Goal: Task Accomplishment & Management: Use online tool/utility

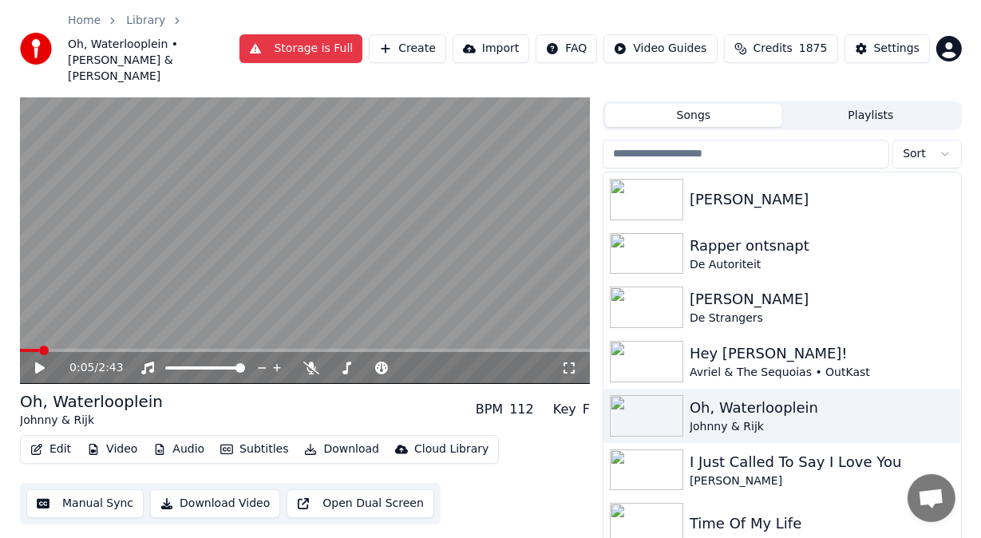
scroll to position [131, 0]
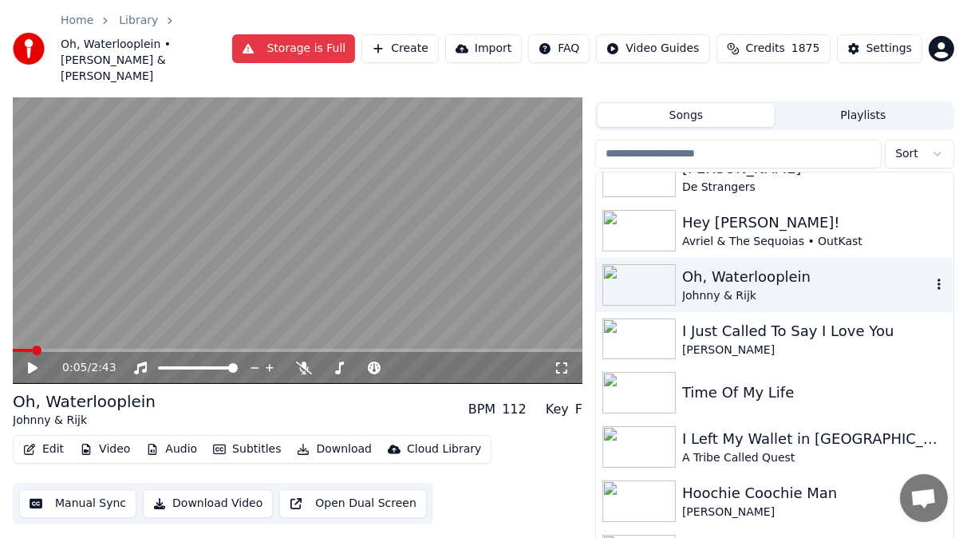
click at [635, 264] on img at bounding box center [639, 285] width 73 height 42
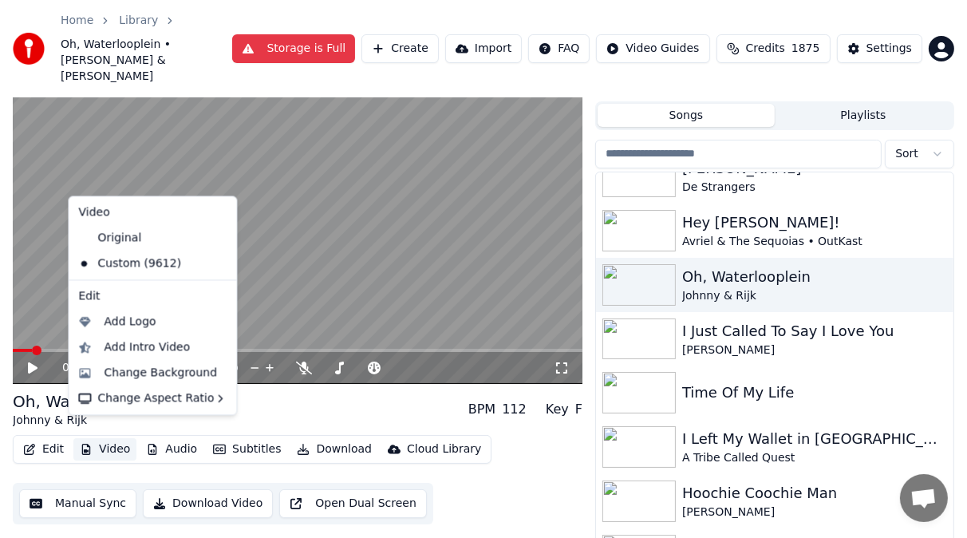
click at [115, 438] on button "Video" at bounding box center [104, 449] width 63 height 22
click at [129, 376] on div "Change Background" at bounding box center [160, 373] width 113 height 16
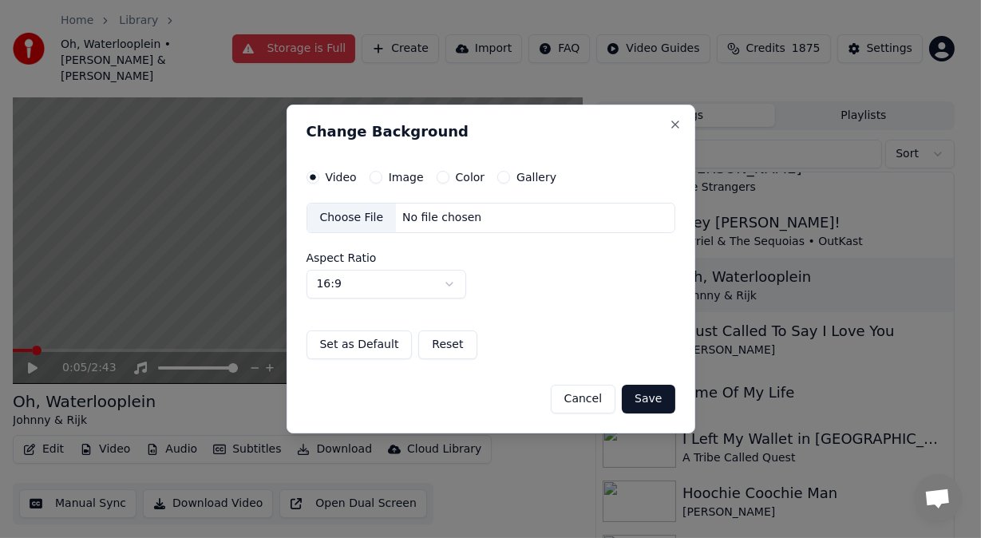
click at [376, 176] on button "Image" at bounding box center [376, 177] width 13 height 13
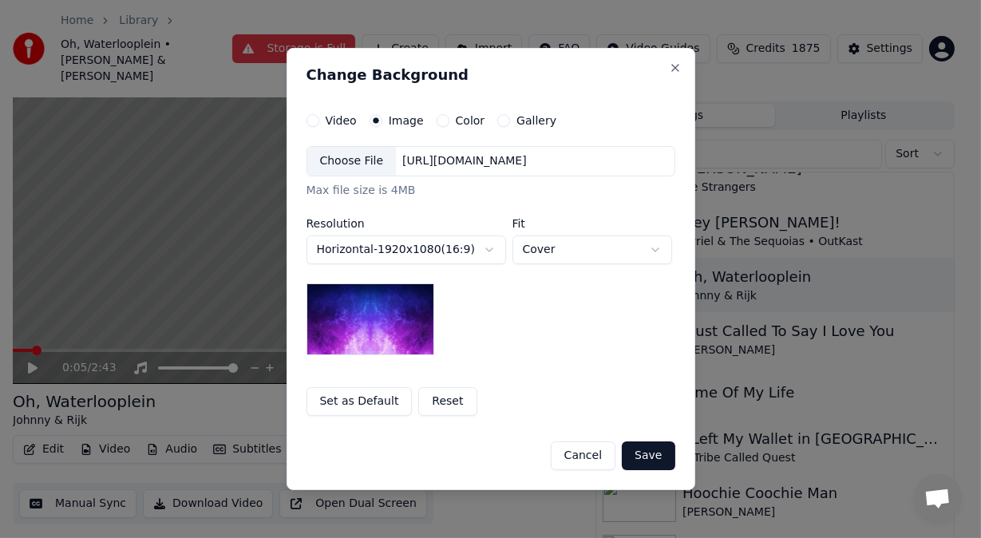
click at [355, 156] on div "Choose File" at bounding box center [351, 161] width 89 height 29
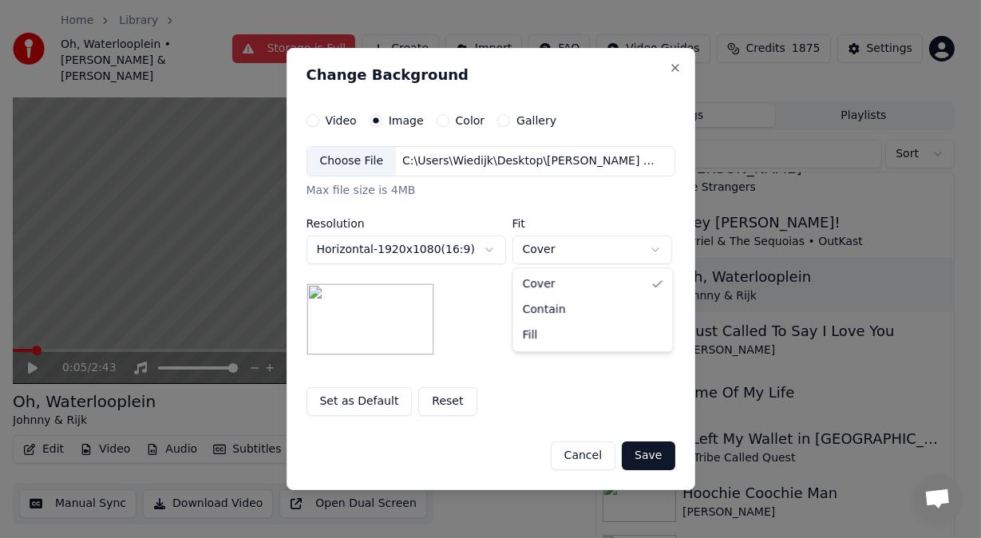
click at [662, 248] on body "**********" at bounding box center [483, 235] width 967 height 538
select select "****"
click at [647, 452] on button "Save" at bounding box center [648, 455] width 53 height 29
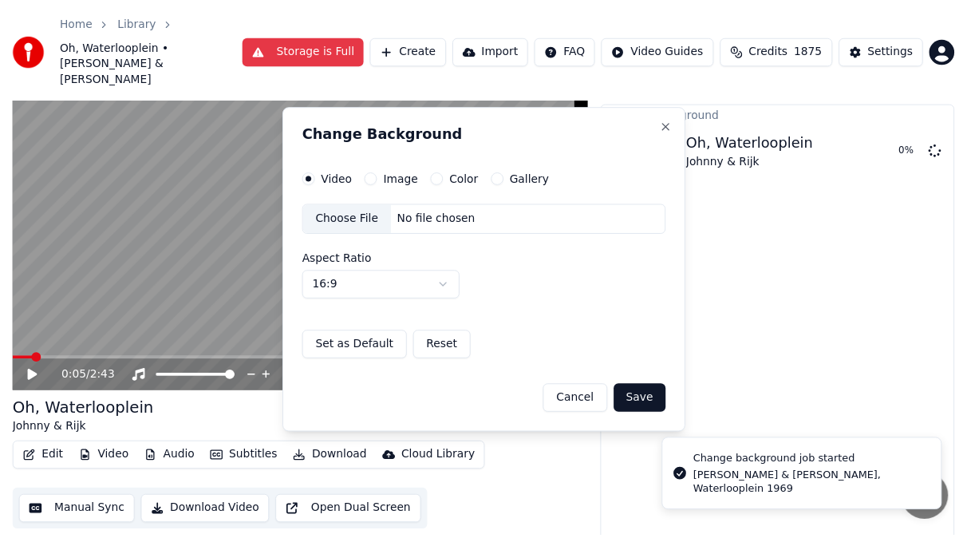
scroll to position [22, 0]
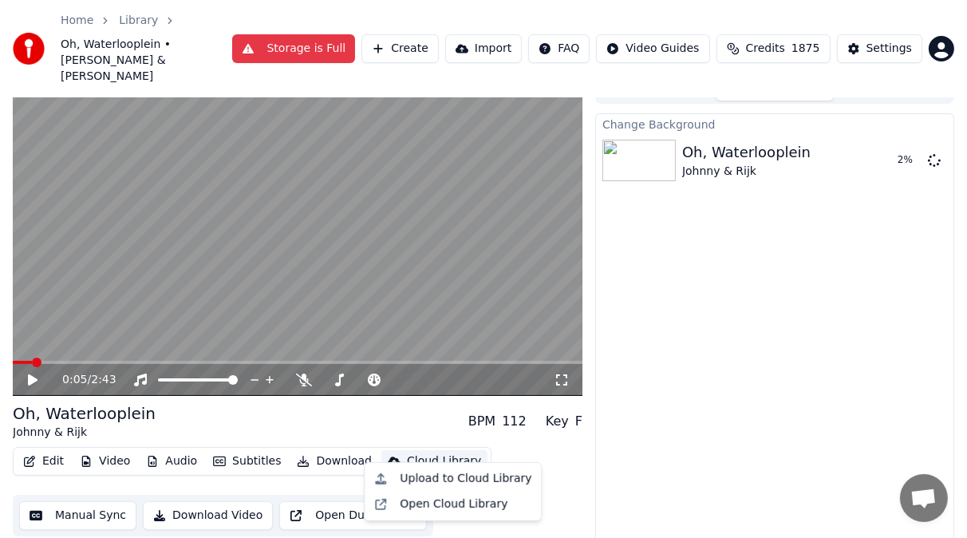
click at [419, 453] on div "Cloud Library" at bounding box center [444, 461] width 74 height 16
click at [428, 506] on div "Open Cloud Library" at bounding box center [454, 504] width 108 height 16
click at [297, 36] on button "Storage is Full" at bounding box center [294, 48] width 124 height 29
click at [134, 19] on link "Library" at bounding box center [138, 21] width 39 height 16
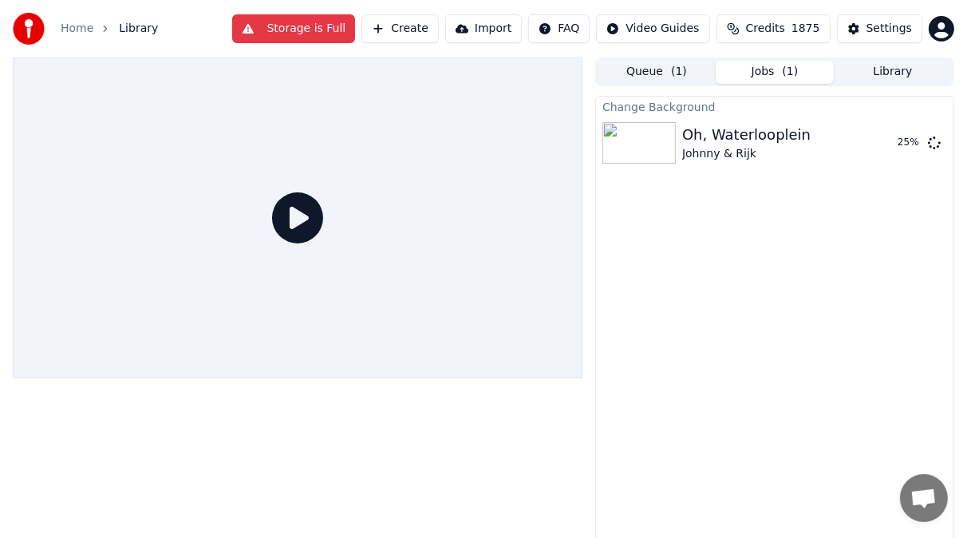
click at [135, 29] on span "Library" at bounding box center [138, 29] width 39 height 16
click at [83, 30] on link "Home" at bounding box center [77, 29] width 33 height 16
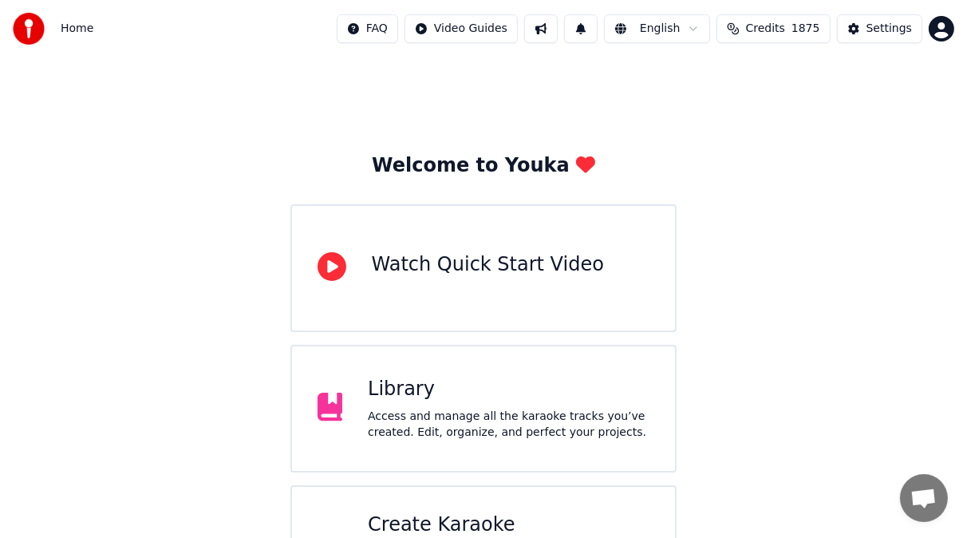
click at [429, 405] on div "Library Access and manage all the karaoke tracks you’ve created. Edit, organize…" at bounding box center [509, 409] width 282 height 64
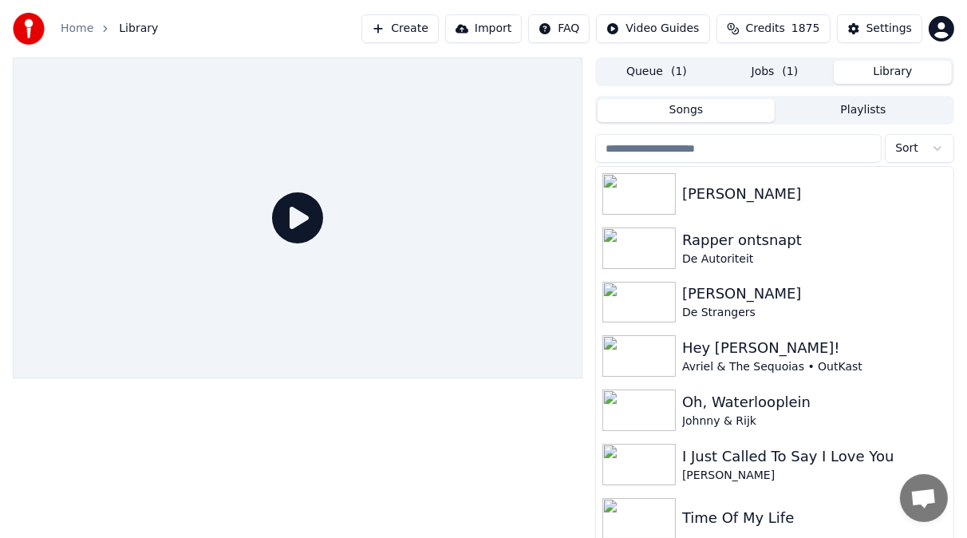
click at [914, 69] on button "Library" at bounding box center [893, 72] width 118 height 23
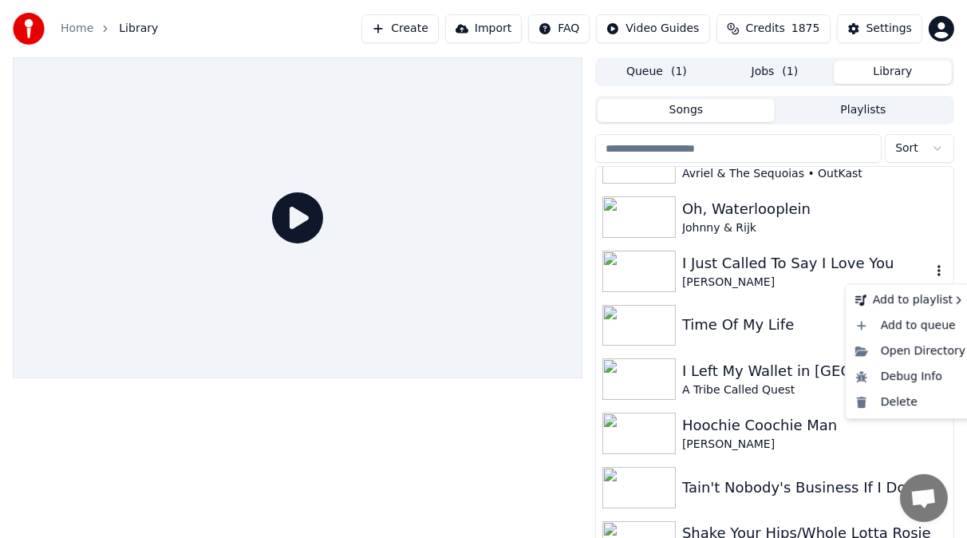
click at [931, 269] on icon "button" at bounding box center [939, 270] width 16 height 13
click at [898, 401] on div "Delete" at bounding box center [910, 402] width 123 height 26
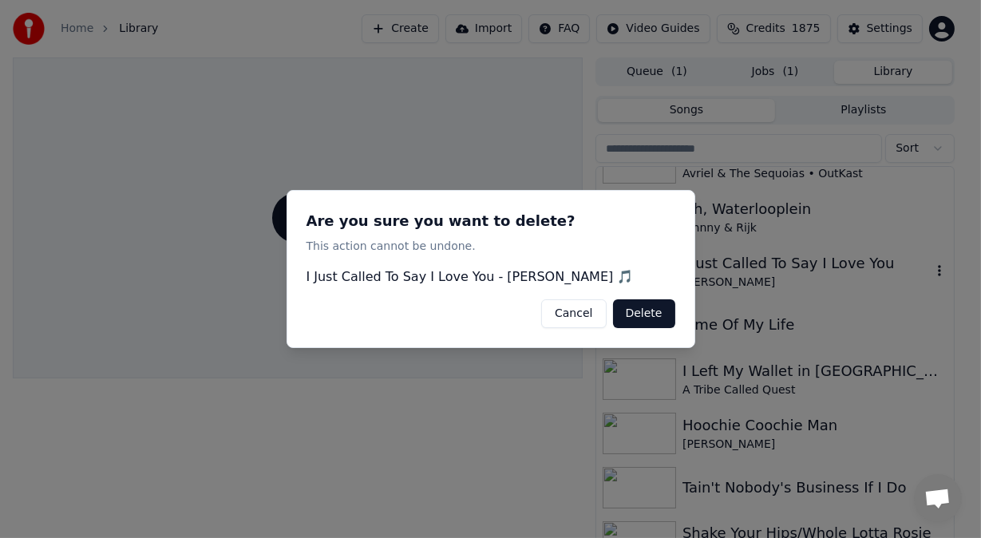
click at [662, 310] on button "Delete" at bounding box center [644, 313] width 62 height 29
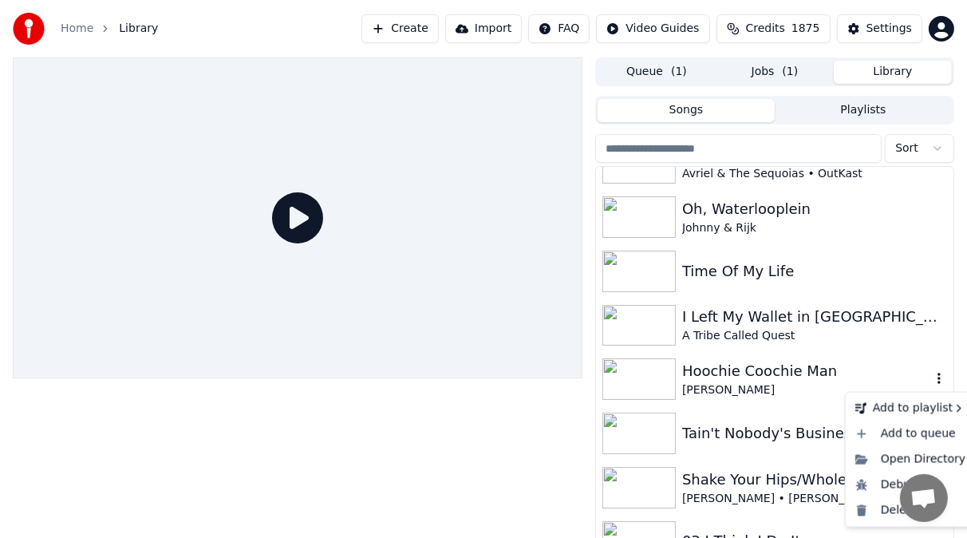
click at [931, 375] on icon "button" at bounding box center [939, 378] width 16 height 13
click at [884, 511] on div "Delete" at bounding box center [910, 510] width 123 height 26
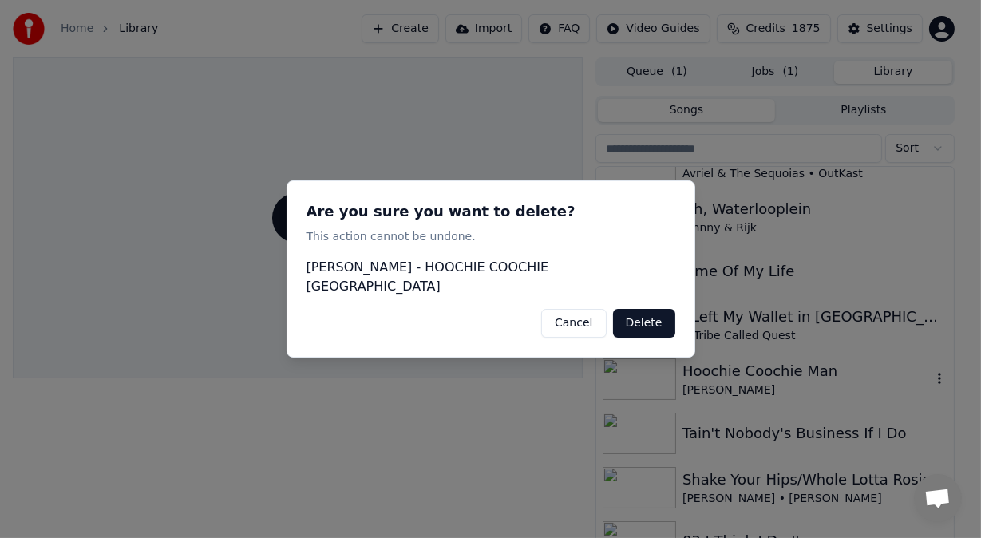
click at [654, 312] on button "Delete" at bounding box center [644, 323] width 62 height 29
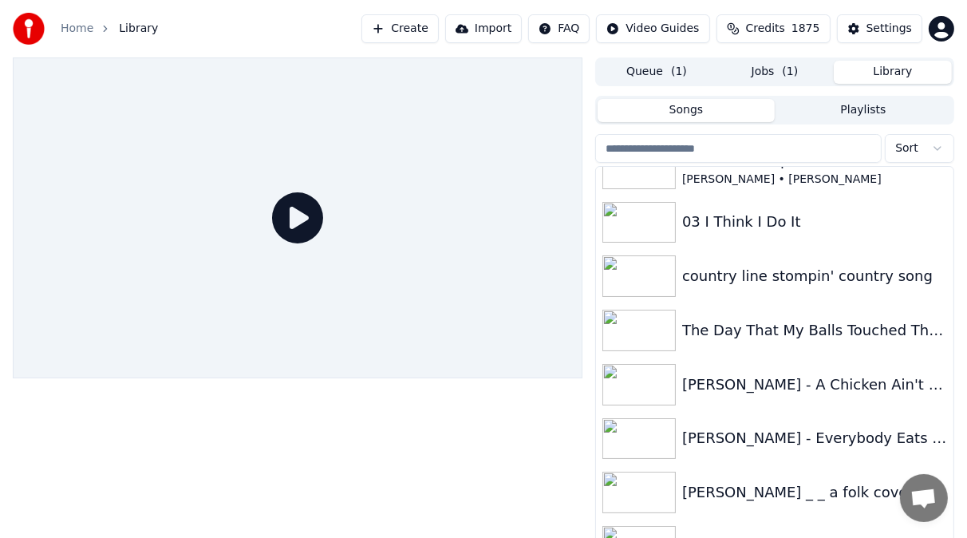
scroll to position [480, 0]
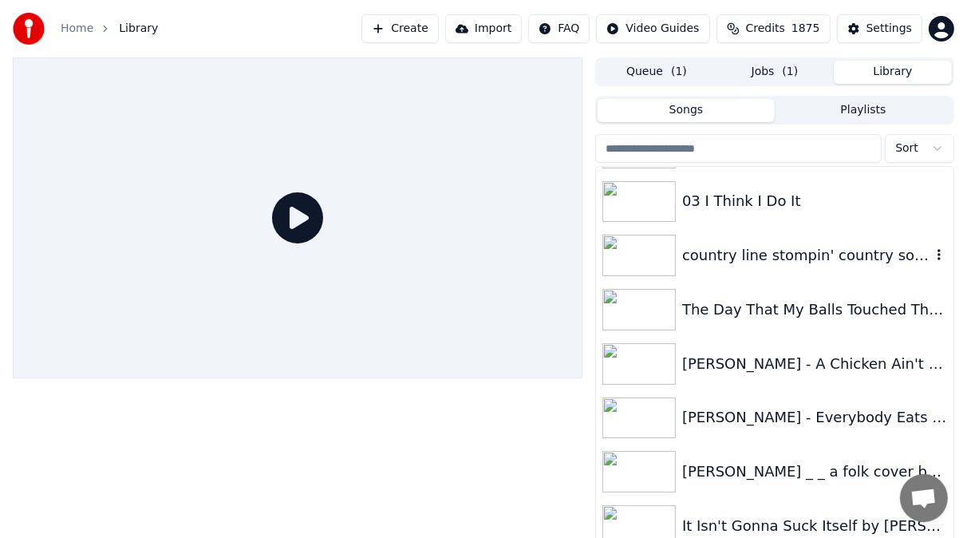
click at [631, 248] on img at bounding box center [639, 256] width 73 height 42
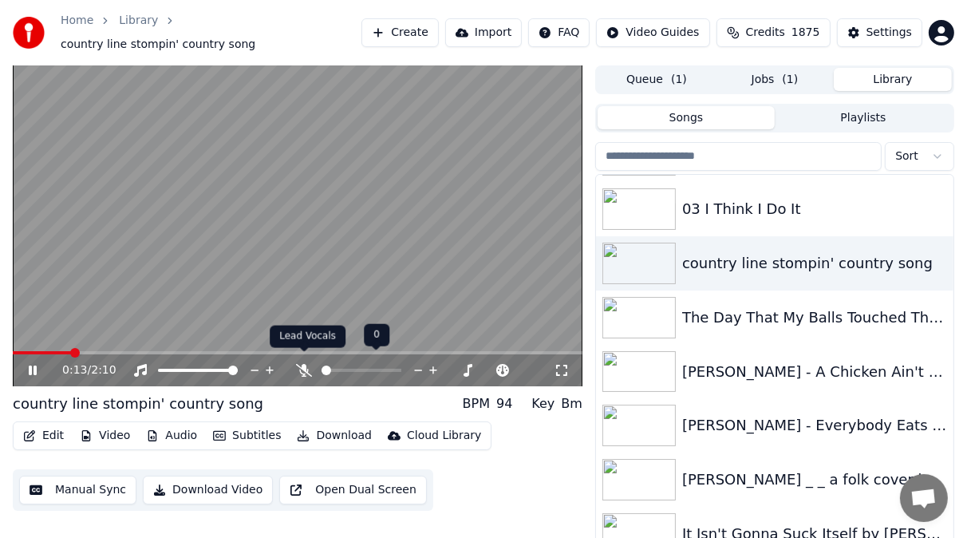
click at [306, 364] on icon at bounding box center [304, 370] width 16 height 13
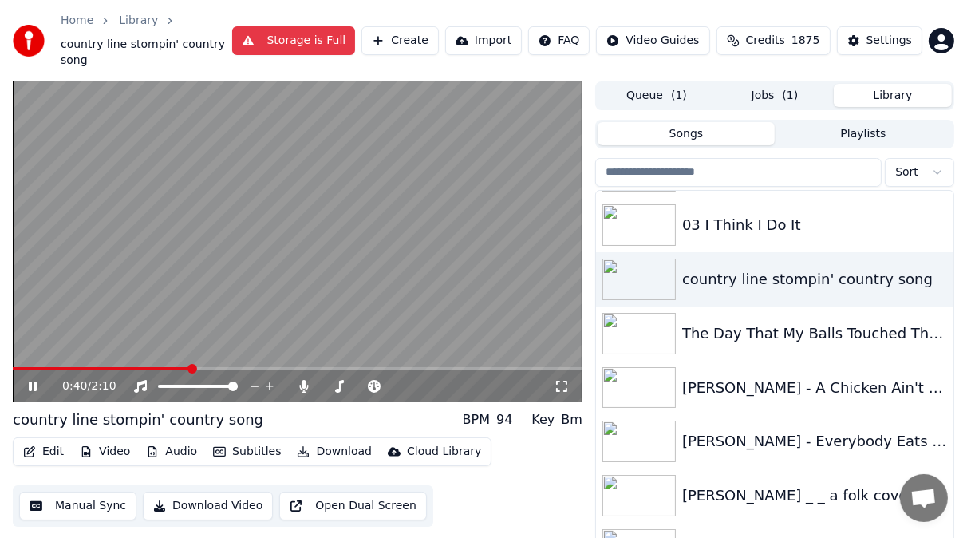
click at [32, 386] on icon at bounding box center [44, 386] width 37 height 13
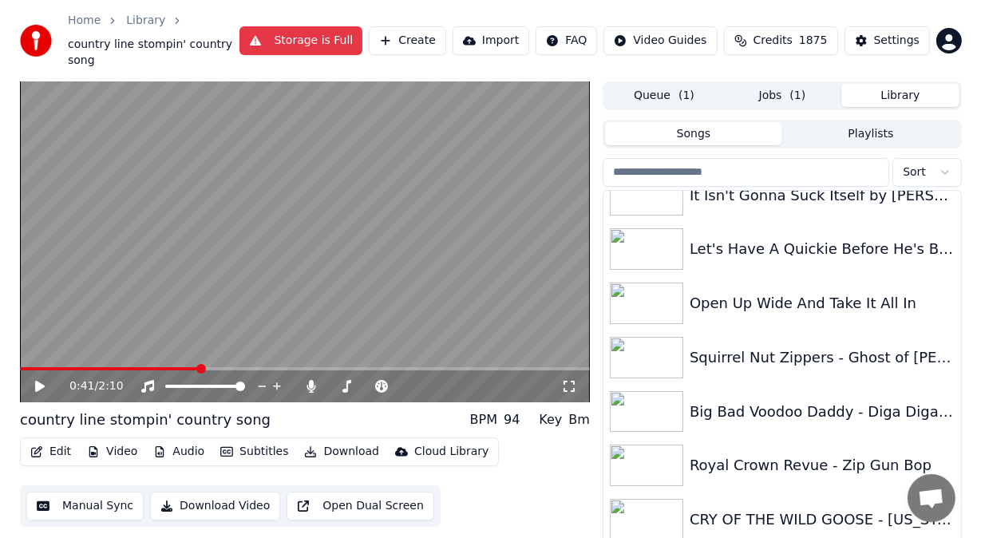
scroll to position [891, 0]
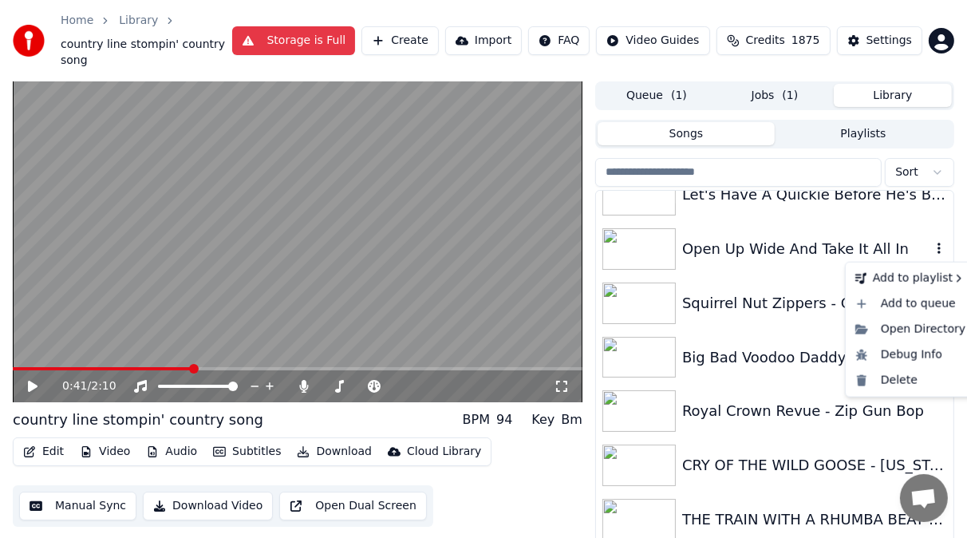
click at [938, 252] on icon "button" at bounding box center [939, 248] width 3 height 11
click at [891, 389] on div "Delete" at bounding box center [910, 381] width 123 height 26
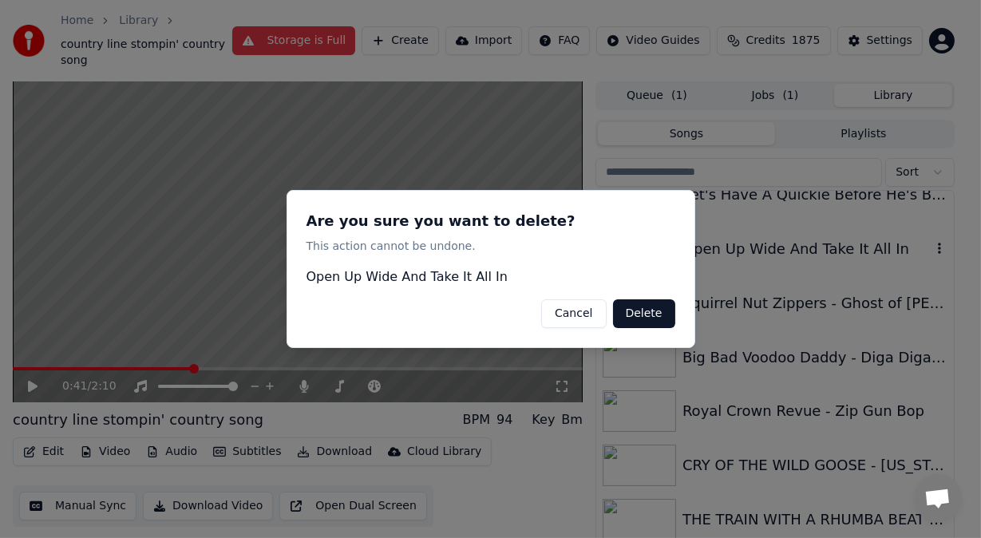
click at [644, 316] on button "Delete" at bounding box center [644, 313] width 62 height 29
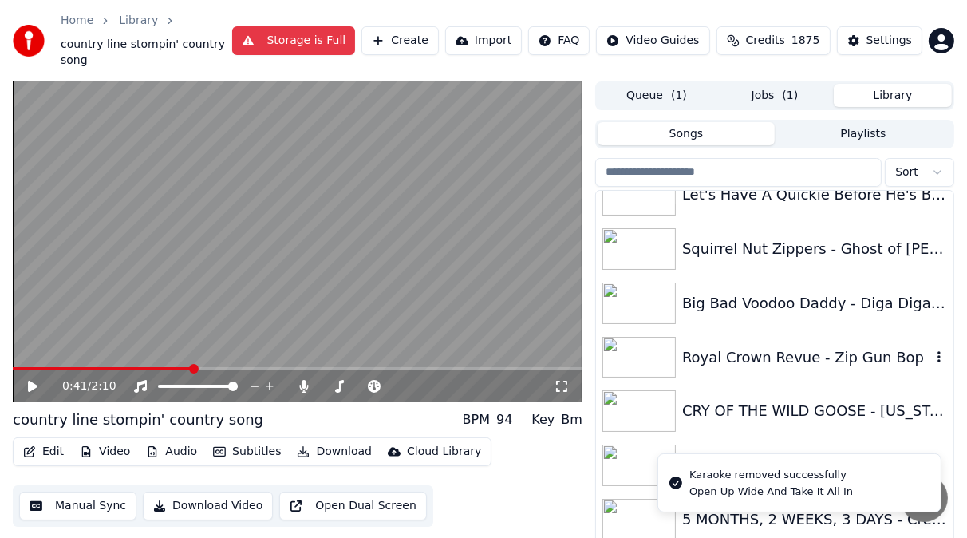
click at [639, 354] on img at bounding box center [639, 358] width 73 height 42
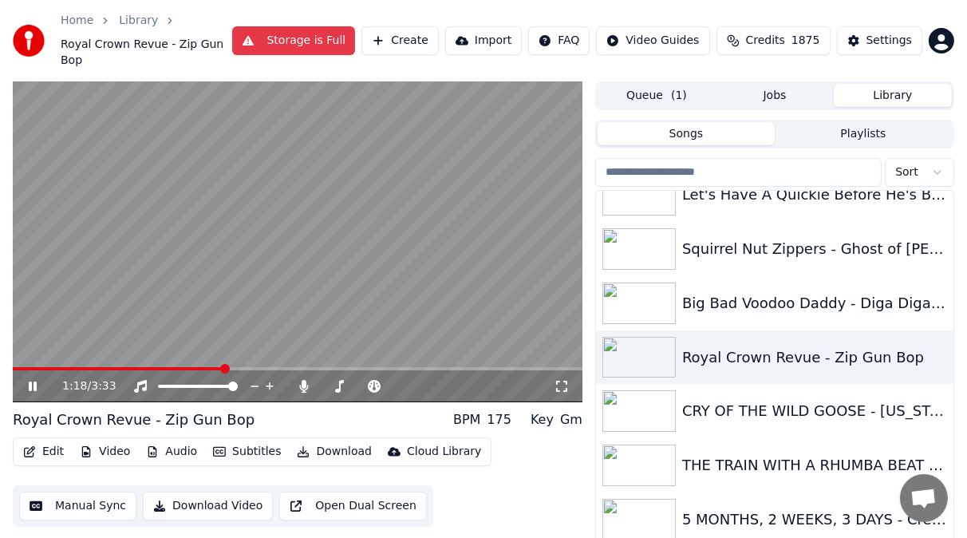
click at [35, 384] on icon at bounding box center [33, 387] width 8 height 10
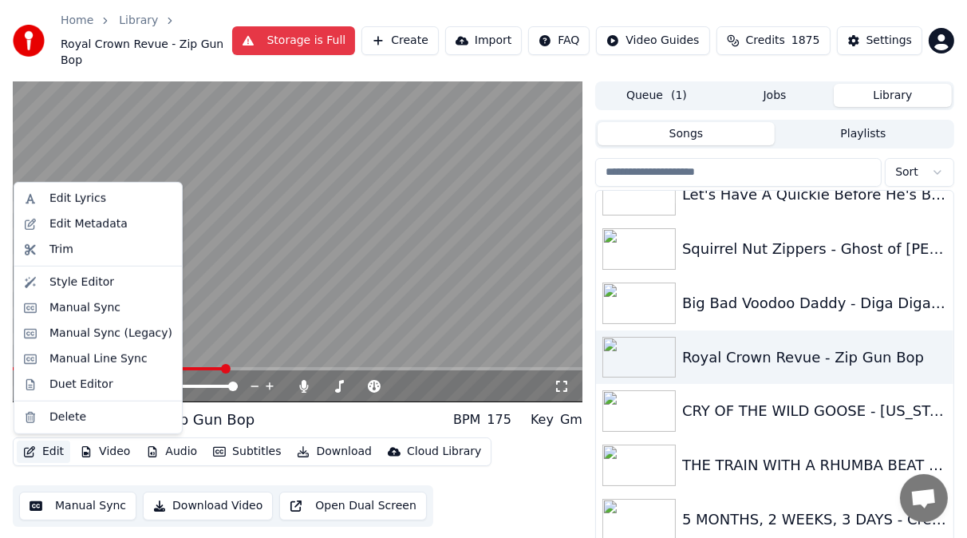
click at [58, 451] on button "Edit" at bounding box center [43, 452] width 53 height 22
click at [84, 284] on div "Style Editor" at bounding box center [81, 283] width 65 height 16
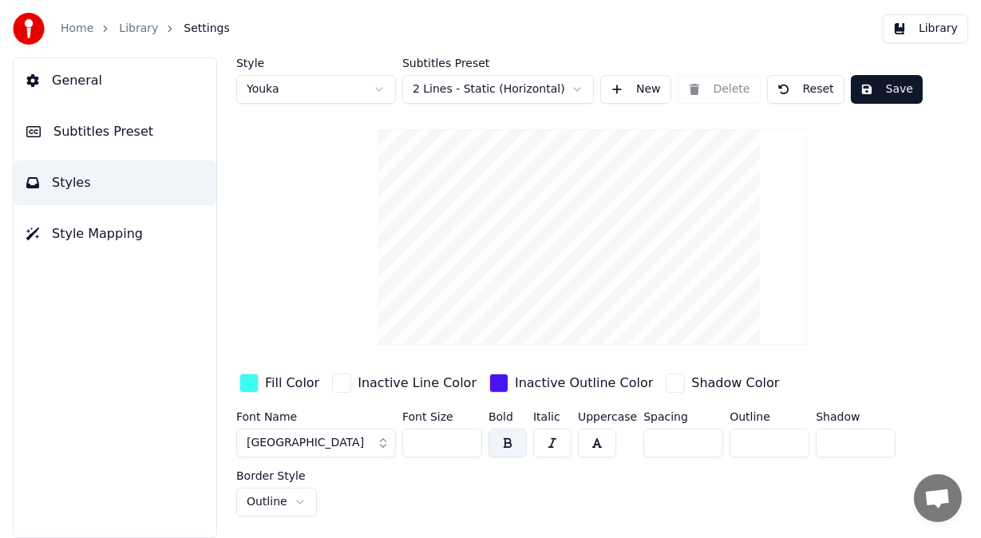
click at [81, 125] on span "Subtitles Preset" at bounding box center [103, 131] width 100 height 19
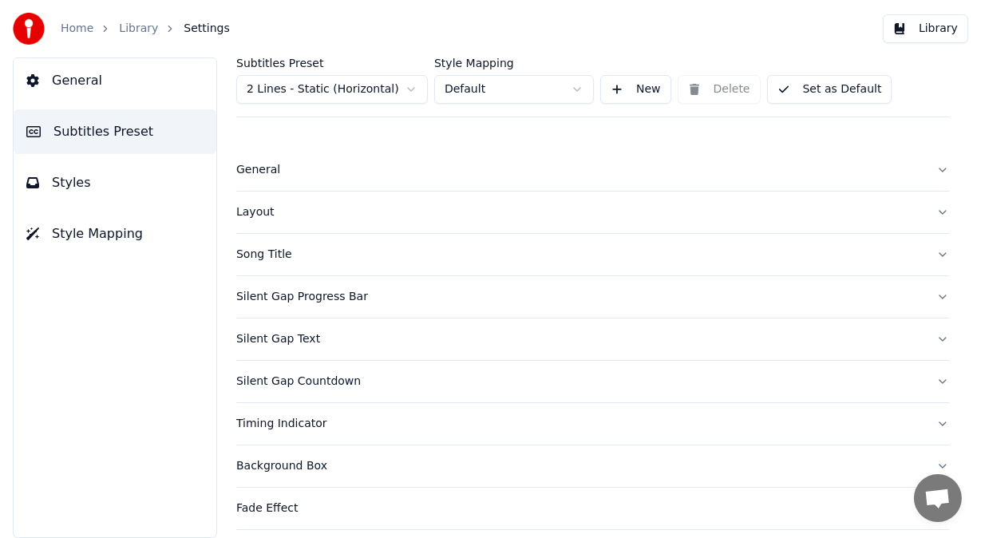
click at [81, 84] on span "General" at bounding box center [77, 80] width 50 height 19
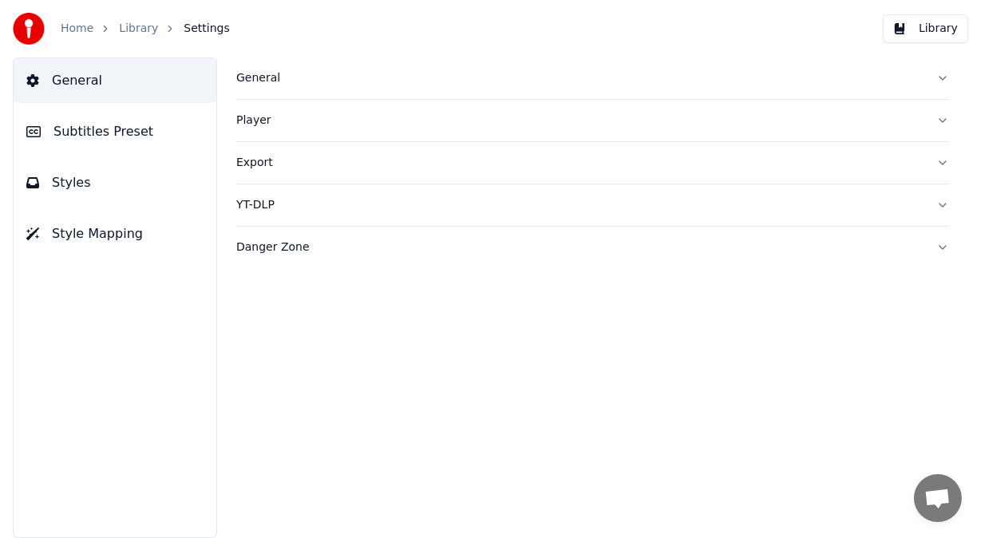
click at [92, 128] on span "Subtitles Preset" at bounding box center [103, 131] width 100 height 19
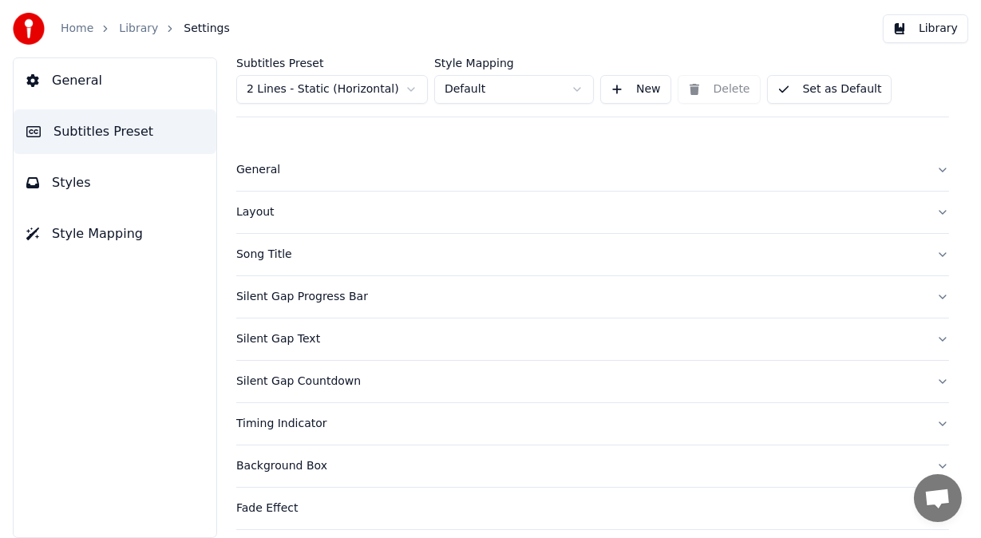
click at [262, 210] on div "Layout" at bounding box center [579, 212] width 687 height 16
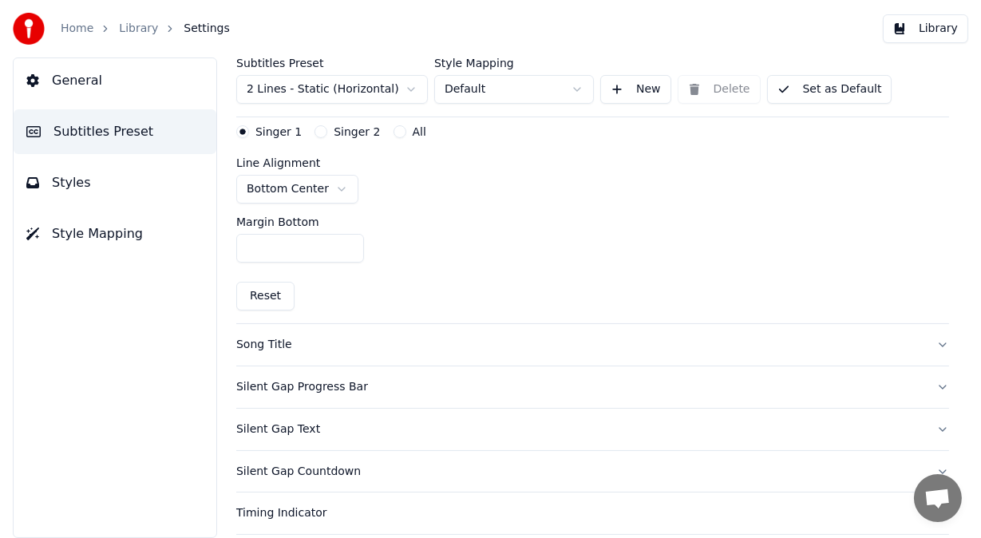
scroll to position [378, 0]
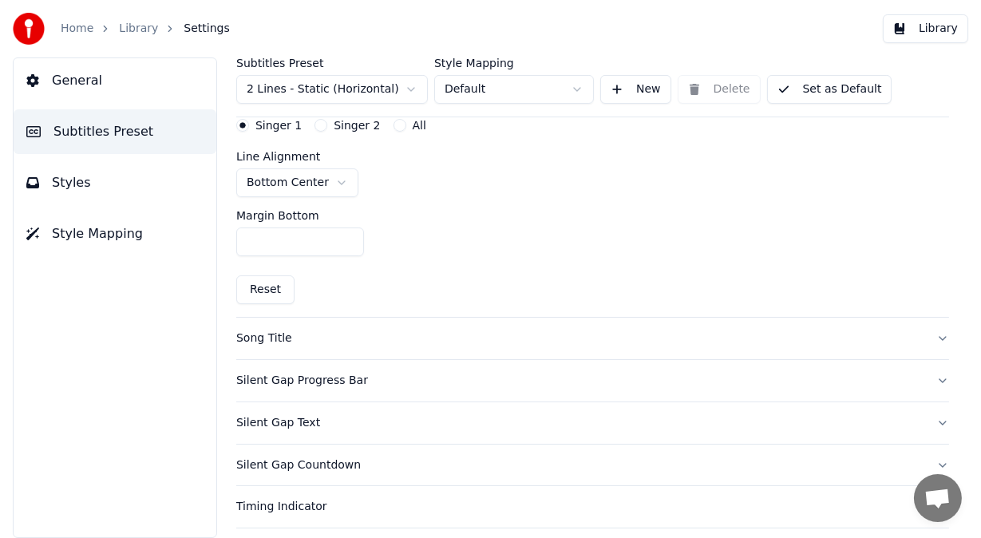
click at [333, 378] on div "Silent Gap Progress Bar" at bounding box center [579, 381] width 687 height 16
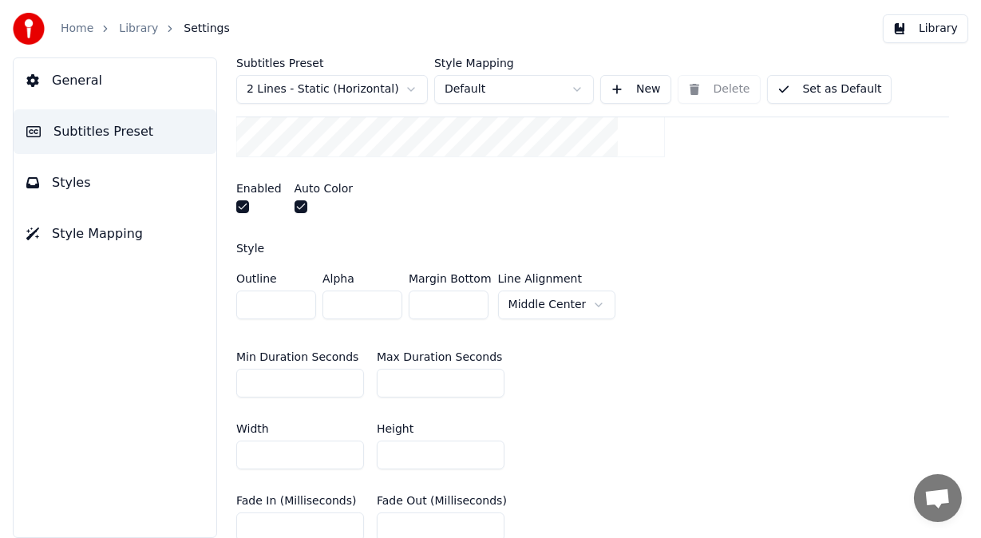
scroll to position [405, 0]
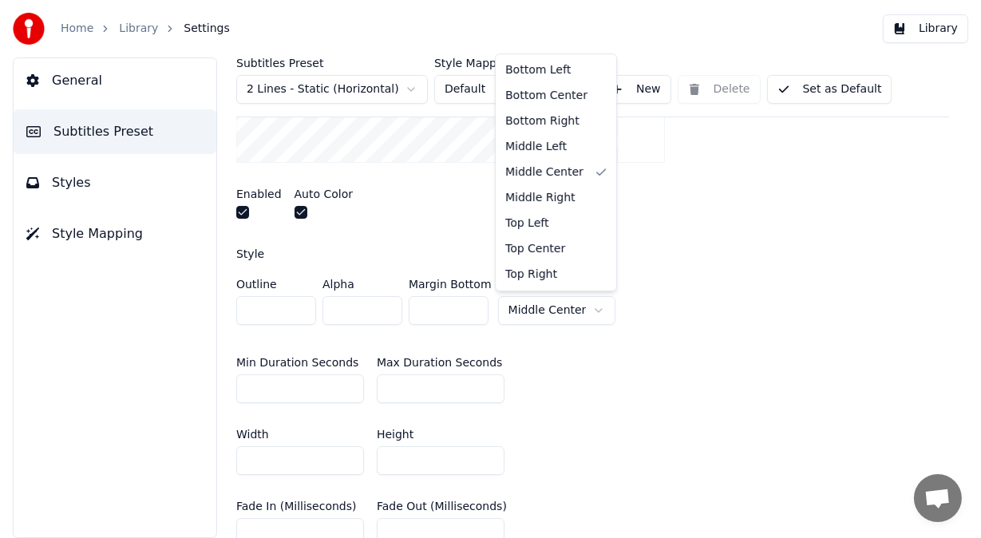
click at [591, 308] on html "Home Library Settings Library General Subtitles Preset Styles Style Mapping Sub…" at bounding box center [490, 269] width 981 height 538
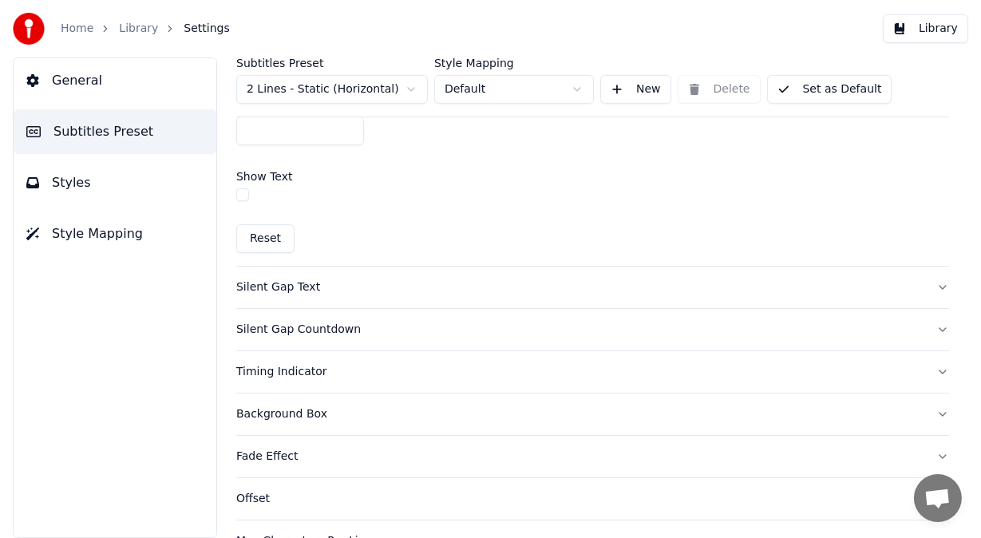
scroll to position [963, 0]
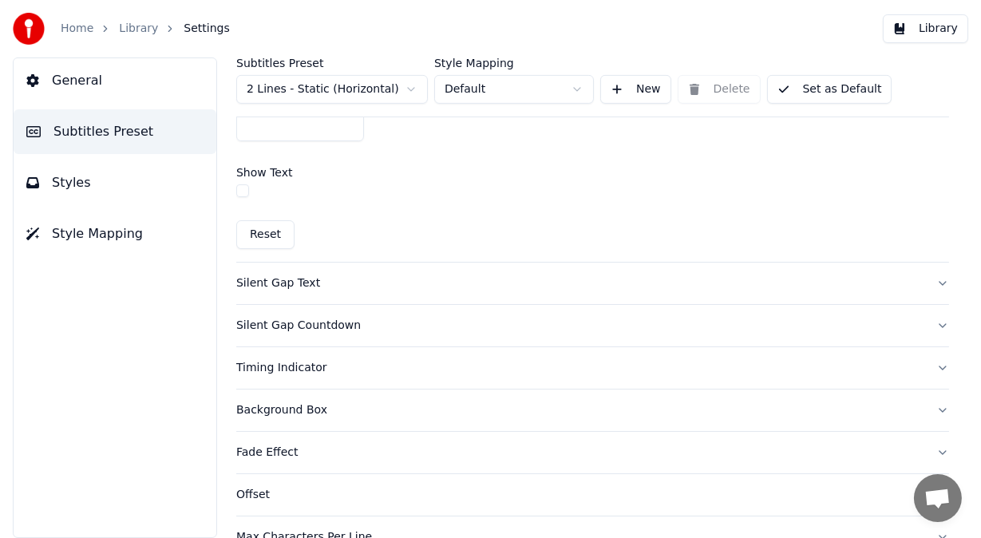
click at [927, 366] on button "Timing Indicator" at bounding box center [592, 368] width 713 height 42
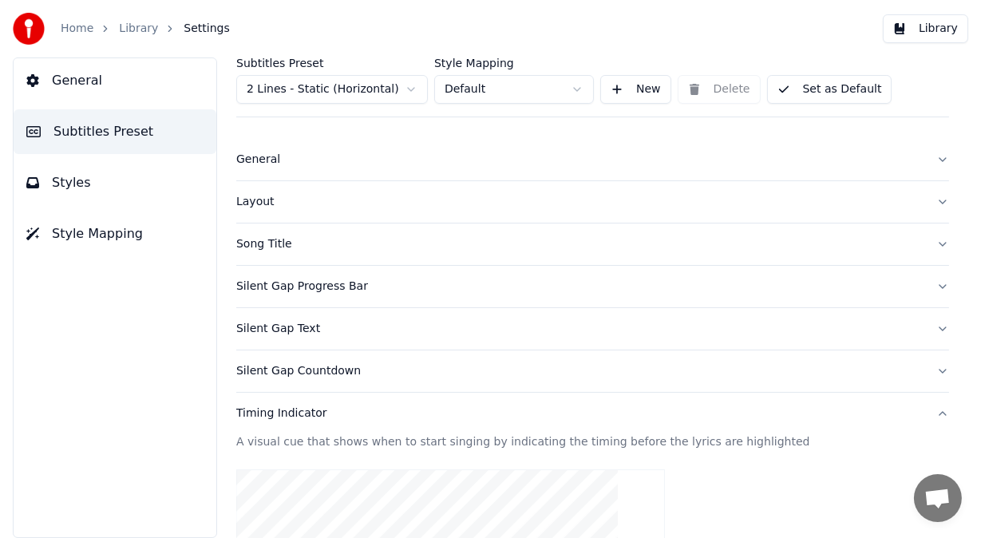
scroll to position [0, 0]
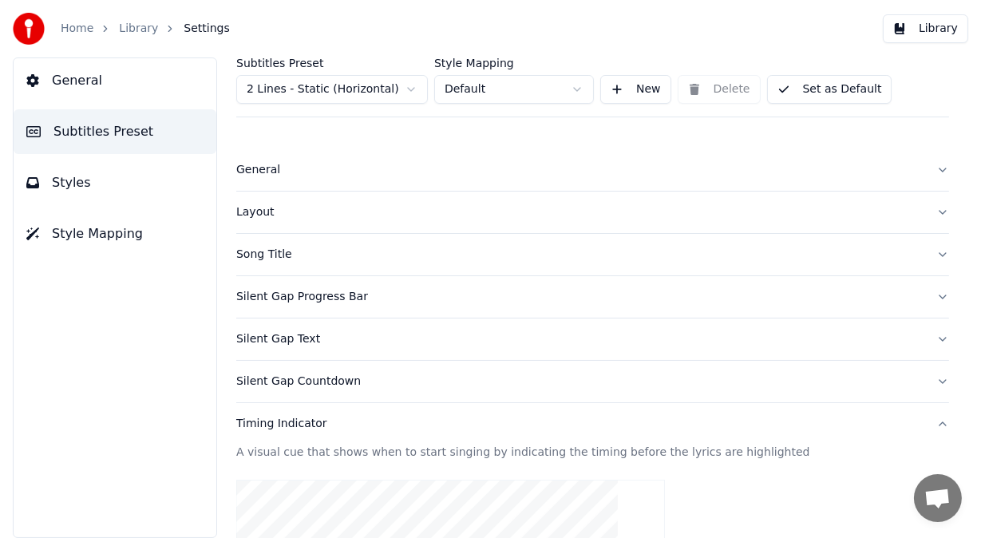
click at [256, 212] on div "Layout" at bounding box center [579, 212] width 687 height 16
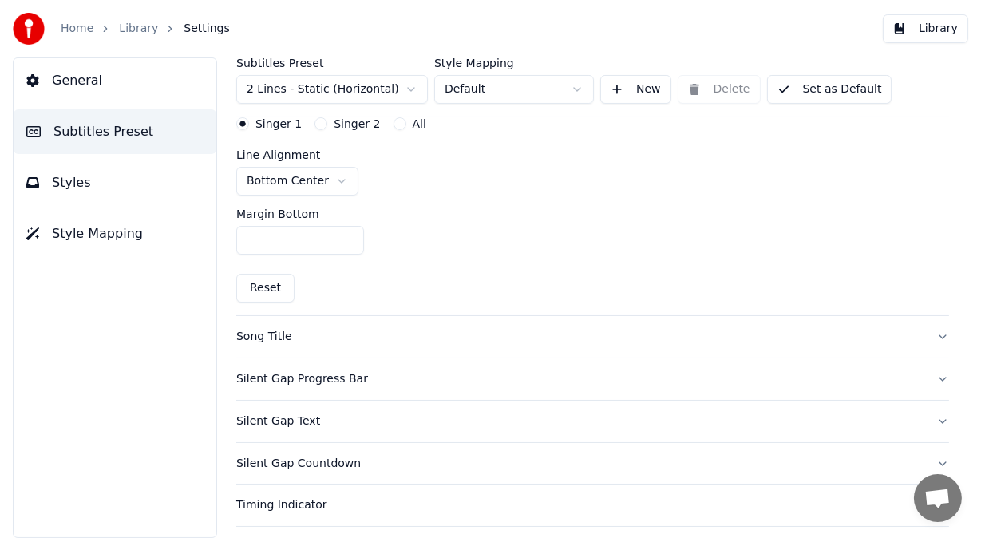
scroll to position [383, 0]
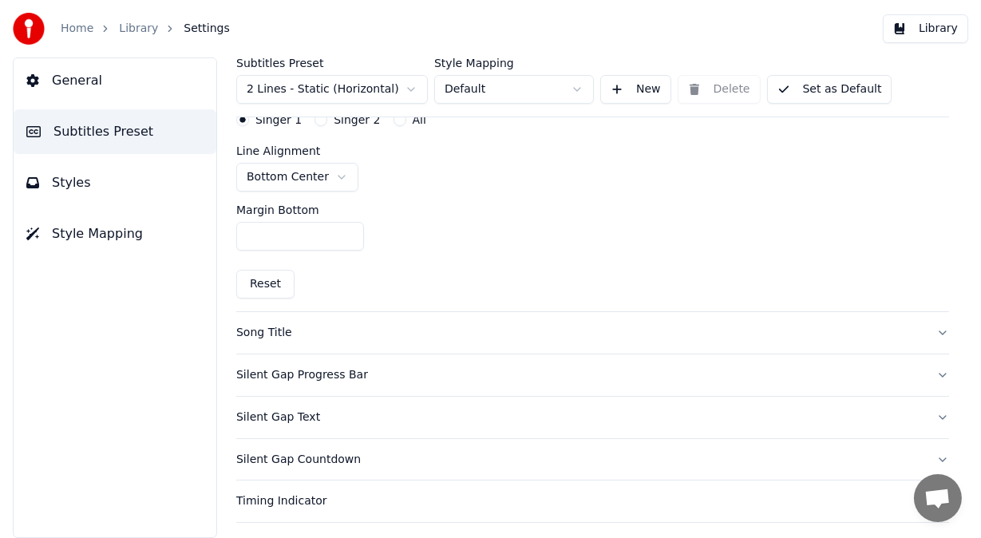
click at [926, 332] on button "Song Title" at bounding box center [592, 333] width 713 height 42
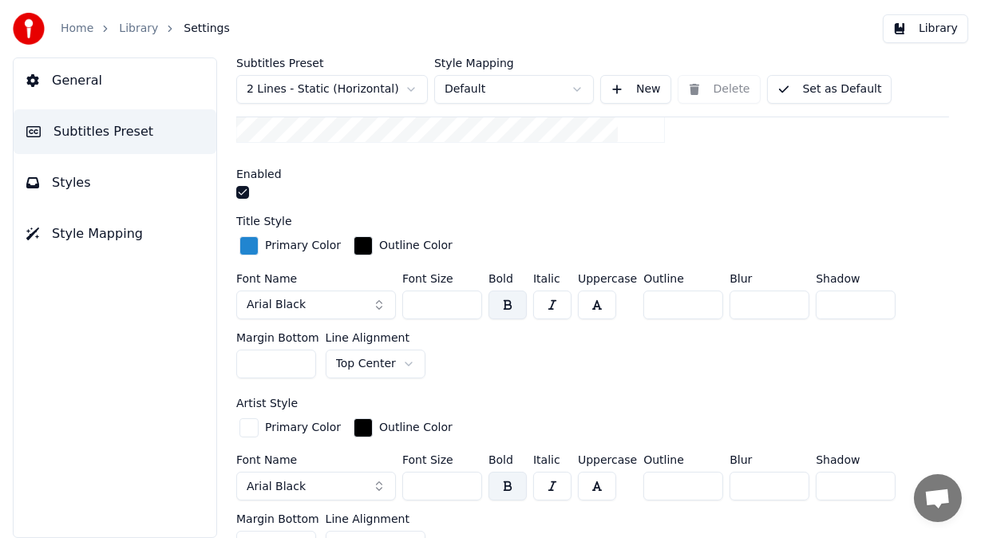
click at [926, 332] on div "Font Name Arial Black Font Size ** Bold Italic Uppercase Outline * Blur * Shado…" at bounding box center [592, 329] width 713 height 112
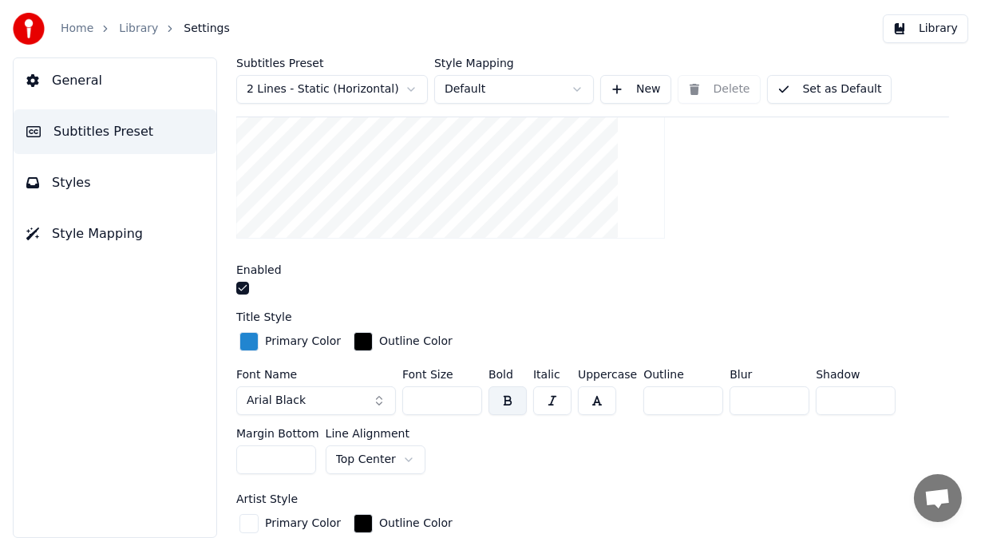
scroll to position [338, 0]
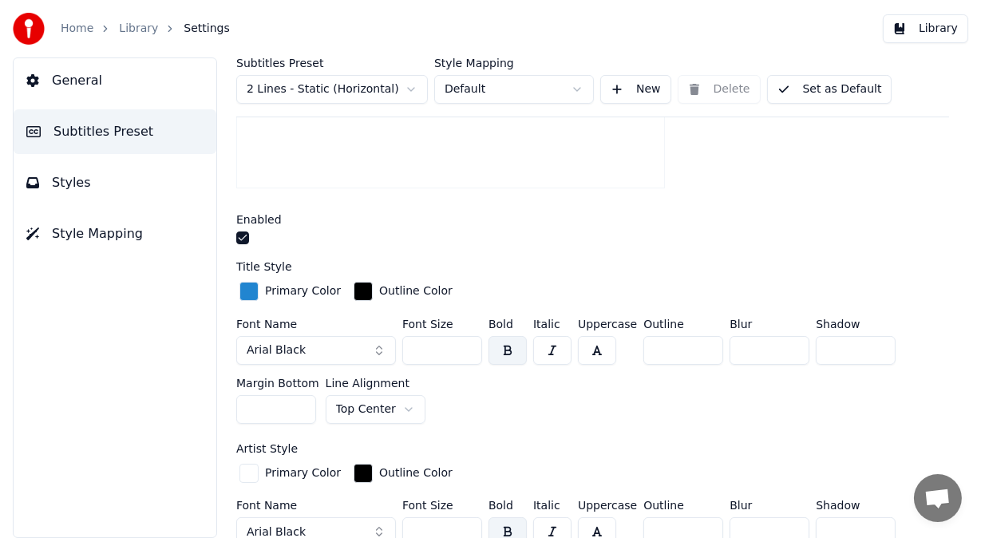
click at [466, 350] on input "**" at bounding box center [442, 350] width 80 height 29
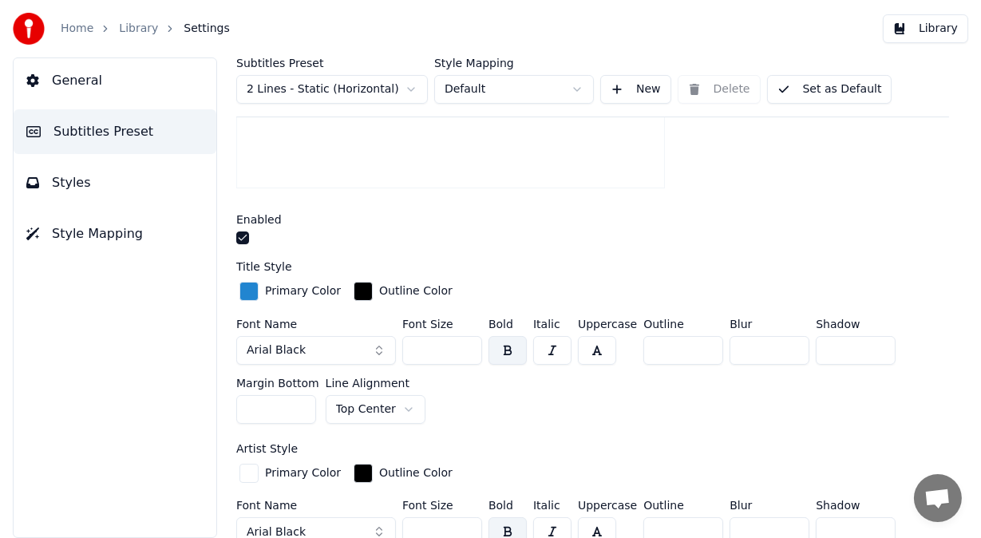
click at [466, 350] on input "**" at bounding box center [442, 350] width 80 height 29
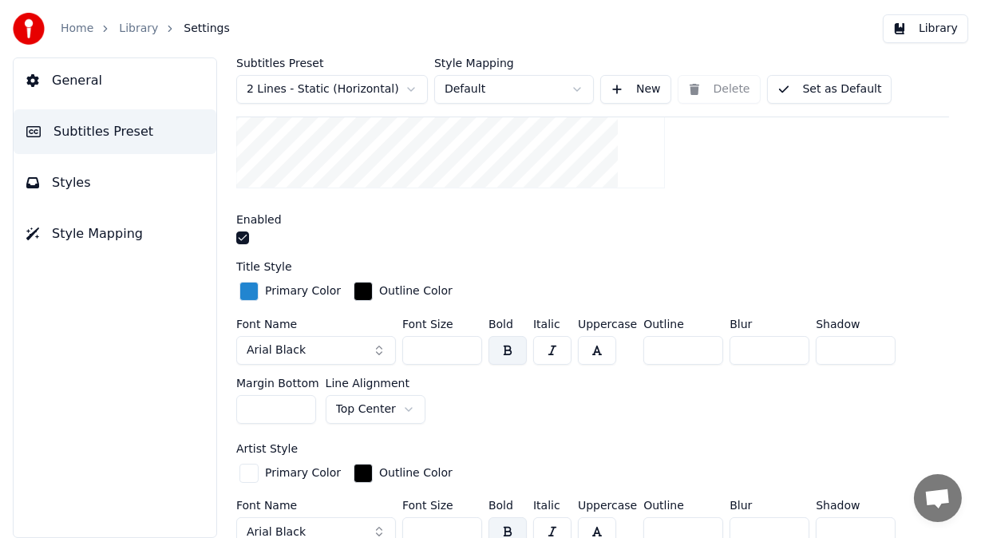
click at [466, 350] on input "**" at bounding box center [442, 350] width 80 height 29
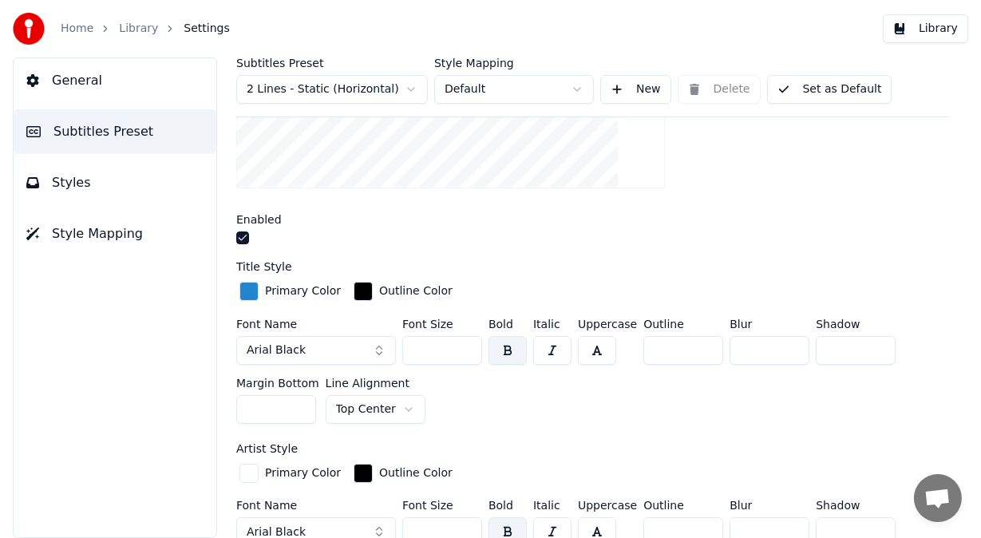
click at [466, 350] on input "**" at bounding box center [442, 350] width 80 height 29
type input "**"
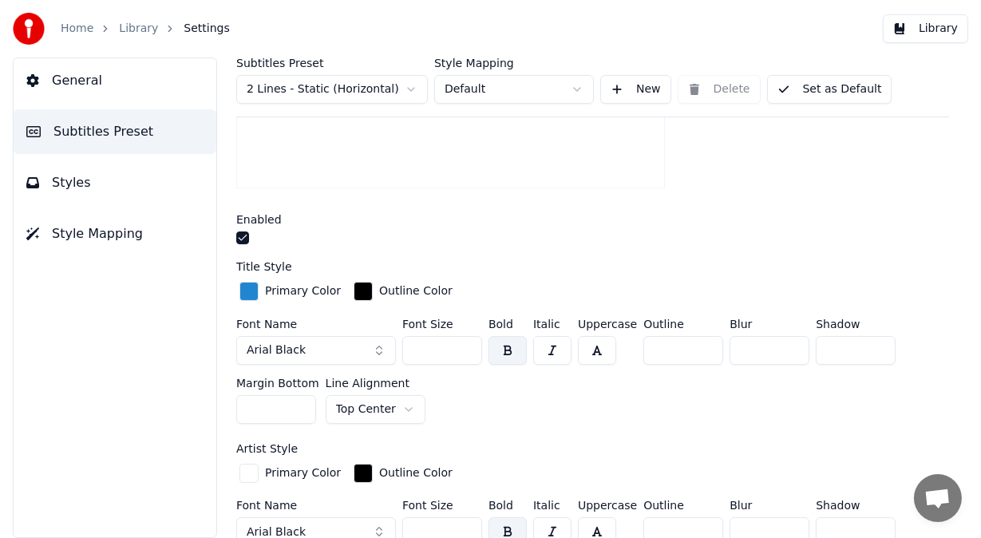
click at [466, 350] on input "**" at bounding box center [442, 350] width 80 height 29
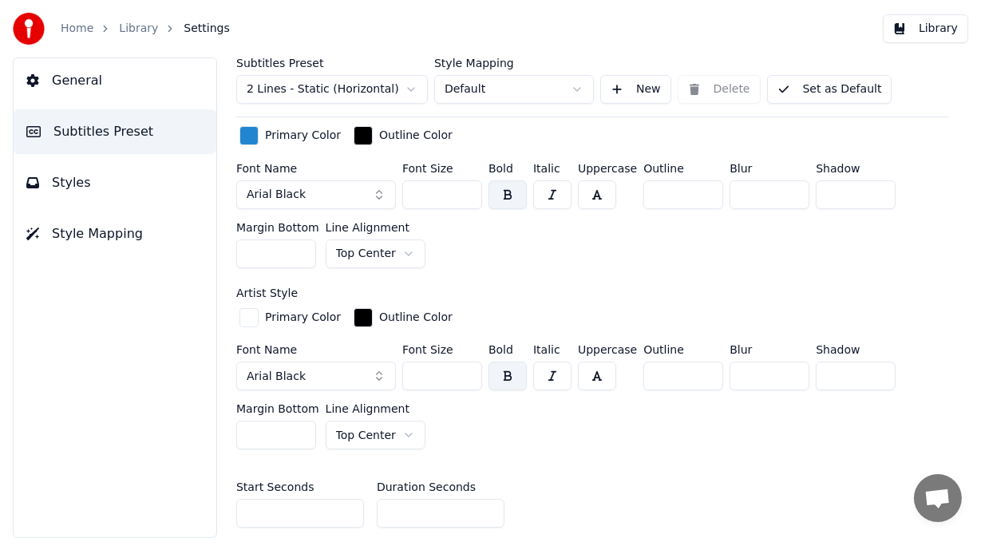
scroll to position [497, 0]
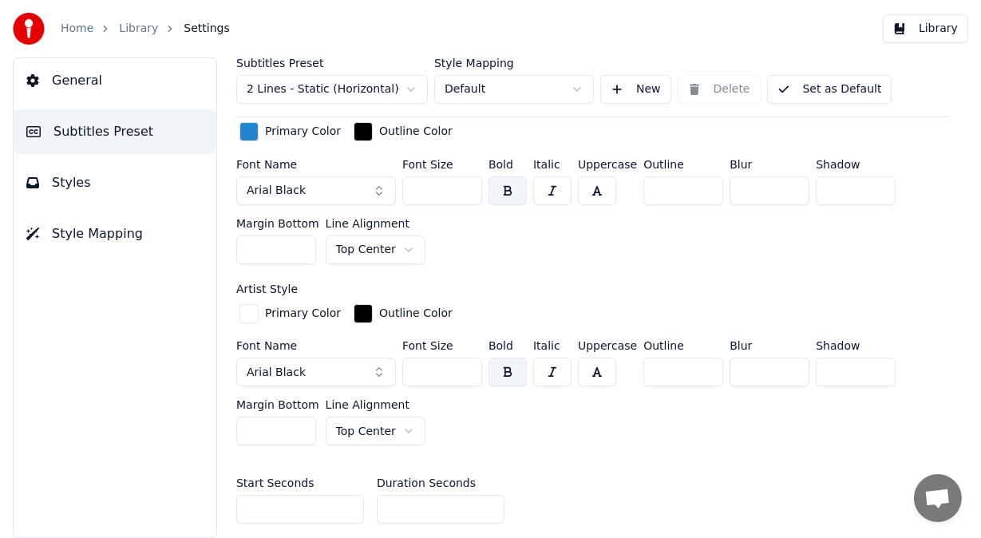
click at [417, 370] on input "**" at bounding box center [442, 372] width 80 height 29
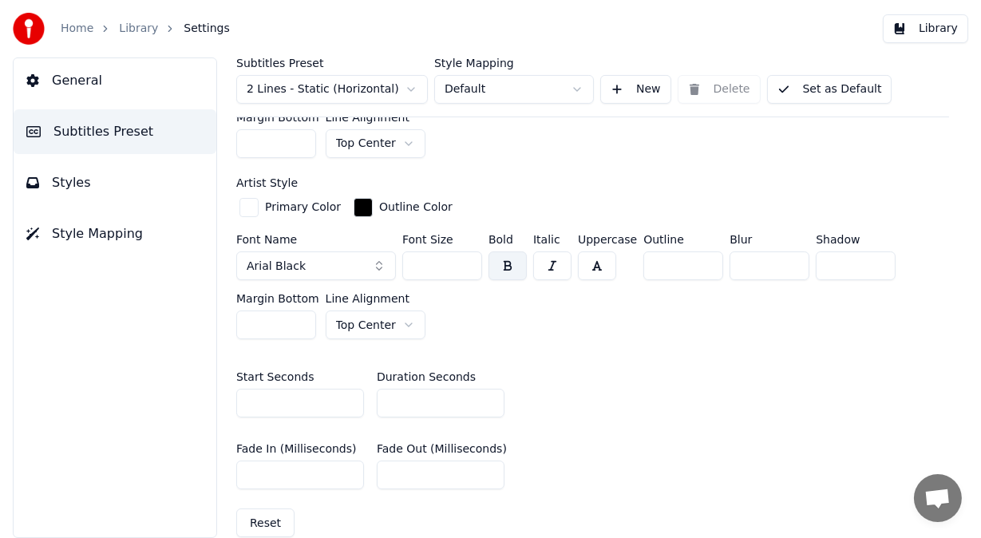
scroll to position [611, 0]
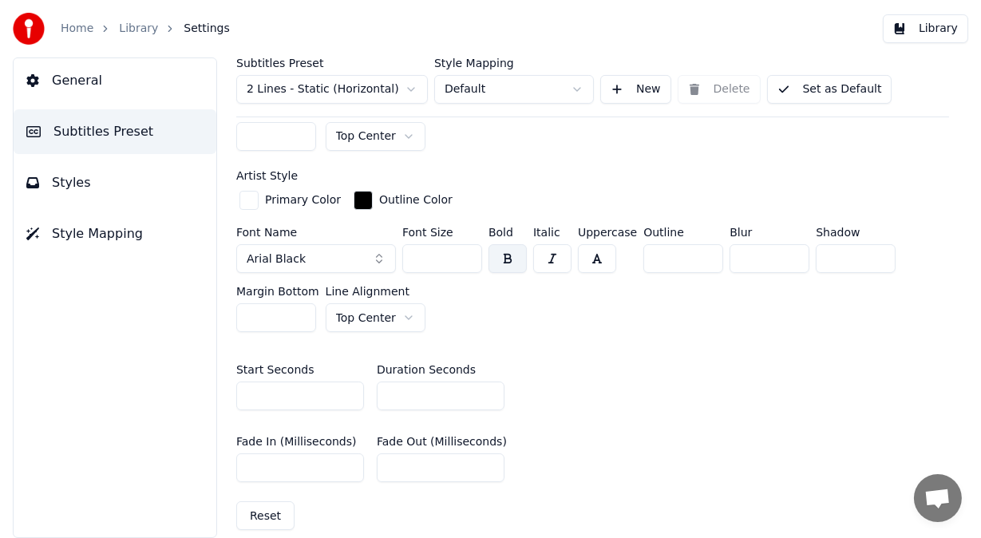
type input "**"
type input "*"
click at [487, 396] on input "*" at bounding box center [441, 396] width 128 height 29
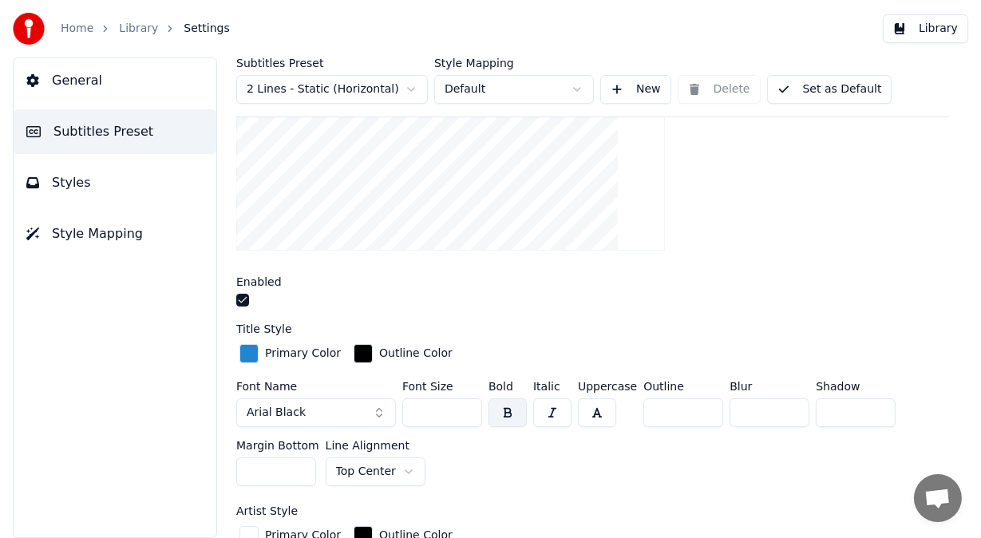
scroll to position [271, 0]
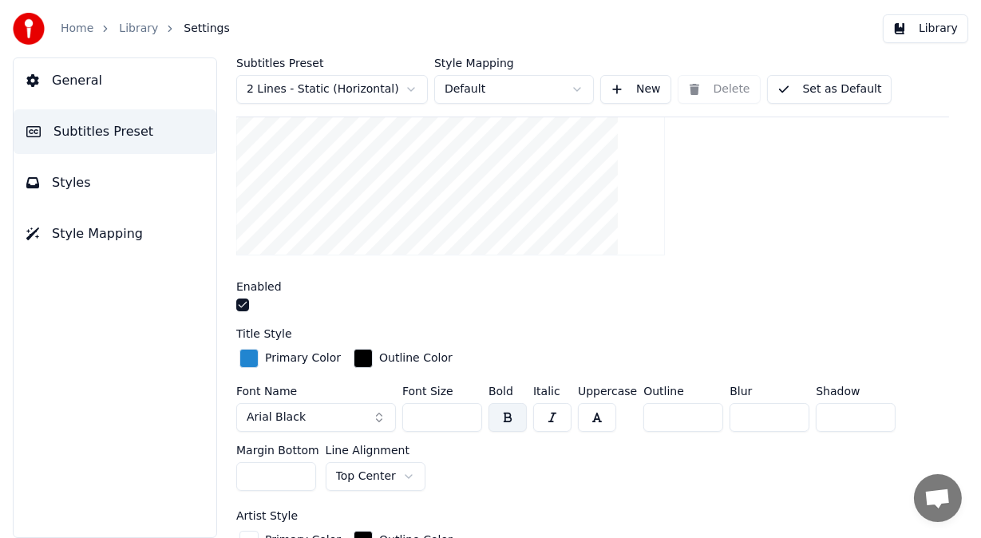
click at [853, 86] on button "Set as Default" at bounding box center [829, 89] width 125 height 29
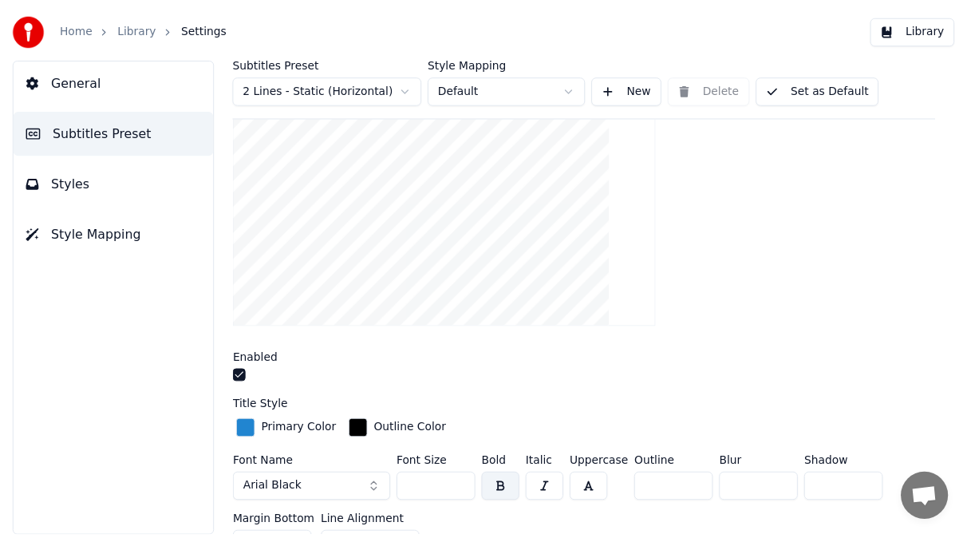
scroll to position [0, 0]
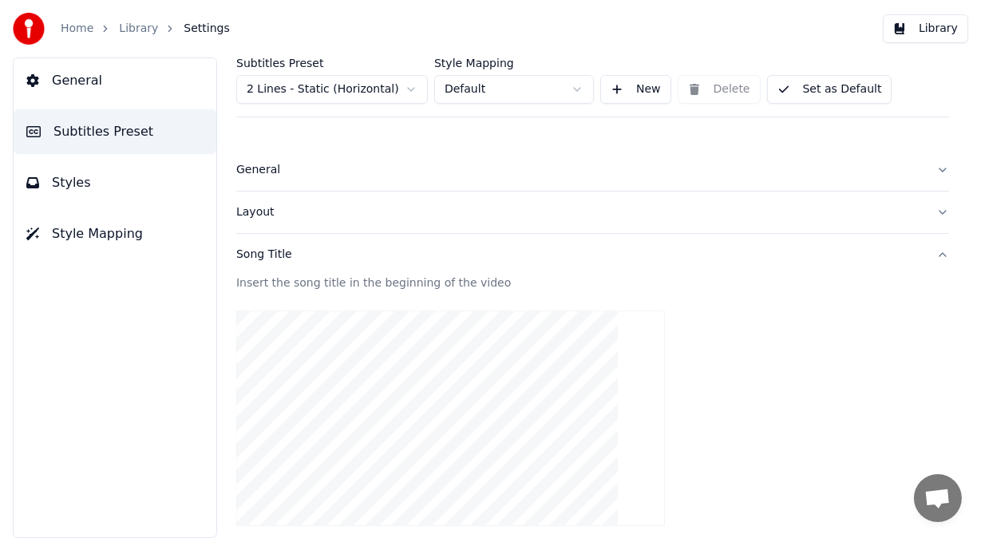
click at [137, 27] on link "Library" at bounding box center [138, 29] width 39 height 16
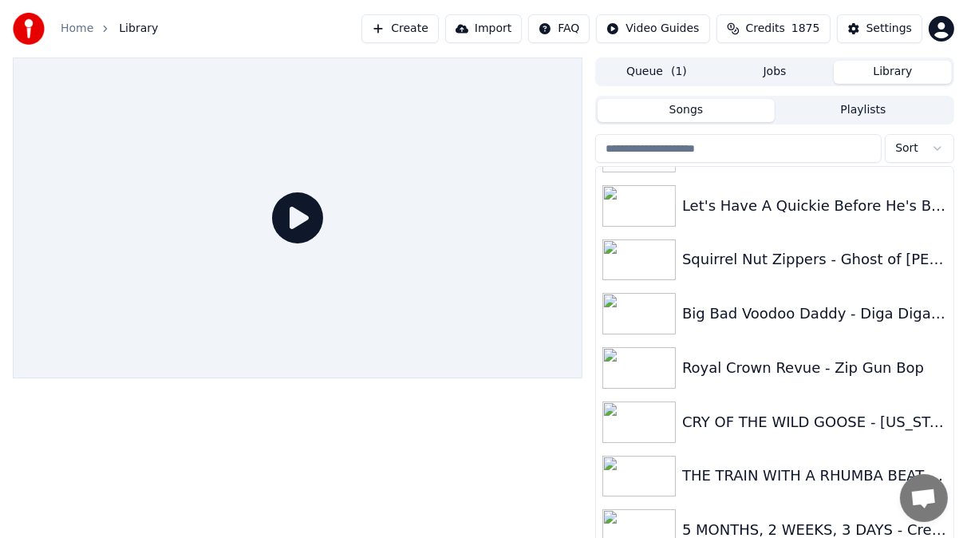
scroll to position [884, 0]
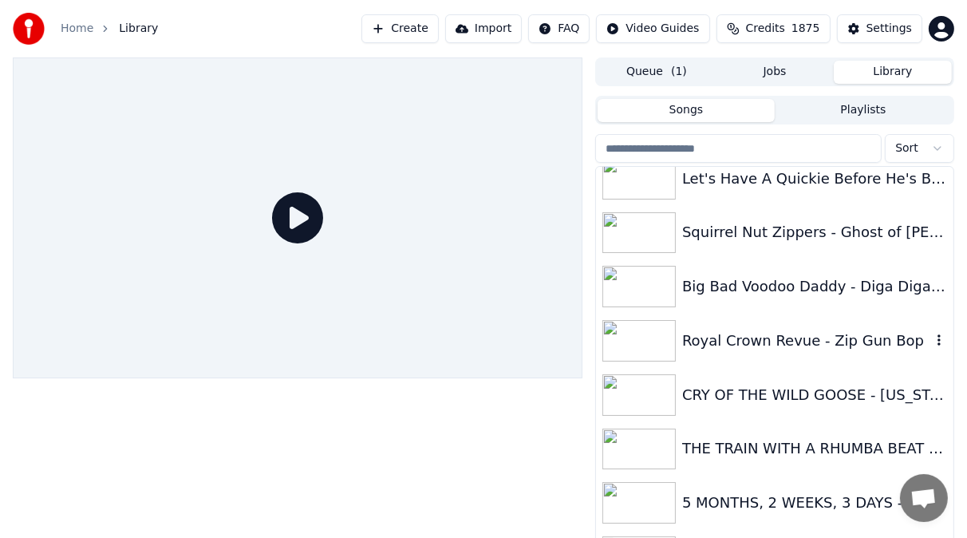
click at [641, 333] on img at bounding box center [639, 341] width 73 height 42
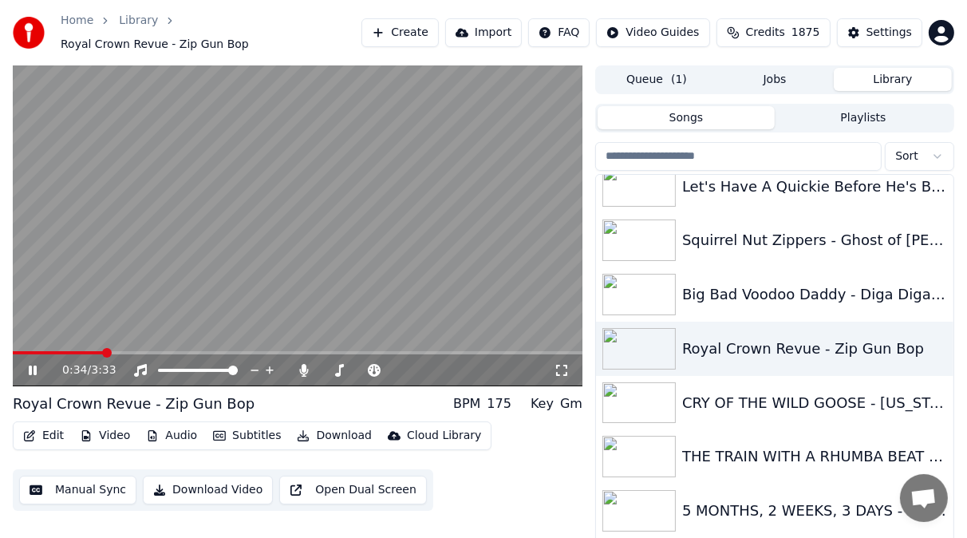
click at [562, 364] on icon at bounding box center [562, 370] width 16 height 13
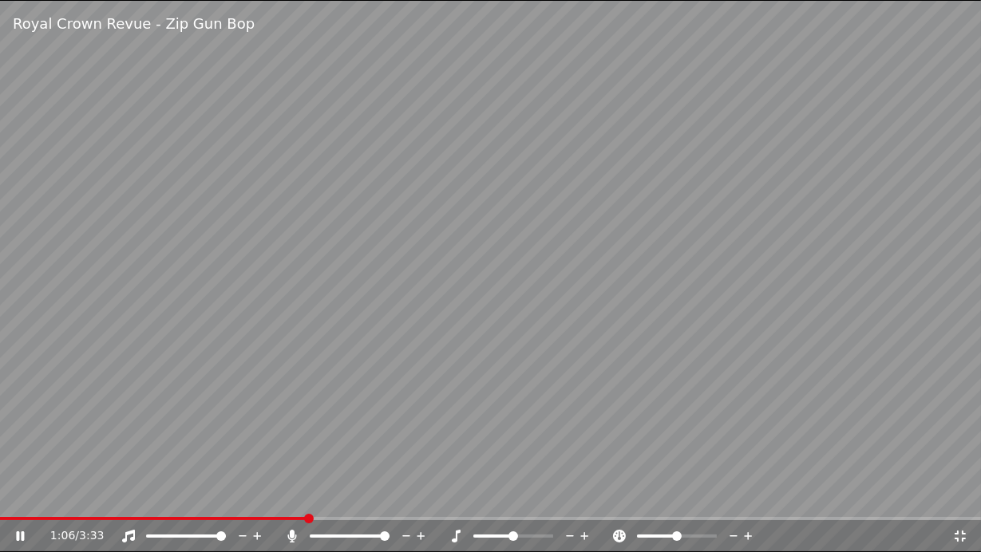
click at [959, 535] on icon at bounding box center [960, 536] width 16 height 13
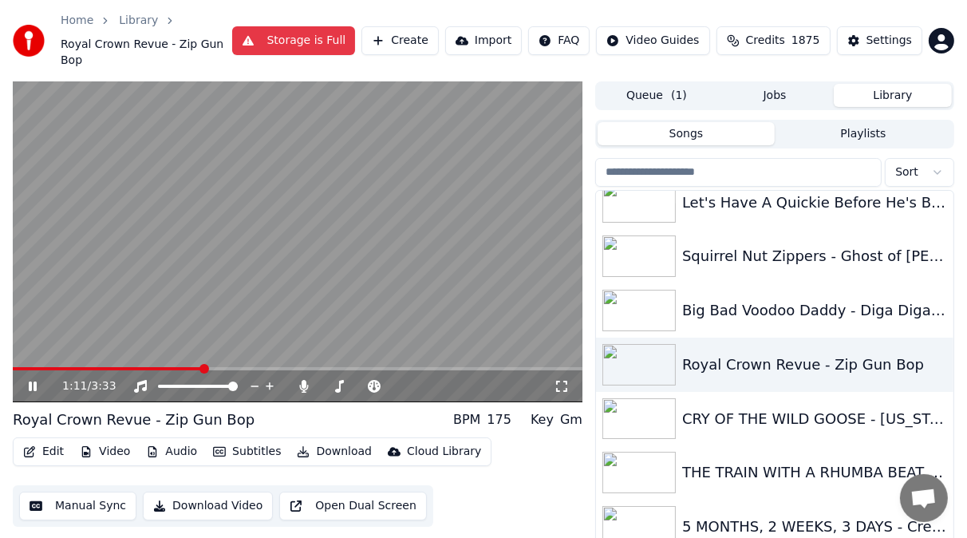
click at [33, 383] on icon at bounding box center [44, 386] width 37 height 13
click at [245, 447] on button "Subtitles" at bounding box center [247, 452] width 81 height 22
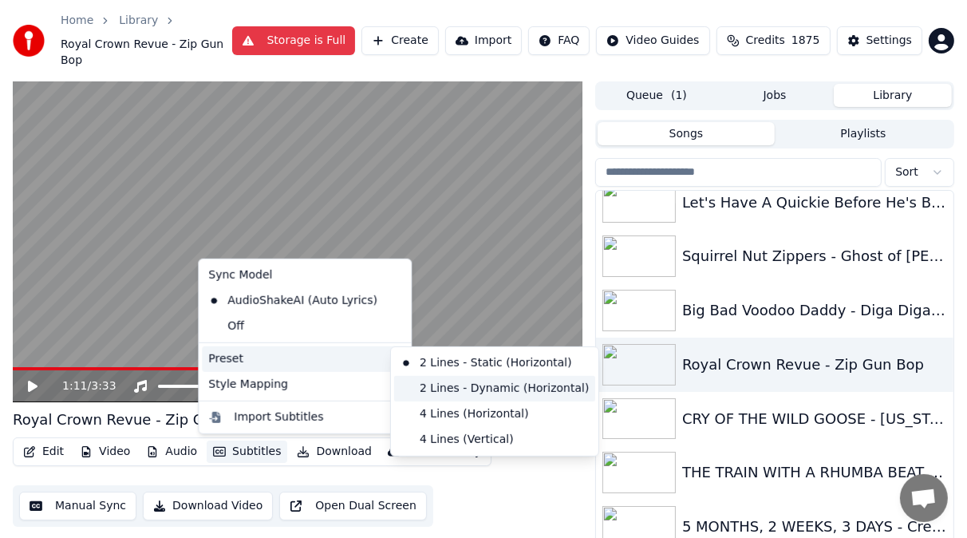
click at [429, 387] on div "2 Lines - Dynamic (Horizontal)" at bounding box center [494, 389] width 201 height 26
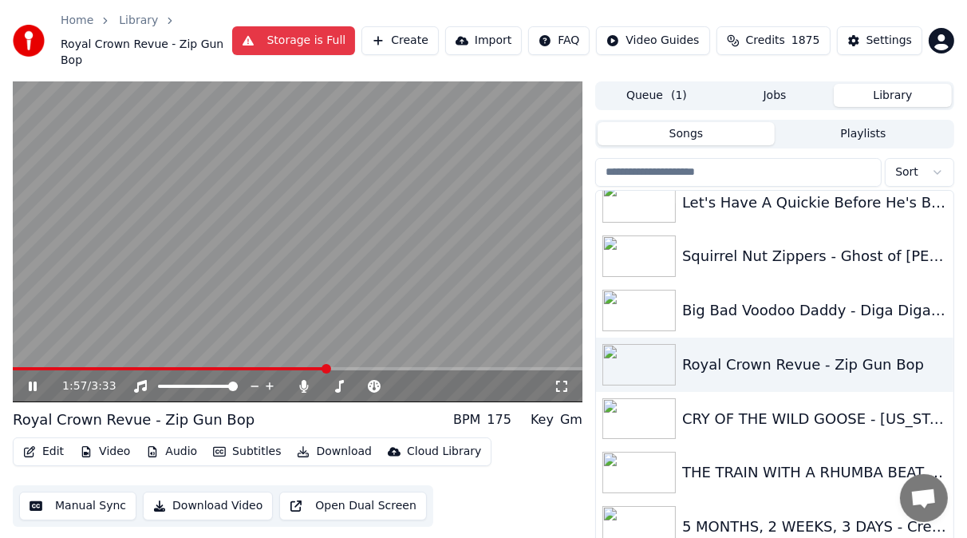
click at [28, 389] on icon at bounding box center [44, 386] width 37 height 13
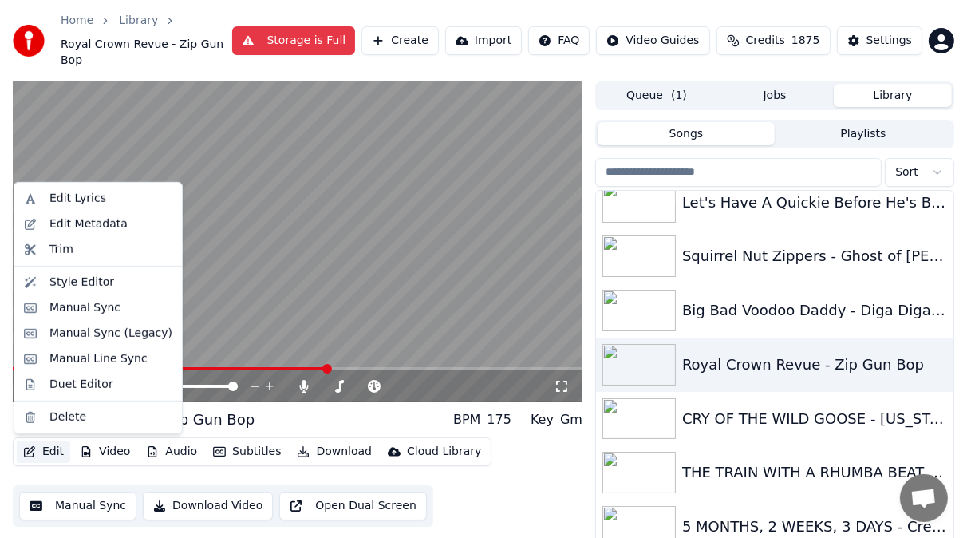
click at [50, 453] on button "Edit" at bounding box center [43, 452] width 53 height 22
click at [61, 247] on div "Trim" at bounding box center [61, 250] width 24 height 16
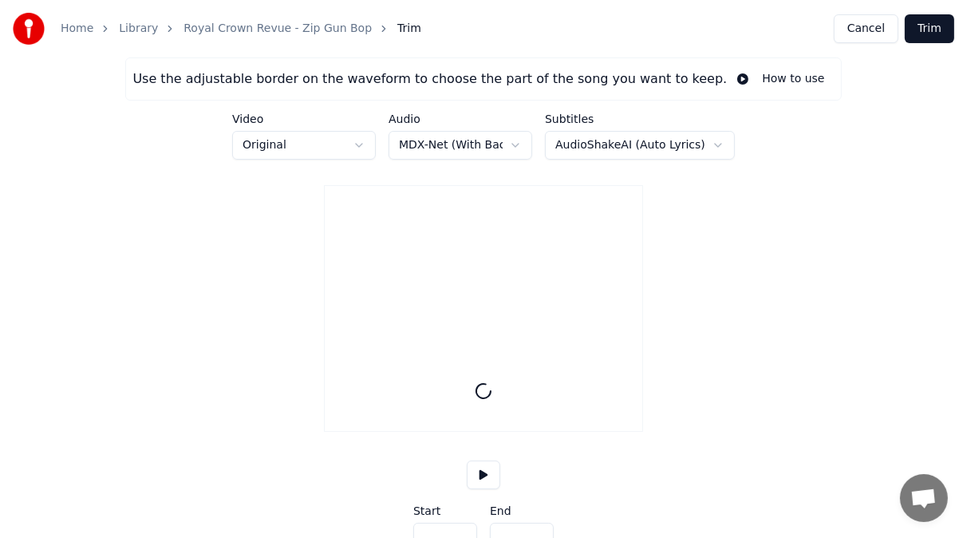
type input "*****"
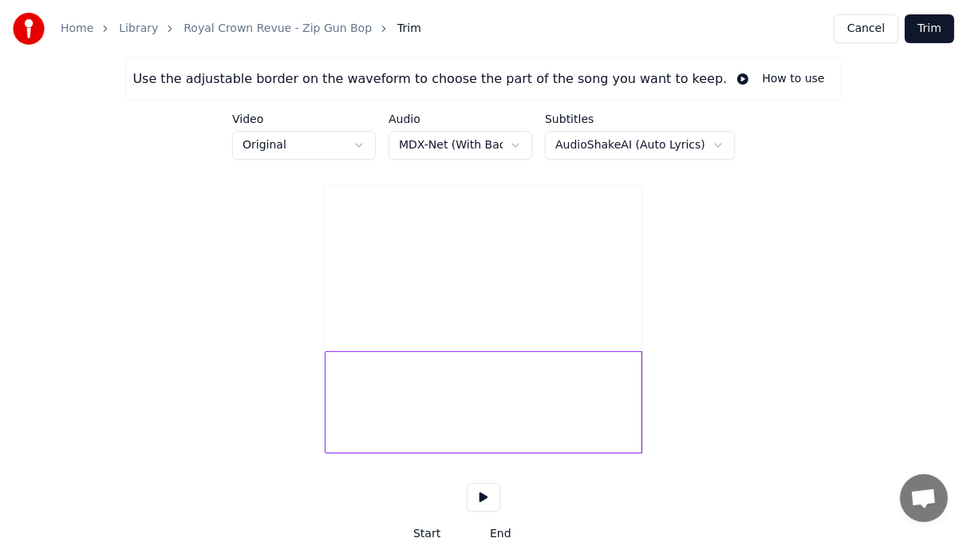
click at [875, 26] on button "Cancel" at bounding box center [866, 28] width 65 height 29
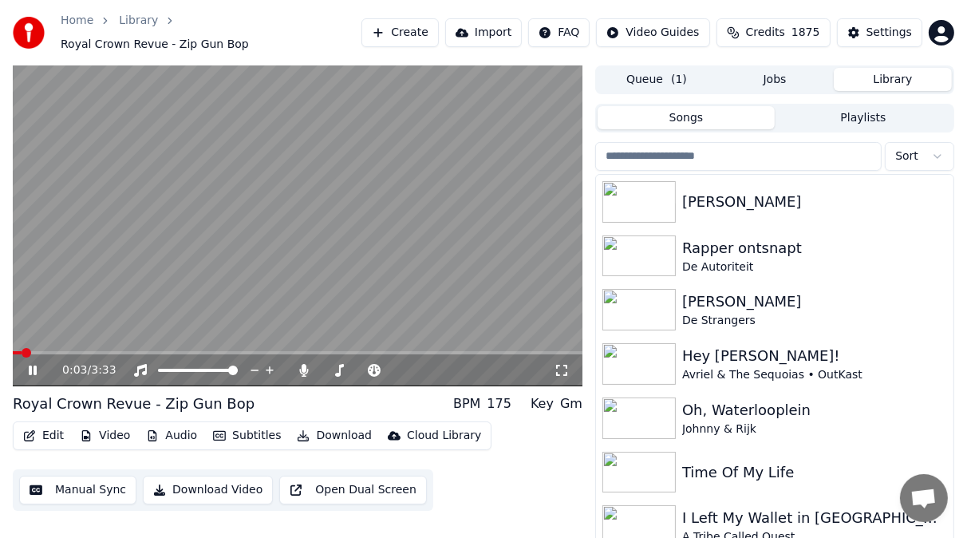
click at [30, 366] on icon at bounding box center [33, 371] width 8 height 10
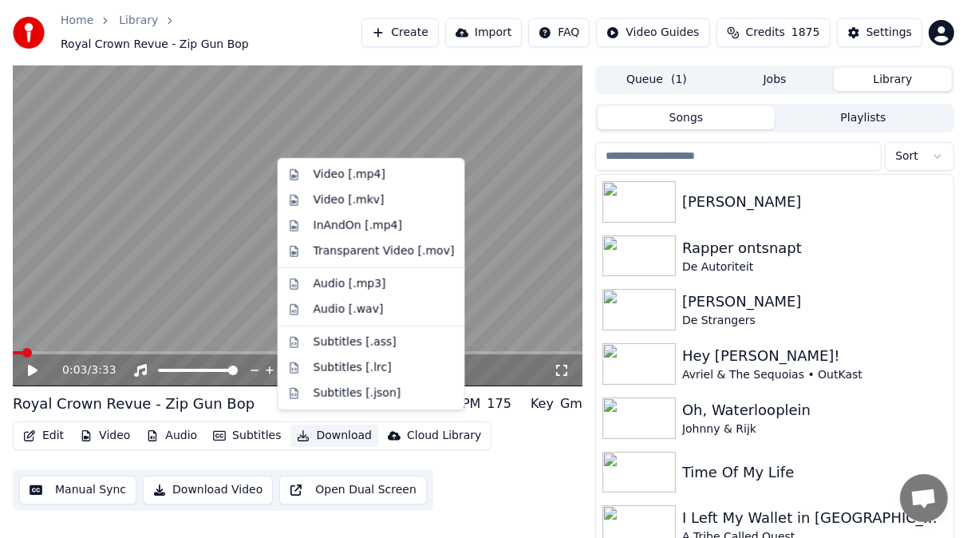
click at [318, 426] on button "Download" at bounding box center [335, 436] width 88 height 22
click at [333, 168] on div "Video [.mp4]" at bounding box center [350, 175] width 72 height 16
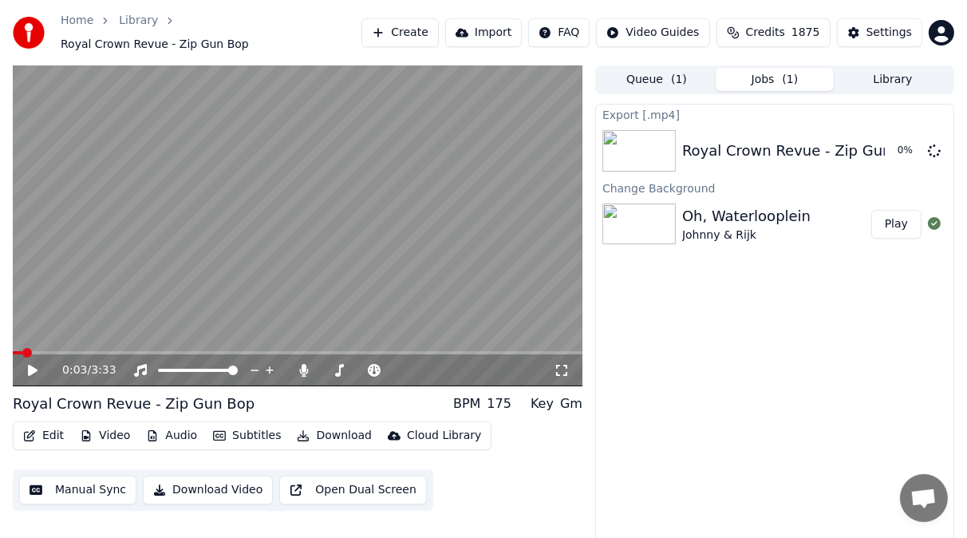
click at [907, 213] on button "Play" at bounding box center [897, 224] width 50 height 29
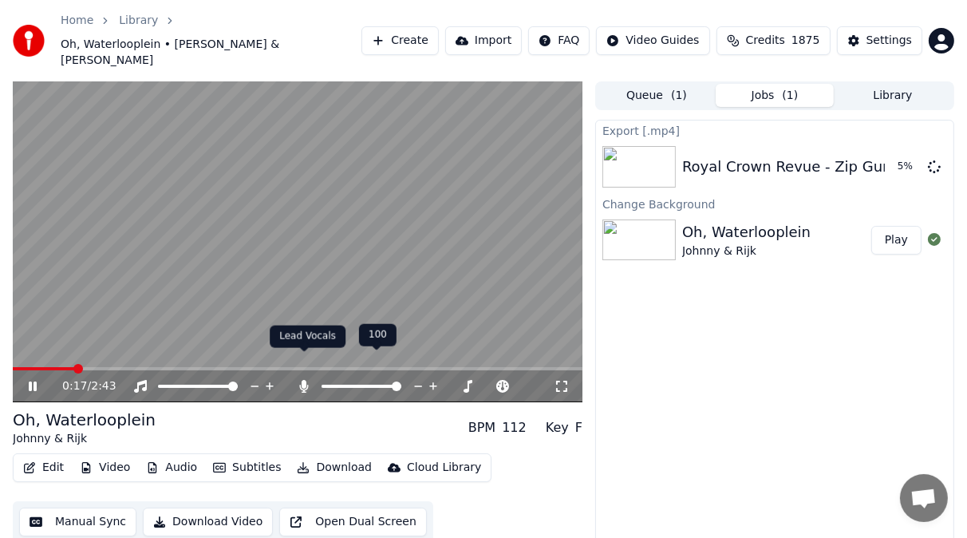
click at [306, 380] on icon at bounding box center [304, 386] width 9 height 13
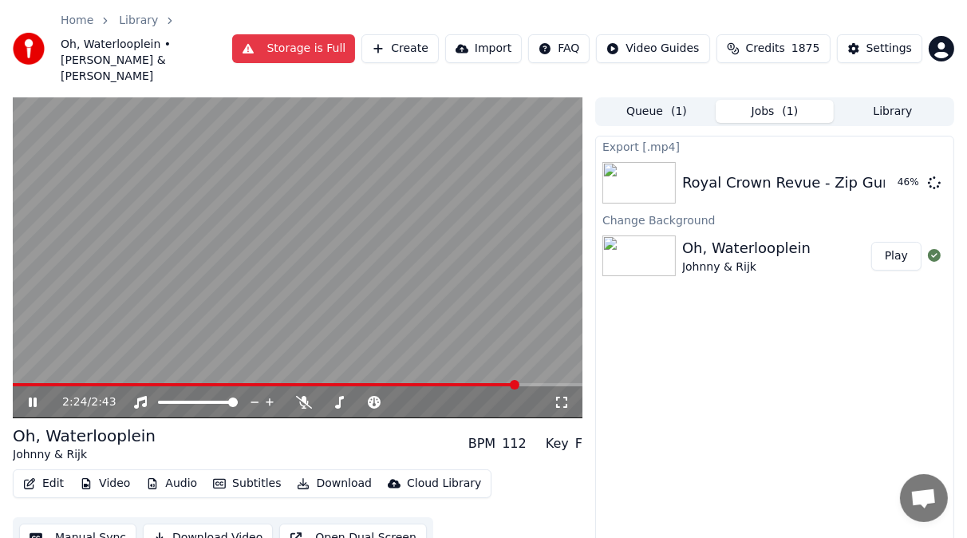
click at [34, 397] on icon at bounding box center [33, 402] width 8 height 10
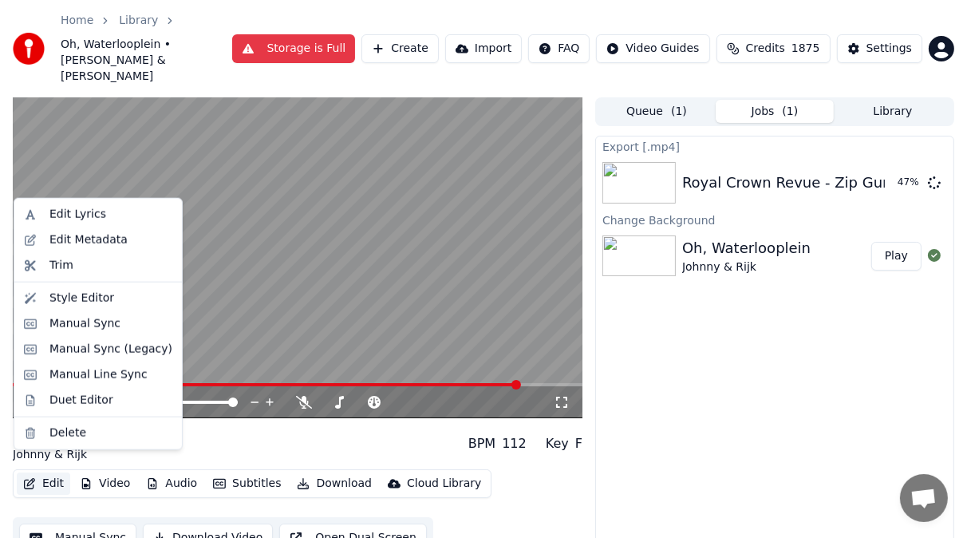
click at [48, 473] on button "Edit" at bounding box center [43, 484] width 53 height 22
click at [67, 321] on div "Manual Sync" at bounding box center [84, 324] width 71 height 16
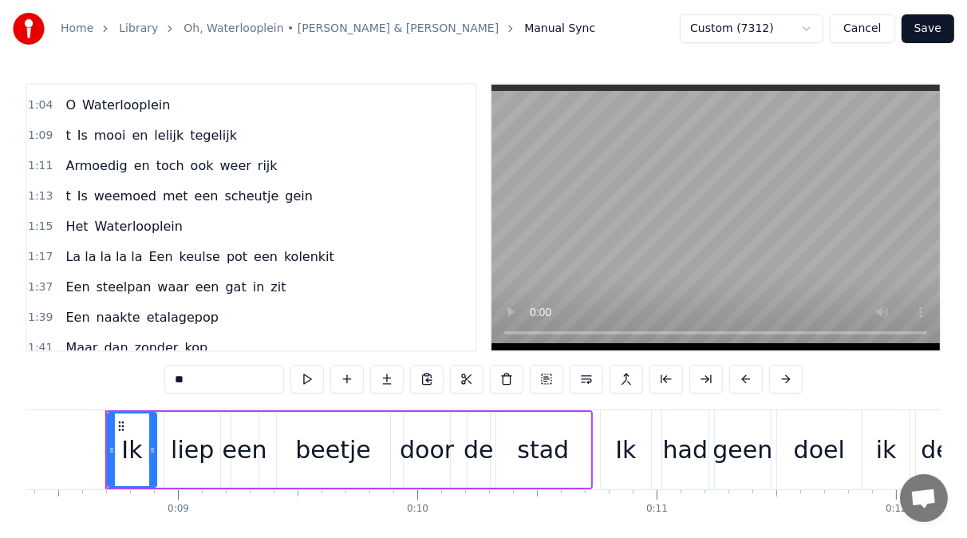
scroll to position [722, 0]
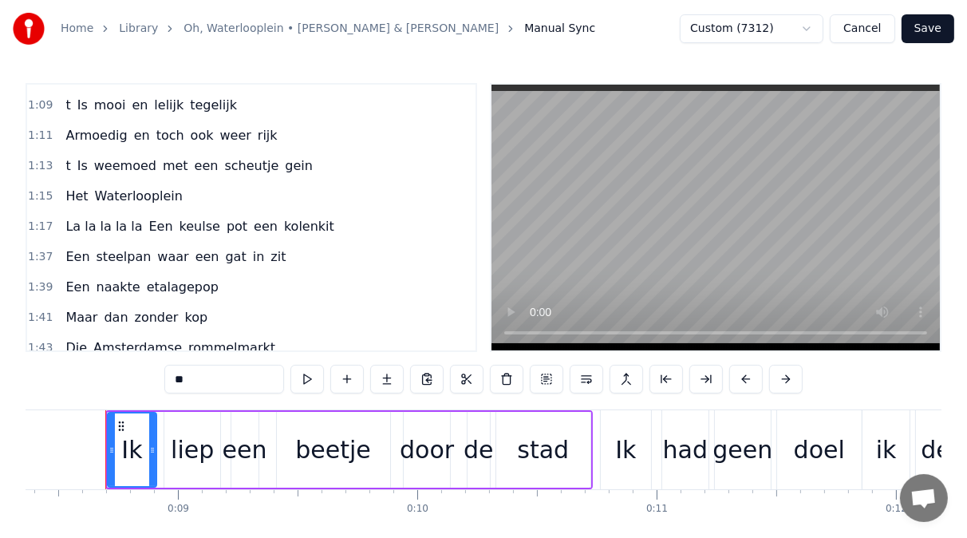
click at [121, 223] on span "La la la la la" at bounding box center [104, 226] width 80 height 18
type input "**********"
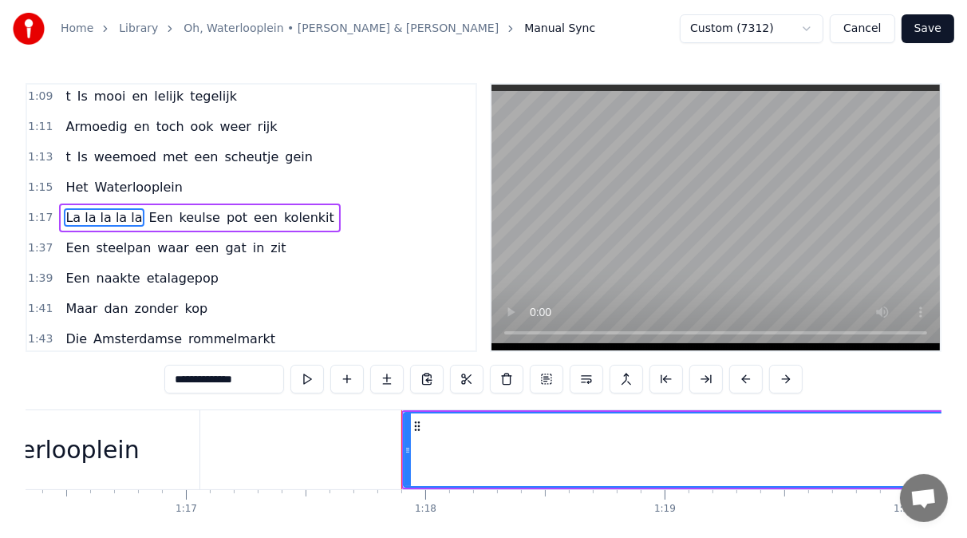
scroll to position [0, 18572]
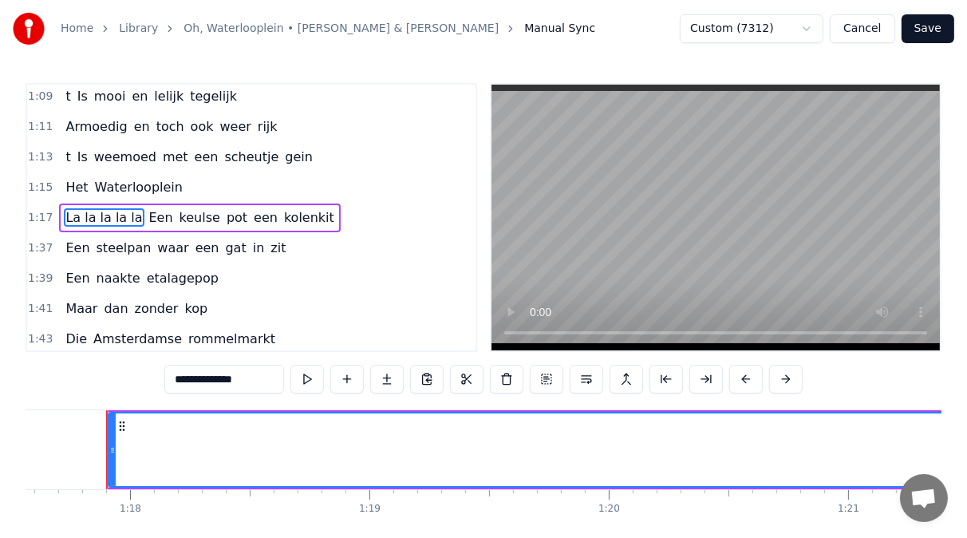
click at [500, 377] on button at bounding box center [507, 379] width 34 height 29
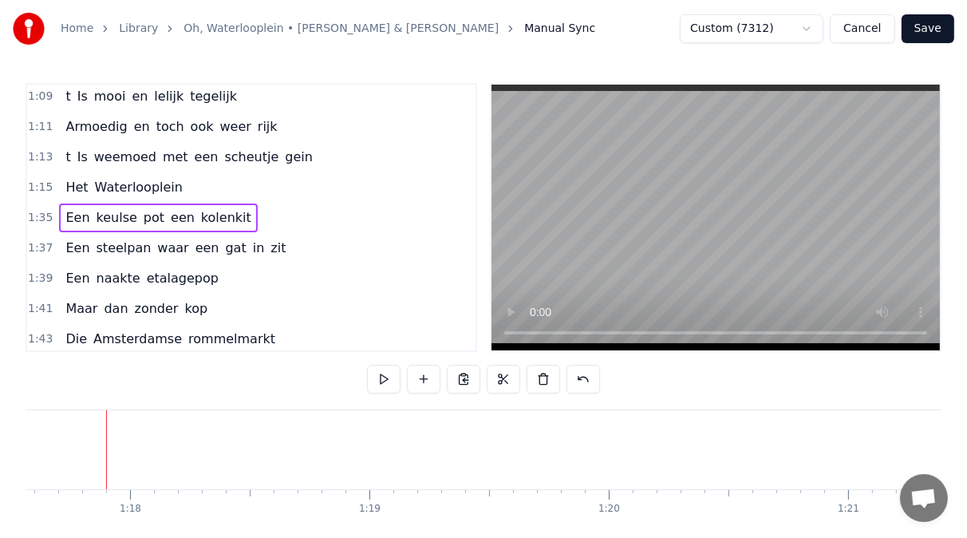
click at [500, 377] on button at bounding box center [504, 379] width 34 height 29
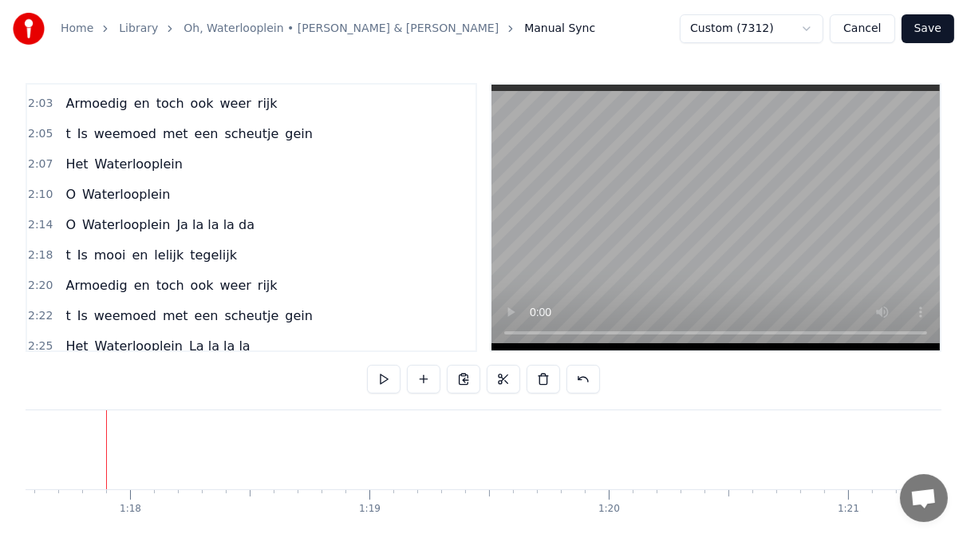
scroll to position [1189, 0]
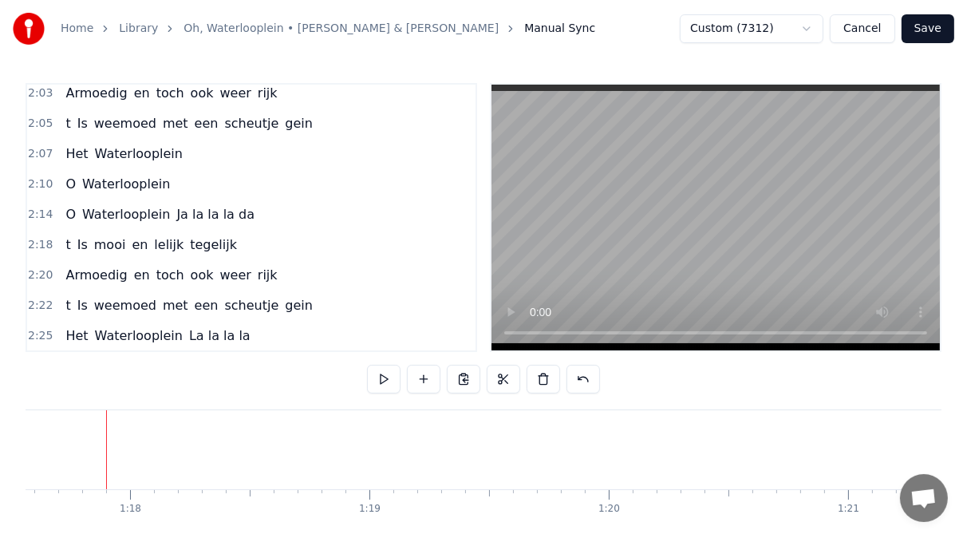
click at [206, 213] on span "Ja la la la da" at bounding box center [215, 214] width 81 height 18
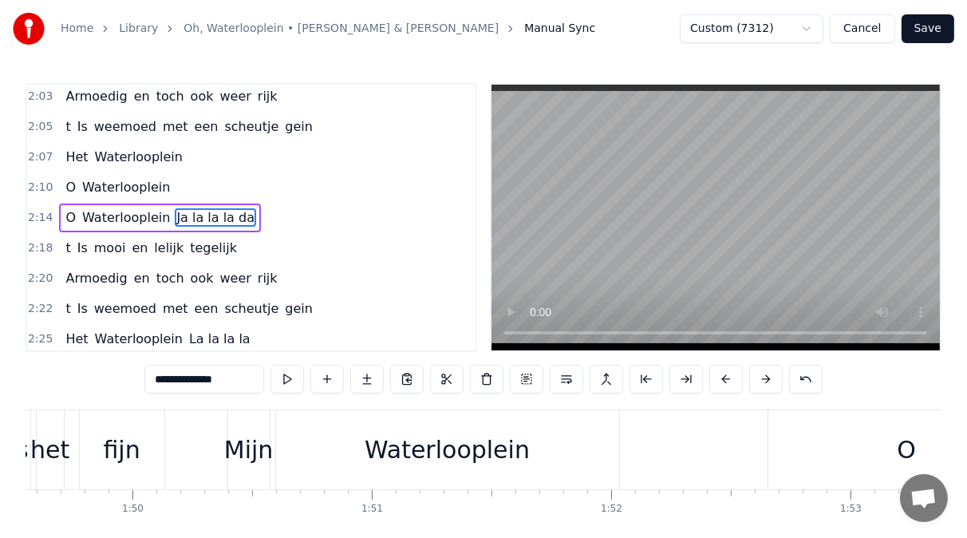
scroll to position [0, 32716]
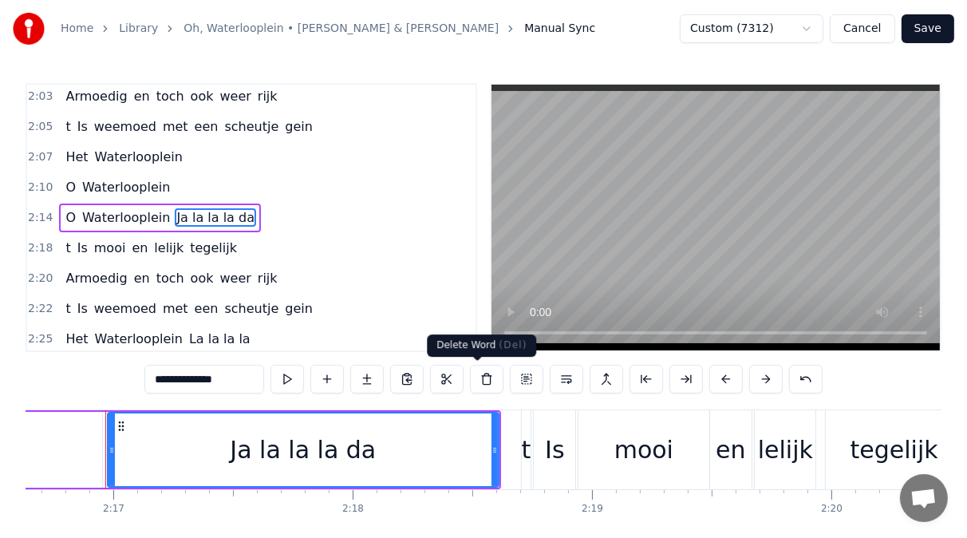
click at [476, 376] on button at bounding box center [487, 379] width 34 height 29
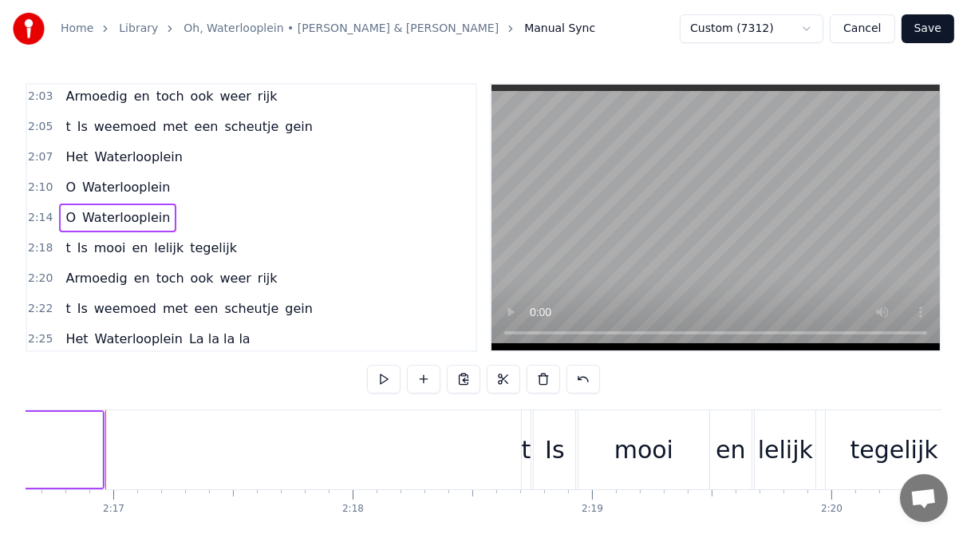
click at [476, 376] on button at bounding box center [464, 379] width 34 height 29
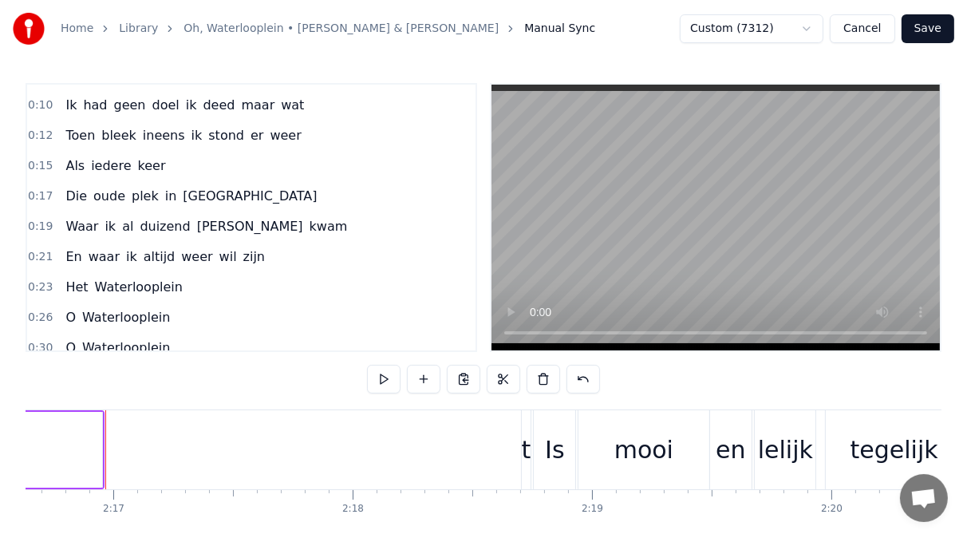
scroll to position [0, 0]
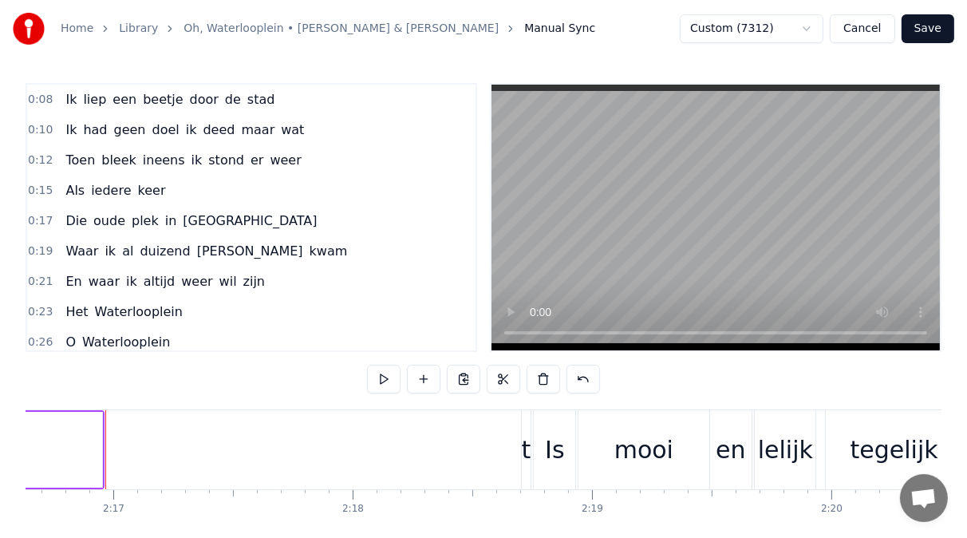
click at [931, 28] on button "Save" at bounding box center [928, 28] width 53 height 29
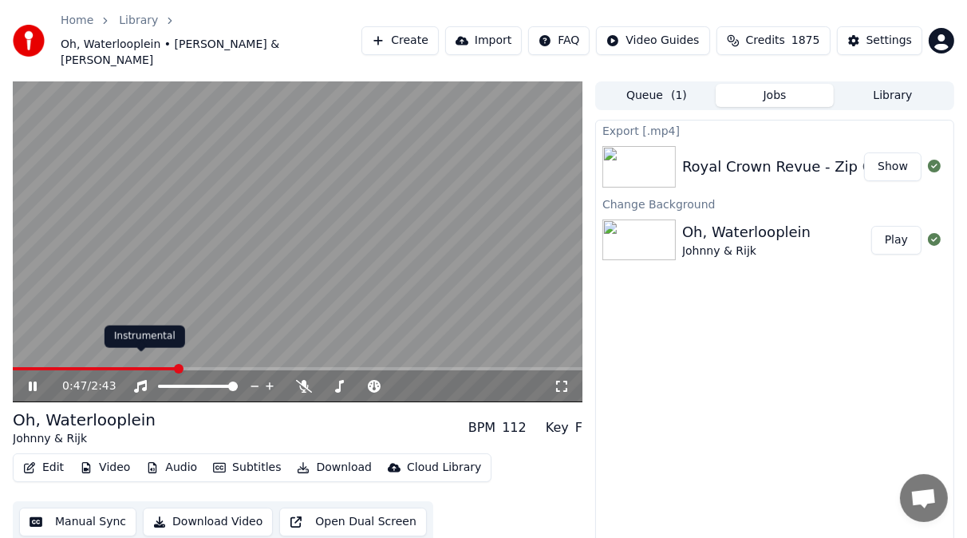
click at [177, 367] on span at bounding box center [298, 368] width 570 height 3
click at [221, 367] on span at bounding box center [298, 368] width 570 height 3
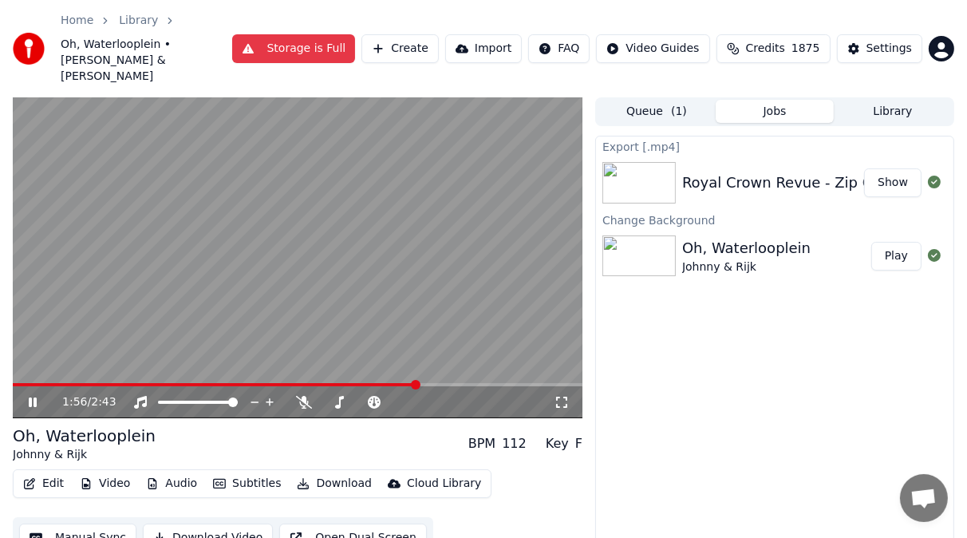
click at [418, 383] on span at bounding box center [298, 384] width 570 height 3
click at [32, 396] on icon at bounding box center [44, 402] width 37 height 13
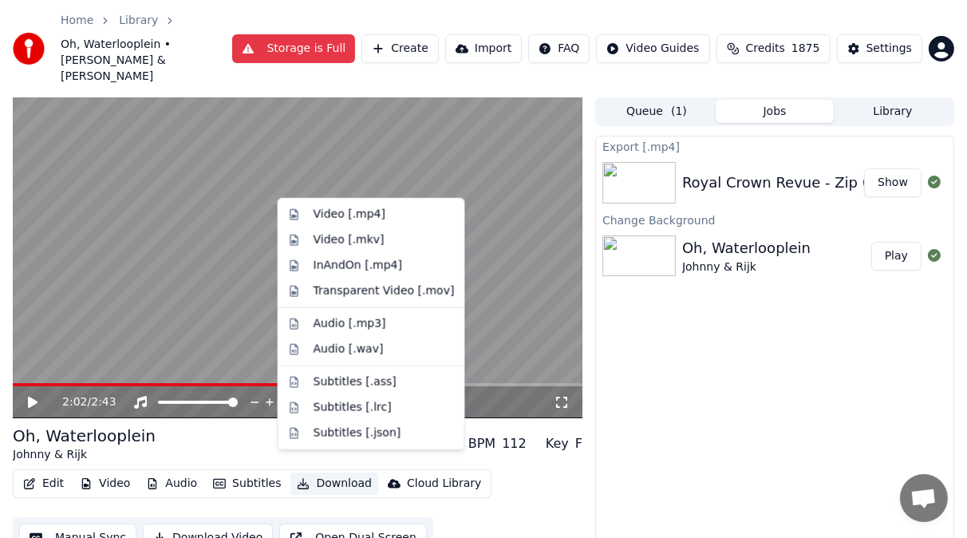
click at [327, 473] on button "Download" at bounding box center [335, 484] width 88 height 22
click at [338, 212] on div "Video [.mp4]" at bounding box center [350, 215] width 72 height 16
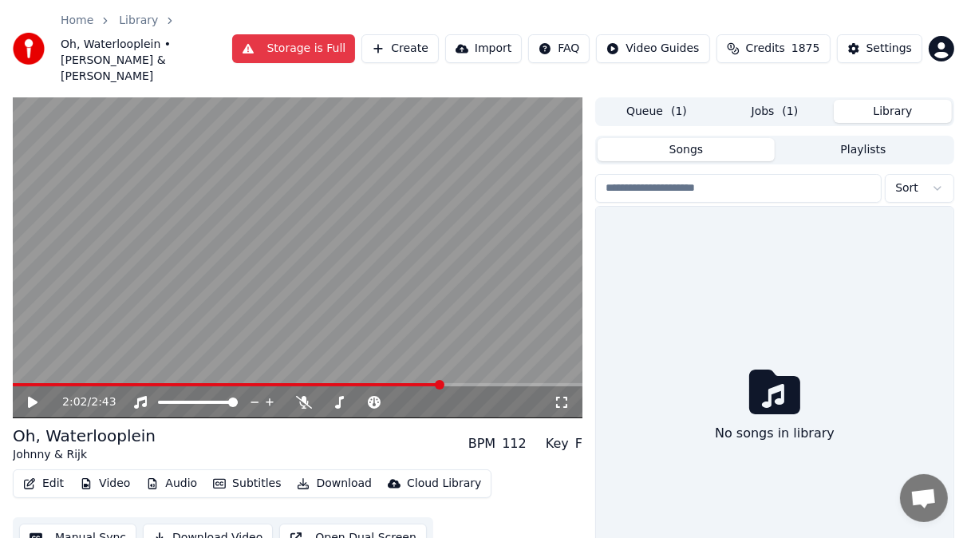
click at [877, 100] on button "Library" at bounding box center [893, 111] width 118 height 23
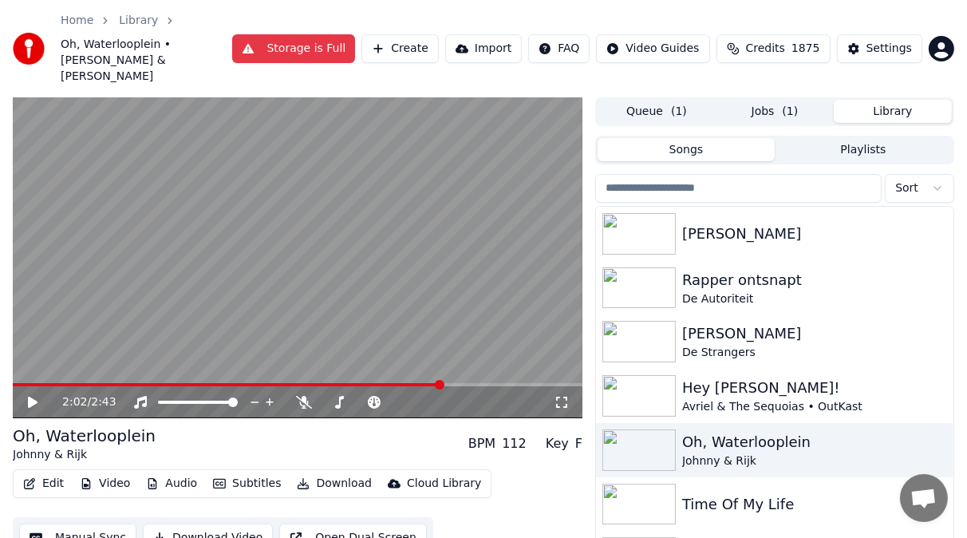
click at [665, 174] on input "search" at bounding box center [738, 188] width 287 height 29
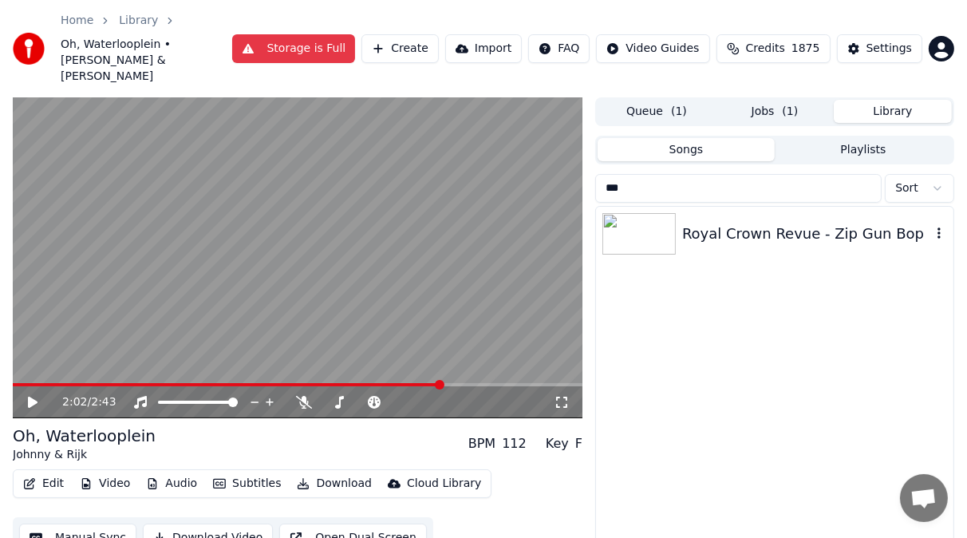
type input "***"
click at [666, 221] on img at bounding box center [639, 234] width 73 height 42
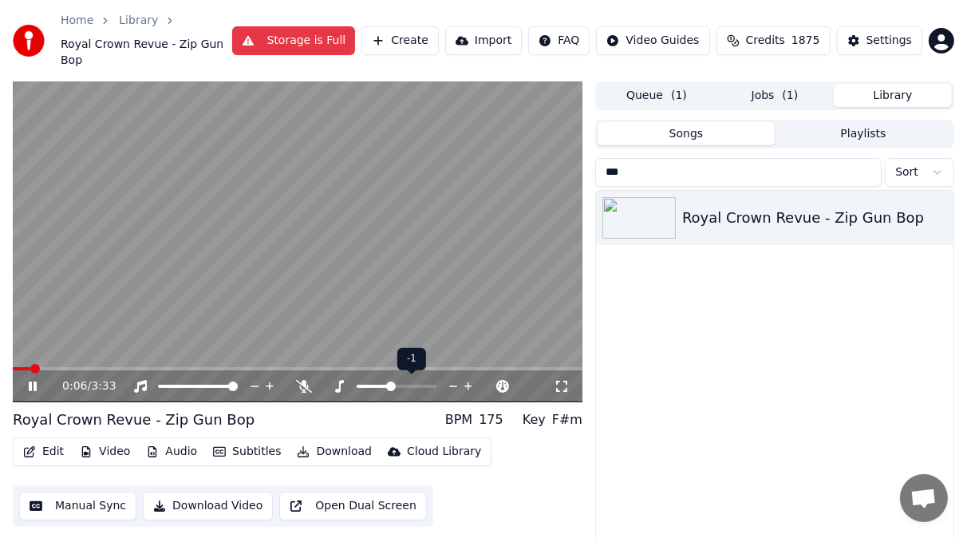
click at [390, 388] on span at bounding box center [391, 387] width 10 height 10
click at [183, 367] on span at bounding box center [298, 368] width 570 height 3
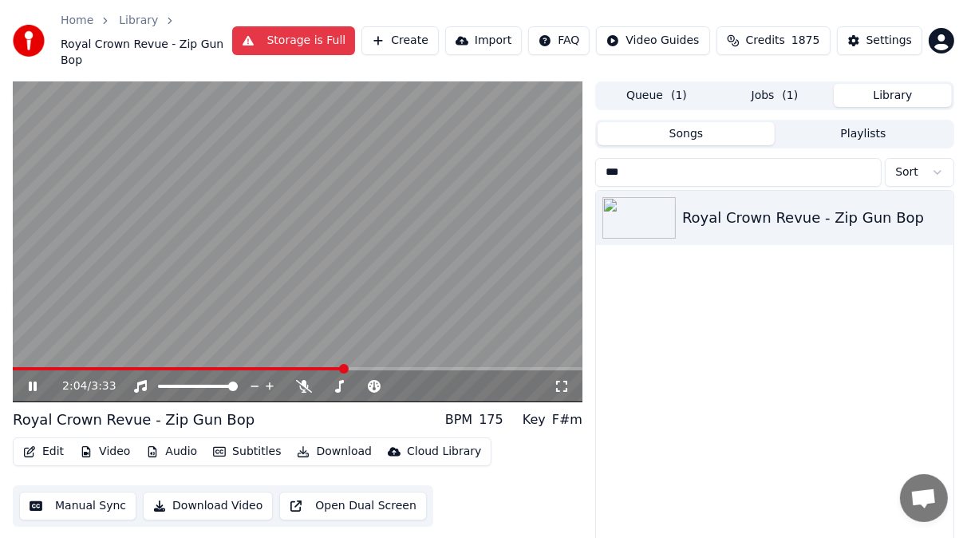
click at [36, 384] on icon at bounding box center [33, 387] width 8 height 10
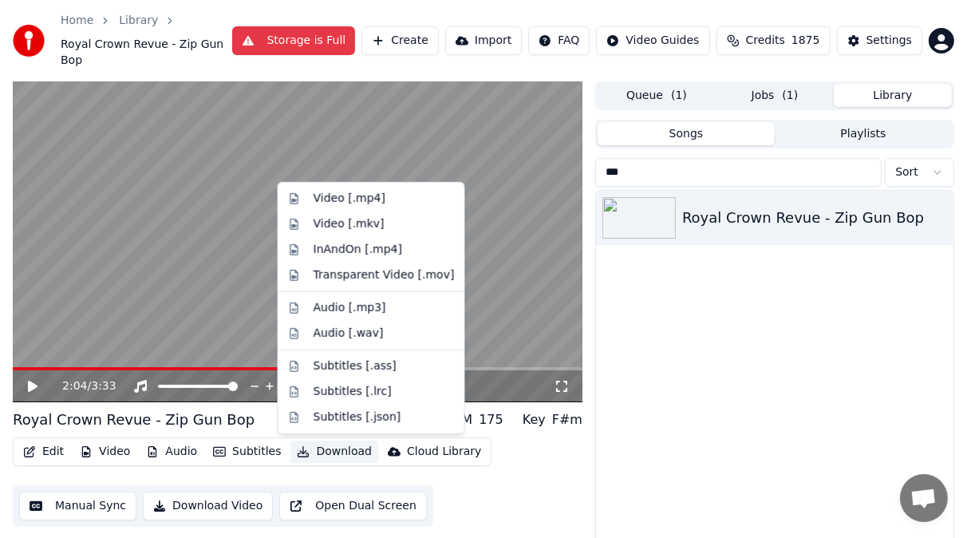
click at [338, 453] on button "Download" at bounding box center [335, 452] width 88 height 22
click at [333, 198] on div "Video [.mp4]" at bounding box center [350, 199] width 72 height 16
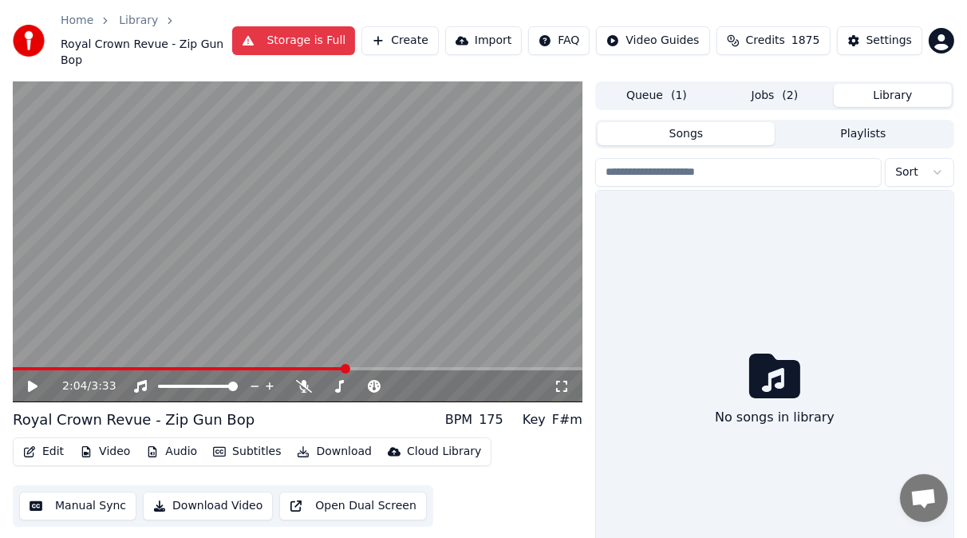
click at [909, 93] on button "Library" at bounding box center [893, 95] width 118 height 23
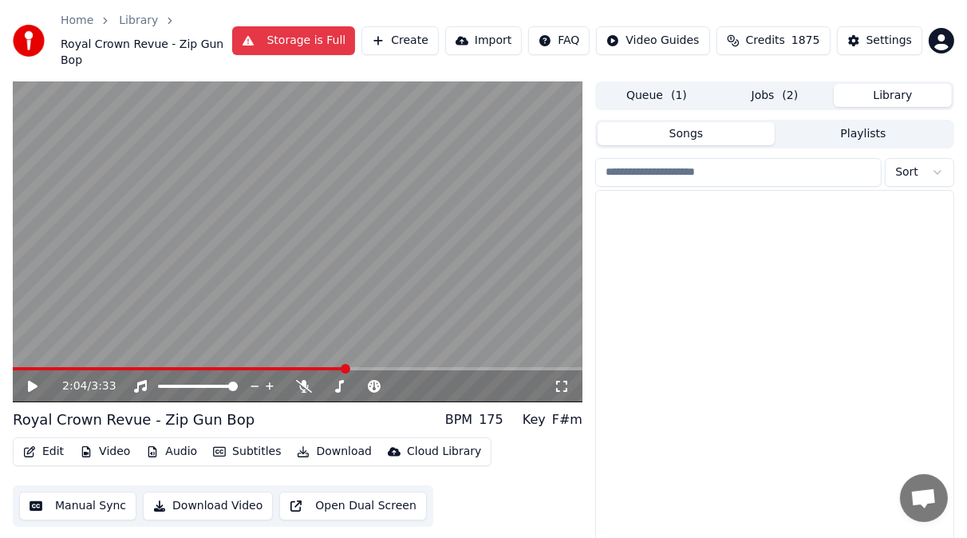
scroll to position [3665, 0]
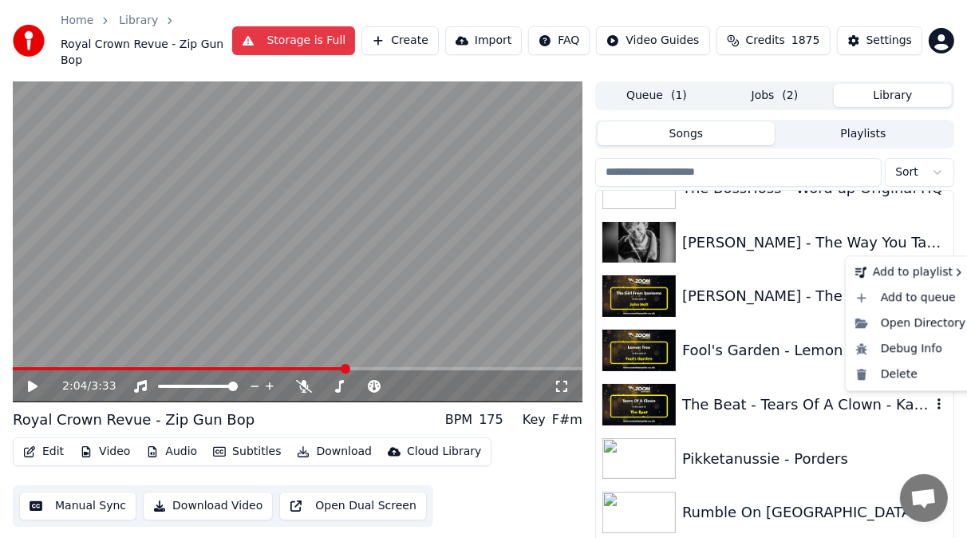
click at [931, 401] on icon "button" at bounding box center [939, 403] width 16 height 13
click at [907, 377] on div "Delete" at bounding box center [910, 375] width 123 height 26
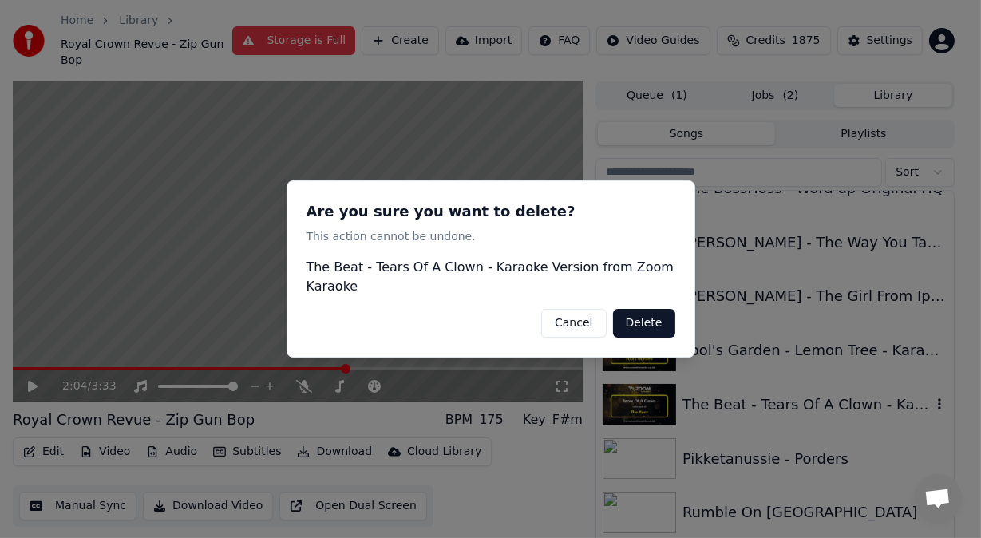
click at [664, 320] on button "Delete" at bounding box center [644, 323] width 62 height 29
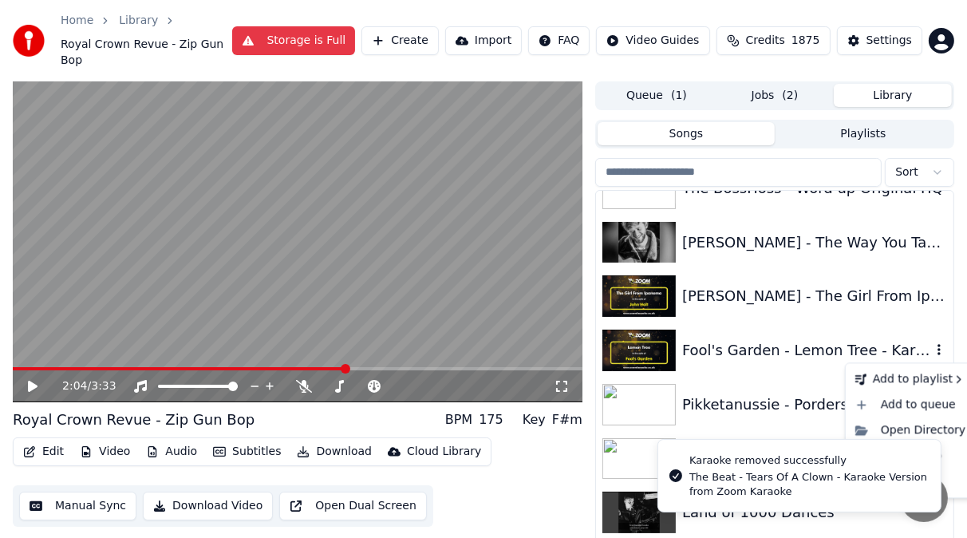
click at [938, 350] on icon "button" at bounding box center [939, 349] width 3 height 11
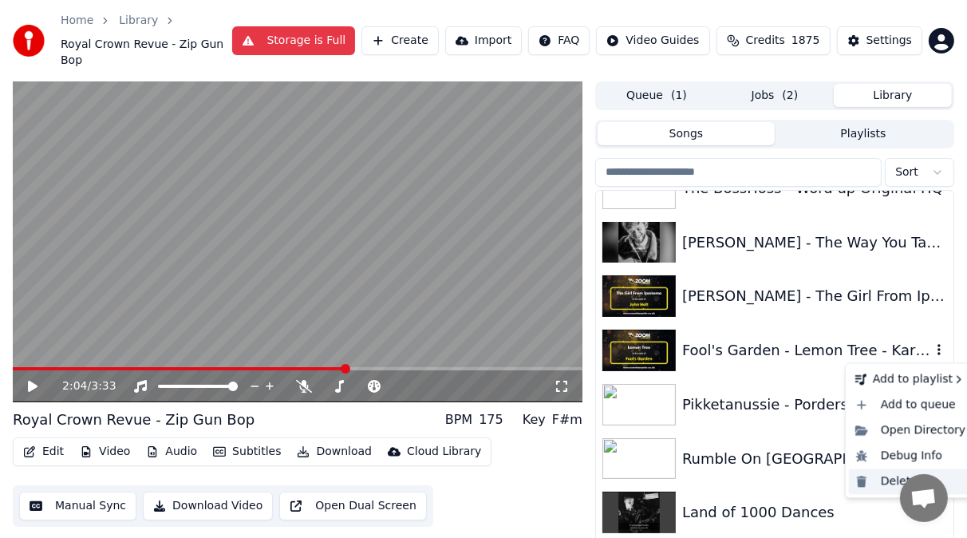
click at [888, 478] on div "Delete" at bounding box center [910, 482] width 123 height 26
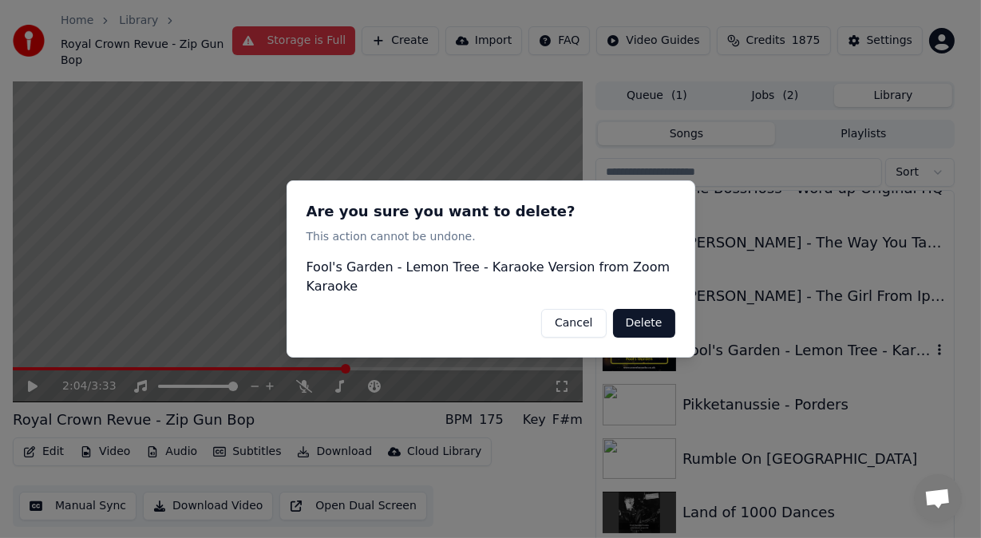
click at [639, 318] on button "Delete" at bounding box center [644, 323] width 62 height 29
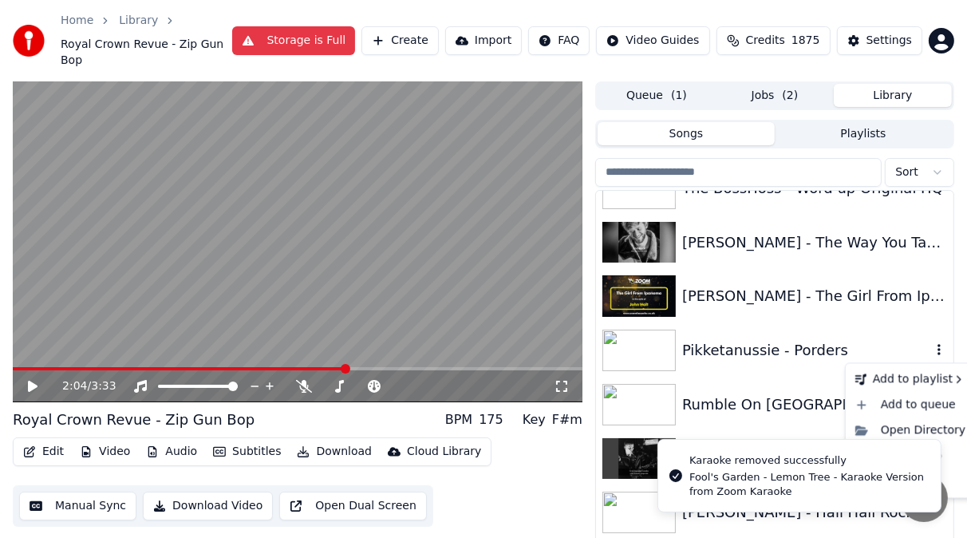
click at [931, 351] on icon "button" at bounding box center [939, 349] width 16 height 13
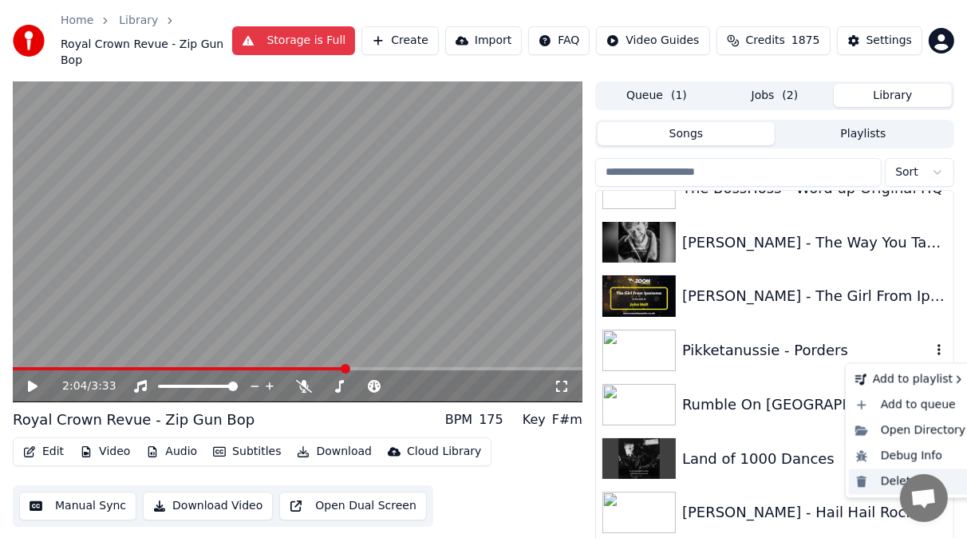
click at [888, 484] on div "Delete" at bounding box center [910, 482] width 123 height 26
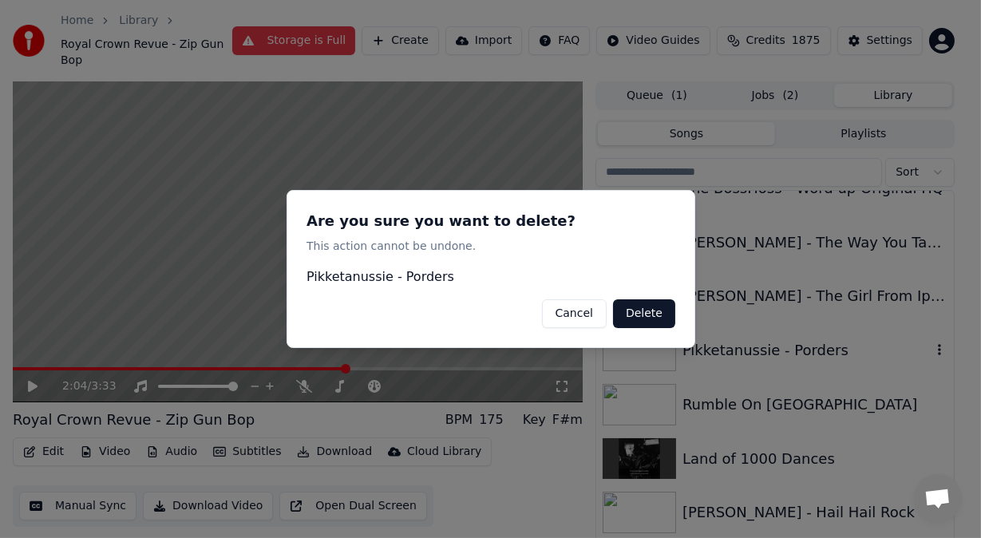
click at [655, 310] on button "Delete" at bounding box center [644, 313] width 62 height 29
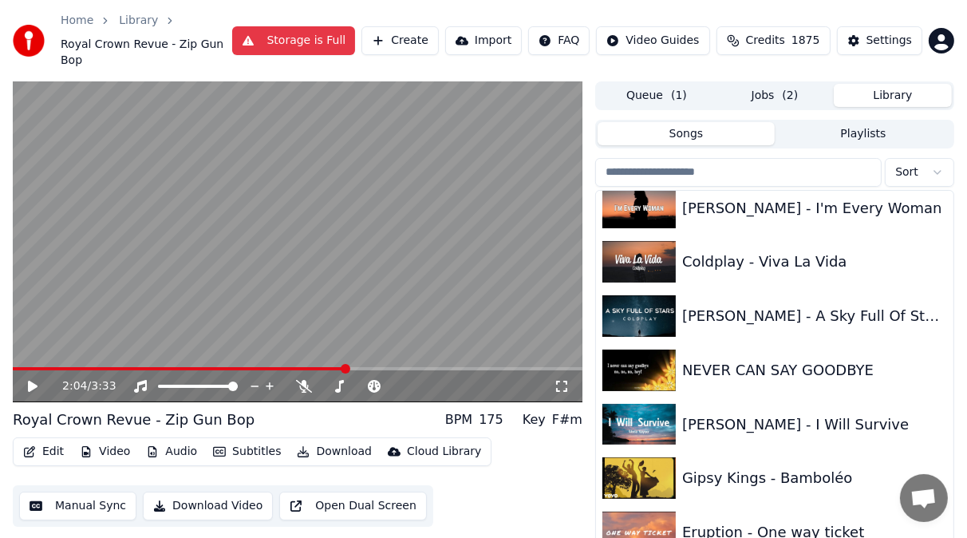
scroll to position [4561, 0]
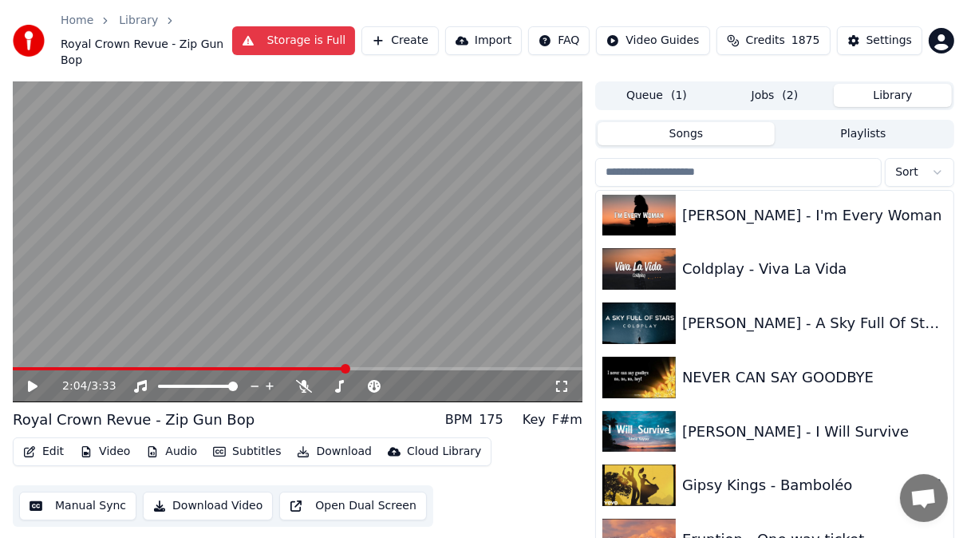
click at [653, 484] on img at bounding box center [639, 486] width 73 height 42
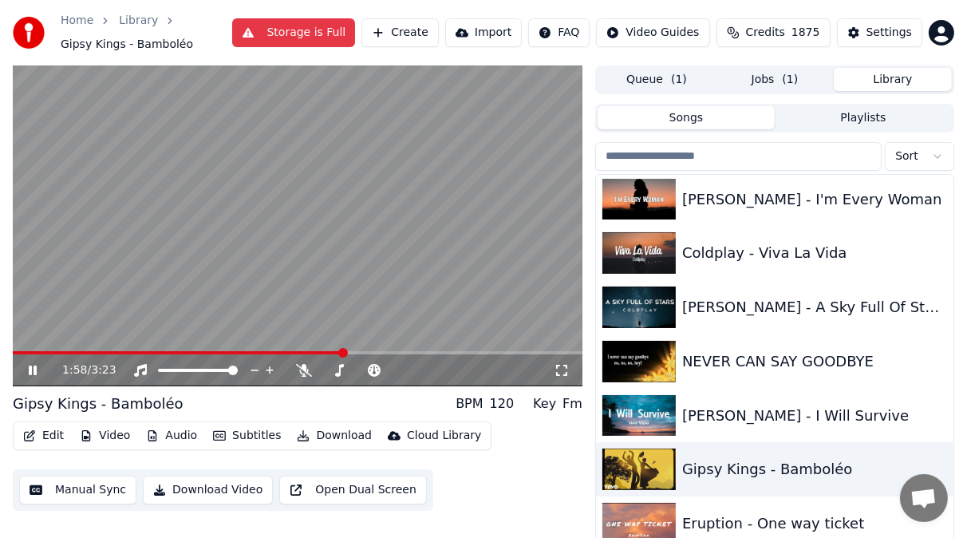
click at [34, 370] on icon at bounding box center [33, 371] width 8 height 10
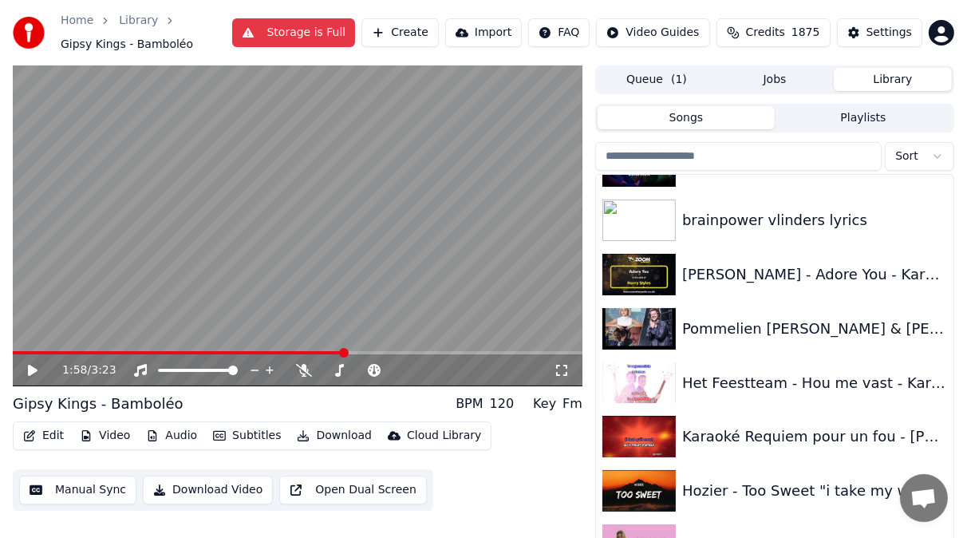
scroll to position [5150, 0]
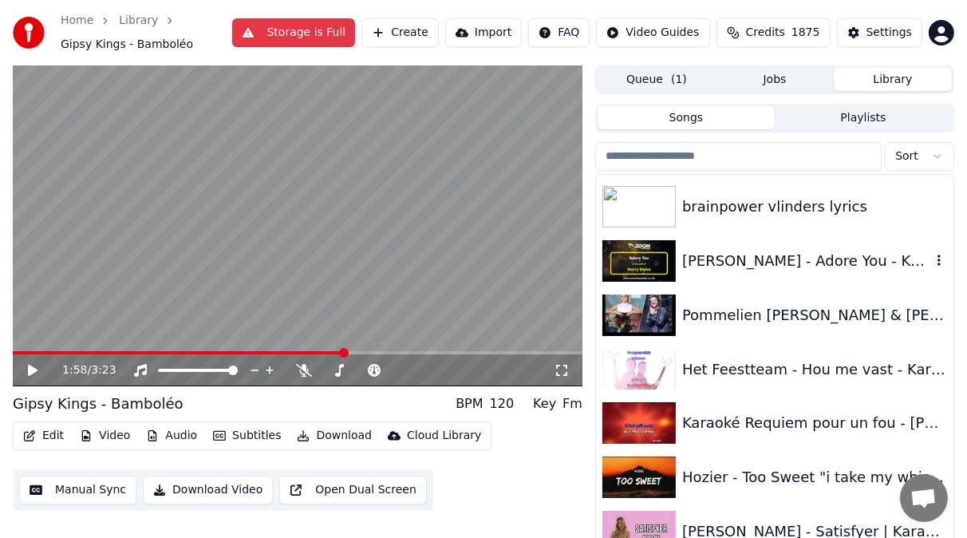
click at [668, 257] on img at bounding box center [639, 261] width 73 height 42
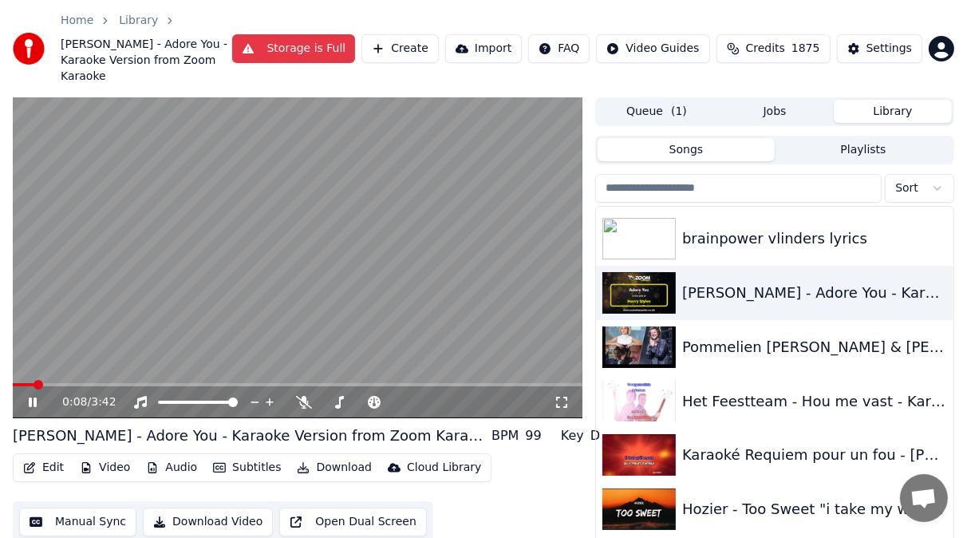
click at [66, 386] on div "0:08 / 3:42" at bounding box center [298, 402] width 570 height 32
click at [95, 386] on span at bounding box center [98, 385] width 10 height 10
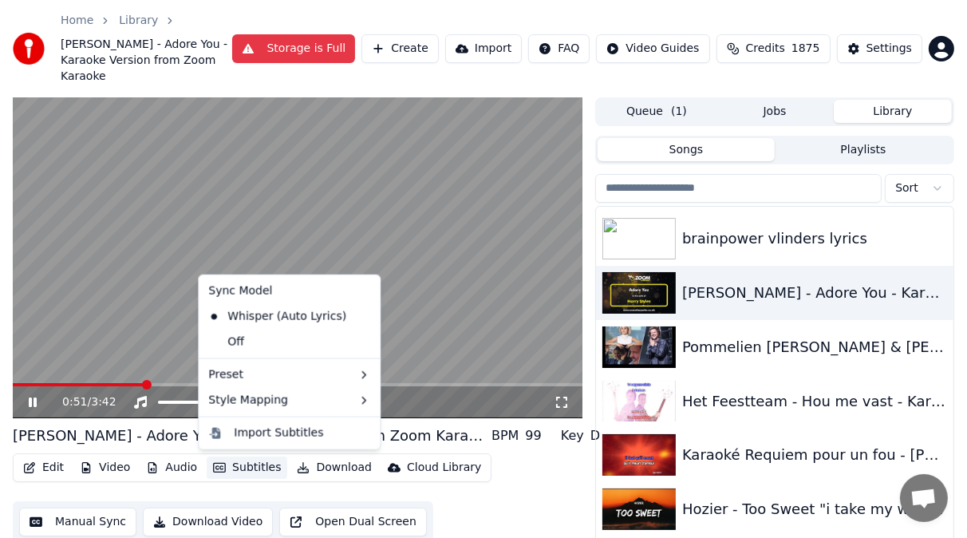
click at [259, 465] on button "Subtitles" at bounding box center [247, 468] width 81 height 22
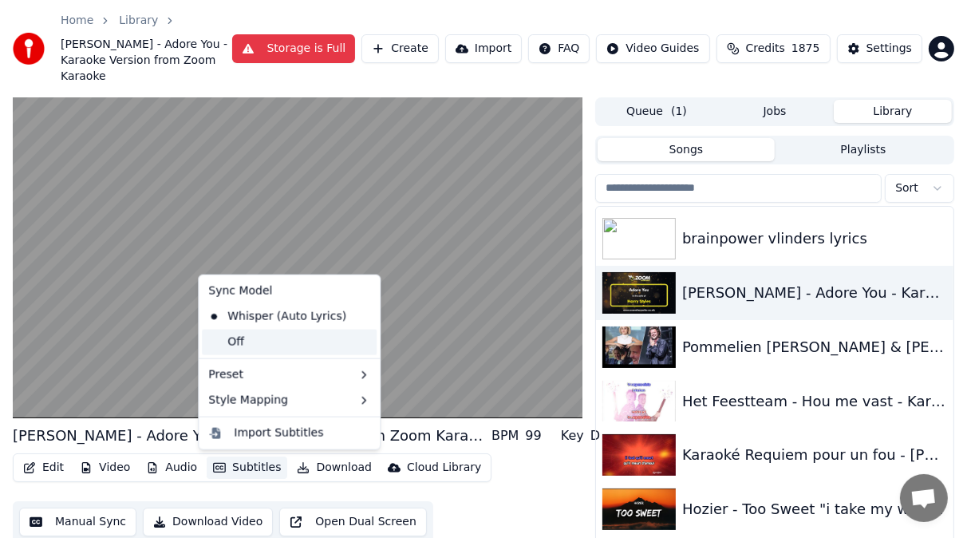
click at [285, 344] on div "Off" at bounding box center [289, 343] width 175 height 26
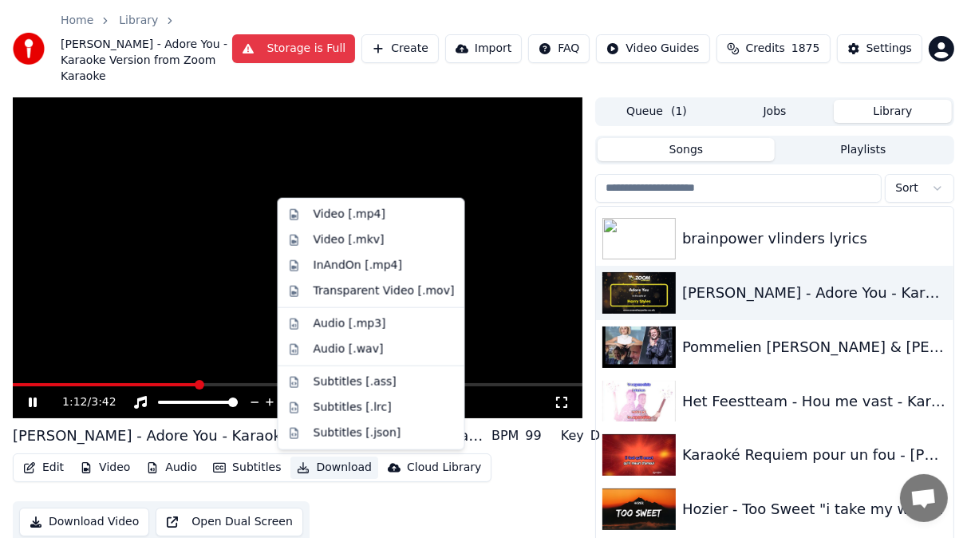
click at [340, 467] on button "Download" at bounding box center [335, 468] width 88 height 22
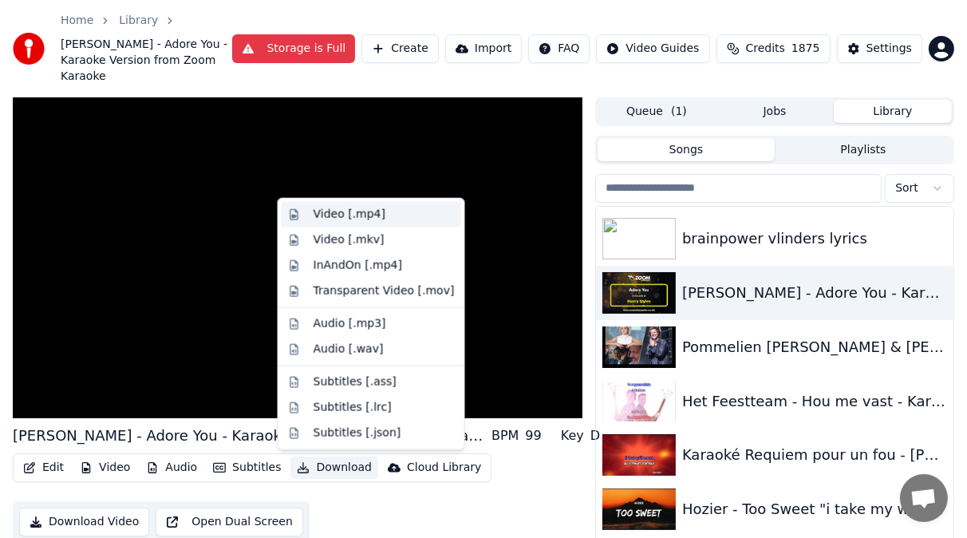
click at [345, 211] on div "Video [.mp4]" at bounding box center [350, 215] width 72 height 16
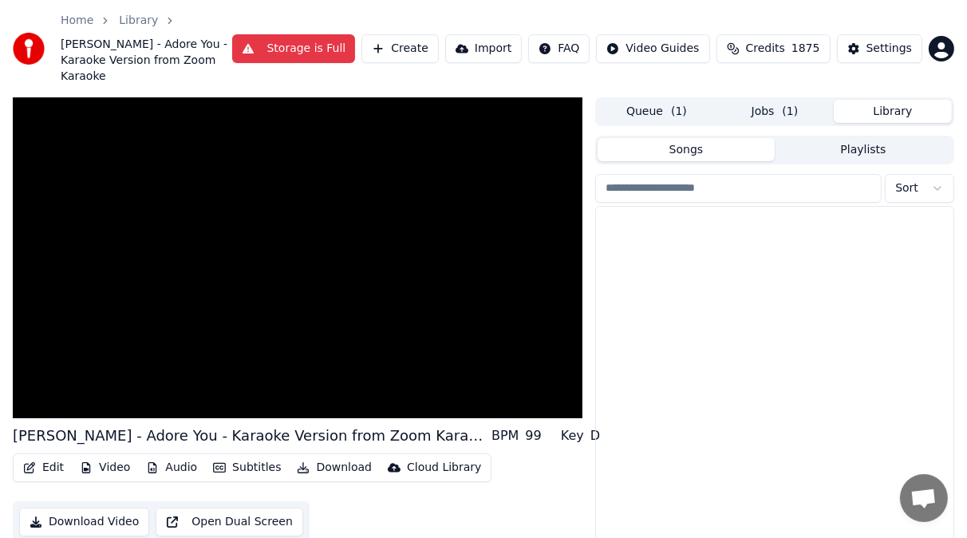
click at [892, 110] on button "Library" at bounding box center [893, 111] width 118 height 23
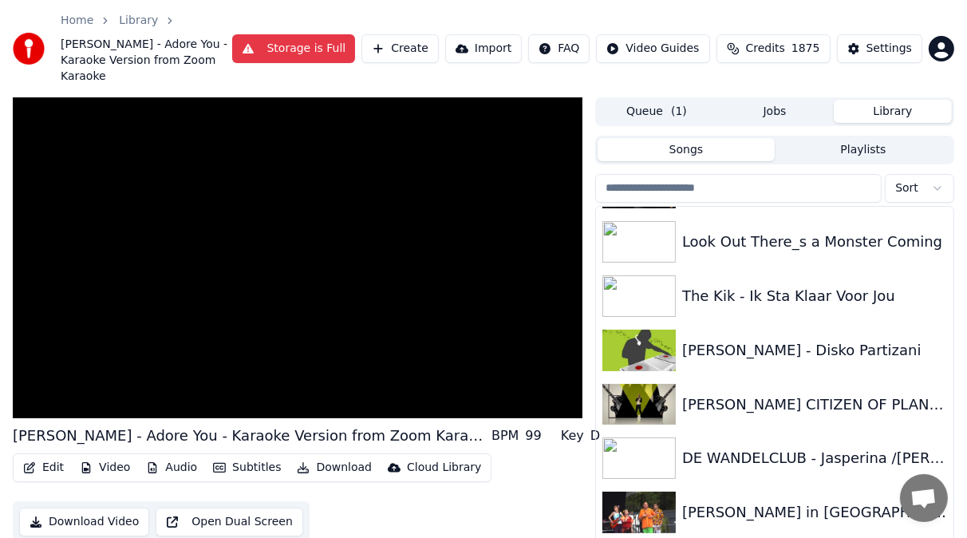
scroll to position [6382, 0]
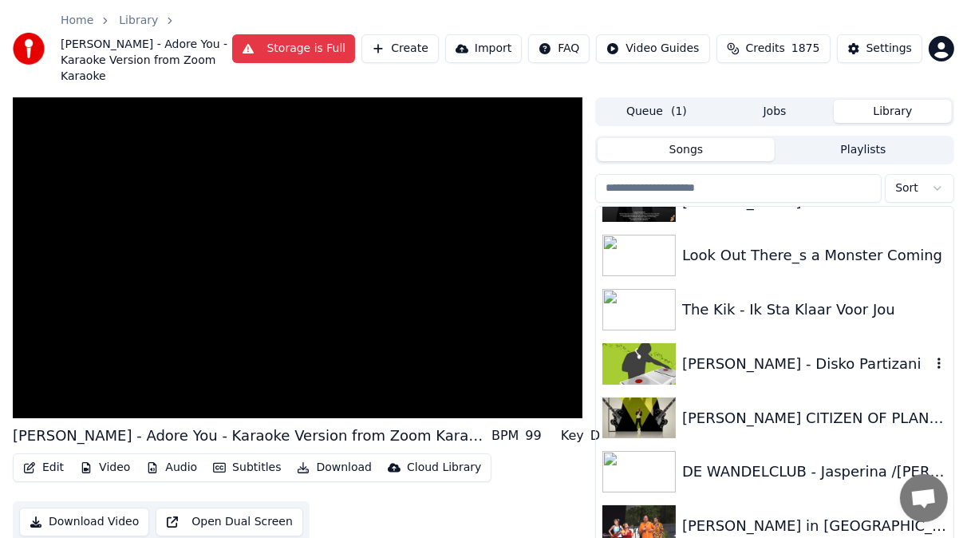
click at [652, 350] on img at bounding box center [639, 364] width 73 height 42
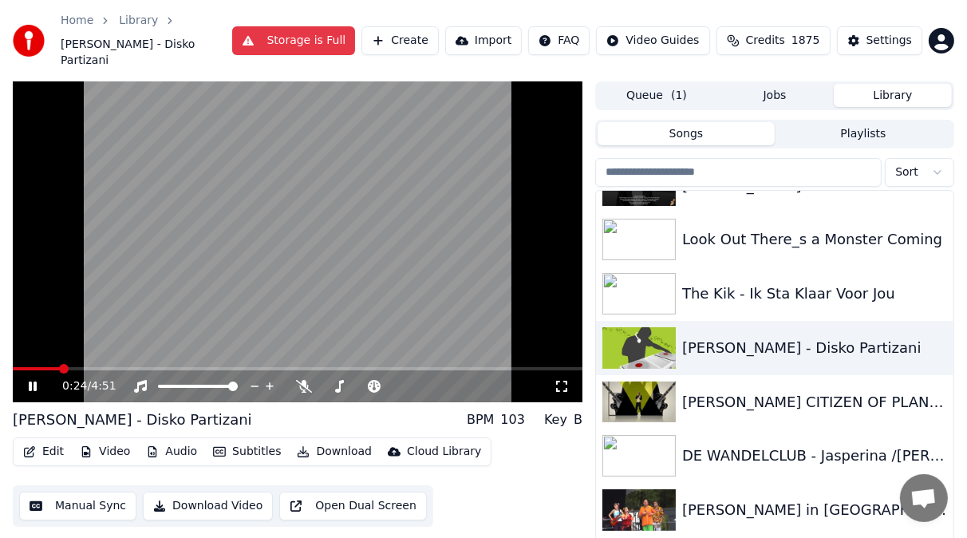
click at [60, 367] on span at bounding box center [298, 368] width 570 height 3
click at [304, 380] on icon at bounding box center [304, 386] width 16 height 13
click at [304, 380] on icon at bounding box center [304, 386] width 9 height 13
click at [120, 352] on div "Instrumental Instrumental" at bounding box center [145, 345] width 81 height 22
click at [106, 367] on span at bounding box center [60, 368] width 94 height 3
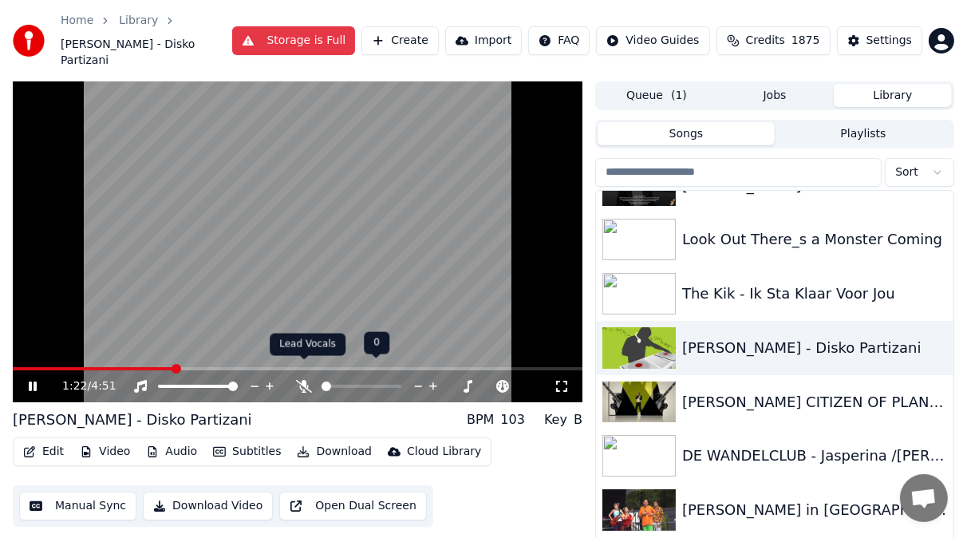
click at [302, 380] on icon at bounding box center [304, 386] width 16 height 13
click at [31, 382] on icon at bounding box center [33, 387] width 8 height 10
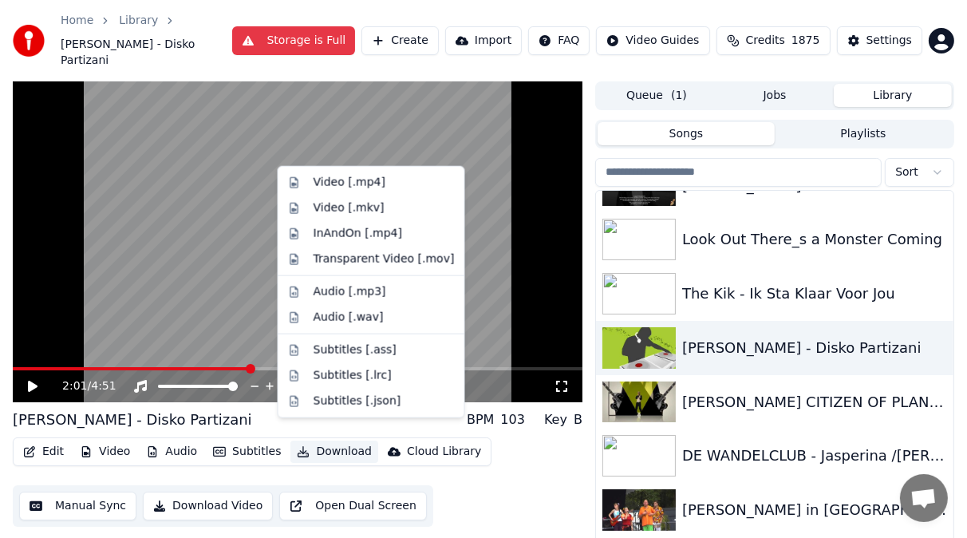
click at [342, 441] on button "Download" at bounding box center [335, 452] width 88 height 22
click at [338, 182] on div "Video [.mp4]" at bounding box center [350, 183] width 72 height 16
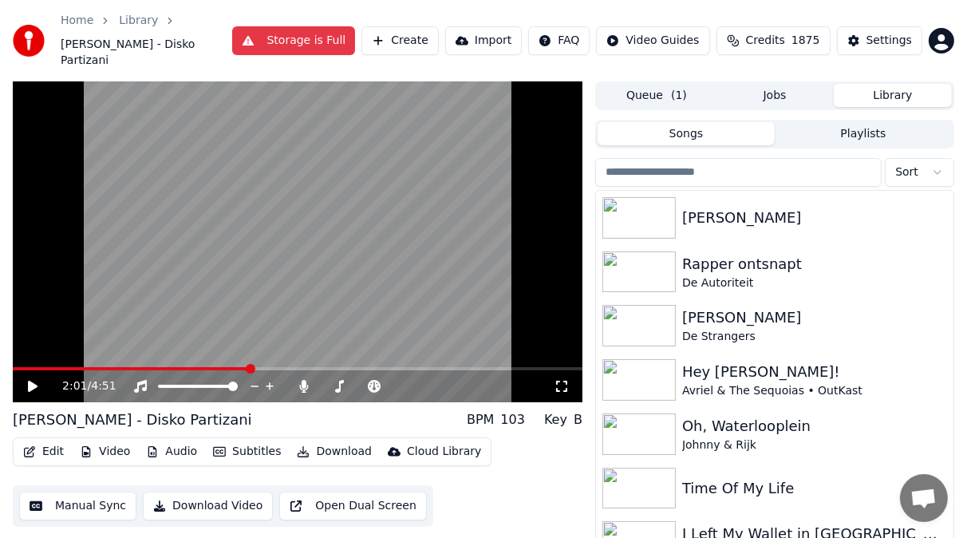
click at [900, 84] on button "Library" at bounding box center [893, 95] width 118 height 23
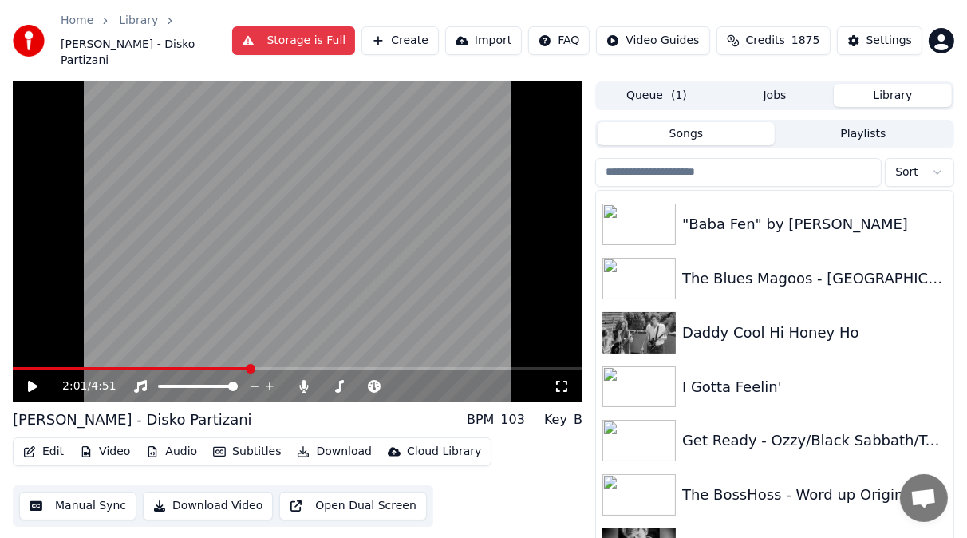
scroll to position [3405, 0]
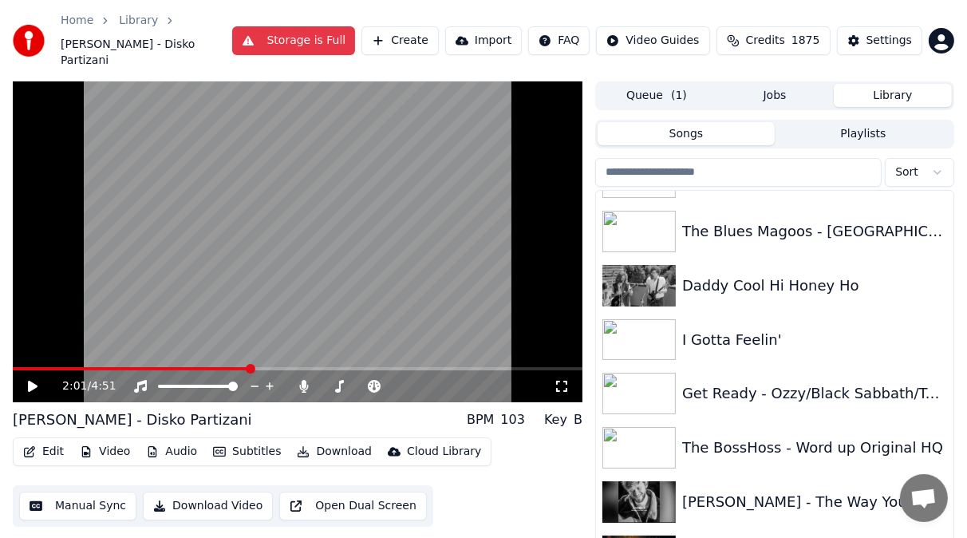
click at [648, 158] on input "search" at bounding box center [738, 172] width 287 height 29
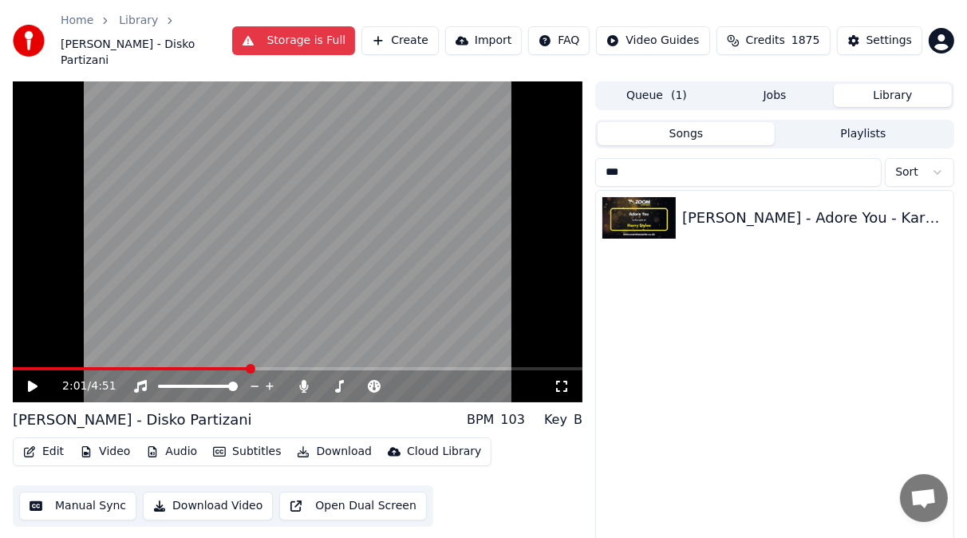
scroll to position [0, 0]
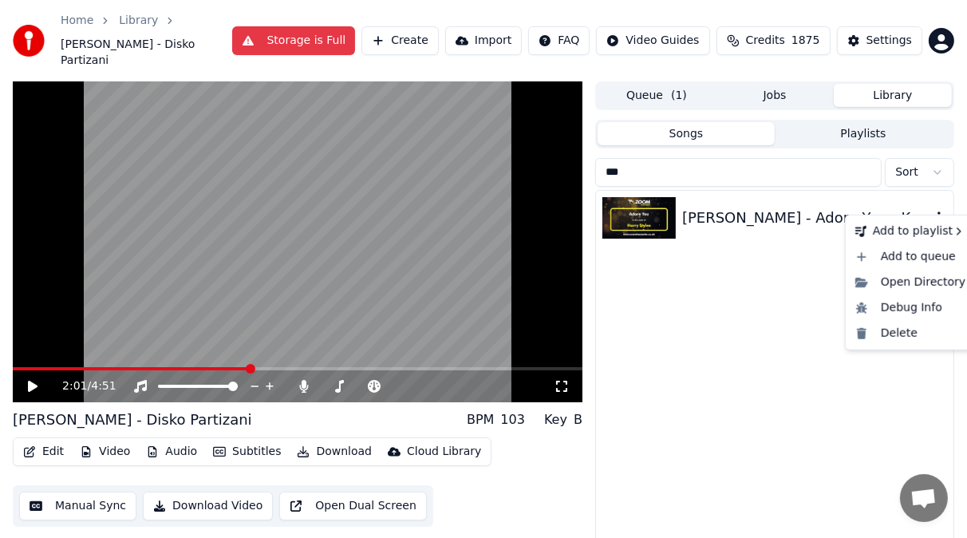
click at [937, 211] on icon "button" at bounding box center [939, 217] width 16 height 13
click at [903, 336] on div "Delete" at bounding box center [910, 334] width 123 height 26
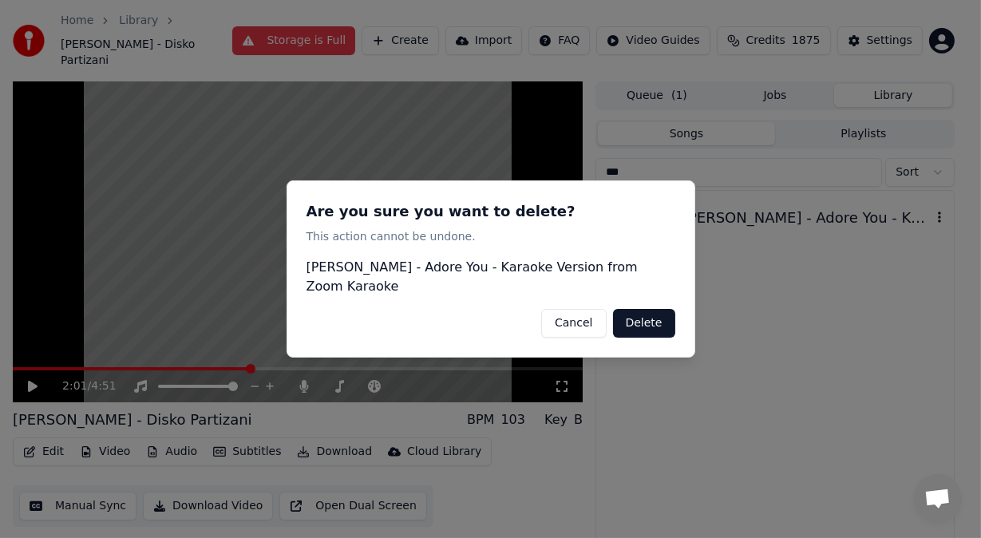
click at [655, 316] on button "Delete" at bounding box center [644, 323] width 62 height 29
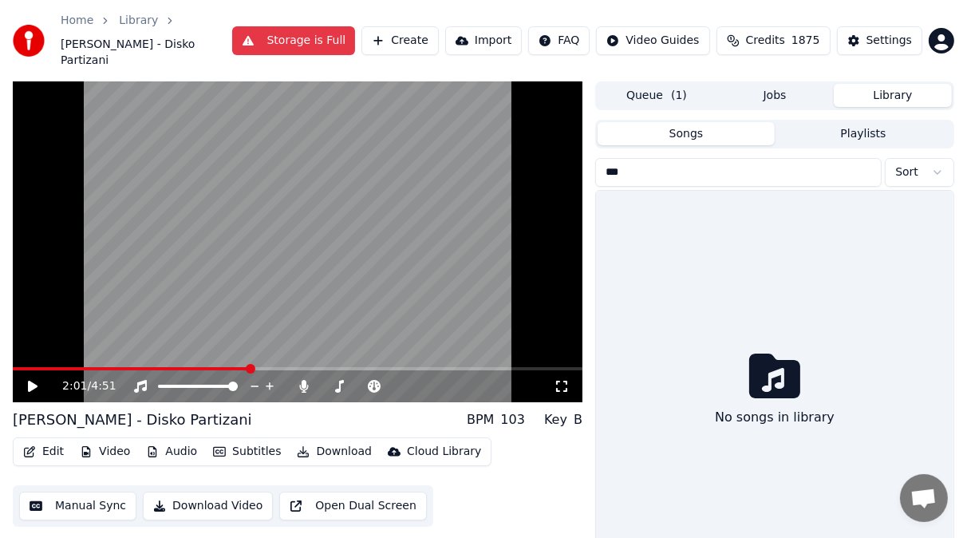
click at [666, 158] on input "***" at bounding box center [738, 172] width 287 height 29
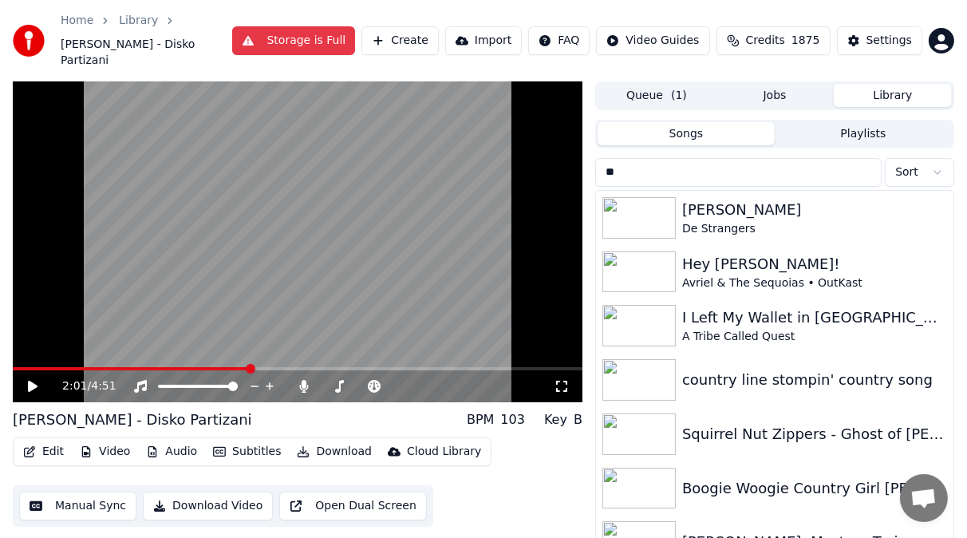
type input "*"
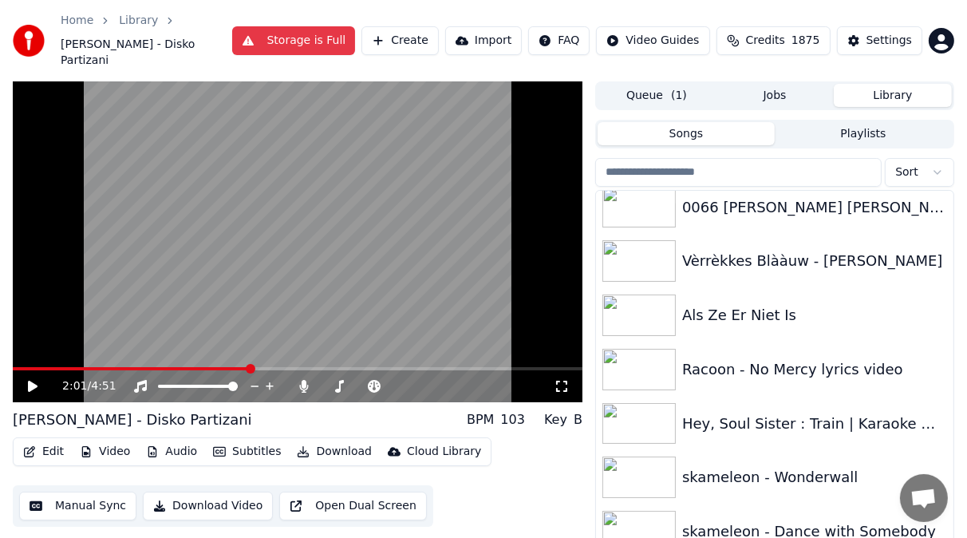
scroll to position [1935, 0]
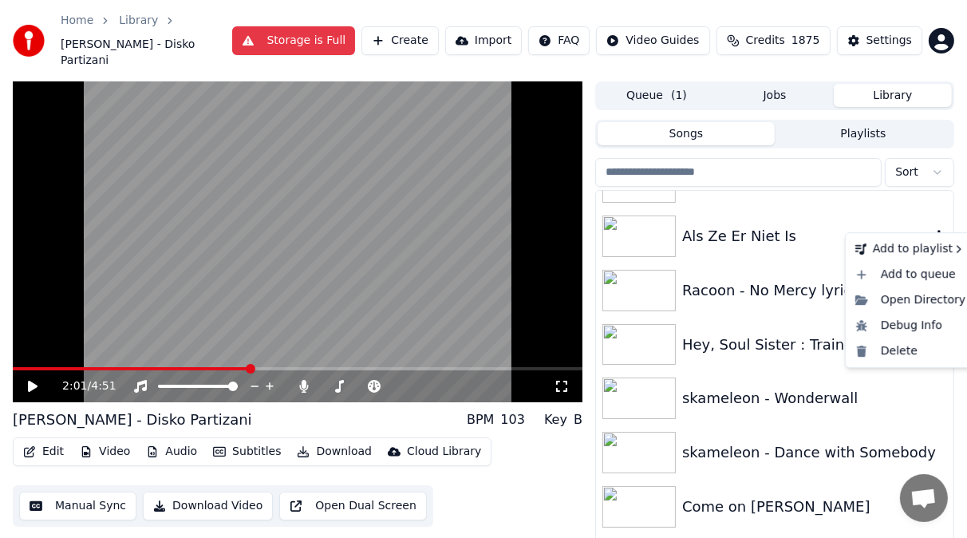
click at [938, 230] on icon "button" at bounding box center [939, 235] width 3 height 11
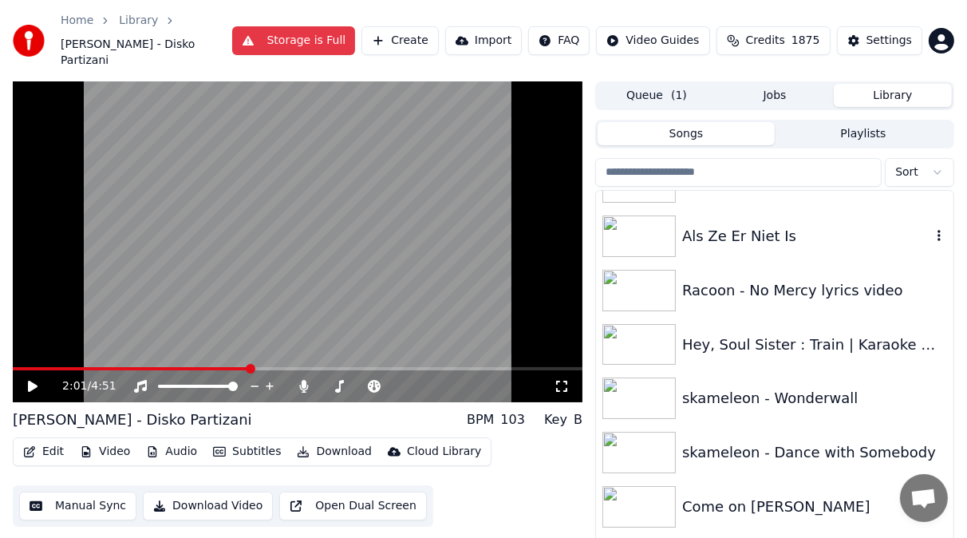
click at [647, 215] on img at bounding box center [639, 236] width 73 height 42
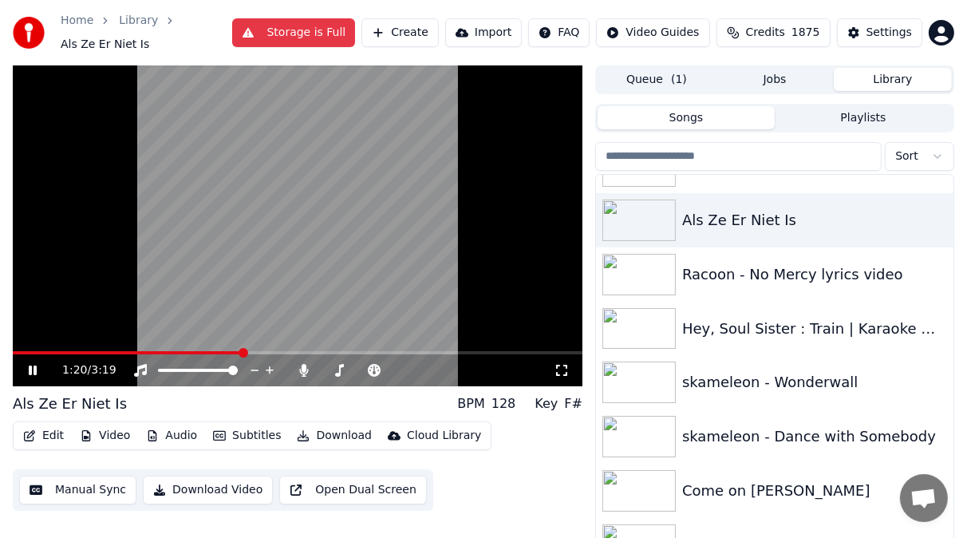
click at [32, 373] on icon at bounding box center [44, 370] width 37 height 13
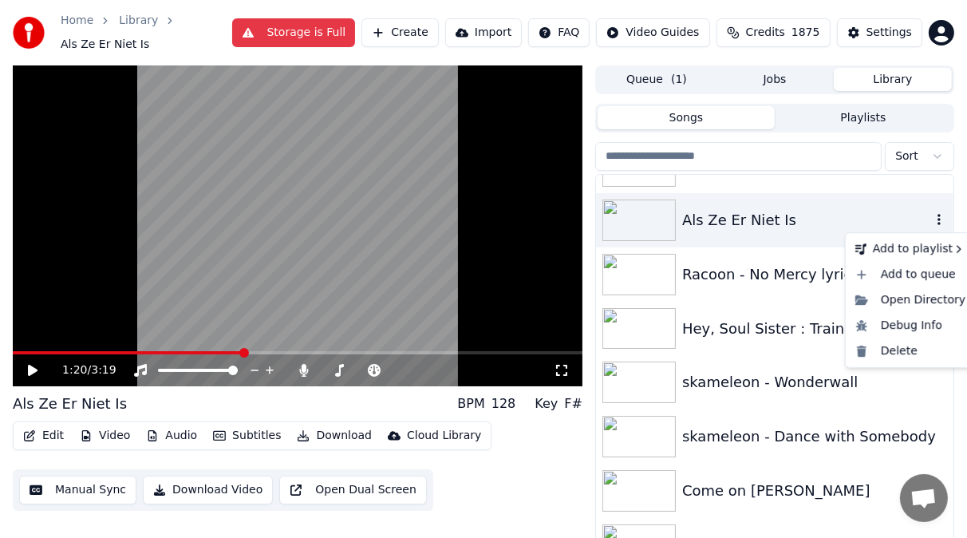
click at [938, 223] on icon "button" at bounding box center [939, 219] width 3 height 11
click at [902, 352] on div "Delete" at bounding box center [910, 351] width 123 height 26
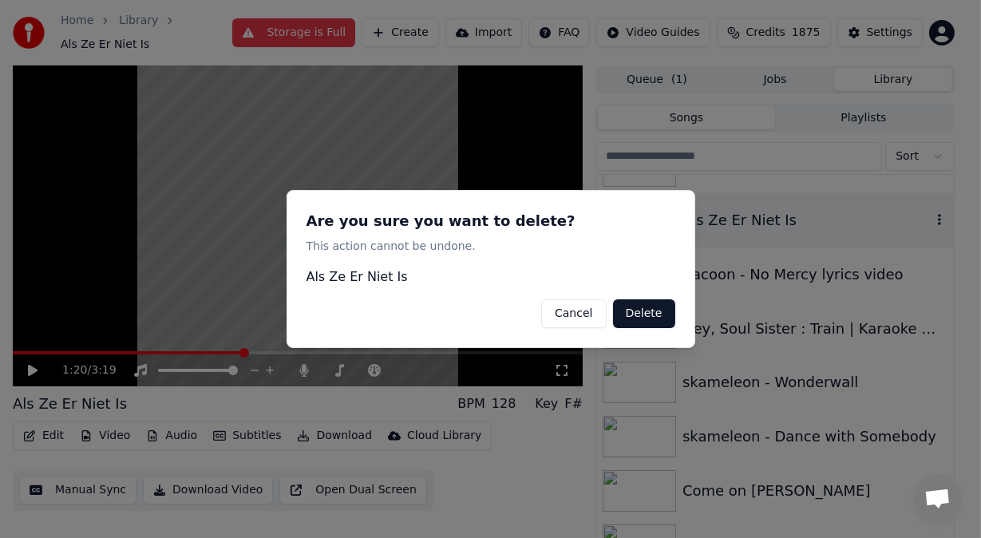
click at [650, 313] on button "Delete" at bounding box center [644, 313] width 62 height 29
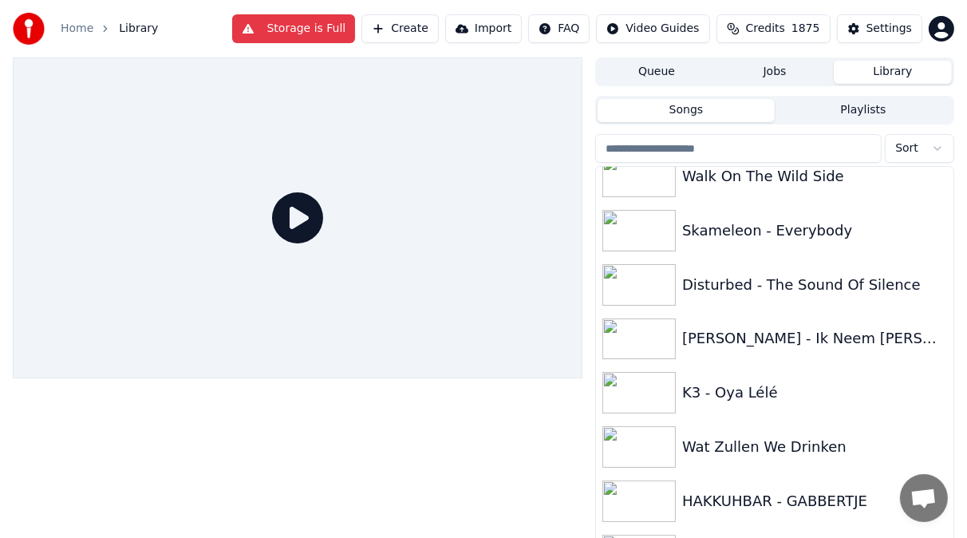
scroll to position [2418, 0]
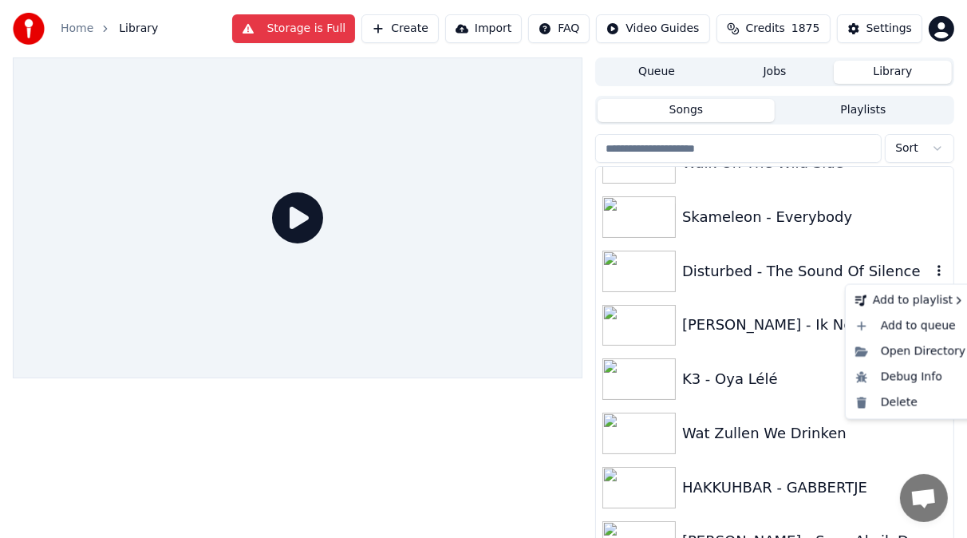
click at [931, 275] on icon "button" at bounding box center [939, 270] width 16 height 13
click at [912, 397] on div "Delete" at bounding box center [910, 402] width 123 height 26
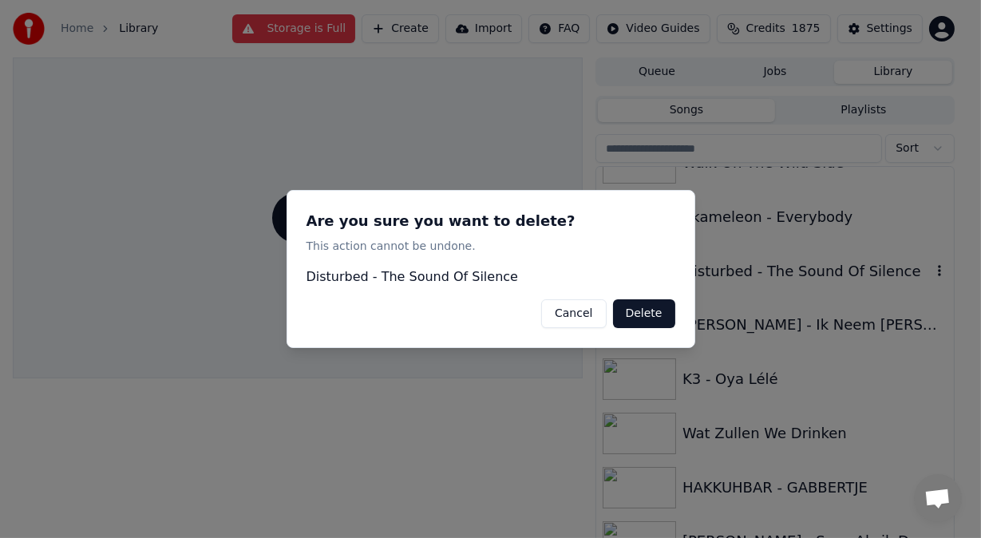
click at [653, 315] on button "Delete" at bounding box center [644, 313] width 62 height 29
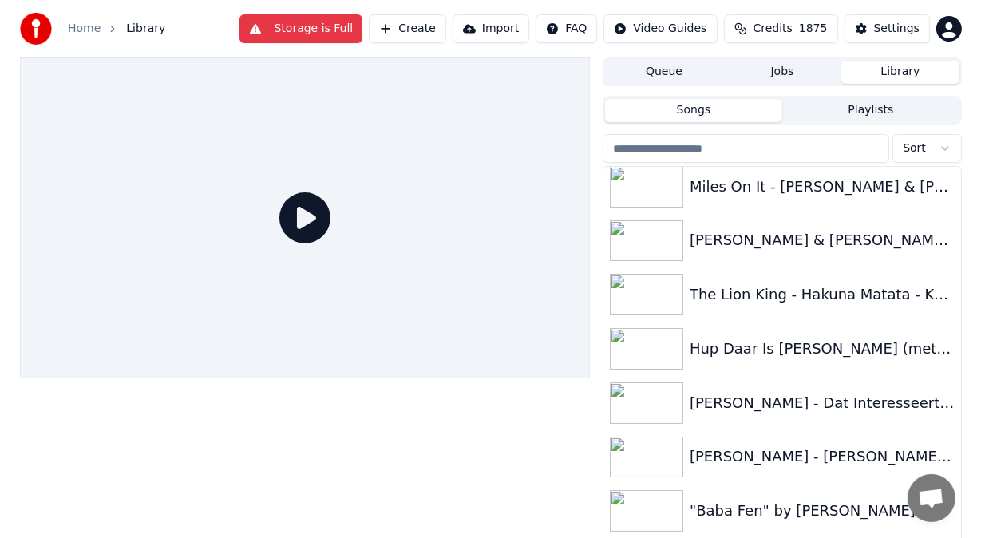
scroll to position [3030, 0]
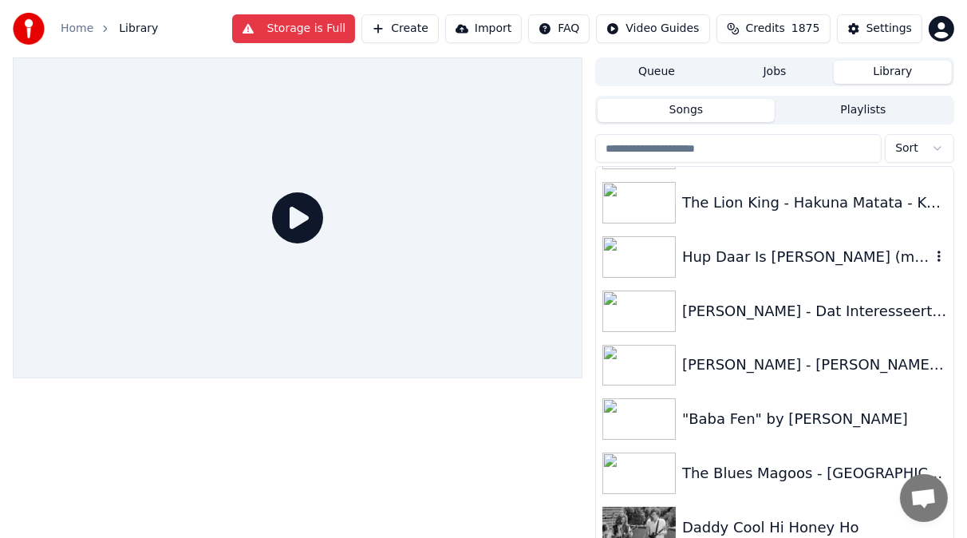
click at [817, 255] on div "Hup Daar Is [PERSON_NAME] (met de waterpomptang)" at bounding box center [806, 257] width 249 height 22
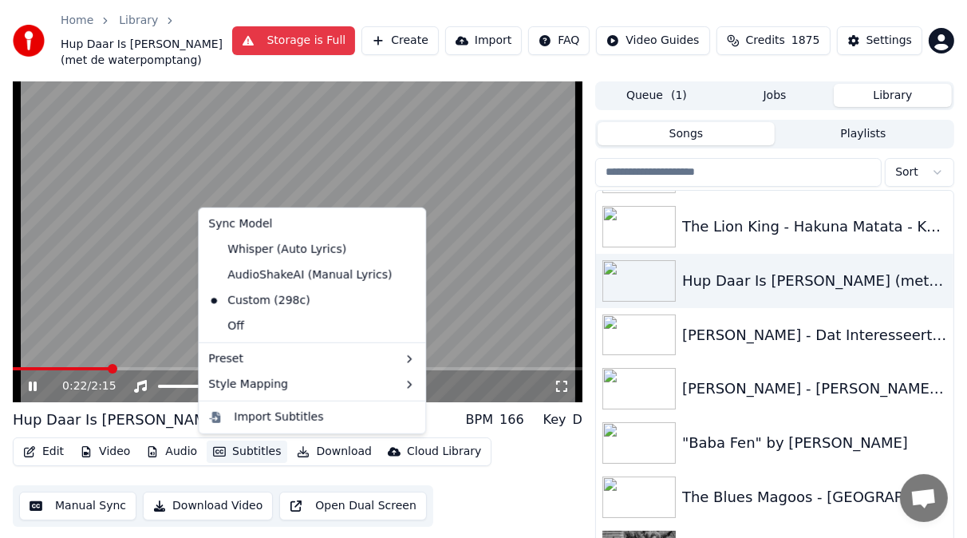
click at [239, 453] on button "Subtitles" at bounding box center [247, 452] width 81 height 22
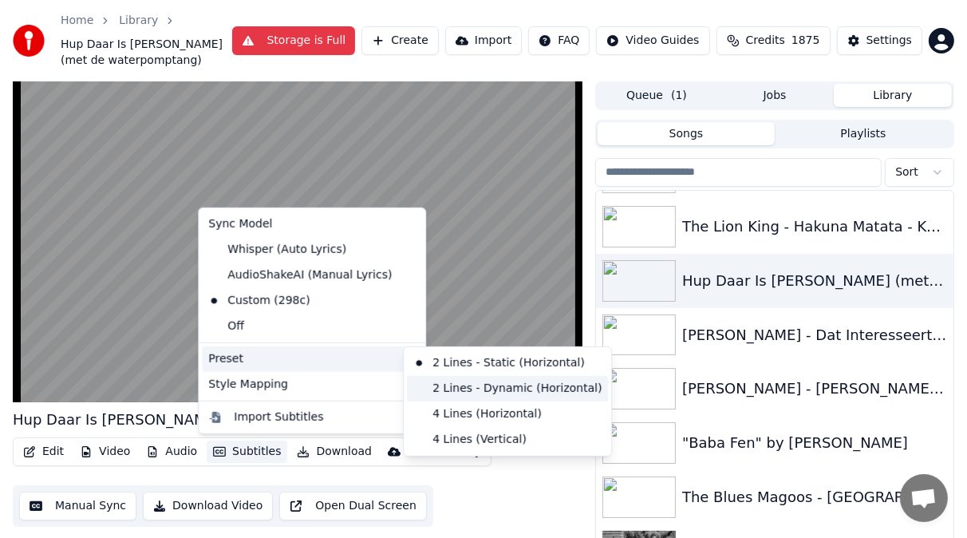
click at [433, 391] on div "2 Lines - Dynamic (Horizontal)" at bounding box center [507, 389] width 201 height 26
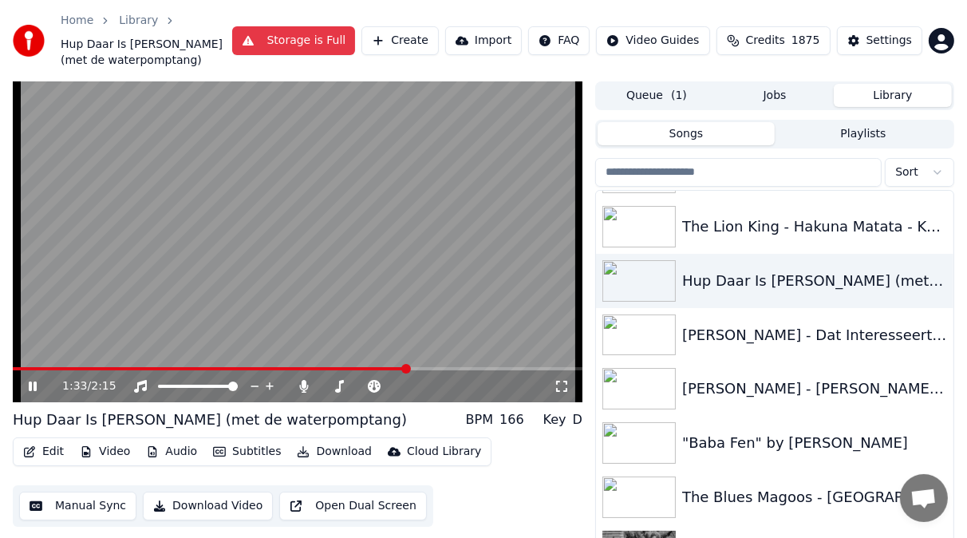
click at [30, 388] on icon at bounding box center [33, 387] width 8 height 10
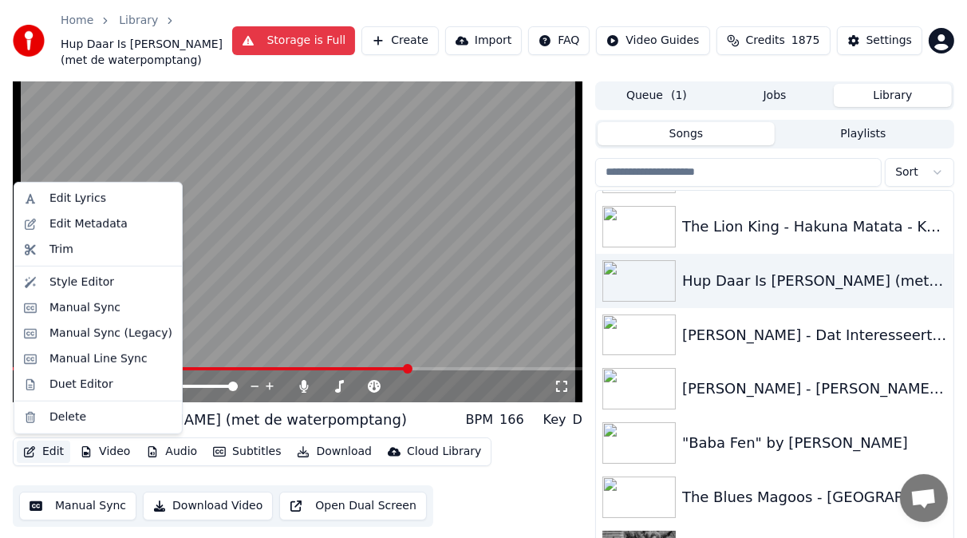
click at [50, 450] on button "Edit" at bounding box center [43, 452] width 53 height 22
click at [73, 333] on div "Manual Sync (Legacy)" at bounding box center [110, 334] width 123 height 16
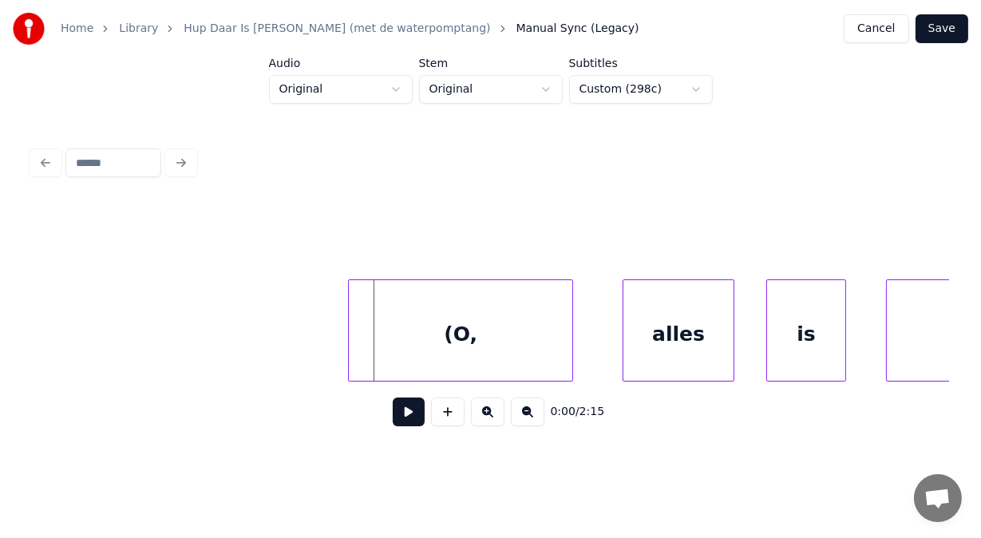
click at [364, 370] on div "(O," at bounding box center [460, 334] width 223 height 109
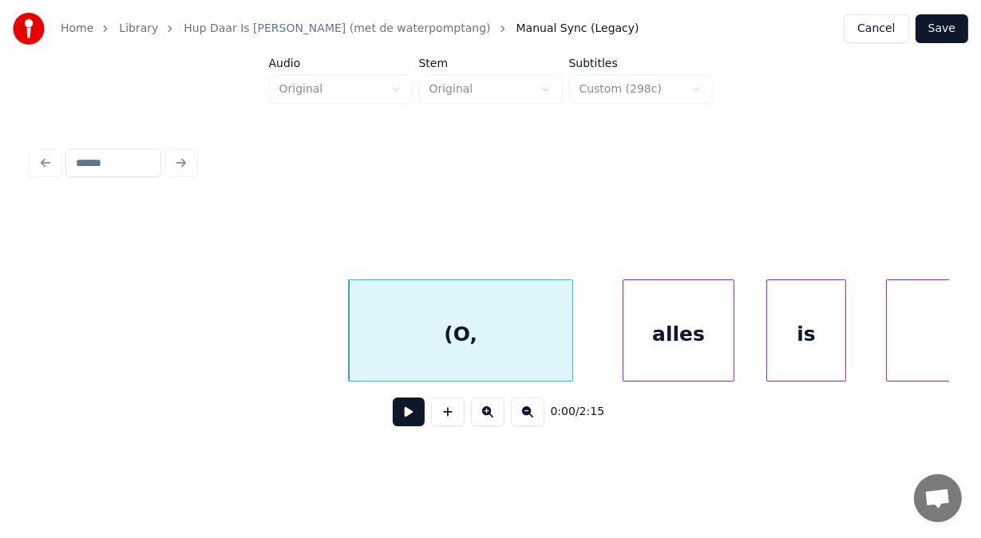
click at [393, 426] on button at bounding box center [409, 411] width 32 height 29
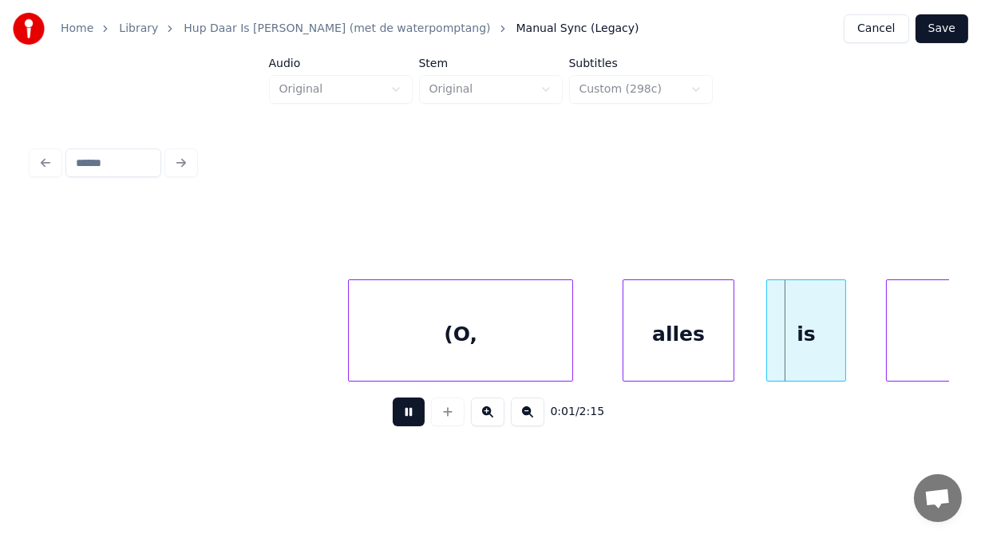
click at [393, 426] on button at bounding box center [409, 411] width 32 height 29
click at [621, 331] on div "alles" at bounding box center [664, 334] width 110 height 109
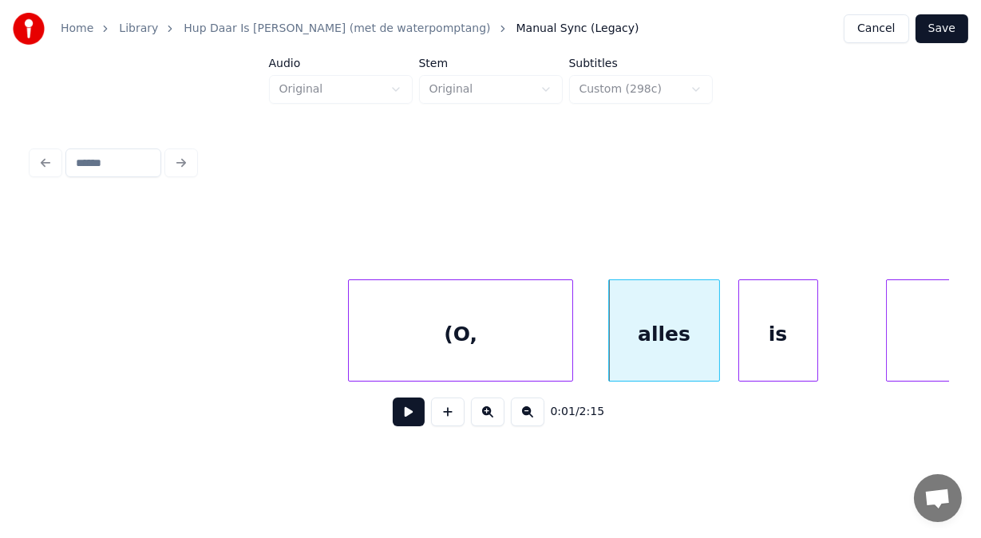
click at [755, 334] on div "is" at bounding box center [778, 334] width 78 height 109
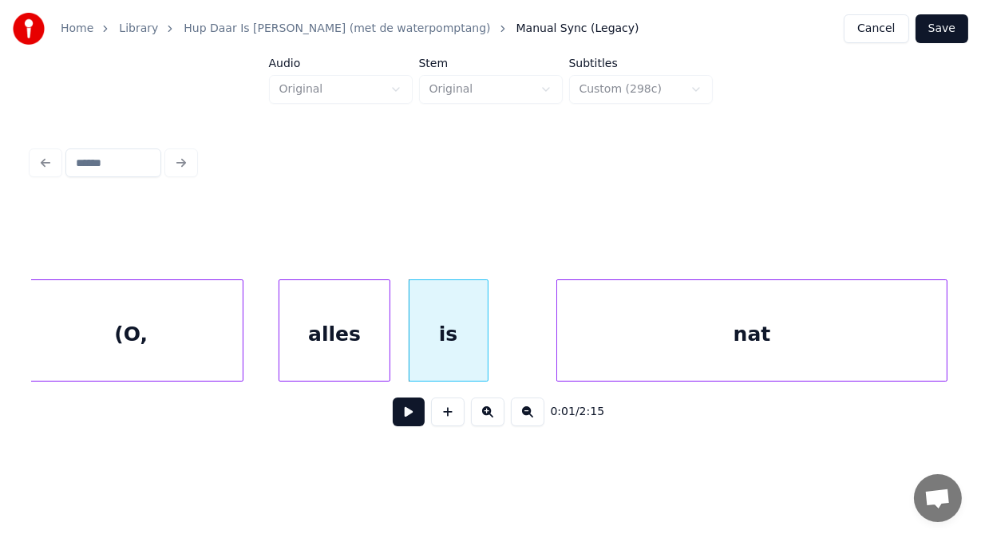
scroll to position [0, 425]
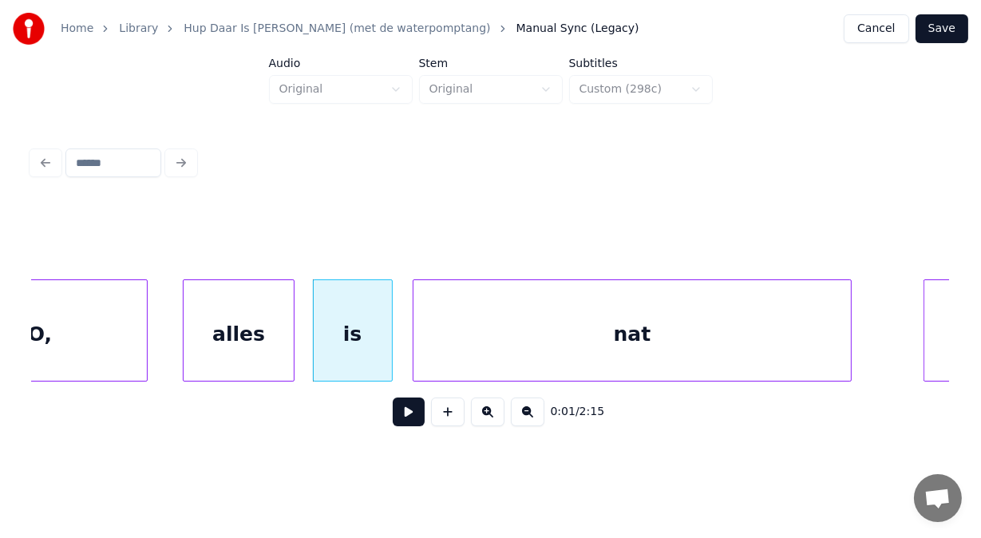
click at [415, 319] on div at bounding box center [415, 330] width 5 height 101
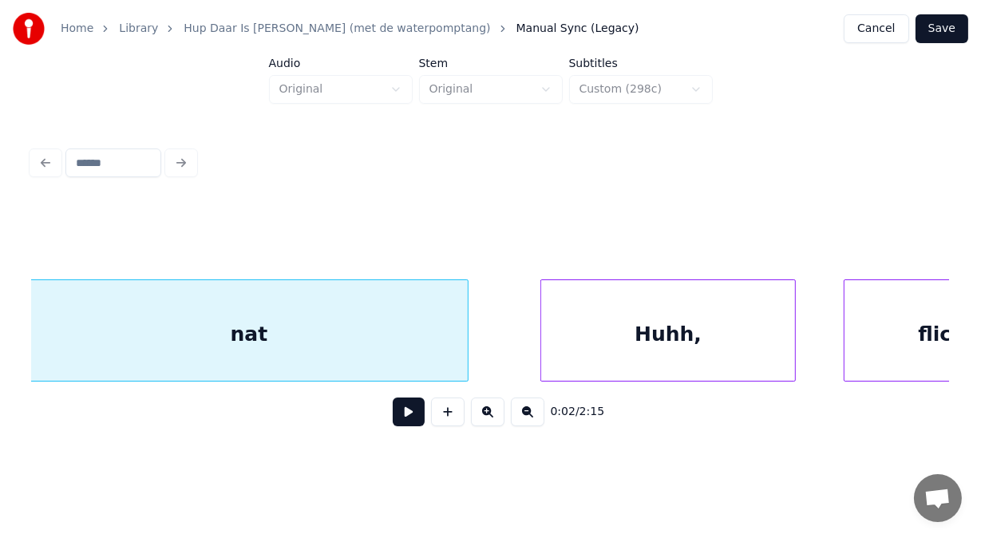
scroll to position [0, 883]
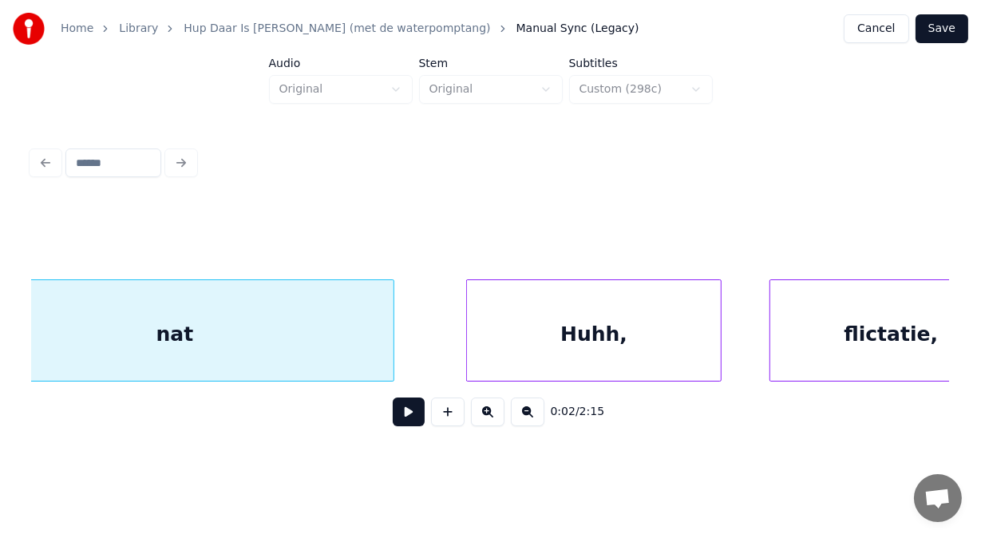
click at [316, 330] on div "nat" at bounding box center [174, 334] width 437 height 109
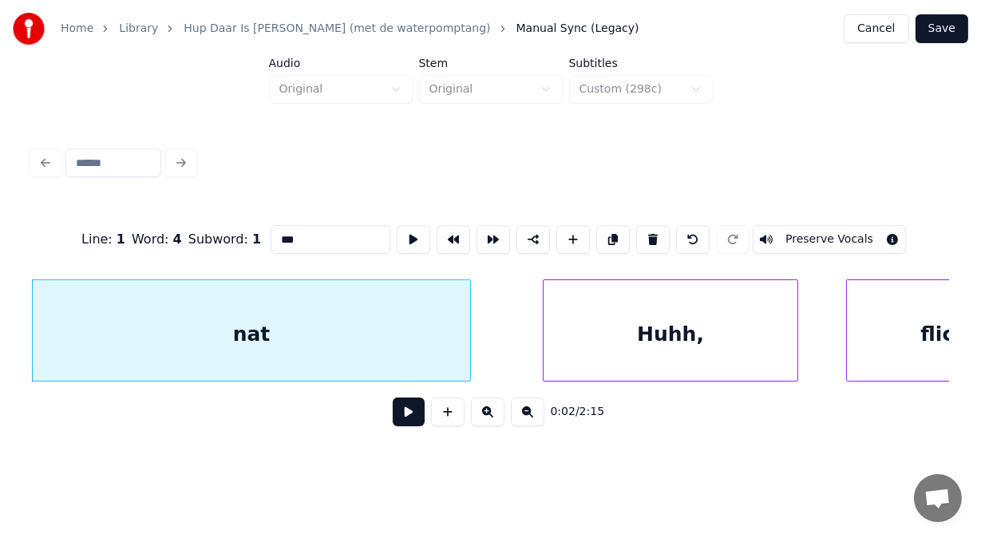
click at [393, 417] on button at bounding box center [409, 411] width 32 height 29
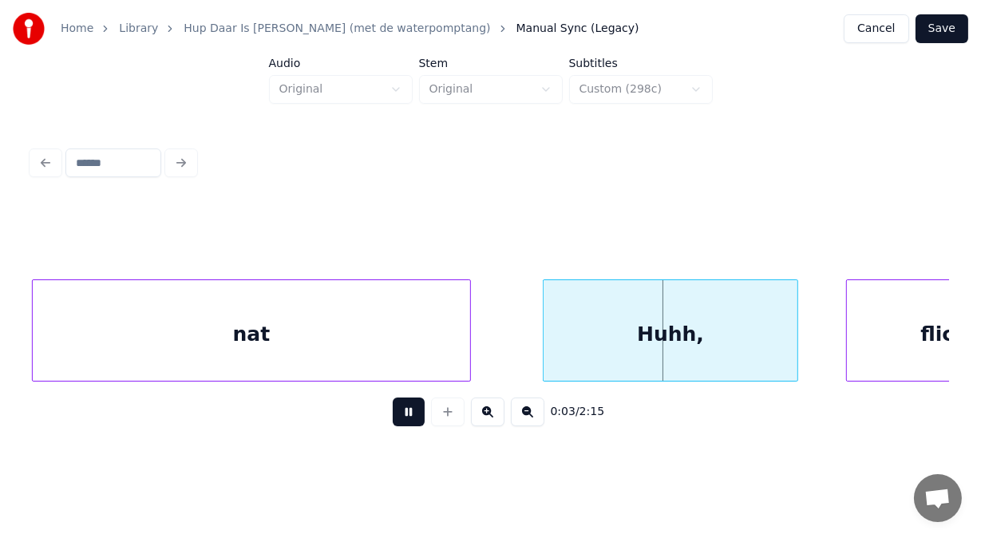
click at [393, 417] on button at bounding box center [409, 411] width 32 height 29
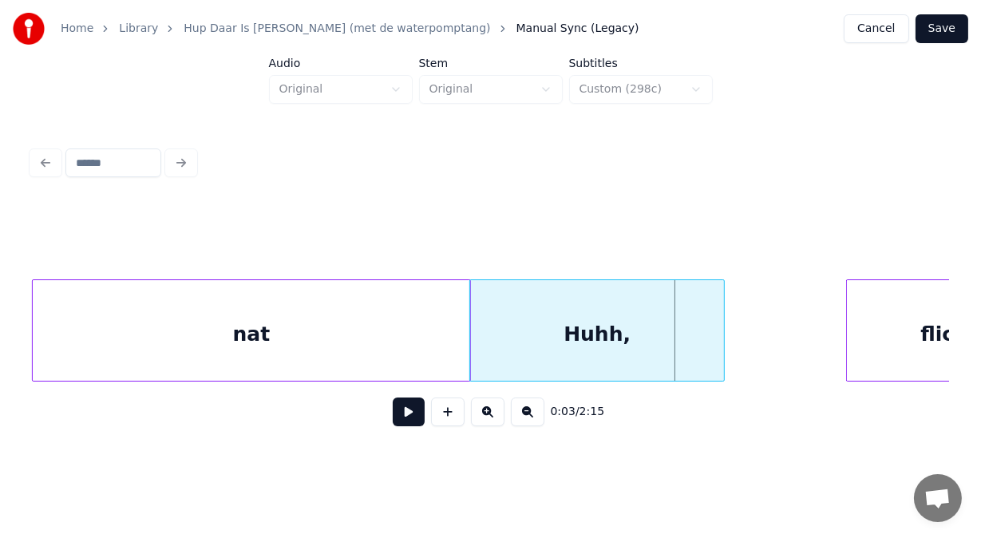
click at [505, 354] on div "Huhh," at bounding box center [597, 334] width 254 height 109
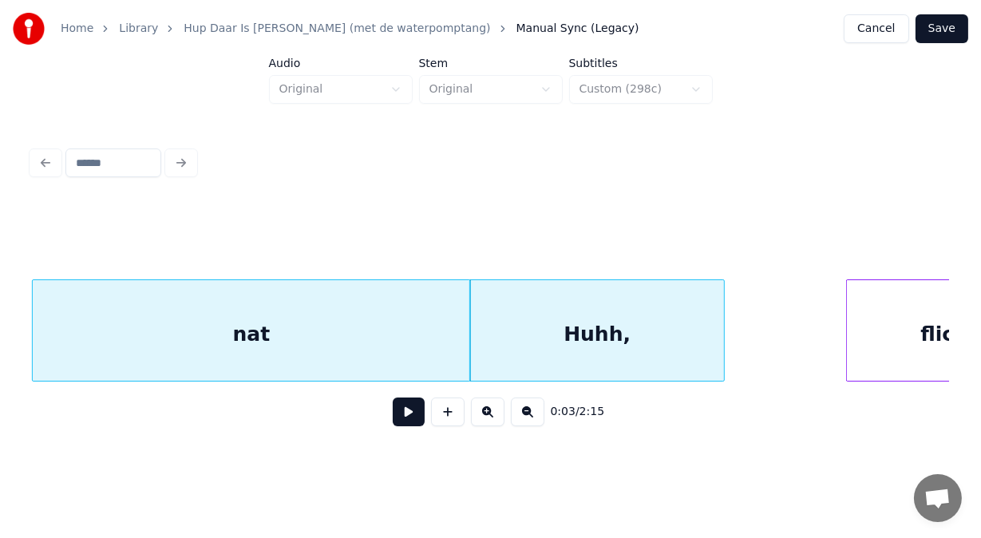
click at [393, 425] on button at bounding box center [409, 411] width 32 height 29
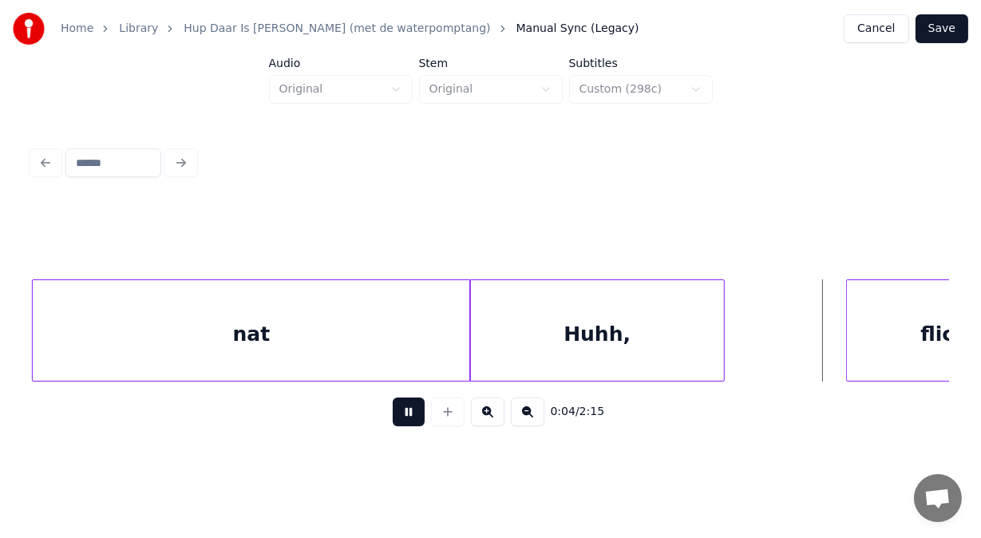
click at [393, 425] on button at bounding box center [409, 411] width 32 height 29
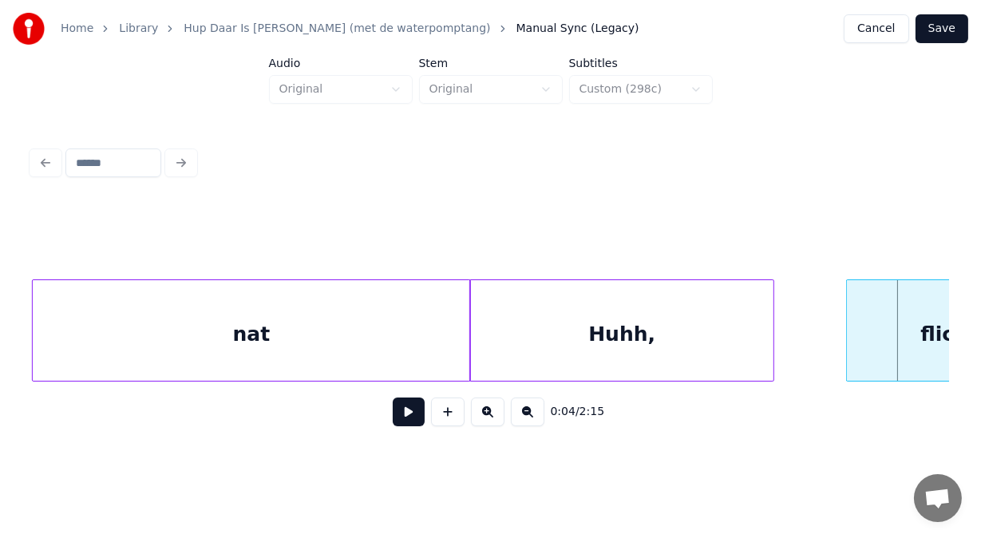
click at [771, 322] on div at bounding box center [771, 330] width 5 height 101
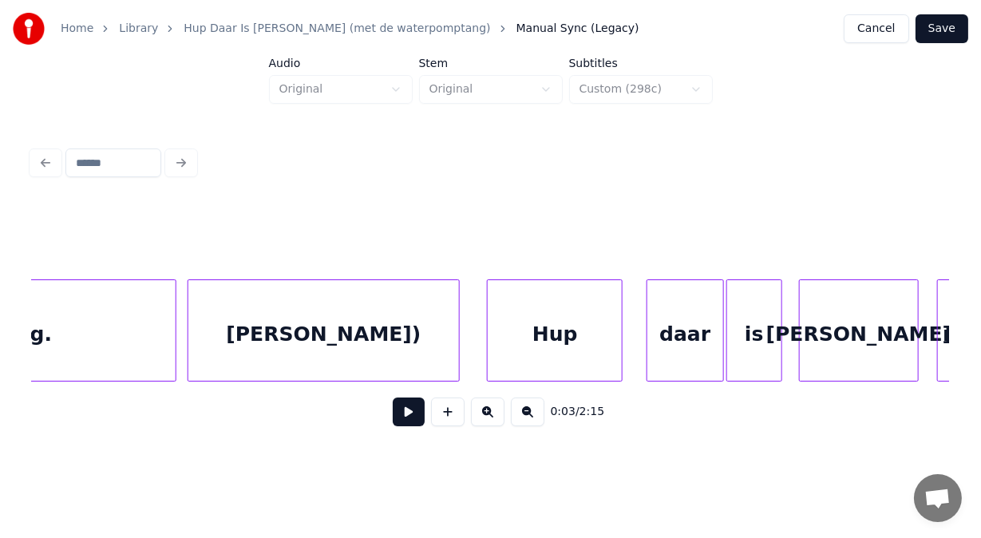
scroll to position [0, 2243]
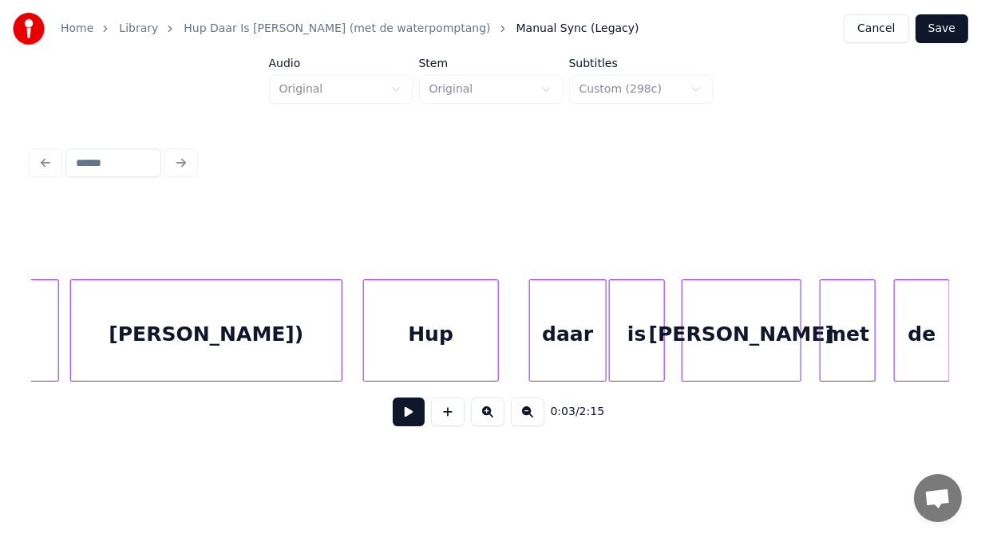
click at [441, 366] on div "Hup" at bounding box center [431, 334] width 134 height 109
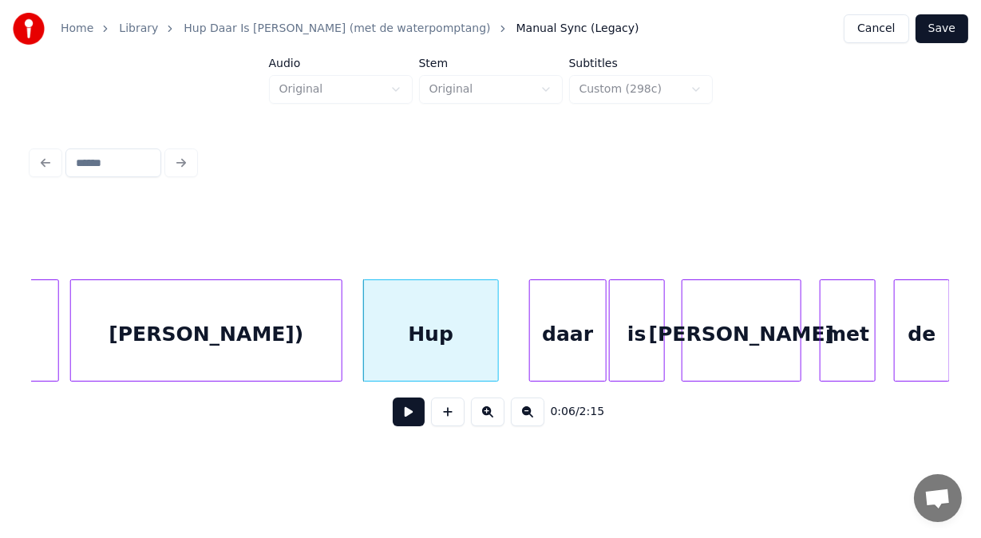
click at [401, 417] on button at bounding box center [409, 411] width 32 height 29
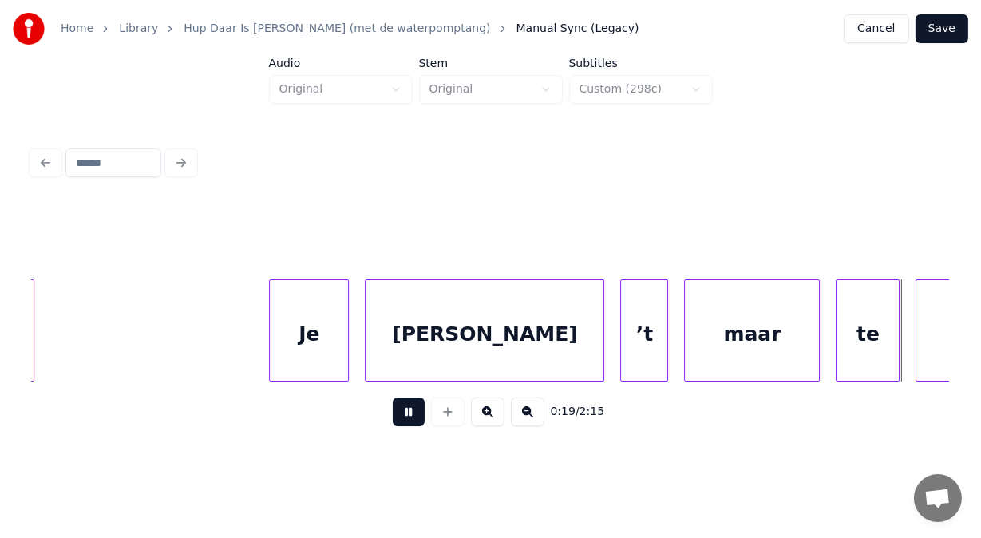
scroll to position [0, 7760]
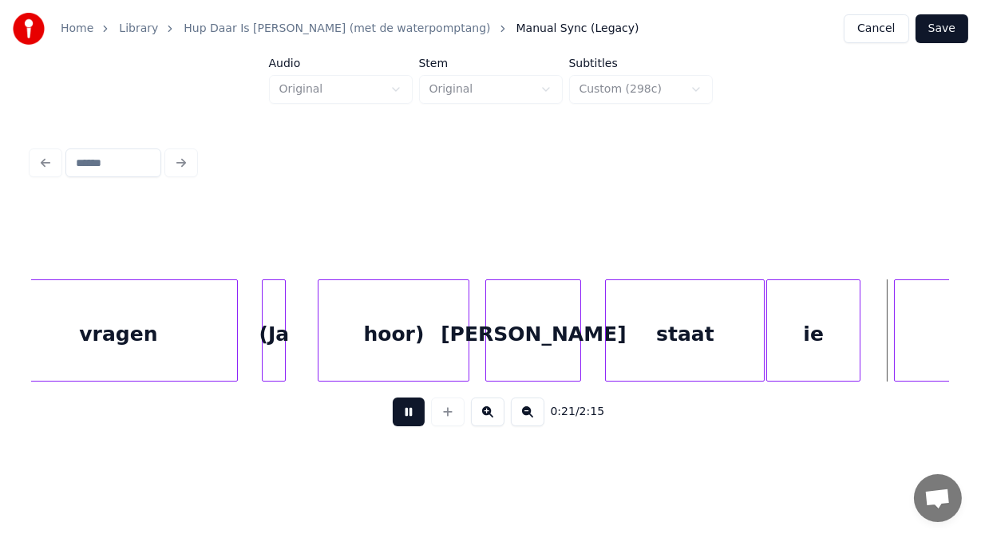
click at [401, 417] on button at bounding box center [409, 411] width 32 height 29
click at [213, 330] on div "vragen" at bounding box center [118, 334] width 238 height 109
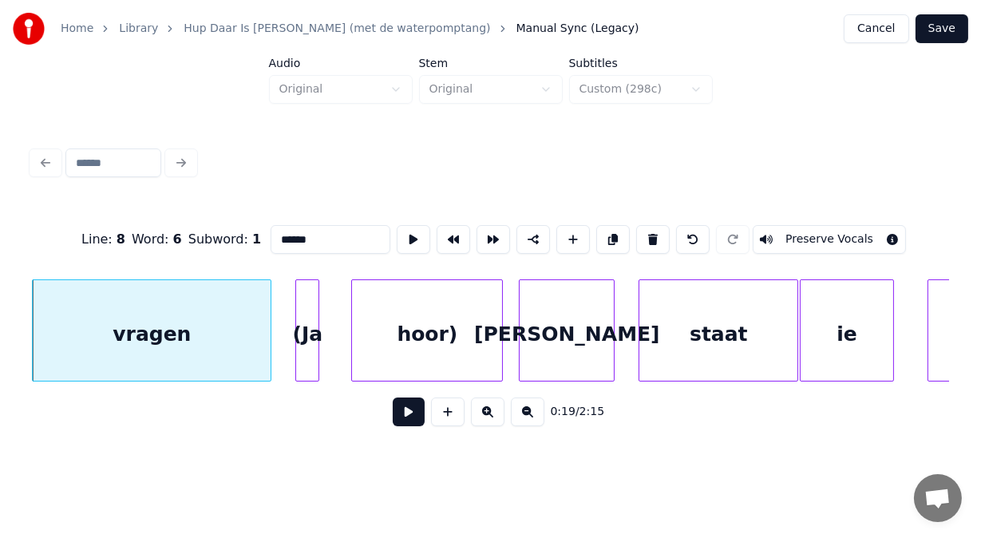
click at [397, 415] on button at bounding box center [409, 411] width 32 height 29
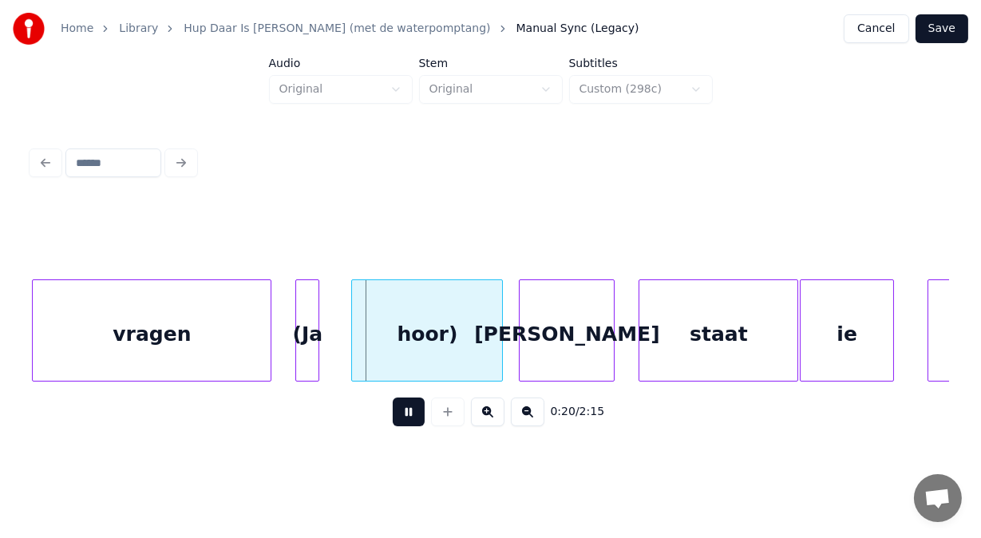
click at [397, 415] on button at bounding box center [409, 411] width 32 height 29
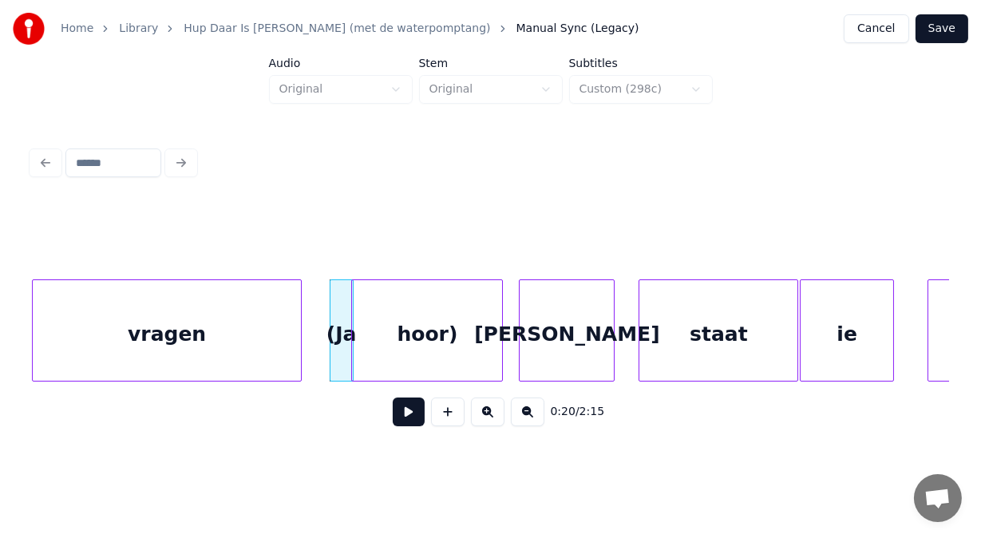
click at [299, 326] on div at bounding box center [298, 330] width 5 height 101
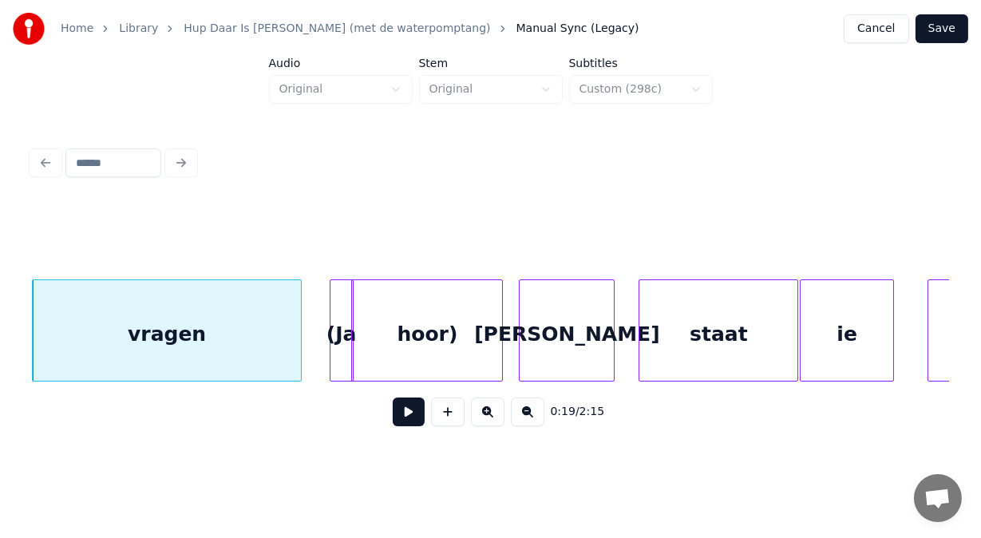
click at [401, 421] on button at bounding box center [409, 411] width 32 height 29
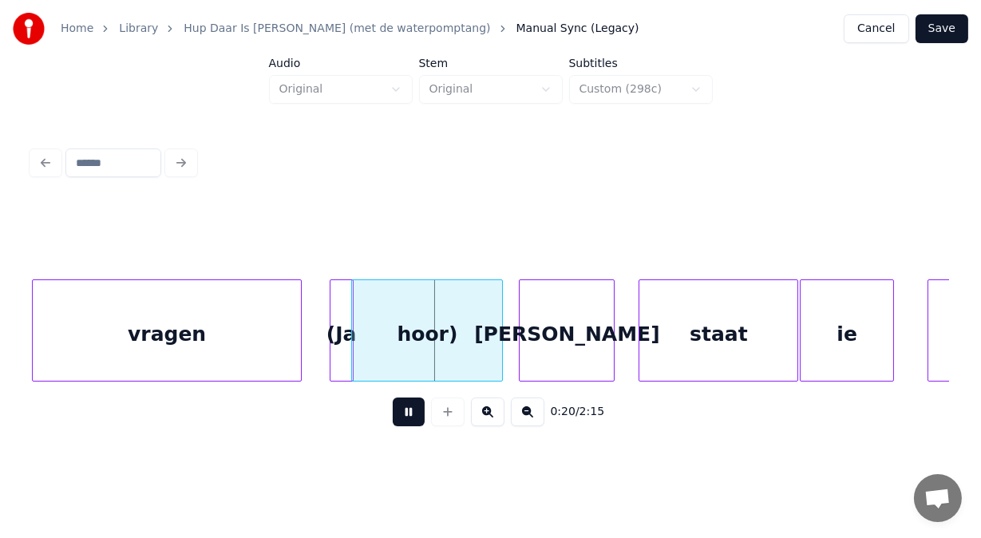
click at [401, 421] on button at bounding box center [409, 411] width 32 height 29
click at [313, 320] on div at bounding box center [314, 330] width 5 height 101
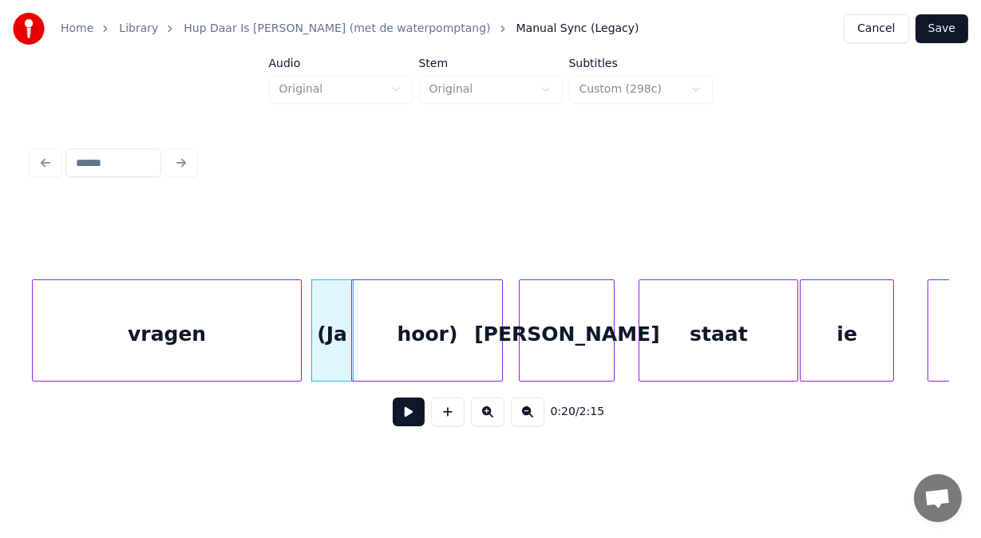
click at [395, 418] on button at bounding box center [409, 411] width 32 height 29
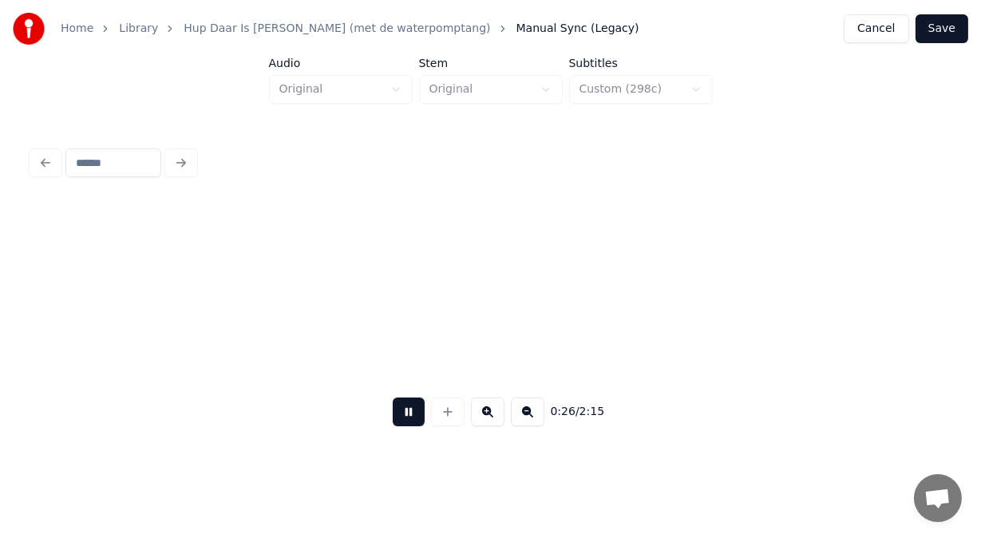
scroll to position [0, 10478]
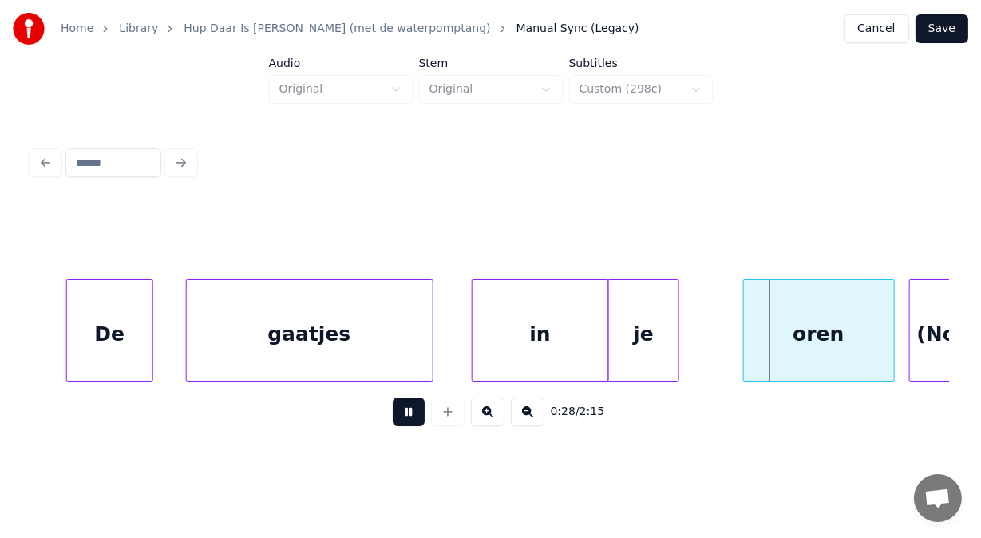
click at [402, 414] on button at bounding box center [409, 411] width 32 height 29
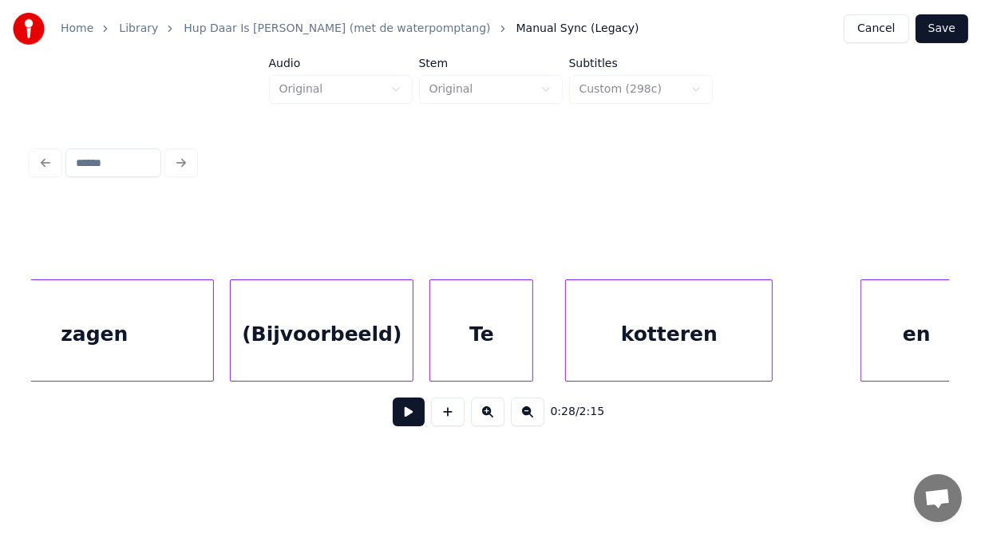
scroll to position [0, 8893]
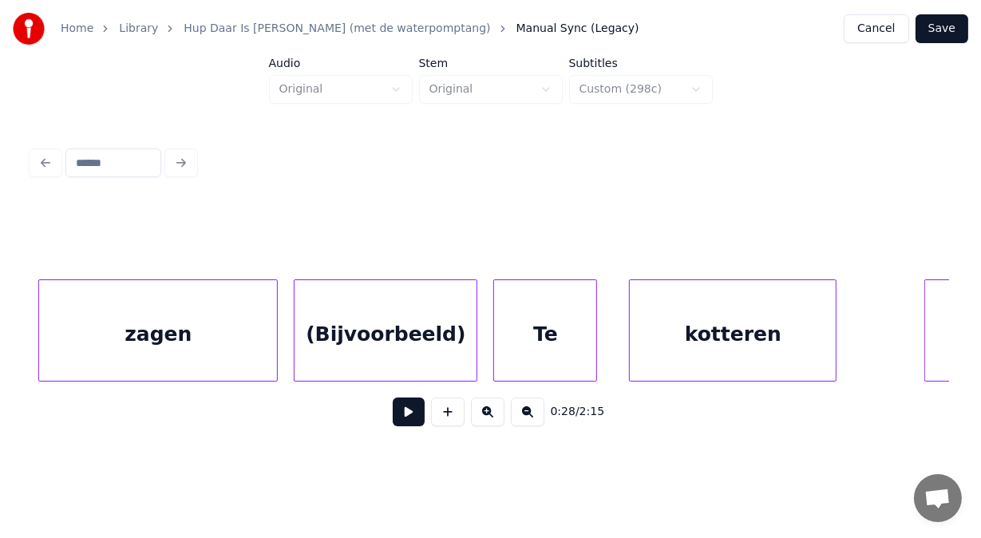
click at [346, 341] on div "(Bijvoorbeeld)" at bounding box center [386, 334] width 182 height 109
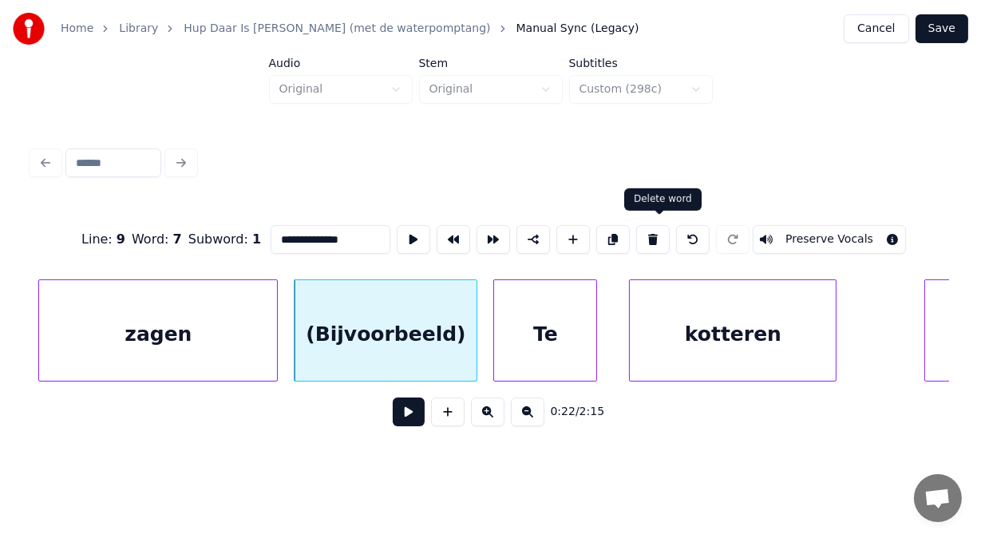
click at [659, 230] on button at bounding box center [653, 239] width 34 height 29
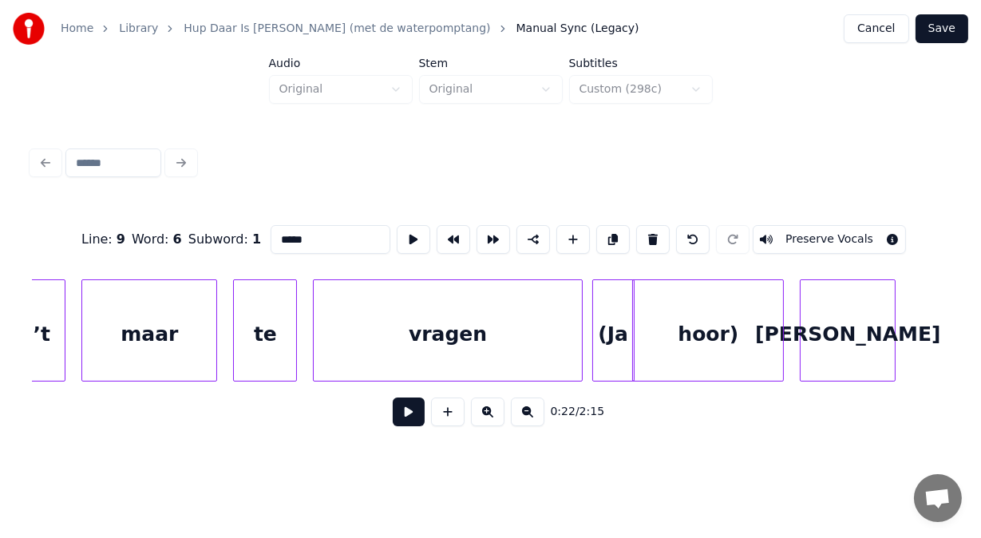
scroll to position [0, 7317]
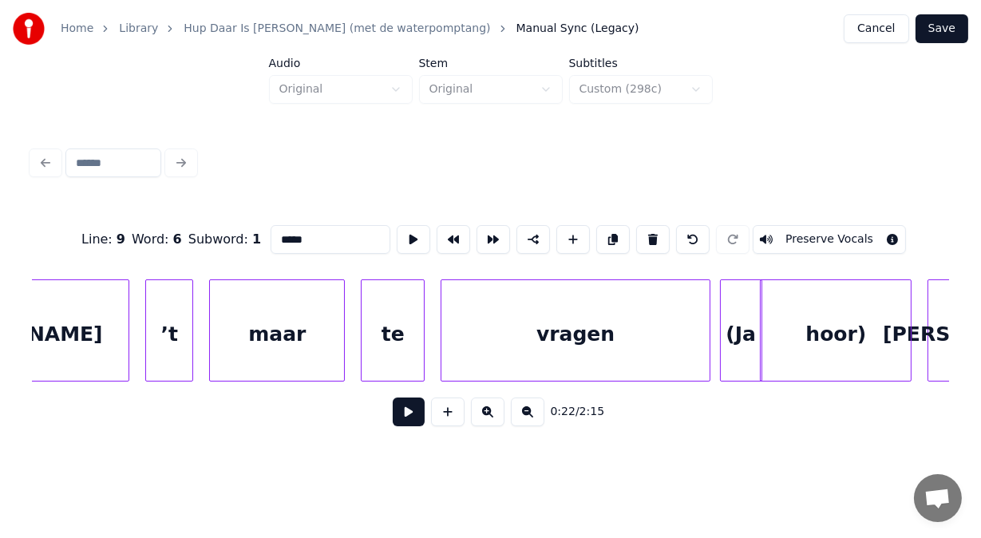
click at [730, 333] on div "(Ja" at bounding box center [741, 334] width 41 height 109
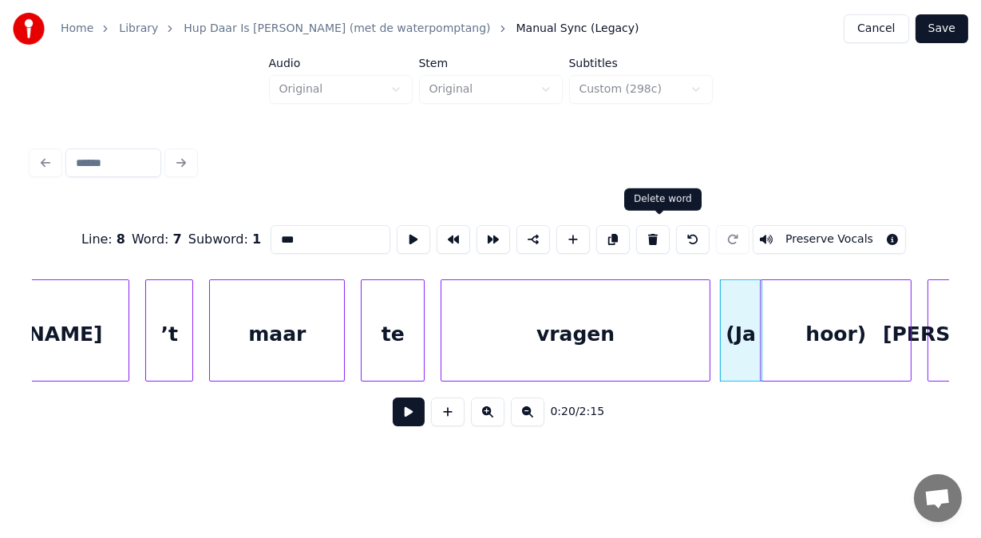
click at [658, 233] on button at bounding box center [653, 239] width 34 height 29
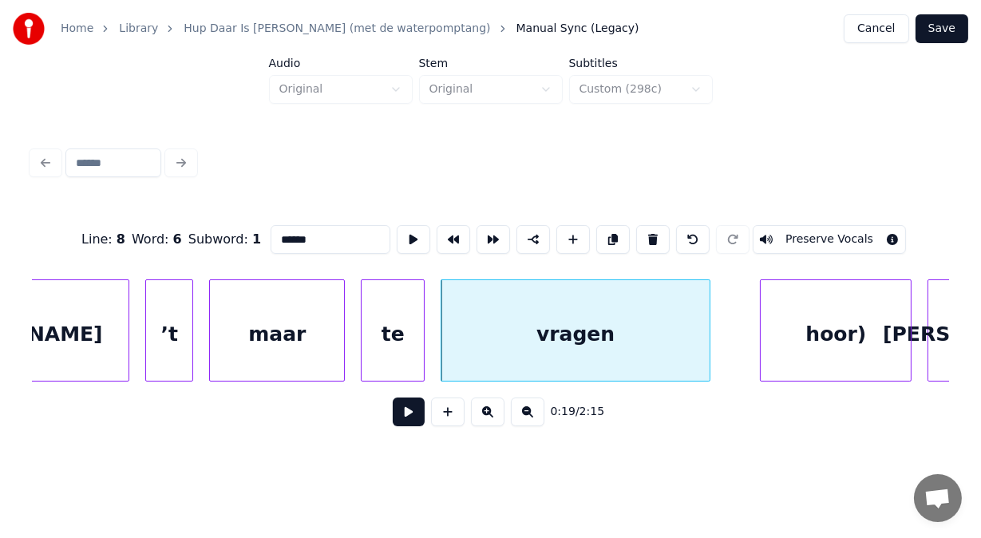
click at [812, 313] on div "hoor)" at bounding box center [836, 334] width 150 height 109
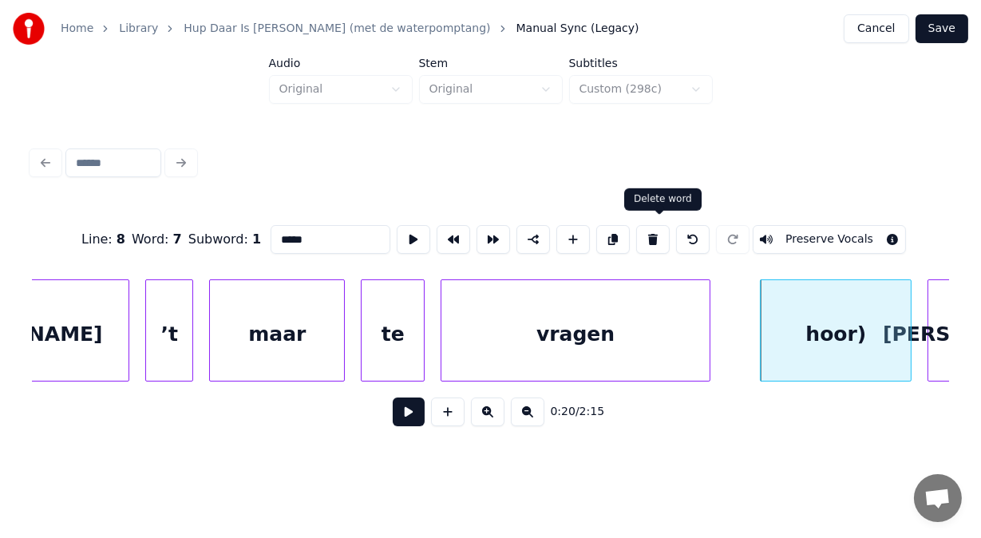
click at [662, 235] on button at bounding box center [653, 239] width 34 height 29
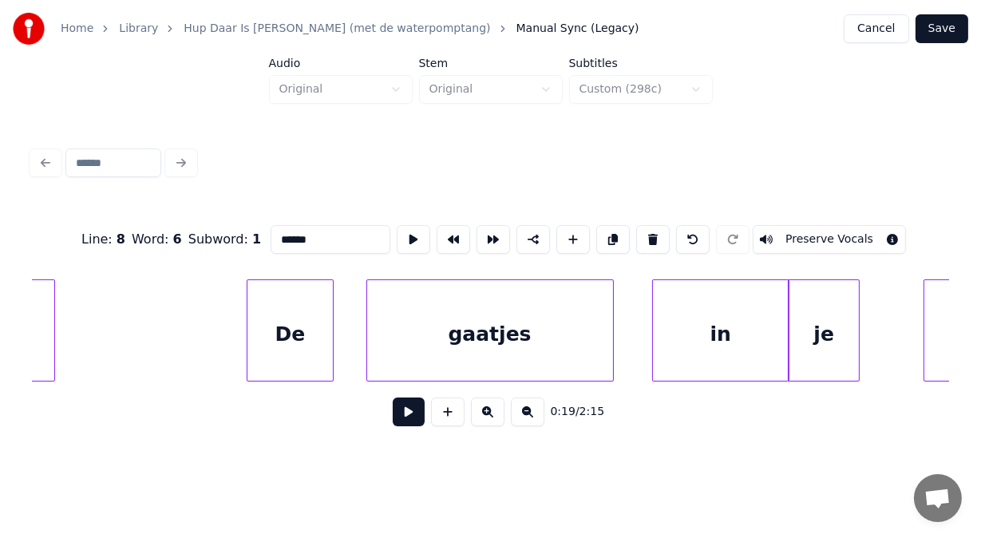
scroll to position [0, 10318]
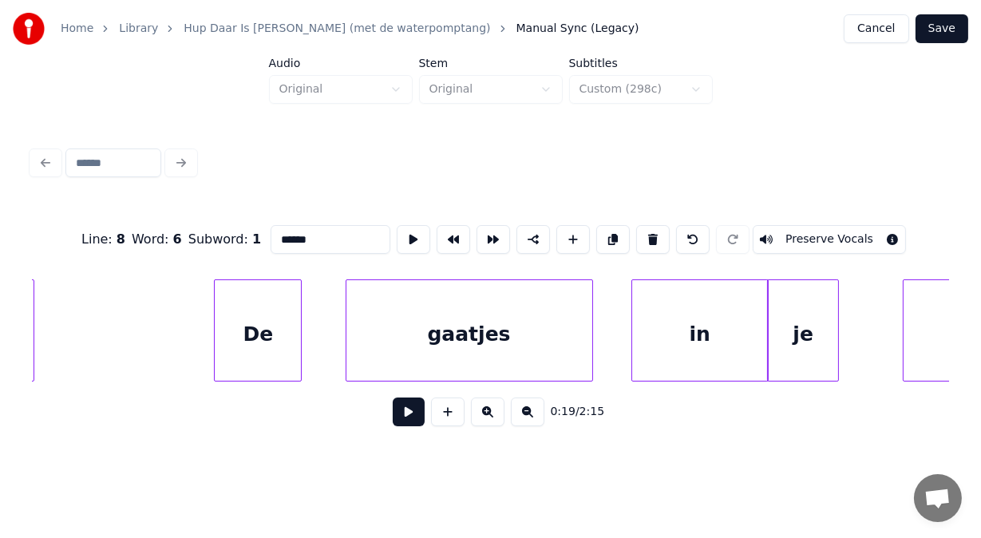
click at [285, 335] on div "De" at bounding box center [258, 334] width 86 height 109
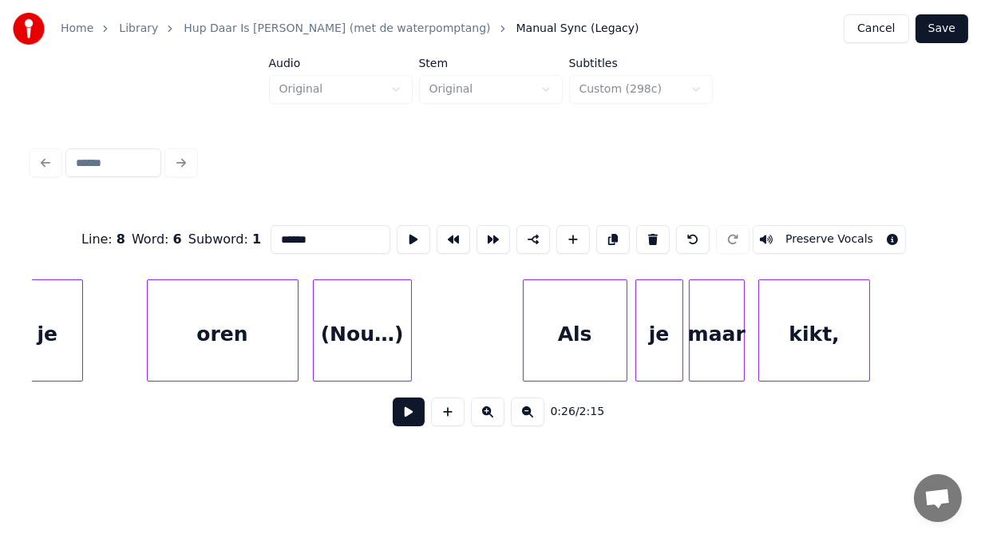
scroll to position [0, 11106]
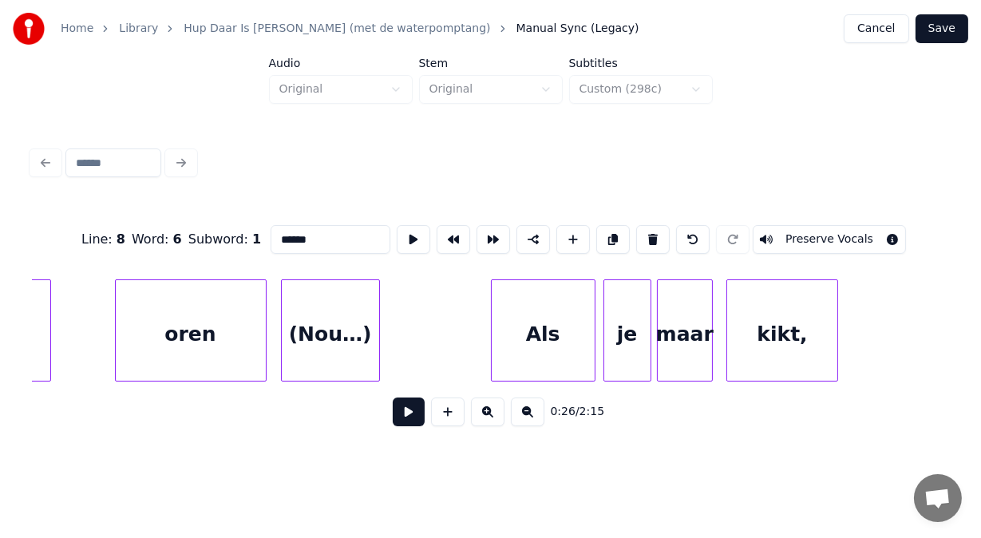
click at [334, 330] on div "(Nou…)" at bounding box center [330, 334] width 97 height 109
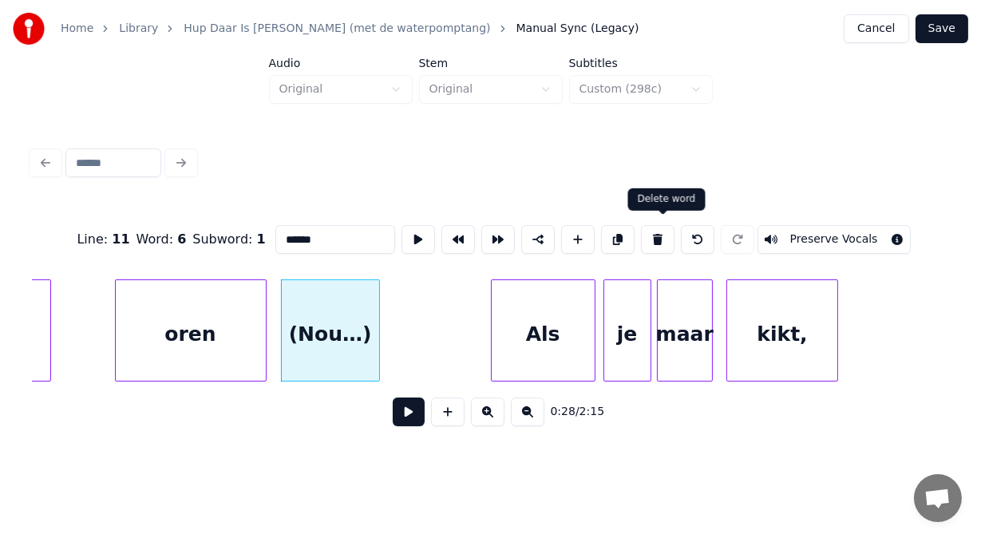
click at [661, 238] on button at bounding box center [658, 239] width 34 height 29
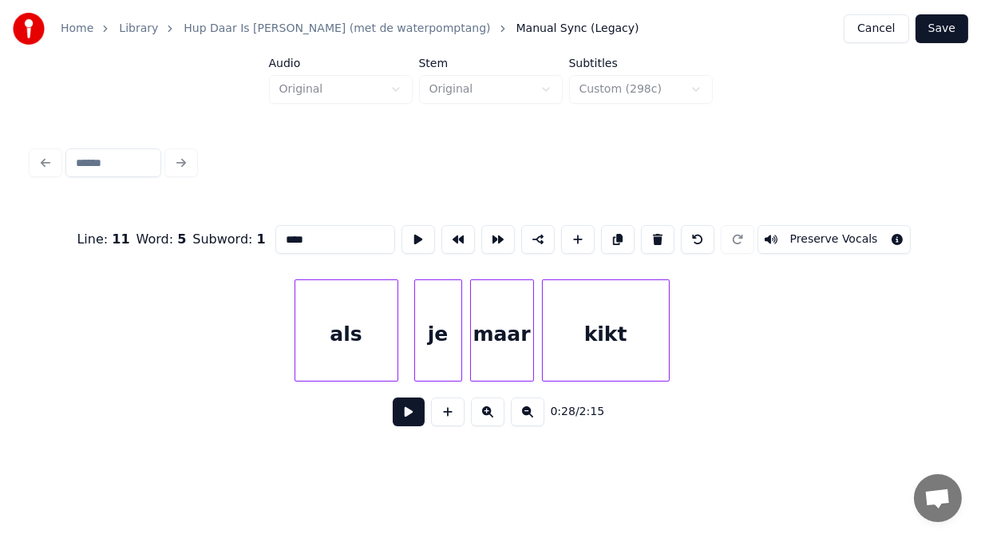
scroll to position [0, 11936]
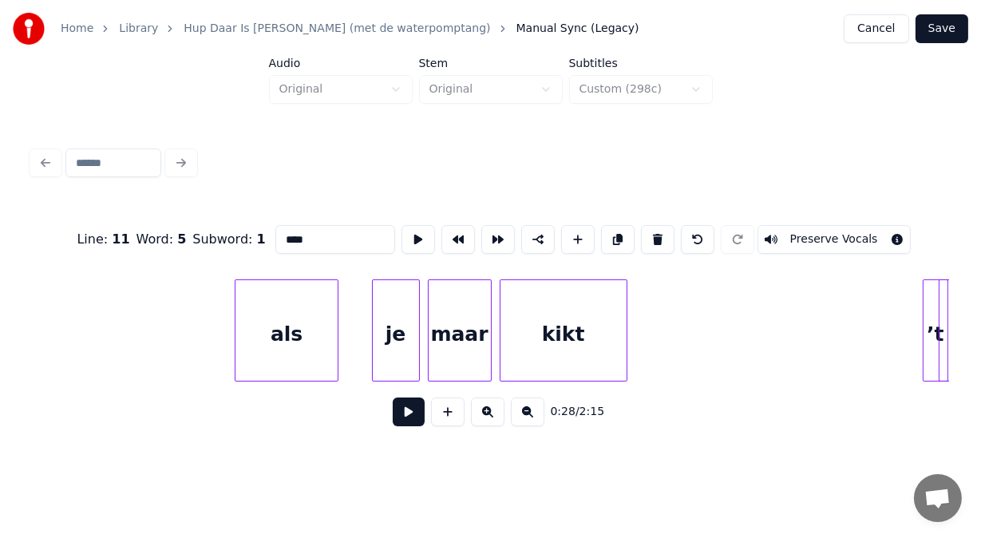
click at [277, 357] on div "als" at bounding box center [286, 334] width 102 height 109
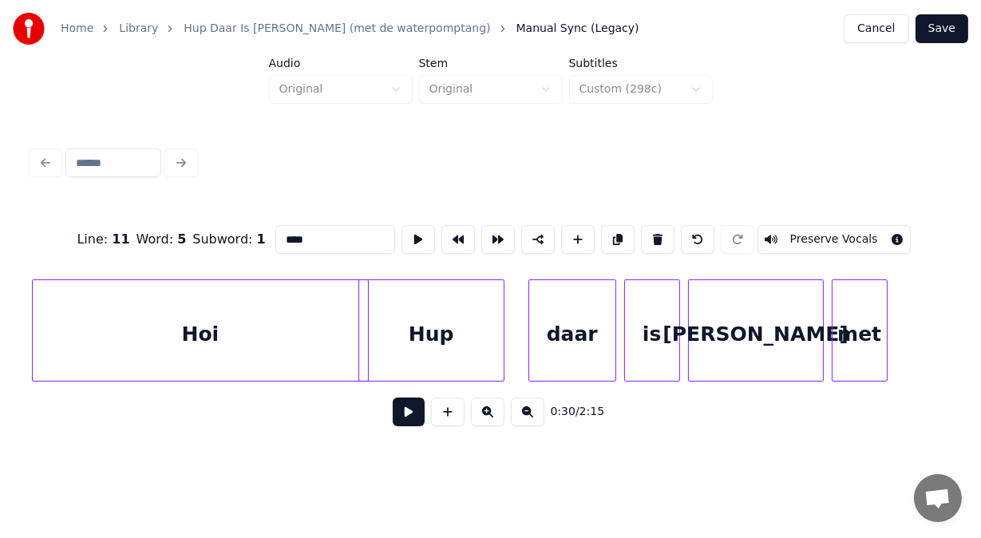
scroll to position [0, 13884]
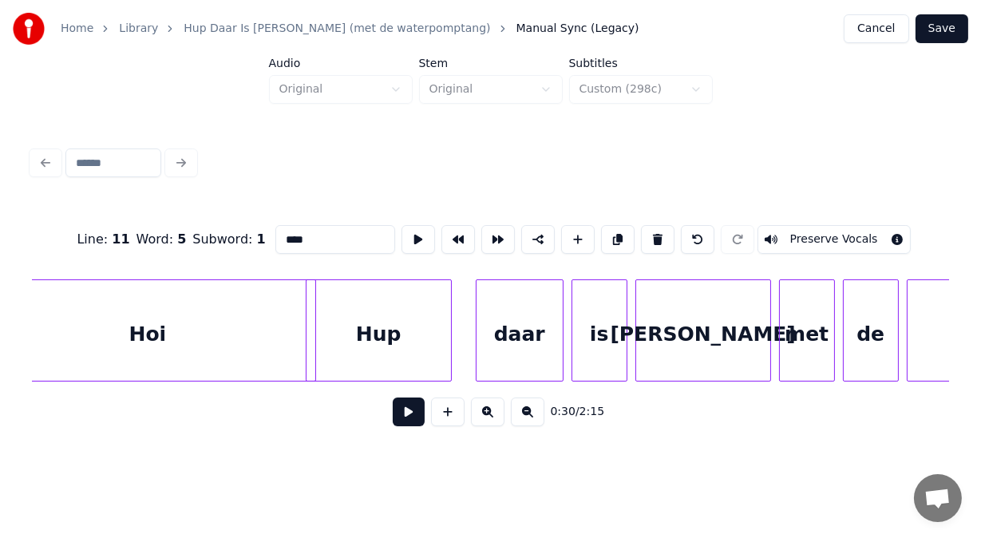
click at [226, 356] on div "Hoi" at bounding box center [147, 334] width 335 height 109
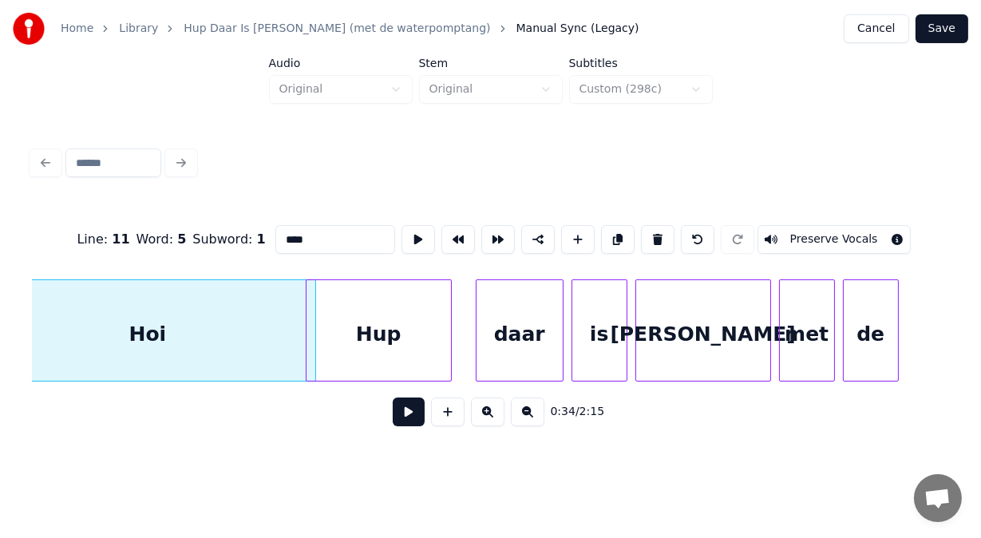
type input "***"
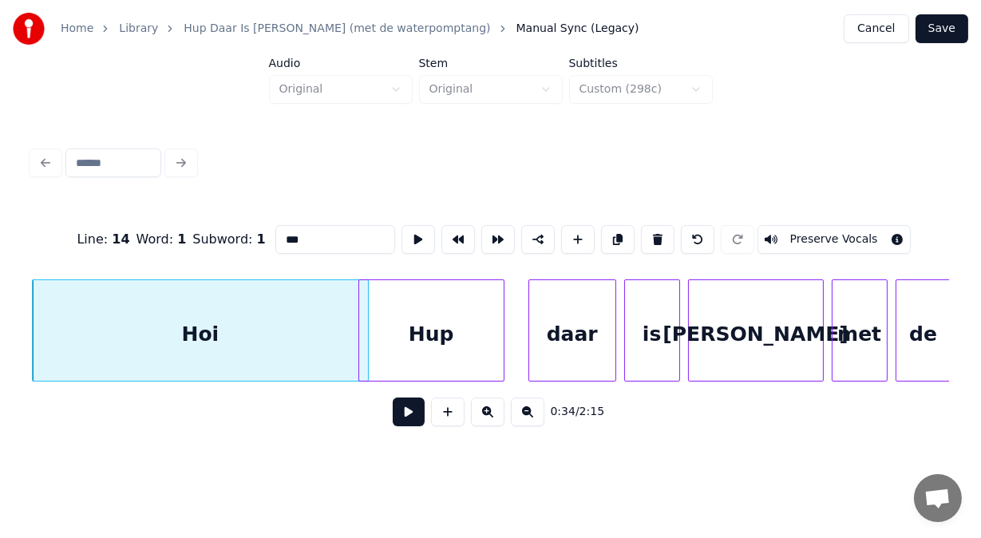
click at [393, 426] on button at bounding box center [409, 411] width 32 height 29
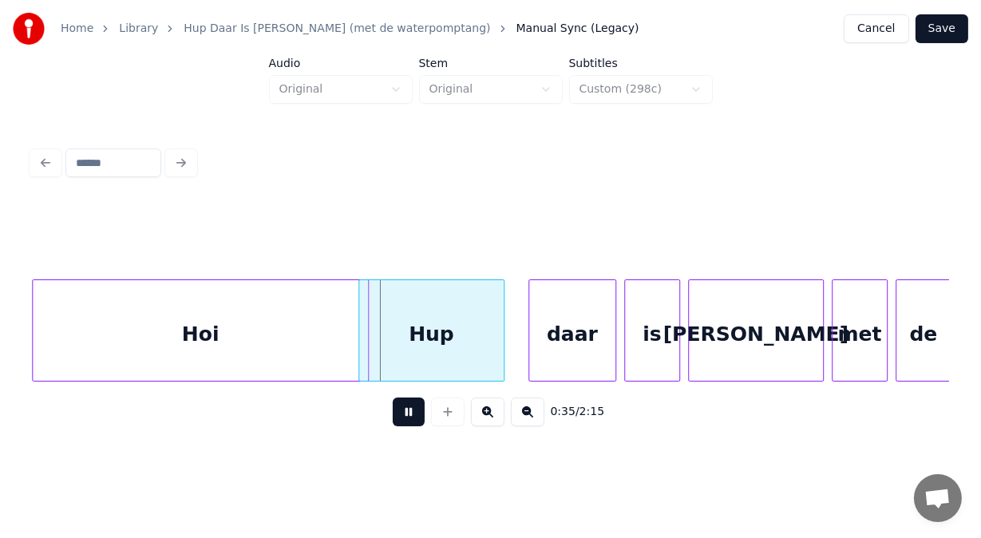
click at [393, 426] on button at bounding box center [409, 411] width 32 height 29
click at [283, 360] on div at bounding box center [281, 330] width 5 height 101
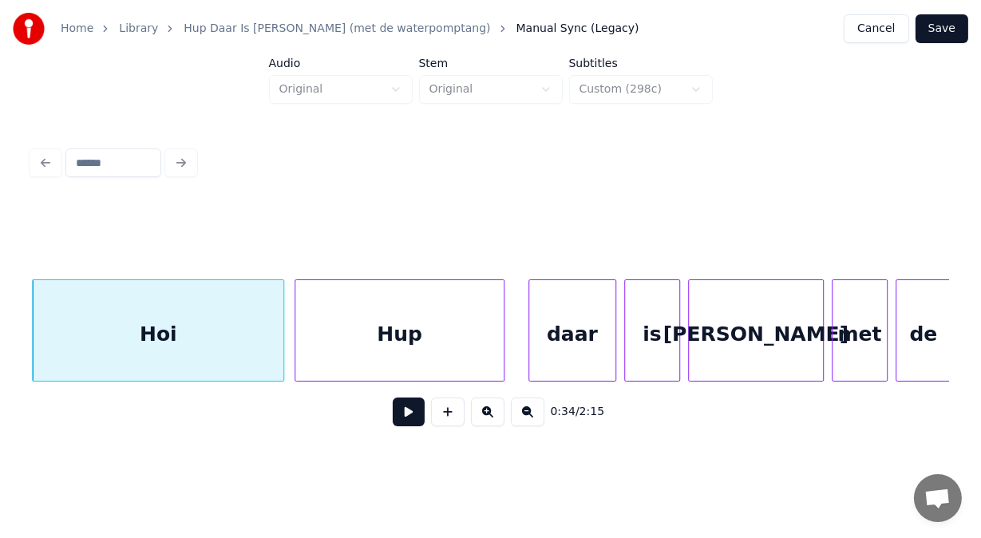
click at [296, 350] on div at bounding box center [297, 330] width 5 height 101
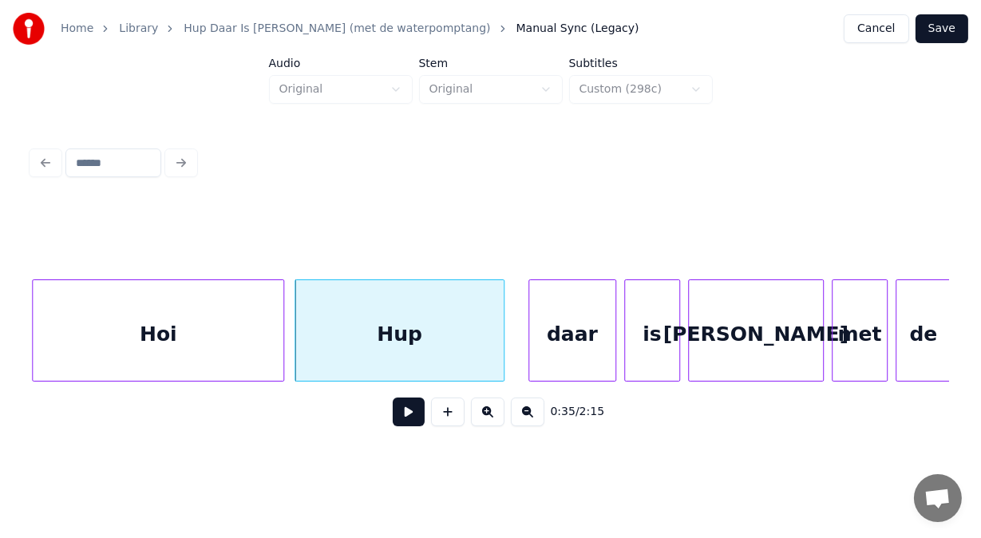
click at [397, 423] on button at bounding box center [409, 411] width 32 height 29
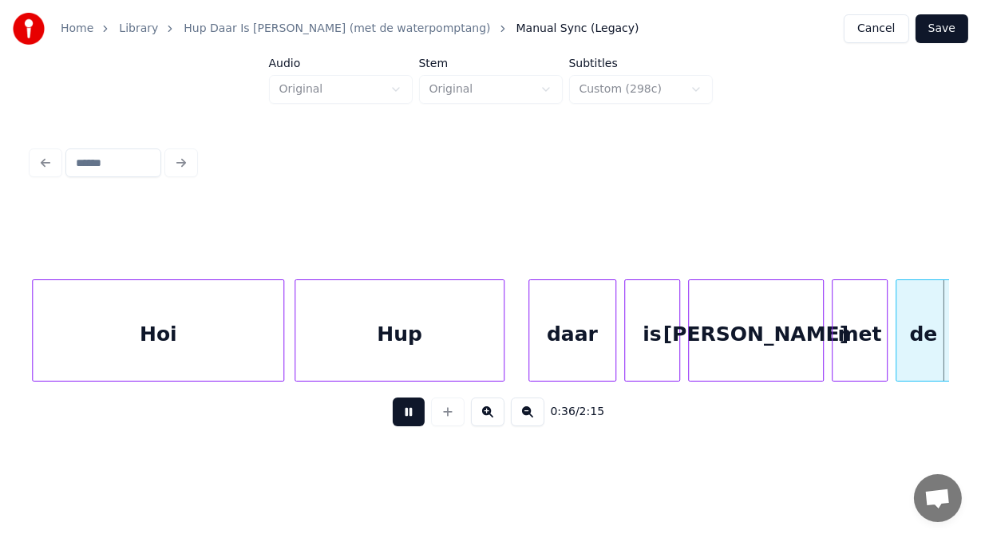
click at [397, 423] on button at bounding box center [409, 411] width 32 height 29
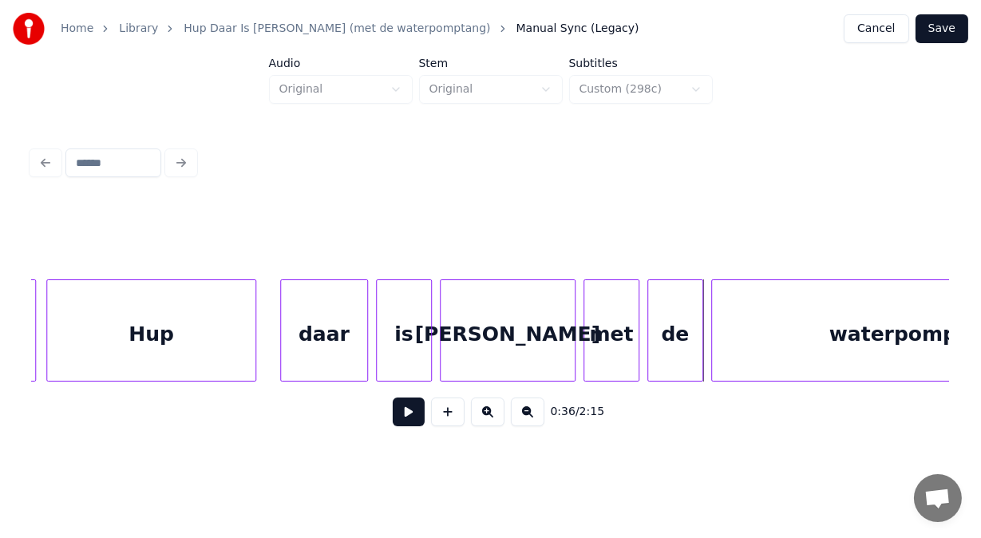
scroll to position [0, 13994]
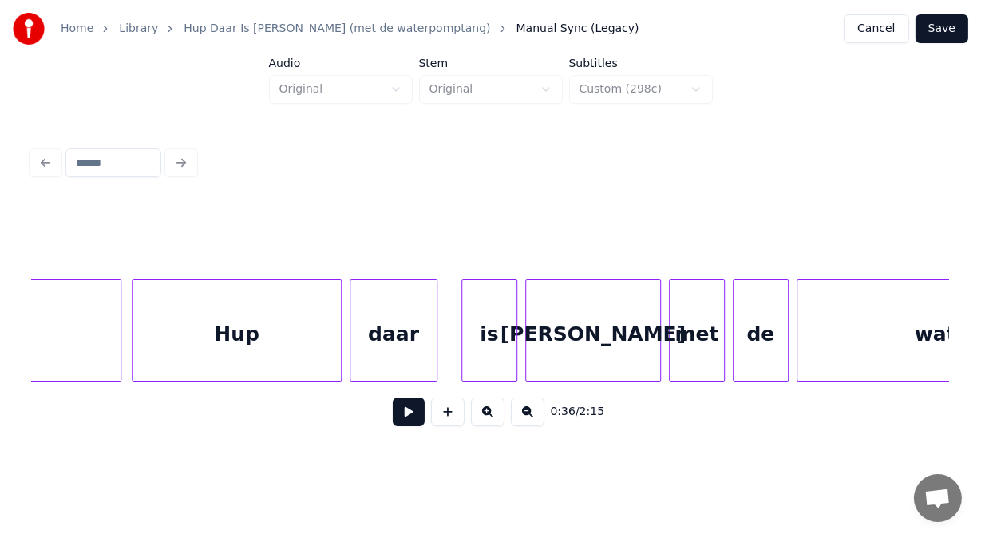
click at [379, 319] on div "daar" at bounding box center [393, 334] width 86 height 109
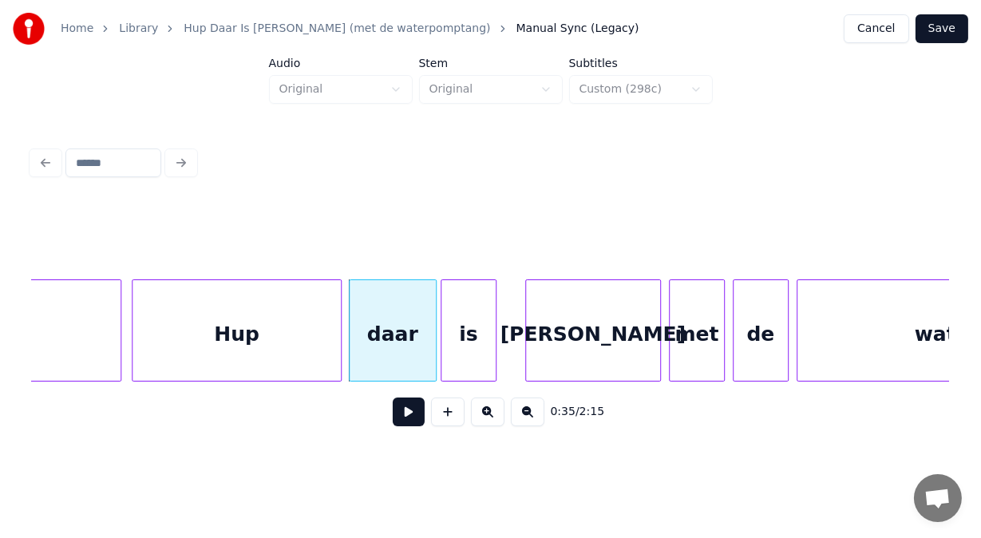
click at [469, 322] on div "is" at bounding box center [468, 334] width 54 height 109
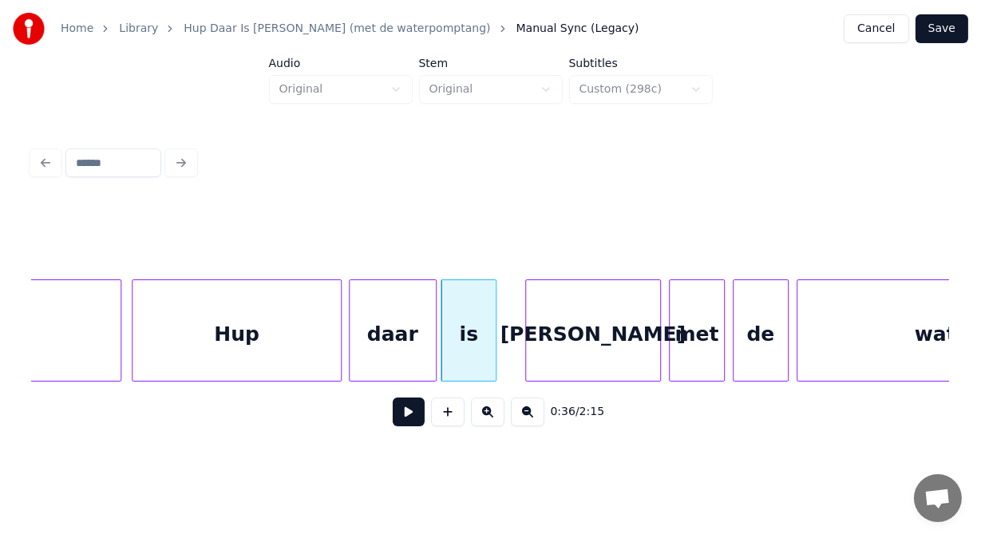
click at [405, 411] on button at bounding box center [409, 411] width 32 height 29
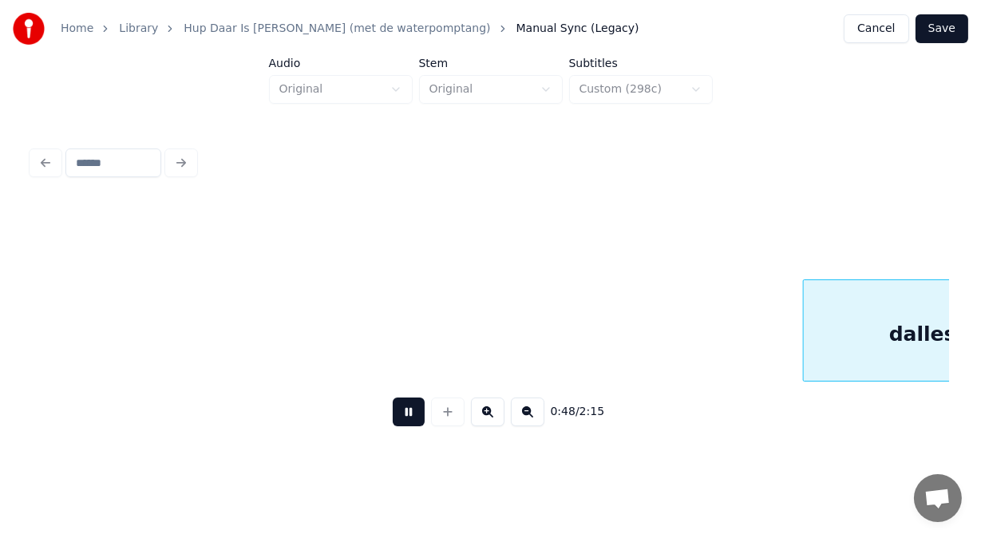
scroll to position [0, 19503]
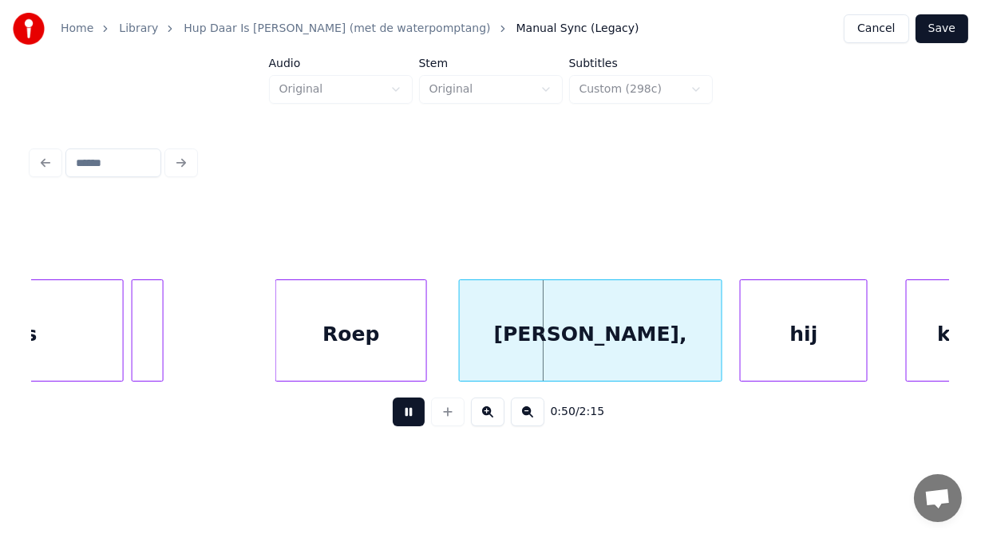
click at [412, 429] on div "0:50 / 2:15" at bounding box center [491, 411] width 892 height 35
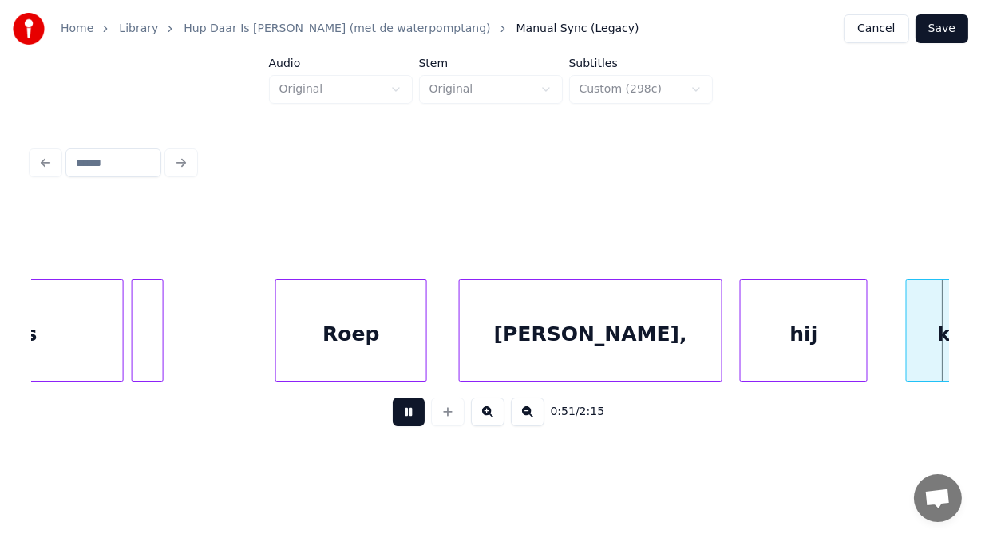
scroll to position [0, 20422]
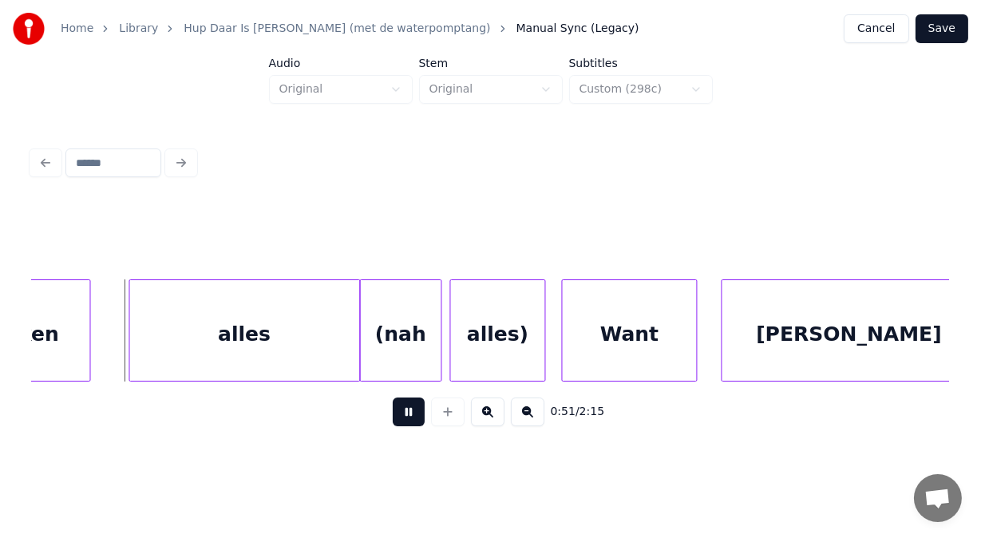
click at [402, 420] on button at bounding box center [409, 411] width 32 height 29
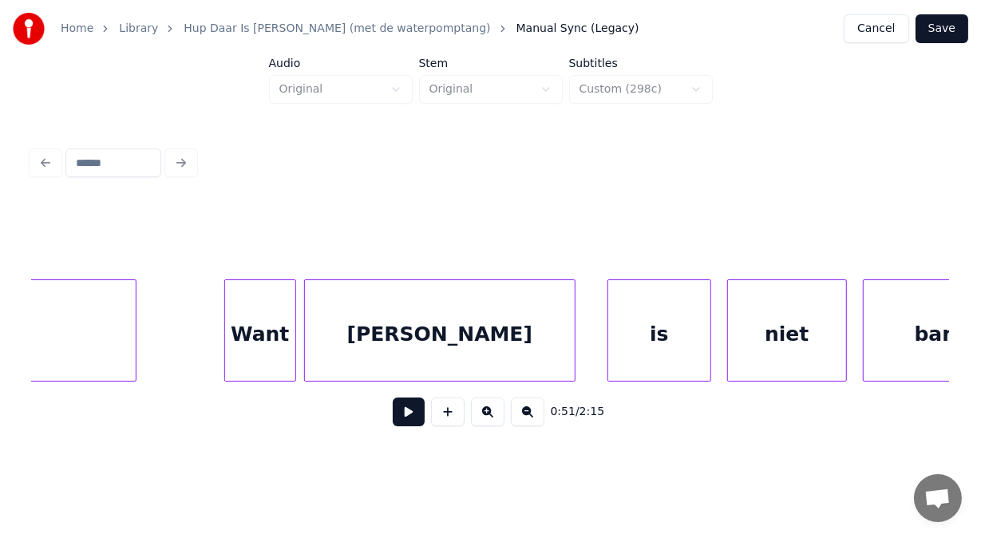
scroll to position [0, 17304]
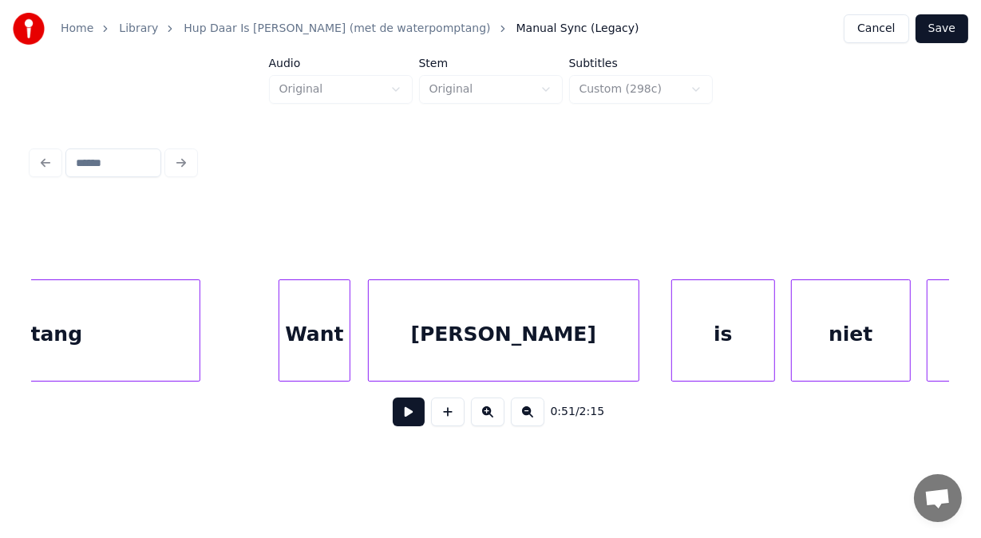
click at [306, 352] on div "Want" at bounding box center [314, 334] width 70 height 109
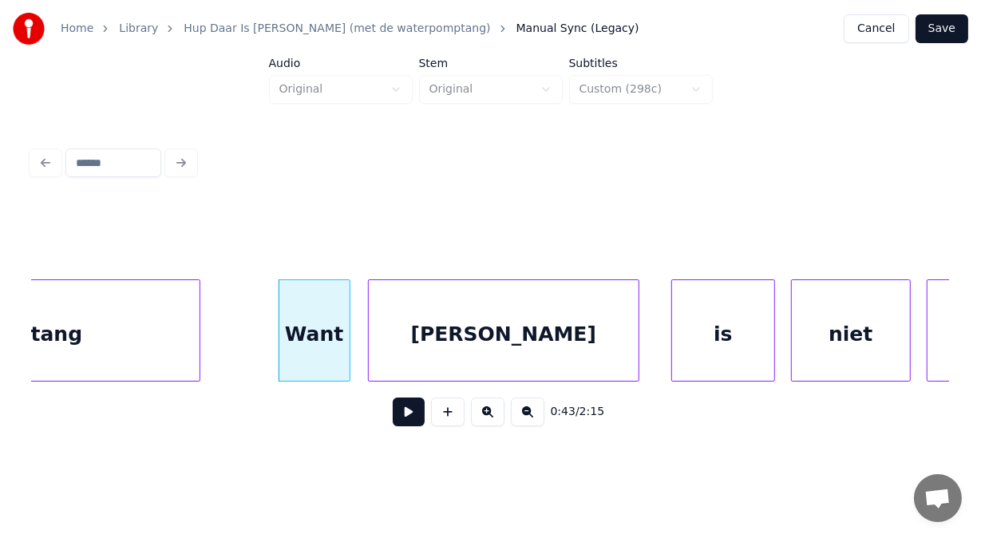
click at [393, 423] on button at bounding box center [409, 411] width 32 height 29
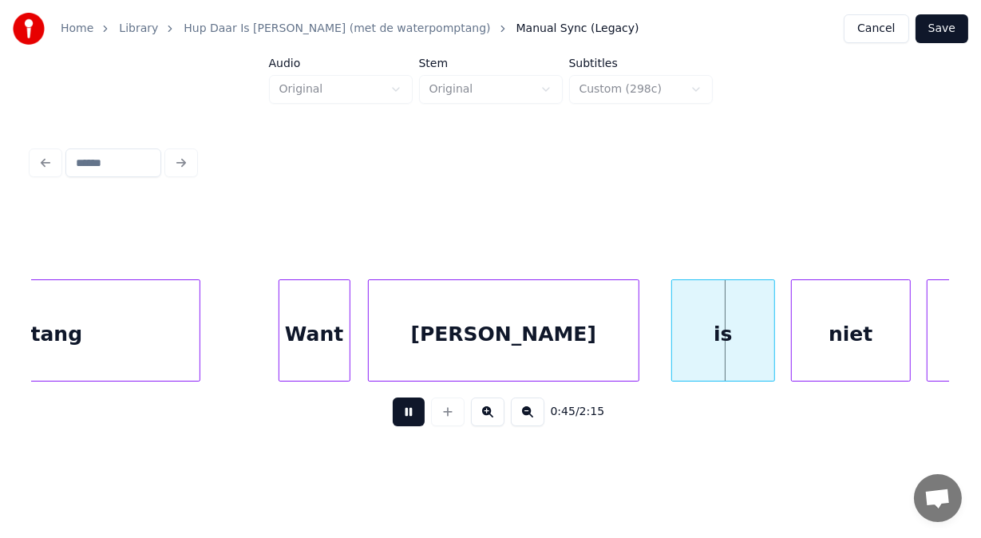
click at [393, 423] on button at bounding box center [409, 411] width 32 height 29
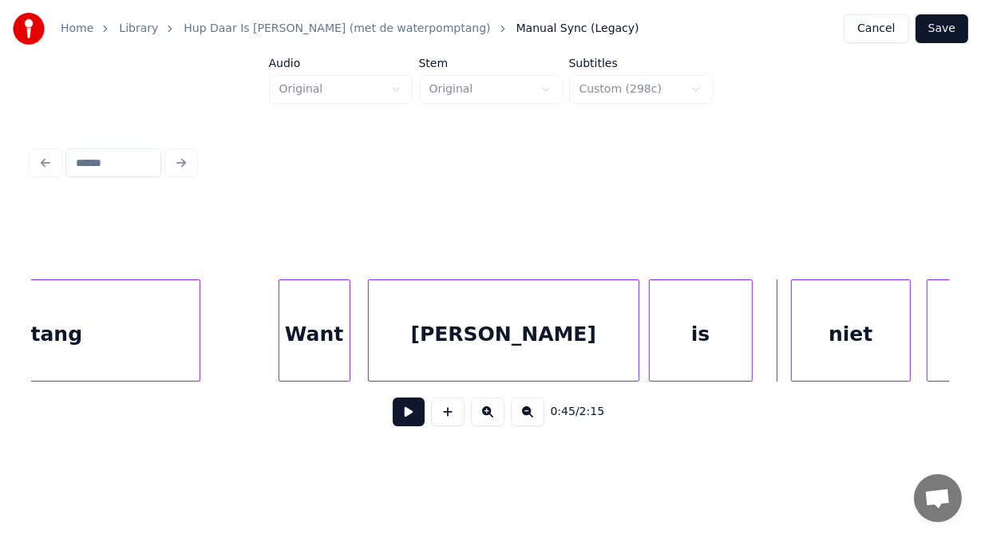
click at [678, 302] on div "is" at bounding box center [701, 334] width 102 height 109
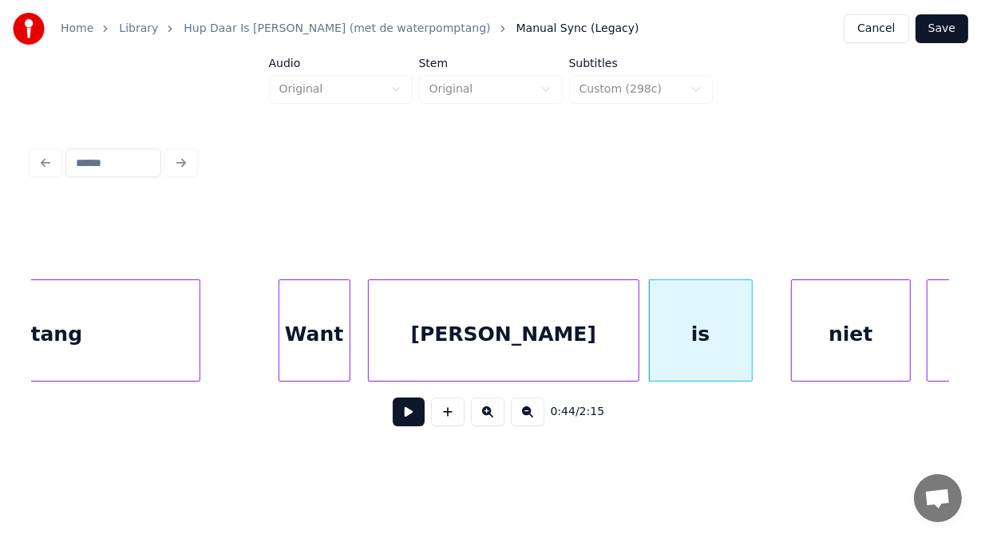
click at [402, 416] on button at bounding box center [409, 411] width 32 height 29
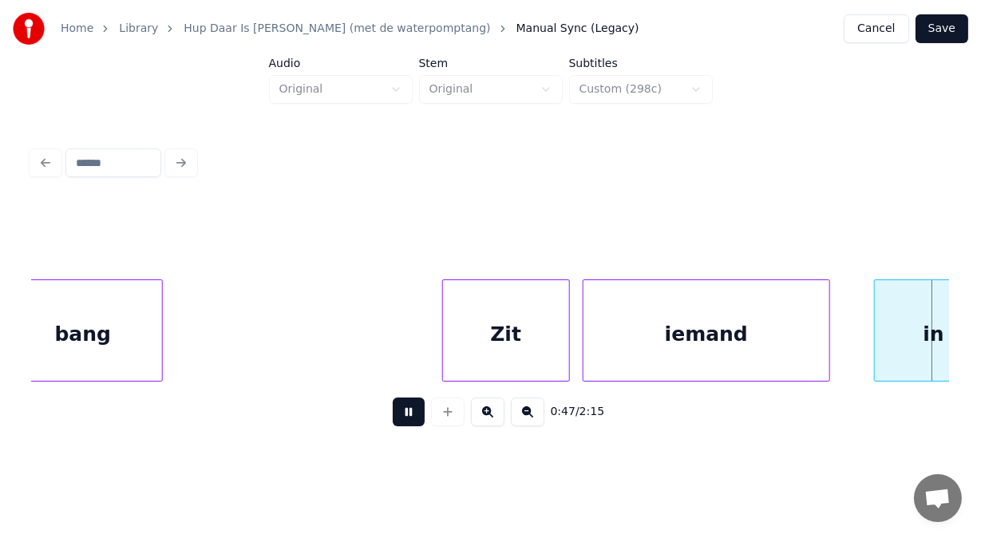
scroll to position [0, 19149]
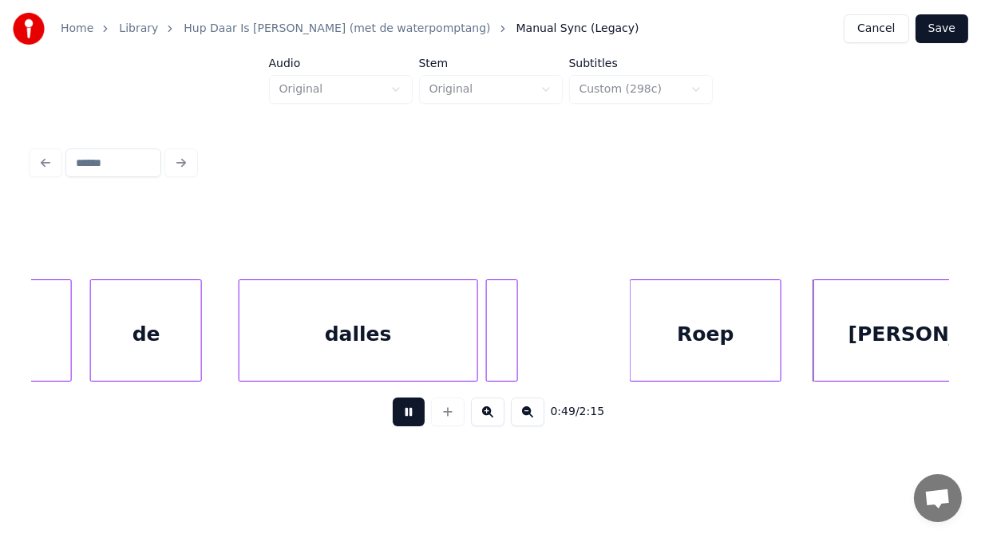
click at [399, 416] on button at bounding box center [409, 411] width 32 height 29
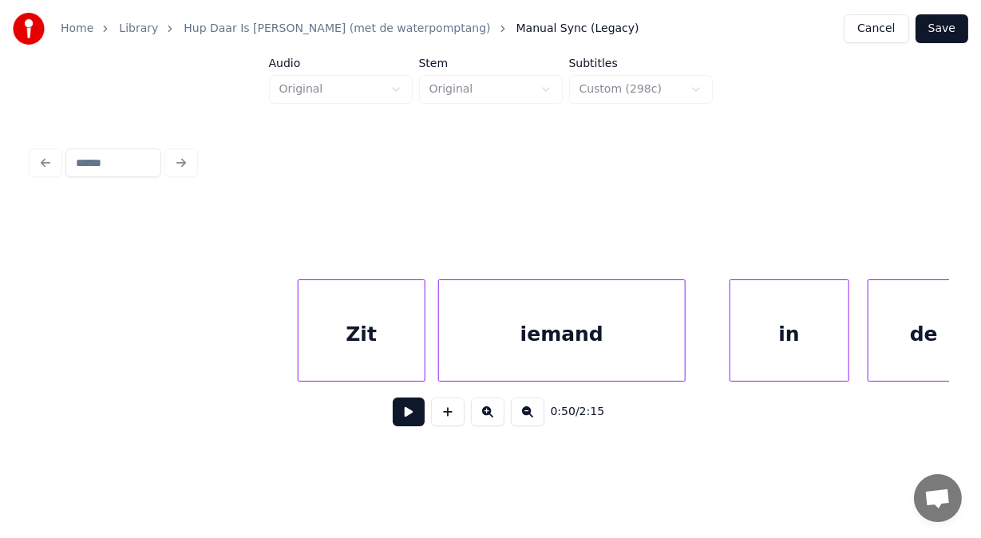
scroll to position [0, 18297]
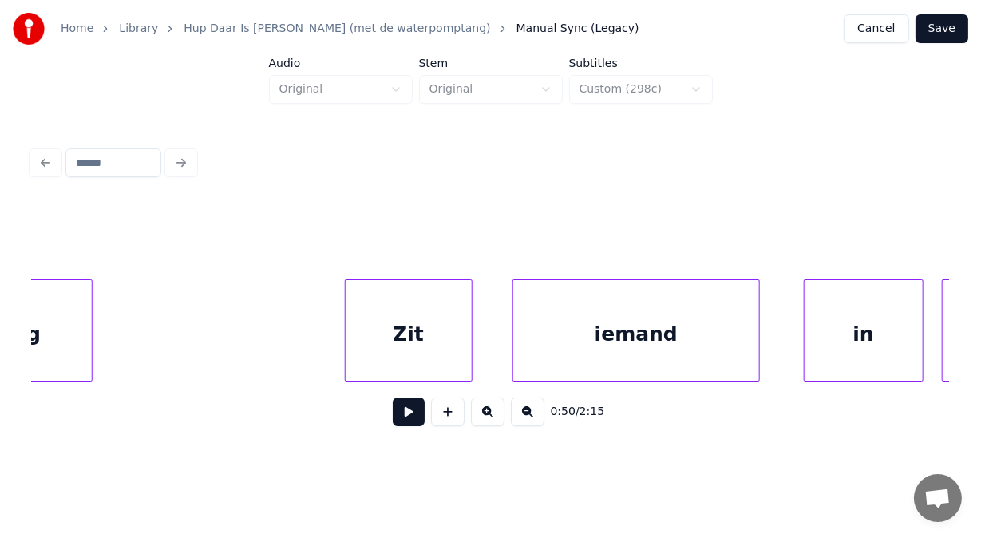
click at [364, 330] on div "Zit" at bounding box center [409, 334] width 126 height 109
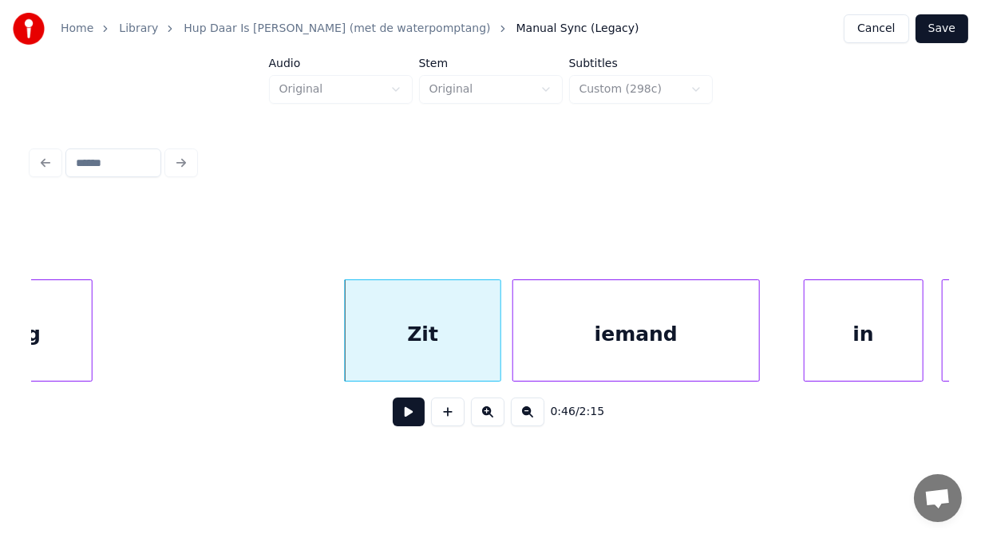
click at [498, 340] on div at bounding box center [498, 330] width 5 height 101
click at [462, 328] on div "Zit" at bounding box center [423, 334] width 156 height 109
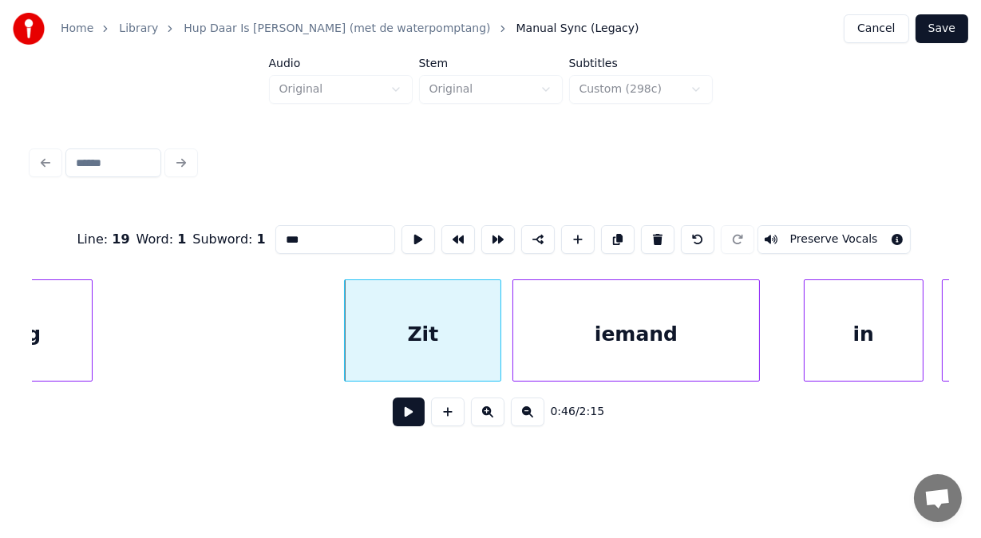
click at [306, 234] on input "***" at bounding box center [335, 239] width 120 height 29
type input "******"
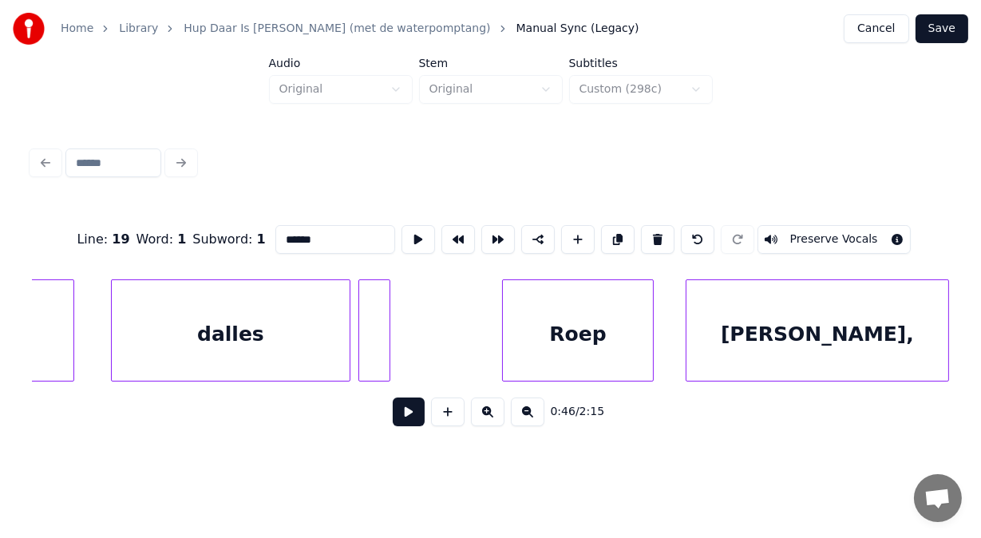
scroll to position [0, 19287]
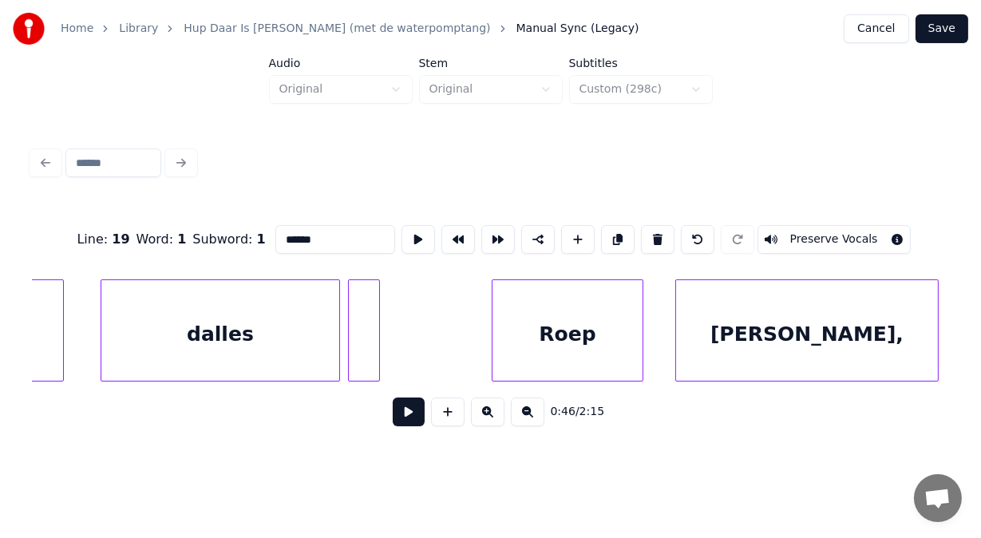
click at [366, 343] on div at bounding box center [364, 330] width 32 height 102
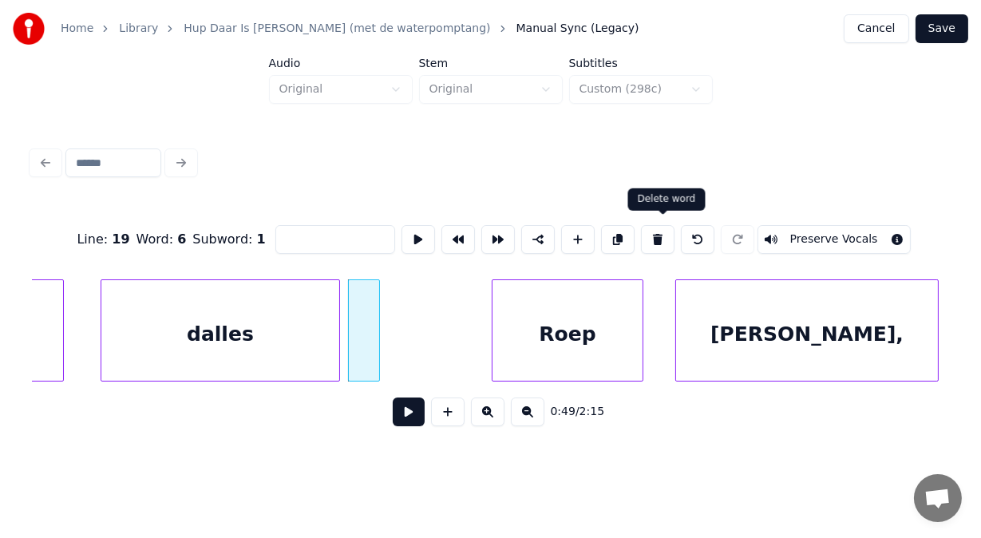
click at [660, 235] on button at bounding box center [658, 239] width 34 height 29
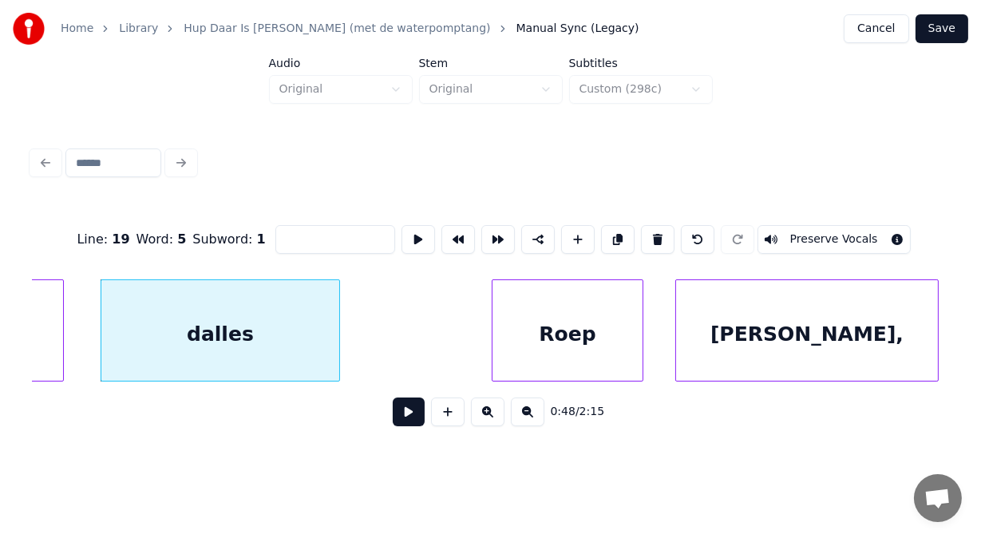
type input "******"
click at [406, 413] on button at bounding box center [409, 411] width 32 height 29
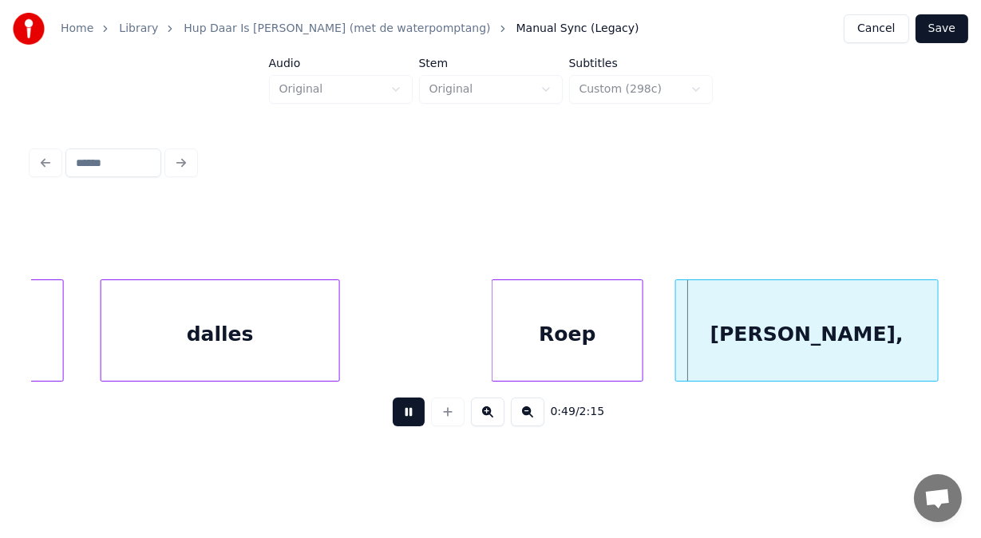
click at [406, 413] on button at bounding box center [409, 411] width 32 height 29
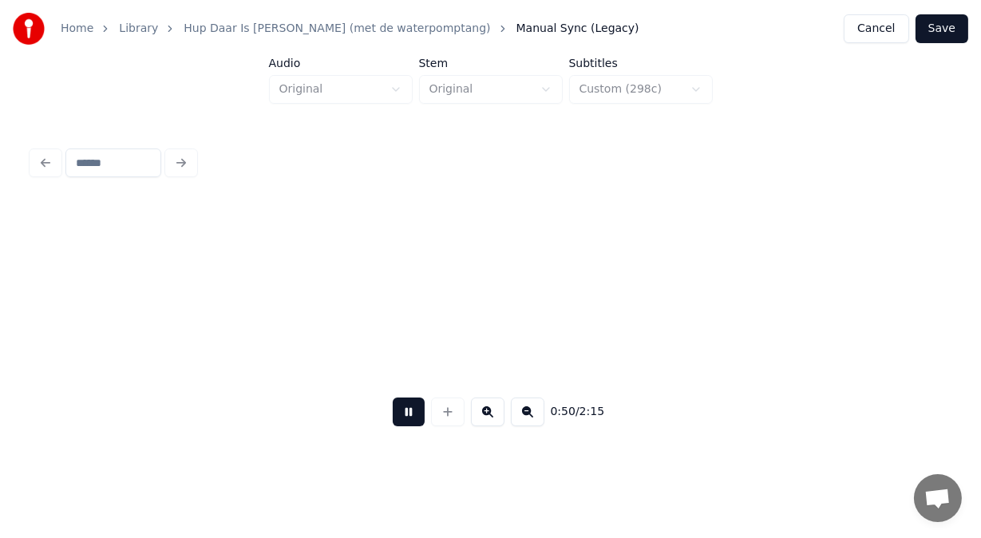
scroll to position [0, 20211]
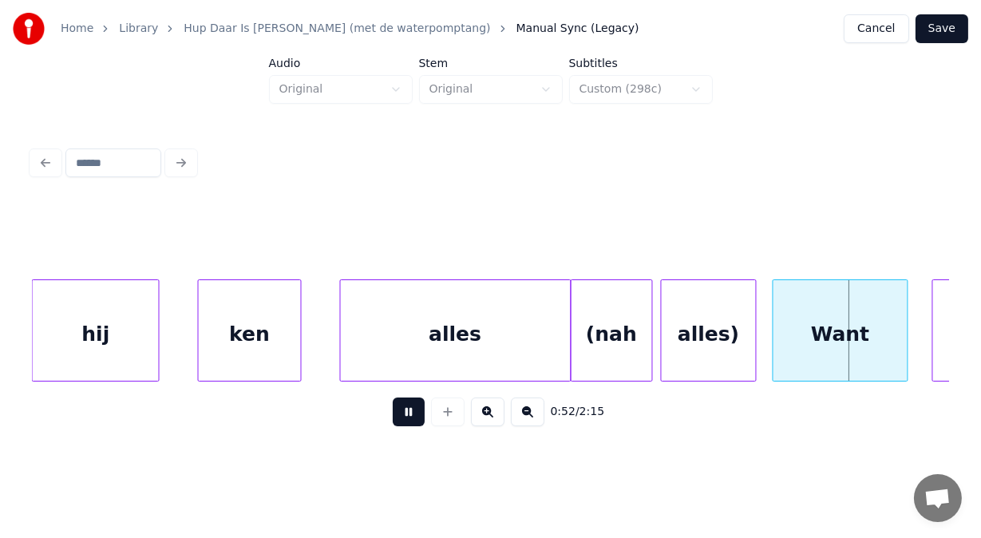
click at [406, 413] on button at bounding box center [409, 411] width 32 height 29
click at [639, 326] on div "(nah" at bounding box center [611, 334] width 81 height 109
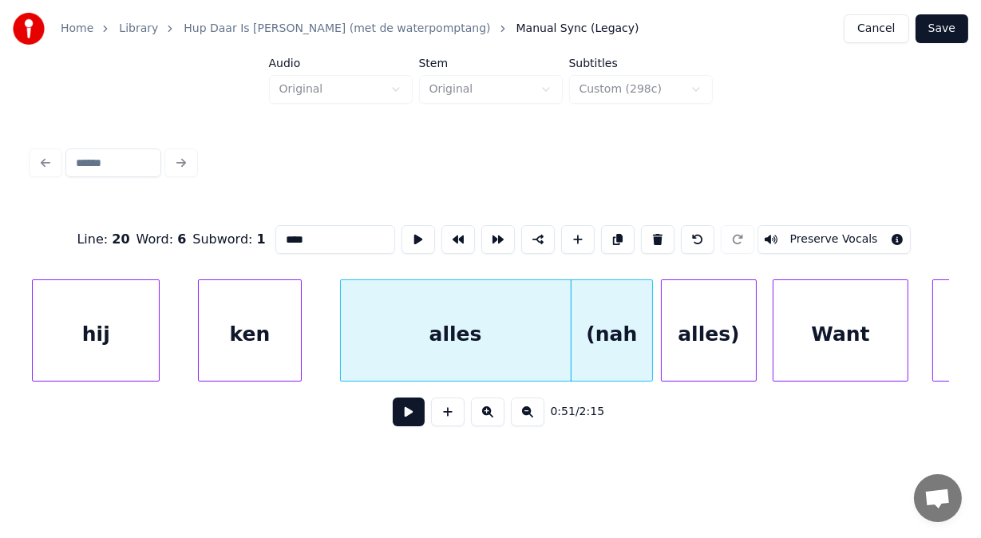
click at [660, 231] on button at bounding box center [658, 239] width 34 height 29
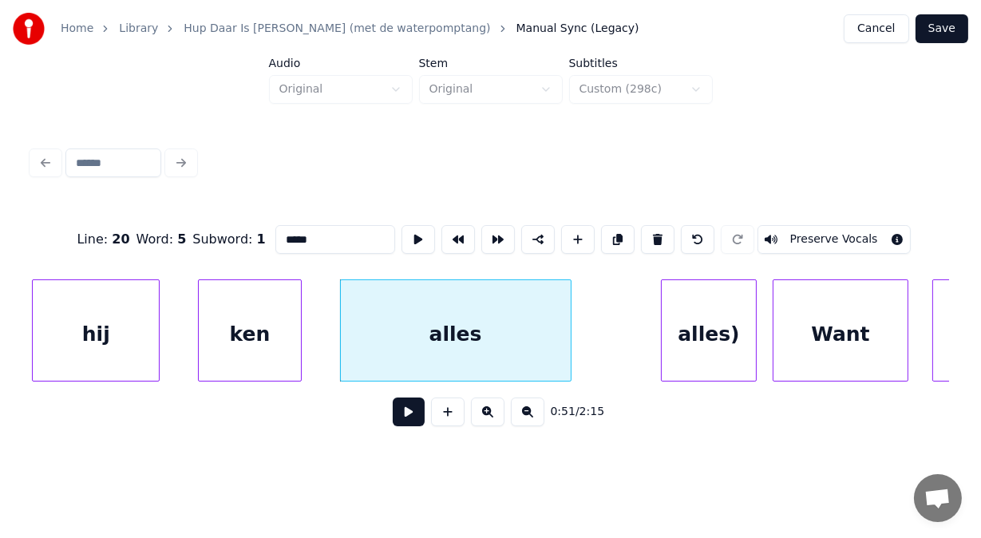
click at [686, 312] on div "alles)" at bounding box center [709, 334] width 94 height 109
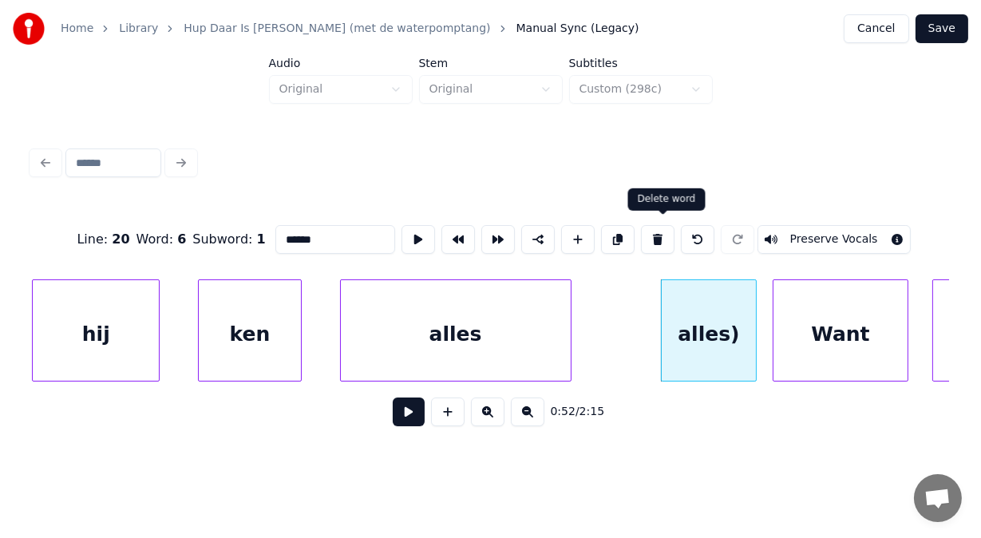
click at [667, 230] on button at bounding box center [658, 239] width 34 height 29
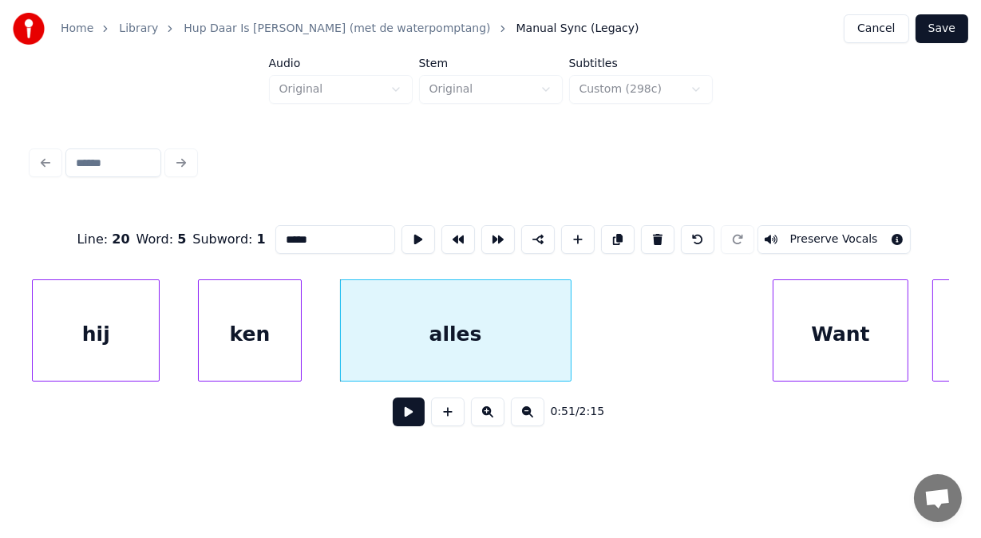
click at [805, 339] on div "Want" at bounding box center [840, 334] width 134 height 109
type input "****"
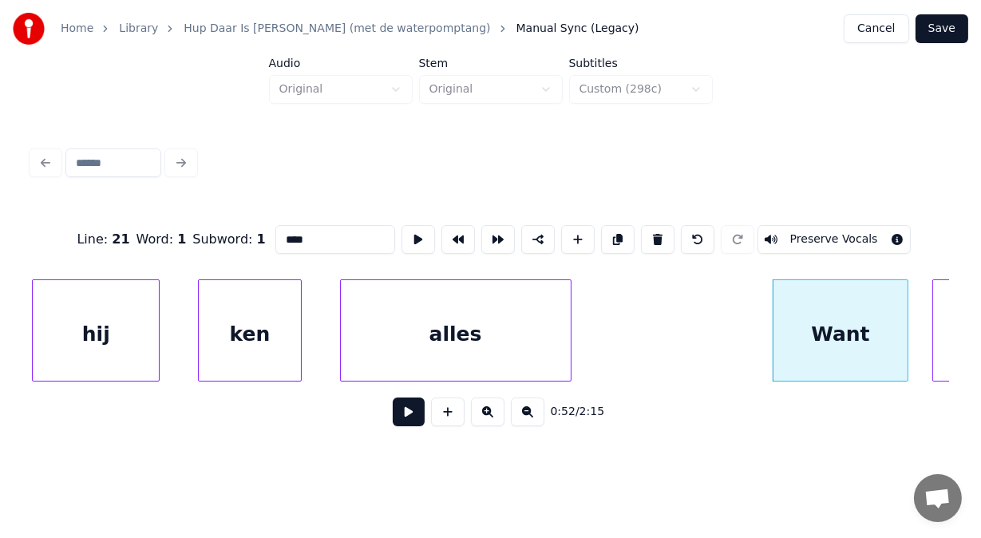
click at [401, 415] on button at bounding box center [409, 411] width 32 height 29
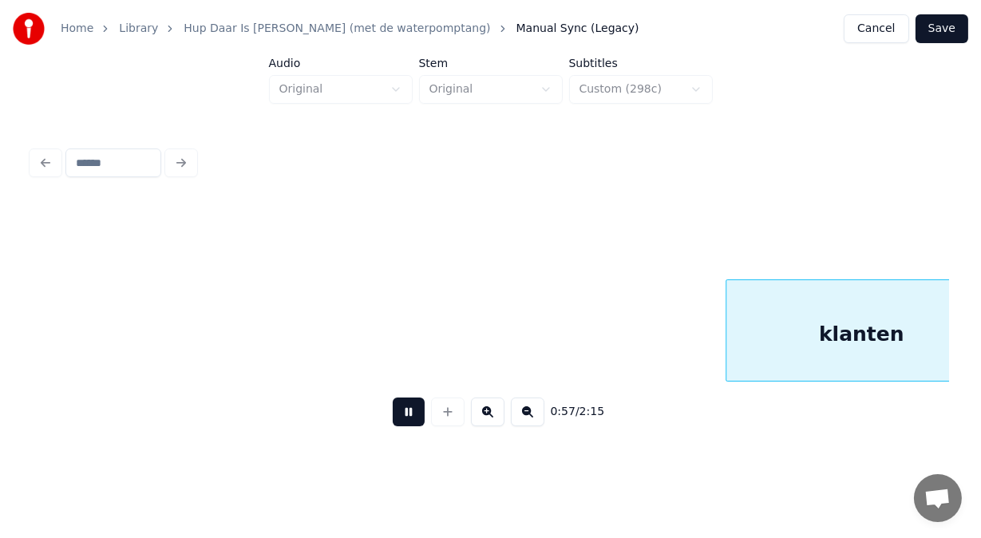
scroll to position [0, 22971]
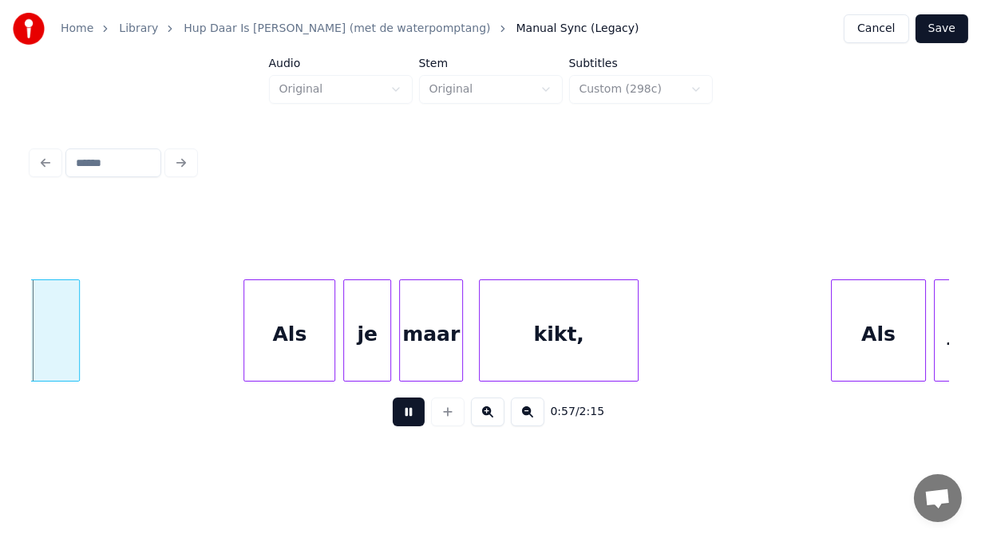
click at [401, 415] on button at bounding box center [409, 411] width 32 height 29
click at [397, 421] on button at bounding box center [409, 411] width 32 height 29
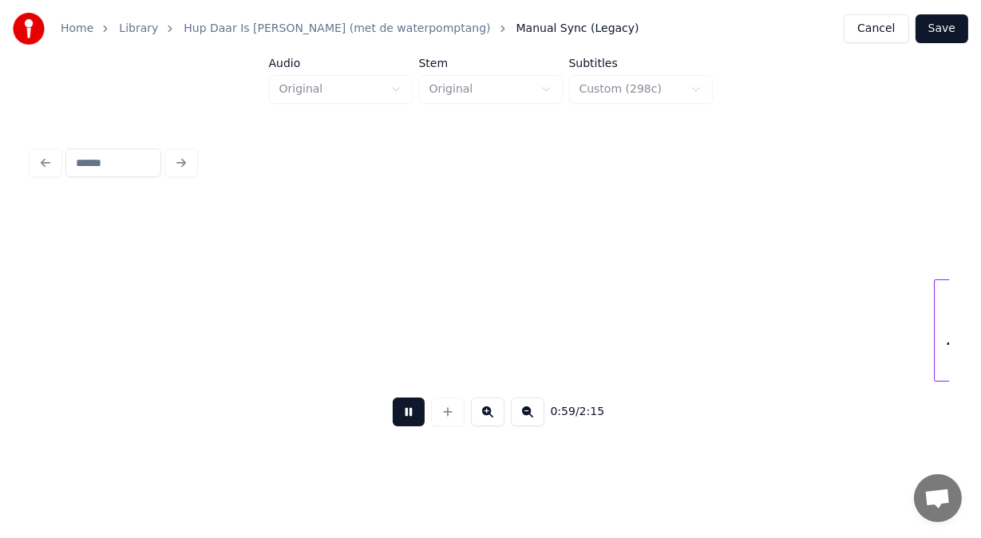
scroll to position [0, 23894]
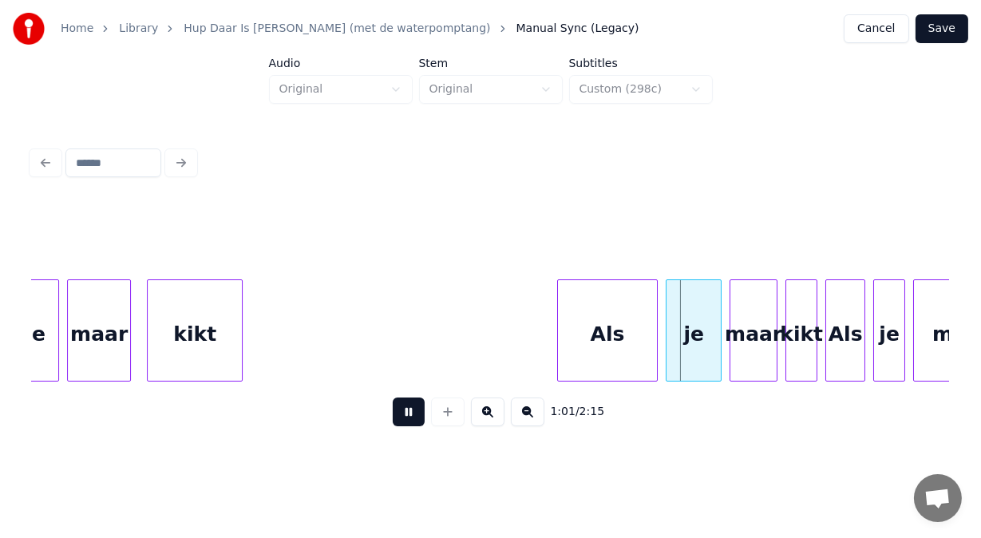
click at [397, 421] on button at bounding box center [409, 411] width 32 height 29
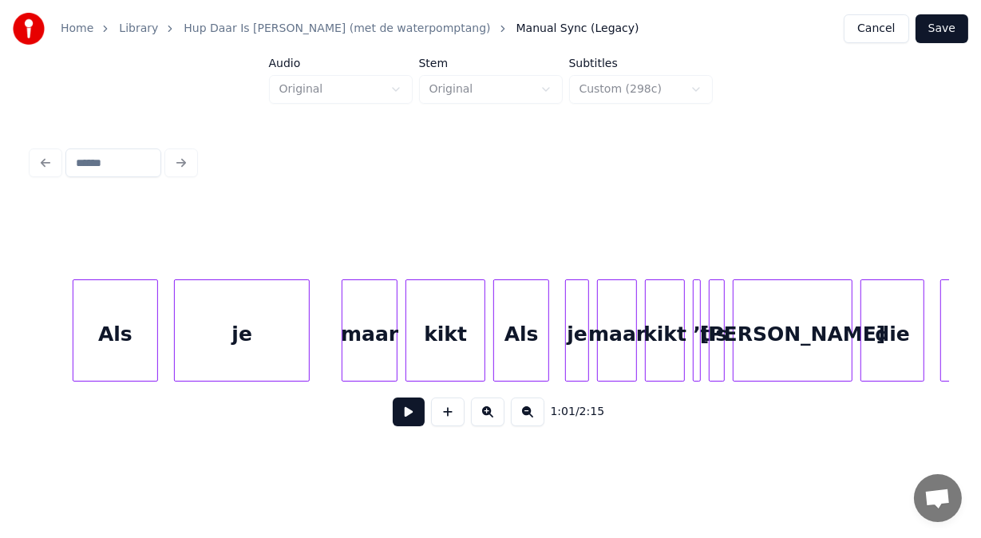
scroll to position [0, 25416]
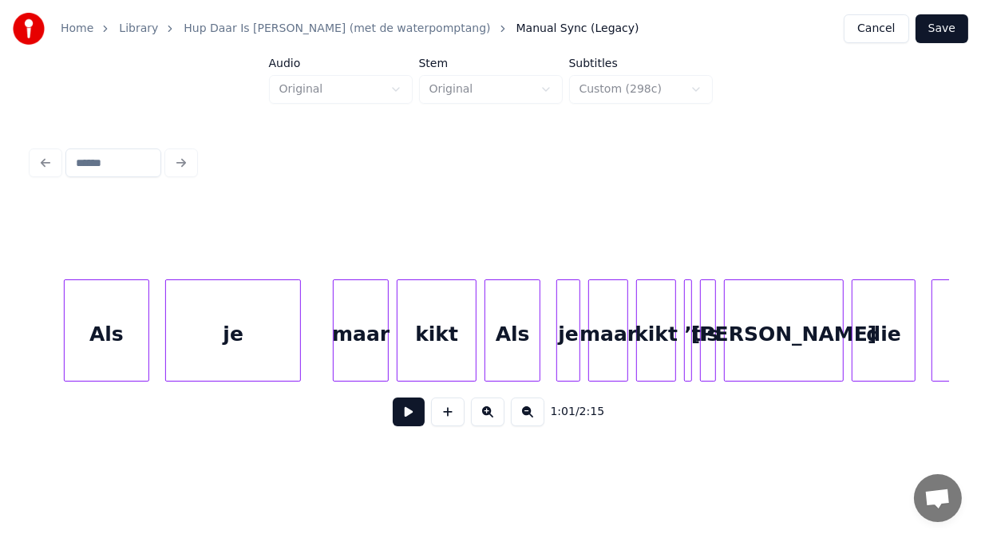
click at [661, 306] on div "kikt" at bounding box center [656, 334] width 38 height 109
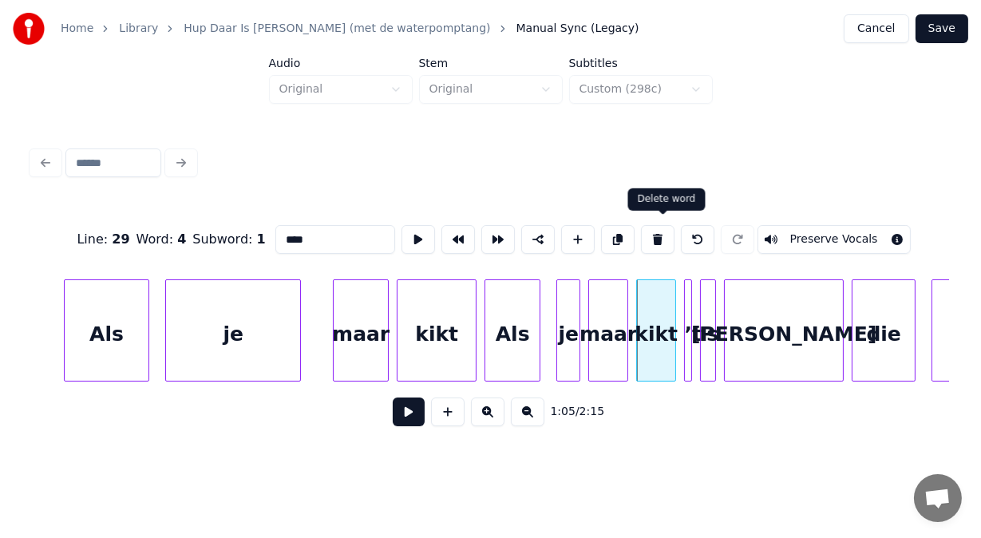
click at [665, 227] on button at bounding box center [658, 239] width 34 height 29
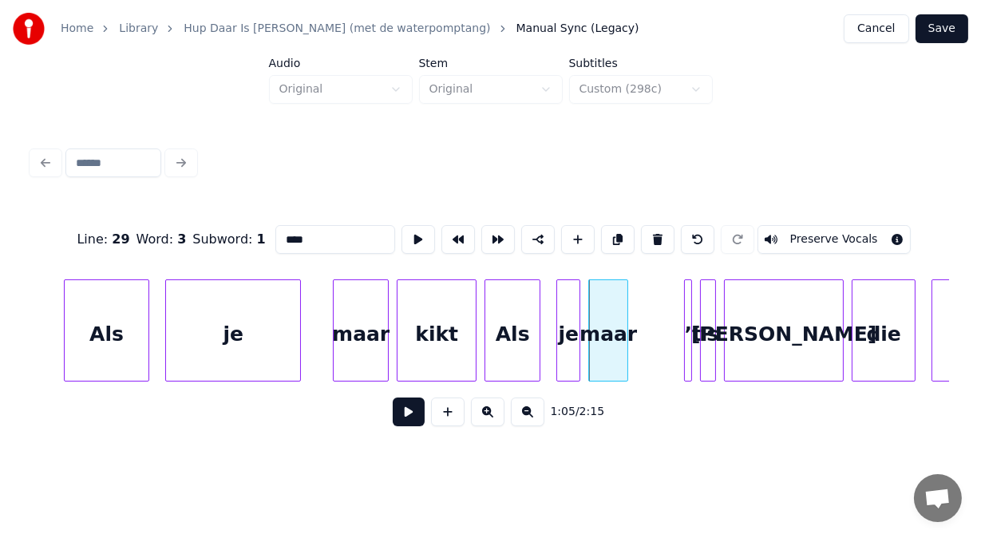
click at [665, 227] on button at bounding box center [658, 239] width 34 height 29
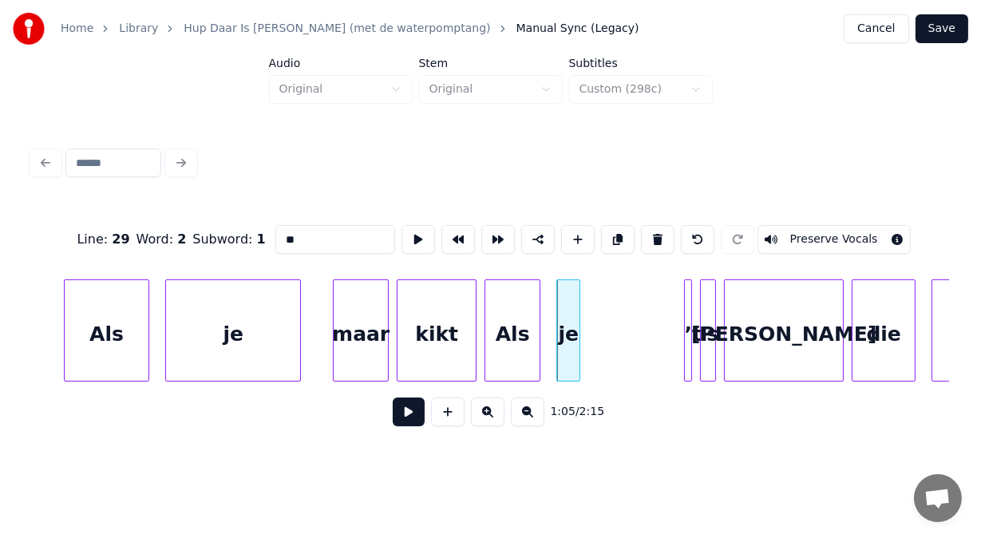
click at [665, 227] on button at bounding box center [658, 239] width 34 height 29
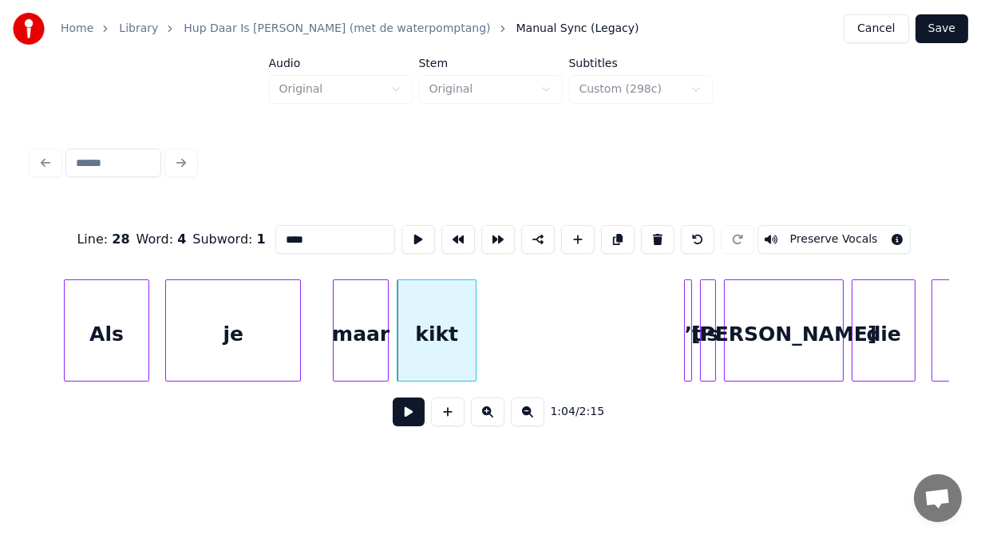
click at [665, 227] on button at bounding box center [658, 239] width 34 height 29
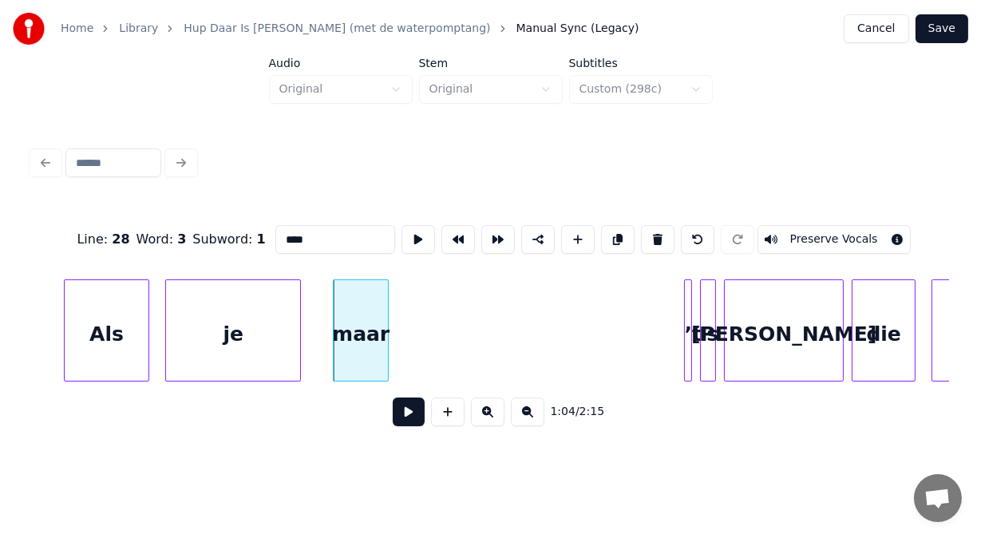
click at [665, 227] on button at bounding box center [658, 239] width 34 height 29
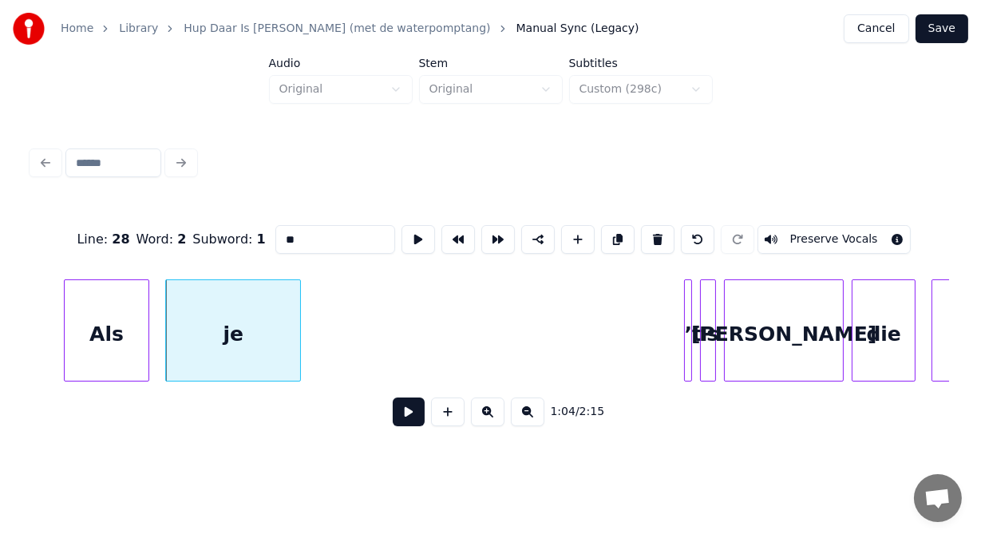
click at [665, 227] on button at bounding box center [658, 239] width 34 height 29
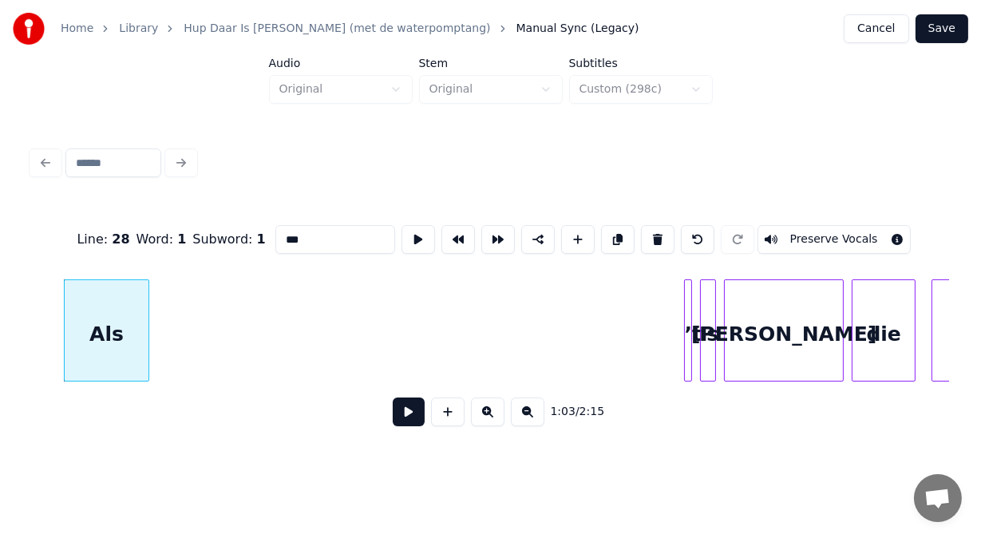
click at [665, 227] on button at bounding box center [658, 239] width 34 height 29
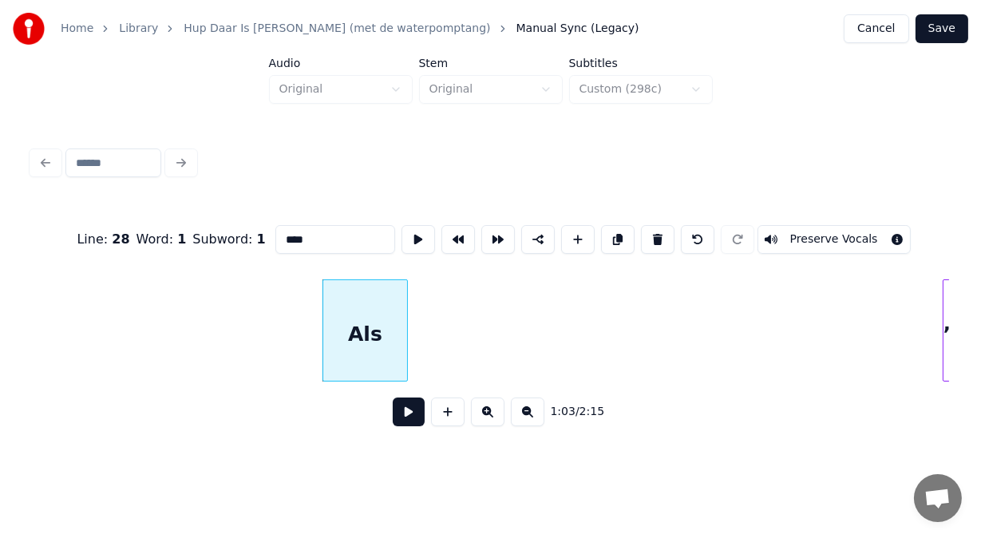
click at [665, 227] on button at bounding box center [658, 239] width 34 height 29
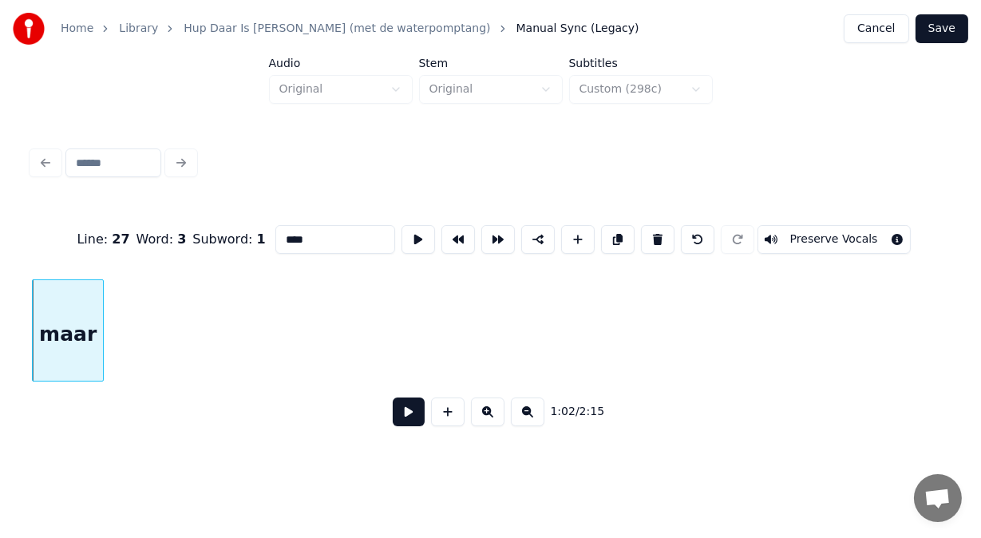
click at [665, 227] on button at bounding box center [658, 239] width 34 height 29
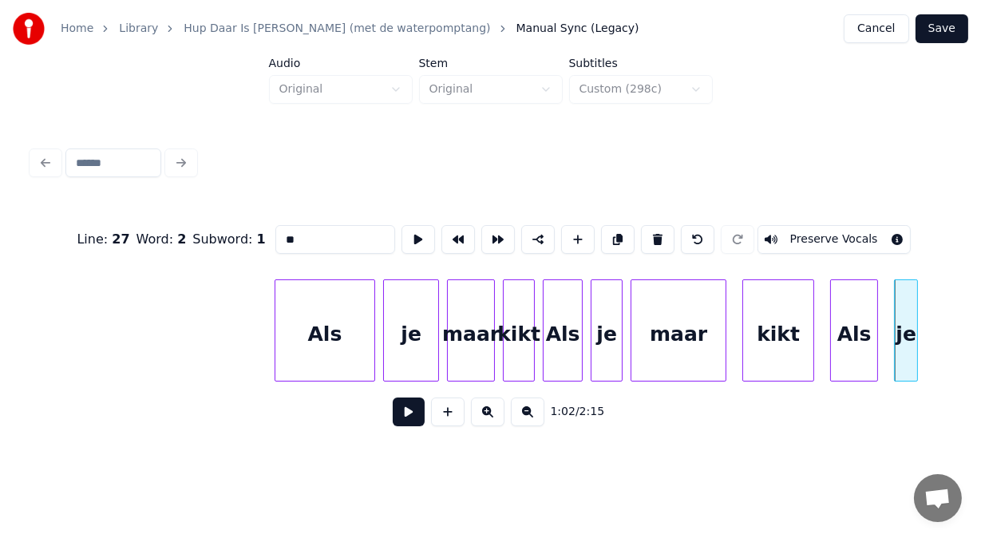
scroll to position [0, 24134]
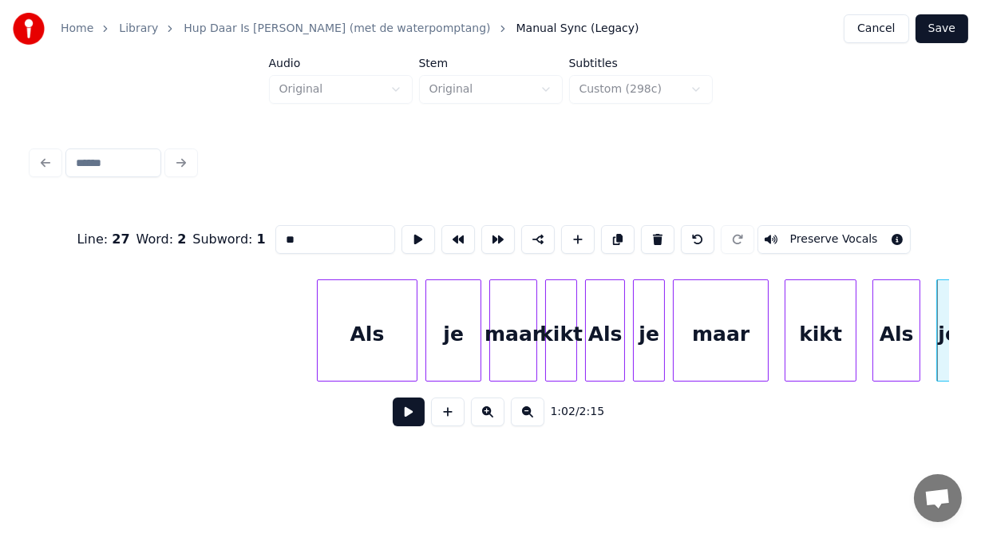
click at [668, 237] on button at bounding box center [658, 239] width 34 height 29
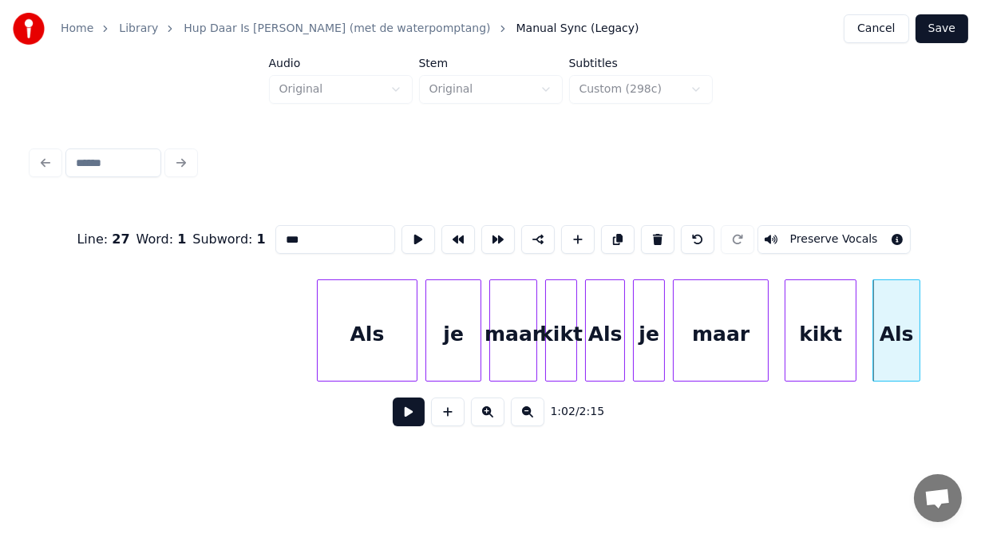
click at [668, 237] on button at bounding box center [658, 239] width 34 height 29
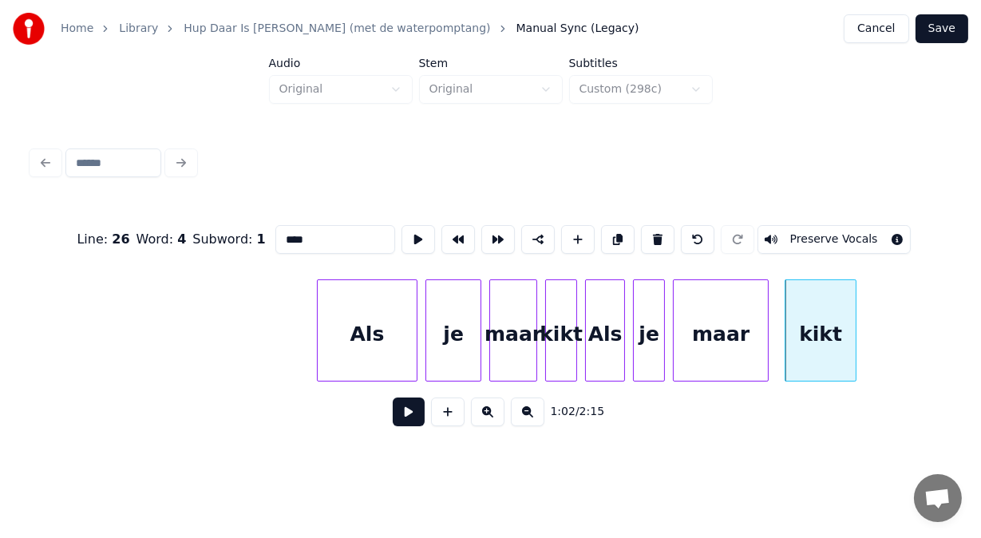
click at [377, 346] on div "Als" at bounding box center [367, 334] width 99 height 109
type input "***"
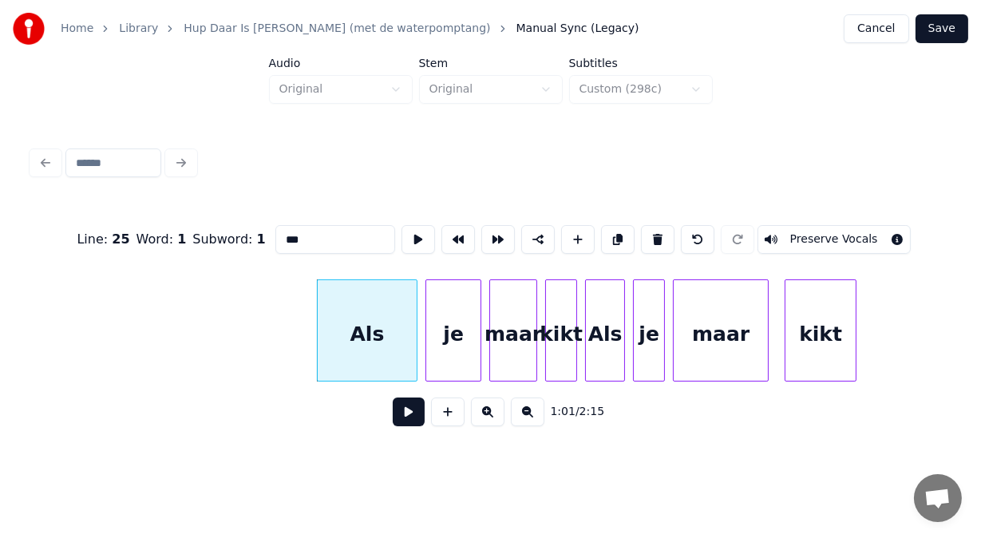
click at [402, 414] on button at bounding box center [409, 411] width 32 height 29
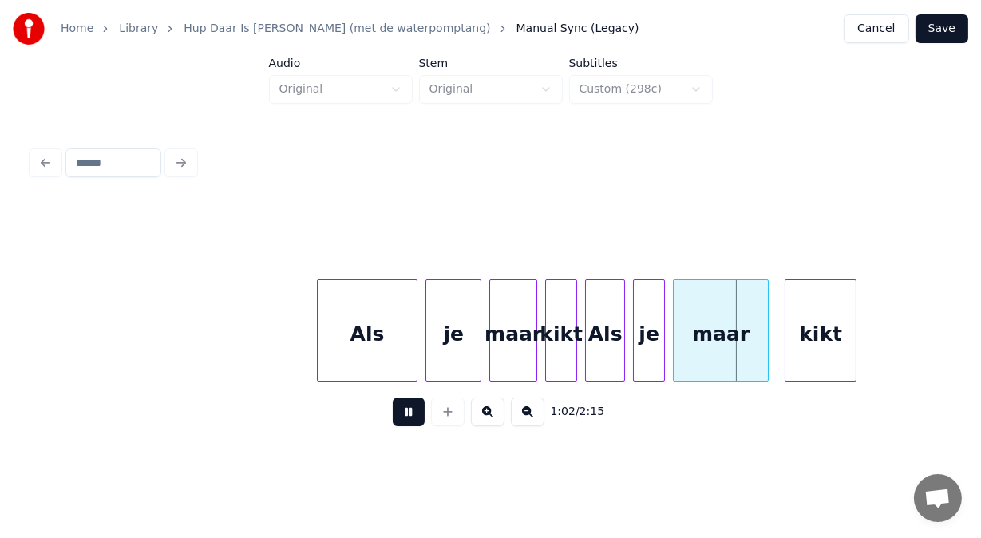
click at [402, 414] on button at bounding box center [409, 411] width 32 height 29
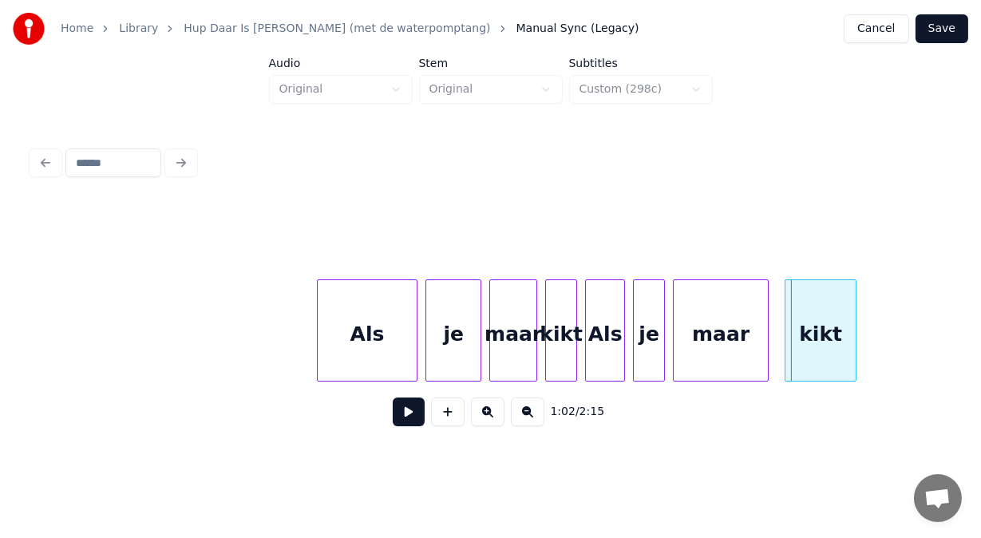
click at [807, 325] on div "kikt" at bounding box center [820, 334] width 70 height 109
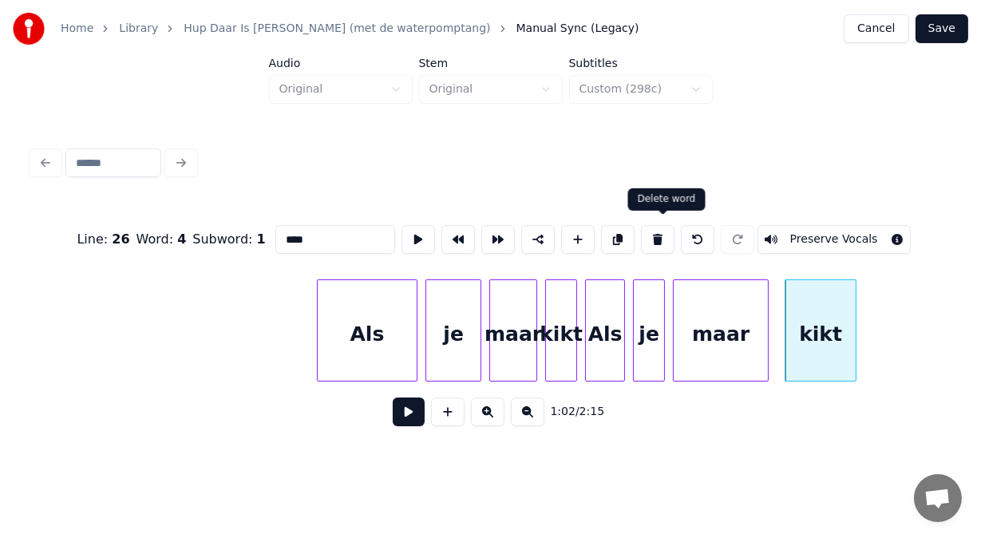
click at [663, 227] on button at bounding box center [658, 239] width 34 height 29
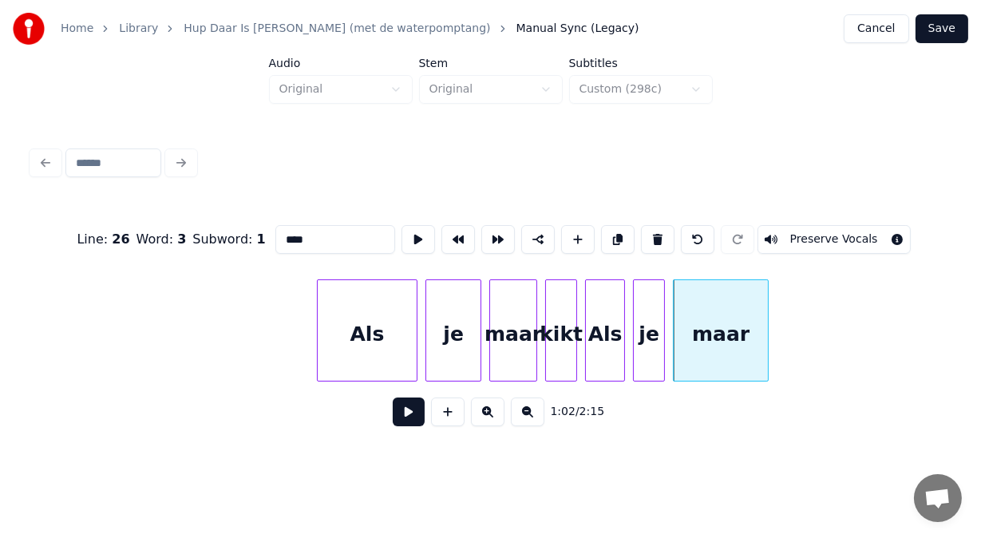
click at [663, 227] on button at bounding box center [658, 239] width 34 height 29
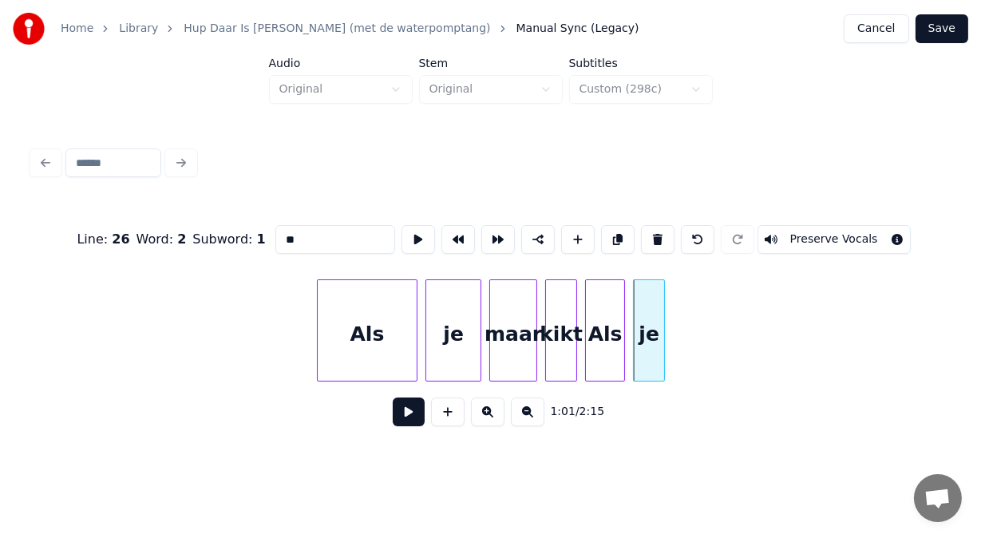
click at [663, 227] on button at bounding box center [658, 239] width 34 height 29
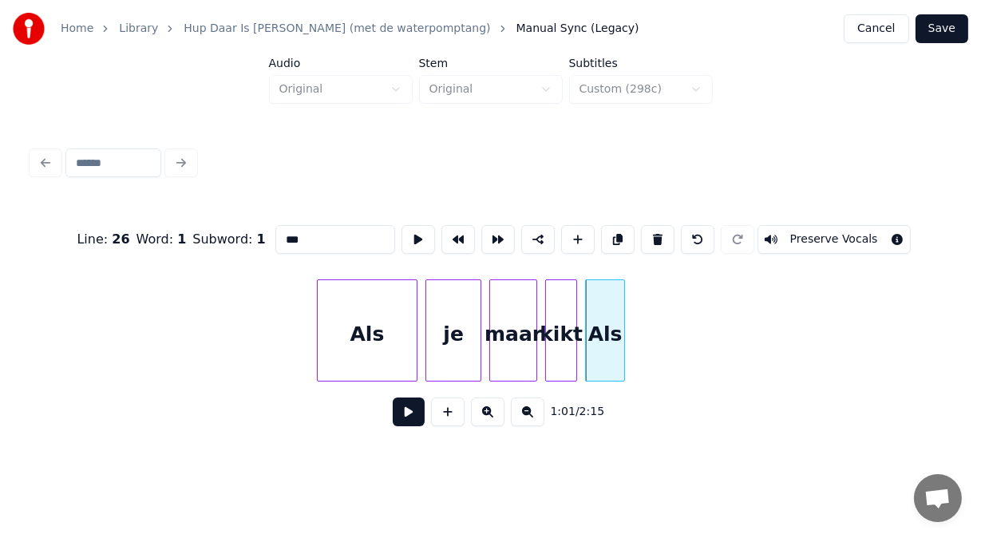
click at [663, 227] on button at bounding box center [658, 239] width 34 height 29
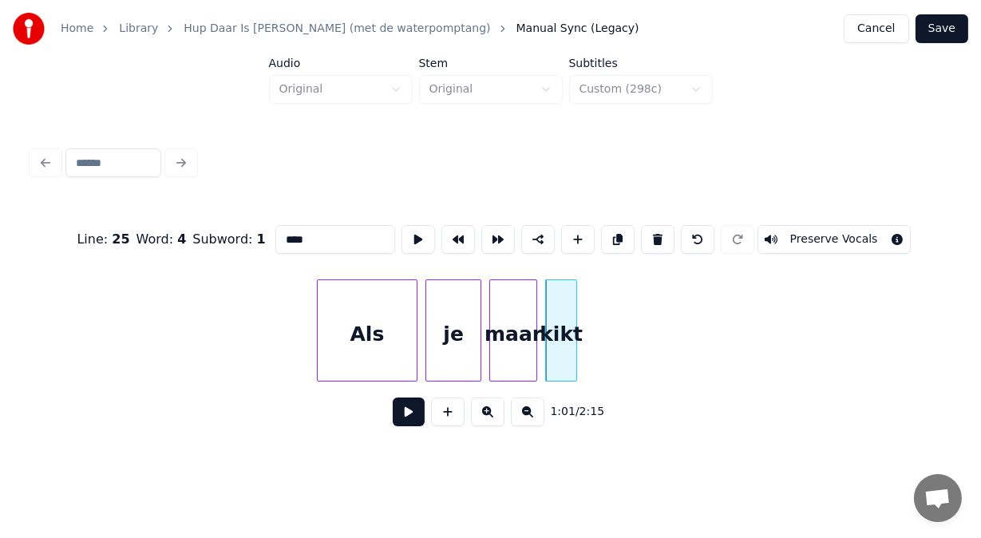
click at [663, 227] on button at bounding box center [658, 239] width 34 height 29
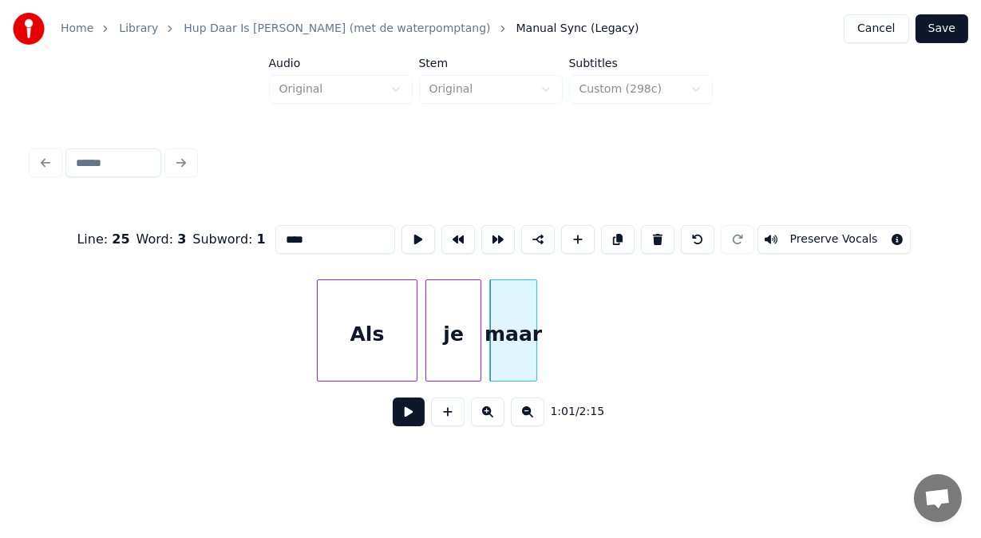
click at [663, 227] on button at bounding box center [658, 239] width 34 height 29
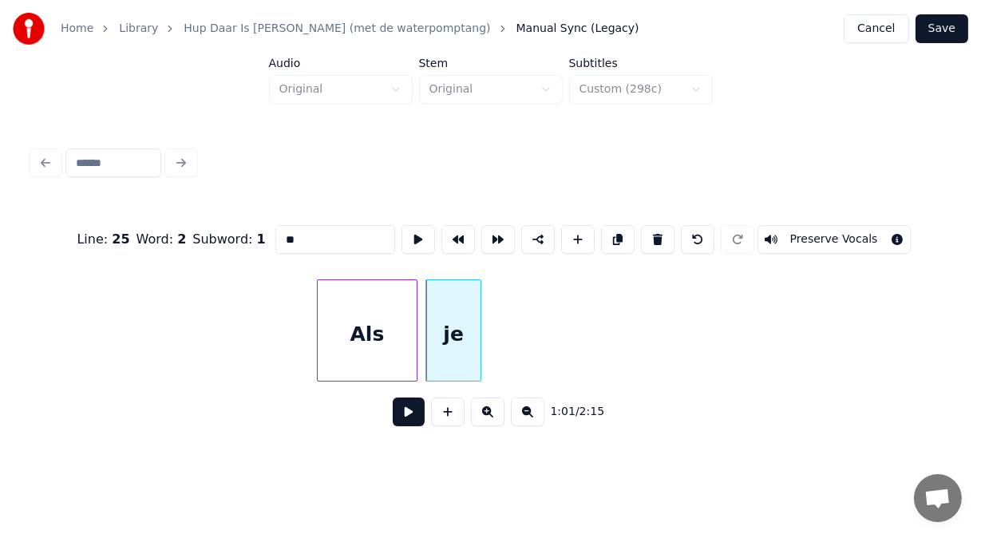
click at [663, 227] on button at bounding box center [658, 239] width 34 height 29
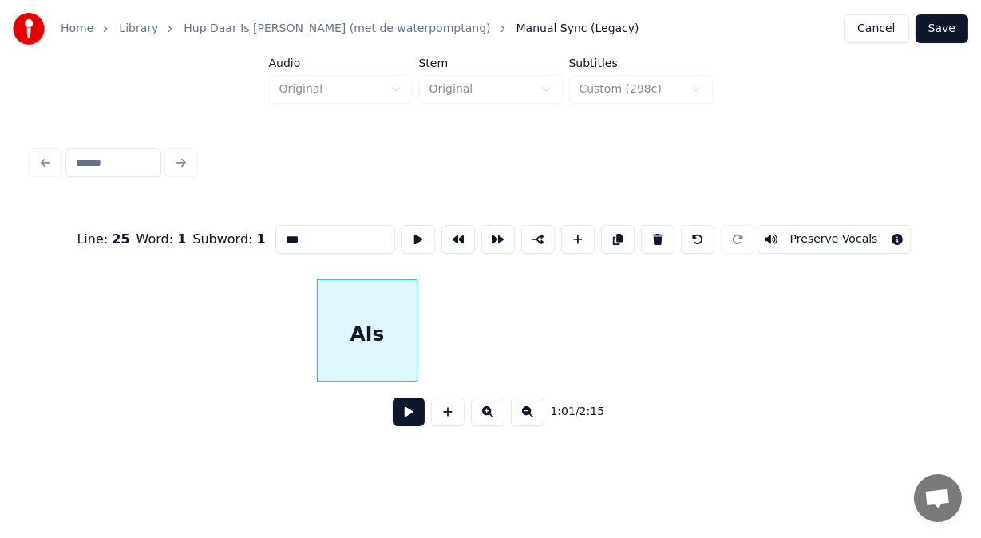
click at [663, 227] on button at bounding box center [658, 239] width 34 height 29
type input "****"
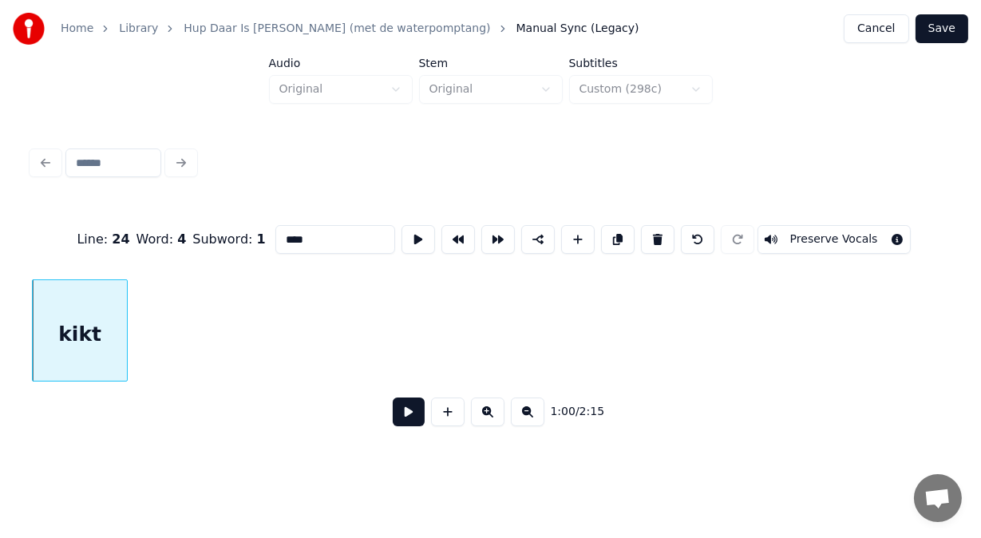
click at [393, 417] on button at bounding box center [409, 411] width 32 height 29
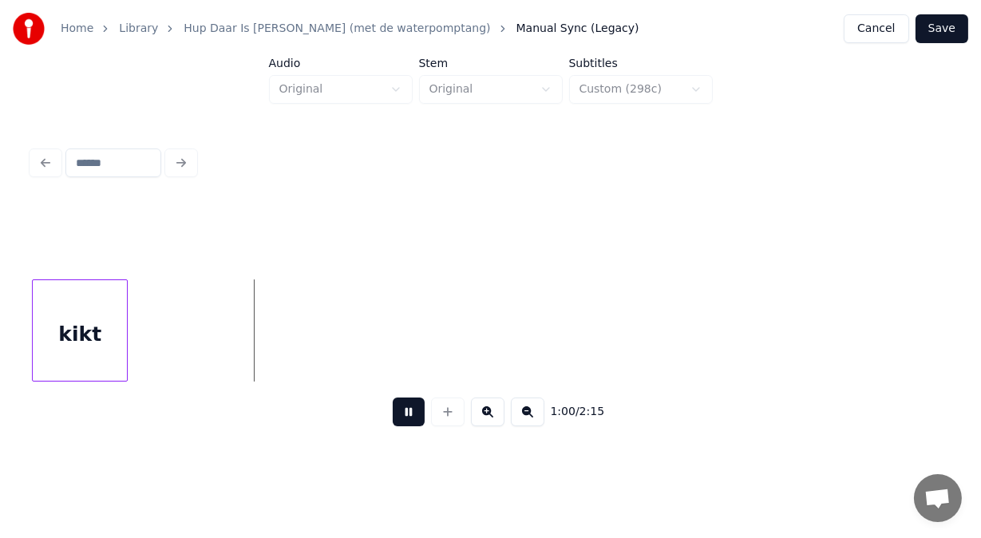
click at [393, 417] on button at bounding box center [409, 411] width 32 height 29
click at [532, 416] on button at bounding box center [528, 411] width 34 height 29
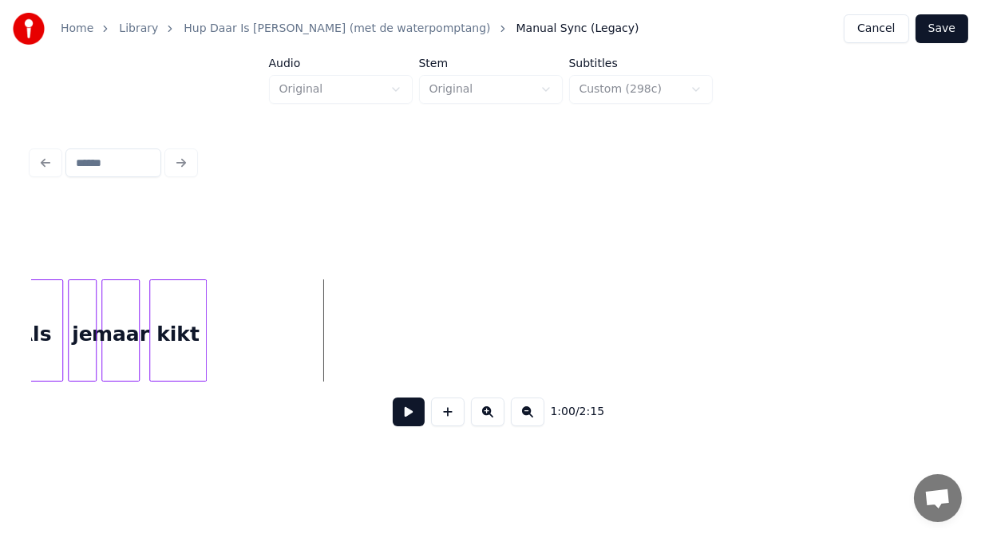
click at [532, 416] on button at bounding box center [528, 411] width 34 height 29
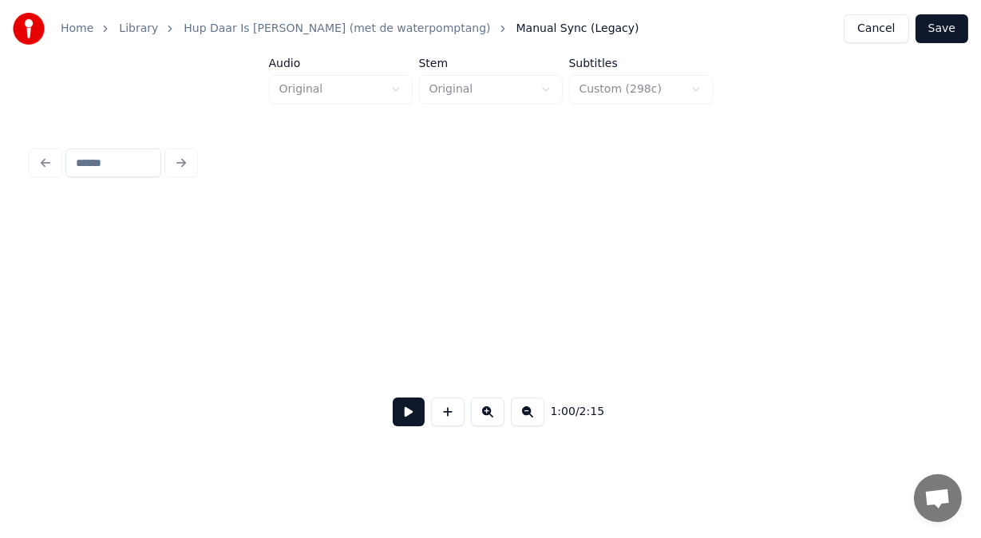
scroll to position [0, 11858]
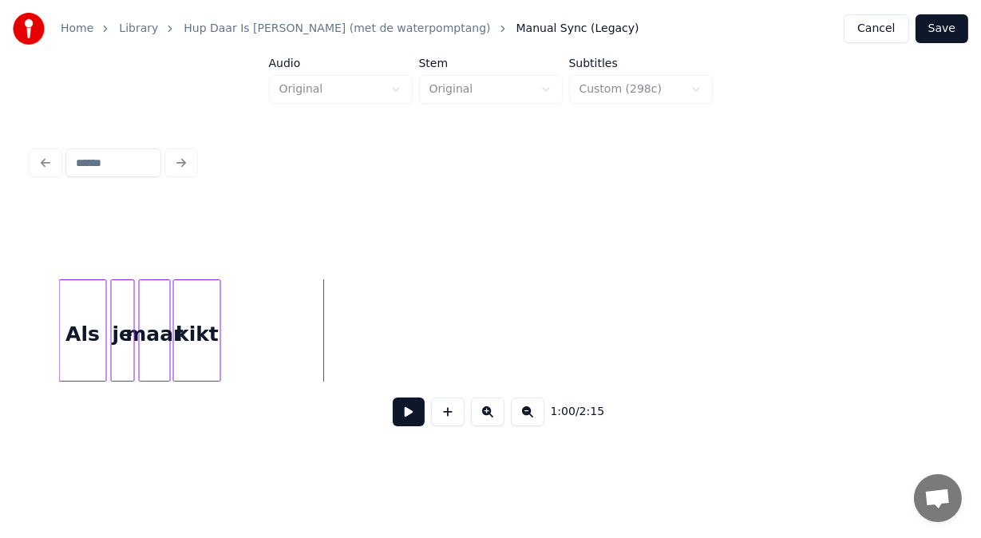
click at [198, 342] on div "kikt" at bounding box center [197, 334] width 46 height 109
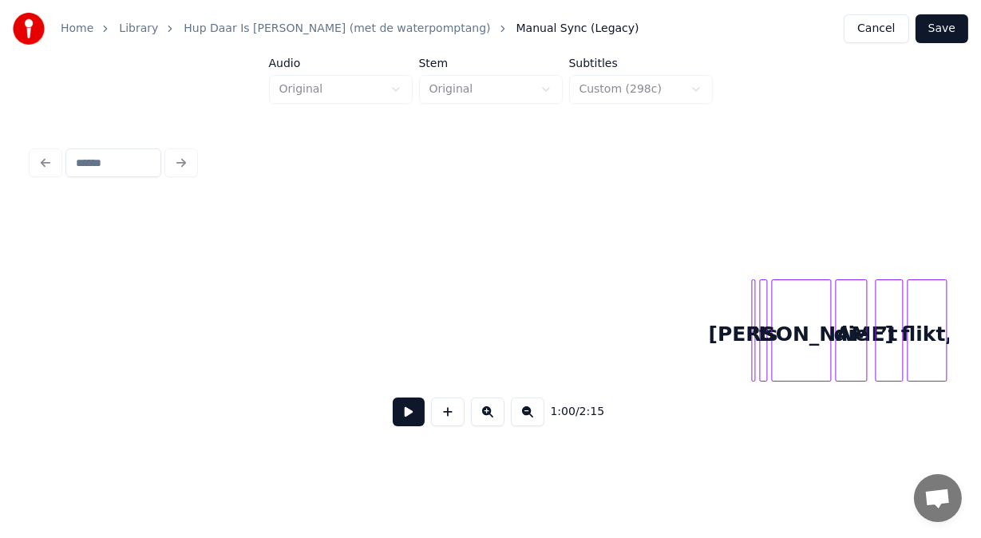
scroll to position [0, 12358]
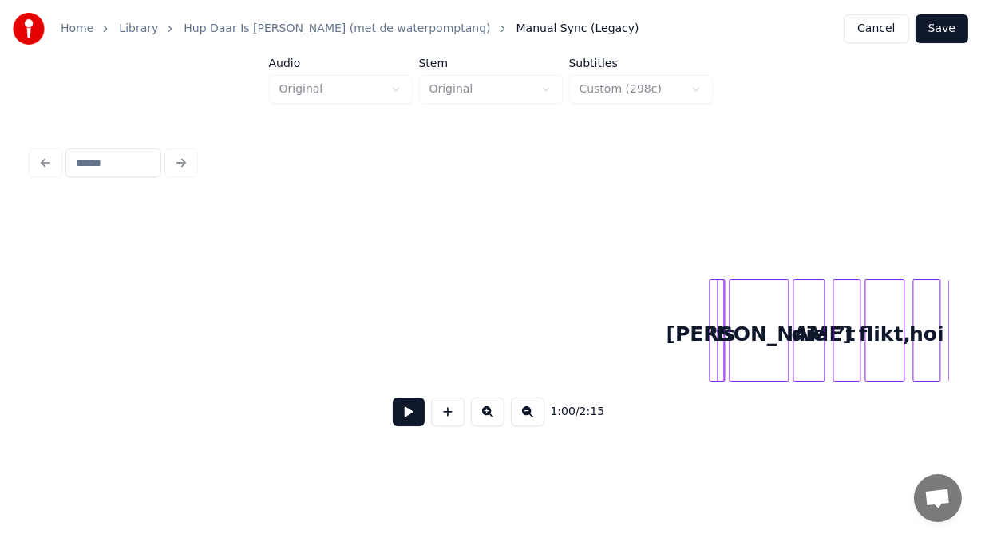
click at [659, 306] on div at bounding box center [661, 330] width 5 height 101
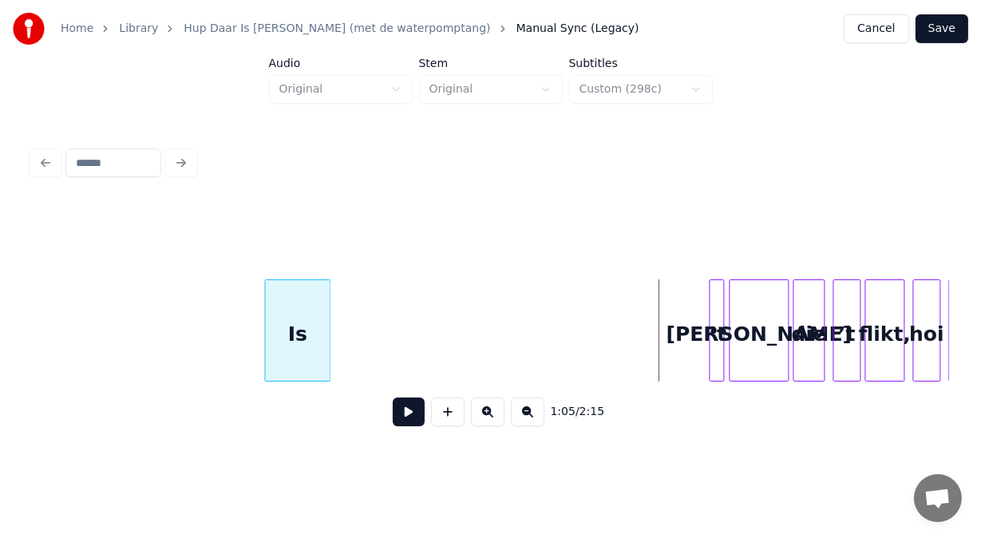
click at [286, 358] on div "Is" at bounding box center [297, 334] width 65 height 109
click at [484, 316] on div "’t" at bounding box center [486, 334] width 16 height 109
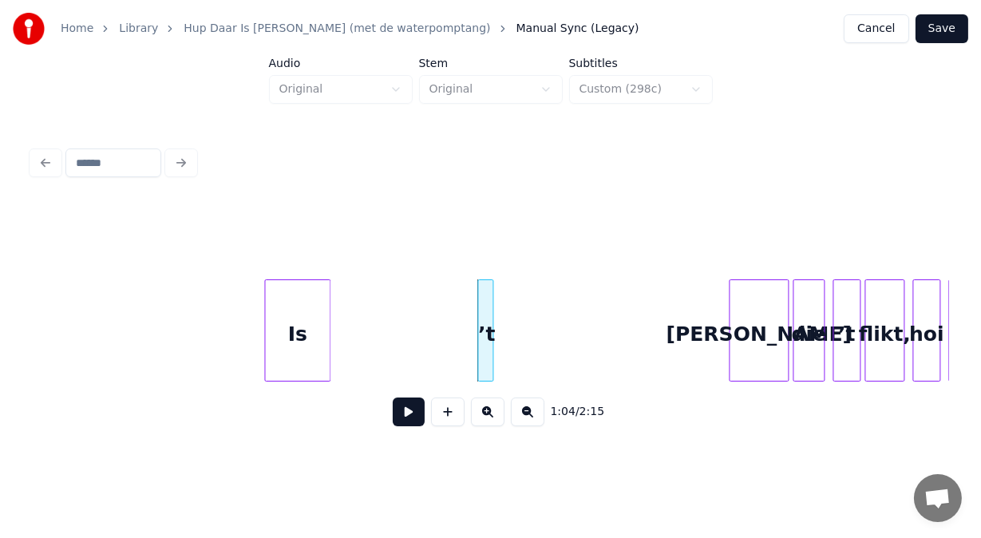
click at [484, 316] on div "’t" at bounding box center [486, 334] width 16 height 109
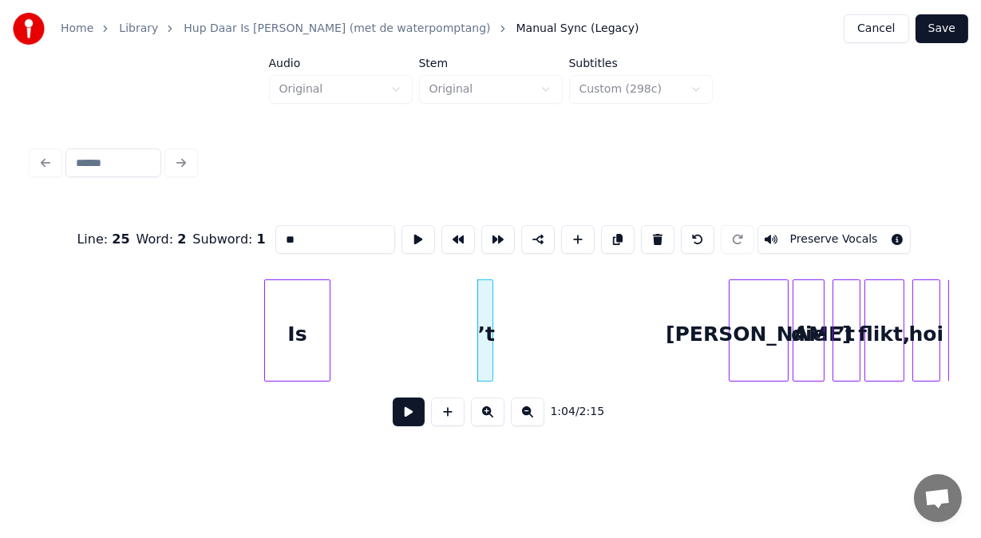
click at [653, 232] on button at bounding box center [658, 239] width 34 height 29
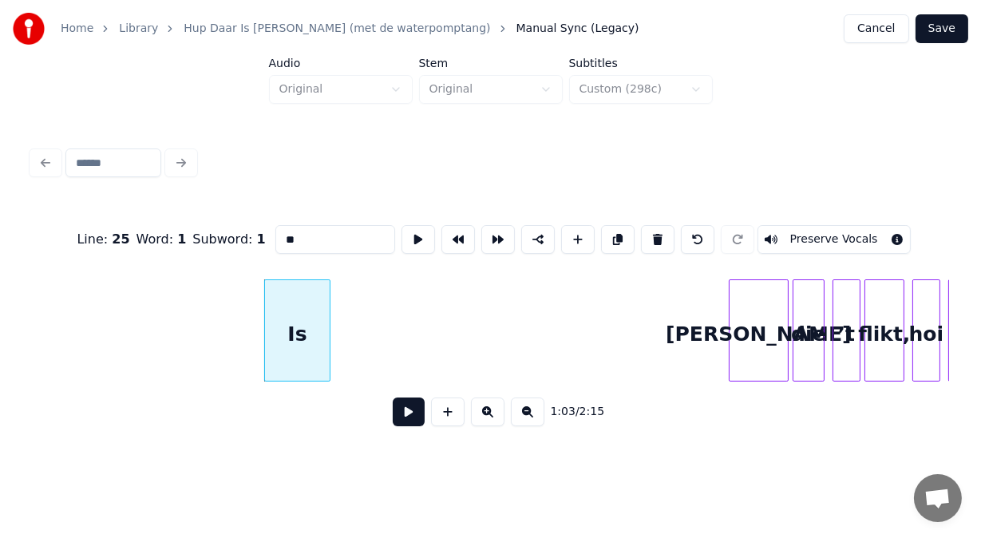
click at [284, 340] on div "Is" at bounding box center [297, 334] width 65 height 109
click at [275, 232] on input "**" at bounding box center [335, 239] width 120 height 29
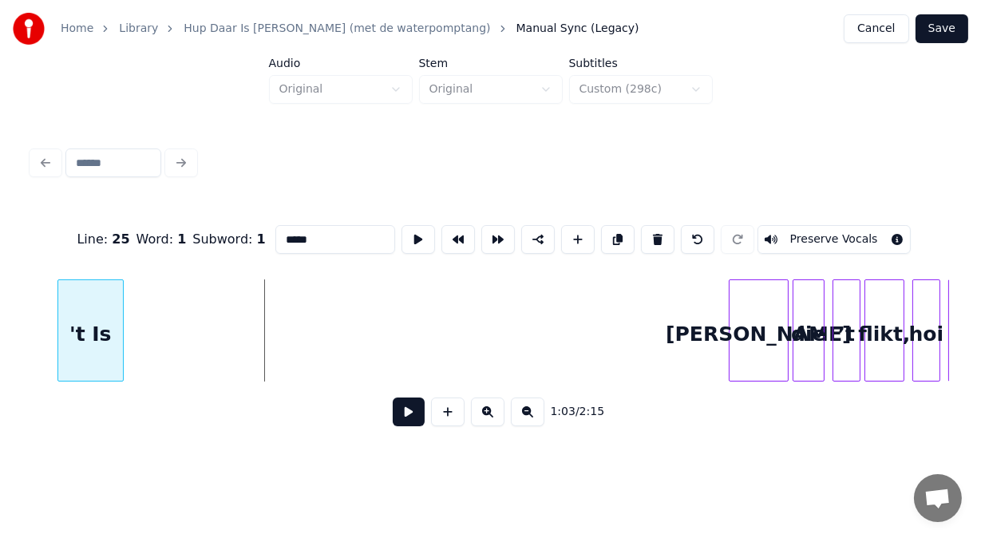
click at [94, 333] on div "'t Is" at bounding box center [90, 334] width 65 height 109
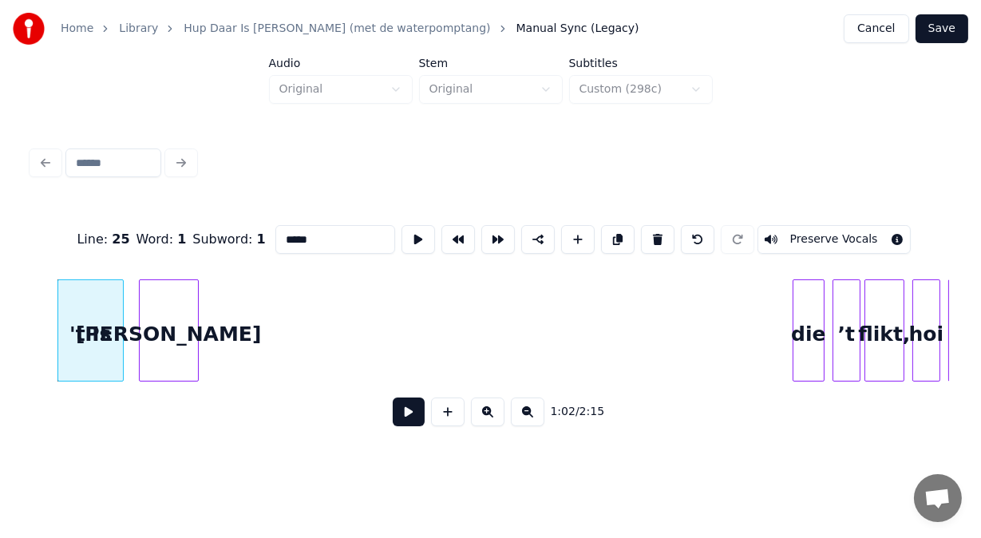
click at [190, 344] on div "[PERSON_NAME]" at bounding box center [169, 334] width 58 height 109
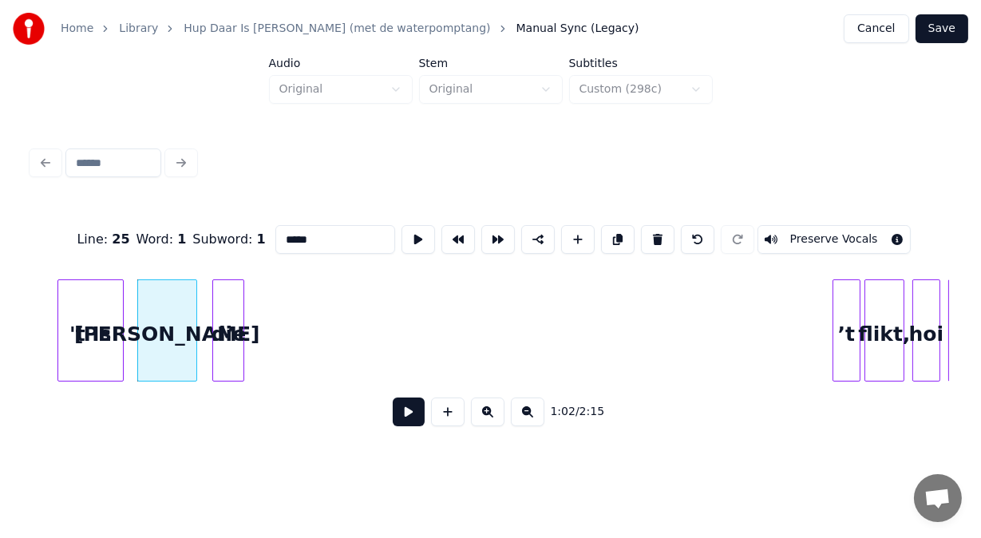
click at [228, 389] on div "Line : 25 Word : 1 Subword : 1 ***** Preserve Vocals 1:02 / 2:15" at bounding box center [490, 321] width 917 height 243
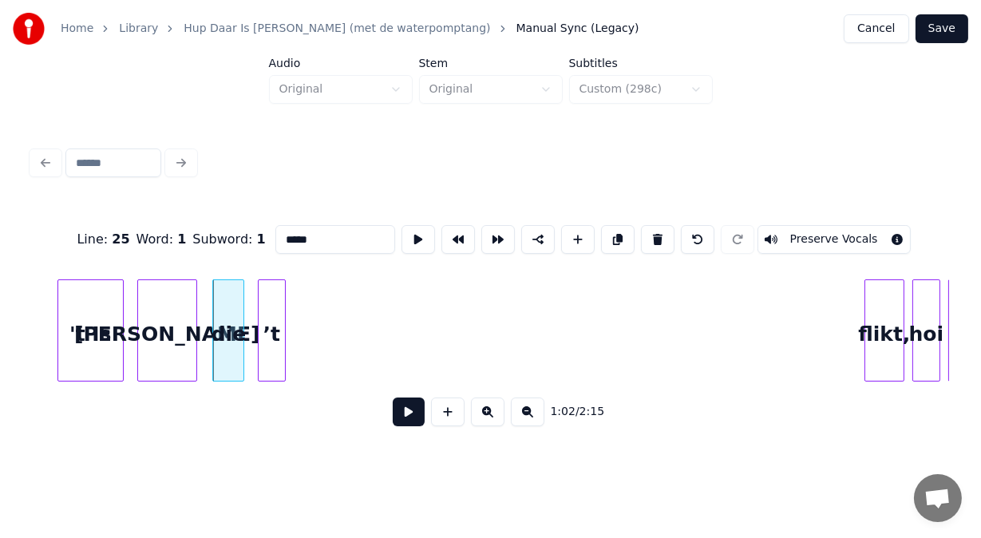
click at [268, 341] on div "’t" at bounding box center [272, 334] width 26 height 109
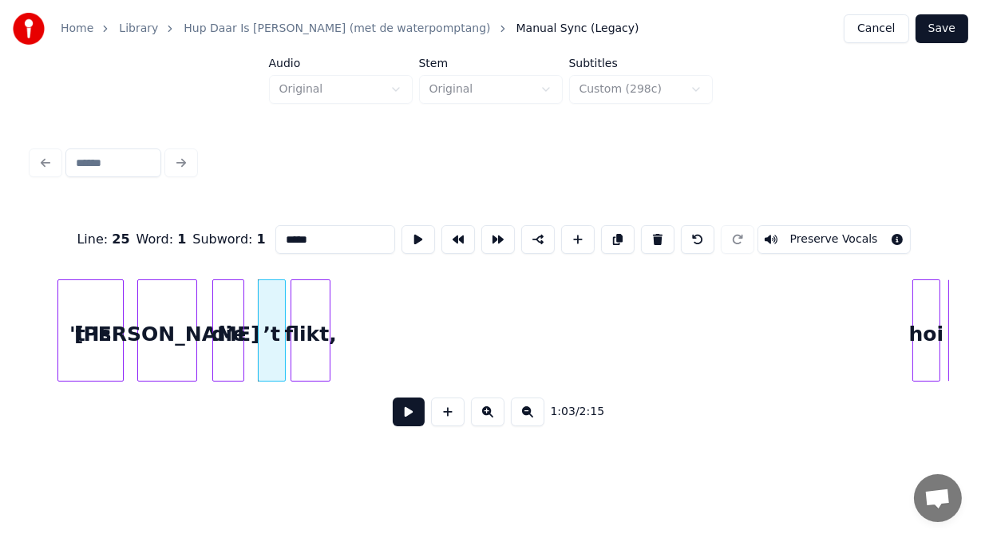
click at [311, 345] on div "flikt," at bounding box center [310, 334] width 38 height 109
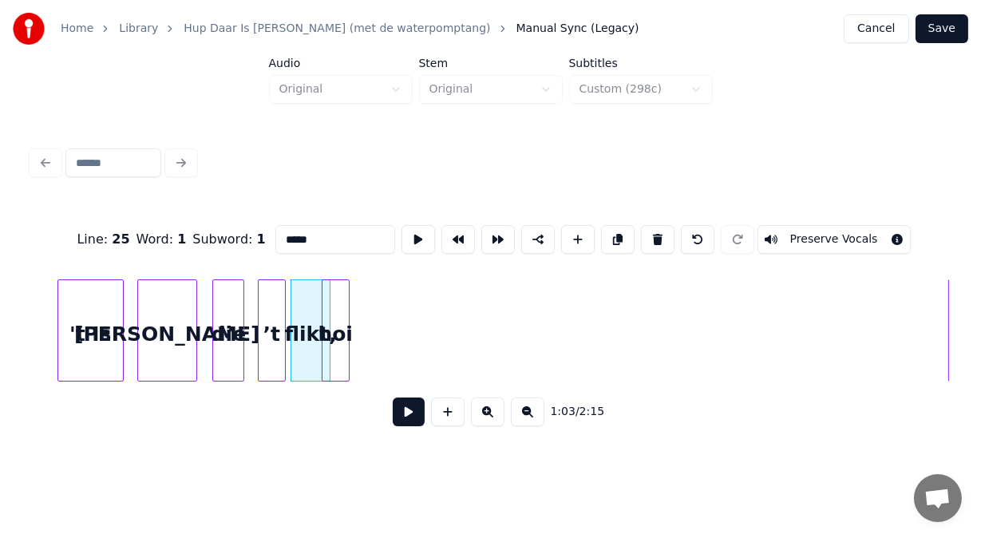
click at [332, 372] on div "hoi" at bounding box center [335, 334] width 26 height 109
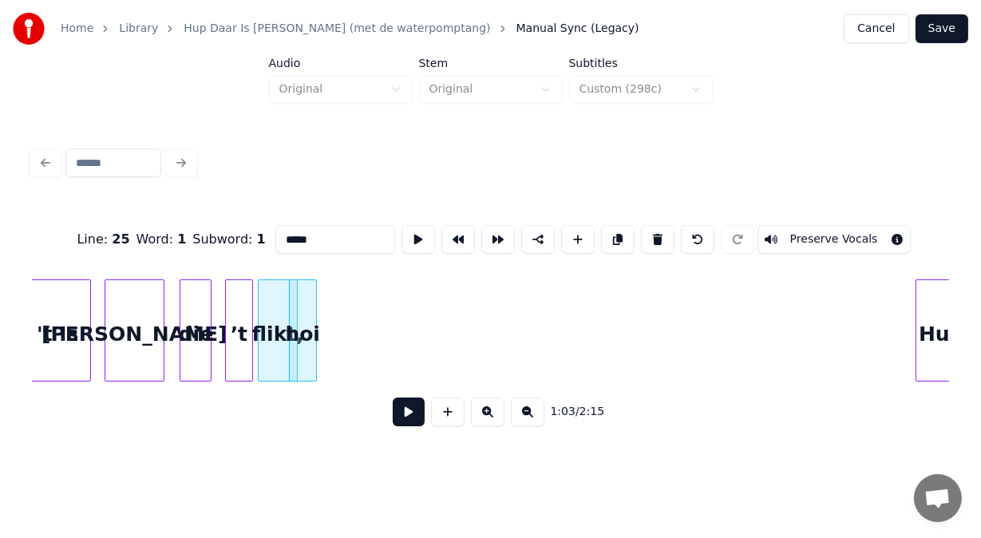
scroll to position [0, 12422]
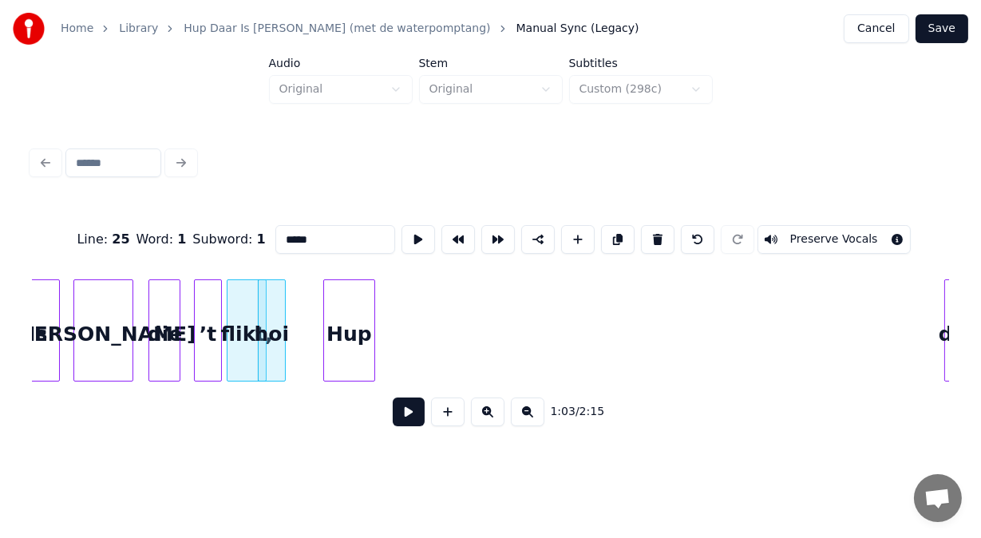
click at [346, 371] on div "Hup" at bounding box center [349, 334] width 50 height 109
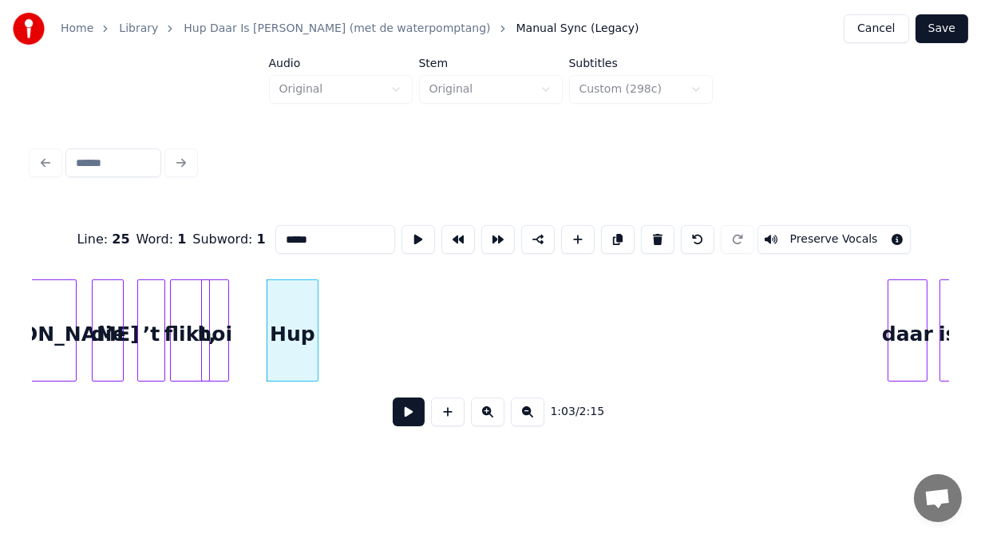
scroll to position [0, 12485]
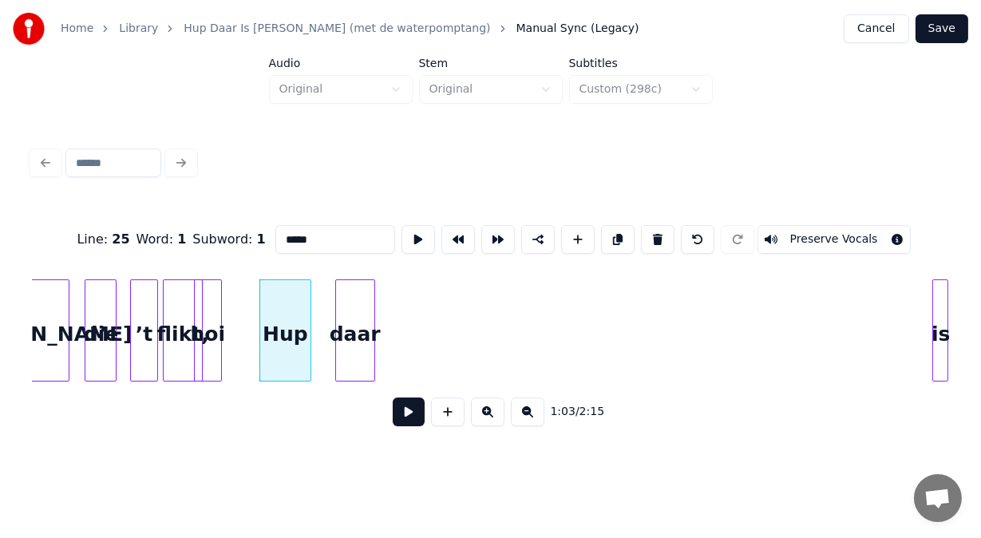
click at [356, 382] on div "[PERSON_NAME] die ’t flikt, hoi Hup daar is" at bounding box center [490, 330] width 917 height 102
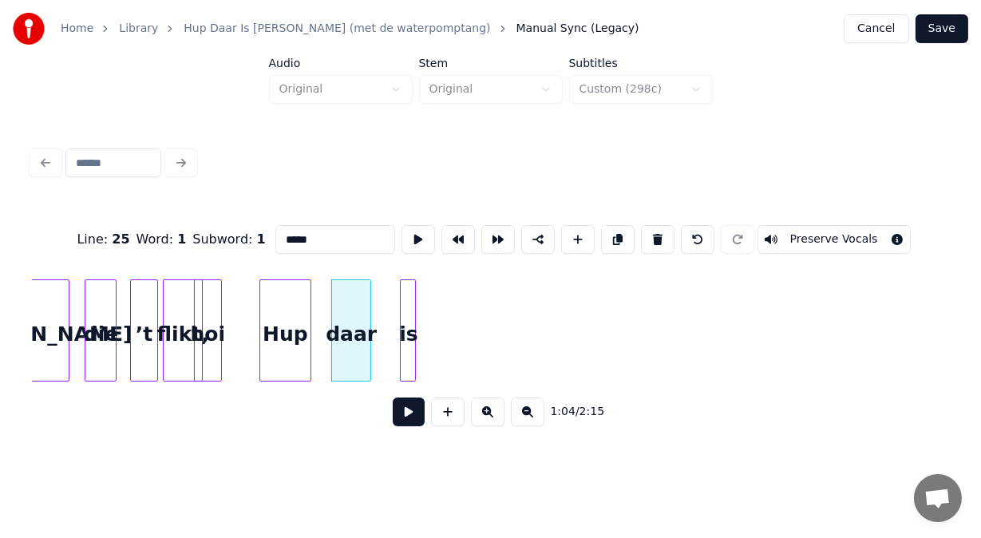
click at [408, 380] on div "[PERSON_NAME] die ’t flikt, hoi Hup daar is" at bounding box center [490, 330] width 917 height 102
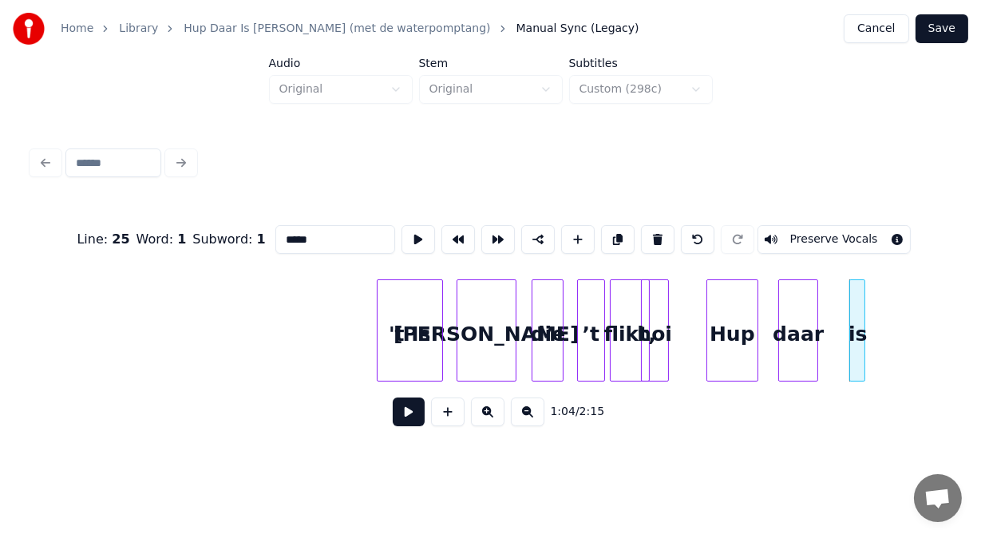
scroll to position [0, 11889]
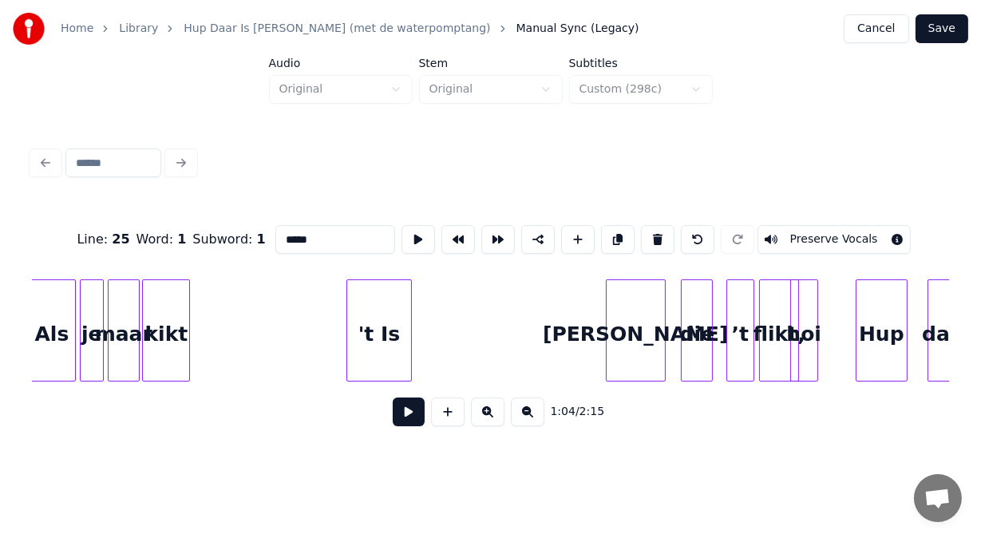
click at [377, 338] on div "'t Is" at bounding box center [379, 334] width 65 height 109
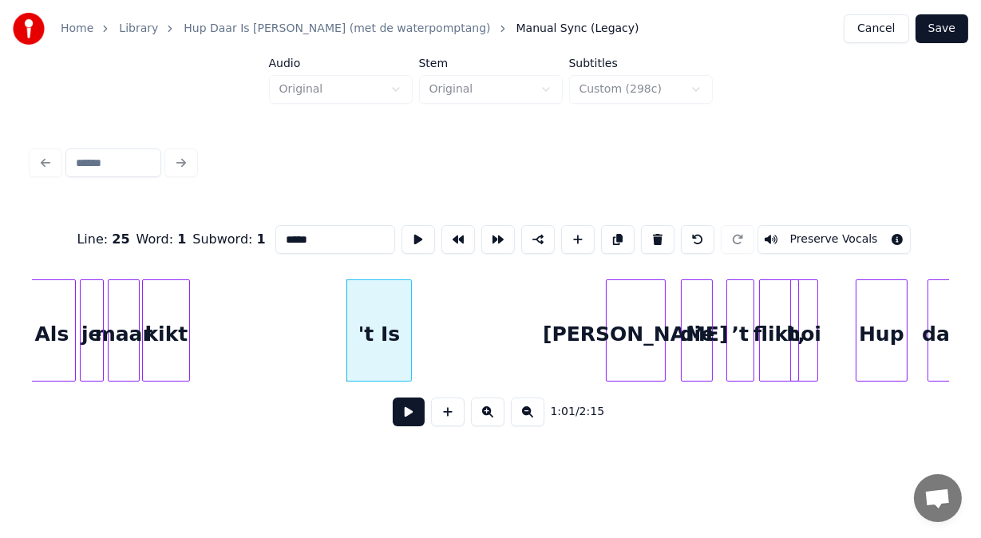
type input "*****"
click at [395, 417] on button at bounding box center [409, 411] width 32 height 29
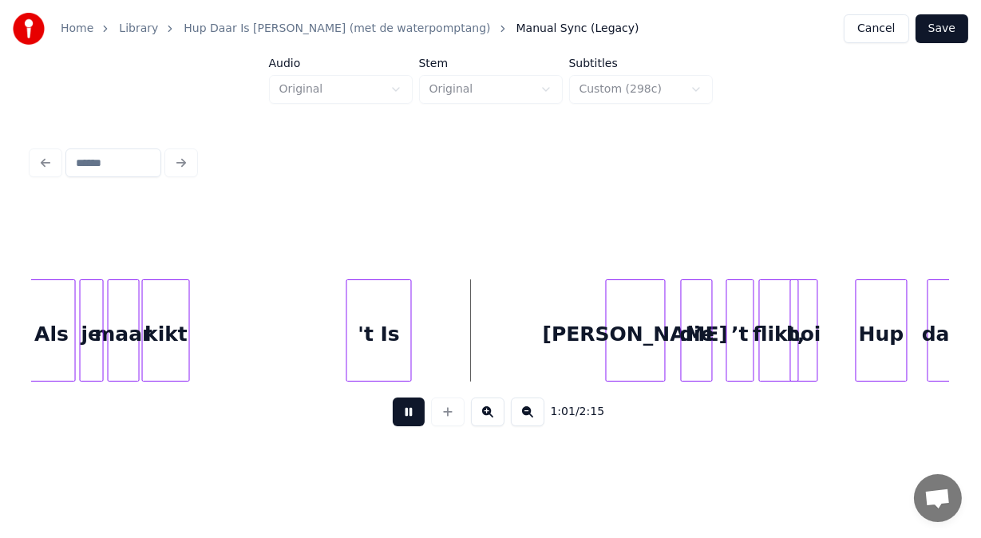
click at [395, 417] on button at bounding box center [409, 411] width 32 height 29
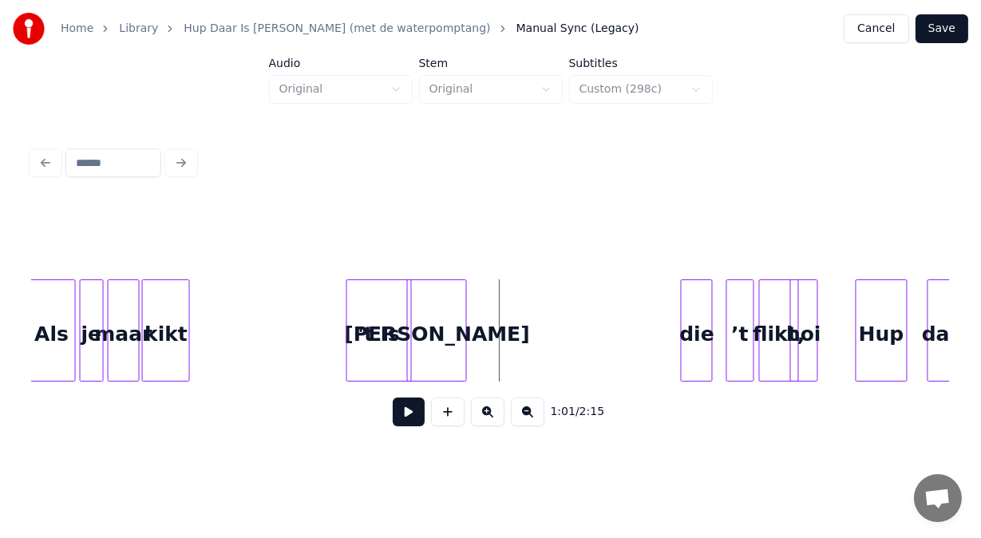
click at [441, 361] on div "[PERSON_NAME]" at bounding box center [437, 334] width 58 height 109
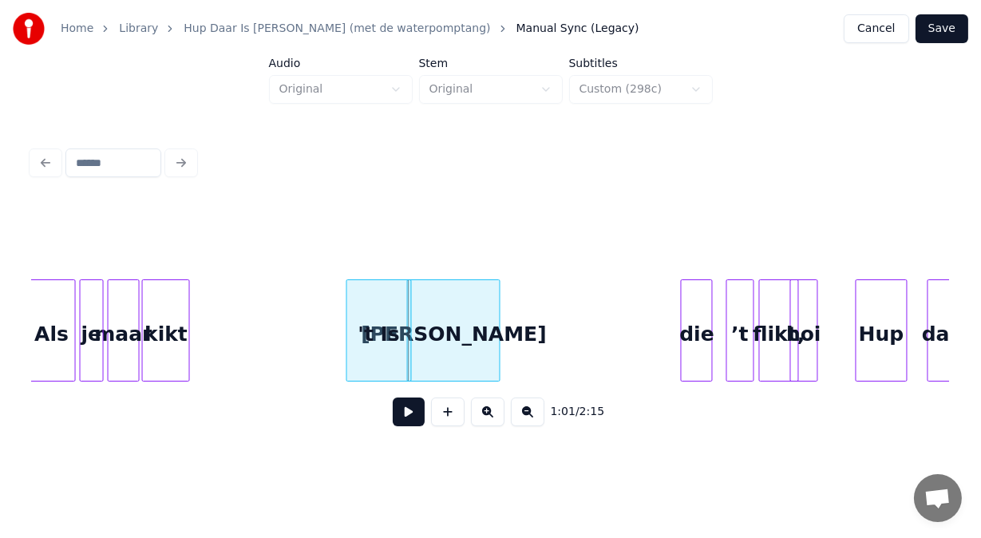
click at [497, 363] on div at bounding box center [497, 330] width 5 height 101
click at [518, 366] on div "die" at bounding box center [518, 334] width 30 height 109
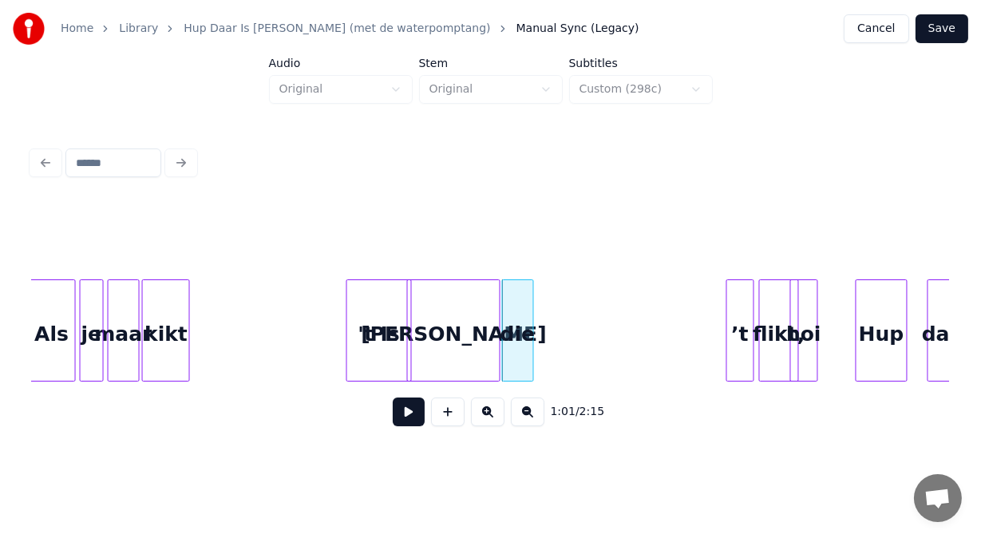
click at [393, 426] on button at bounding box center [409, 411] width 32 height 29
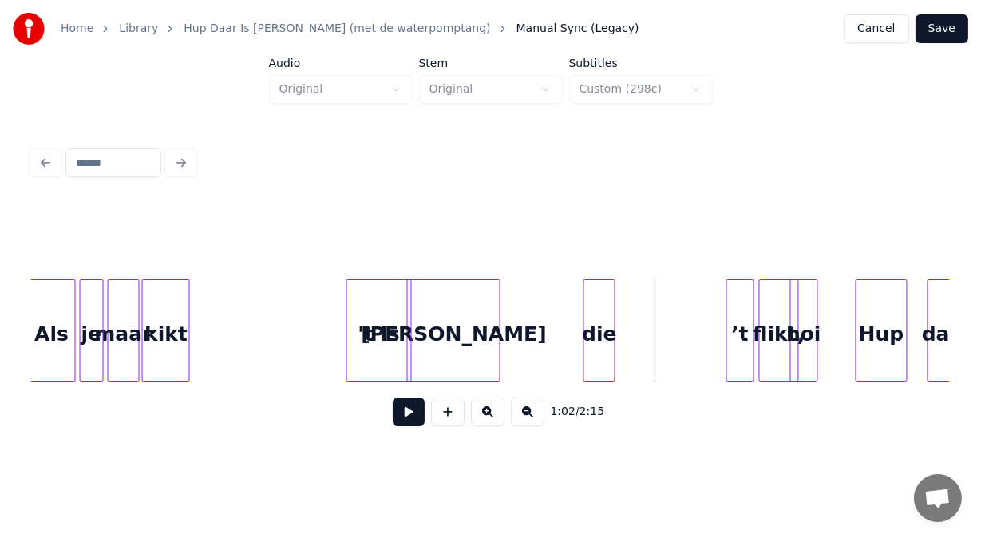
click at [607, 339] on div "die" at bounding box center [599, 334] width 30 height 109
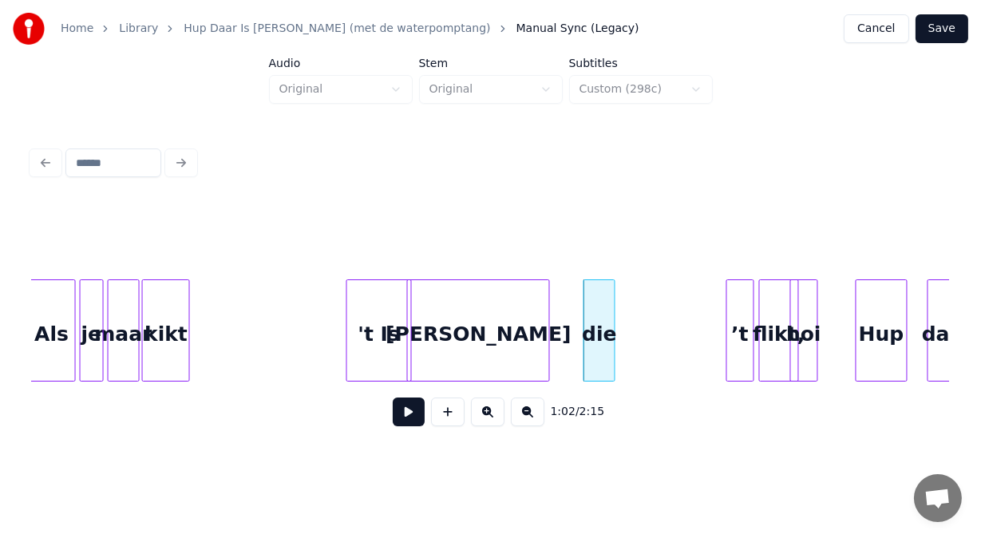
click at [546, 322] on div at bounding box center [546, 330] width 5 height 101
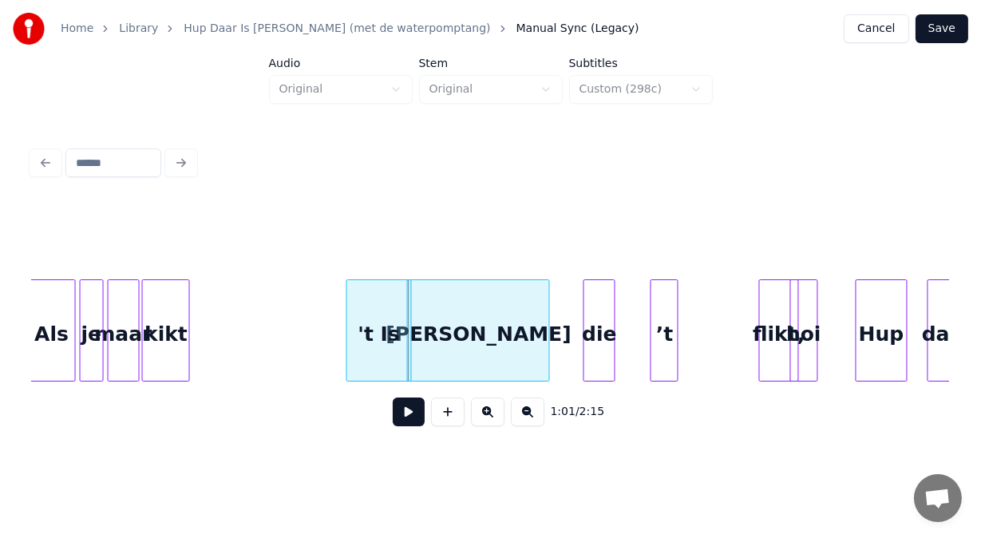
click at [660, 328] on div "’t" at bounding box center [664, 334] width 26 height 109
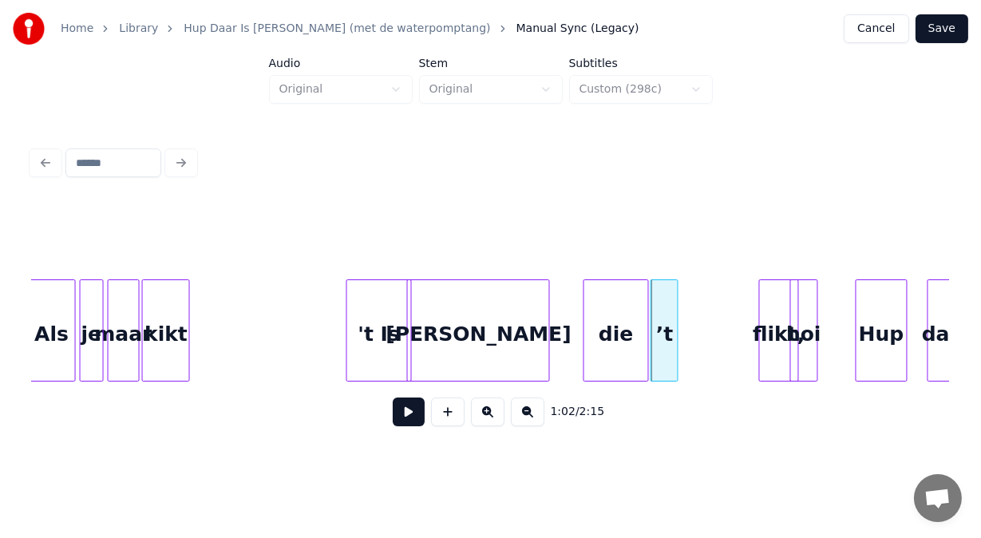
click at [644, 345] on div at bounding box center [645, 330] width 5 height 101
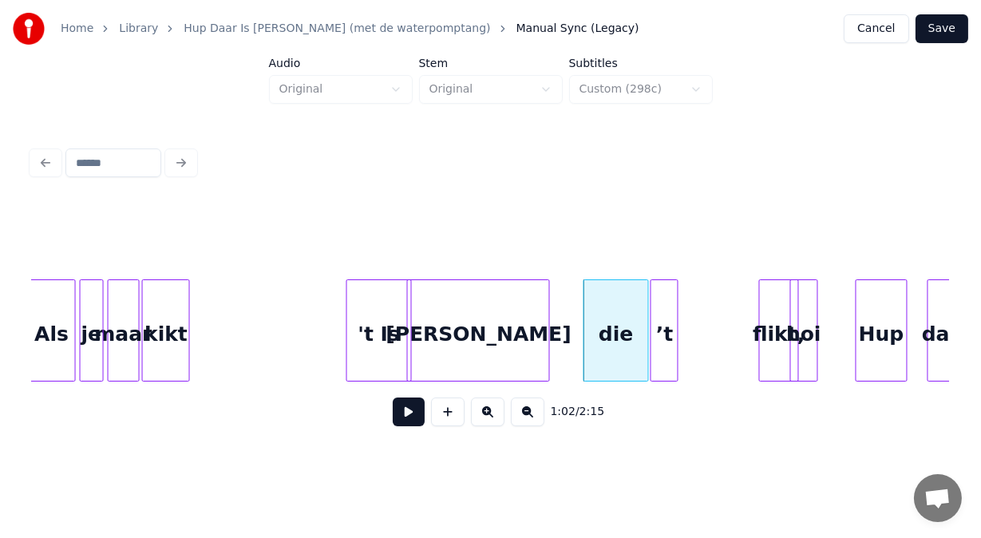
click at [394, 410] on button at bounding box center [409, 411] width 32 height 29
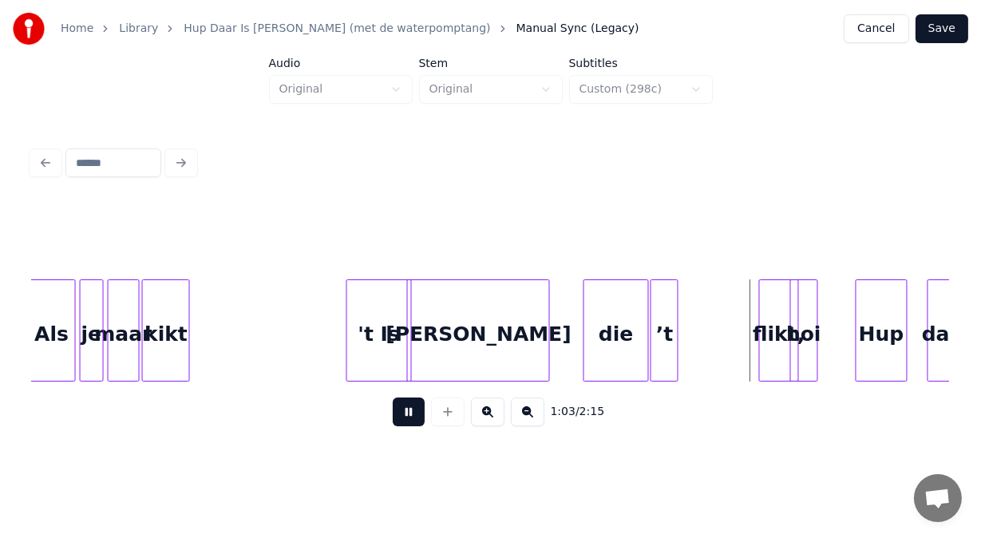
click at [394, 410] on button at bounding box center [409, 411] width 32 height 29
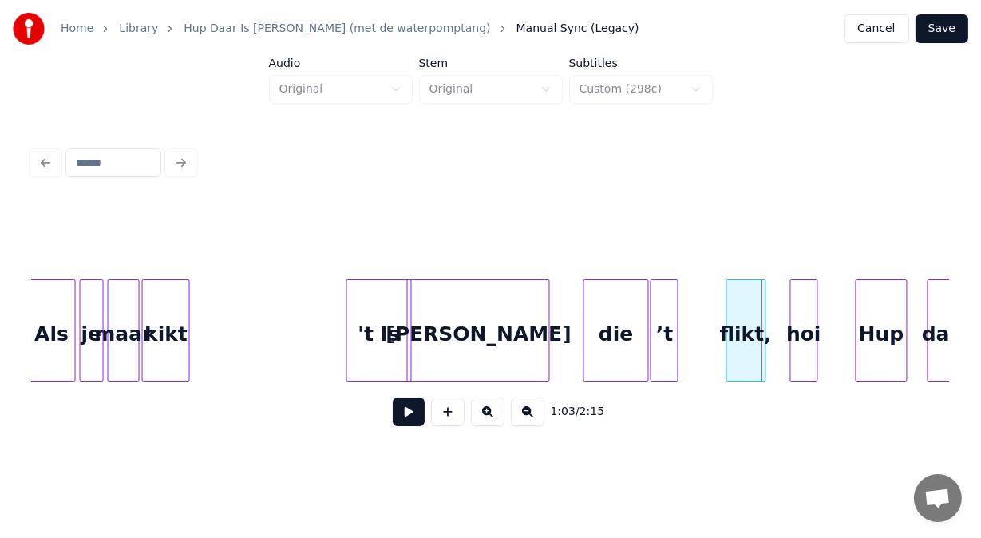
click at [749, 343] on div "flikt," at bounding box center [746, 334] width 38 height 109
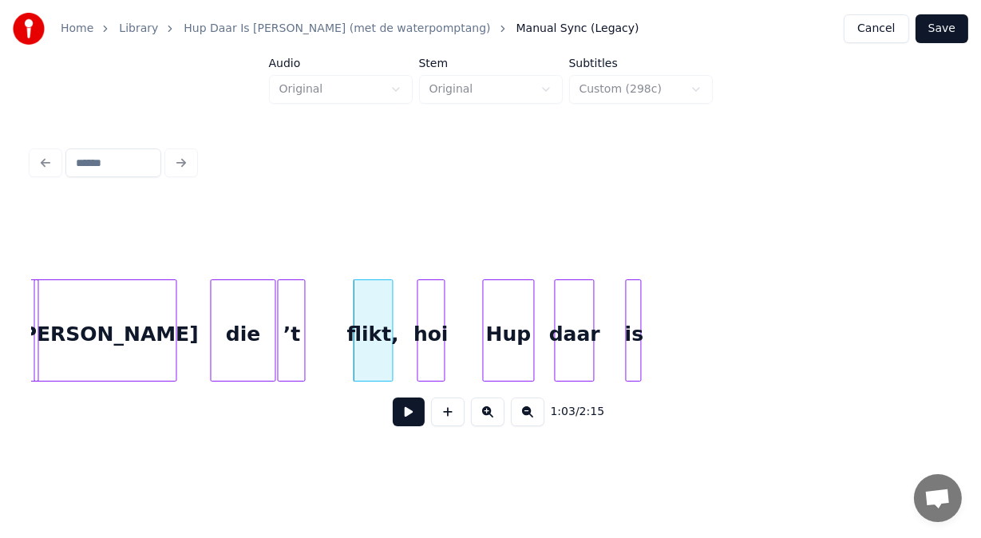
scroll to position [0, 12272]
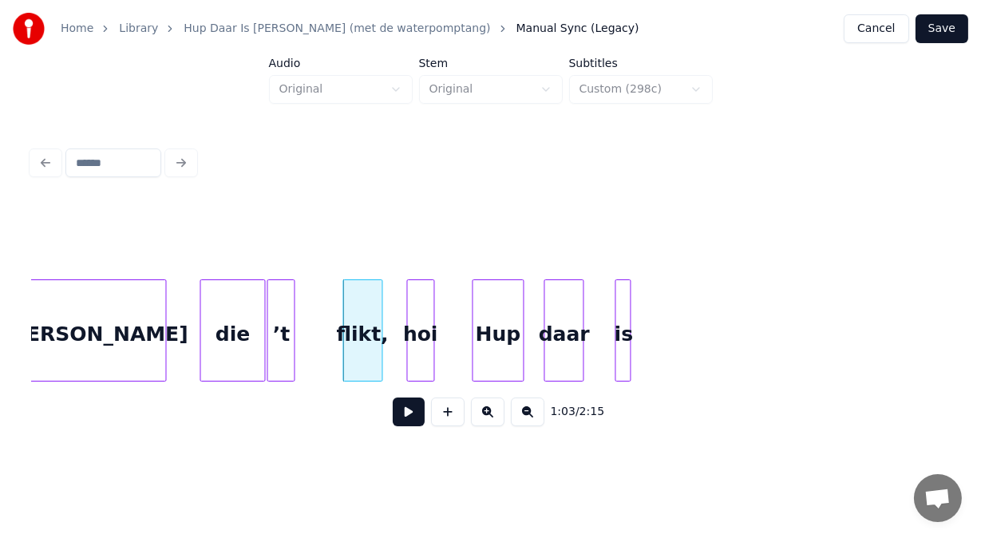
click at [246, 353] on div "die" at bounding box center [233, 334] width 64 height 109
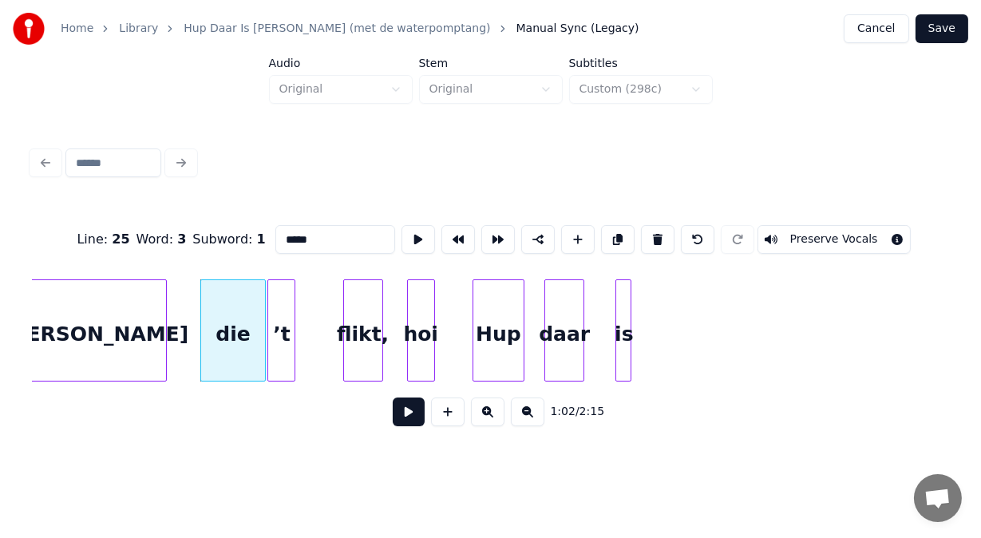
type input "***"
click at [397, 424] on button at bounding box center [409, 411] width 32 height 29
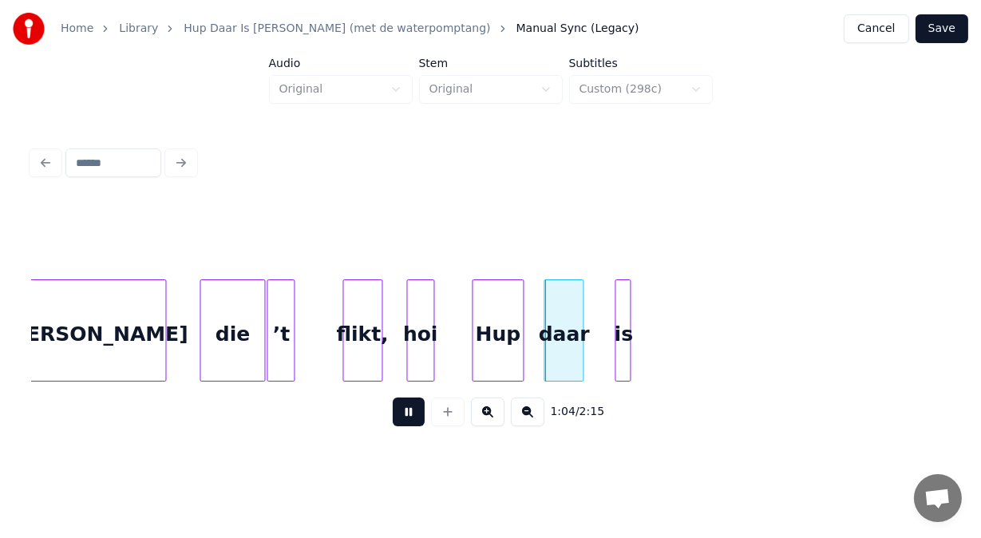
click at [397, 424] on button at bounding box center [409, 411] width 32 height 29
click at [644, 338] on div at bounding box center [646, 330] width 5 height 101
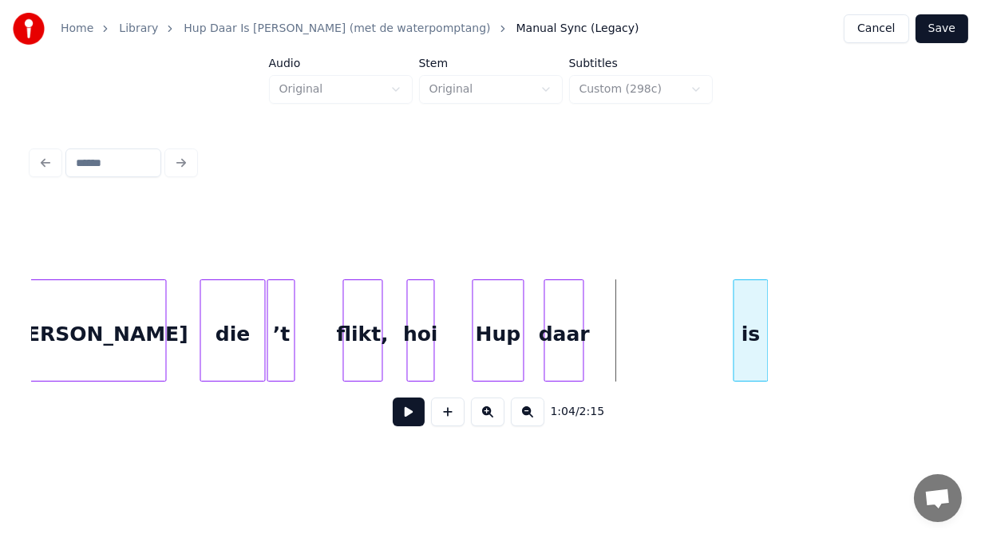
click at [755, 316] on div "is" at bounding box center [750, 334] width 33 height 109
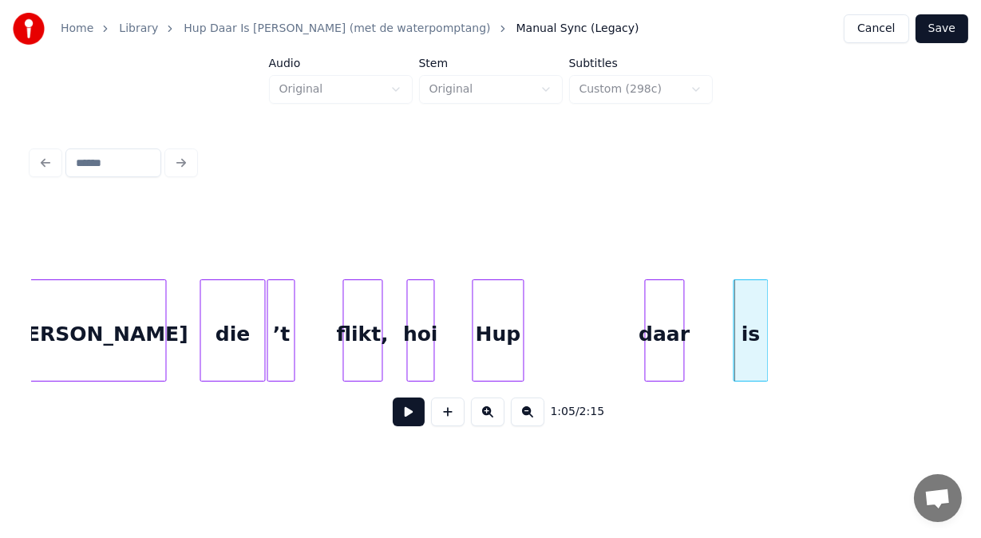
click at [664, 319] on div "daar" at bounding box center [665, 334] width 38 height 109
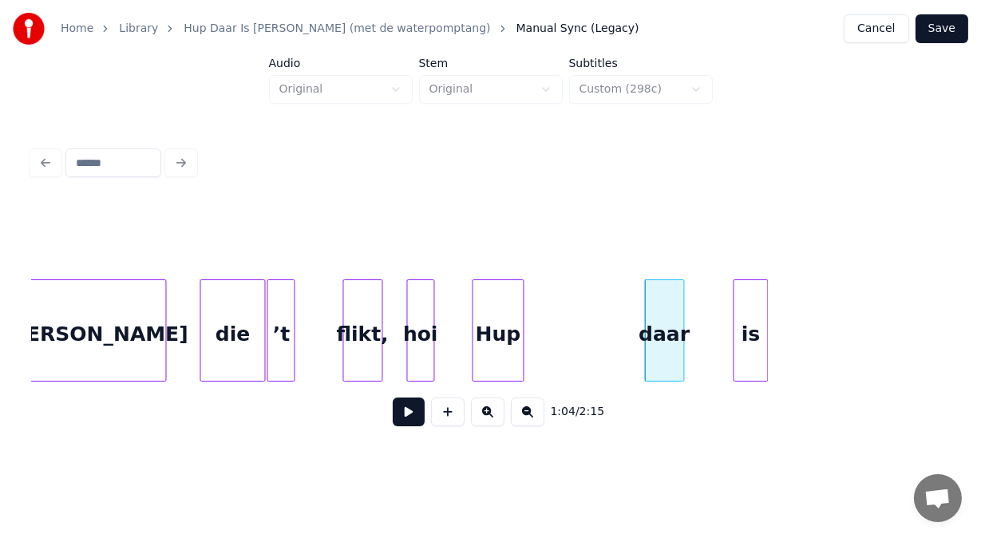
click at [401, 417] on button at bounding box center [409, 411] width 32 height 29
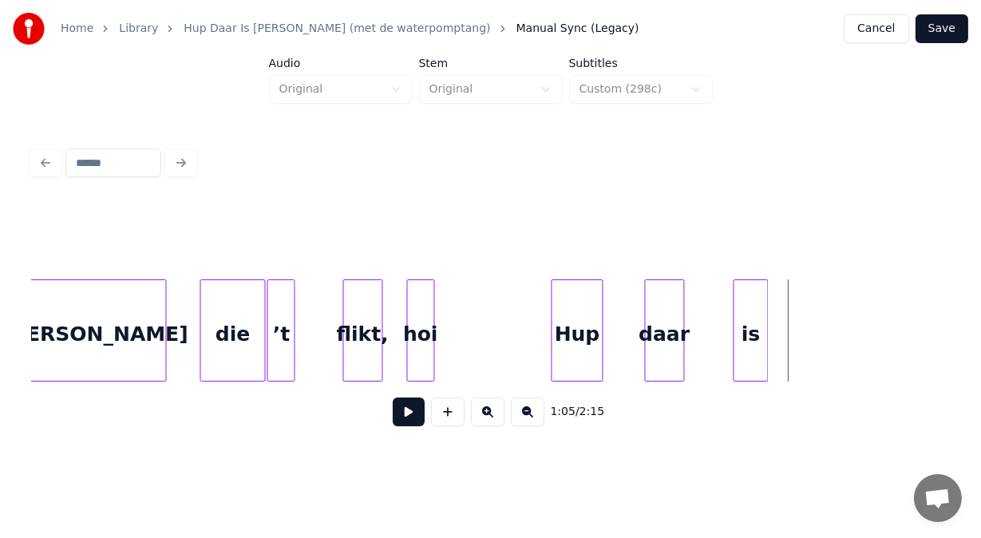
click at [568, 358] on div "Hup" at bounding box center [577, 334] width 50 height 109
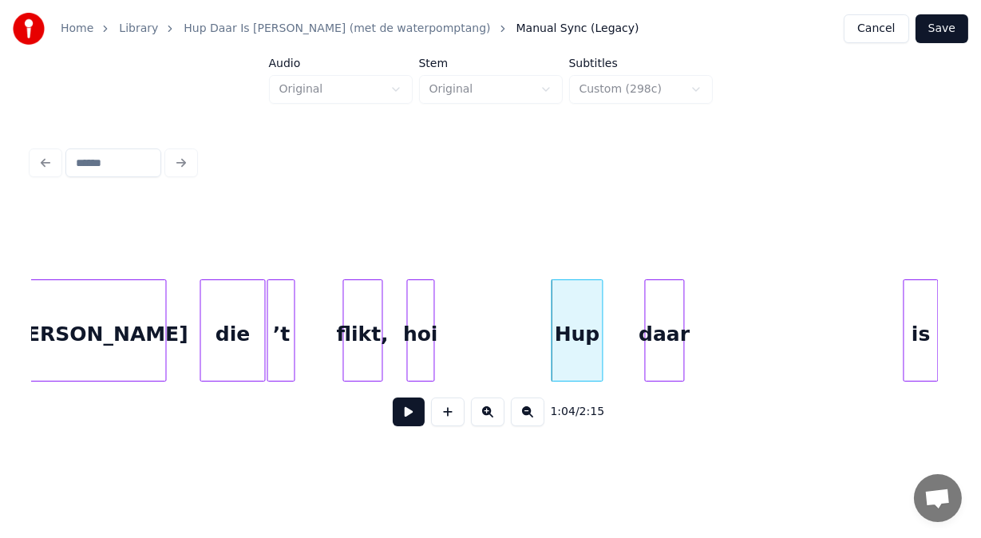
click at [922, 324] on div "is" at bounding box center [920, 334] width 33 height 109
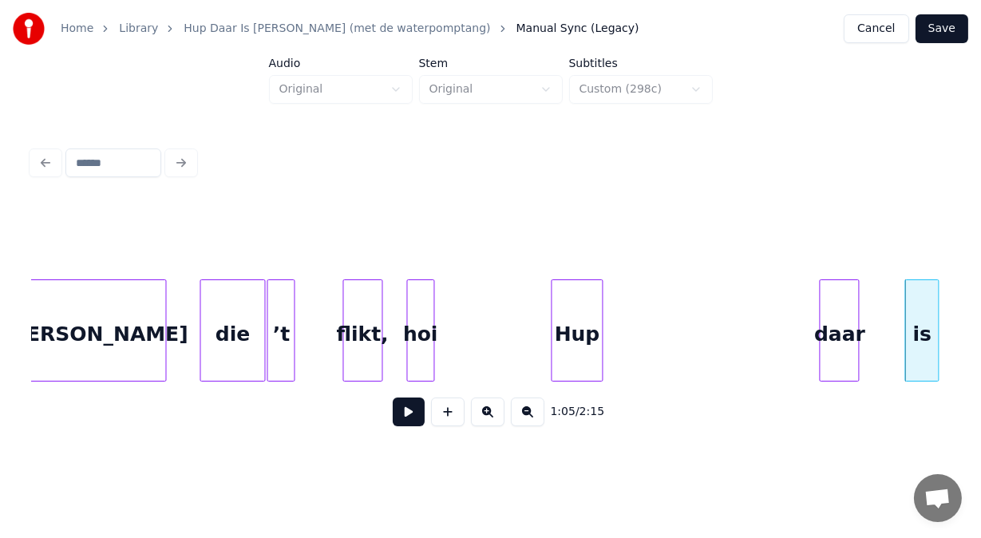
click at [848, 334] on div "daar" at bounding box center [839, 334] width 38 height 109
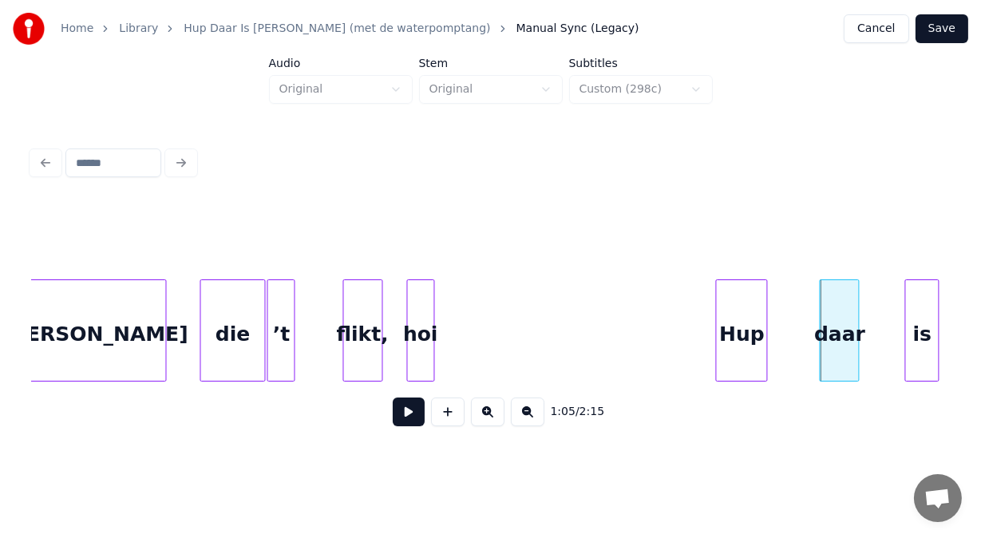
click at [752, 322] on div "Hup" at bounding box center [742, 334] width 50 height 109
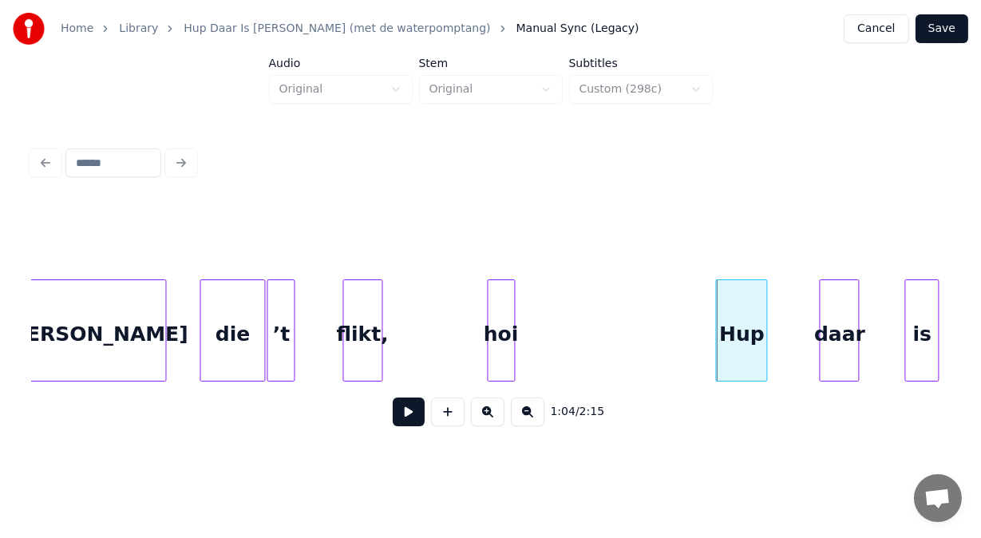
click at [505, 339] on div "hoi" at bounding box center [501, 334] width 26 height 109
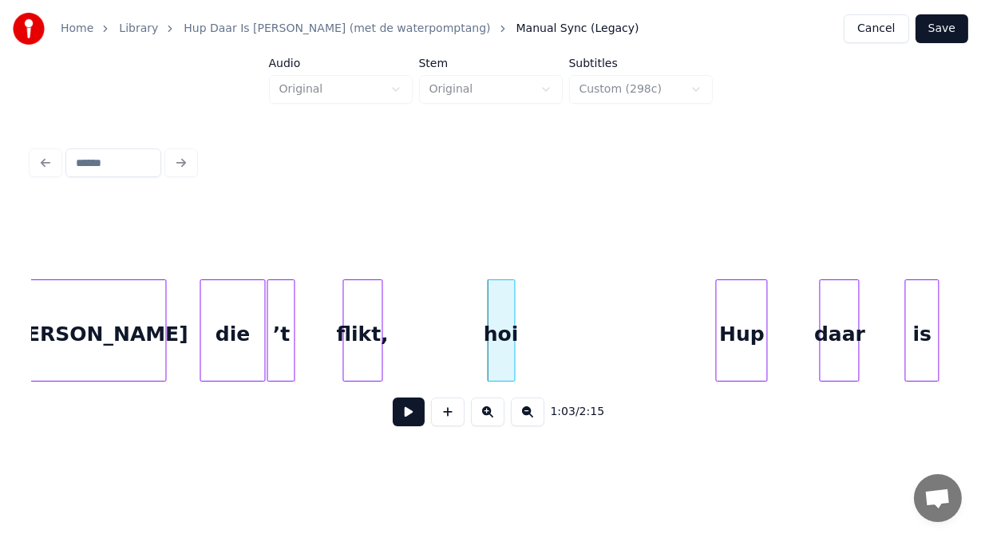
click at [398, 423] on button at bounding box center [409, 411] width 32 height 29
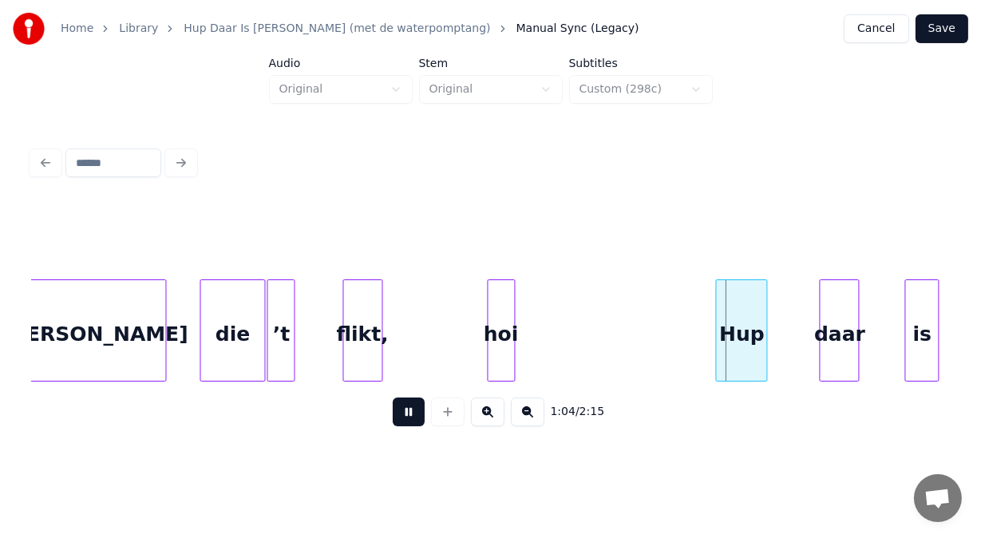
click at [398, 423] on button at bounding box center [409, 411] width 32 height 29
click at [639, 324] on div at bounding box center [638, 330] width 5 height 101
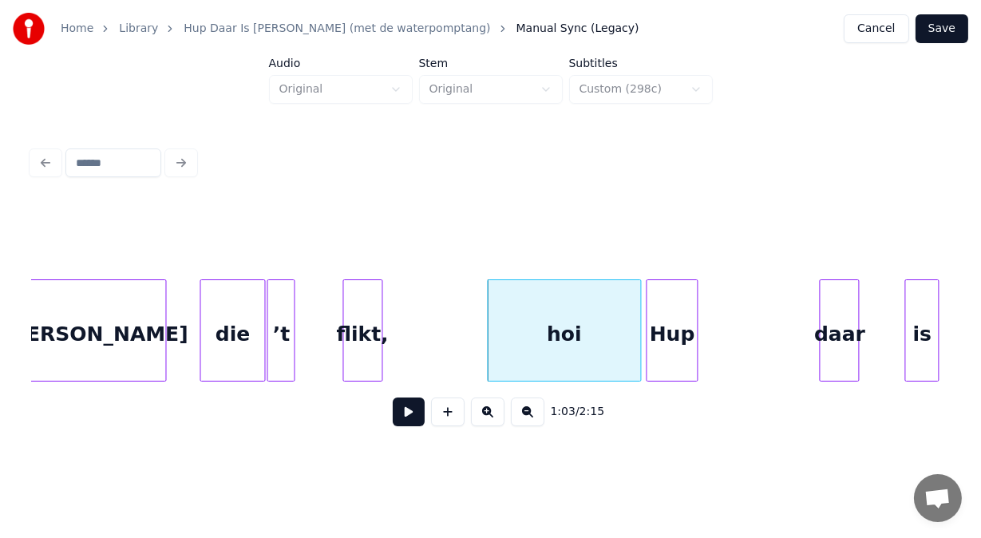
click at [666, 332] on div "Hup" at bounding box center [672, 334] width 50 height 109
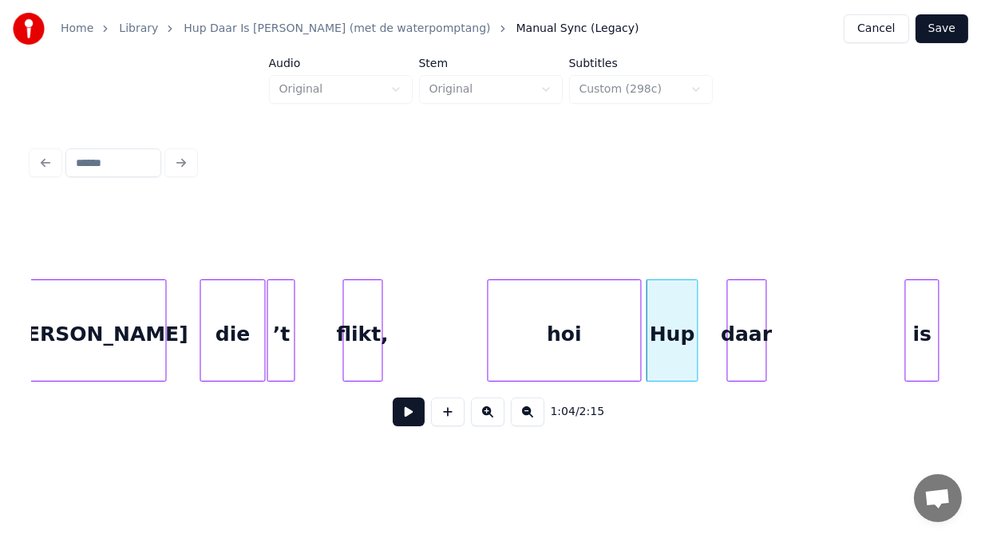
click at [752, 328] on div "daar" at bounding box center [747, 334] width 38 height 109
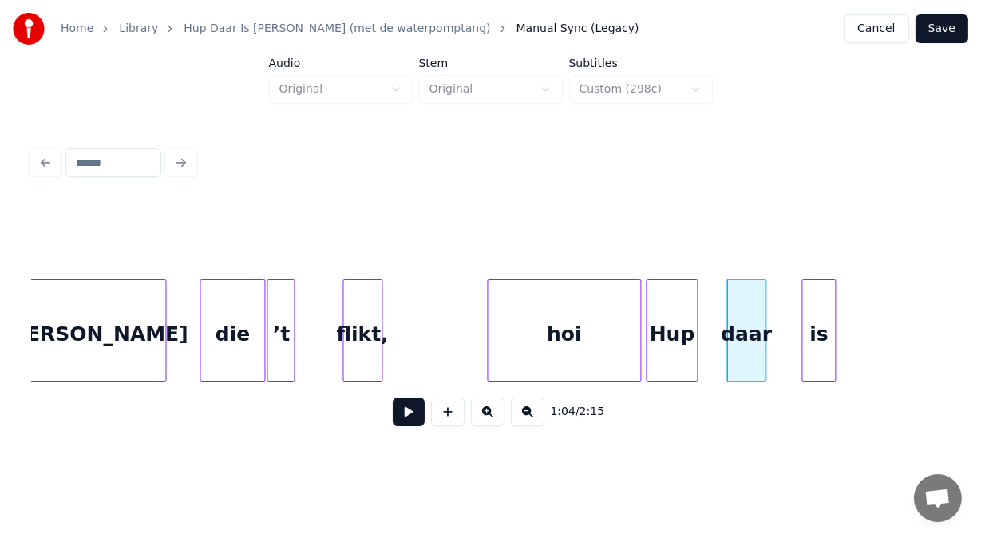
click at [814, 334] on div "is" at bounding box center [819, 334] width 33 height 109
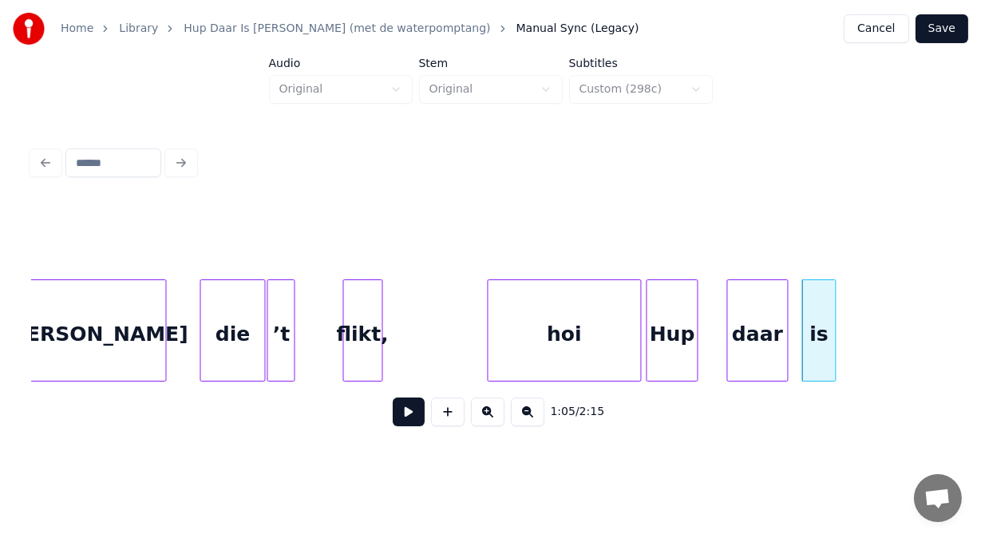
click at [786, 324] on div at bounding box center [785, 330] width 5 height 101
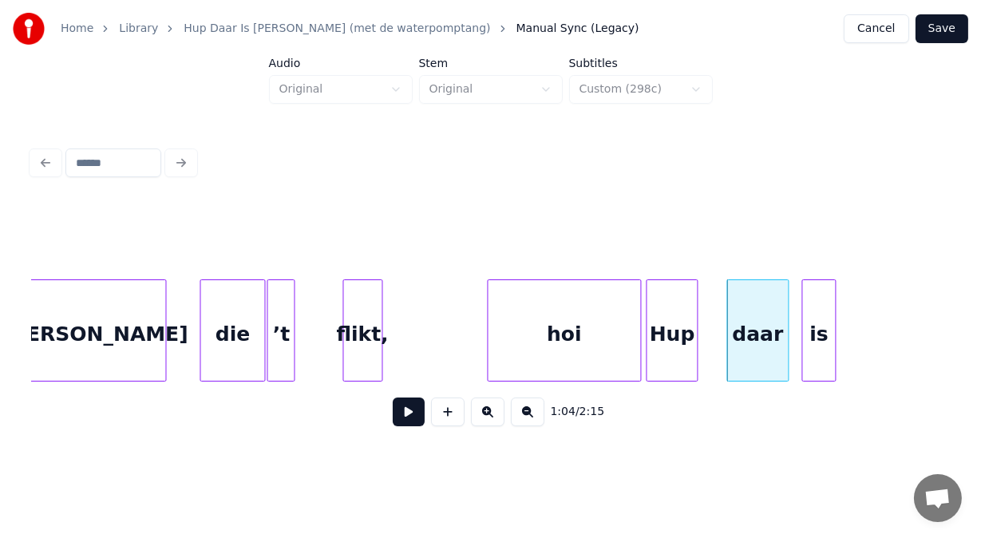
click at [404, 411] on button at bounding box center [409, 411] width 32 height 29
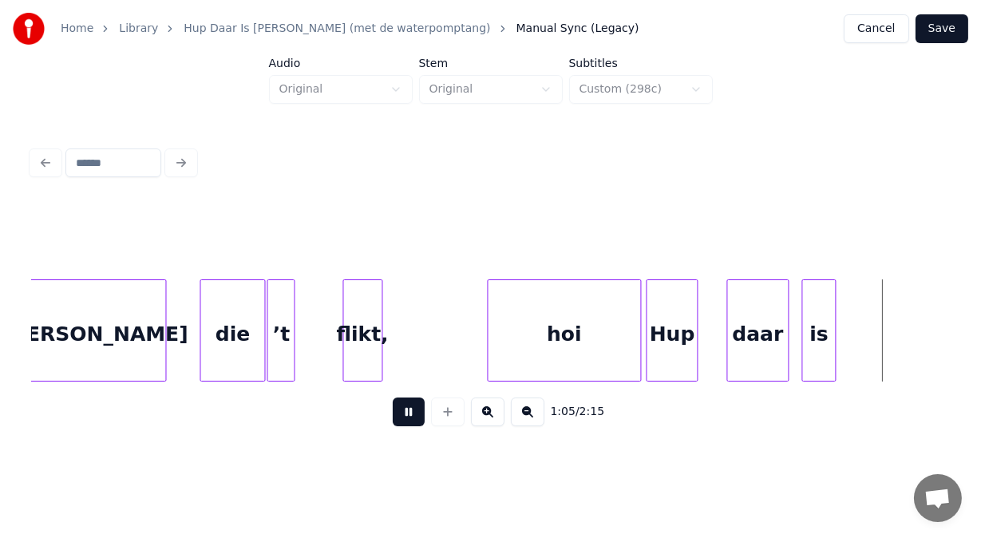
click at [404, 411] on button at bounding box center [409, 411] width 32 height 29
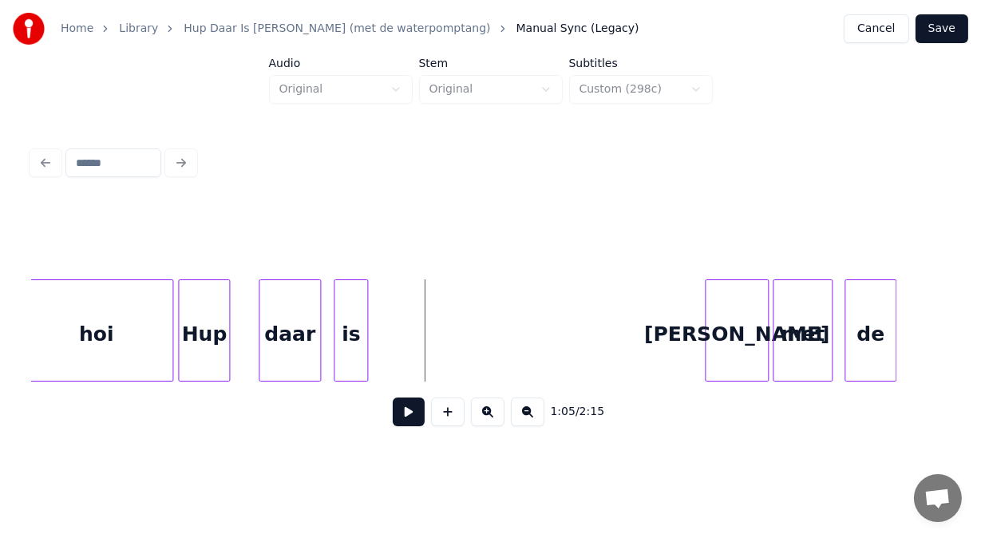
scroll to position [0, 12815]
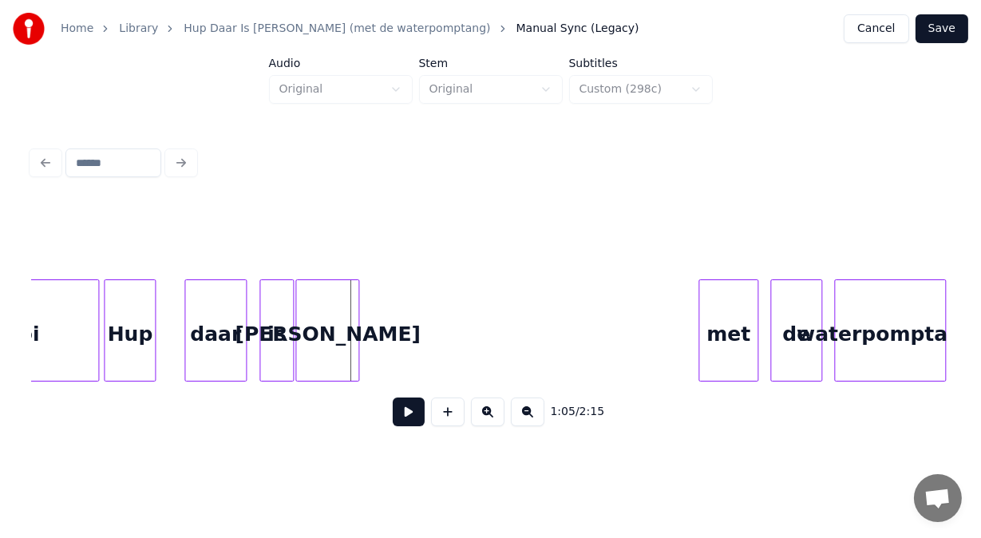
click at [334, 369] on div "[PERSON_NAME]" at bounding box center [327, 334] width 62 height 109
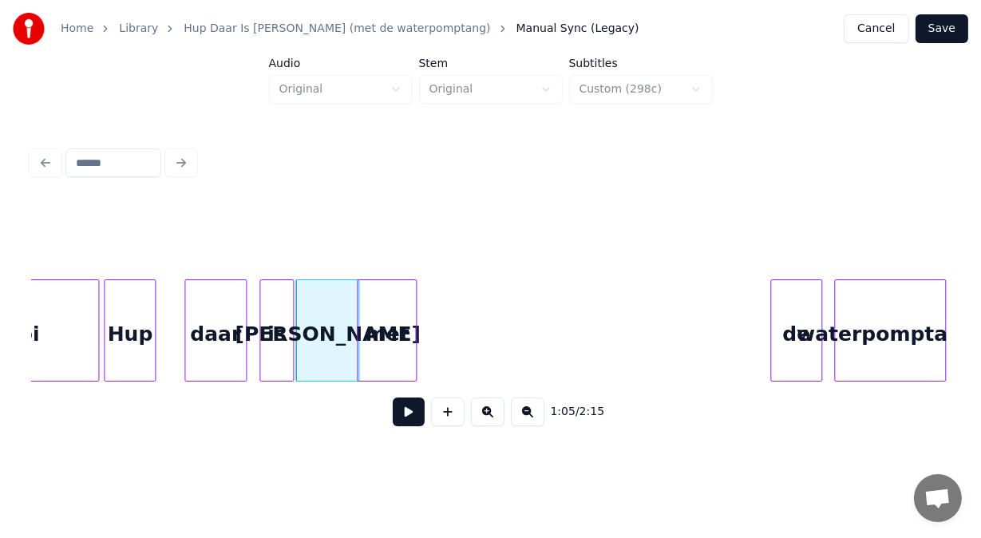
click at [378, 366] on div "met" at bounding box center [387, 334] width 58 height 109
click at [393, 421] on button at bounding box center [409, 411] width 32 height 29
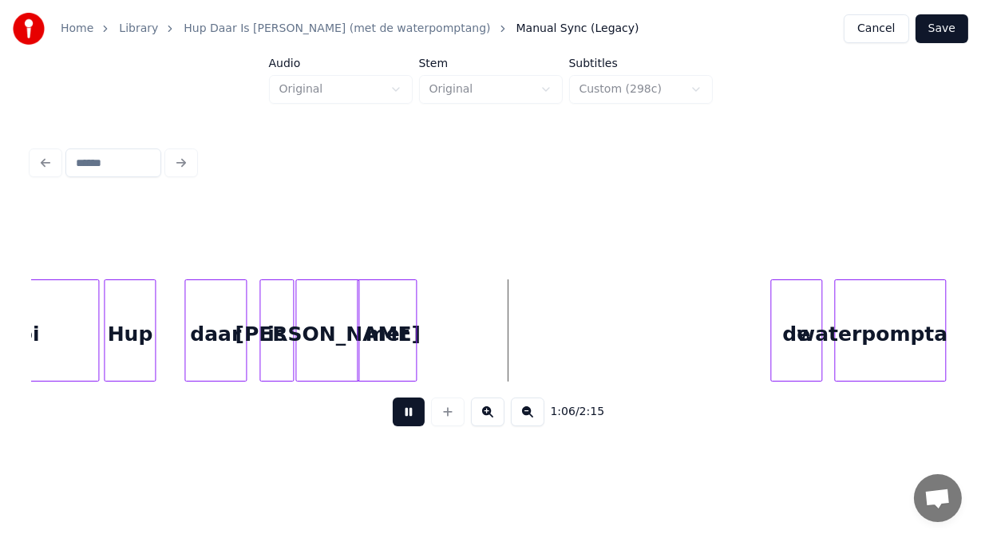
click at [393, 421] on button at bounding box center [409, 411] width 32 height 29
click at [402, 351] on div at bounding box center [402, 330] width 5 height 101
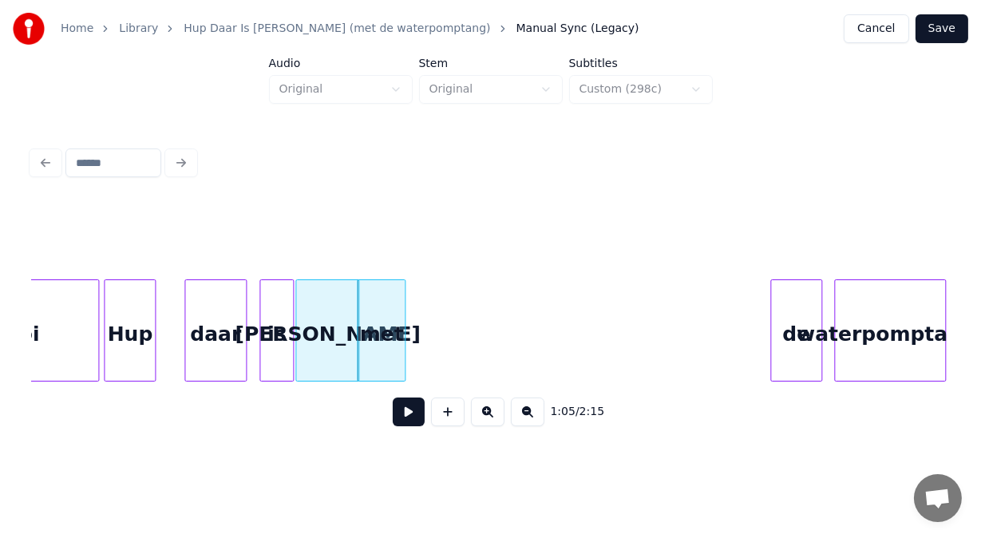
click at [397, 420] on button at bounding box center [409, 411] width 32 height 29
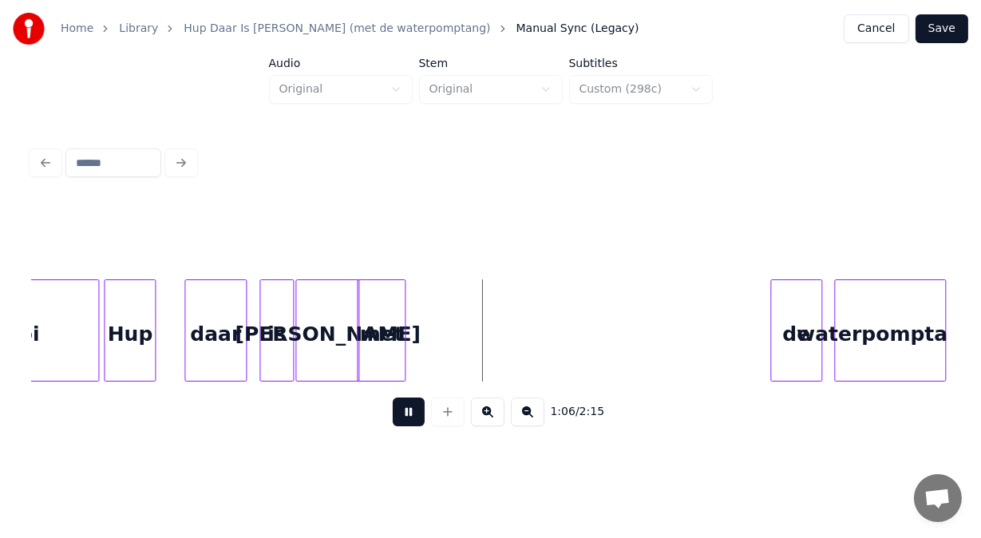
click at [397, 420] on button at bounding box center [409, 411] width 32 height 29
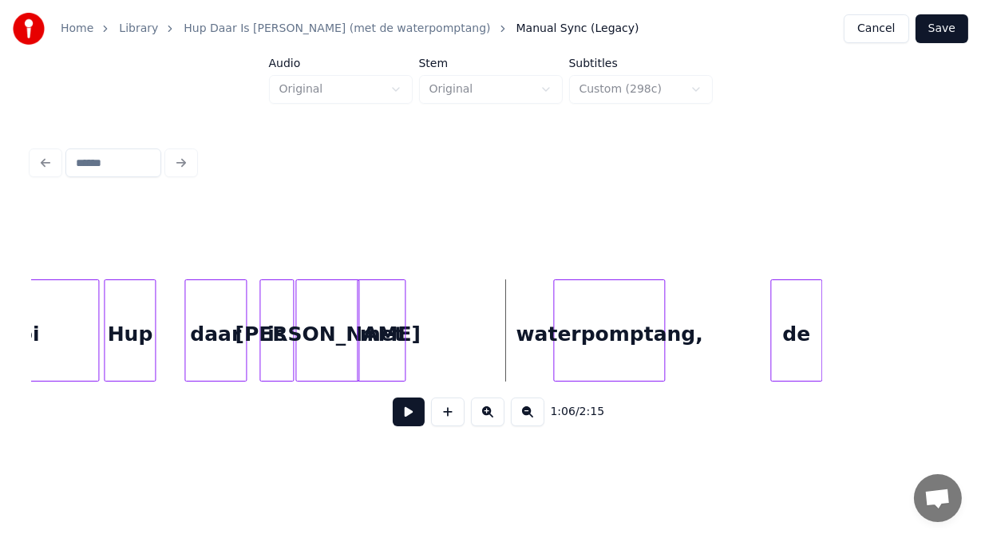
click at [532, 351] on div "hoi Hup daar is [PERSON_NAME] met de waterpomptang," at bounding box center [688, 330] width 26943 height 102
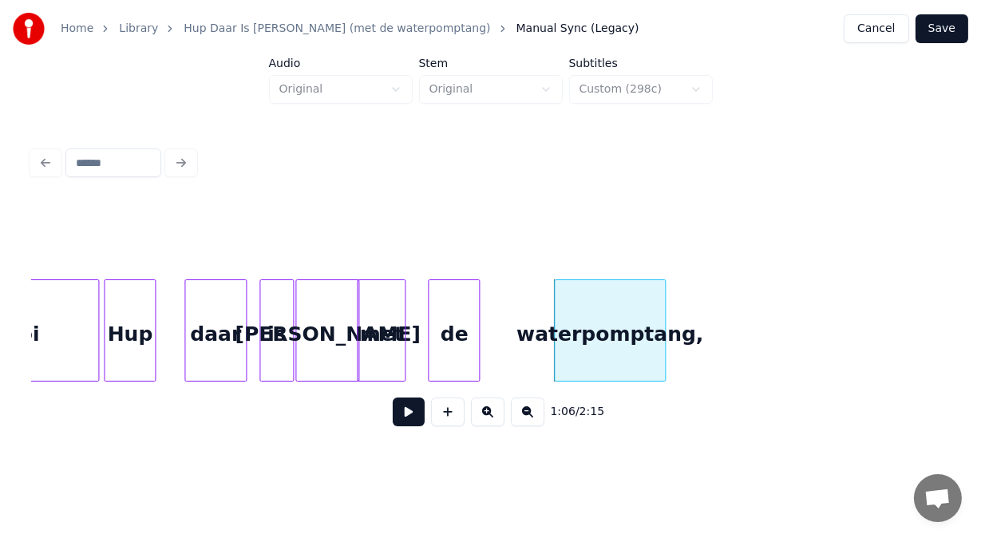
click at [463, 370] on div "de" at bounding box center [454, 334] width 50 height 109
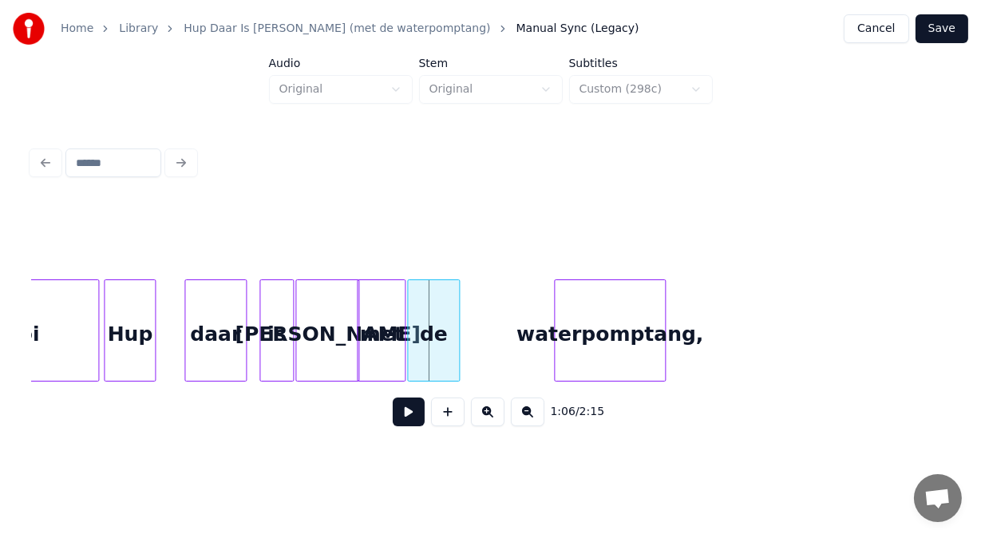
click at [429, 338] on div "de" at bounding box center [433, 334] width 50 height 109
click at [406, 414] on button at bounding box center [409, 411] width 32 height 29
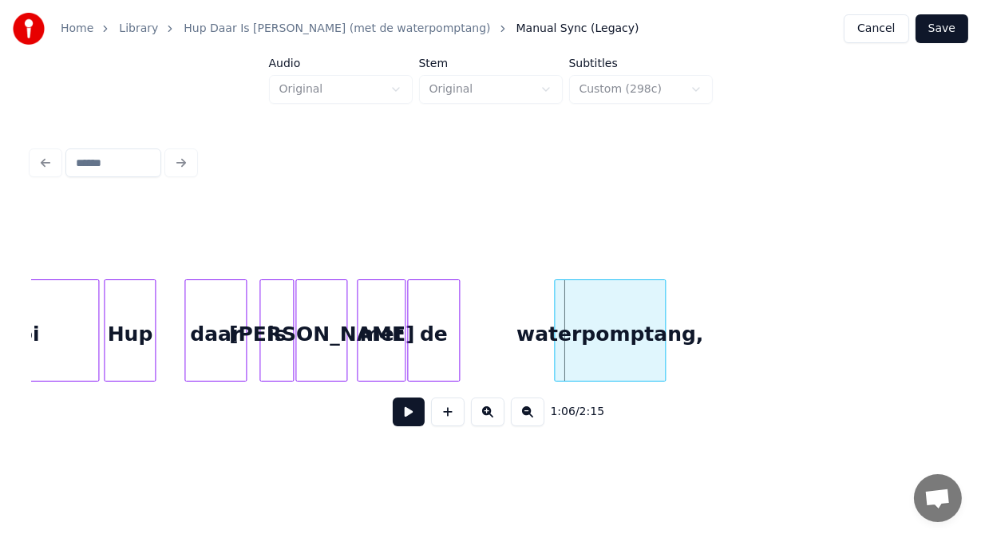
click at [345, 341] on div at bounding box center [344, 330] width 5 height 101
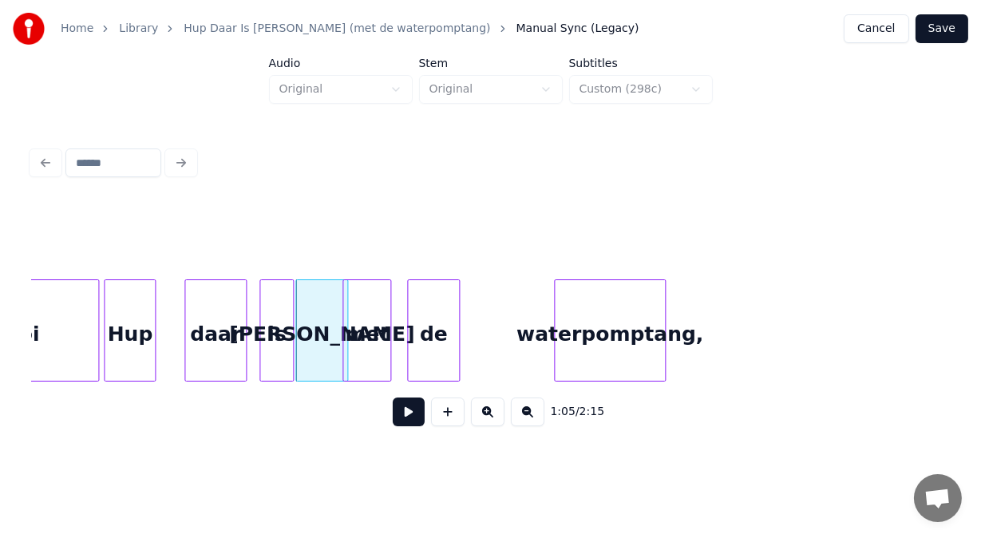
click at [355, 346] on div "met" at bounding box center [366, 334] width 47 height 109
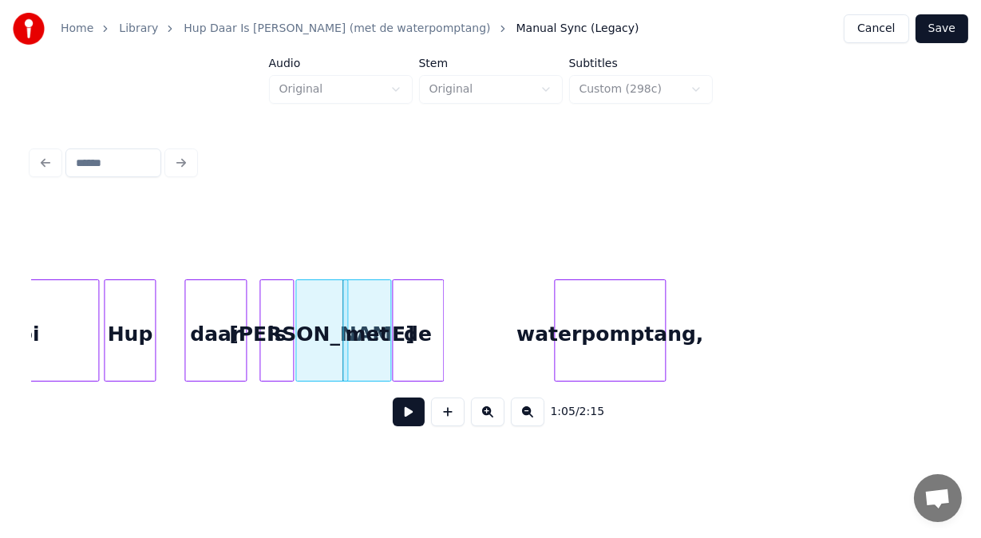
click at [425, 334] on div "de" at bounding box center [418, 334] width 50 height 109
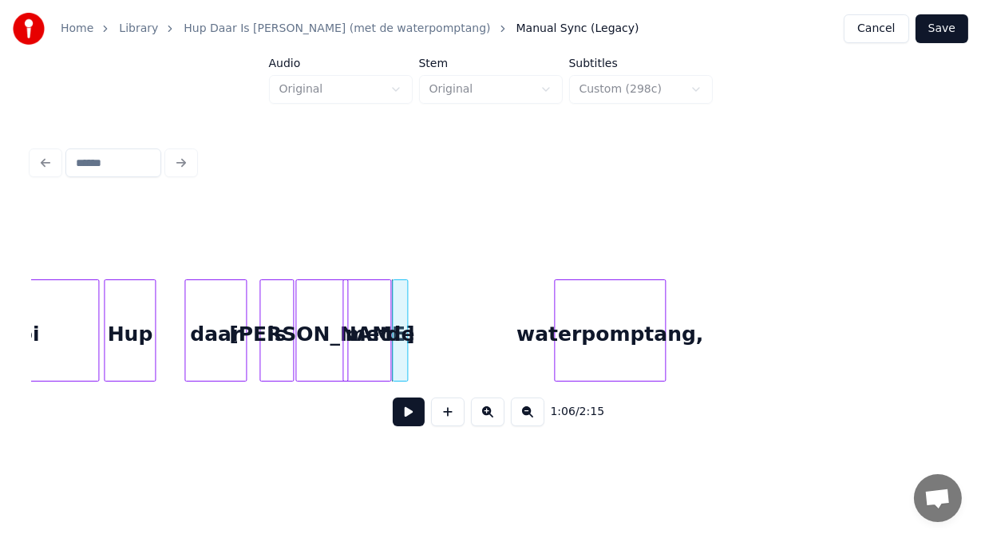
click at [404, 343] on div at bounding box center [404, 330] width 5 height 101
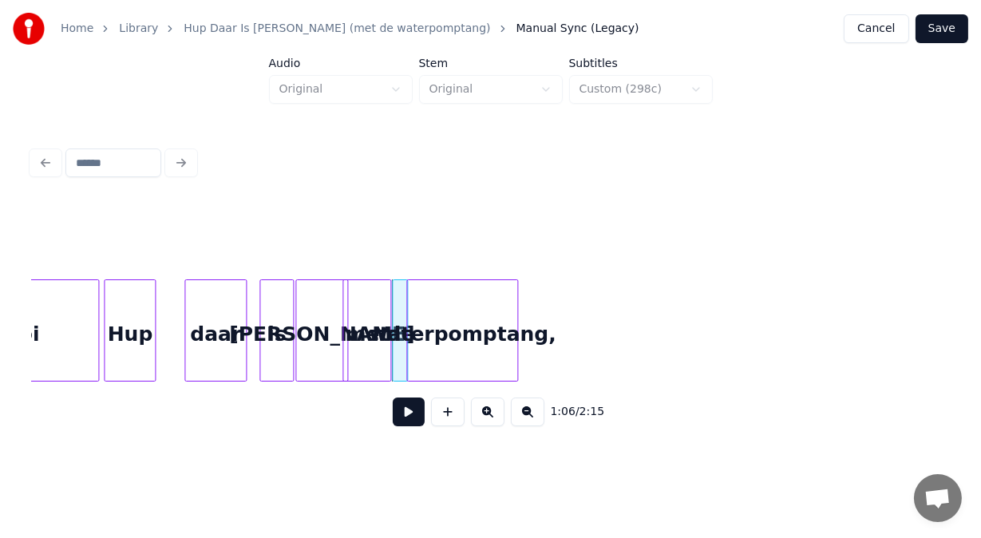
click at [452, 335] on div "waterpomptang," at bounding box center [462, 334] width 110 height 109
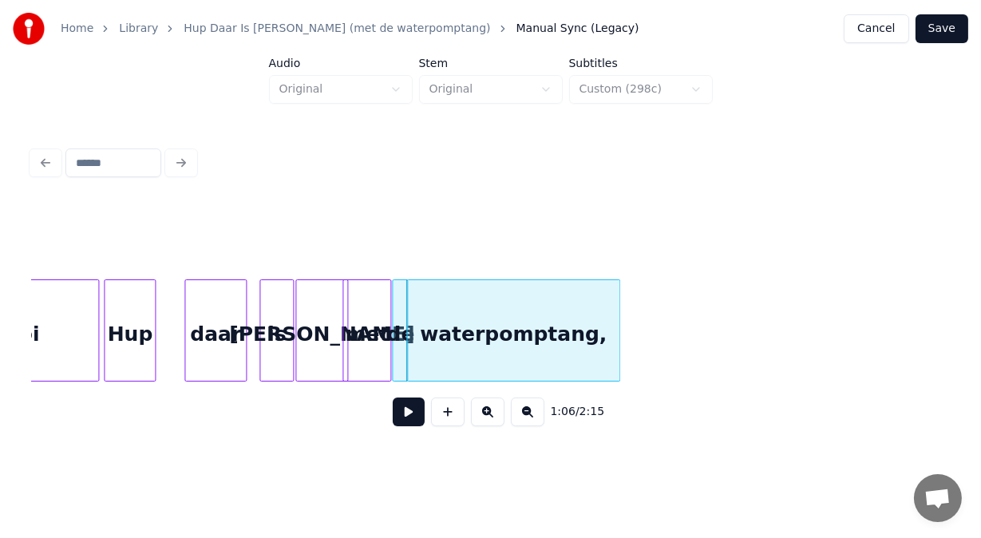
click at [617, 330] on div at bounding box center [617, 330] width 5 height 101
click at [405, 418] on button at bounding box center [409, 411] width 32 height 29
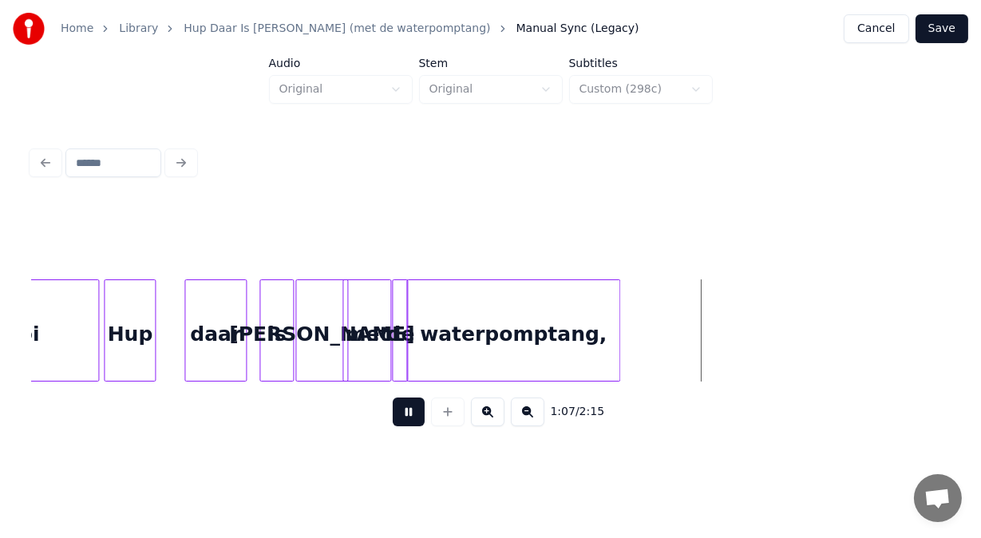
click at [405, 418] on button at bounding box center [409, 411] width 32 height 29
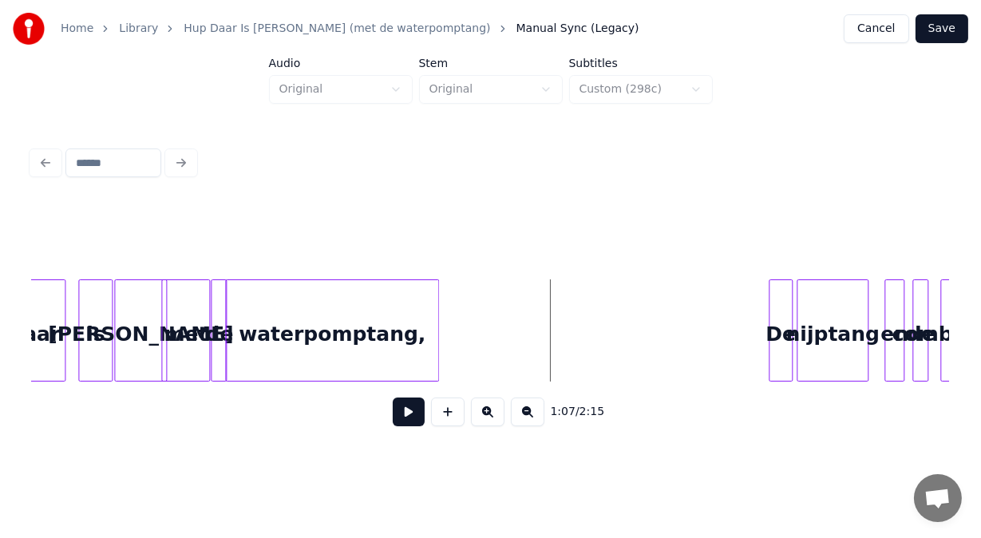
scroll to position [0, 13028]
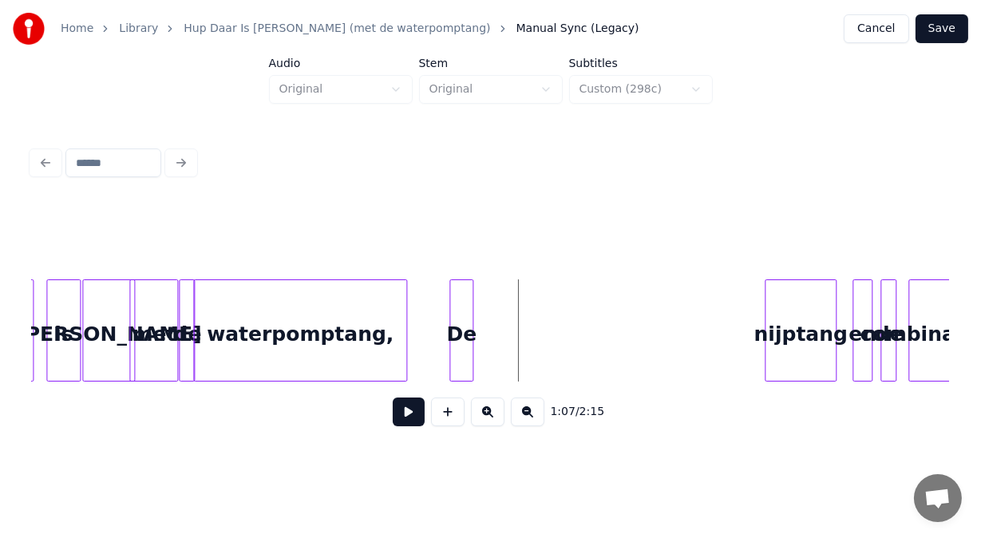
click at [462, 366] on div "De" at bounding box center [461, 334] width 22 height 109
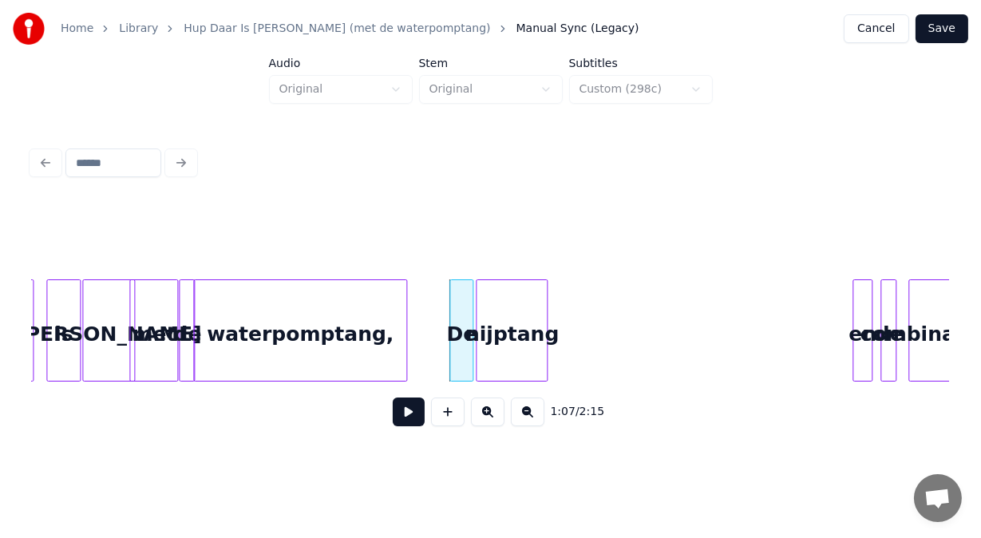
click at [533, 343] on div "nijptang" at bounding box center [511, 334] width 70 height 109
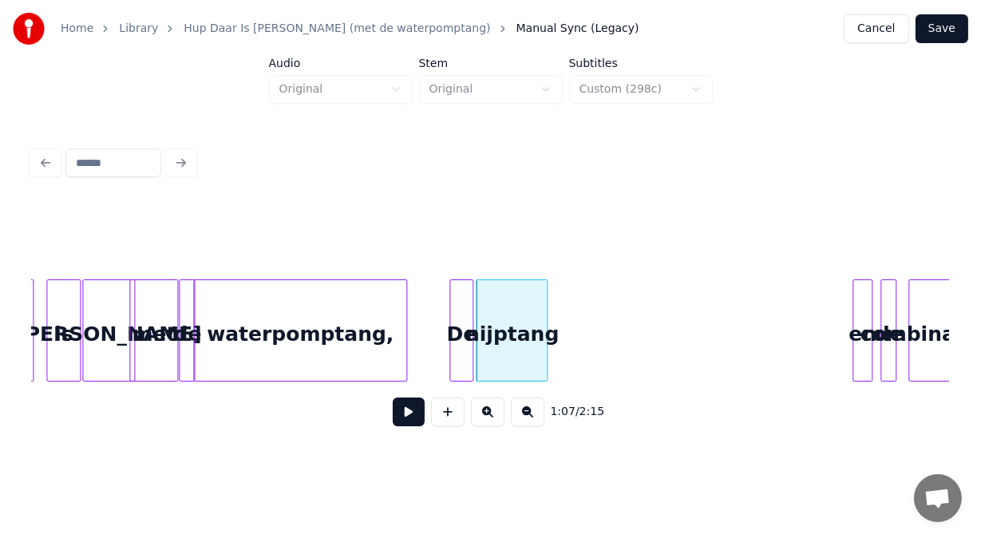
click at [413, 413] on button at bounding box center [409, 411] width 32 height 29
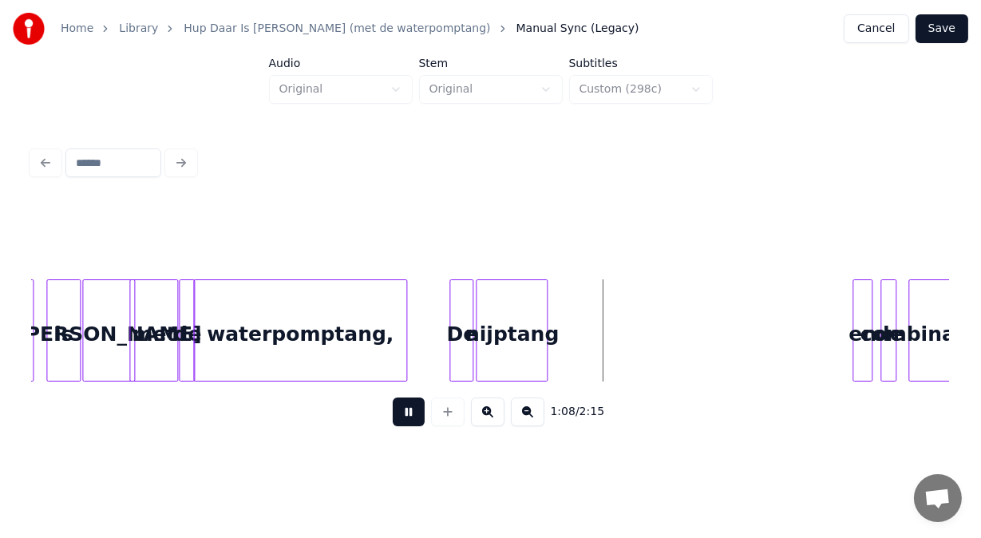
click at [413, 413] on button at bounding box center [409, 411] width 32 height 29
click at [513, 350] on div "nijptang" at bounding box center [511, 334] width 70 height 109
click at [410, 418] on button at bounding box center [409, 411] width 32 height 29
click at [593, 309] on div at bounding box center [592, 330] width 5 height 101
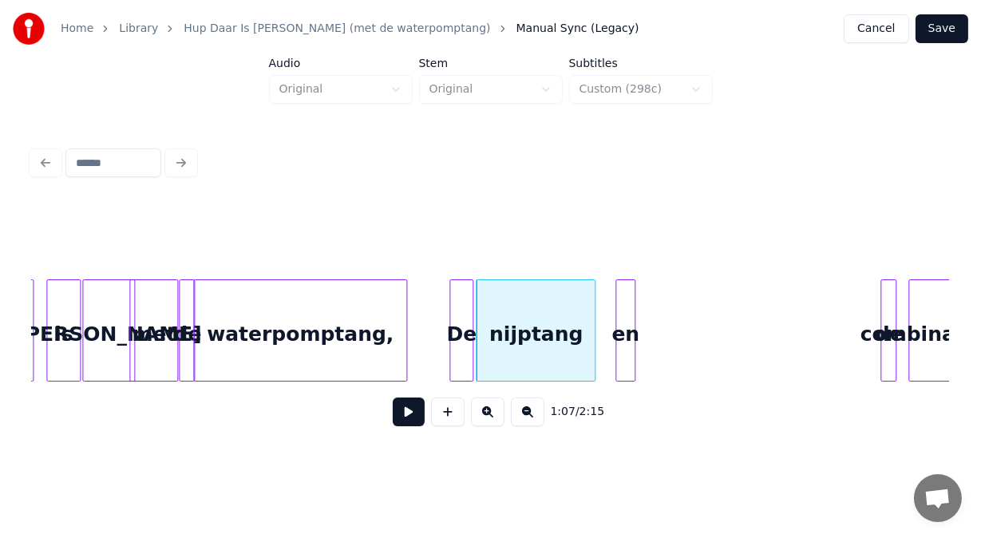
click at [624, 357] on div "en" at bounding box center [625, 334] width 18 height 109
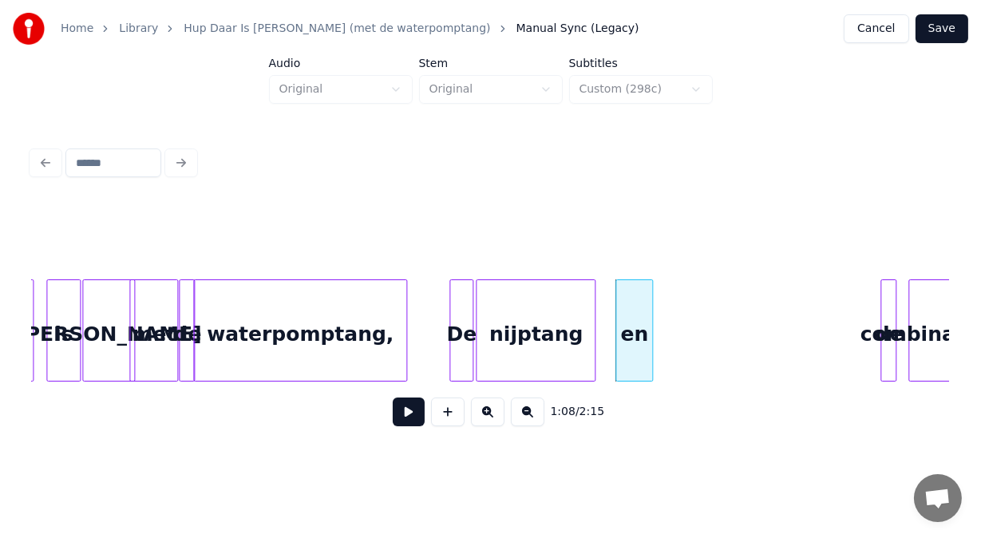
click at [649, 359] on div at bounding box center [649, 330] width 5 height 101
click at [606, 366] on div at bounding box center [605, 330] width 5 height 101
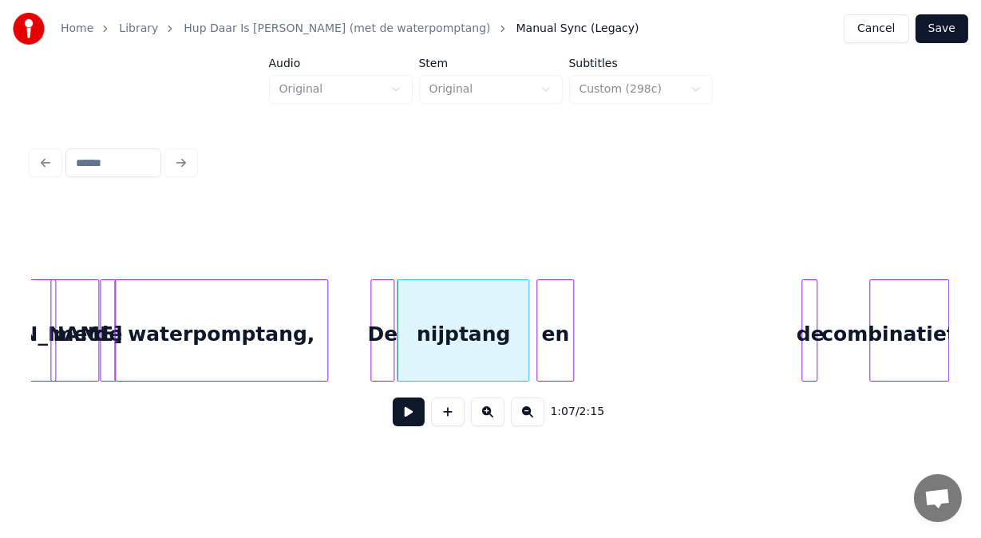
scroll to position [0, 13109]
click at [967, 334] on div "Home Library Hup Daar Is [PERSON_NAME] (met de waterpomptang) Manual Sync (Lega…" at bounding box center [490, 226] width 981 height 452
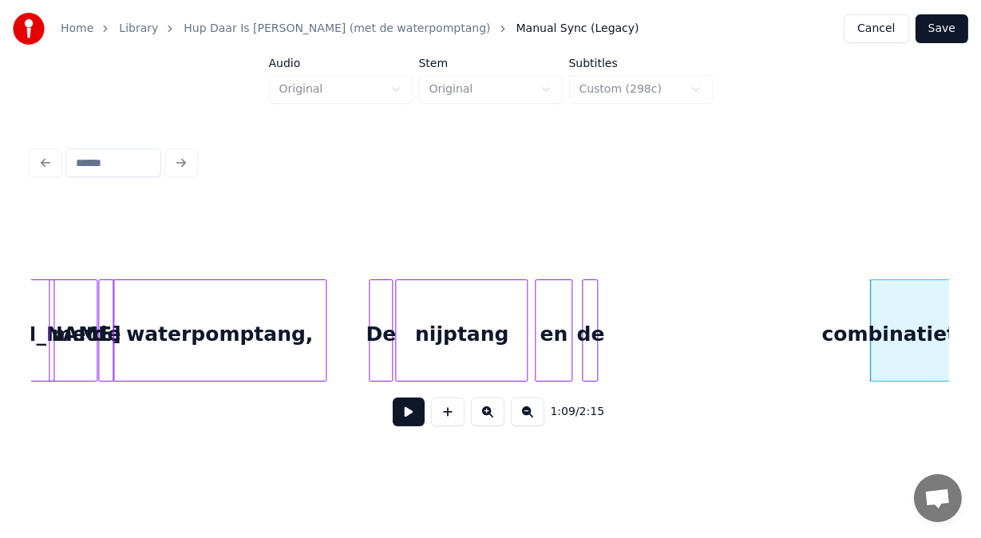
click at [589, 377] on div "[PERSON_NAME] met de waterpomptang, De nijptang en de combinatietang" at bounding box center [490, 330] width 917 height 102
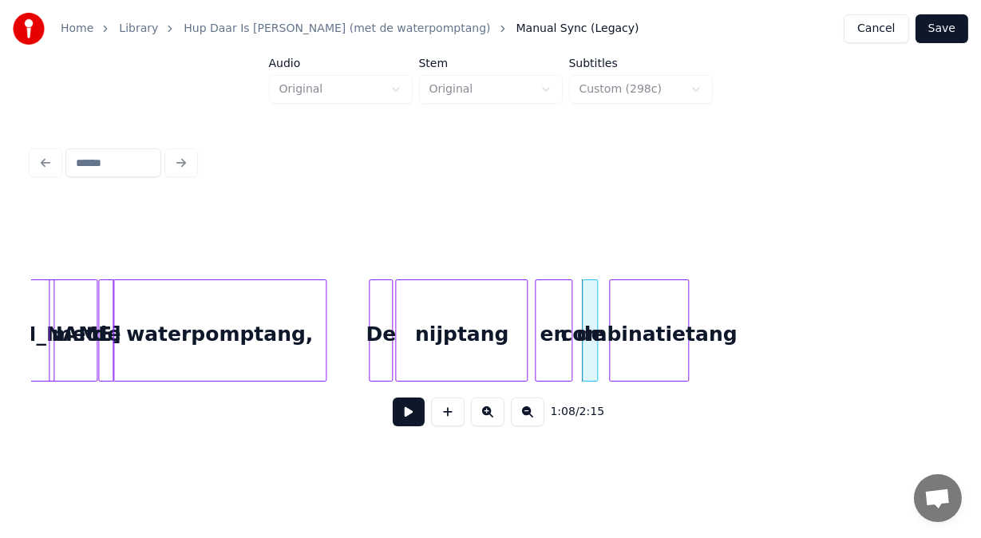
click at [648, 381] on div "[PERSON_NAME] met de waterpomptang, De nijptang en de combinatietang" at bounding box center [490, 330] width 917 height 102
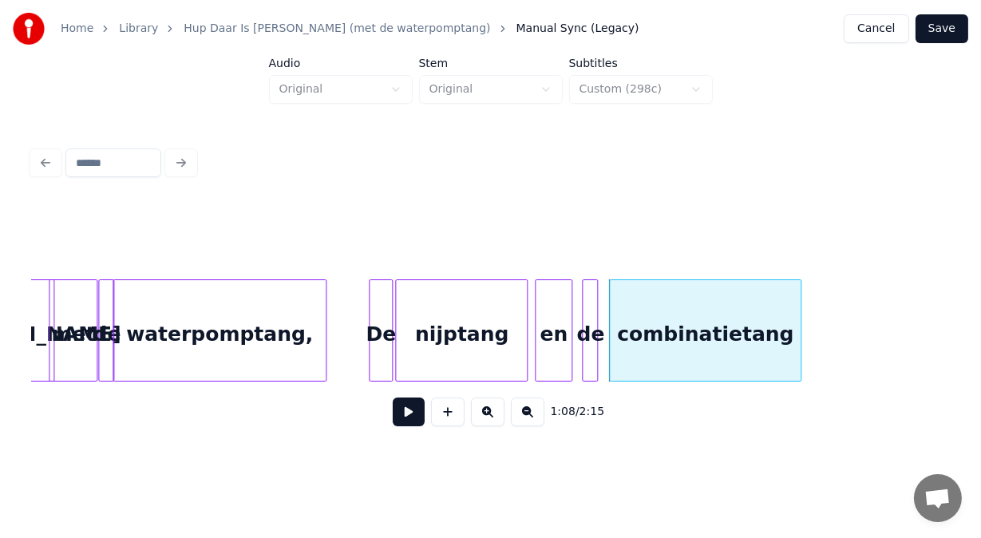
click at [801, 360] on div at bounding box center [798, 330] width 5 height 101
click at [396, 423] on button at bounding box center [409, 411] width 32 height 29
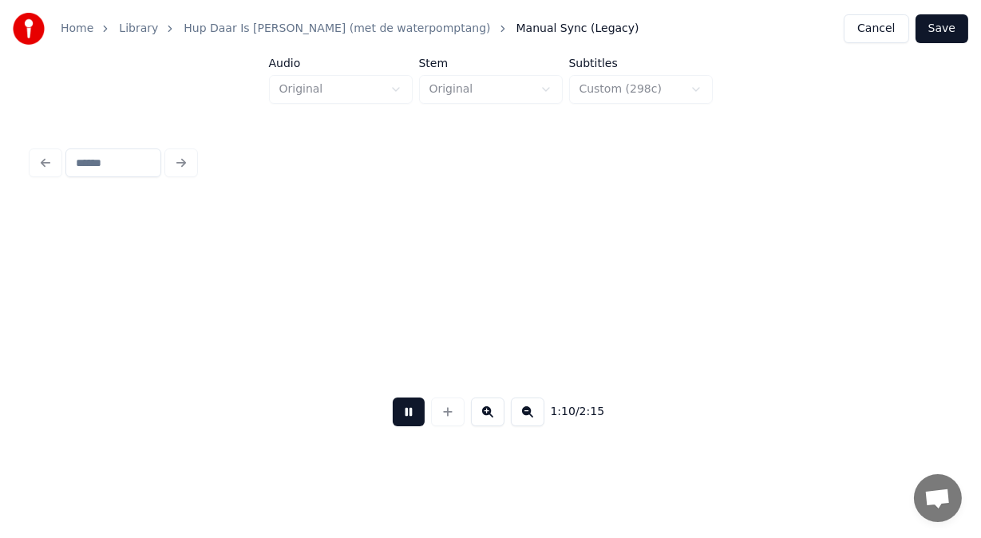
scroll to position [0, 14028]
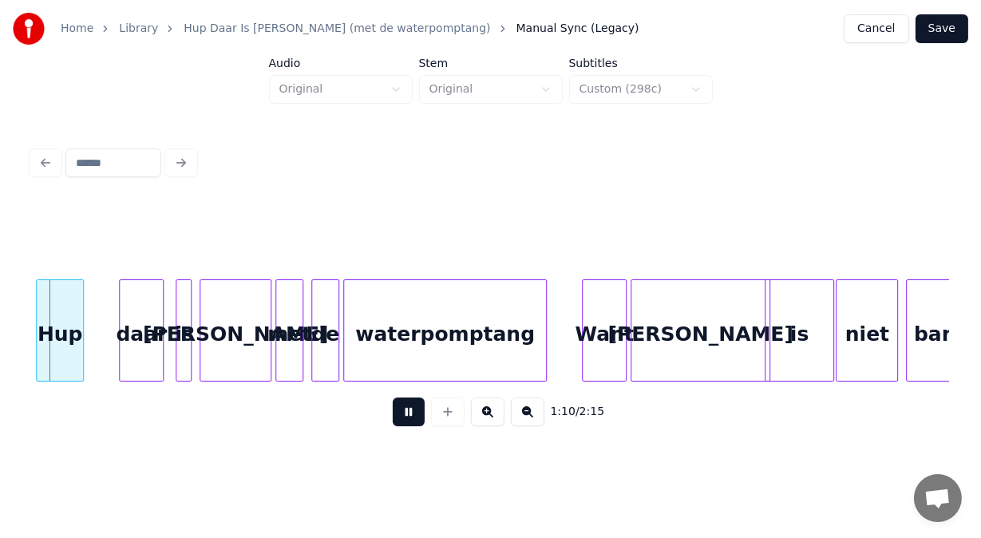
click at [396, 423] on button at bounding box center [409, 411] width 32 height 29
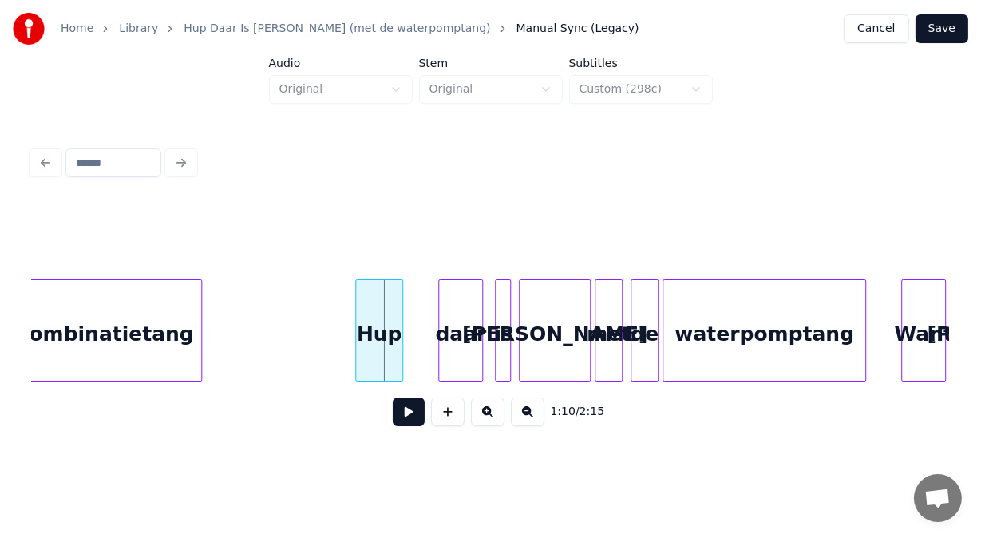
scroll to position [0, 13645]
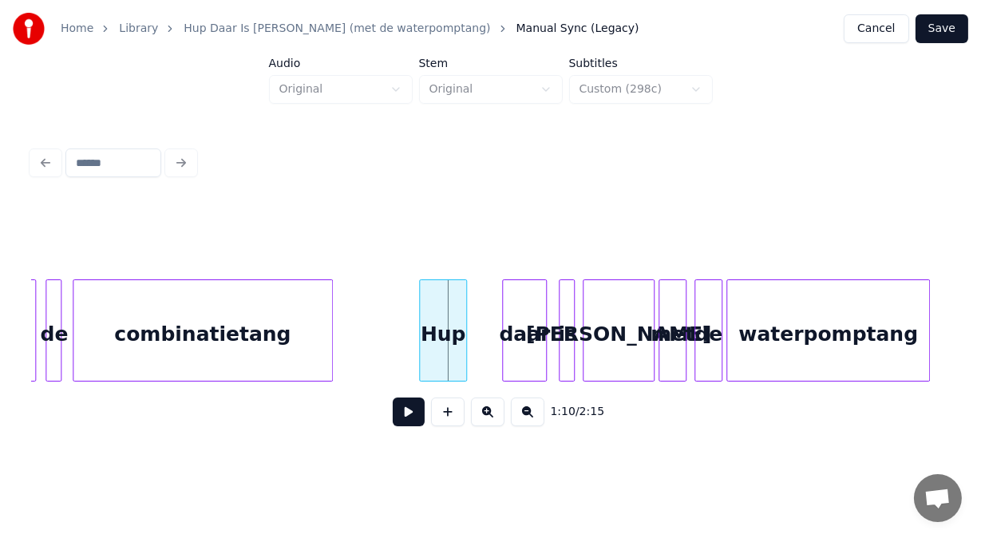
click at [330, 358] on div at bounding box center [329, 330] width 5 height 101
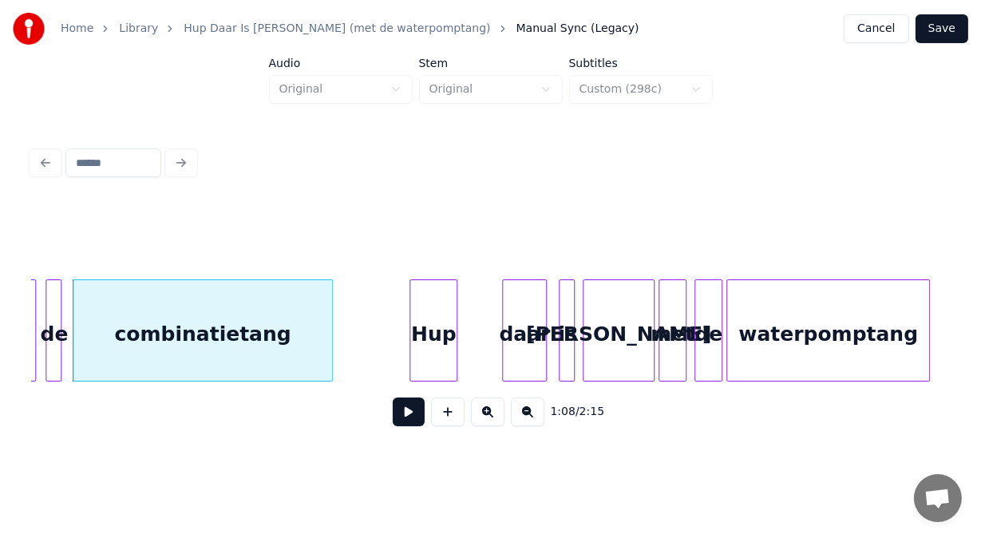
click at [421, 331] on div "Hup" at bounding box center [433, 334] width 46 height 109
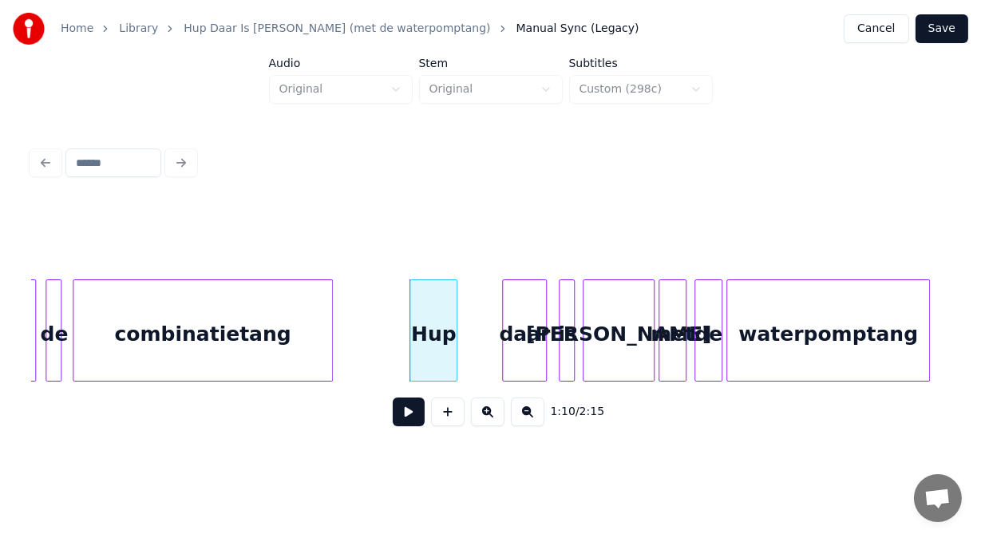
click at [398, 415] on button at bounding box center [409, 411] width 32 height 29
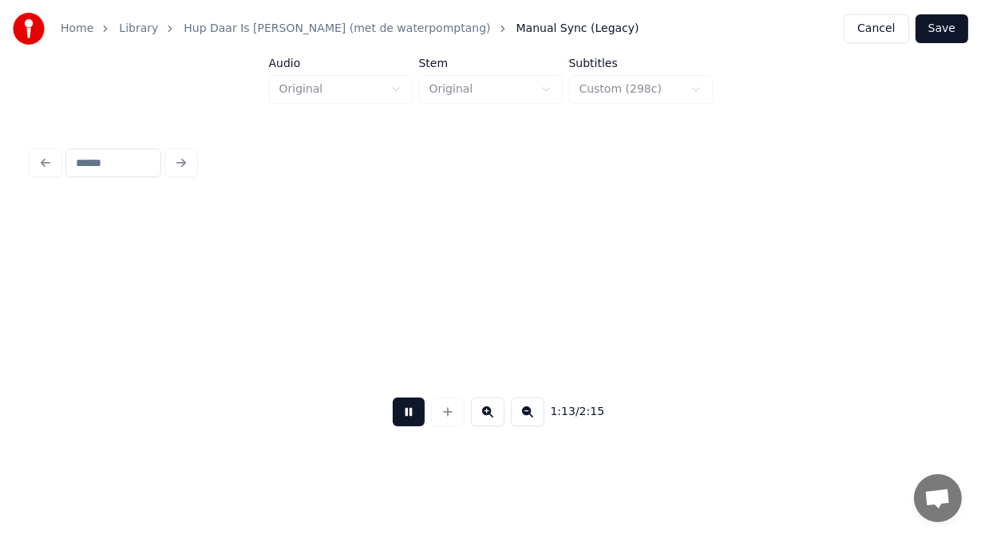
scroll to position [0, 14565]
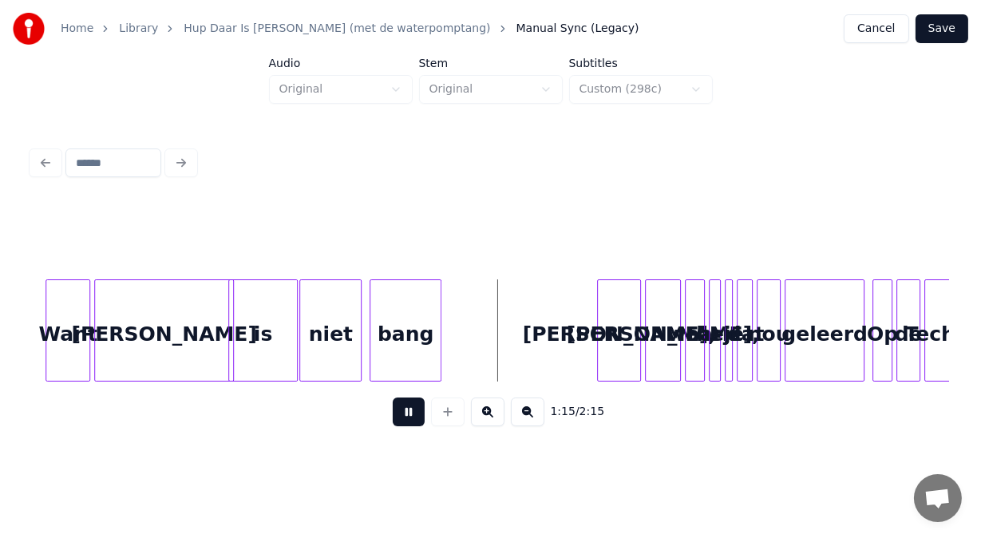
click at [398, 415] on button at bounding box center [409, 411] width 32 height 29
click at [496, 416] on button at bounding box center [488, 411] width 34 height 29
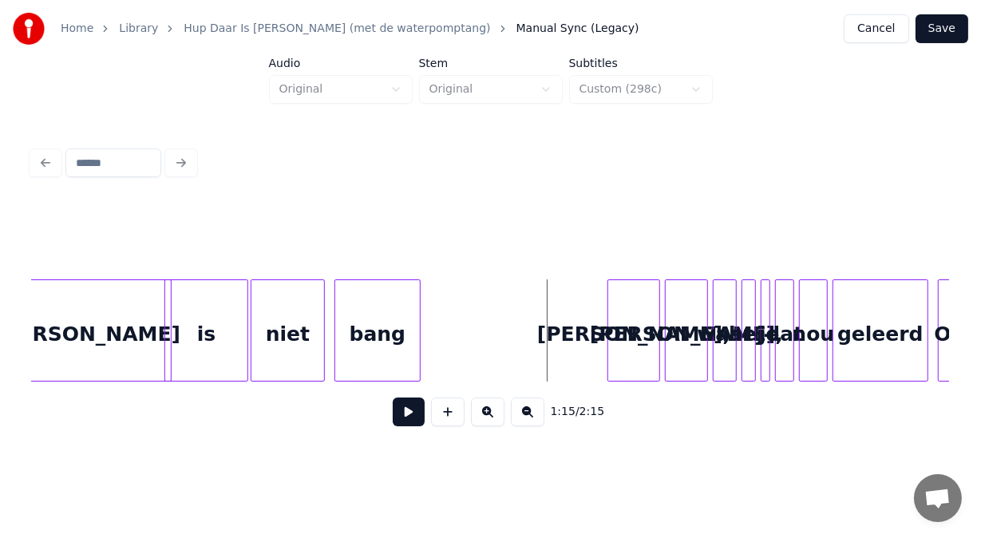
click at [496, 416] on button at bounding box center [488, 411] width 34 height 29
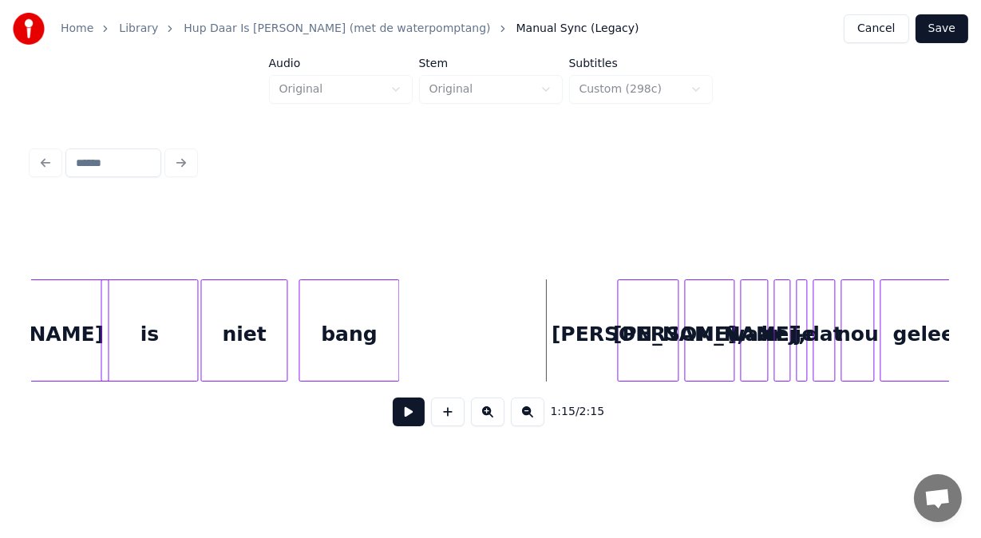
click at [496, 416] on button at bounding box center [488, 411] width 34 height 29
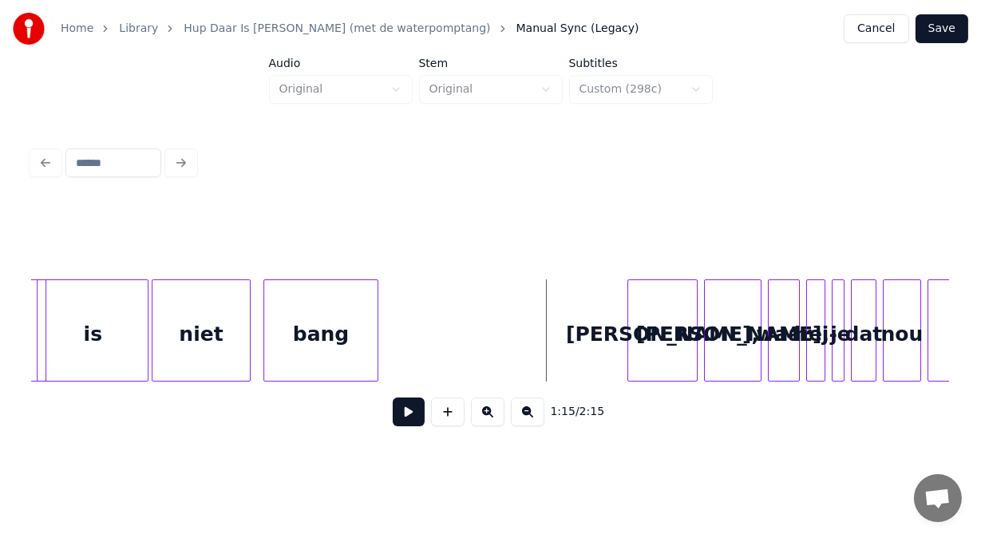
click at [496, 416] on button at bounding box center [488, 411] width 34 height 29
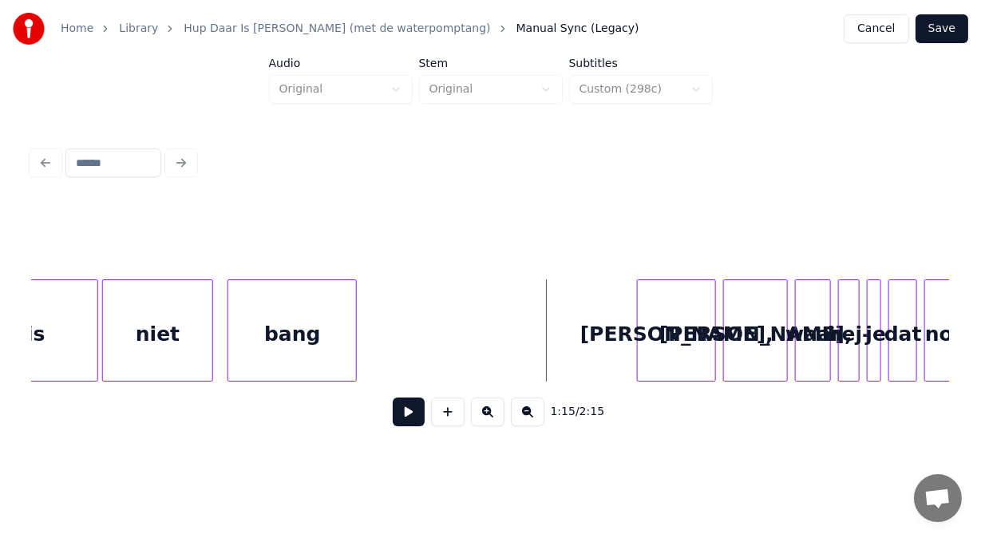
click at [496, 416] on button at bounding box center [488, 411] width 34 height 29
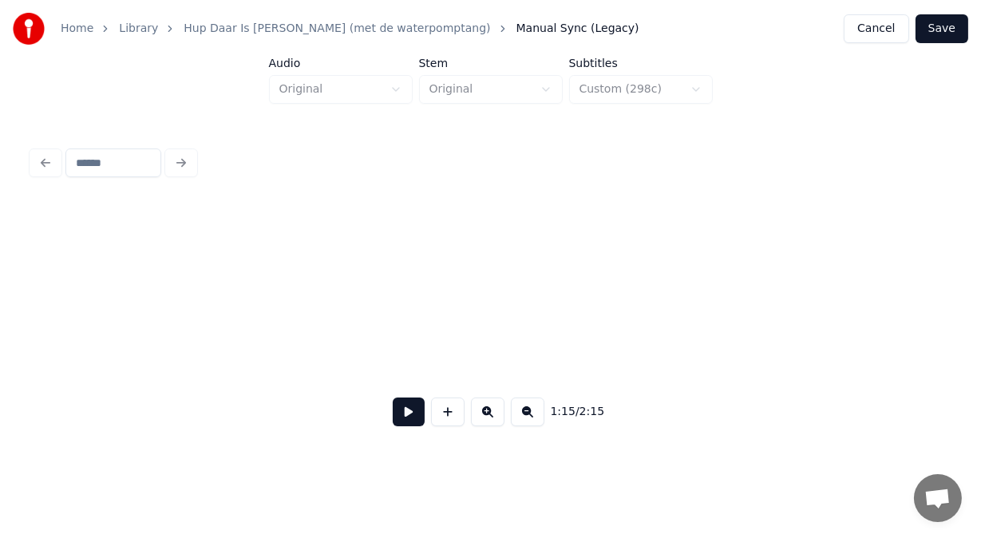
scroll to position [0, 29643]
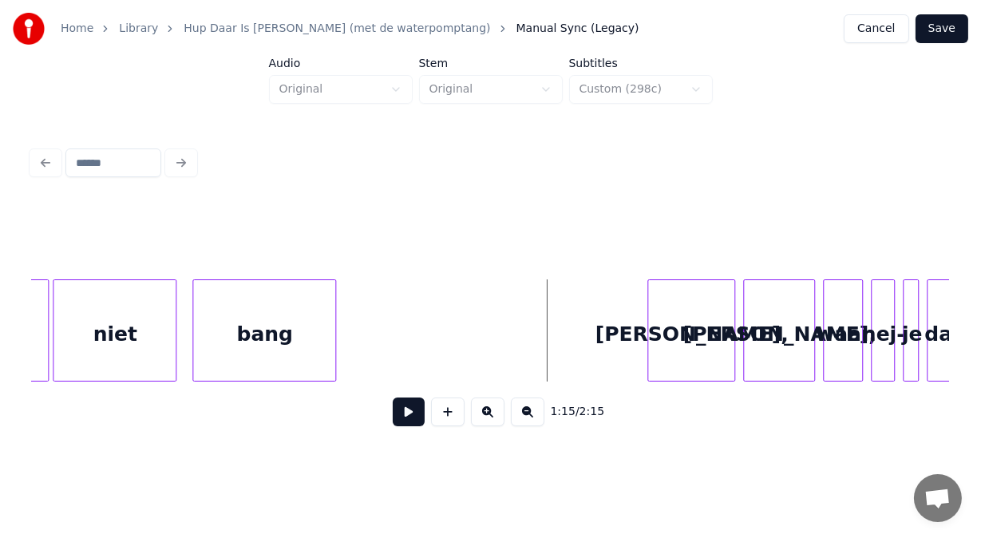
click at [401, 420] on button at bounding box center [409, 411] width 32 height 29
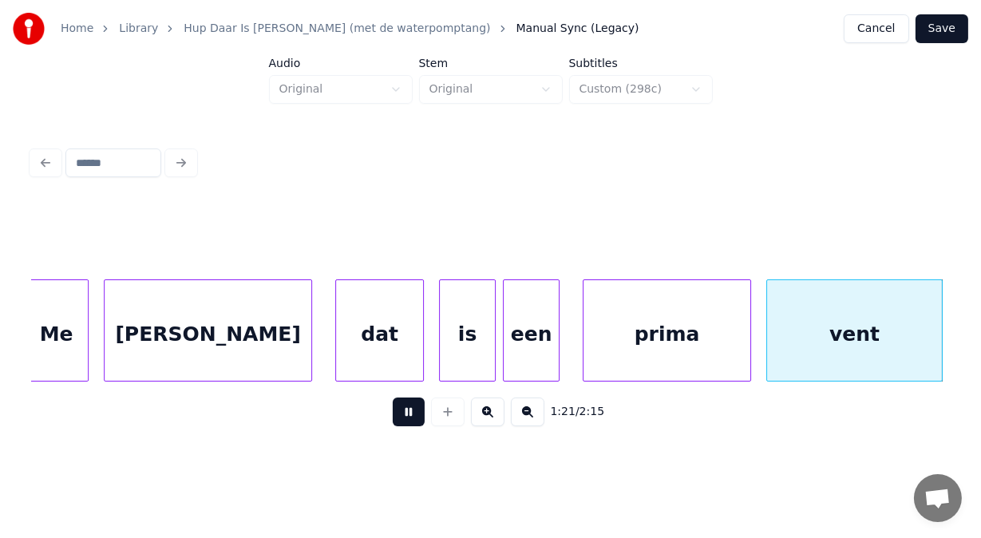
scroll to position [0, 32397]
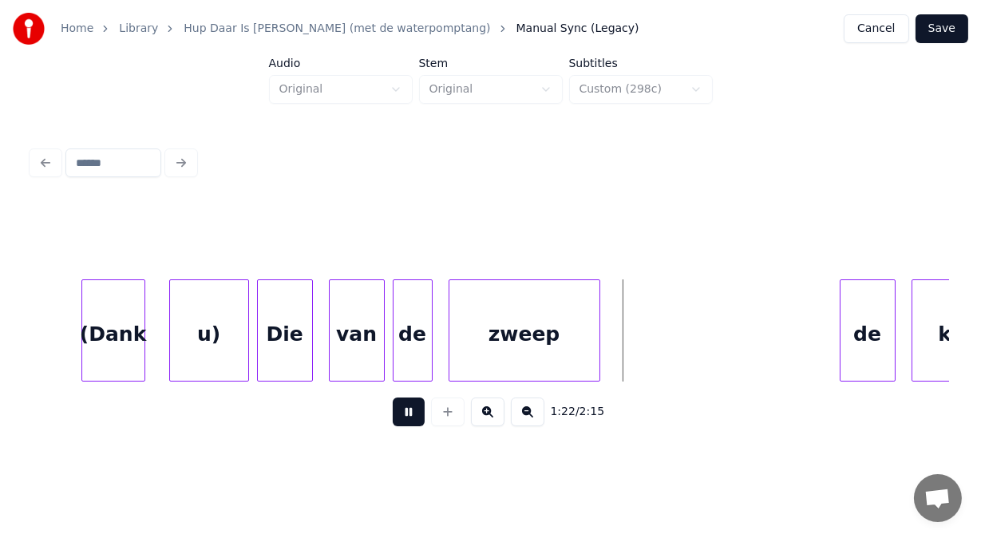
click at [401, 420] on button at bounding box center [409, 411] width 32 height 29
click at [223, 348] on div "u)" at bounding box center [209, 334] width 78 height 109
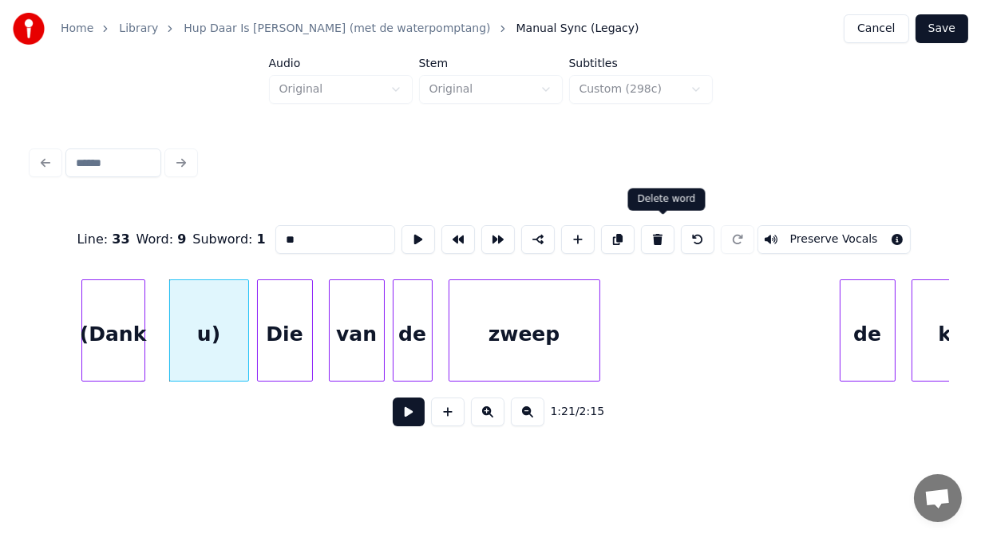
click at [668, 231] on button at bounding box center [658, 239] width 34 height 29
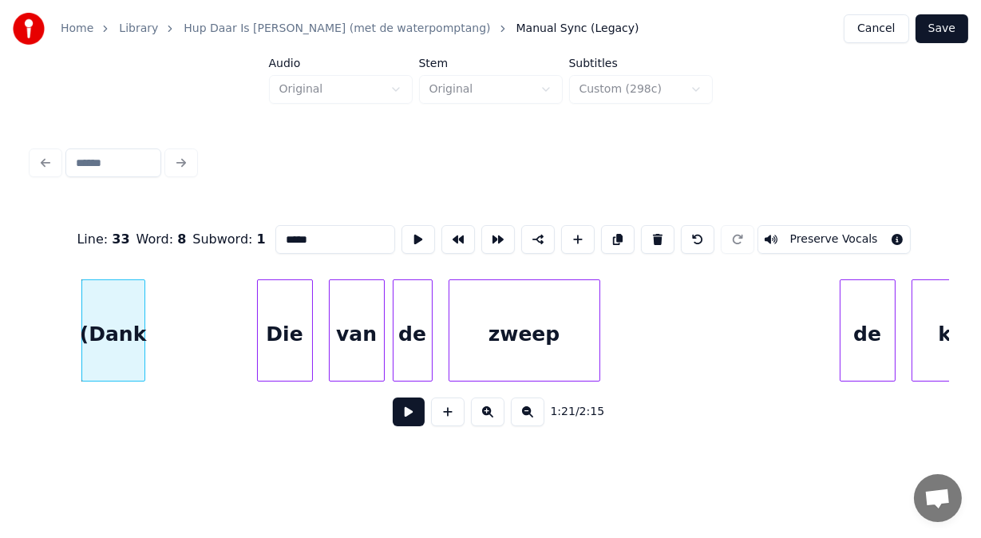
click at [668, 231] on button at bounding box center [658, 239] width 34 height 29
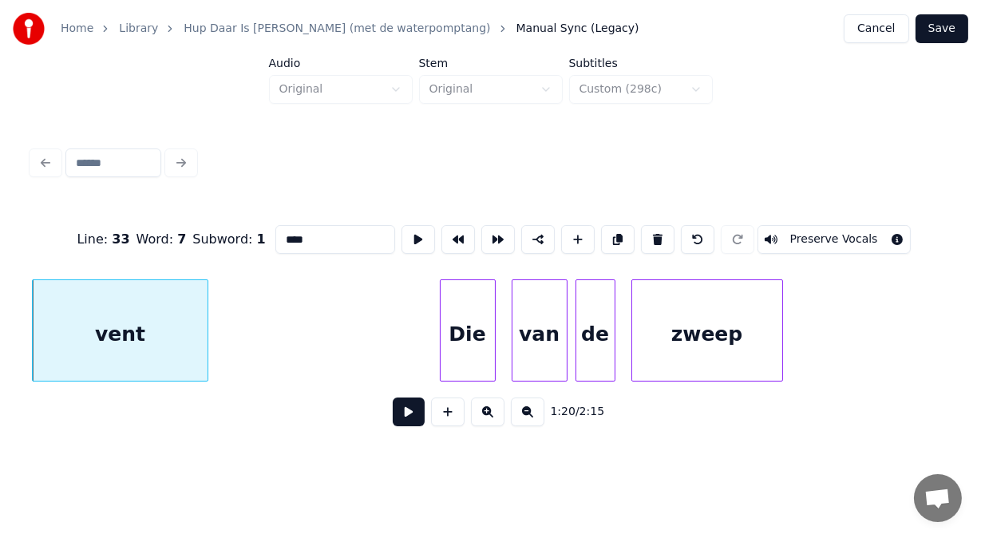
click at [464, 358] on div "Die" at bounding box center [468, 334] width 54 height 109
type input "***"
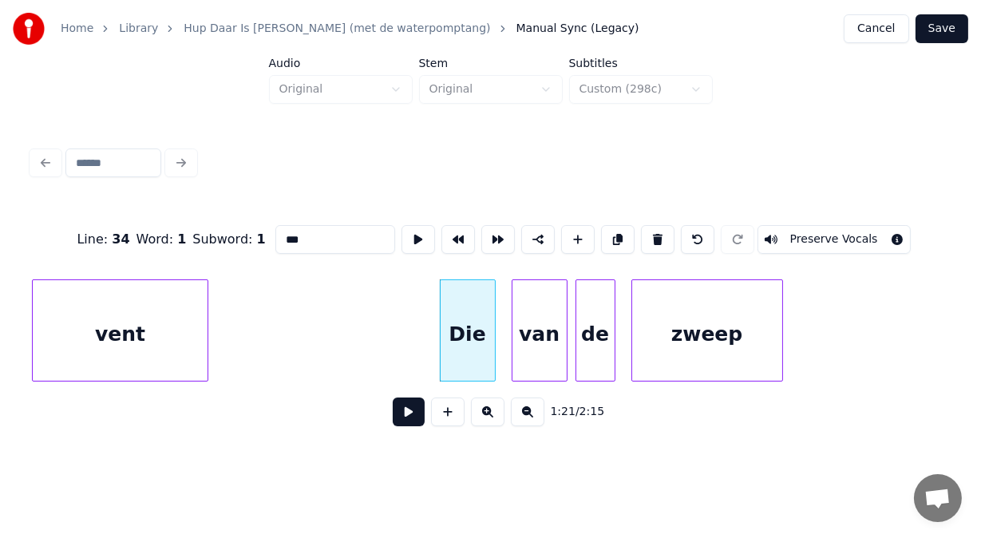
click at [398, 426] on button at bounding box center [409, 411] width 32 height 29
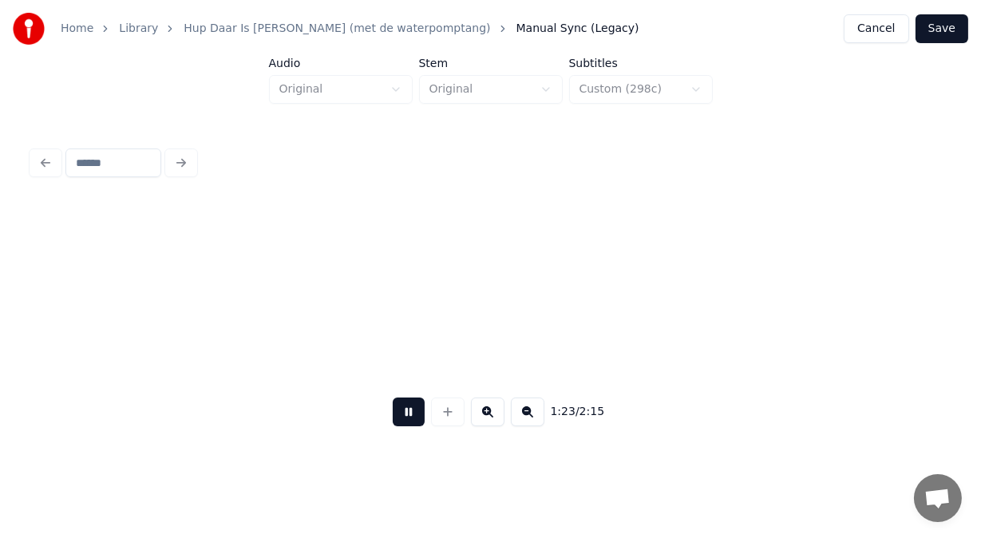
scroll to position [0, 33132]
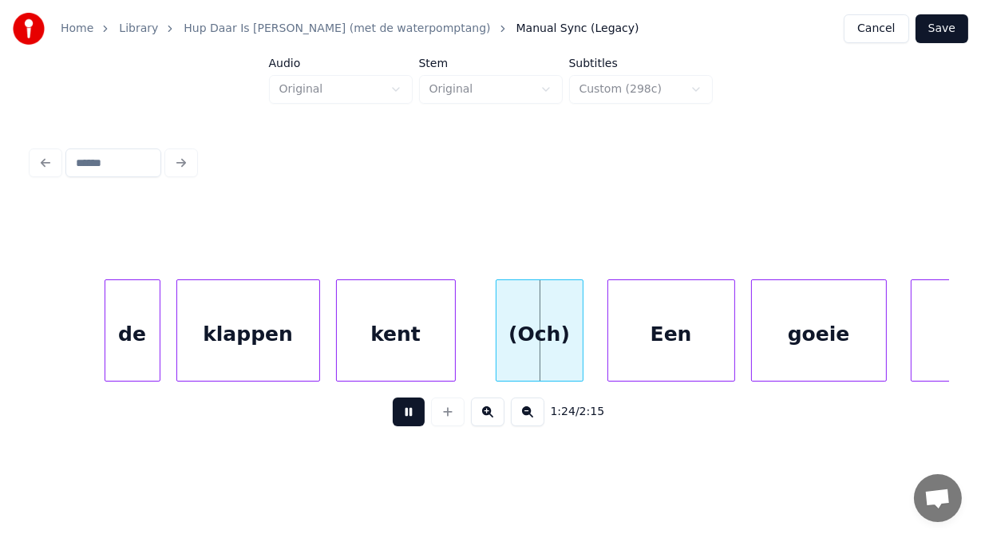
click at [398, 426] on button at bounding box center [409, 411] width 32 height 29
click at [131, 354] on div "de" at bounding box center [120, 334] width 54 height 109
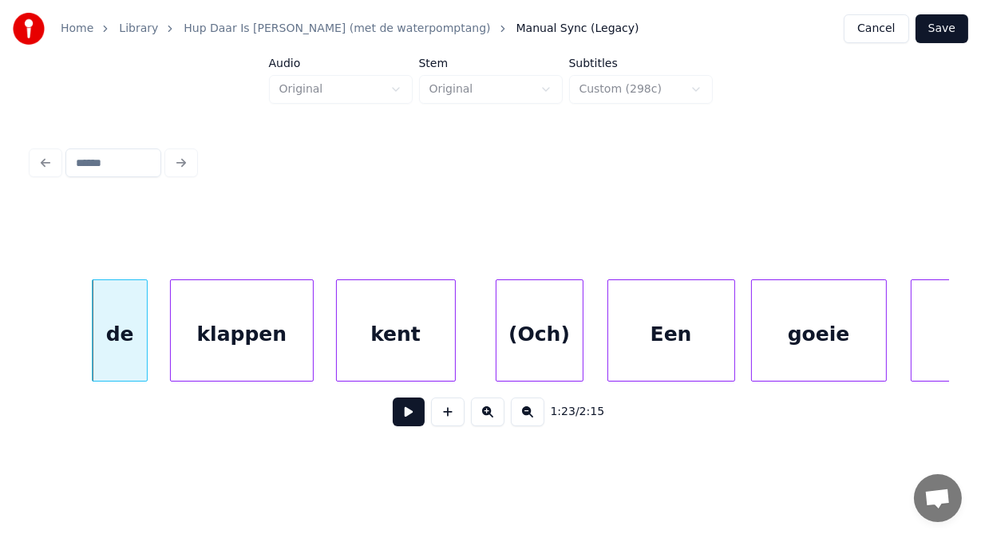
click at [198, 342] on div "klappen" at bounding box center [242, 334] width 142 height 109
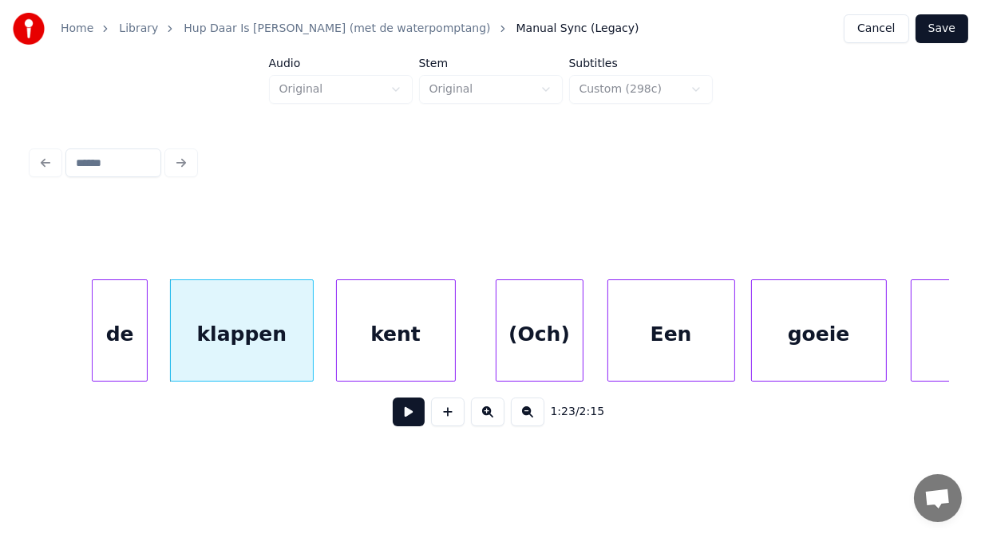
click at [112, 341] on div "de" at bounding box center [120, 334] width 54 height 109
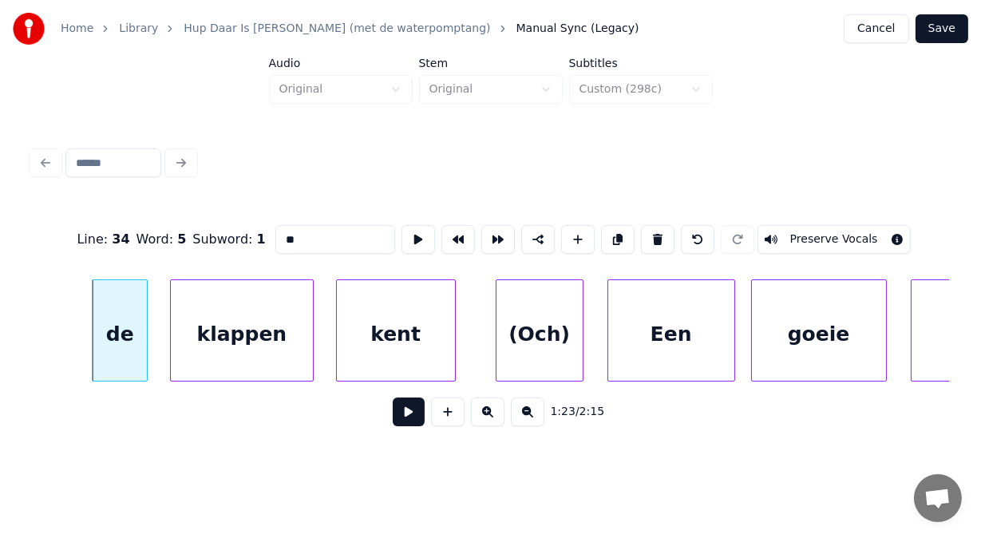
drag, startPoint x: 280, startPoint y: 241, endPoint x: 164, endPoint y: 258, distance: 116.9
click at [164, 258] on div "Line : 34 Word : 5 Subword : 1 ** Preserve Vocals" at bounding box center [490, 240] width 917 height 80
click at [557, 349] on div "(Och)" at bounding box center [539, 334] width 86 height 109
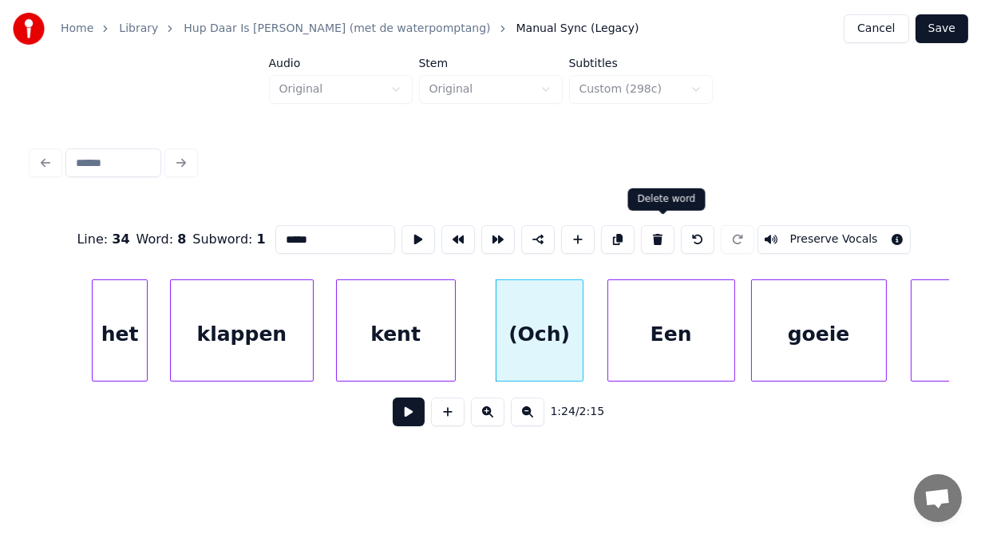
click at [661, 234] on button at bounding box center [658, 239] width 34 height 29
type input "****"
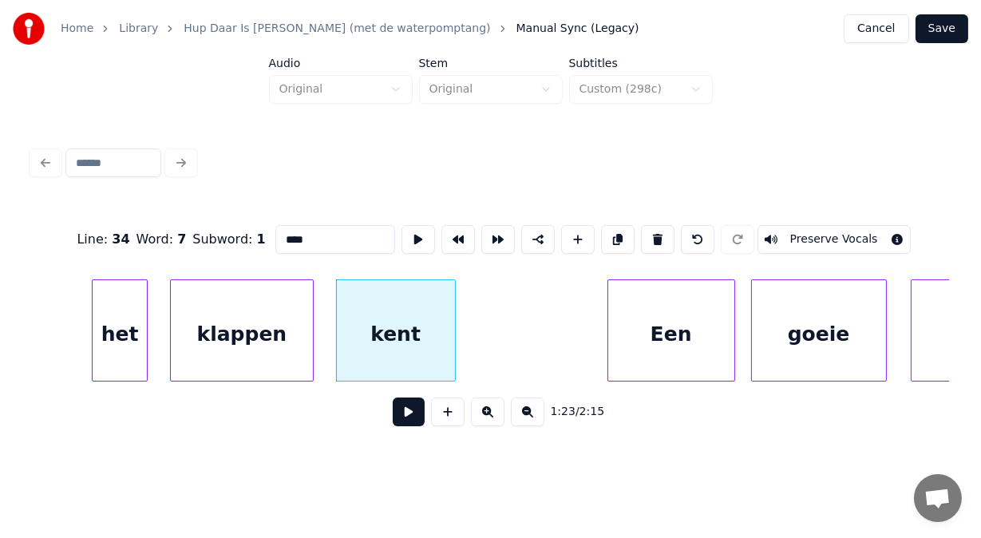
click at [412, 412] on button at bounding box center [409, 411] width 32 height 29
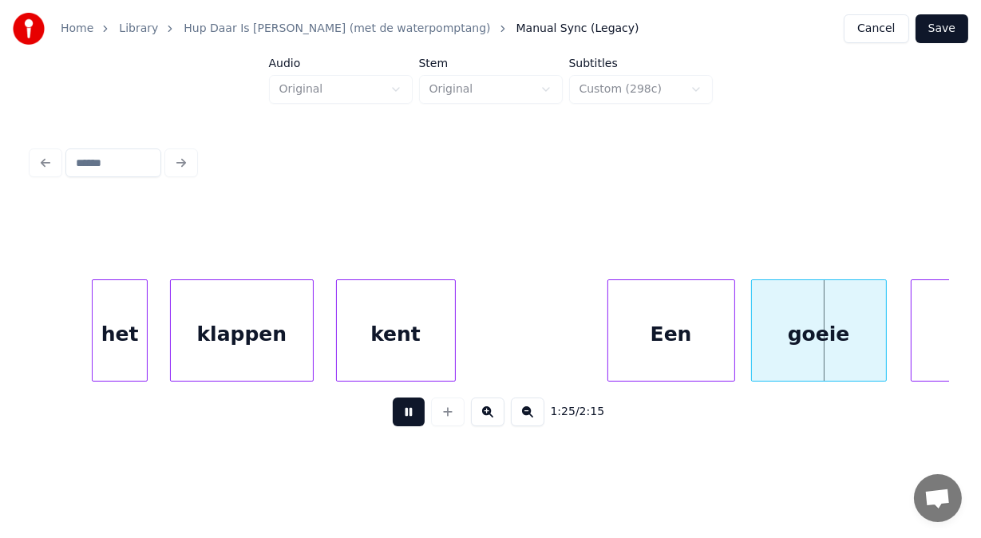
click at [412, 412] on button at bounding box center [409, 411] width 32 height 29
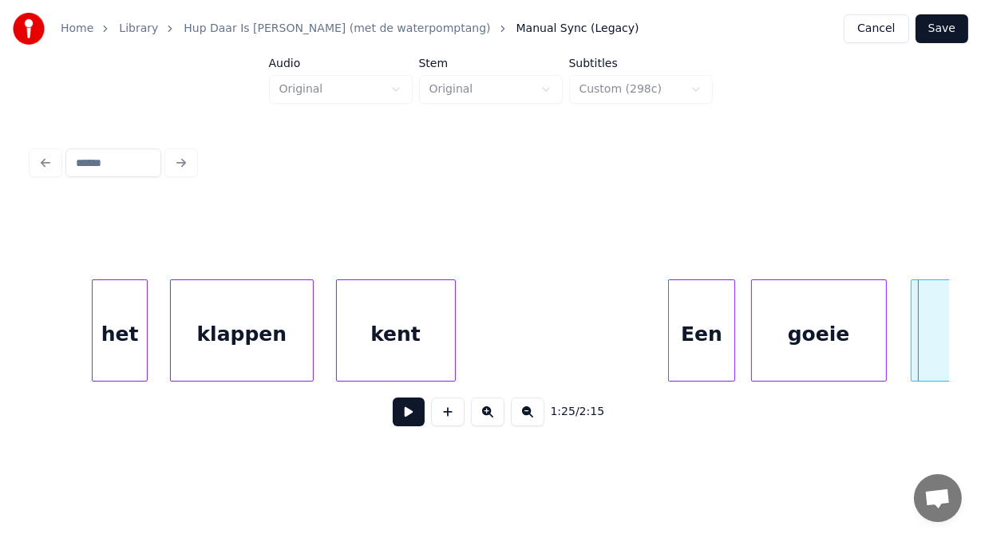
click at [669, 312] on div at bounding box center [671, 330] width 5 height 101
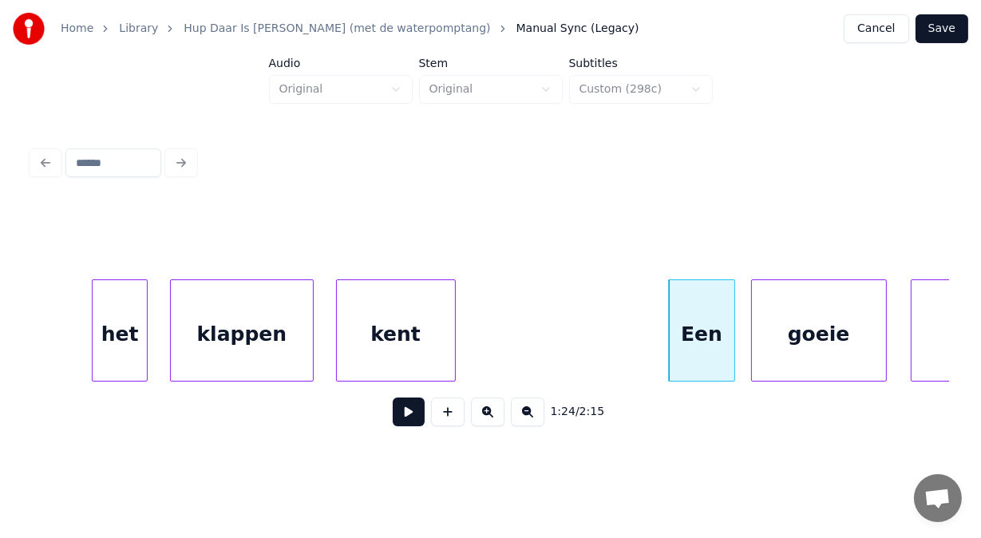
click at [398, 425] on button at bounding box center [409, 411] width 32 height 29
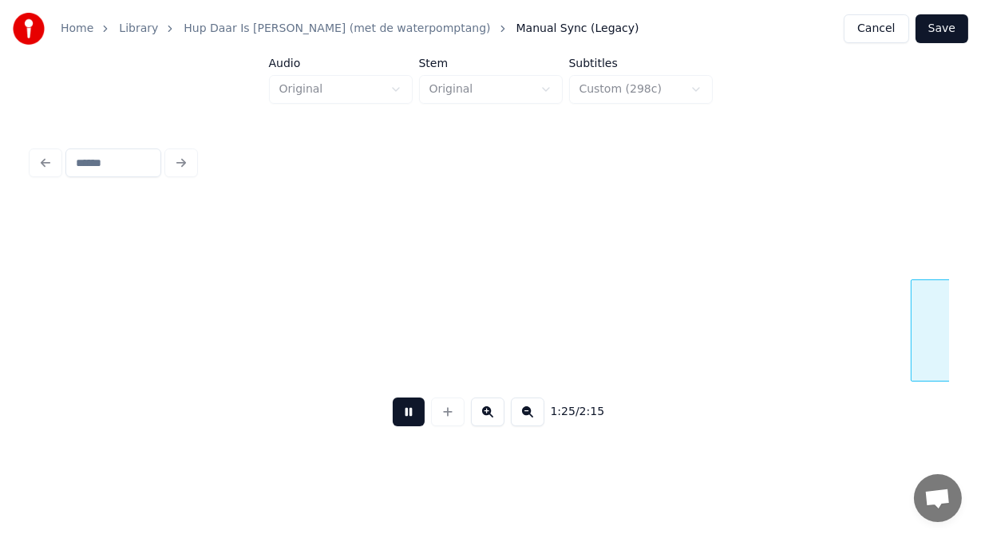
scroll to position [0, 34056]
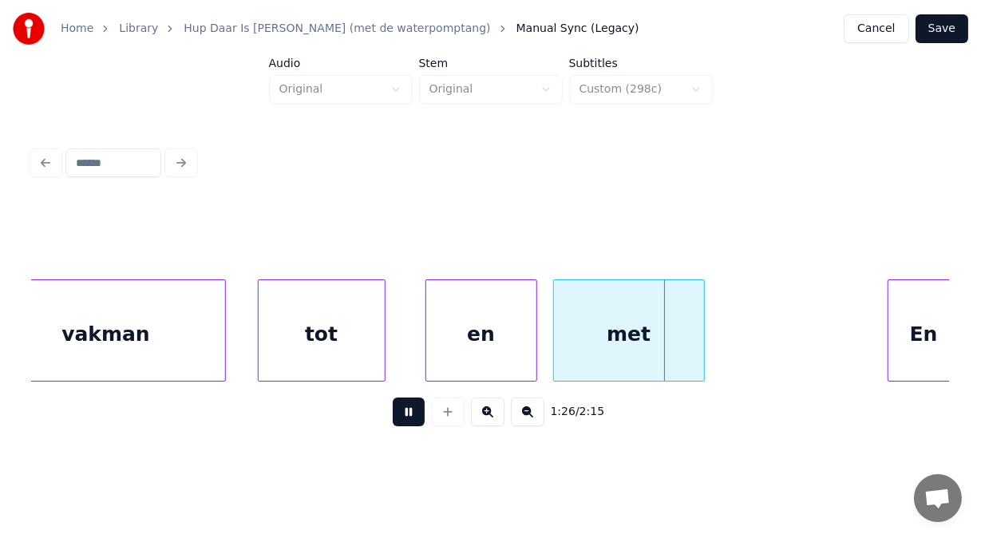
click at [398, 425] on button at bounding box center [409, 411] width 32 height 29
click at [338, 348] on div "tot" at bounding box center [314, 334] width 126 height 109
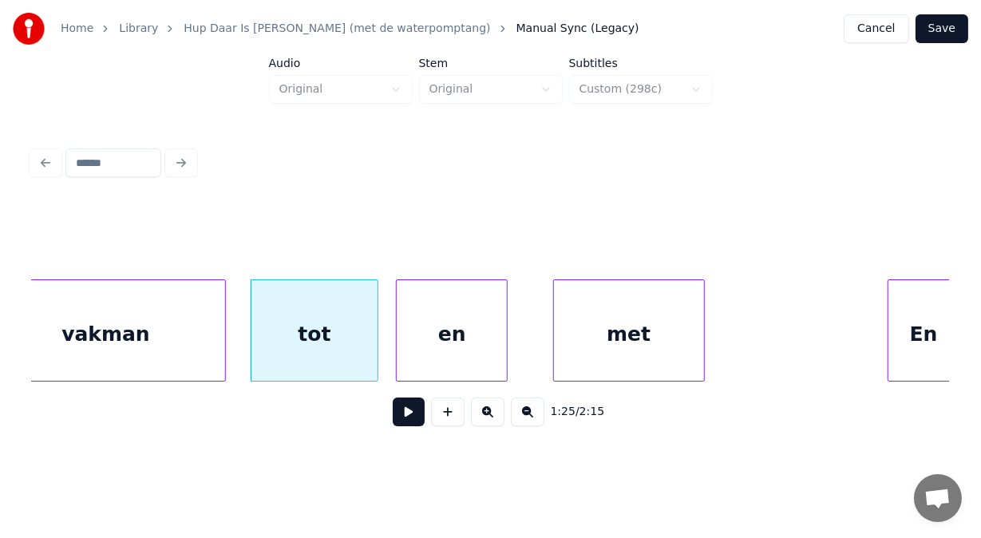
click at [451, 334] on div "en" at bounding box center [452, 334] width 110 height 109
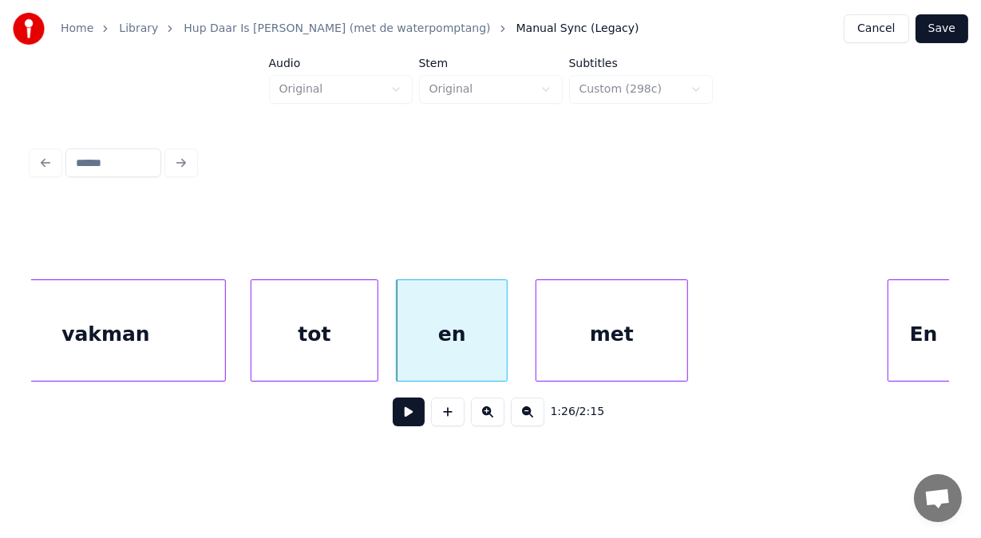
click at [587, 314] on div "met" at bounding box center [611, 334] width 150 height 109
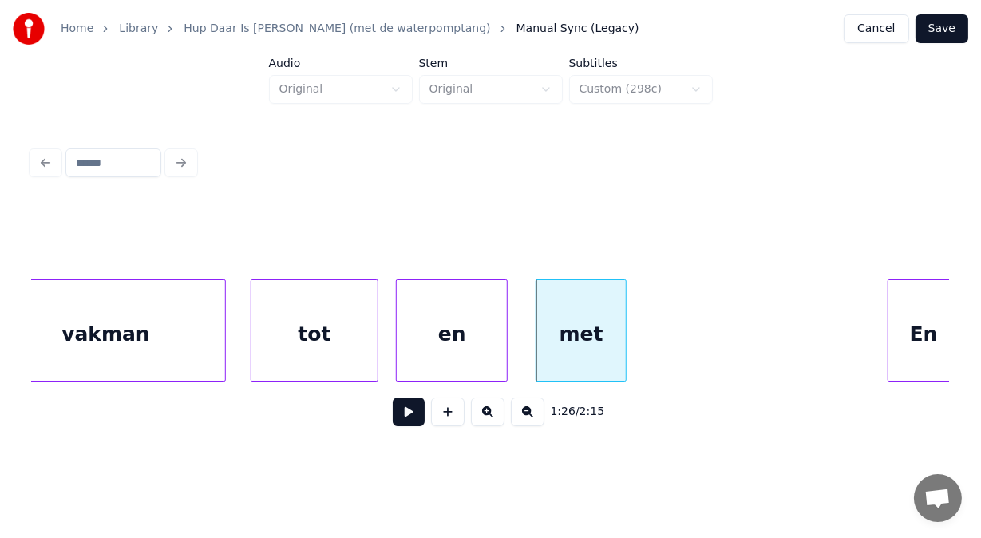
click at [623, 332] on div at bounding box center [623, 330] width 5 height 101
click at [334, 350] on div at bounding box center [334, 330] width 5 height 101
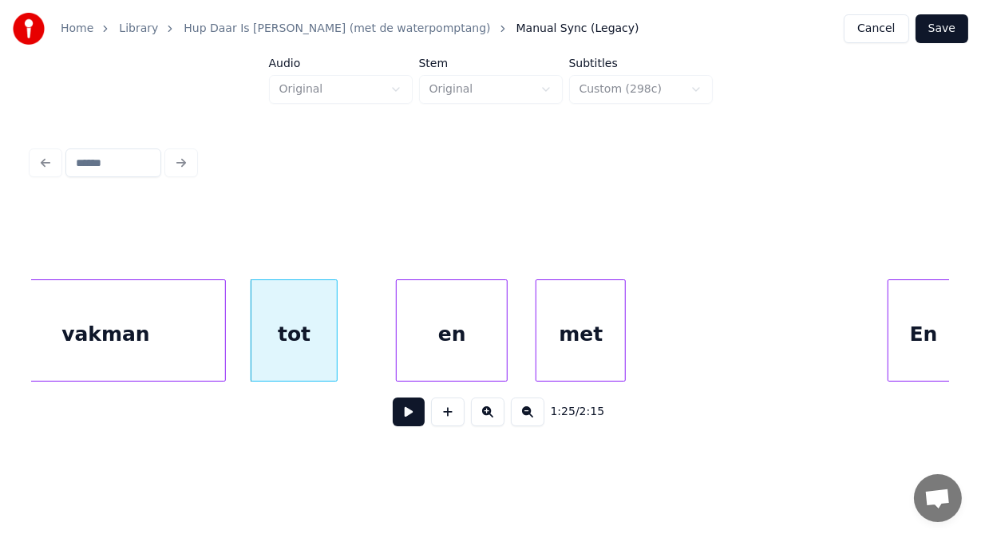
click at [393, 417] on button at bounding box center [409, 411] width 32 height 29
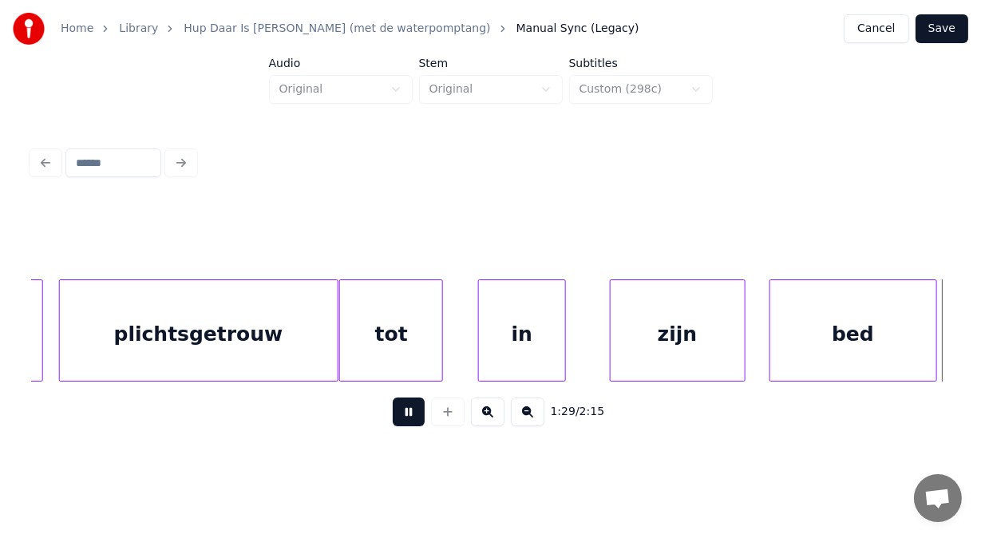
scroll to position [0, 35890]
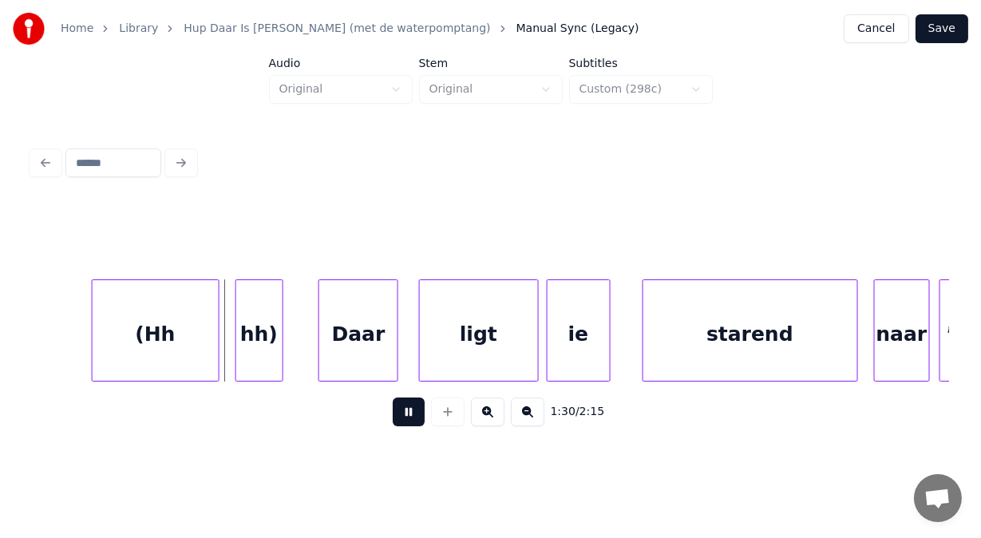
click at [393, 417] on button at bounding box center [409, 411] width 32 height 29
click at [190, 318] on div "(Hh" at bounding box center [156, 334] width 126 height 109
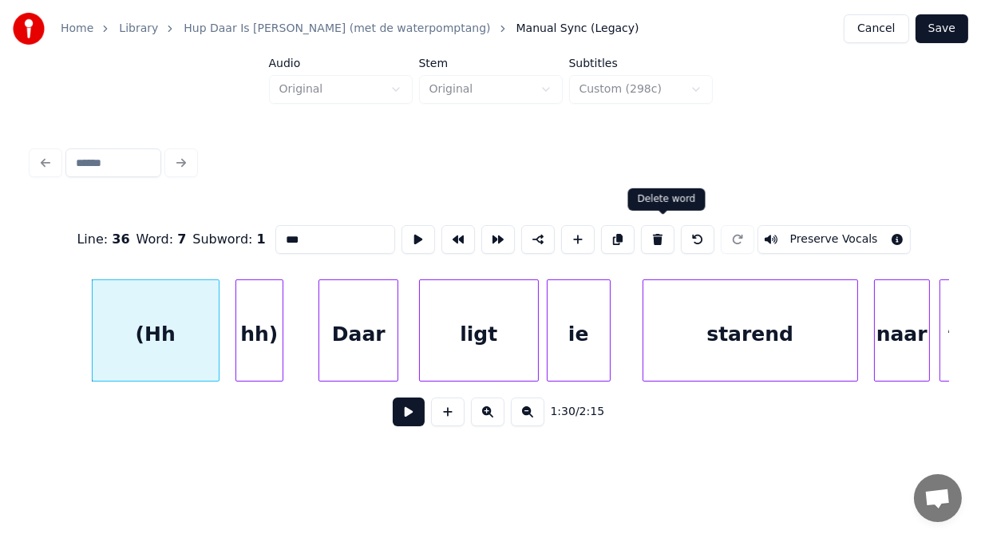
click at [670, 235] on button at bounding box center [658, 239] width 34 height 29
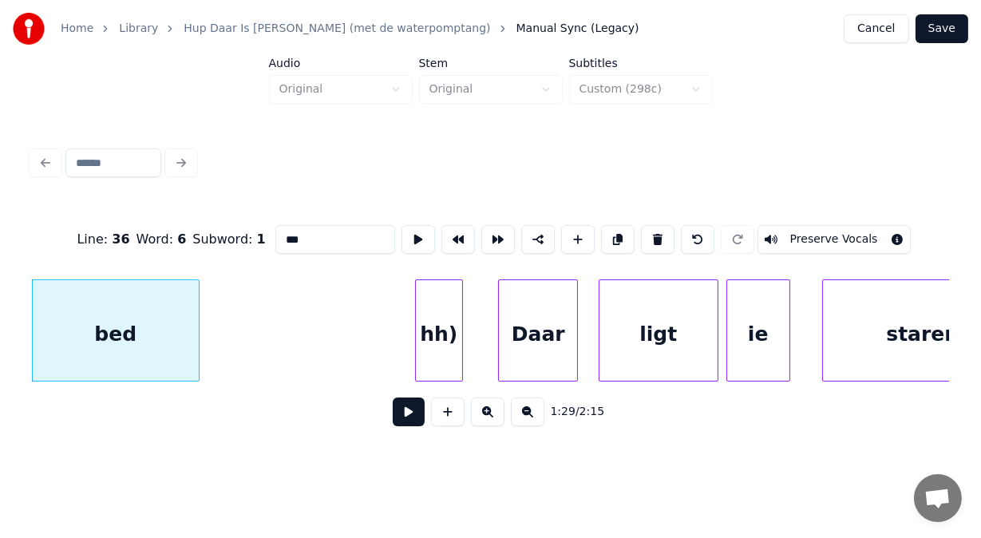
click at [434, 308] on div "hh)" at bounding box center [439, 334] width 46 height 109
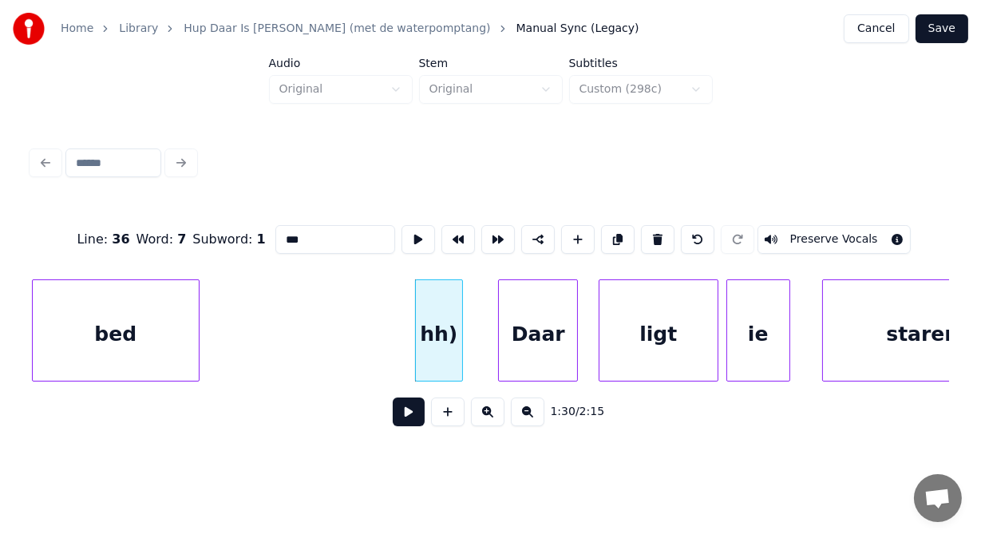
click at [665, 233] on button at bounding box center [658, 239] width 34 height 29
type input "****"
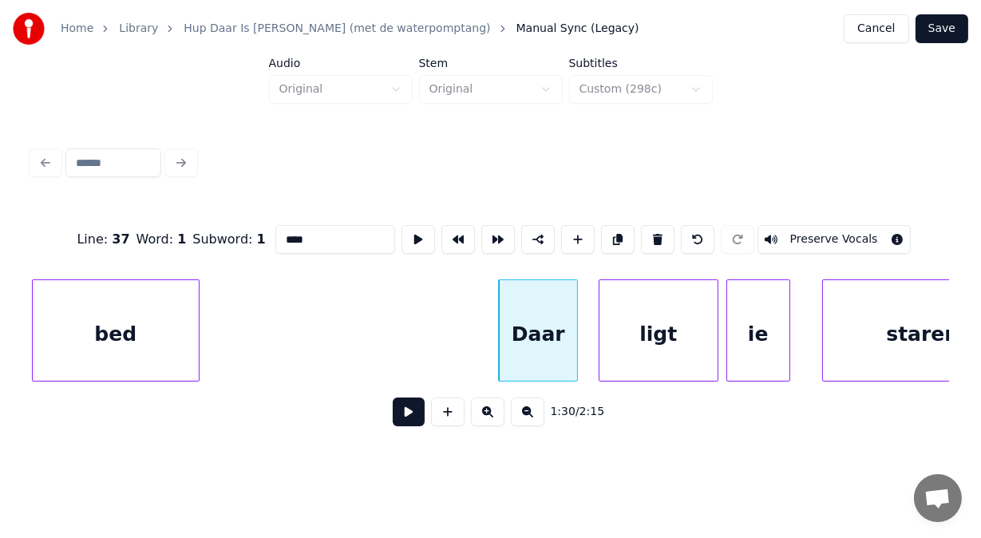
click at [393, 423] on button at bounding box center [409, 411] width 32 height 29
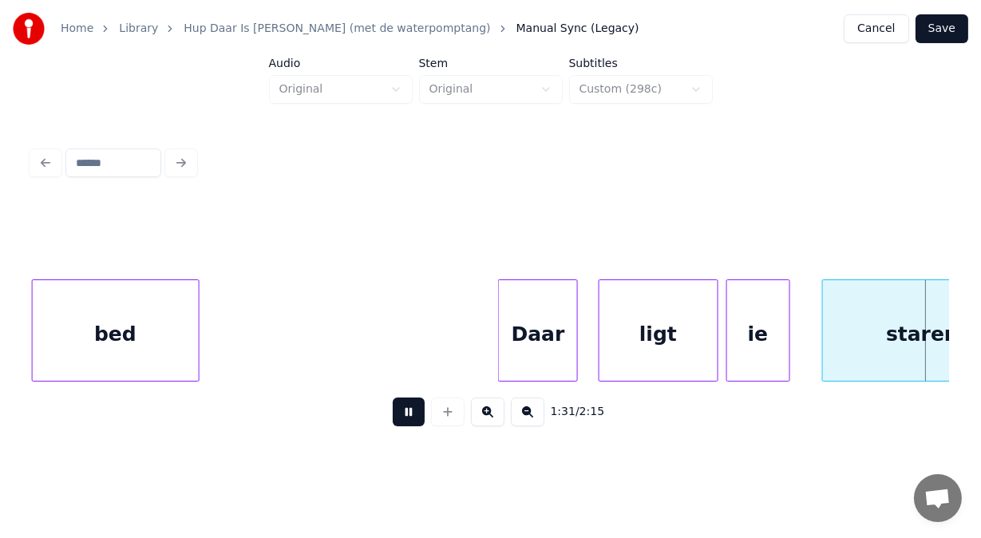
scroll to position [0, 36630]
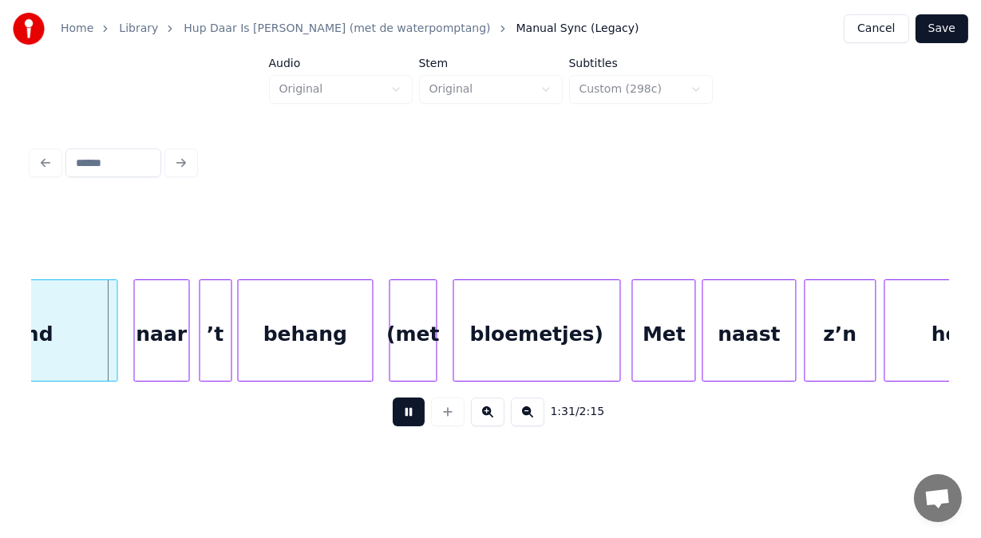
click at [393, 423] on button at bounding box center [409, 411] width 32 height 29
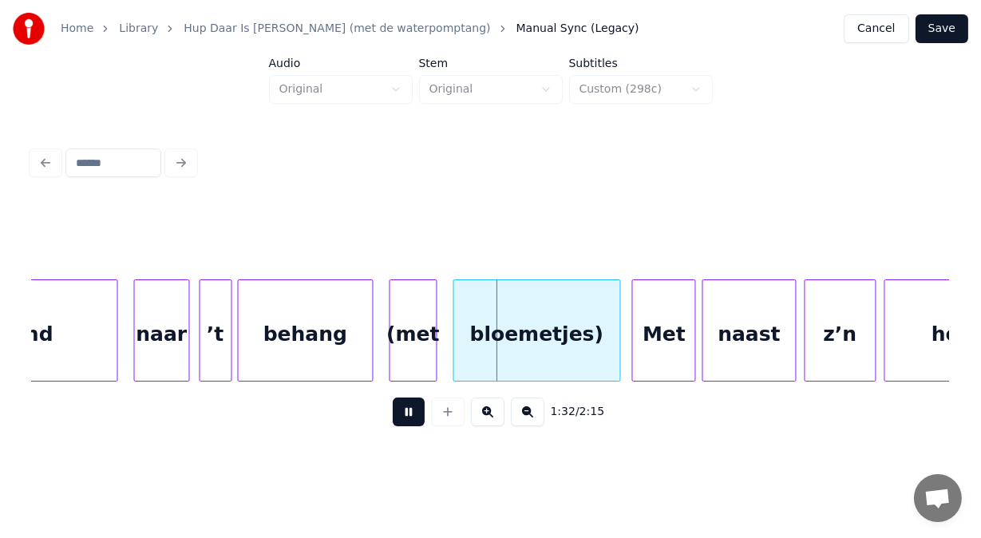
click at [393, 423] on button at bounding box center [409, 411] width 32 height 29
click at [480, 334] on div "bloemetjes)" at bounding box center [537, 334] width 166 height 109
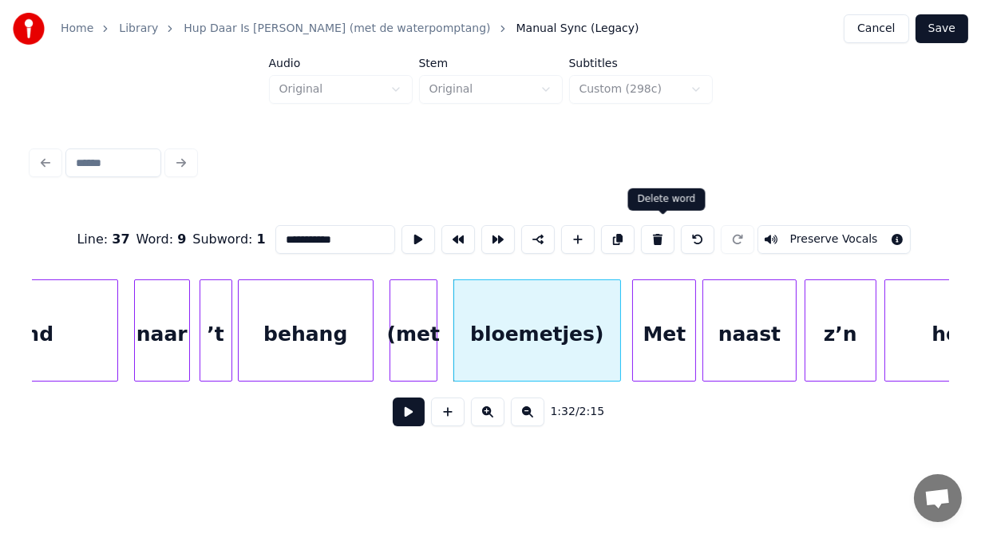
click at [670, 231] on button at bounding box center [658, 239] width 34 height 29
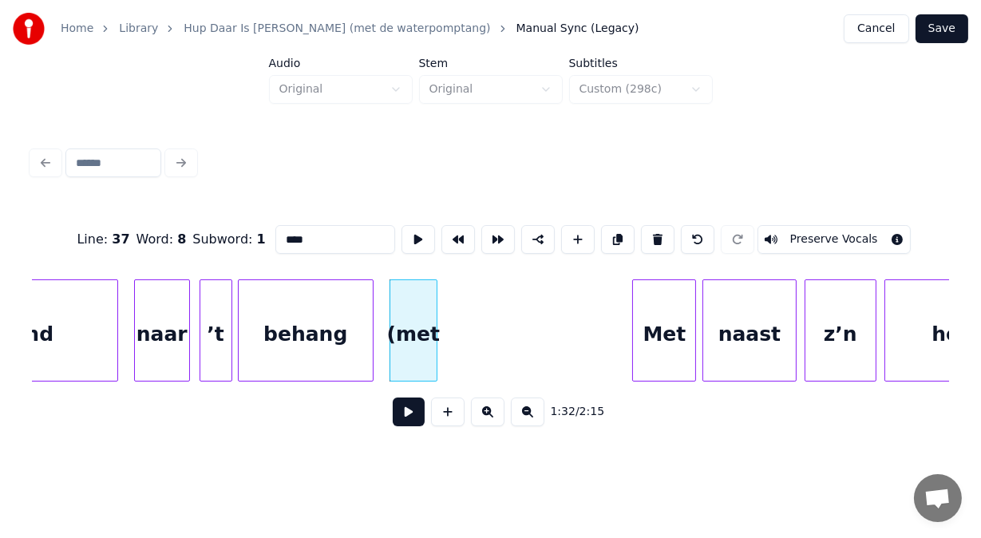
click at [430, 316] on div "(met" at bounding box center [413, 334] width 46 height 109
click at [663, 237] on button at bounding box center [658, 239] width 34 height 29
type input "******"
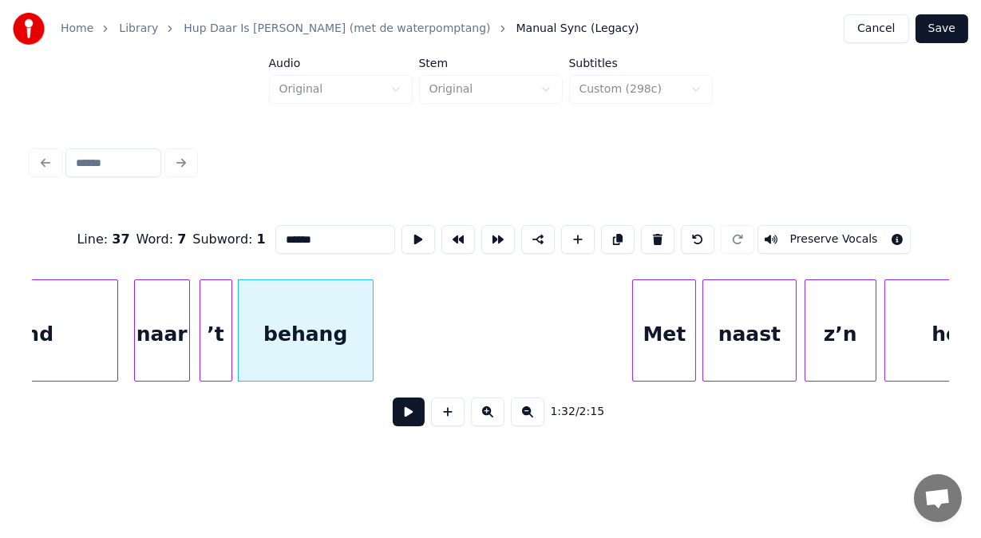
click at [409, 420] on button at bounding box center [409, 411] width 32 height 29
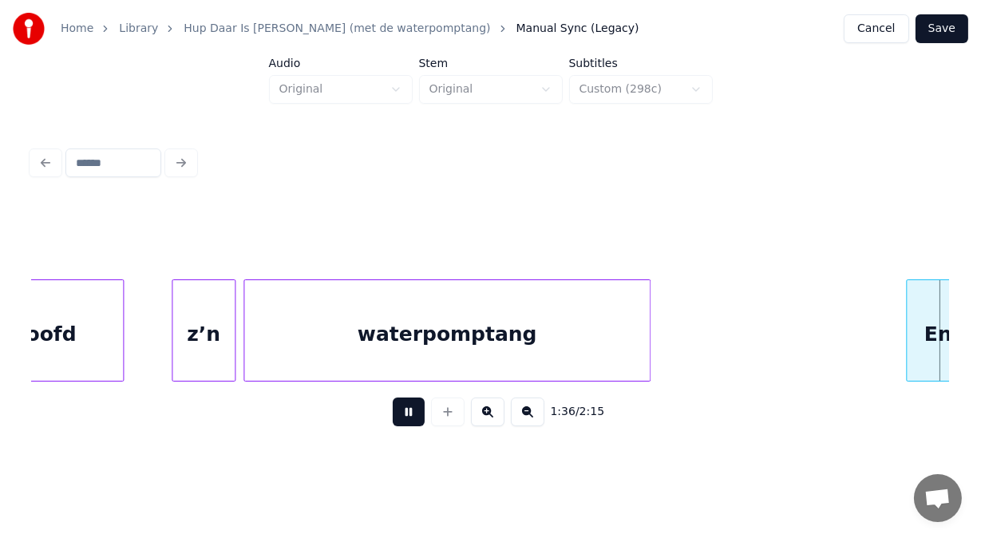
scroll to position [0, 38467]
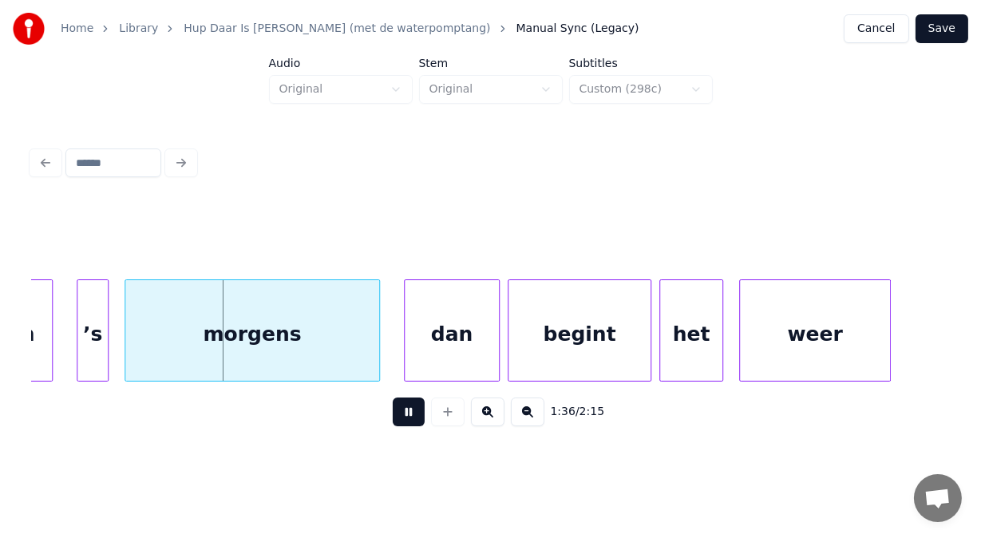
click at [409, 420] on button at bounding box center [409, 411] width 32 height 29
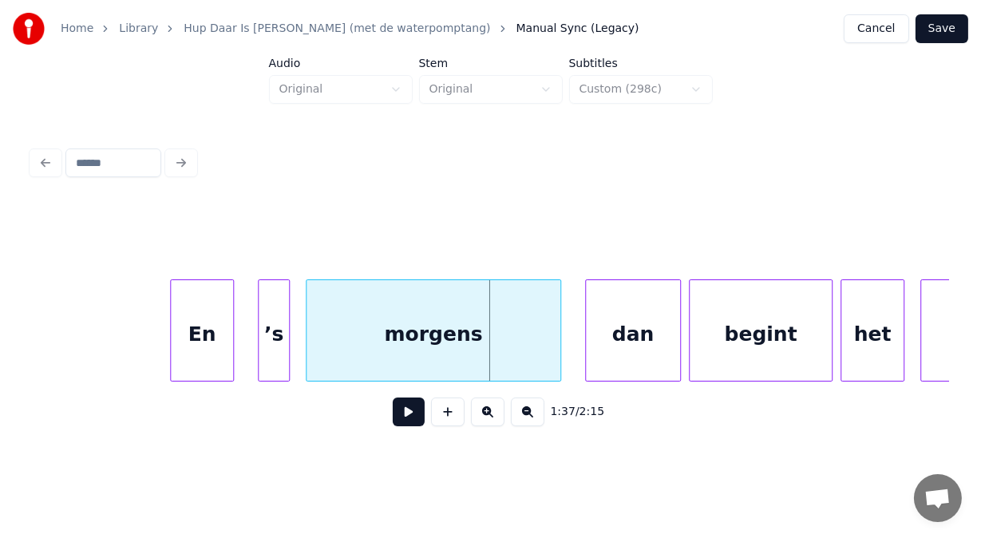
scroll to position [0, 38158]
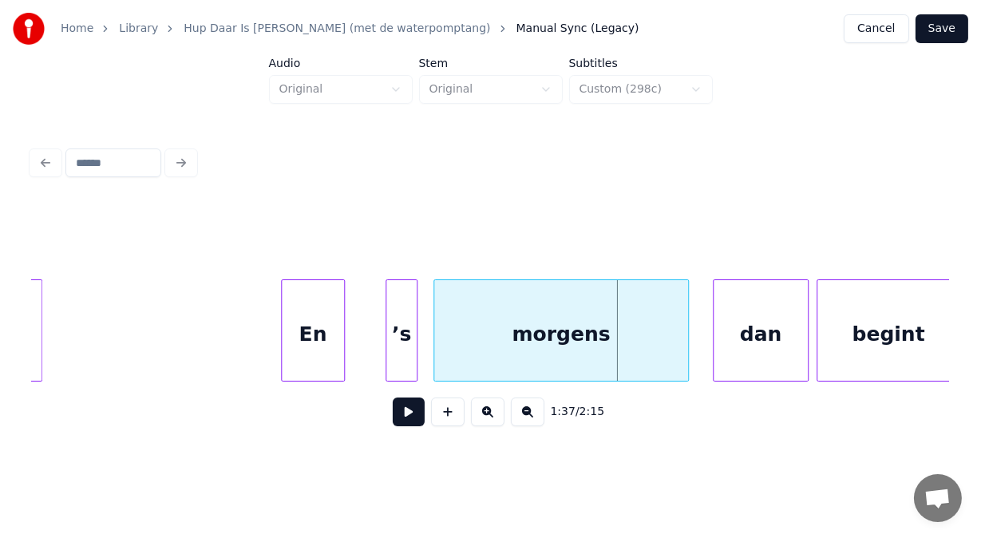
click at [311, 314] on div "En" at bounding box center [313, 334] width 62 height 109
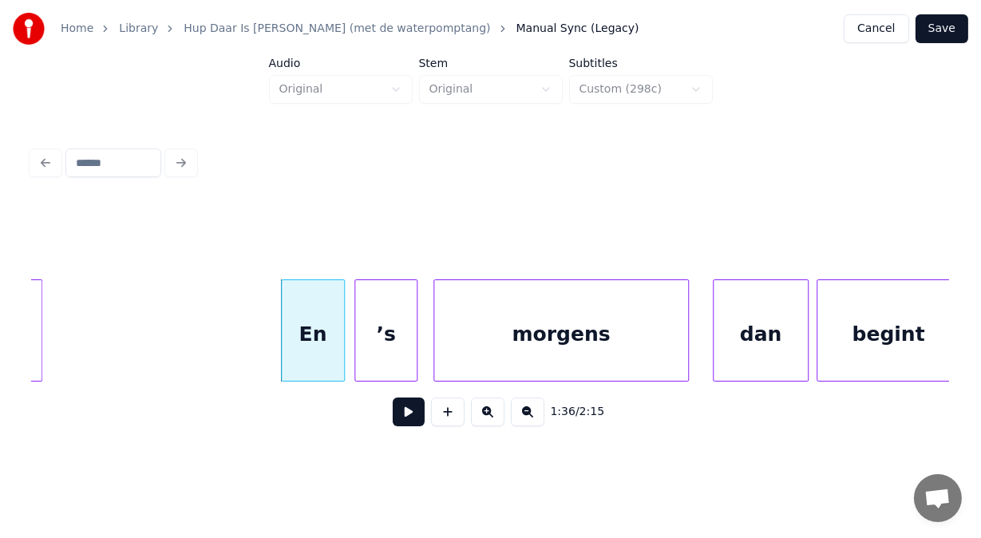
click at [359, 323] on div at bounding box center [357, 330] width 5 height 101
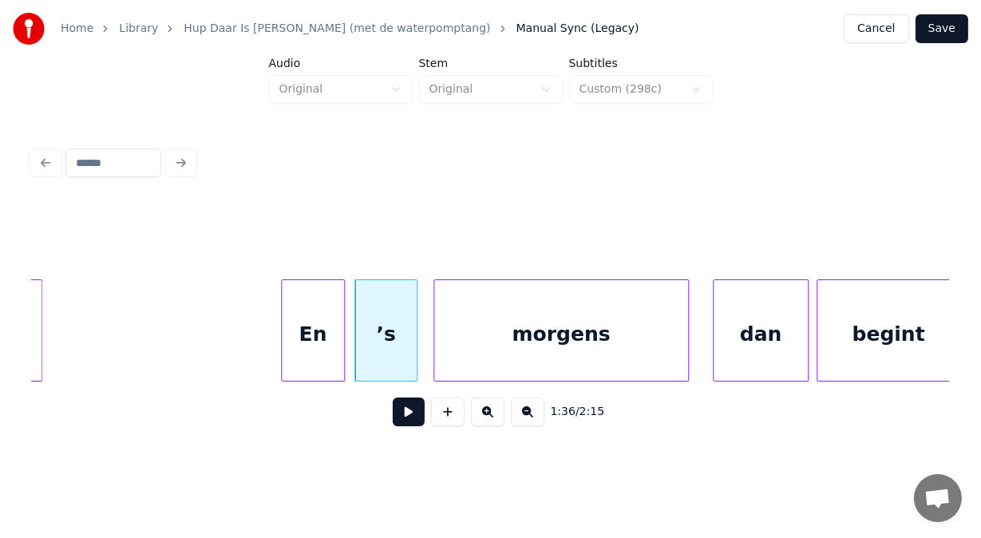
click at [395, 423] on button at bounding box center [409, 411] width 32 height 29
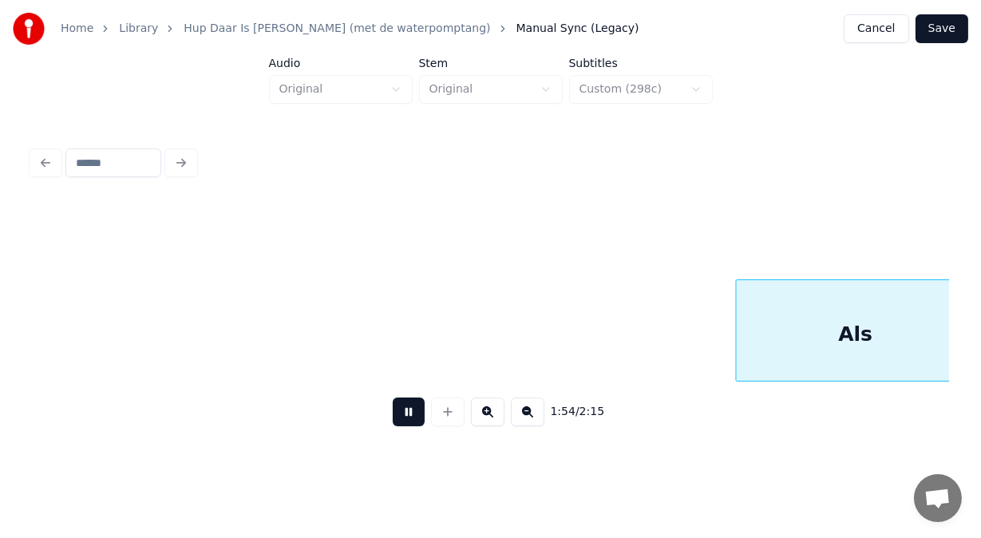
scroll to position [0, 45515]
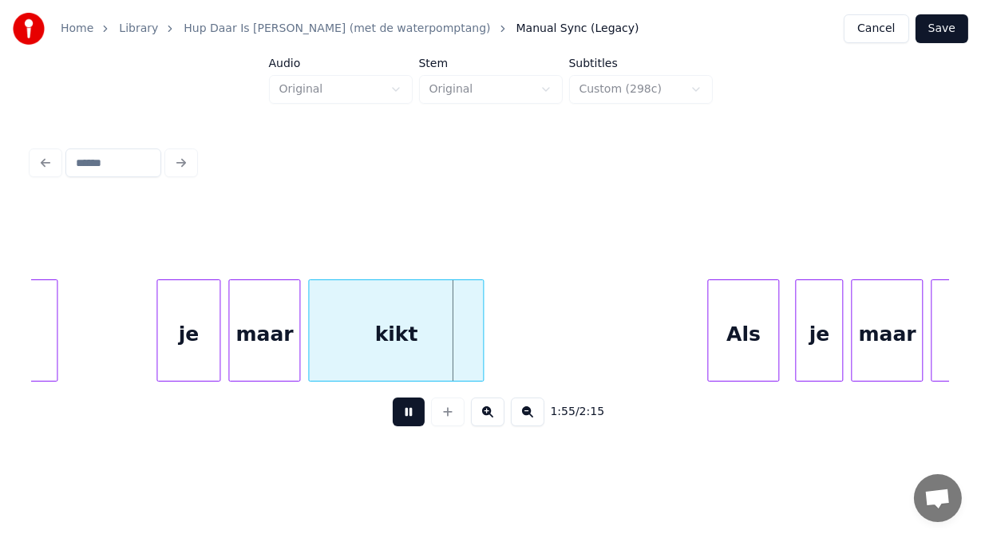
click at [395, 423] on button at bounding box center [409, 411] width 32 height 29
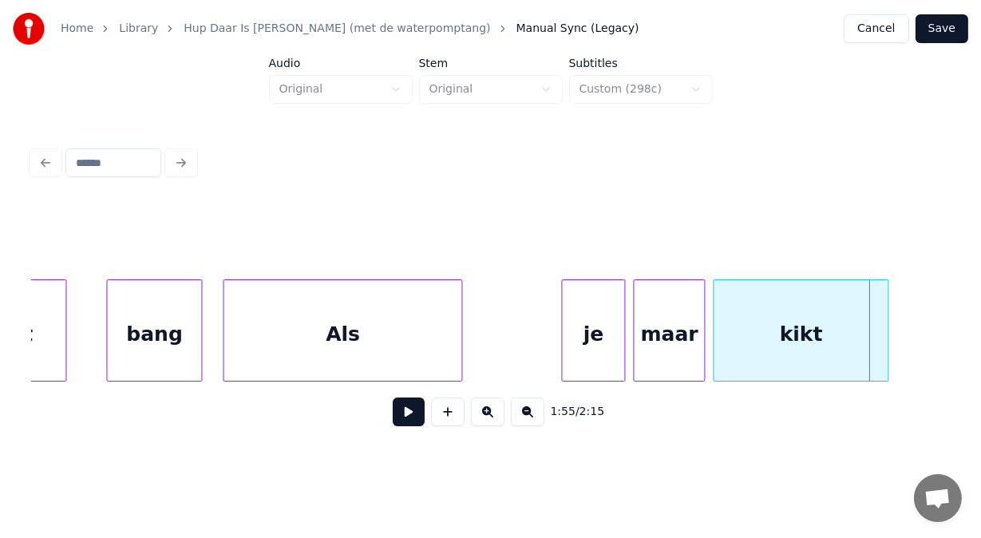
scroll to position [0, 45078]
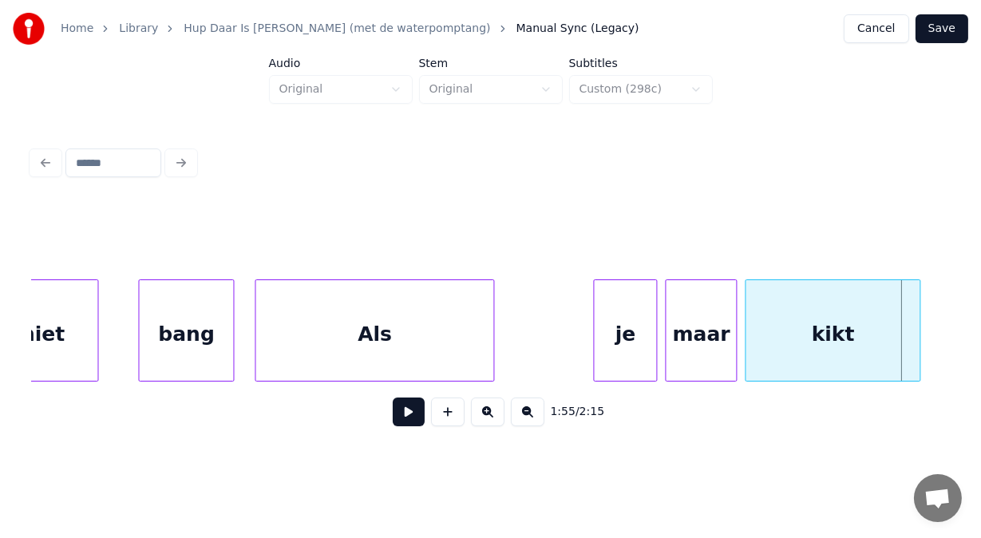
click at [420, 344] on div "Als" at bounding box center [374, 334] width 238 height 109
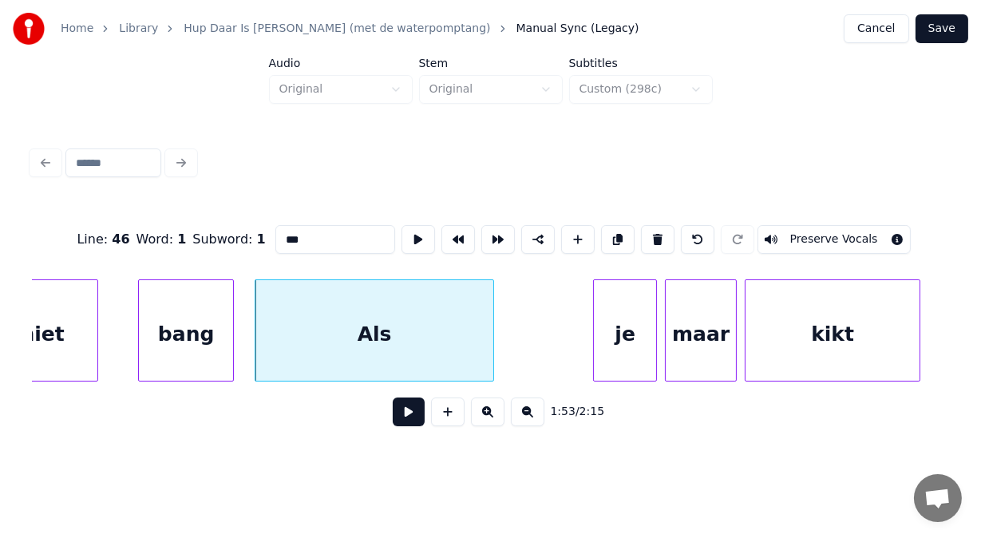
click at [279, 238] on input "***" at bounding box center [335, 239] width 120 height 29
type input "********"
click at [393, 417] on button at bounding box center [409, 411] width 32 height 29
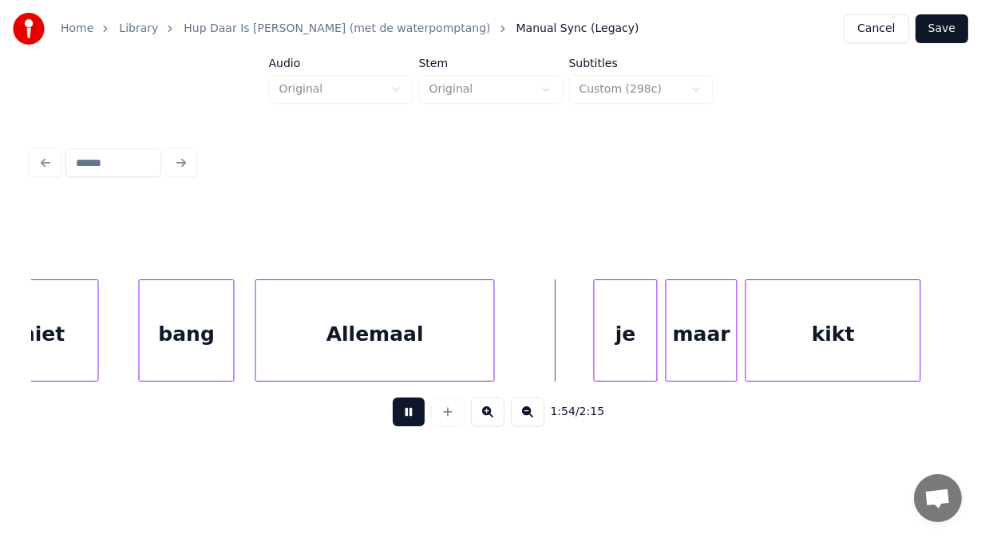
click at [393, 417] on button at bounding box center [409, 411] width 32 height 29
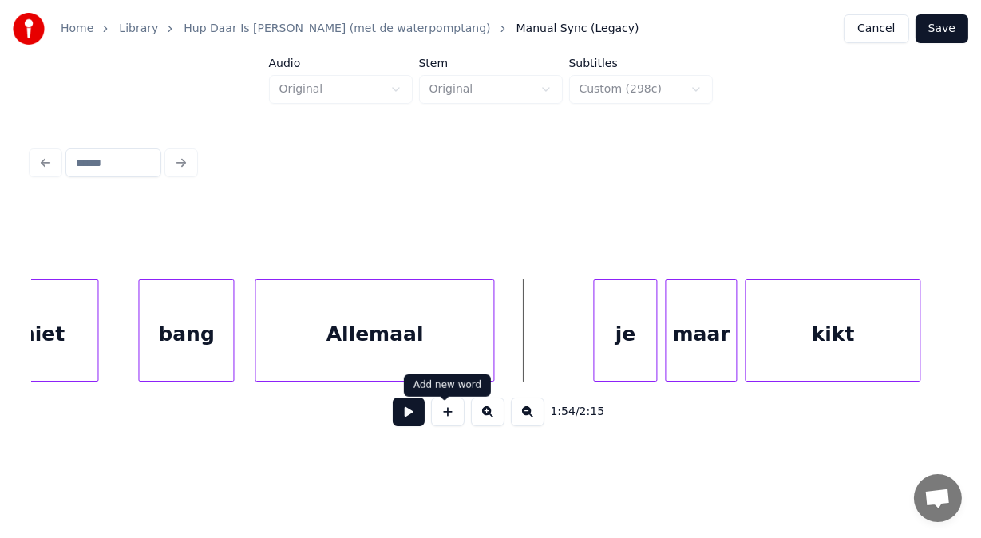
click at [446, 413] on button at bounding box center [448, 411] width 34 height 29
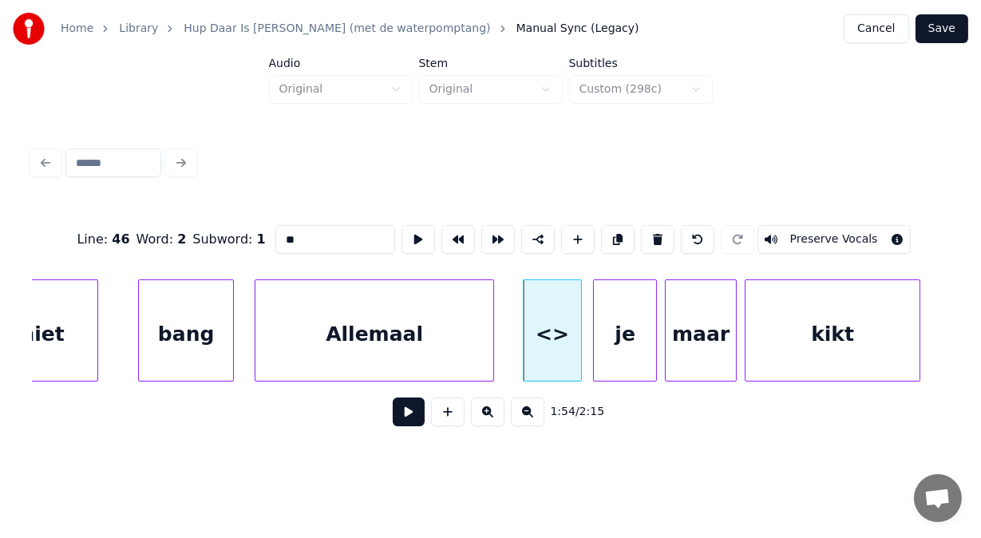
click at [576, 312] on div at bounding box center [578, 330] width 5 height 101
click at [560, 312] on div "<>" at bounding box center [552, 334] width 57 height 109
drag, startPoint x: 284, startPoint y: 253, endPoint x: 279, endPoint y: 241, distance: 13.2
click at [279, 241] on div "Line : 46 Word : 2 Subword : 1 ** Preserve Vocals" at bounding box center [490, 240] width 917 height 80
drag, startPoint x: 277, startPoint y: 238, endPoint x: 231, endPoint y: 238, distance: 45.5
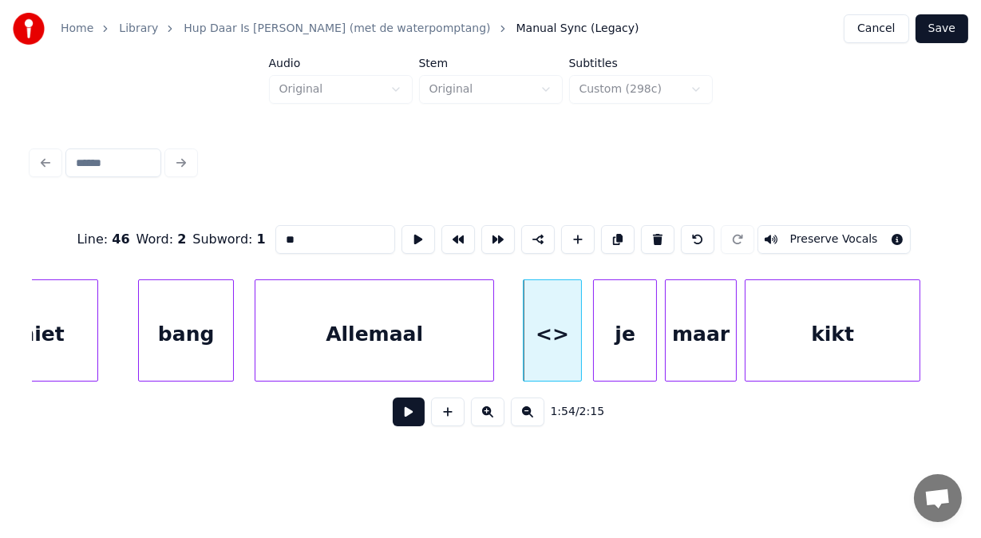
click at [231, 238] on div "Line : 46 Word : 2 Subword : 1 ** Preserve Vocals" at bounding box center [490, 240] width 917 height 80
click at [516, 304] on div at bounding box center [515, 330] width 5 height 101
type input "***"
click at [397, 418] on button at bounding box center [409, 411] width 32 height 29
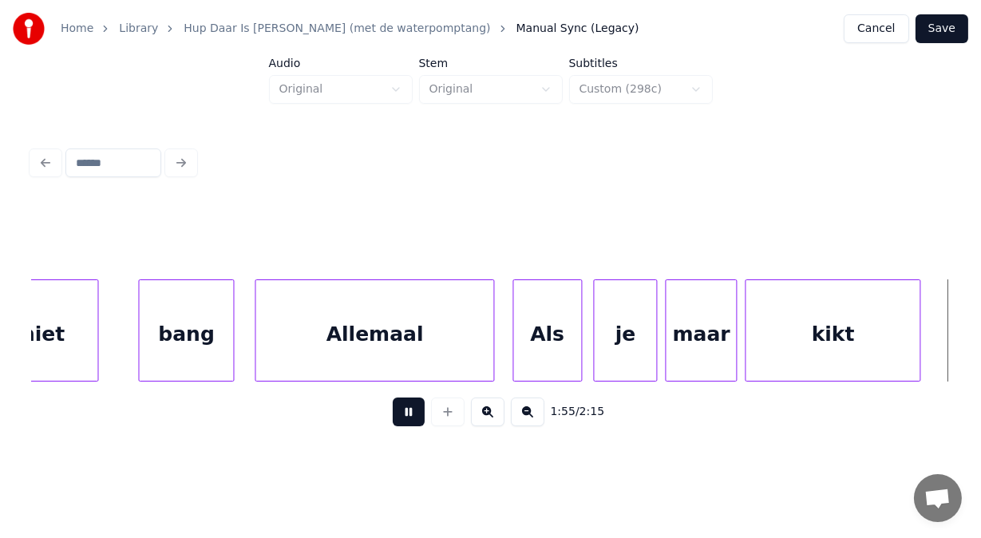
scroll to position [0, 46002]
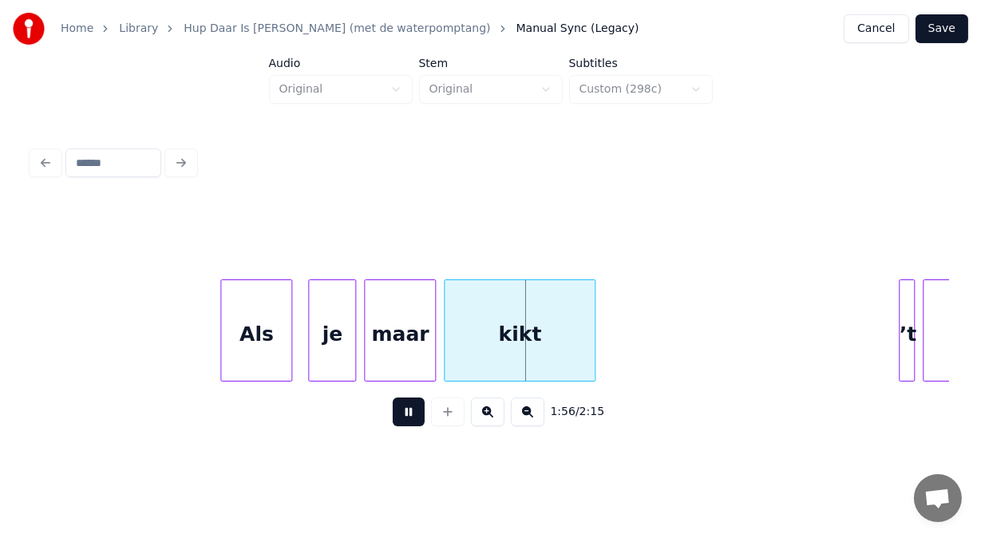
click at [397, 418] on button at bounding box center [409, 411] width 32 height 29
click at [245, 333] on div "Als" at bounding box center [239, 334] width 70 height 109
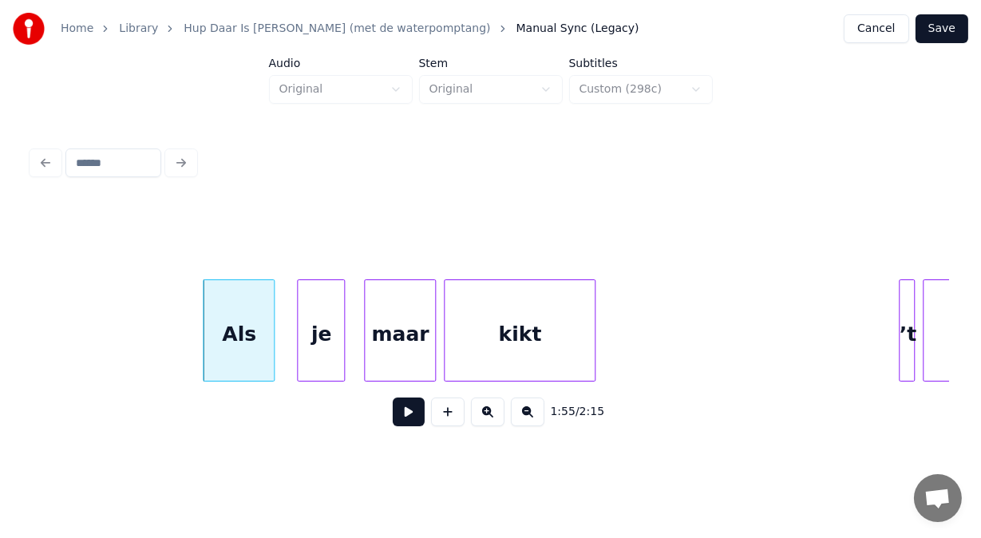
click at [317, 338] on div "je" at bounding box center [321, 334] width 46 height 109
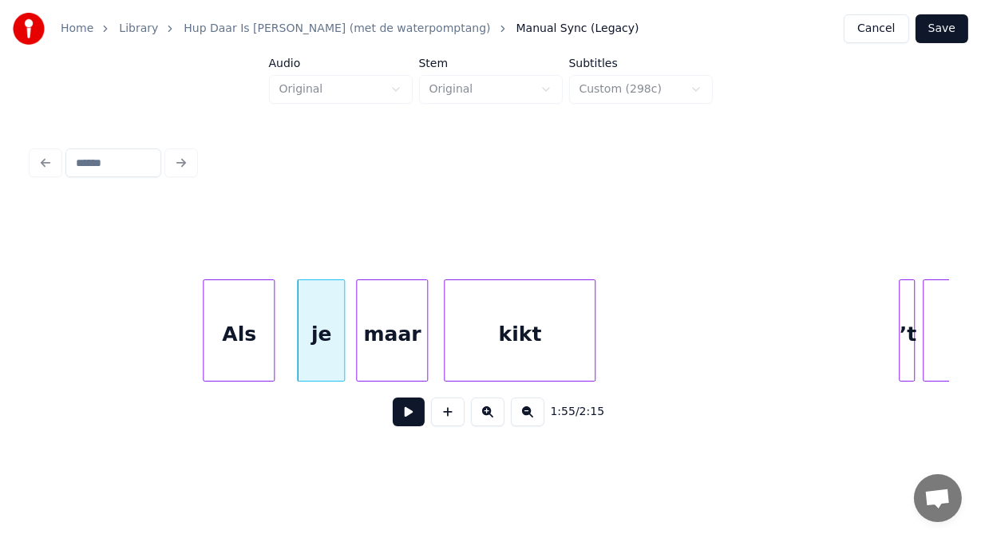
click at [380, 338] on div "maar" at bounding box center [392, 334] width 70 height 109
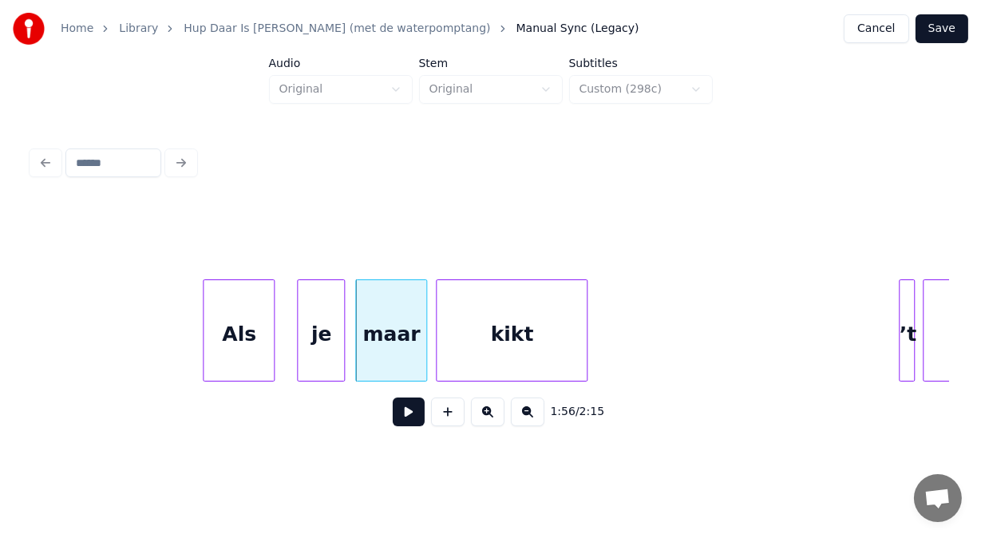
click at [461, 331] on div "kikt" at bounding box center [512, 334] width 150 height 109
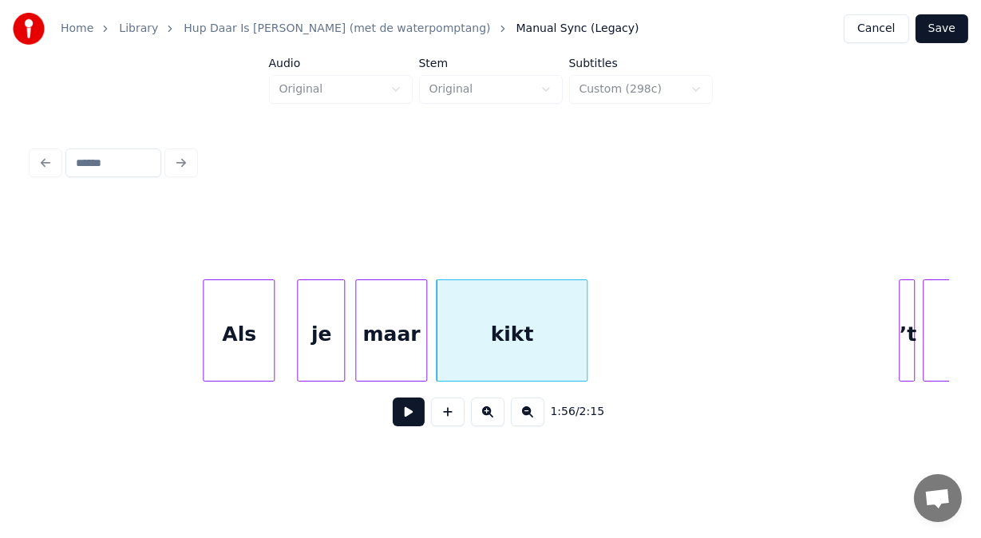
click at [408, 421] on button at bounding box center [409, 411] width 32 height 29
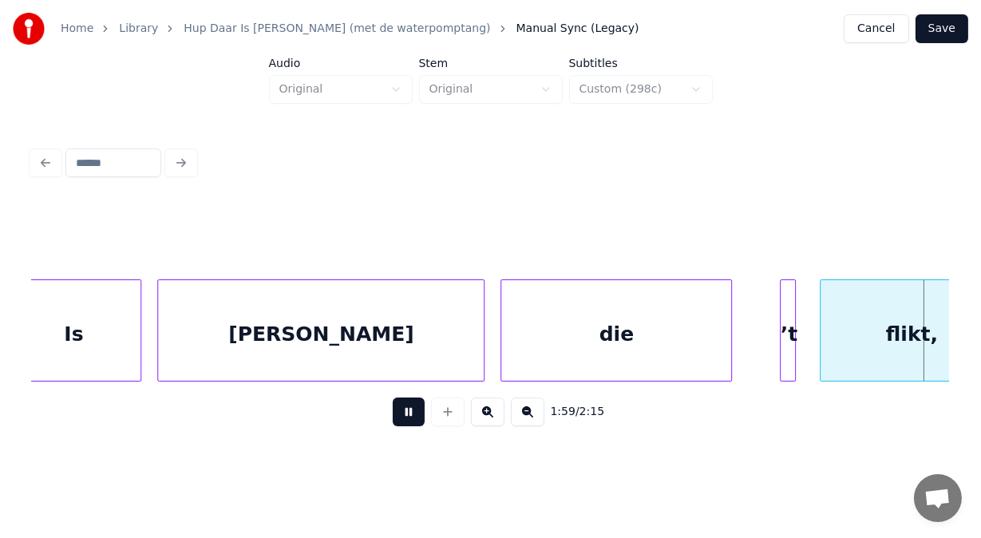
scroll to position [0, 47836]
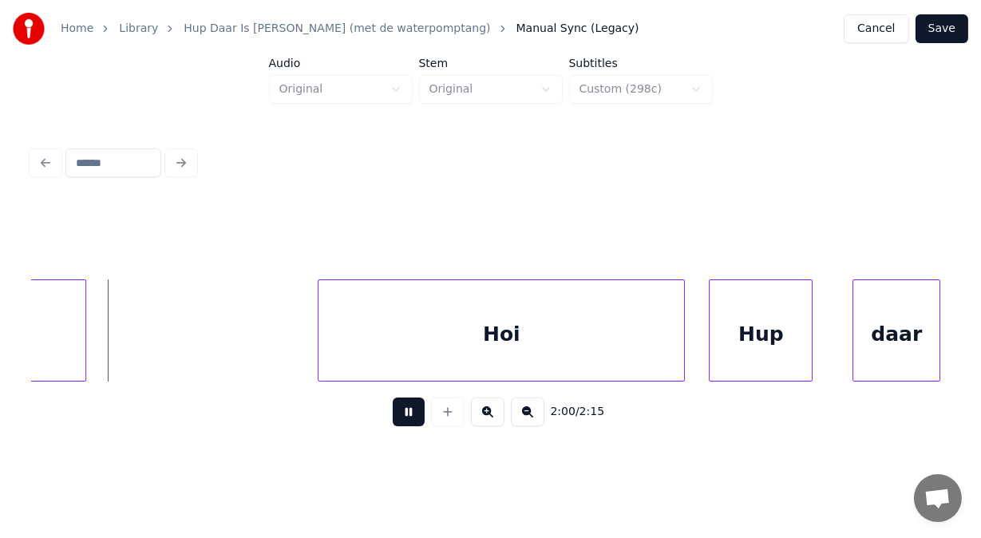
click at [408, 421] on button at bounding box center [409, 411] width 32 height 29
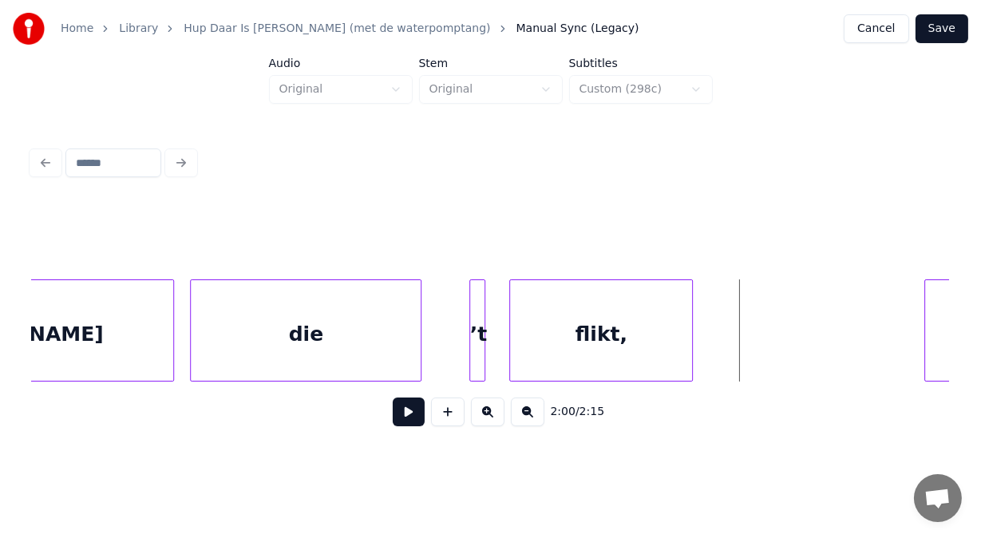
scroll to position [0, 47176]
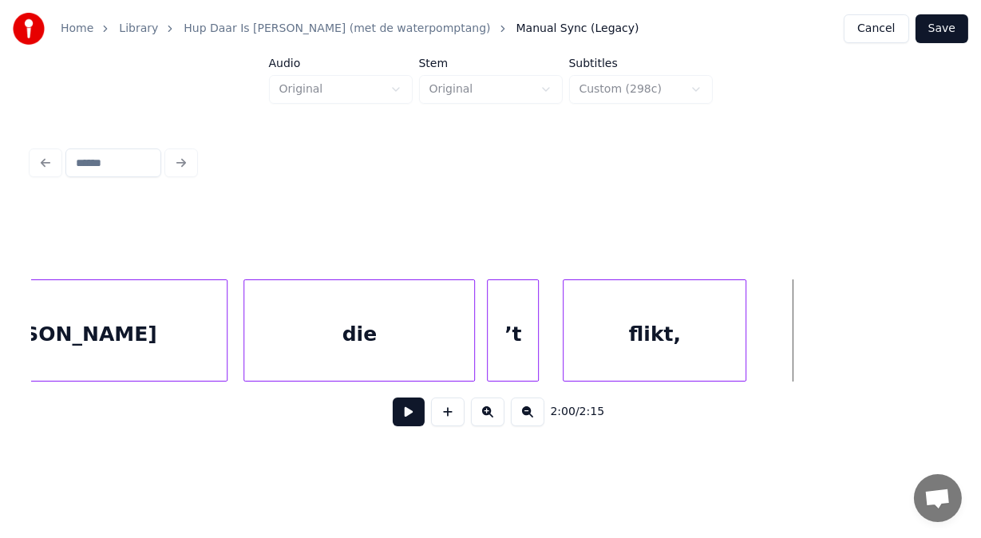
click at [488, 328] on div at bounding box center [490, 330] width 5 height 101
click at [522, 332] on div "’t" at bounding box center [512, 334] width 52 height 109
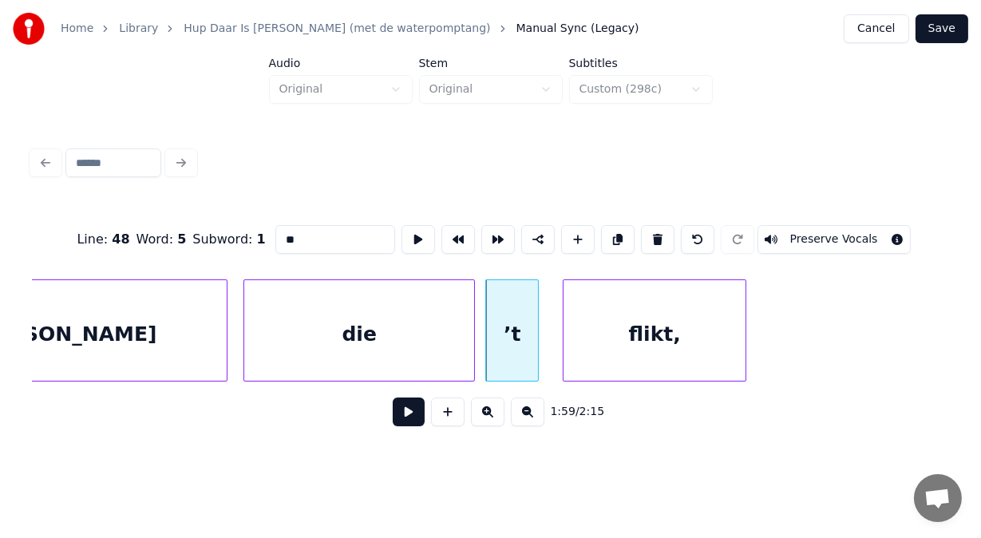
drag, startPoint x: 307, startPoint y: 231, endPoint x: 144, endPoint y: 247, distance: 164.4
click at [144, 247] on div "Line : 48 Word : 5 Subword : 1 ** Preserve Vocals" at bounding box center [490, 240] width 917 height 80
type input "***"
click at [395, 415] on button at bounding box center [409, 411] width 32 height 29
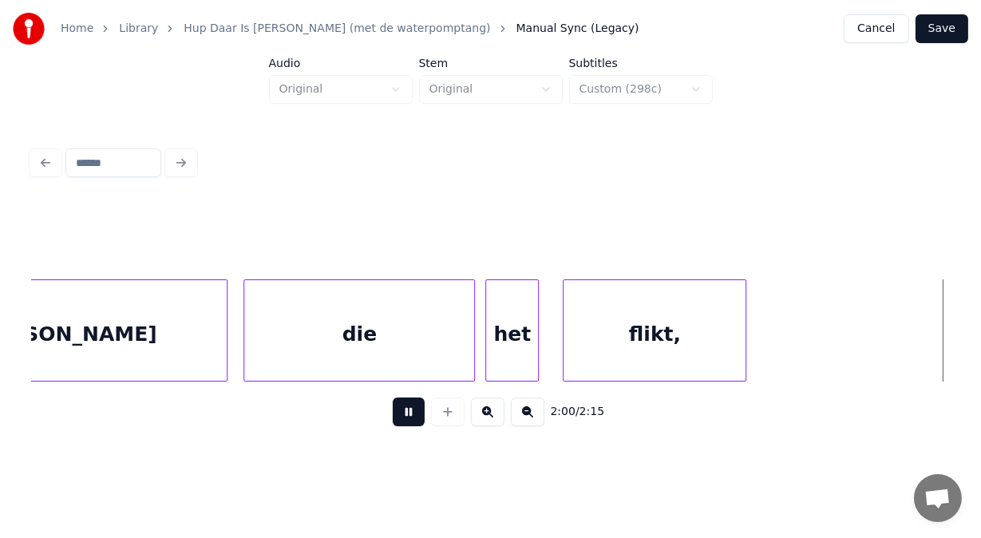
scroll to position [0, 48099]
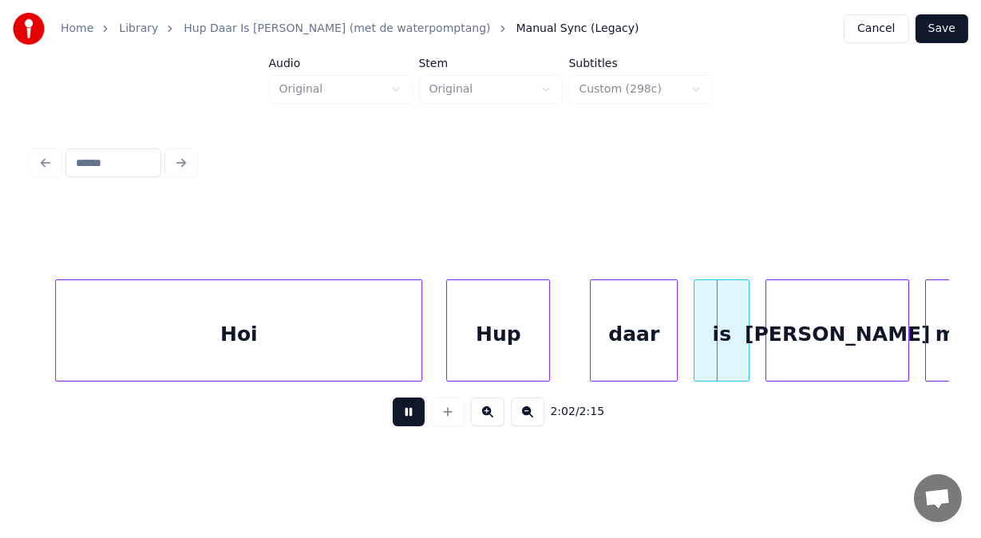
click at [395, 415] on button at bounding box center [409, 411] width 32 height 29
click at [456, 354] on div "Hup" at bounding box center [486, 334] width 102 height 109
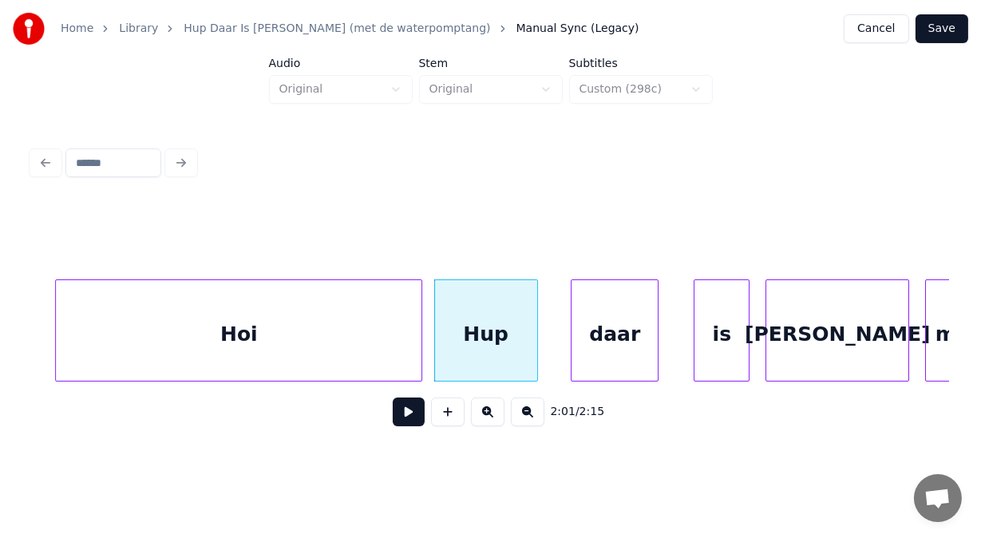
click at [591, 334] on div "daar" at bounding box center [614, 334] width 86 height 109
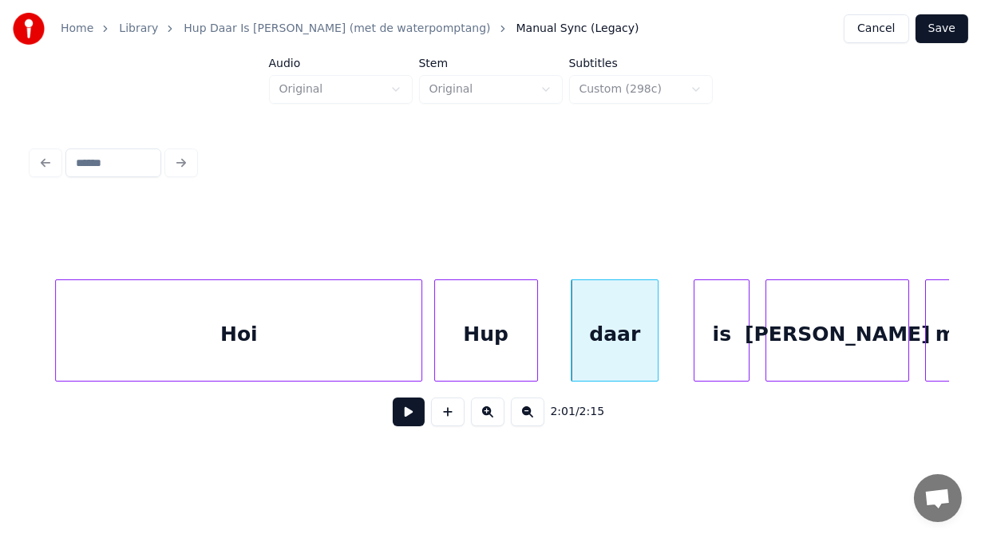
click at [410, 412] on button at bounding box center [409, 411] width 32 height 29
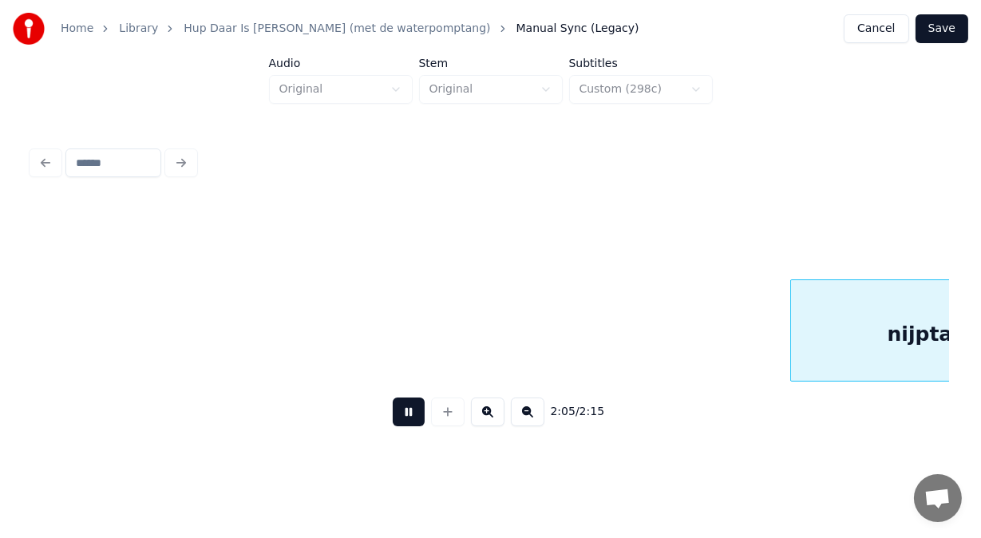
scroll to position [0, 49933]
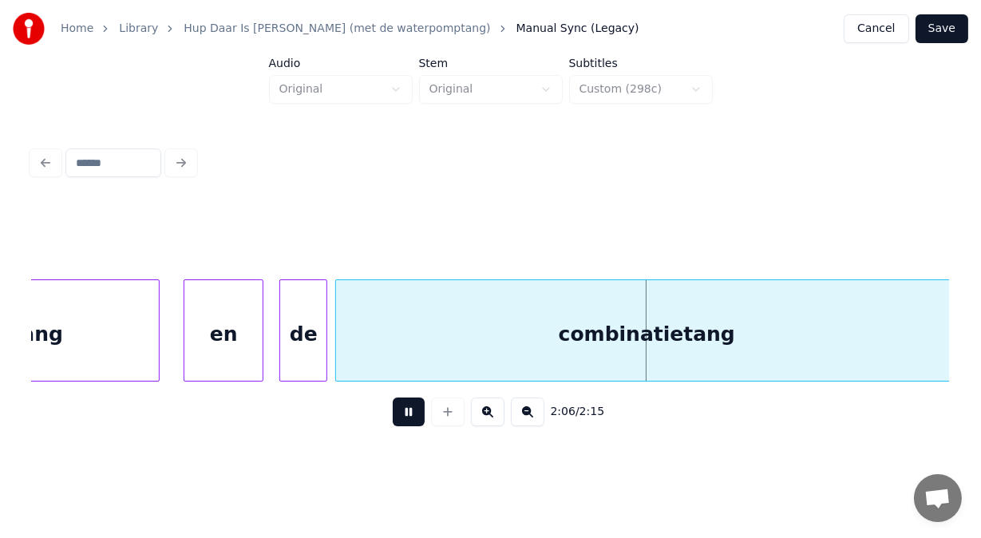
click at [410, 412] on button at bounding box center [409, 411] width 32 height 29
click at [185, 342] on div "en" at bounding box center [198, 334] width 78 height 109
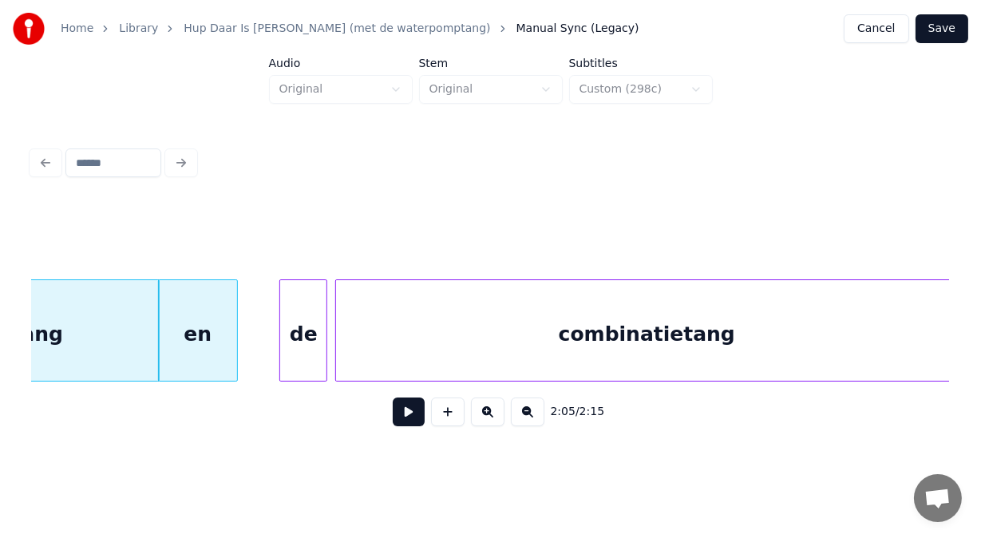
click at [204, 336] on div "en" at bounding box center [198, 334] width 78 height 109
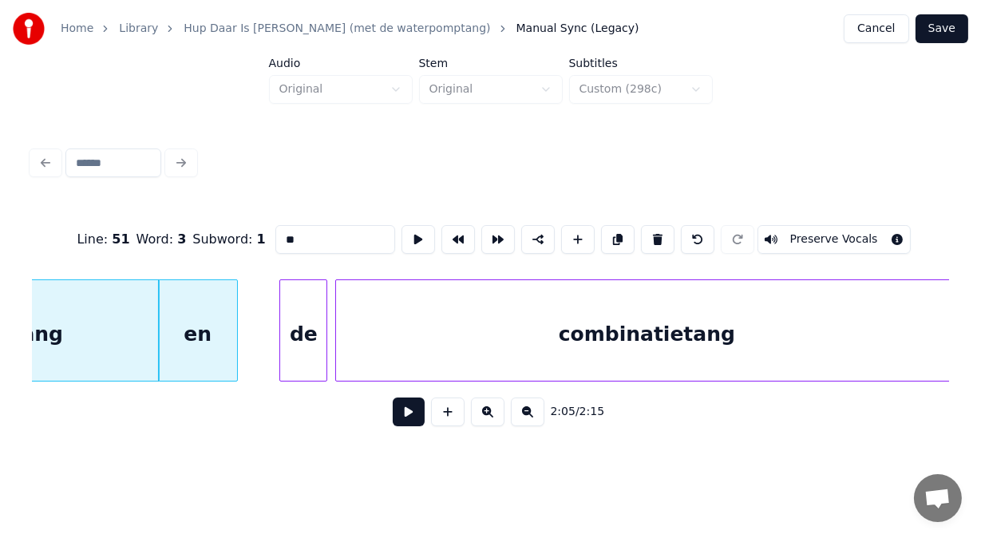
drag, startPoint x: 267, startPoint y: 234, endPoint x: 231, endPoint y: 245, distance: 37.6
click at [231, 245] on div "Line : 51 Word : 3 Subword : 1 ** Preserve Vocals" at bounding box center [490, 240] width 917 height 80
type input "**"
click at [393, 421] on button at bounding box center [409, 411] width 32 height 29
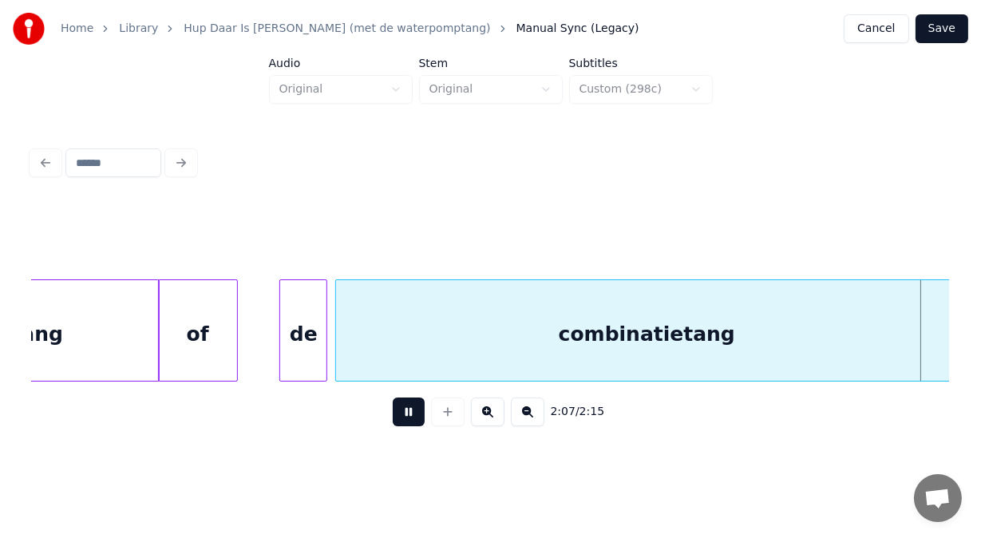
scroll to position [0, 50854]
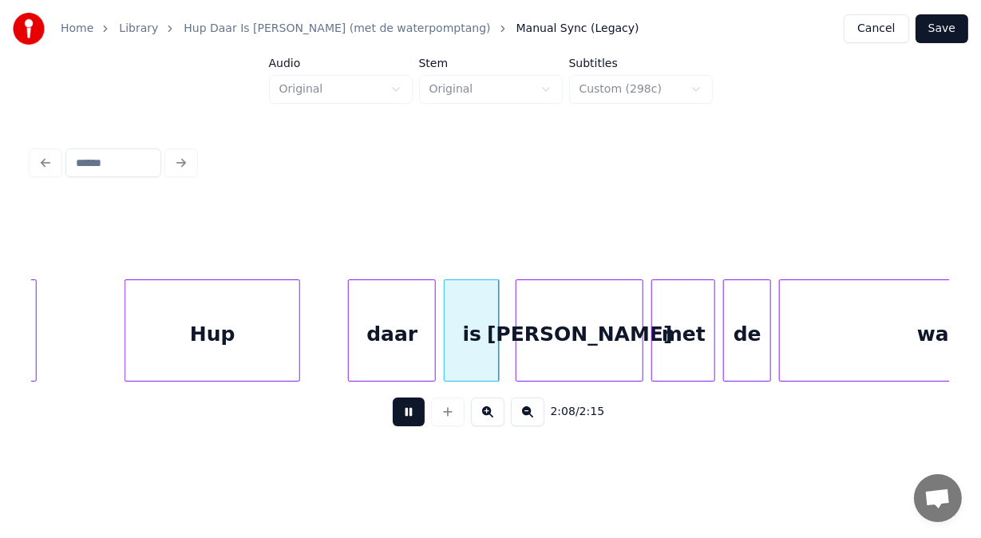
click at [393, 421] on button at bounding box center [409, 411] width 32 height 29
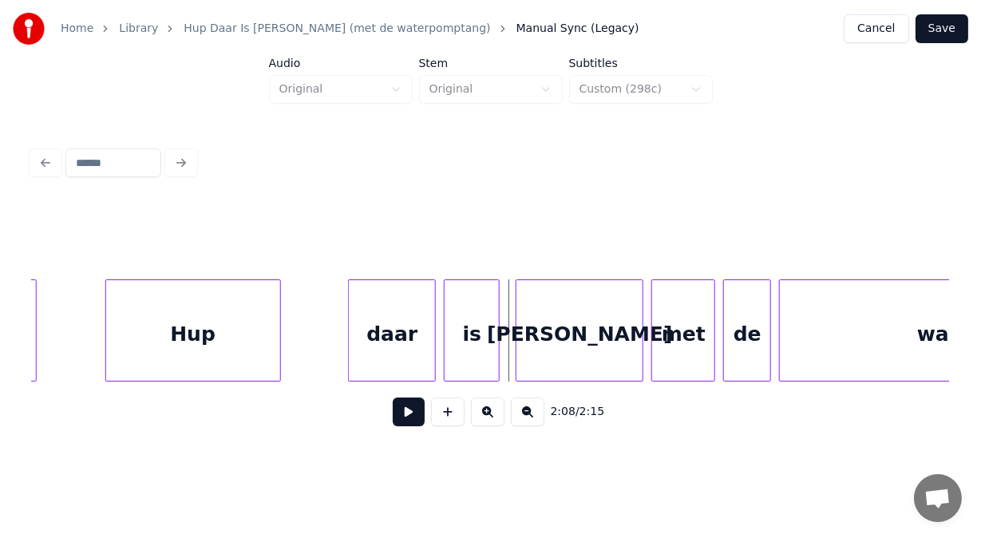
click at [207, 348] on div "Hup" at bounding box center [193, 334] width 174 height 109
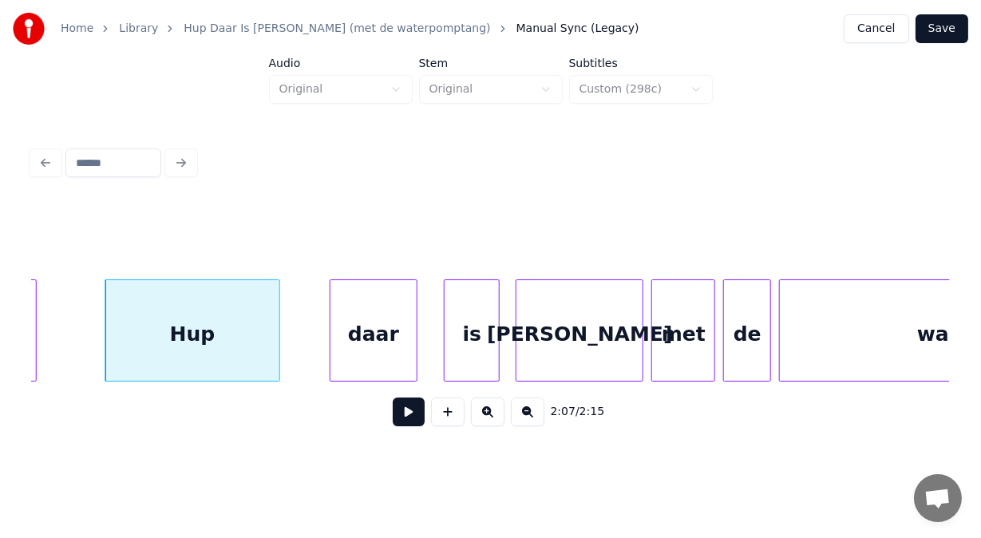
click at [354, 341] on div "daar" at bounding box center [373, 334] width 86 height 109
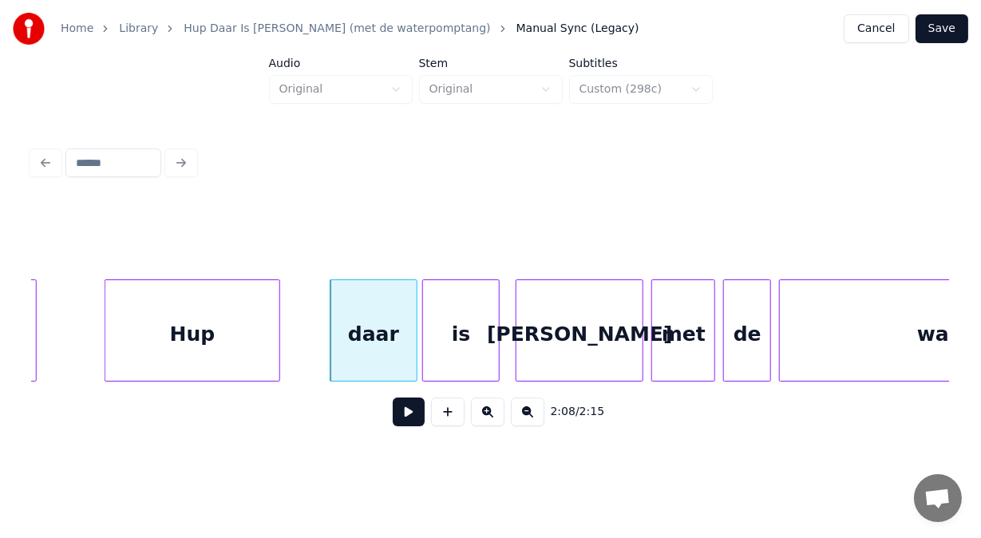
click at [425, 345] on div at bounding box center [425, 330] width 5 height 101
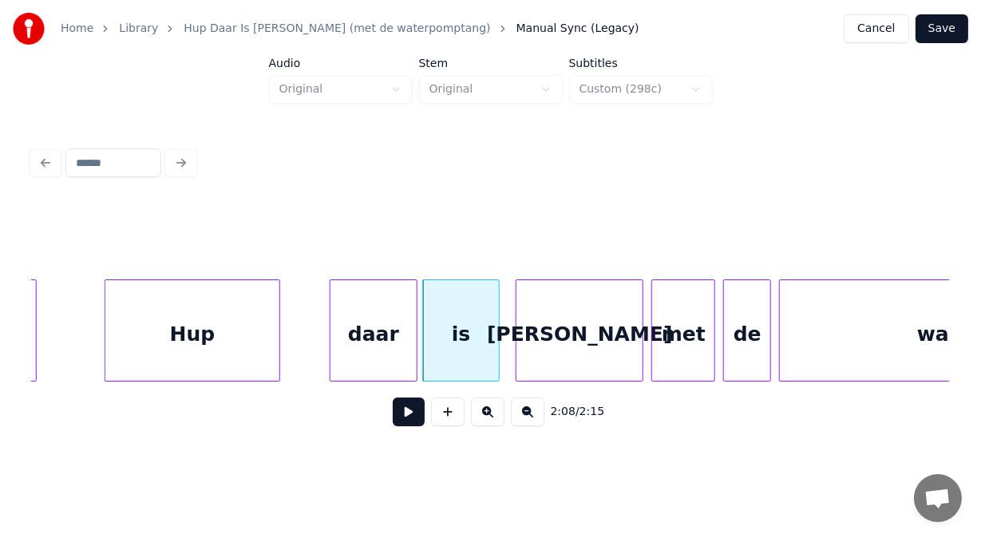
click at [394, 419] on button at bounding box center [409, 411] width 32 height 29
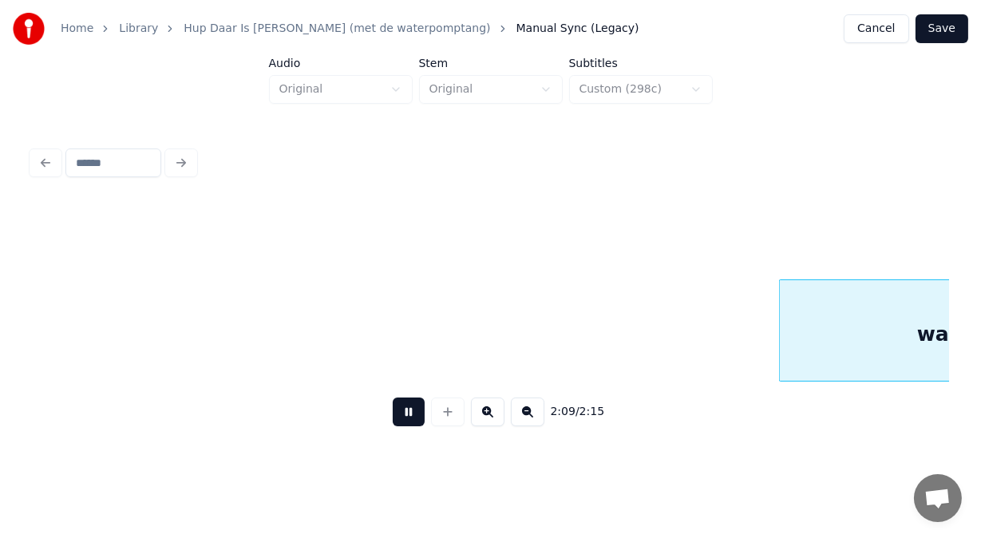
scroll to position [0, 51778]
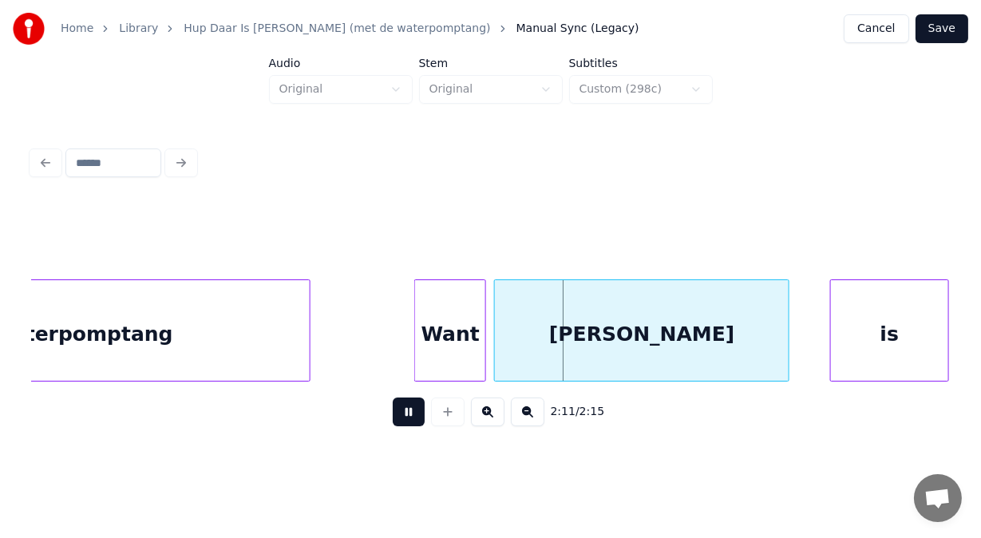
click at [394, 419] on button at bounding box center [409, 411] width 32 height 29
click at [417, 350] on div "Want" at bounding box center [438, 334] width 70 height 109
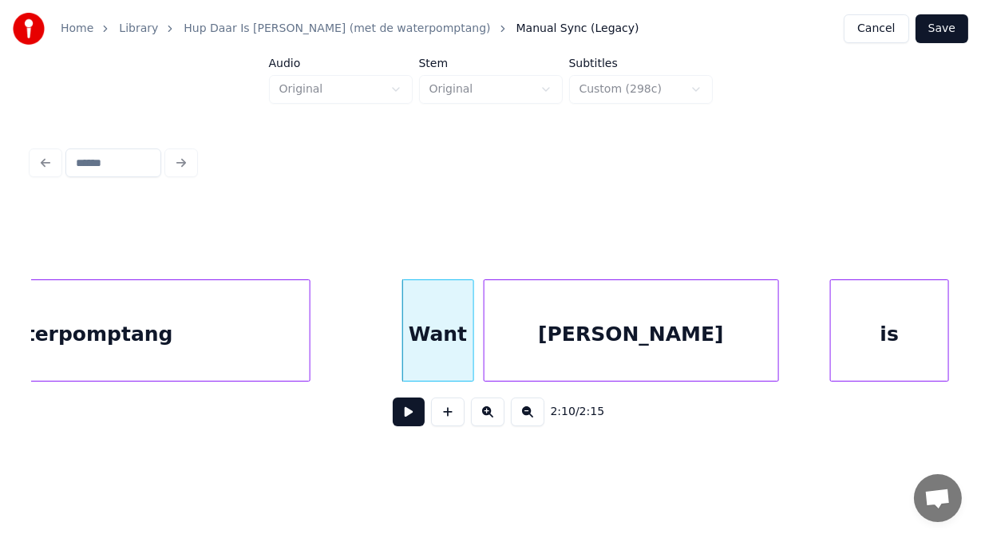
click at [492, 348] on div "[PERSON_NAME]" at bounding box center [631, 334] width 294 height 109
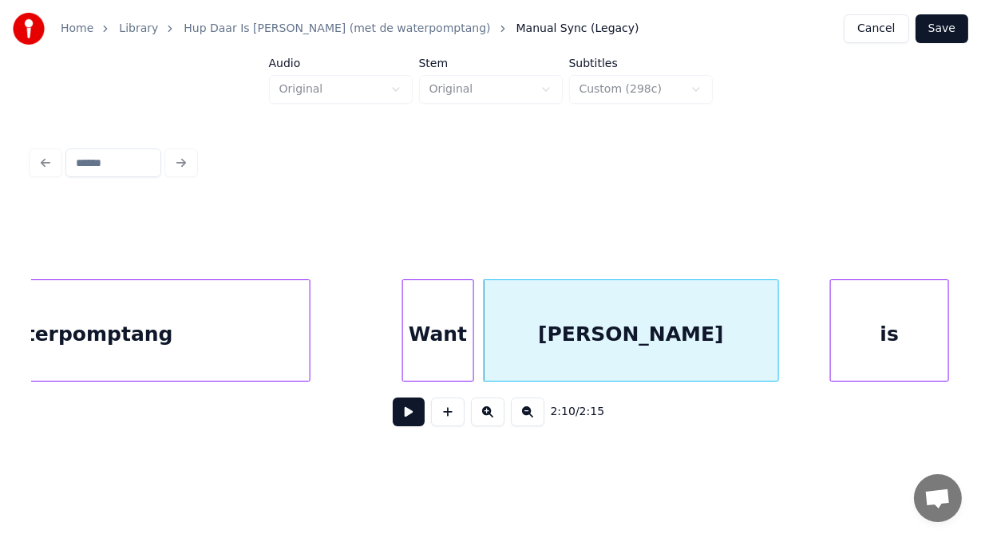
click at [406, 417] on button at bounding box center [409, 411] width 32 height 29
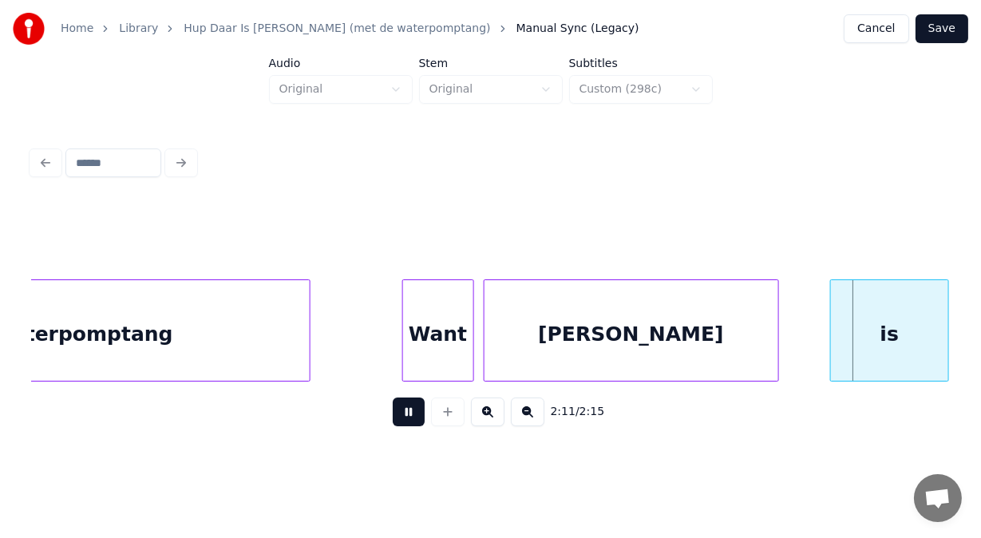
click at [406, 417] on button at bounding box center [409, 411] width 32 height 29
click at [797, 312] on div at bounding box center [799, 330] width 5 height 101
click at [407, 415] on button at bounding box center [409, 411] width 32 height 29
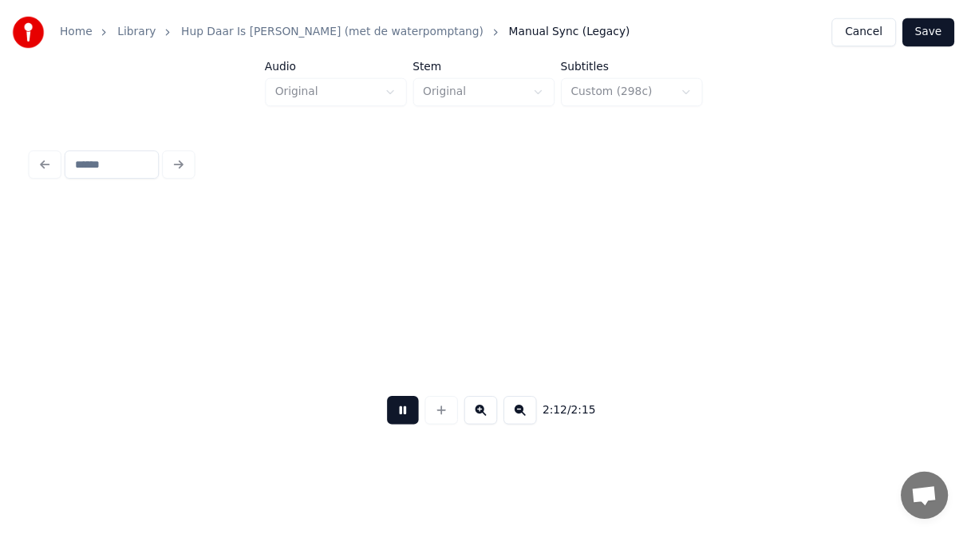
scroll to position [0, 52696]
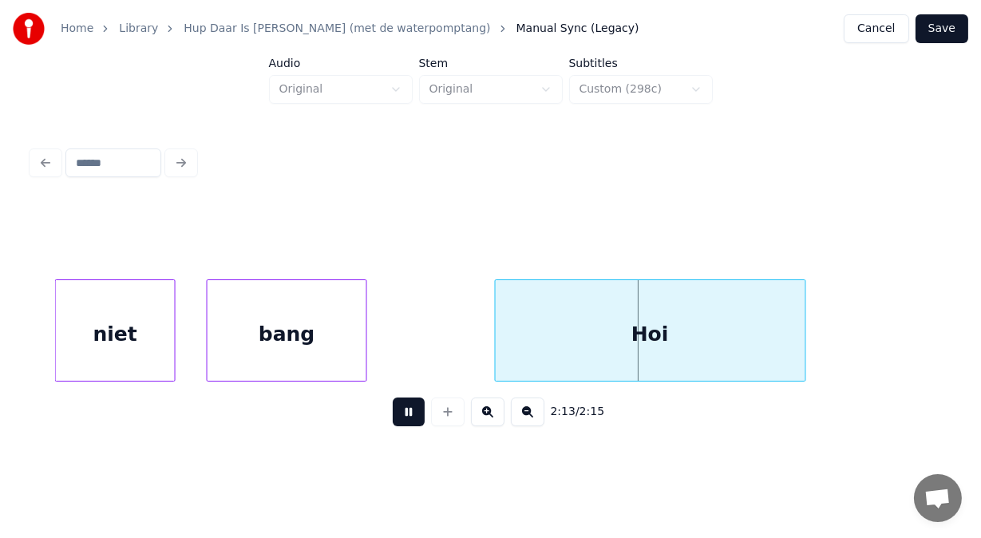
click at [407, 415] on button at bounding box center [409, 411] width 32 height 29
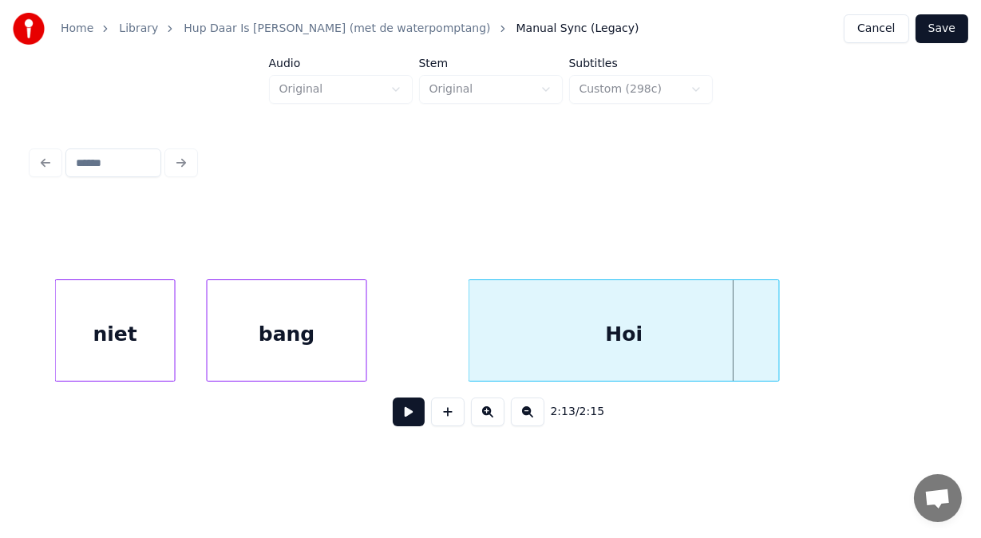
click at [514, 353] on div "Hoi" at bounding box center [624, 334] width 310 height 109
click at [953, 30] on button "Save" at bounding box center [941, 28] width 53 height 29
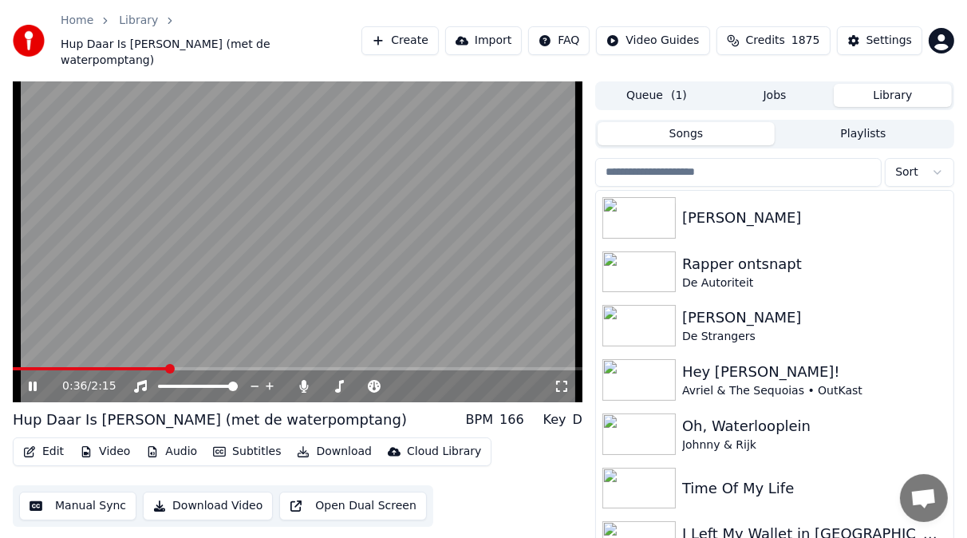
click at [32, 380] on icon at bounding box center [44, 386] width 37 height 13
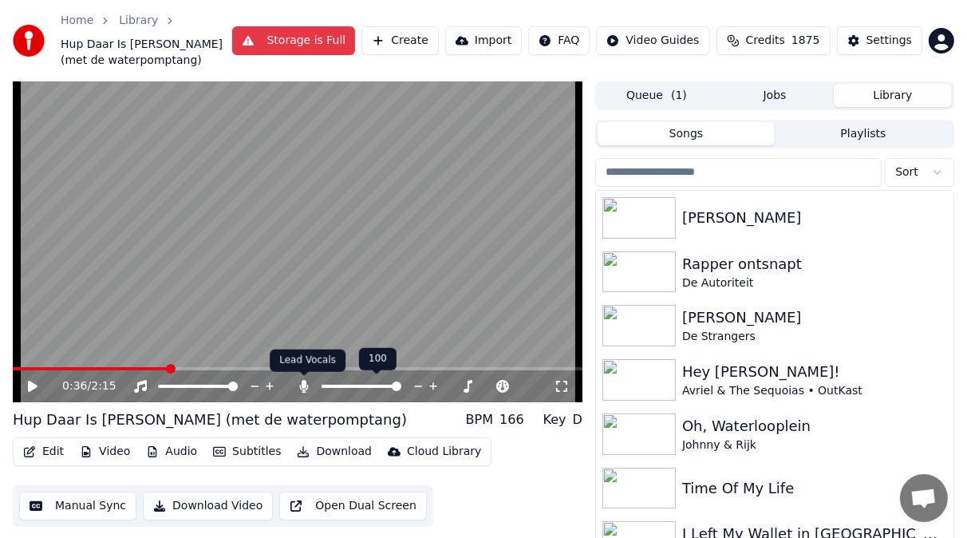
click at [302, 389] on icon at bounding box center [304, 386] width 9 height 13
click at [302, 389] on icon at bounding box center [304, 386] width 16 height 13
click at [302, 389] on icon at bounding box center [304, 386] width 9 height 13
click at [302, 389] on icon at bounding box center [304, 386] width 16 height 13
click at [302, 389] on icon at bounding box center [304, 386] width 9 height 13
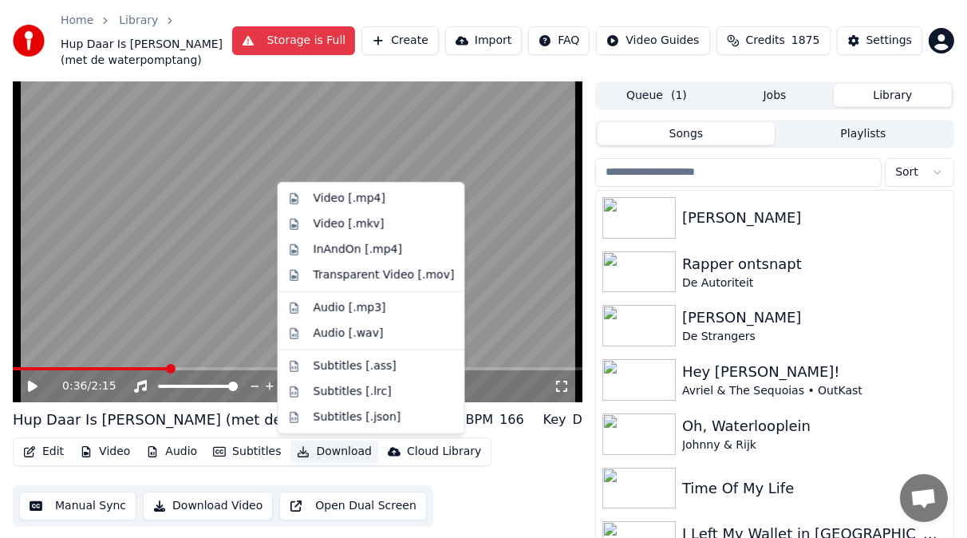
click at [334, 451] on button "Download" at bounding box center [335, 452] width 88 height 22
click at [320, 191] on div "Video [.mp4]" at bounding box center [350, 199] width 72 height 16
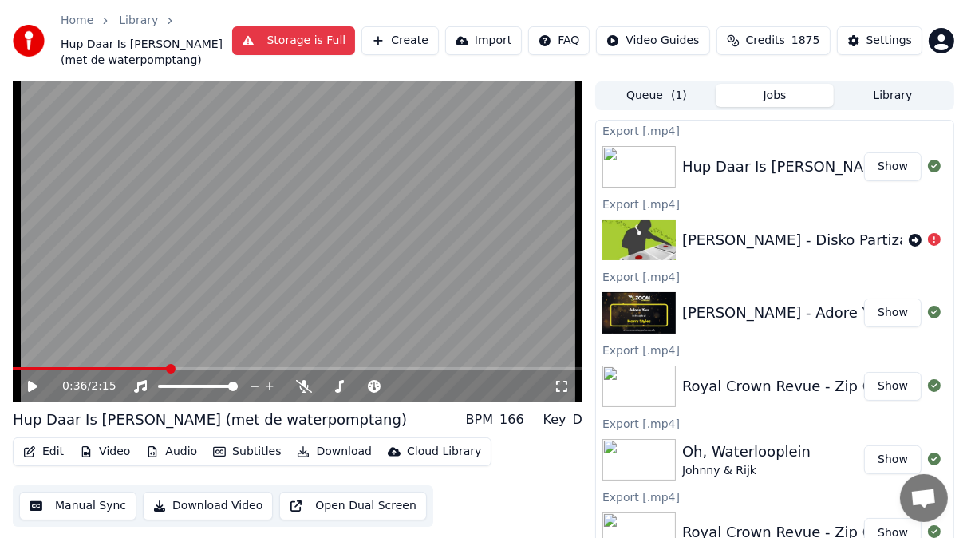
click at [824, 316] on div "[PERSON_NAME] - Adore You - Karaoke Version from Zoom Karaoke" at bounding box center [922, 313] width 481 height 22
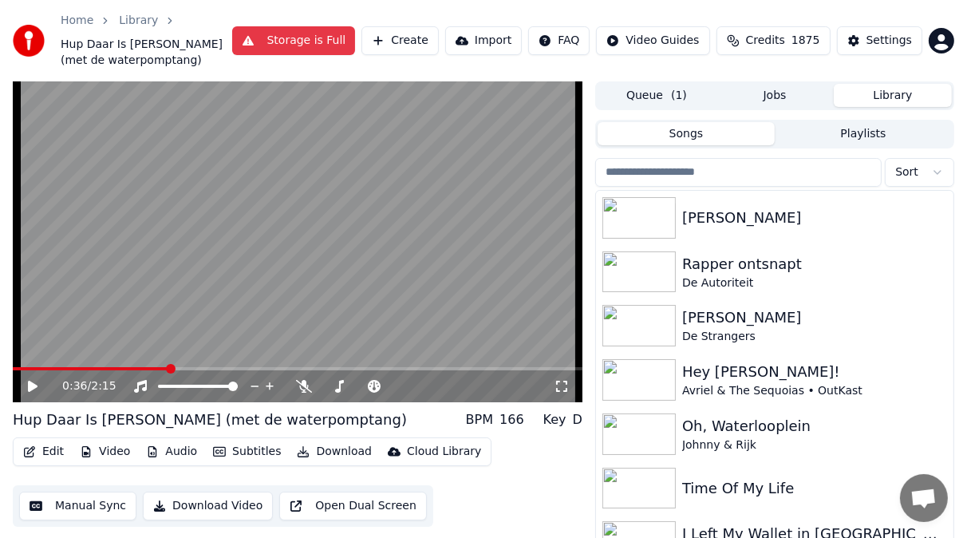
click at [908, 95] on button "Library" at bounding box center [893, 95] width 118 height 23
click at [685, 171] on input "search" at bounding box center [738, 172] width 287 height 29
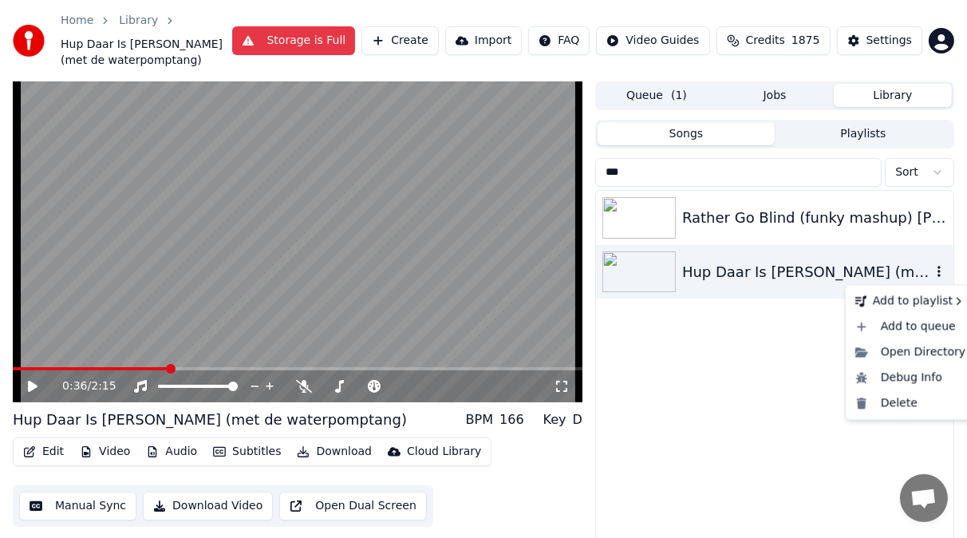
click at [940, 272] on icon "button" at bounding box center [939, 271] width 3 height 11
click at [900, 402] on div "Delete" at bounding box center [910, 403] width 123 height 26
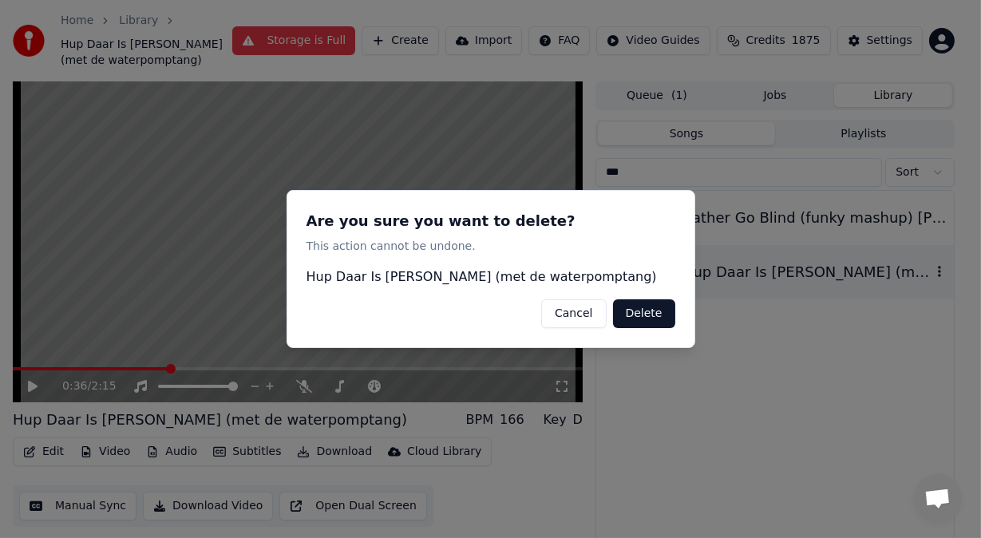
click at [650, 313] on button "Delete" at bounding box center [644, 313] width 62 height 29
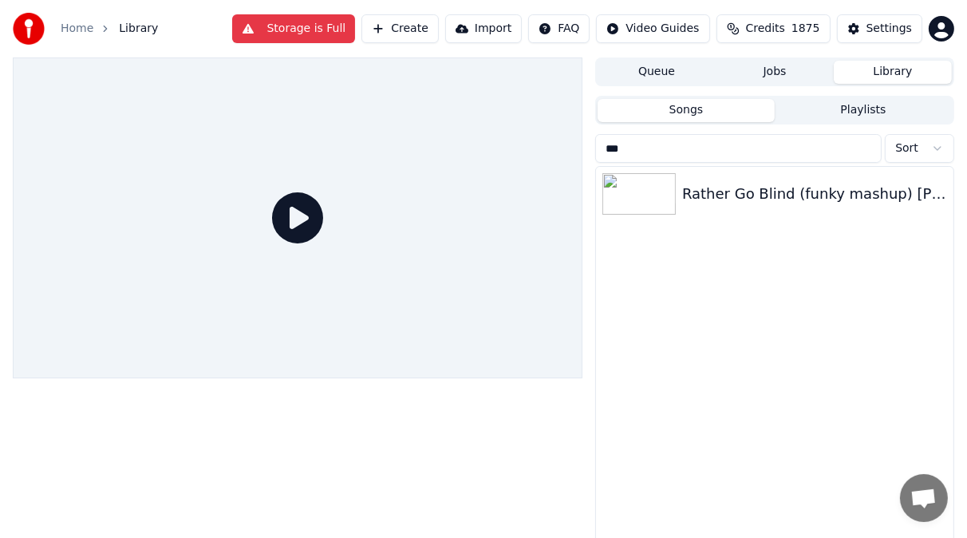
click at [631, 145] on input "***" at bounding box center [738, 148] width 287 height 29
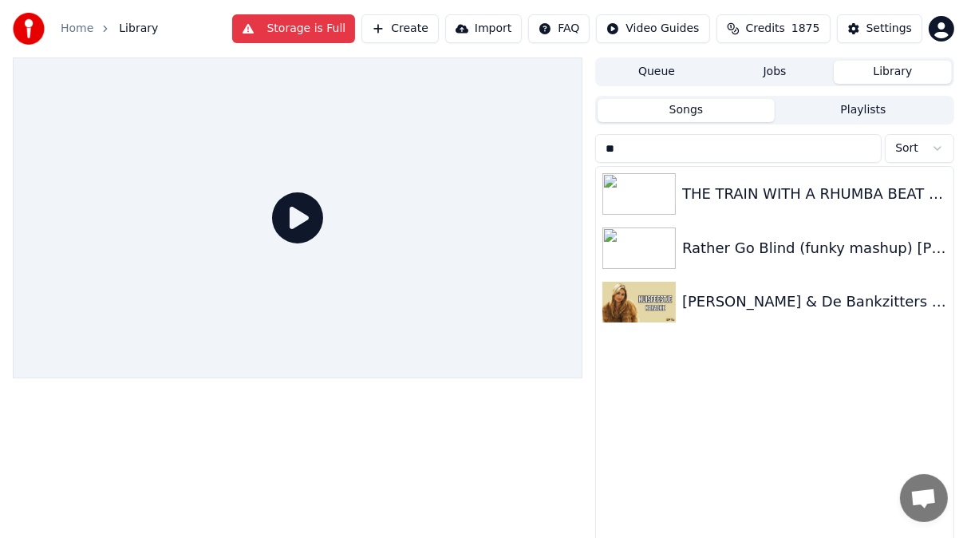
type input "*"
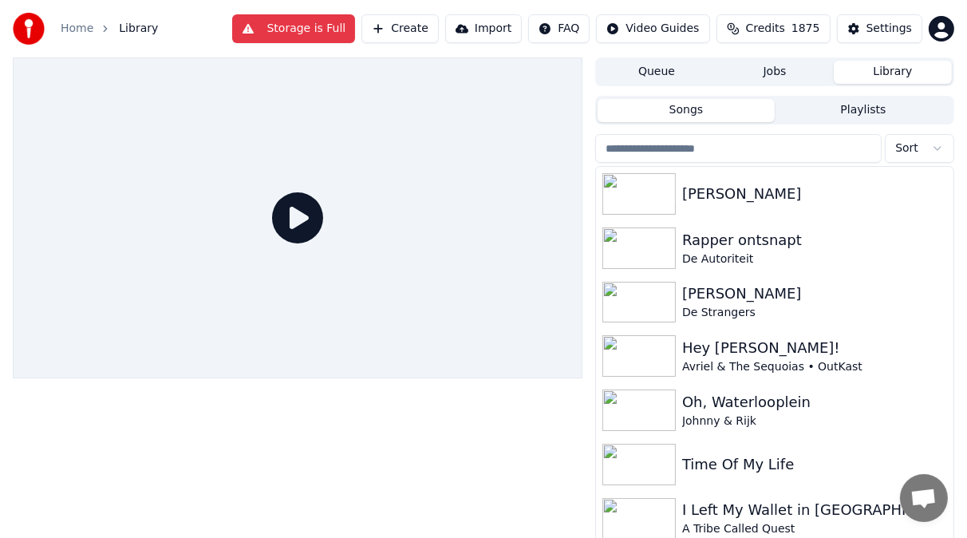
scroll to position [189, 0]
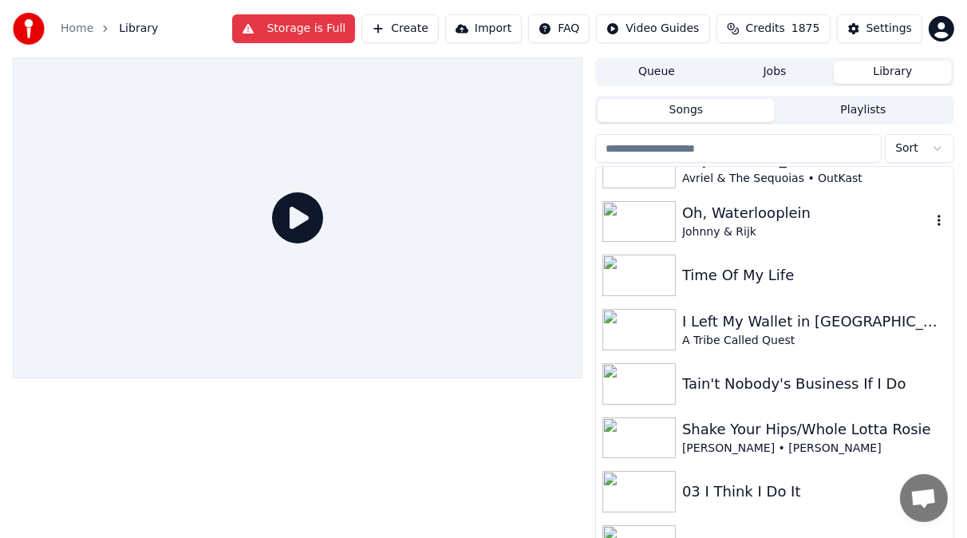
click at [751, 223] on div "Oh, Waterlooplein" at bounding box center [806, 213] width 249 height 22
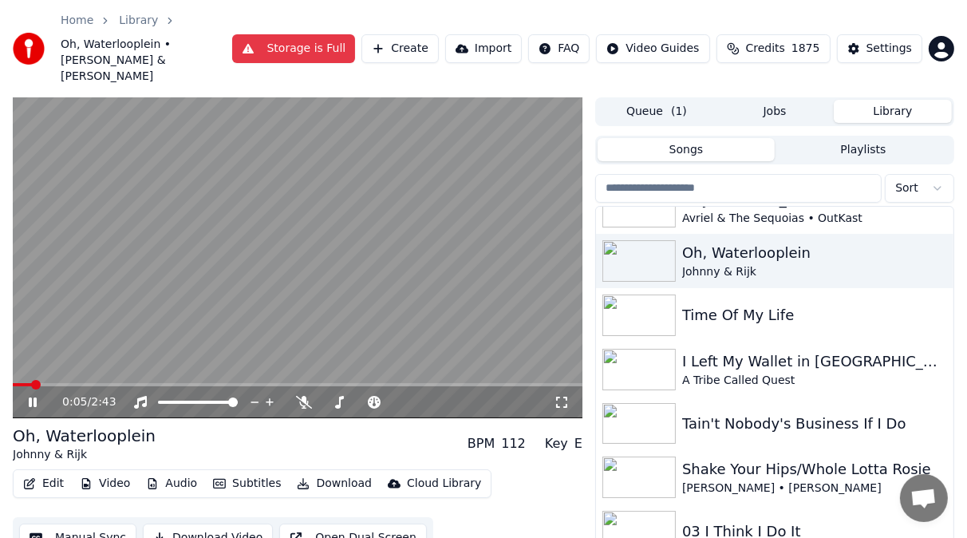
click at [34, 397] on icon at bounding box center [33, 402] width 8 height 10
click at [405, 397] on span at bounding box center [402, 402] width 10 height 10
click at [31, 397] on icon at bounding box center [33, 402] width 10 height 11
click at [31, 397] on icon at bounding box center [33, 402] width 8 height 10
click at [331, 473] on button "Download" at bounding box center [335, 484] width 88 height 22
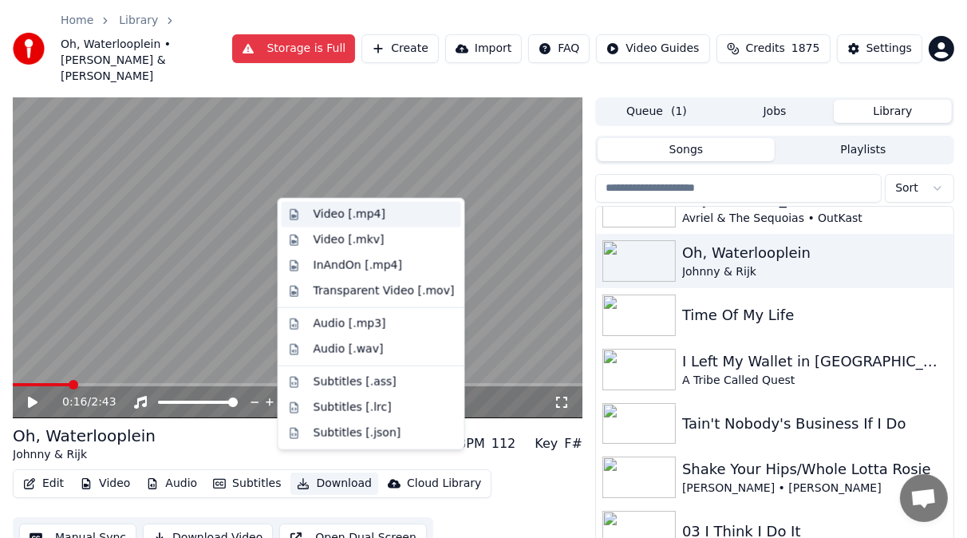
click at [330, 218] on div "Video [.mp4]" at bounding box center [350, 215] width 72 height 16
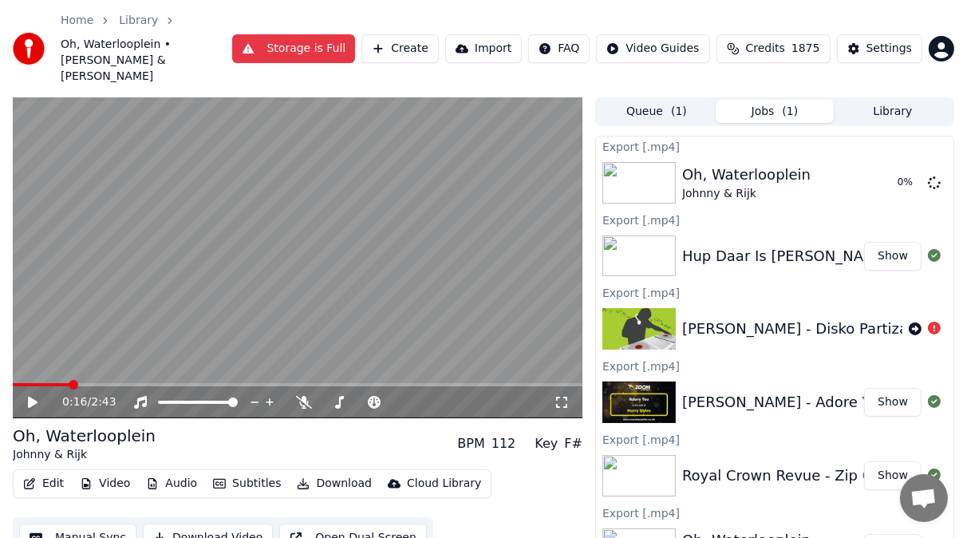
click at [725, 318] on div "[PERSON_NAME] - Disko Partizani" at bounding box center [801, 329] width 239 height 22
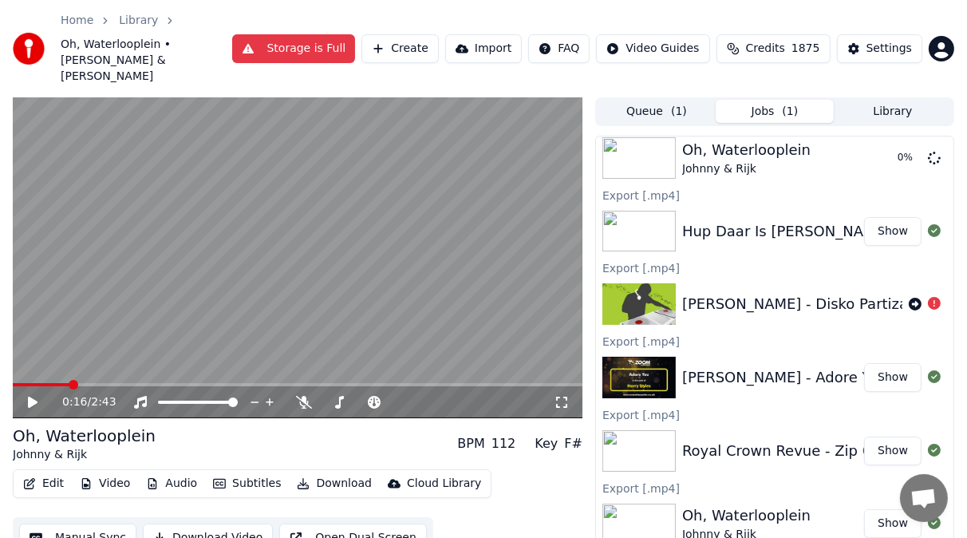
scroll to position [25, 0]
click at [911, 100] on button "Library" at bounding box center [893, 111] width 118 height 23
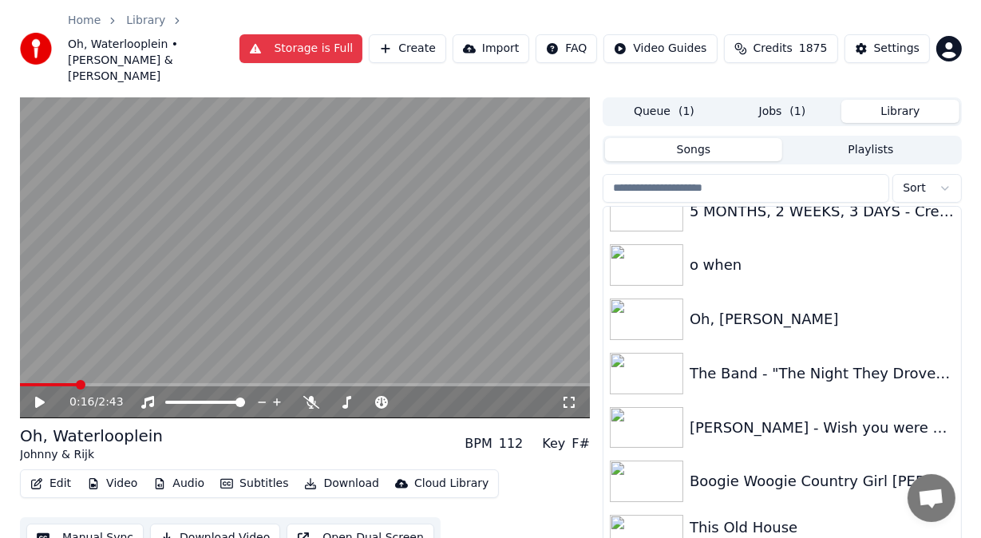
scroll to position [1242, 0]
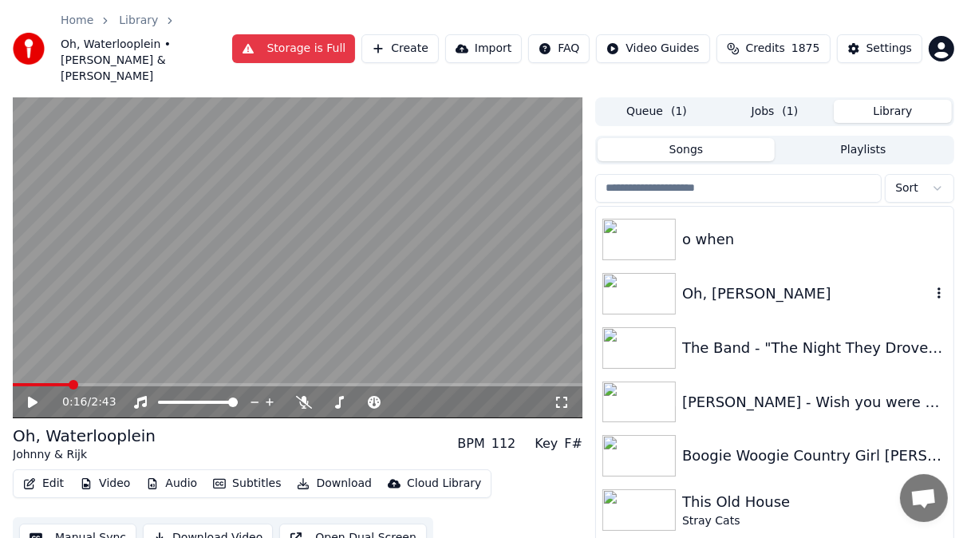
click at [638, 280] on img at bounding box center [639, 294] width 73 height 42
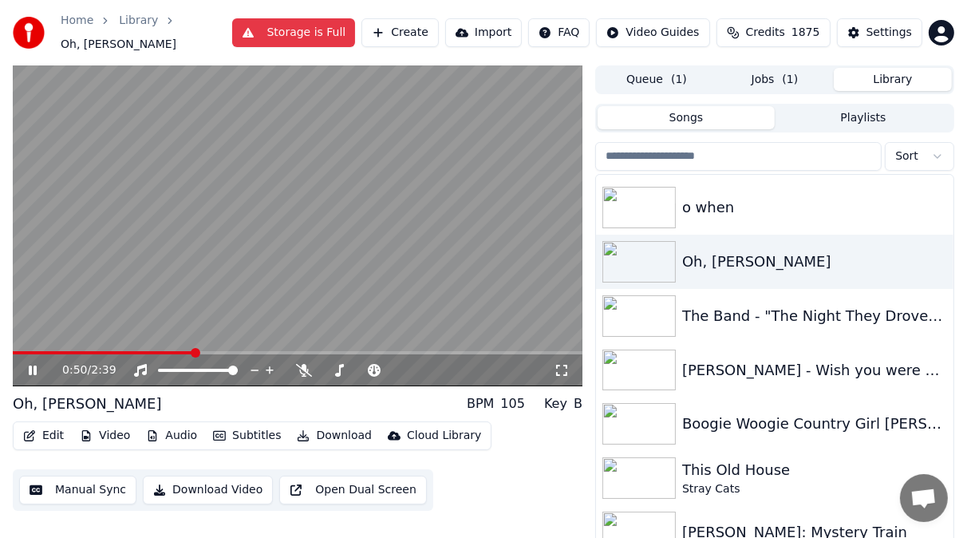
click at [34, 366] on icon at bounding box center [33, 371] width 8 height 10
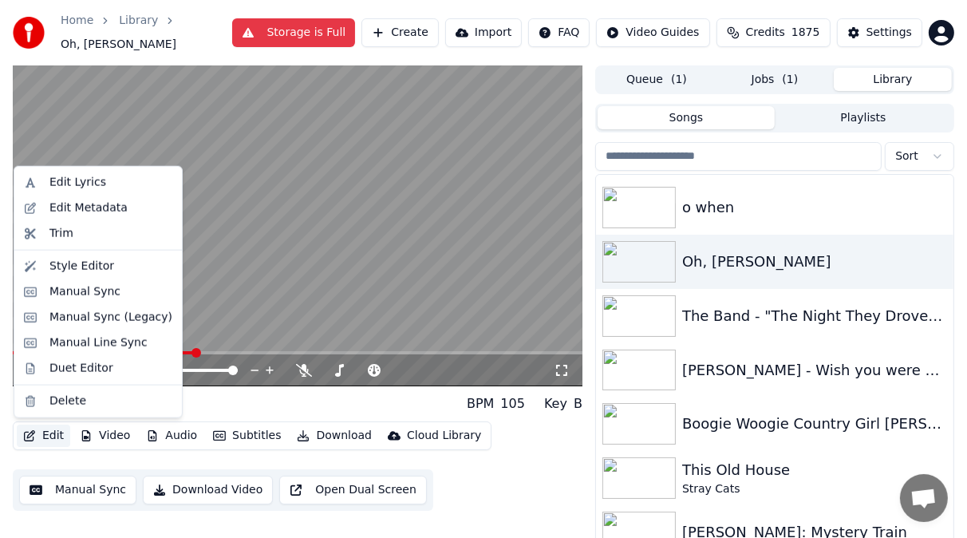
click at [47, 434] on button "Edit" at bounding box center [43, 436] width 53 height 22
click at [63, 341] on div "Manual Line Sync" at bounding box center [98, 343] width 98 height 16
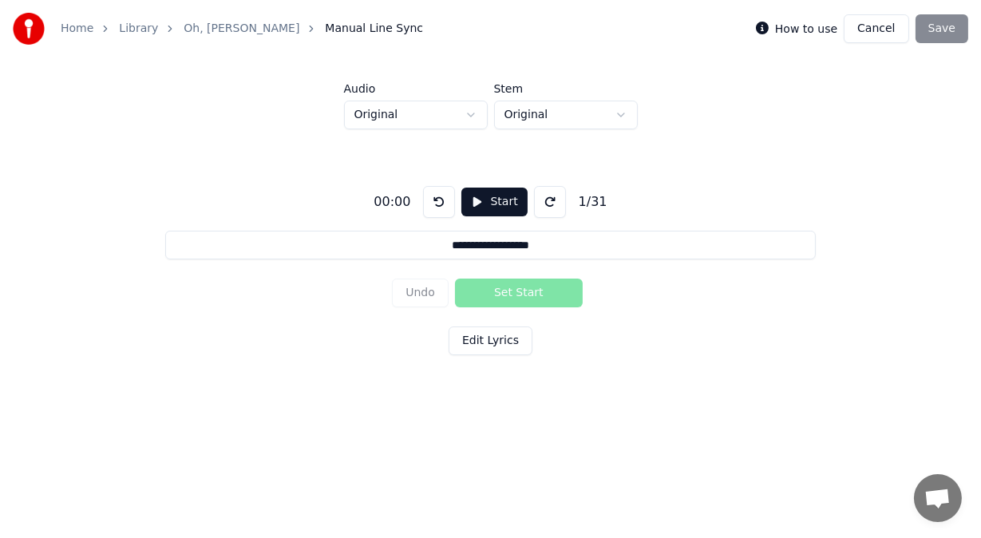
click at [502, 200] on button "Start" at bounding box center [493, 202] width 65 height 29
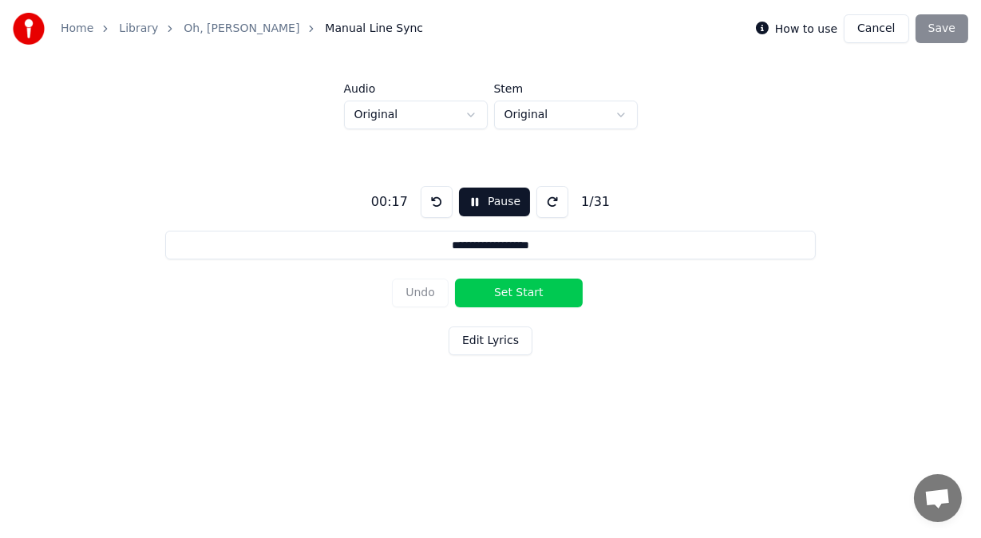
click at [876, 30] on button "Cancel" at bounding box center [876, 28] width 65 height 29
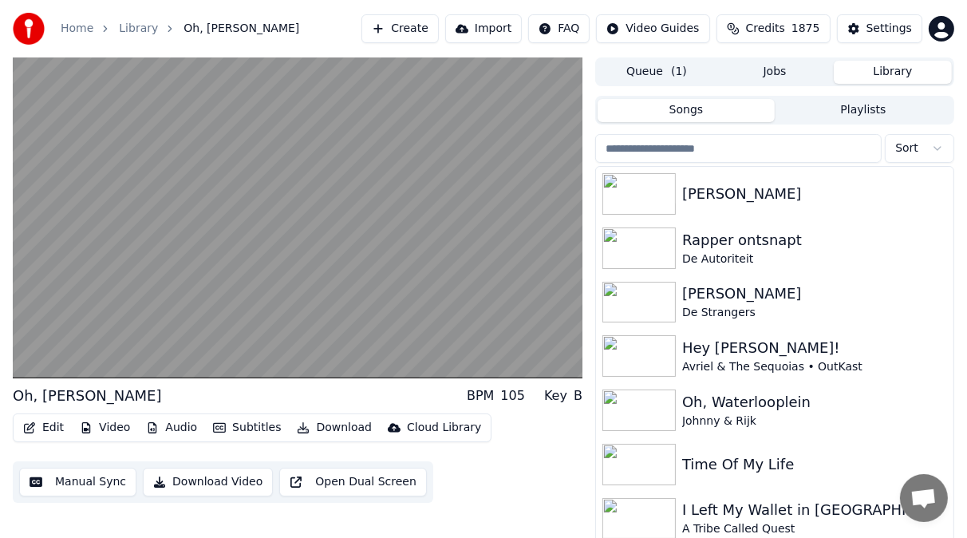
click at [47, 429] on button "Edit" at bounding box center [43, 428] width 53 height 22
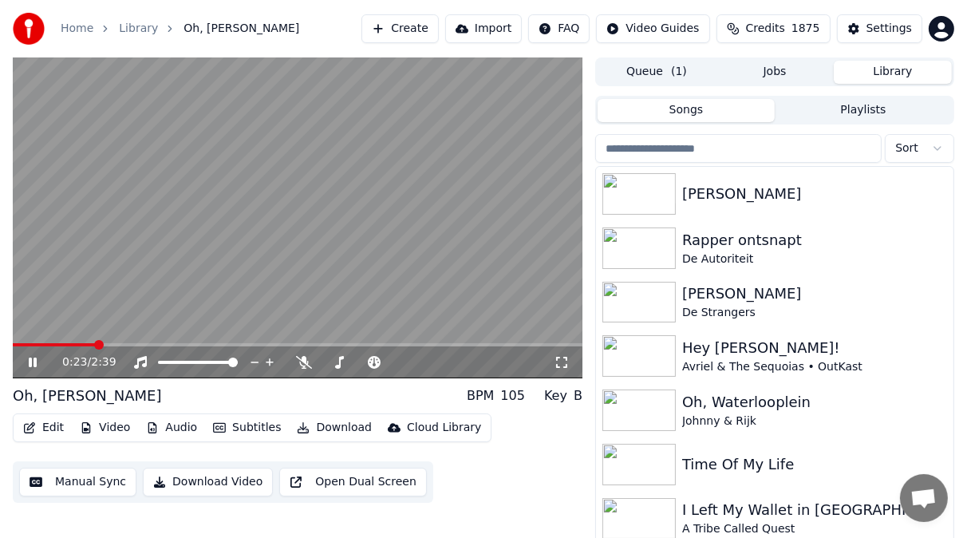
click at [204, 219] on video at bounding box center [298, 217] width 570 height 321
click at [34, 362] on icon at bounding box center [33, 362] width 10 height 11
click at [30, 361] on icon at bounding box center [33, 363] width 8 height 10
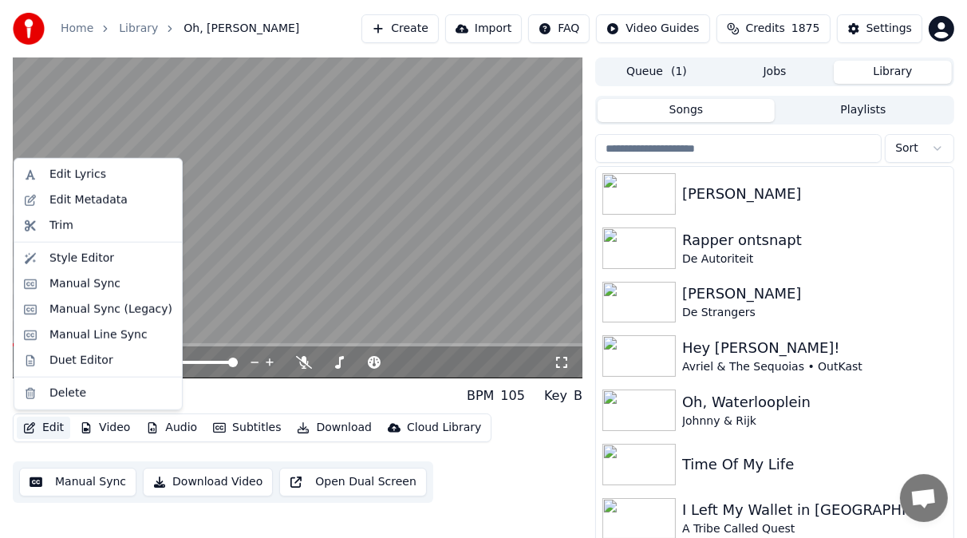
click at [49, 429] on button "Edit" at bounding box center [43, 428] width 53 height 22
click at [61, 310] on div "Manual Sync (Legacy)" at bounding box center [110, 310] width 123 height 16
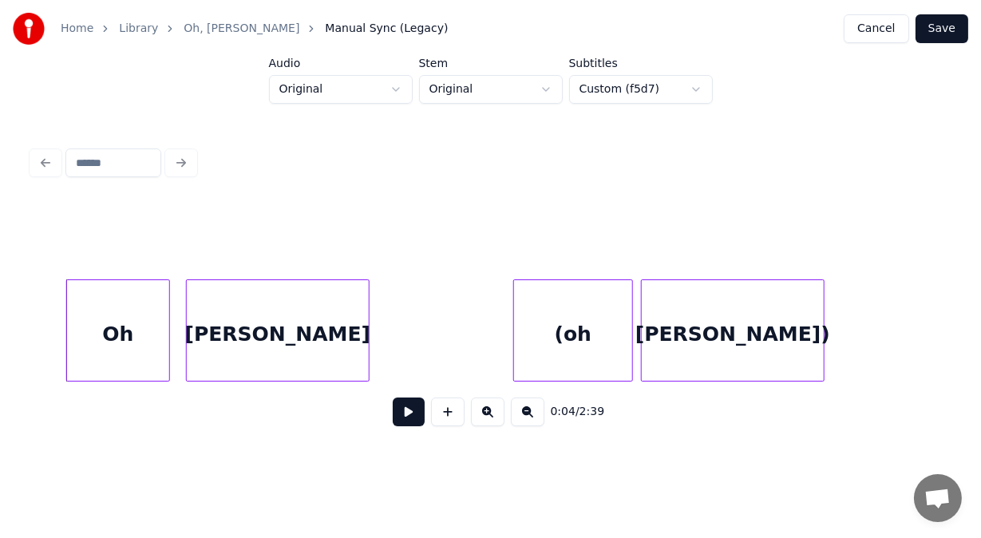
scroll to position [0, 1603]
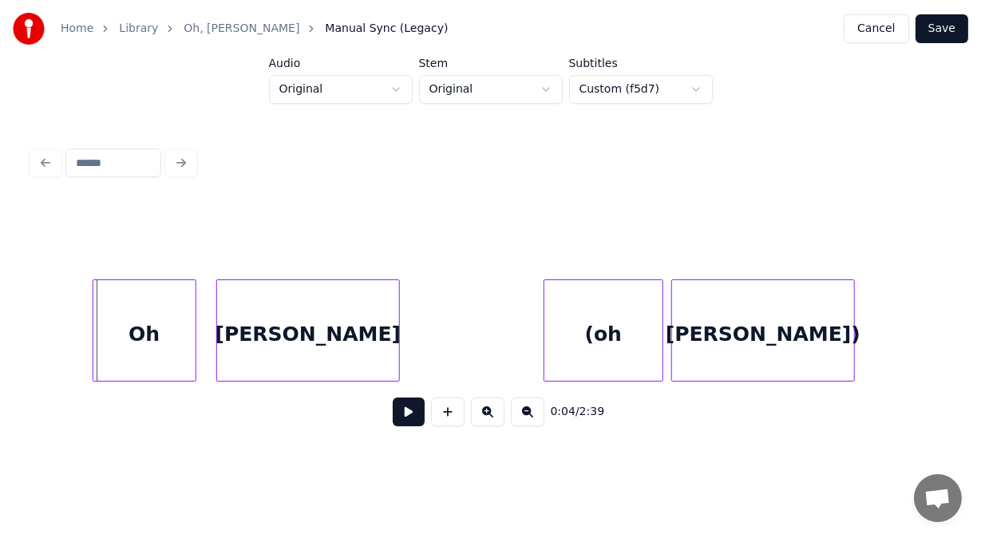
click at [145, 339] on div "Oh" at bounding box center [144, 334] width 102 height 109
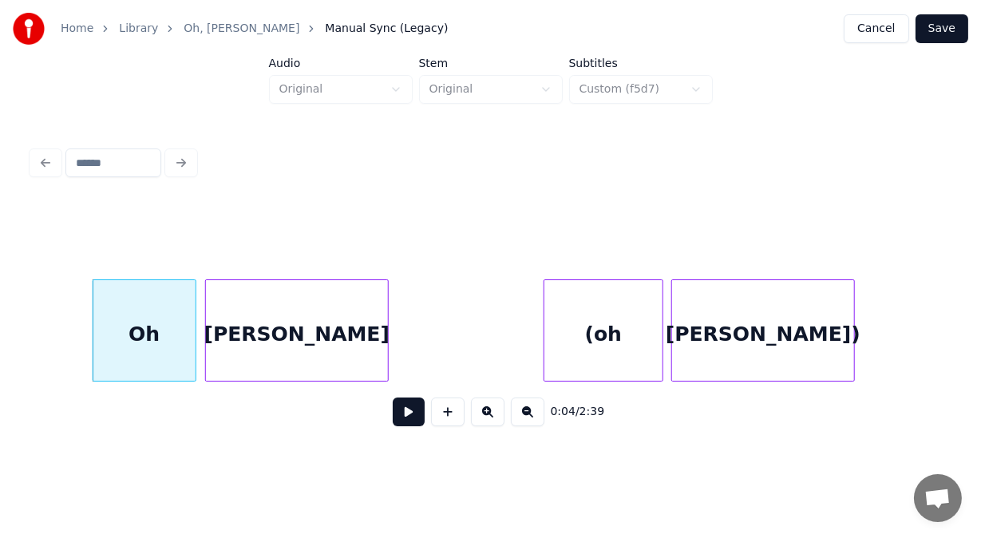
click at [228, 335] on div "[PERSON_NAME]" at bounding box center [297, 334] width 182 height 109
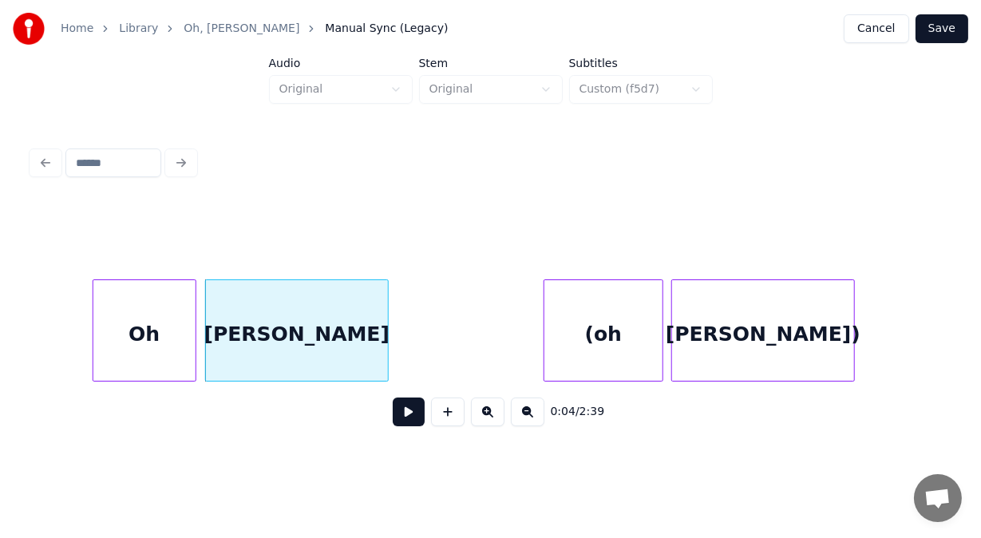
click at [396, 421] on button at bounding box center [409, 411] width 32 height 29
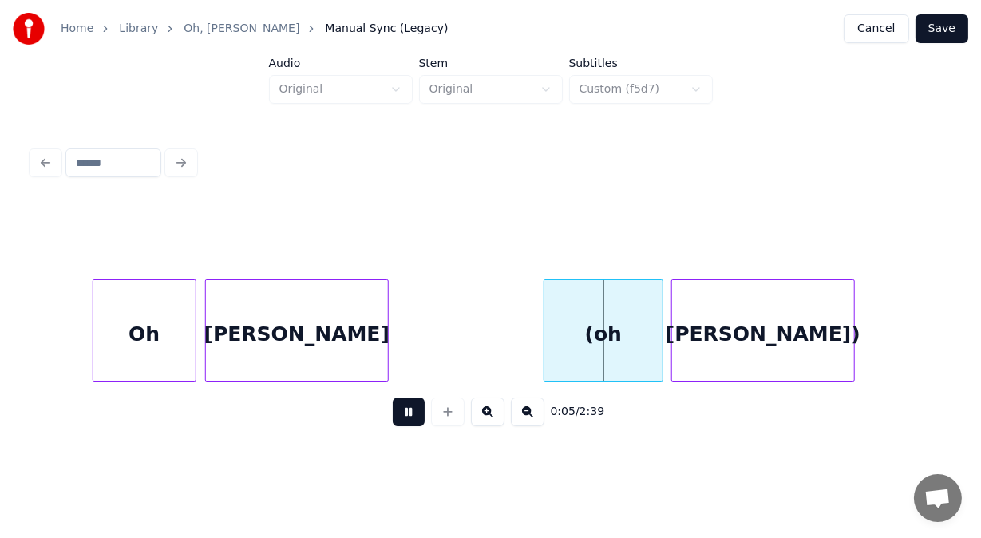
click at [396, 421] on button at bounding box center [409, 411] width 32 height 29
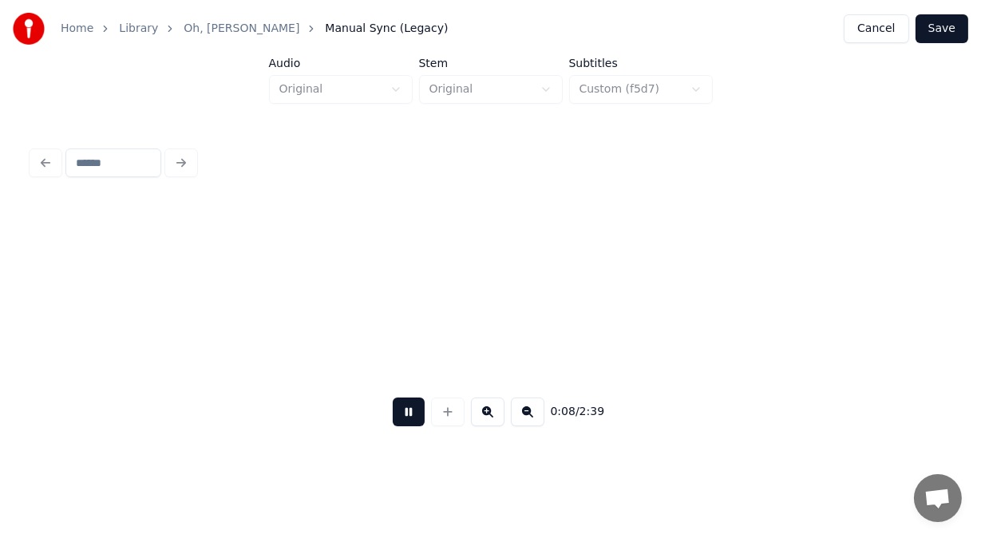
scroll to position [0, 3443]
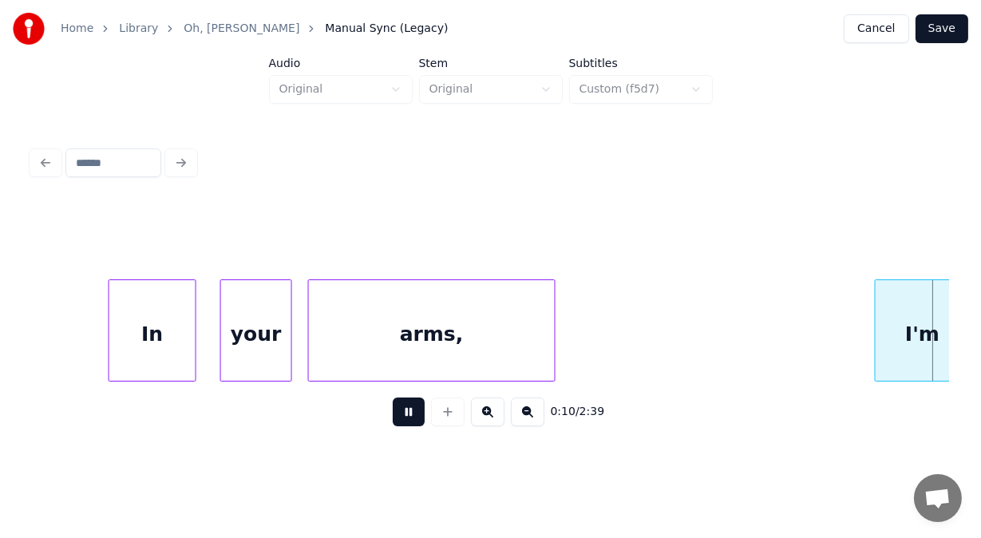
click at [396, 421] on button at bounding box center [409, 411] width 32 height 29
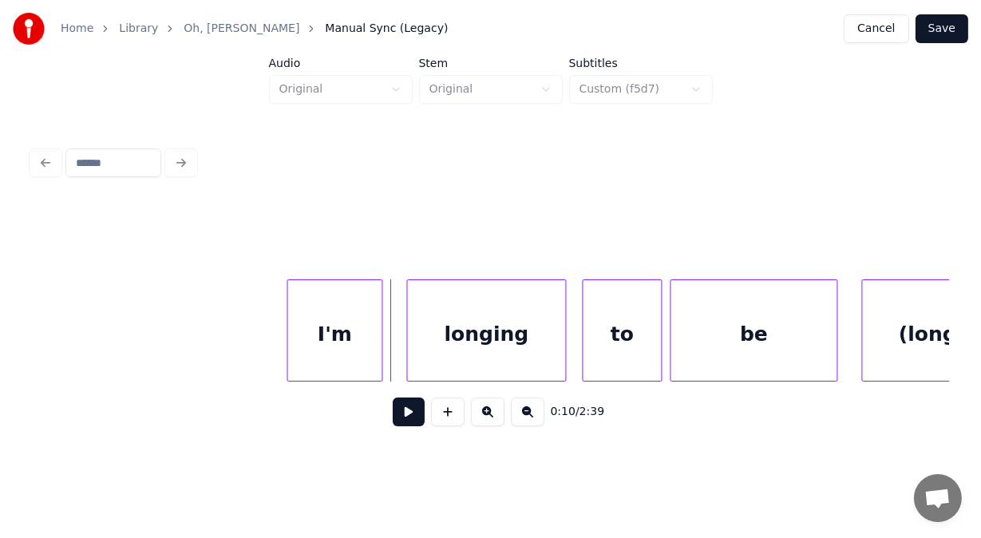
scroll to position [0, 4009]
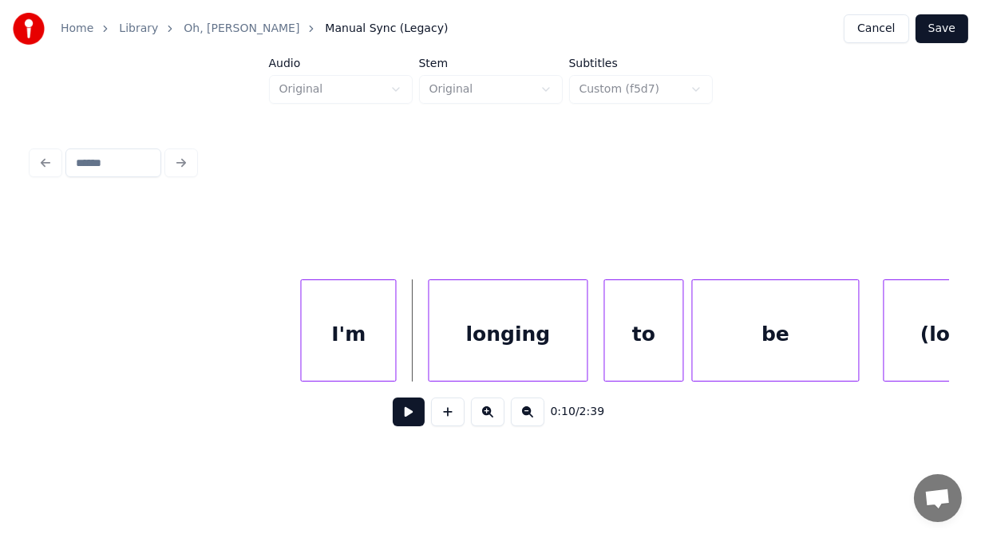
click at [378, 294] on div "I'm" at bounding box center [349, 334] width 94 height 109
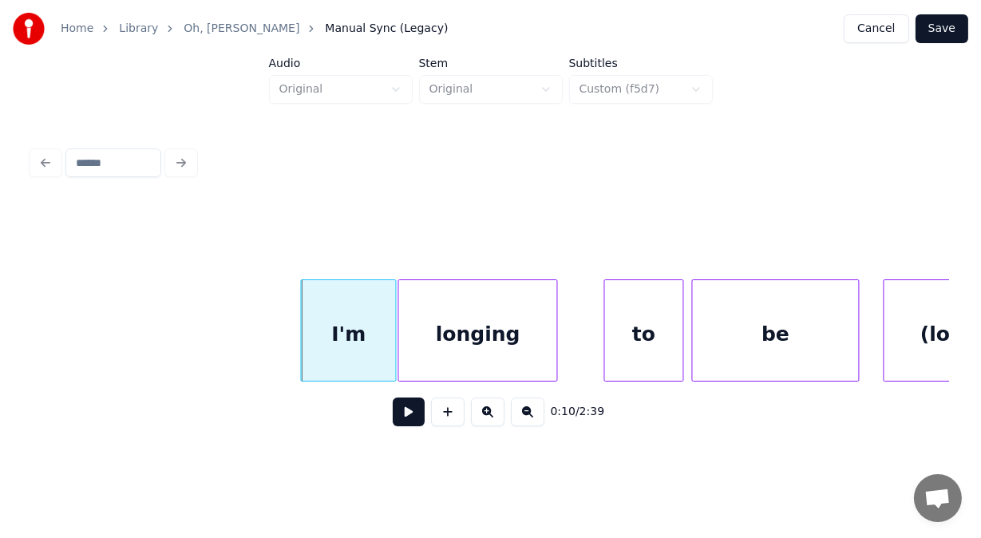
click at [421, 314] on div "longing" at bounding box center [478, 334] width 158 height 109
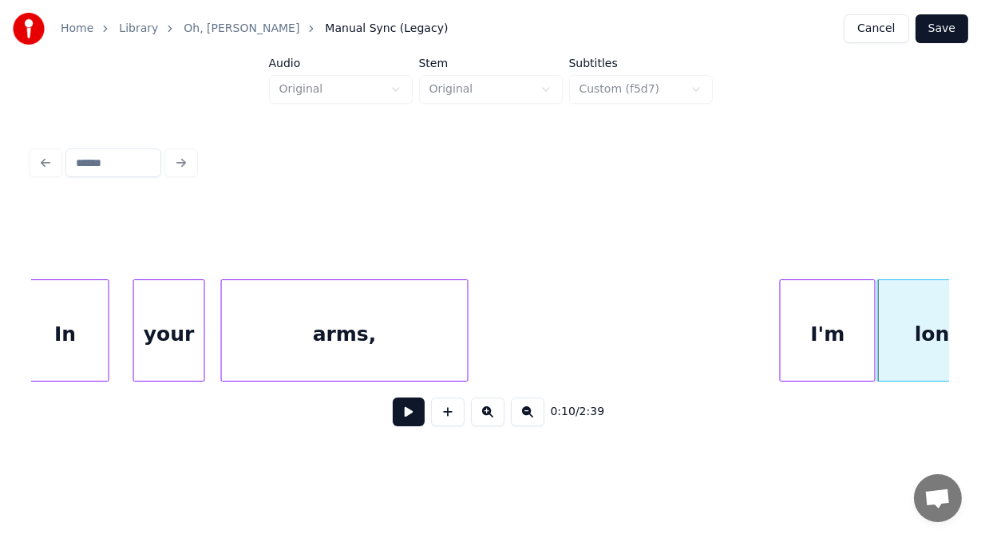
scroll to position [0, 3498]
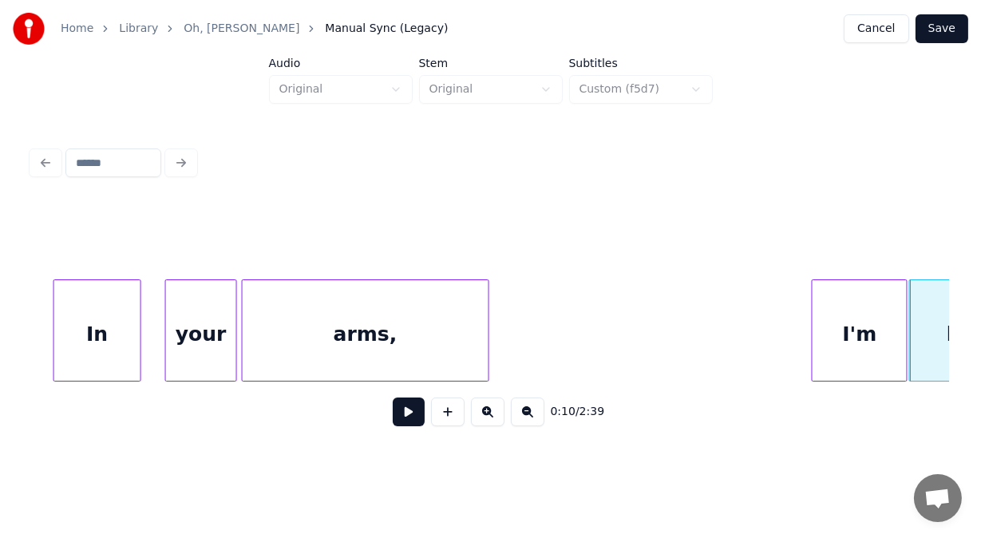
click at [264, 345] on div "arms," at bounding box center [366, 334] width 246 height 109
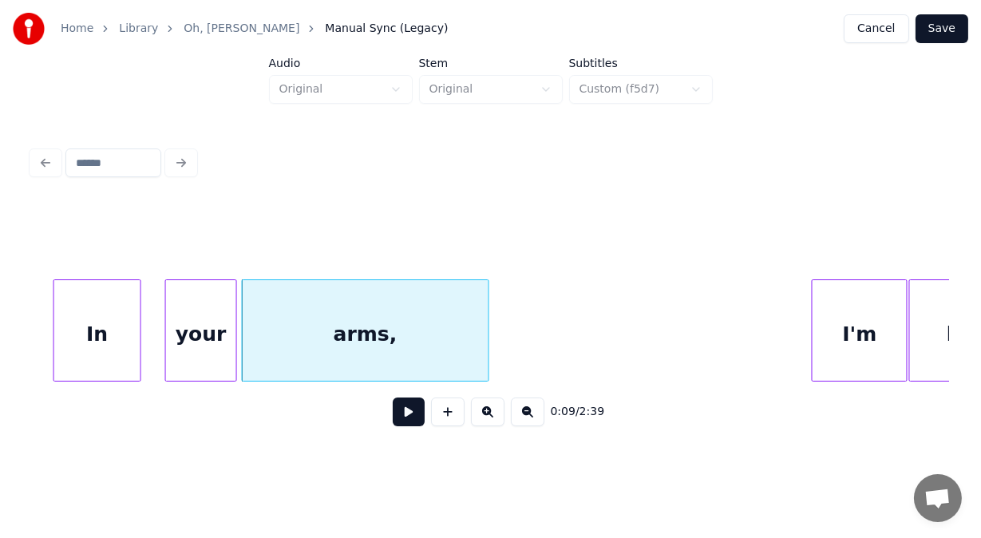
click at [401, 421] on button at bounding box center [409, 411] width 32 height 29
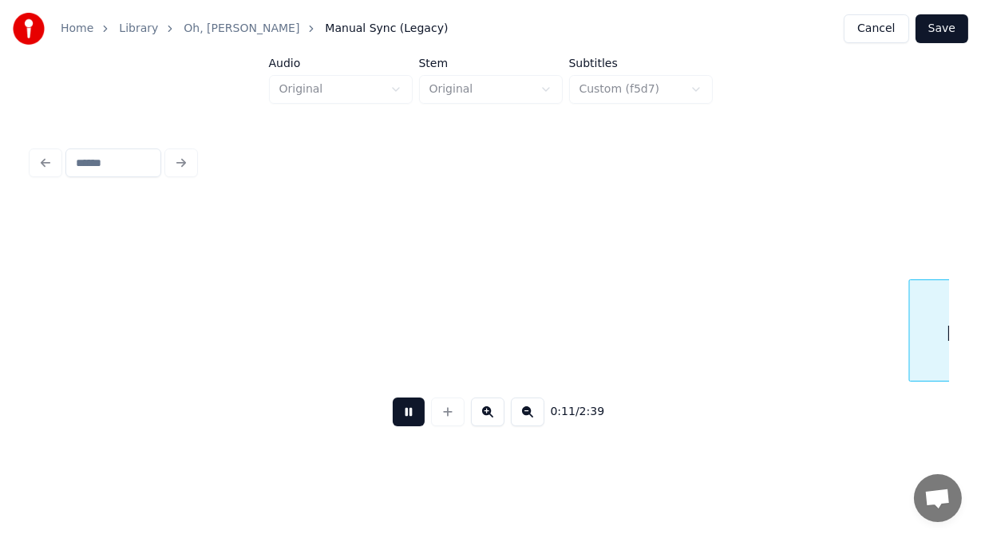
scroll to position [0, 4416]
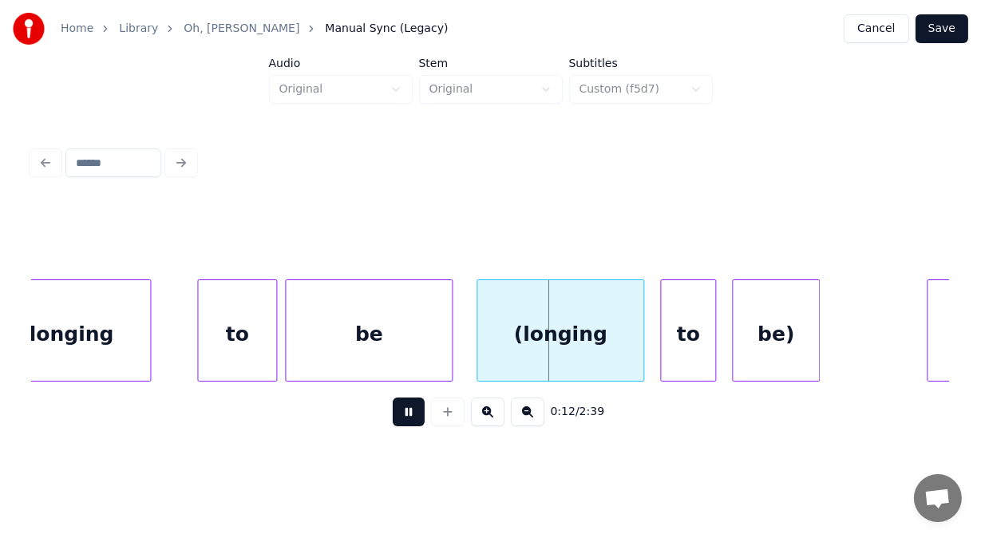
click at [401, 421] on button at bounding box center [409, 411] width 32 height 29
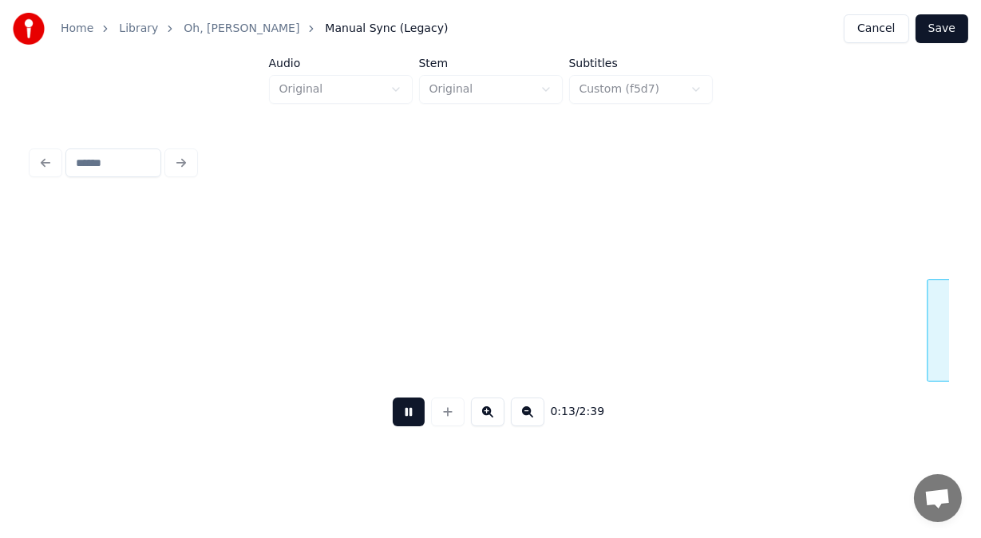
scroll to position [0, 5336]
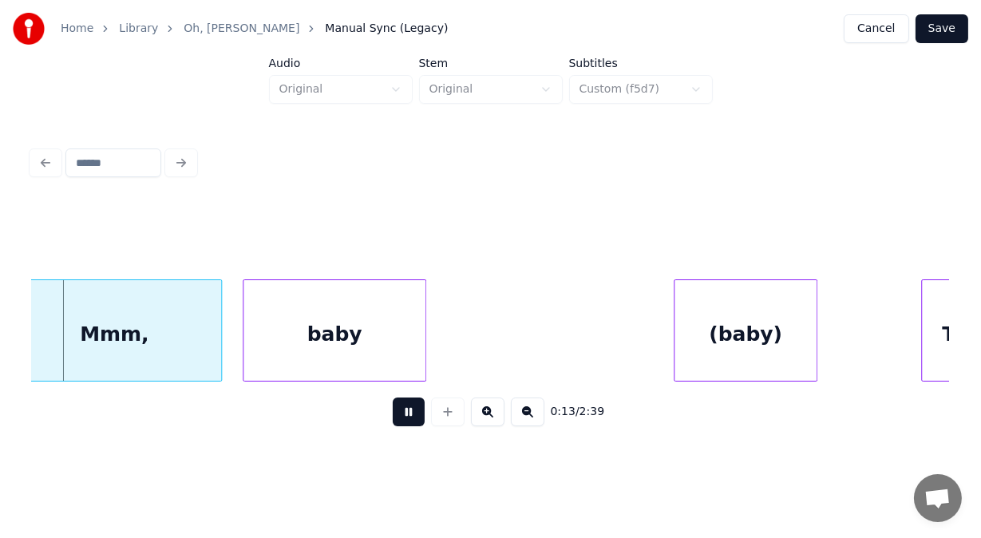
click at [401, 421] on button at bounding box center [409, 411] width 32 height 29
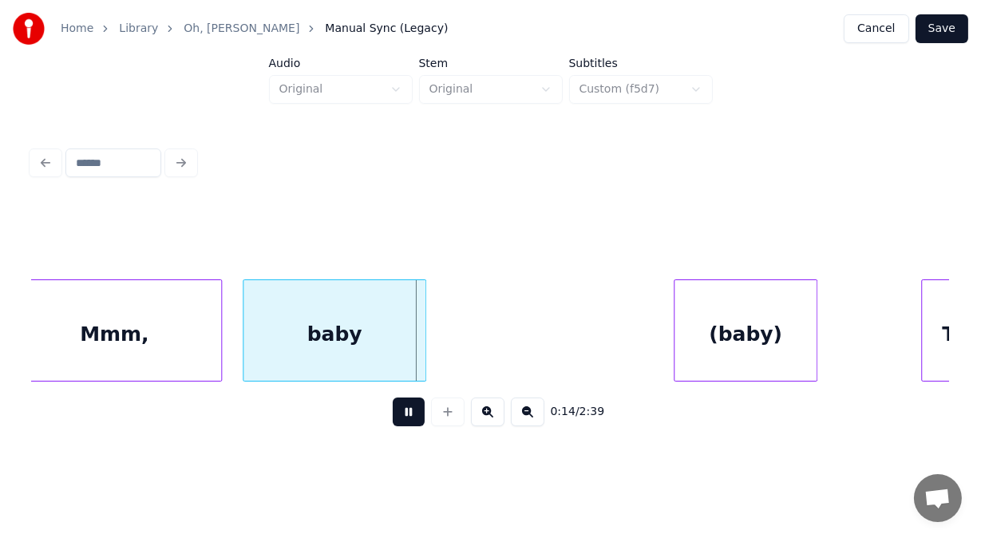
click at [401, 421] on button at bounding box center [409, 411] width 32 height 29
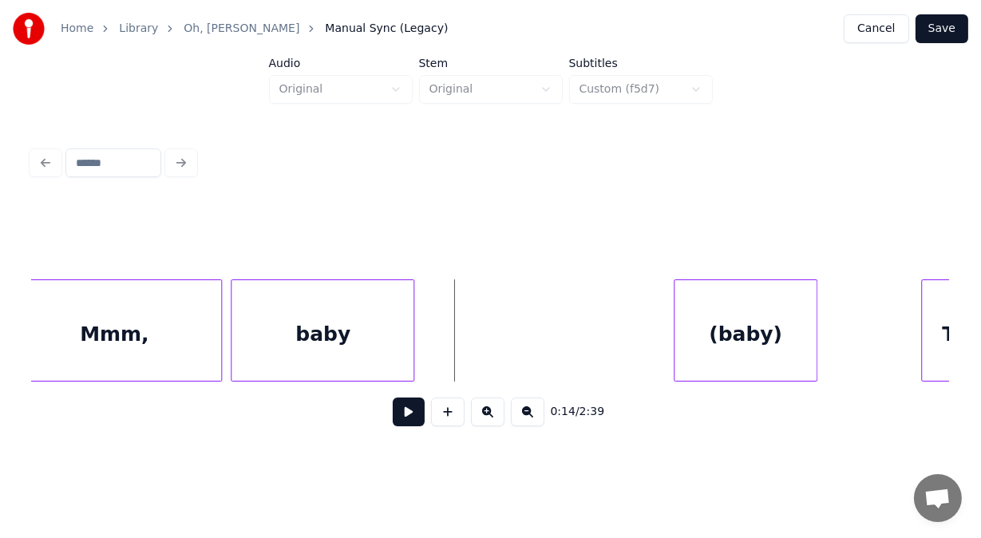
click at [365, 364] on div "baby" at bounding box center [322, 334] width 182 height 109
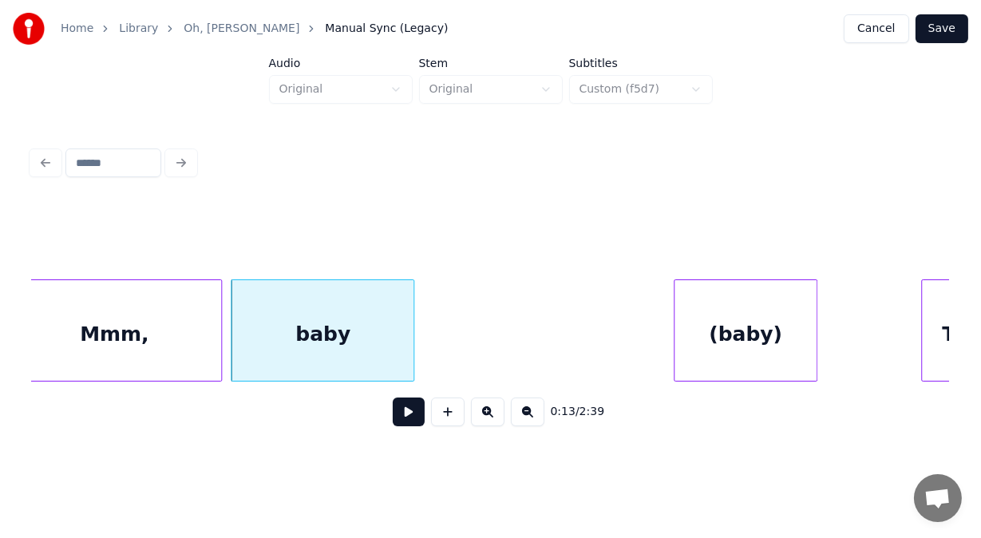
click at [393, 418] on button at bounding box center [409, 411] width 32 height 29
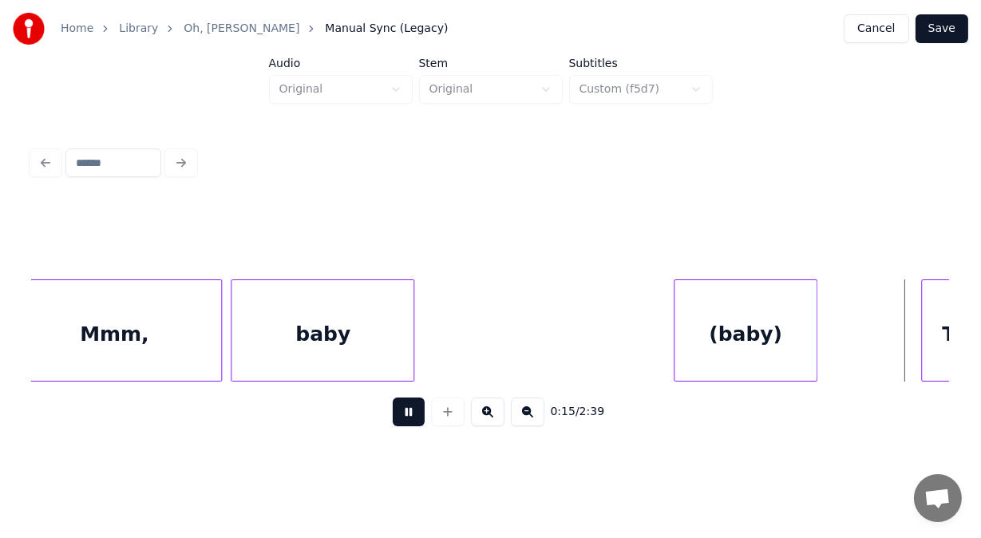
scroll to position [0, 6253]
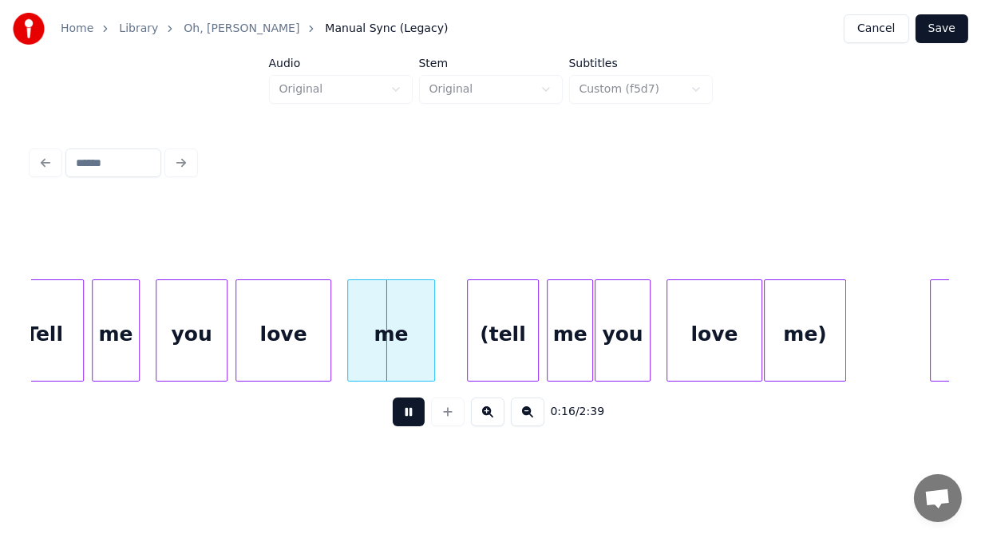
click at [393, 418] on button at bounding box center [409, 411] width 32 height 29
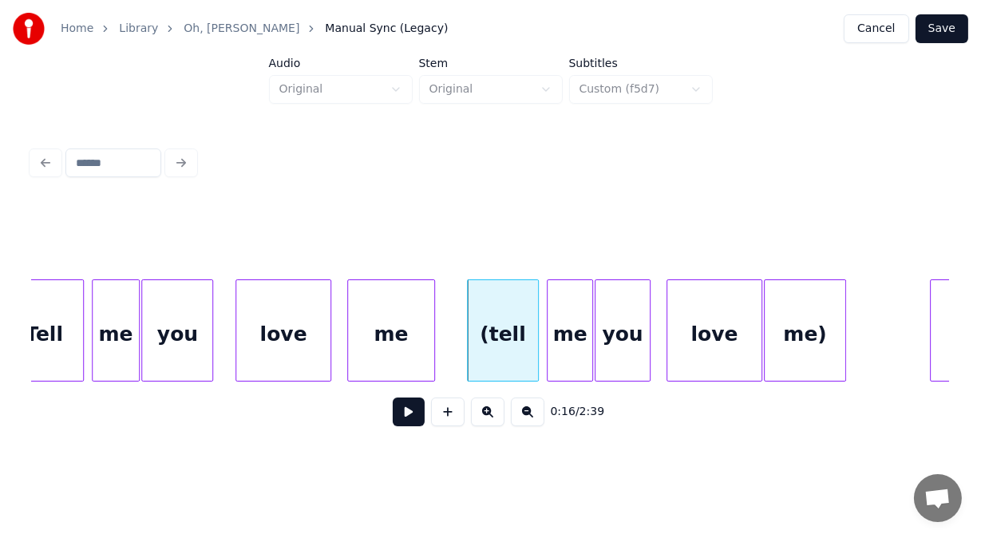
click at [176, 355] on div "you" at bounding box center [177, 334] width 70 height 109
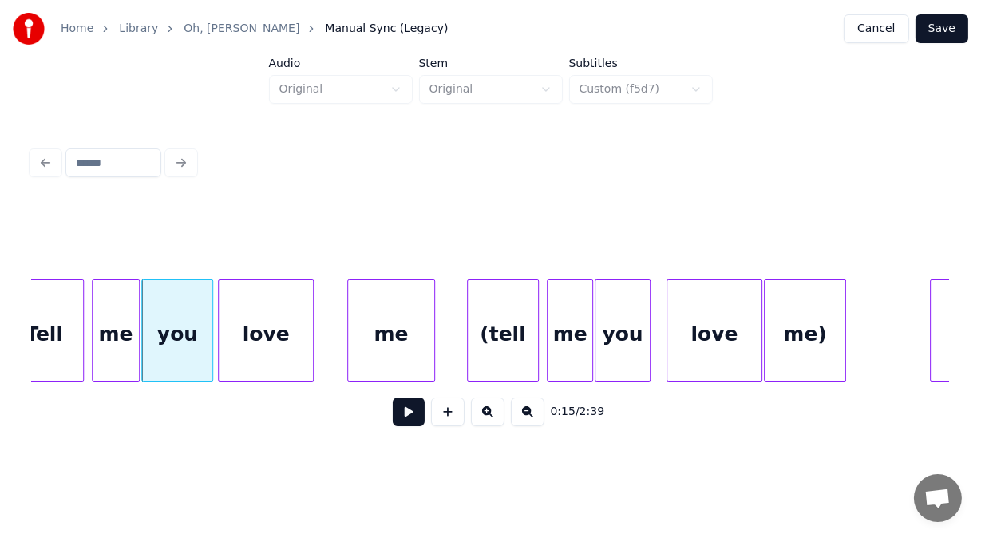
click at [237, 351] on div "love" at bounding box center [266, 334] width 94 height 109
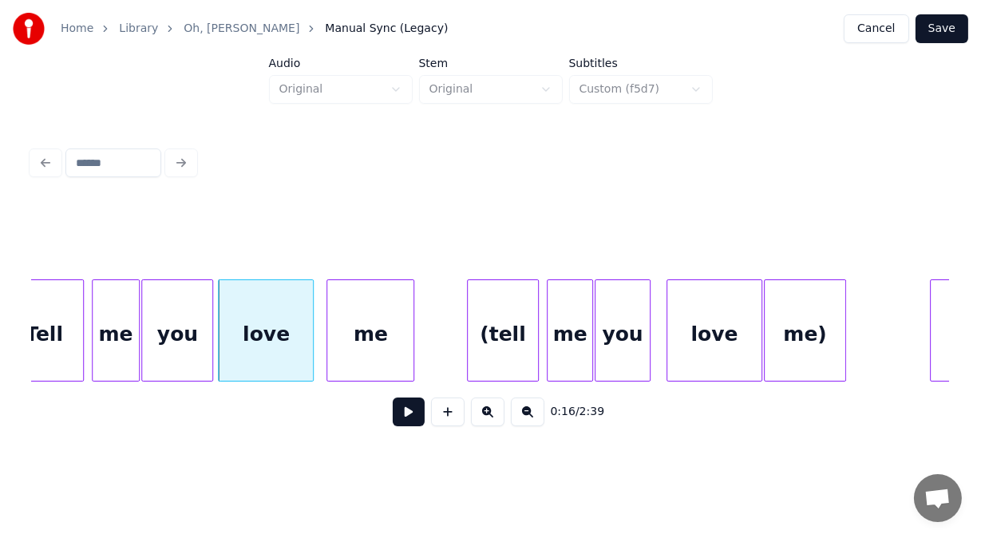
click at [350, 345] on div "me" at bounding box center [370, 334] width 86 height 109
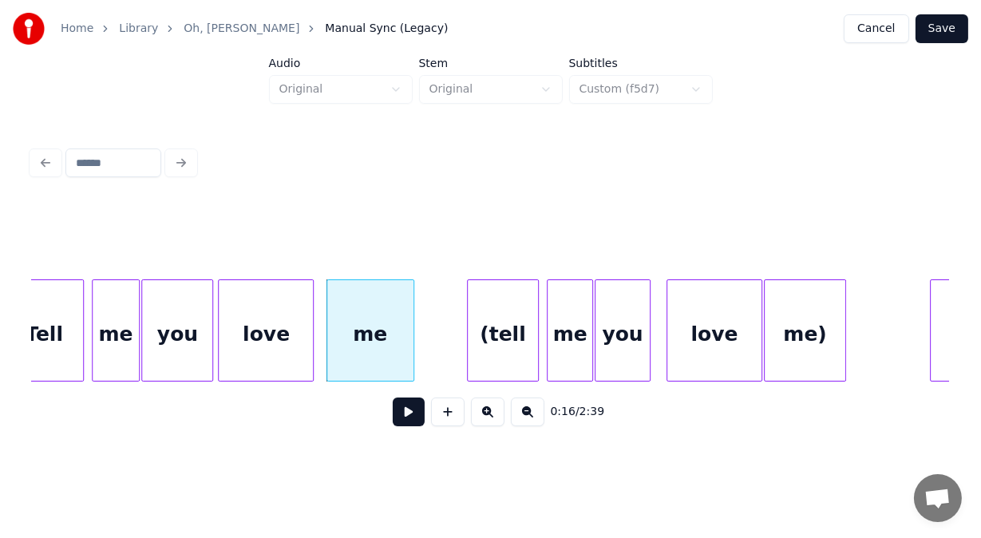
click at [393, 420] on button at bounding box center [409, 411] width 32 height 29
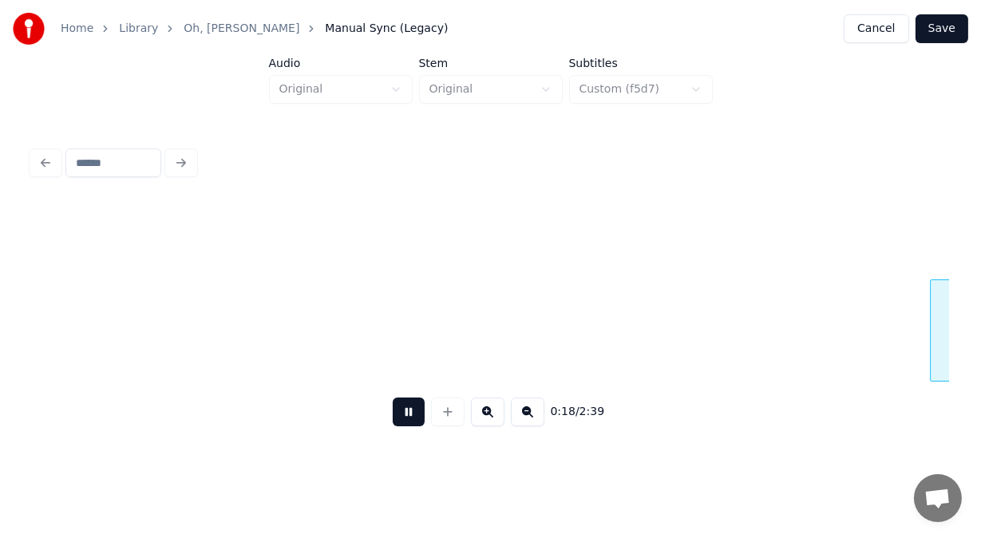
scroll to position [0, 7174]
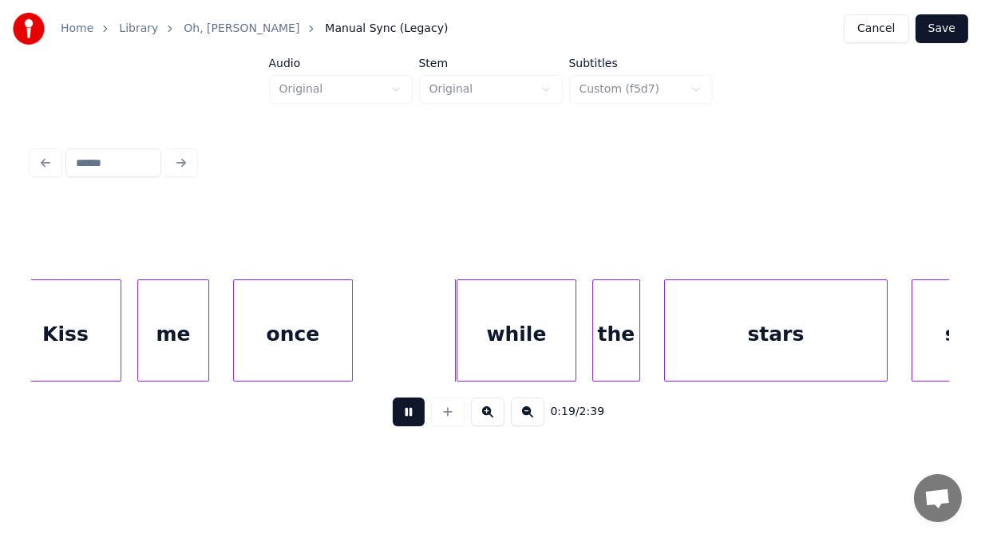
click at [393, 420] on button at bounding box center [409, 411] width 32 height 29
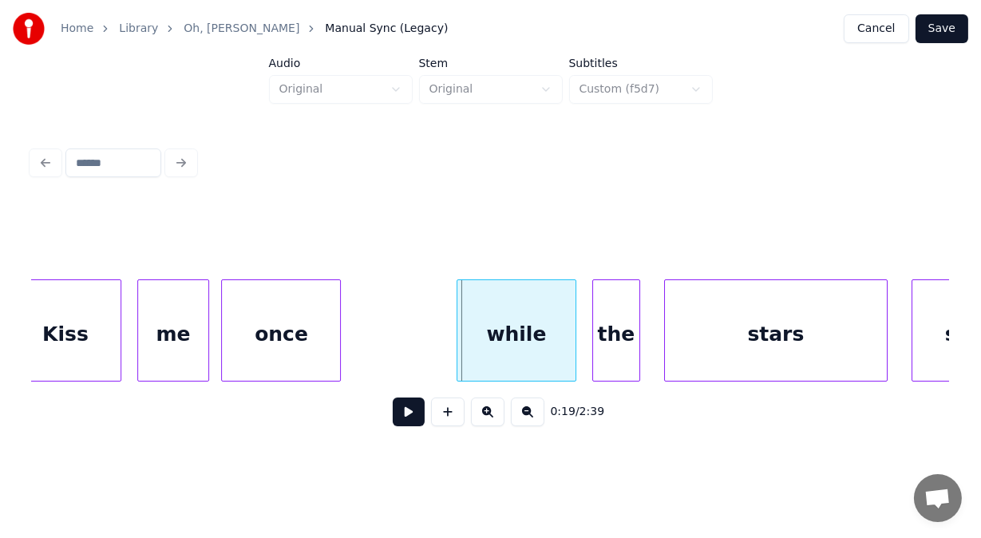
click at [275, 358] on div "once" at bounding box center [281, 334] width 118 height 109
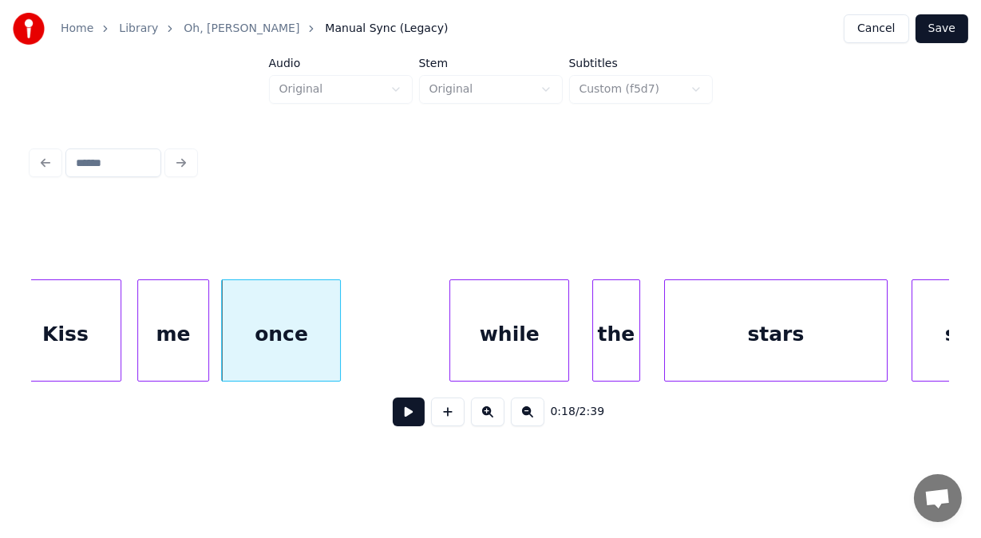
click at [464, 358] on div "while" at bounding box center [509, 334] width 118 height 109
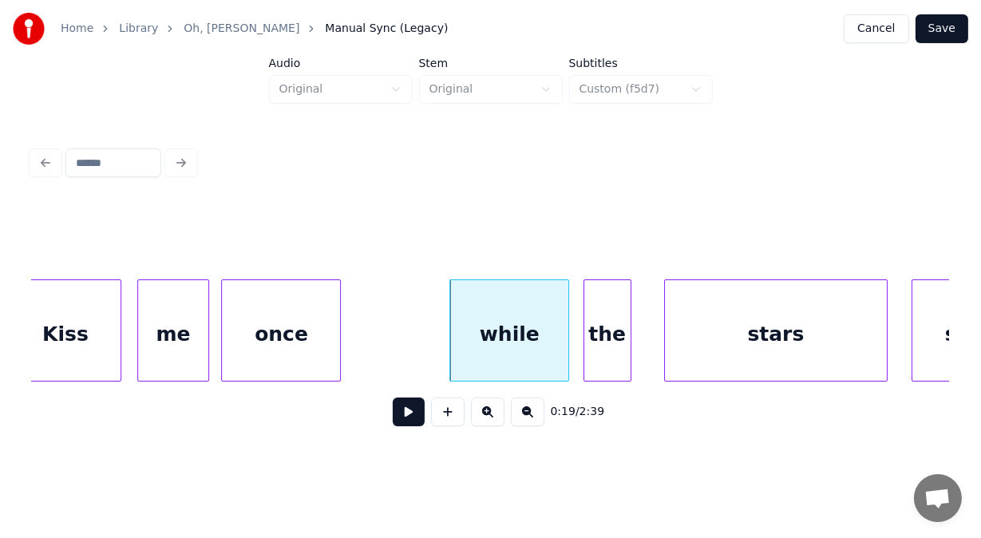
click at [593, 351] on div "the" at bounding box center [607, 334] width 46 height 109
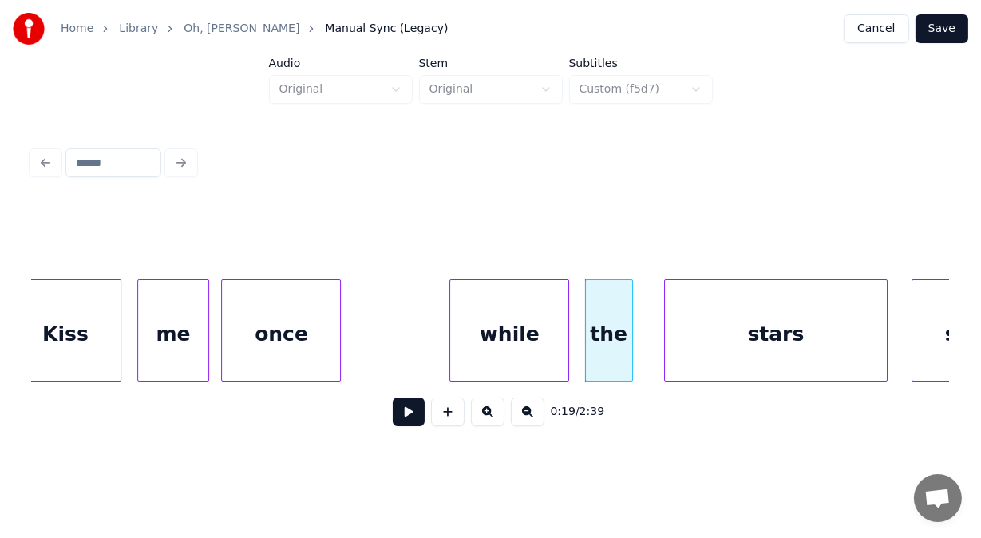
click at [409, 417] on button at bounding box center [409, 411] width 32 height 29
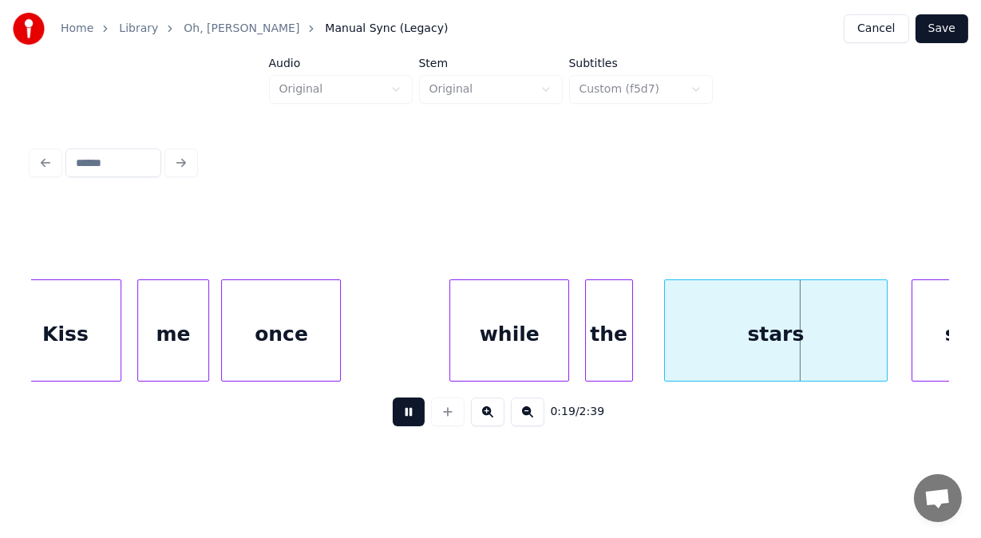
click at [409, 417] on button at bounding box center [409, 411] width 32 height 29
click at [409, 414] on button at bounding box center [409, 411] width 32 height 29
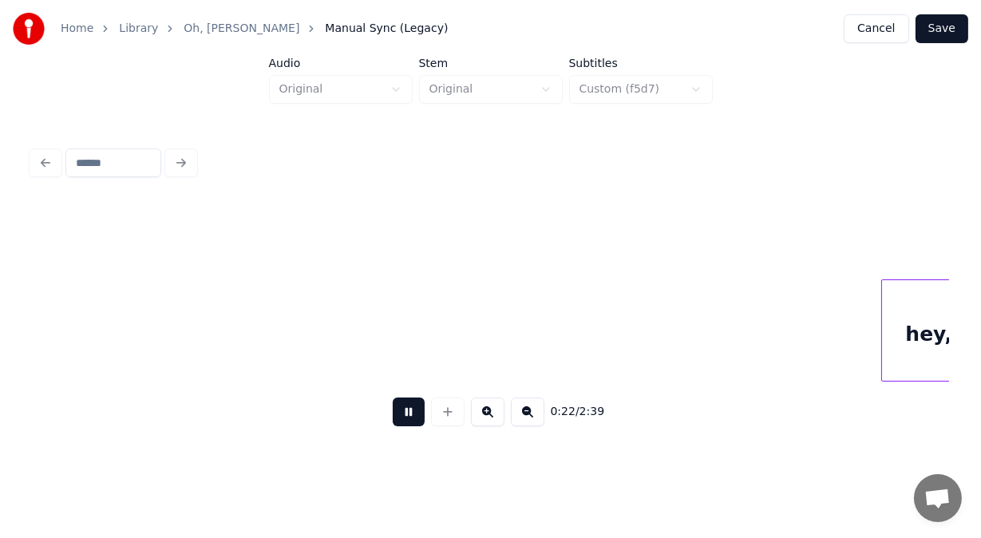
scroll to position [0, 9015]
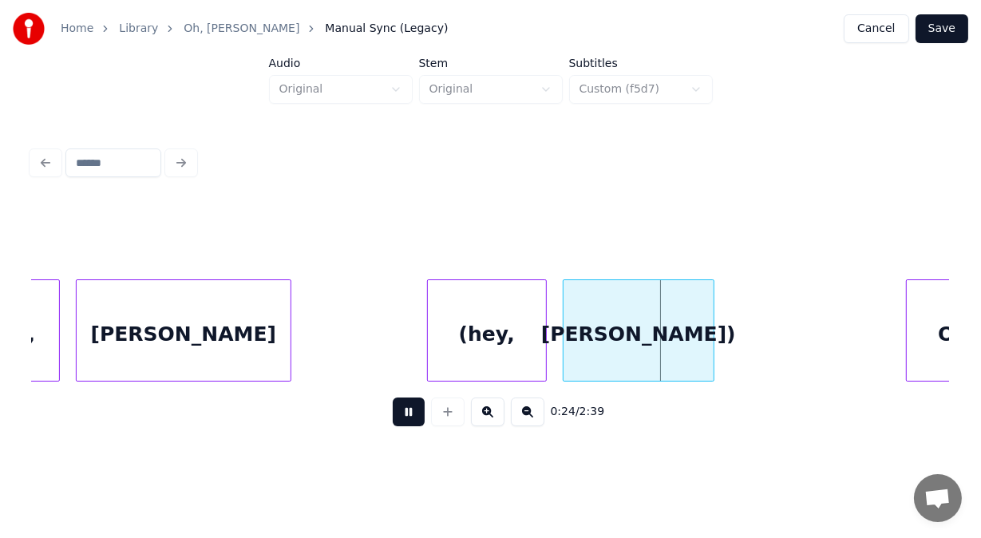
click at [409, 414] on button at bounding box center [409, 411] width 32 height 29
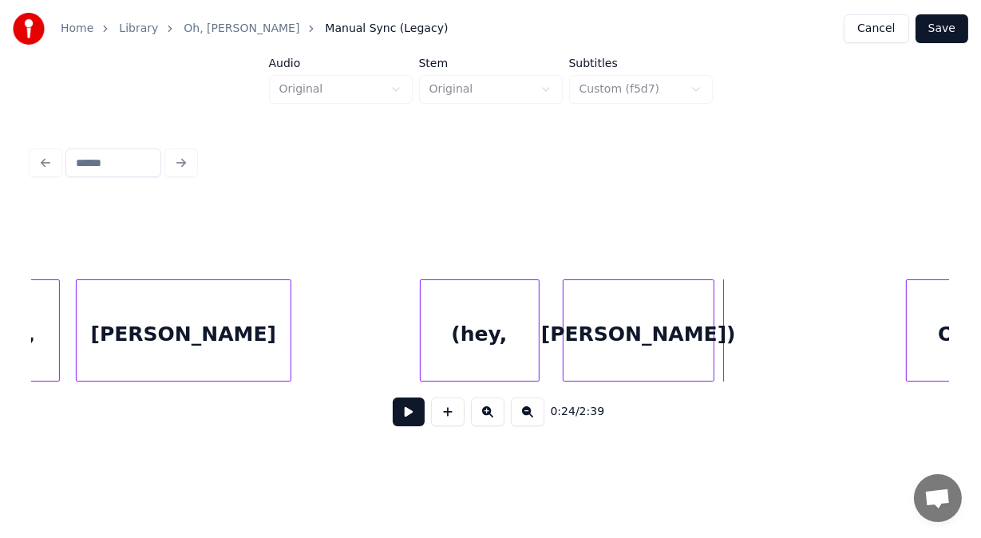
click at [457, 340] on div "(hey," at bounding box center [480, 334] width 118 height 109
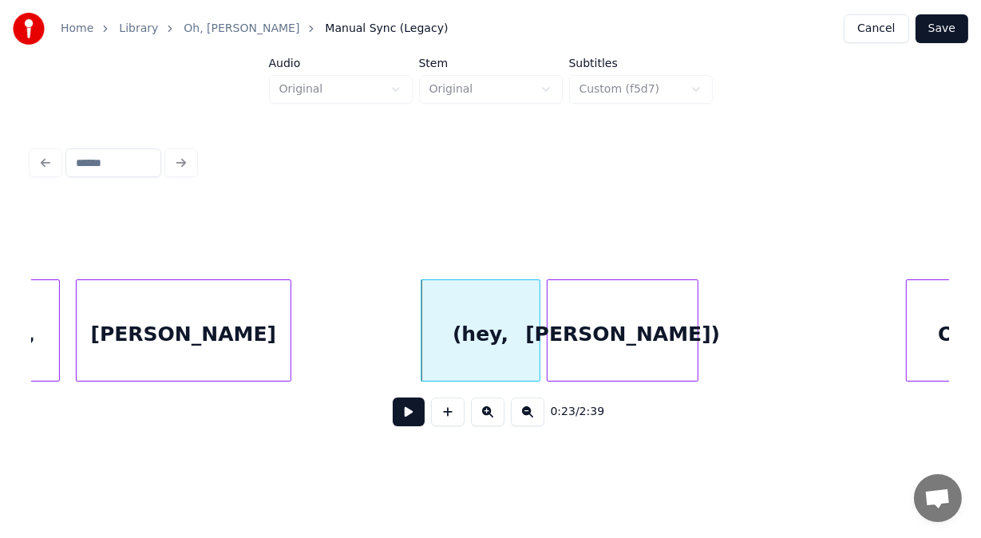
click at [557, 332] on div "[PERSON_NAME])" at bounding box center [623, 334] width 150 height 109
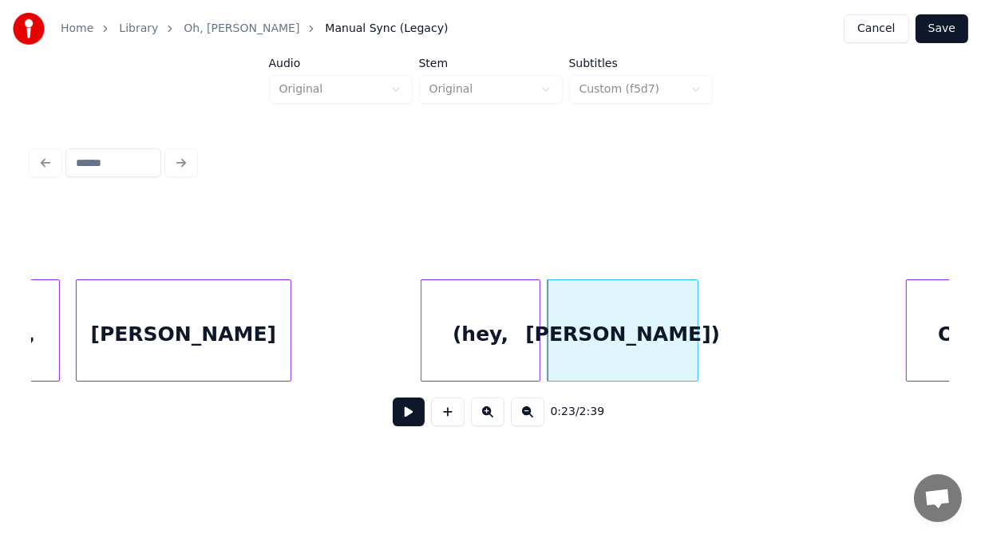
click at [401, 423] on button at bounding box center [409, 411] width 32 height 29
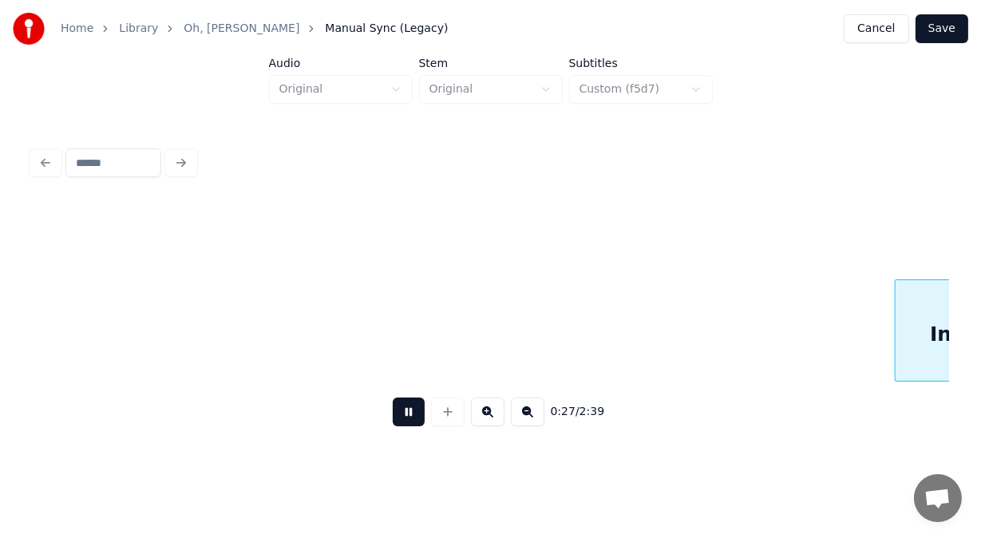
scroll to position [0, 10849]
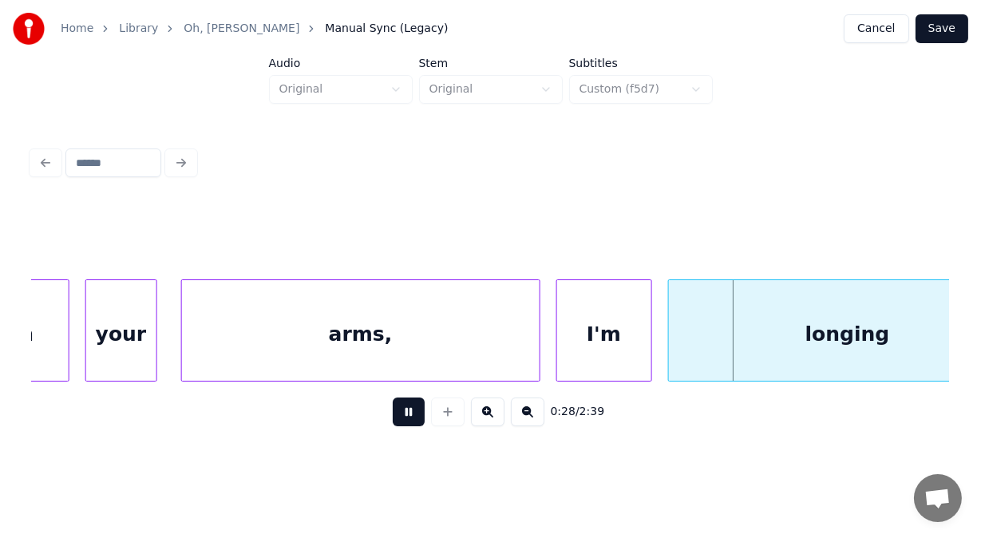
click at [401, 423] on button at bounding box center [409, 411] width 32 height 29
click at [590, 364] on div "I'm" at bounding box center [592, 334] width 94 height 109
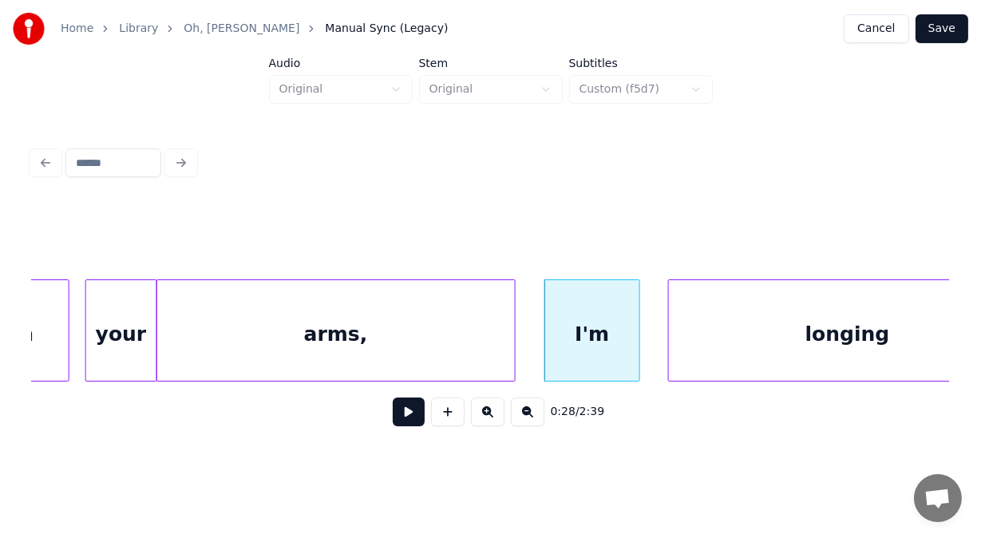
click at [421, 368] on div "arms," at bounding box center [336, 334] width 358 height 109
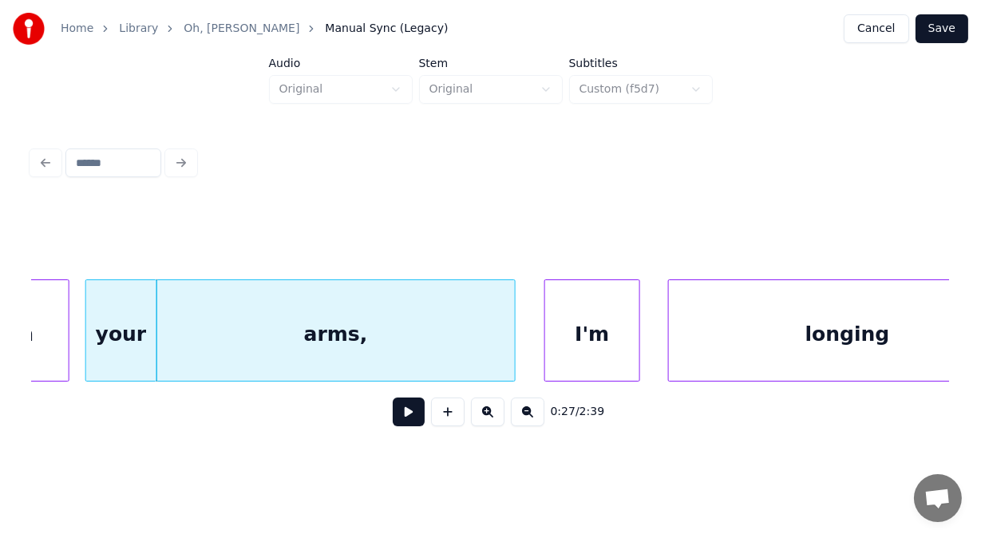
scroll to position [0, 10923]
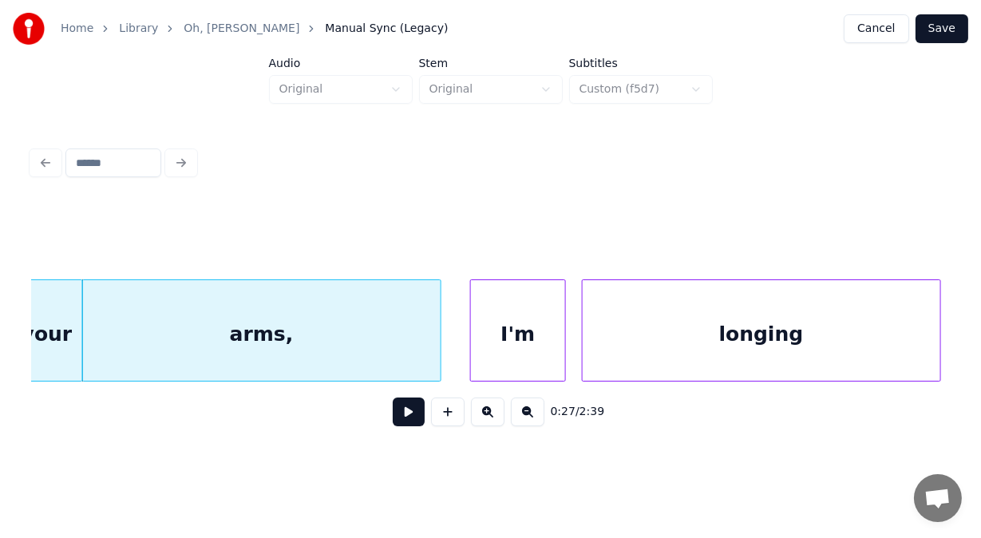
click at [703, 357] on div "longing" at bounding box center [762, 334] width 358 height 109
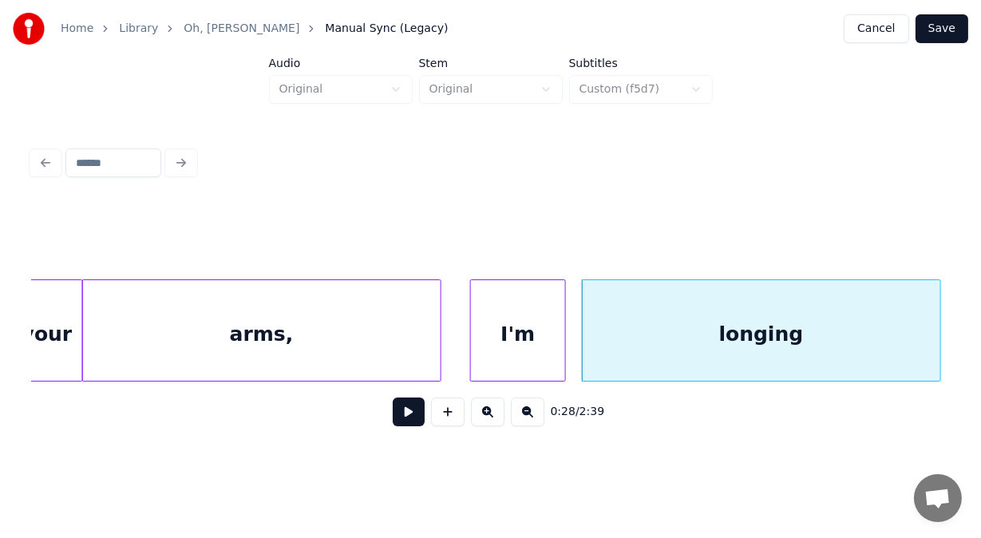
click at [395, 422] on button at bounding box center [409, 411] width 32 height 29
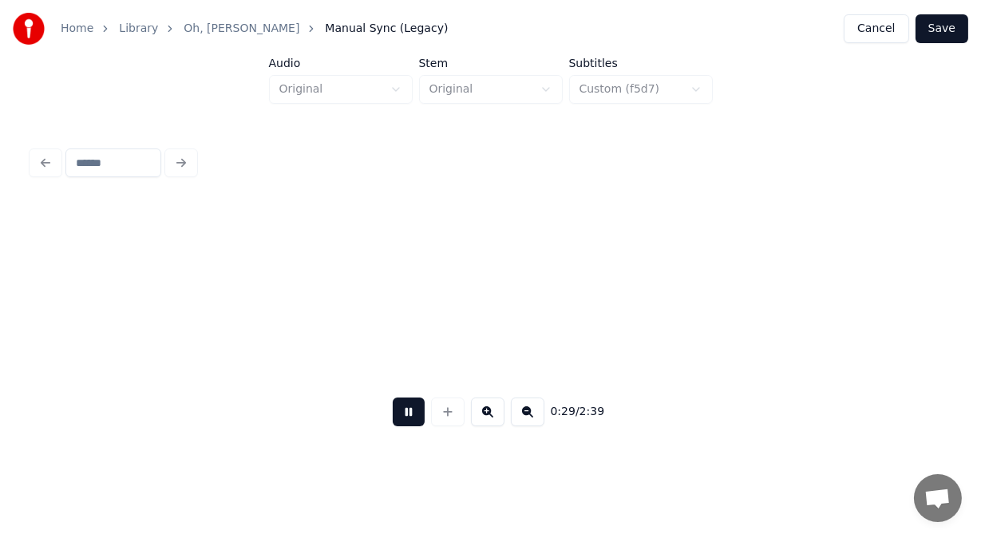
scroll to position [0, 11848]
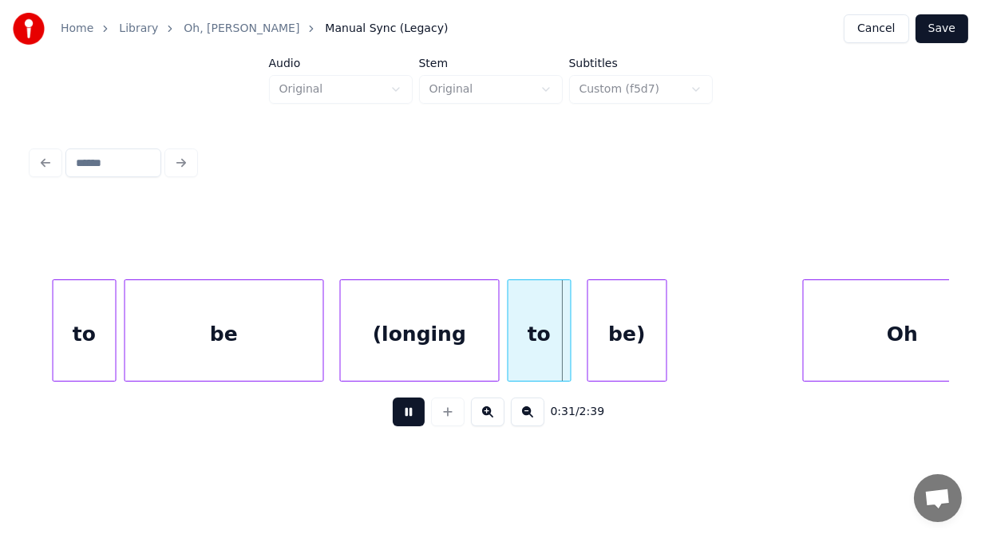
click at [395, 422] on button at bounding box center [409, 411] width 32 height 29
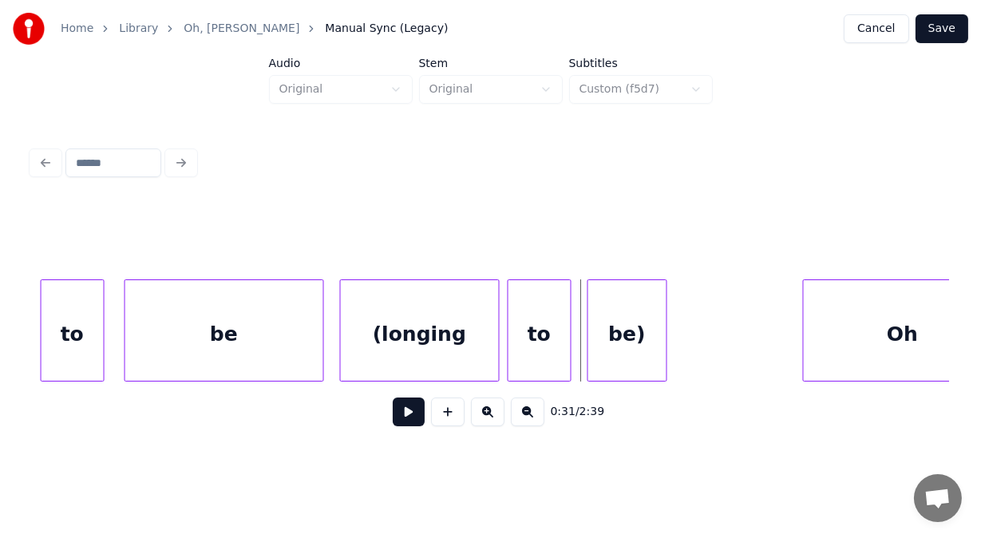
click at [78, 345] on div "to" at bounding box center [73, 334] width 62 height 109
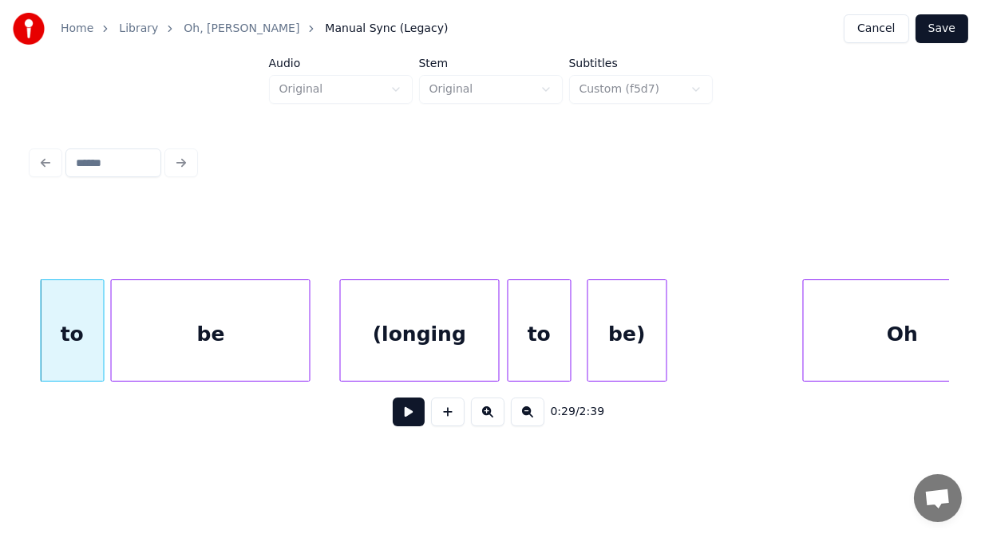
click at [140, 338] on div "be" at bounding box center [211, 334] width 198 height 109
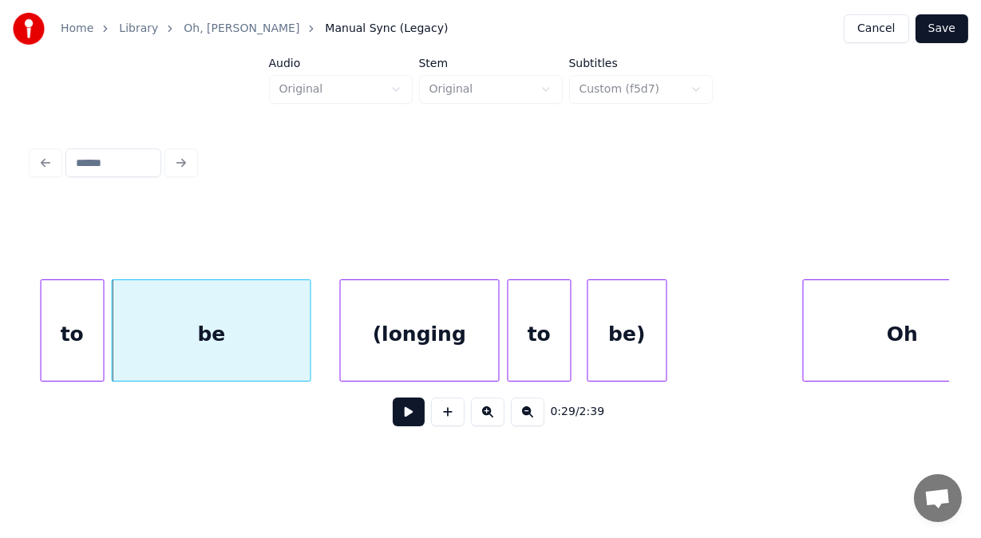
click at [398, 419] on button at bounding box center [409, 411] width 32 height 29
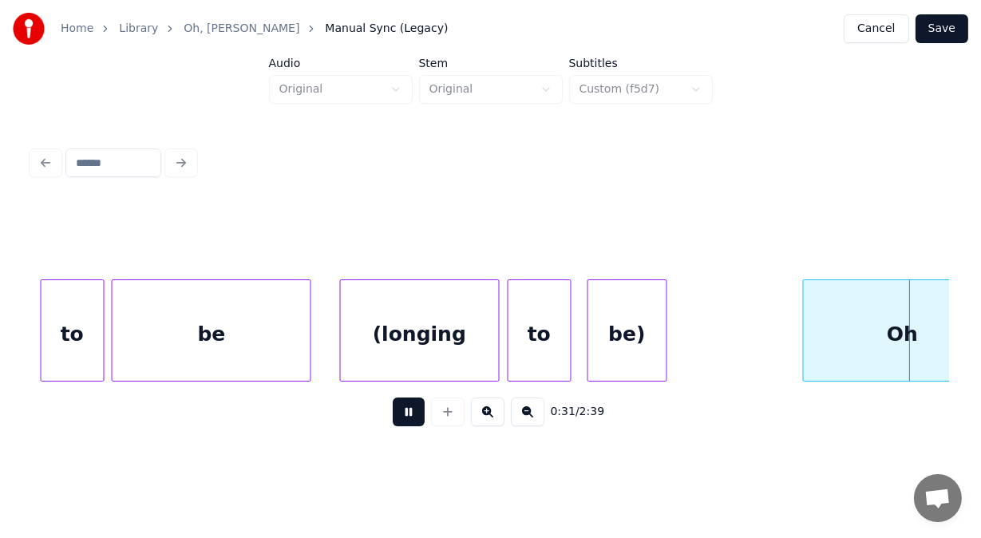
scroll to position [0, 12766]
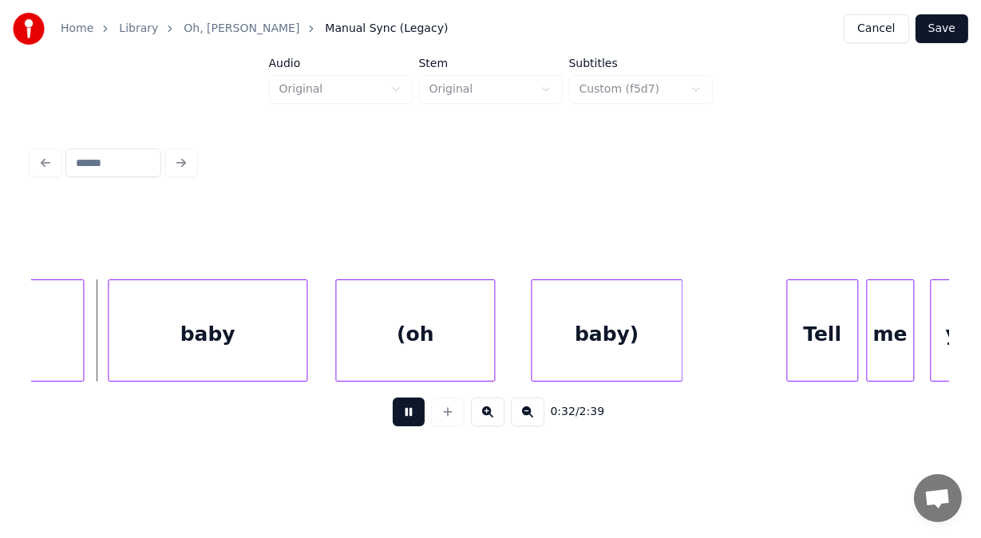
click at [398, 419] on button at bounding box center [409, 411] width 32 height 29
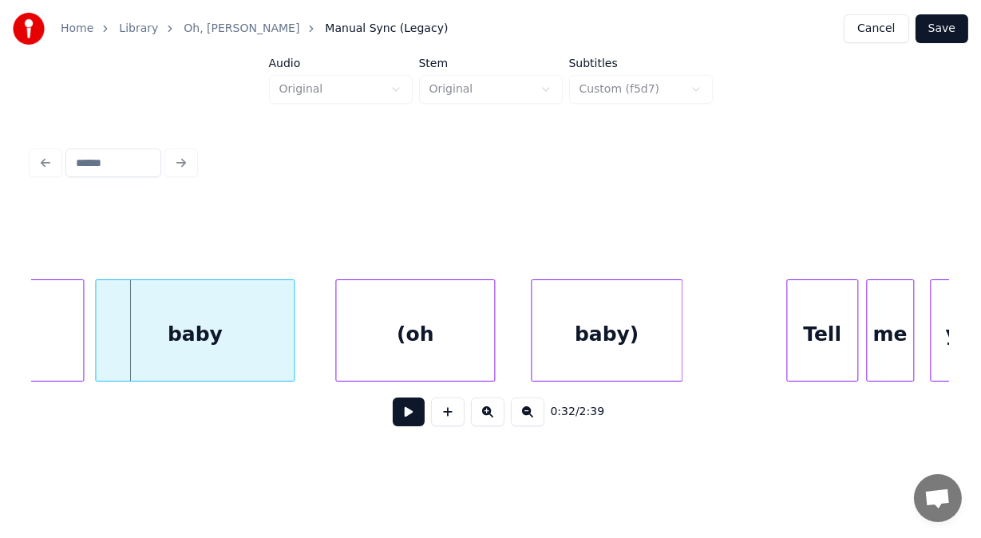
click at [266, 356] on div "baby" at bounding box center [195, 334] width 198 height 109
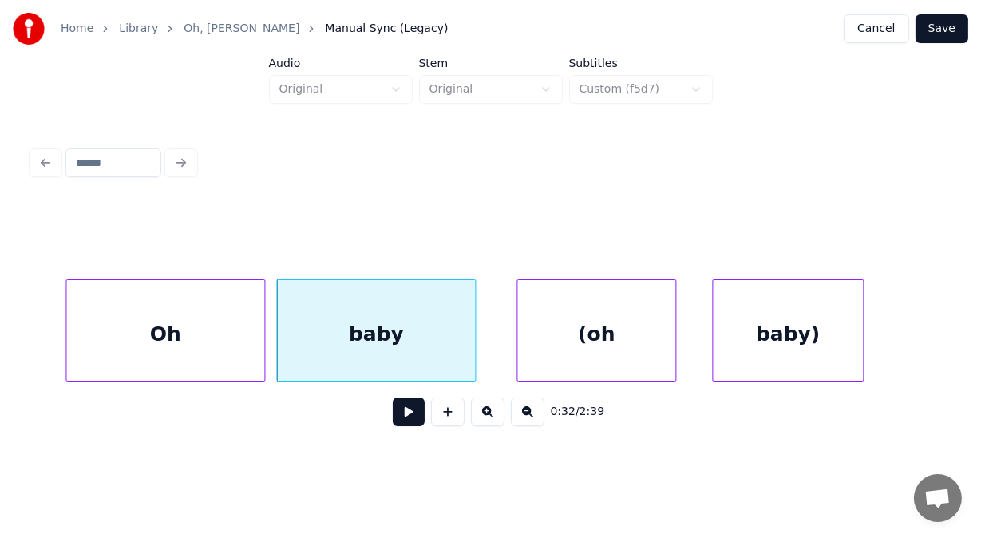
scroll to position [0, 12479]
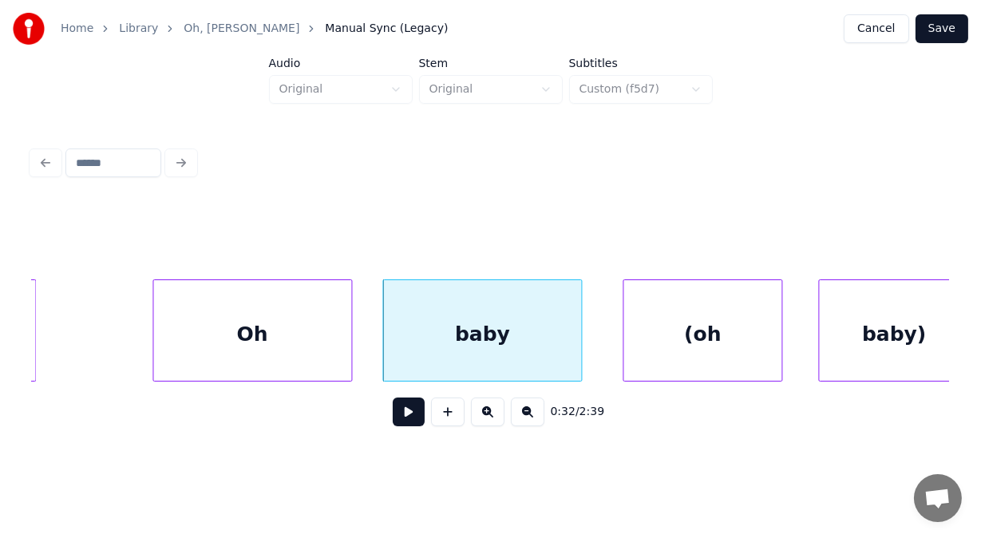
click at [208, 343] on div "Oh" at bounding box center [252, 334] width 198 height 109
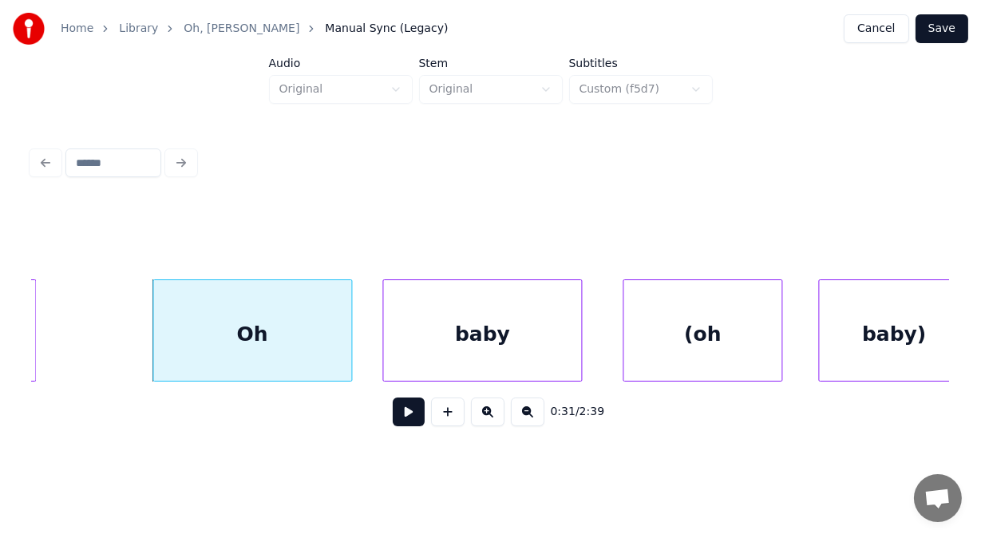
click at [393, 426] on button at bounding box center [409, 411] width 32 height 29
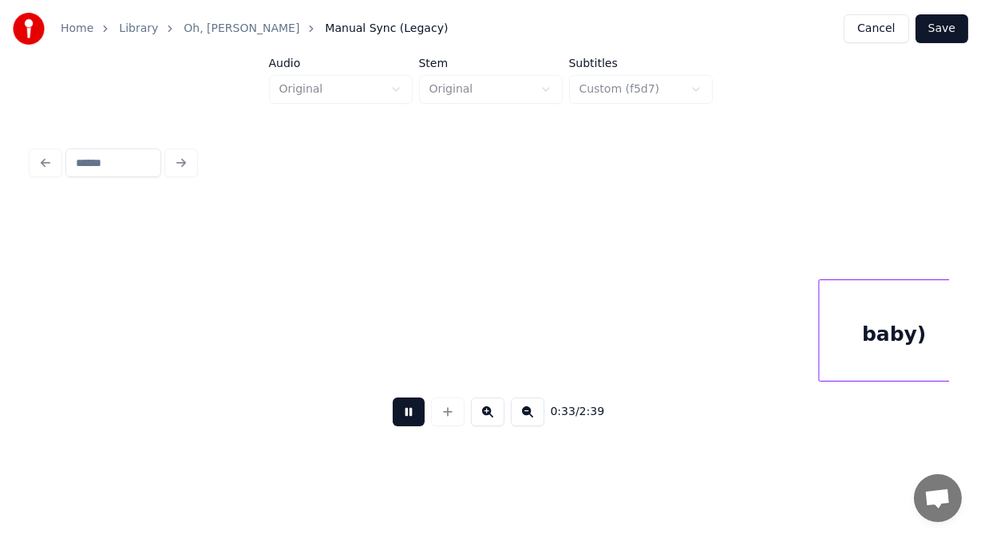
scroll to position [0, 13396]
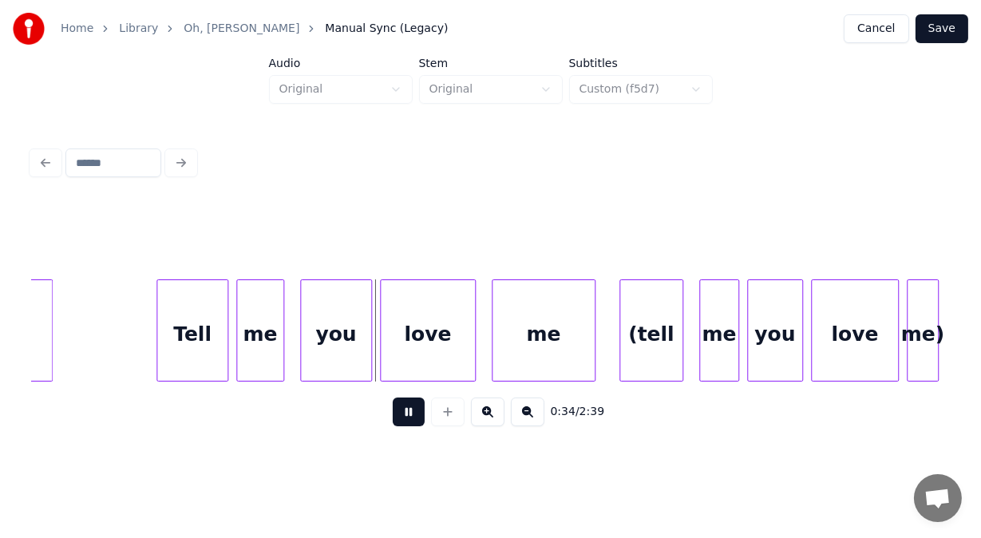
click at [393, 426] on button at bounding box center [409, 411] width 32 height 29
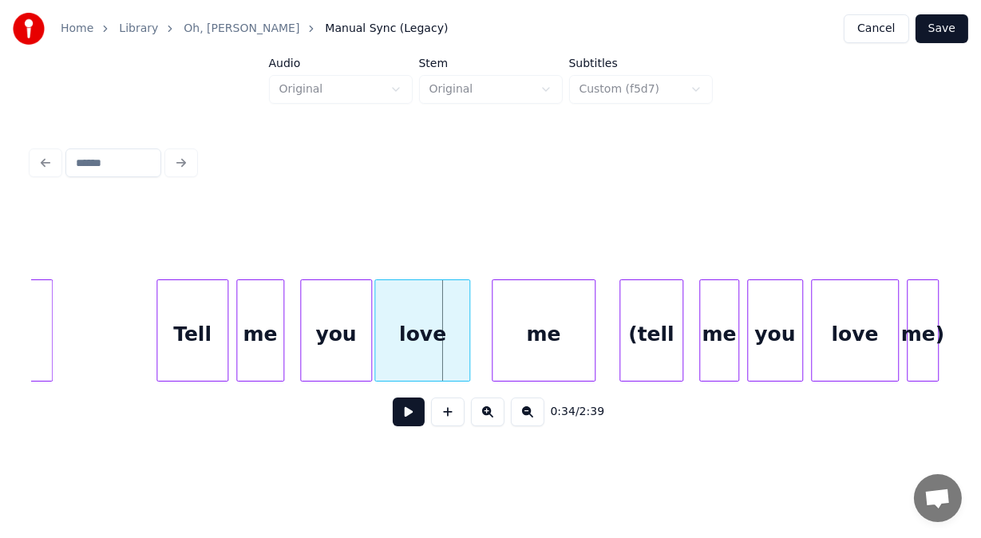
click at [386, 350] on div "love" at bounding box center [422, 334] width 94 height 109
click at [338, 350] on div "you" at bounding box center [325, 334] width 70 height 109
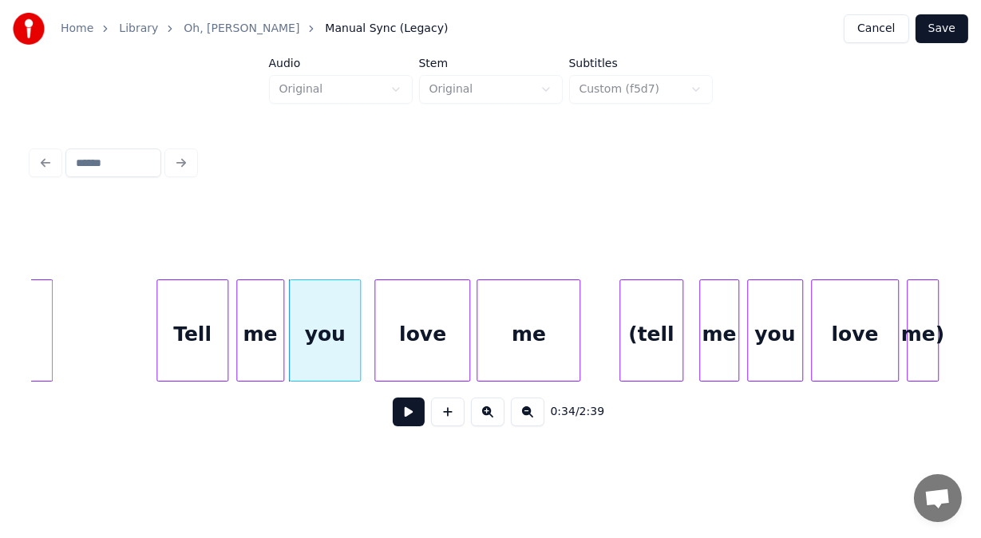
click at [504, 347] on div "me" at bounding box center [528, 334] width 102 height 109
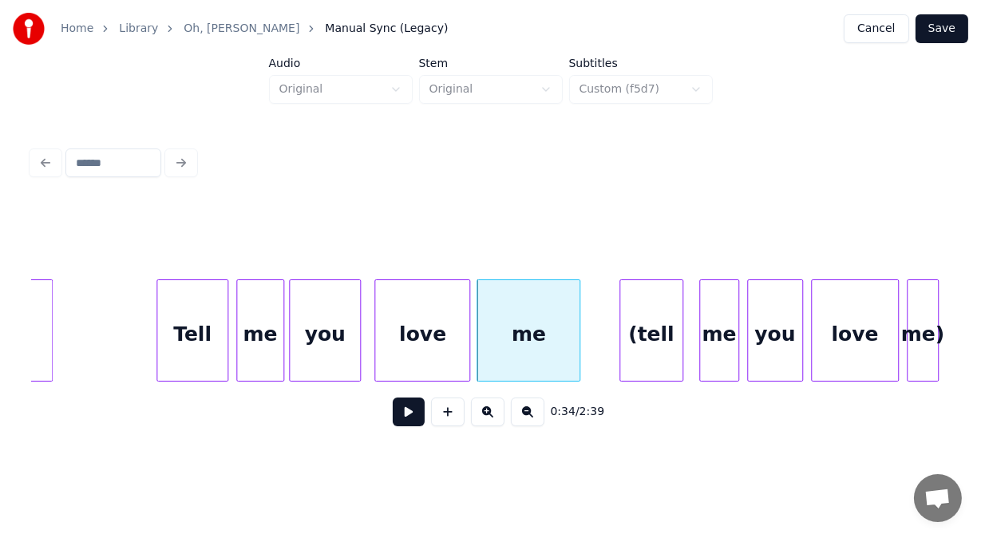
click at [406, 412] on button at bounding box center [409, 411] width 32 height 29
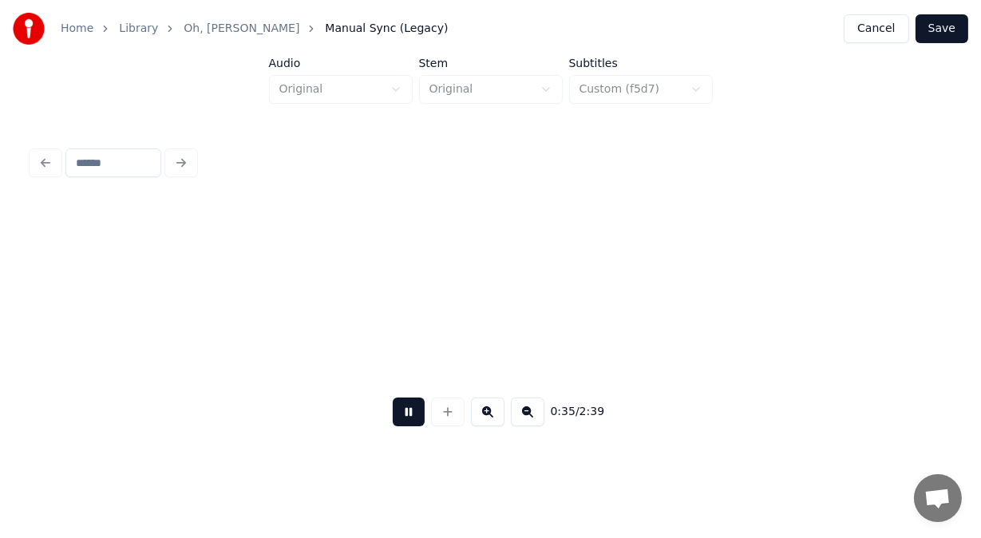
scroll to position [0, 14315]
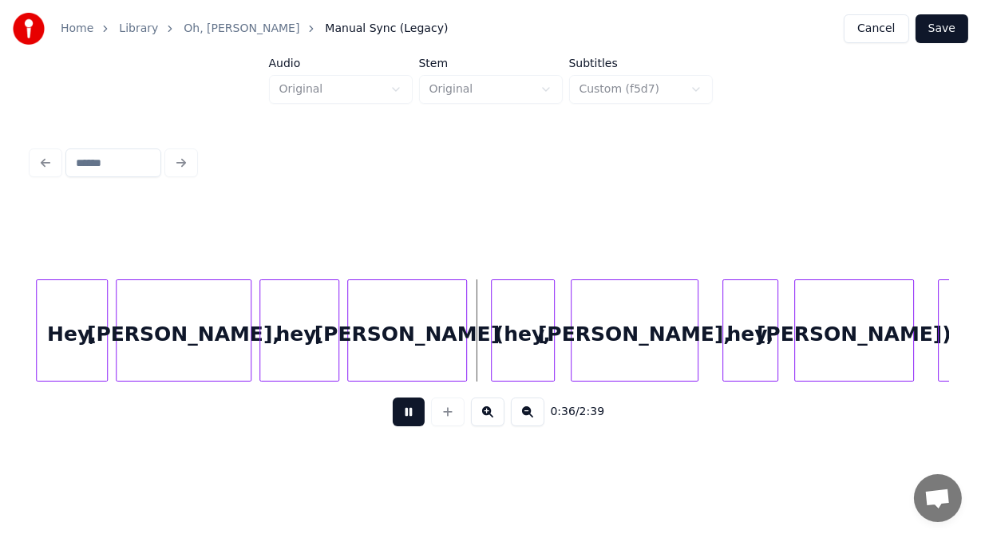
click at [406, 412] on button at bounding box center [409, 411] width 32 height 29
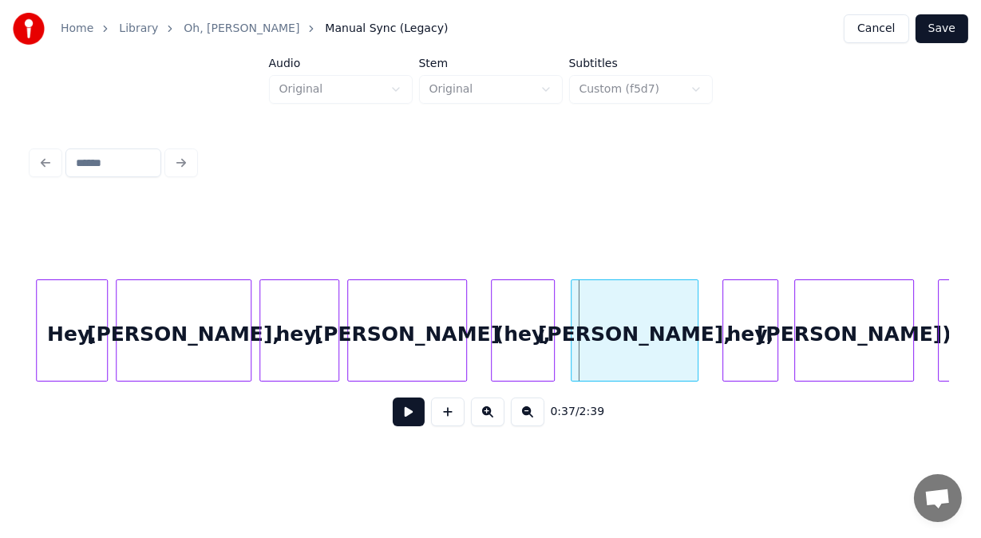
click at [406, 422] on button at bounding box center [409, 411] width 32 height 29
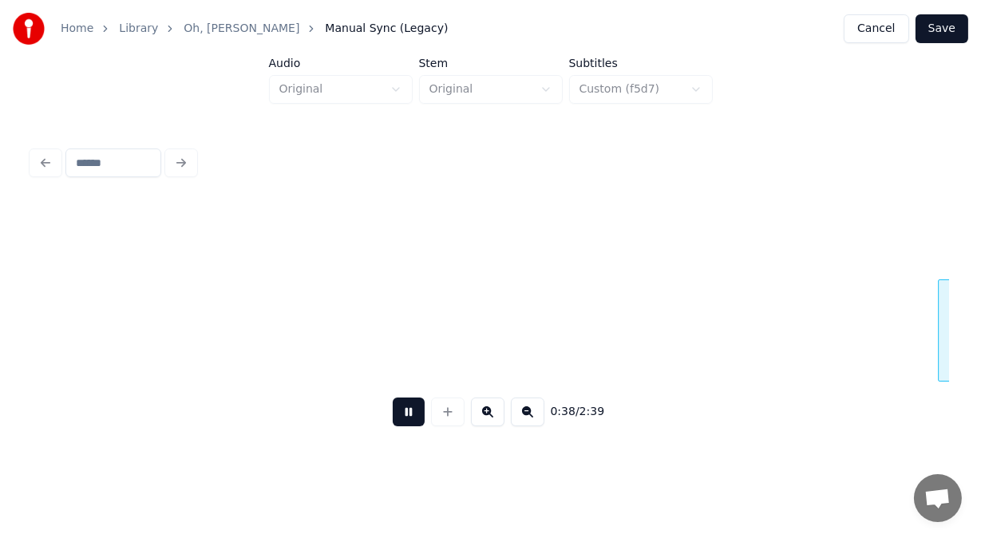
scroll to position [0, 15235]
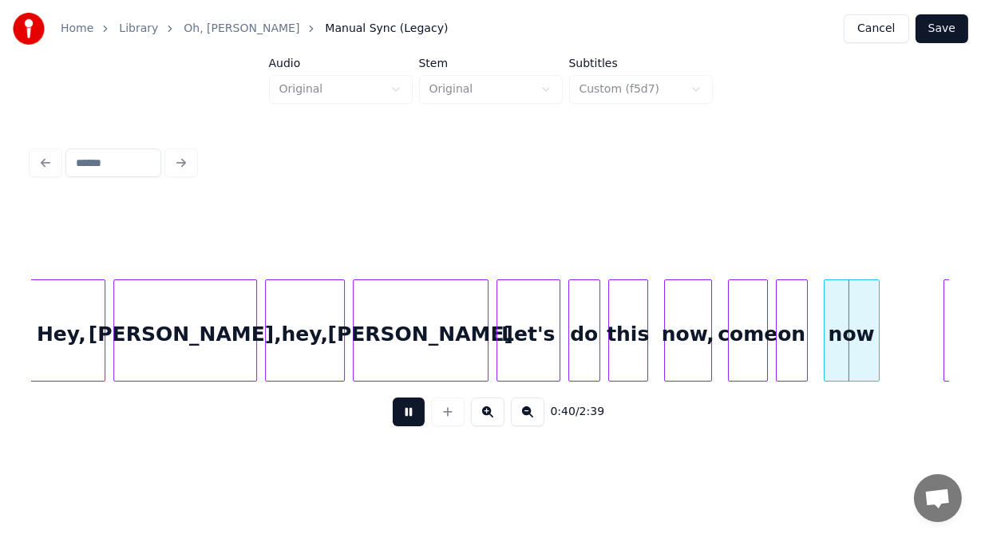
click at [406, 422] on button at bounding box center [409, 411] width 32 height 29
click at [407, 417] on button at bounding box center [409, 411] width 32 height 29
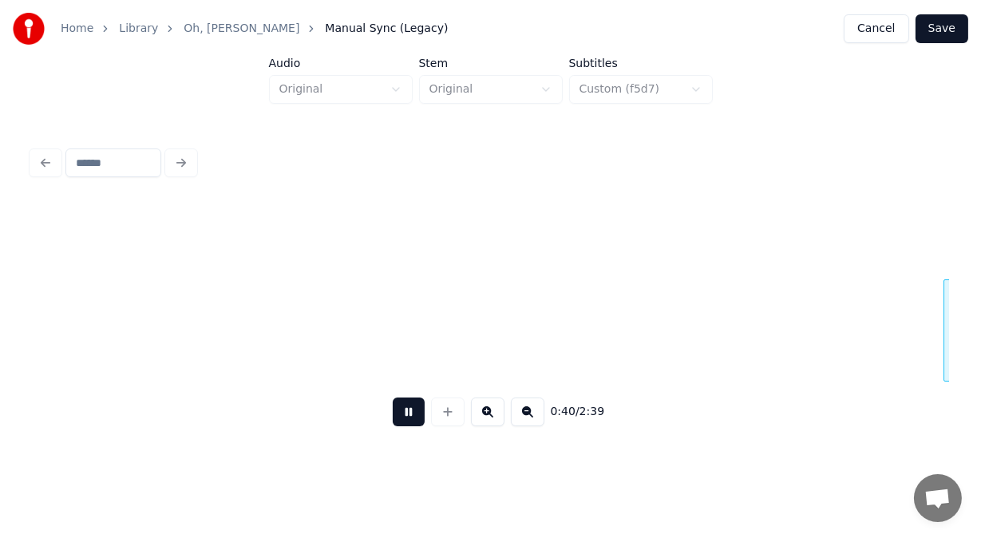
scroll to position [0, 16166]
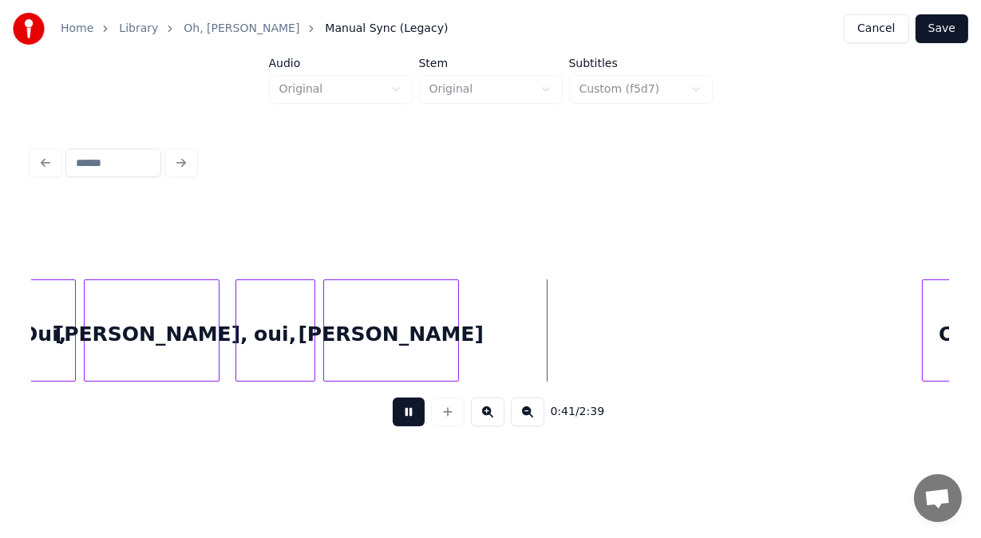
click at [407, 417] on button at bounding box center [409, 411] width 32 height 29
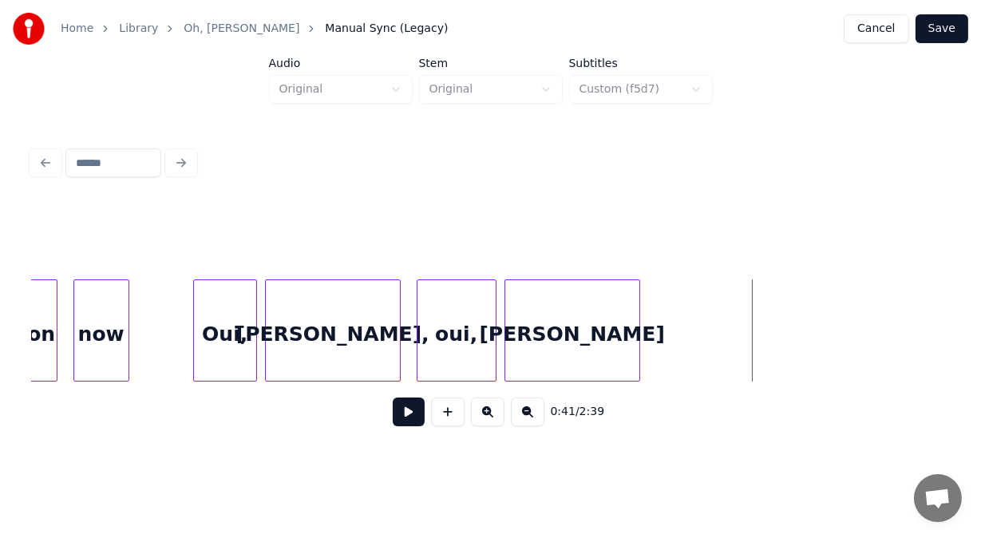
scroll to position [0, 15921]
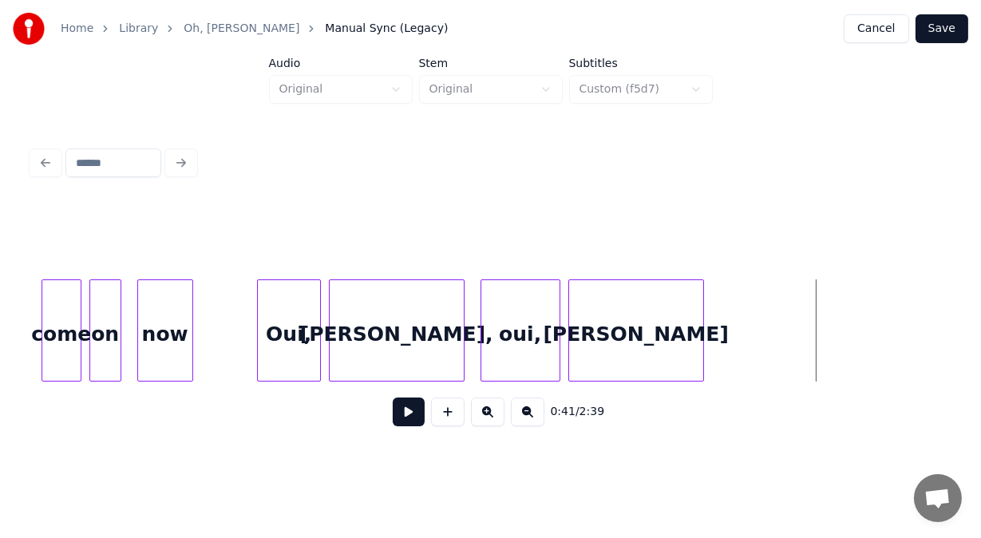
click at [278, 334] on div "Oui," at bounding box center [289, 334] width 62 height 109
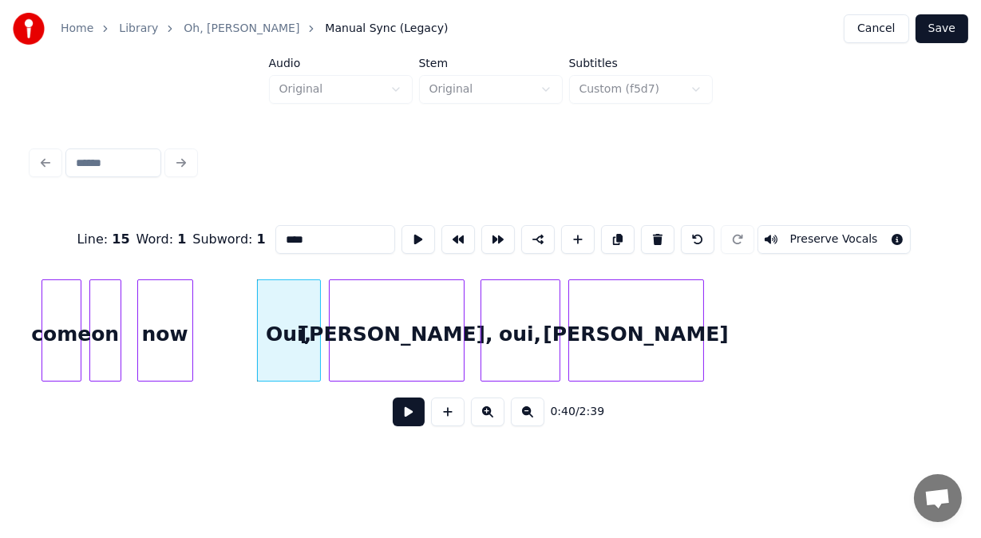
drag, startPoint x: 267, startPoint y: 231, endPoint x: 180, endPoint y: 235, distance: 87.9
click at [180, 235] on div "Line : 15 Word : 1 Subword : 1 **** Preserve Vocals" at bounding box center [490, 240] width 917 height 80
drag, startPoint x: 284, startPoint y: 234, endPoint x: 249, endPoint y: 237, distance: 35.3
click at [275, 237] on input "****" at bounding box center [335, 239] width 120 height 29
click at [536, 322] on div "oui," at bounding box center [520, 334] width 78 height 109
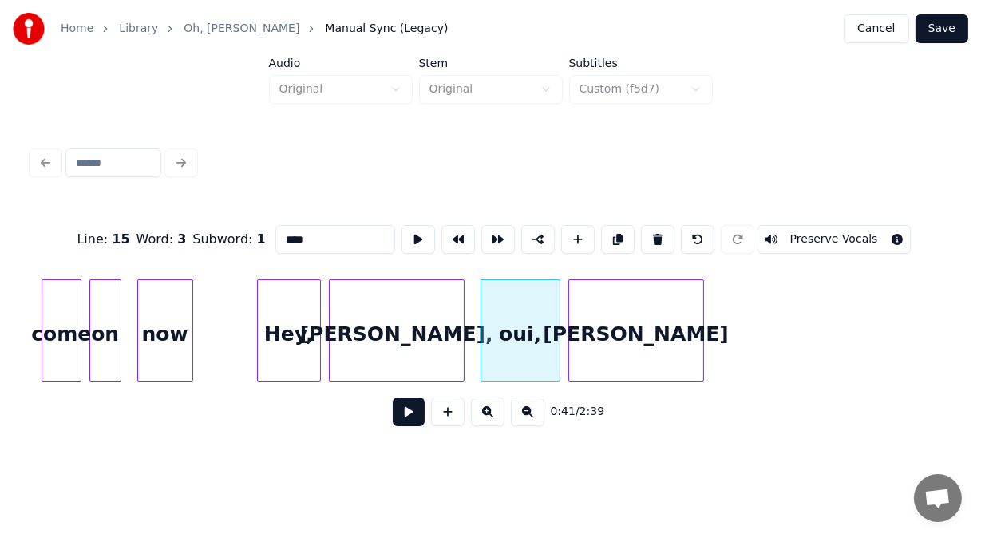
drag, startPoint x: 300, startPoint y: 237, endPoint x: 179, endPoint y: 220, distance: 122.5
click at [179, 220] on div "Line : 15 Word : 3 Subword : 1 **** Preserve Vocals" at bounding box center [490, 240] width 917 height 80
paste input
click at [359, 334] on div "[PERSON_NAME]," at bounding box center [389, 334] width 134 height 109
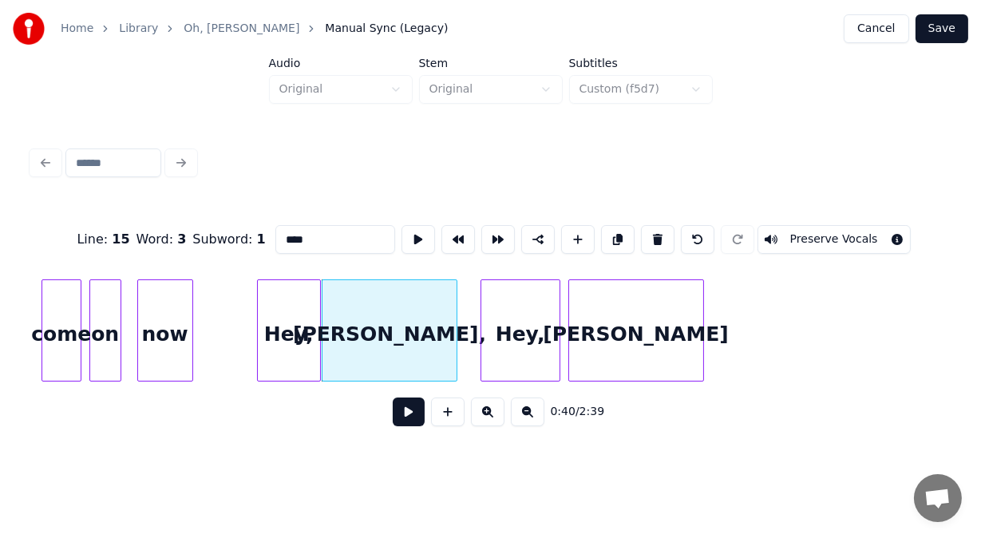
type input "****"
drag, startPoint x: 594, startPoint y: 334, endPoint x: 579, endPoint y: 338, distance: 15.5
click at [573, 338] on div "[PERSON_NAME]" at bounding box center [629, 334] width 134 height 109
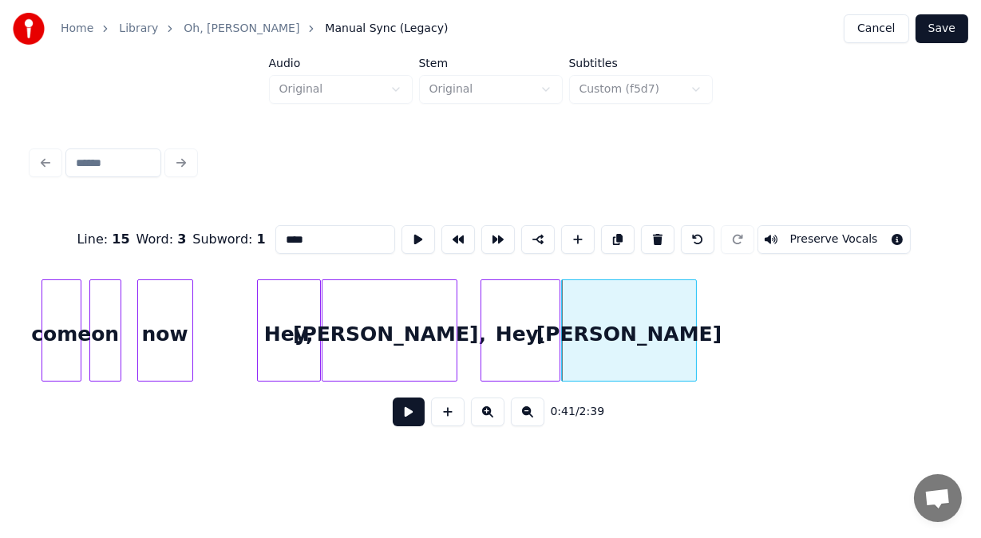
click at [397, 414] on button at bounding box center [409, 411] width 32 height 29
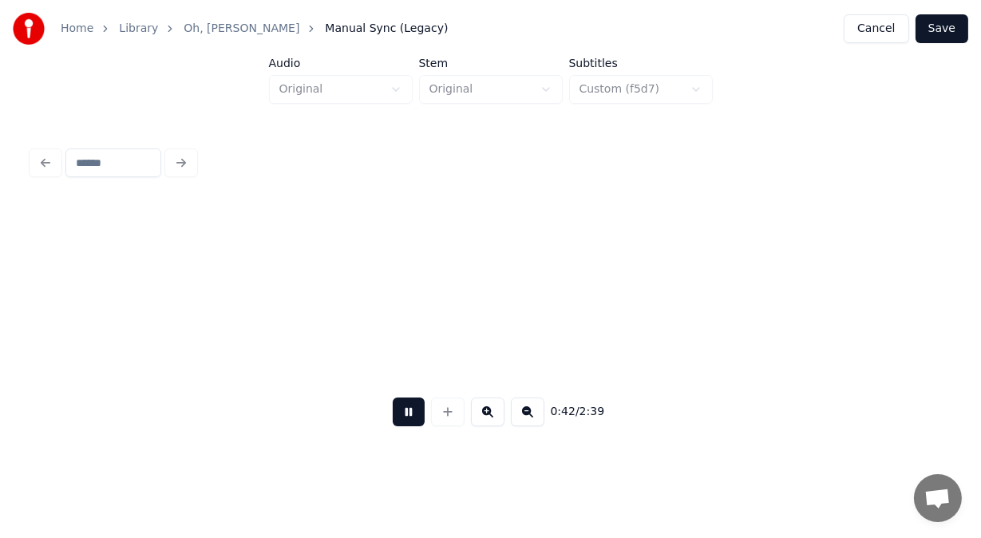
scroll to position [0, 16845]
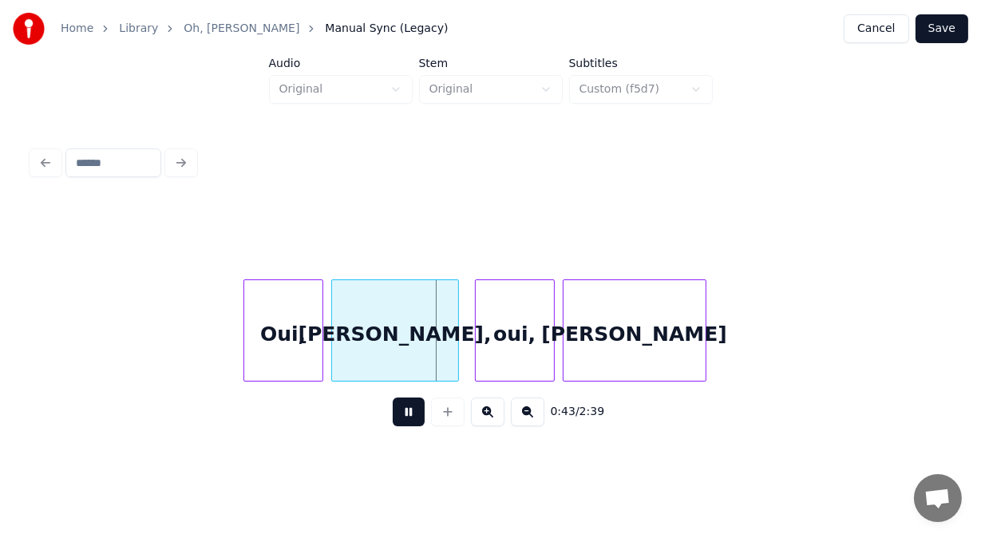
click at [397, 414] on button at bounding box center [409, 411] width 32 height 29
click at [308, 341] on div "Oui," at bounding box center [283, 334] width 78 height 109
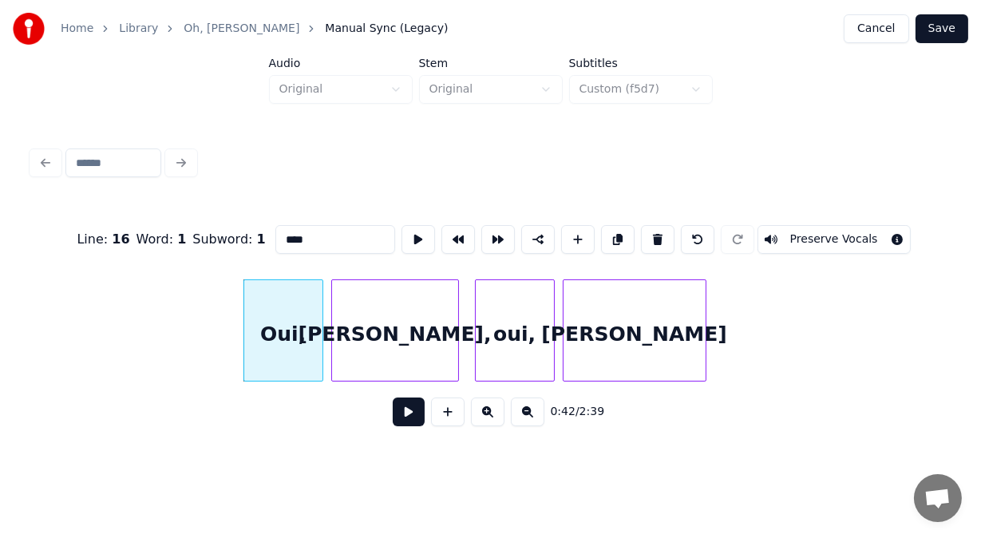
drag, startPoint x: 272, startPoint y: 235, endPoint x: 212, endPoint y: 233, distance: 60.7
click at [212, 233] on div "Line : 16 Word : 1 Subword : 1 **** Preserve Vocals" at bounding box center [490, 240] width 917 height 80
paste input
click at [504, 298] on div "oui," at bounding box center [515, 334] width 78 height 109
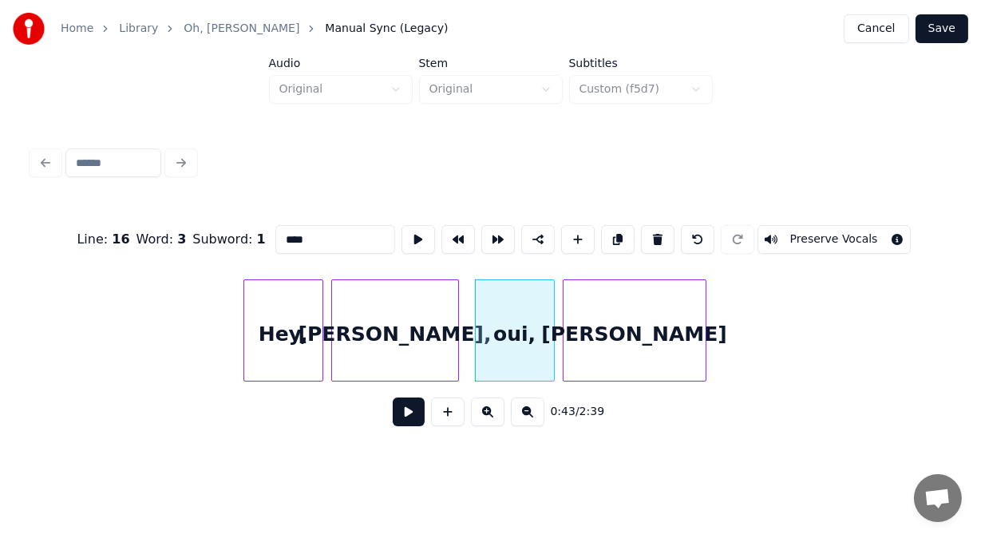
drag, startPoint x: 300, startPoint y: 231, endPoint x: 208, endPoint y: 226, distance: 91.9
click at [208, 226] on div "Line : 16 Word : 3 Subword : 1 **** Preserve Vocals" at bounding box center [490, 240] width 917 height 80
paste input
click at [484, 352] on div "Hey," at bounding box center [509, 334] width 78 height 109
click at [421, 351] on div "[PERSON_NAME]," at bounding box center [387, 334] width 126 height 109
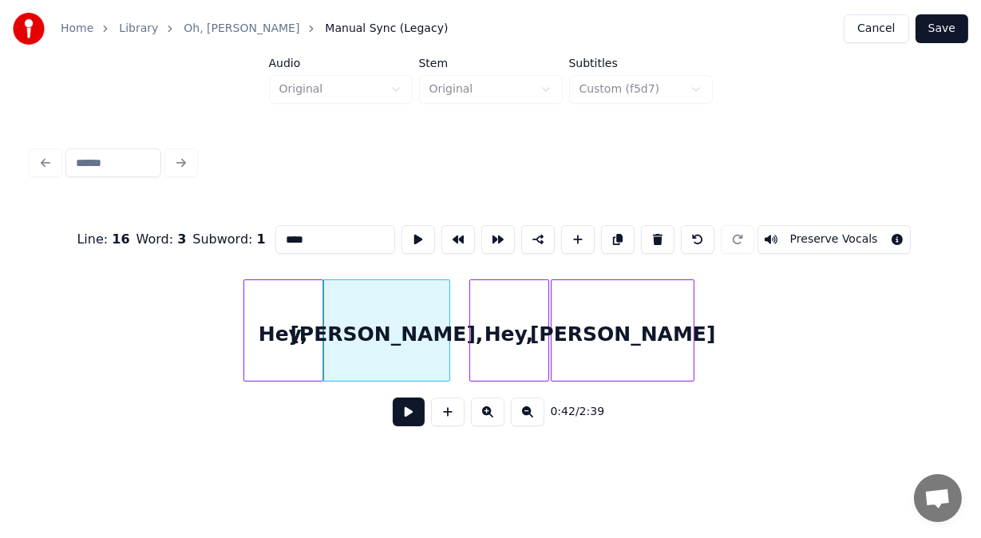
click at [579, 354] on div "[PERSON_NAME]" at bounding box center [623, 334] width 142 height 109
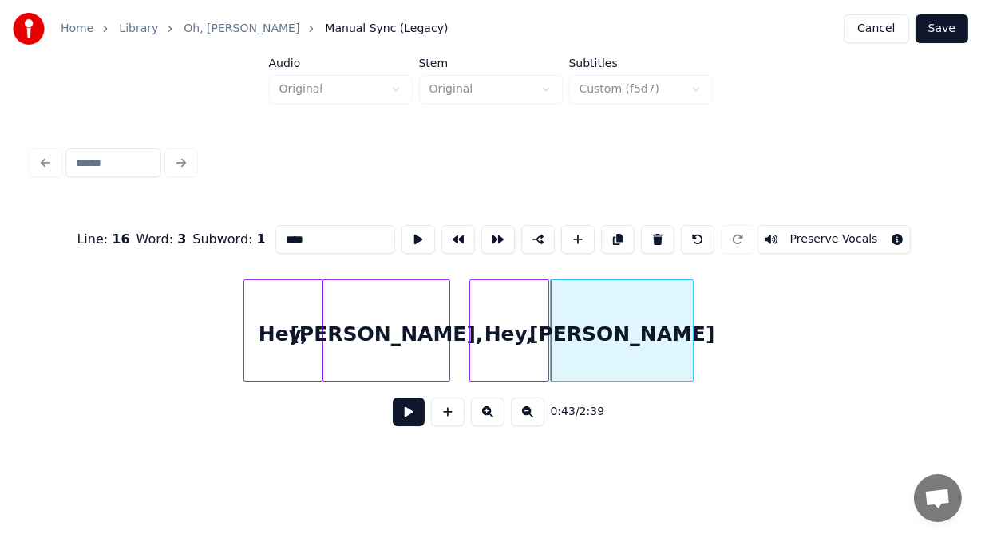
type input "****"
click at [401, 417] on button at bounding box center [409, 411] width 32 height 29
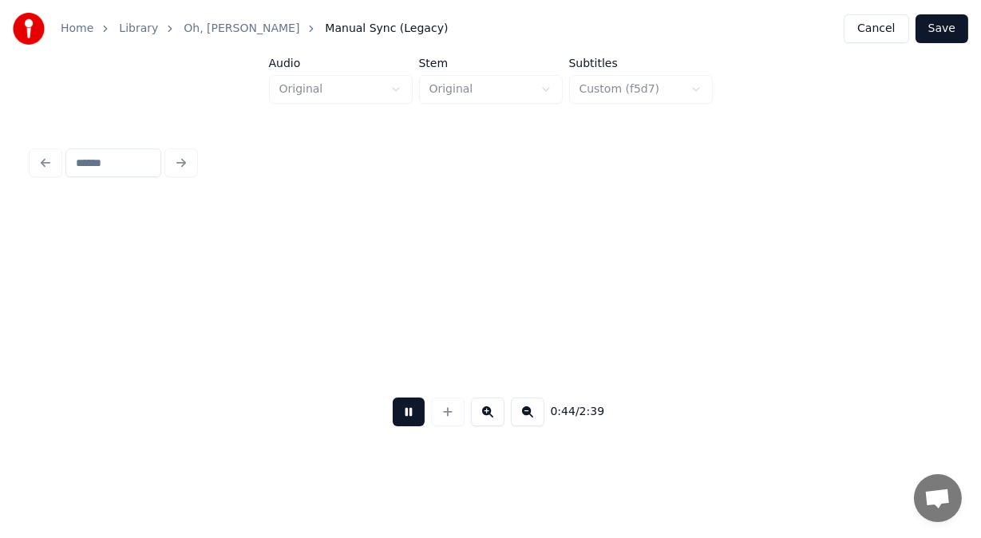
scroll to position [0, 17765]
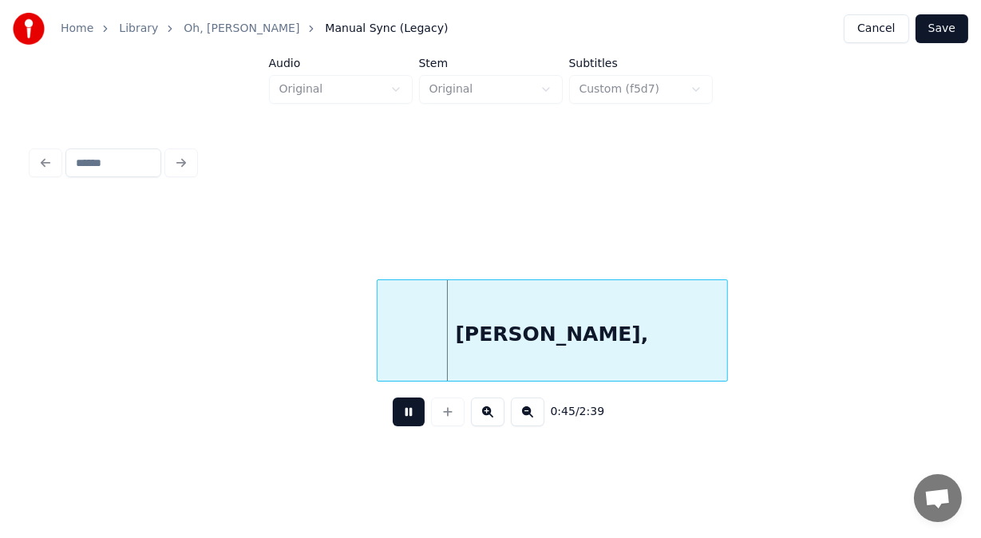
click at [401, 417] on button at bounding box center [409, 411] width 32 height 29
click at [500, 313] on div "[PERSON_NAME]," at bounding box center [553, 334] width 350 height 109
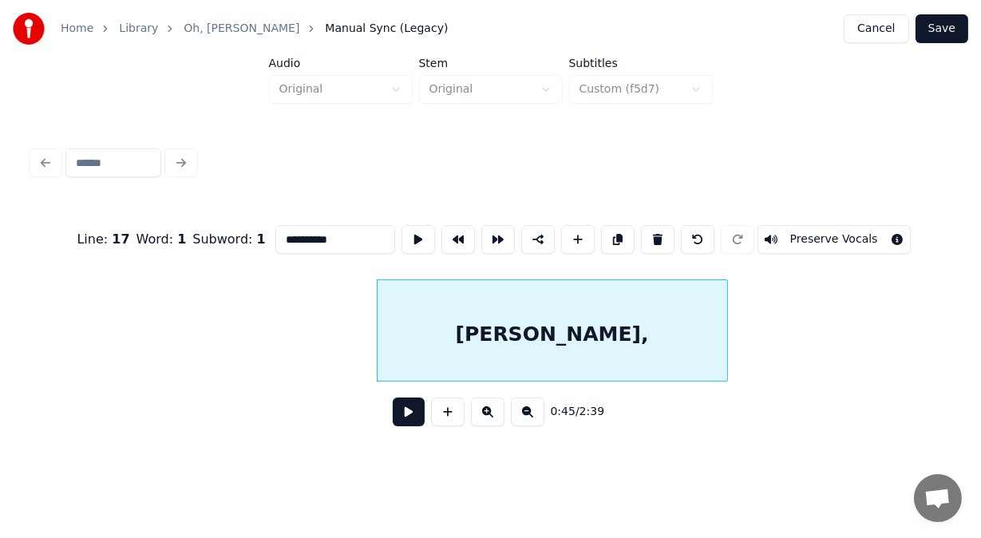
drag, startPoint x: 298, startPoint y: 234, endPoint x: 98, endPoint y: 254, distance: 200.5
click at [98, 254] on div "**********" at bounding box center [490, 240] width 917 height 80
type input "**********"
click at [393, 422] on button at bounding box center [409, 411] width 32 height 29
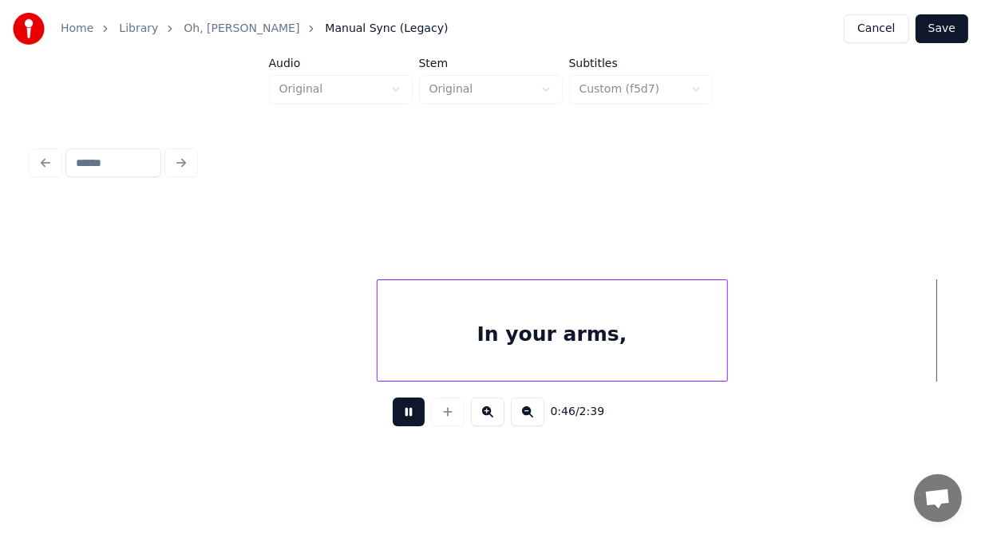
scroll to position [0, 18687]
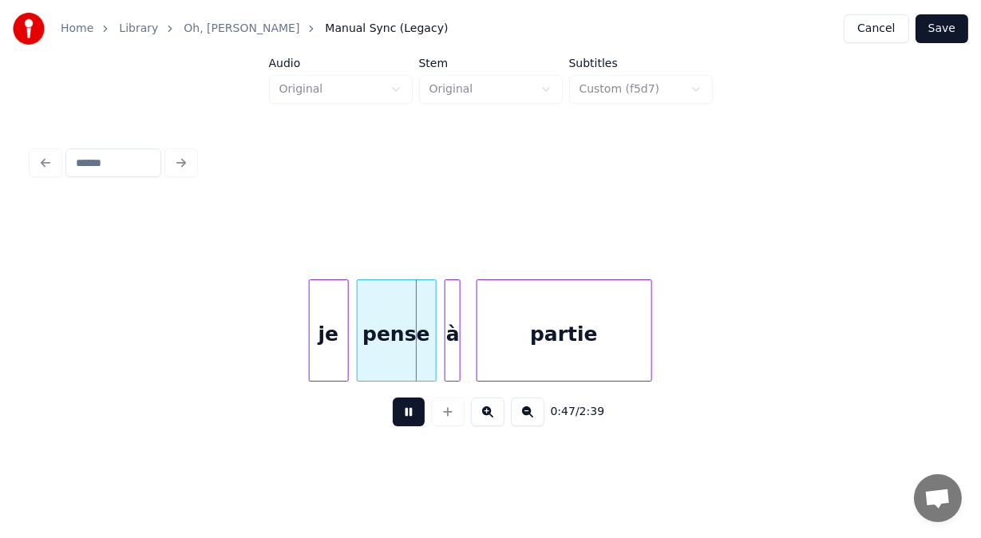
click at [393, 422] on button at bounding box center [409, 411] width 32 height 29
click at [334, 346] on div "je" at bounding box center [329, 334] width 38 height 109
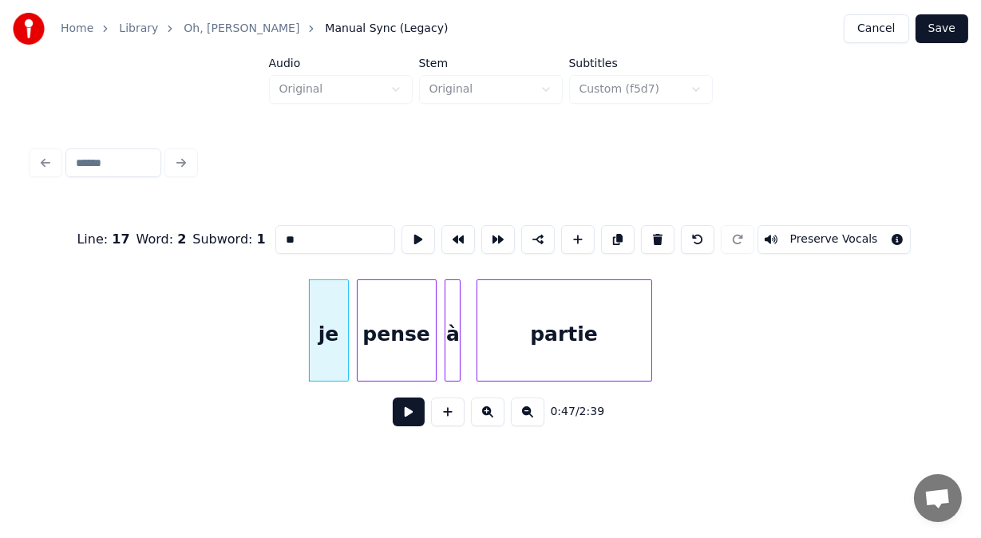
drag, startPoint x: 275, startPoint y: 234, endPoint x: 205, endPoint y: 232, distance: 70.3
click at [205, 232] on div "Line : 17 Word : 2 Subword : 1 ** Preserve Vocals" at bounding box center [490, 240] width 917 height 80
click at [406, 326] on div "pense" at bounding box center [397, 334] width 78 height 109
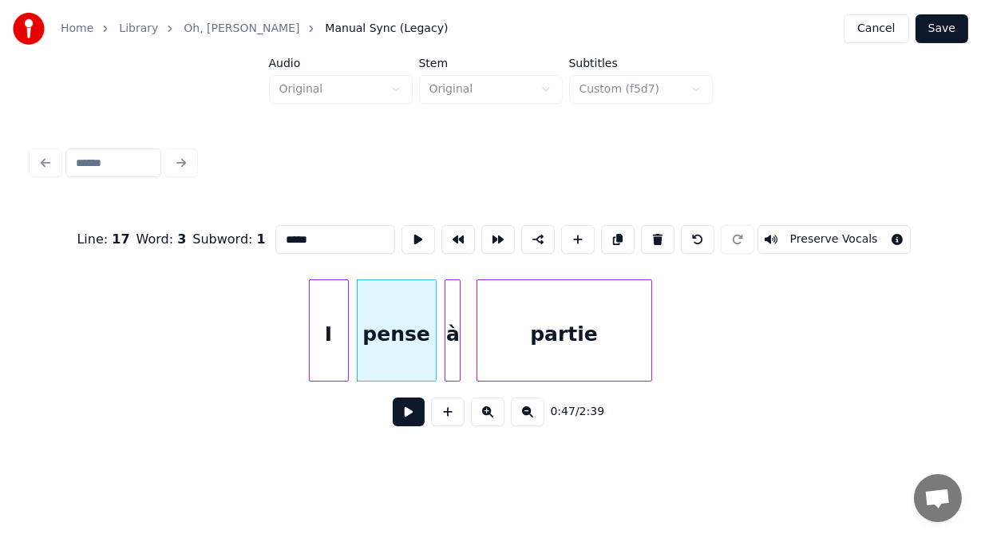
drag, startPoint x: 303, startPoint y: 235, endPoint x: 196, endPoint y: 220, distance: 108.0
click at [196, 220] on div "Line : 17 Word : 3 Subword : 1 ***** Preserve Vocals" at bounding box center [490, 240] width 917 height 80
click at [539, 330] on div at bounding box center [539, 330] width 5 height 101
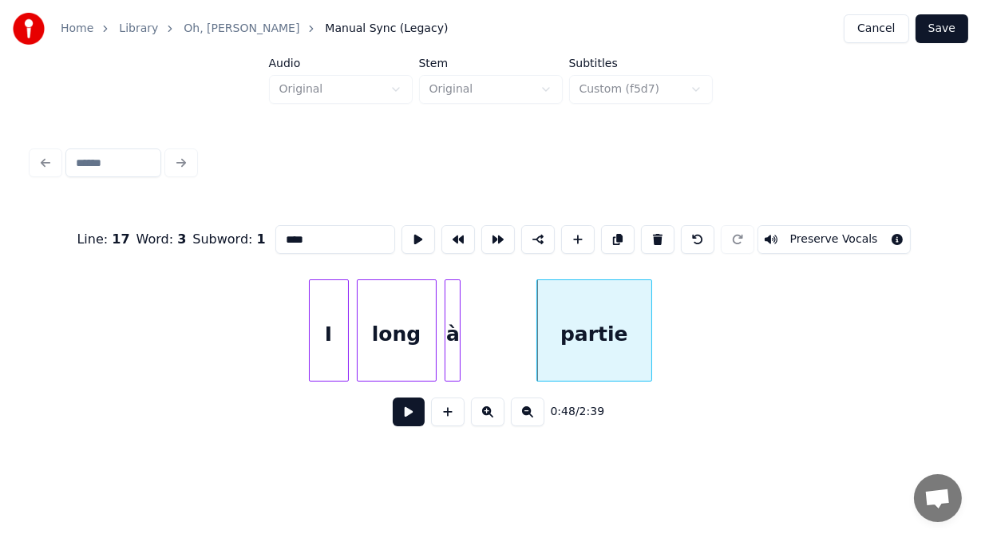
click at [591, 333] on div "partie" at bounding box center [594, 334] width 114 height 109
drag, startPoint x: 260, startPoint y: 238, endPoint x: 184, endPoint y: 230, distance: 76.2
click at [184, 230] on div "Line : 17 Word : 5 Subword : 1 ****** Preserve Vocals" at bounding box center [490, 240] width 917 height 80
click at [514, 320] on div at bounding box center [512, 330] width 5 height 101
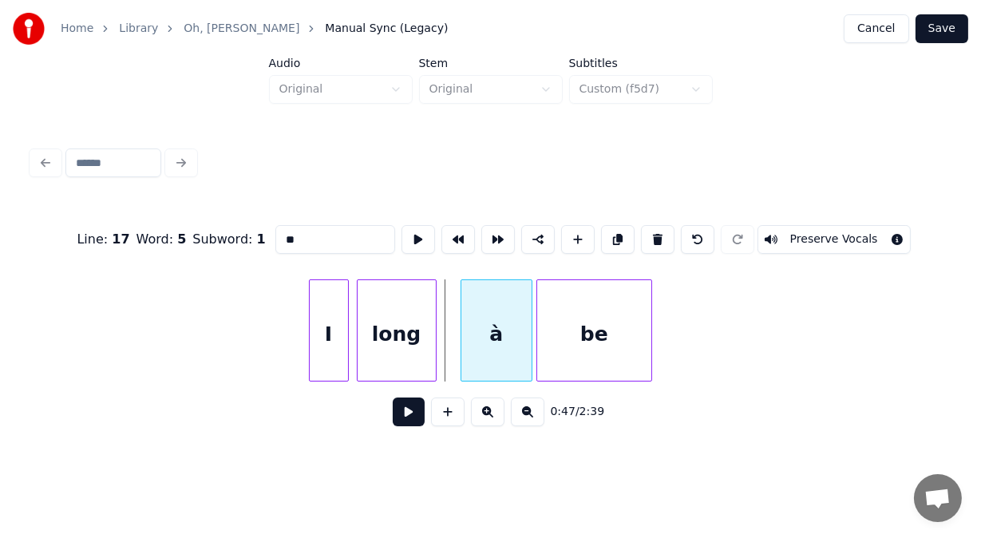
click at [502, 307] on div "à" at bounding box center [495, 334] width 69 height 109
drag, startPoint x: 292, startPoint y: 234, endPoint x: 186, endPoint y: 224, distance: 106.6
click at [186, 224] on div "Line : 17 Word : 4 Subword : 1 * Preserve Vocals" at bounding box center [490, 240] width 917 height 80
type input "**"
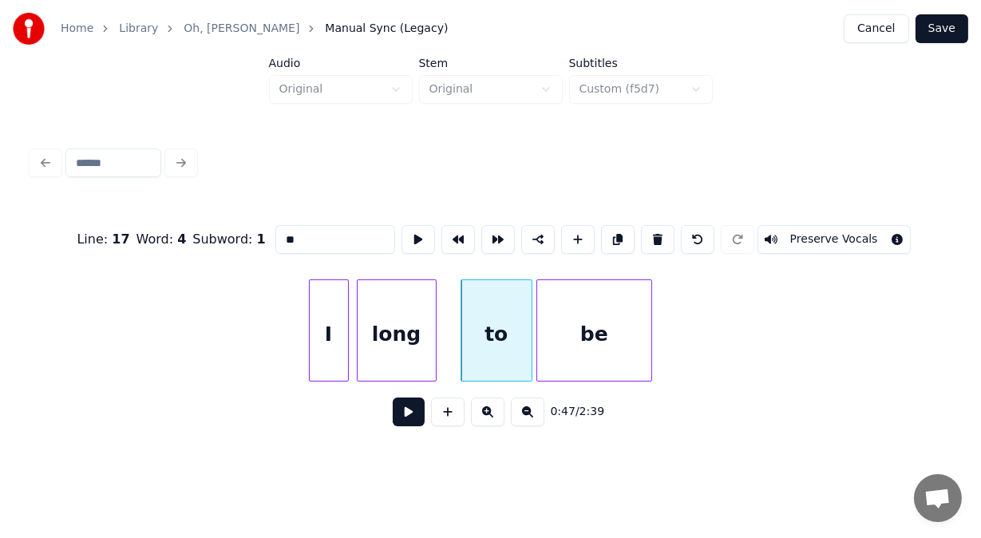
click at [397, 420] on button at bounding box center [409, 411] width 32 height 29
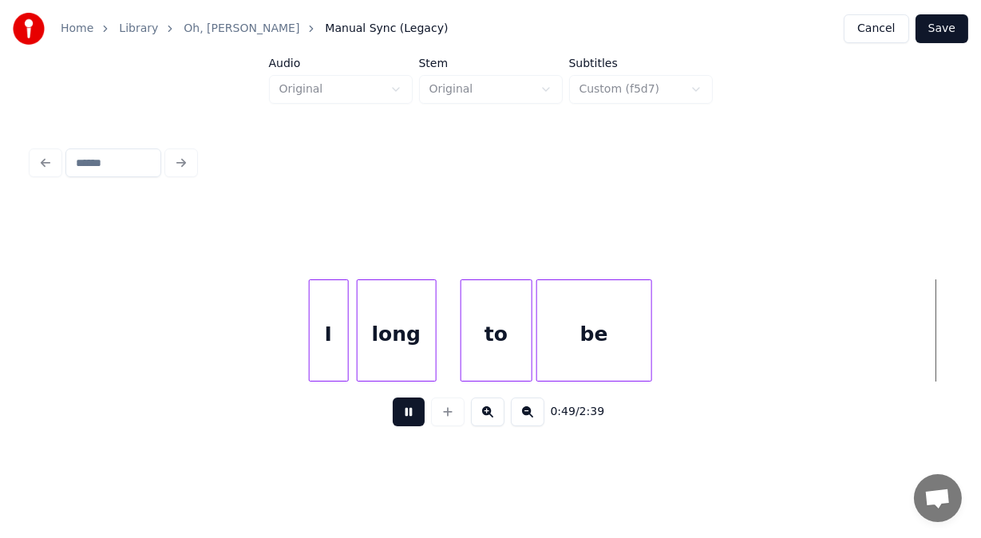
scroll to position [0, 19608]
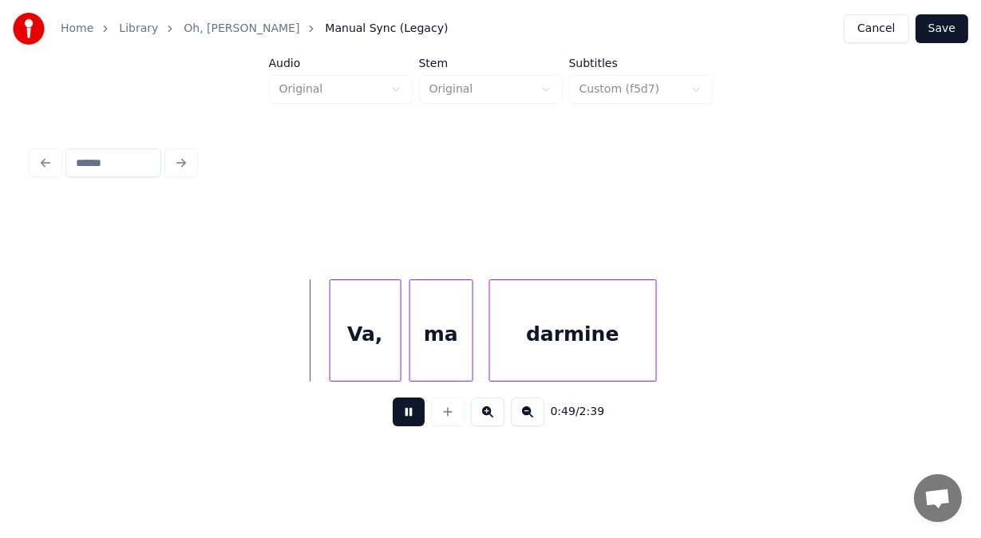
click at [397, 420] on button at bounding box center [409, 411] width 32 height 29
click at [385, 334] on div "Va," at bounding box center [365, 334] width 70 height 109
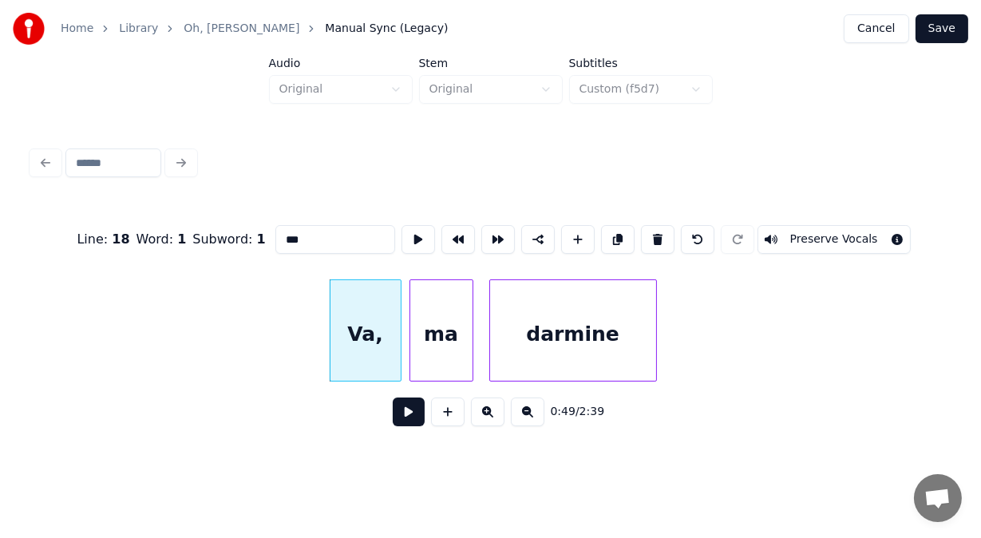
drag, startPoint x: 306, startPoint y: 237, endPoint x: 222, endPoint y: 228, distance: 84.3
click at [222, 228] on div "Line : 18 Word : 1 Subword : 1 *** Preserve Vocals" at bounding box center [490, 240] width 917 height 80
click at [429, 306] on div "ma" at bounding box center [441, 334] width 62 height 109
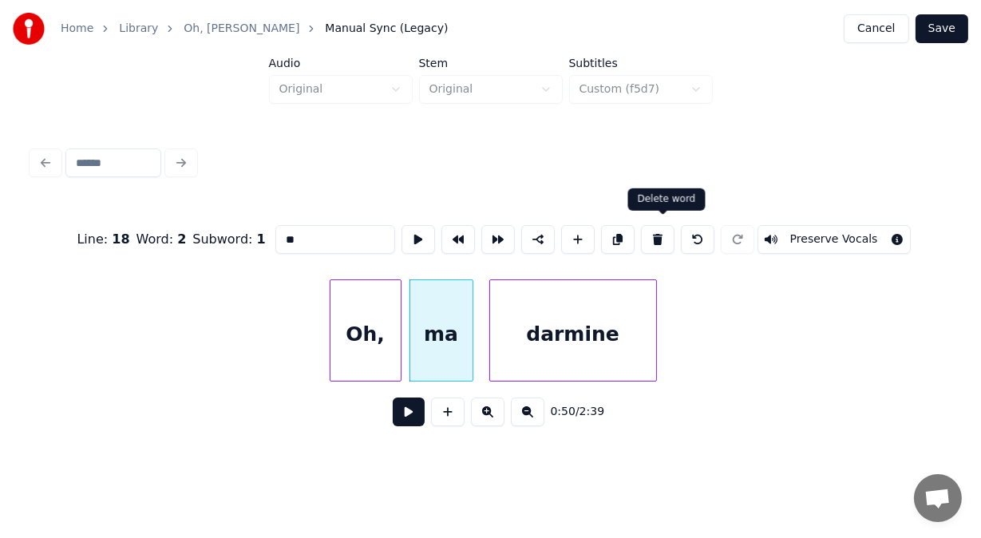
click at [658, 234] on button at bounding box center [658, 239] width 34 height 29
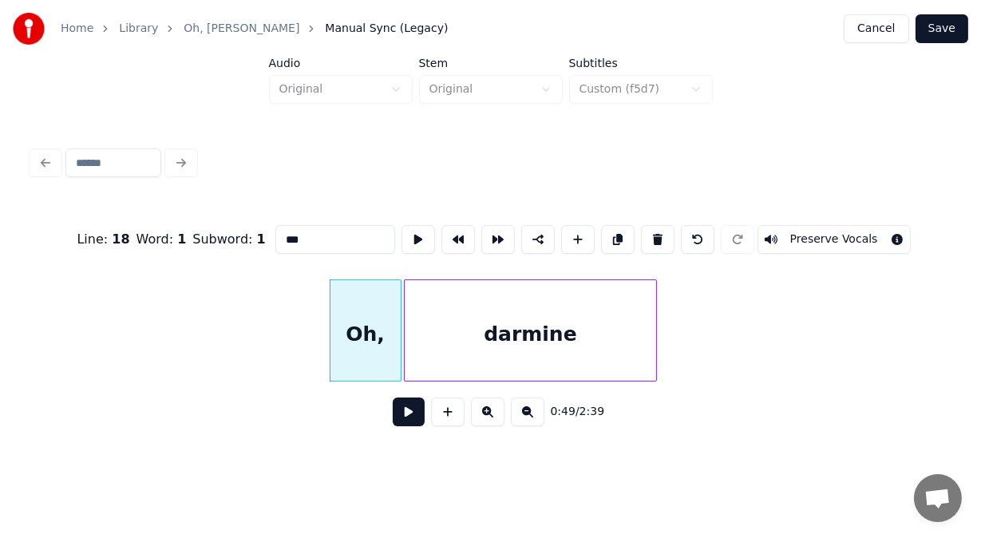
click at [407, 315] on div at bounding box center [407, 330] width 5 height 101
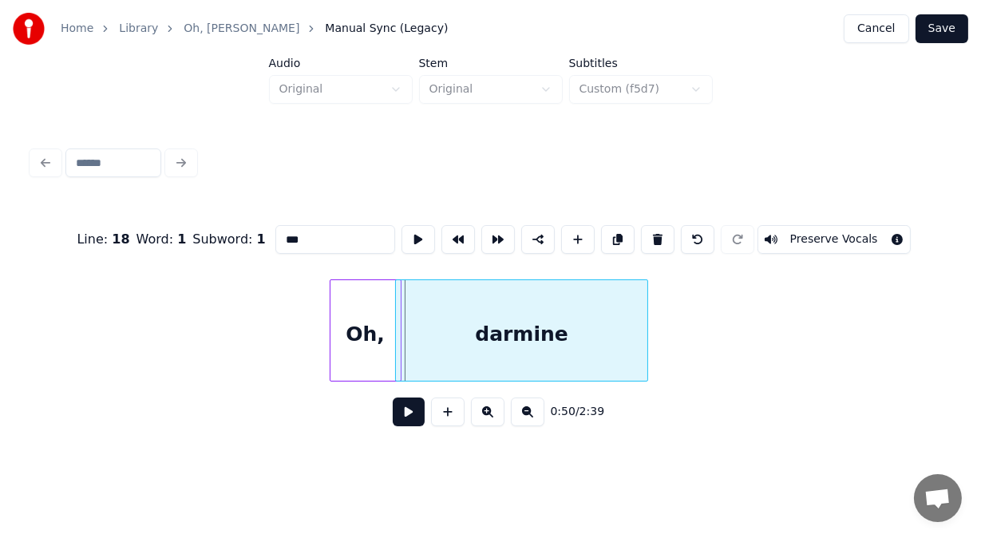
click at [421, 322] on div "darmine" at bounding box center [521, 334] width 251 height 109
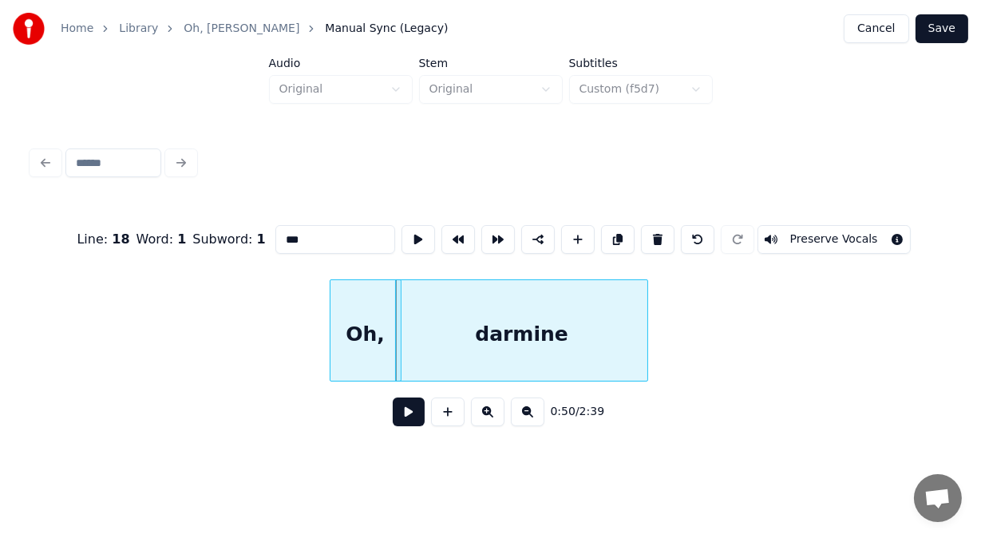
click at [421, 322] on div "darmine" at bounding box center [521, 334] width 251 height 109
drag, startPoint x: 295, startPoint y: 235, endPoint x: 211, endPoint y: 227, distance: 85.0
click at [211, 227] on div "Line : 18 Word : 2 Subword : 1 ******* Preserve Vocals" at bounding box center [490, 240] width 917 height 80
type input "**********"
click at [403, 423] on button at bounding box center [409, 411] width 32 height 29
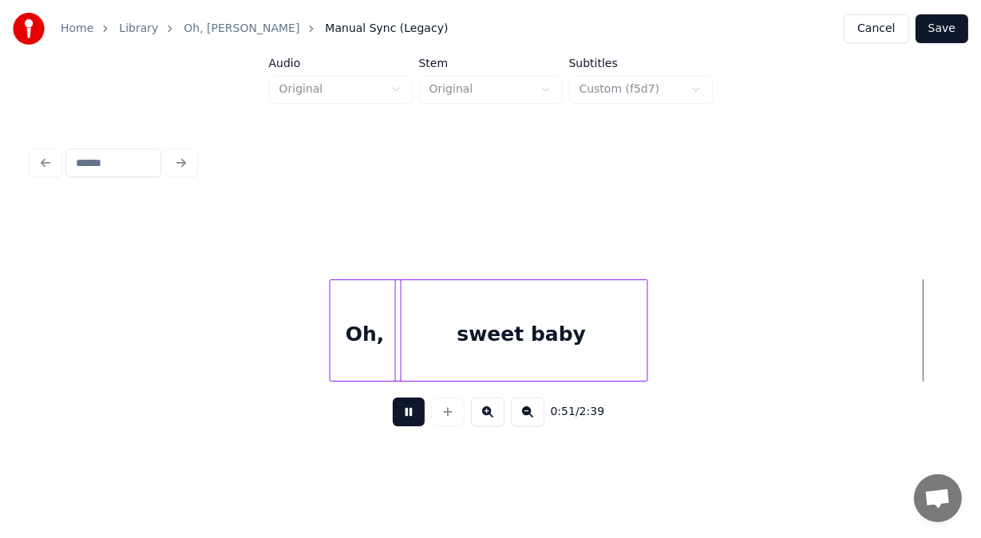
scroll to position [0, 20532]
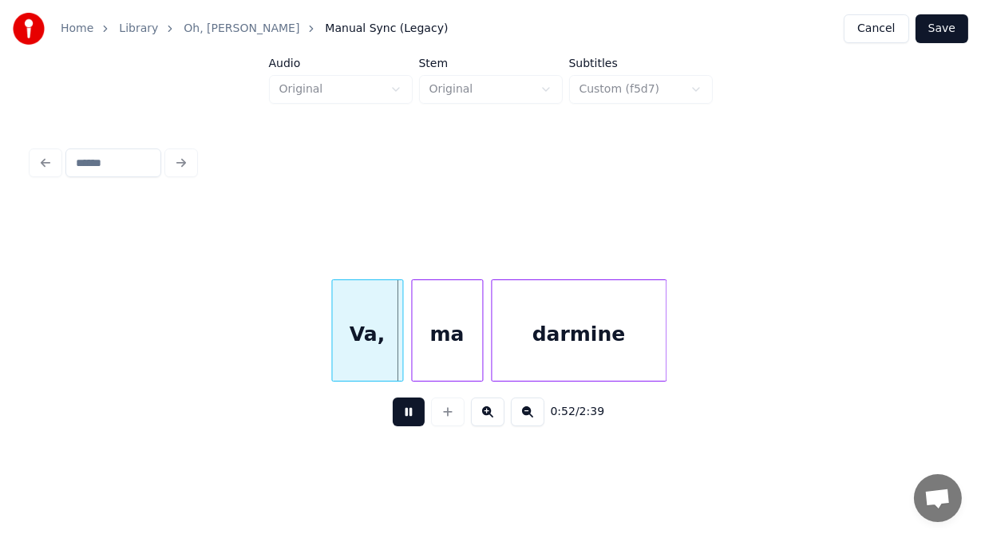
click at [403, 423] on button at bounding box center [409, 411] width 32 height 29
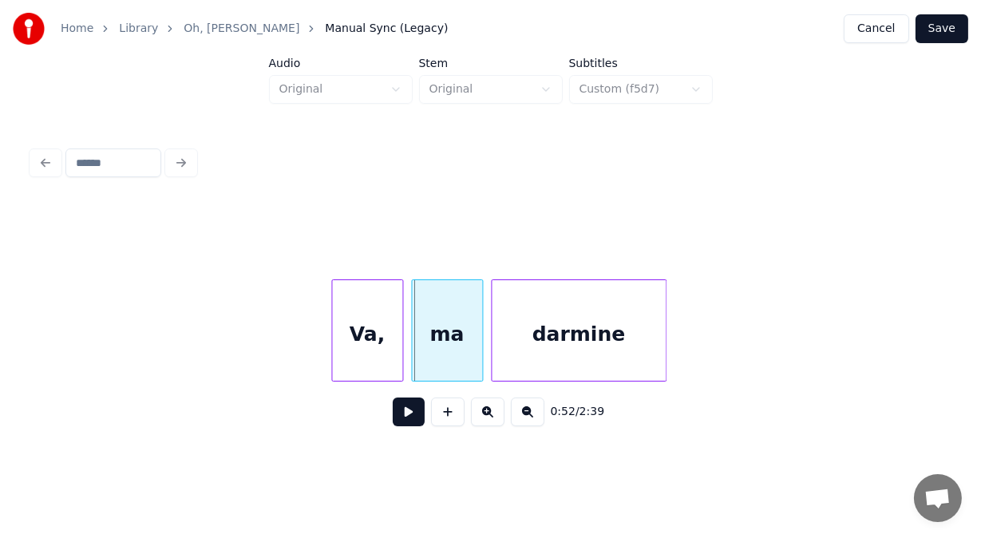
click at [356, 347] on div "Va," at bounding box center [367, 334] width 70 height 109
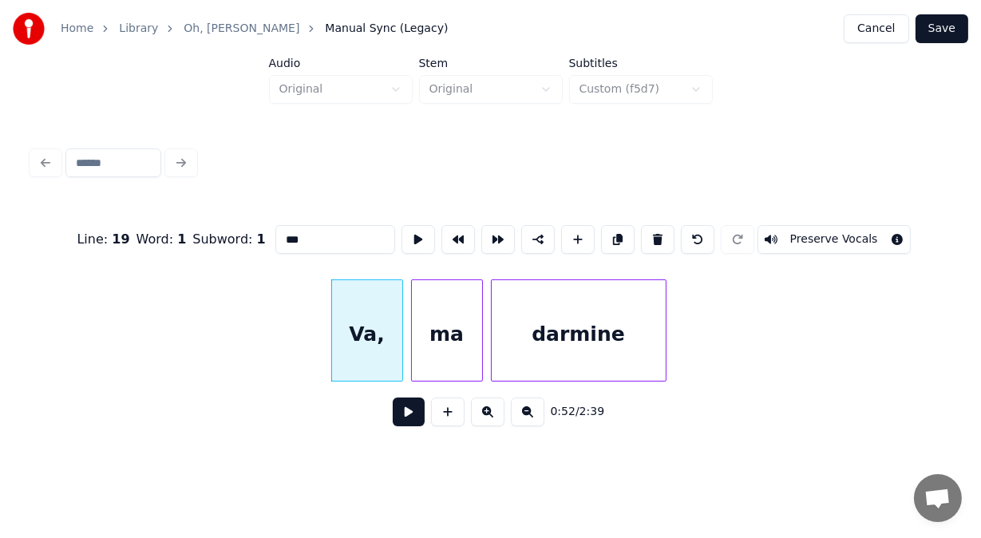
drag, startPoint x: 273, startPoint y: 231, endPoint x: 210, endPoint y: 233, distance: 63.1
click at [210, 233] on div "Line : 19 Word : 1 Subword : 1 *** Preserve Vocals" at bounding box center [490, 240] width 917 height 80
drag, startPoint x: 252, startPoint y: 233, endPoint x: 153, endPoint y: 217, distance: 100.2
click at [153, 217] on div "Line : 19 Word : 1 Subword : 1 **** Preserve Vocals" at bounding box center [490, 240] width 917 height 80
click at [449, 319] on div "ma" at bounding box center [447, 334] width 70 height 109
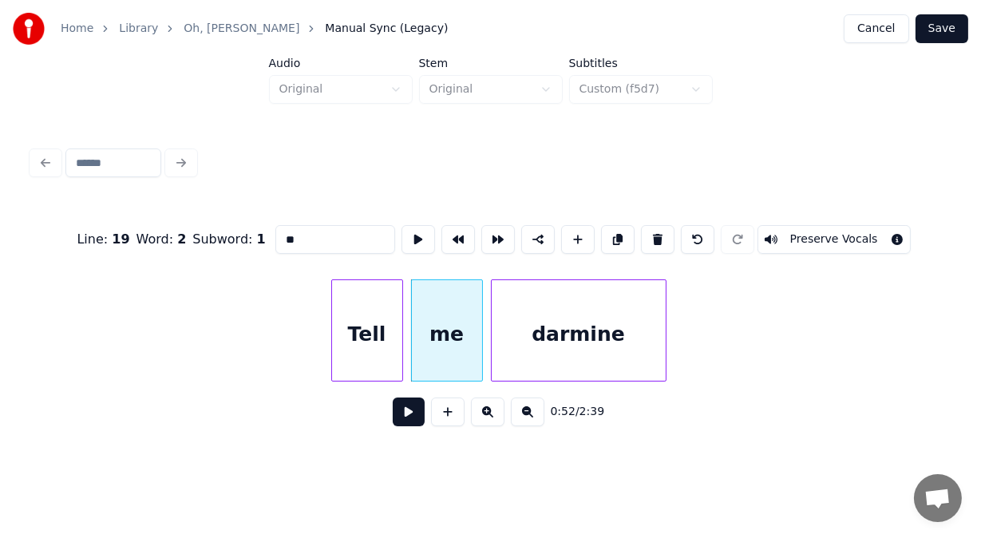
click at [576, 355] on div "darmine" at bounding box center [579, 334] width 174 height 109
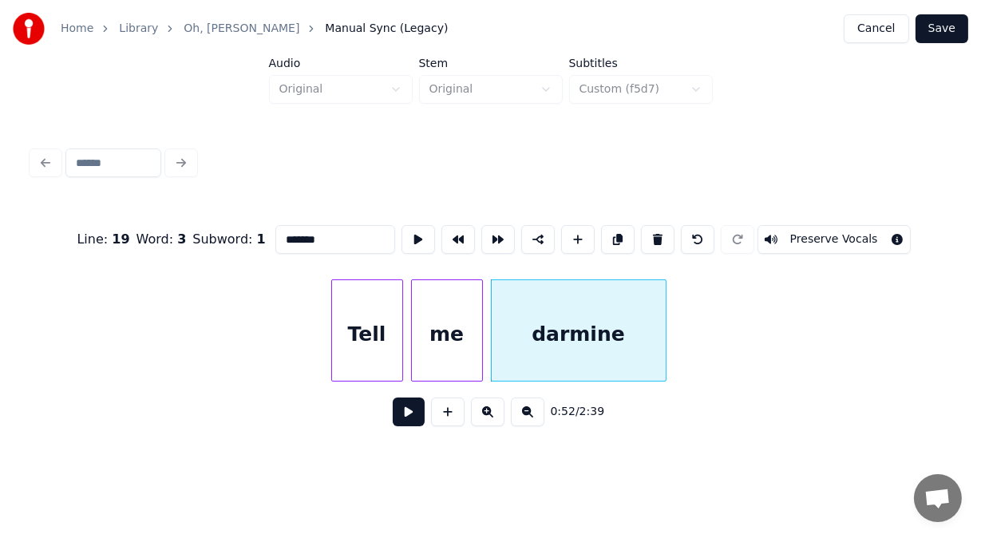
drag, startPoint x: 315, startPoint y: 241, endPoint x: 208, endPoint y: 241, distance: 107.0
click at [208, 241] on div "Line : 19 Word : 3 Subword : 1 ******* Preserve Vocals" at bounding box center [490, 240] width 917 height 80
click at [499, 338] on div "you" at bounding box center [572, 334] width 174 height 109
click at [284, 240] on input "***" at bounding box center [335, 239] width 120 height 29
type input "**********"
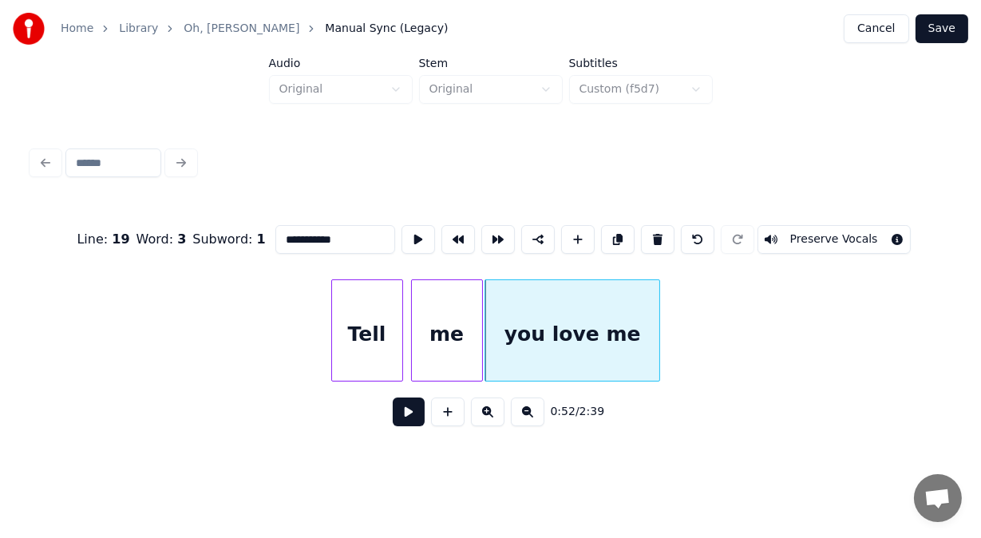
click at [397, 417] on button at bounding box center [409, 411] width 32 height 29
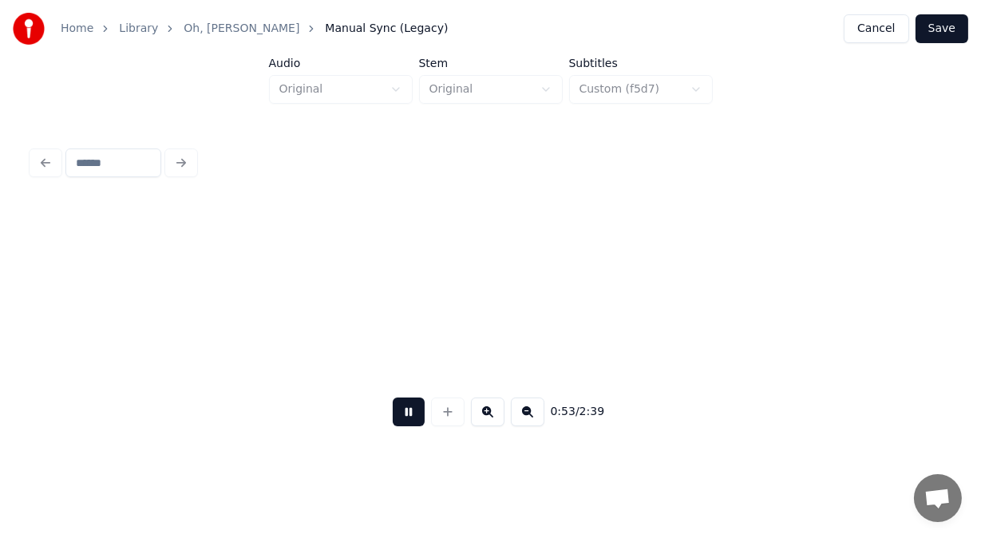
scroll to position [0, 21451]
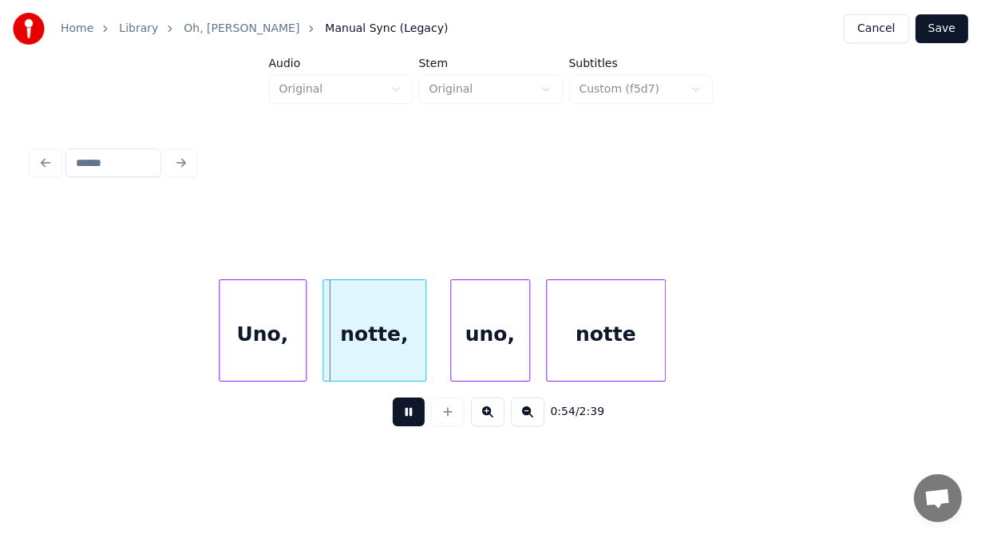
click at [397, 417] on button at bounding box center [409, 411] width 32 height 29
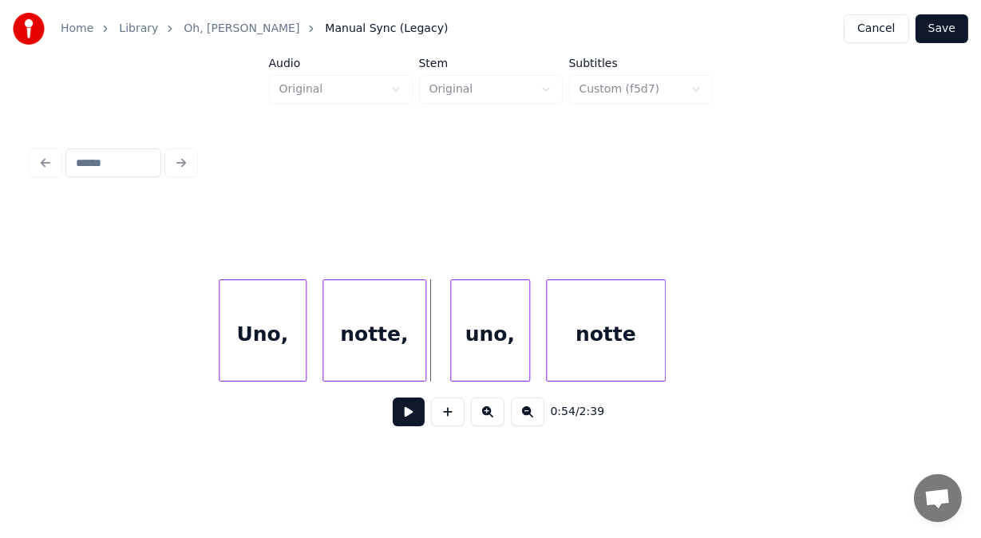
click at [287, 338] on div "Uno," at bounding box center [262, 334] width 86 height 109
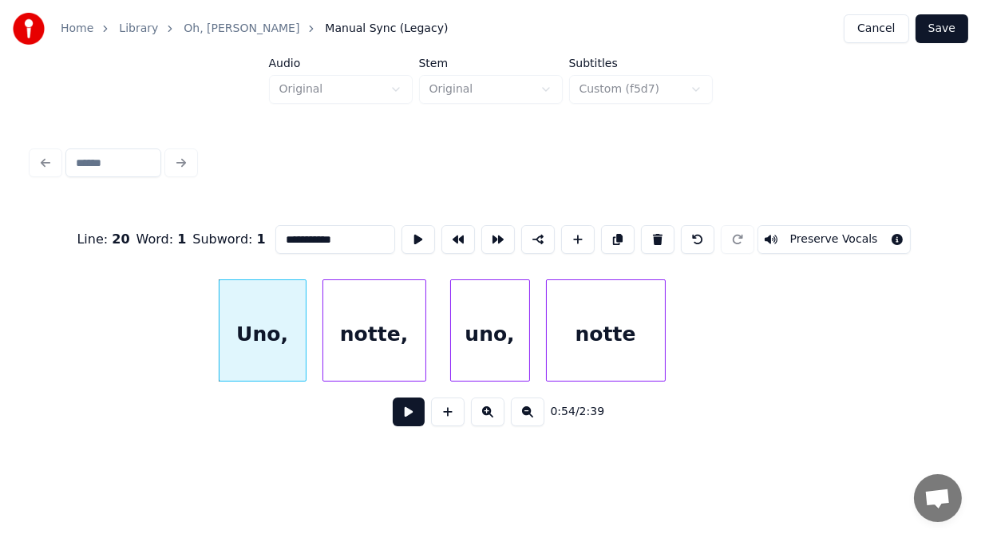
type input "****"
click at [410, 420] on button at bounding box center [409, 411] width 32 height 29
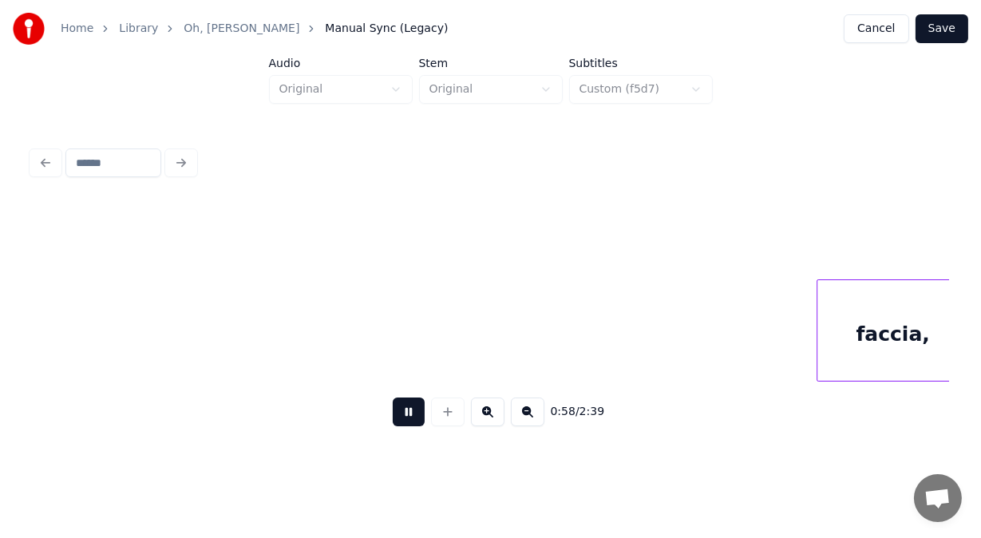
scroll to position [0, 23287]
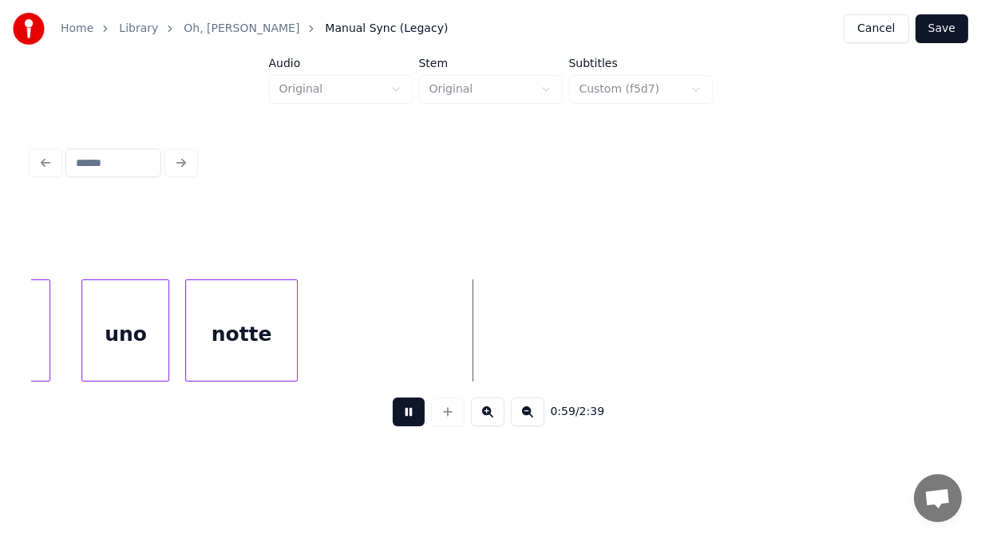
click at [410, 420] on button at bounding box center [409, 411] width 32 height 29
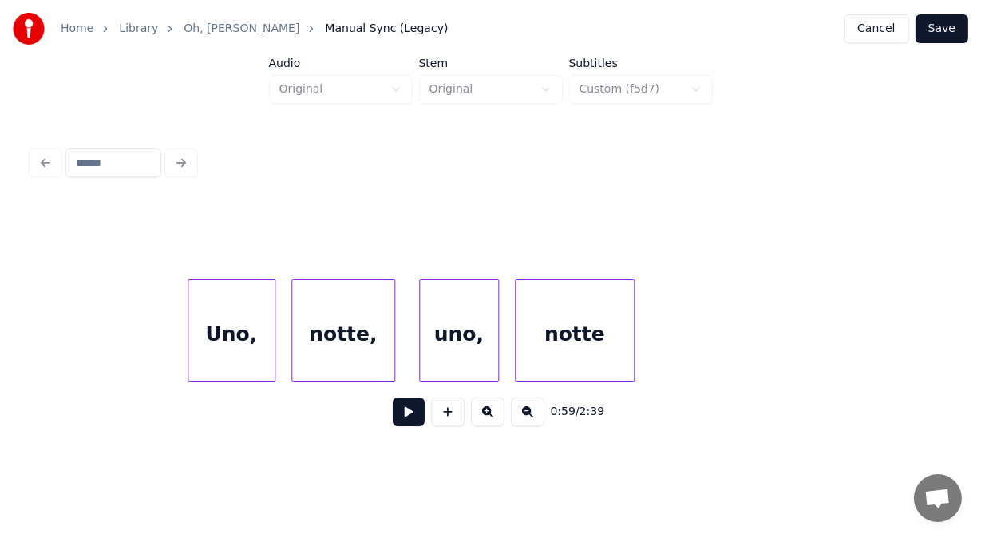
scroll to position [0, 21409]
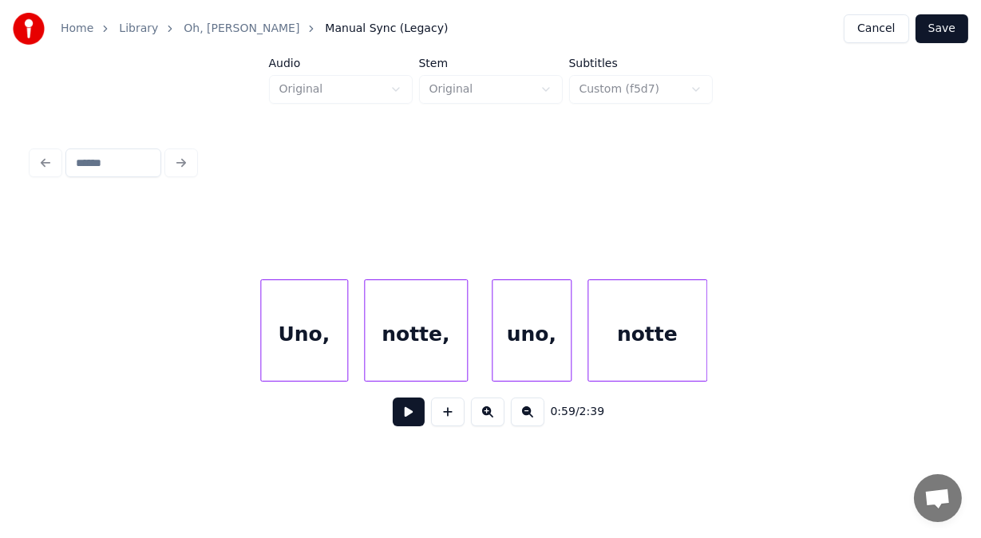
click at [321, 350] on div "Uno," at bounding box center [304, 334] width 86 height 109
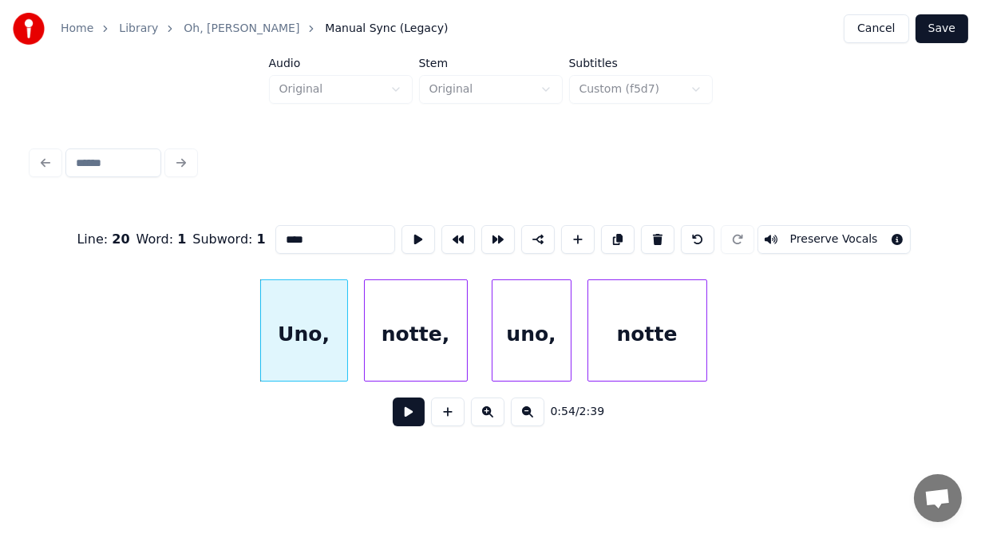
drag, startPoint x: 280, startPoint y: 229, endPoint x: 239, endPoint y: 217, distance: 43.2
click at [239, 217] on div "Line : 20 Word : 1 Subword : 1 **** Preserve Vocals" at bounding box center [490, 240] width 917 height 80
click at [407, 306] on div "notte," at bounding box center [416, 334] width 102 height 109
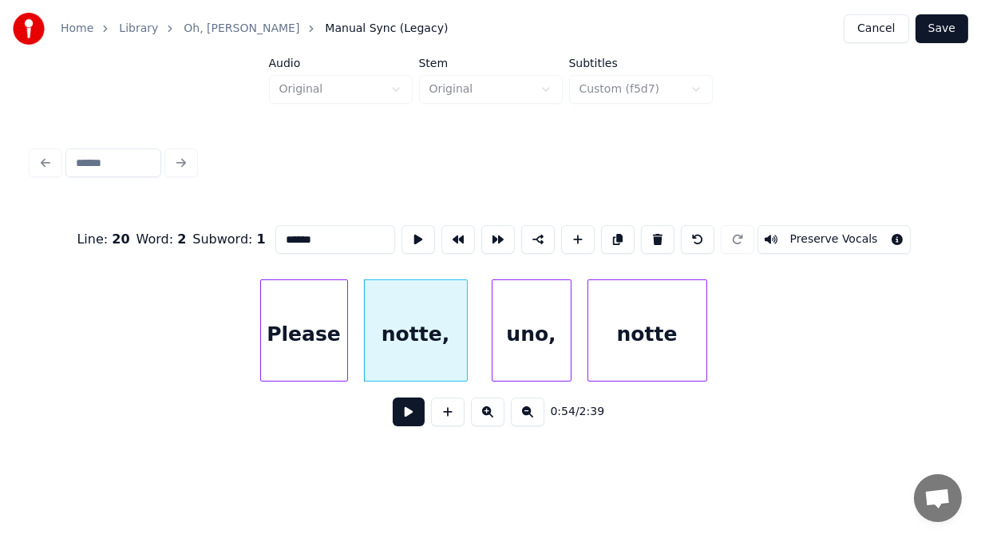
drag, startPoint x: 295, startPoint y: 234, endPoint x: 200, endPoint y: 226, distance: 96.1
click at [200, 226] on div "Line : 20 Word : 2 Subword : 1 ****** Preserve Vocals" at bounding box center [490, 240] width 917 height 80
click at [266, 300] on div "Please" at bounding box center [298, 334] width 86 height 109
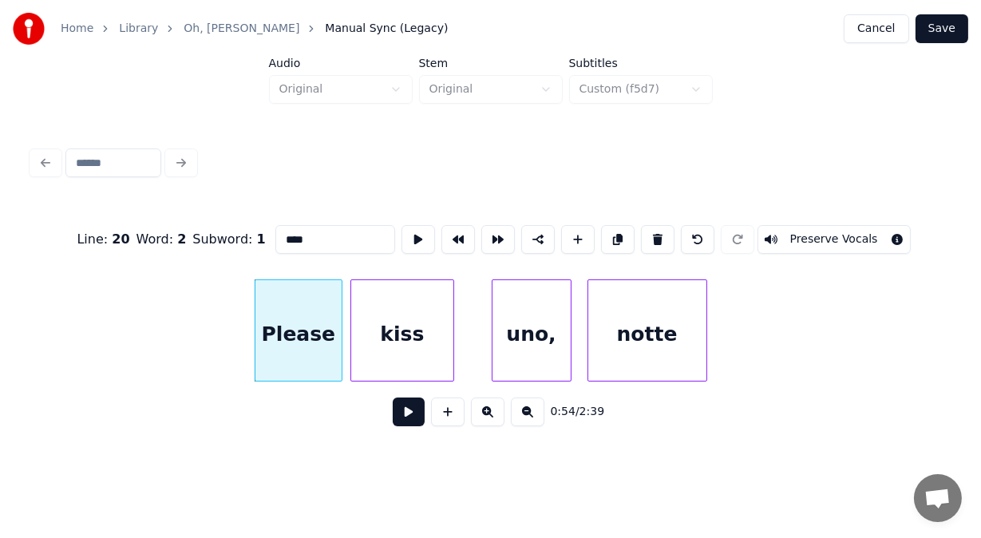
click at [377, 326] on div "kiss" at bounding box center [402, 334] width 102 height 109
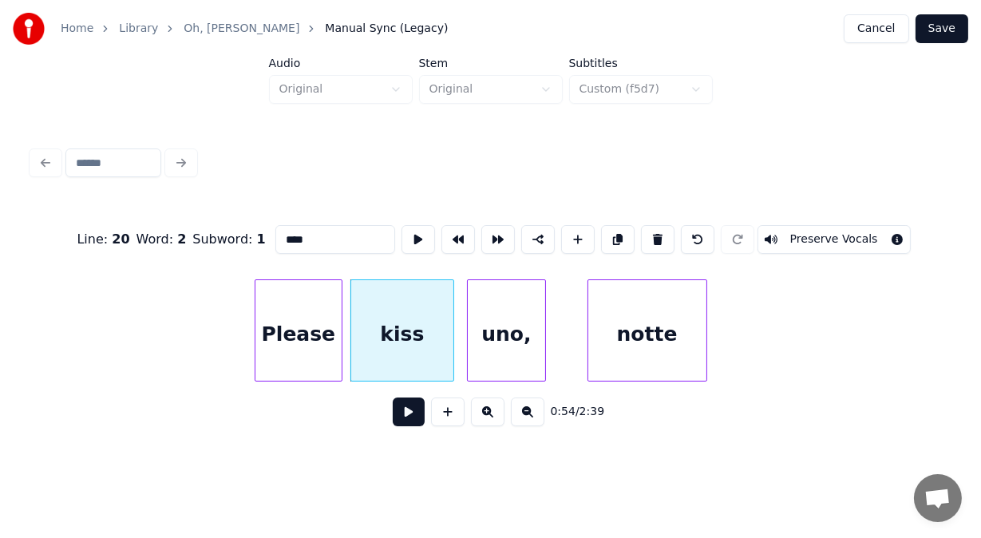
click at [480, 336] on div "uno," at bounding box center [507, 334] width 78 height 109
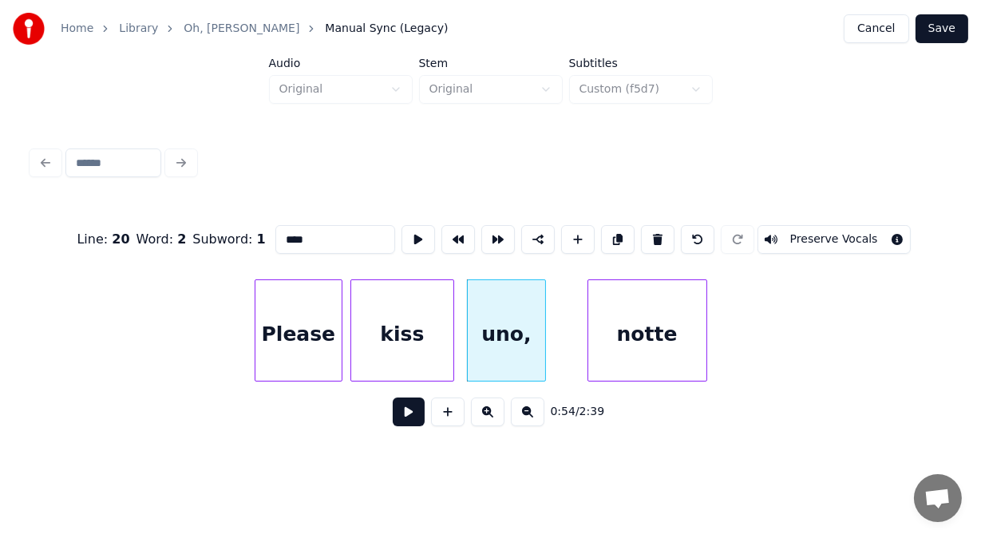
click at [517, 291] on div "uno," at bounding box center [507, 334] width 78 height 109
drag, startPoint x: 294, startPoint y: 234, endPoint x: 189, endPoint y: 229, distance: 104.7
click at [189, 229] on div "Line : 20 Word : 3 Subword : 1 **** Preserve Vocals" at bounding box center [490, 240] width 917 height 80
click at [558, 304] on div at bounding box center [558, 330] width 5 height 101
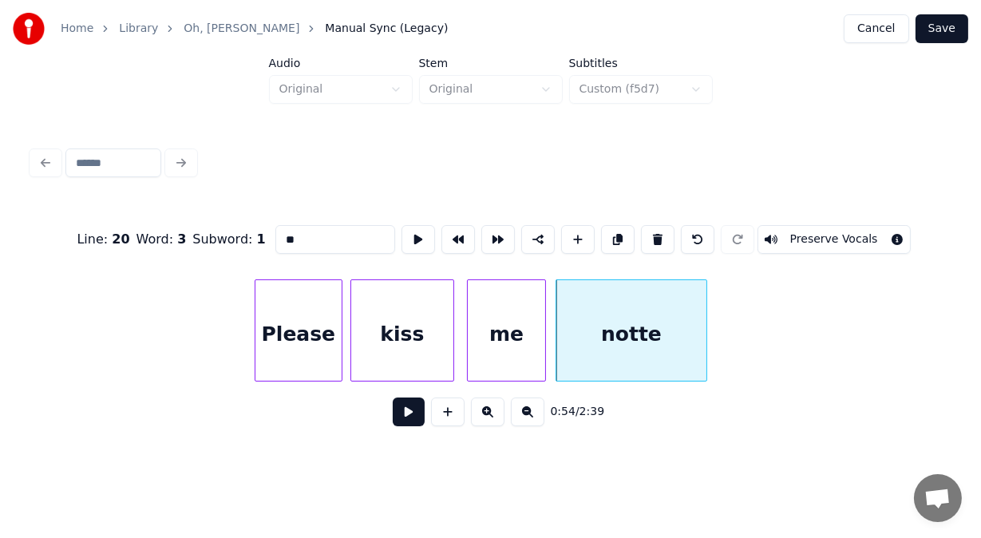
click at [597, 320] on div "notte" at bounding box center [630, 334] width 149 height 109
drag, startPoint x: 292, startPoint y: 232, endPoint x: 113, endPoint y: 218, distance: 179.4
click at [113, 218] on div "Line : 20 Word : 4 Subword : 1 ***** Preserve Vocals" at bounding box center [490, 240] width 917 height 80
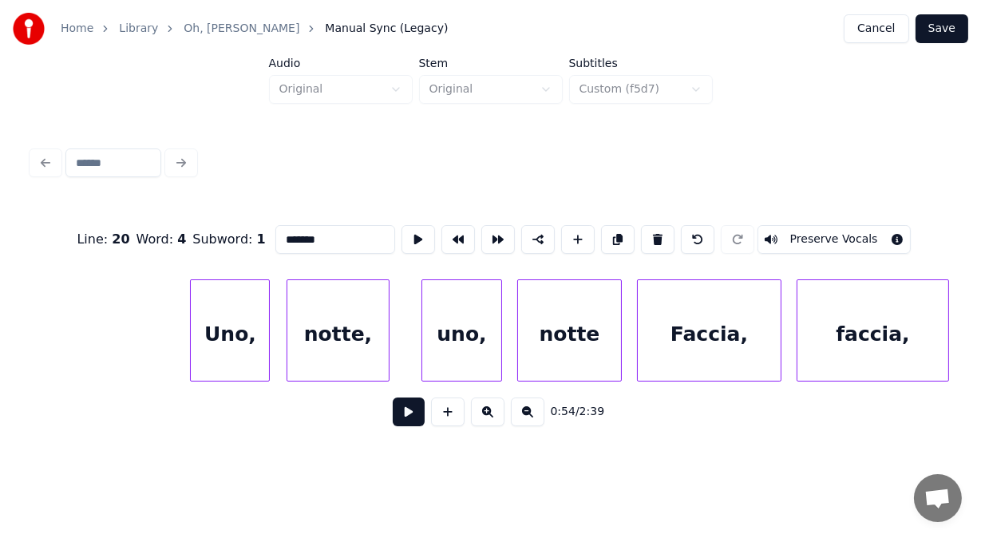
scroll to position [0, 22453]
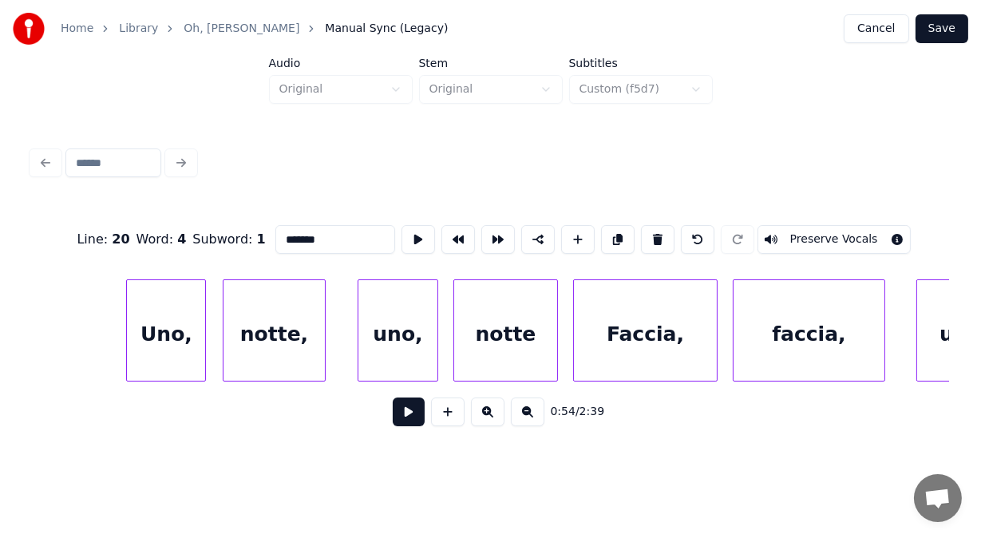
click at [180, 330] on div "Uno," at bounding box center [166, 334] width 78 height 109
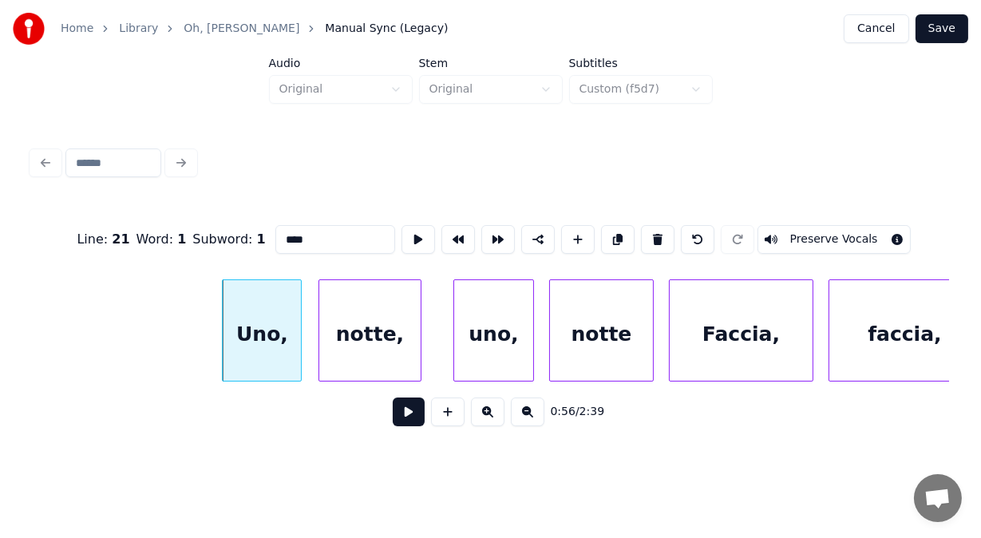
scroll to position [0, 22293]
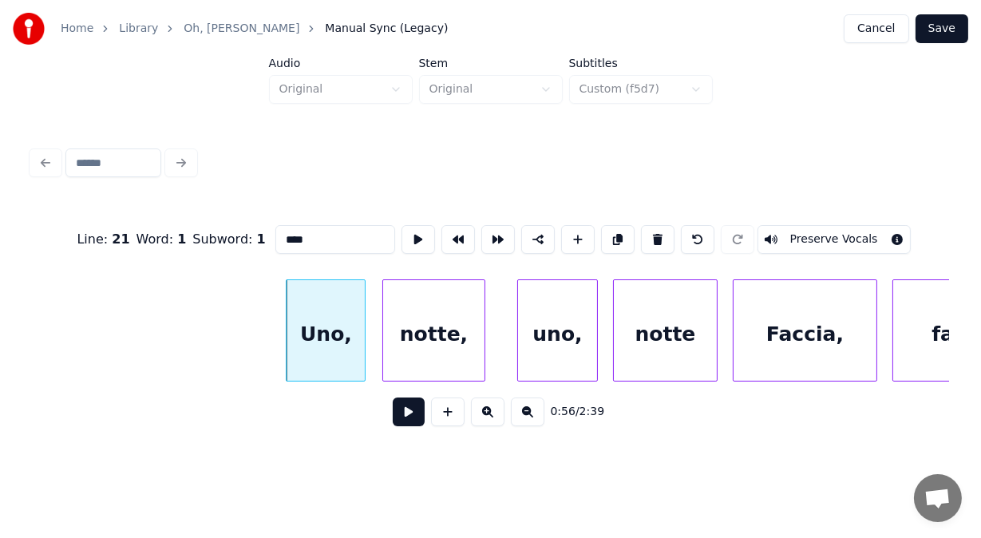
click at [295, 334] on div "Uno," at bounding box center [326, 334] width 78 height 109
drag, startPoint x: 281, startPoint y: 232, endPoint x: 204, endPoint y: 219, distance: 78.5
click at [204, 219] on div "Line : 21 Word : 1 Subword : 1 **** Preserve Vocals" at bounding box center [490, 240] width 917 height 80
click at [408, 308] on div "notte," at bounding box center [434, 334] width 102 height 109
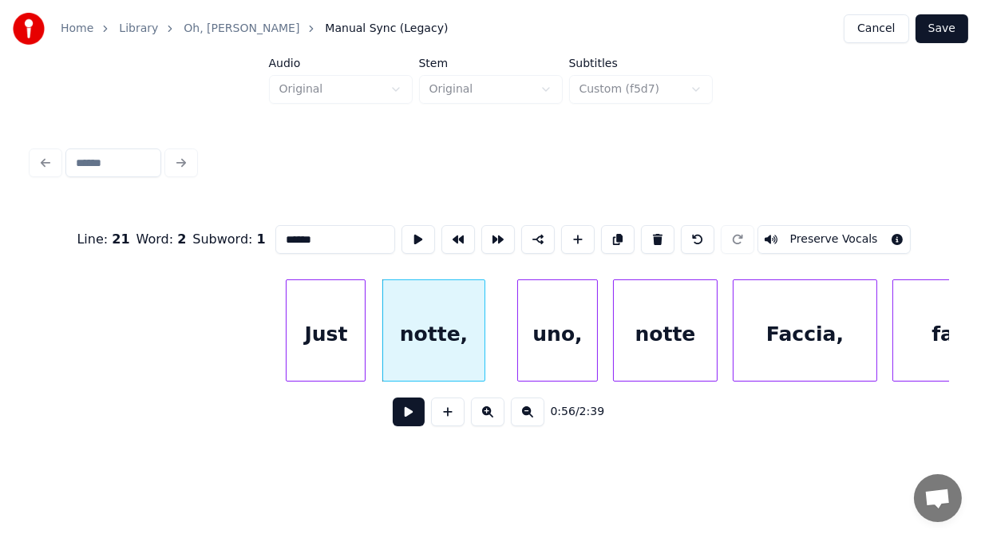
drag, startPoint x: 291, startPoint y: 232, endPoint x: 178, endPoint y: 231, distance: 112.5
click at [178, 231] on div "Line : 21 Word : 2 Subword : 1 ****** Preserve Vocals" at bounding box center [490, 240] width 917 height 80
type input "*"
click at [298, 307] on div "Just" at bounding box center [318, 334] width 78 height 109
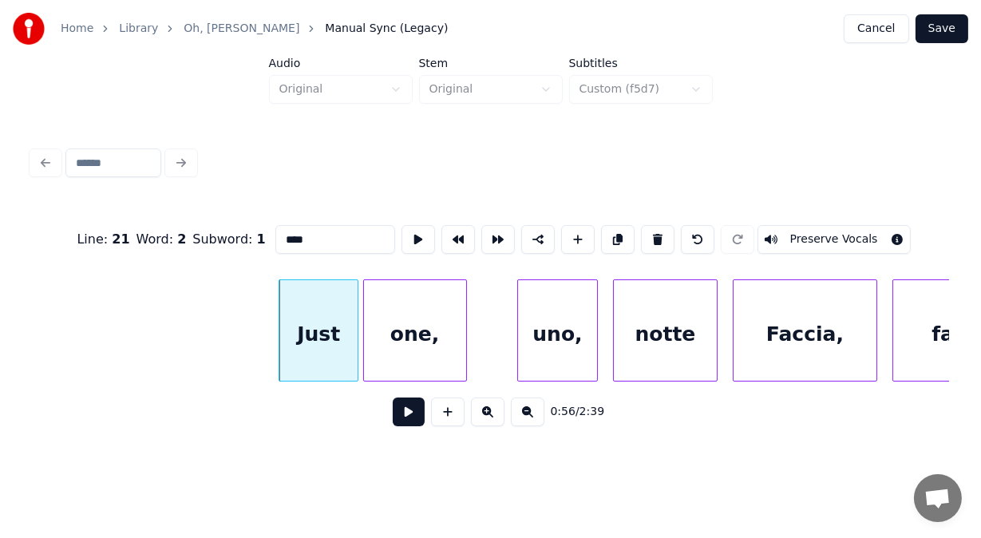
click at [383, 318] on div "one," at bounding box center [415, 334] width 102 height 109
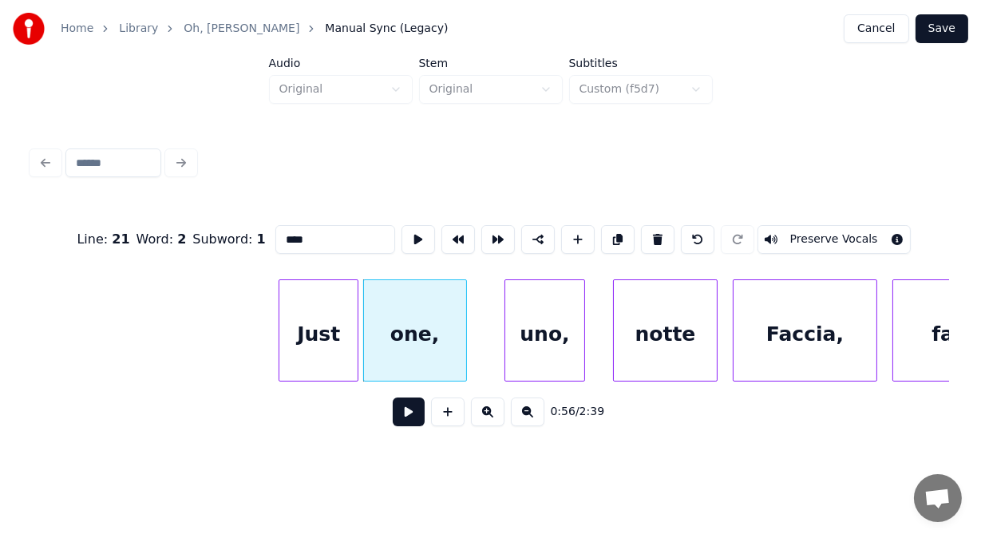
click at [522, 334] on div "uno," at bounding box center [544, 334] width 78 height 109
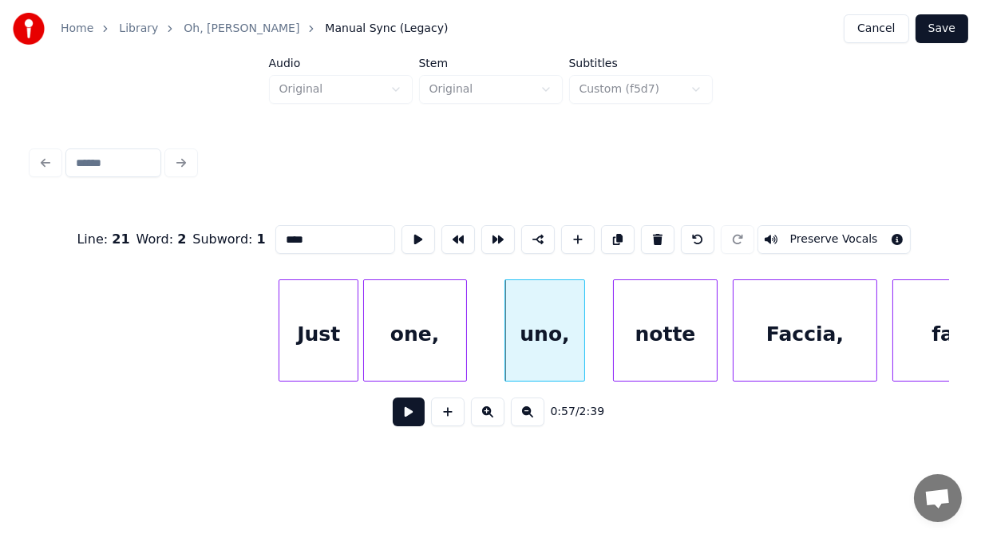
click at [275, 232] on input "****" at bounding box center [335, 239] width 120 height 29
click at [524, 332] on div "uno," at bounding box center [544, 334] width 78 height 109
drag, startPoint x: 321, startPoint y: 237, endPoint x: 202, endPoint y: 229, distance: 119.2
click at [202, 229] on div "Line : 21 Word : 3 Subword : 1 **** Preserve Vocals" at bounding box center [490, 240] width 917 height 80
click at [639, 316] on div "notte" at bounding box center [665, 334] width 102 height 109
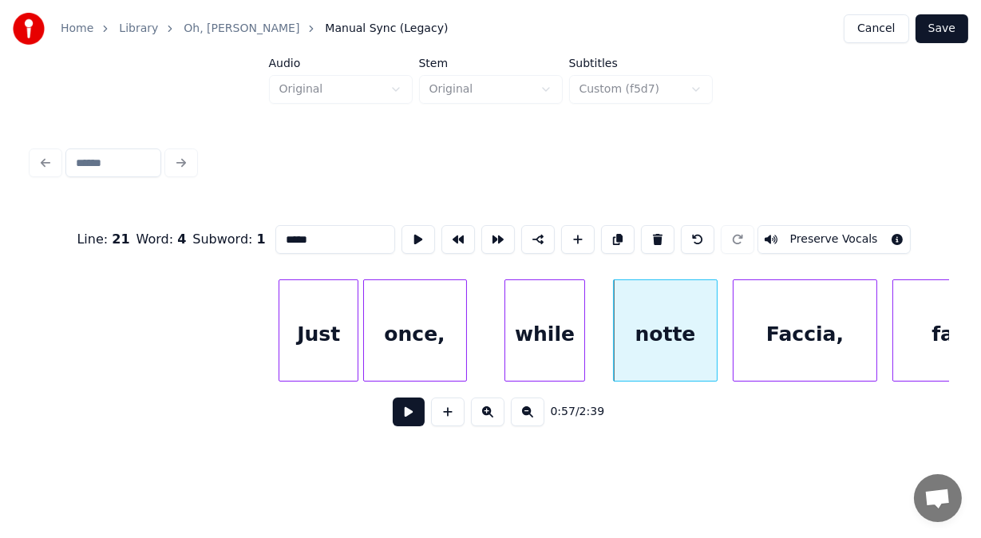
drag, startPoint x: 299, startPoint y: 232, endPoint x: 213, endPoint y: 224, distance: 85.8
click at [213, 224] on div "Line : 21 Word : 4 Subword : 1 ***** Preserve Vocals" at bounding box center [490, 240] width 917 height 80
click at [768, 315] on div "Faccia," at bounding box center [804, 334] width 142 height 109
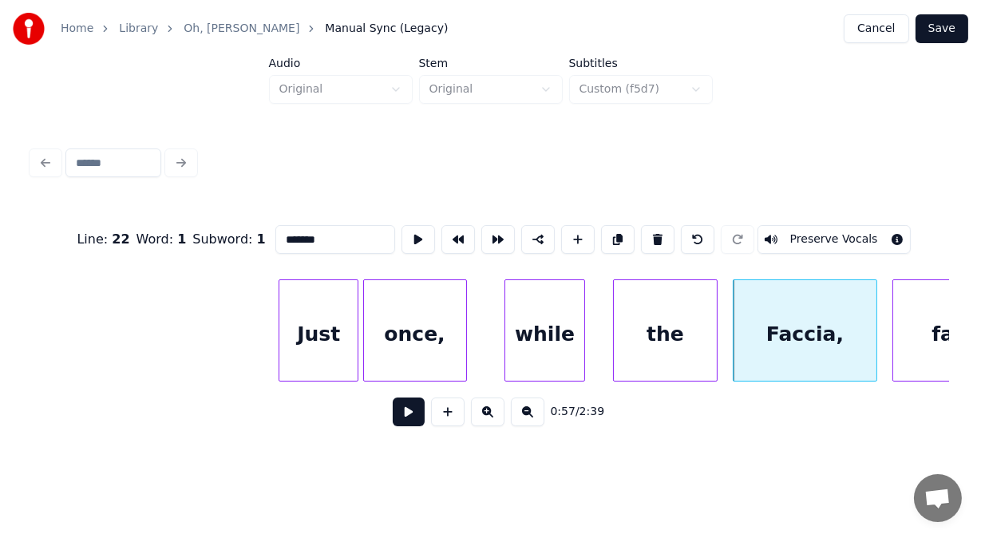
drag, startPoint x: 287, startPoint y: 234, endPoint x: 209, endPoint y: 230, distance: 78.3
click at [209, 230] on div "Line : 22 Word : 1 Subword : 1 ******* Preserve Vocals" at bounding box center [490, 240] width 917 height 80
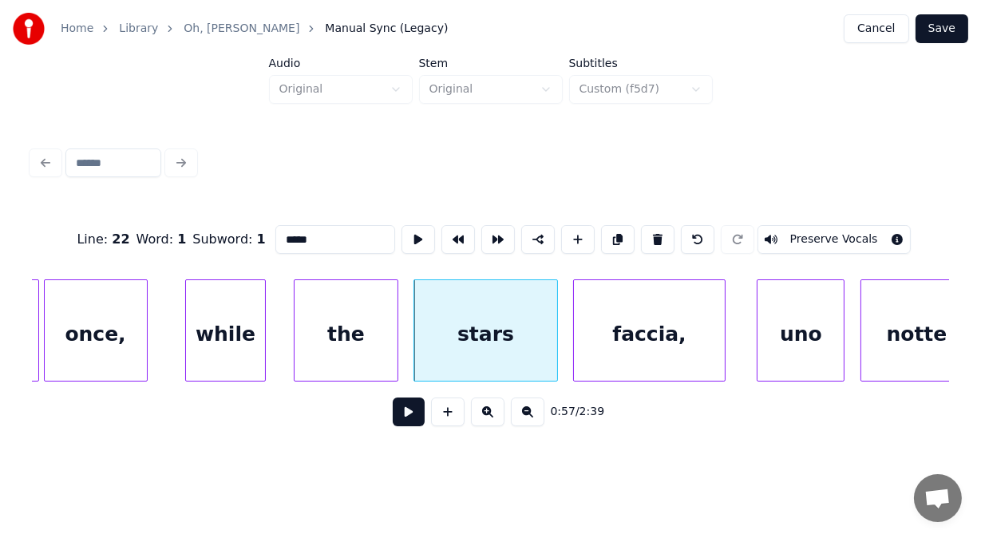
scroll to position [0, 22623]
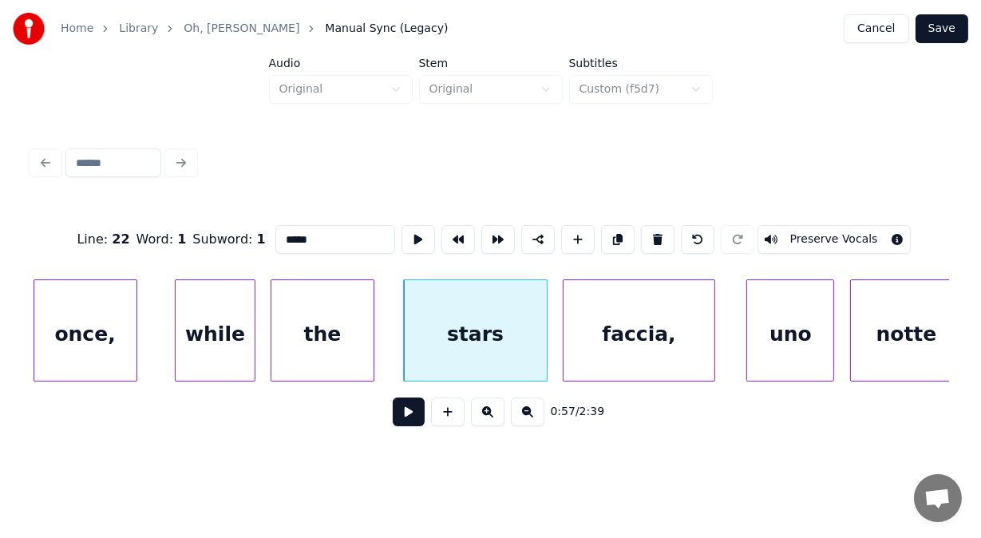
click at [305, 345] on div "the" at bounding box center [322, 334] width 102 height 109
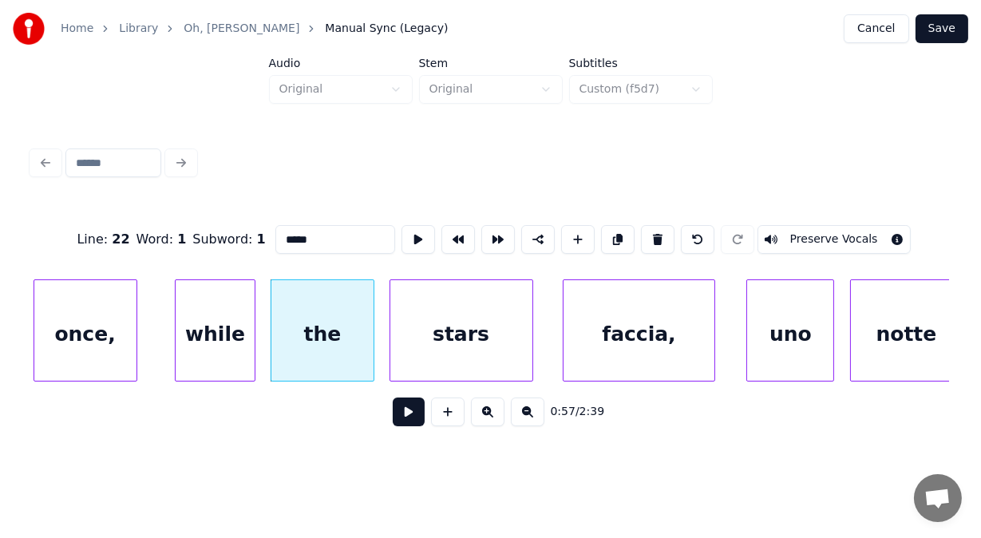
click at [409, 336] on div "stars" at bounding box center [461, 334] width 142 height 109
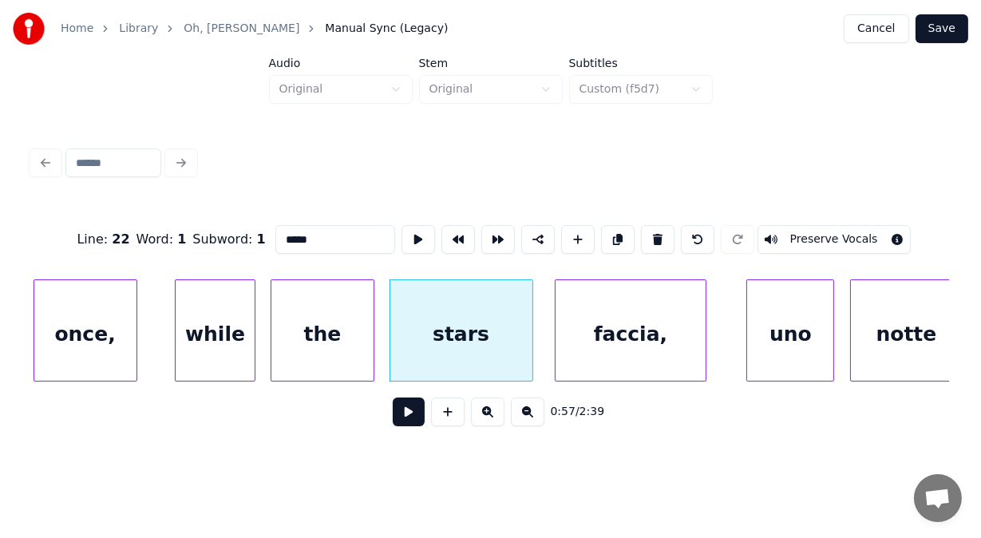
click at [568, 349] on div "faccia," at bounding box center [631, 334] width 150 height 109
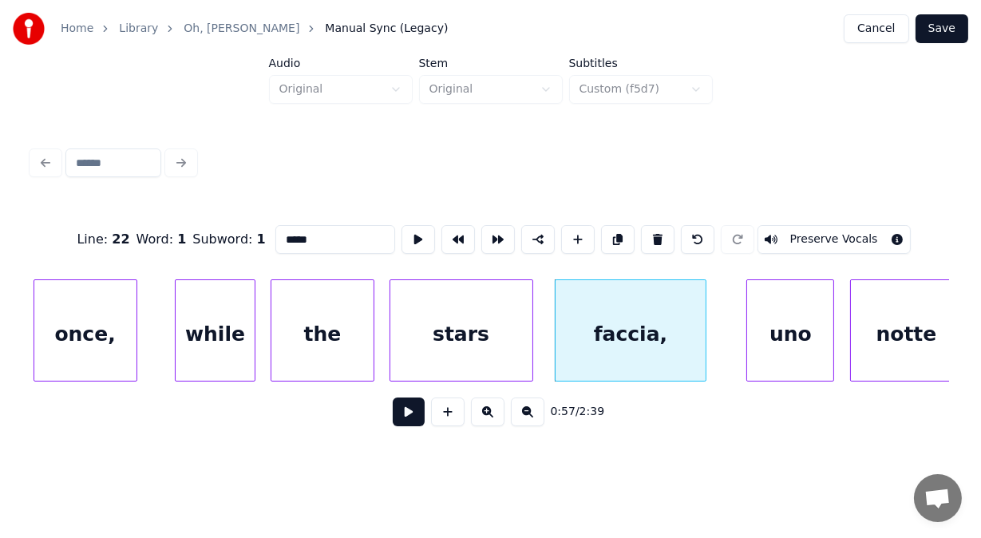
click at [598, 343] on div "faccia," at bounding box center [631, 334] width 150 height 109
drag, startPoint x: 313, startPoint y: 243, endPoint x: 236, endPoint y: 236, distance: 76.9
click at [236, 236] on div "Line : 22 Word : 2 Subword : 1 ******* Preserve Vocals" at bounding box center [490, 240] width 917 height 80
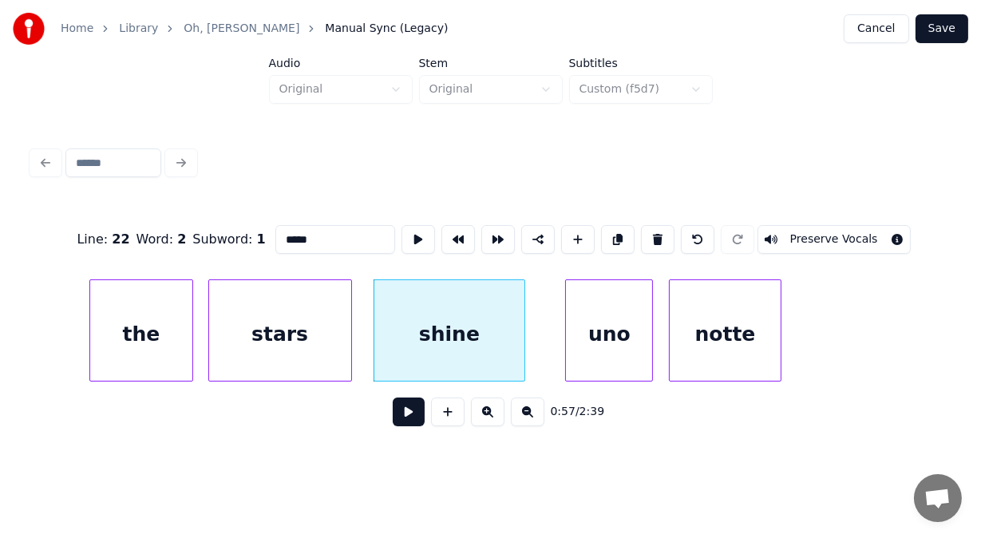
scroll to position [0, 22921]
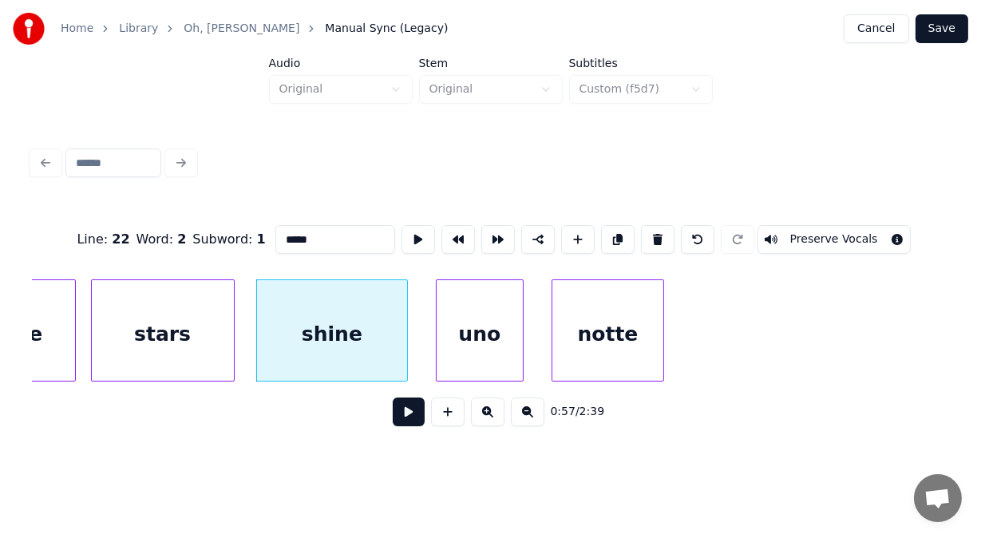
click at [501, 344] on div "uno" at bounding box center [480, 334] width 86 height 109
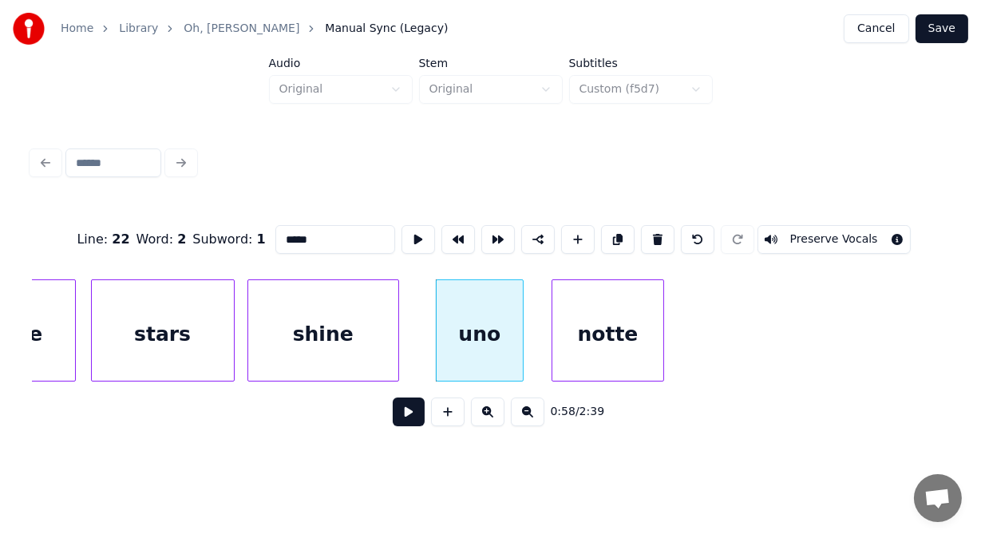
click at [389, 336] on div "shine" at bounding box center [323, 334] width 150 height 109
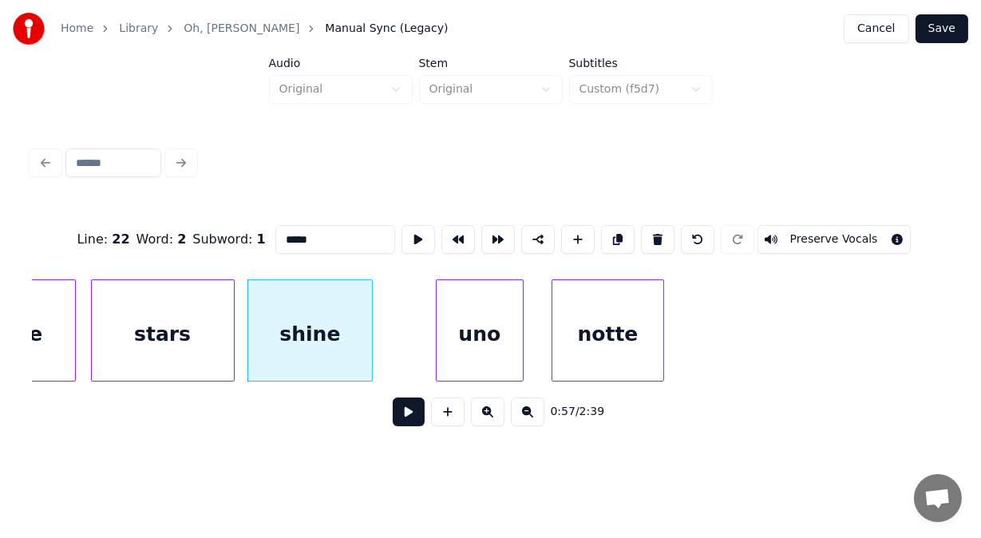
click at [370, 336] on div at bounding box center [369, 330] width 5 height 101
click at [403, 321] on div at bounding box center [405, 330] width 5 height 101
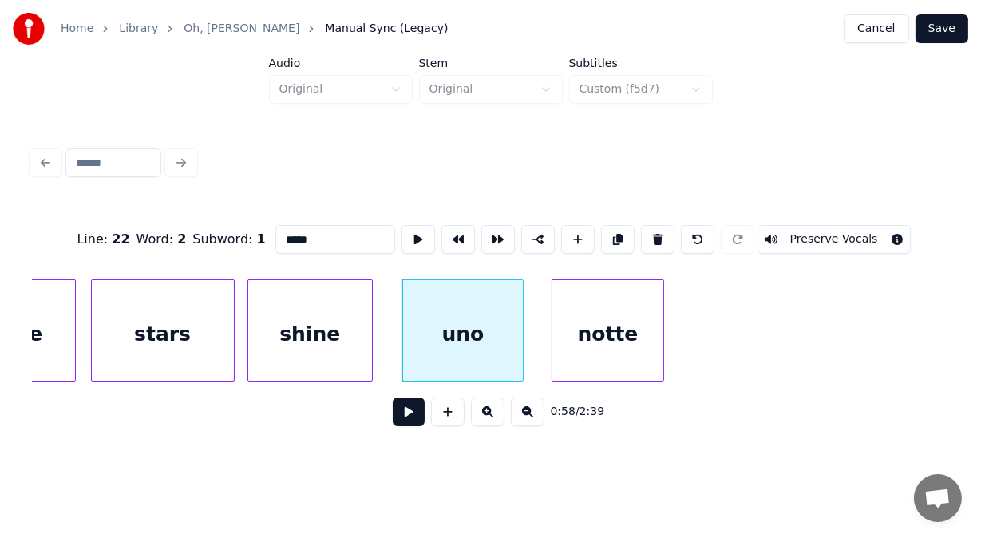
click at [459, 326] on div "uno" at bounding box center [463, 334] width 120 height 109
drag, startPoint x: 315, startPoint y: 232, endPoint x: 231, endPoint y: 224, distance: 84.2
click at [231, 224] on div "Line : 22 Word : 3 Subword : 1 *** Preserve Vocals" at bounding box center [490, 240] width 917 height 80
click at [550, 342] on div "notte" at bounding box center [590, 334] width 110 height 109
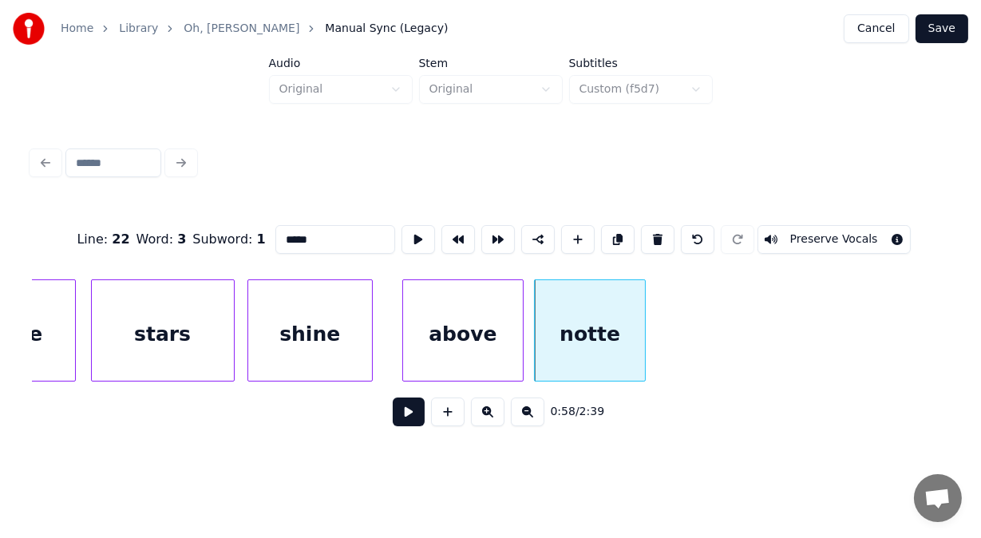
click at [583, 339] on div "notte" at bounding box center [590, 334] width 110 height 109
drag, startPoint x: 319, startPoint y: 244, endPoint x: 186, endPoint y: 219, distance: 135.7
click at [186, 219] on div "Line : 22 Word : 4 Subword : 1 ***** Preserve Vocals" at bounding box center [490, 240] width 917 height 80
type input "**"
click at [393, 413] on button at bounding box center [409, 411] width 32 height 29
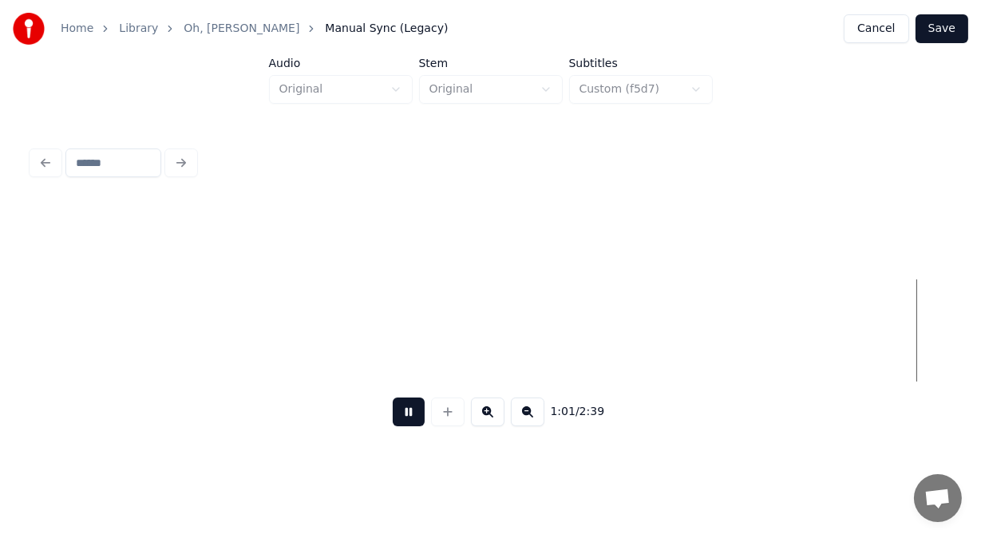
scroll to position [0, 24762]
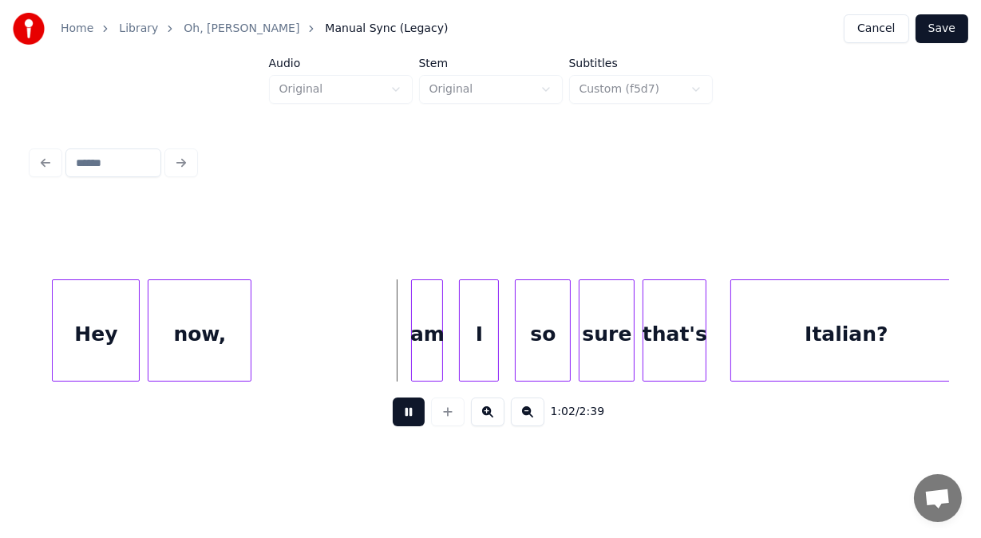
click at [393, 413] on button at bounding box center [409, 411] width 32 height 29
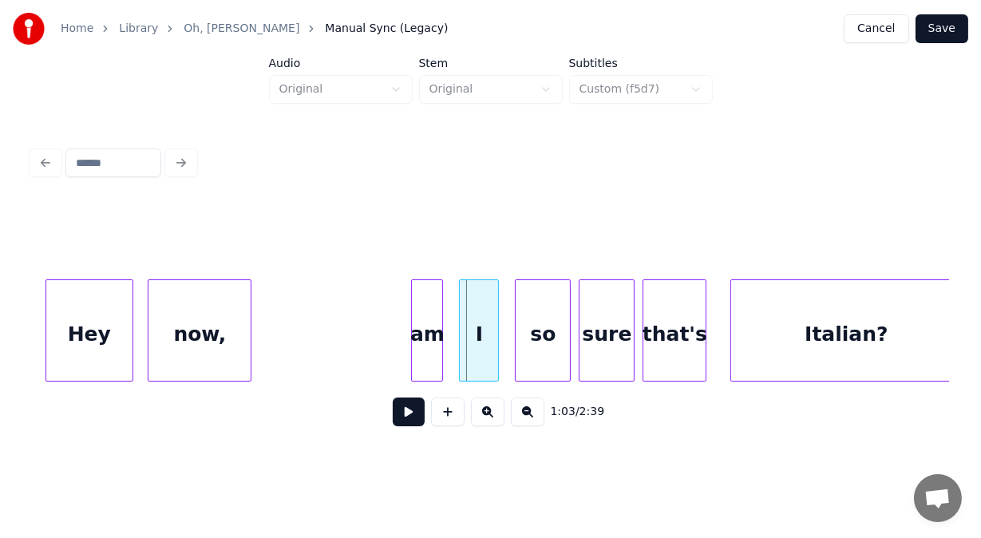
click at [117, 338] on div "Hey" at bounding box center [89, 334] width 86 height 109
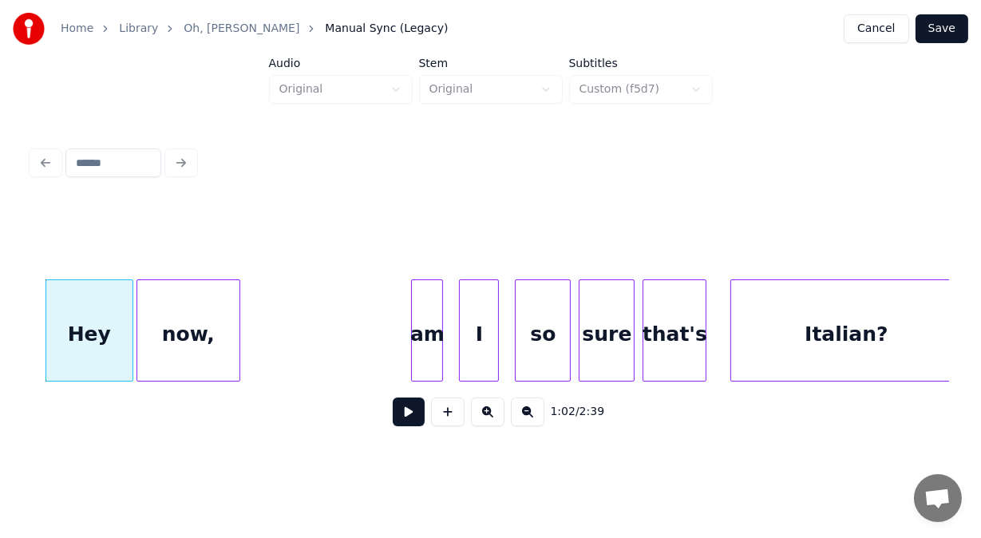
click at [182, 332] on div "now," at bounding box center [188, 334] width 102 height 109
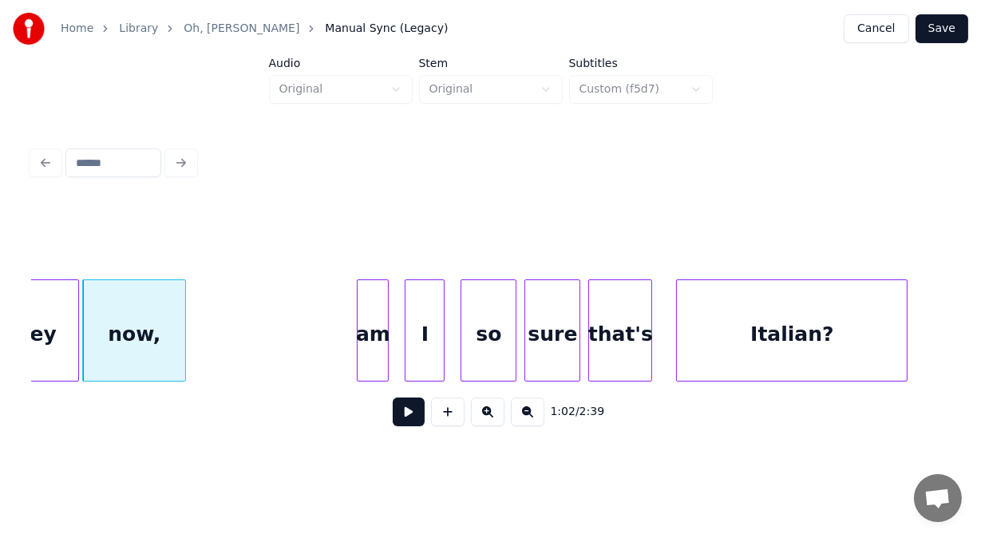
scroll to position [0, 24825]
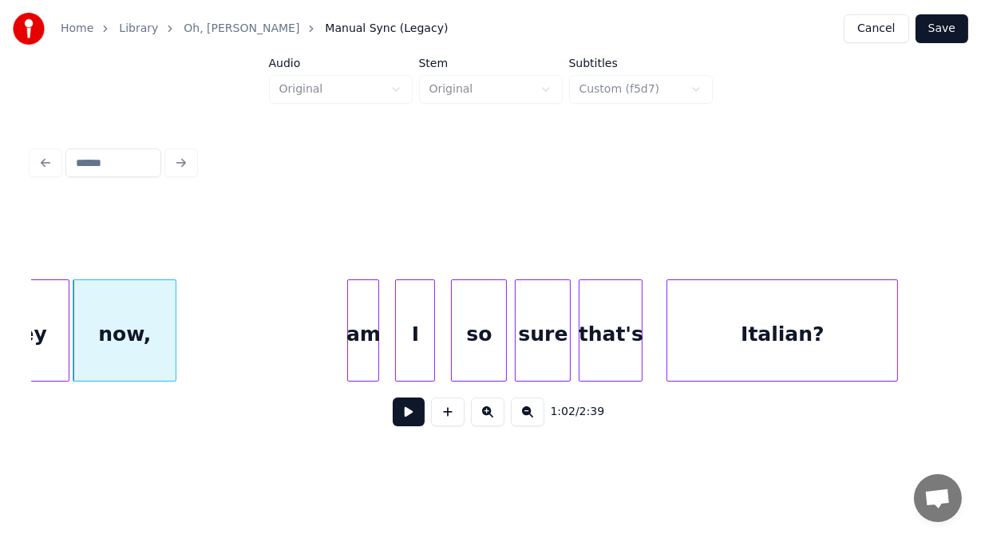
click at [149, 352] on div "now," at bounding box center [124, 334] width 102 height 109
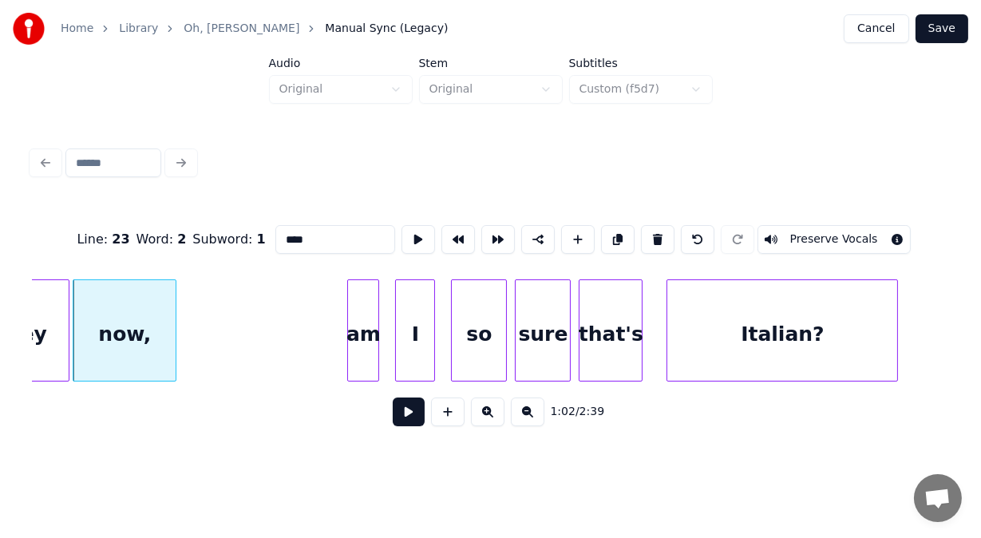
click at [393, 418] on button at bounding box center [409, 411] width 32 height 29
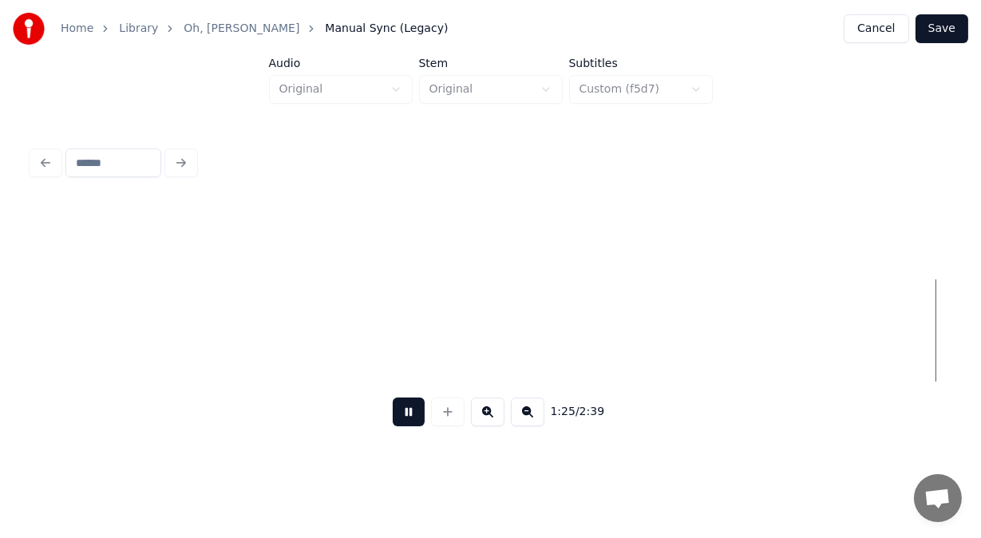
scroll to position [0, 34007]
click at [412, 416] on button at bounding box center [409, 411] width 32 height 29
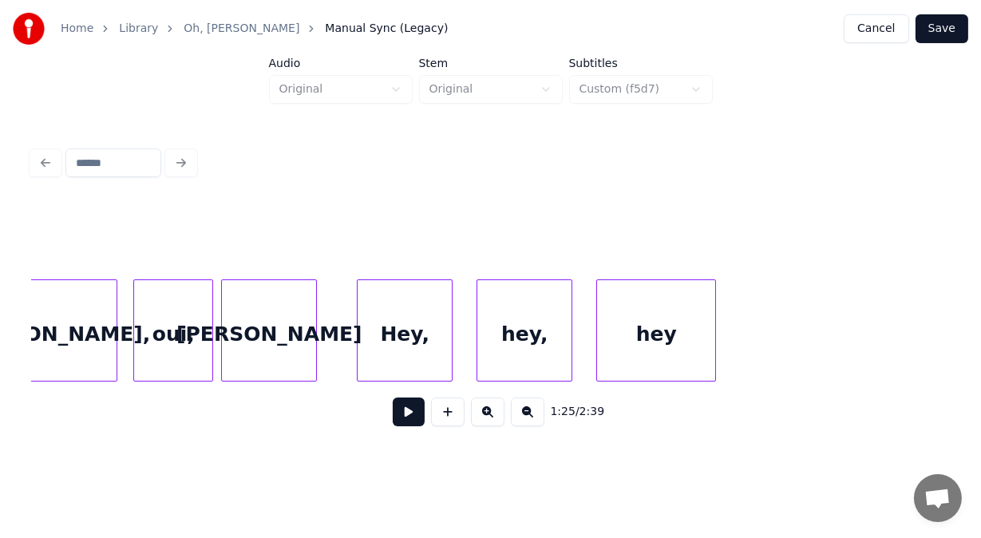
scroll to position [0, 31946]
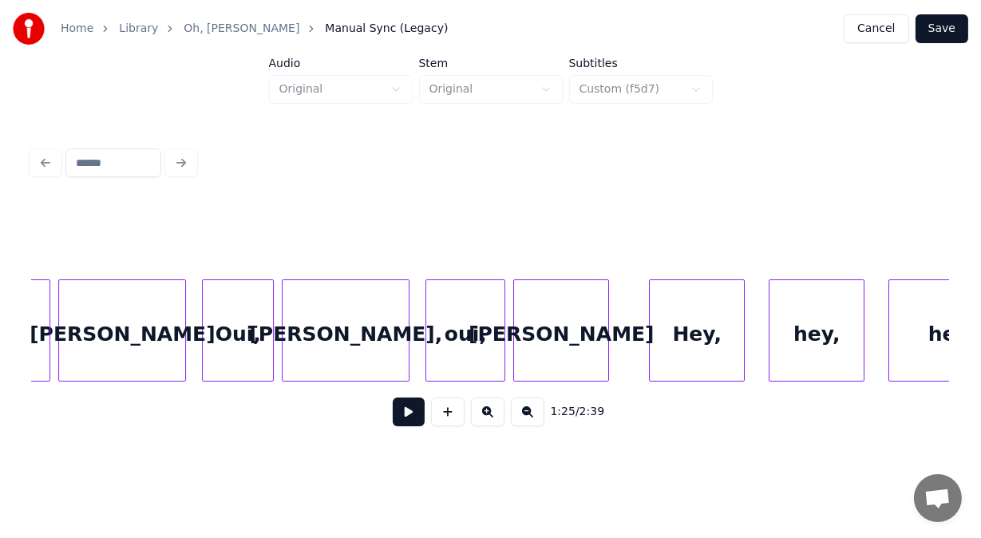
click at [700, 336] on div "Hey," at bounding box center [697, 334] width 94 height 109
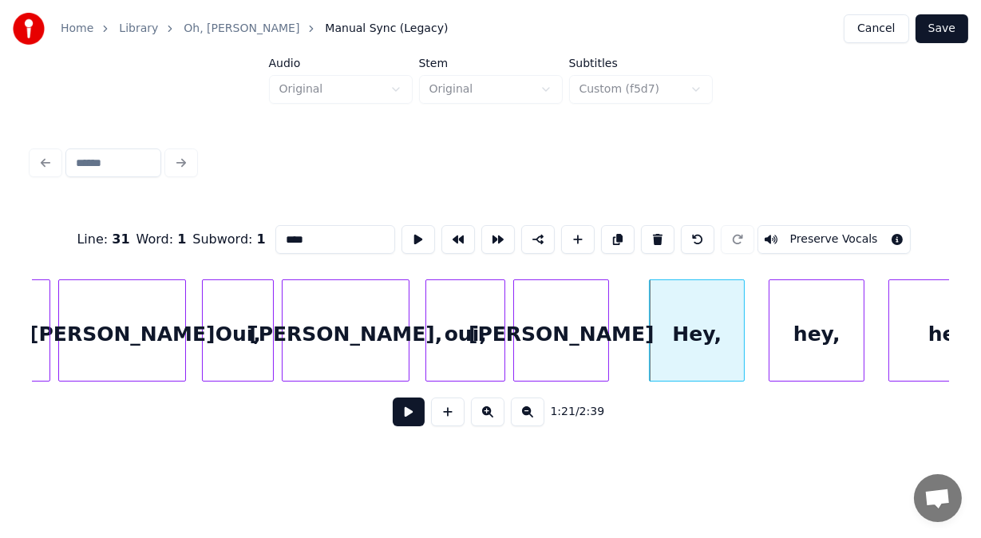
drag, startPoint x: 285, startPoint y: 233, endPoint x: 218, endPoint y: 229, distance: 67.2
click at [218, 229] on div "Line : 31 Word : 1 Subword : 1 **** Preserve Vocals" at bounding box center [490, 240] width 917 height 80
click at [469, 327] on div "oui," at bounding box center [465, 334] width 78 height 109
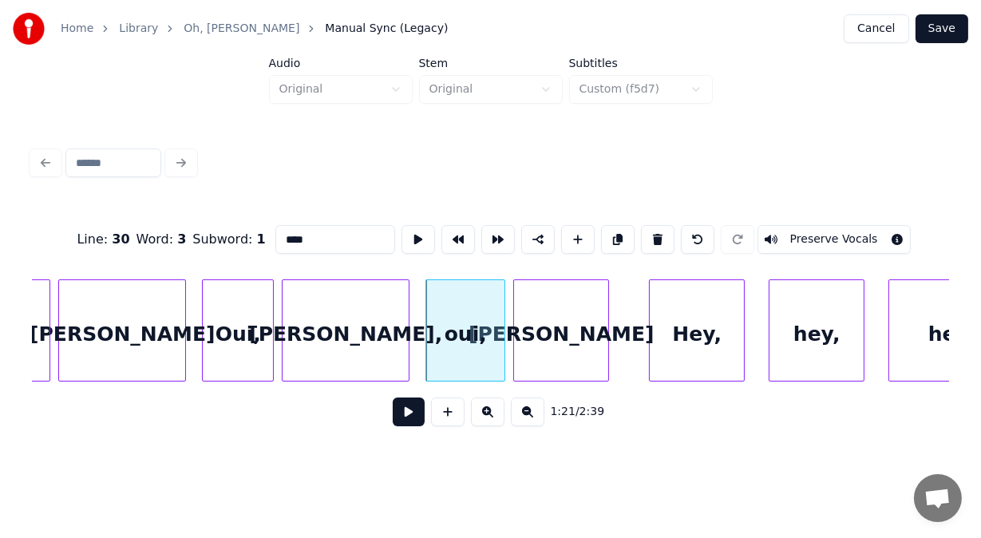
drag, startPoint x: 307, startPoint y: 243, endPoint x: 189, endPoint y: 236, distance: 118.3
click at [189, 236] on div "Line : 30 Word : 3 Subword : 1 **** Preserve Vocals" at bounding box center [490, 240] width 917 height 80
paste input
click at [241, 318] on div "Oui," at bounding box center [238, 334] width 70 height 109
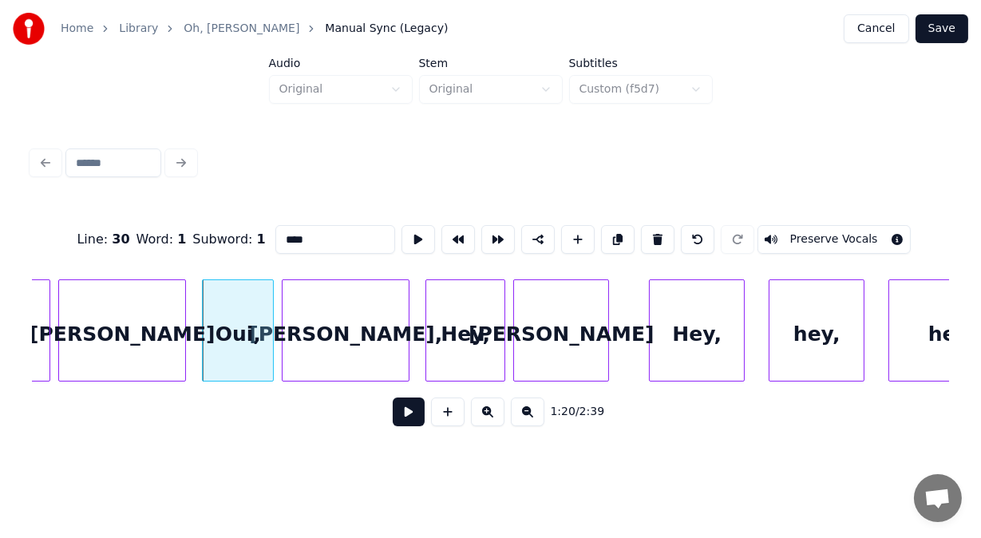
drag, startPoint x: 276, startPoint y: 233, endPoint x: 192, endPoint y: 228, distance: 83.9
click at [192, 228] on div "Line : 30 Word : 1 Subword : 1 **** Preserve Vocals" at bounding box center [490, 240] width 917 height 80
paste input
click at [456, 304] on div "Hey," at bounding box center [465, 334] width 78 height 109
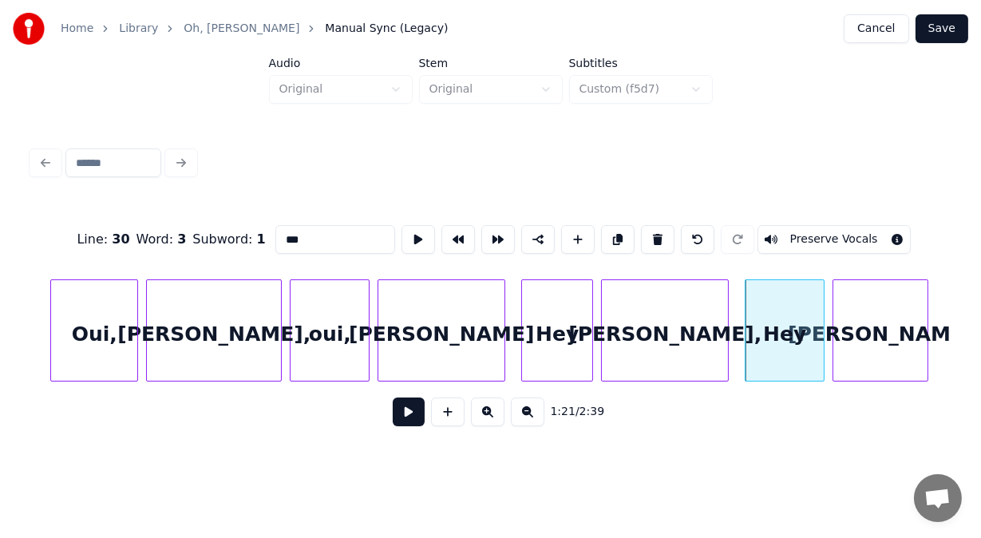
scroll to position [0, 31553]
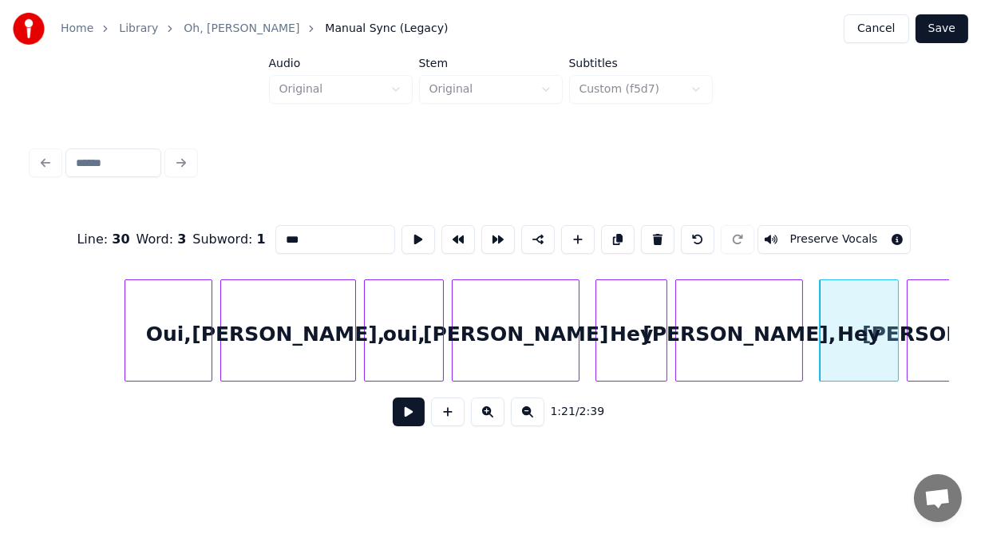
click at [401, 356] on div "oui," at bounding box center [404, 334] width 78 height 109
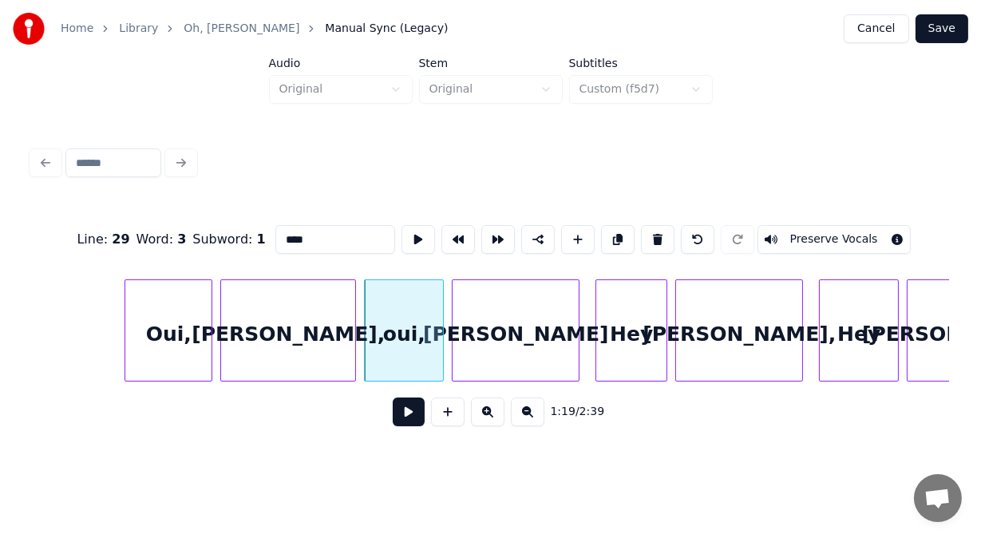
drag, startPoint x: 269, startPoint y: 231, endPoint x: 156, endPoint y: 241, distance: 113.7
click at [156, 241] on div "Line : 29 Word : 3 Subword : 1 **** Preserve Vocals" at bounding box center [490, 240] width 917 height 80
paste input
click at [172, 310] on div "Oui," at bounding box center [168, 334] width 86 height 109
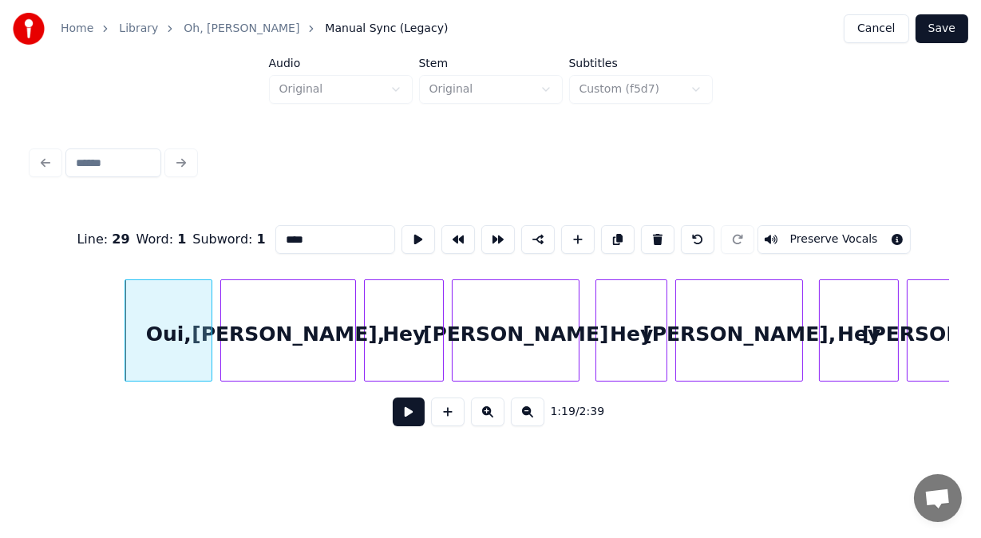
drag, startPoint x: 276, startPoint y: 233, endPoint x: 214, endPoint y: 226, distance: 62.7
click at [214, 226] on div "Line : 29 Word : 1 Subword : 1 **** Preserve Vocals" at bounding box center [490, 240] width 917 height 80
paste input
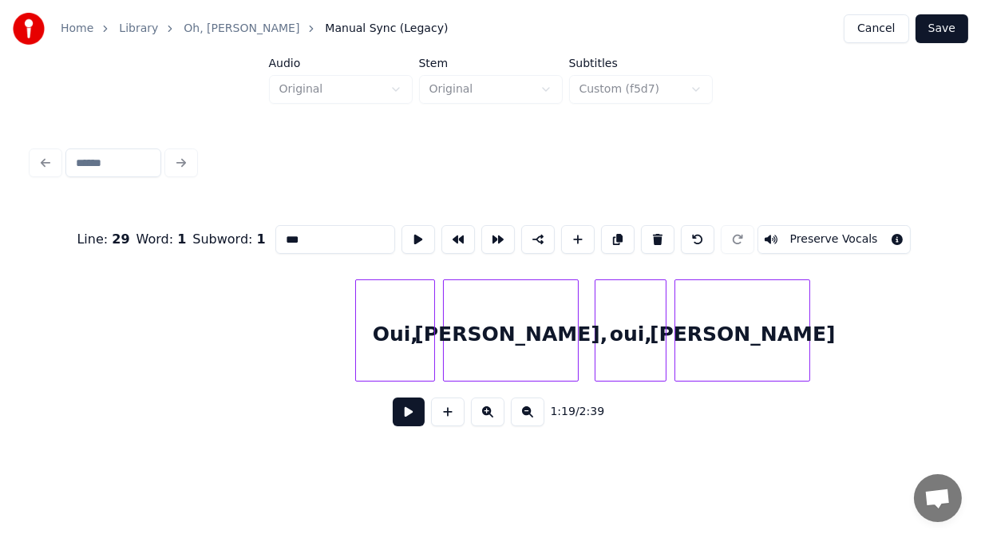
scroll to position [0, 30386]
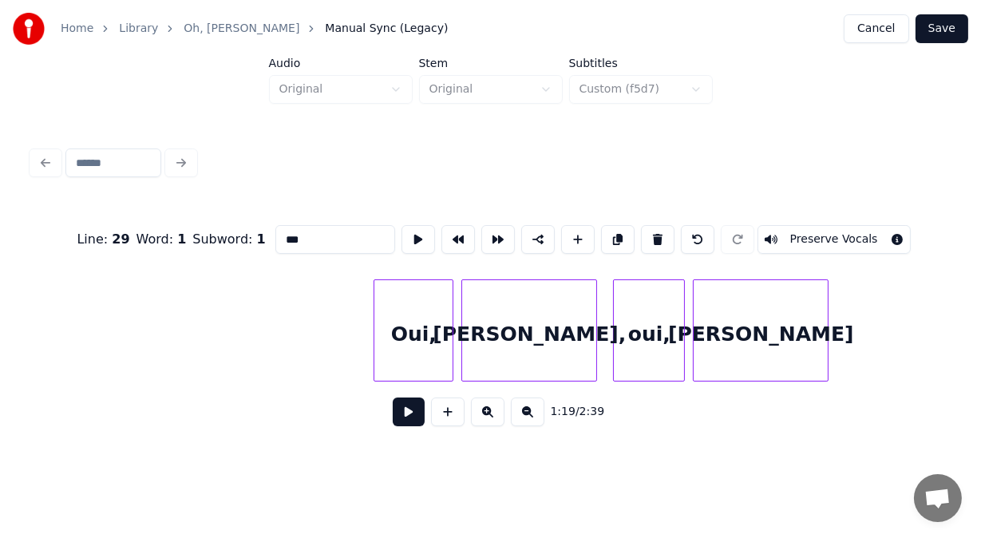
click at [427, 345] on div "Oui," at bounding box center [413, 334] width 78 height 109
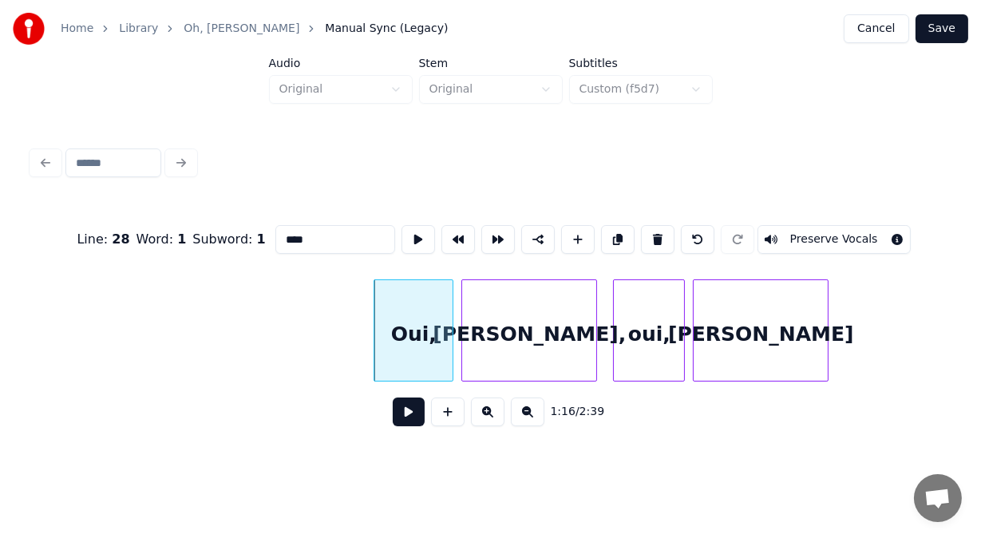
drag, startPoint x: 288, startPoint y: 235, endPoint x: 213, endPoint y: 236, distance: 75.0
click at [213, 236] on div "Line : 28 Word : 1 Subword : 1 **** Preserve Vocals" at bounding box center [490, 240] width 917 height 80
paste input
click at [664, 340] on div "oui," at bounding box center [649, 334] width 70 height 109
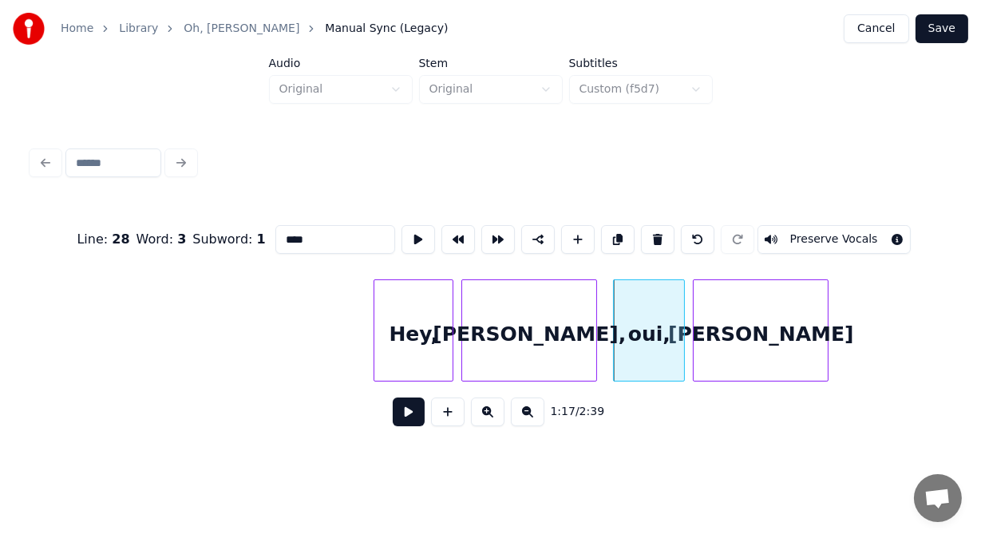
drag, startPoint x: 301, startPoint y: 232, endPoint x: 144, endPoint y: 247, distance: 157.1
click at [144, 247] on div "Line : 28 Word : 3 Subword : 1 **** Preserve Vocals" at bounding box center [490, 240] width 917 height 80
paste input
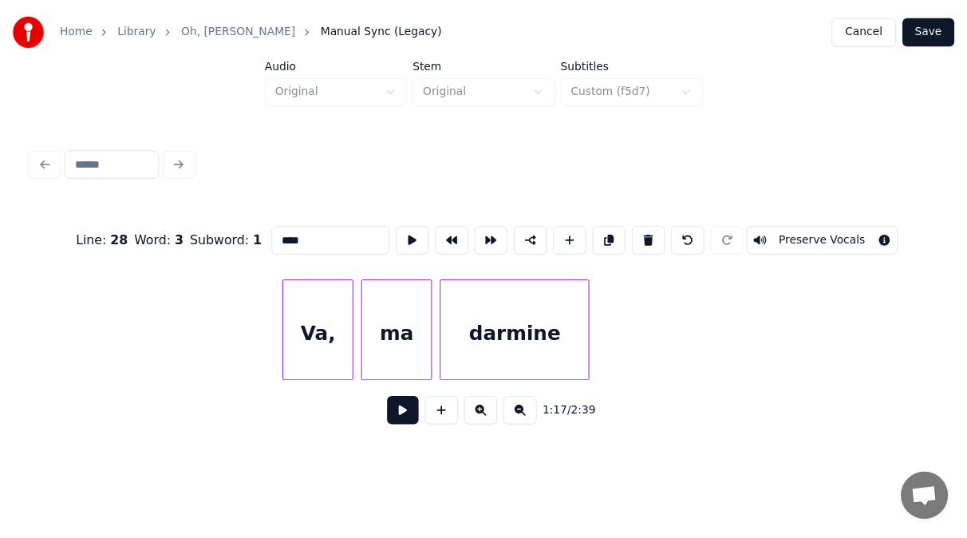
scroll to position [0, 29638]
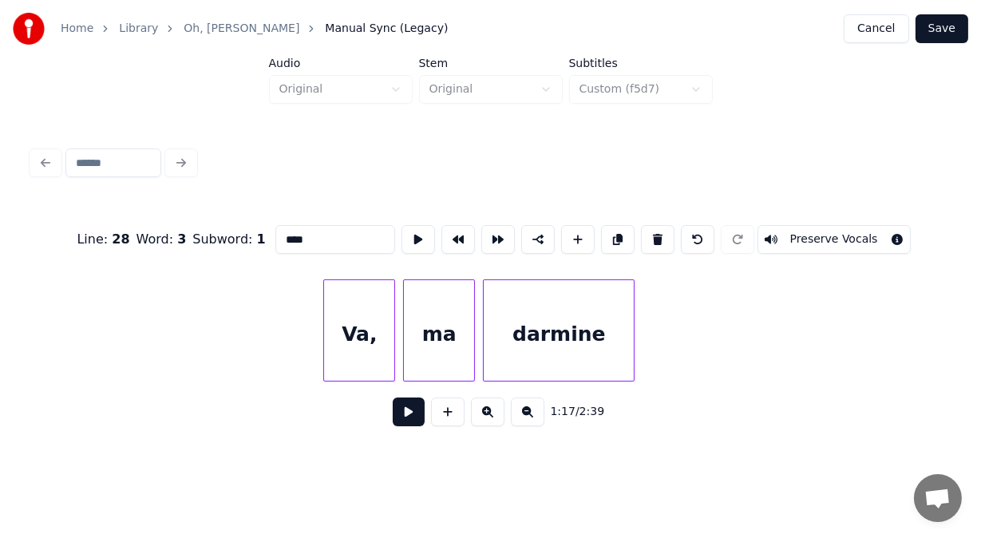
type input "****"
click at [950, 26] on button "Save" at bounding box center [941, 28] width 53 height 29
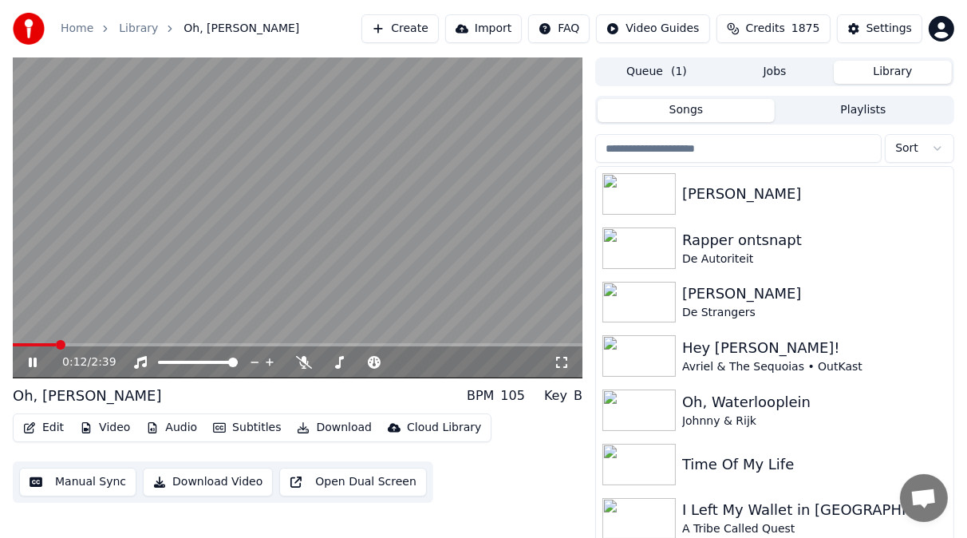
click at [246, 422] on button "Subtitles" at bounding box center [247, 428] width 81 height 22
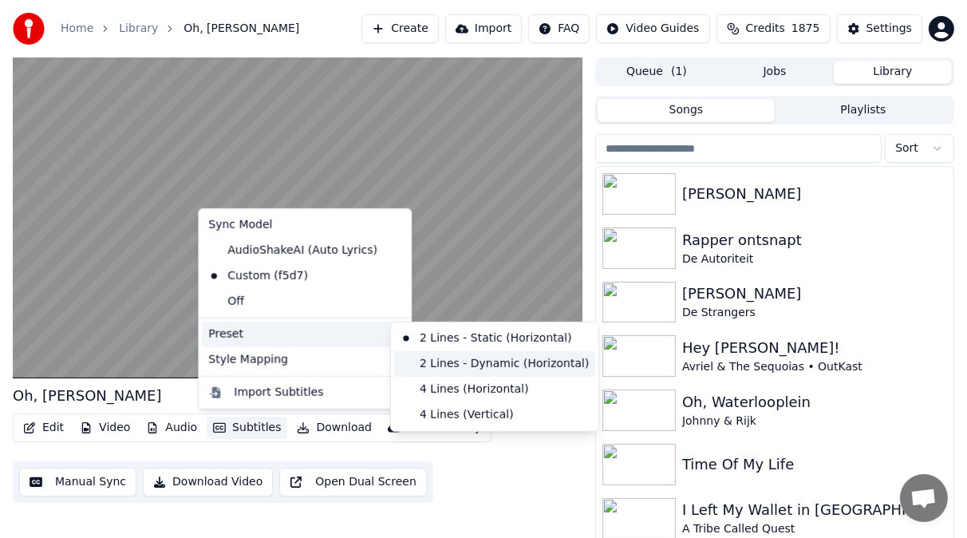
click at [423, 358] on div "2 Lines - Dynamic (Horizontal)" at bounding box center [494, 364] width 201 height 26
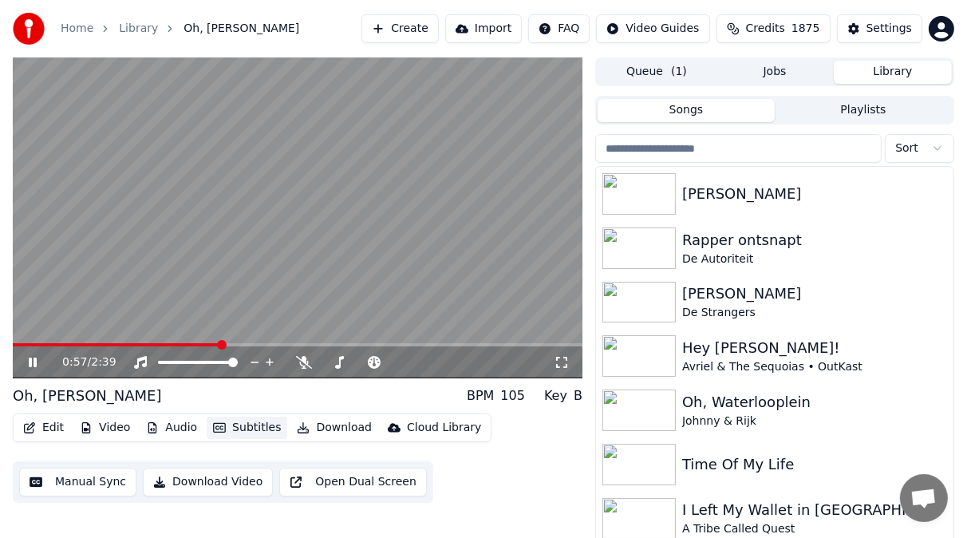
scroll to position [8, 0]
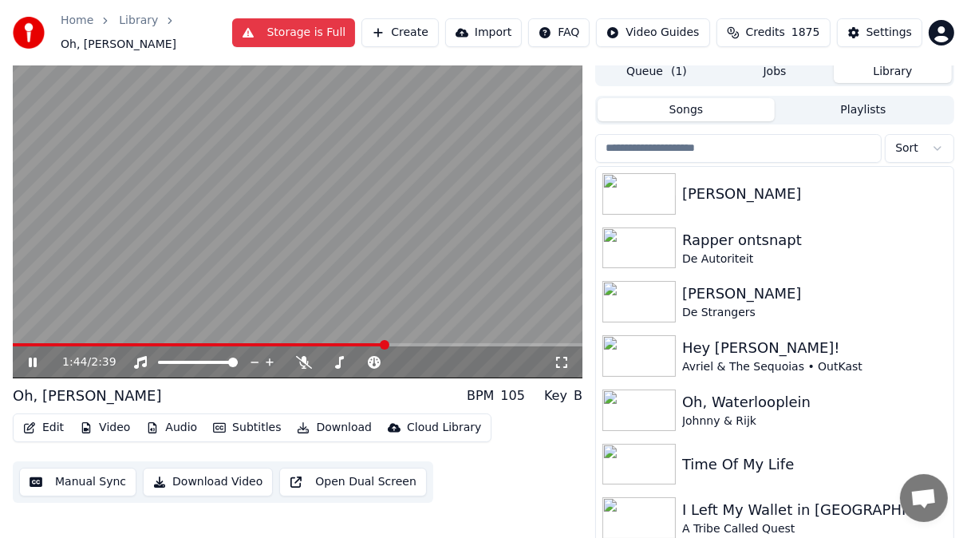
click at [36, 360] on icon at bounding box center [33, 363] width 8 height 10
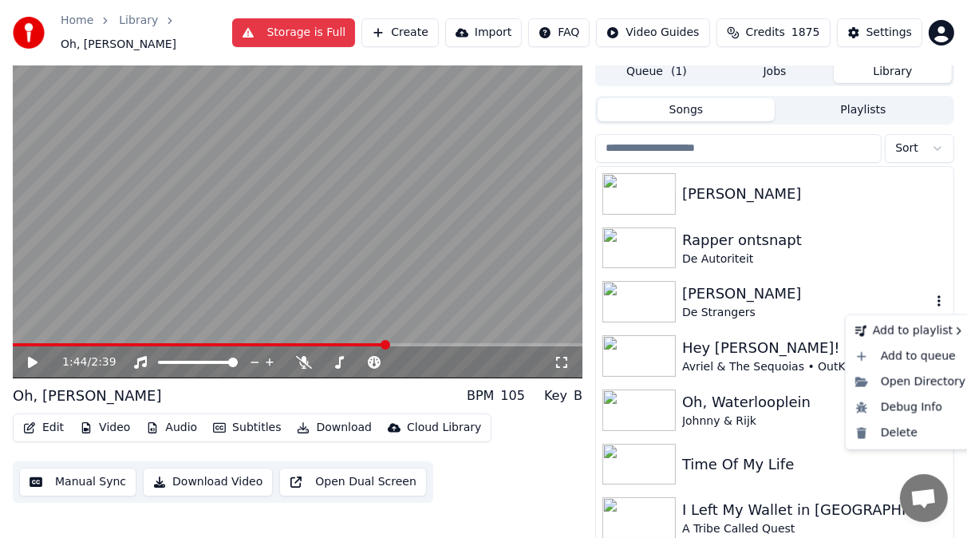
click at [938, 306] on icon "button" at bounding box center [939, 301] width 3 height 11
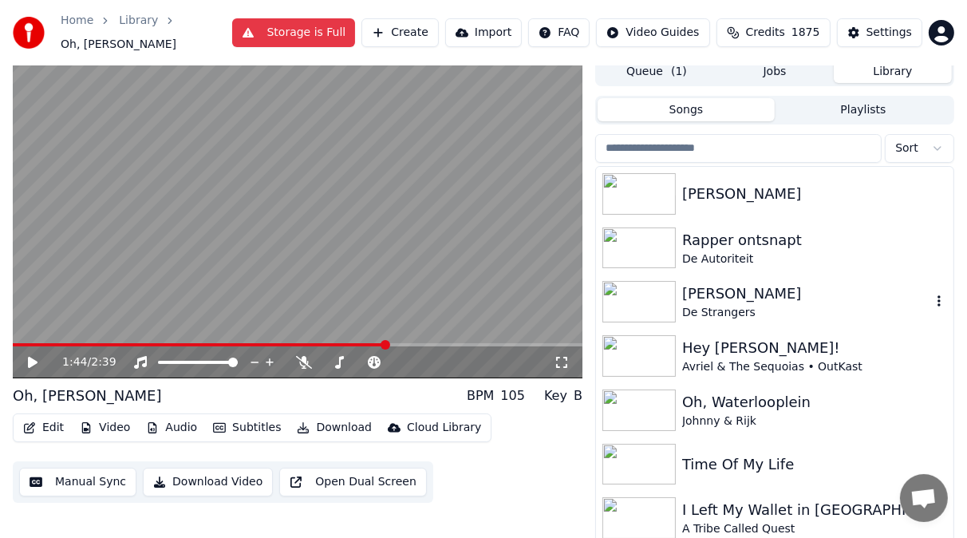
click at [741, 302] on div "[PERSON_NAME]" at bounding box center [806, 294] width 249 height 22
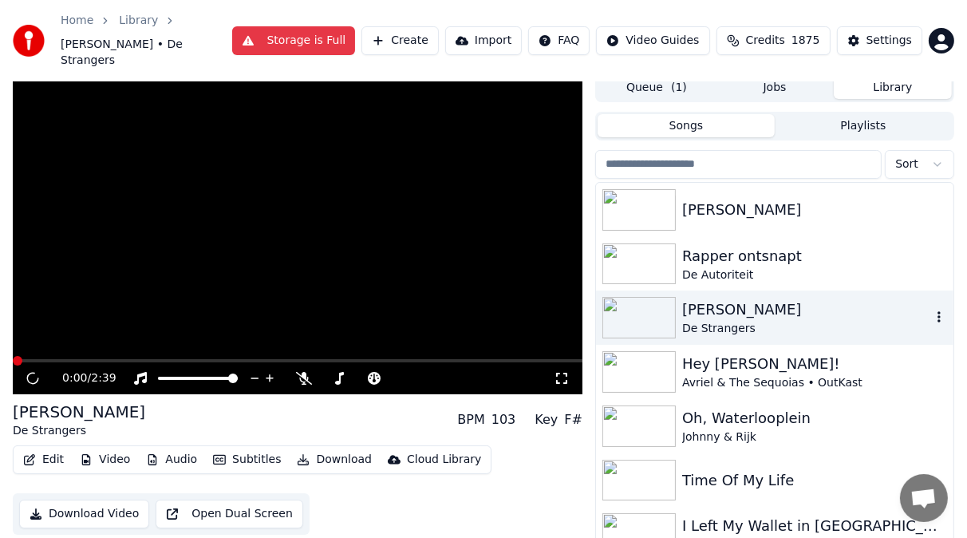
scroll to position [25, 0]
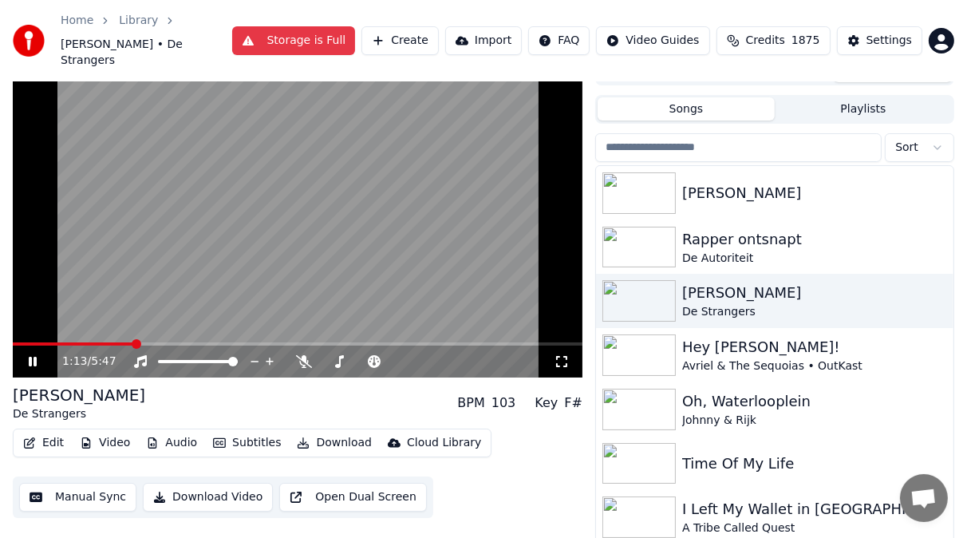
click at [30, 362] on icon at bounding box center [33, 362] width 8 height 10
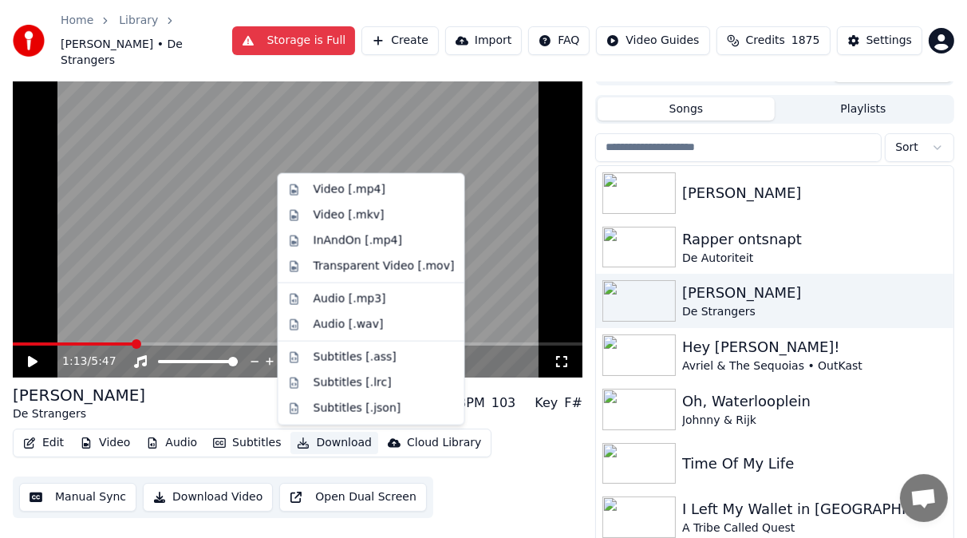
click at [326, 445] on button "Download" at bounding box center [335, 443] width 88 height 22
click at [337, 191] on div "Video [.mp4]" at bounding box center [350, 190] width 72 height 16
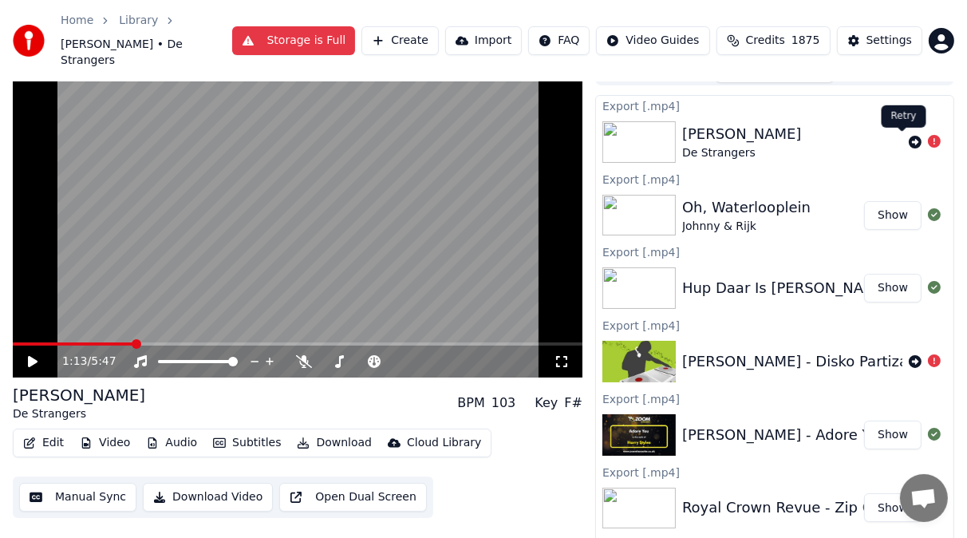
click at [909, 141] on icon at bounding box center [915, 142] width 13 height 13
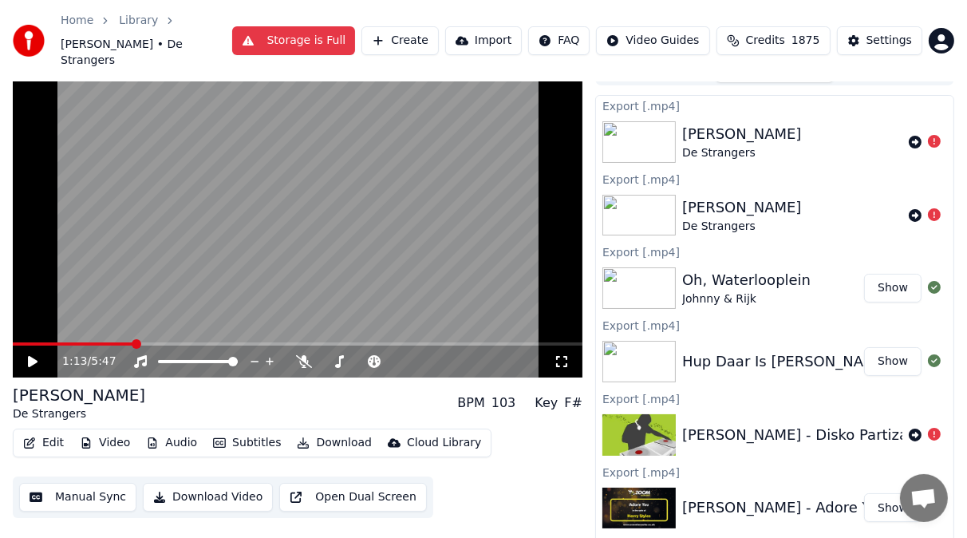
click at [909, 141] on icon at bounding box center [915, 142] width 13 height 13
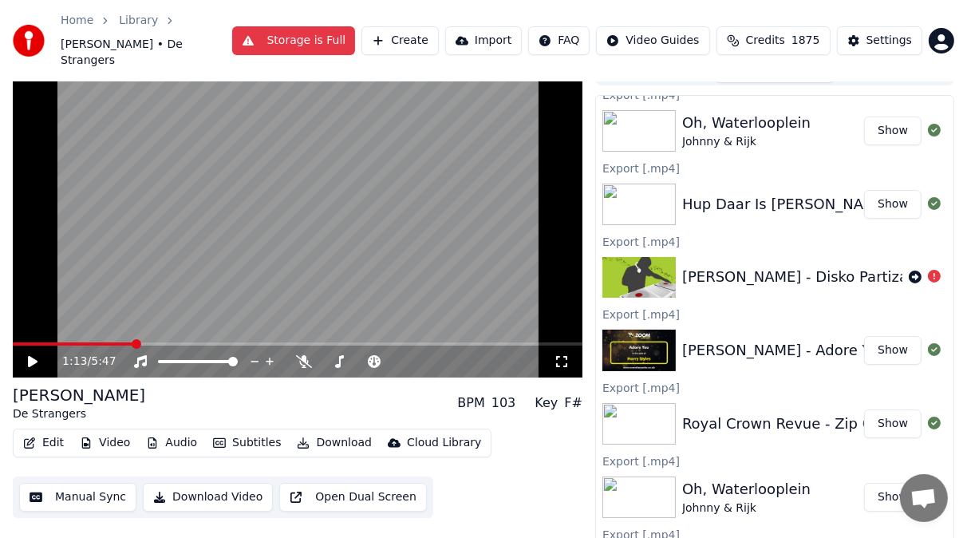
scroll to position [350, 0]
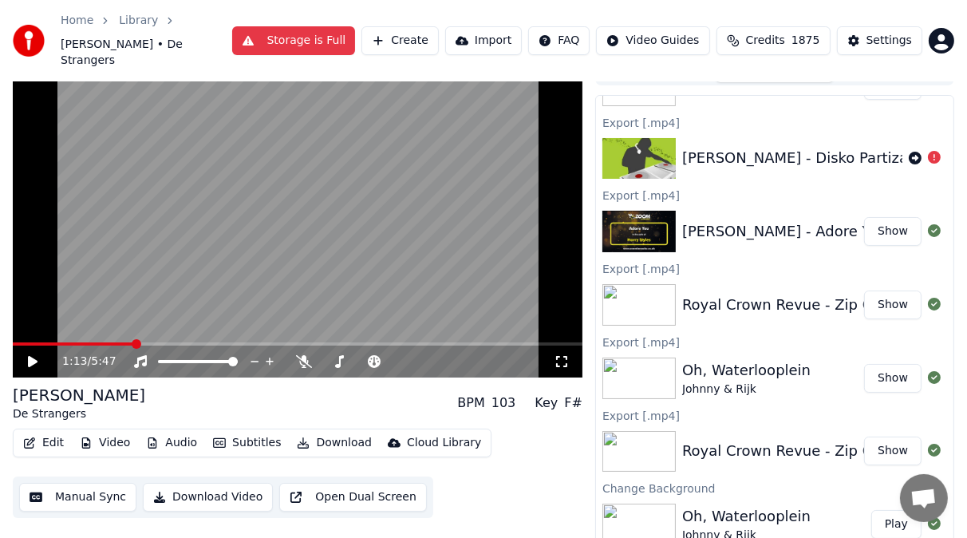
click at [126, 22] on link "Library" at bounding box center [138, 21] width 39 height 16
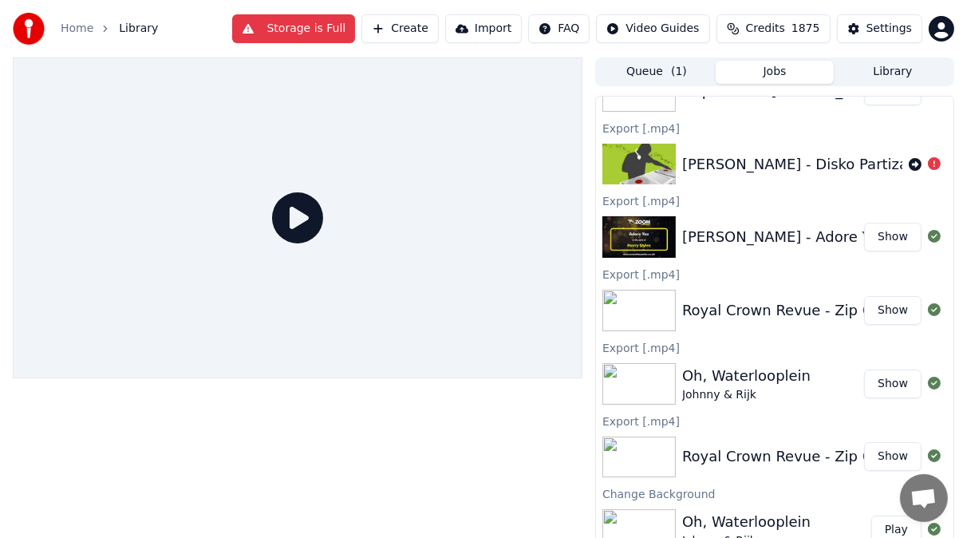
scroll to position [343, 0]
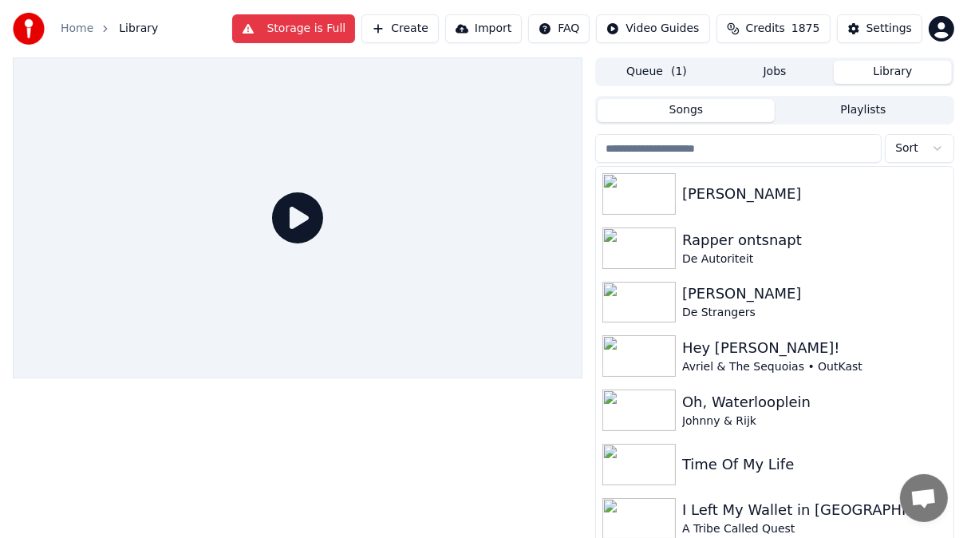
click at [890, 64] on button "Library" at bounding box center [893, 72] width 118 height 23
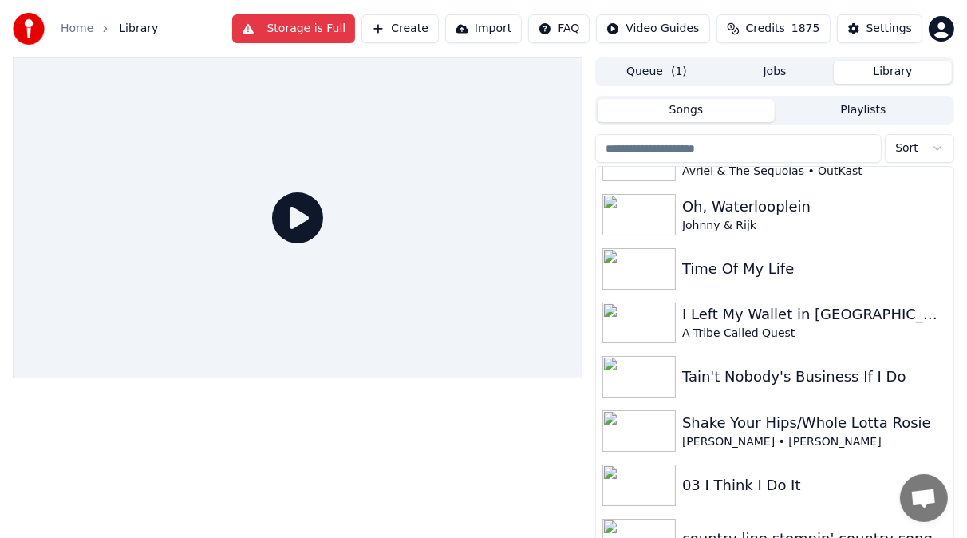
scroll to position [156, 0]
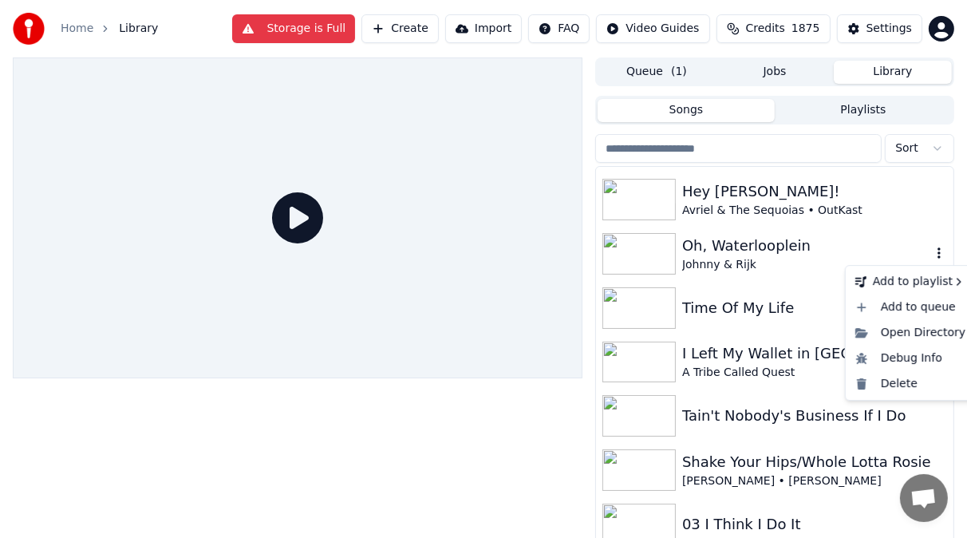
click at [938, 256] on icon "button" at bounding box center [939, 252] width 3 height 11
click at [907, 379] on div "Delete" at bounding box center [910, 384] width 123 height 26
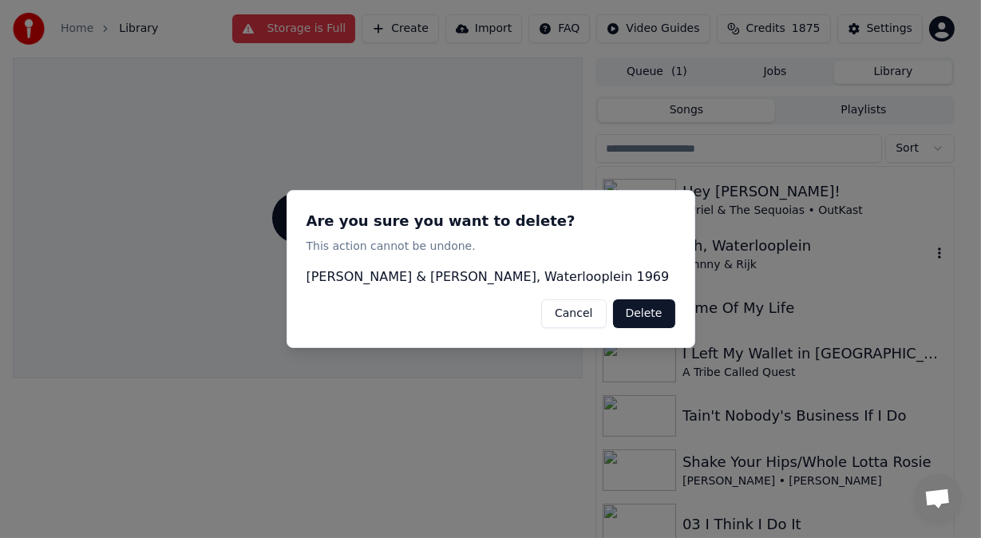
click at [650, 312] on button "Delete" at bounding box center [644, 313] width 62 height 29
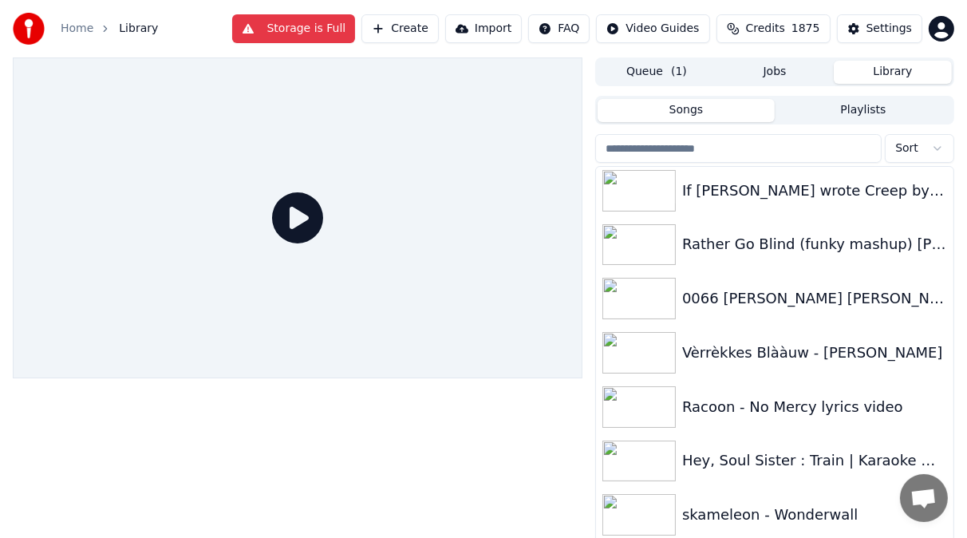
scroll to position [1705, 0]
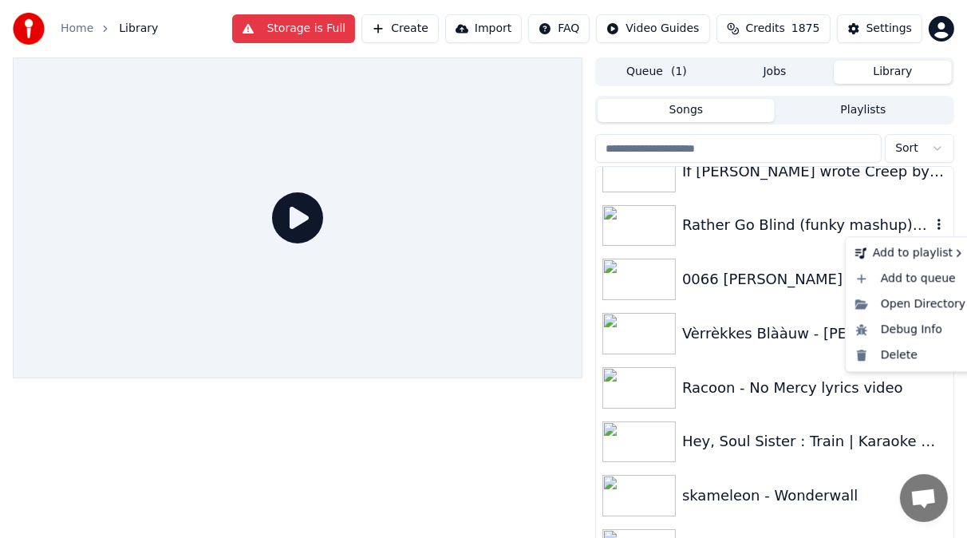
click at [938, 228] on icon "button" at bounding box center [939, 224] width 3 height 11
click at [916, 350] on div "Delete" at bounding box center [910, 355] width 123 height 26
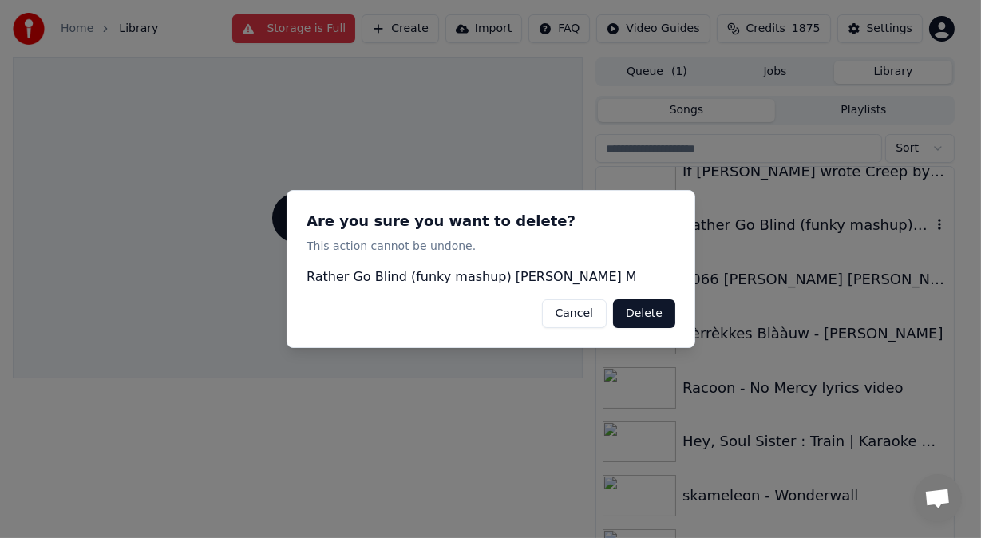
click at [661, 308] on button "Delete" at bounding box center [644, 313] width 62 height 29
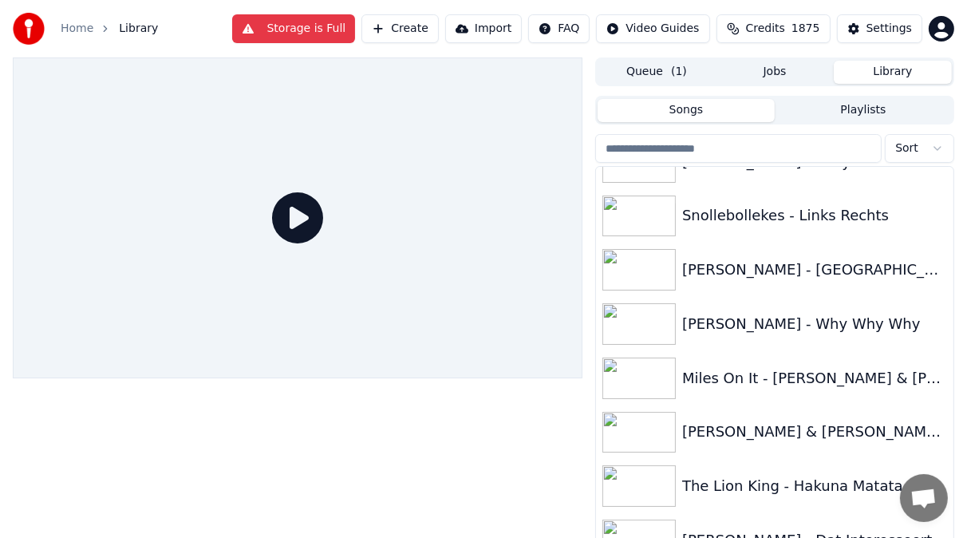
scroll to position [2701, 0]
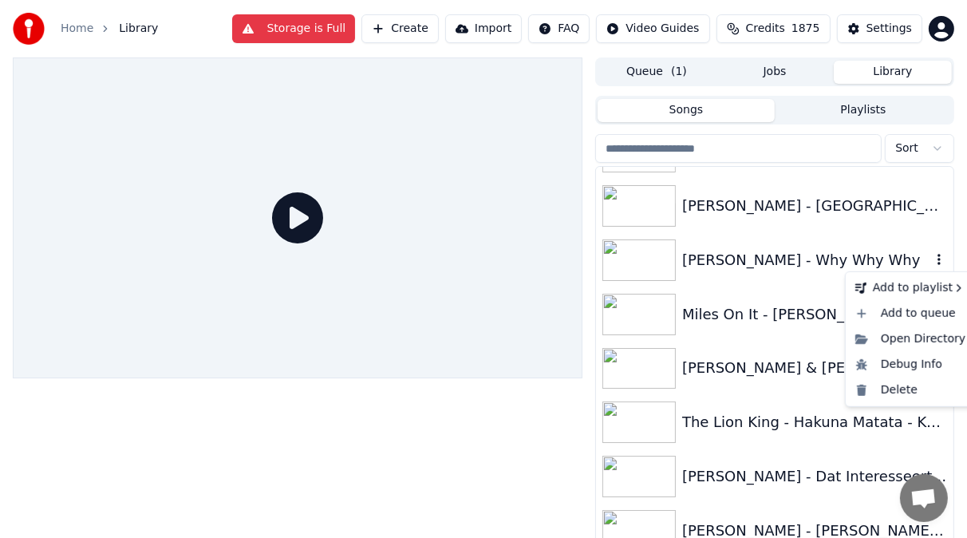
click at [938, 262] on icon "button" at bounding box center [939, 259] width 3 height 11
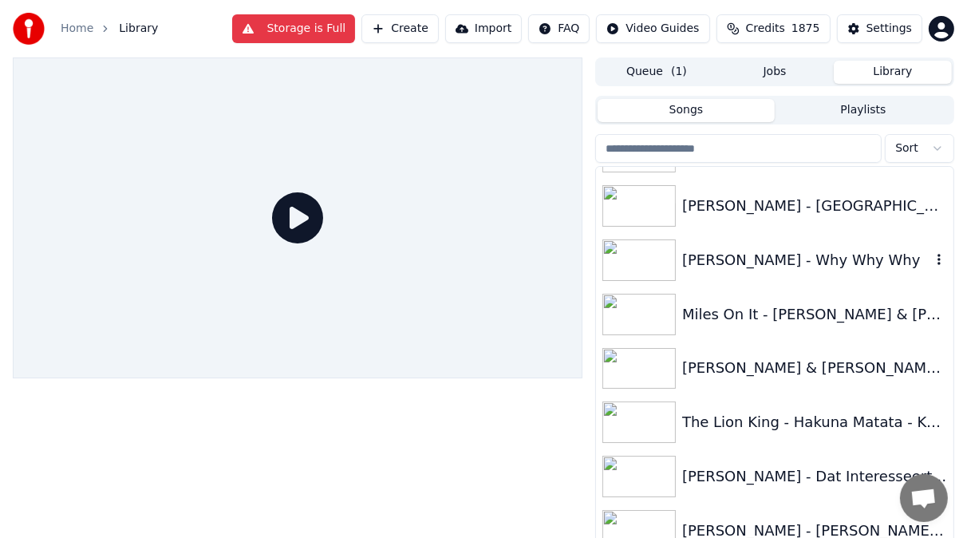
click at [809, 263] on div "[PERSON_NAME] - Why Why Why" at bounding box center [806, 260] width 249 height 22
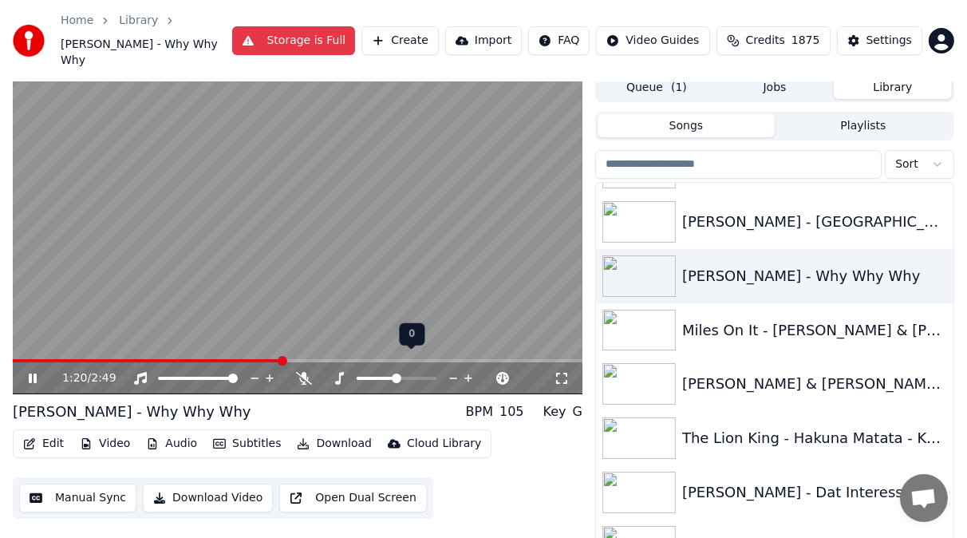
click at [397, 374] on span at bounding box center [397, 379] width 10 height 10
click at [34, 374] on icon at bounding box center [33, 379] width 8 height 10
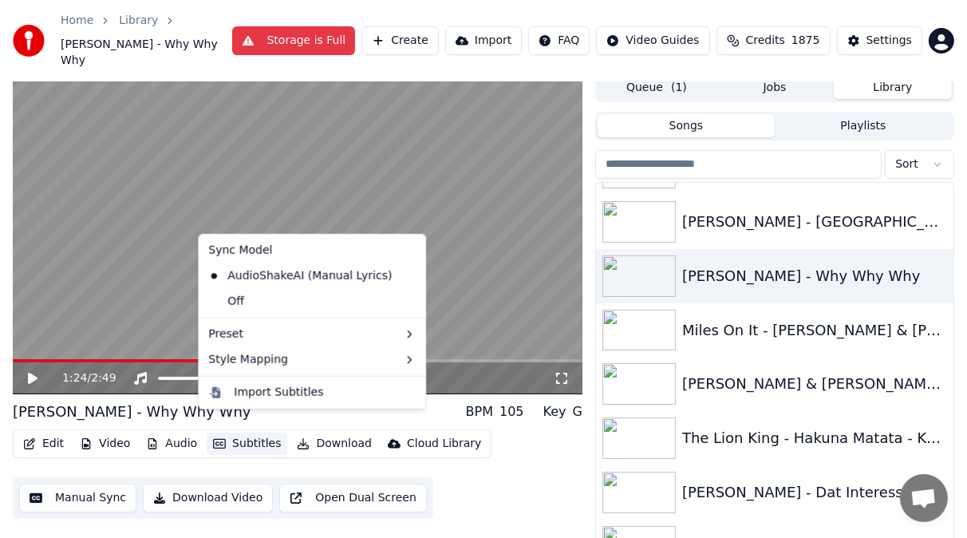
click at [235, 433] on button "Subtitles" at bounding box center [247, 444] width 81 height 22
click at [374, 302] on div "Off" at bounding box center [312, 302] width 220 height 26
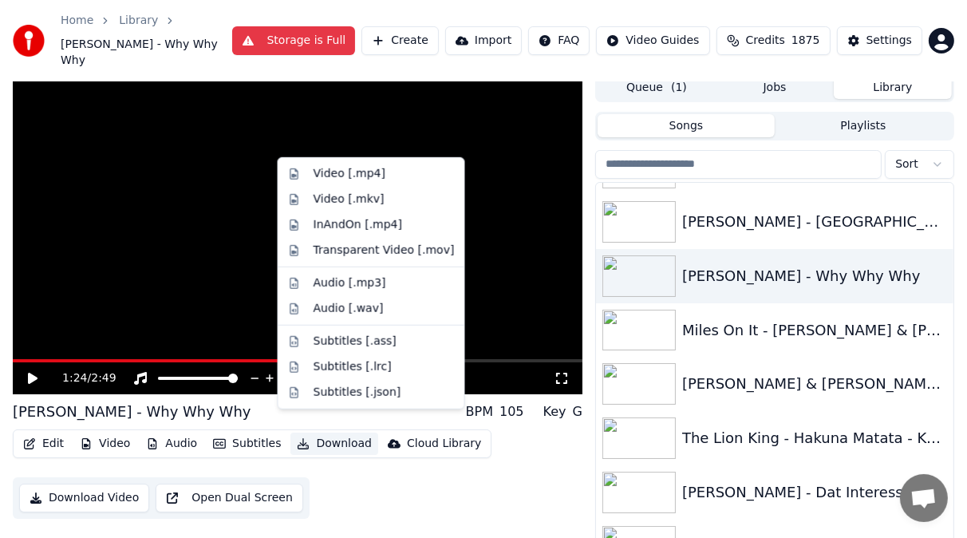
click at [326, 433] on button "Download" at bounding box center [335, 444] width 88 height 22
click at [329, 174] on div "Video [.mp4]" at bounding box center [350, 174] width 72 height 16
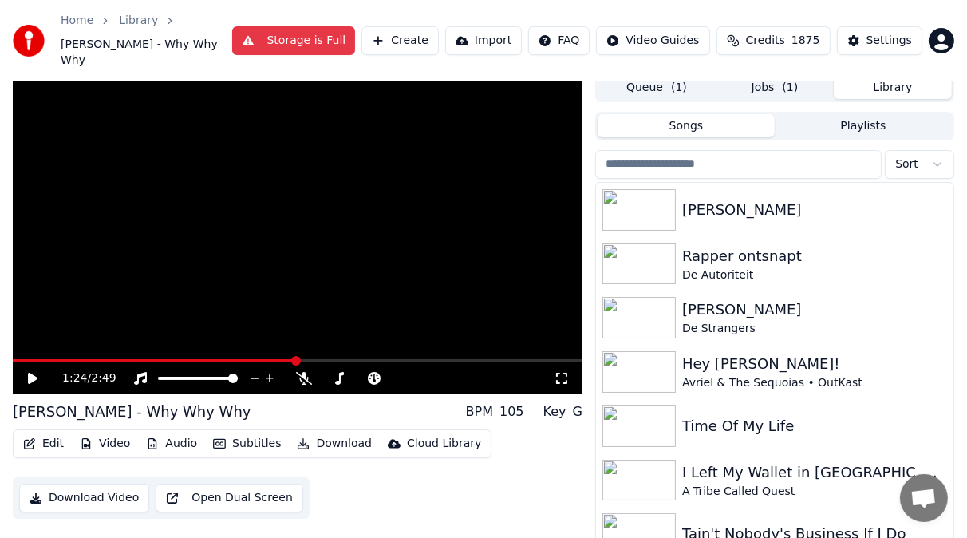
click at [892, 76] on button "Library" at bounding box center [893, 87] width 118 height 23
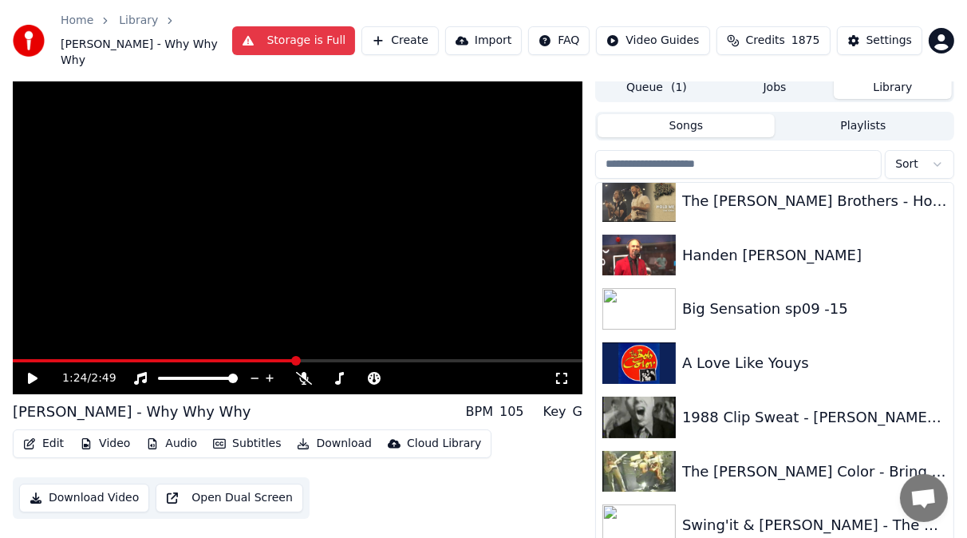
scroll to position [7418, 0]
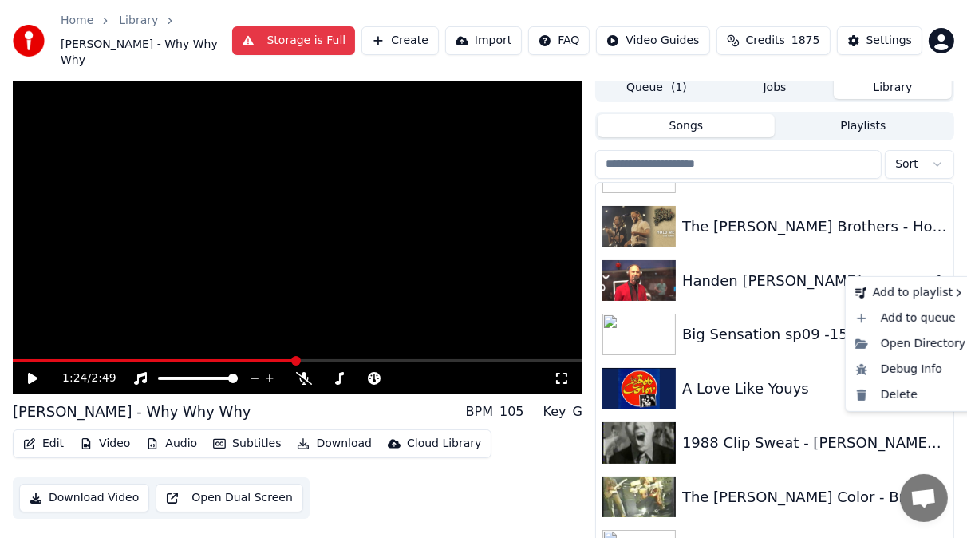
click at [931, 274] on icon "button" at bounding box center [939, 280] width 16 height 13
click at [917, 397] on div "Delete" at bounding box center [910, 395] width 123 height 26
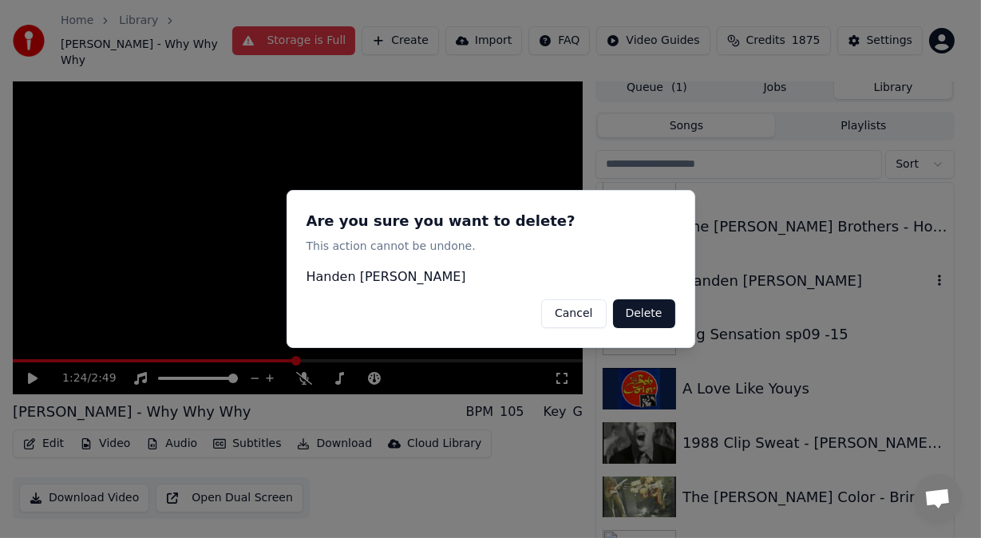
click at [642, 314] on button "Delete" at bounding box center [644, 313] width 62 height 29
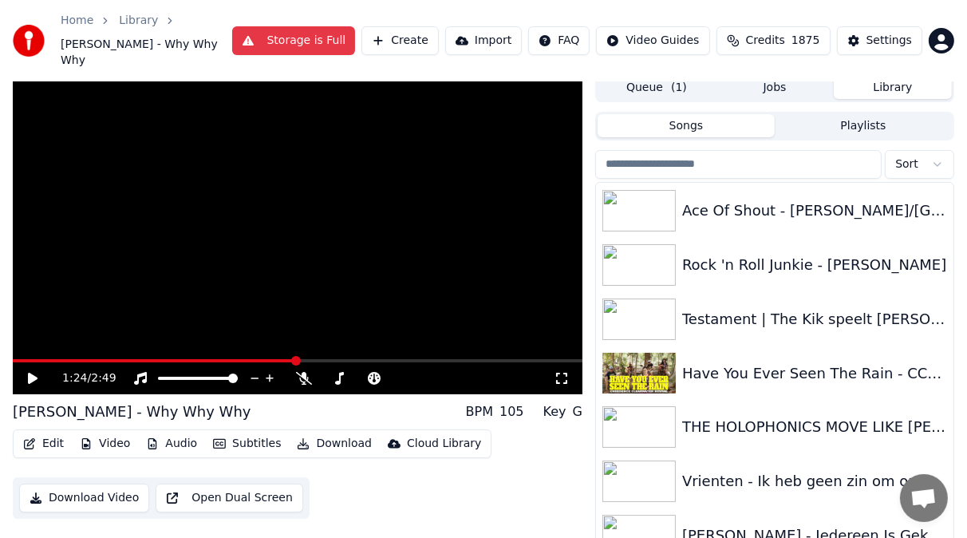
scroll to position [8839, 0]
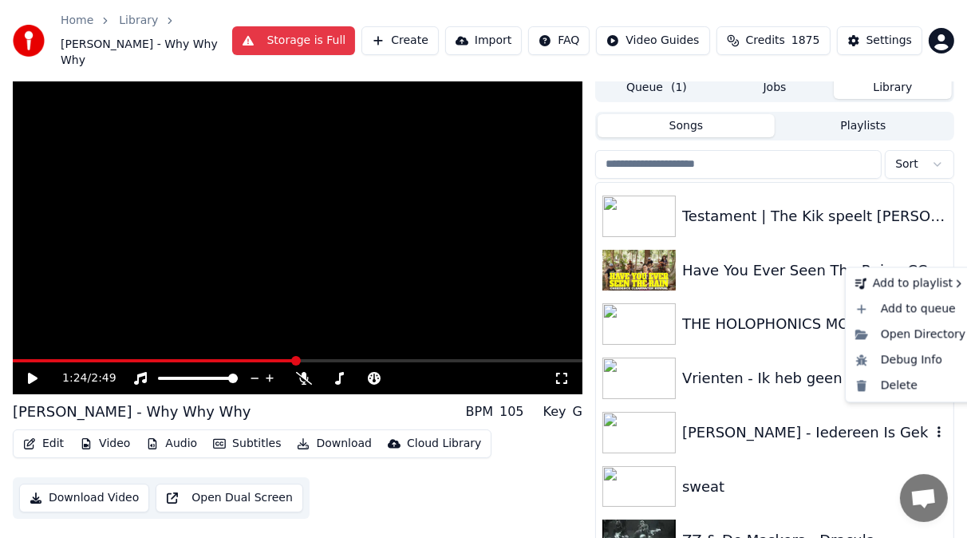
click at [931, 425] on icon "button" at bounding box center [939, 431] width 16 height 13
click at [899, 387] on div "Delete" at bounding box center [910, 386] width 123 height 26
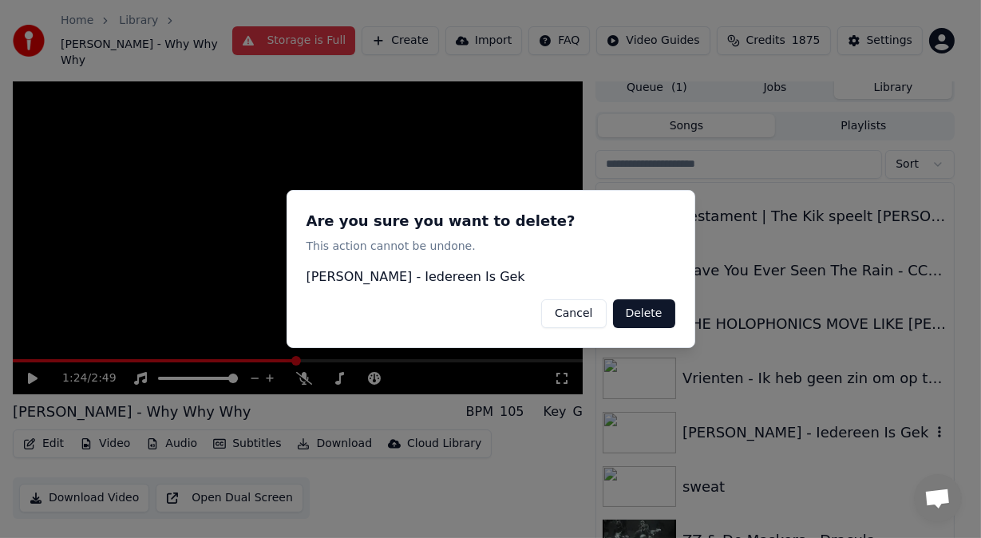
click at [646, 314] on button "Delete" at bounding box center [644, 313] width 62 height 29
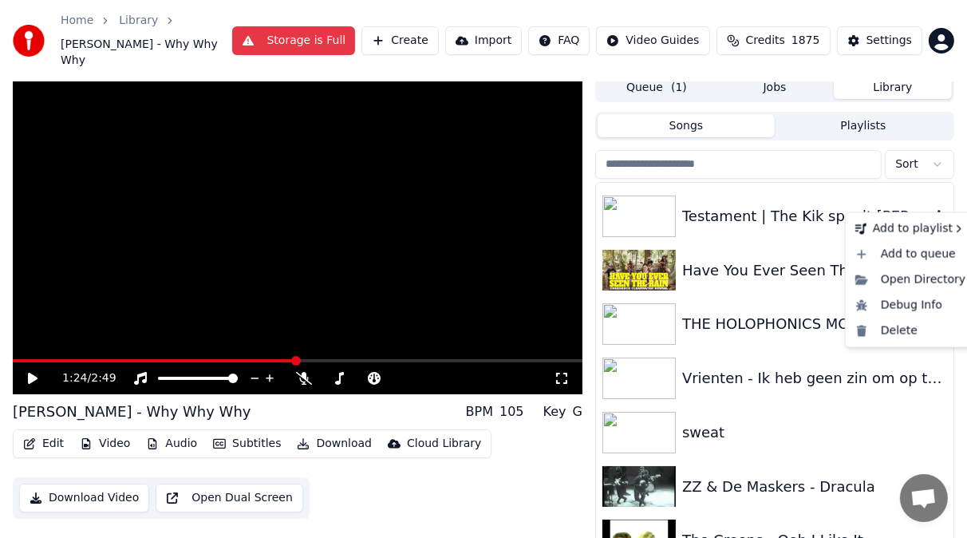
click at [931, 209] on icon "button" at bounding box center [939, 215] width 16 height 13
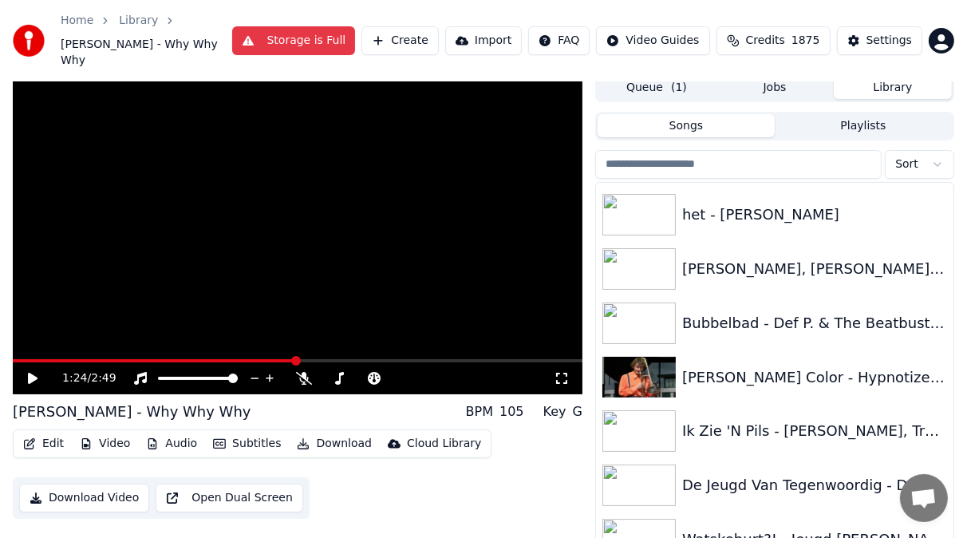
scroll to position [8233, 0]
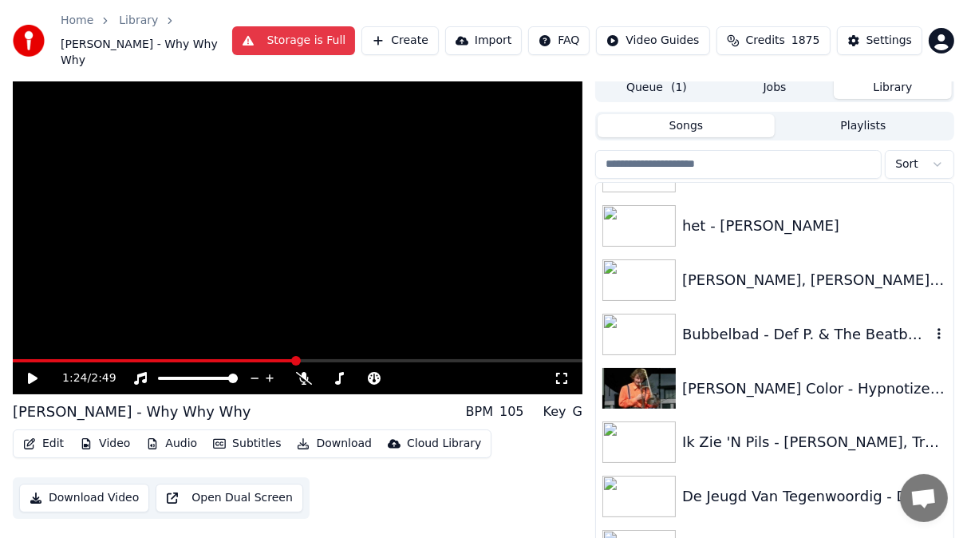
click at [649, 314] on img at bounding box center [639, 335] width 73 height 42
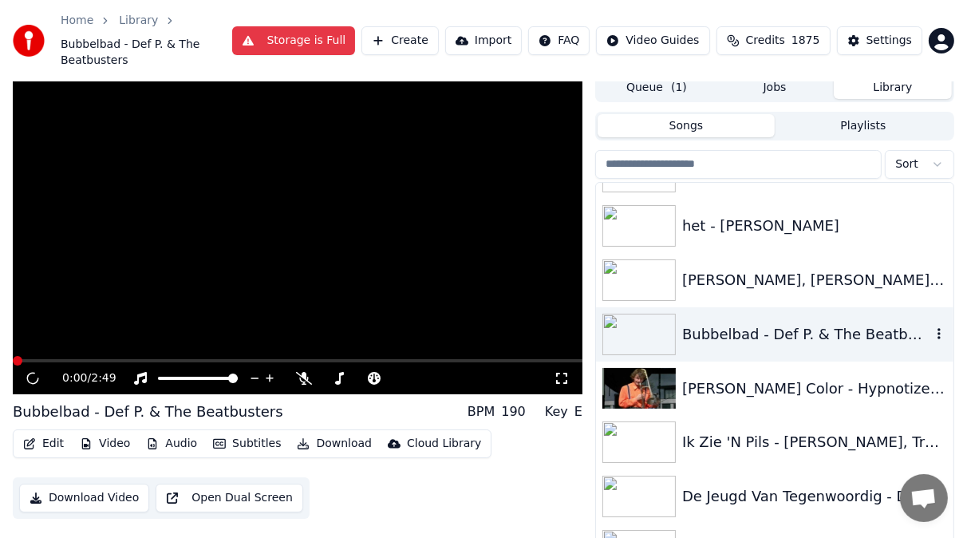
scroll to position [25, 0]
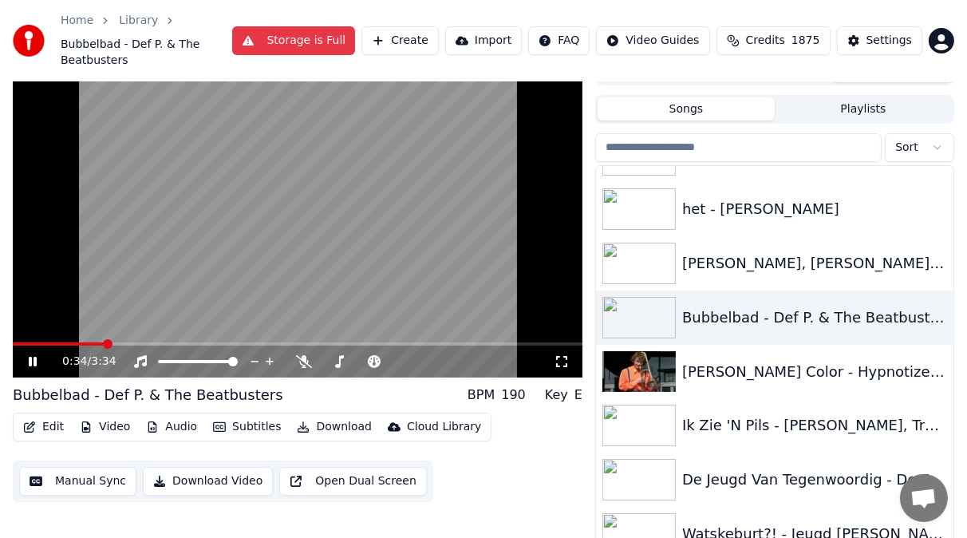
click at [35, 360] on icon at bounding box center [33, 362] width 8 height 10
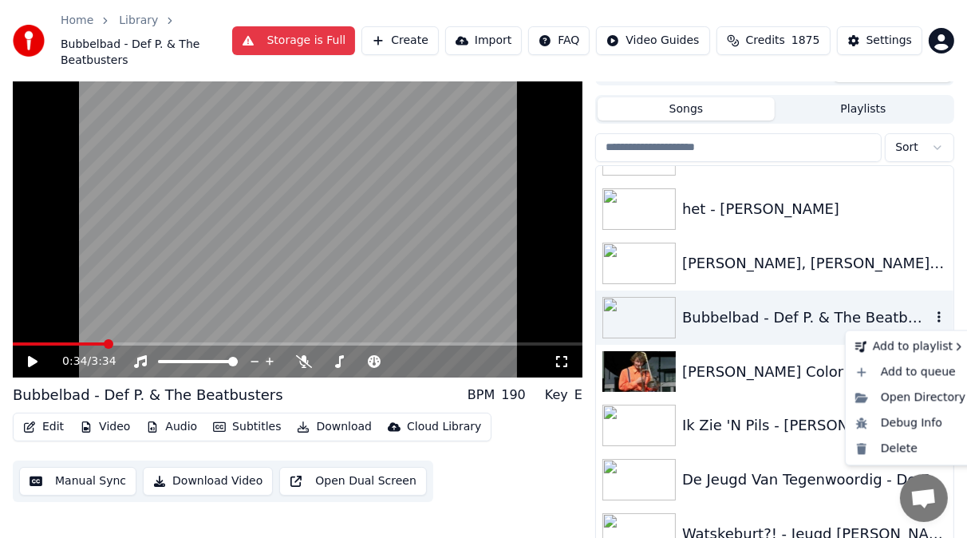
click at [931, 319] on icon "button" at bounding box center [939, 316] width 16 height 13
click at [904, 448] on div "Delete" at bounding box center [910, 449] width 123 height 26
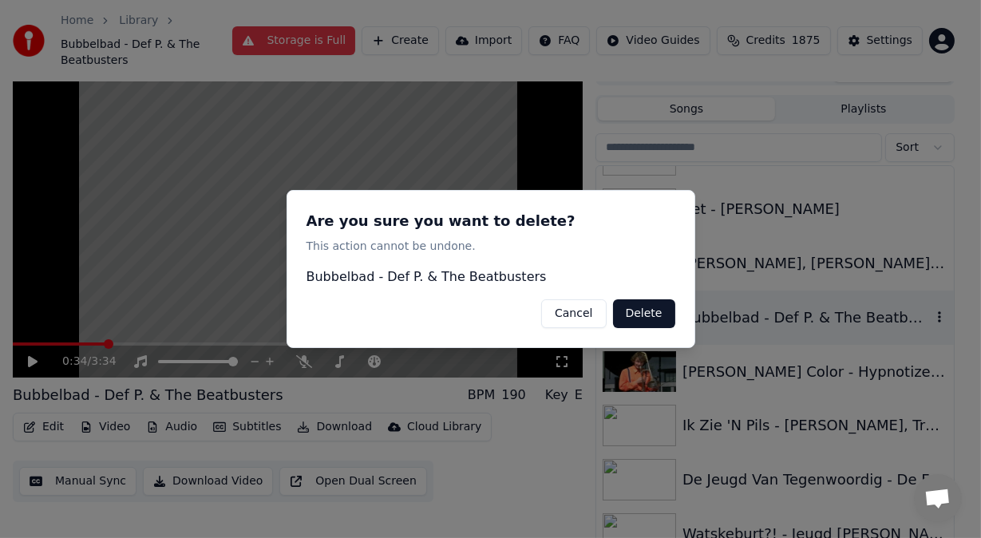
click at [646, 311] on button "Delete" at bounding box center [644, 313] width 62 height 29
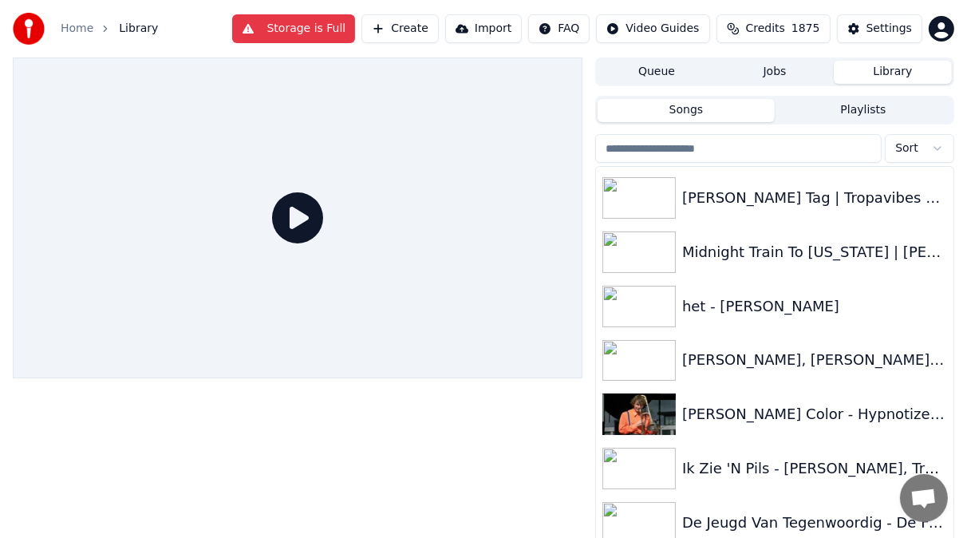
scroll to position [8105, 0]
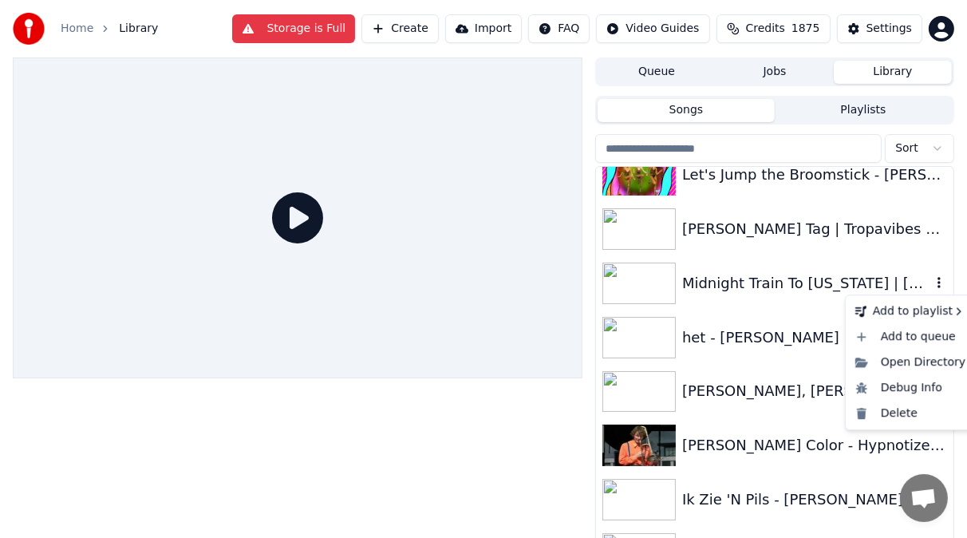
click at [931, 284] on icon "button" at bounding box center [939, 282] width 16 height 13
click at [911, 411] on div "Delete" at bounding box center [910, 414] width 123 height 26
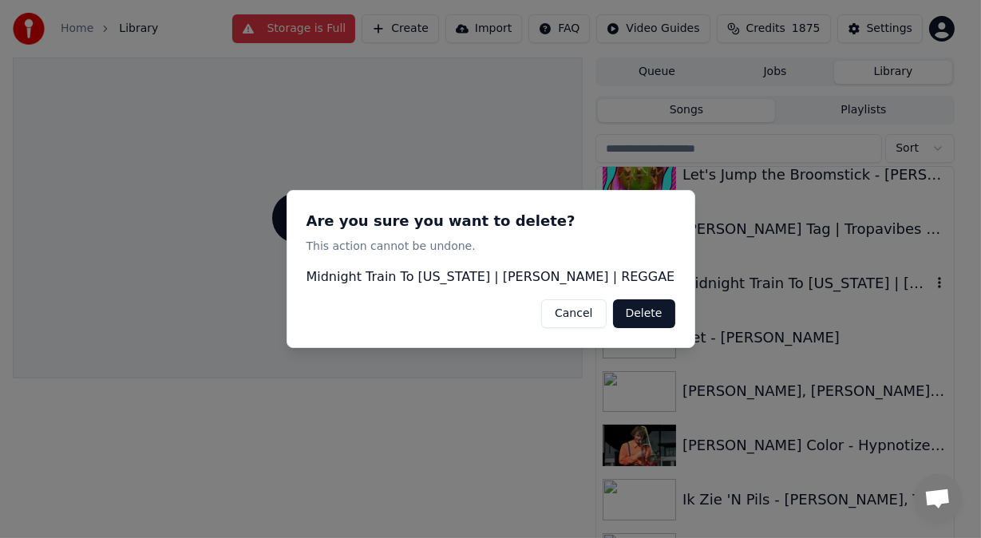
click at [650, 308] on button "Delete" at bounding box center [644, 313] width 62 height 29
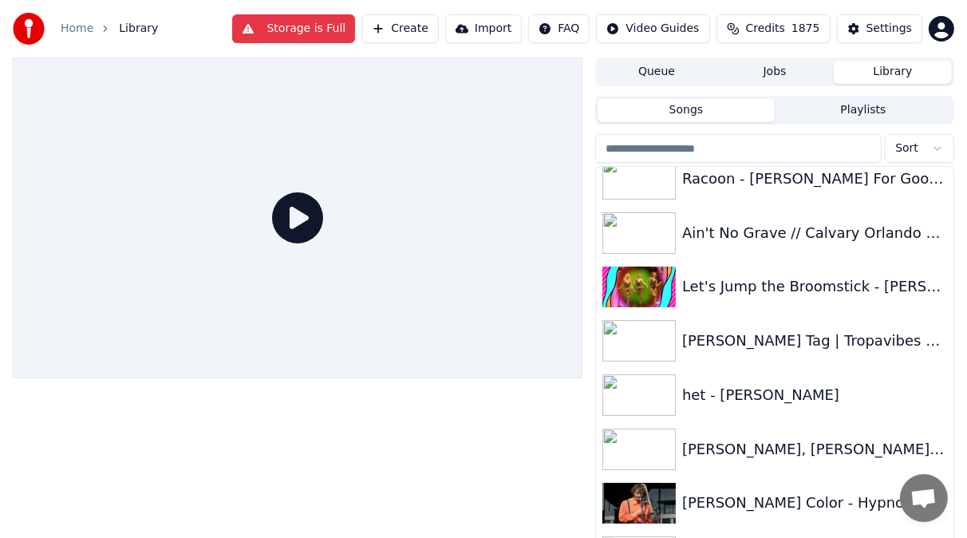
scroll to position [7977, 0]
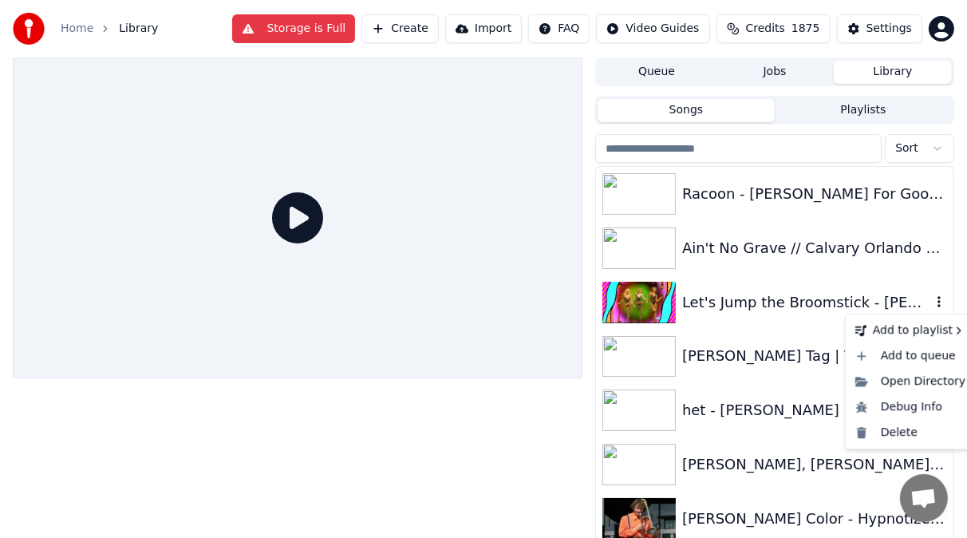
click at [938, 301] on icon "button" at bounding box center [939, 301] width 3 height 11
click at [903, 434] on div "Delete" at bounding box center [910, 433] width 123 height 26
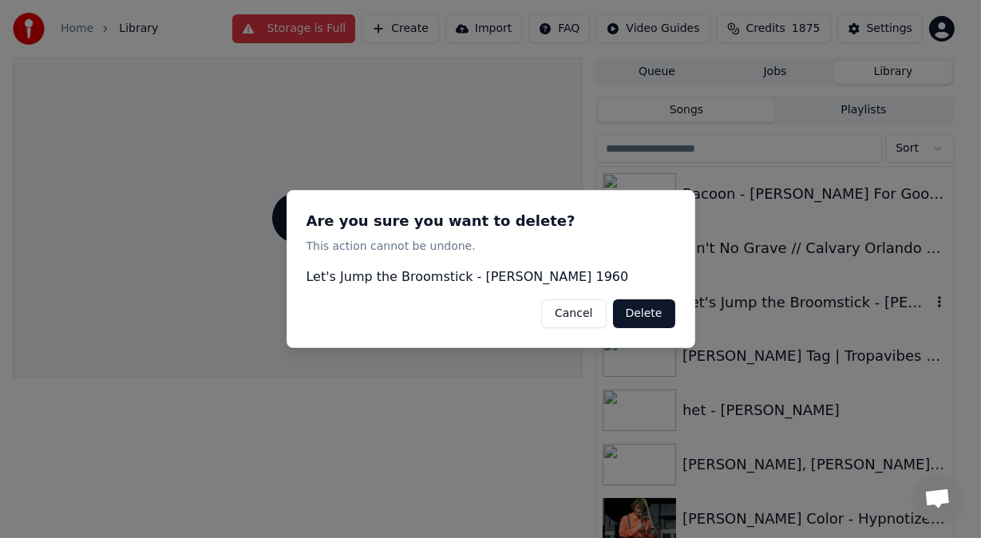
click at [658, 315] on button "Delete" at bounding box center [644, 313] width 62 height 29
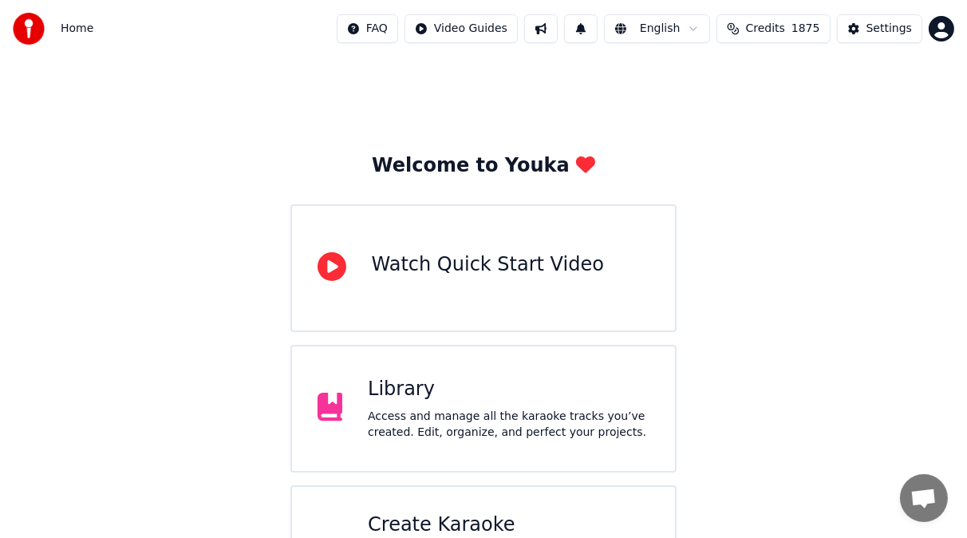
click at [457, 397] on div "Library" at bounding box center [509, 390] width 282 height 26
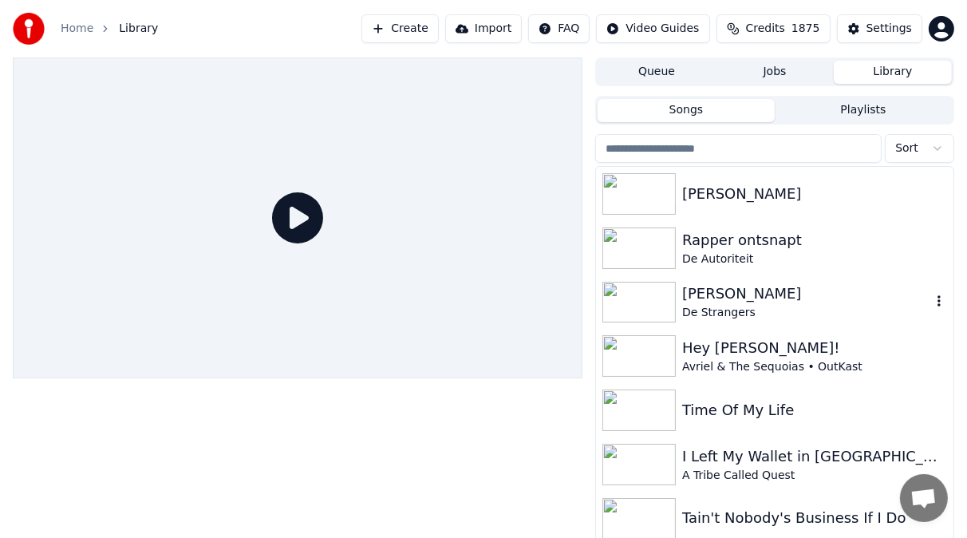
click at [786, 295] on div "[PERSON_NAME]" at bounding box center [806, 294] width 249 height 22
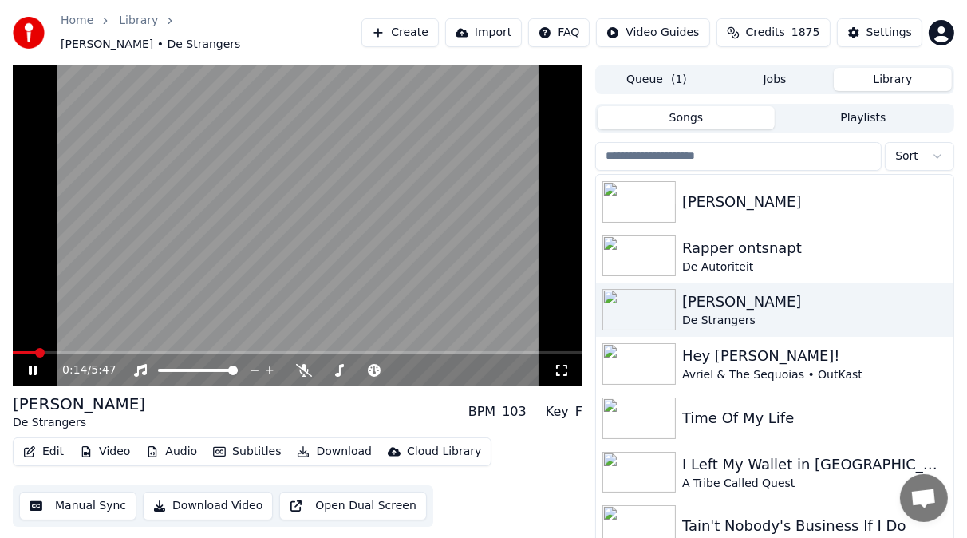
click at [35, 366] on icon at bounding box center [33, 371] width 8 height 10
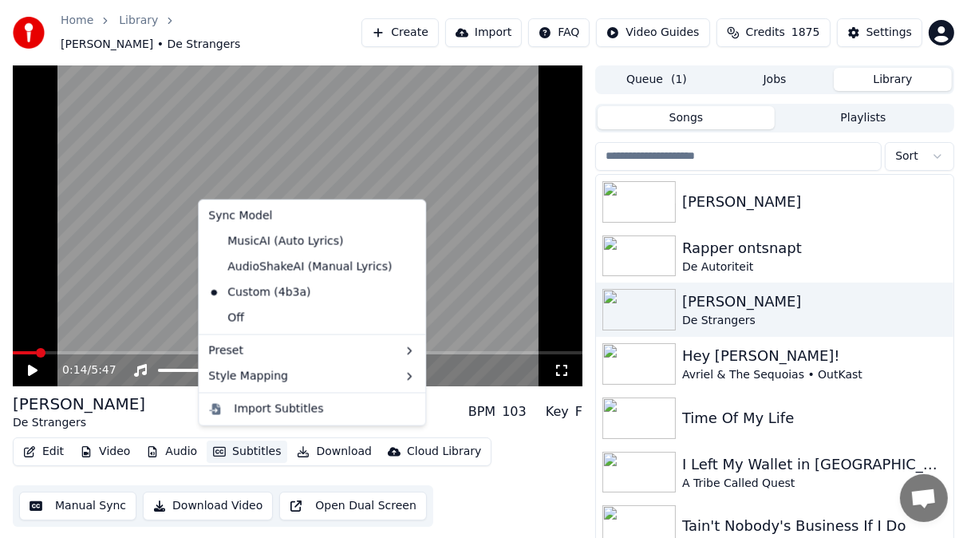
click at [249, 441] on button "Subtitles" at bounding box center [247, 452] width 81 height 22
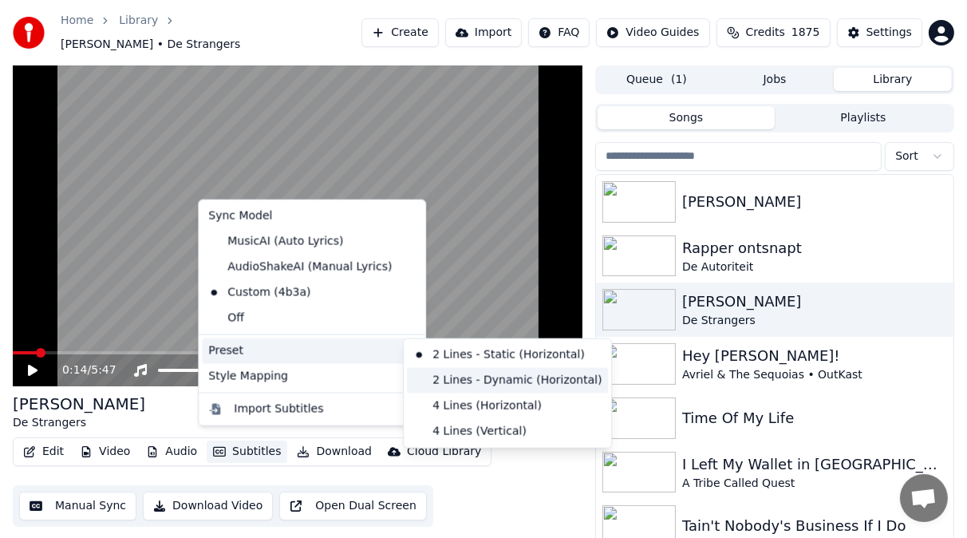
click at [443, 384] on div "2 Lines - Dynamic (Horizontal)" at bounding box center [507, 381] width 201 height 26
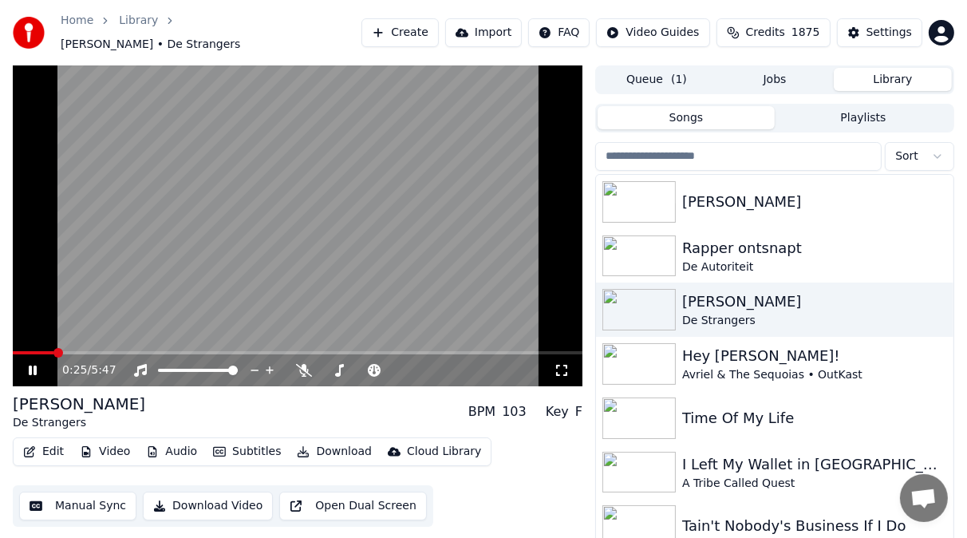
click at [30, 366] on icon at bounding box center [33, 371] width 8 height 10
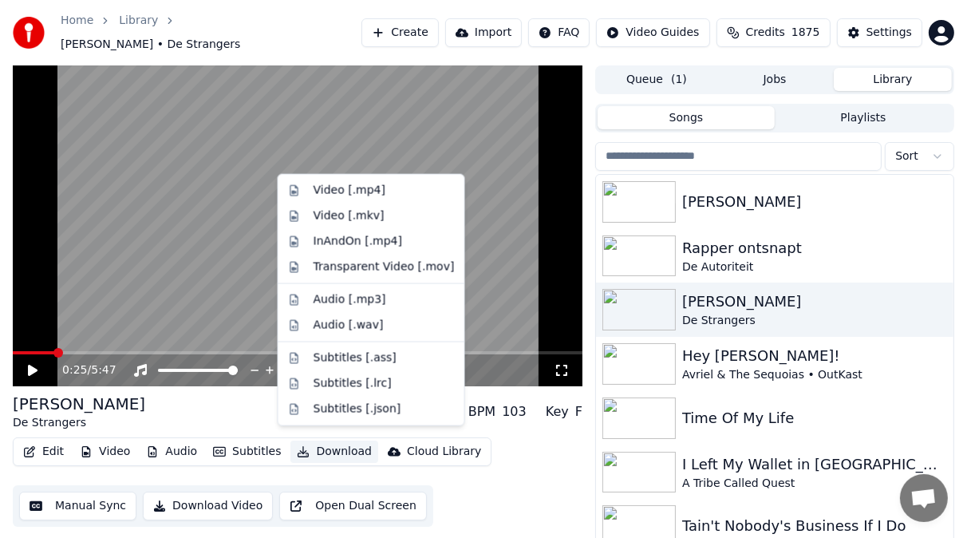
click at [326, 441] on button "Download" at bounding box center [335, 452] width 88 height 22
click at [336, 192] on div "Video [.mp4]" at bounding box center [350, 191] width 72 height 16
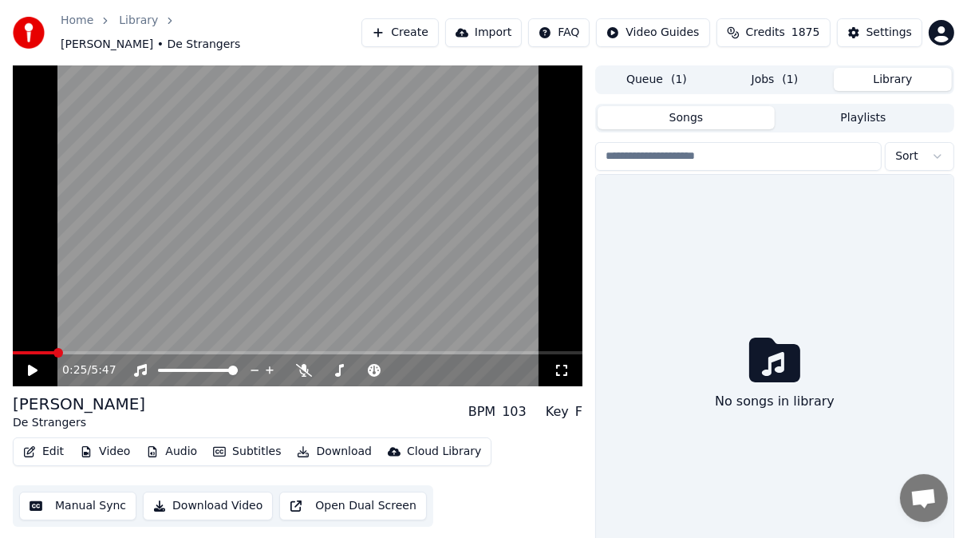
click at [884, 68] on button "Library" at bounding box center [893, 79] width 118 height 23
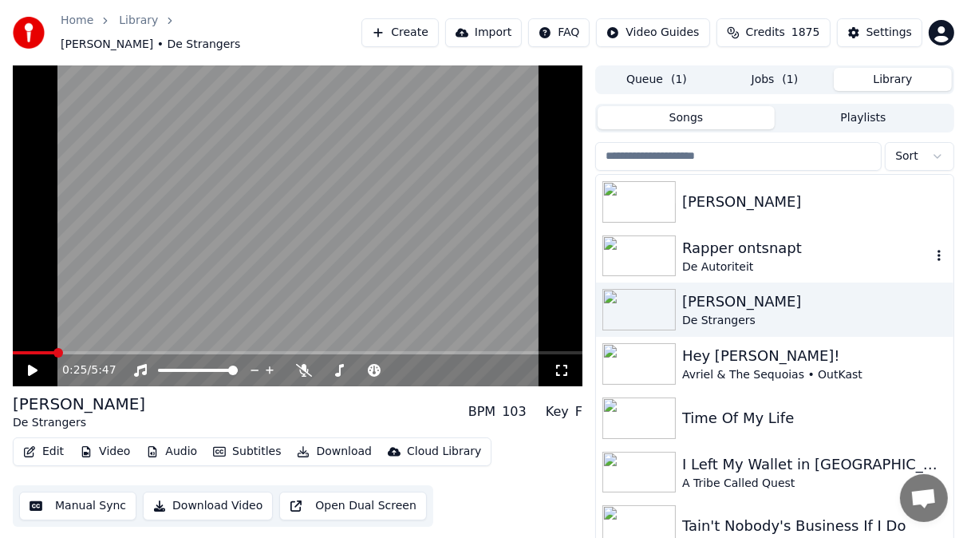
click at [650, 244] on img at bounding box center [639, 256] width 73 height 42
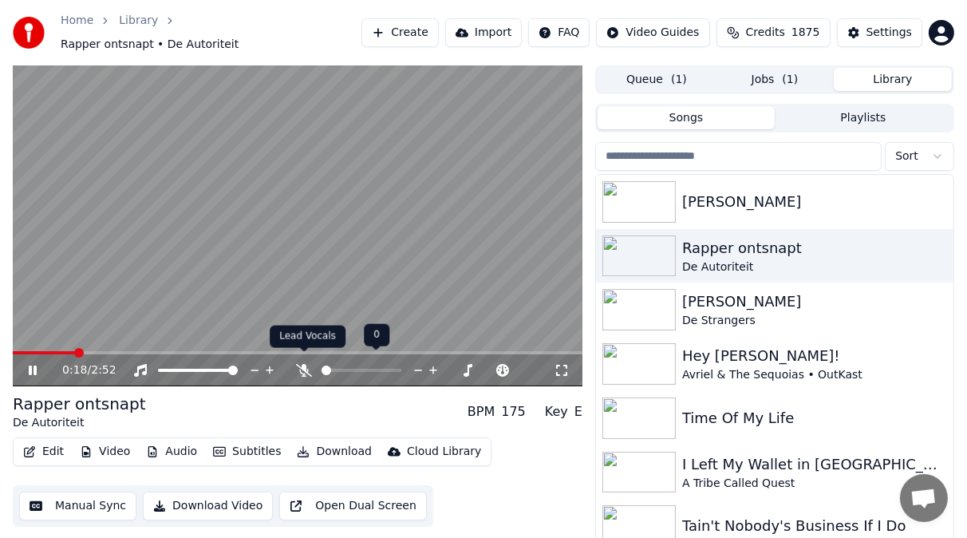
click at [304, 364] on icon at bounding box center [304, 370] width 16 height 13
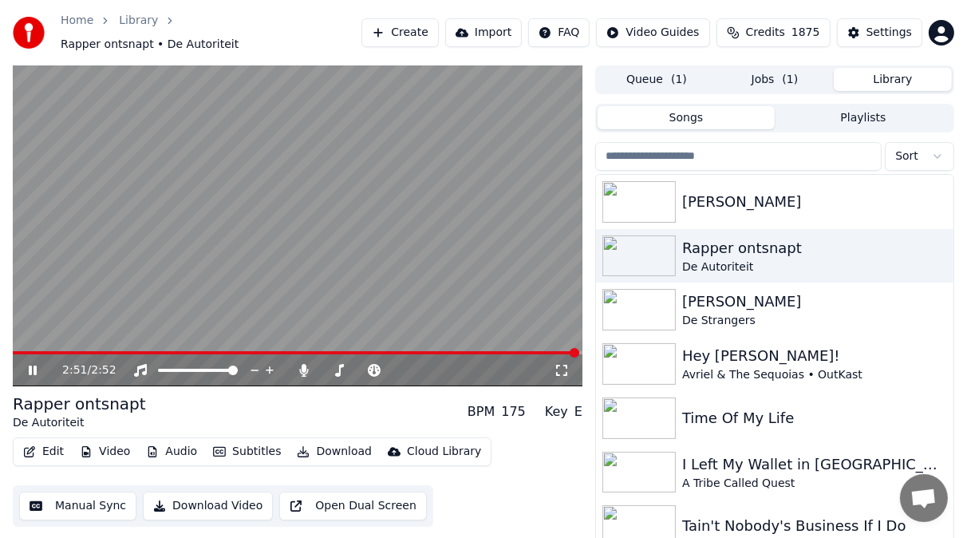
click at [31, 366] on icon at bounding box center [33, 371] width 8 height 10
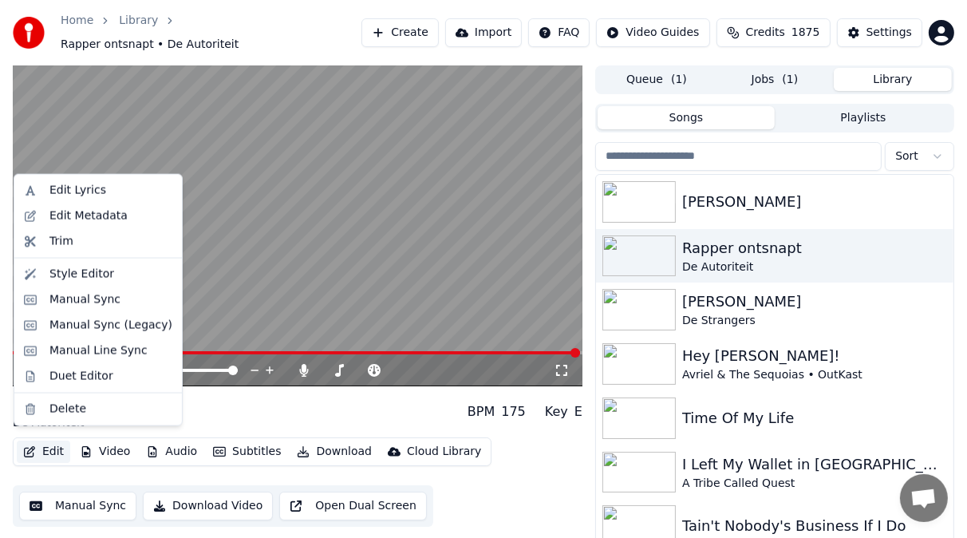
click at [54, 442] on button "Edit" at bounding box center [43, 452] width 53 height 22
click at [65, 328] on div "Manual Sync (Legacy)" at bounding box center [110, 326] width 123 height 16
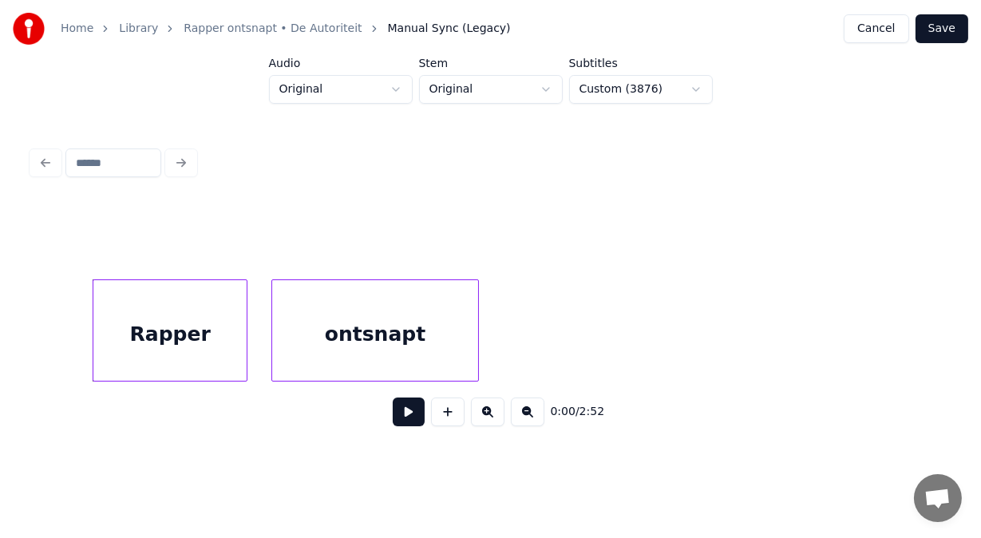
click at [395, 422] on button at bounding box center [409, 411] width 32 height 29
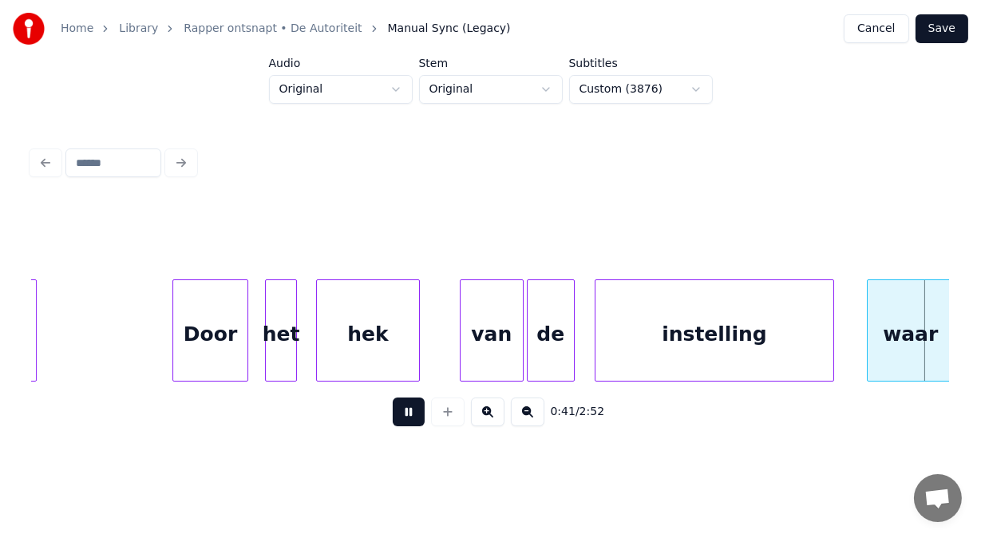
scroll to position [0, 16565]
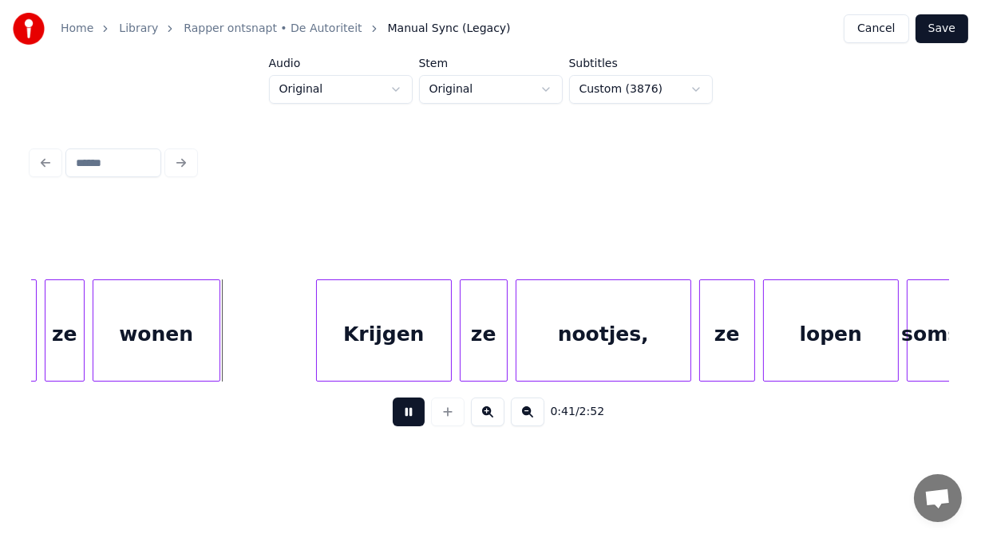
click at [395, 422] on button at bounding box center [409, 411] width 32 height 29
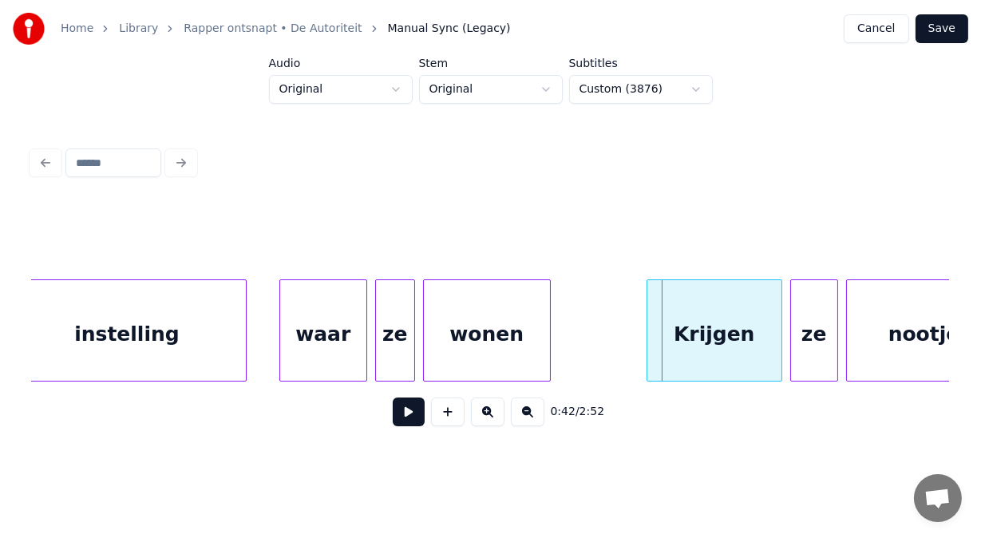
scroll to position [0, 16192]
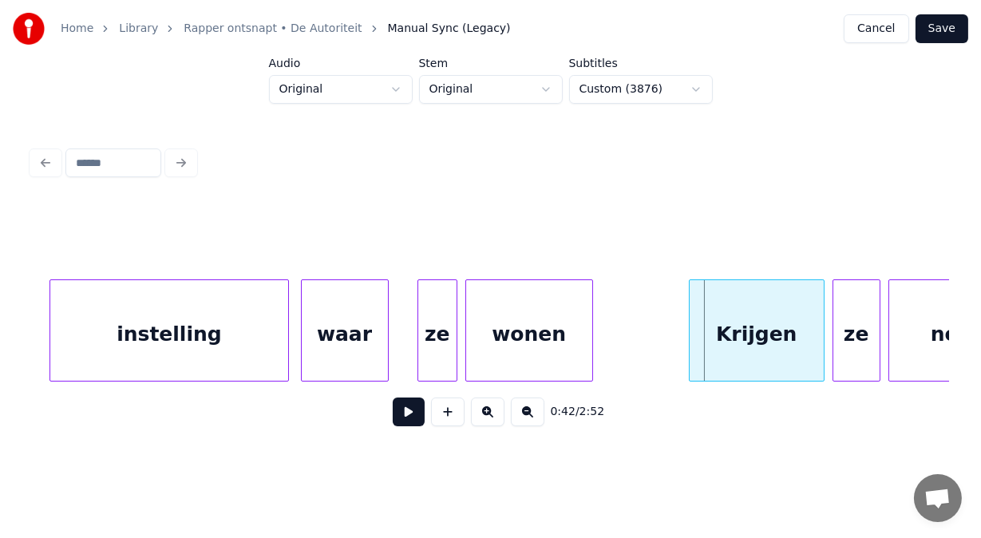
click at [314, 342] on div "waar" at bounding box center [345, 334] width 86 height 109
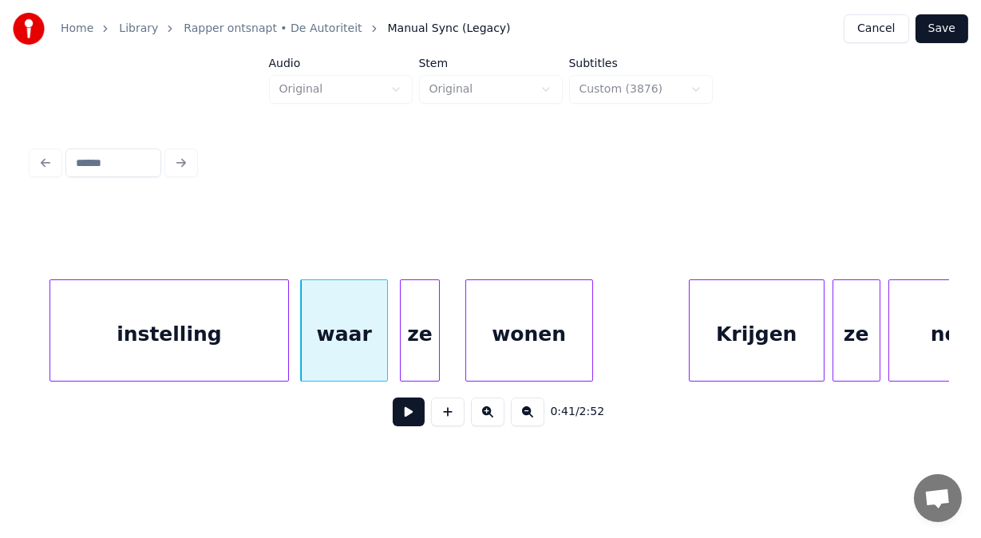
click at [417, 347] on div "ze" at bounding box center [420, 334] width 38 height 109
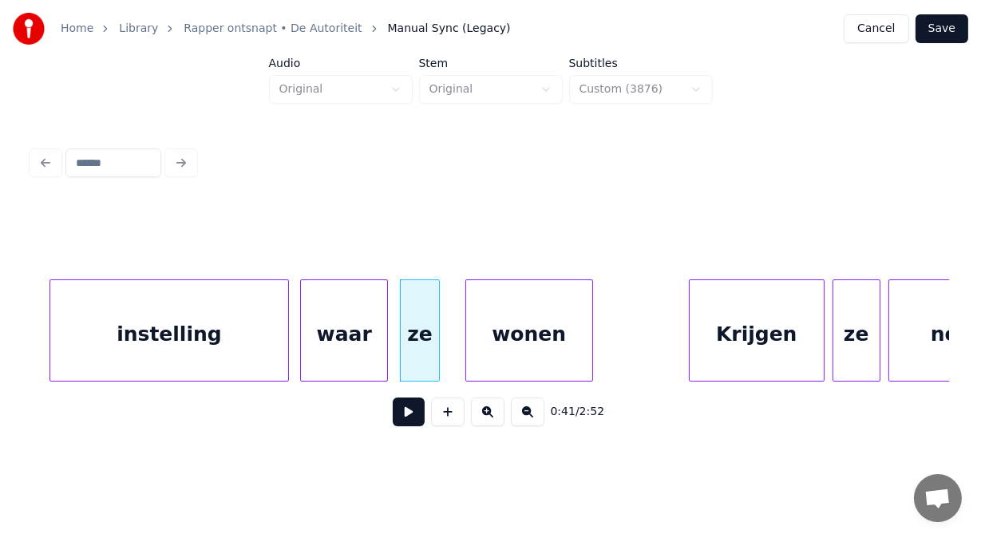
click at [408, 417] on button at bounding box center [409, 411] width 32 height 29
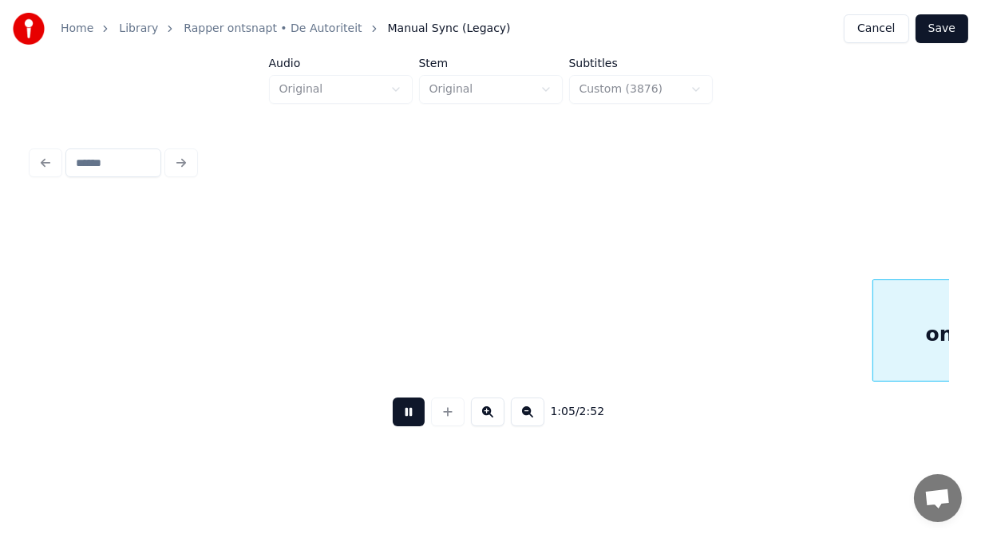
scroll to position [0, 26302]
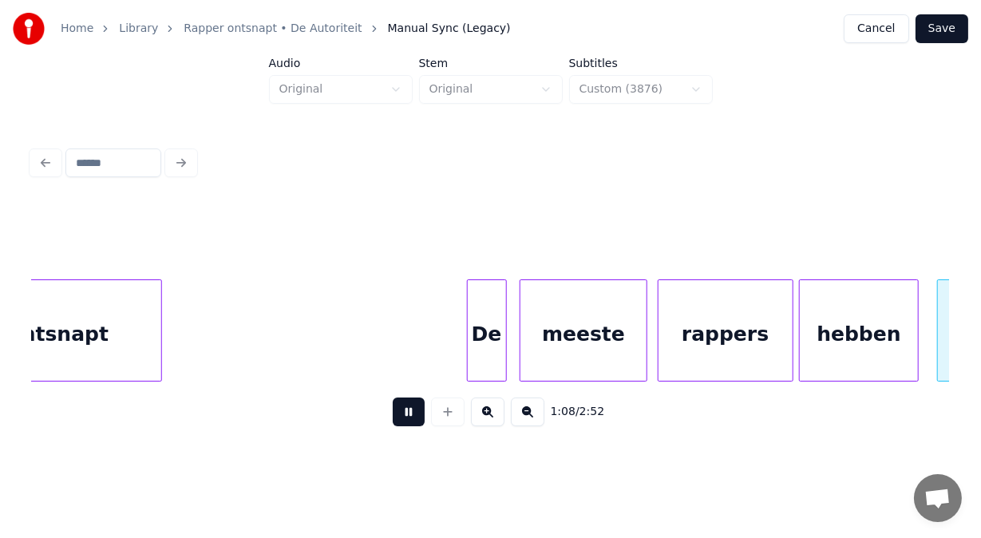
click at [408, 417] on button at bounding box center [409, 411] width 32 height 29
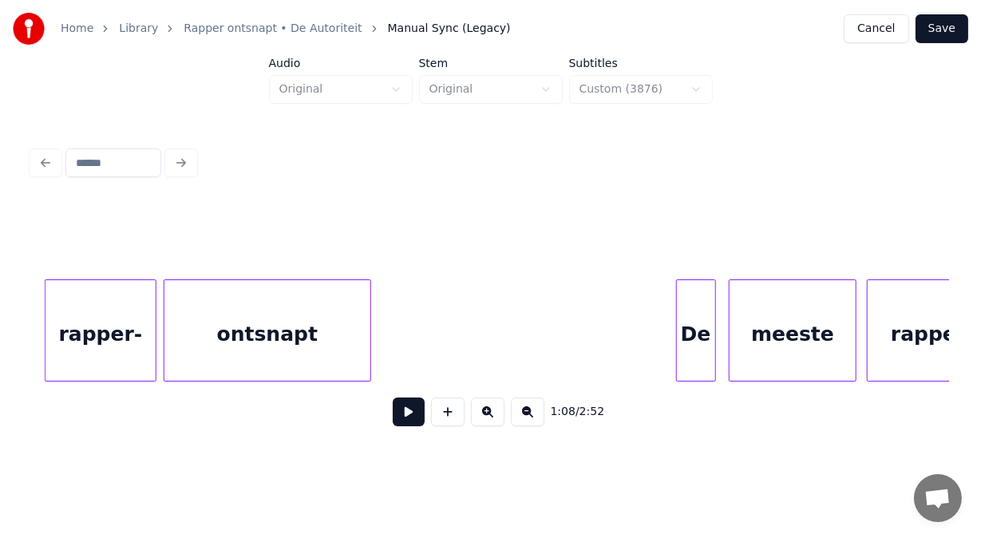
scroll to position [0, 25944]
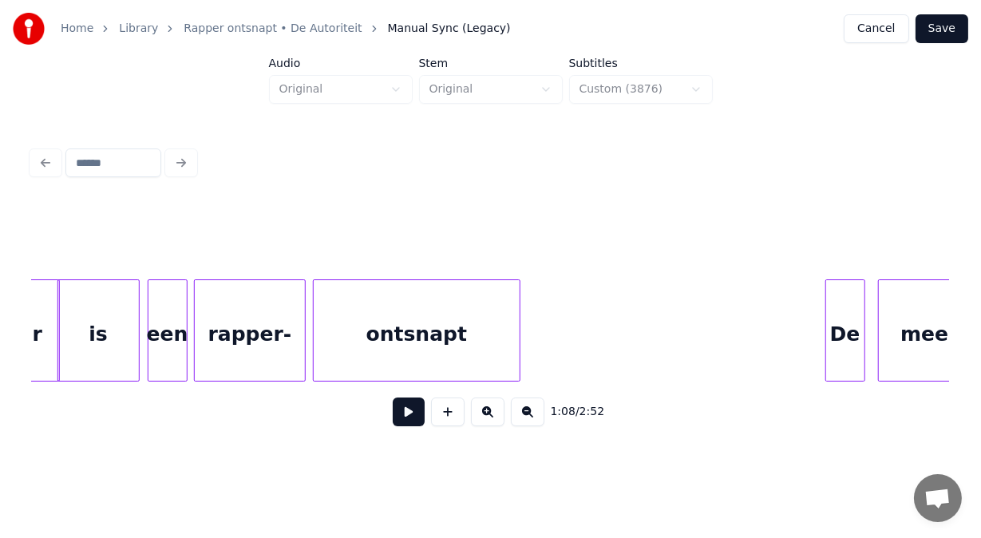
click at [409, 343] on div "ontsnapt" at bounding box center [417, 334] width 206 height 109
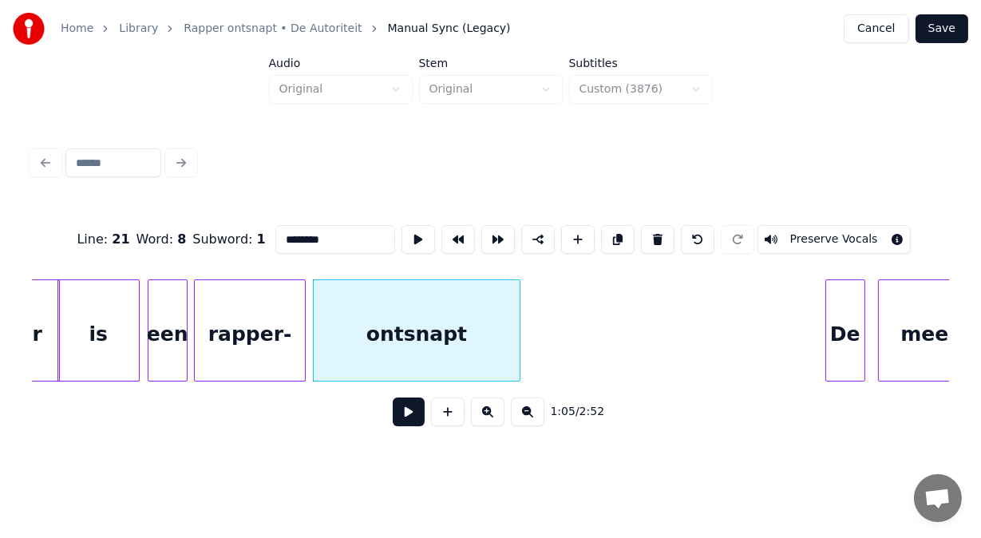
drag, startPoint x: 303, startPoint y: 236, endPoint x: 236, endPoint y: 238, distance: 67.1
click at [236, 238] on div "Line : 21 Word : 8 Subword : 1 ******** Preserve Vocals" at bounding box center [490, 240] width 917 height 80
click at [276, 312] on div "rapper-" at bounding box center [250, 334] width 110 height 109
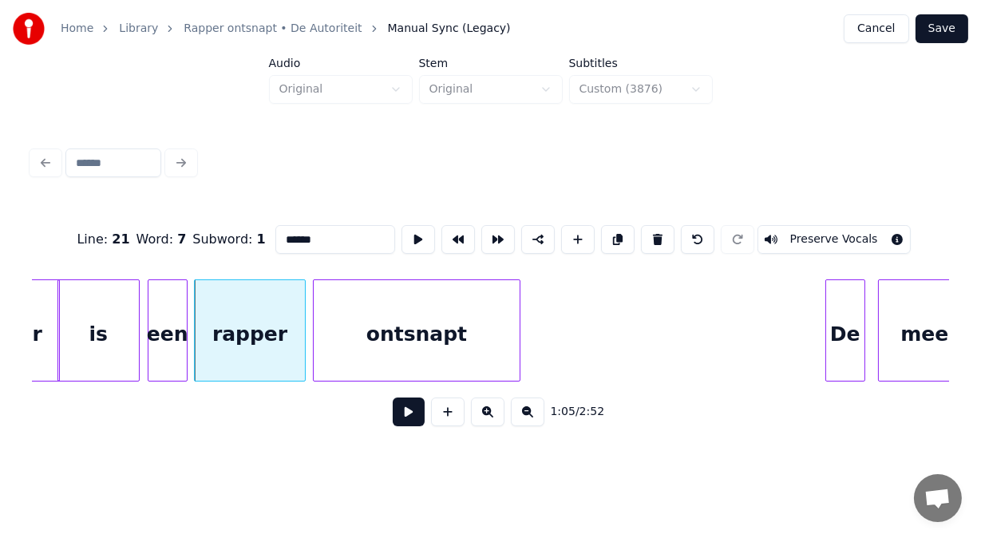
type input "******"
click at [393, 420] on button at bounding box center [409, 411] width 32 height 29
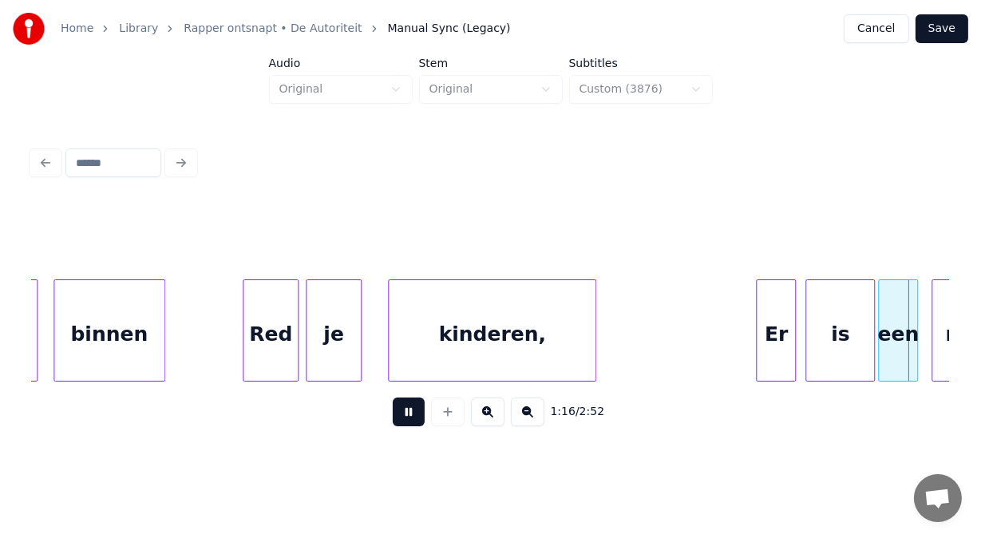
scroll to position [0, 30539]
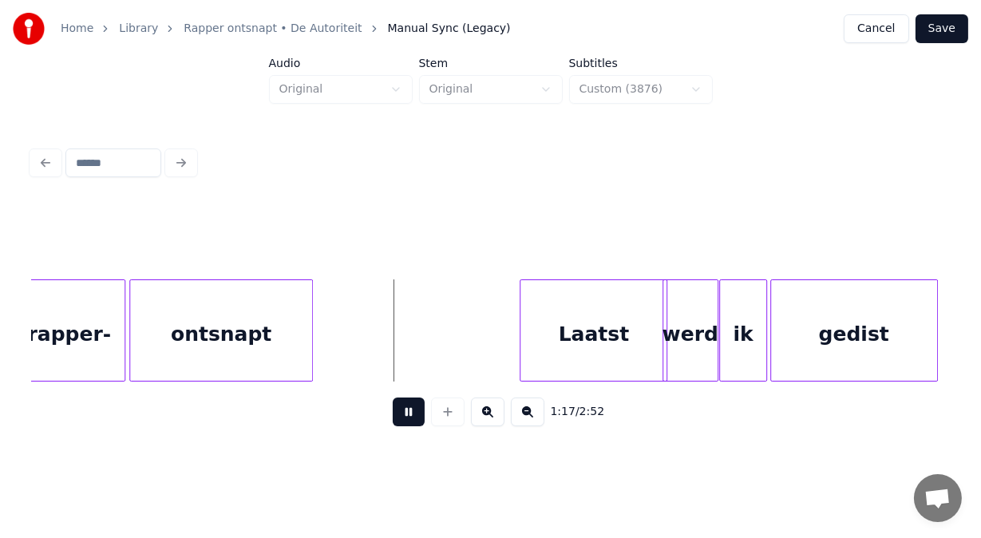
click at [393, 420] on button at bounding box center [409, 411] width 32 height 29
click at [105, 336] on div "rapper-" at bounding box center [69, 334] width 110 height 109
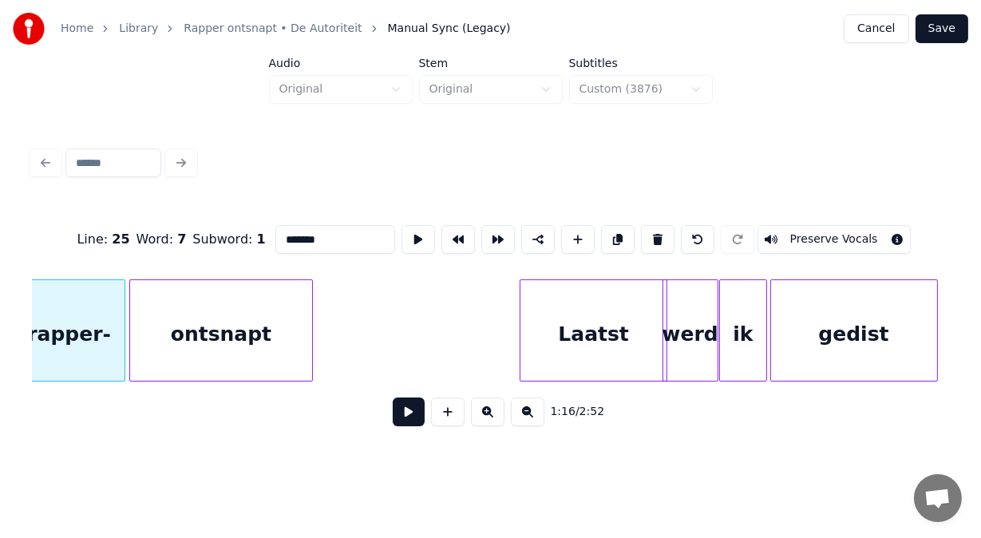
scroll to position [0, 30521]
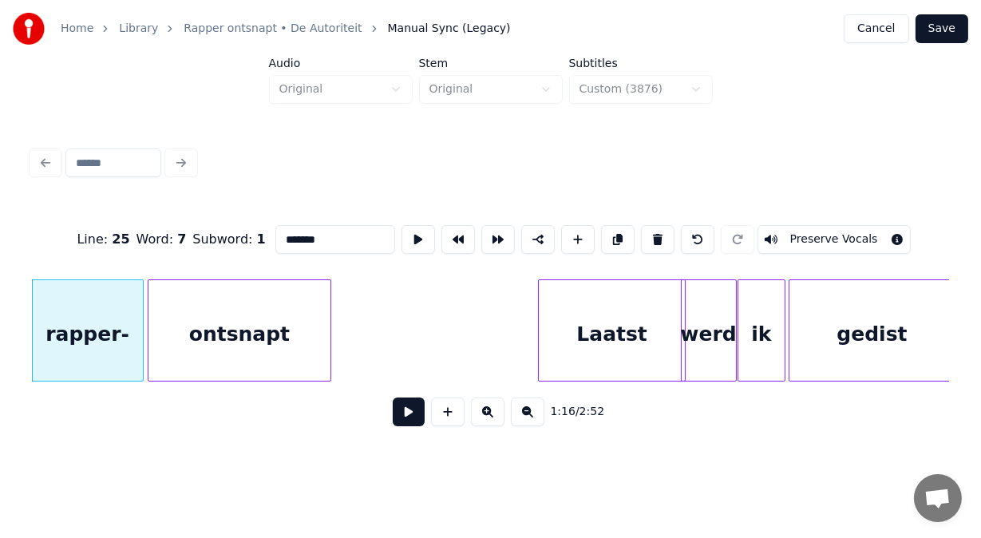
click at [288, 233] on input "*******" at bounding box center [335, 239] width 120 height 29
click at [583, 325] on div "Laatst" at bounding box center [612, 334] width 147 height 109
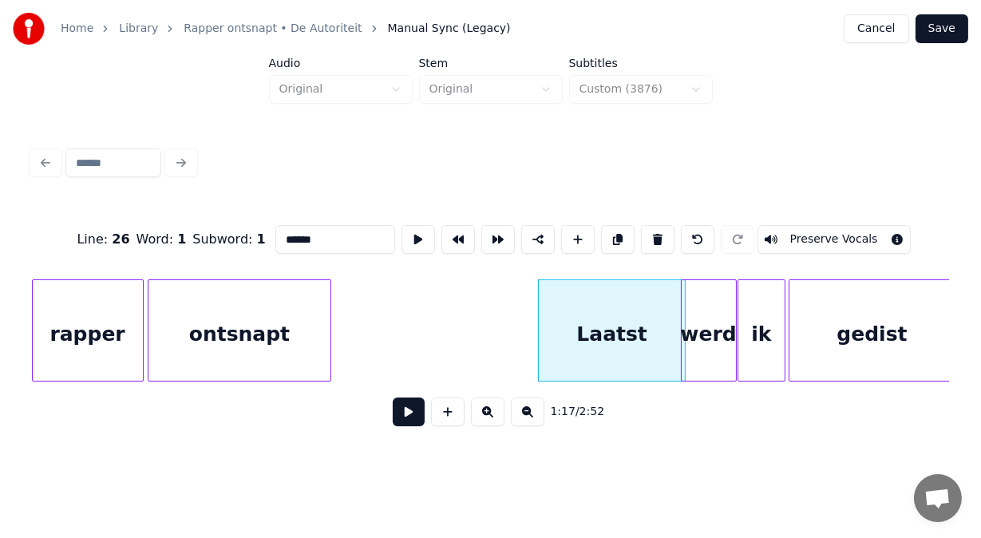
type input "******"
click at [399, 415] on button at bounding box center [409, 411] width 32 height 29
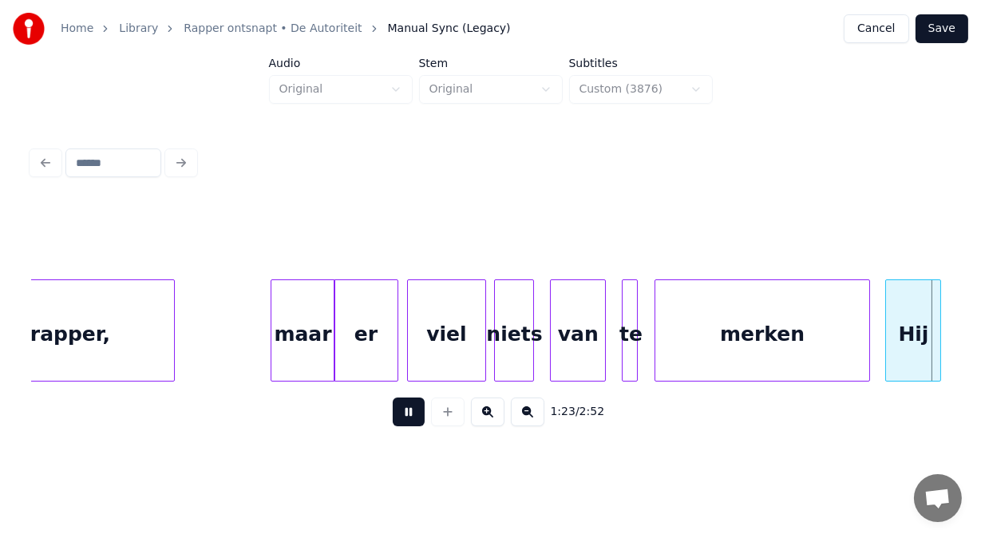
scroll to position [0, 33274]
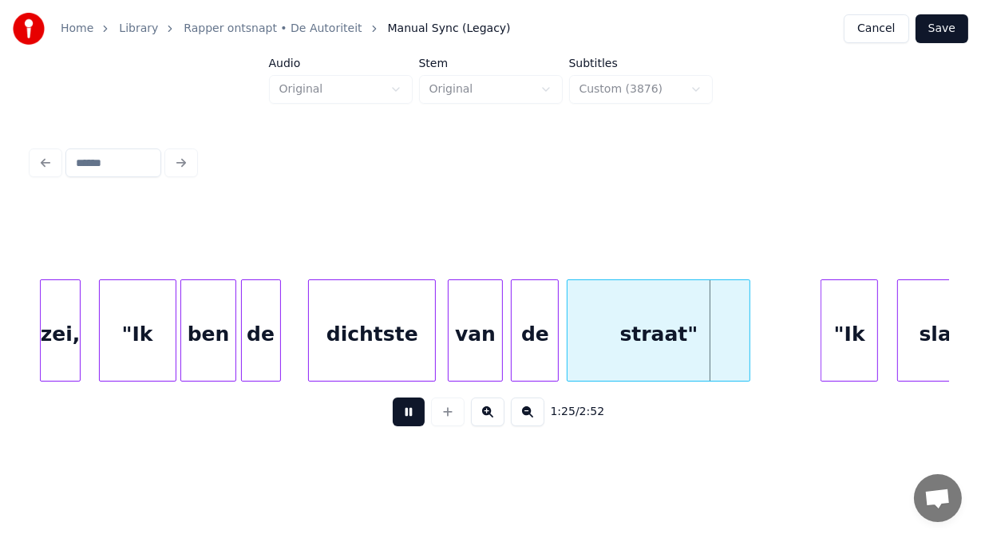
click at [399, 415] on button at bounding box center [409, 411] width 32 height 29
click at [415, 333] on div "dichtste" at bounding box center [372, 334] width 126 height 109
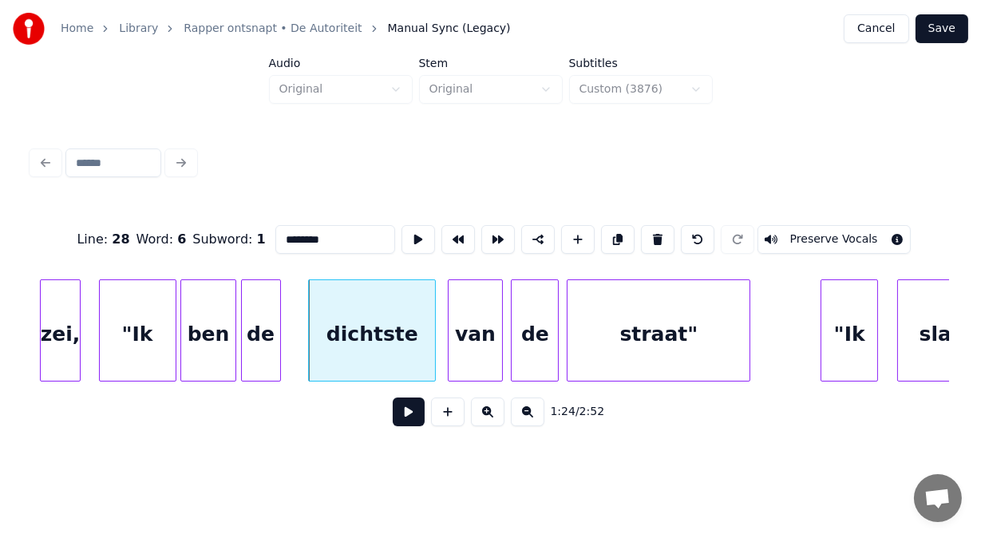
click at [290, 235] on input "********" at bounding box center [335, 239] width 120 height 29
type input "*******"
click at [397, 417] on button at bounding box center [409, 411] width 32 height 29
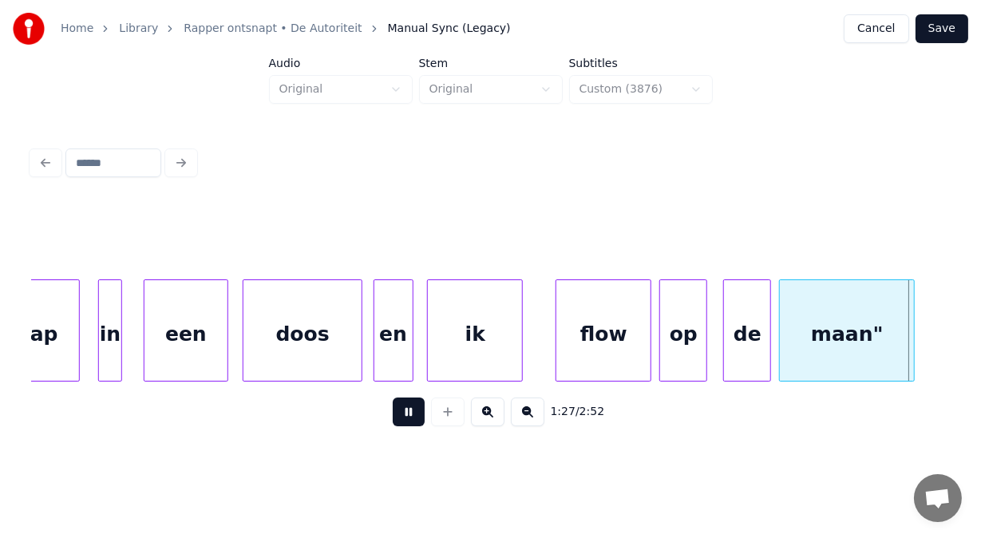
scroll to position [0, 35112]
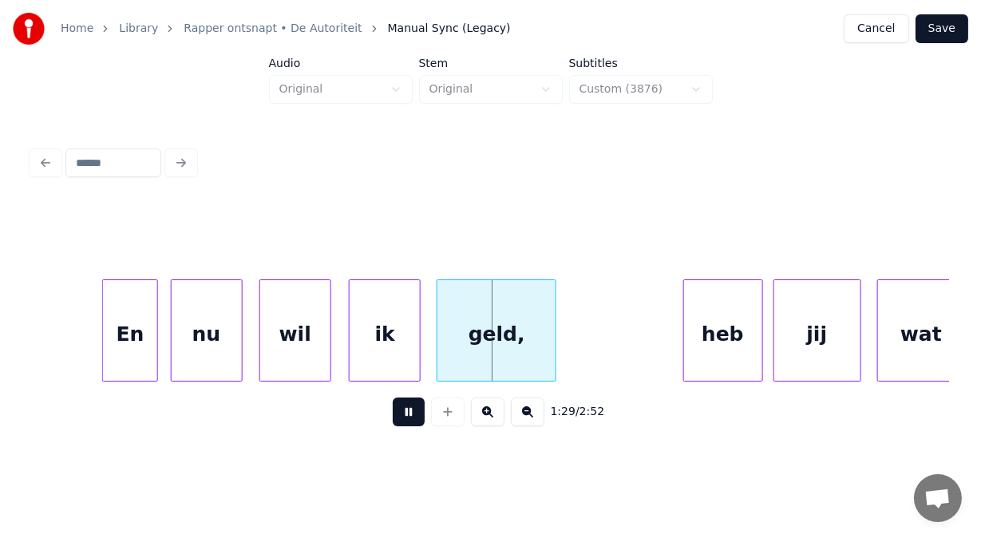
click at [397, 417] on button at bounding box center [409, 411] width 32 height 29
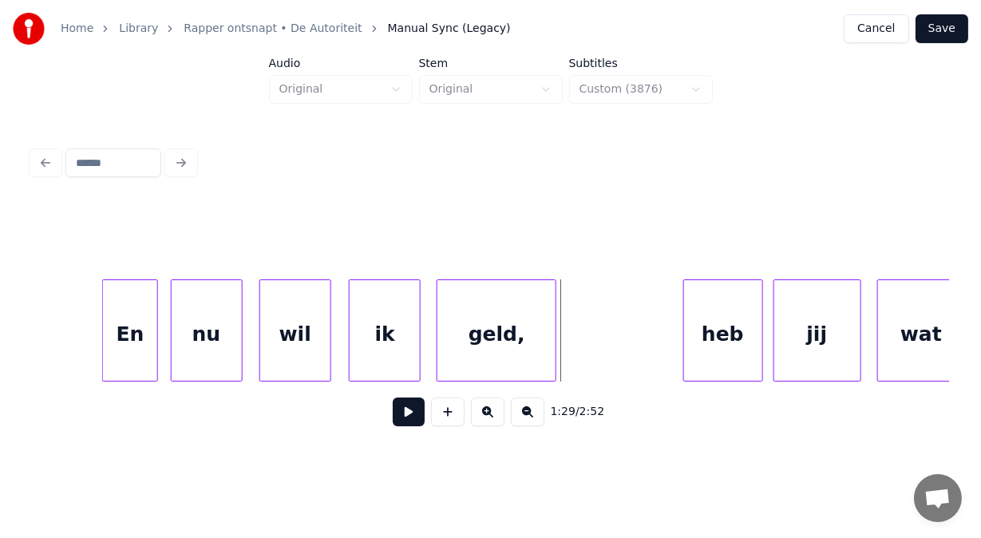
click at [397, 417] on button at bounding box center [409, 411] width 32 height 29
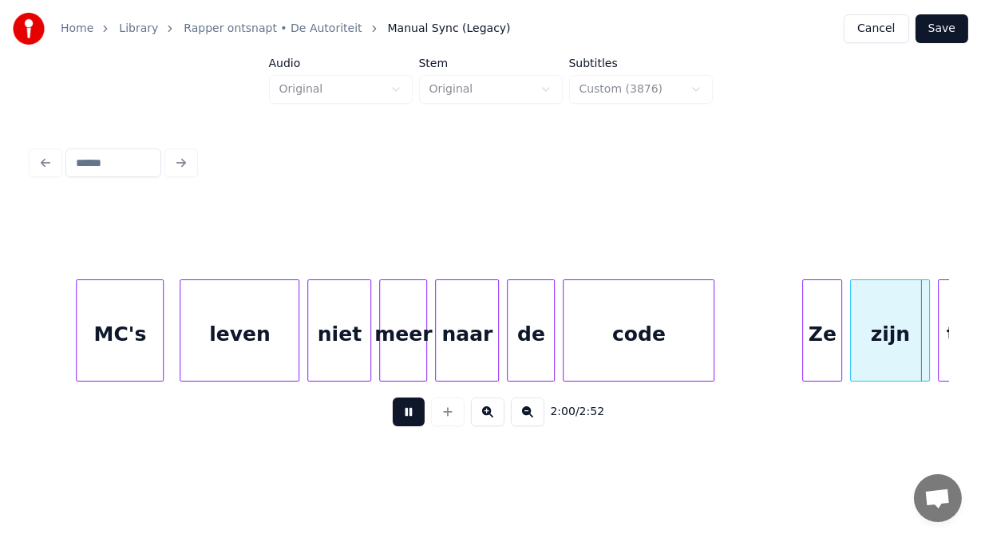
scroll to position [0, 47968]
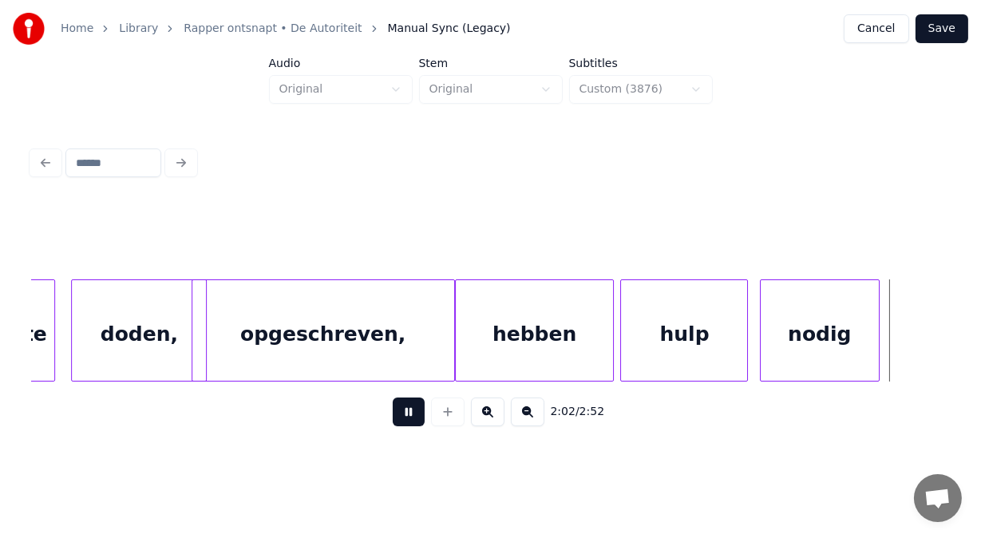
click at [397, 417] on button at bounding box center [409, 411] width 32 height 29
click at [130, 326] on div "doden," at bounding box center [139, 334] width 134 height 109
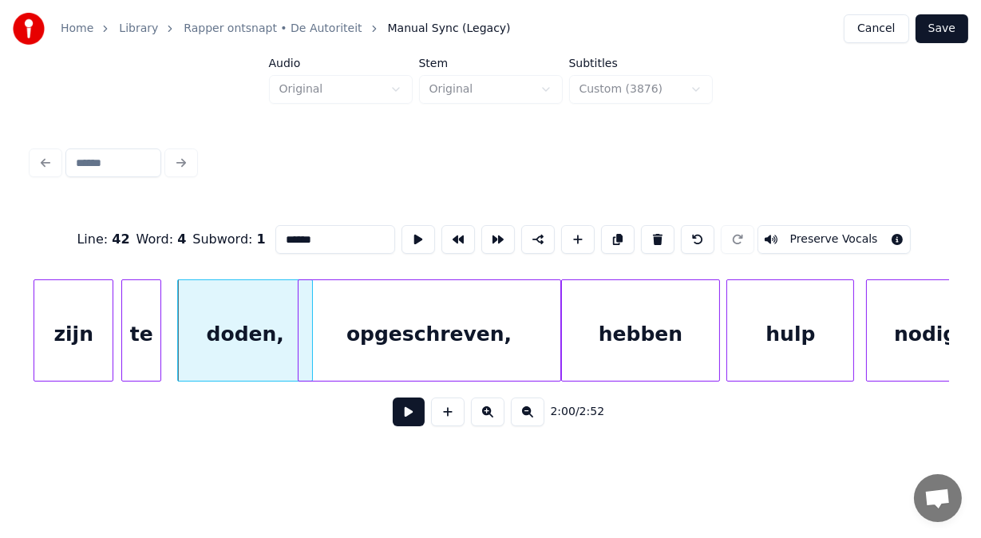
scroll to position [0, 47809]
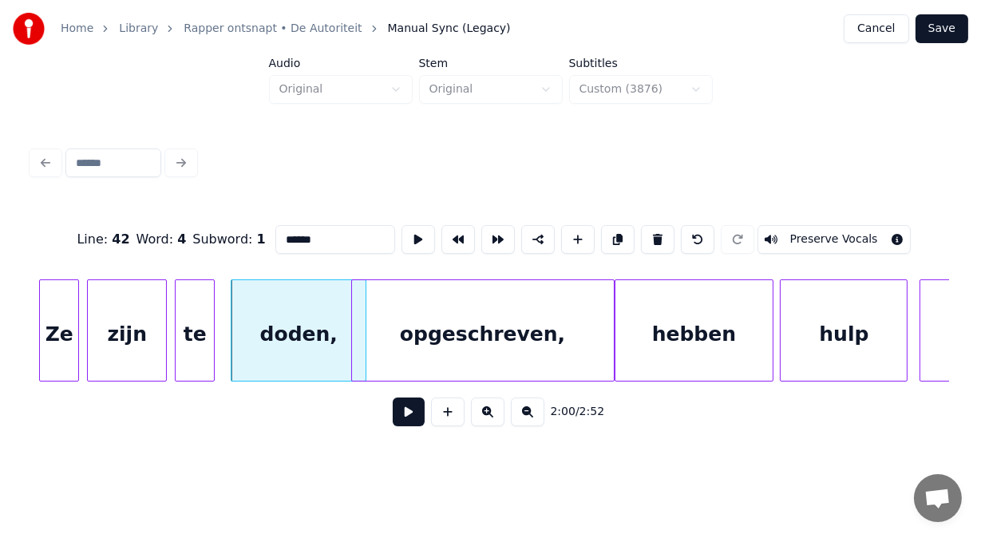
click at [204, 324] on div "te" at bounding box center [195, 334] width 38 height 109
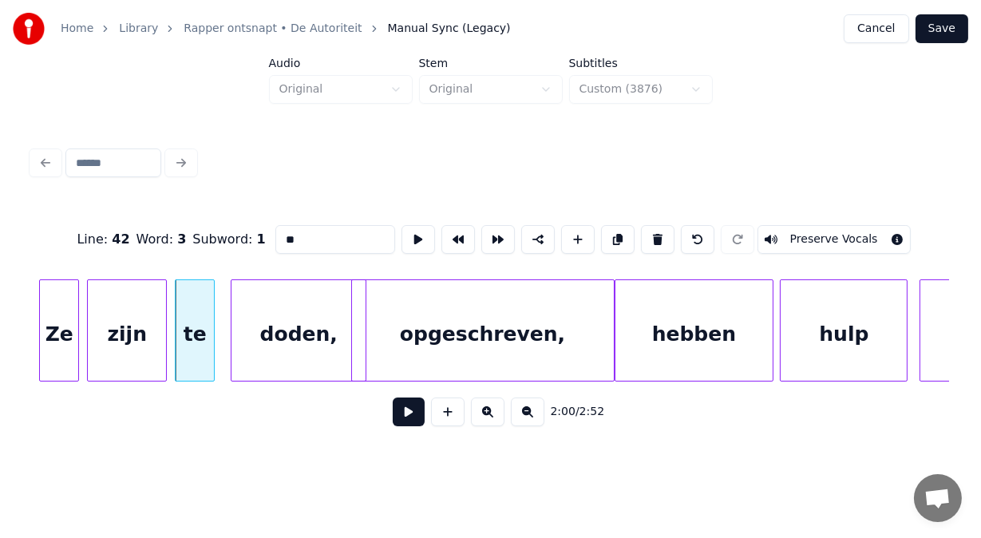
click at [275, 235] on input "**" at bounding box center [335, 239] width 120 height 29
click at [288, 289] on div "doden," at bounding box center [298, 334] width 134 height 109
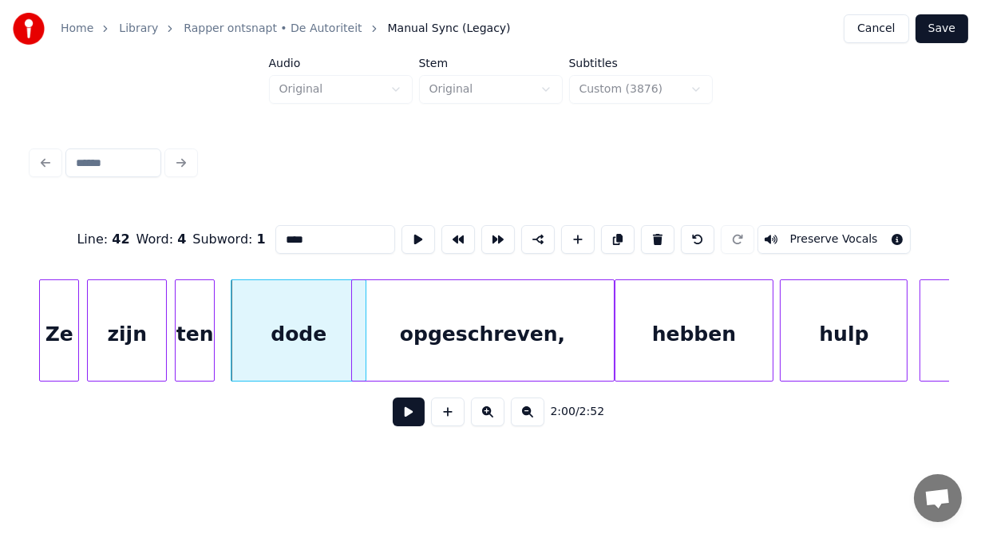
type input "****"
click at [404, 420] on button at bounding box center [409, 411] width 32 height 29
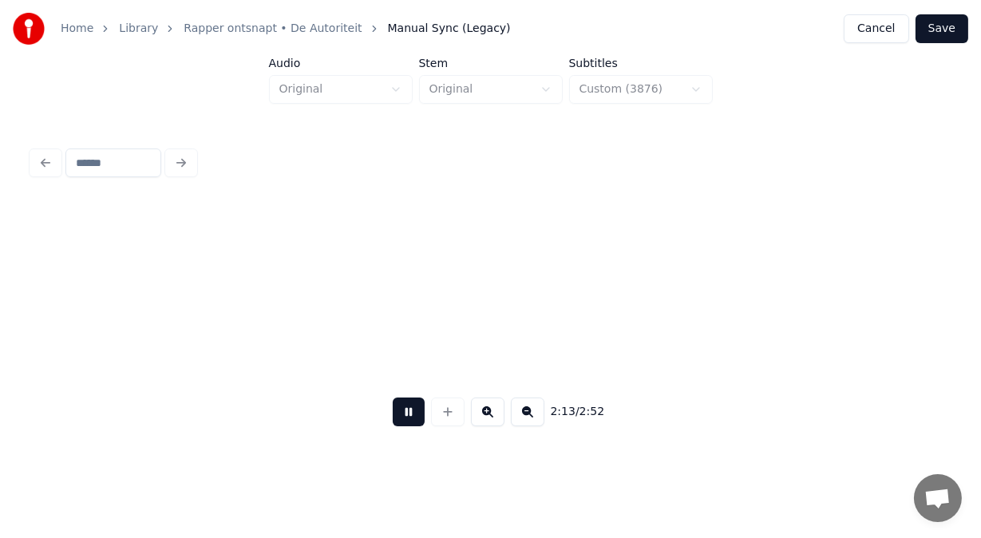
scroll to position [0, 53319]
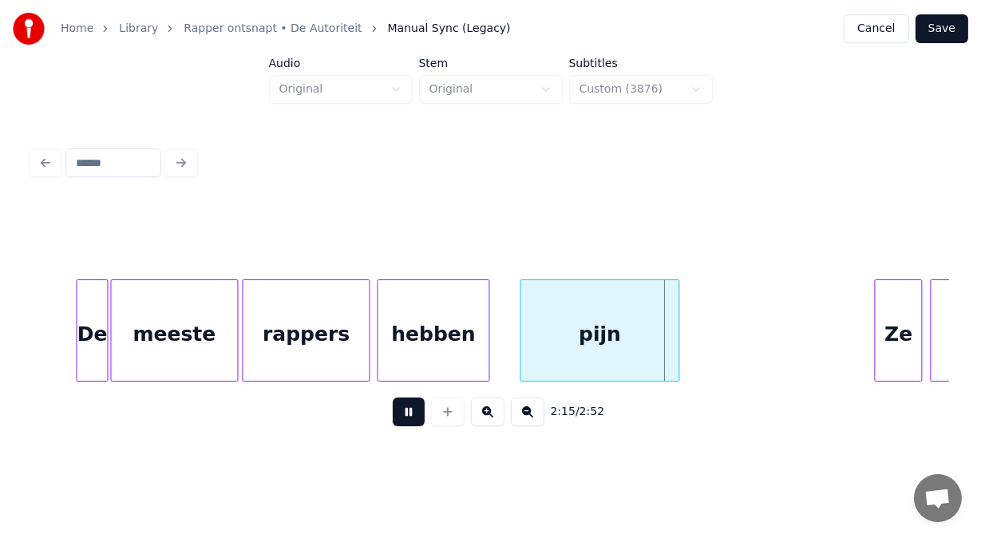
click at [404, 420] on button at bounding box center [409, 411] width 32 height 29
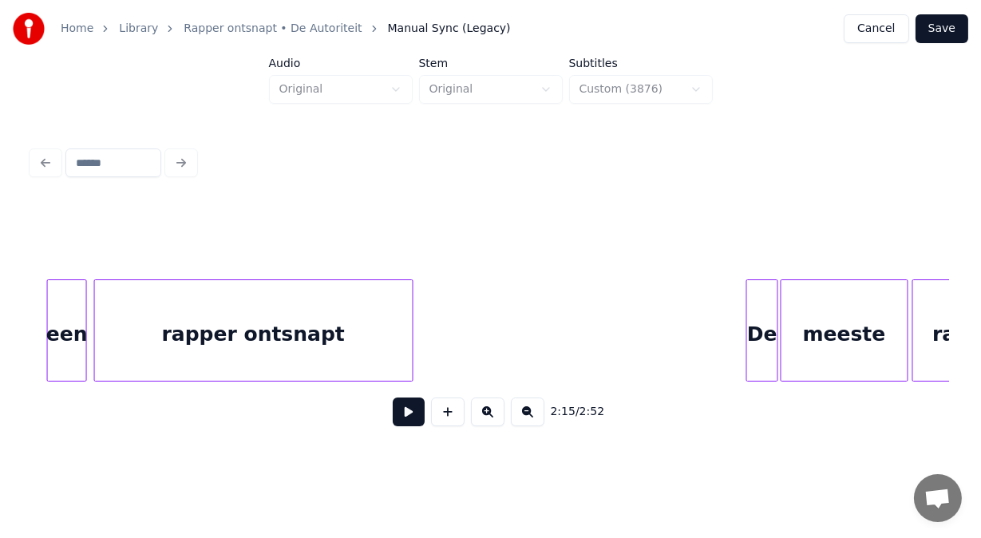
scroll to position [0, 52617]
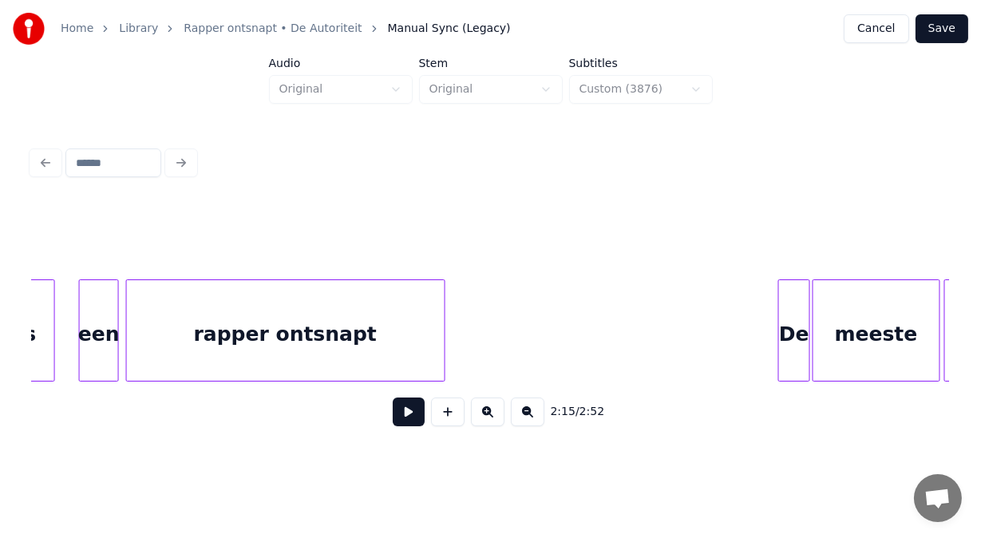
click at [307, 326] on div "rapper ontsnapt" at bounding box center [286, 334] width 318 height 109
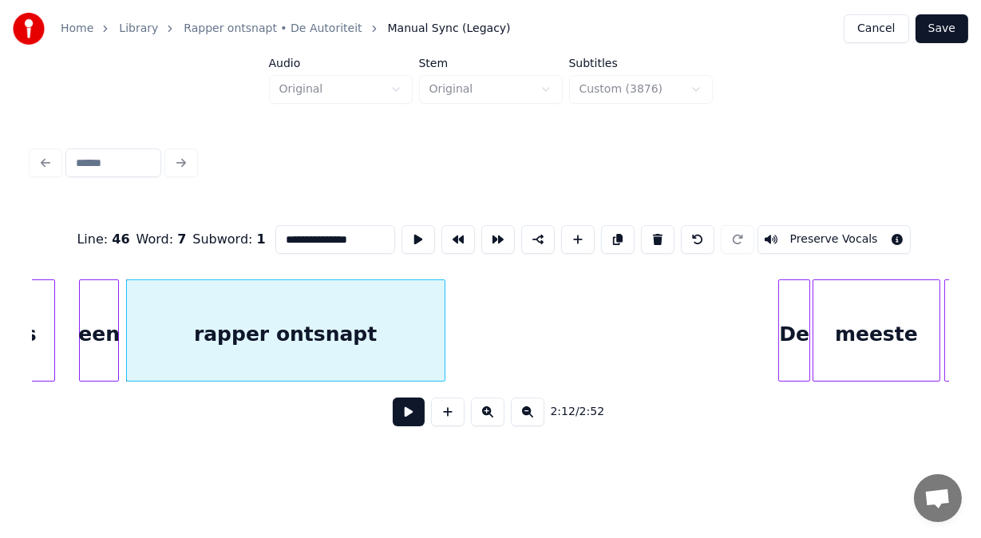
drag, startPoint x: 340, startPoint y: 228, endPoint x: 249, endPoint y: 234, distance: 91.2
click at [275, 234] on input "**********" at bounding box center [335, 239] width 120 height 29
click at [394, 422] on button at bounding box center [409, 411] width 32 height 29
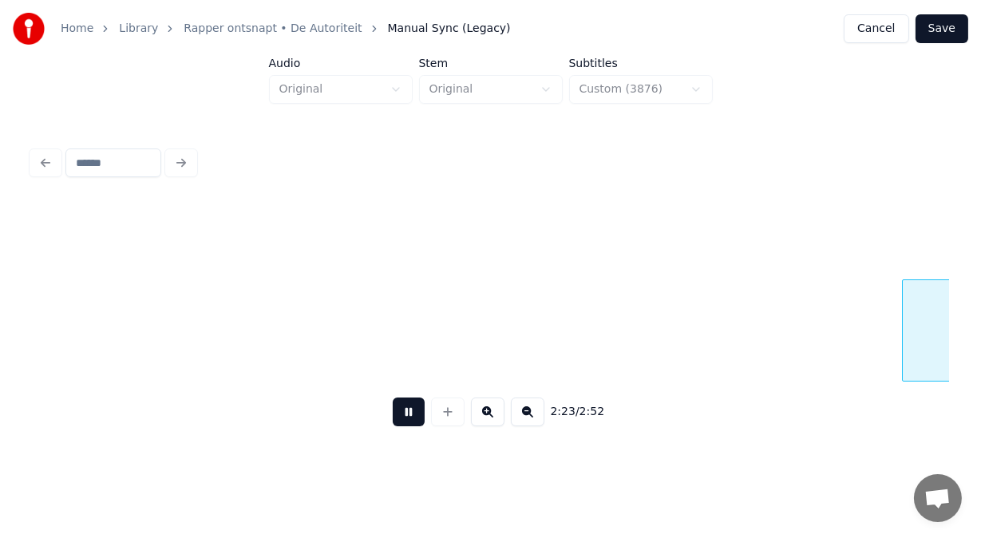
scroll to position [0, 57213]
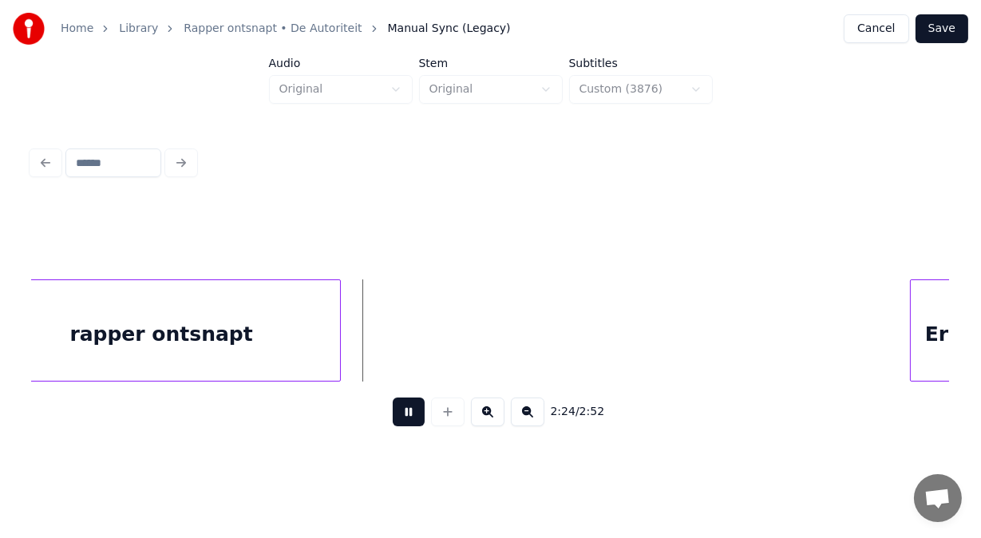
click at [394, 422] on button at bounding box center [409, 411] width 32 height 29
click at [399, 425] on button at bounding box center [409, 411] width 32 height 29
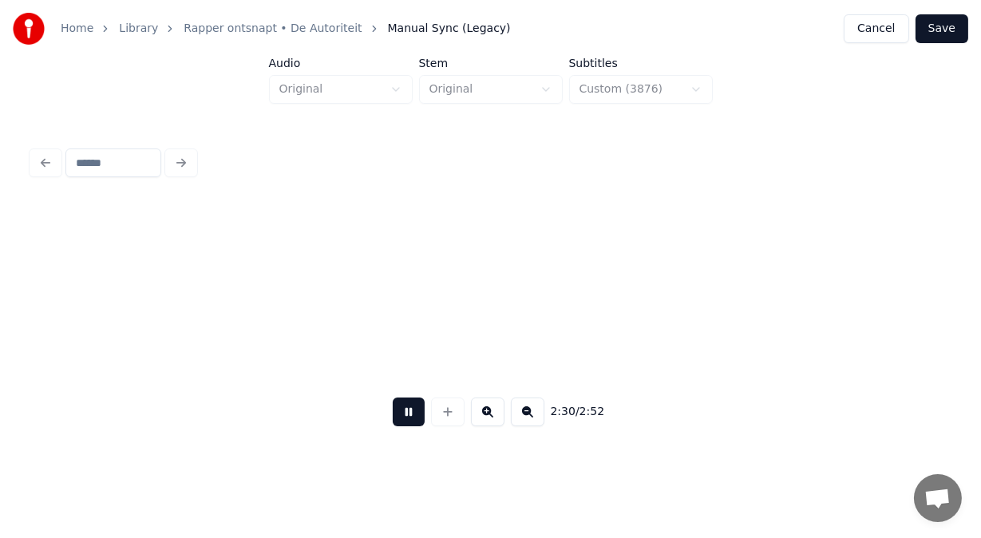
scroll to position [0, 59967]
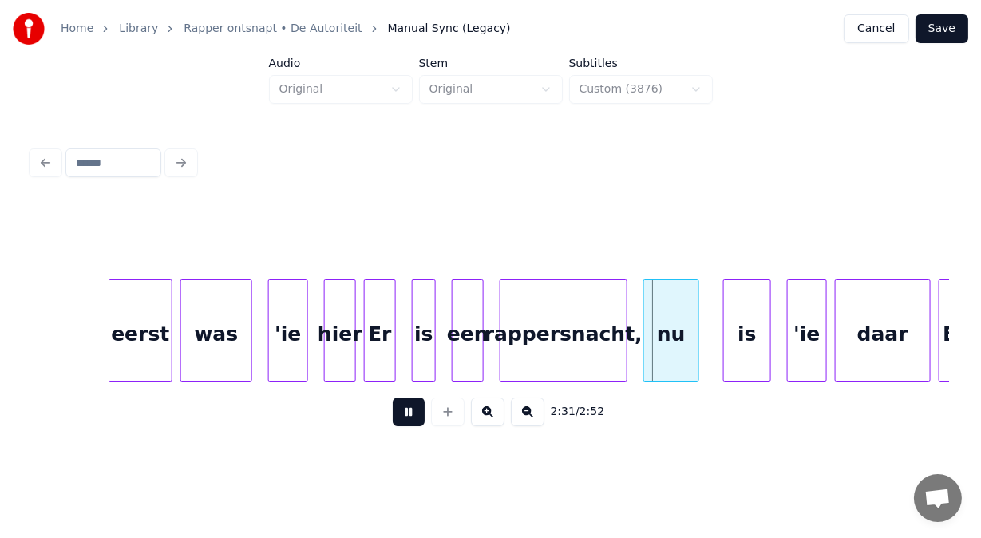
click at [399, 425] on button at bounding box center [409, 411] width 32 height 29
click at [571, 342] on div "rappersnacht," at bounding box center [563, 334] width 126 height 109
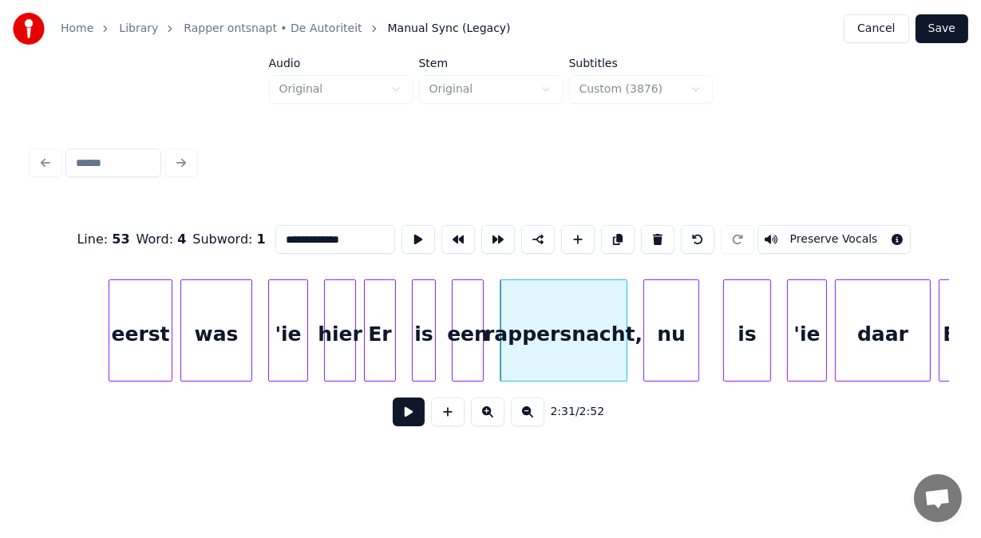
drag, startPoint x: 337, startPoint y: 230, endPoint x: 204, endPoint y: 239, distance: 132.8
click at [204, 239] on div "**********" at bounding box center [490, 240] width 917 height 80
paste input "**"
click at [662, 355] on div "nu" at bounding box center [671, 334] width 54 height 109
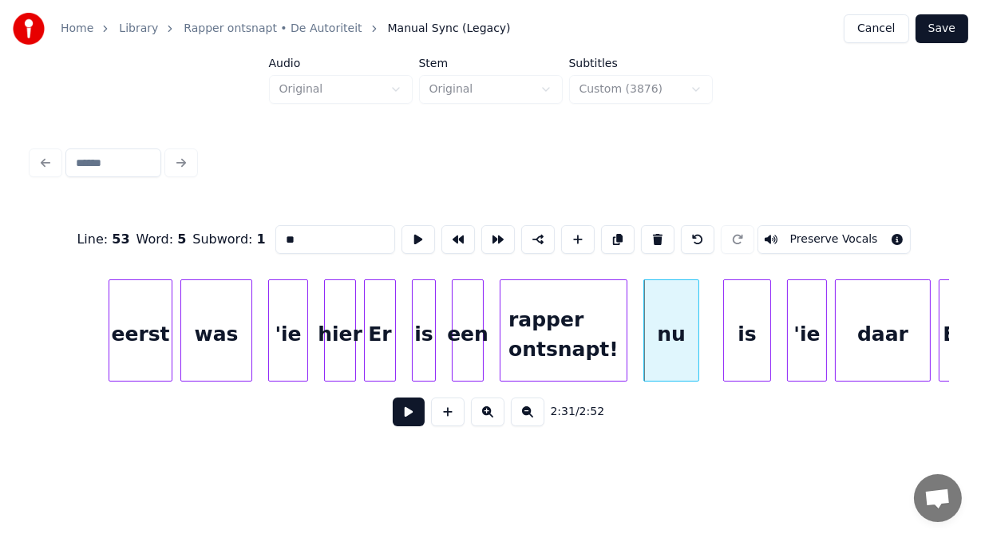
drag, startPoint x: 256, startPoint y: 236, endPoint x: 247, endPoint y: 236, distance: 8.8
click at [275, 236] on input "**" at bounding box center [335, 239] width 120 height 29
type input "**"
click at [401, 416] on button at bounding box center [409, 411] width 32 height 29
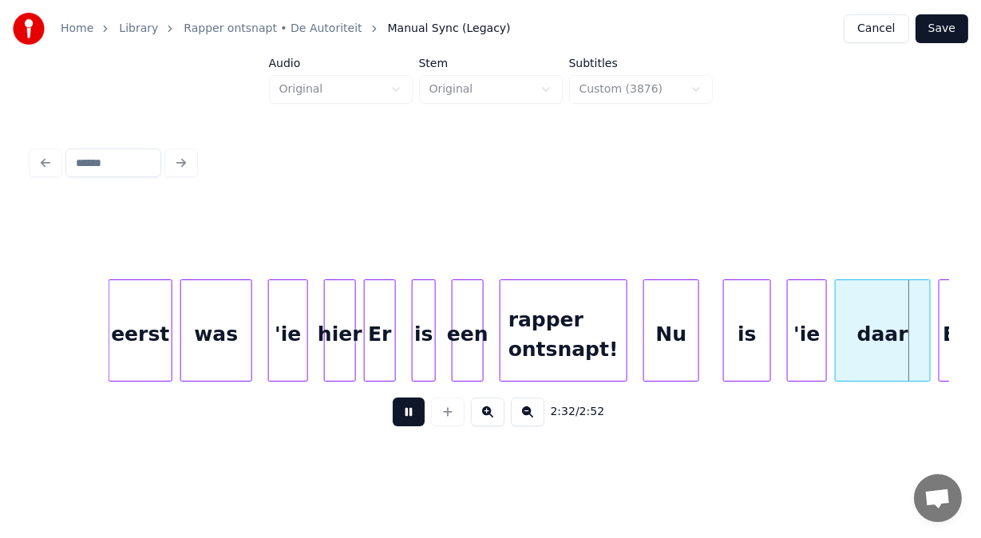
scroll to position [0, 60887]
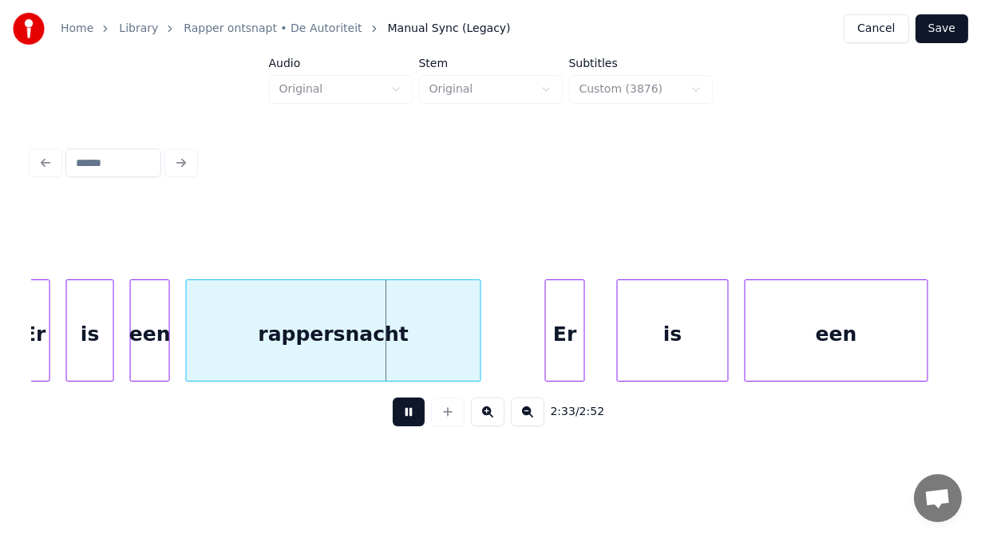
click at [401, 416] on button at bounding box center [409, 411] width 32 height 29
click at [330, 342] on div "rappersnacht" at bounding box center [334, 334] width 294 height 109
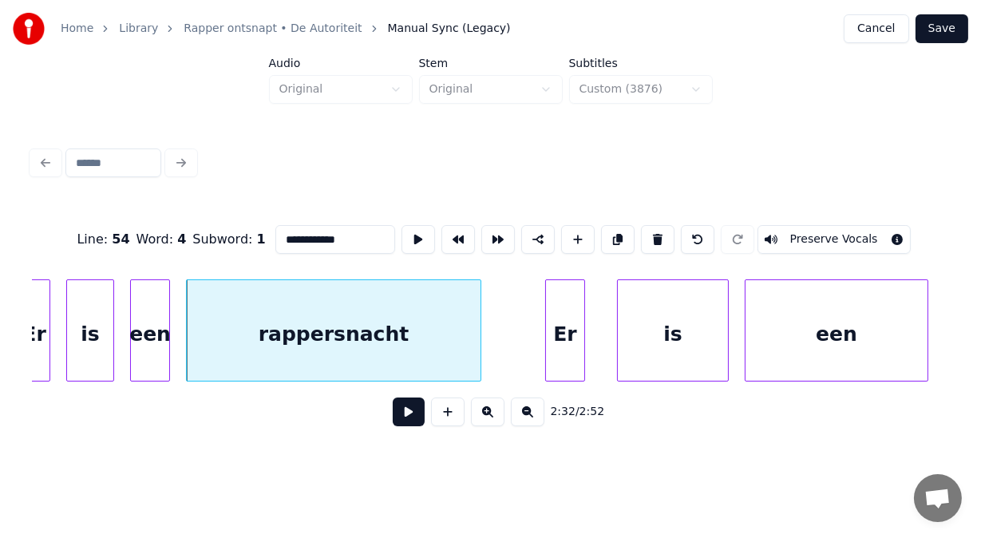
drag, startPoint x: 326, startPoint y: 237, endPoint x: 178, endPoint y: 234, distance: 147.7
click at [178, 234] on div "**********" at bounding box center [490, 240] width 917 height 80
paste input "***"
type input "**********"
click at [393, 416] on button at bounding box center [409, 411] width 32 height 29
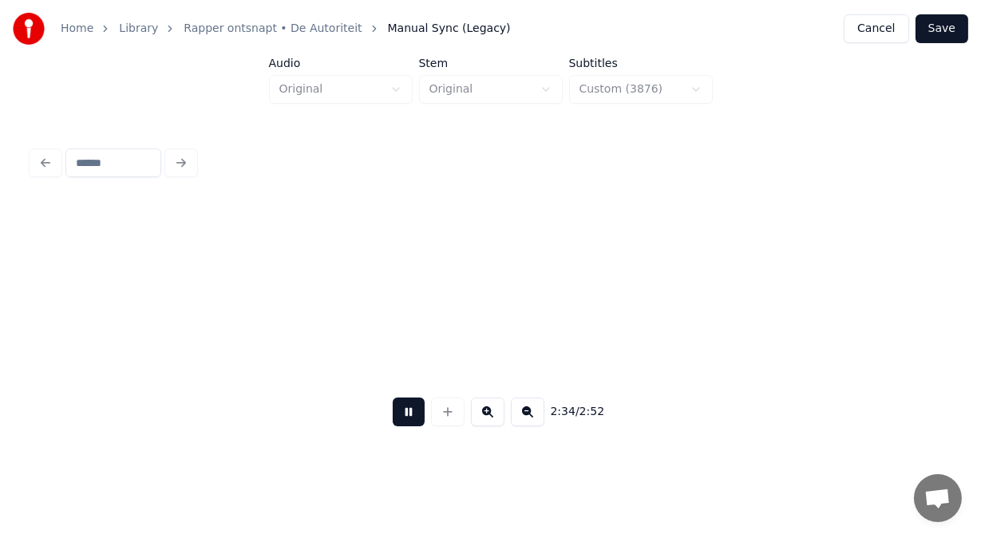
scroll to position [0, 61806]
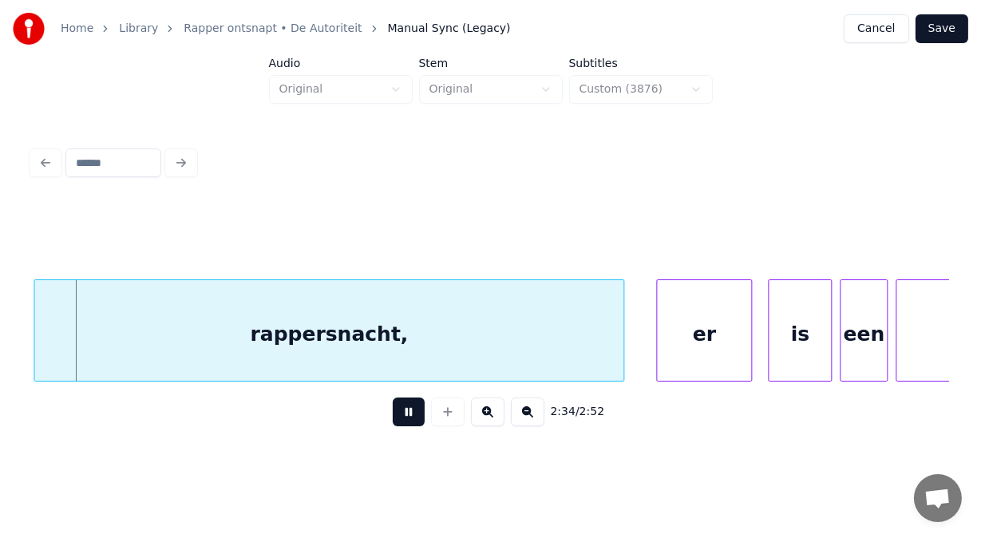
click at [393, 416] on button at bounding box center [409, 411] width 32 height 29
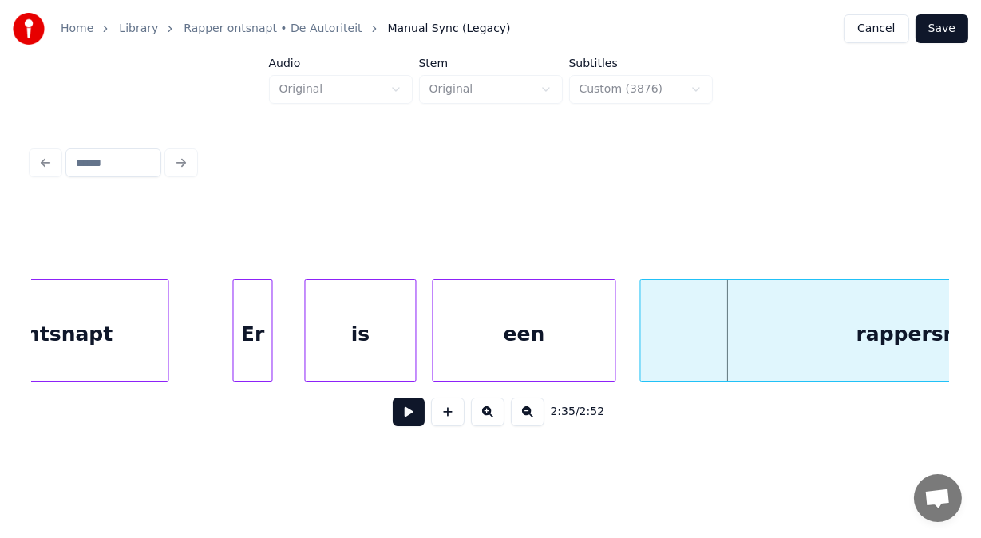
scroll to position [0, 61124]
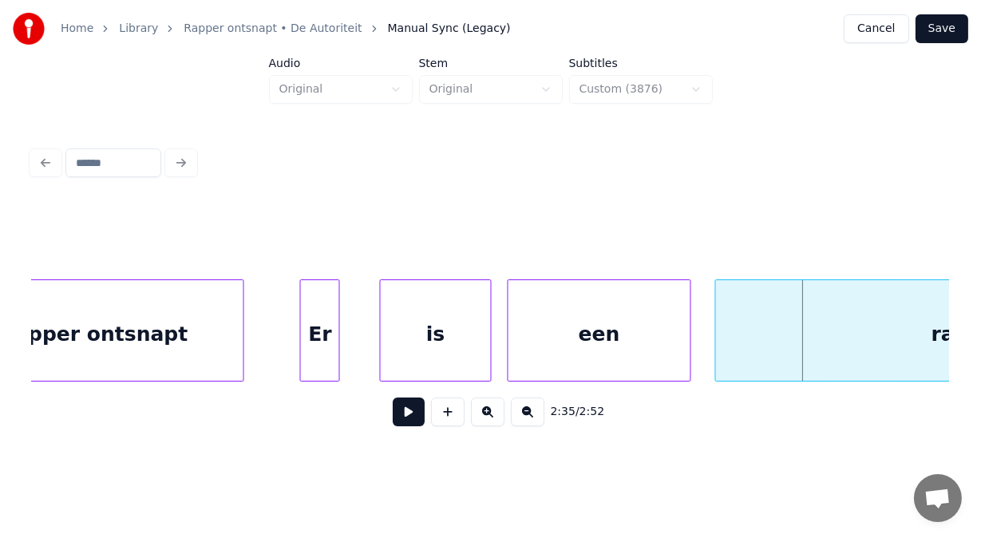
click at [315, 327] on div "Er" at bounding box center [320, 334] width 38 height 109
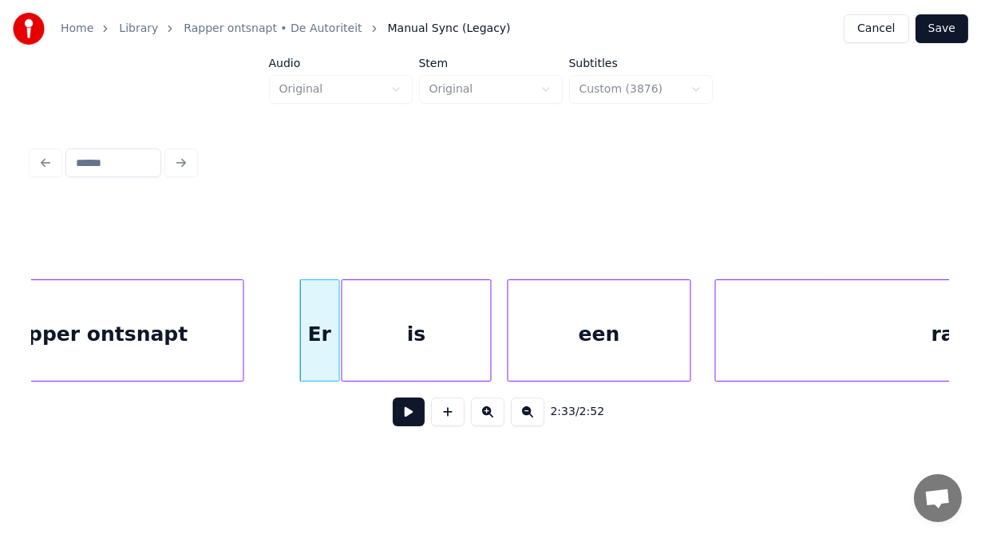
click at [342, 326] on div at bounding box center [344, 330] width 5 height 101
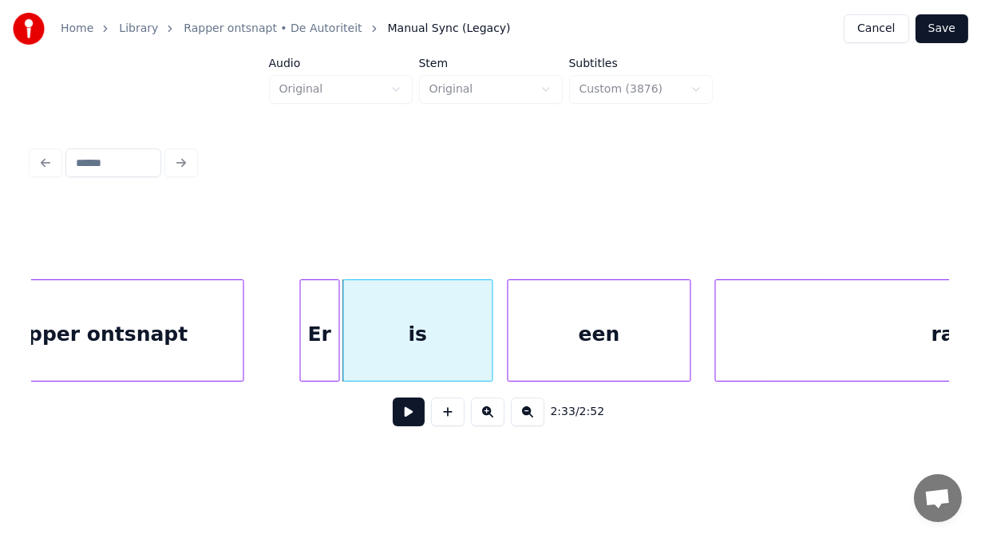
click at [492, 345] on div "is" at bounding box center [418, 330] width 150 height 102
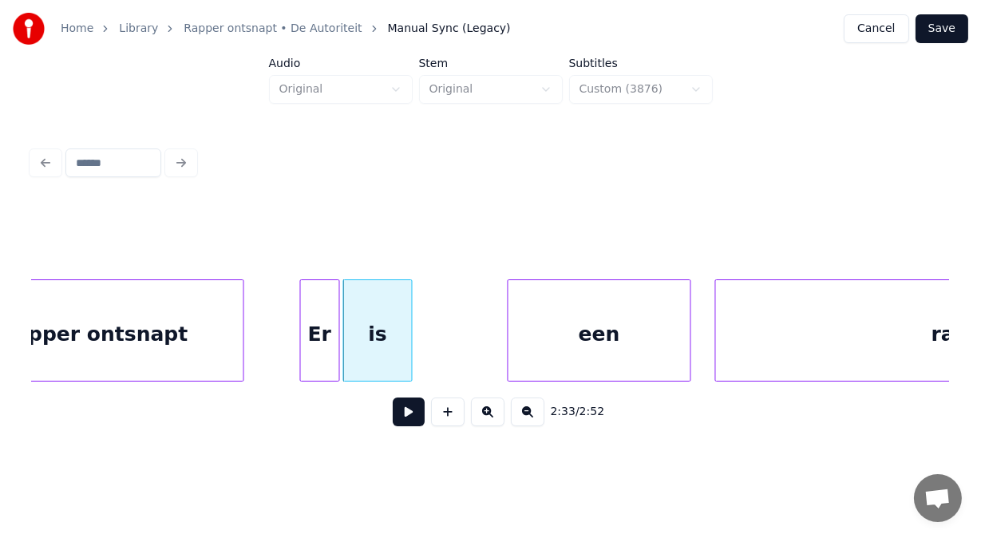
click at [410, 308] on div at bounding box center [409, 330] width 5 height 101
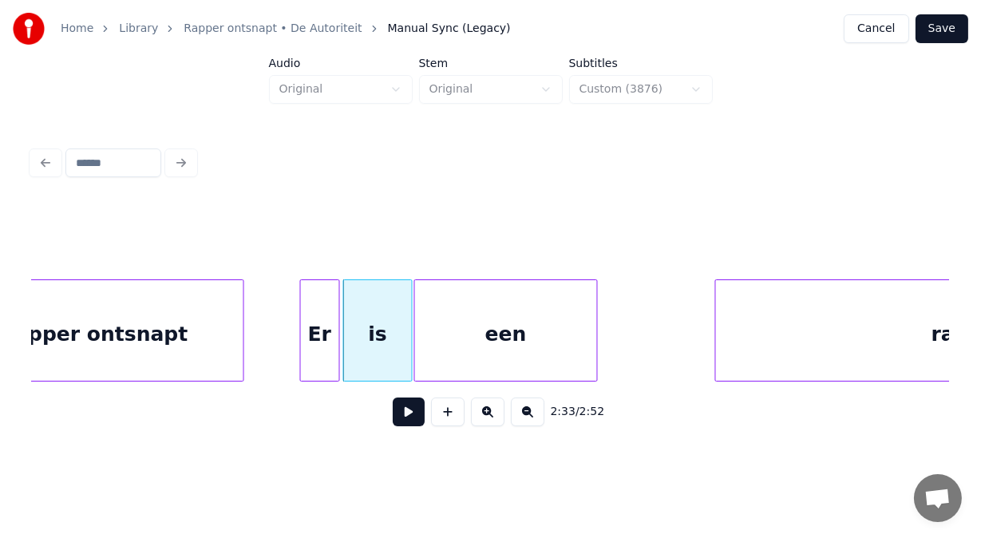
click at [433, 318] on div "een" at bounding box center [506, 334] width 182 height 109
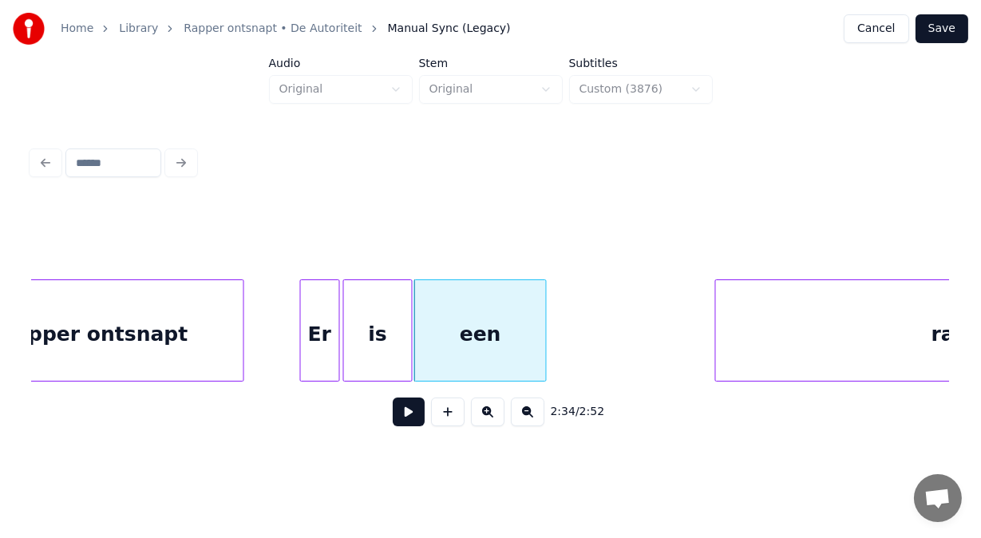
click at [544, 297] on div at bounding box center [543, 330] width 5 height 101
click at [404, 421] on button at bounding box center [409, 411] width 32 height 29
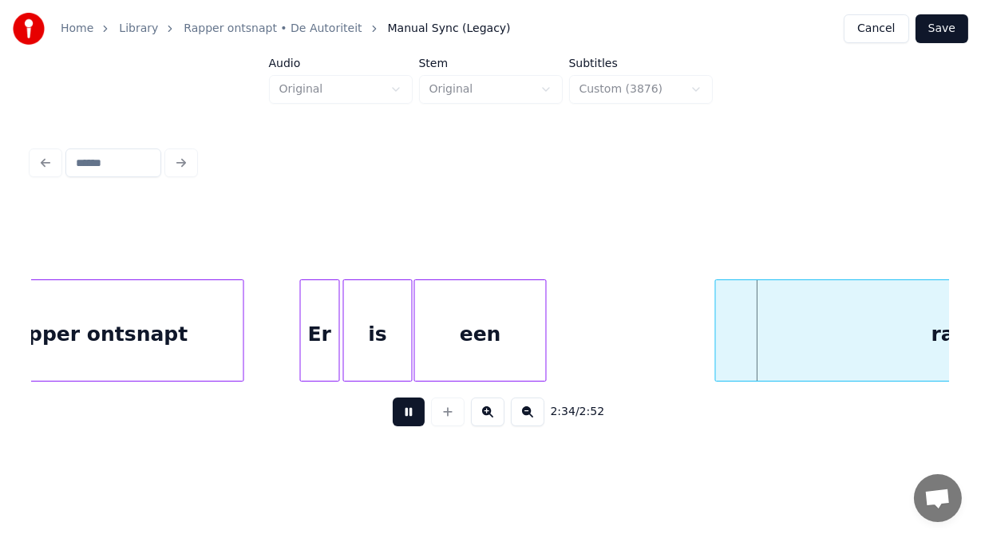
click at [404, 421] on button at bounding box center [409, 411] width 32 height 29
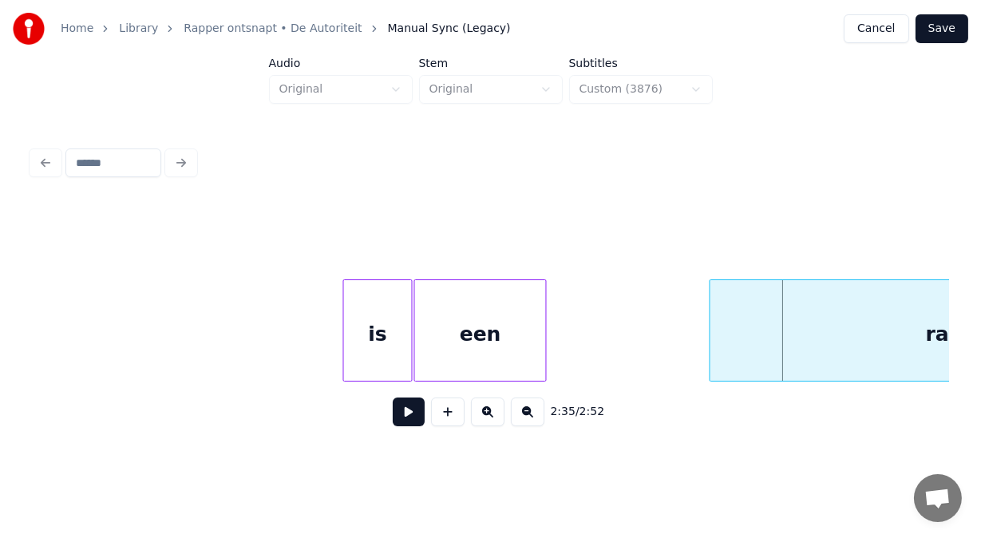
scroll to position [0, 61475]
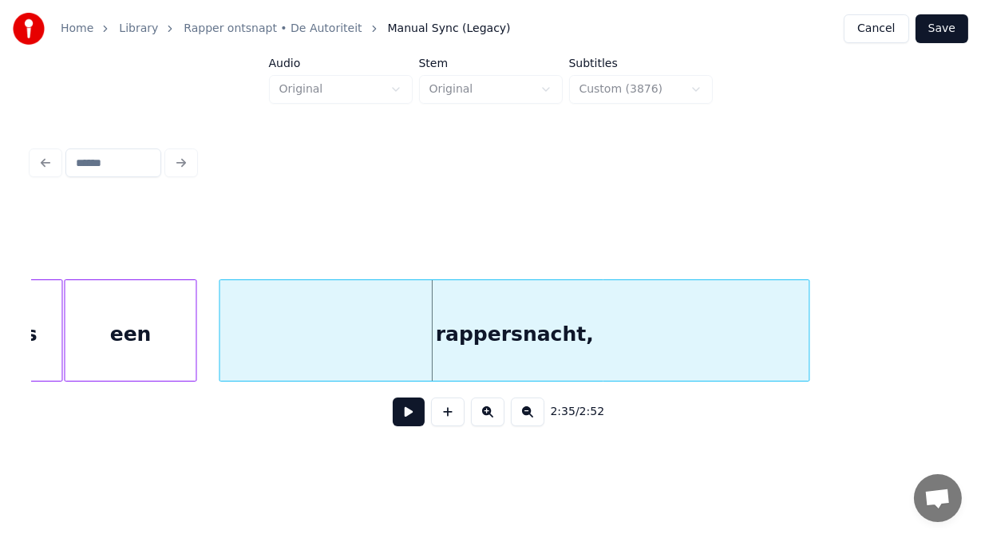
click at [691, 310] on div "rappersnacht," at bounding box center [513, 334] width 589 height 109
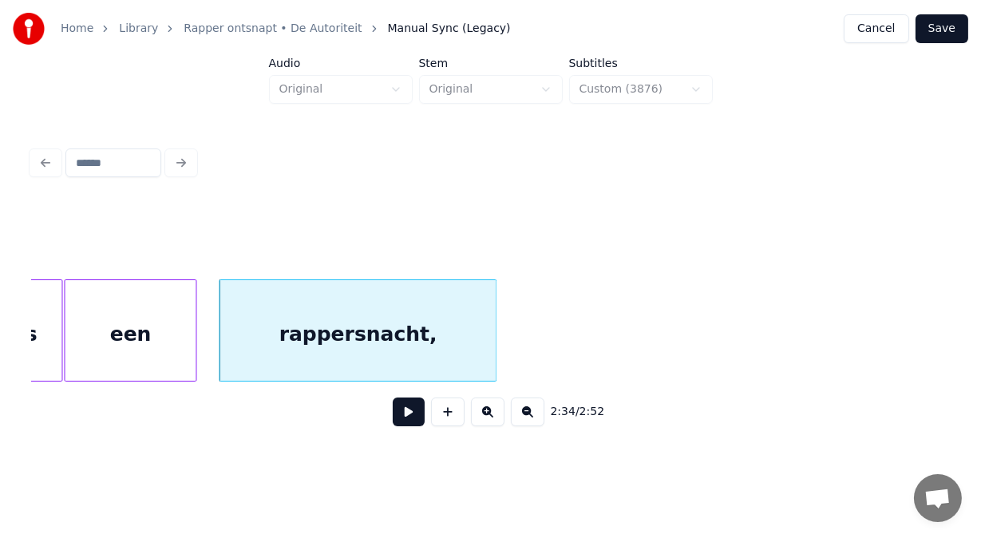
click at [494, 336] on div at bounding box center [493, 330] width 5 height 101
click at [401, 416] on button at bounding box center [409, 411] width 32 height 29
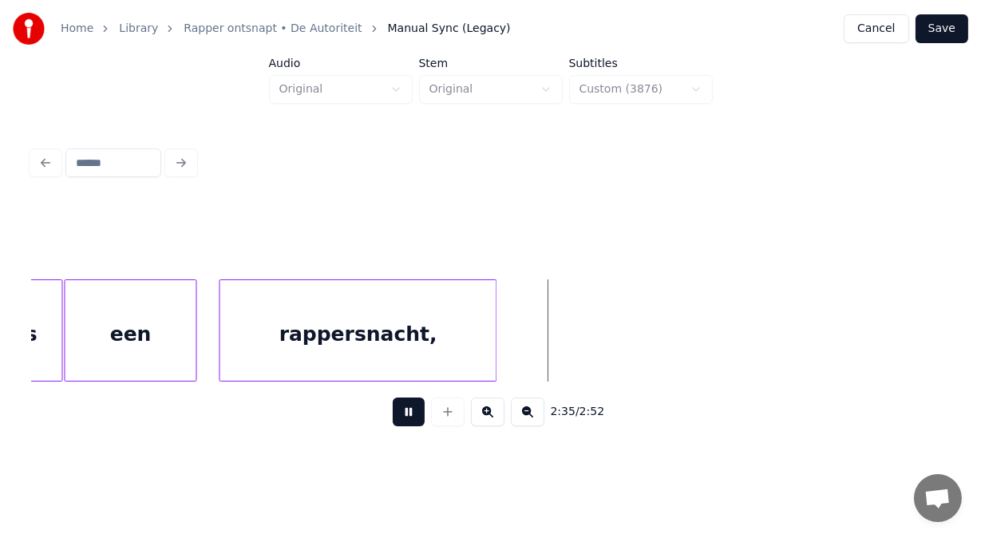
click at [401, 416] on button at bounding box center [409, 411] width 32 height 29
click at [181, 321] on div "een" at bounding box center [130, 334] width 131 height 109
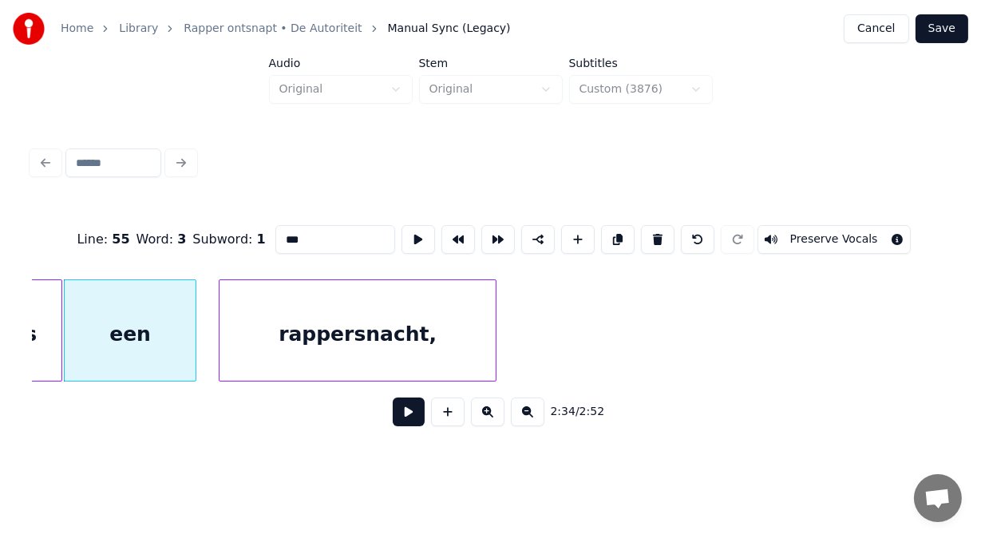
click at [393, 417] on button at bounding box center [409, 411] width 32 height 29
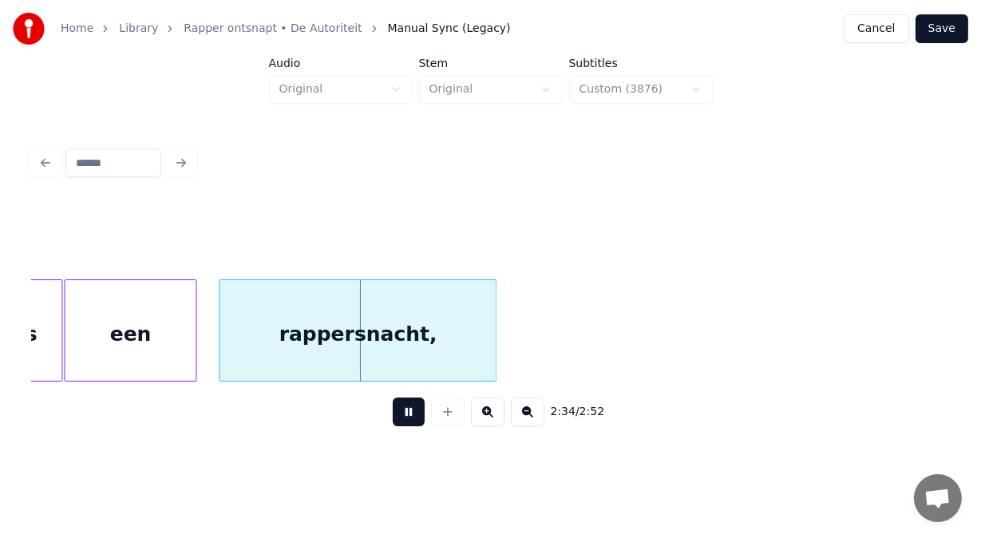
click at [393, 417] on button at bounding box center [409, 411] width 32 height 29
click at [144, 319] on div at bounding box center [145, 330] width 5 height 101
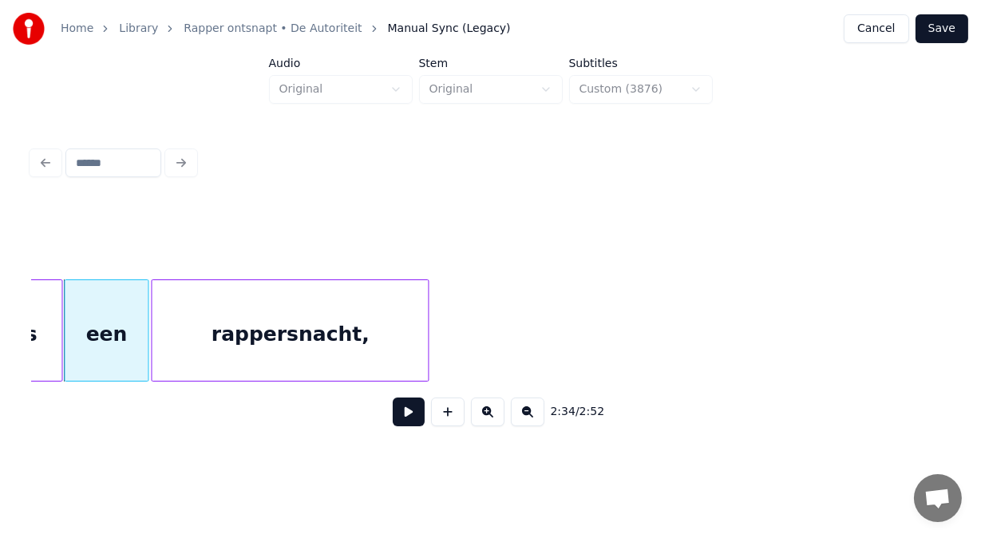
click at [163, 318] on div "rappersnacht," at bounding box center [290, 334] width 276 height 109
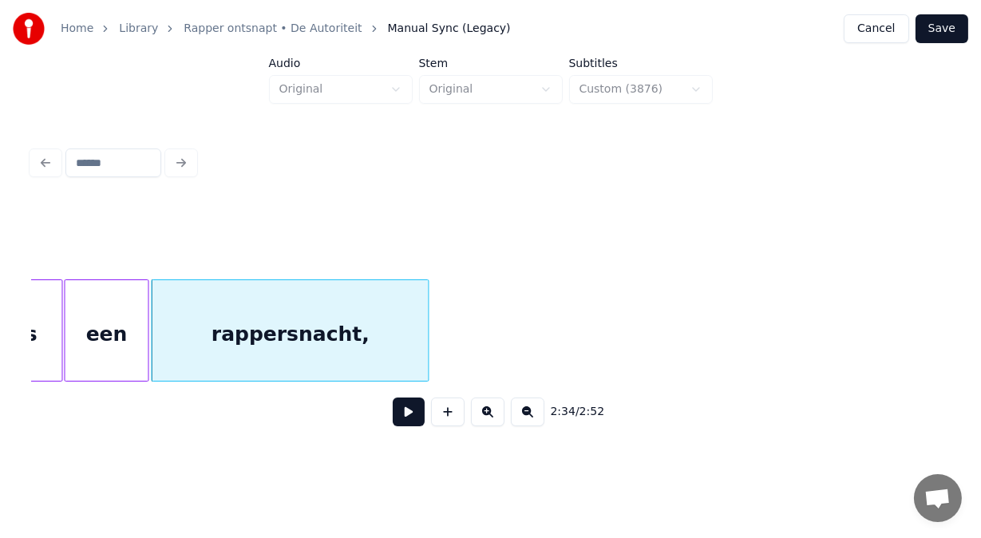
click at [394, 413] on button at bounding box center [409, 411] width 32 height 29
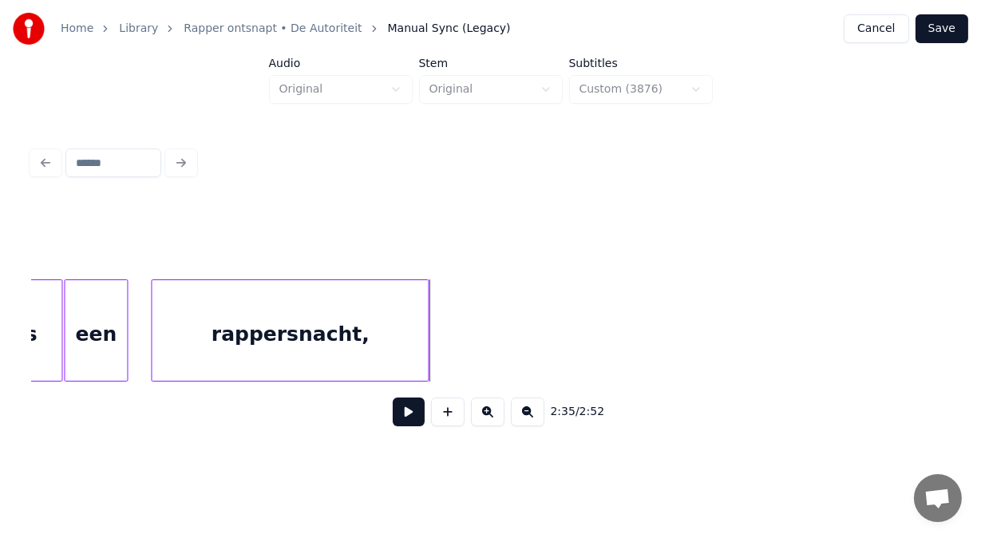
click at [122, 302] on div at bounding box center [124, 330] width 5 height 101
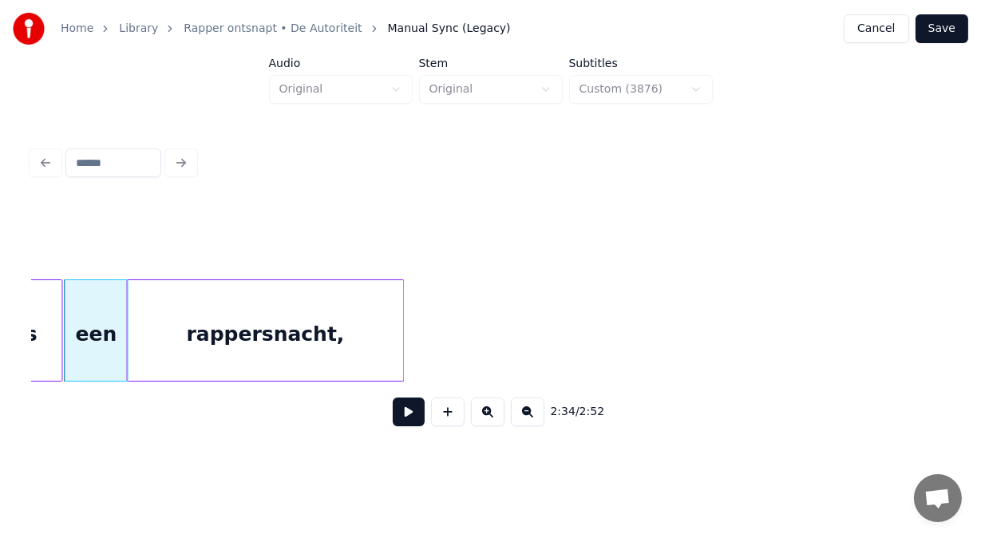
click at [148, 310] on div "rappersnacht," at bounding box center [265, 334] width 276 height 109
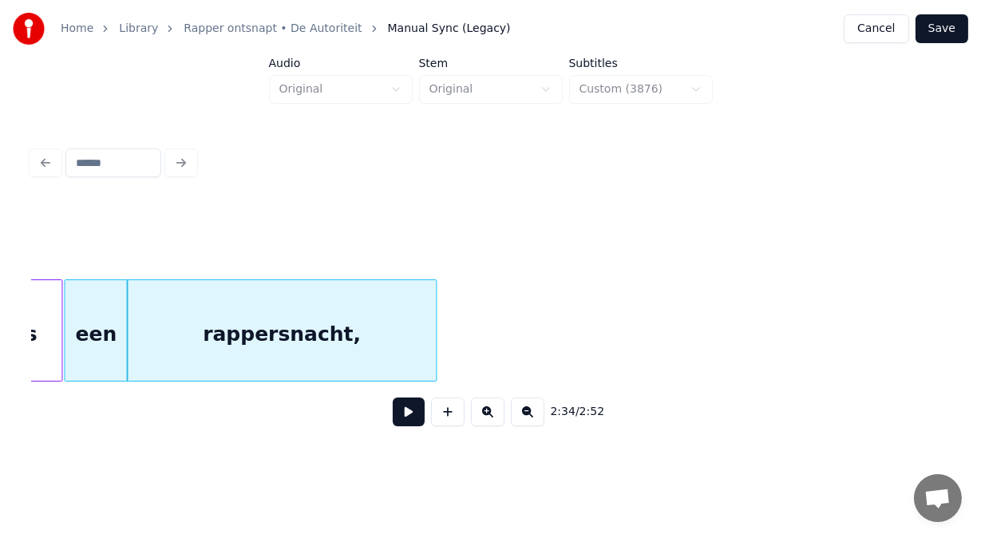
click at [433, 307] on div at bounding box center [433, 330] width 5 height 101
click at [350, 327] on div "rappersnacht," at bounding box center [281, 334] width 309 height 109
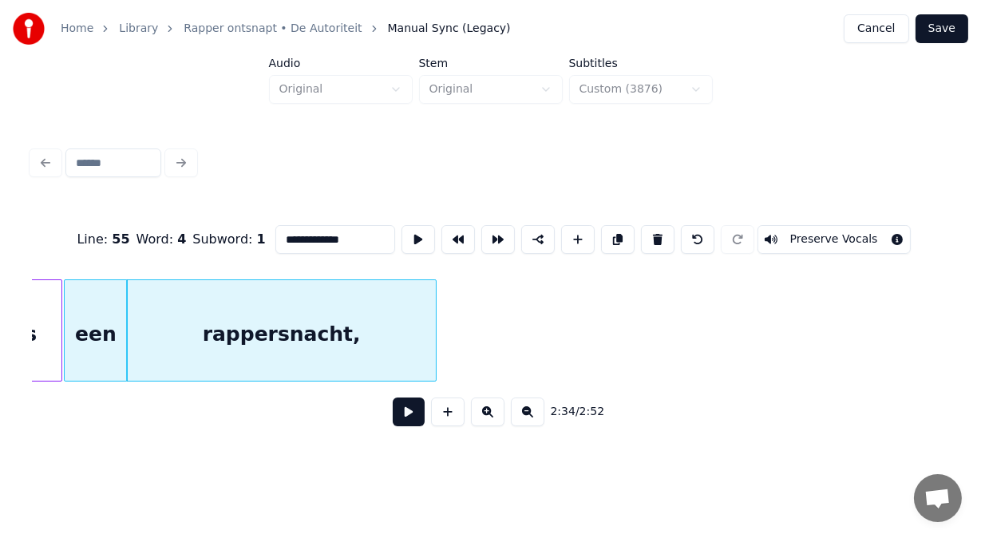
drag, startPoint x: 318, startPoint y: 235, endPoint x: 152, endPoint y: 241, distance: 166.1
click at [152, 241] on div "**********" at bounding box center [490, 240] width 917 height 80
paste input "**"
type input "**********"
click at [393, 417] on button at bounding box center [409, 411] width 32 height 29
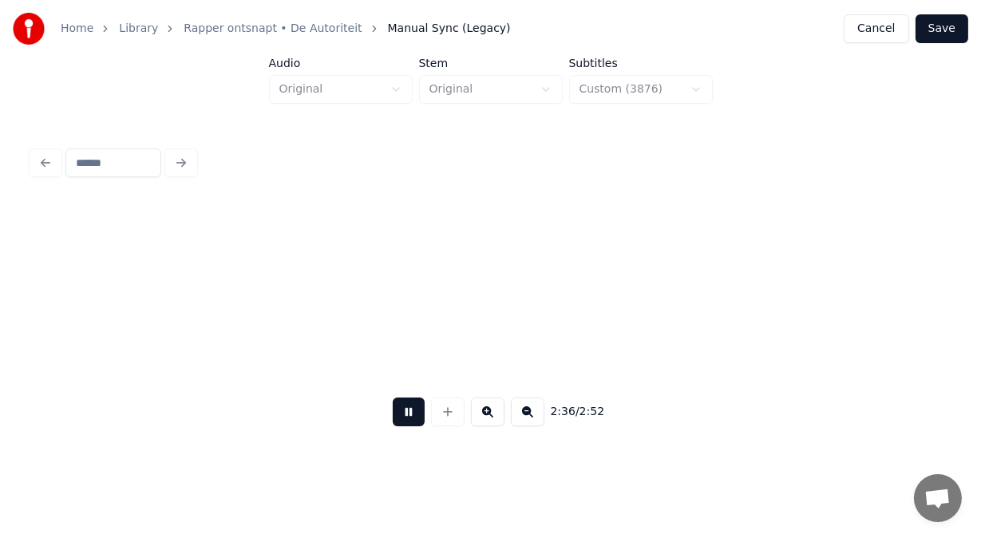
scroll to position [0, 62394]
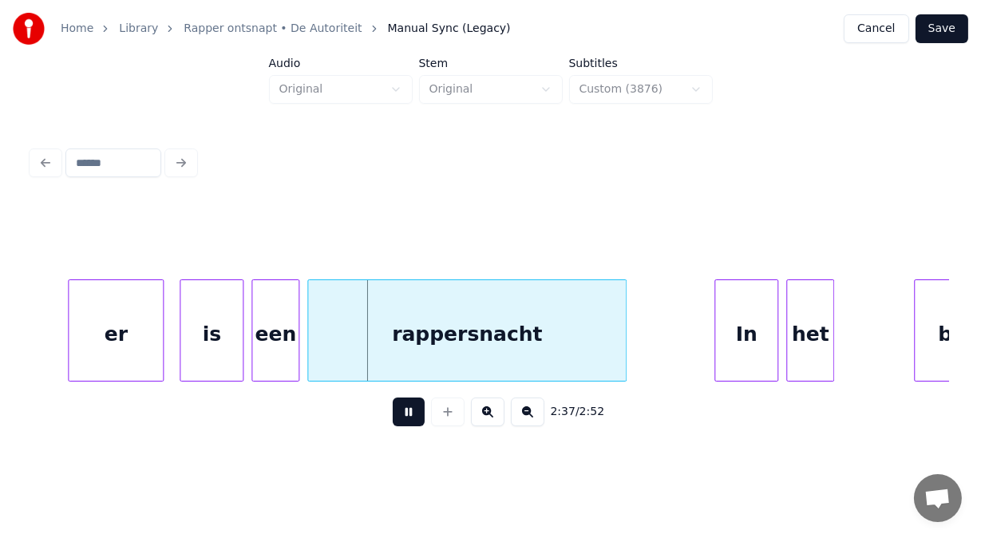
click at [393, 417] on button at bounding box center [409, 411] width 32 height 29
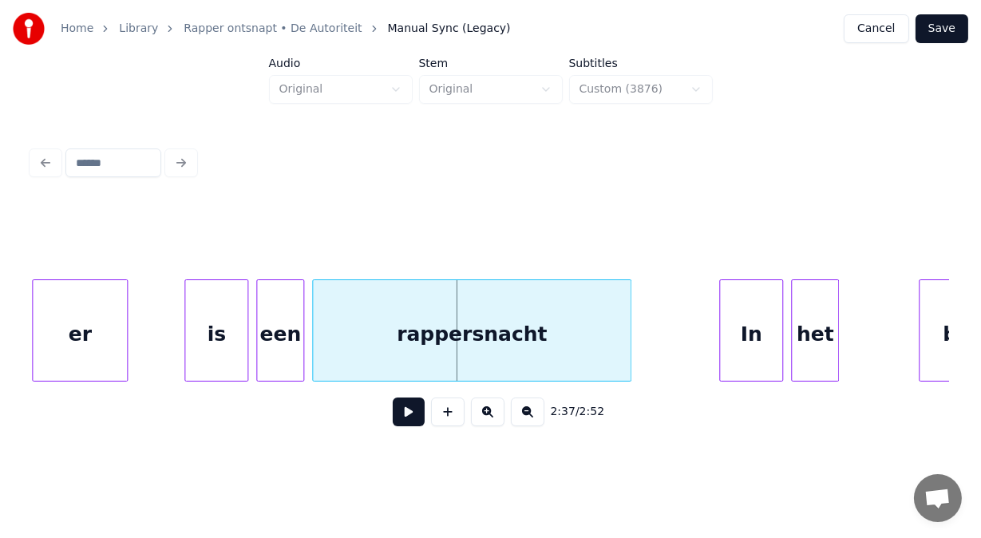
click at [84, 336] on div "er" at bounding box center [80, 334] width 94 height 109
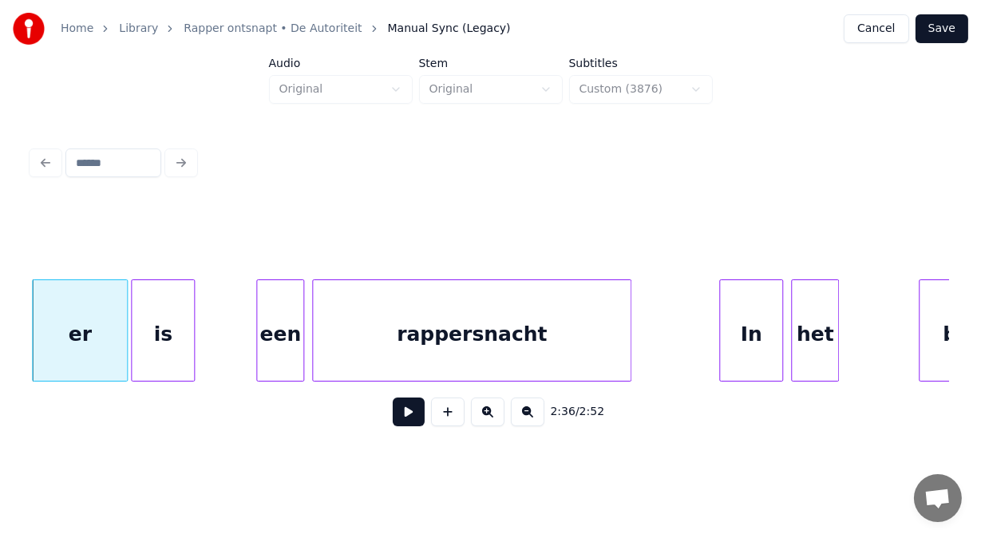
click at [141, 330] on div "is" at bounding box center [163, 334] width 62 height 109
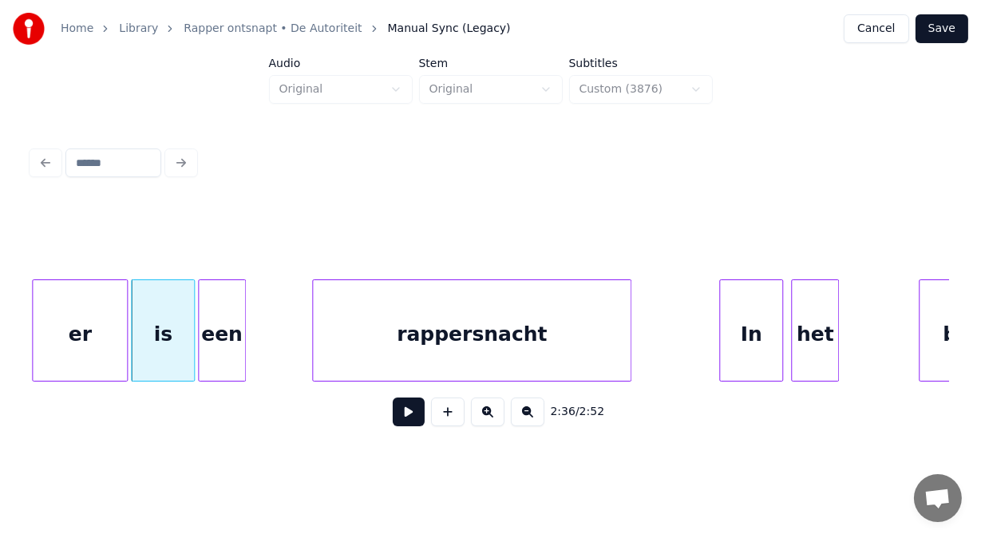
click at [212, 330] on div "een" at bounding box center [222, 334] width 46 height 109
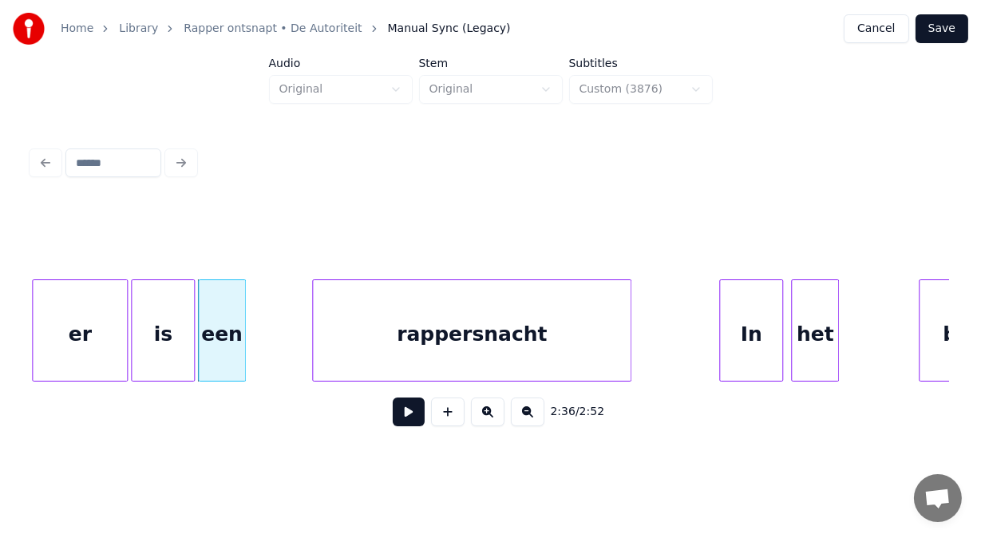
click at [93, 330] on div "er" at bounding box center [80, 334] width 94 height 109
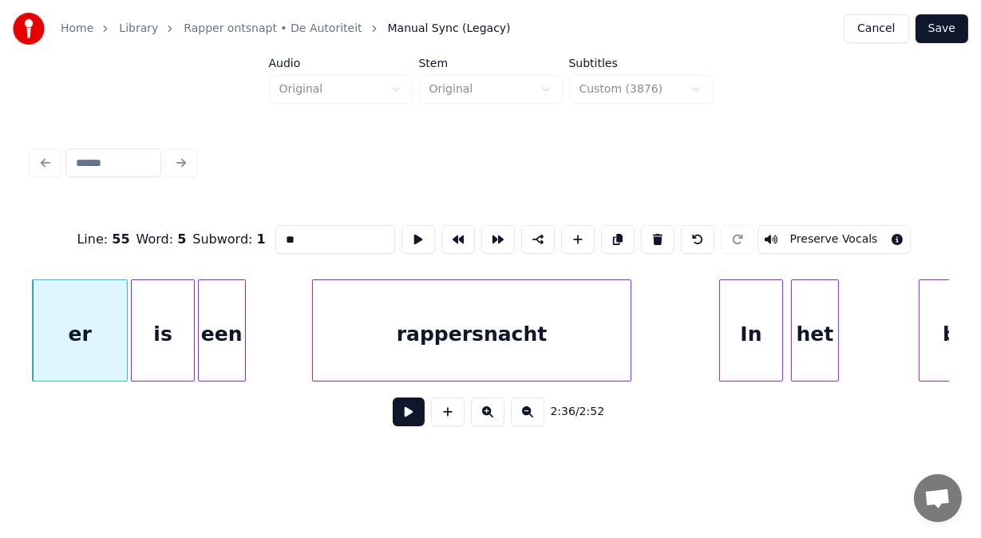
drag, startPoint x: 255, startPoint y: 233, endPoint x: 111, endPoint y: 230, distance: 144.5
click at [111, 230] on div "Line : 55 Word : 5 Subword : 1 ** Preserve Vocals" at bounding box center [490, 240] width 917 height 80
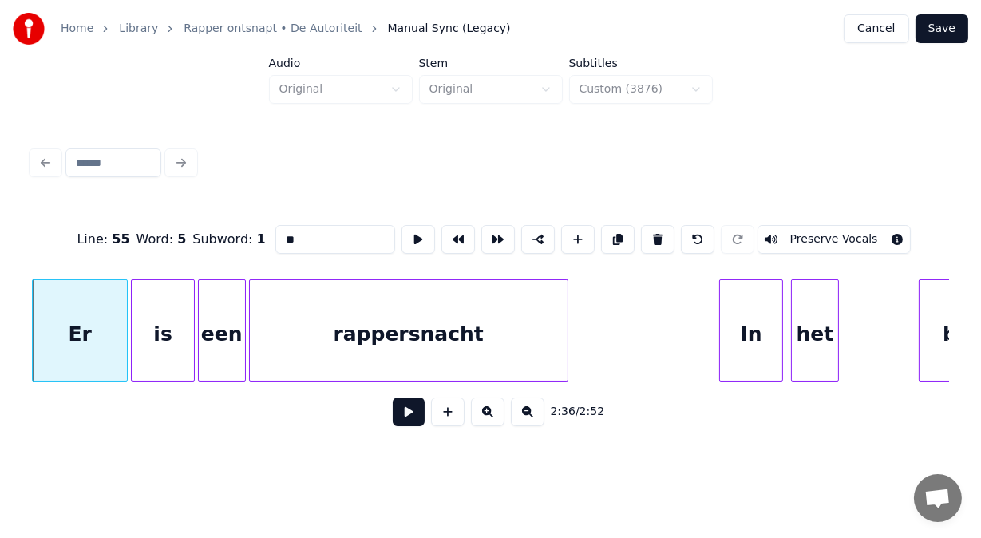
click at [303, 323] on div "rappersnacht" at bounding box center [409, 334] width 318 height 109
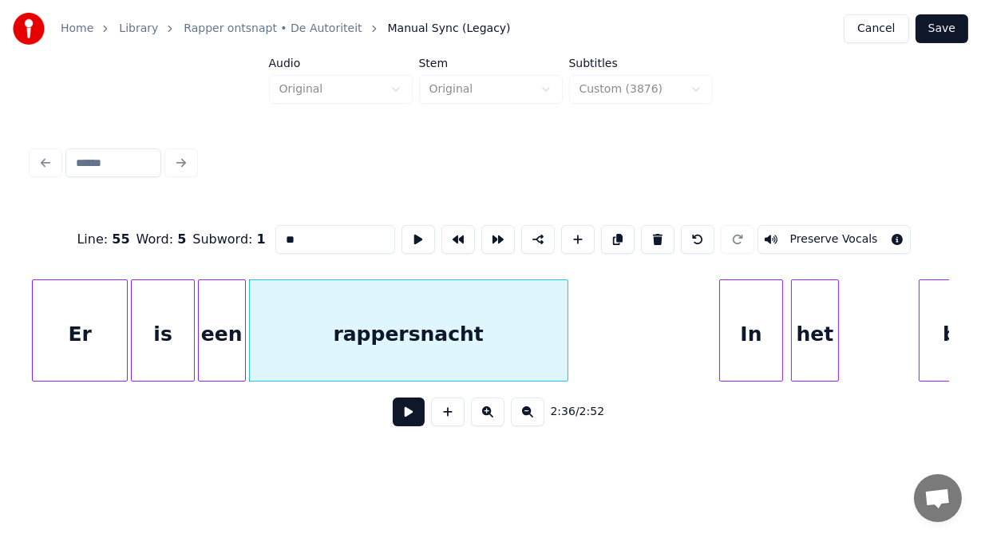
type input "**"
click at [393, 420] on button at bounding box center [409, 411] width 32 height 29
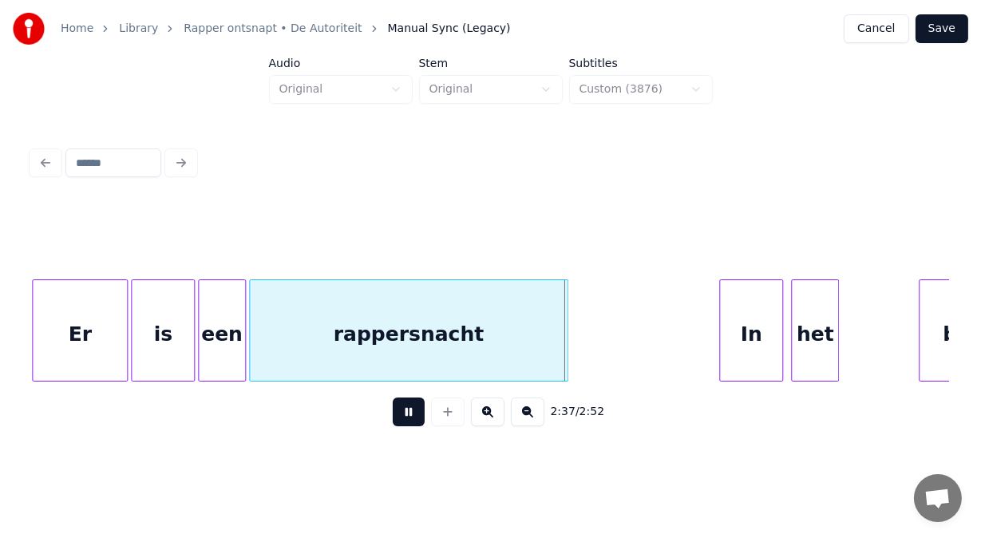
click at [393, 420] on button at bounding box center [409, 411] width 32 height 29
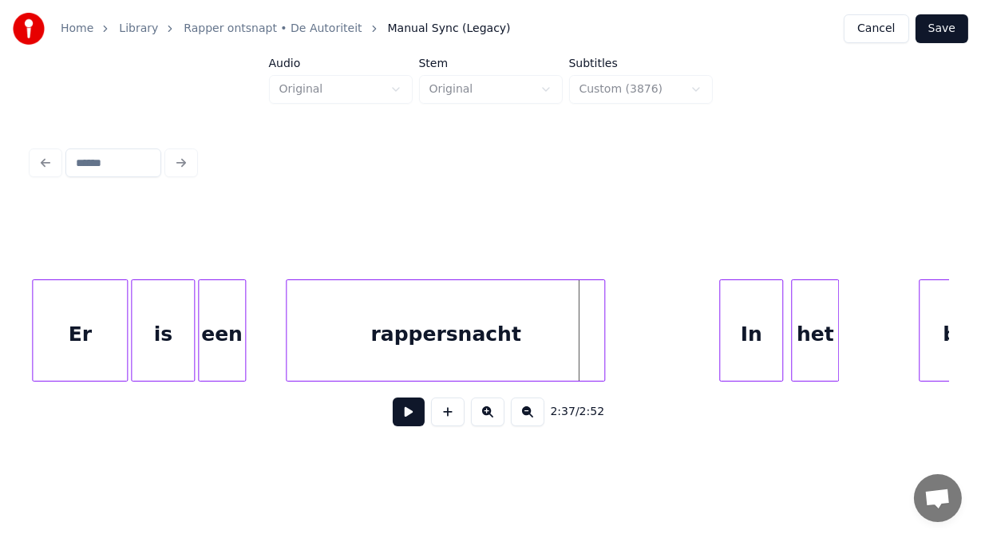
click at [433, 358] on div "rappersnacht" at bounding box center [446, 334] width 318 height 109
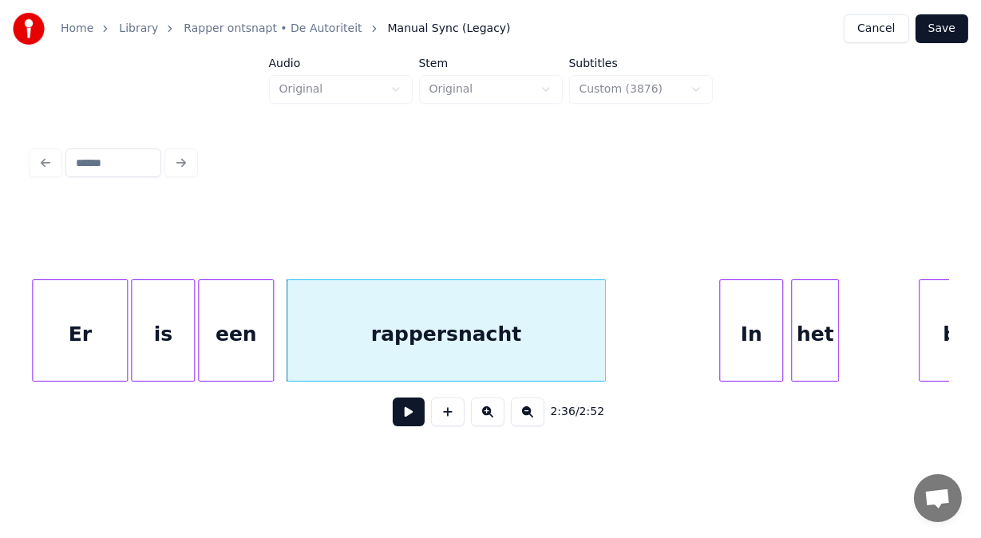
click at [272, 323] on div at bounding box center [270, 330] width 5 height 101
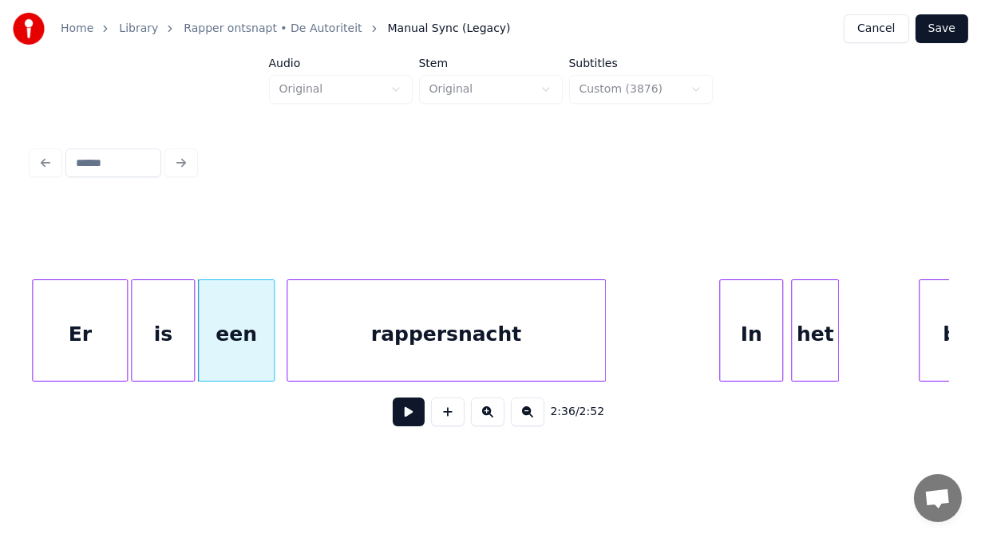
click at [329, 327] on div "rappersnacht" at bounding box center [446, 334] width 318 height 109
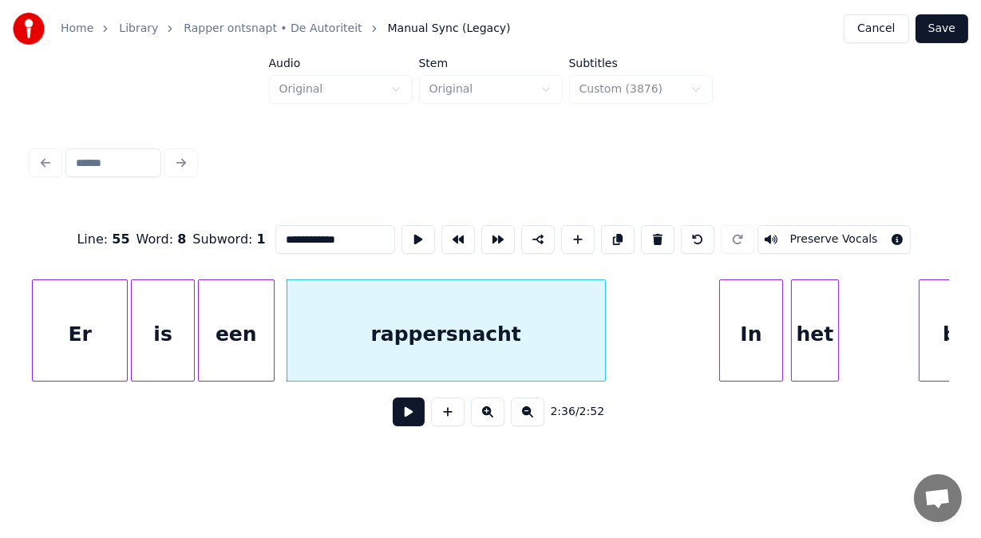
drag, startPoint x: 322, startPoint y: 234, endPoint x: 190, endPoint y: 233, distance: 131.7
click at [190, 233] on div "**********" at bounding box center [490, 240] width 917 height 80
paste input "***"
click at [711, 349] on div "In" at bounding box center [737, 334] width 62 height 109
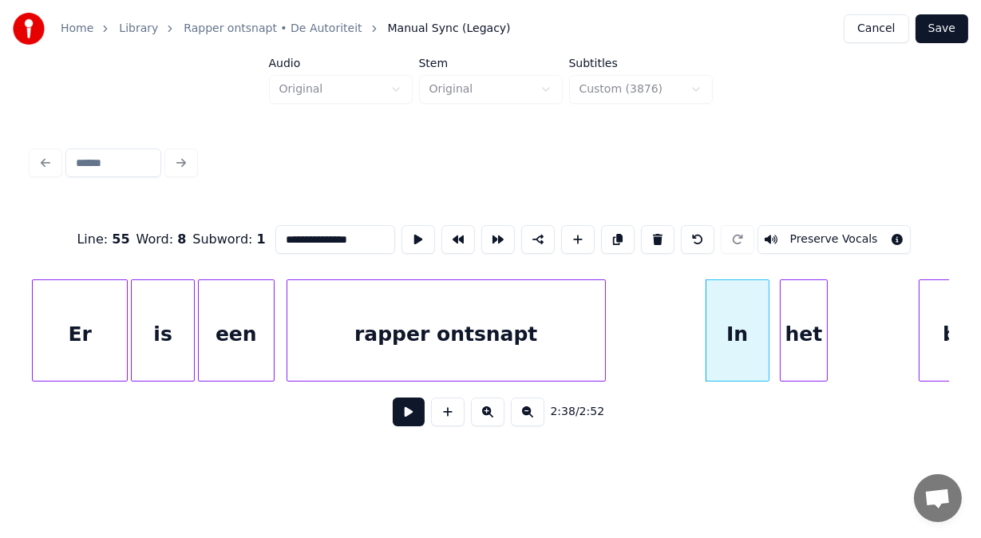
click at [786, 368] on div "het" at bounding box center [804, 334] width 46 height 109
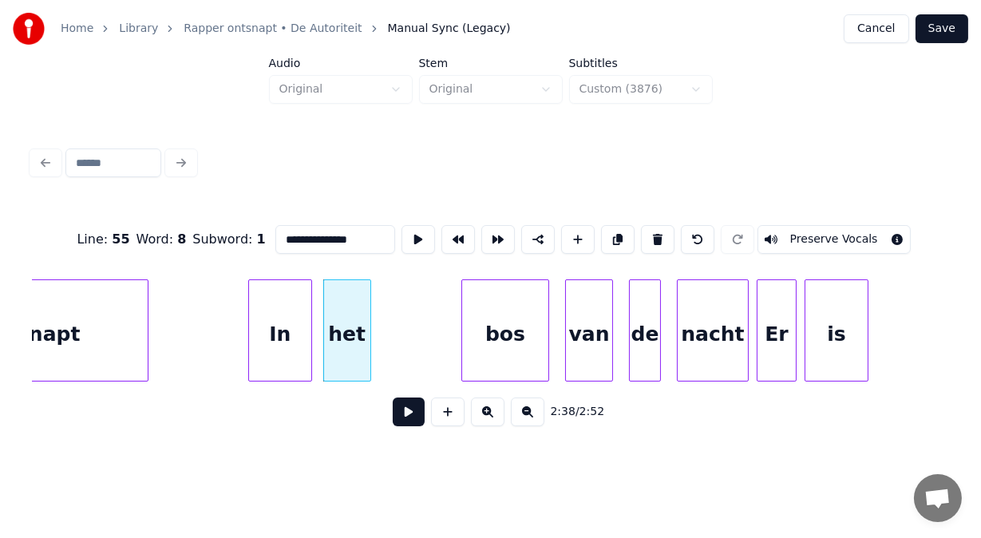
scroll to position [0, 62921]
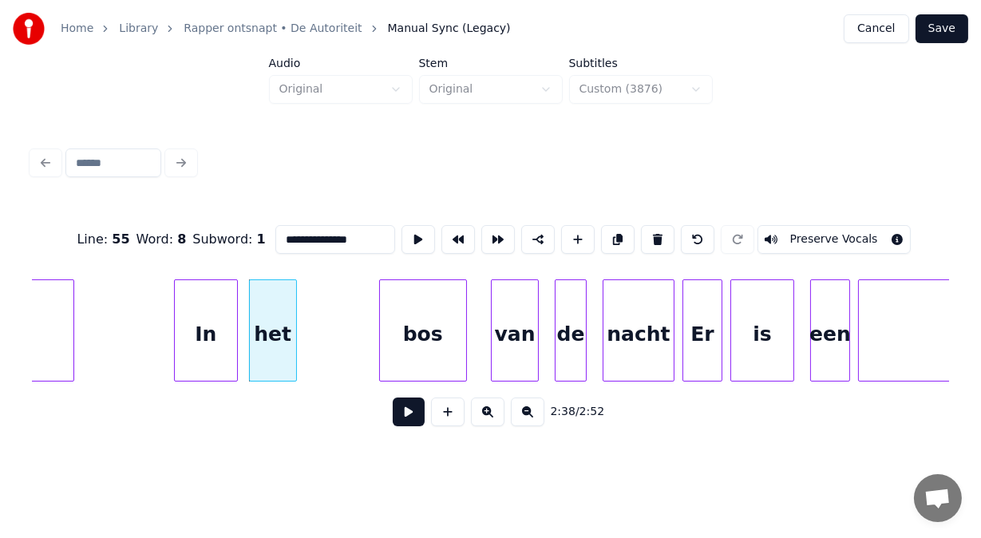
click at [434, 340] on div "bos" at bounding box center [423, 334] width 86 height 109
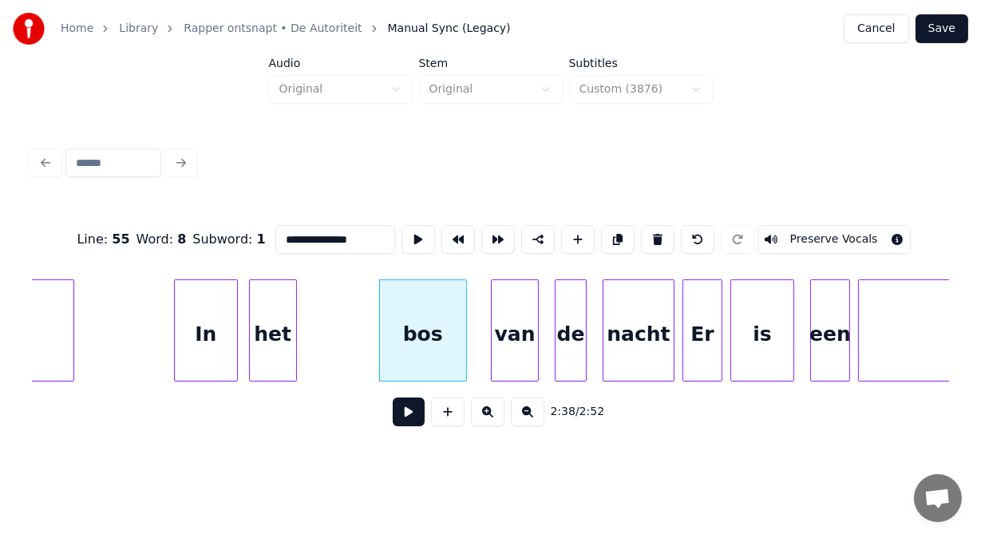
click at [434, 340] on div "bos" at bounding box center [423, 334] width 86 height 109
drag, startPoint x: 292, startPoint y: 228, endPoint x: 185, endPoint y: 235, distance: 107.2
click at [185, 235] on div "Line : 56 Word : 3 Subword : 1 *** Preserve Vocals" at bounding box center [490, 240] width 917 height 80
click at [506, 322] on div "van" at bounding box center [507, 334] width 46 height 109
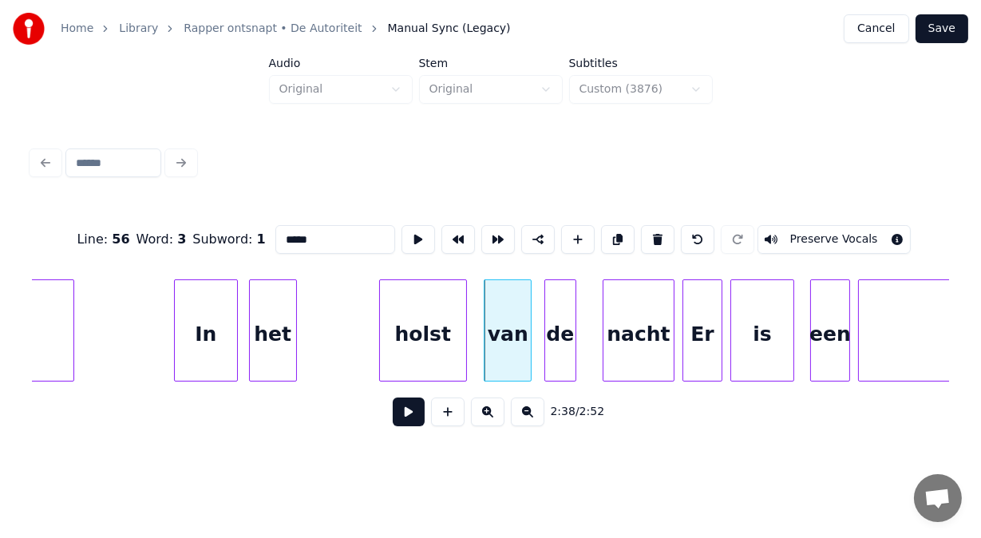
click at [550, 330] on div "de" at bounding box center [560, 334] width 30 height 109
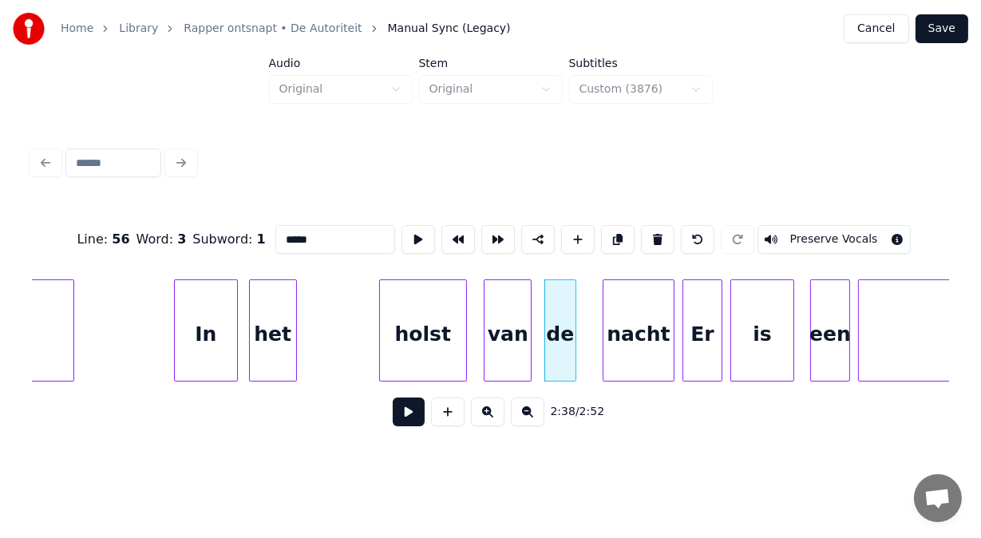
type input "*****"
click at [408, 411] on button at bounding box center [409, 411] width 32 height 29
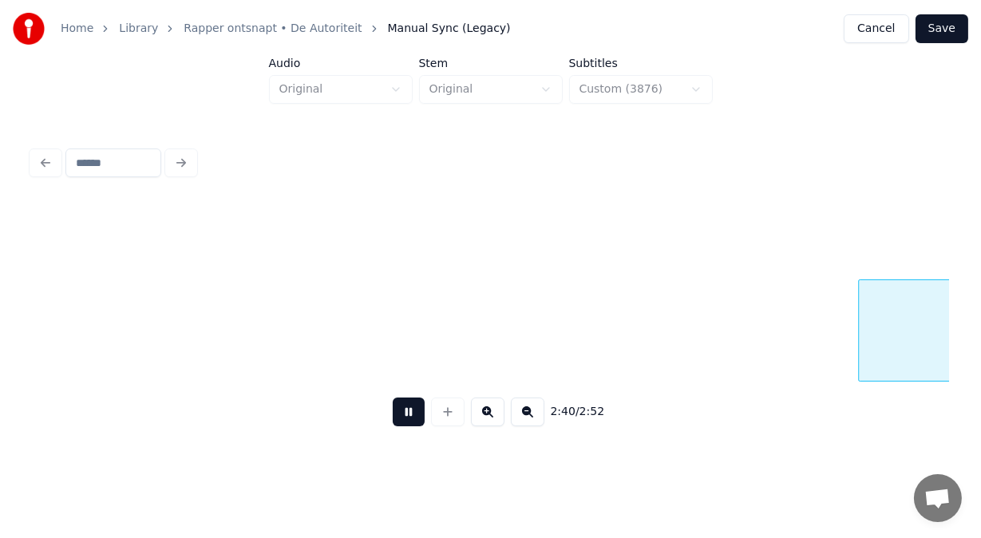
scroll to position [0, 63842]
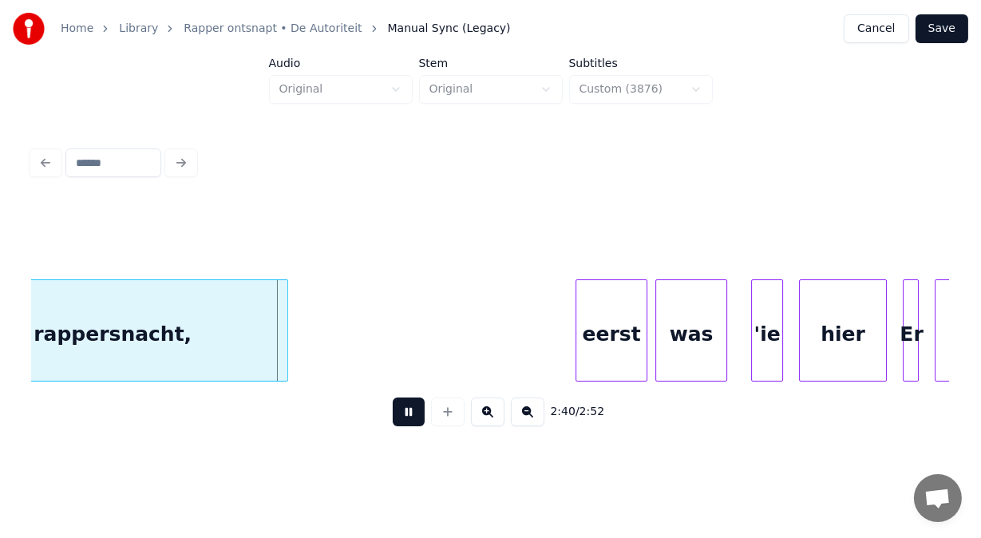
click at [408, 411] on button at bounding box center [409, 411] width 32 height 29
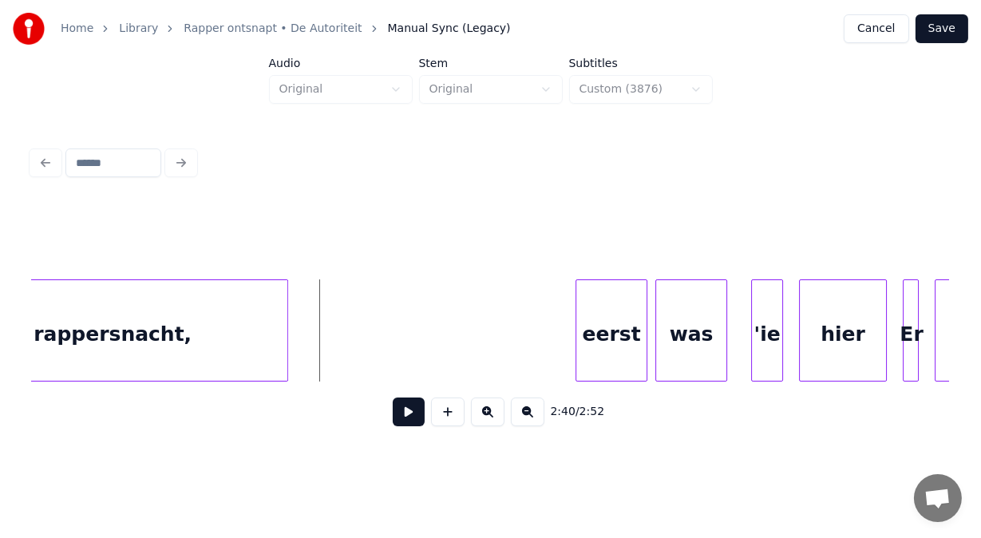
click at [233, 330] on div "rappersnacht," at bounding box center [113, 334] width 350 height 109
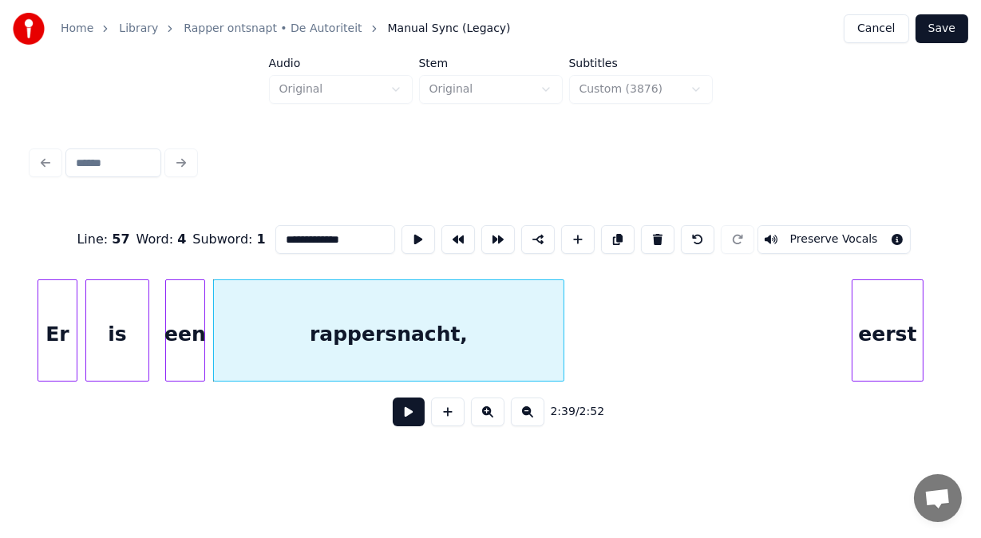
scroll to position [0, 63502]
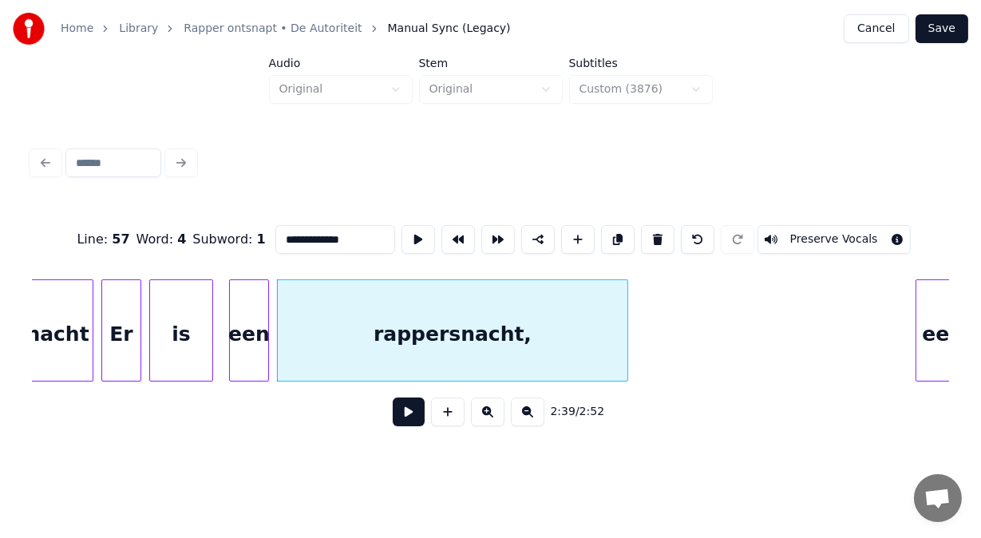
click at [359, 322] on div "rappersnacht," at bounding box center [453, 334] width 350 height 109
click at [349, 227] on input "**********" at bounding box center [335, 239] width 120 height 29
drag, startPoint x: 316, startPoint y: 235, endPoint x: 187, endPoint y: 252, distance: 130.5
click at [187, 252] on div "**********" at bounding box center [490, 240] width 917 height 80
paste input "**"
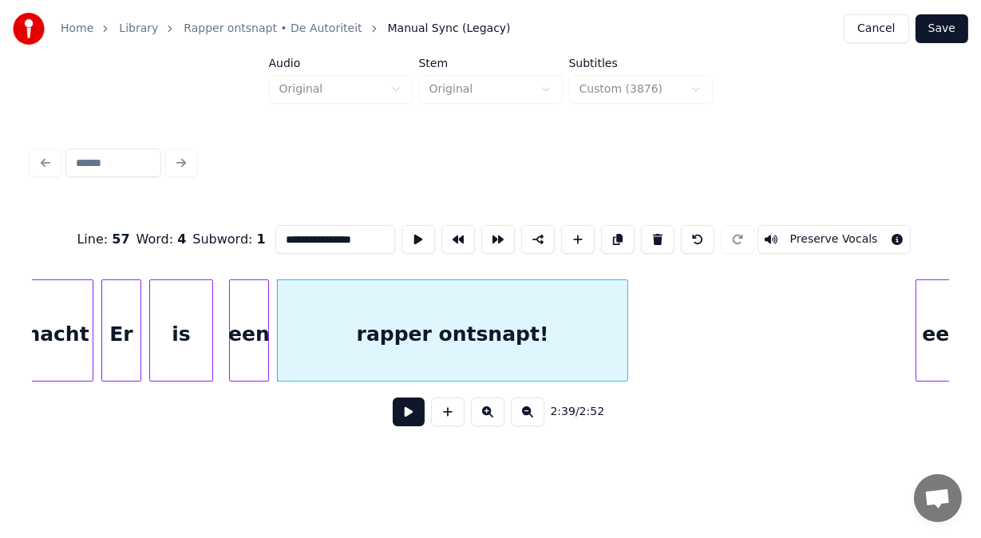
type input "**********"
click at [397, 421] on button at bounding box center [409, 411] width 32 height 29
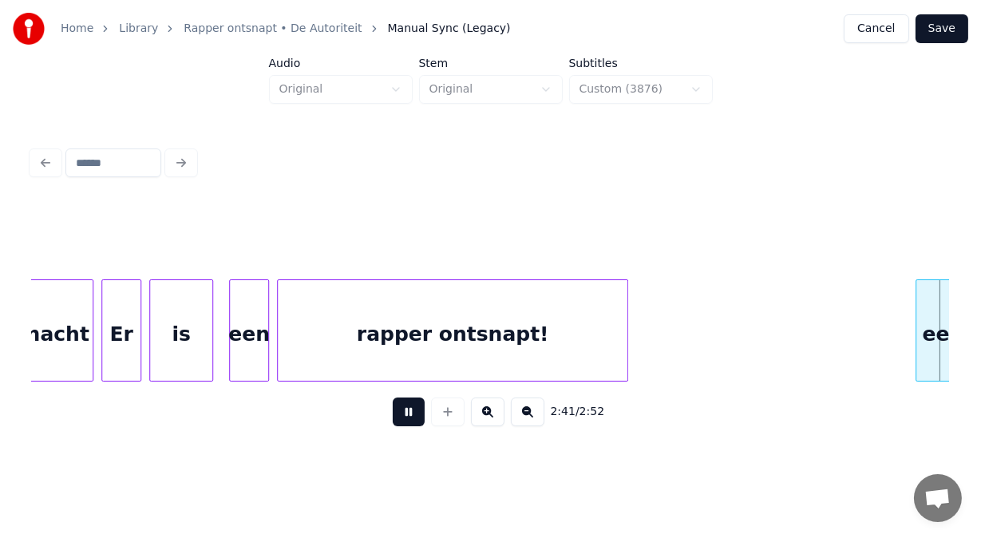
scroll to position [0, 64423]
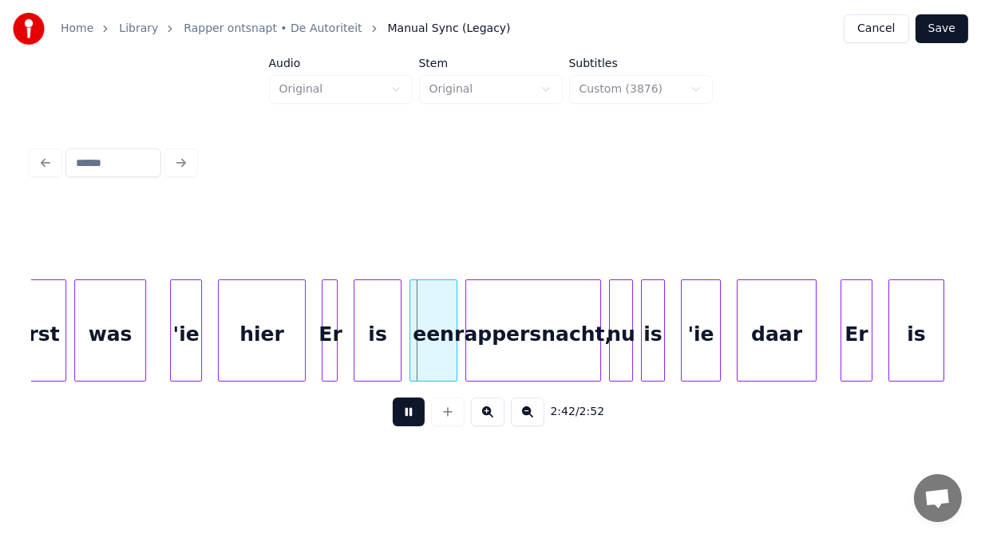
click at [397, 421] on button at bounding box center [409, 411] width 32 height 29
click at [379, 349] on div "is" at bounding box center [367, 334] width 46 height 109
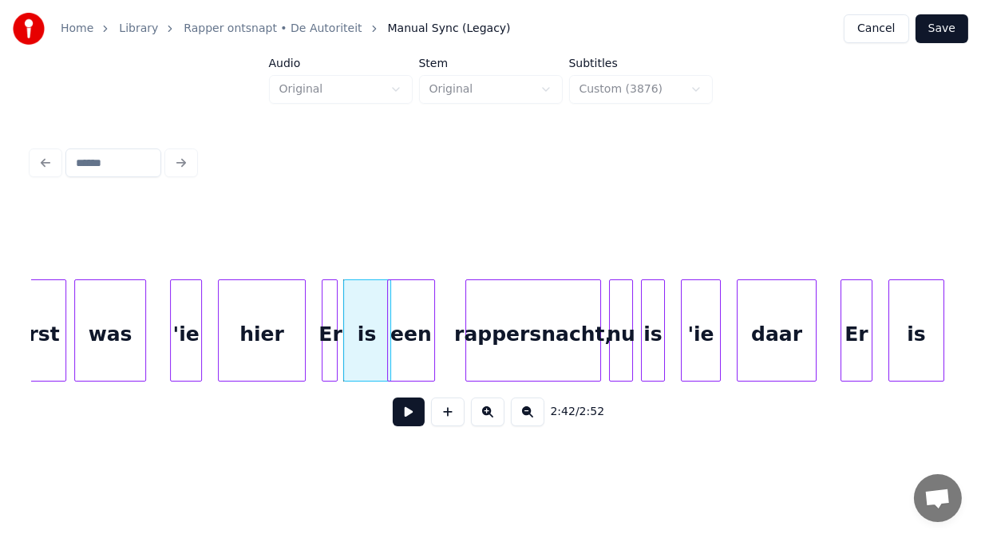
click at [401, 348] on div "een" at bounding box center [411, 334] width 46 height 109
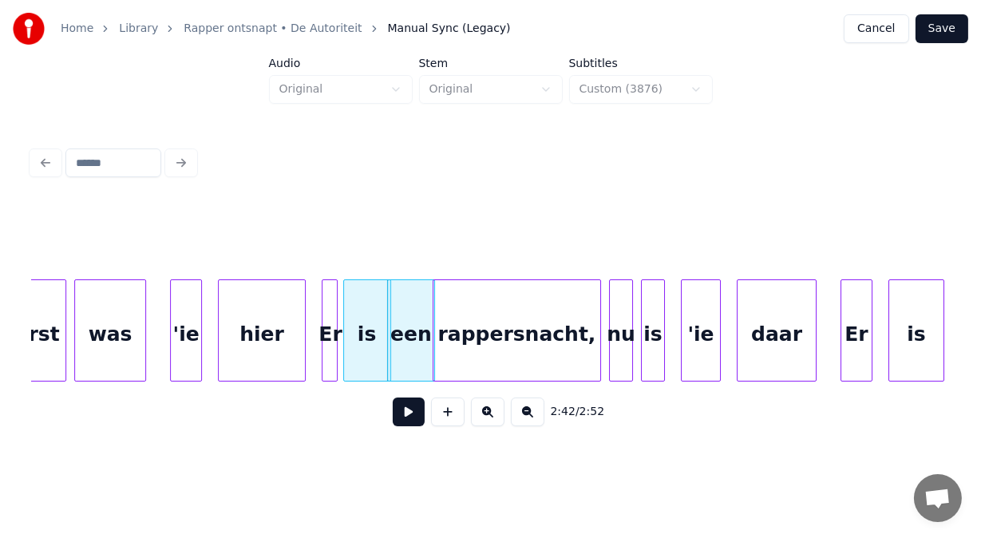
click at [434, 349] on div at bounding box center [435, 330] width 5 height 101
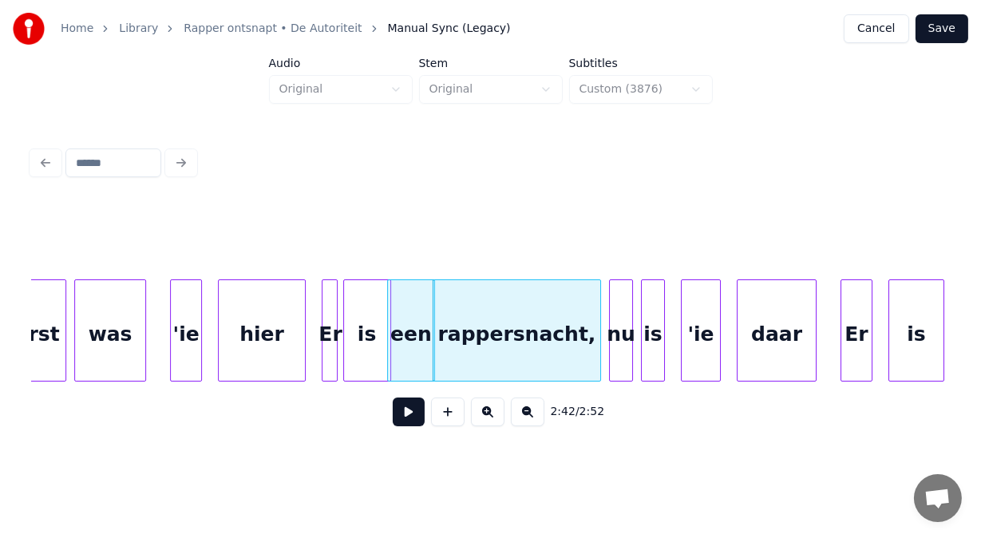
click at [524, 331] on div "rappersnacht," at bounding box center [516, 334] width 167 height 109
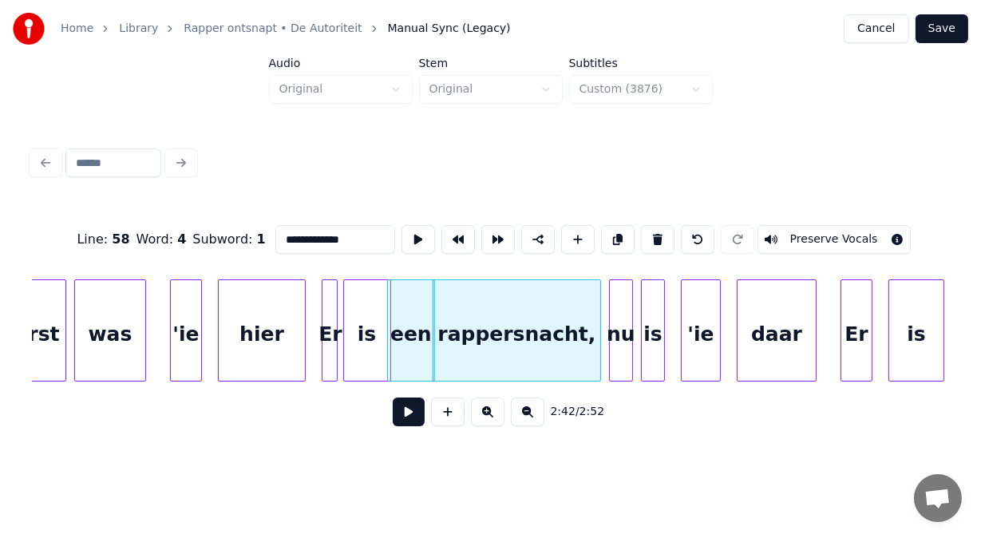
drag, startPoint x: 329, startPoint y: 235, endPoint x: 198, endPoint y: 231, distance: 130.9
click at [198, 231] on div "**********" at bounding box center [490, 240] width 917 height 80
paste input "**"
click at [616, 358] on div "nu" at bounding box center [621, 334] width 22 height 109
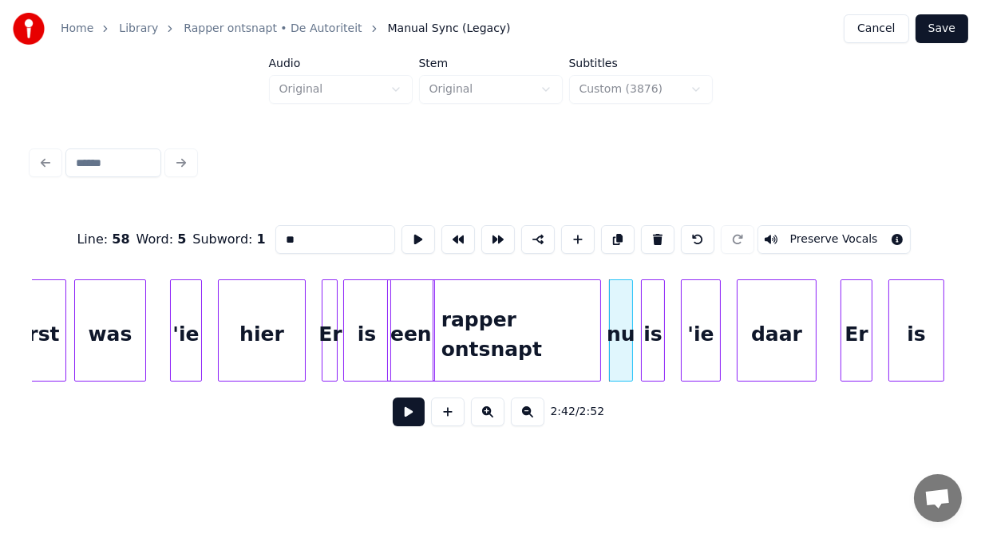
drag, startPoint x: 254, startPoint y: 232, endPoint x: 219, endPoint y: 232, distance: 34.3
click at [219, 232] on div "Line : 58 Word : 5 Subword : 1 ** Preserve Vocals" at bounding box center [490, 240] width 917 height 80
click at [45, 332] on div "eerst" at bounding box center [30, 334] width 70 height 109
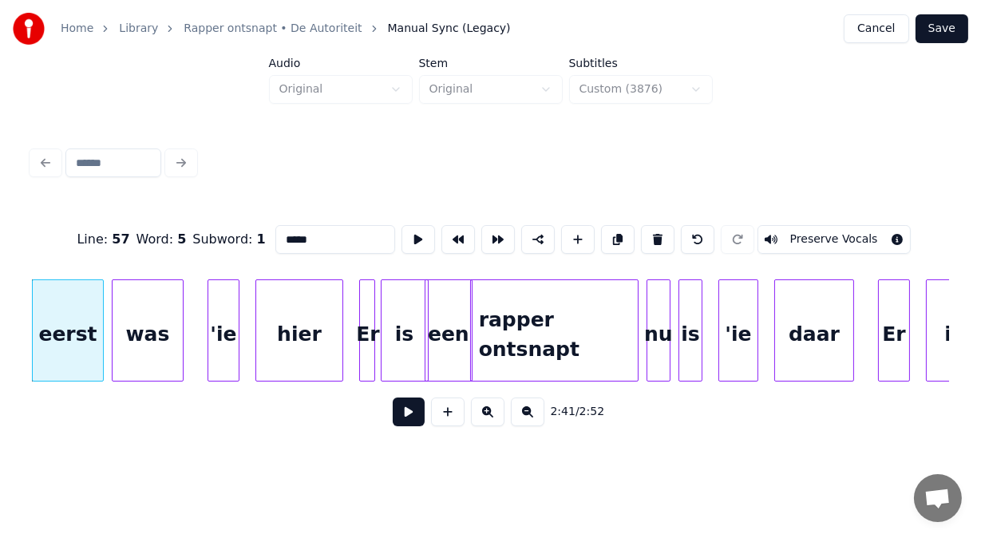
drag, startPoint x: 255, startPoint y: 231, endPoint x: 169, endPoint y: 227, distance: 85.5
click at [169, 227] on div "Line : 57 Word : 5 Subword : 1 ***** Preserve Vocals" at bounding box center [490, 240] width 917 height 80
type input "*****"
click at [404, 426] on button at bounding box center [409, 411] width 32 height 29
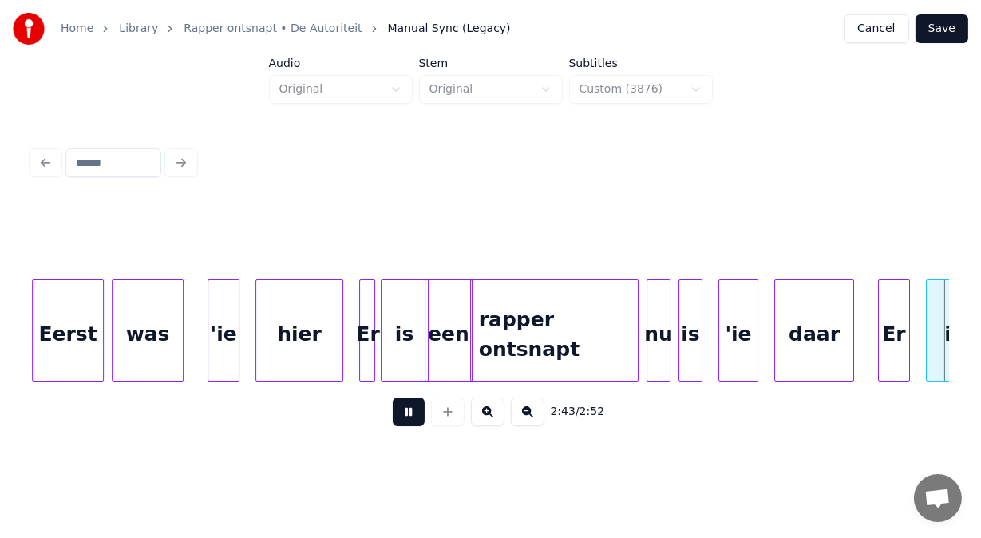
scroll to position [0, 65307]
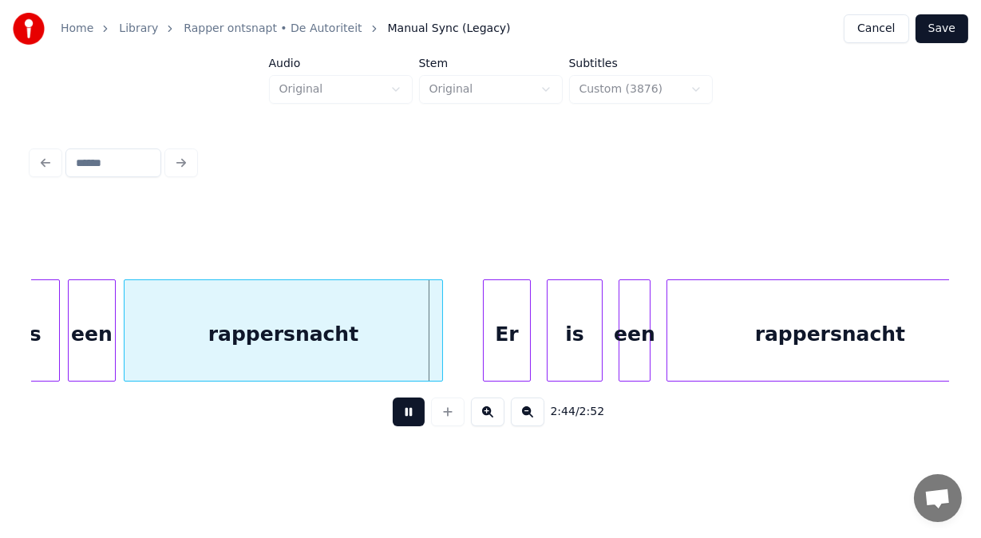
click at [404, 426] on button at bounding box center [409, 411] width 32 height 29
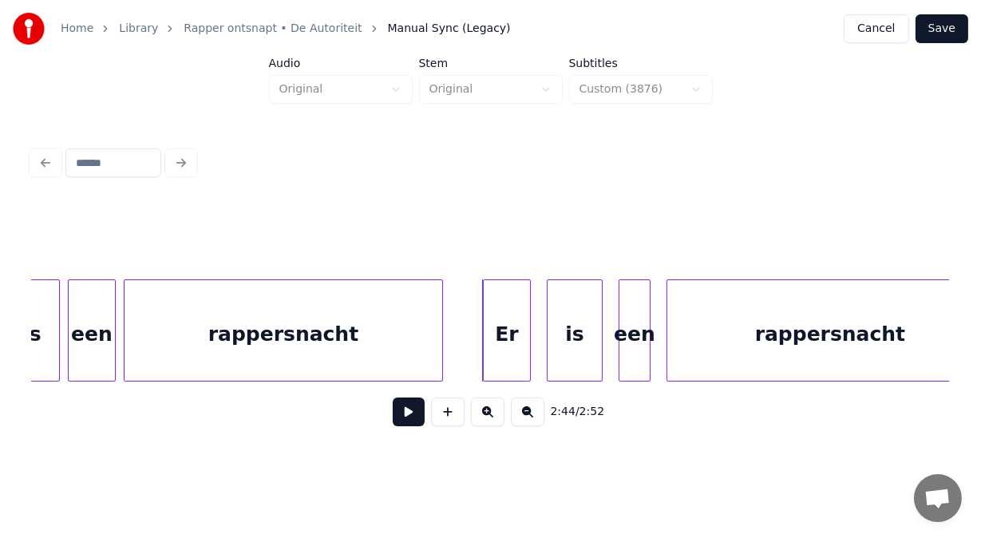
click at [294, 369] on div "rappersnacht" at bounding box center [284, 334] width 318 height 109
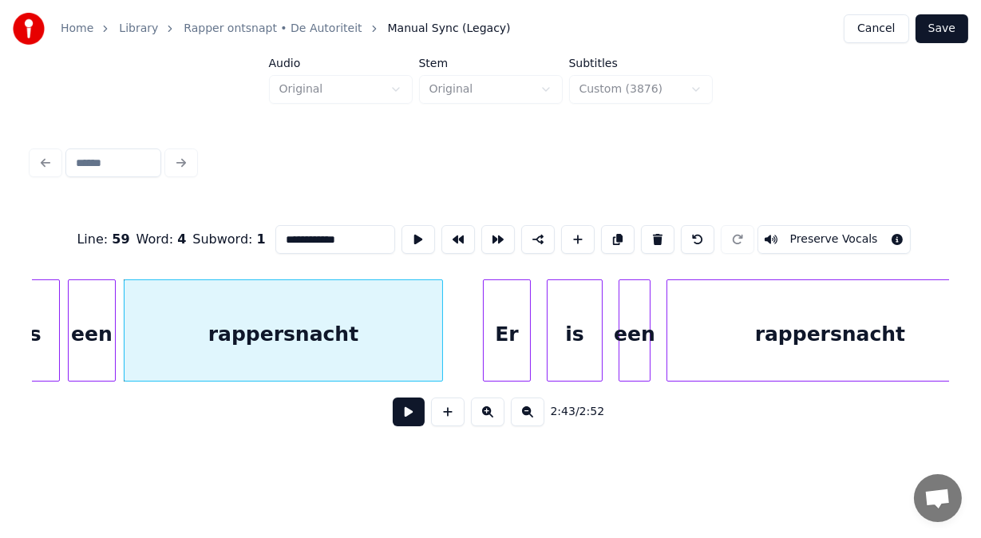
drag, startPoint x: 322, startPoint y: 232, endPoint x: 92, endPoint y: 248, distance: 230.4
click at [92, 248] on div "**********" at bounding box center [490, 240] width 917 height 80
paste input "***"
click at [695, 355] on div "rappersnacht" at bounding box center [830, 334] width 326 height 109
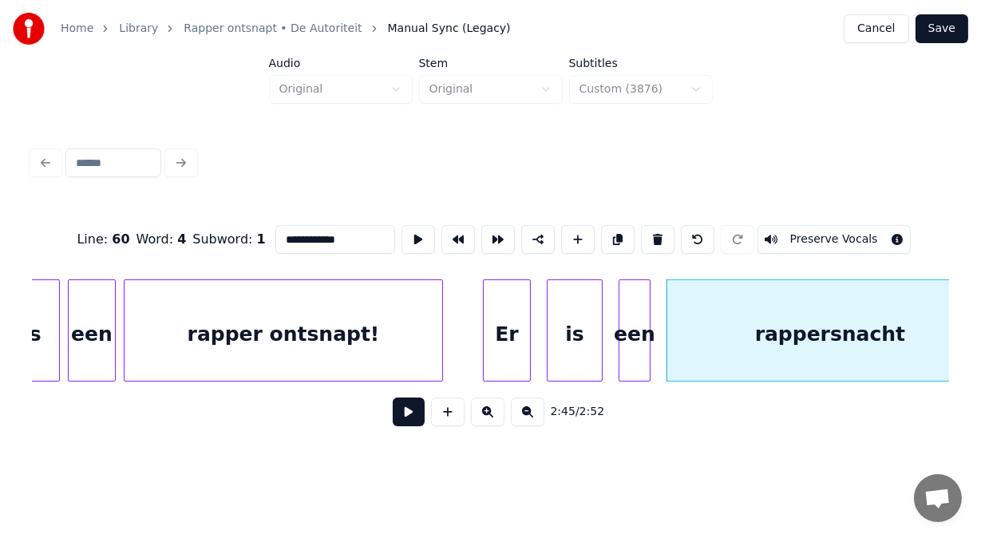
drag, startPoint x: 324, startPoint y: 237, endPoint x: 153, endPoint y: 231, distance: 170.9
click at [153, 231] on div "**********" at bounding box center [490, 240] width 917 height 80
paste input "***"
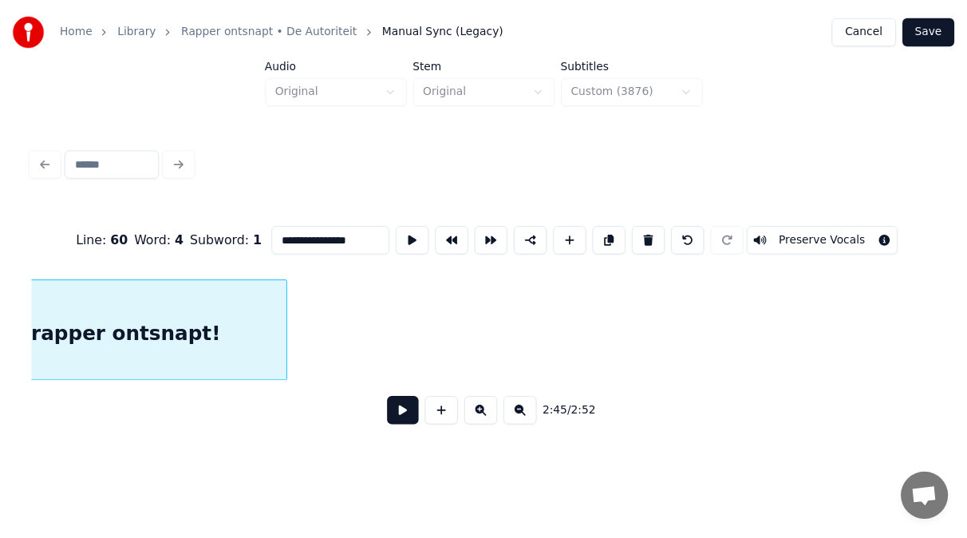
scroll to position [0, 66021]
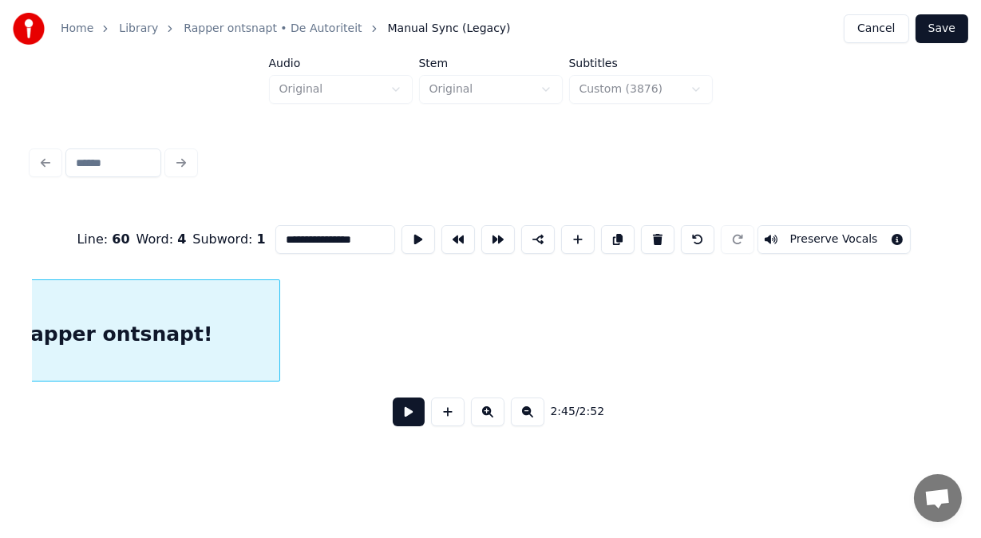
type input "**********"
click at [953, 32] on button "Save" at bounding box center [941, 28] width 53 height 29
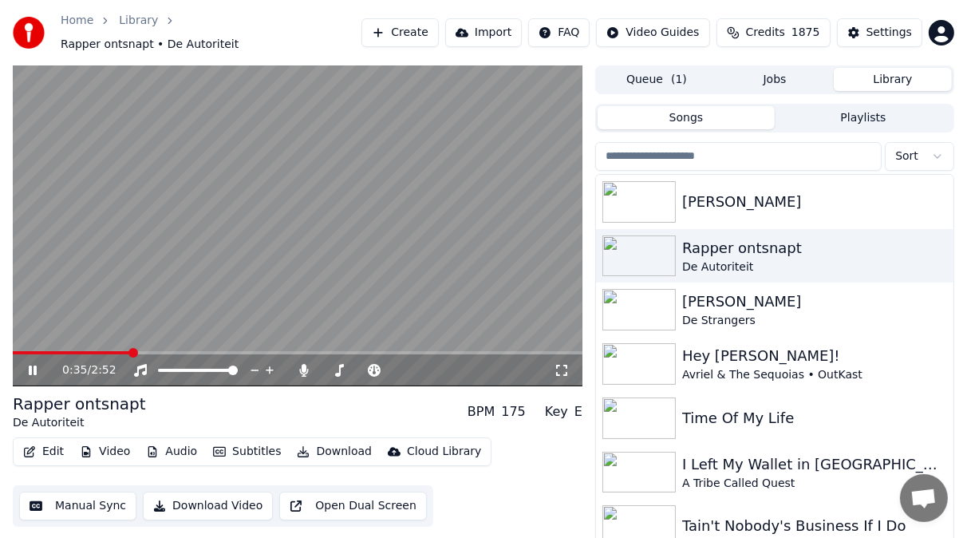
click at [34, 366] on icon at bounding box center [33, 371] width 8 height 10
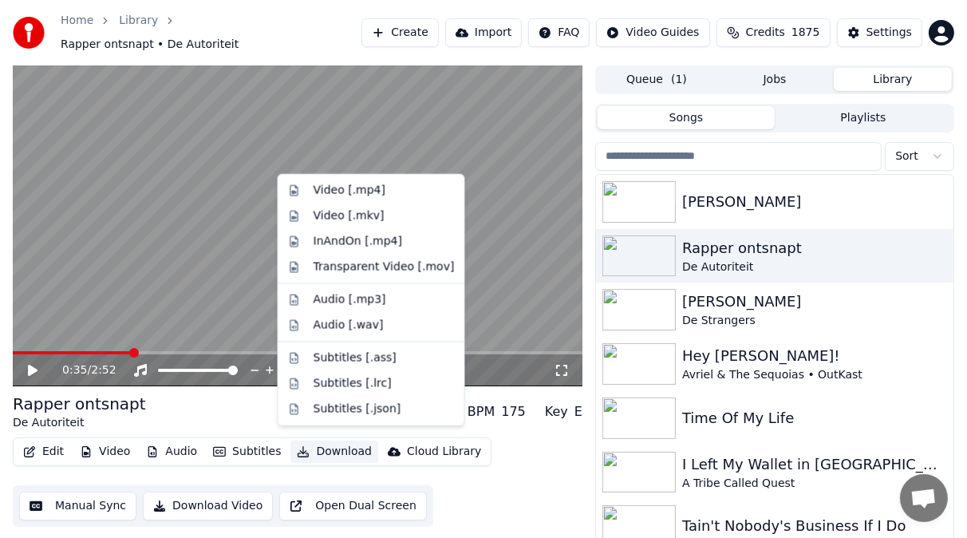
click at [327, 448] on button "Download" at bounding box center [335, 452] width 88 height 22
click at [334, 190] on div "Video [.mp4]" at bounding box center [350, 191] width 72 height 16
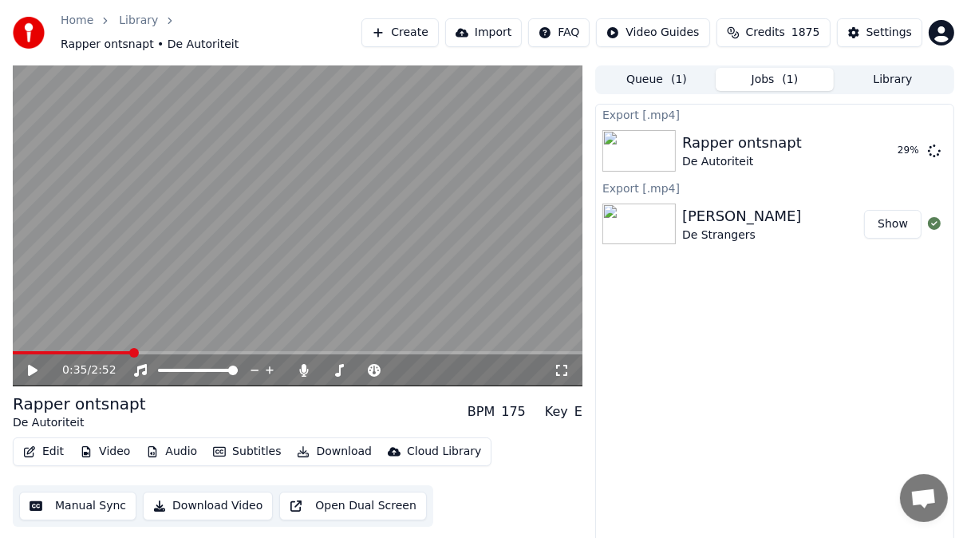
click at [666, 479] on div "Export [.mp4] Rapper ontsnapt De Autoriteit 29 % Export [.mp4] Schele Vanderlin…" at bounding box center [774, 332] width 359 height 457
click at [906, 68] on button "Library" at bounding box center [893, 79] width 118 height 23
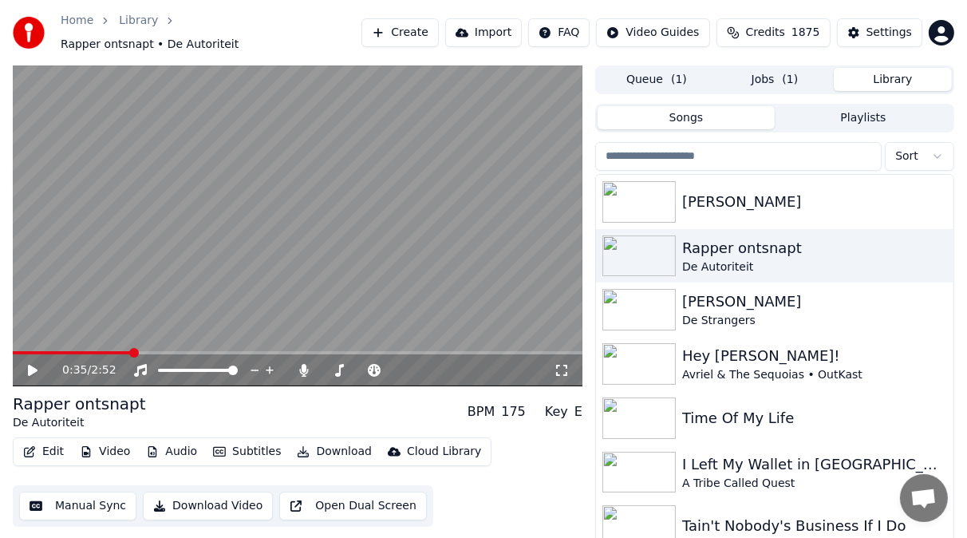
click at [644, 145] on input "search" at bounding box center [738, 156] width 287 height 29
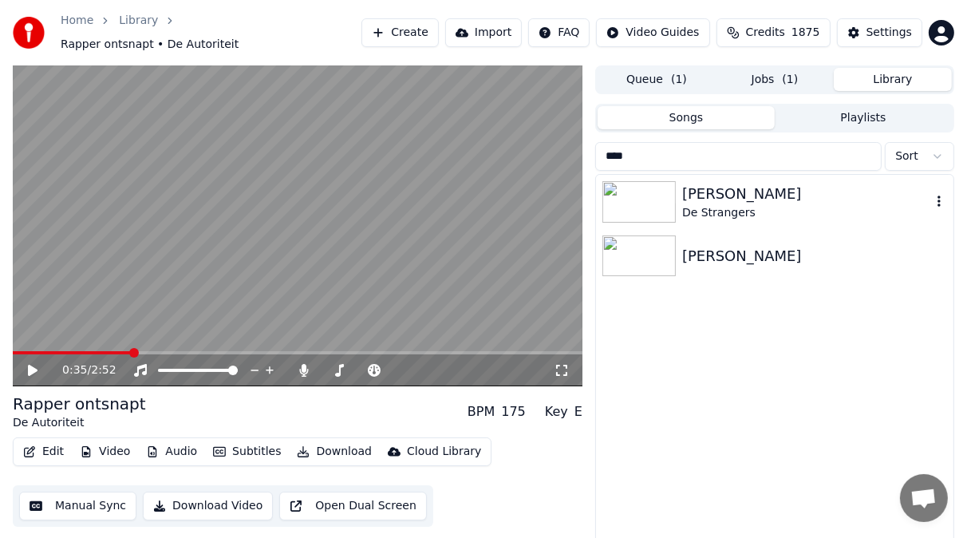
type input "****"
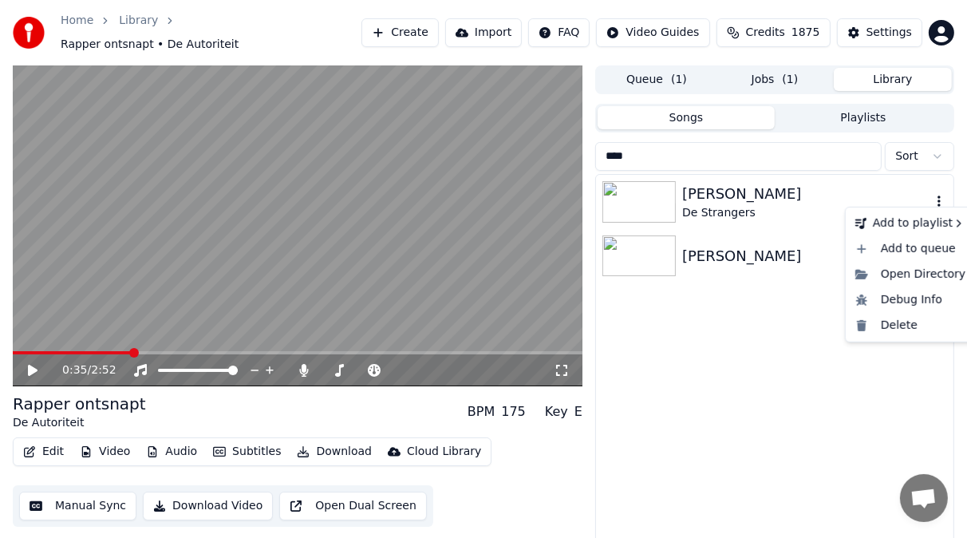
click at [939, 198] on icon "button" at bounding box center [939, 201] width 3 height 11
click at [890, 327] on div "Delete" at bounding box center [910, 326] width 123 height 26
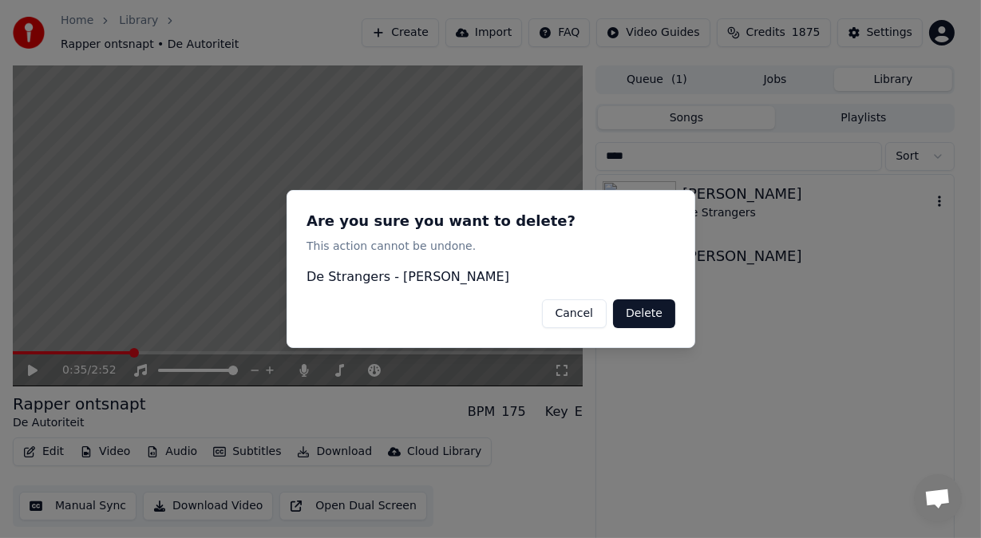
click at [643, 316] on button "Delete" at bounding box center [644, 313] width 62 height 29
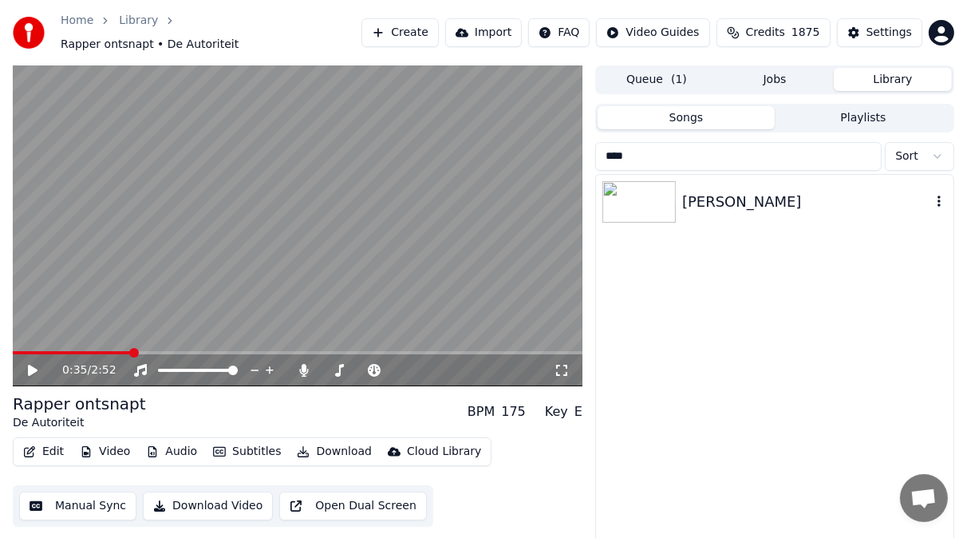
click at [653, 196] on img at bounding box center [639, 202] width 73 height 42
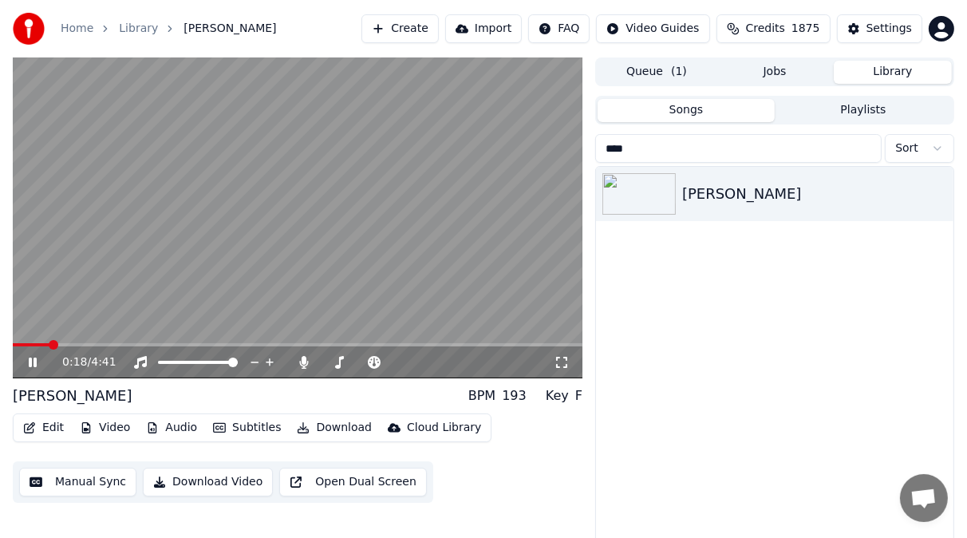
click at [48, 346] on span at bounding box center [298, 344] width 570 height 3
click at [34, 364] on icon at bounding box center [33, 363] width 8 height 10
click at [377, 362] on span at bounding box center [367, 362] width 20 height 3
click at [19, 345] on span at bounding box center [16, 344] width 6 height 3
click at [34, 367] on icon at bounding box center [44, 362] width 37 height 13
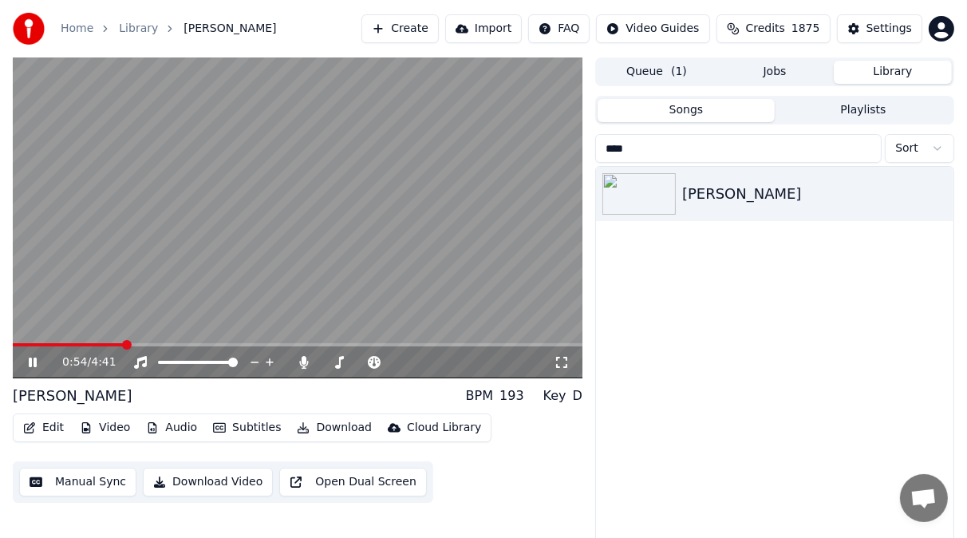
click at [37, 357] on icon at bounding box center [44, 362] width 37 height 13
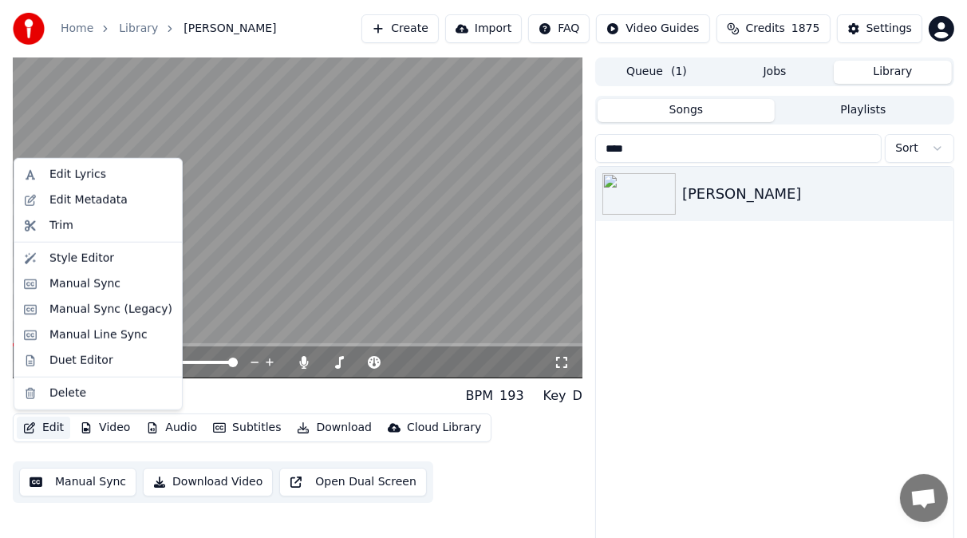
click at [50, 427] on button "Edit" at bounding box center [43, 428] width 53 height 22
click at [75, 259] on div "Style Editor" at bounding box center [81, 259] width 65 height 16
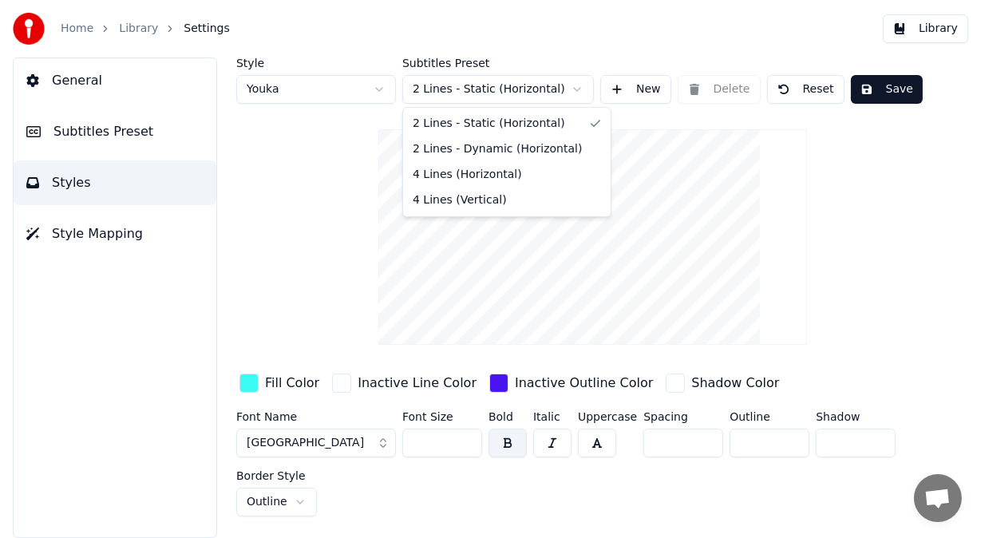
click at [578, 88] on html "Home Library Settings Library General Subtitles Preset Styles Style Mapping Sty…" at bounding box center [490, 269] width 981 height 538
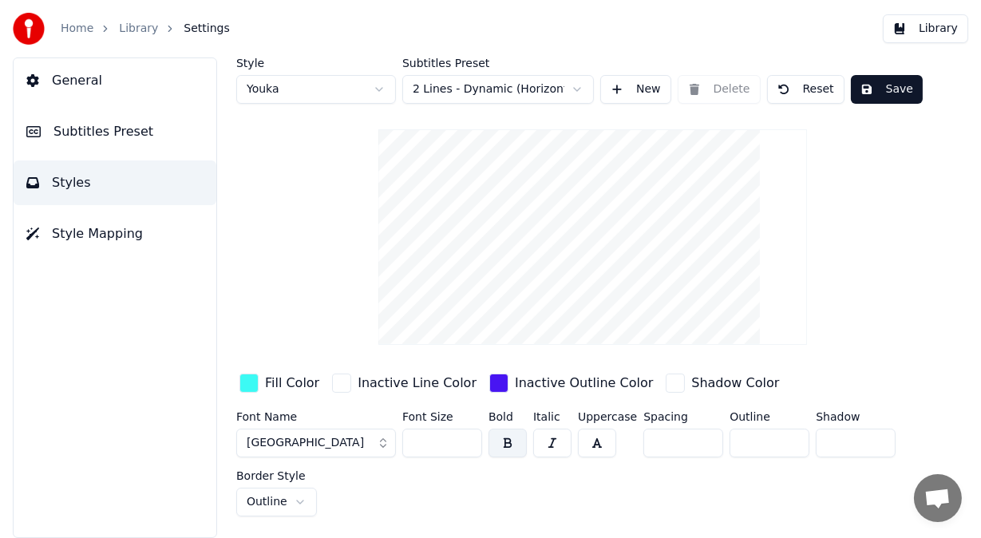
click at [903, 86] on button "Save" at bounding box center [887, 89] width 72 height 29
click at [931, 27] on button "Library" at bounding box center [925, 28] width 85 height 29
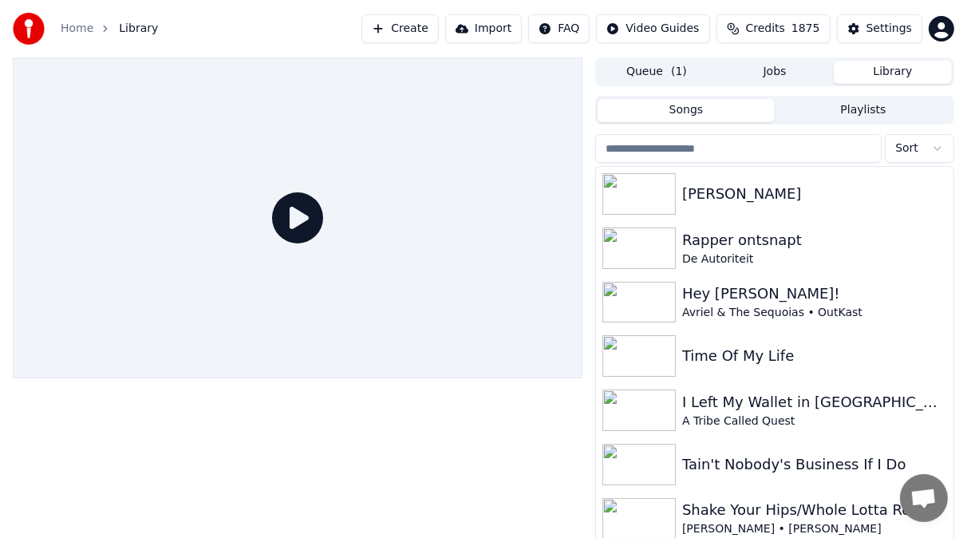
click at [638, 146] on input "search" at bounding box center [738, 148] width 287 height 29
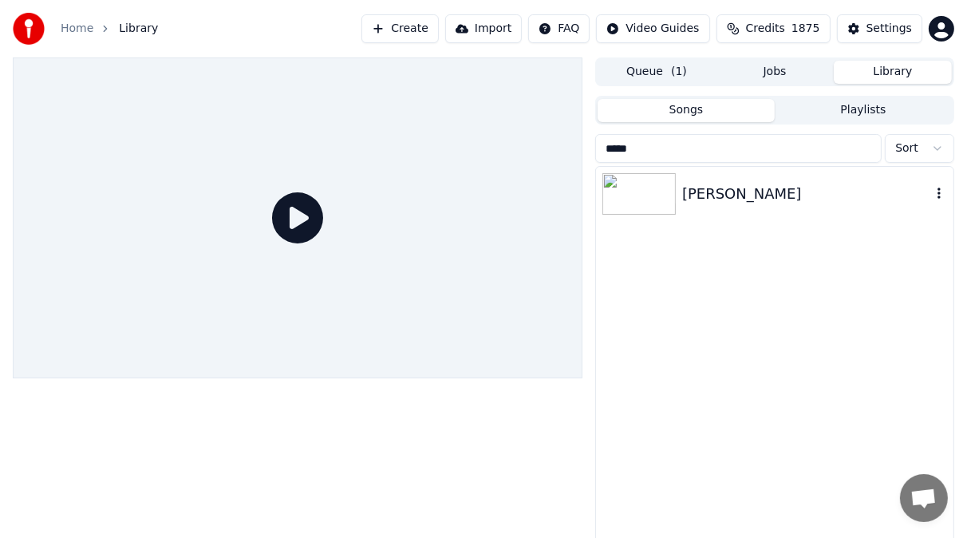
type input "*****"
click at [739, 194] on div "[PERSON_NAME]" at bounding box center [806, 194] width 249 height 22
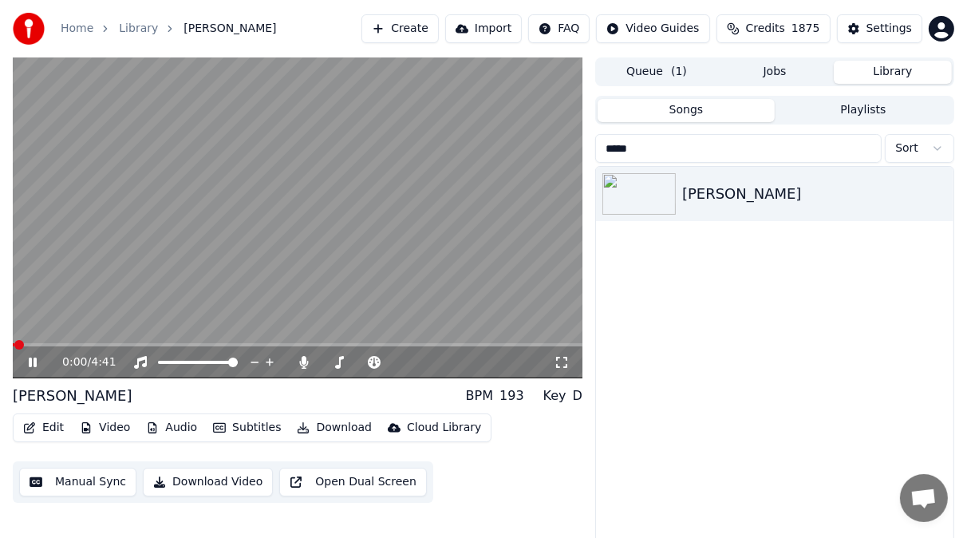
click at [109, 425] on button "Video" at bounding box center [104, 428] width 63 height 22
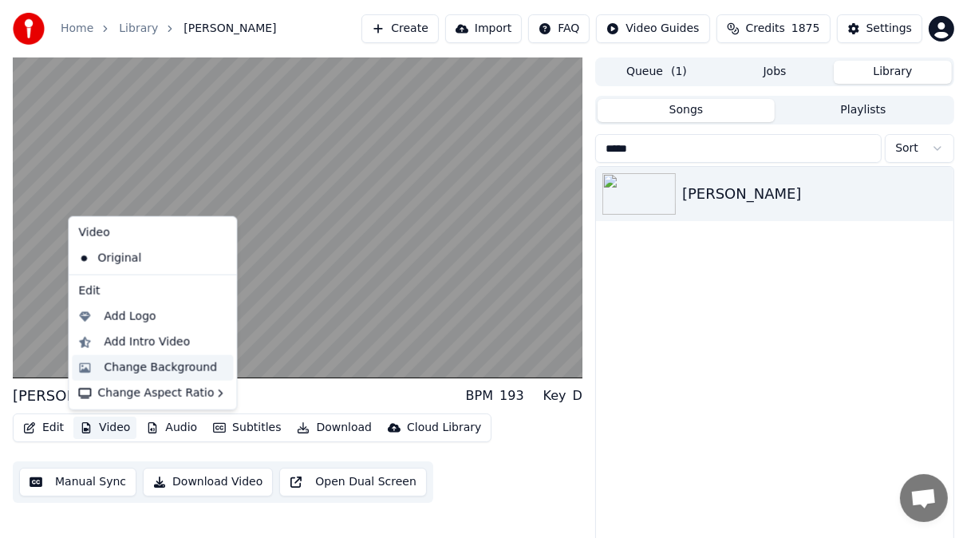
click at [137, 368] on div "Change Background" at bounding box center [160, 368] width 113 height 16
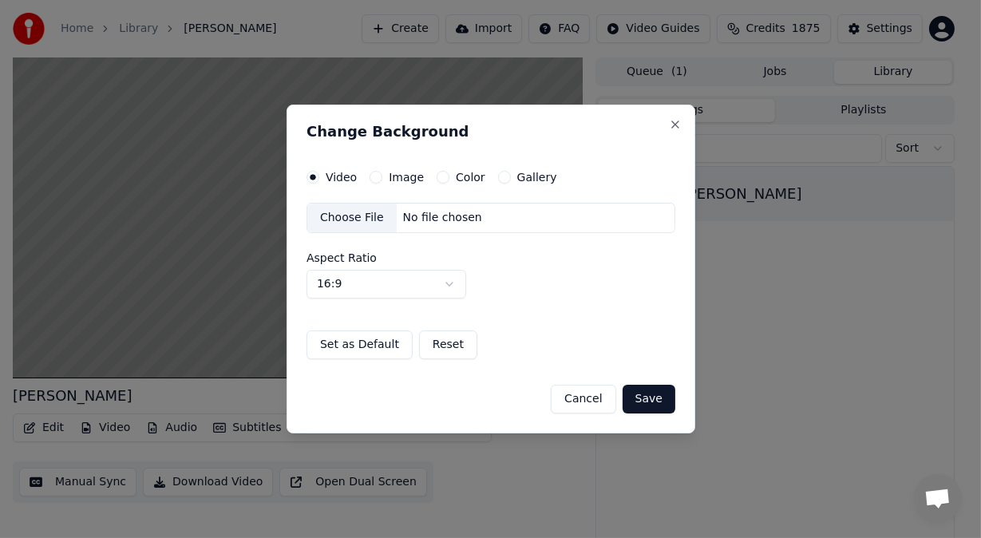
click at [374, 176] on button "Image" at bounding box center [376, 177] width 13 height 13
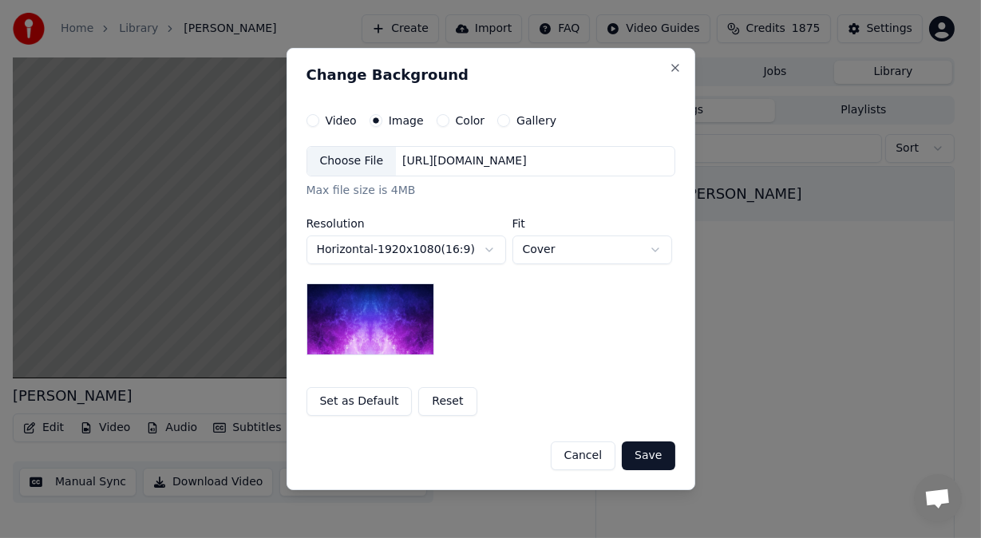
click at [351, 160] on div "Choose File" at bounding box center [351, 161] width 89 height 29
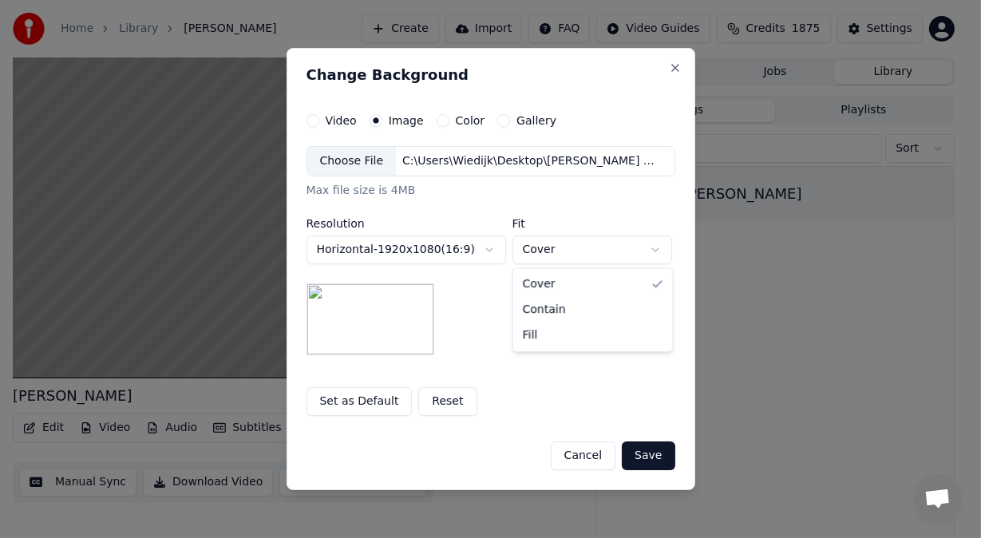
click at [656, 245] on body "**********" at bounding box center [483, 269] width 967 height 538
select select "****"
click at [651, 461] on button "Save" at bounding box center [648, 455] width 53 height 29
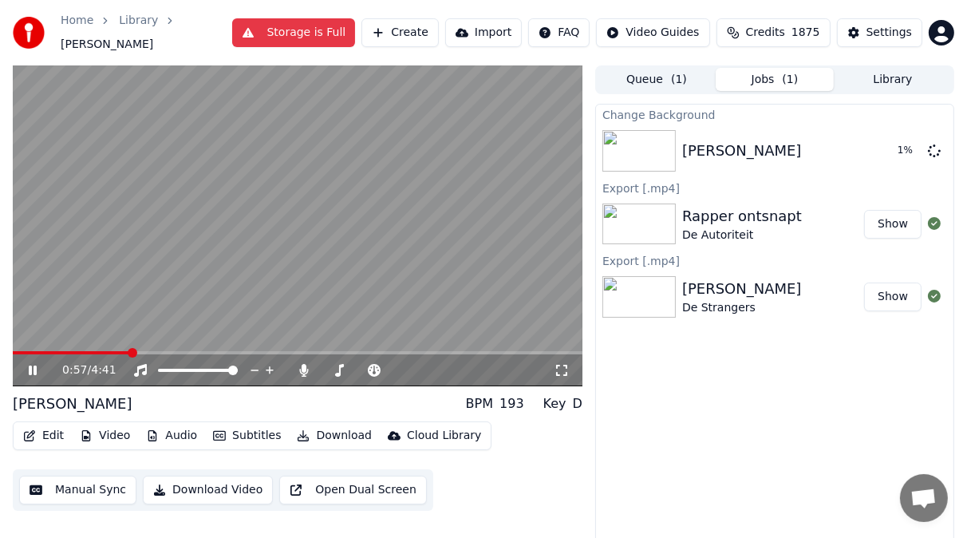
click at [32, 369] on icon at bounding box center [44, 370] width 37 height 13
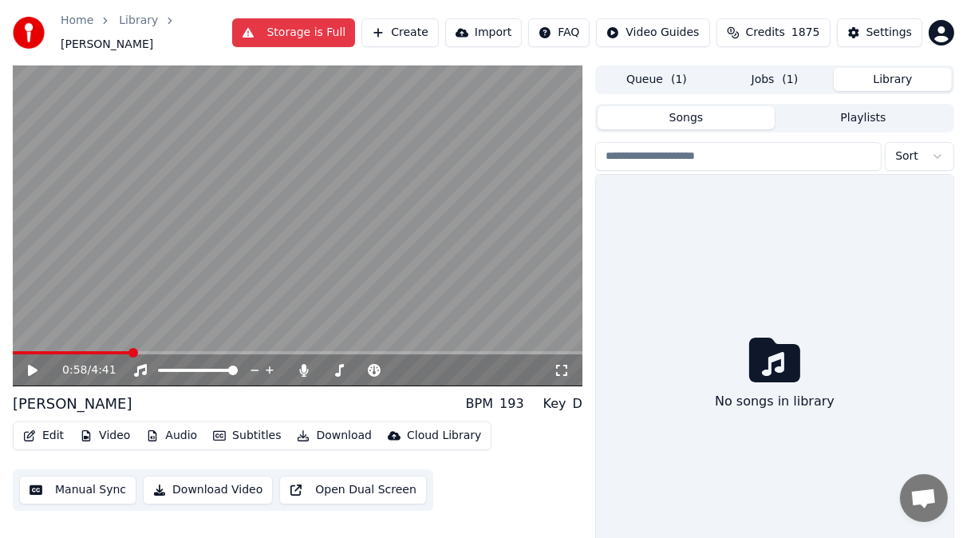
click at [912, 78] on button "Library" at bounding box center [893, 79] width 118 height 23
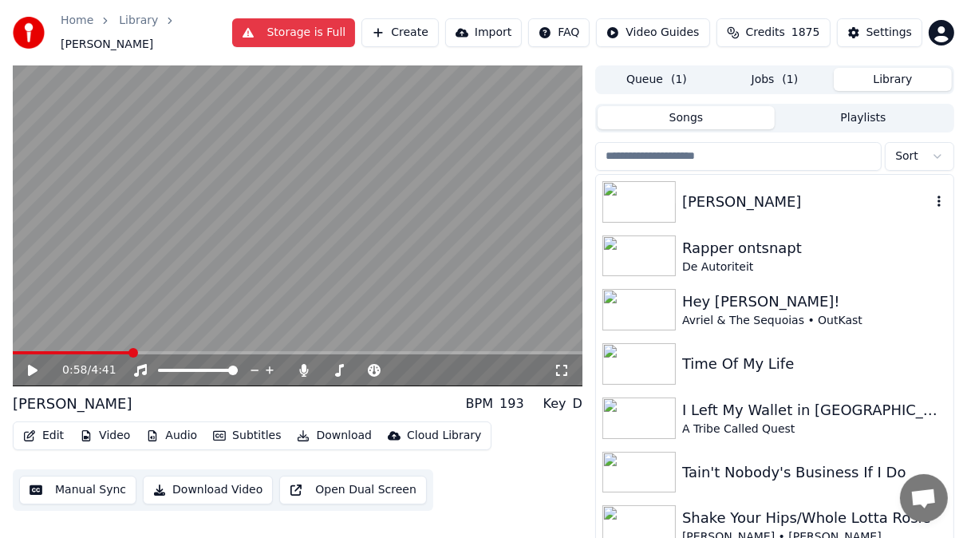
click at [759, 204] on div "[PERSON_NAME]" at bounding box center [806, 202] width 249 height 22
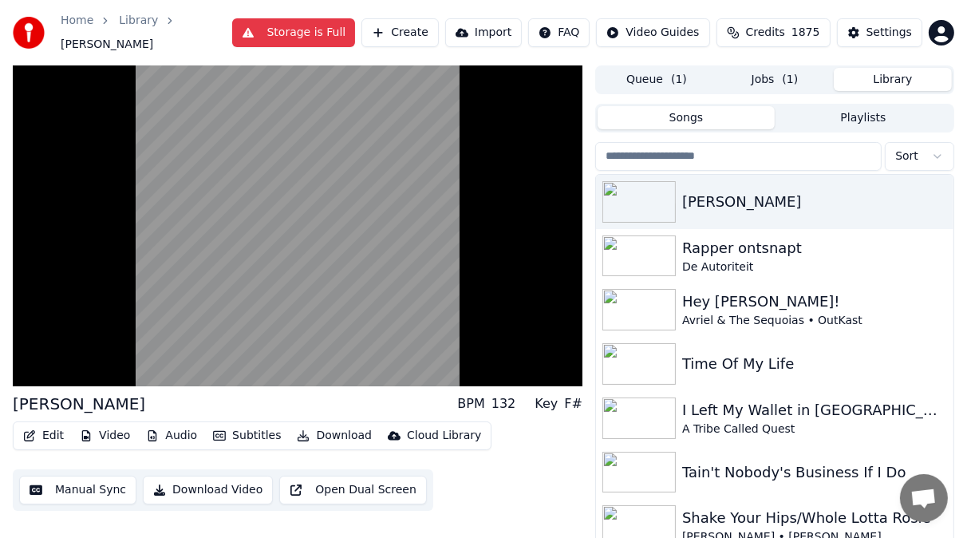
click at [665, 156] on input "search" at bounding box center [738, 156] width 287 height 29
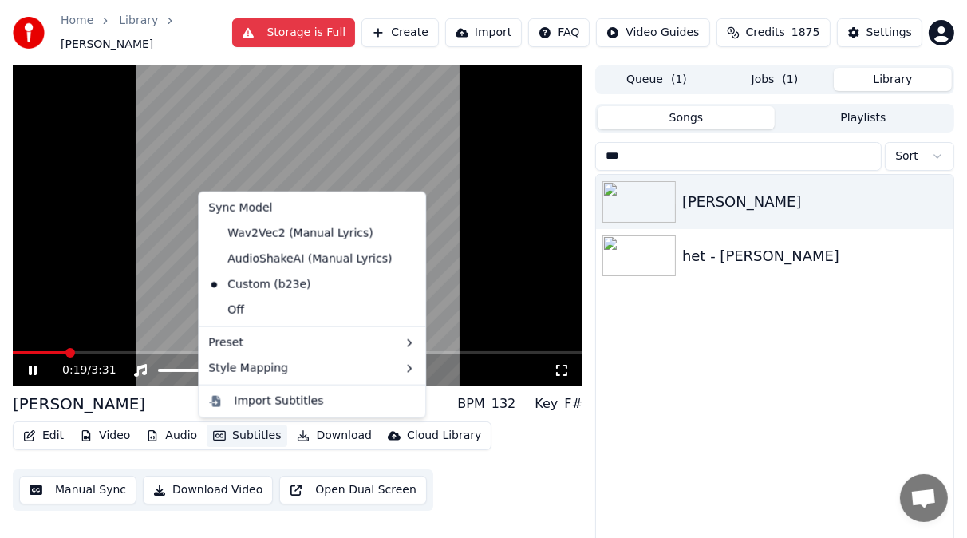
click at [247, 441] on button "Subtitles" at bounding box center [247, 436] width 81 height 22
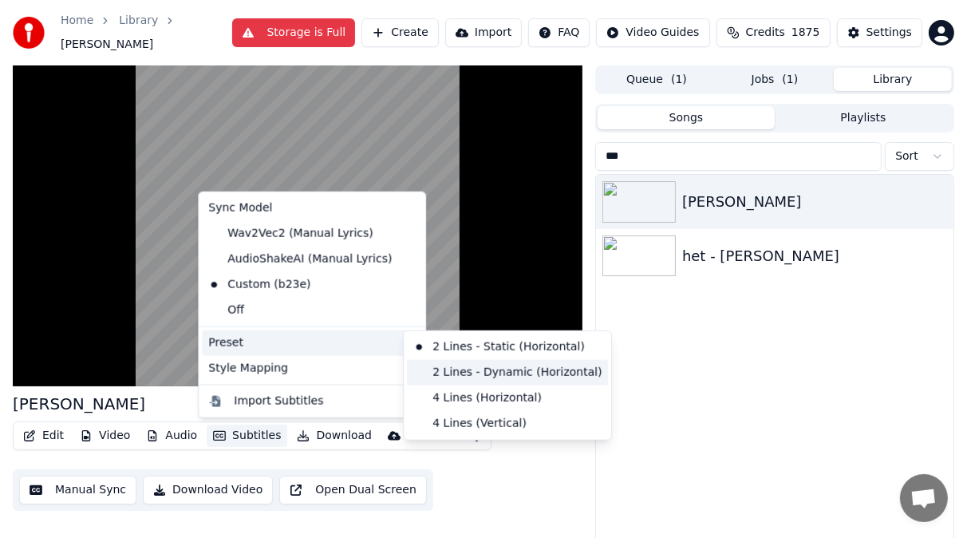
click at [450, 374] on div "2 Lines - Dynamic (Horizontal)" at bounding box center [507, 373] width 201 height 26
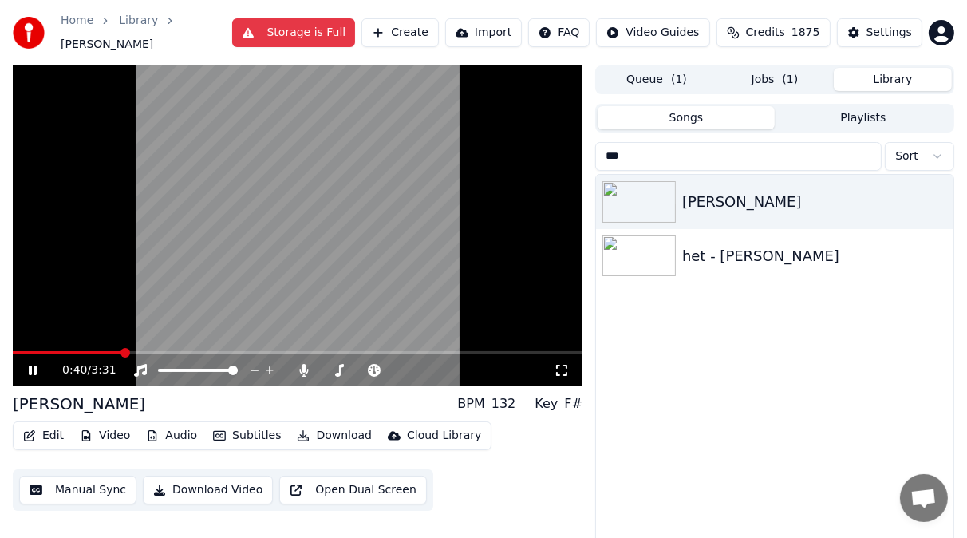
click at [33, 368] on icon at bounding box center [44, 370] width 37 height 13
click at [659, 263] on img at bounding box center [639, 256] width 73 height 42
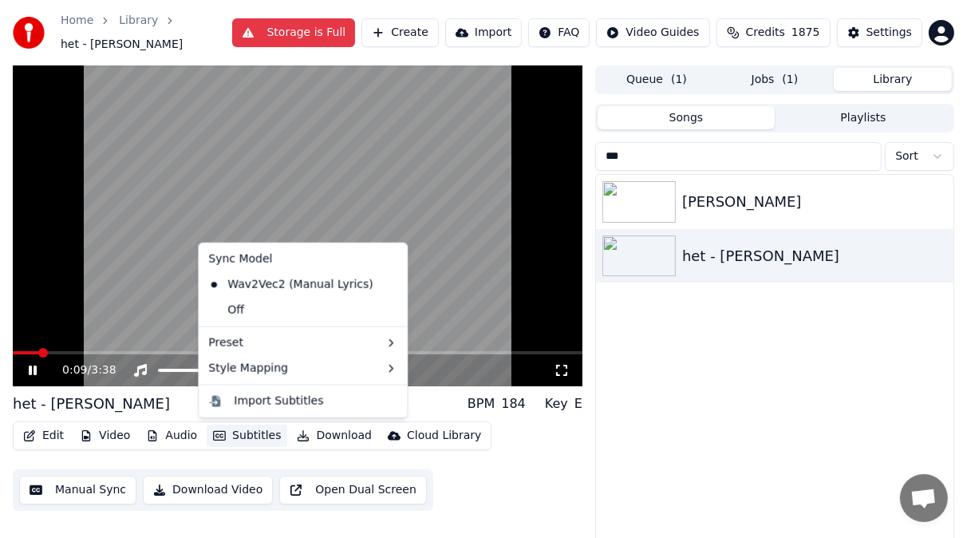
click at [252, 437] on button "Subtitles" at bounding box center [247, 436] width 81 height 22
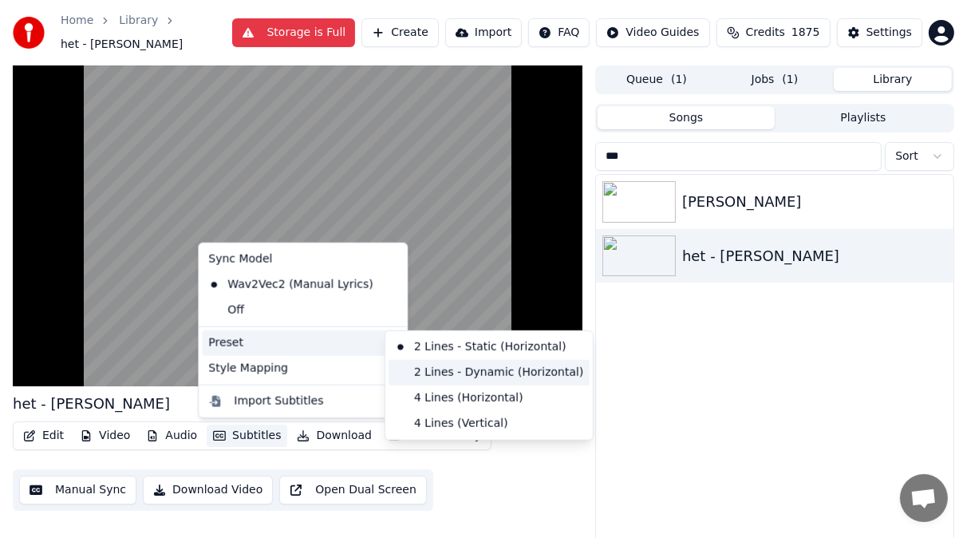
click at [428, 367] on div "2 Lines - Dynamic (Horizontal)" at bounding box center [489, 373] width 201 height 26
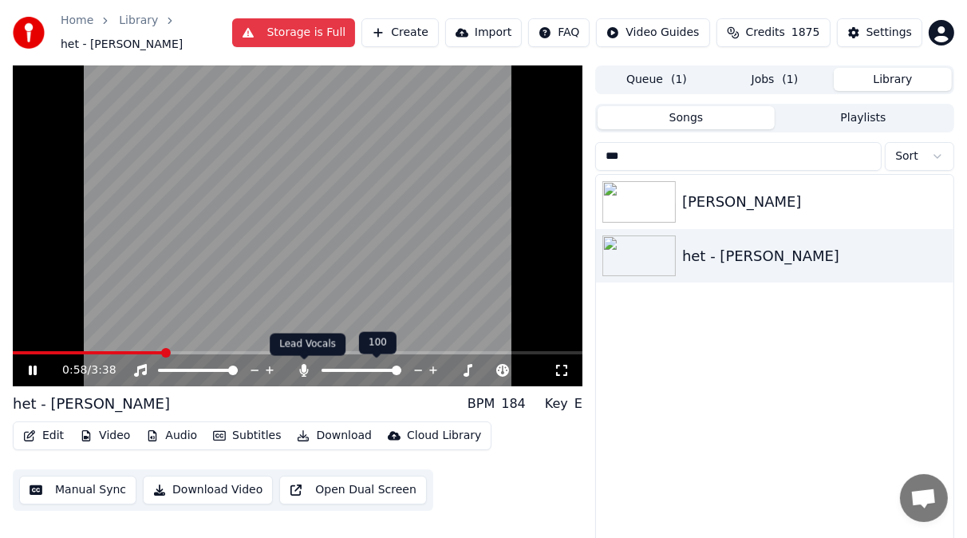
click at [306, 372] on icon at bounding box center [304, 370] width 9 height 13
click at [33, 372] on icon at bounding box center [44, 370] width 37 height 13
click at [635, 158] on input "***" at bounding box center [738, 156] width 287 height 29
type input "*"
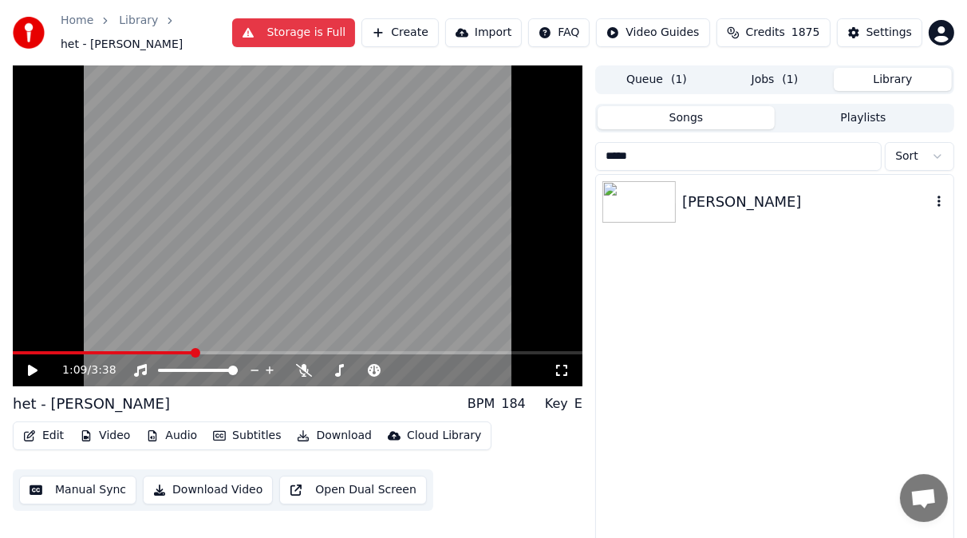
type input "*****"
click at [654, 202] on img at bounding box center [639, 202] width 73 height 42
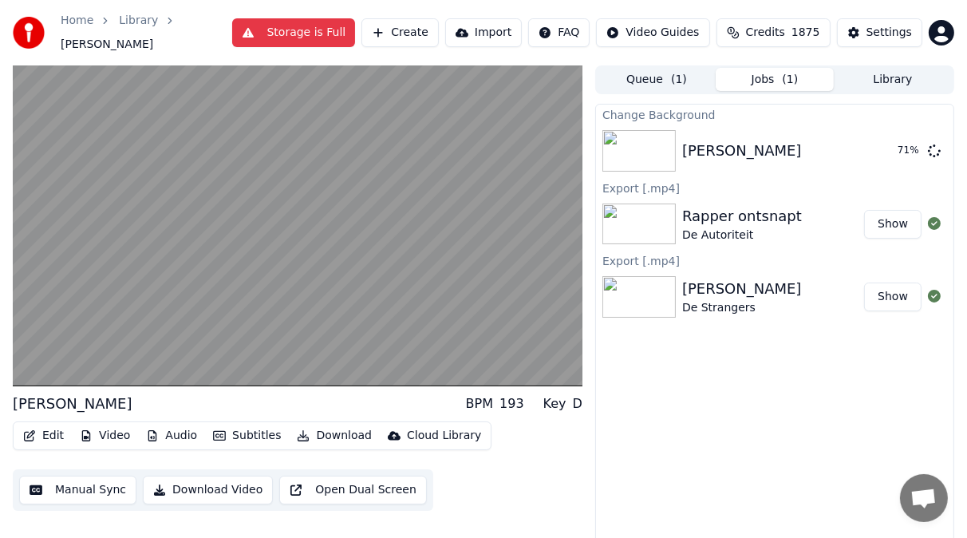
click at [798, 77] on button "Jobs ( 1 )" at bounding box center [775, 79] width 118 height 23
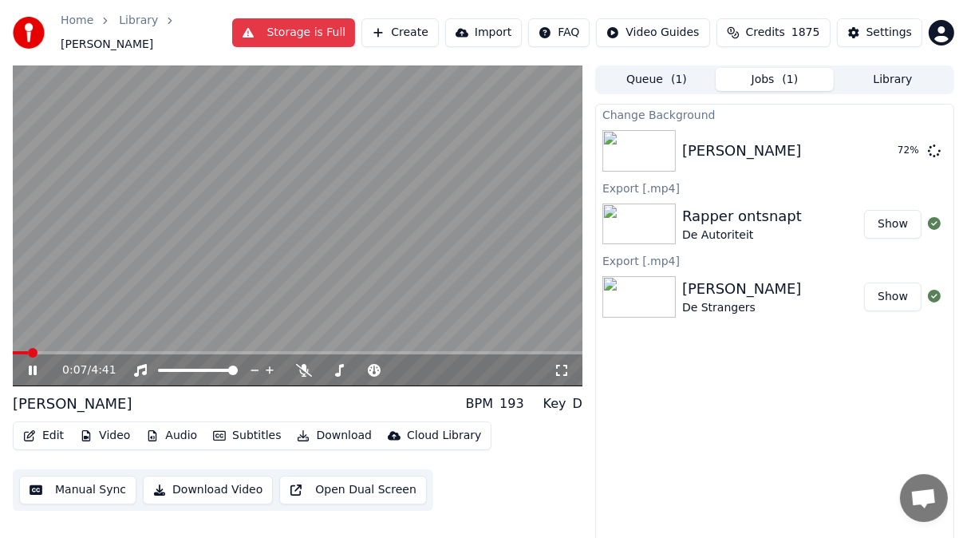
click at [37, 369] on icon at bounding box center [44, 370] width 37 height 13
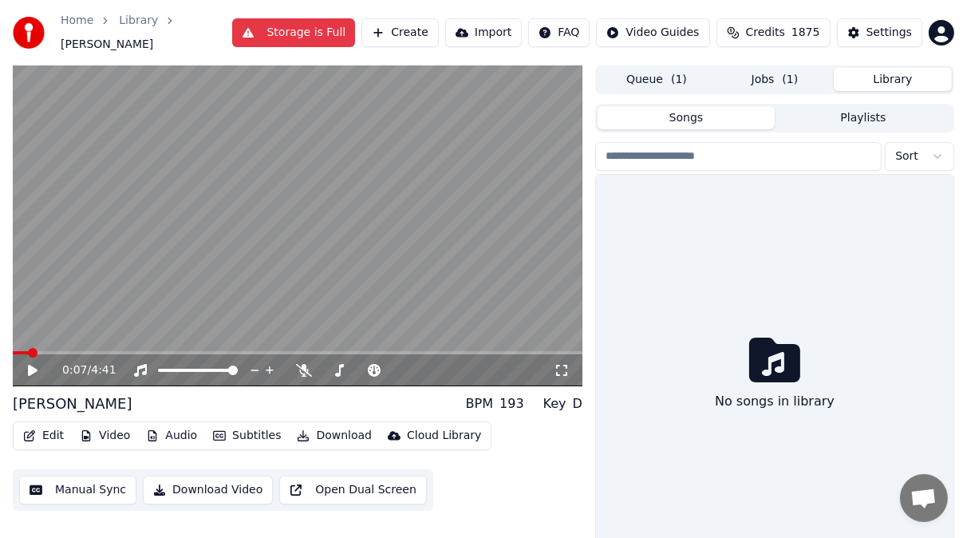
click at [892, 78] on button "Library" at bounding box center [893, 79] width 118 height 23
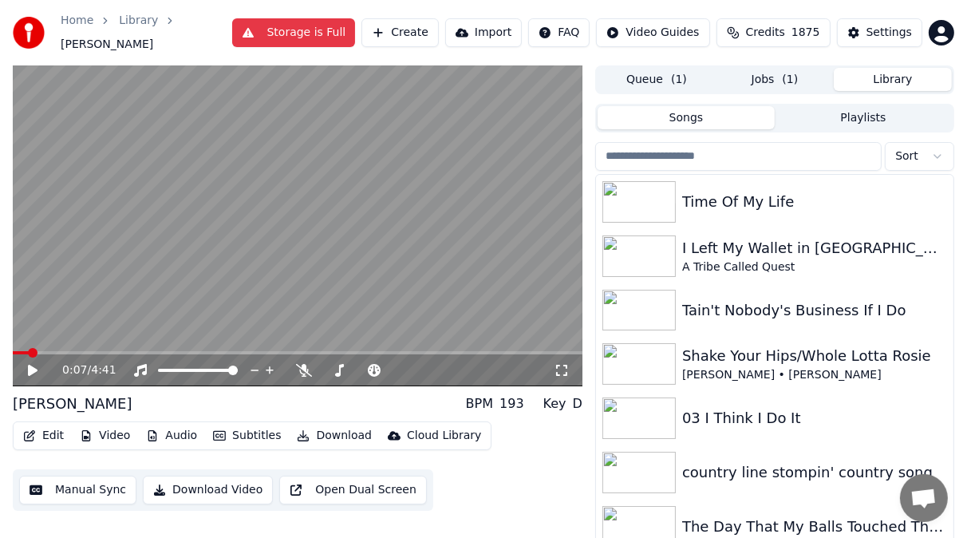
scroll to position [180, 0]
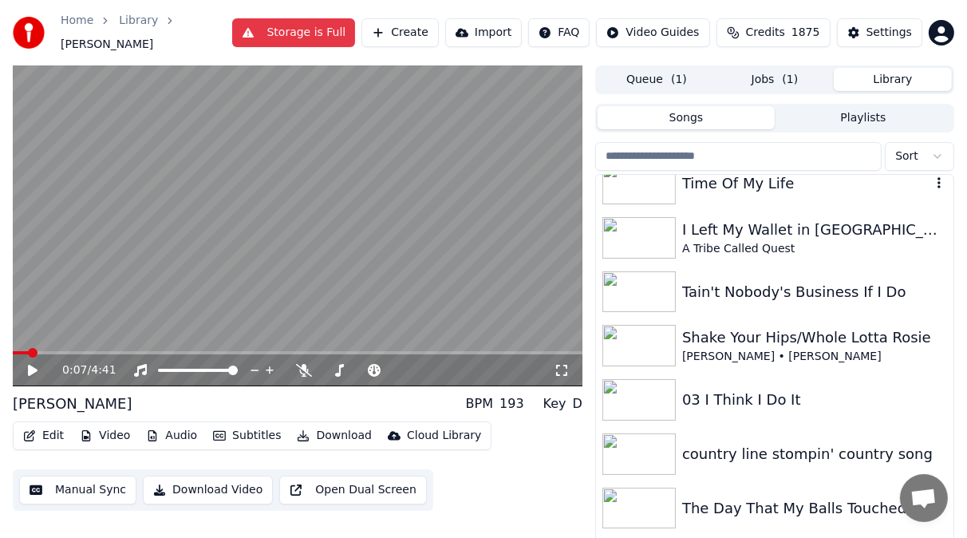
click at [765, 186] on div "Time Of My Life" at bounding box center [806, 183] width 249 height 22
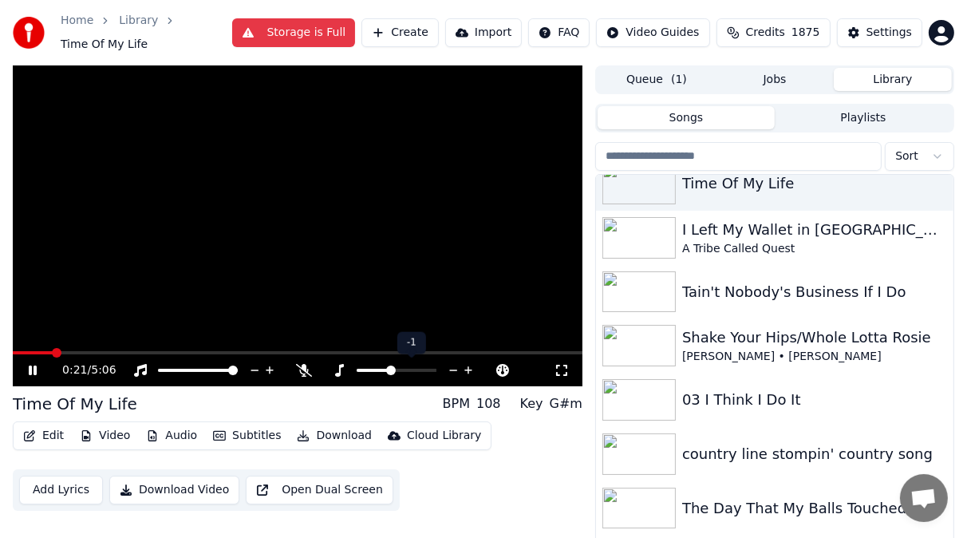
click at [393, 370] on span at bounding box center [397, 370] width 80 height 3
click at [32, 369] on icon at bounding box center [44, 370] width 37 height 13
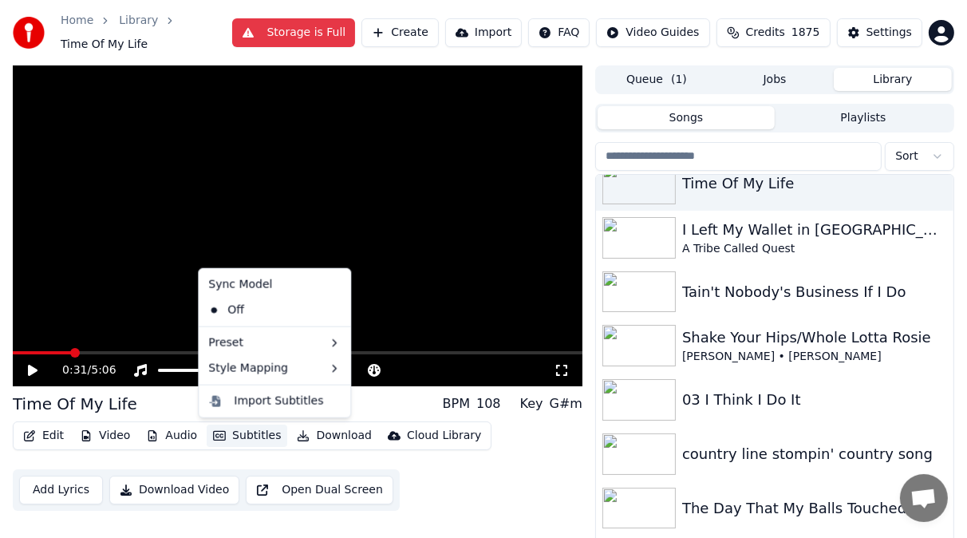
click at [239, 433] on button "Subtitles" at bounding box center [247, 436] width 81 height 22
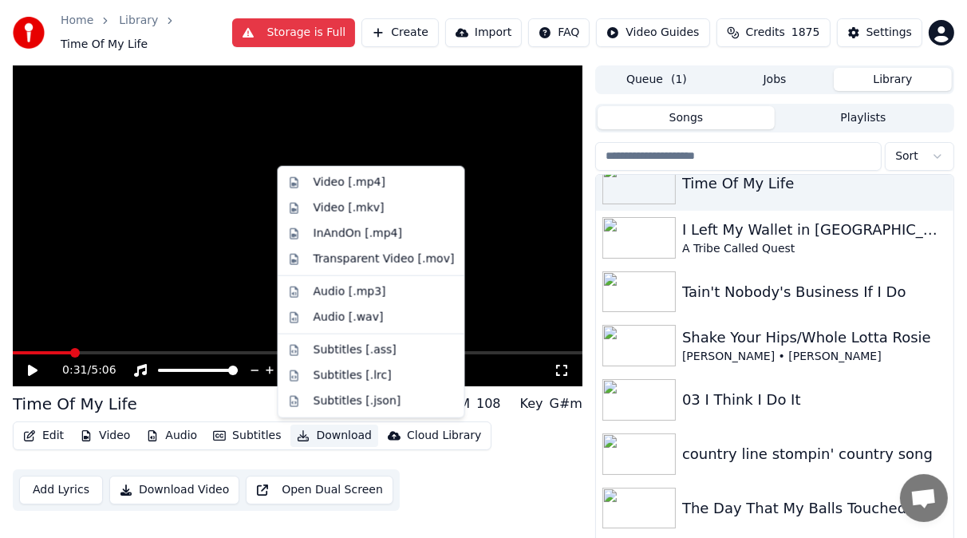
click at [340, 435] on button "Download" at bounding box center [335, 436] width 88 height 22
click at [337, 181] on div "Video [.mp4]" at bounding box center [350, 183] width 72 height 16
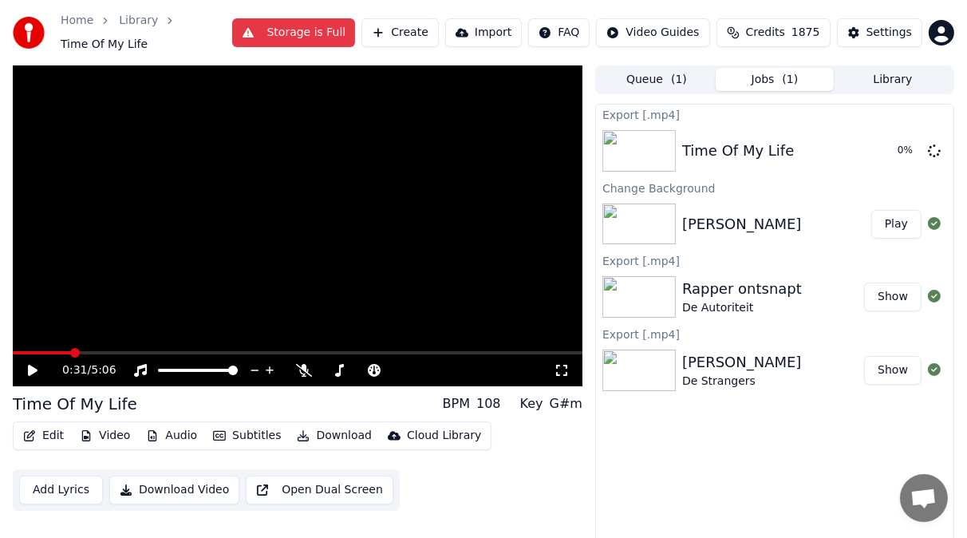
click at [893, 227] on button "Play" at bounding box center [897, 224] width 50 height 29
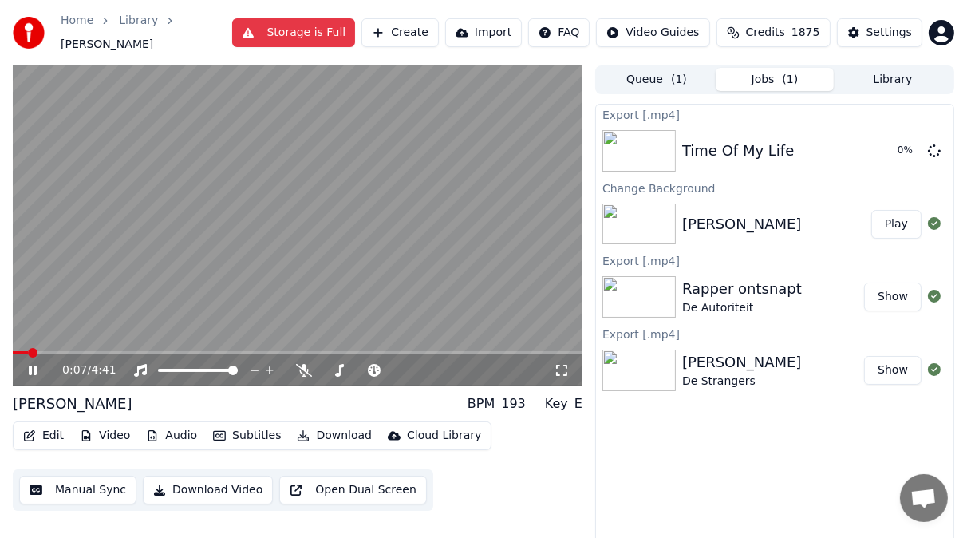
click at [428, 337] on video at bounding box center [298, 225] width 570 height 321
click at [345, 365] on icon at bounding box center [339, 370] width 16 height 13
click at [374, 365] on div at bounding box center [411, 370] width 129 height 16
click at [354, 363] on div at bounding box center [411, 370] width 129 height 16
click at [17, 352] on span at bounding box center [15, 352] width 4 height 3
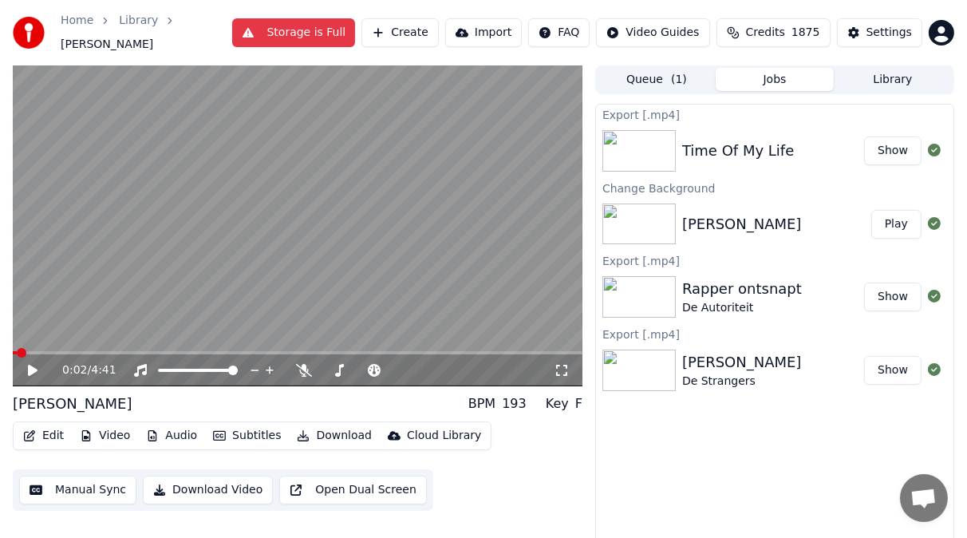
click at [32, 366] on icon at bounding box center [44, 370] width 37 height 13
click at [32, 368] on icon at bounding box center [33, 371] width 8 height 10
click at [16, 352] on span at bounding box center [15, 352] width 4 height 3
click at [300, 372] on icon at bounding box center [304, 370] width 16 height 13
click at [374, 370] on span at bounding box center [367, 370] width 20 height 3
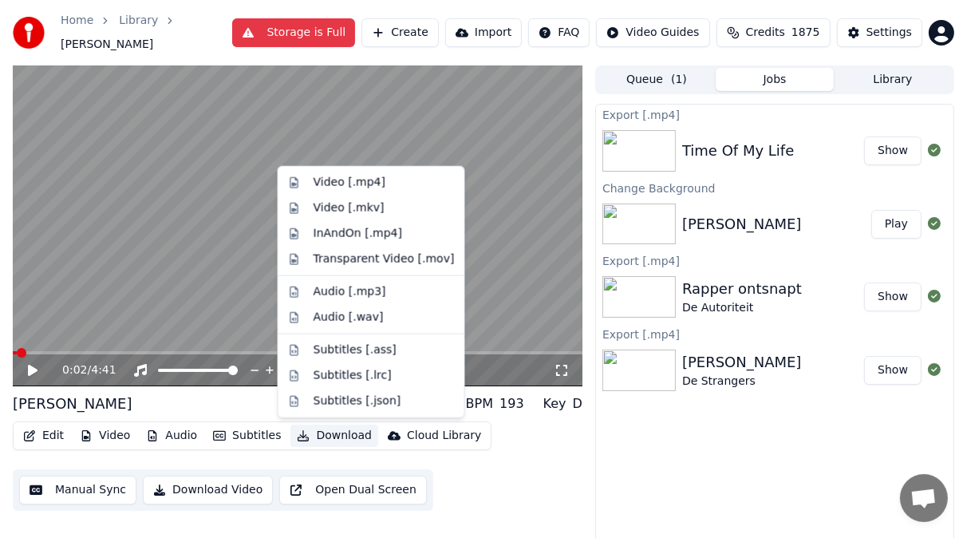
click at [338, 433] on button "Download" at bounding box center [335, 436] width 88 height 22
click at [330, 186] on div "Video [.mp4]" at bounding box center [350, 183] width 72 height 16
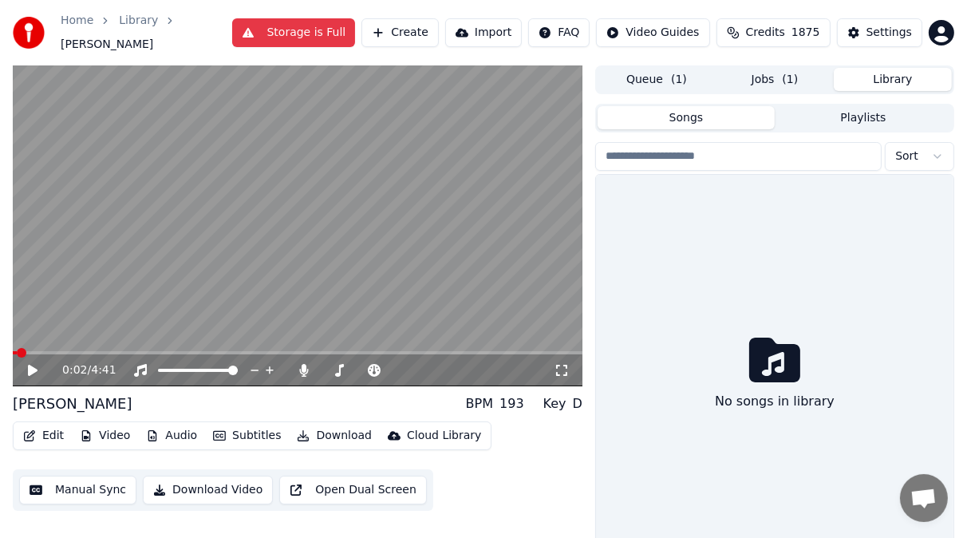
click at [884, 77] on button "Library" at bounding box center [893, 79] width 118 height 23
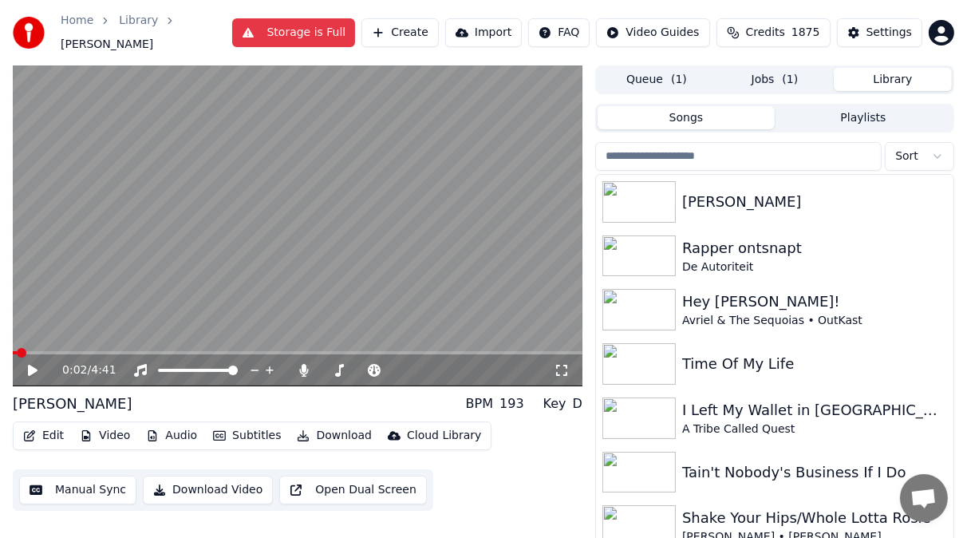
click at [633, 156] on input "search" at bounding box center [738, 156] width 287 height 29
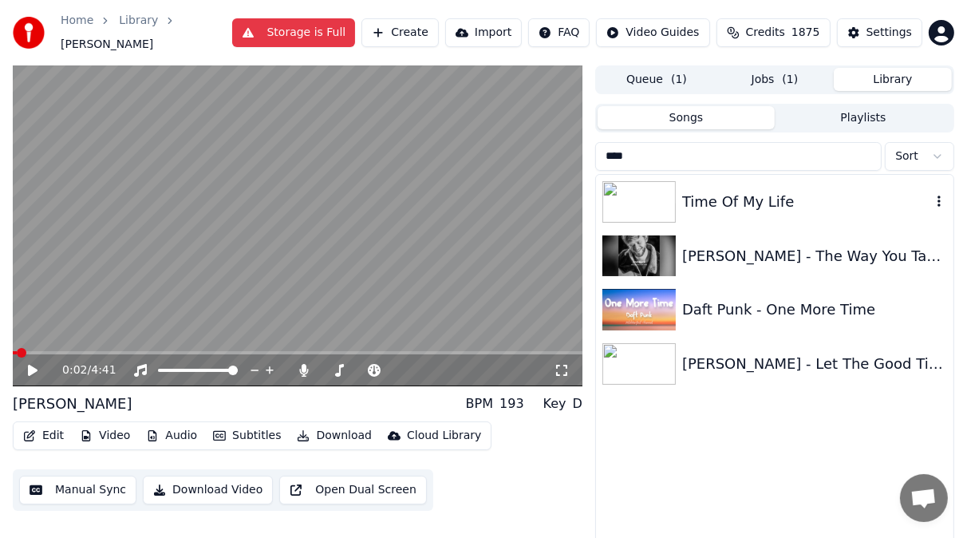
type input "****"
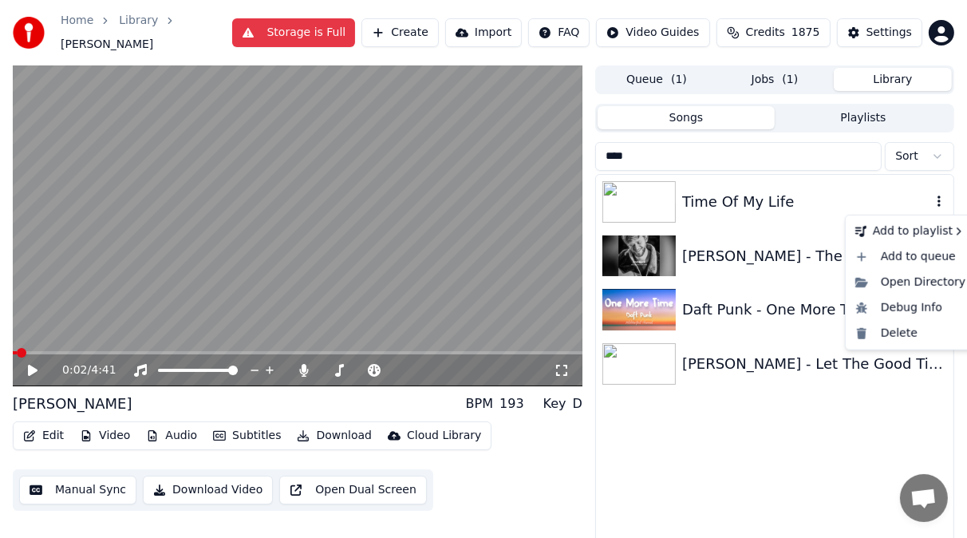
click at [941, 207] on icon "button" at bounding box center [939, 201] width 16 height 13
click at [913, 331] on div "Delete" at bounding box center [910, 334] width 123 height 26
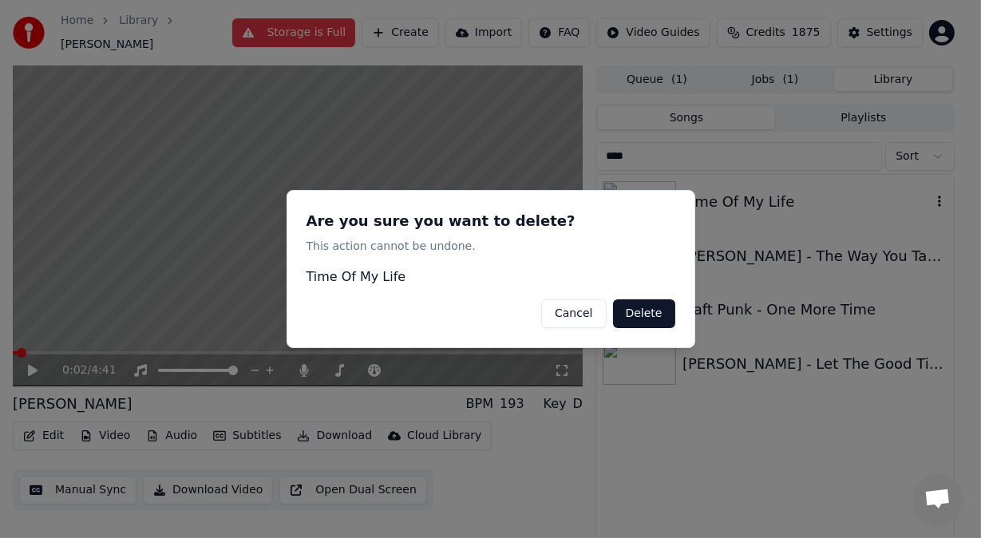
click at [654, 313] on button "Delete" at bounding box center [644, 313] width 62 height 29
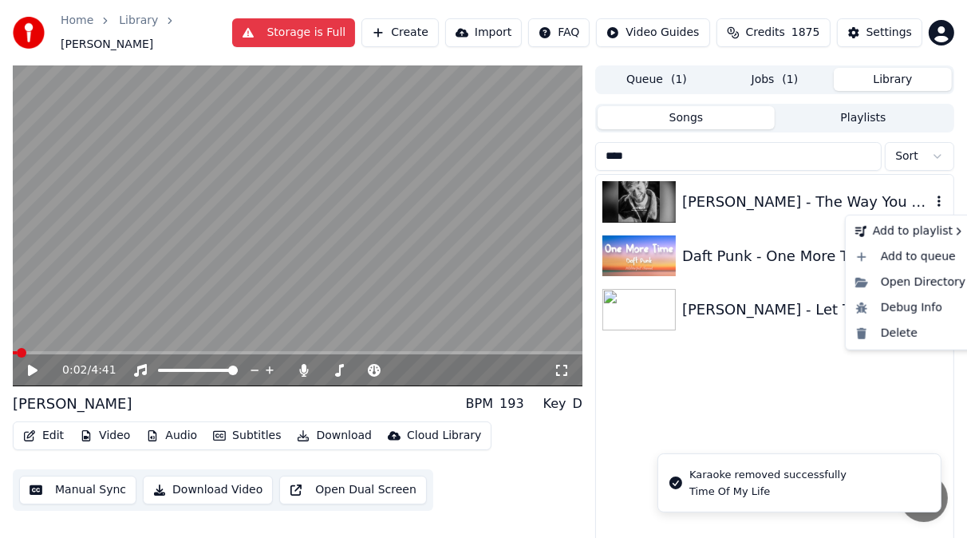
click at [943, 204] on icon "button" at bounding box center [939, 201] width 16 height 13
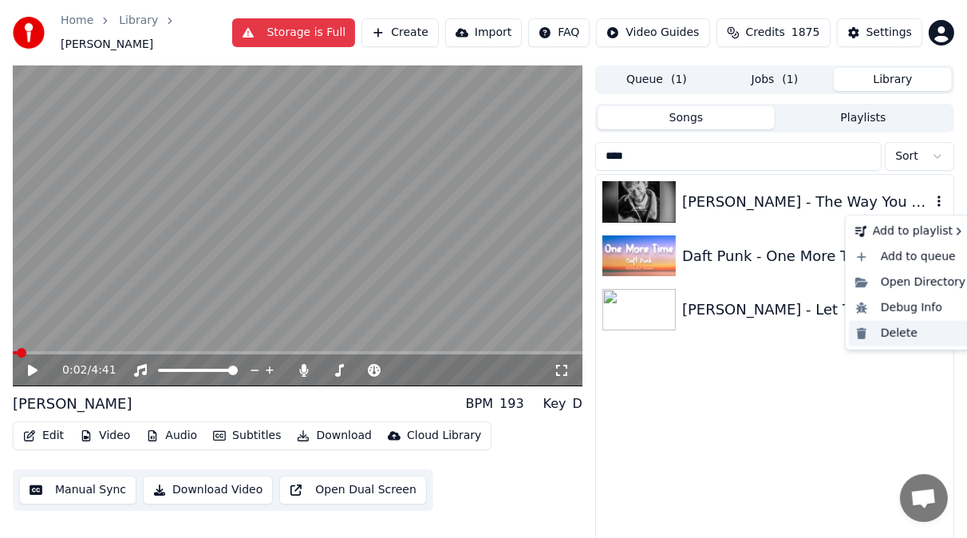
click at [904, 329] on div "Delete" at bounding box center [910, 334] width 123 height 26
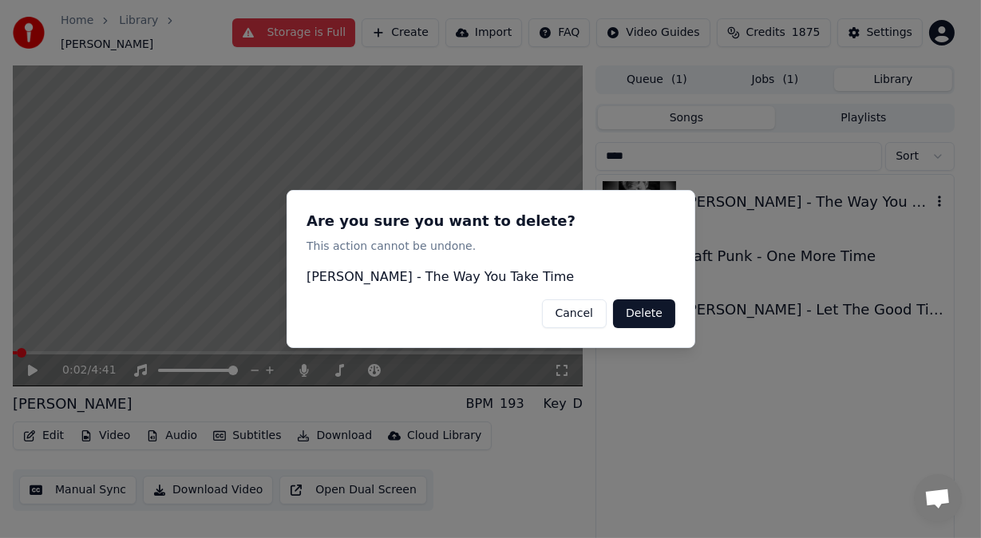
click at [648, 313] on button "Delete" at bounding box center [644, 313] width 62 height 29
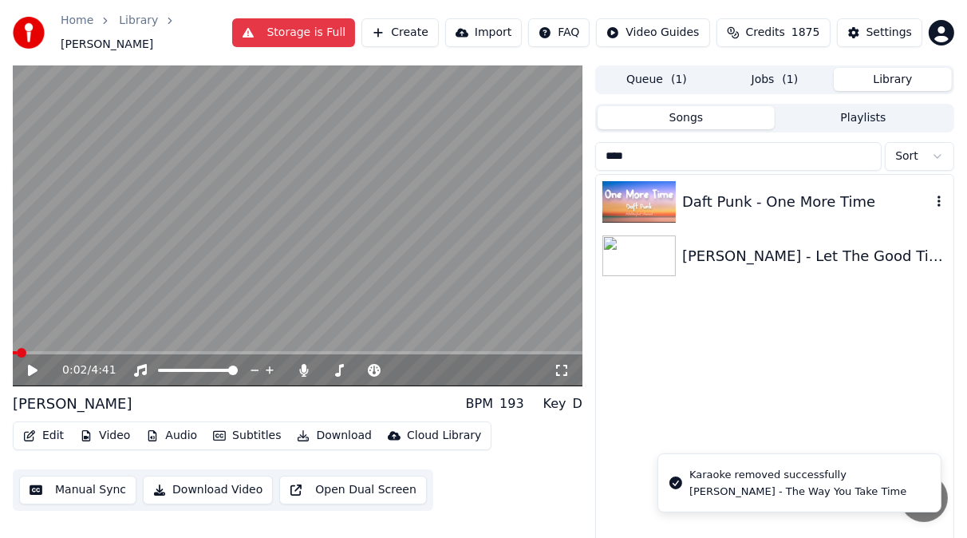
click at [729, 203] on div "Daft Punk - One More Time" at bounding box center [806, 202] width 249 height 22
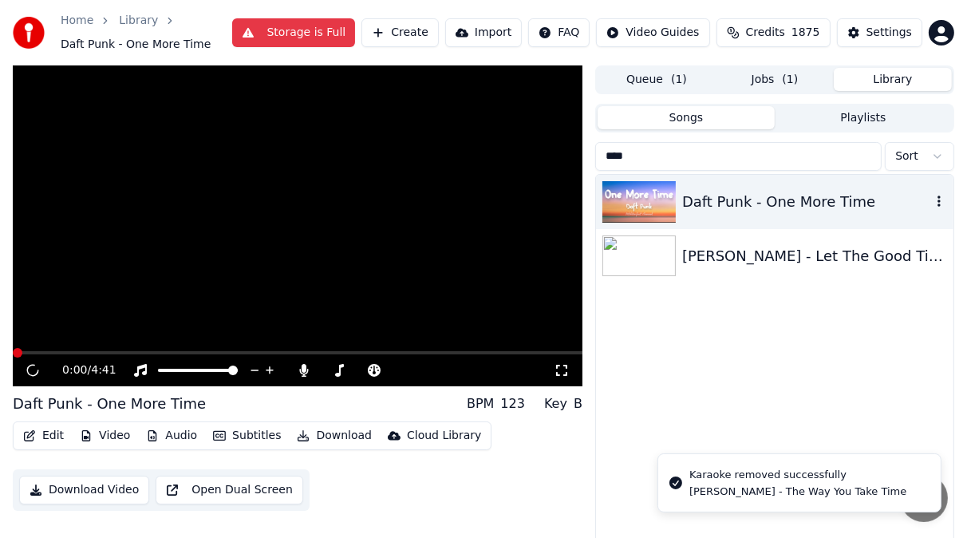
click at [729, 203] on div "Daft Punk - One More Time" at bounding box center [806, 202] width 249 height 22
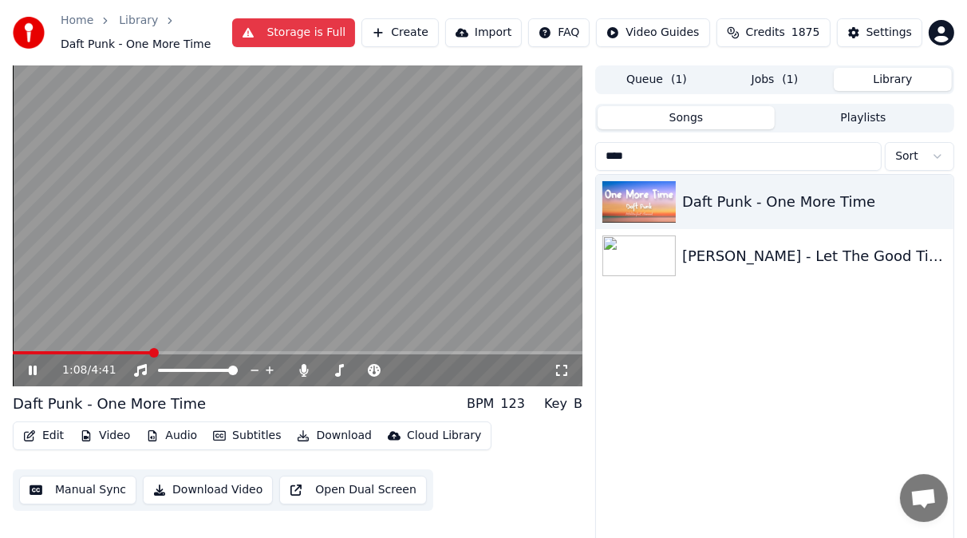
click at [253, 438] on button "Subtitles" at bounding box center [247, 436] width 81 height 22
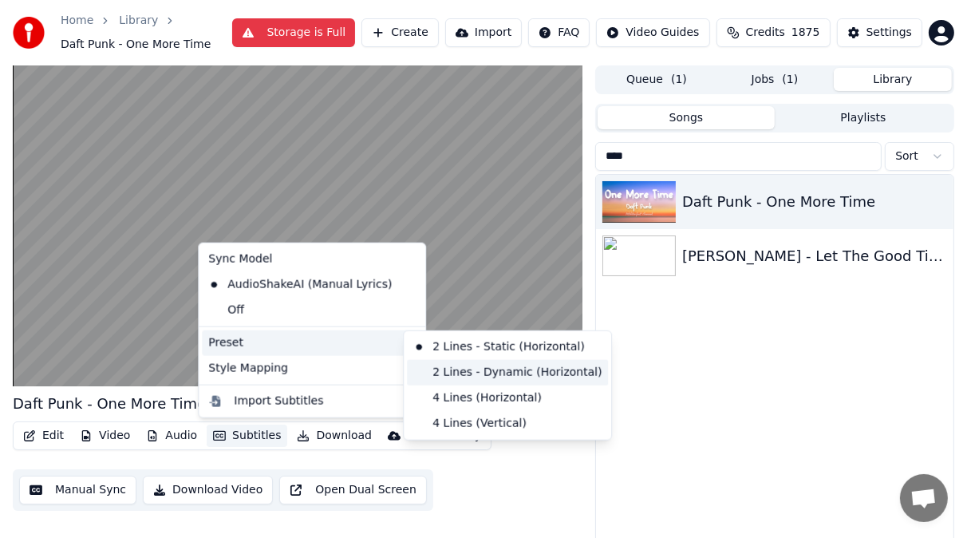
click at [449, 368] on div "2 Lines - Dynamic (Horizontal)" at bounding box center [507, 373] width 201 height 26
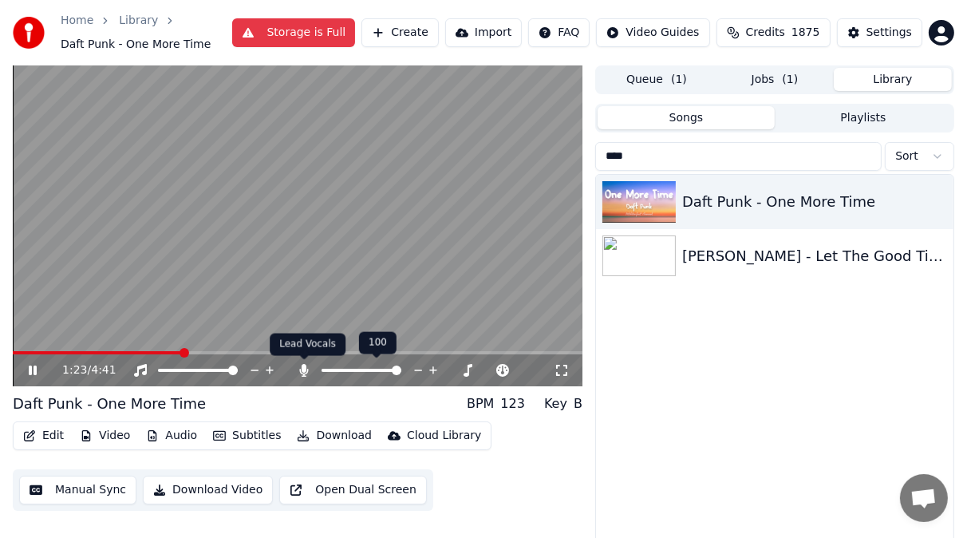
click at [303, 372] on icon at bounding box center [304, 370] width 9 height 13
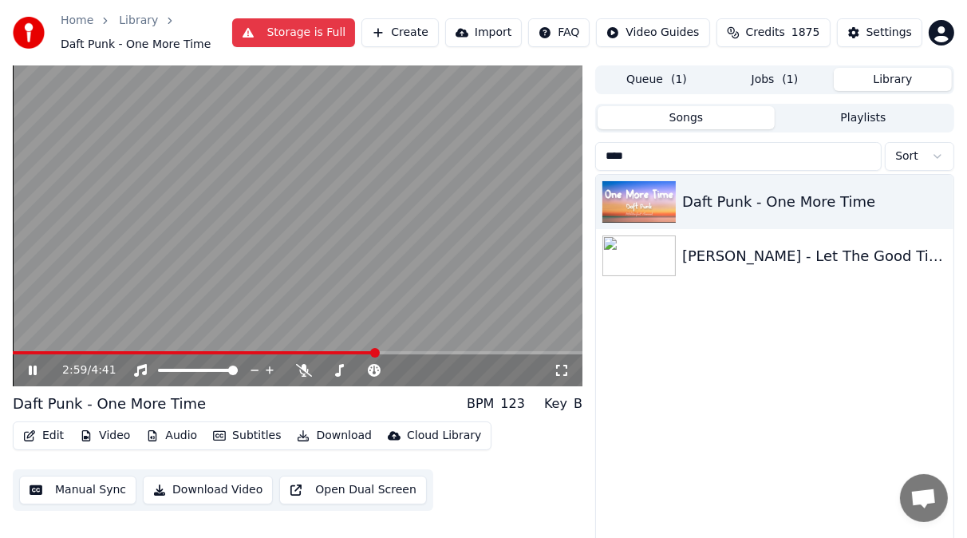
click at [30, 370] on icon at bounding box center [33, 371] width 8 height 10
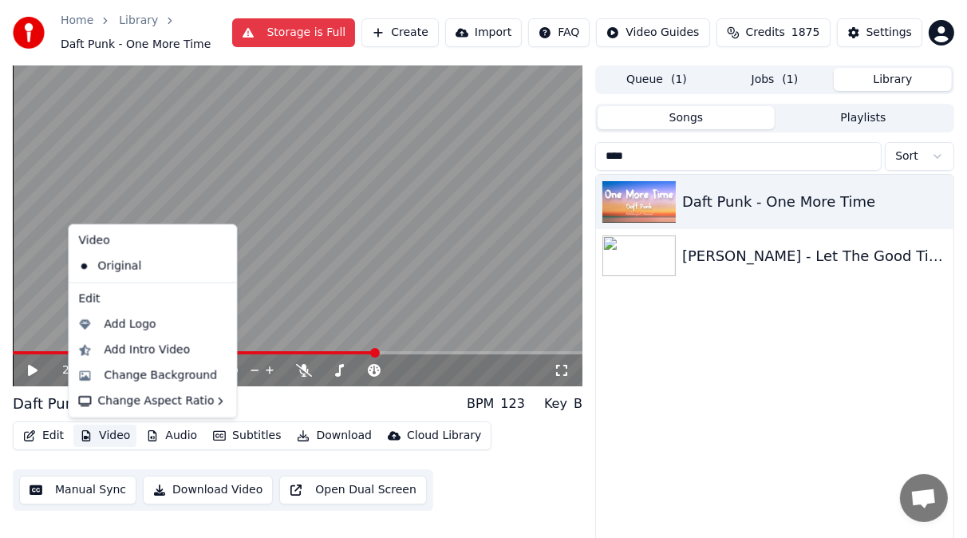
click at [112, 434] on button "Video" at bounding box center [104, 436] width 63 height 22
click at [132, 376] on div "Change Background" at bounding box center [160, 376] width 113 height 16
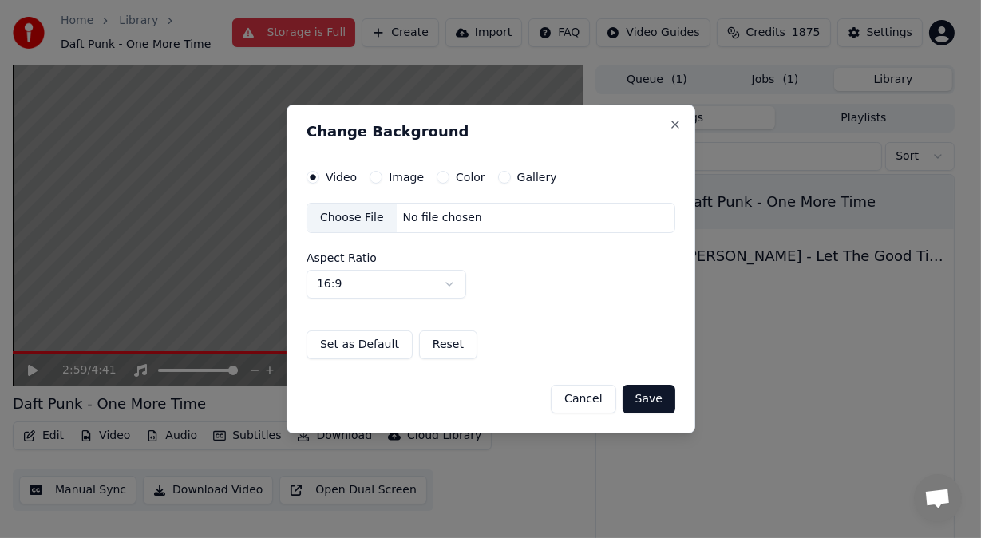
click at [373, 179] on button "Image" at bounding box center [376, 177] width 13 height 13
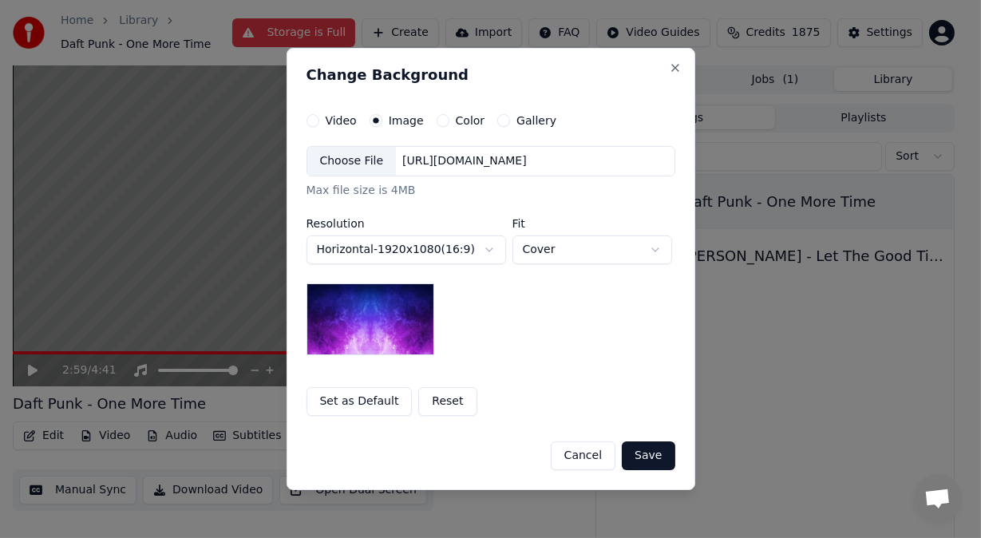
click at [344, 165] on div "Choose File" at bounding box center [351, 161] width 89 height 29
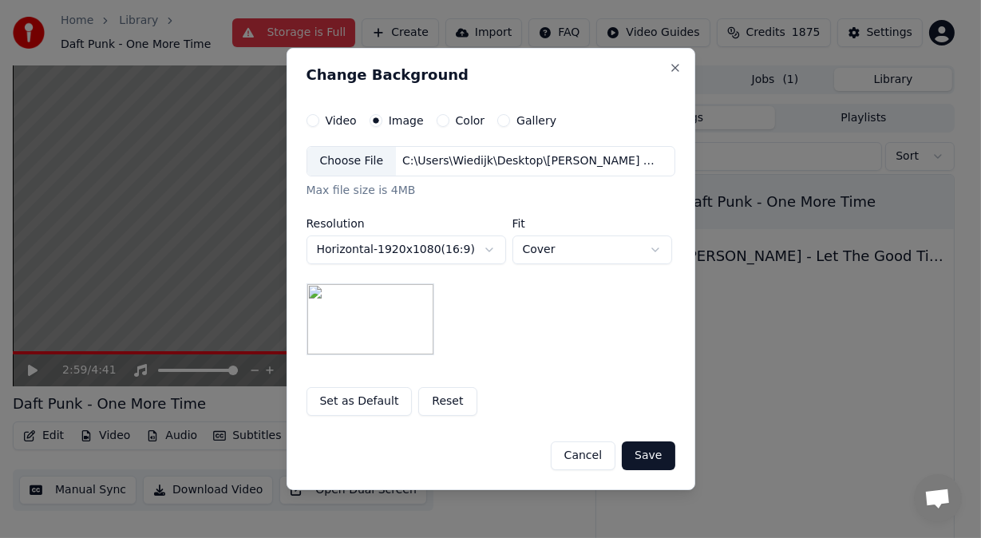
click at [652, 252] on body "**********" at bounding box center [483, 269] width 967 height 538
select select "****"
click at [646, 454] on button "Save" at bounding box center [648, 455] width 53 height 29
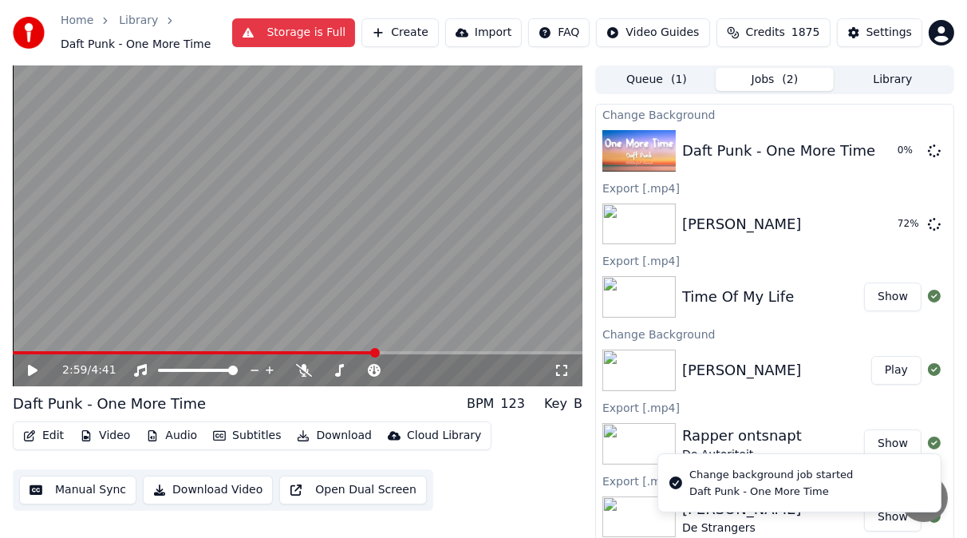
click at [646, 454] on img at bounding box center [639, 444] width 73 height 42
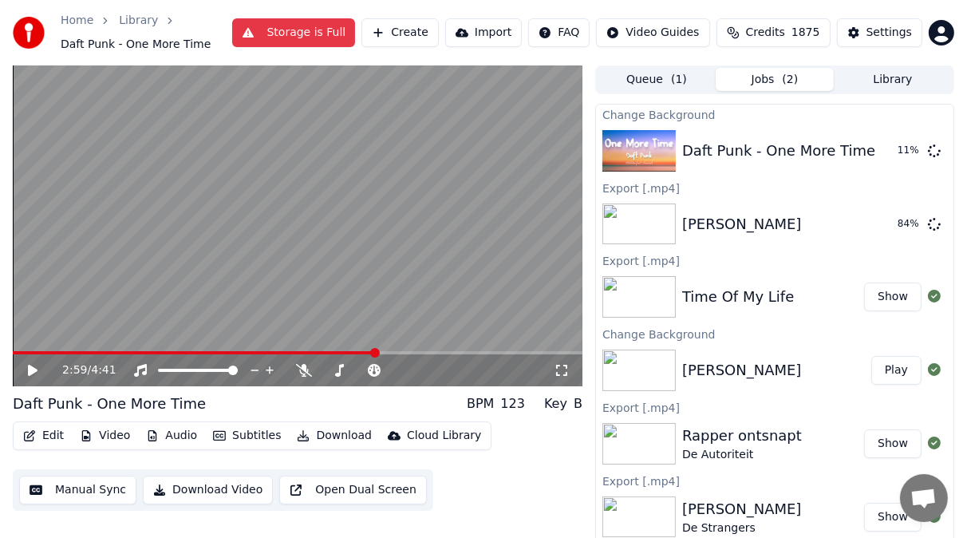
click at [888, 80] on button "Library" at bounding box center [893, 79] width 118 height 23
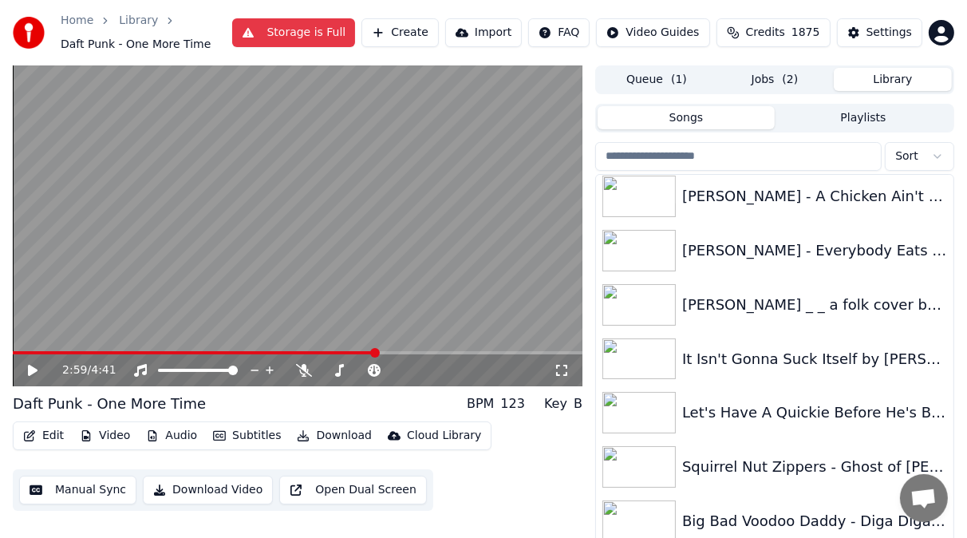
scroll to position [487, 0]
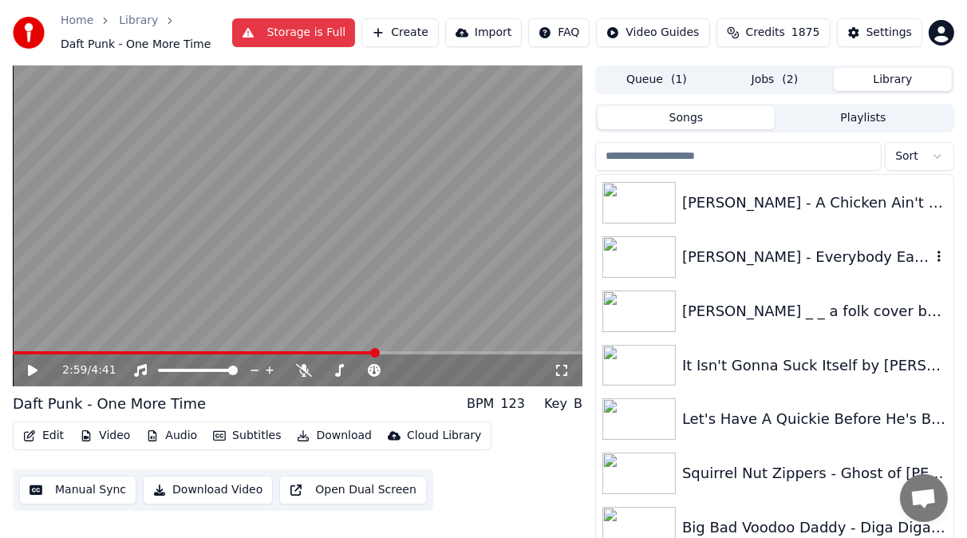
click at [650, 249] on img at bounding box center [639, 257] width 73 height 42
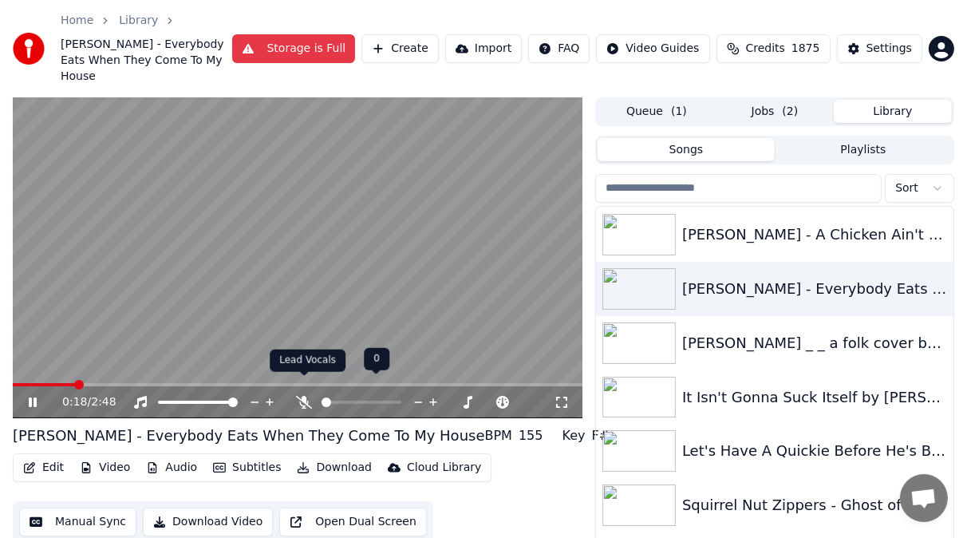
click at [307, 396] on icon at bounding box center [304, 402] width 16 height 13
click at [302, 396] on icon at bounding box center [304, 402] width 9 height 13
click at [302, 396] on icon at bounding box center [304, 402] width 16 height 13
click at [253, 457] on button "Subtitles" at bounding box center [247, 468] width 81 height 22
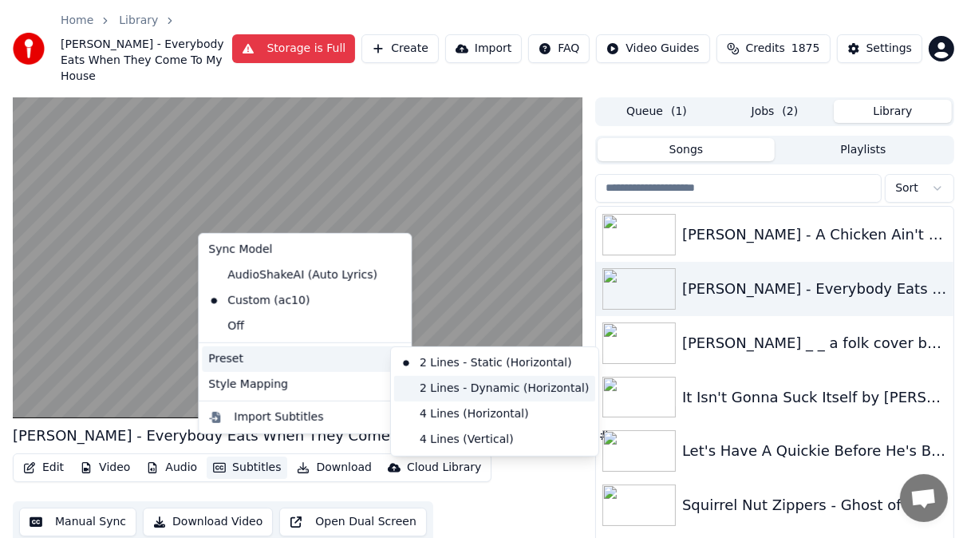
click at [420, 386] on div "2 Lines - Dynamic (Horizontal)" at bounding box center [494, 389] width 201 height 26
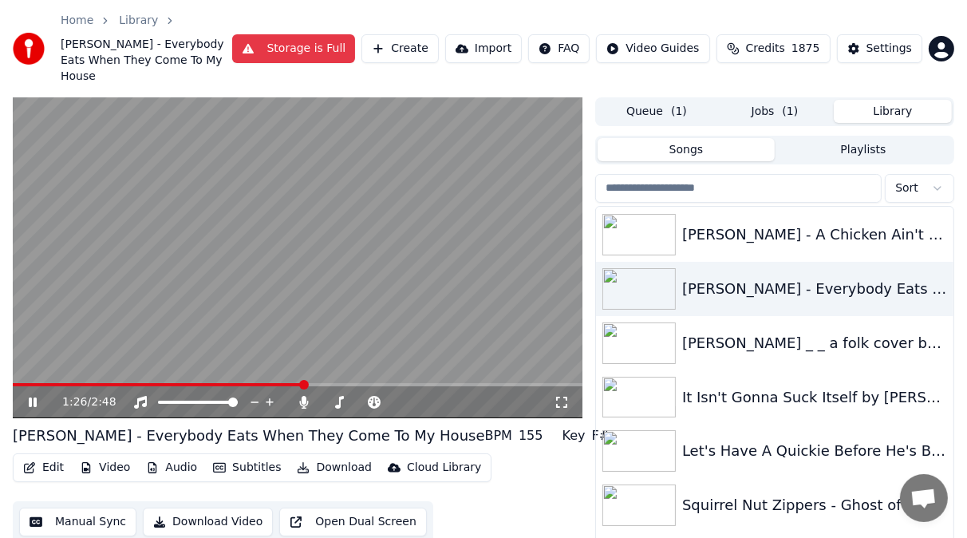
click at [30, 397] on icon at bounding box center [33, 402] width 8 height 10
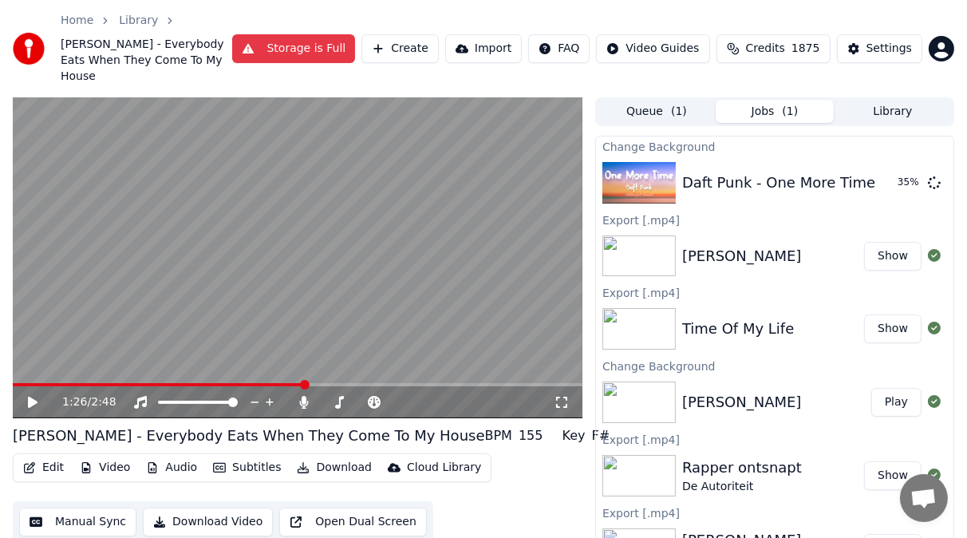
click at [766, 100] on button "Jobs ( 1 )" at bounding box center [775, 111] width 118 height 23
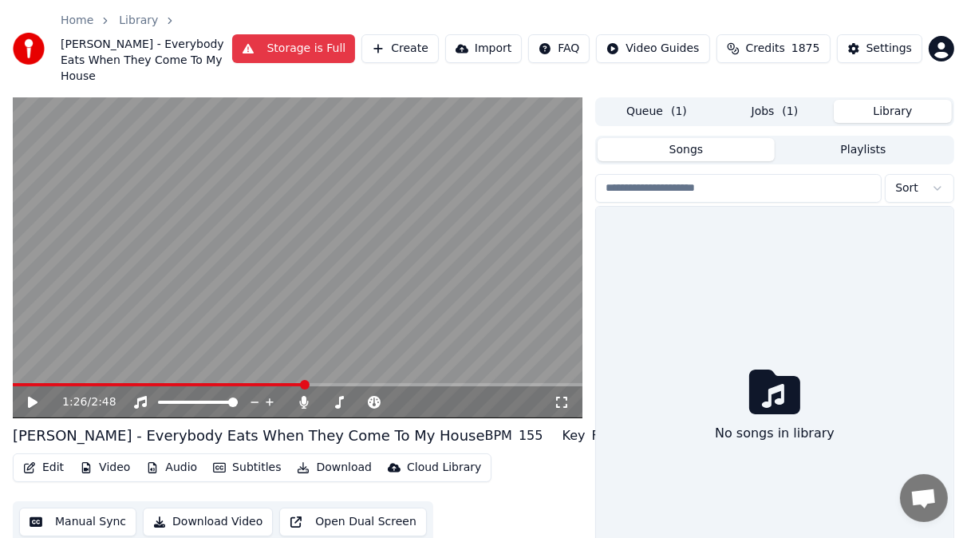
click at [897, 100] on button "Library" at bounding box center [893, 111] width 118 height 23
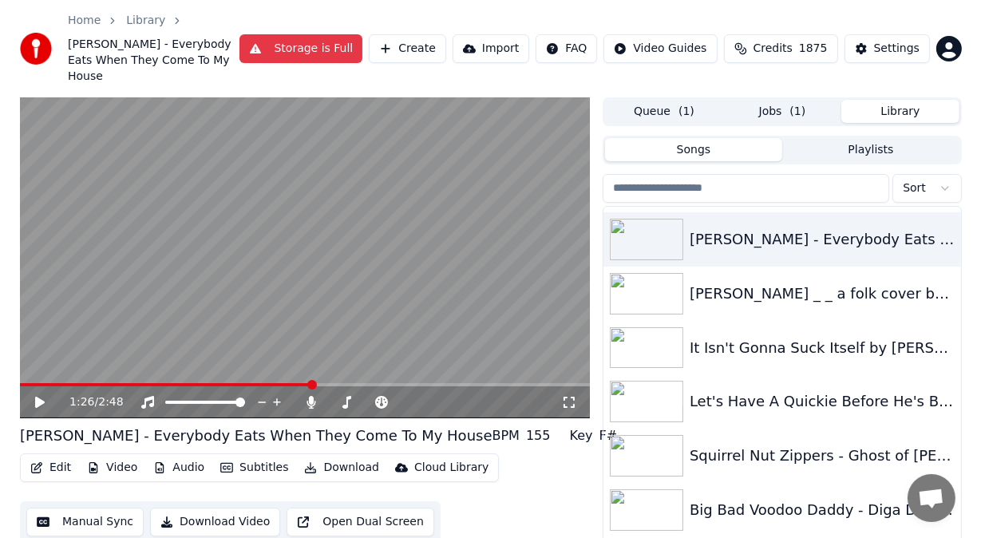
scroll to position [561, 0]
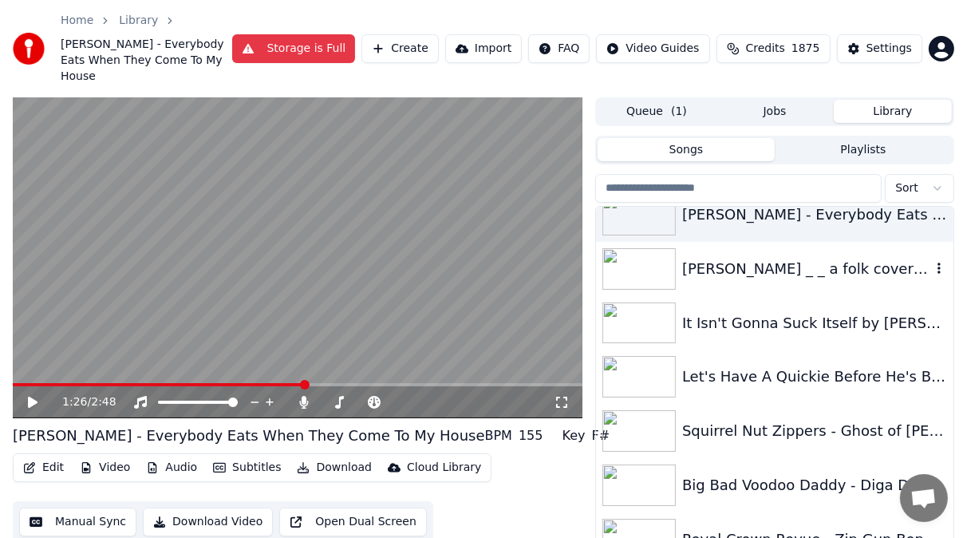
click at [868, 258] on div "[PERSON_NAME] _ _ a folk cover by Folking Heads" at bounding box center [806, 269] width 249 height 22
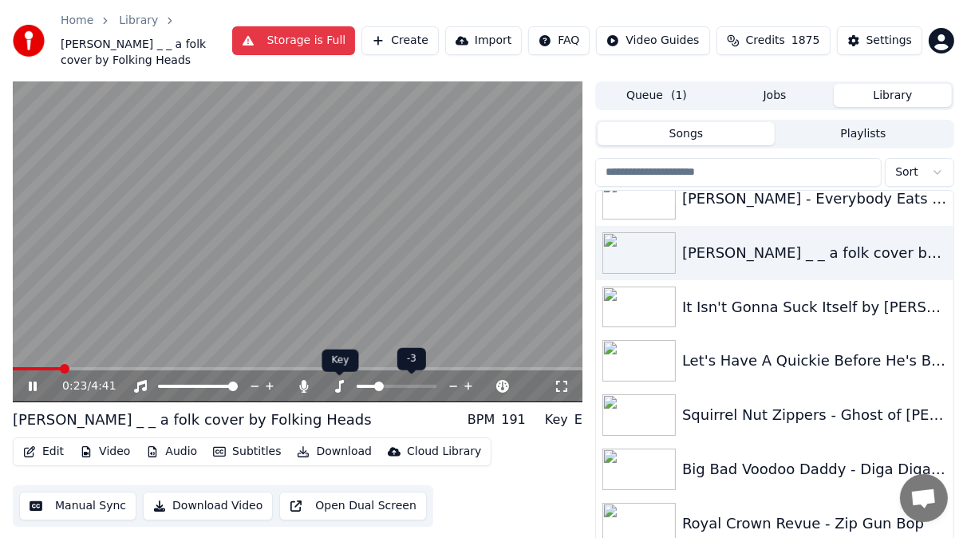
click at [339, 385] on icon at bounding box center [339, 386] width 9 height 13
drag, startPoint x: 338, startPoint y: 386, endPoint x: 330, endPoint y: 386, distance: 8.8
click at [330, 386] on div "0:31 / 4:41" at bounding box center [308, 386] width 492 height 16
drag, startPoint x: 341, startPoint y: 389, endPoint x: 332, endPoint y: 389, distance: 8.8
click at [332, 389] on icon at bounding box center [339, 386] width 16 height 13
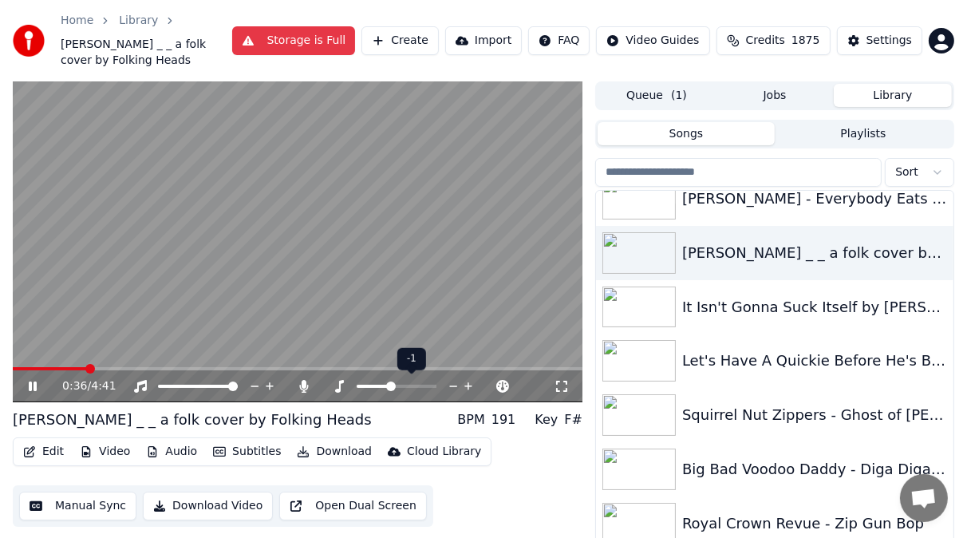
click at [388, 387] on span at bounding box center [374, 386] width 34 height 3
click at [38, 382] on icon at bounding box center [44, 386] width 37 height 13
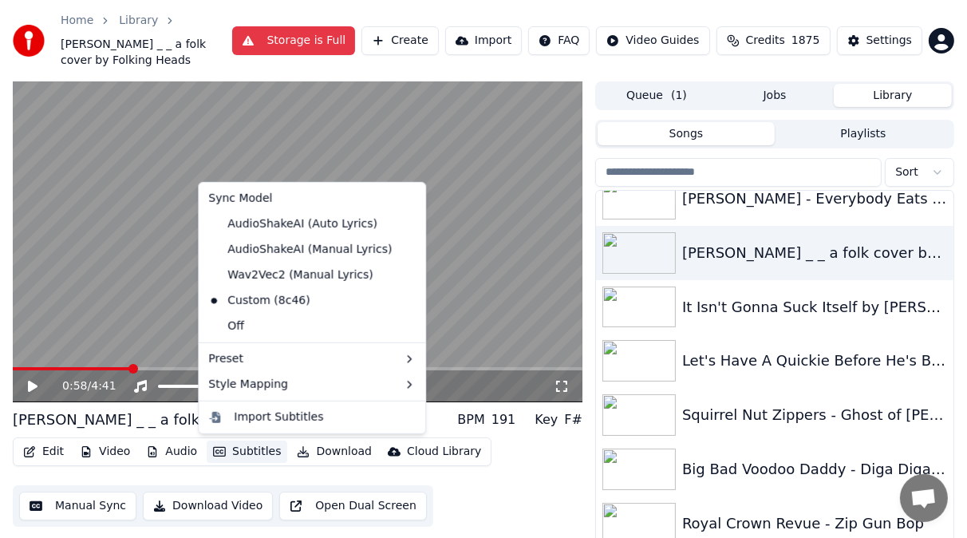
click at [243, 454] on button "Subtitles" at bounding box center [247, 452] width 81 height 22
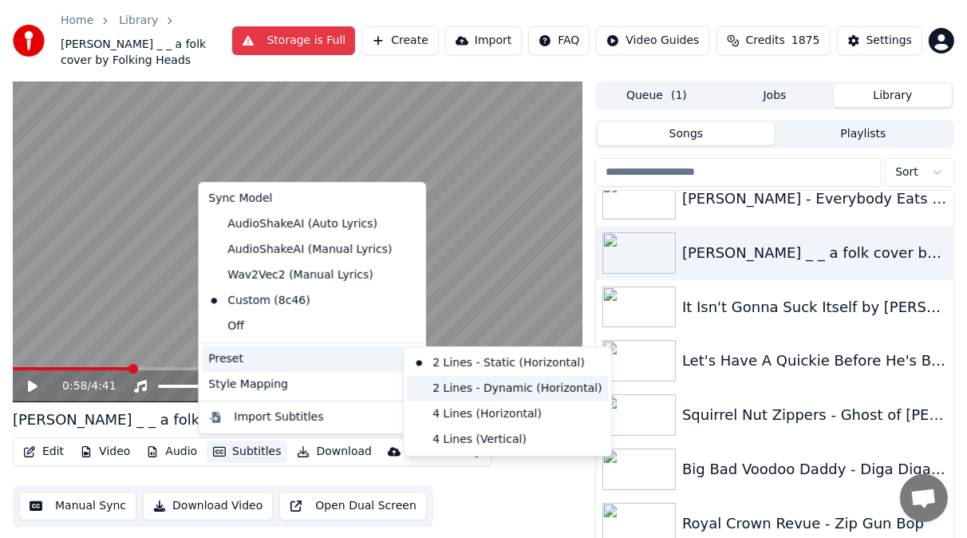
click at [429, 389] on div "2 Lines - Dynamic (Horizontal)" at bounding box center [507, 389] width 201 height 26
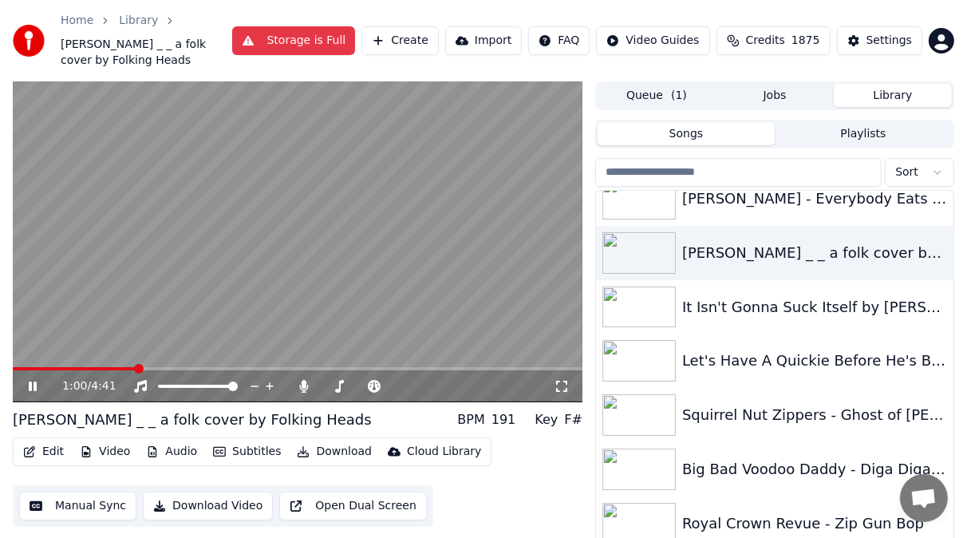
click at [24, 385] on div "1:00 / 4:41" at bounding box center [297, 386] width 557 height 16
click at [38, 384] on icon at bounding box center [44, 386] width 37 height 13
click at [115, 447] on button "Video" at bounding box center [104, 452] width 63 height 22
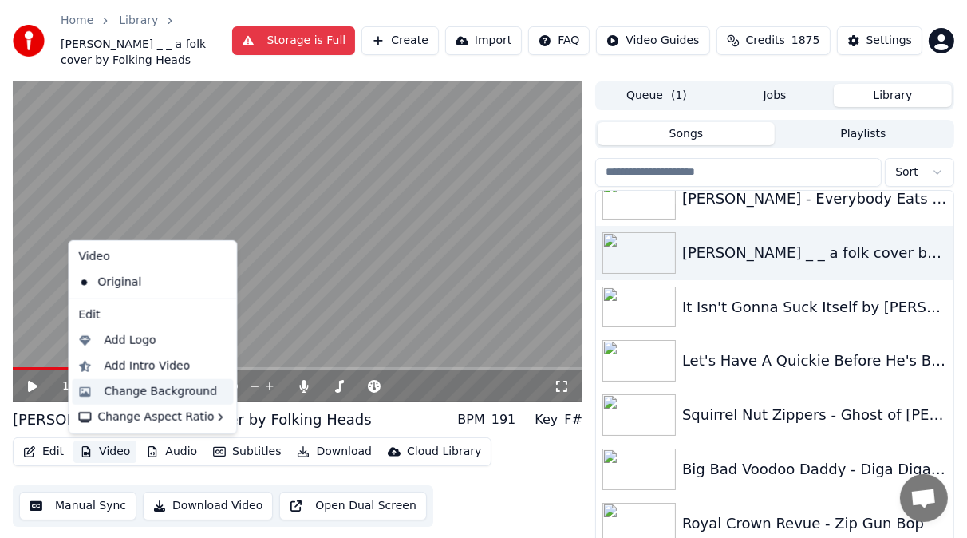
click at [128, 389] on div "Change Background" at bounding box center [160, 392] width 113 height 16
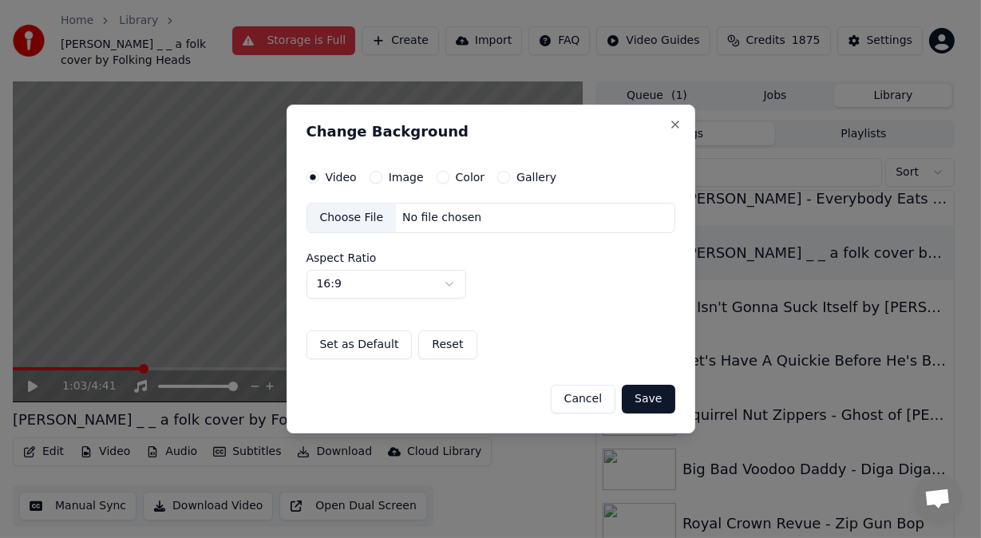
click at [333, 219] on div "Choose File" at bounding box center [351, 218] width 89 height 29
click at [376, 176] on button "Image" at bounding box center [376, 177] width 13 height 13
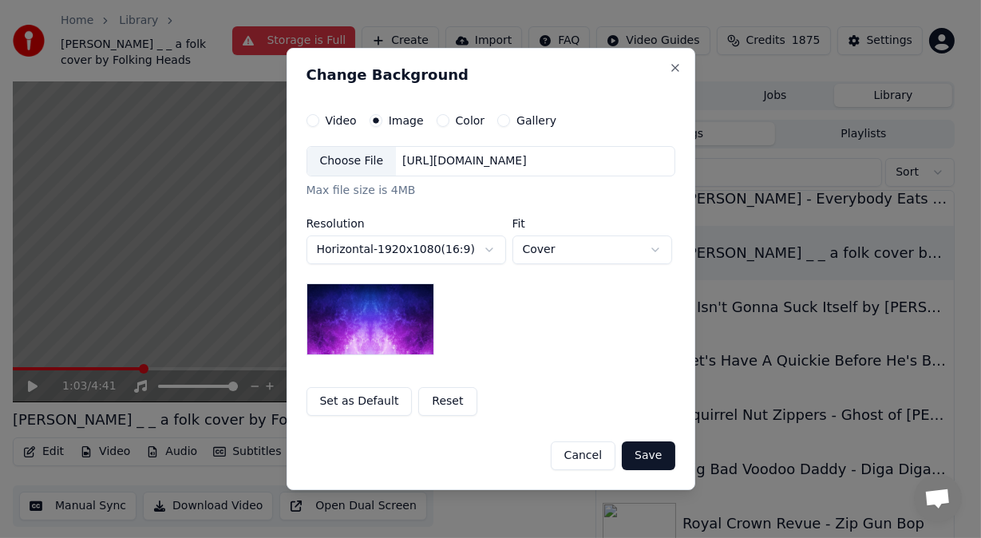
click at [346, 164] on div "Choose File" at bounding box center [351, 161] width 89 height 29
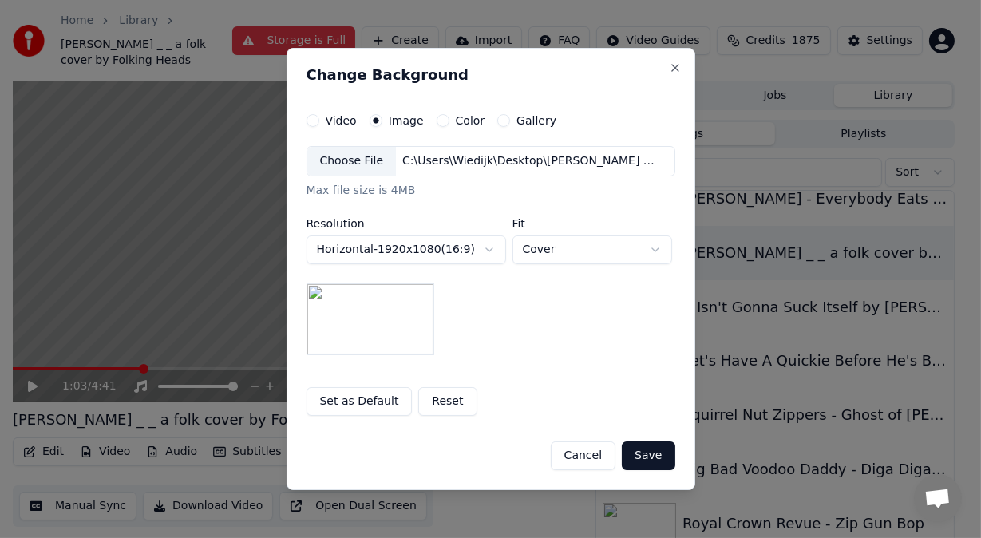
click at [645, 456] on button "Save" at bounding box center [648, 455] width 53 height 29
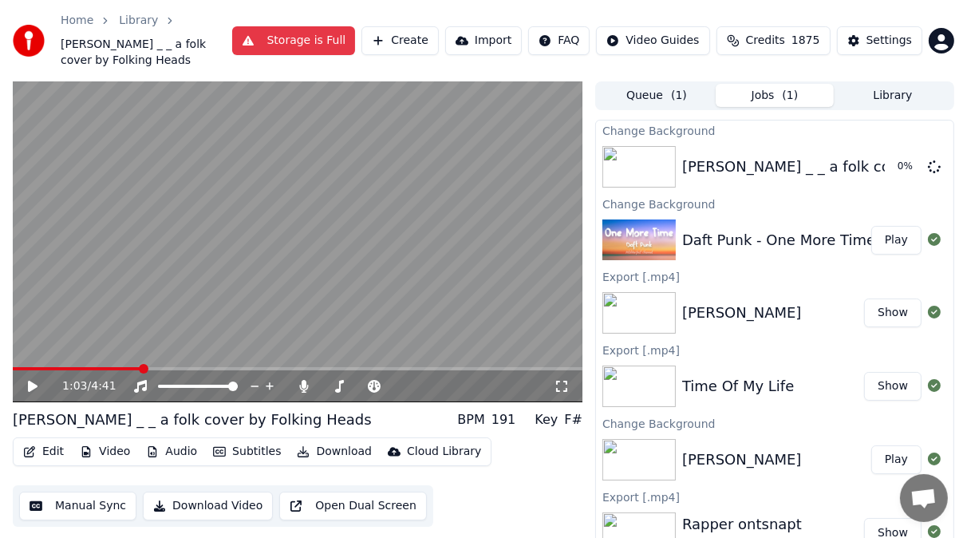
click at [881, 239] on button "Play" at bounding box center [897, 240] width 50 height 29
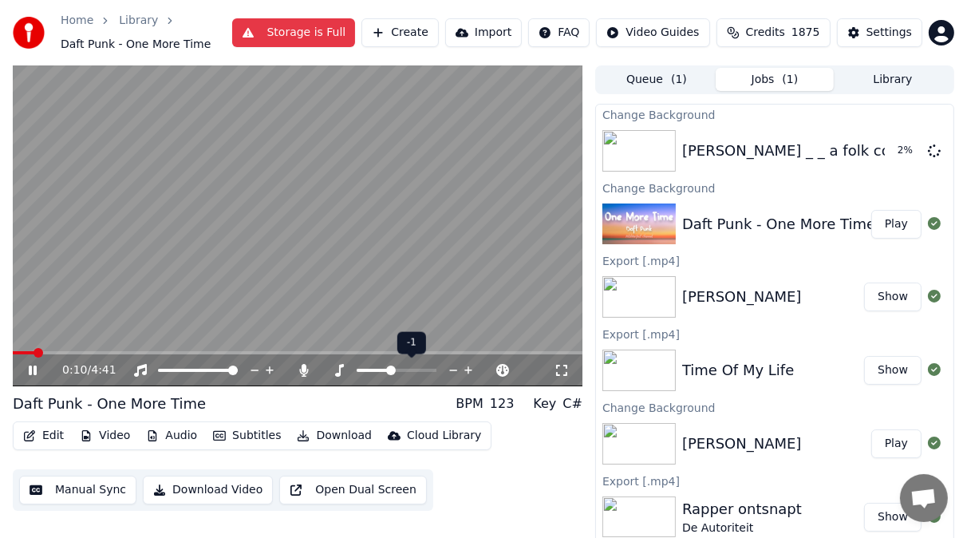
click at [380, 371] on span at bounding box center [374, 370] width 34 height 3
click at [31, 370] on icon at bounding box center [33, 371] width 8 height 10
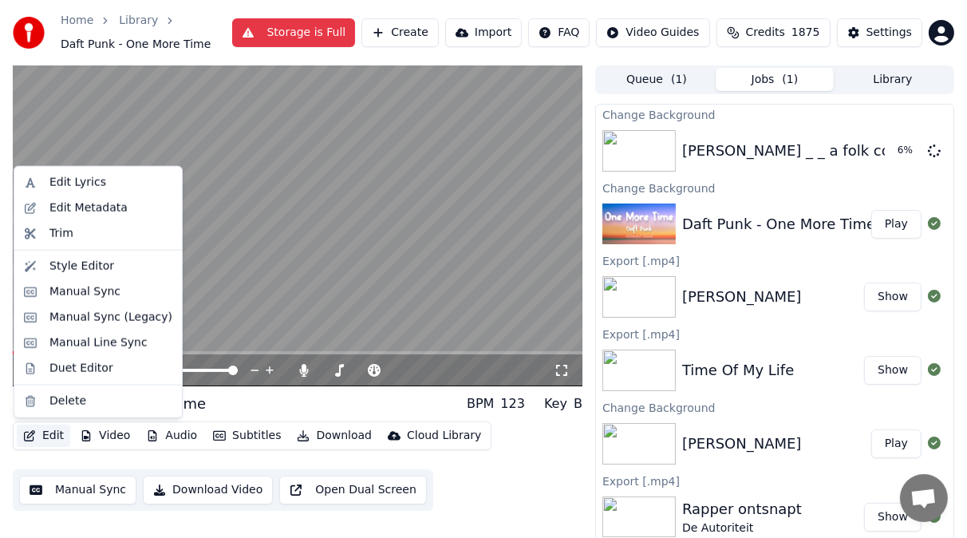
click at [50, 441] on button "Edit" at bounding box center [43, 436] width 53 height 22
click at [99, 314] on div "Manual Sync (Legacy)" at bounding box center [110, 318] width 123 height 16
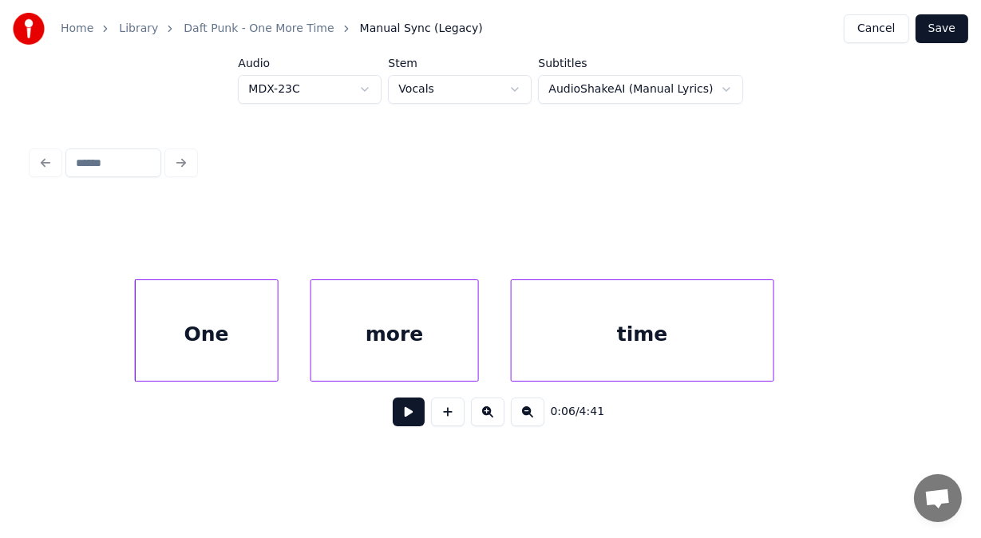
scroll to position [0, 2626]
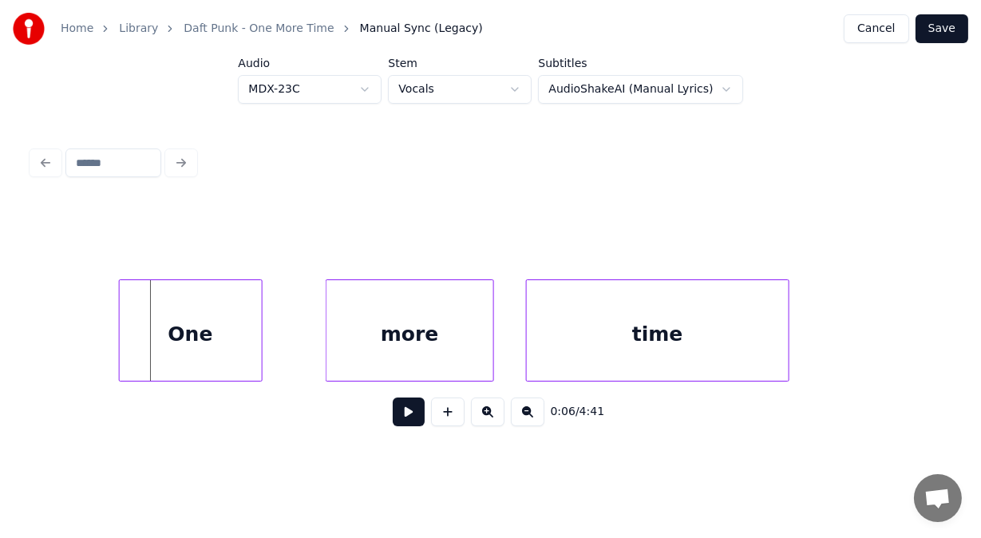
click at [132, 290] on div "One" at bounding box center [191, 334] width 142 height 109
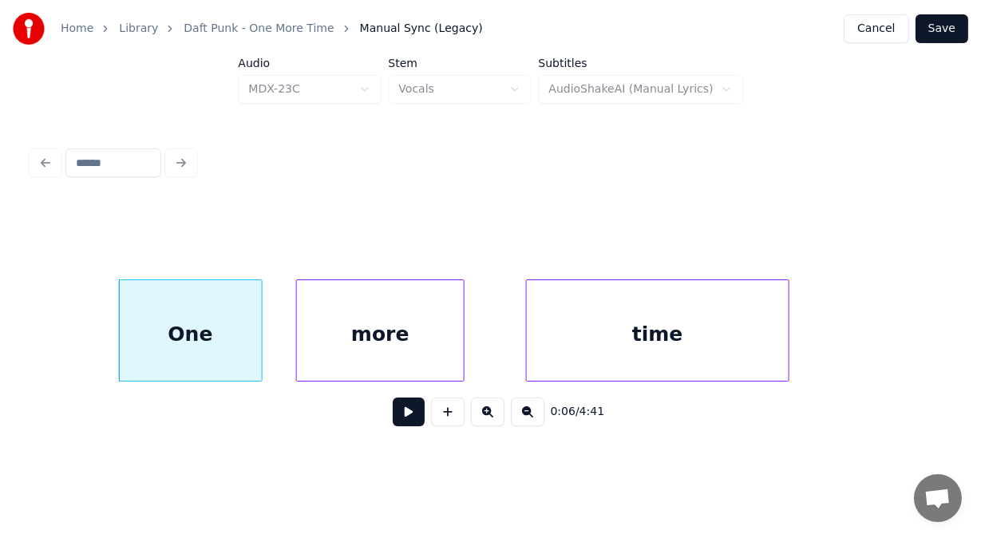
click at [313, 294] on div "more" at bounding box center [380, 334] width 166 height 109
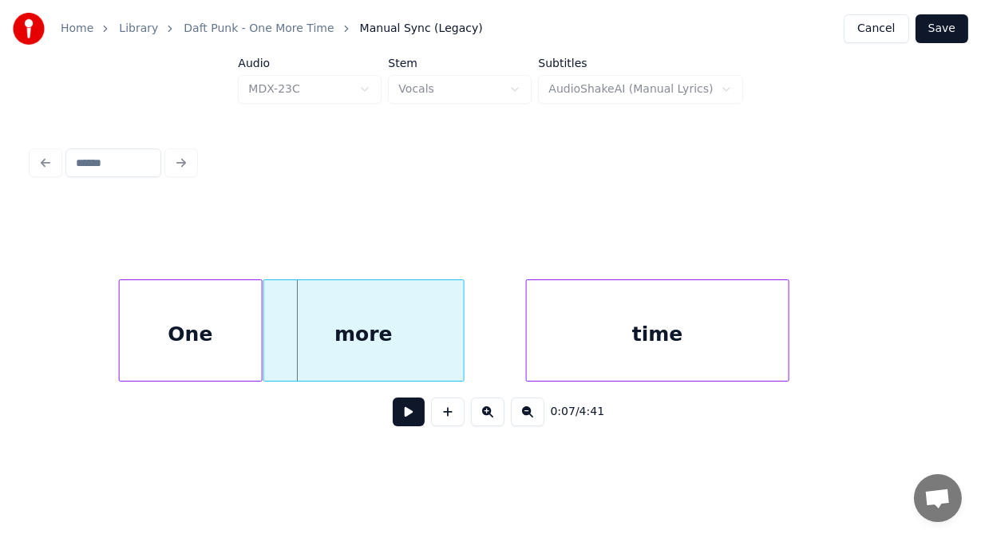
click at [266, 293] on div at bounding box center [266, 330] width 5 height 101
click at [501, 308] on div "time" at bounding box center [611, 334] width 263 height 109
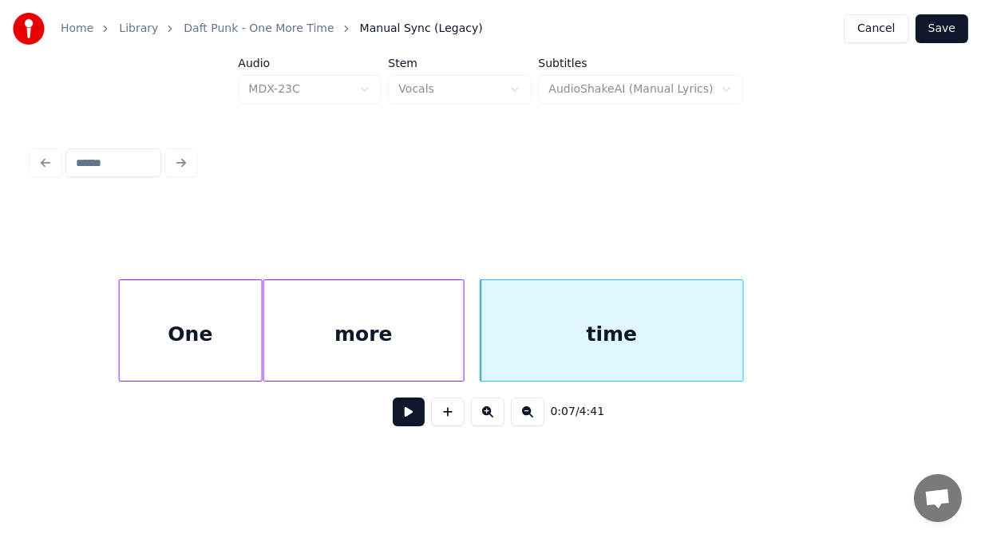
click at [393, 420] on button at bounding box center [409, 411] width 32 height 29
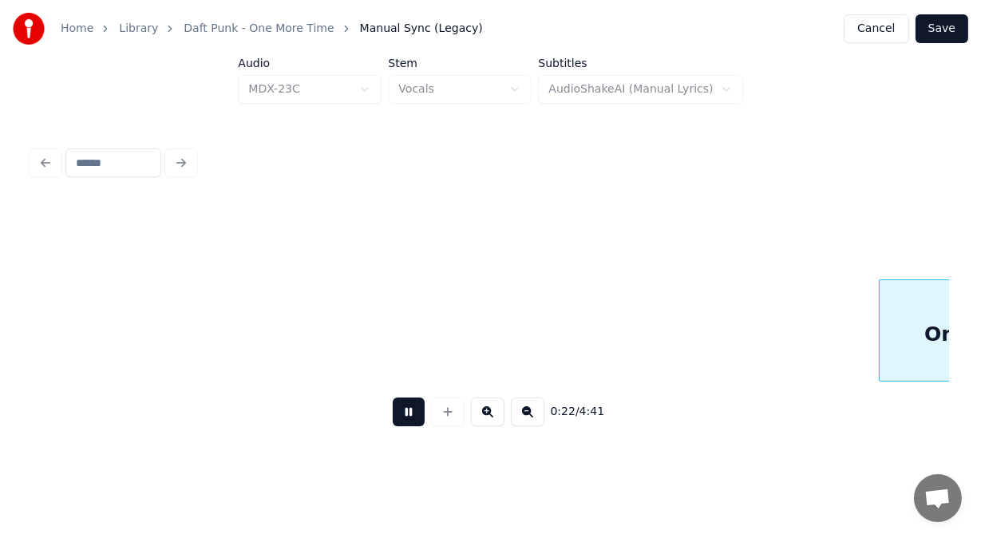
scroll to position [0, 9080]
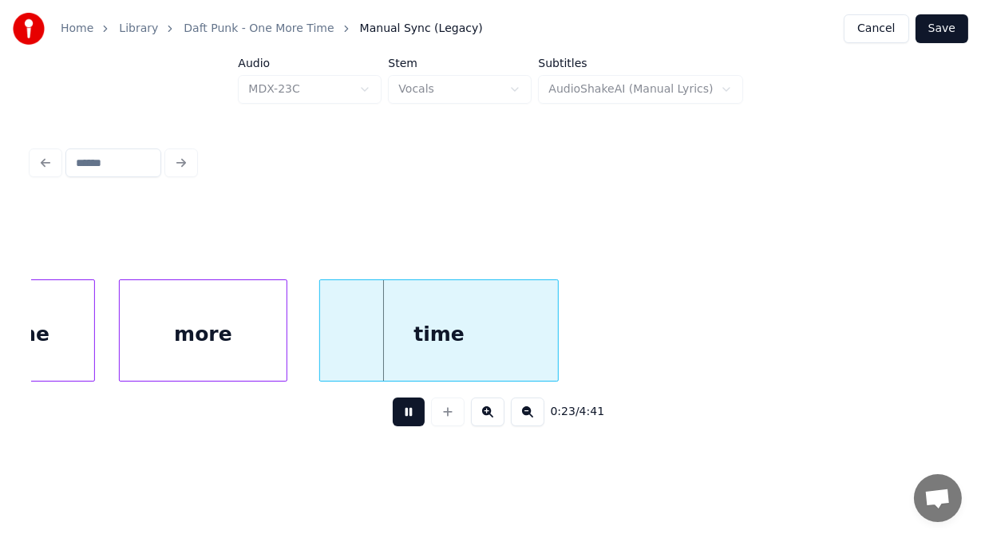
click at [393, 420] on button at bounding box center [409, 411] width 32 height 29
click at [214, 368] on div "more" at bounding box center [178, 334] width 167 height 109
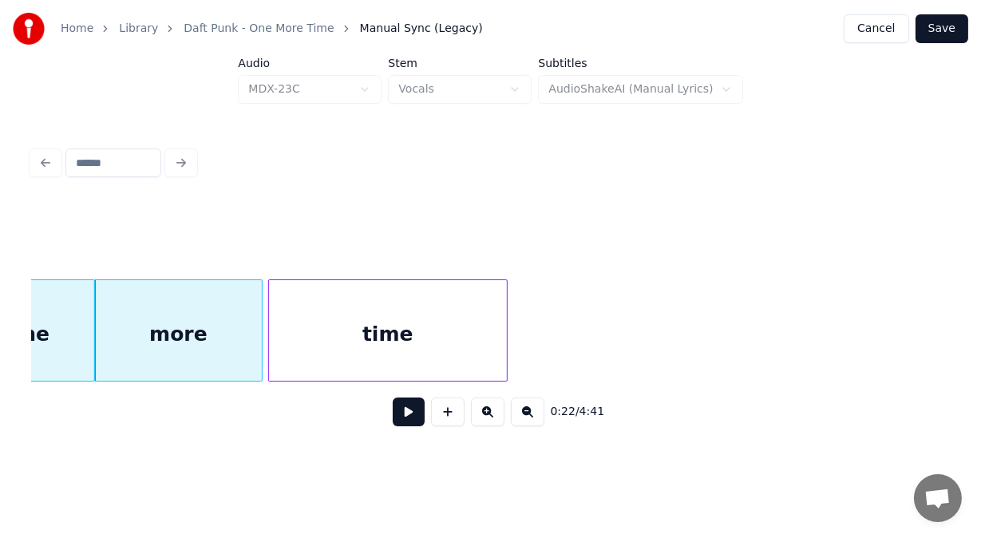
click at [276, 358] on div "time" at bounding box center [388, 334] width 239 height 109
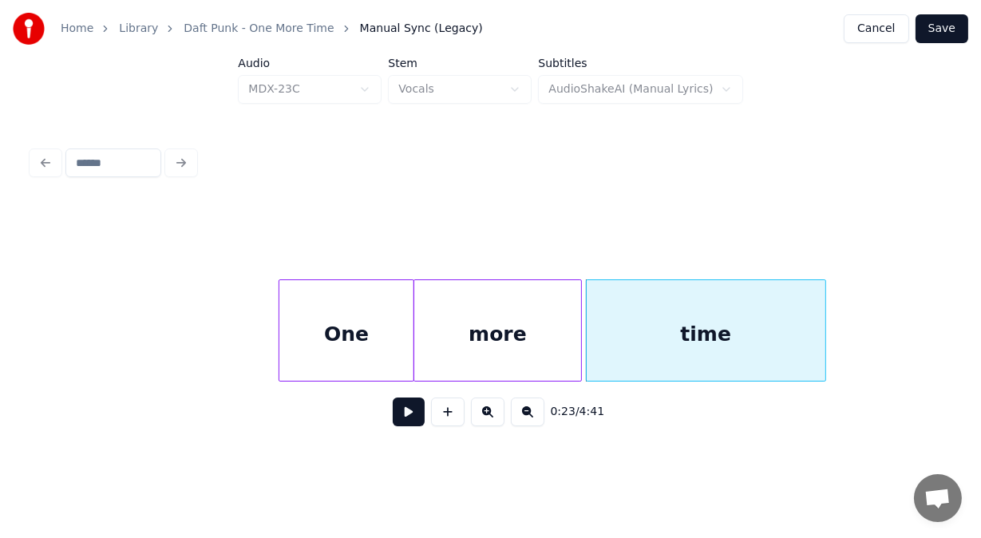
scroll to position [0, 8728]
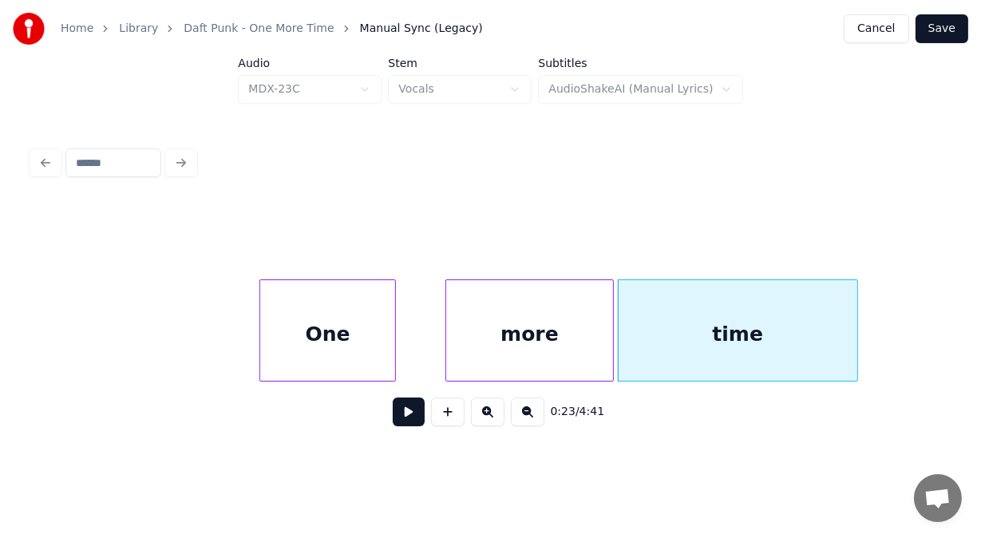
click at [333, 332] on div "One" at bounding box center [327, 334] width 134 height 109
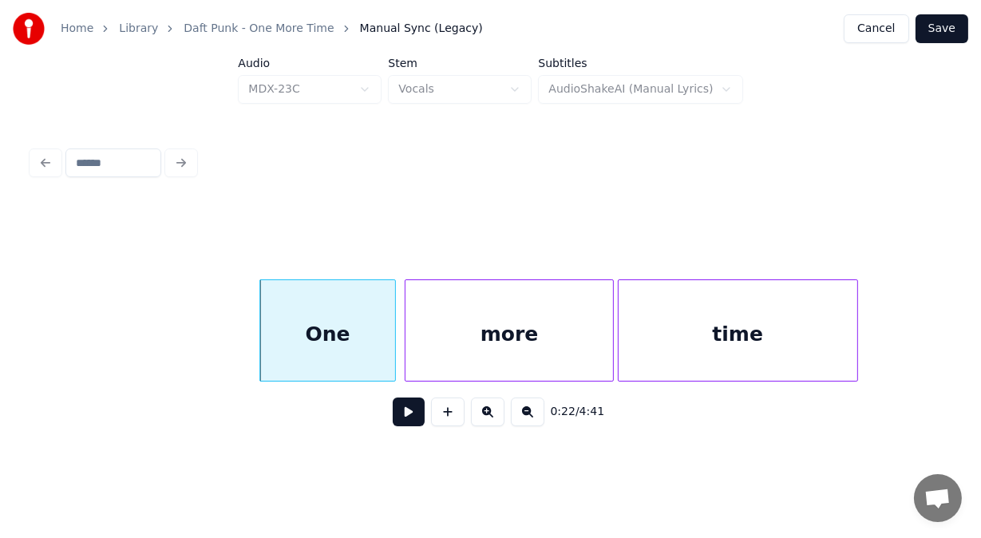
click at [406, 300] on div at bounding box center [407, 330] width 5 height 101
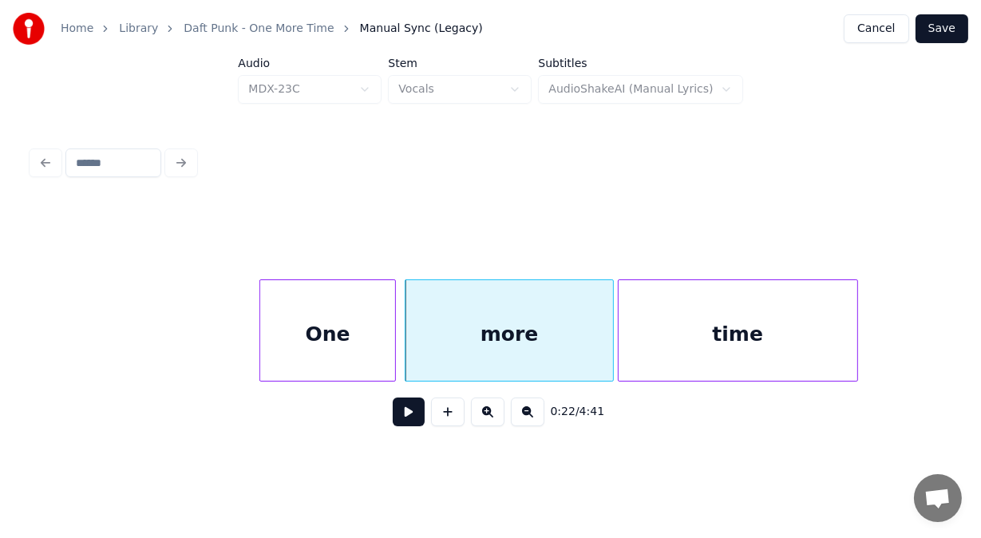
click at [393, 417] on button at bounding box center [409, 411] width 32 height 29
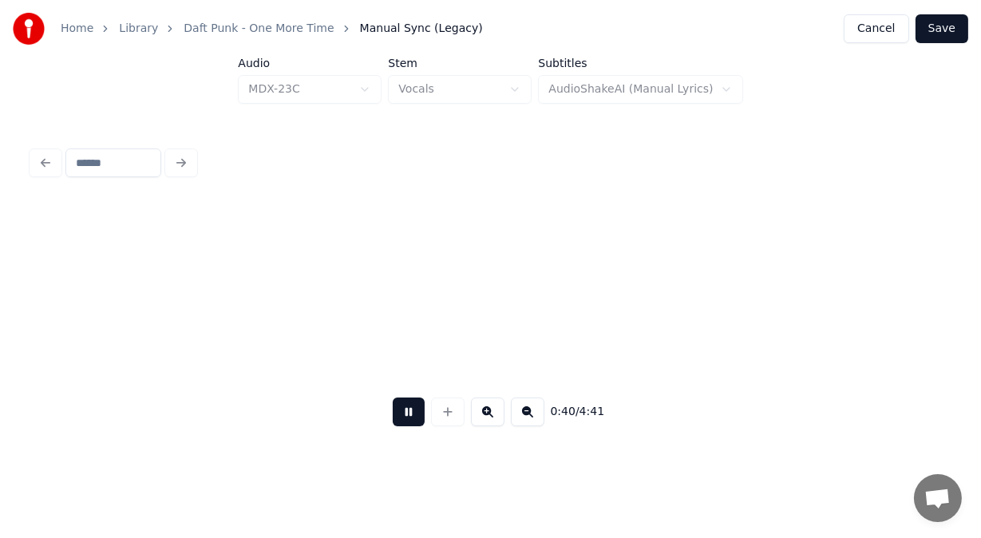
scroll to position [0, 16097]
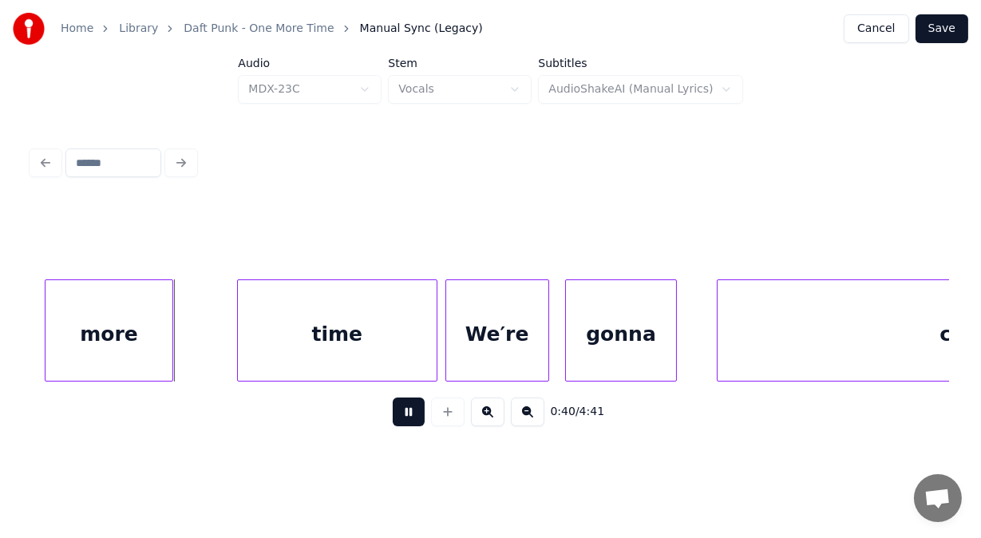
click at [405, 419] on button at bounding box center [409, 411] width 32 height 29
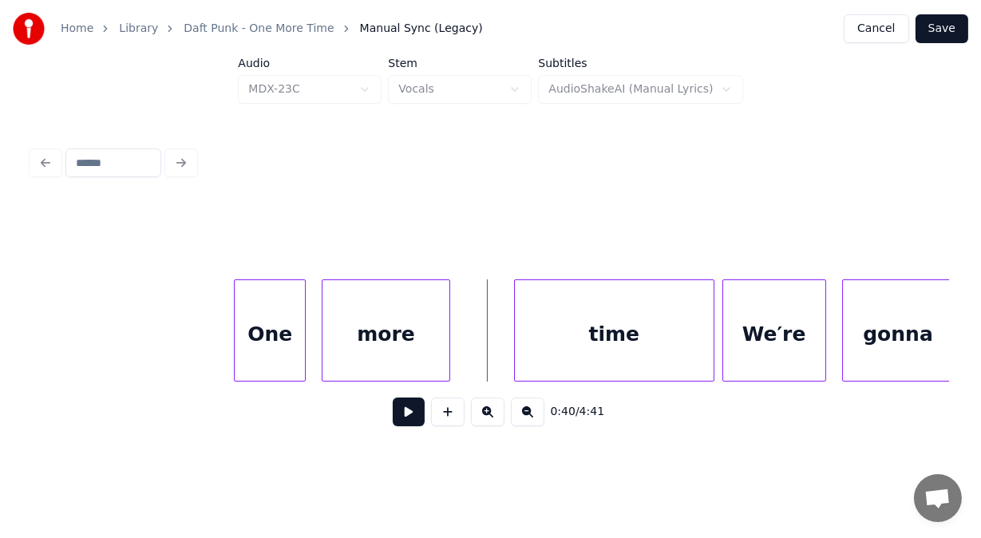
scroll to position [0, 15778]
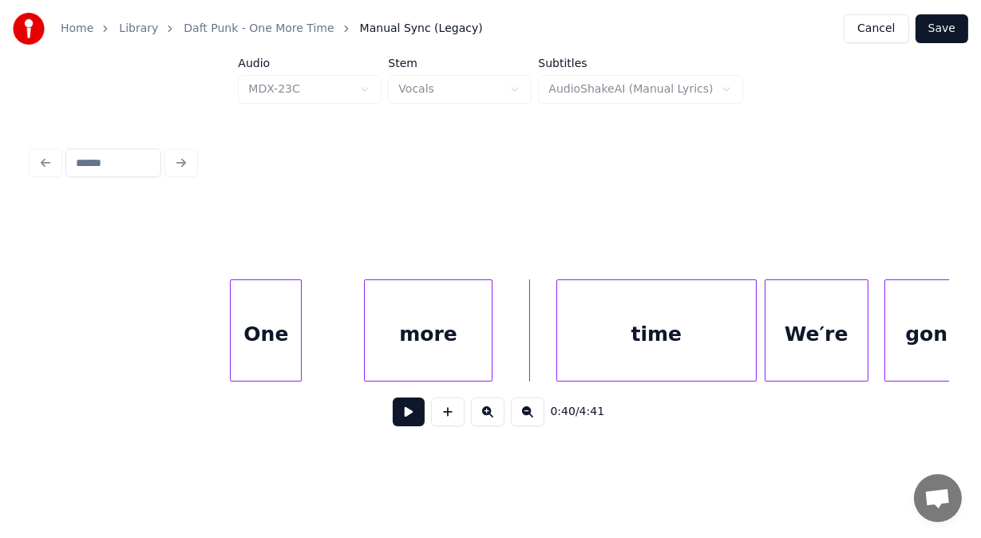
click at [275, 327] on div "One" at bounding box center [266, 334] width 70 height 109
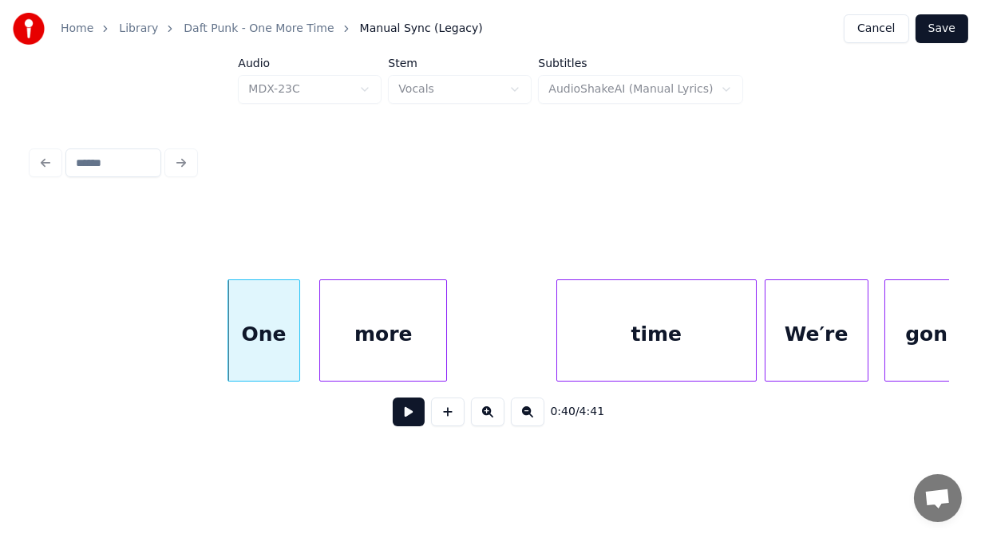
click at [342, 326] on div "more" at bounding box center [383, 334] width 126 height 109
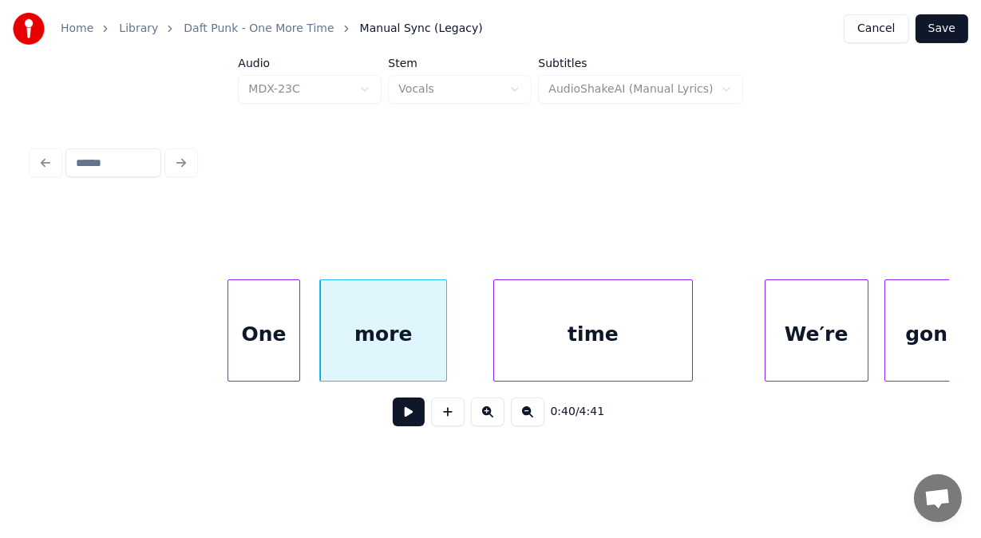
click at [513, 310] on div "time" at bounding box center [593, 334] width 199 height 109
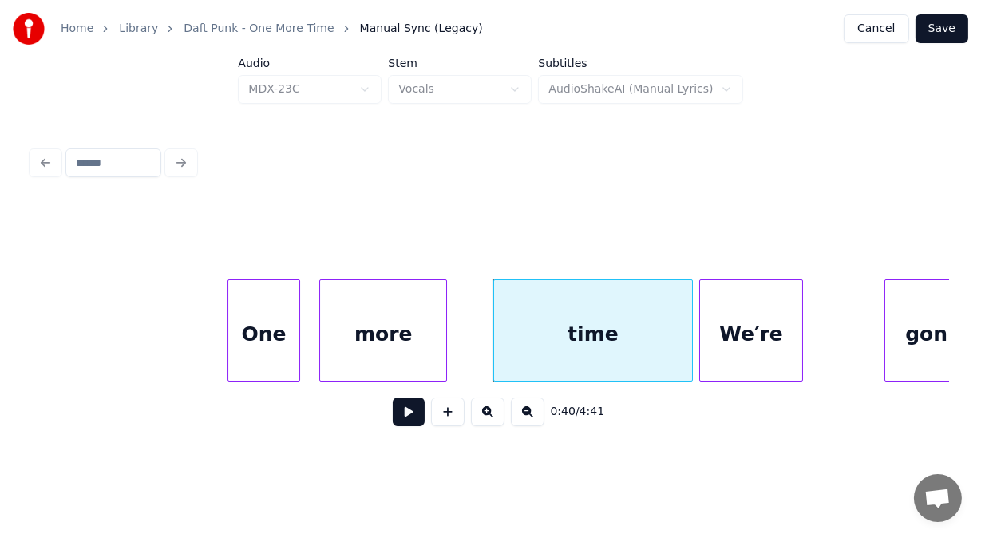
click at [722, 314] on div "We′re" at bounding box center [751, 334] width 102 height 109
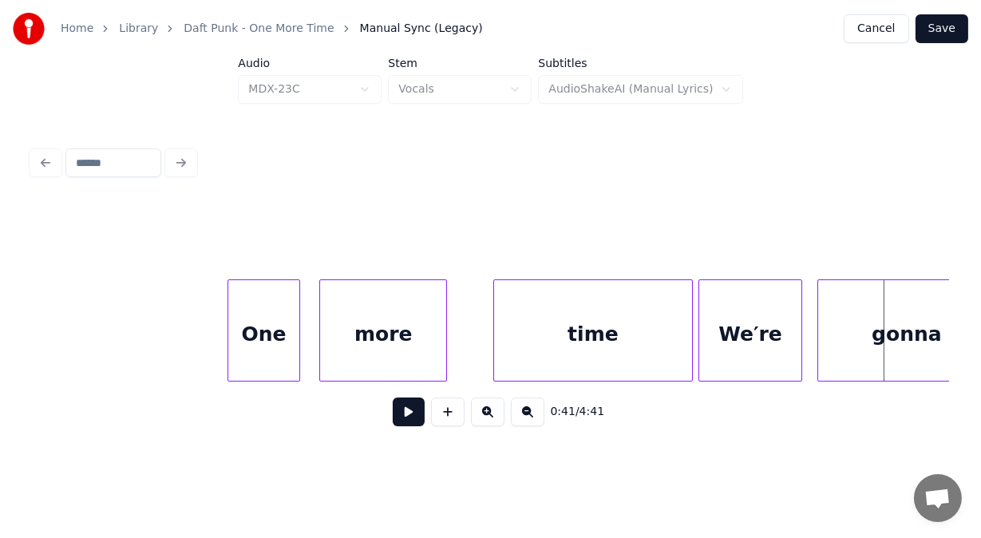
click at [819, 316] on div at bounding box center [820, 330] width 5 height 101
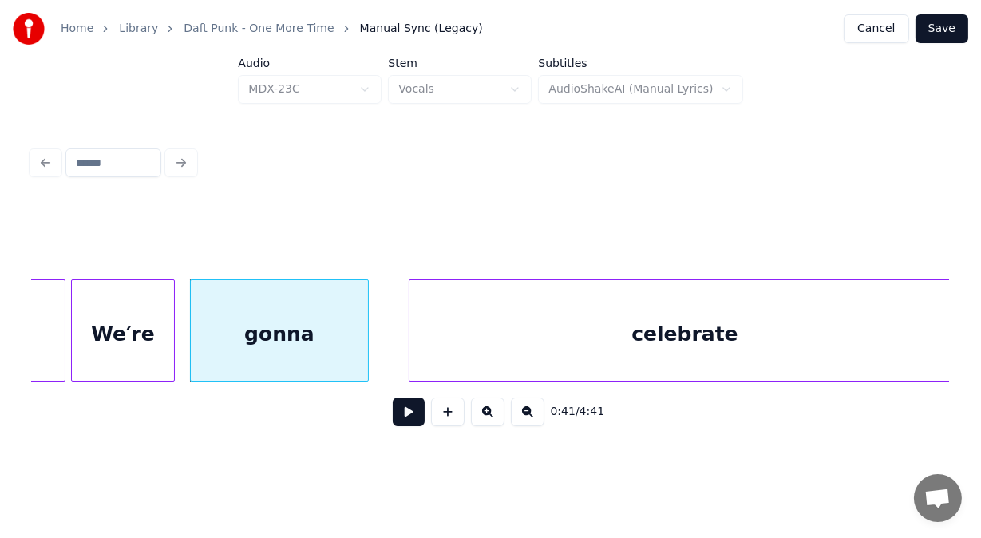
scroll to position [0, 16427]
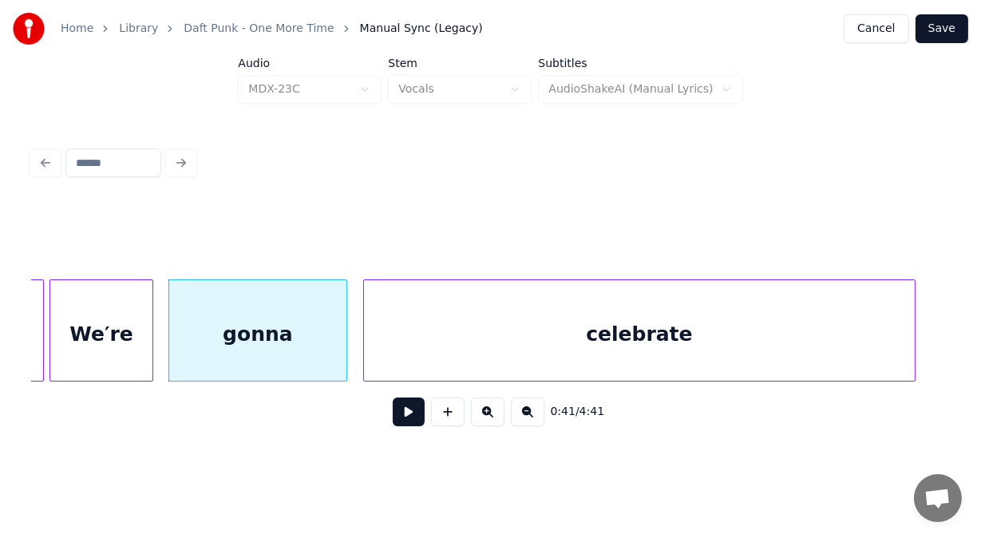
click at [617, 330] on div "celebrate" at bounding box center [639, 334] width 551 height 109
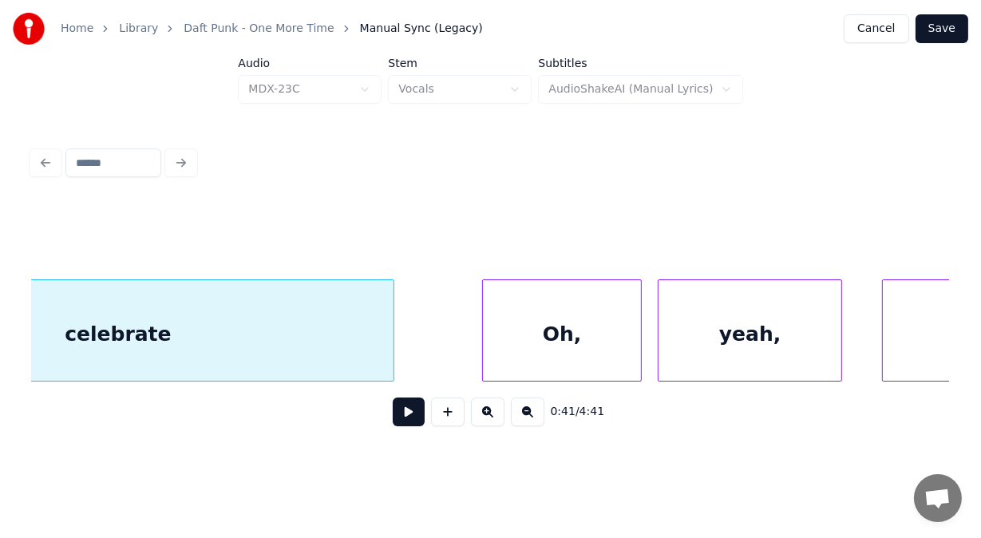
scroll to position [0, 17075]
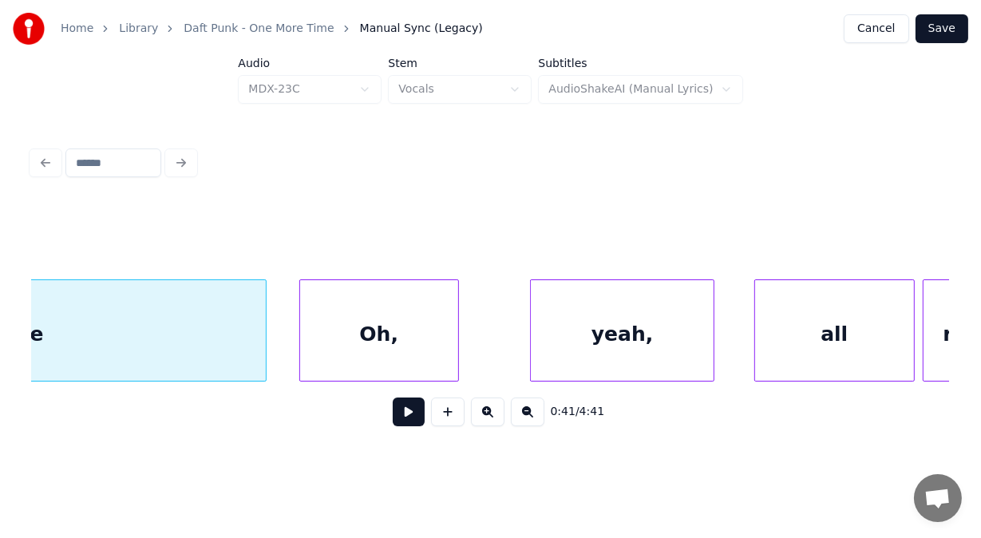
click at [410, 339] on div "Oh," at bounding box center [379, 334] width 158 height 109
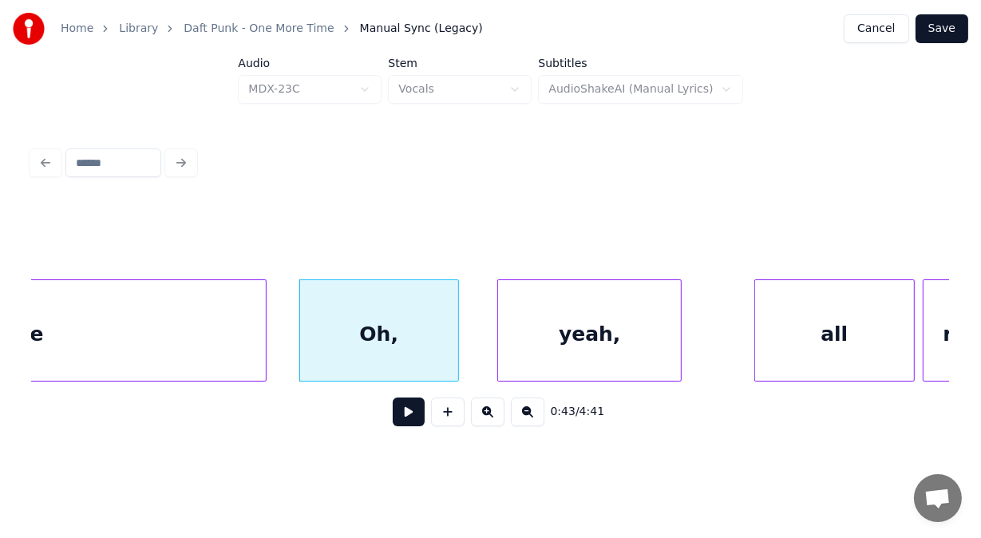
click at [540, 323] on div "yeah," at bounding box center [589, 334] width 183 height 109
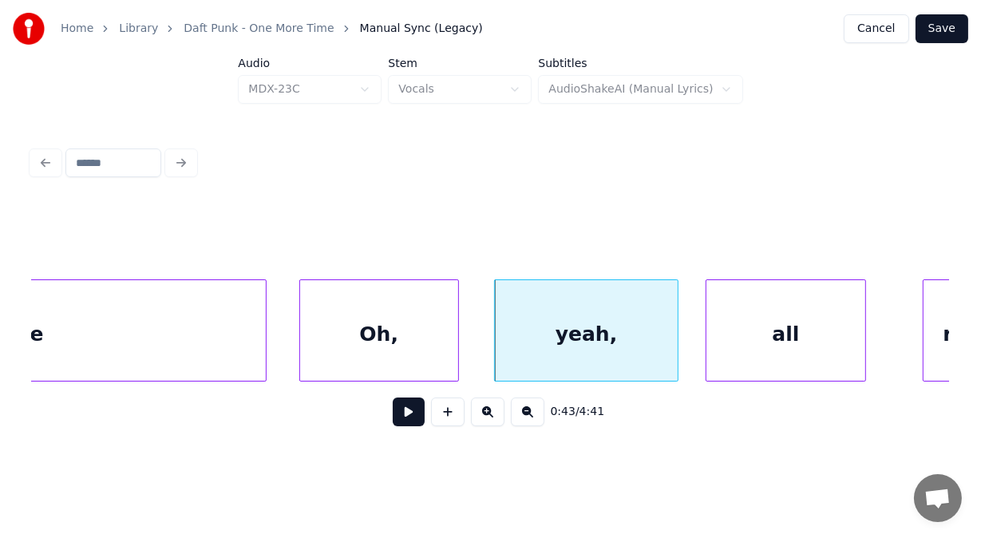
click at [750, 321] on div "all" at bounding box center [785, 334] width 158 height 109
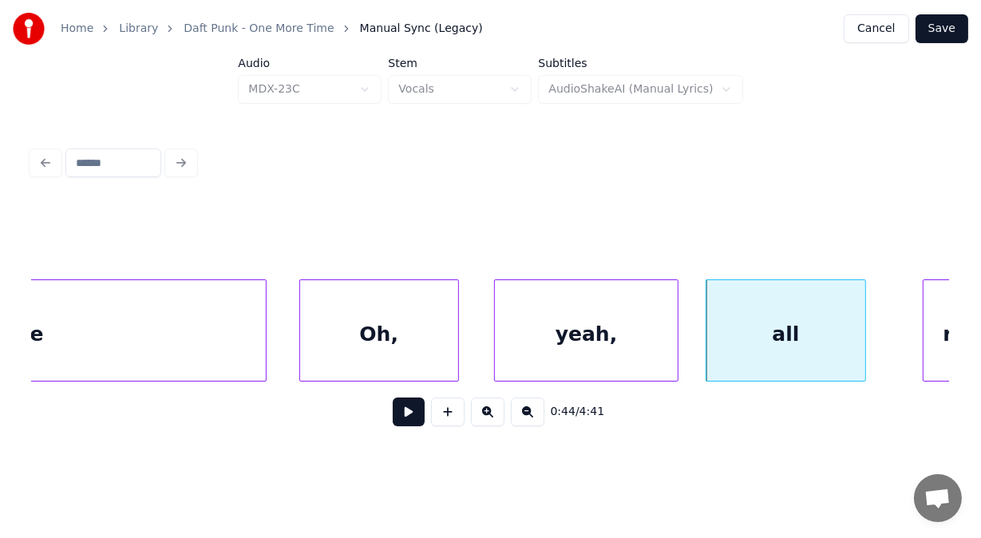
scroll to position [0, 17142]
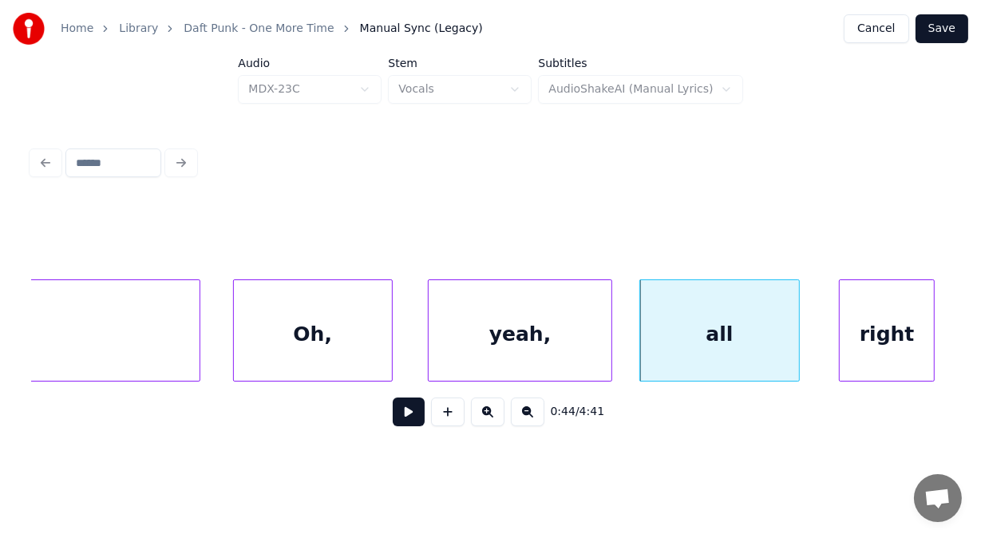
click at [913, 354] on div "right" at bounding box center [887, 334] width 94 height 109
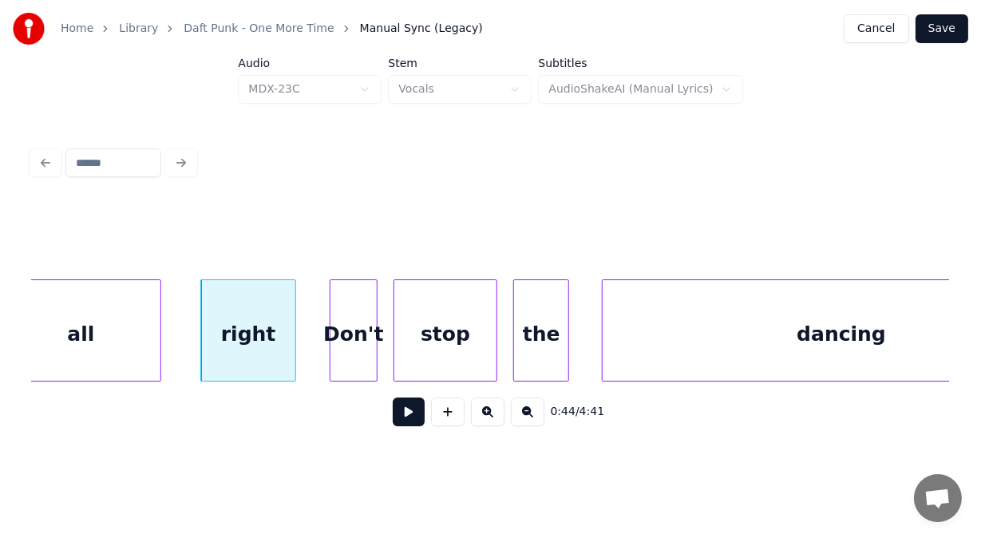
scroll to position [0, 17812]
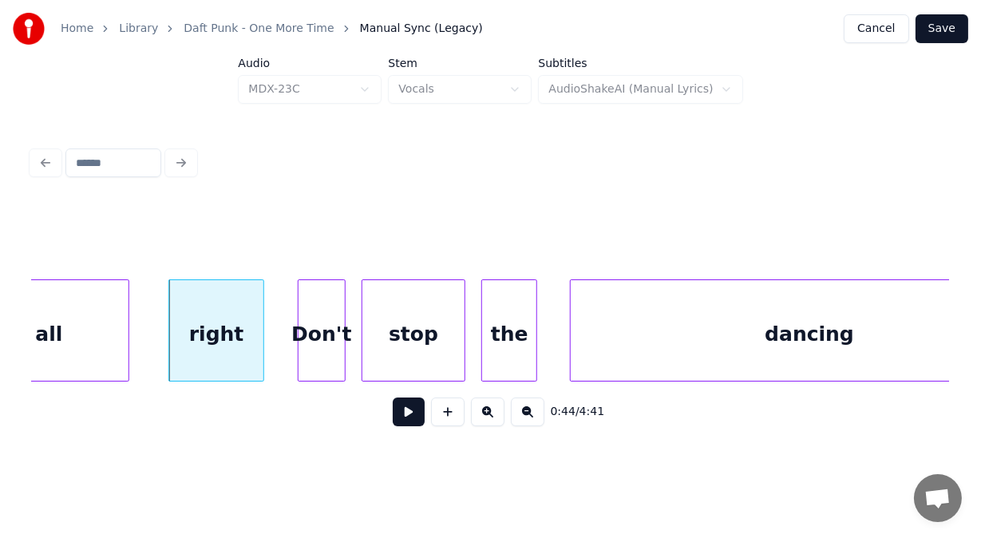
click at [212, 322] on div "right" at bounding box center [216, 334] width 94 height 109
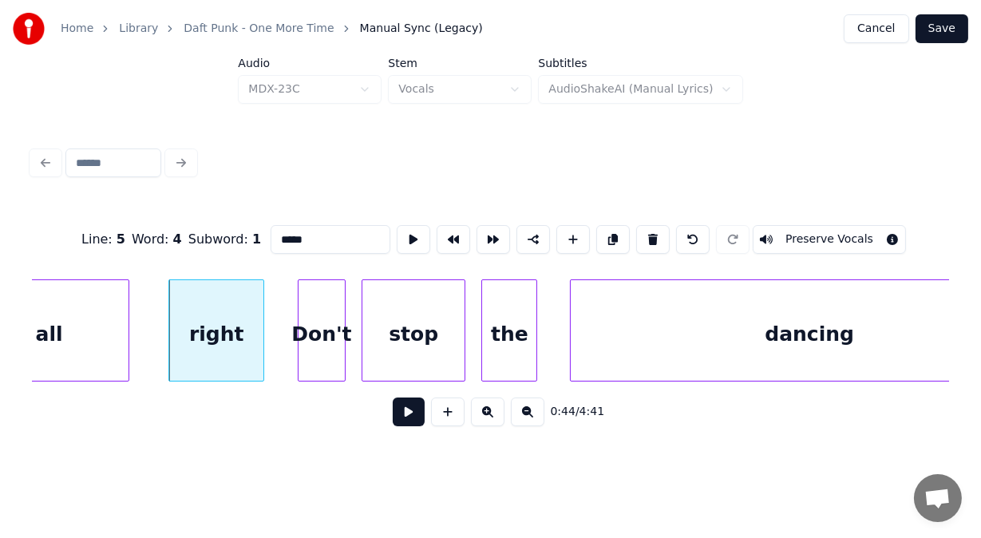
click at [393, 412] on button at bounding box center [409, 411] width 32 height 29
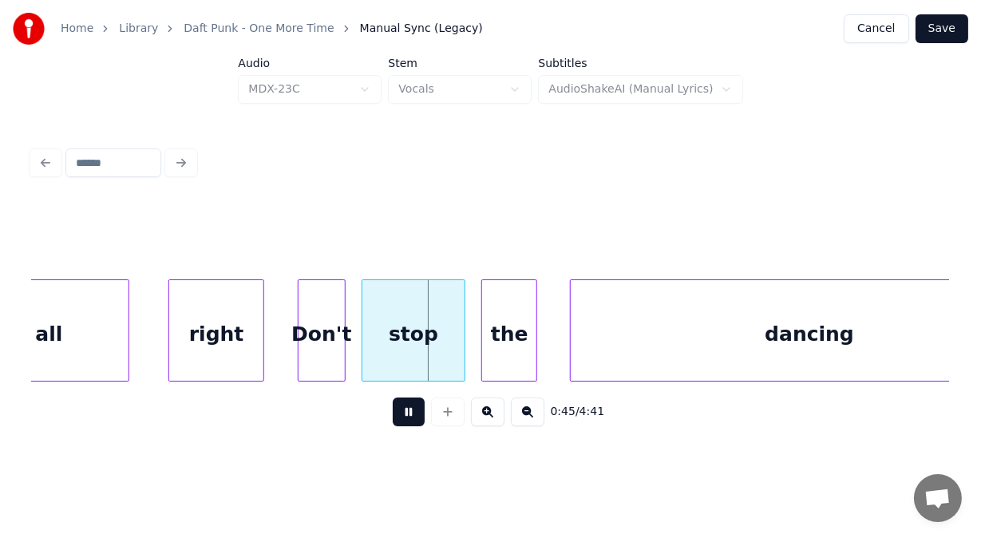
click at [393, 412] on button at bounding box center [409, 411] width 32 height 29
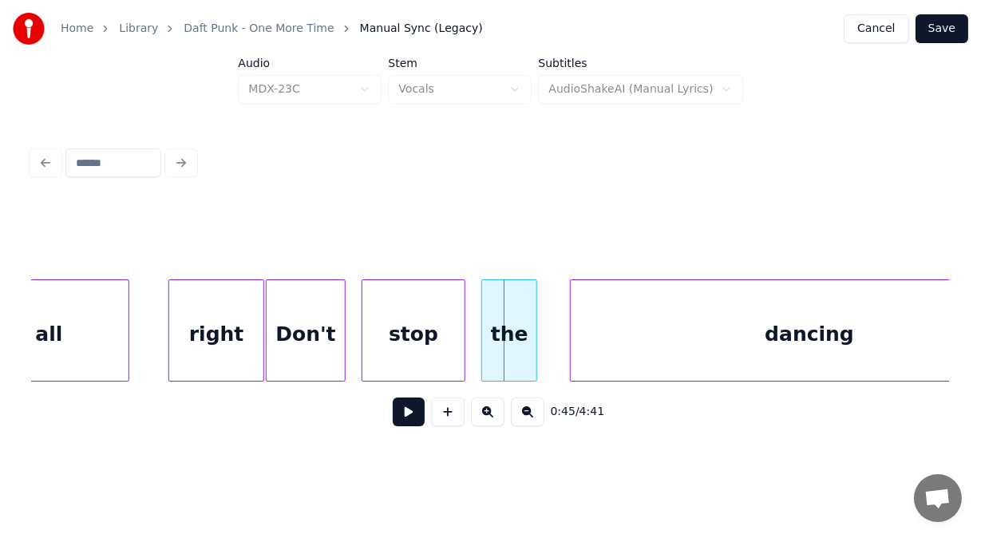
click at [268, 300] on div at bounding box center [269, 330] width 5 height 101
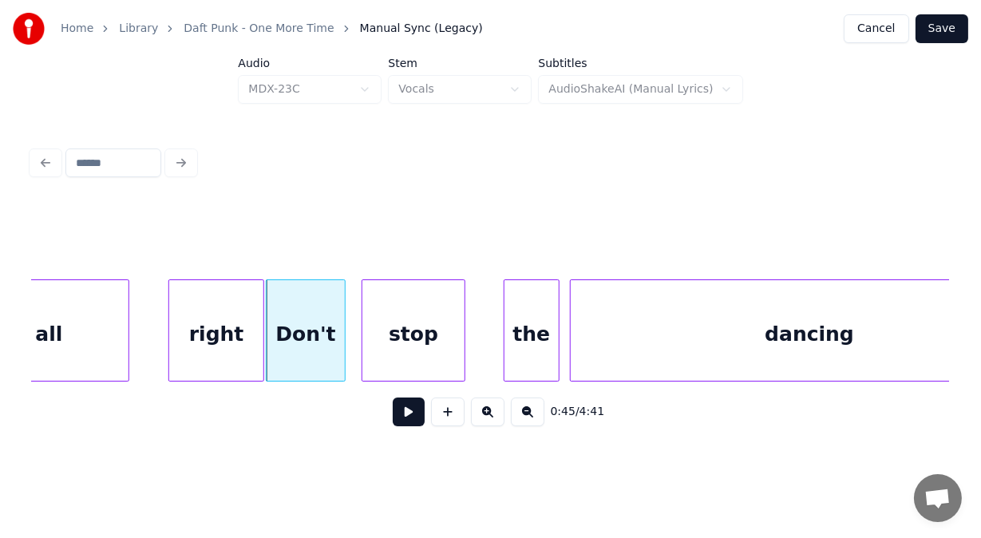
click at [536, 299] on div "the" at bounding box center [531, 334] width 54 height 109
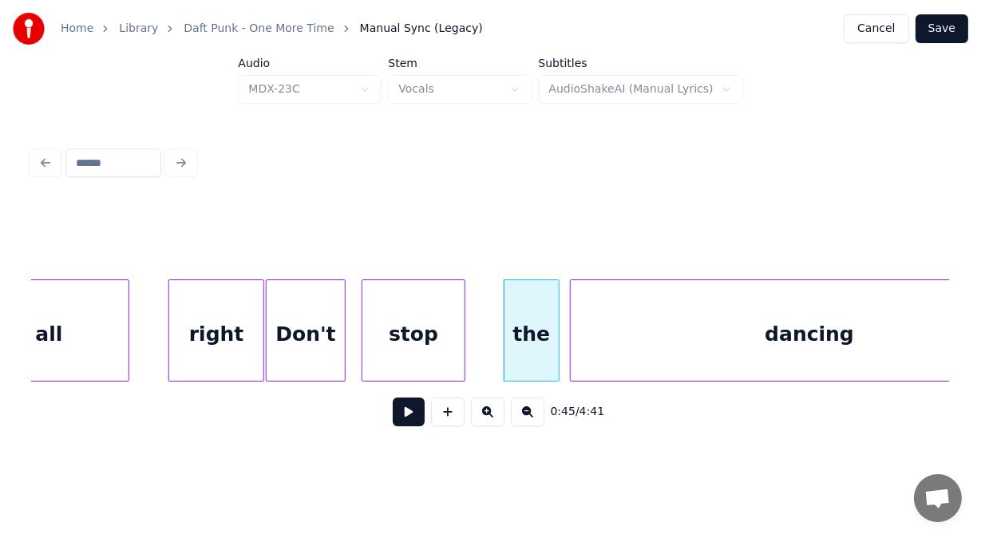
click at [422, 334] on div "stop" at bounding box center [413, 334] width 102 height 109
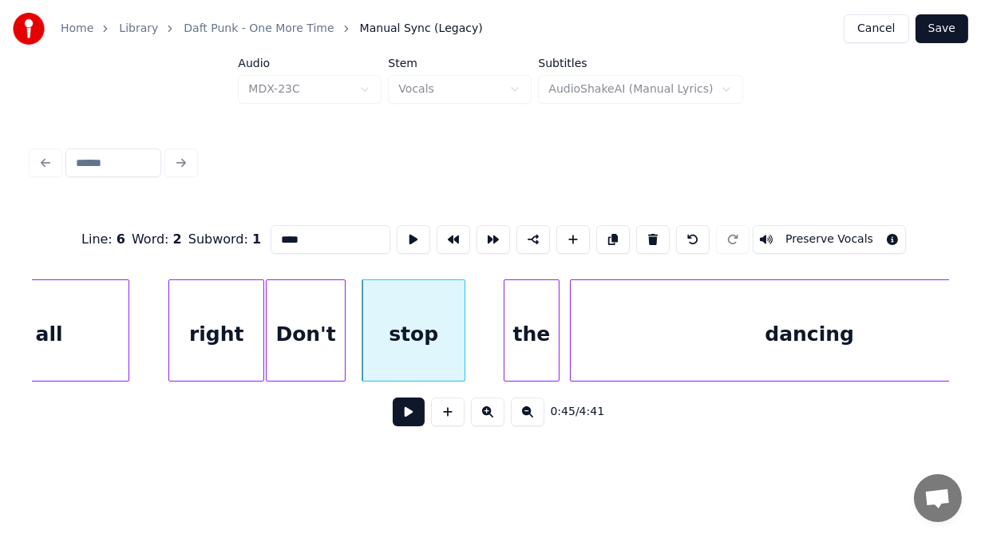
click at [401, 416] on button at bounding box center [409, 411] width 32 height 29
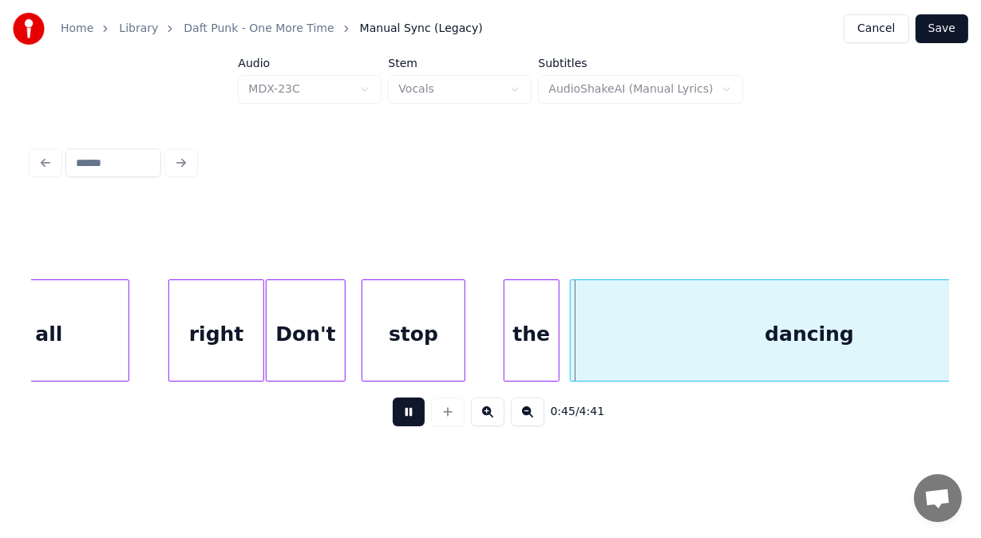
click at [401, 416] on button at bounding box center [409, 411] width 32 height 29
click at [429, 312] on div at bounding box center [429, 330] width 5 height 101
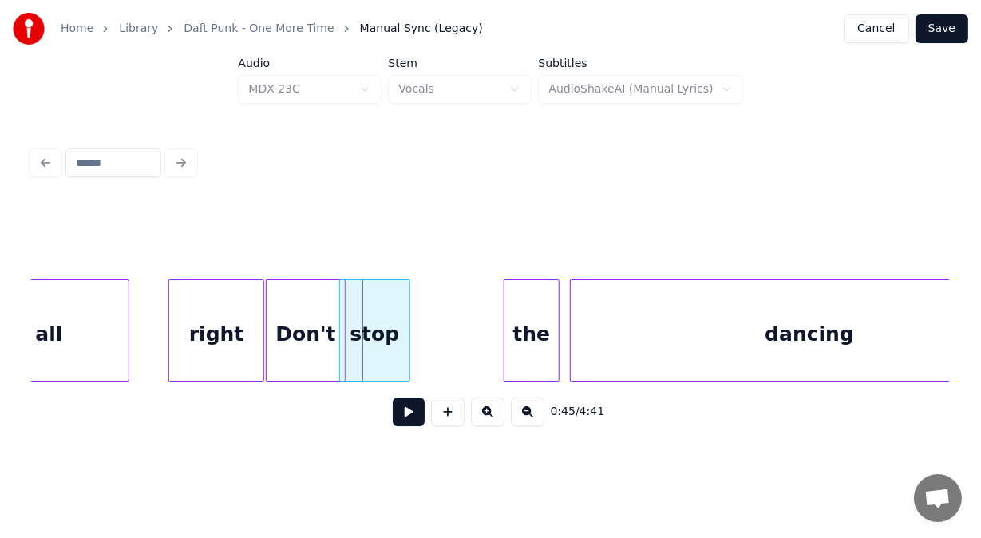
click at [386, 309] on div "stop" at bounding box center [374, 334] width 69 height 109
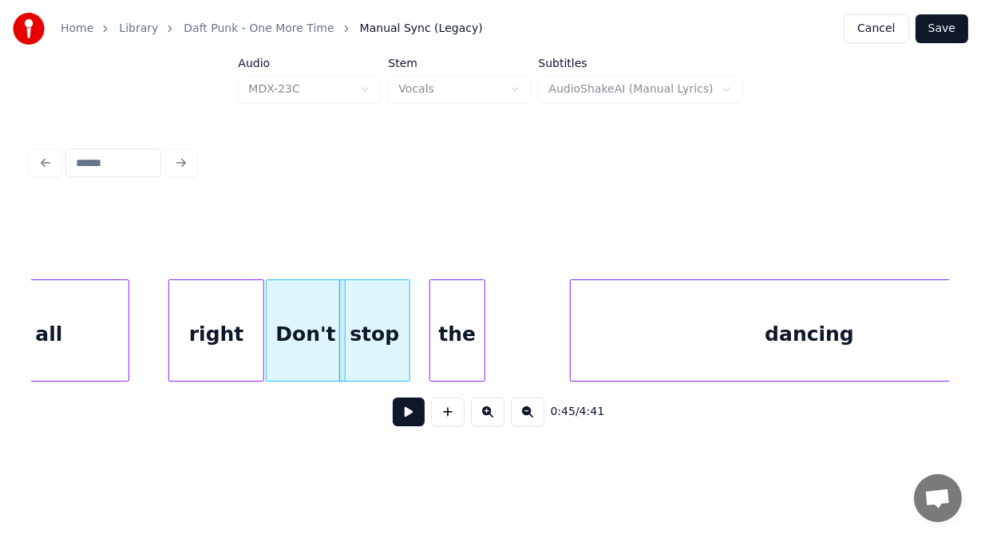
click at [466, 306] on div "the" at bounding box center [457, 334] width 54 height 109
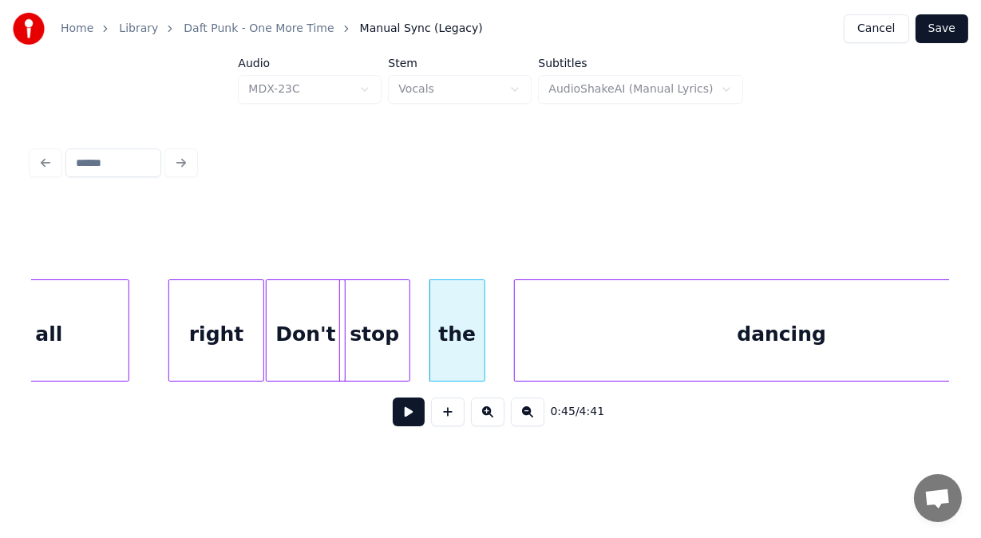
click at [516, 306] on div at bounding box center [517, 330] width 5 height 101
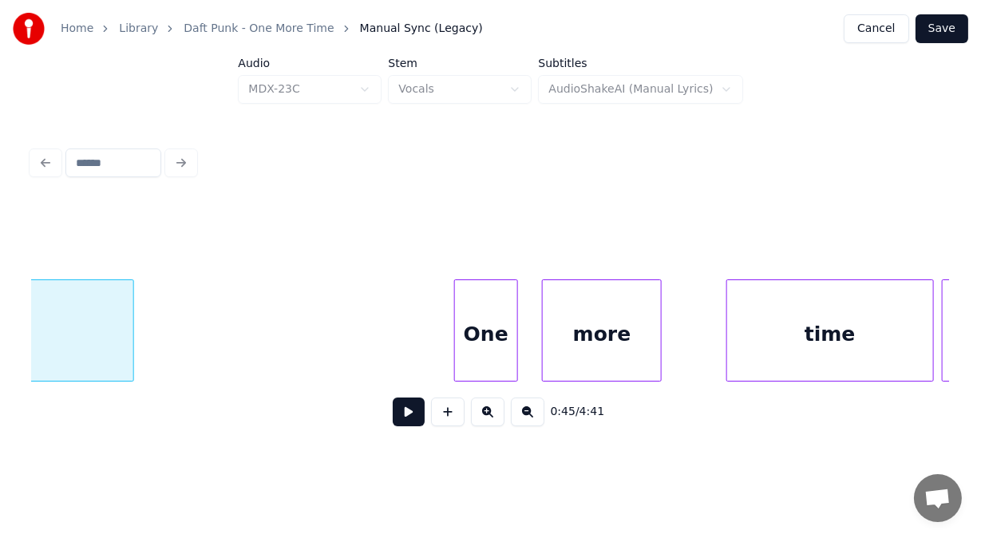
scroll to position [0, 18834]
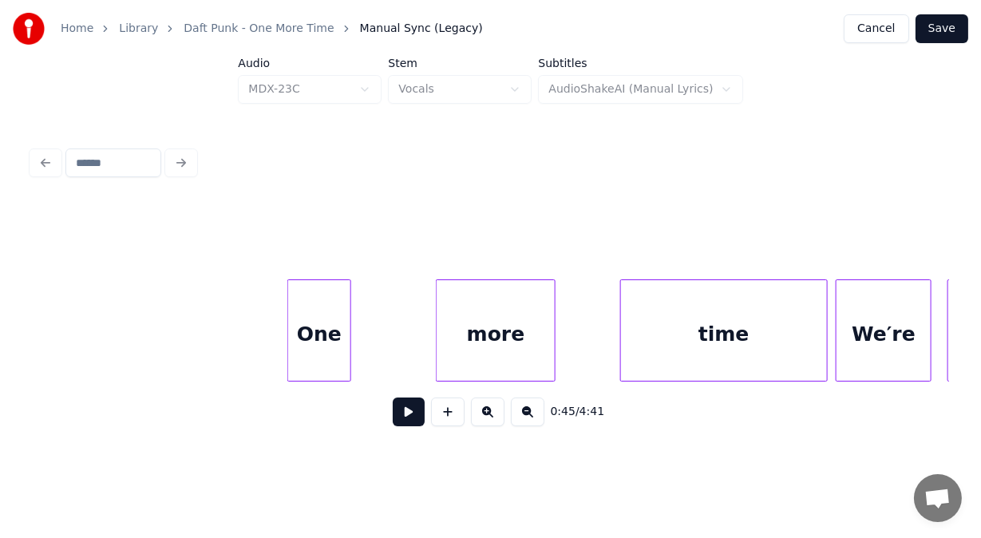
click at [334, 341] on div "One" at bounding box center [319, 334] width 62 height 109
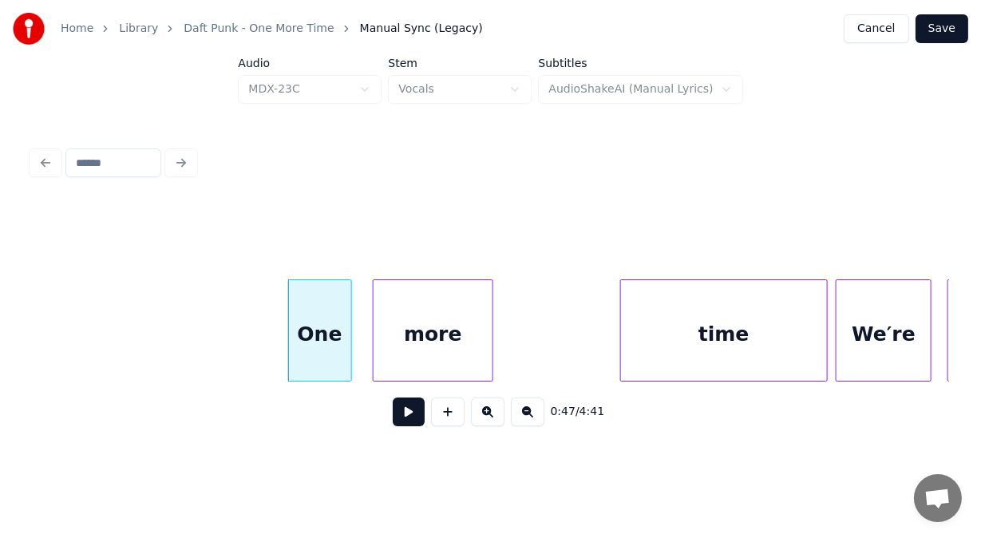
click at [404, 321] on div "more" at bounding box center [433, 334] width 118 height 109
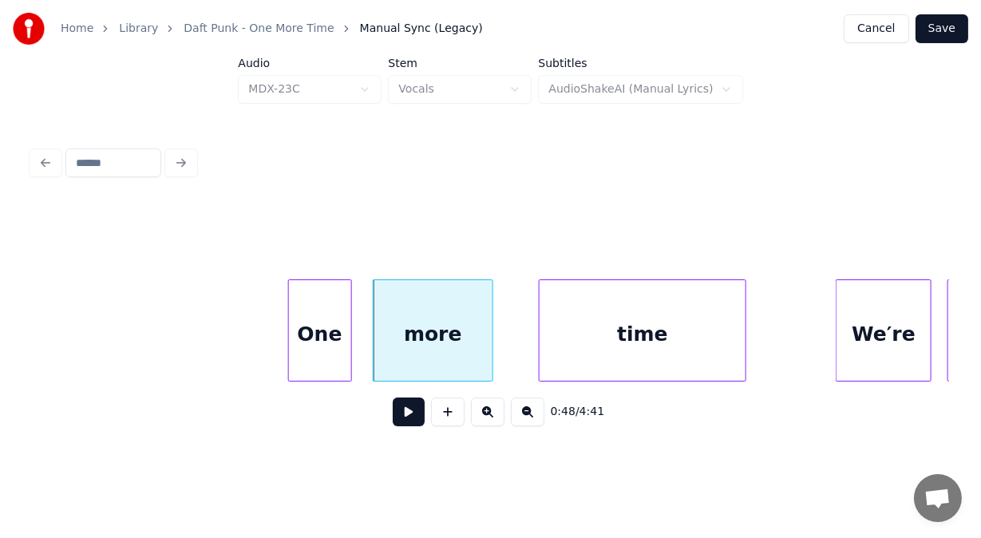
click at [594, 302] on div "time" at bounding box center [643, 334] width 207 height 109
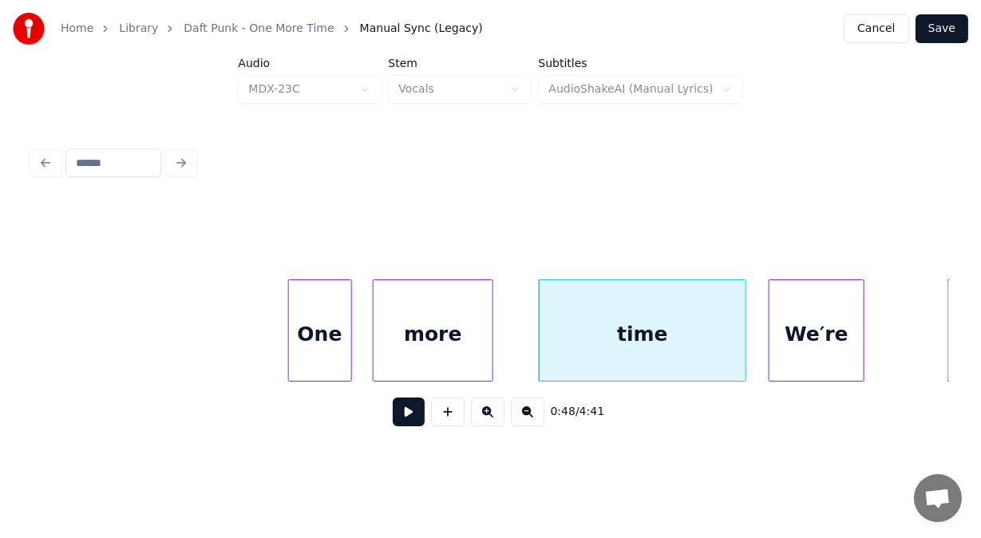
click at [799, 299] on div "We′re" at bounding box center [816, 334] width 94 height 109
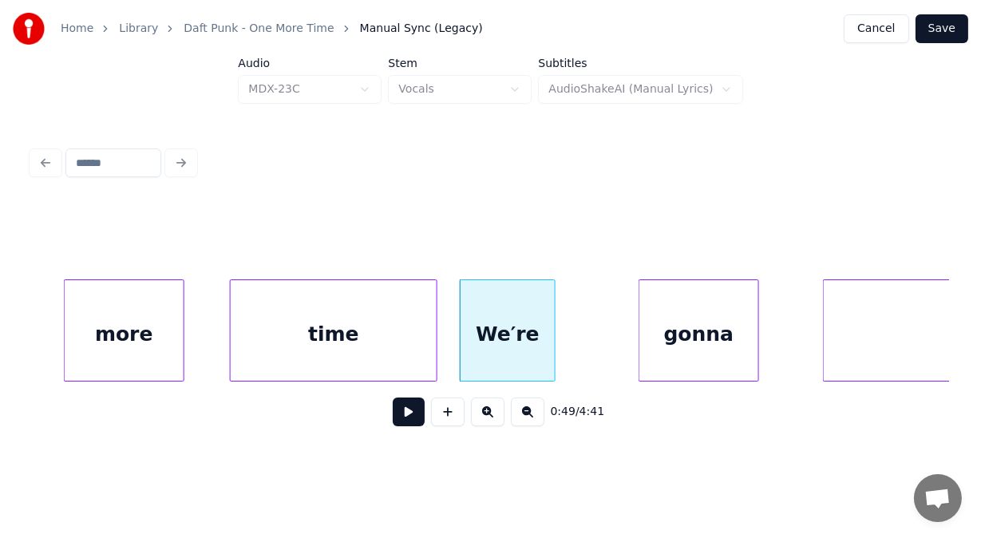
scroll to position [0, 19249]
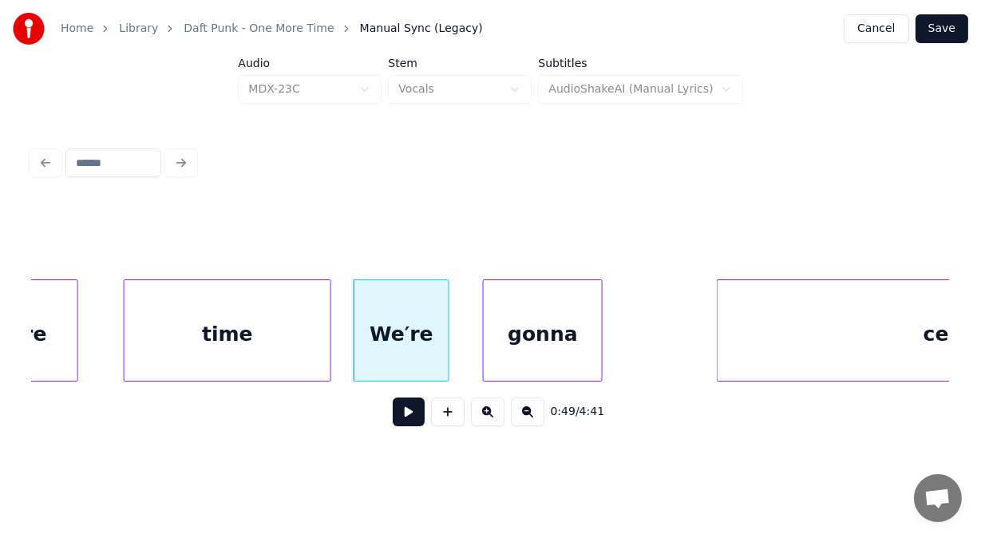
click at [591, 354] on div "gonna" at bounding box center [543, 334] width 118 height 109
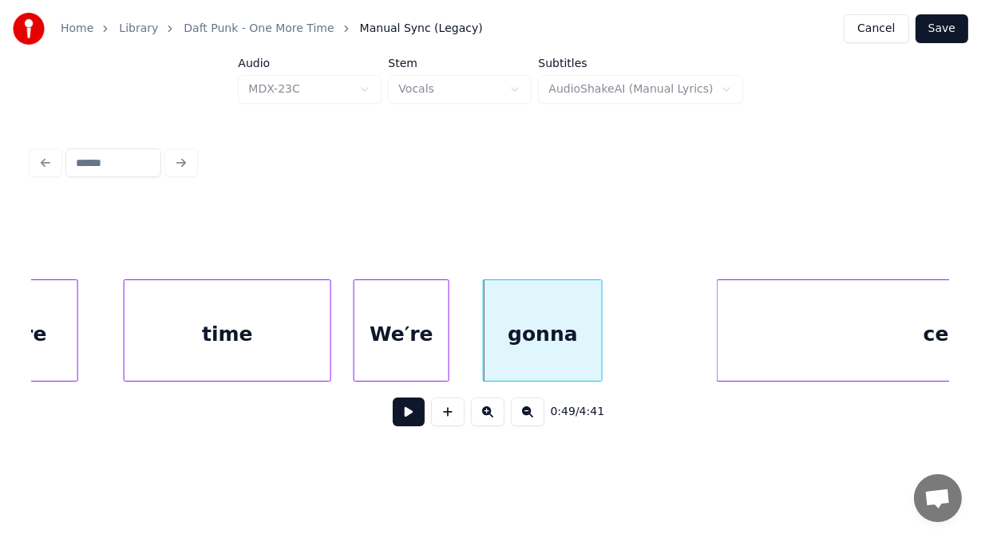
scroll to position [0, 19533]
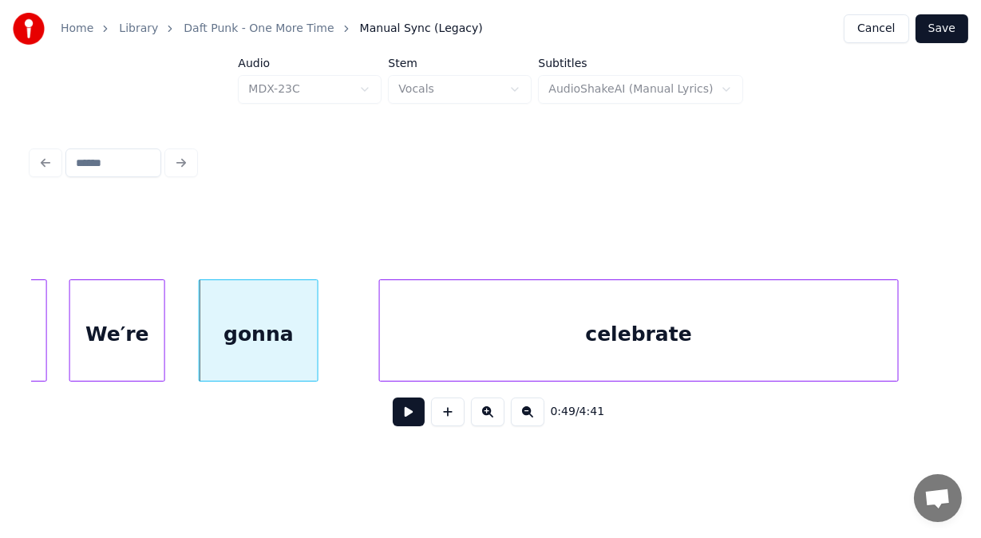
click at [741, 322] on div "celebrate" at bounding box center [639, 334] width 518 height 109
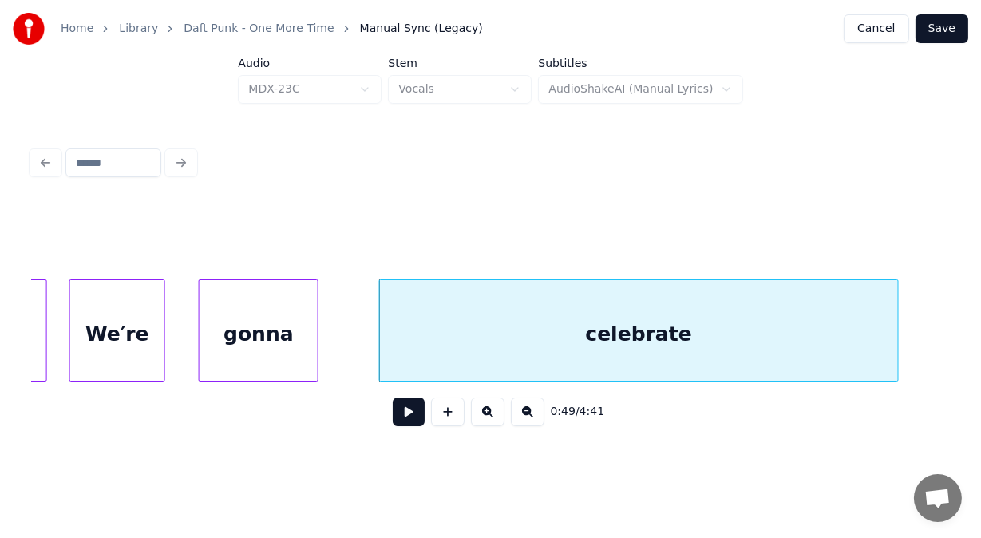
click at [396, 421] on button at bounding box center [409, 411] width 32 height 29
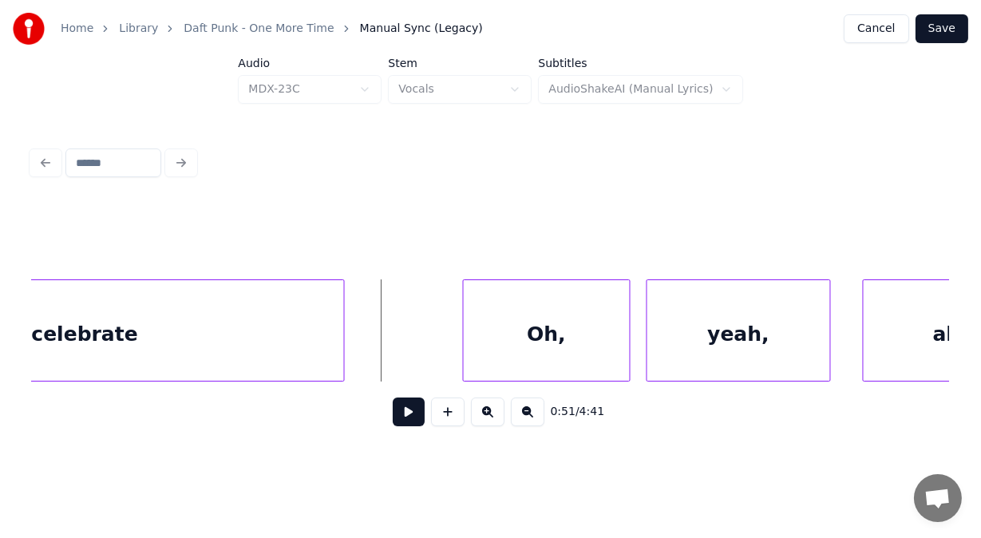
scroll to position [0, 20183]
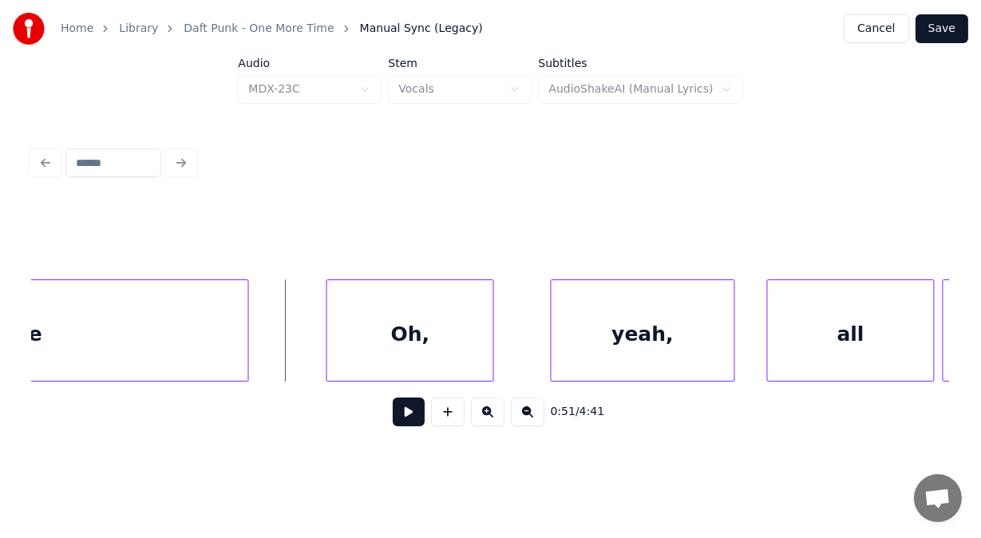
click at [417, 356] on div "Oh," at bounding box center [410, 334] width 166 height 109
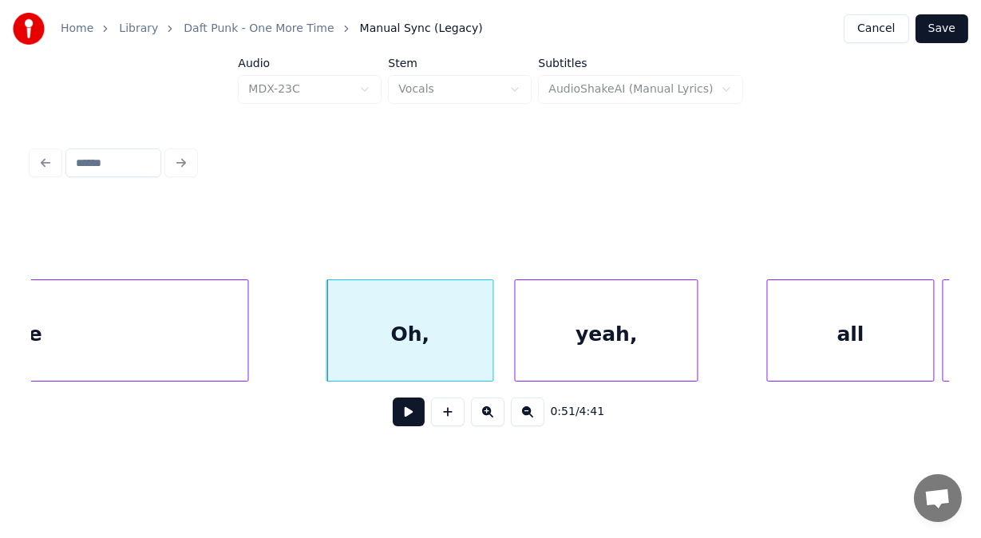
click at [587, 319] on div "yeah," at bounding box center [607, 334] width 182 height 109
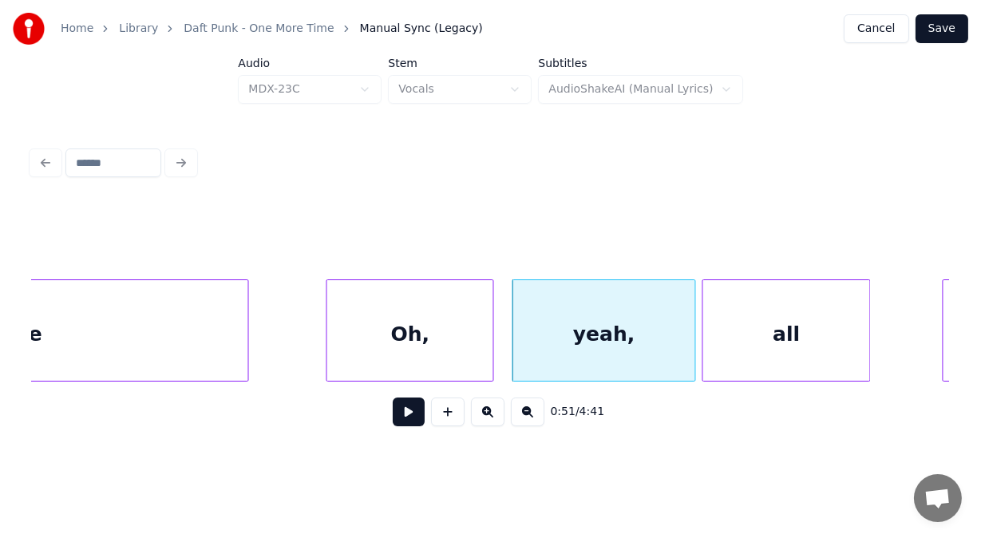
click at [719, 304] on div "all" at bounding box center [786, 334] width 166 height 109
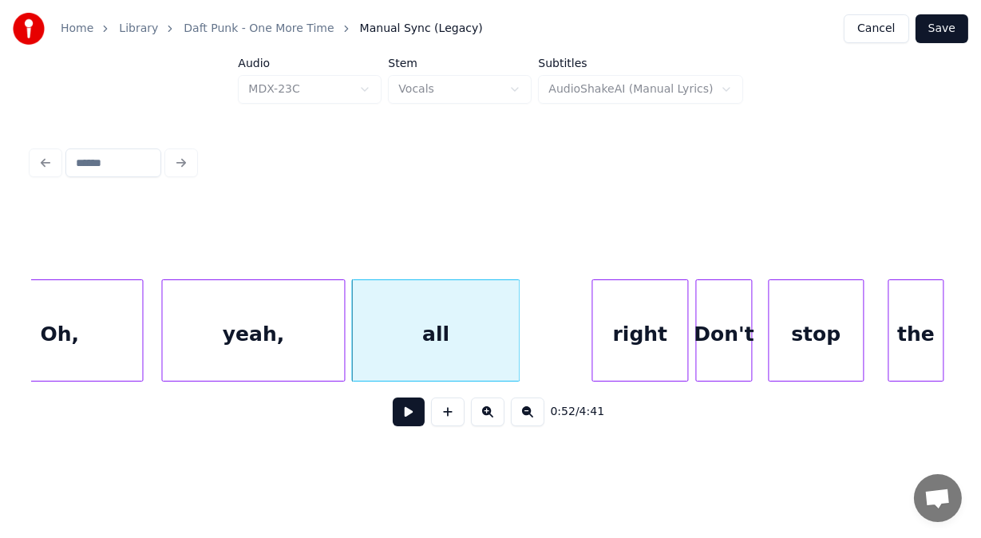
scroll to position [0, 20650]
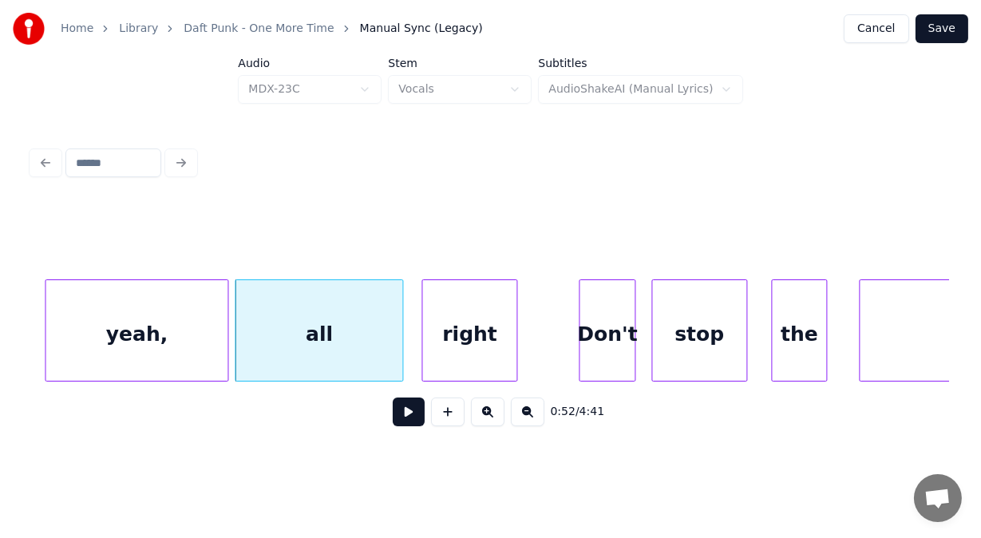
click at [490, 350] on div "right" at bounding box center [469, 334] width 94 height 109
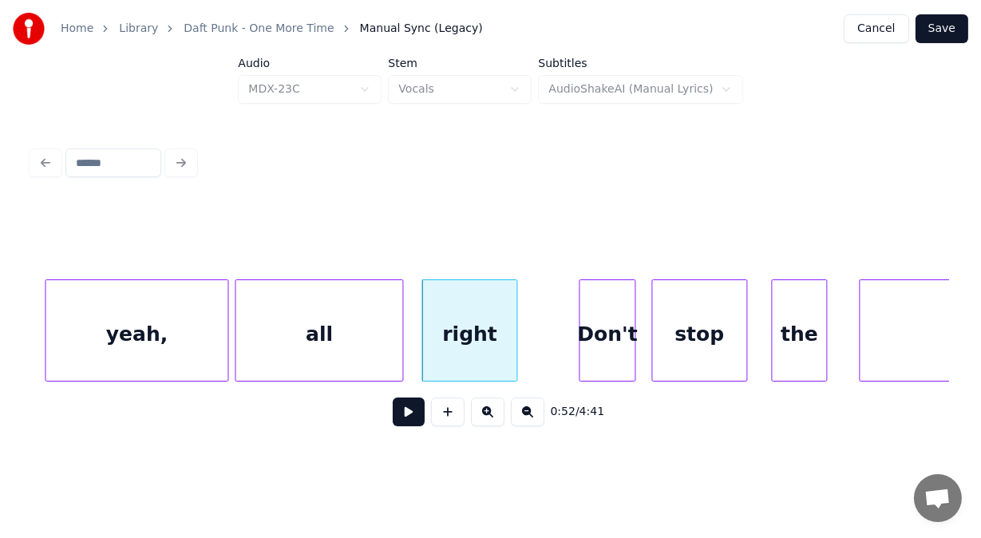
click at [410, 417] on button at bounding box center [409, 411] width 32 height 29
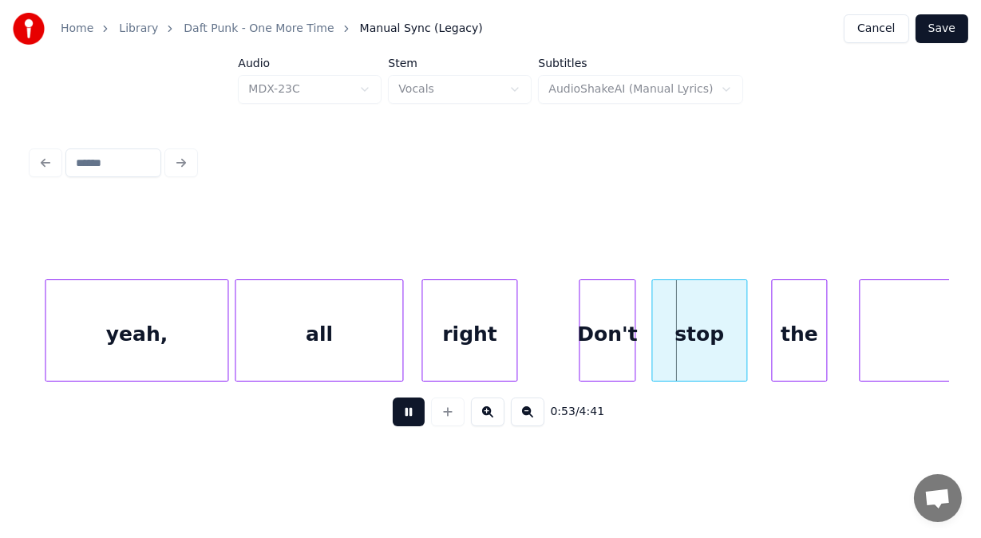
click at [410, 417] on button at bounding box center [409, 411] width 32 height 29
click at [556, 324] on div "Don't" at bounding box center [582, 334] width 54 height 109
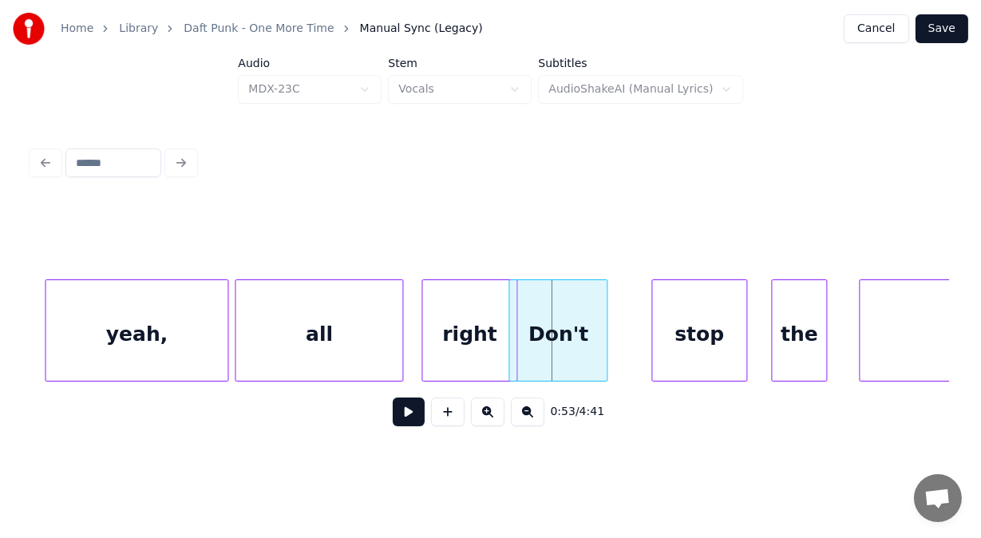
click at [509, 317] on div at bounding box center [511, 330] width 5 height 101
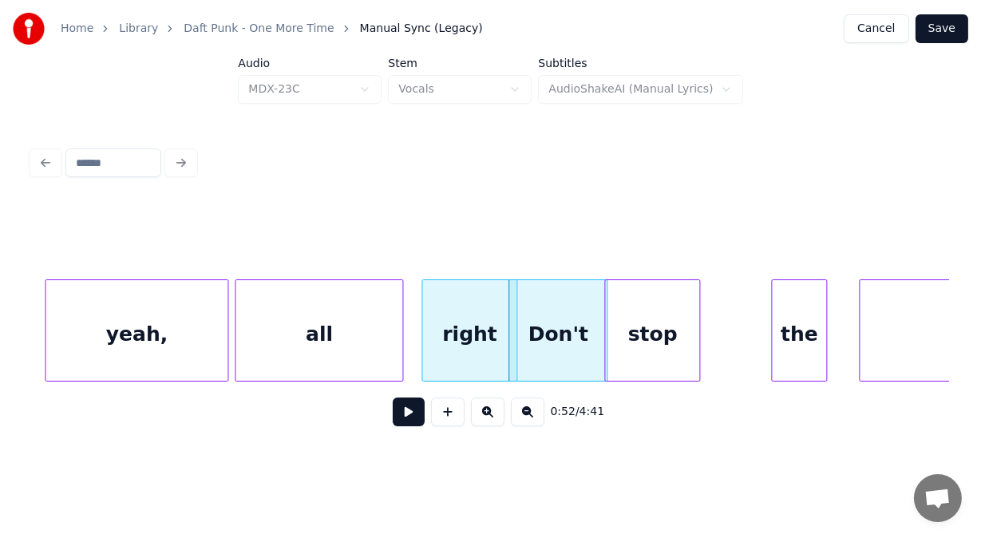
click at [628, 319] on div "stop" at bounding box center [652, 334] width 94 height 109
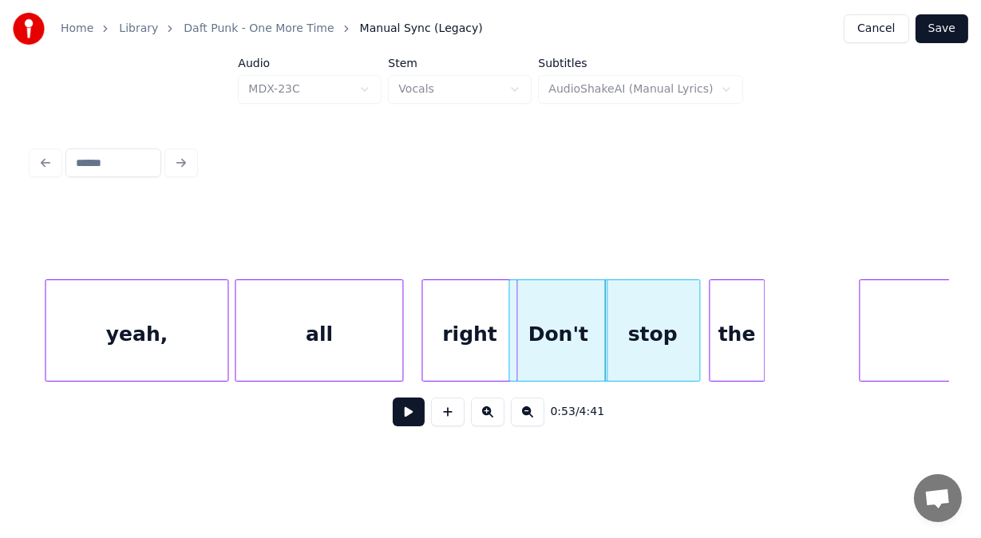
click at [729, 329] on div "the" at bounding box center [737, 334] width 54 height 109
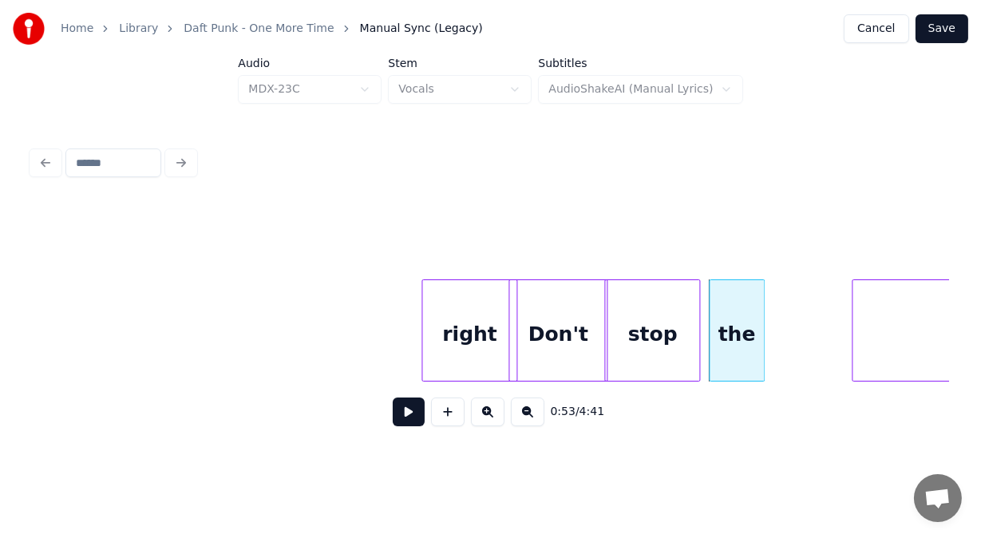
scroll to position [0, 21036]
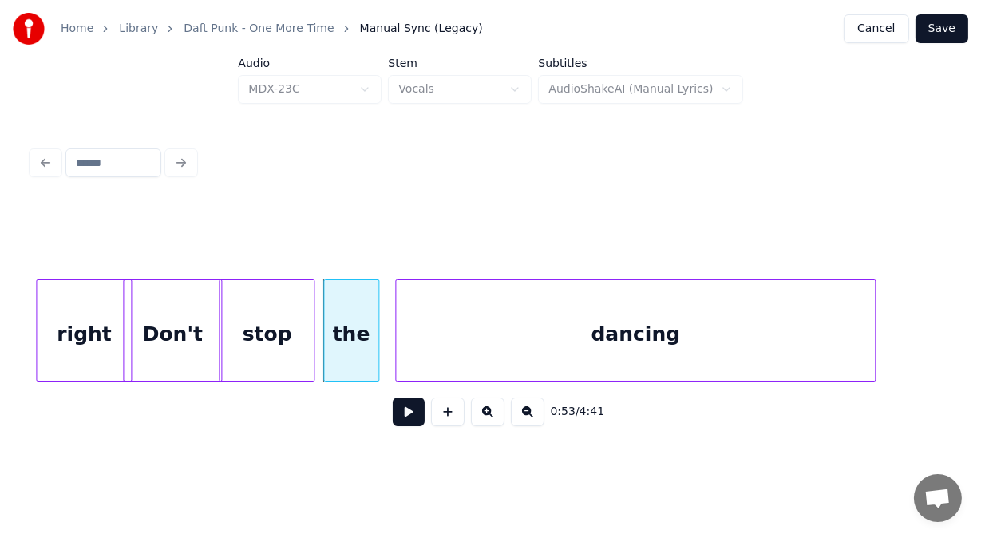
click at [789, 325] on div "dancing" at bounding box center [635, 334] width 478 height 109
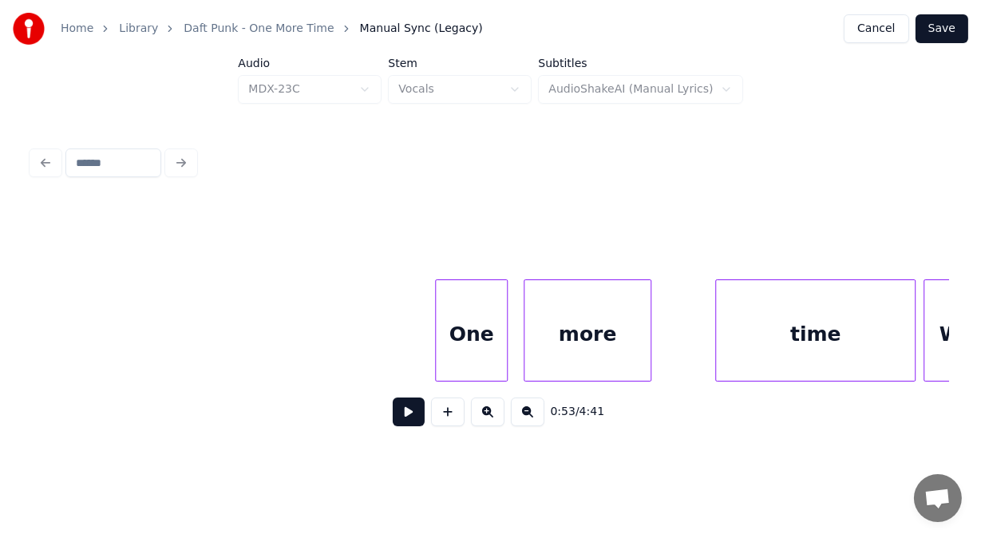
scroll to position [0, 21898]
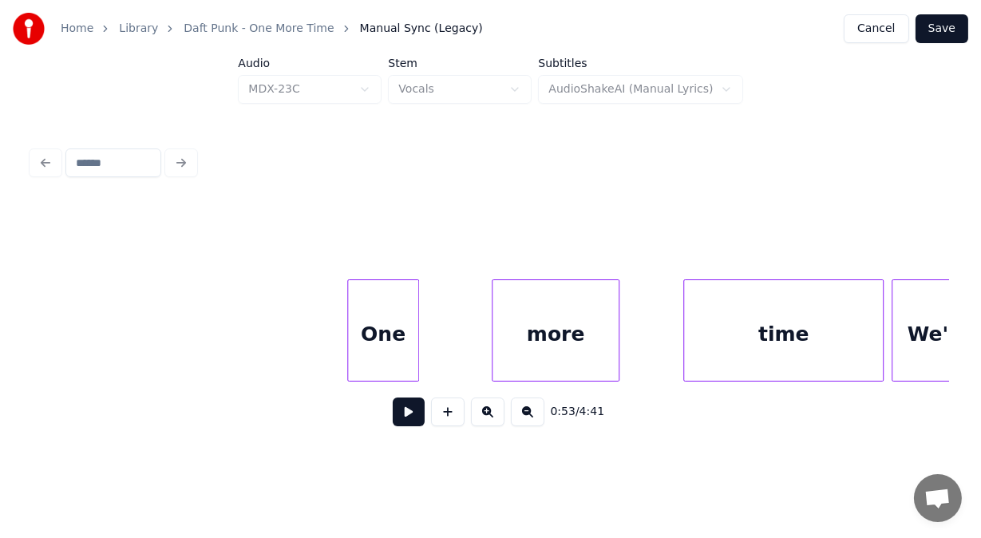
click at [388, 345] on div "One" at bounding box center [383, 334] width 70 height 109
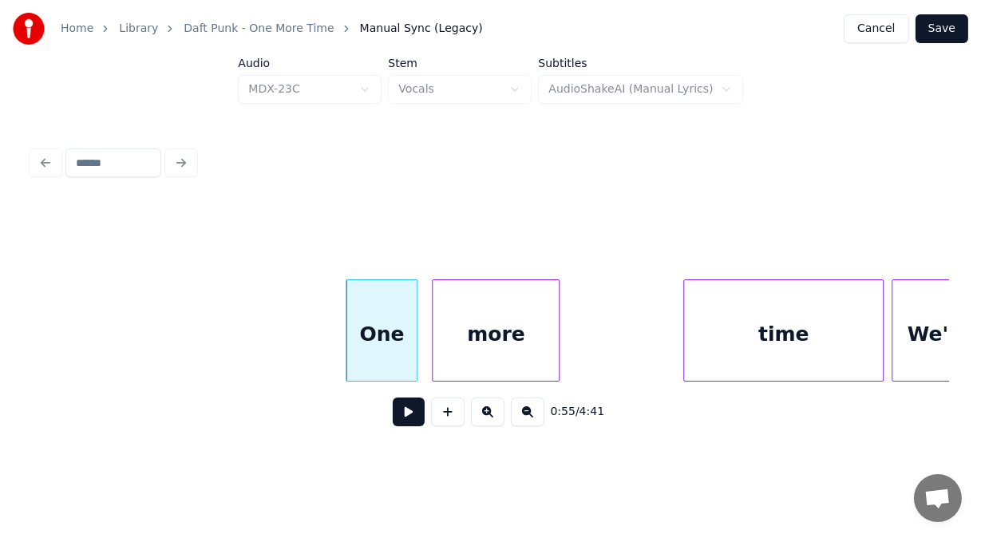
click at [454, 328] on div "more" at bounding box center [496, 334] width 126 height 109
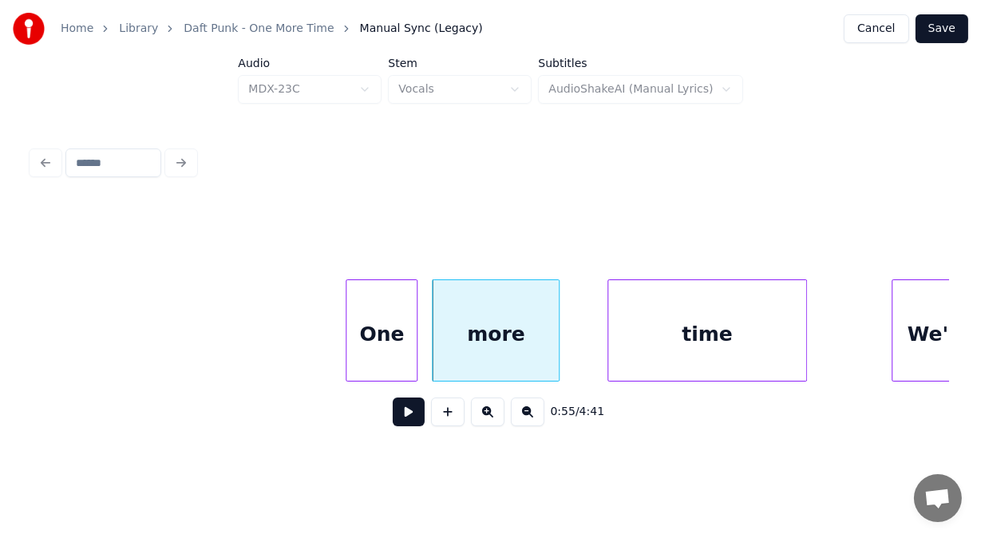
click at [650, 330] on div "time" at bounding box center [707, 334] width 198 height 109
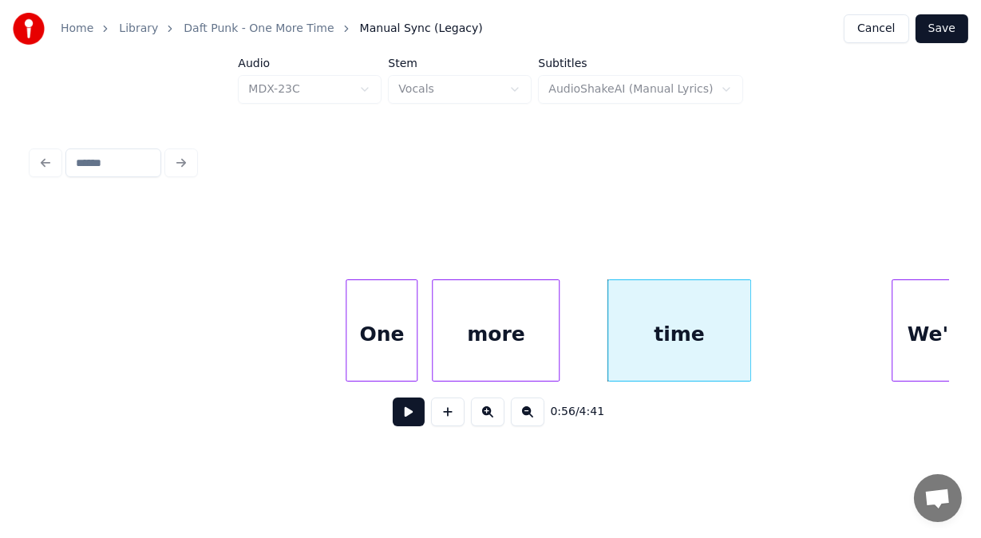
click at [747, 354] on div at bounding box center [747, 330] width 5 height 101
click at [772, 354] on div at bounding box center [771, 330] width 5 height 101
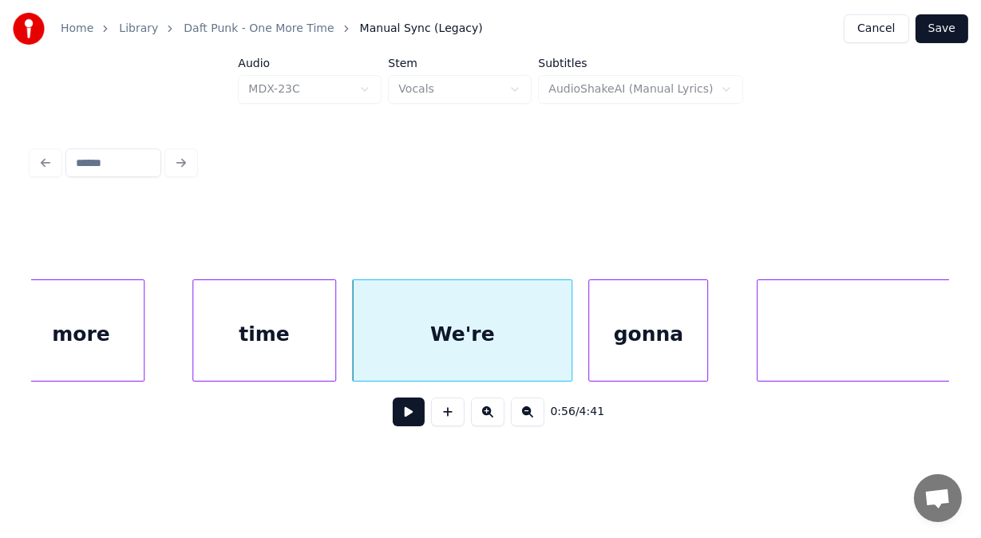
scroll to position [0, 22323]
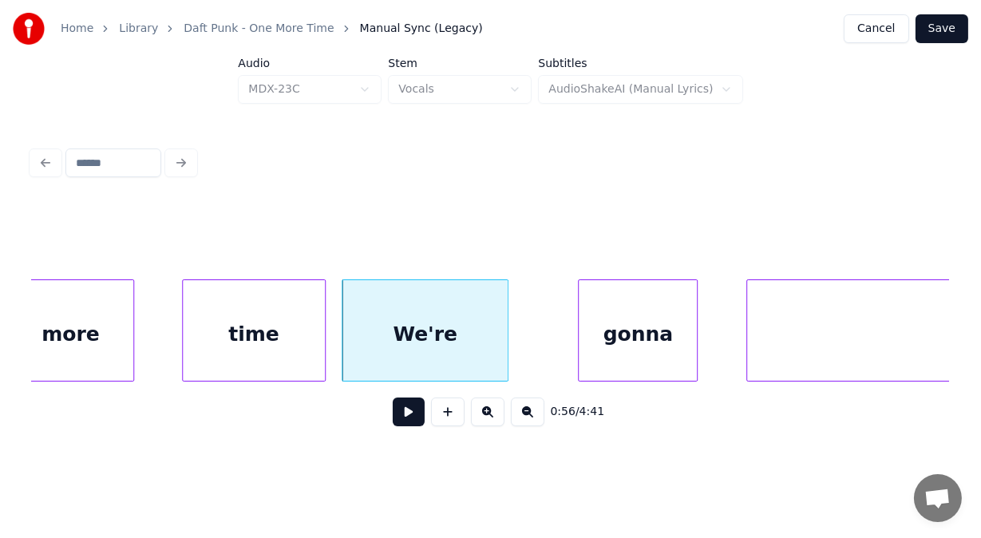
click at [505, 346] on div at bounding box center [505, 330] width 5 height 101
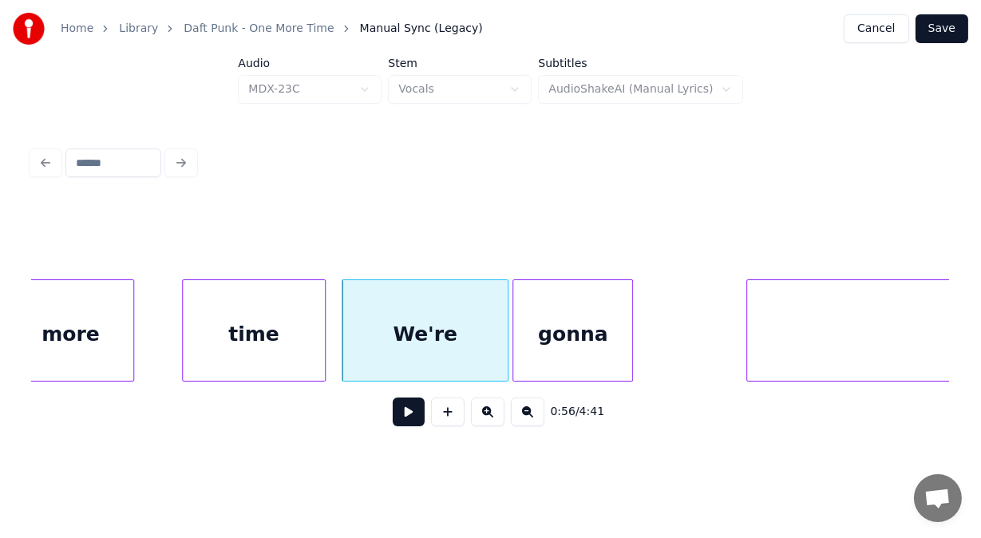
click at [533, 338] on div "gonna" at bounding box center [572, 334] width 118 height 109
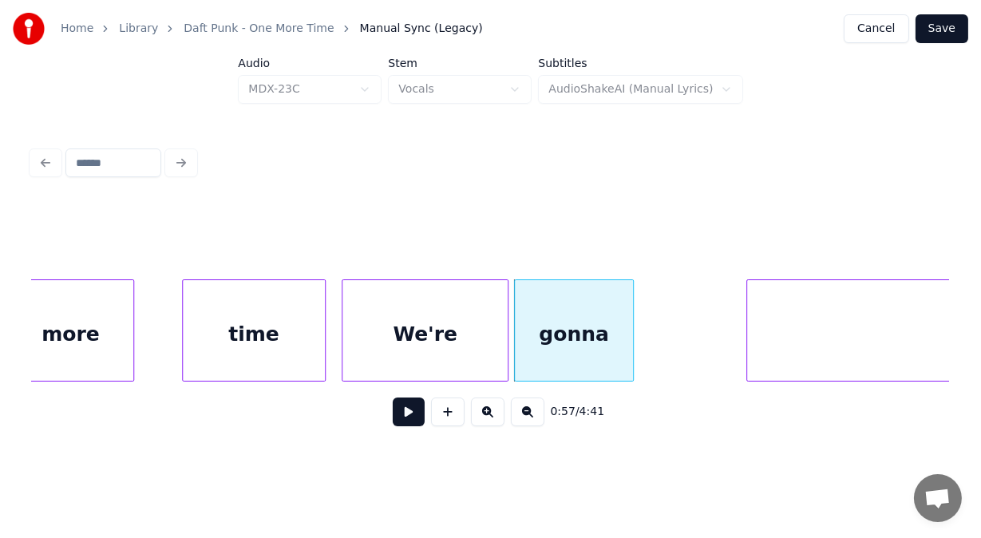
click at [628, 341] on div at bounding box center [630, 330] width 5 height 101
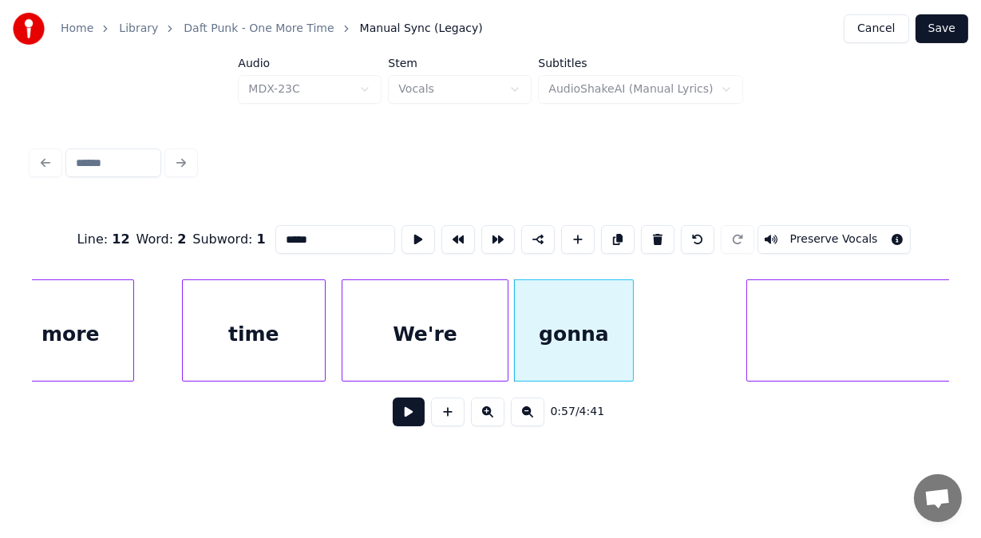
scroll to position [0, 22667]
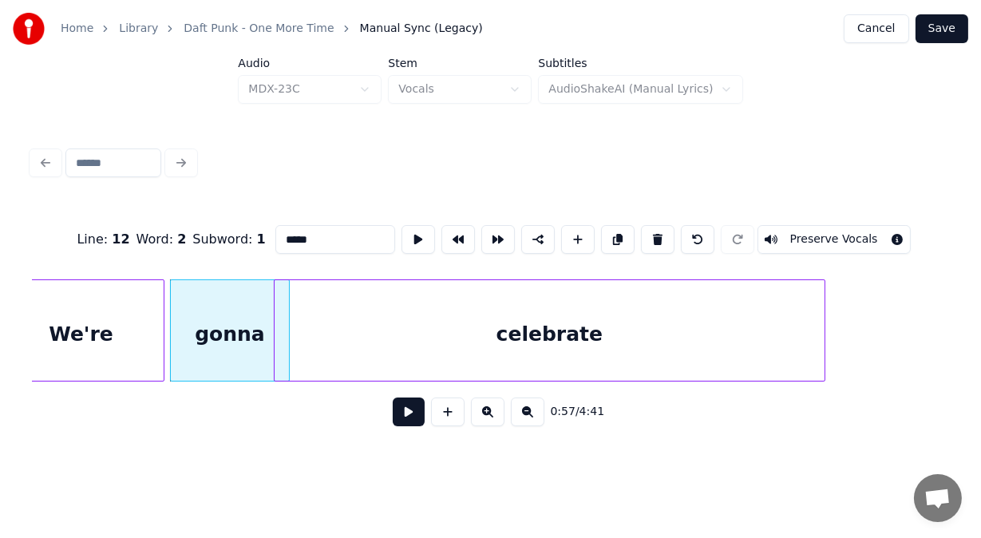
click at [659, 334] on div "celebrate" at bounding box center [550, 334] width 551 height 109
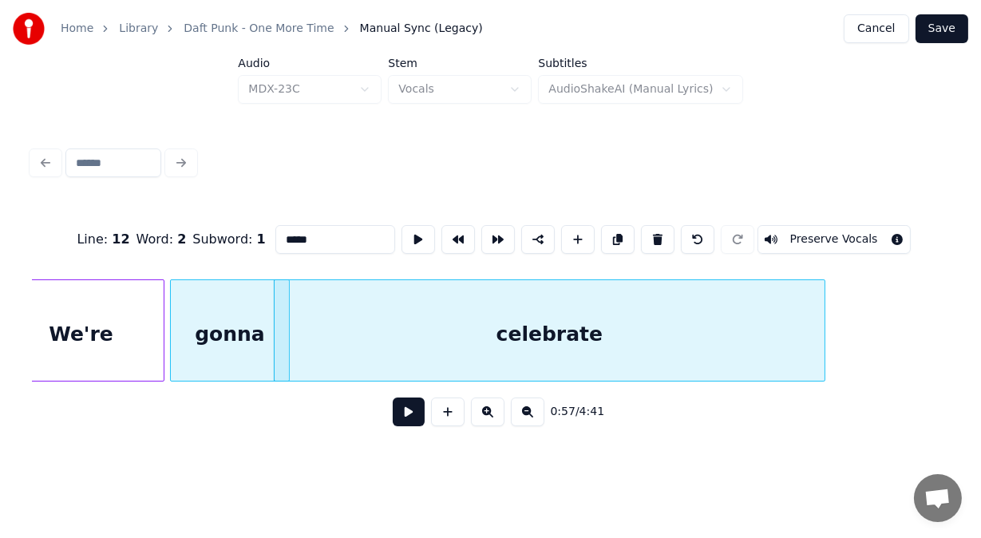
click at [409, 417] on button at bounding box center [409, 411] width 32 height 29
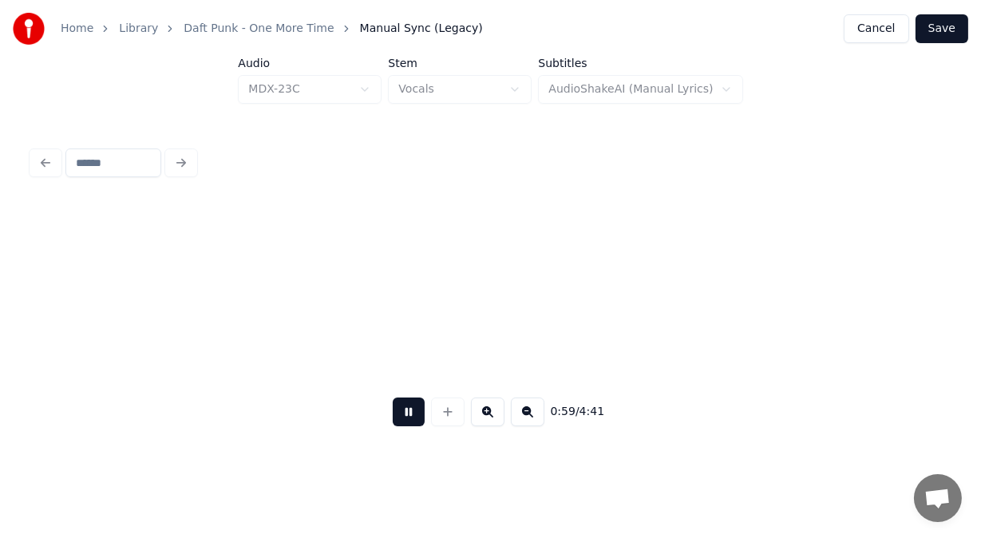
scroll to position [0, 23586]
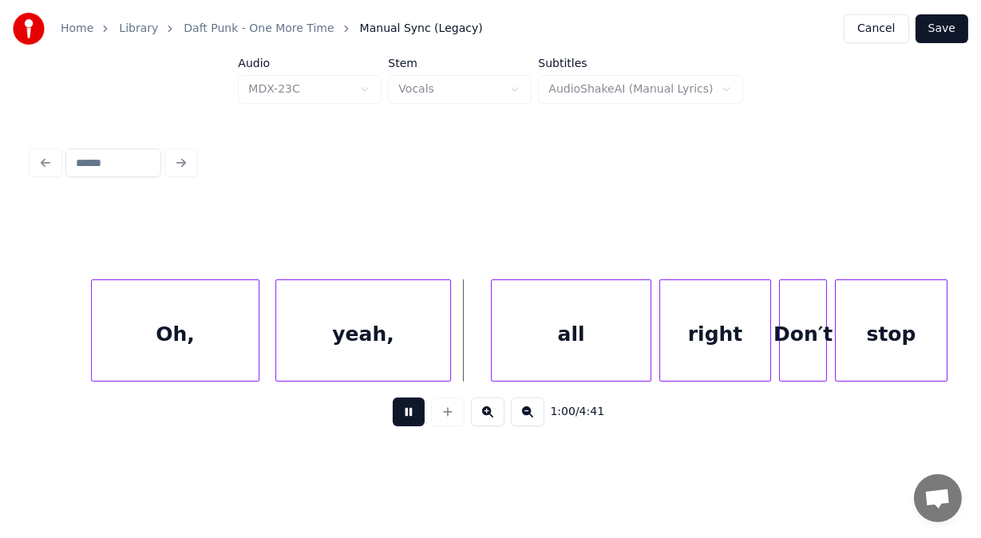
click at [409, 417] on button at bounding box center [409, 411] width 32 height 29
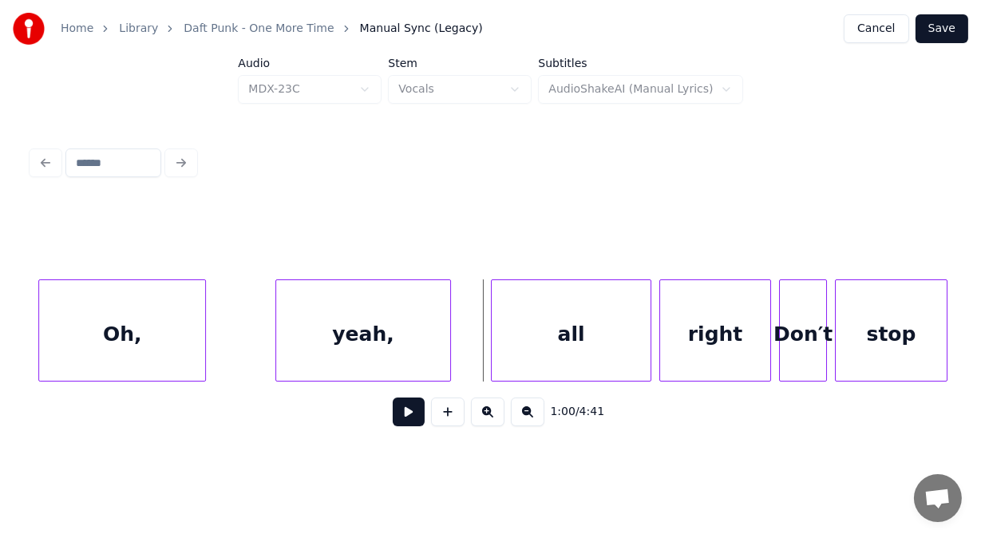
click at [156, 350] on div "Oh," at bounding box center [122, 334] width 166 height 109
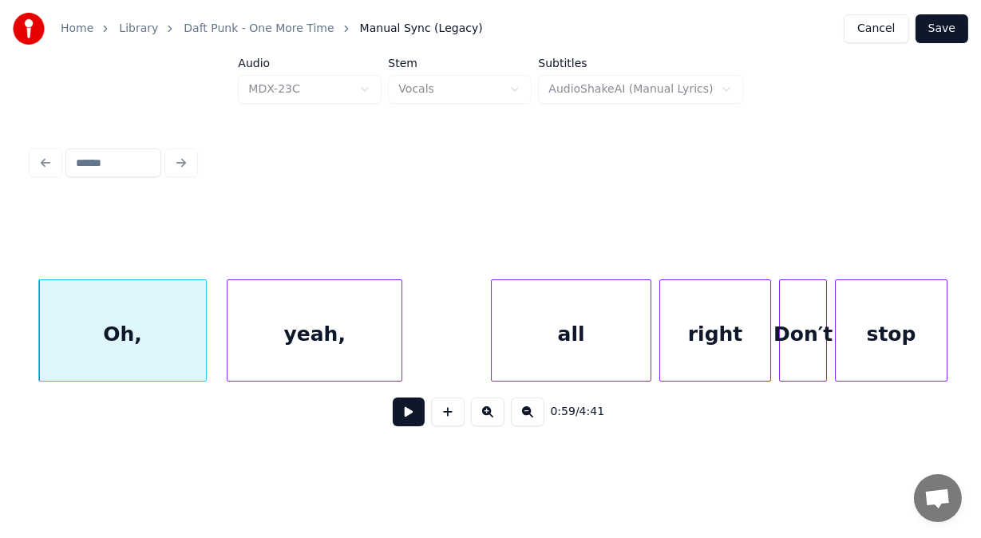
click at [294, 317] on div "yeah," at bounding box center [314, 334] width 174 height 109
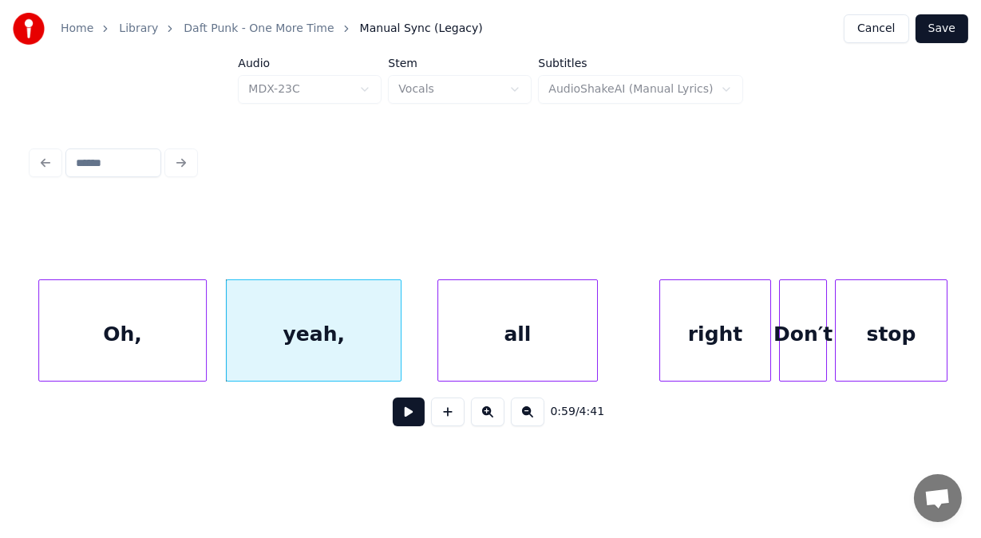
click at [457, 310] on div "all" at bounding box center [517, 334] width 159 height 109
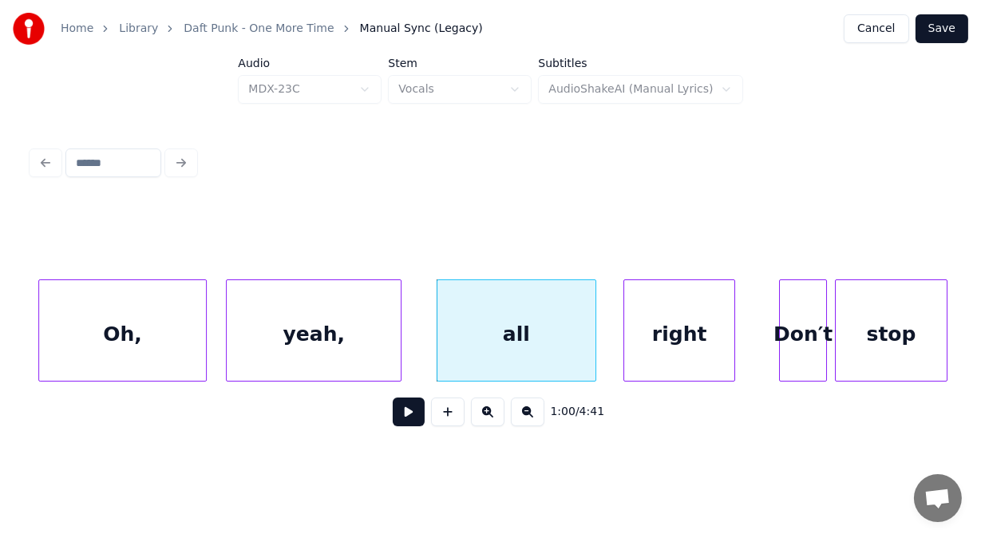
click at [635, 305] on div "right" at bounding box center [679, 334] width 110 height 109
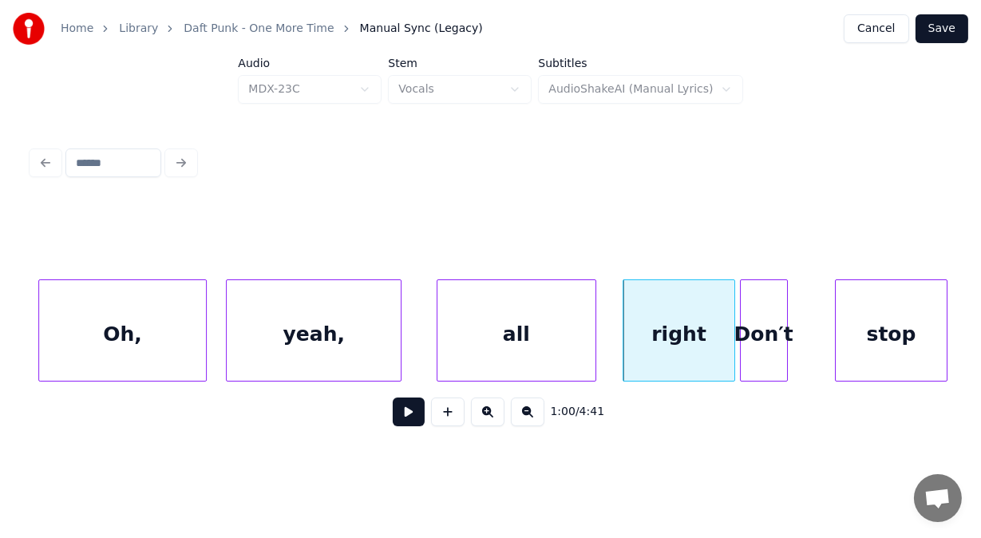
click at [755, 326] on div "Don′t" at bounding box center [764, 334] width 46 height 109
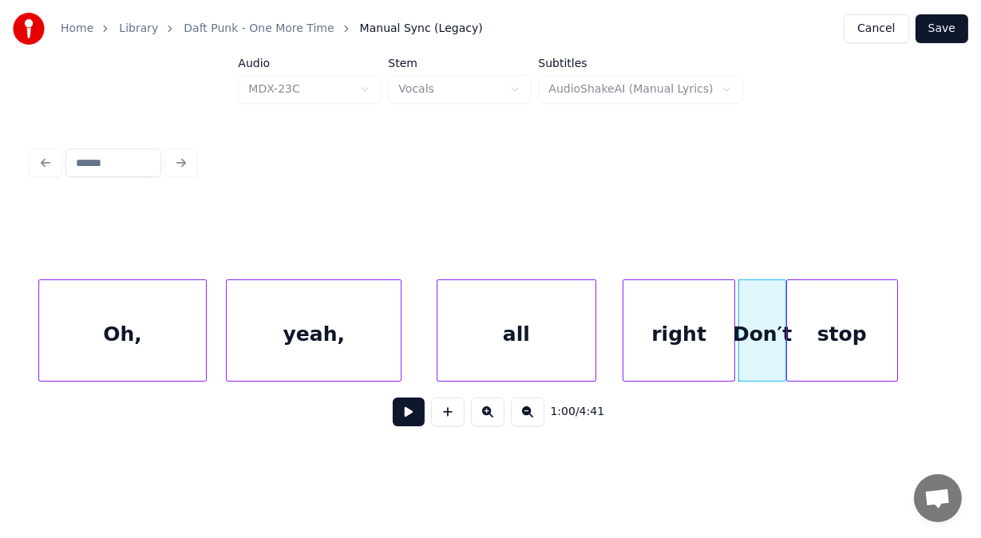
click at [813, 333] on div "stop" at bounding box center [842, 334] width 110 height 109
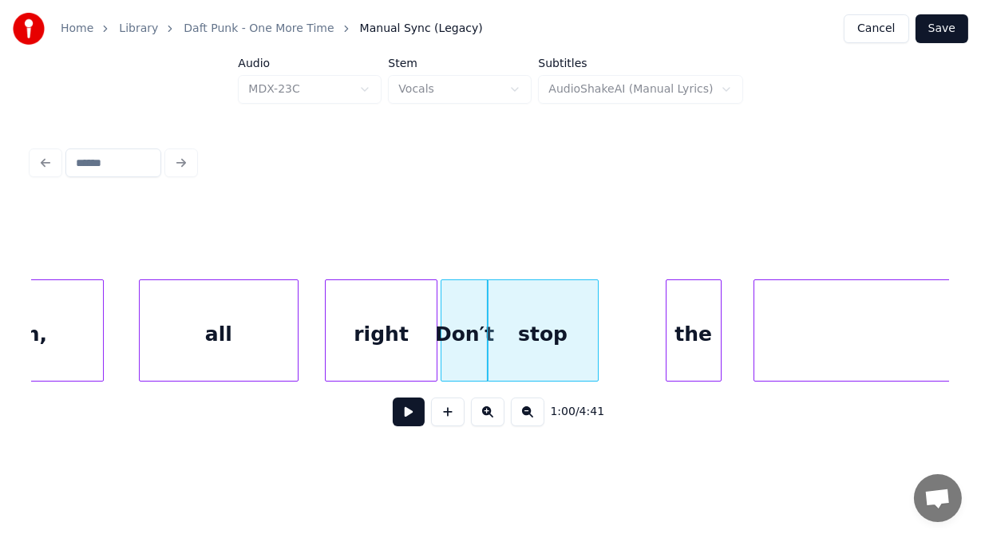
scroll to position [0, 23980]
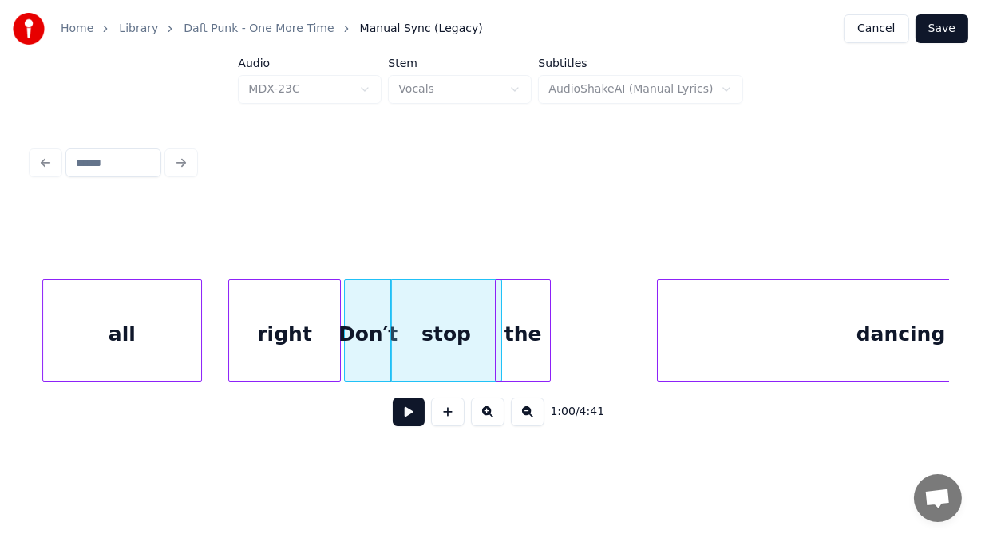
click at [532, 322] on div "the" at bounding box center [523, 334] width 54 height 109
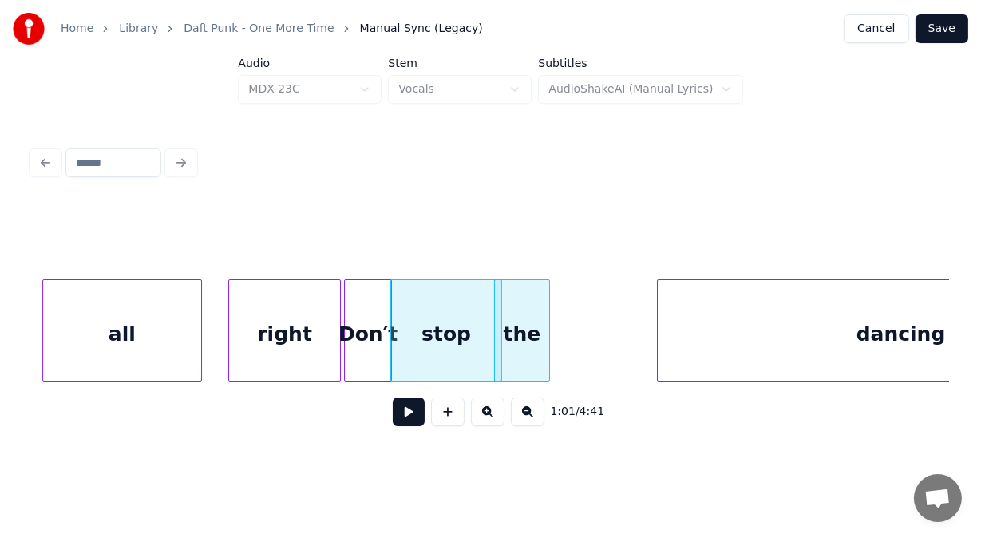
scroll to position [0, 24161]
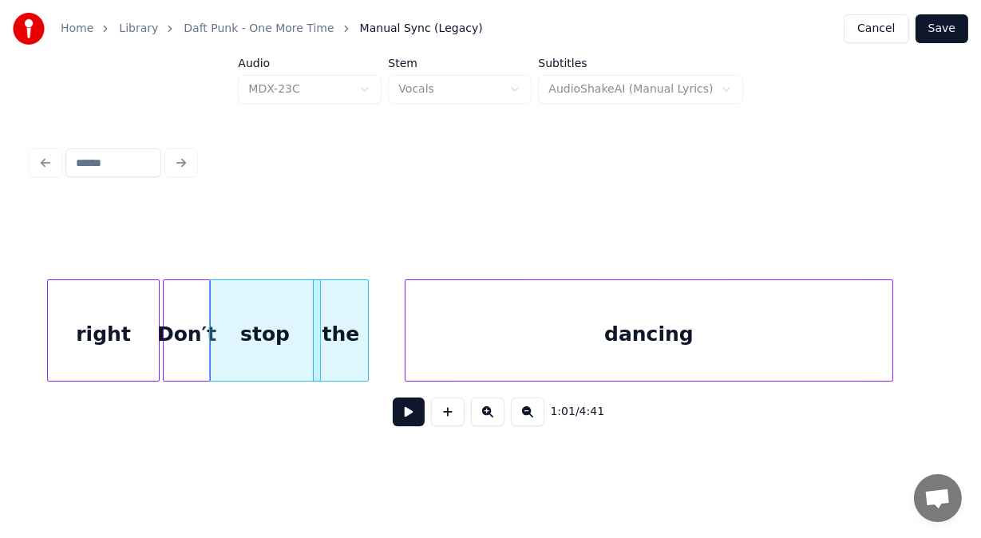
click at [613, 313] on div "dancing" at bounding box center [648, 334] width 486 height 109
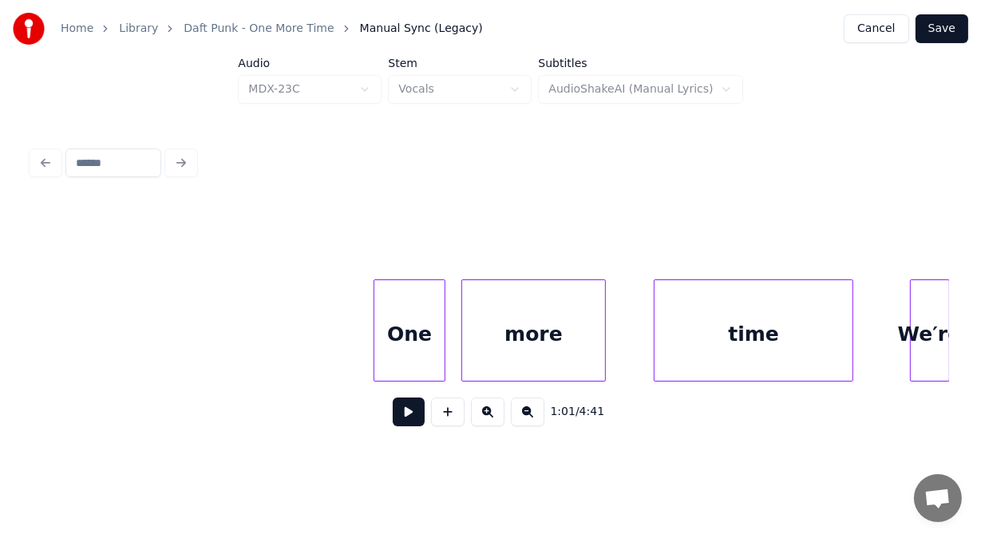
scroll to position [0, 25130]
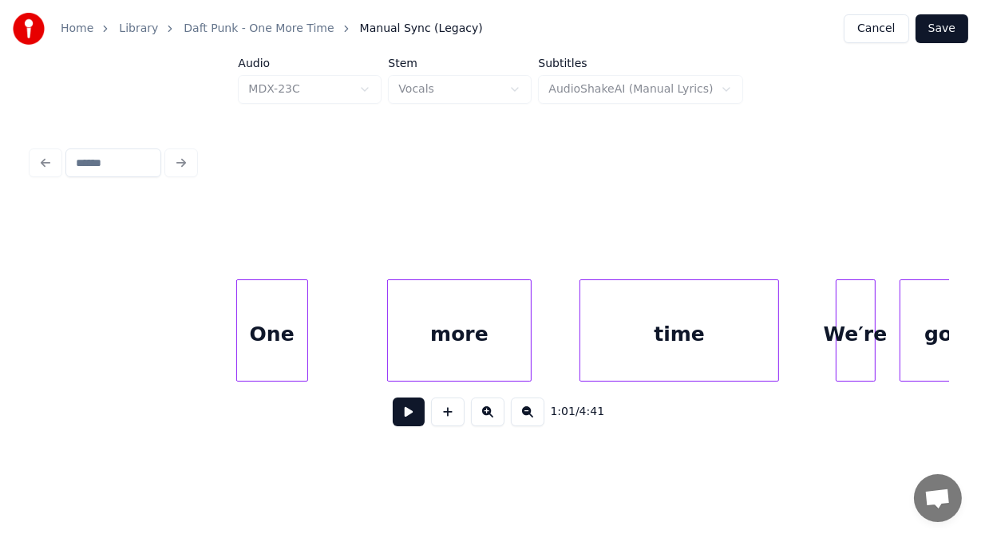
click at [268, 326] on div "One" at bounding box center [272, 334] width 70 height 109
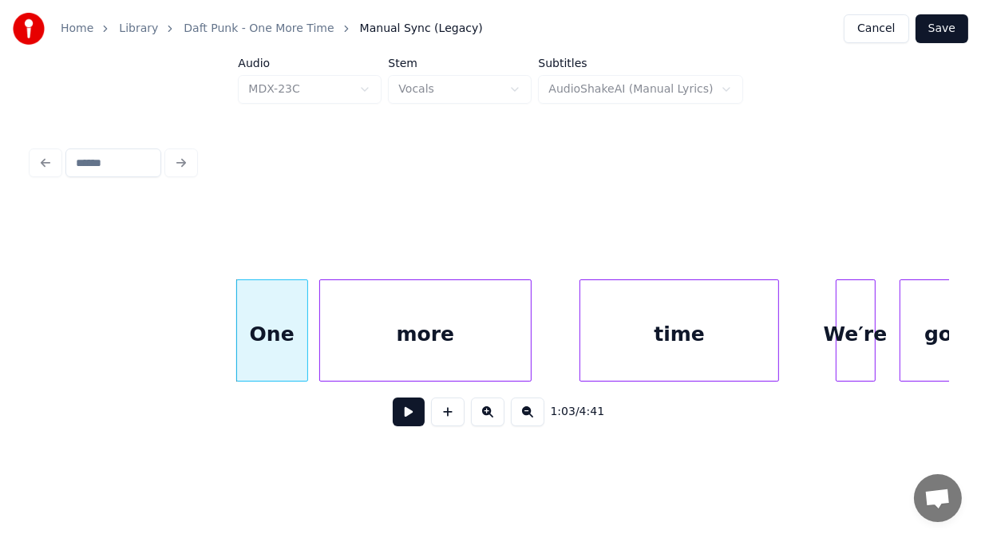
click at [320, 324] on div at bounding box center [322, 330] width 5 height 101
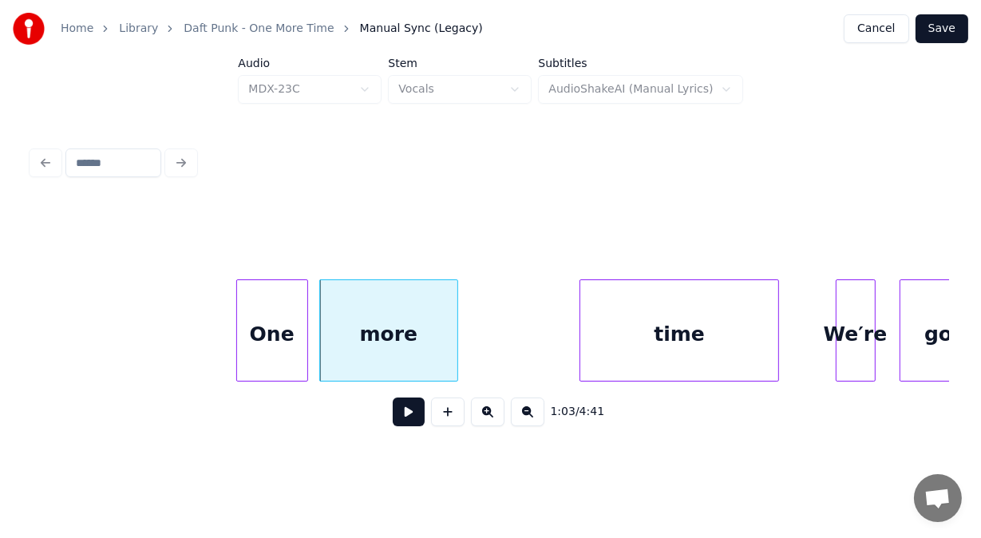
click at [453, 328] on div at bounding box center [455, 330] width 5 height 101
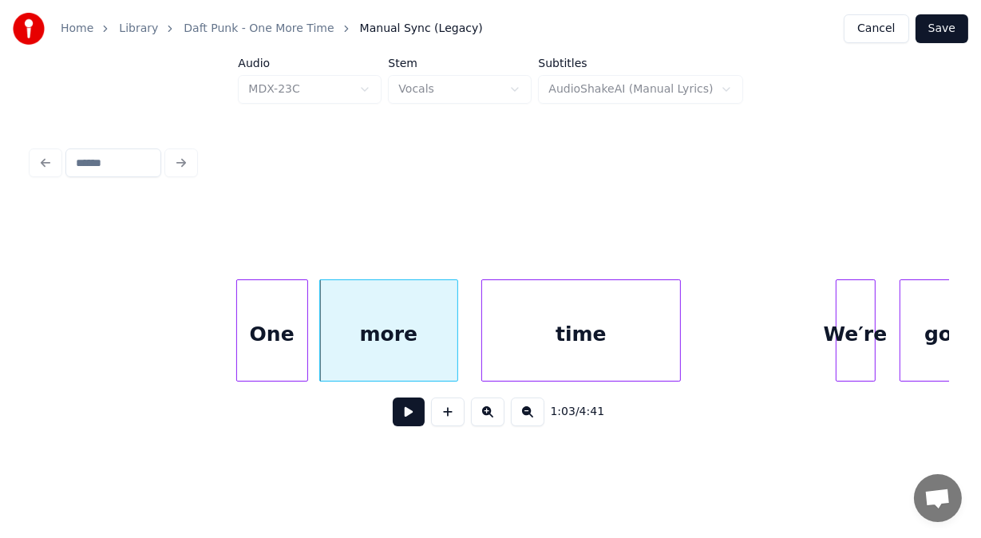
click at [516, 333] on div "time" at bounding box center [581, 334] width 199 height 109
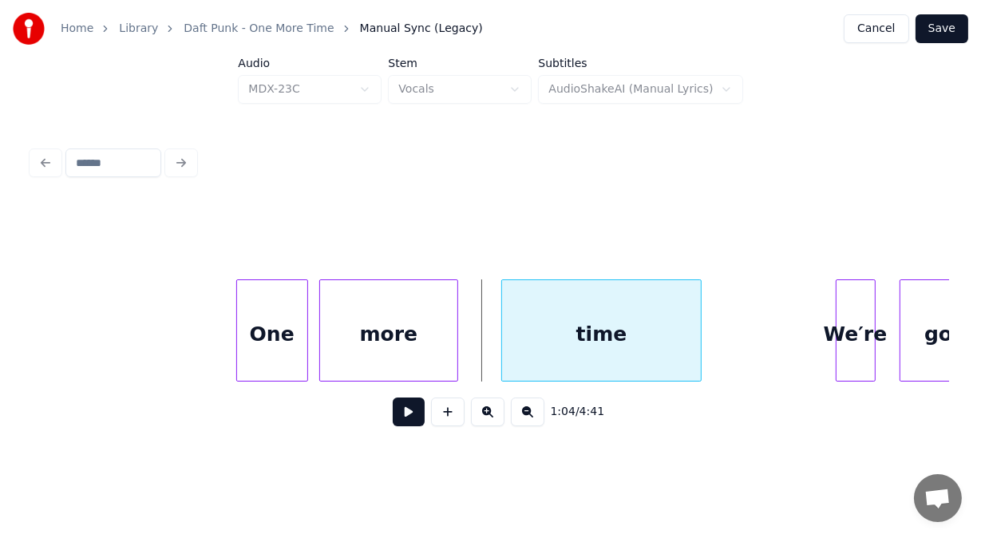
click at [700, 339] on div "time" at bounding box center [601, 330] width 200 height 102
click at [650, 325] on div at bounding box center [652, 330] width 5 height 101
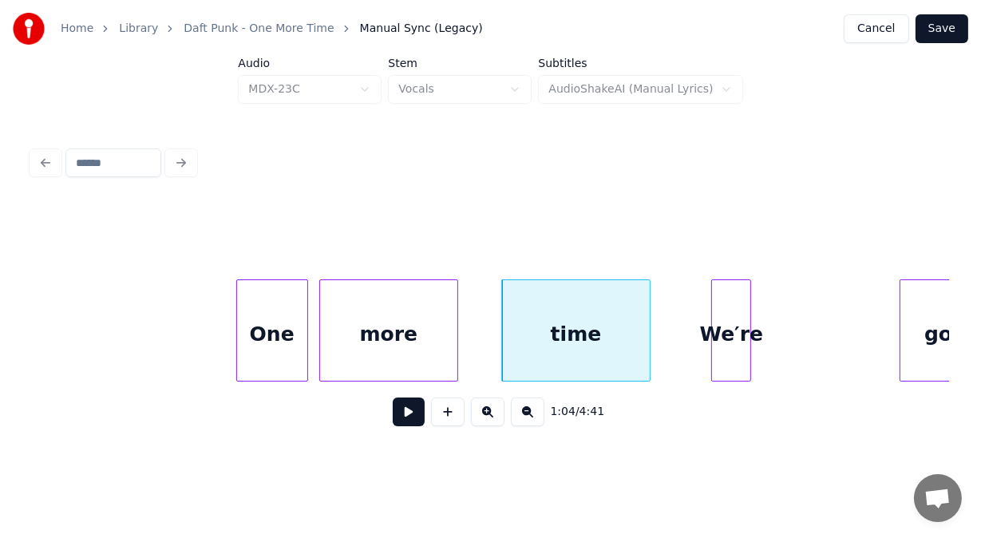
click at [737, 338] on div "We′re" at bounding box center [731, 334] width 38 height 109
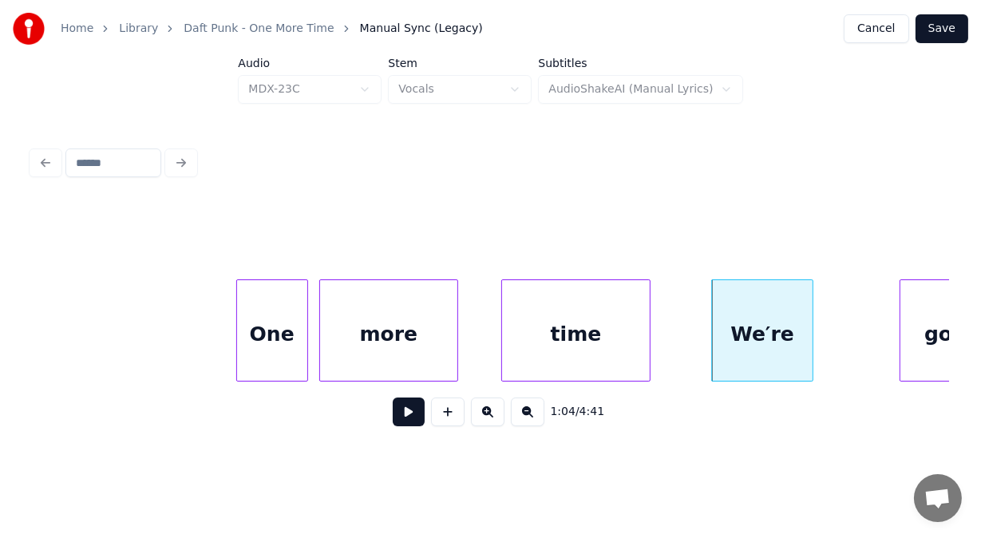
click at [810, 318] on div at bounding box center [810, 330] width 5 height 101
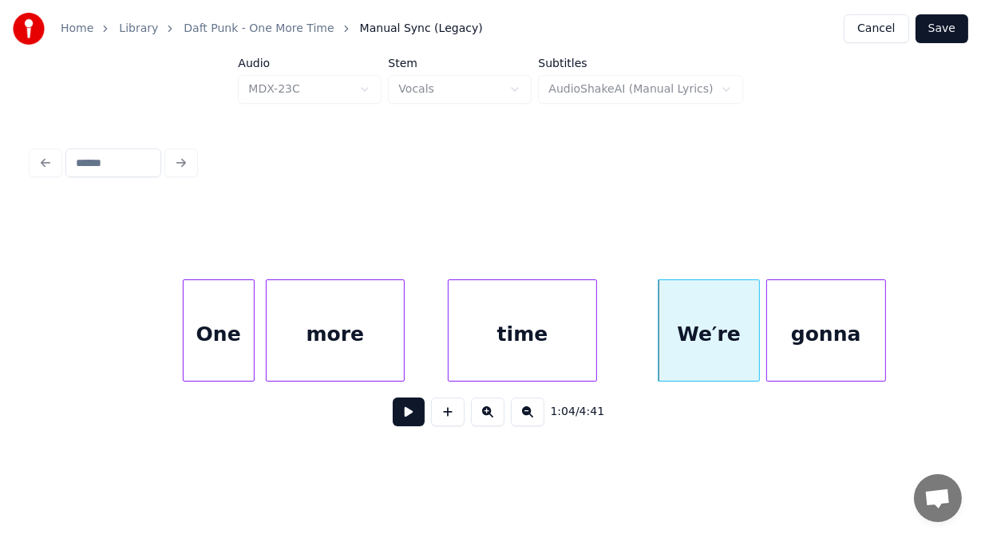
click at [846, 338] on div "gonna" at bounding box center [826, 334] width 118 height 109
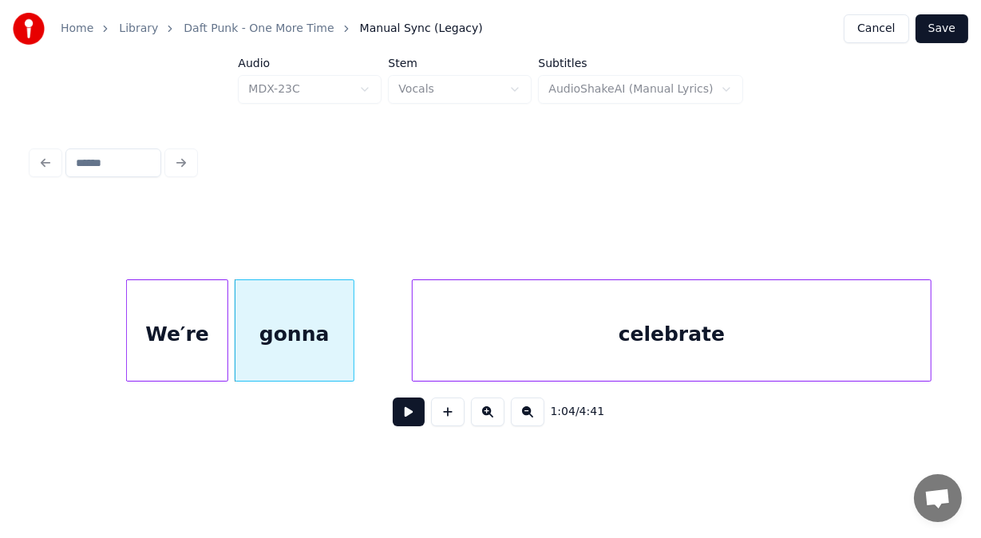
scroll to position [0, 25756]
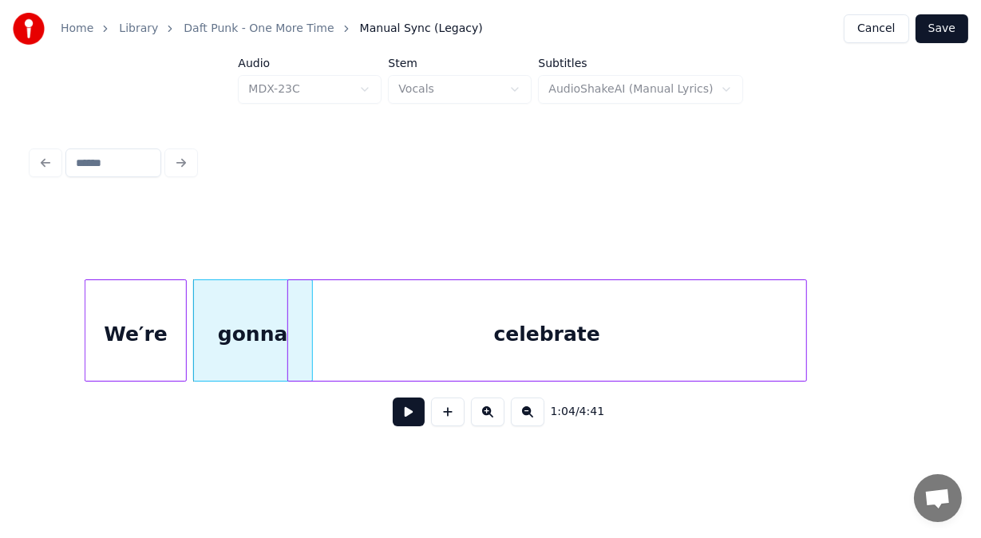
click at [579, 346] on div "celebrate" at bounding box center [547, 334] width 518 height 109
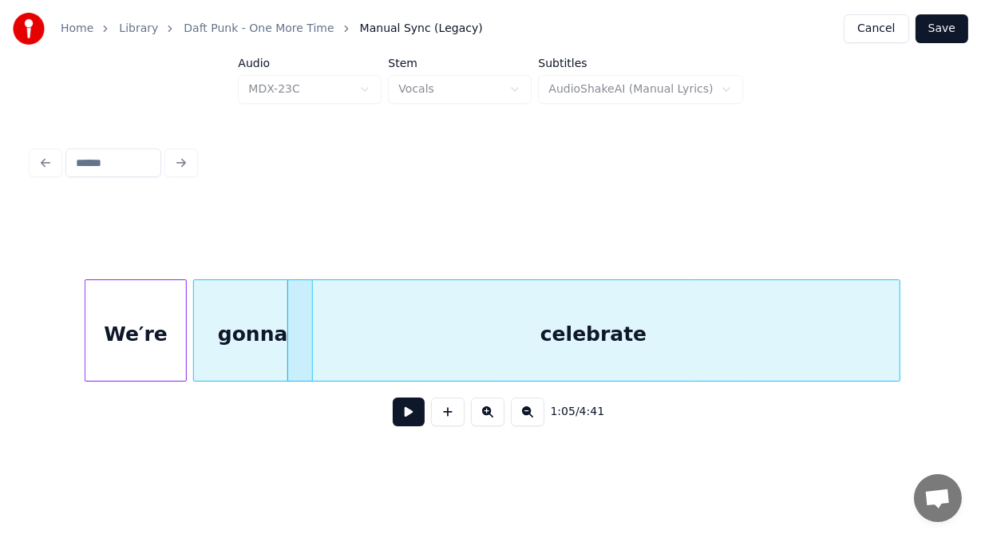
click at [898, 352] on div at bounding box center [897, 330] width 5 height 101
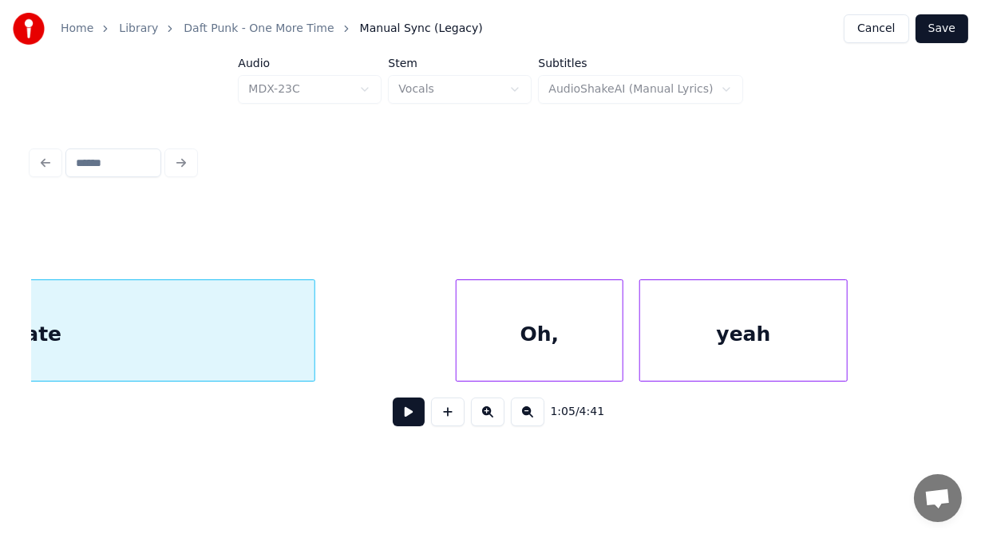
scroll to position [0, 26352]
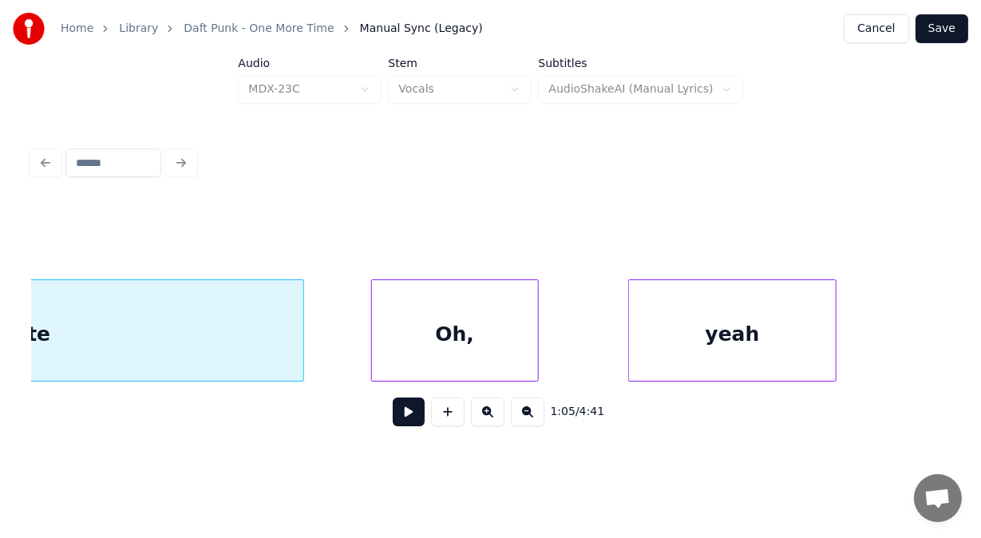
click at [434, 342] on div "Oh," at bounding box center [455, 334] width 166 height 109
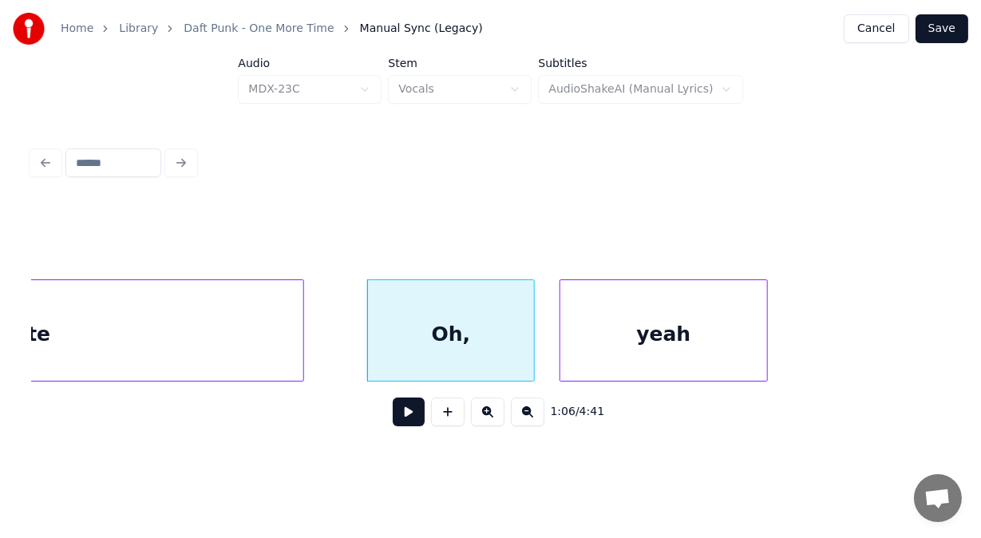
click at [626, 331] on div "yeah" at bounding box center [663, 334] width 207 height 109
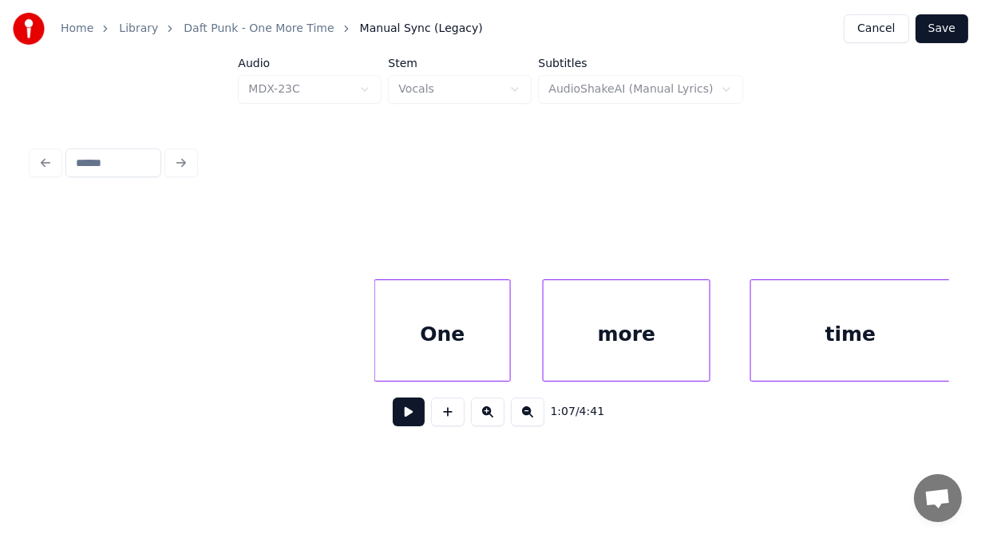
scroll to position [0, 27459]
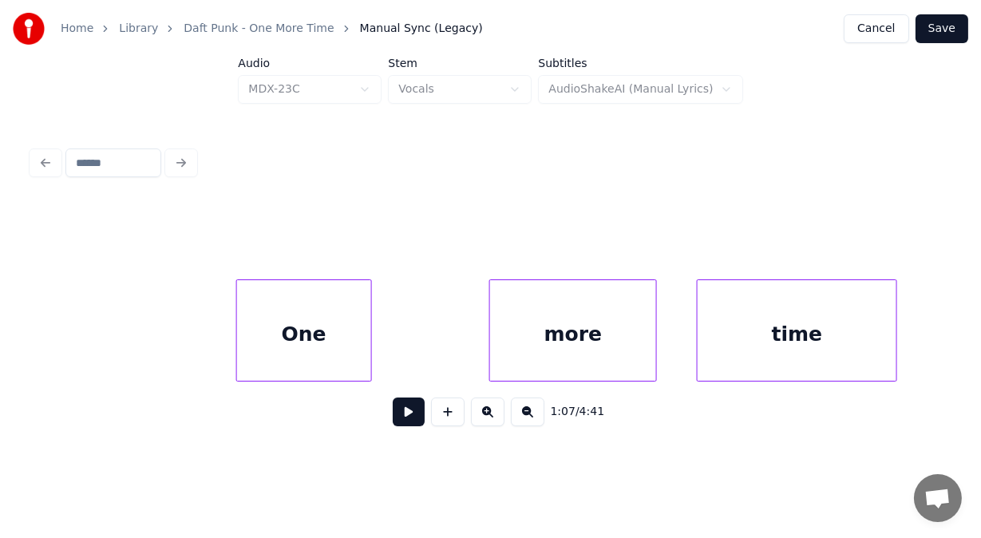
click at [330, 338] on div "One" at bounding box center [304, 334] width 134 height 109
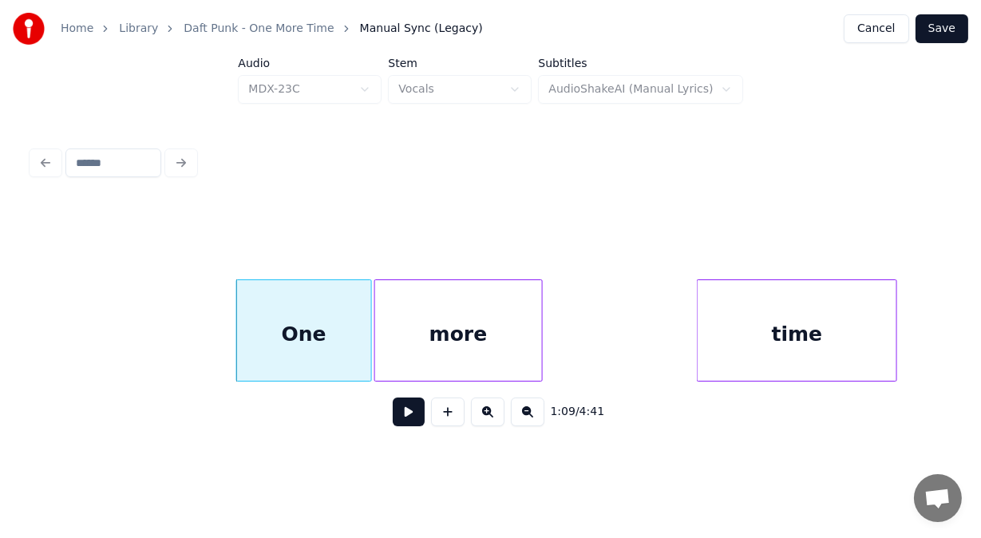
click at [445, 317] on div "more" at bounding box center [458, 334] width 166 height 109
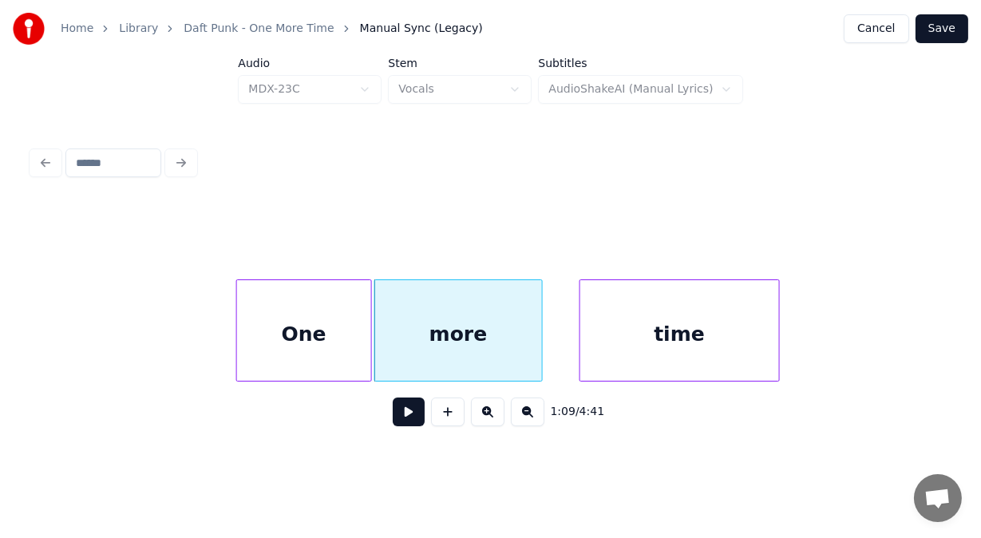
click at [611, 314] on div "time" at bounding box center [679, 334] width 199 height 109
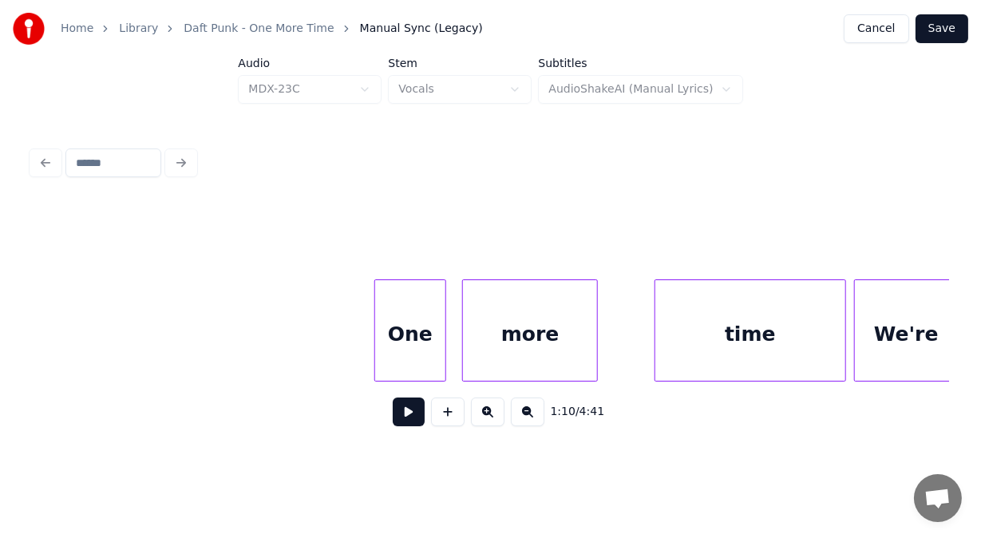
scroll to position [0, 34483]
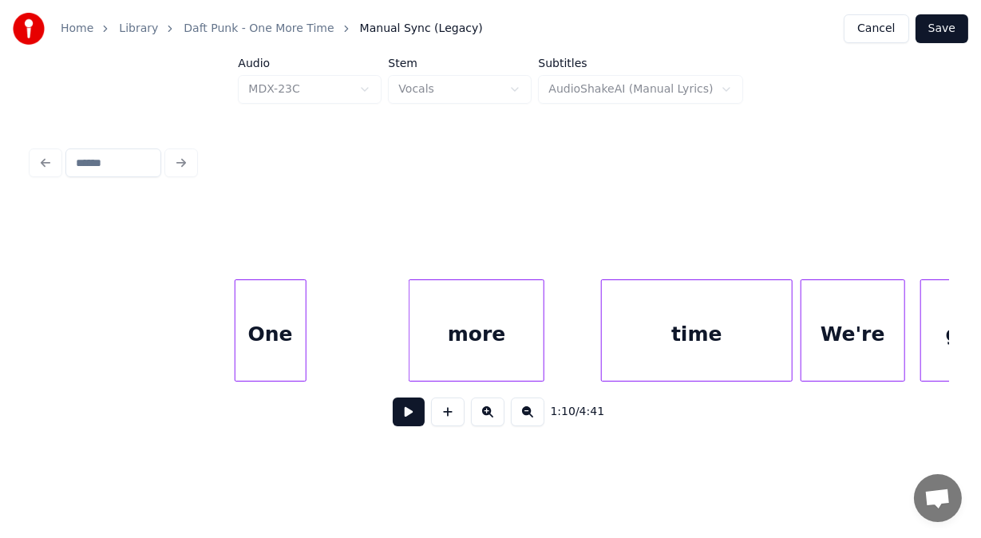
click at [255, 342] on div "One" at bounding box center [270, 334] width 70 height 109
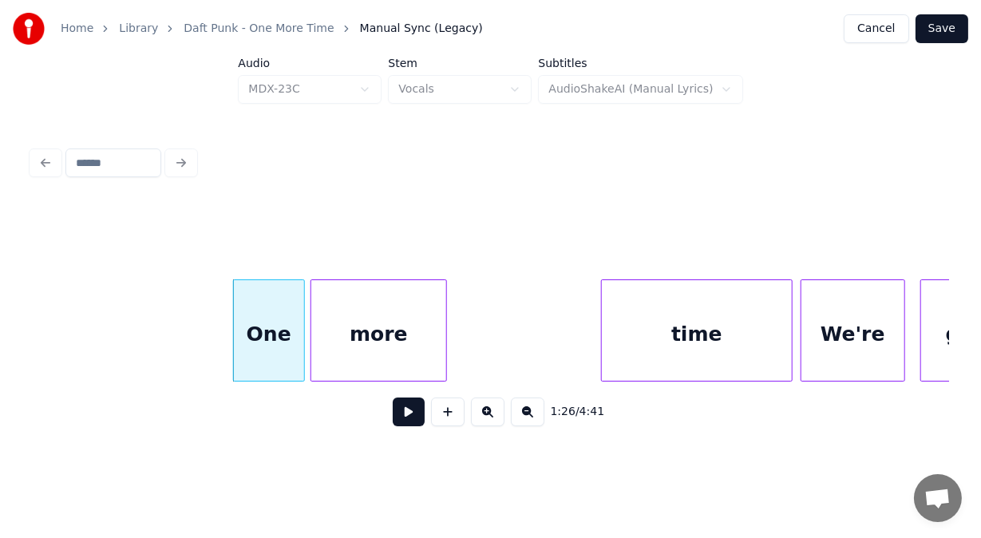
click at [354, 351] on div "more" at bounding box center [378, 334] width 134 height 109
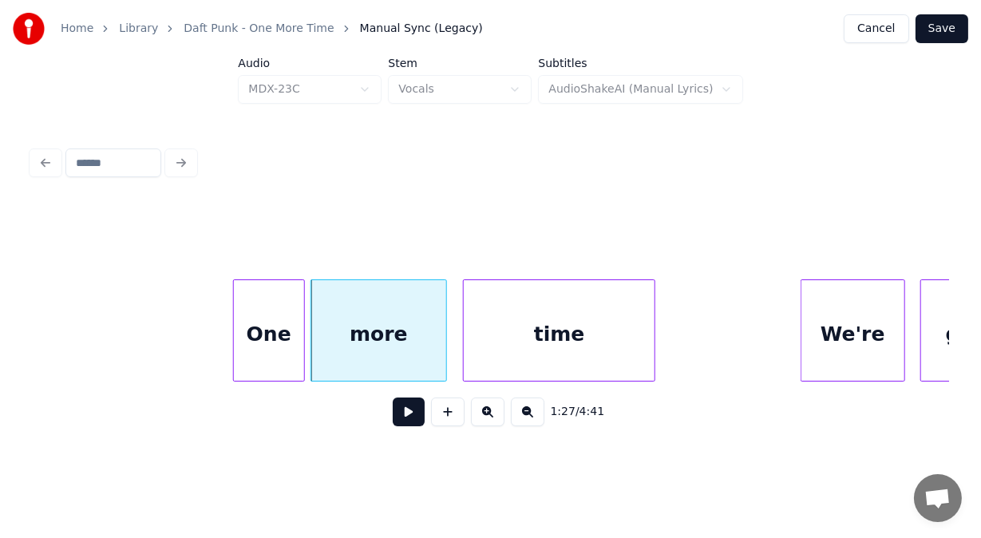
click at [497, 333] on div "time" at bounding box center [559, 334] width 191 height 109
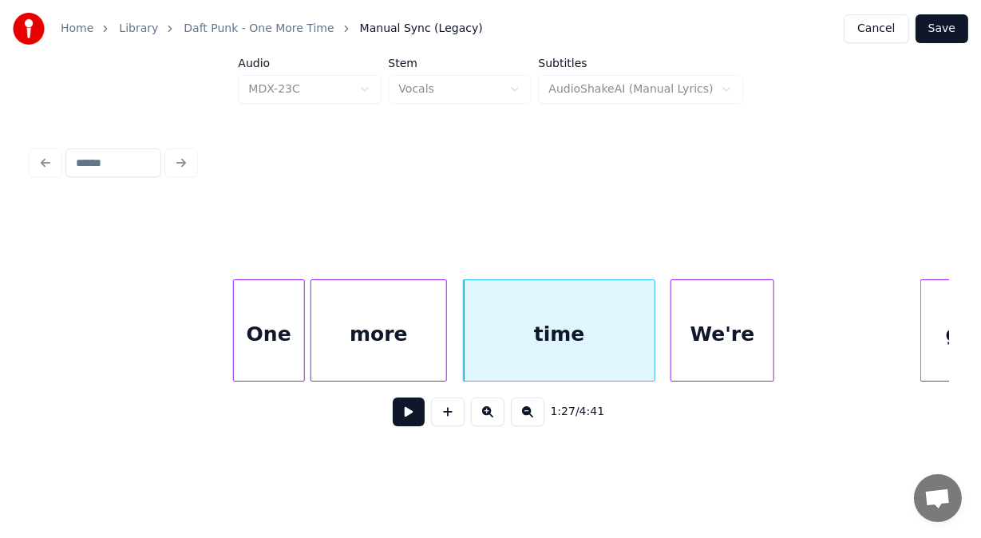
click at [707, 335] on div "We're" at bounding box center [722, 334] width 102 height 109
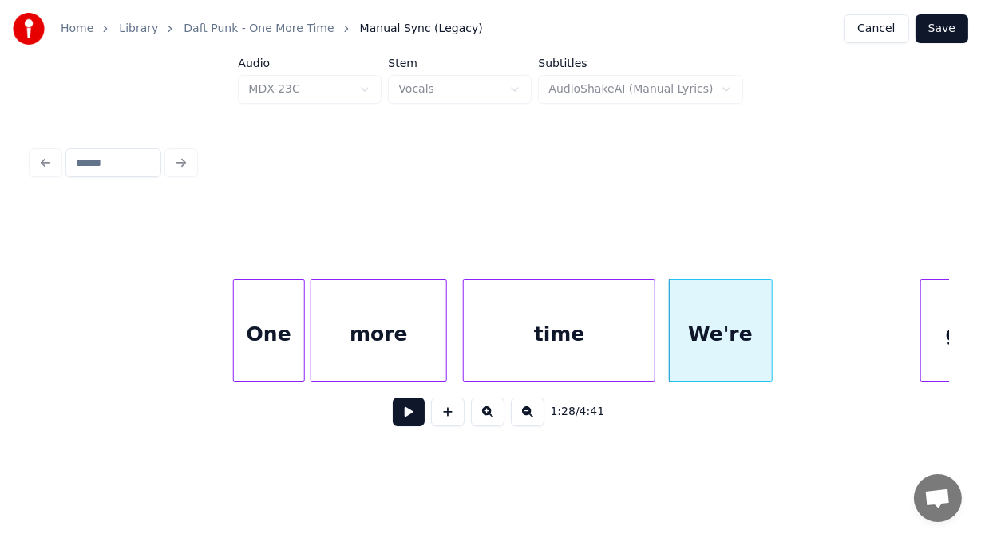
scroll to position [0, 34564]
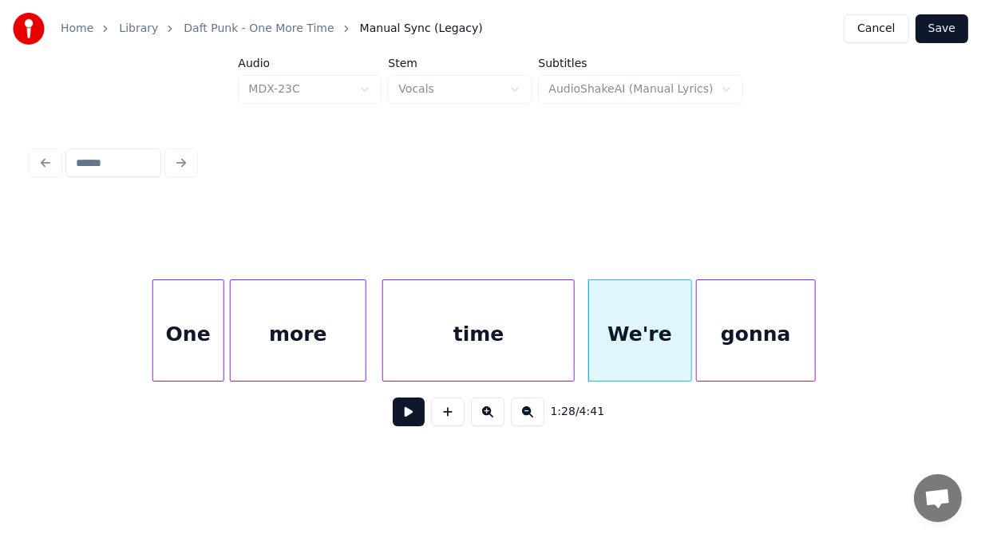
click at [790, 342] on div "gonna" at bounding box center [756, 334] width 118 height 109
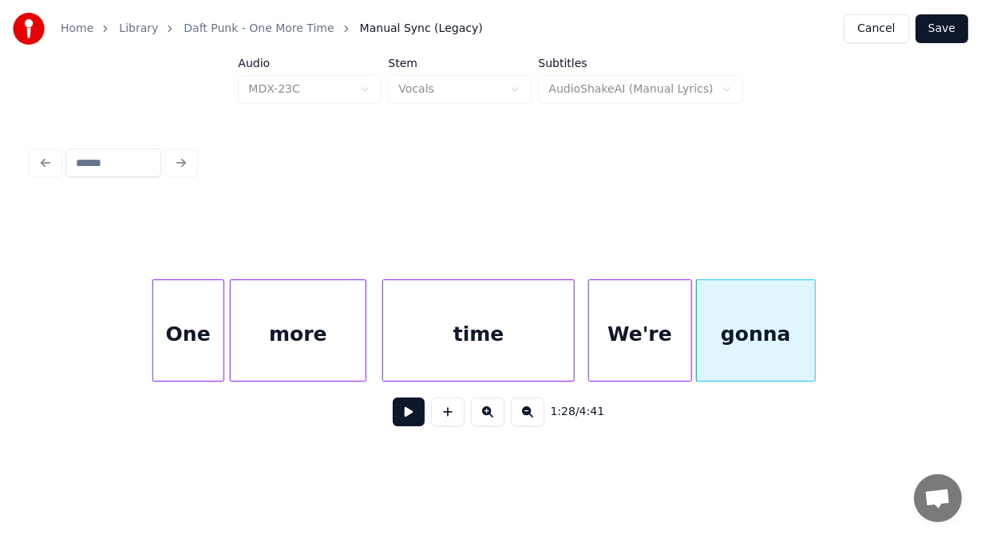
click at [645, 334] on div "We're" at bounding box center [640, 334] width 102 height 109
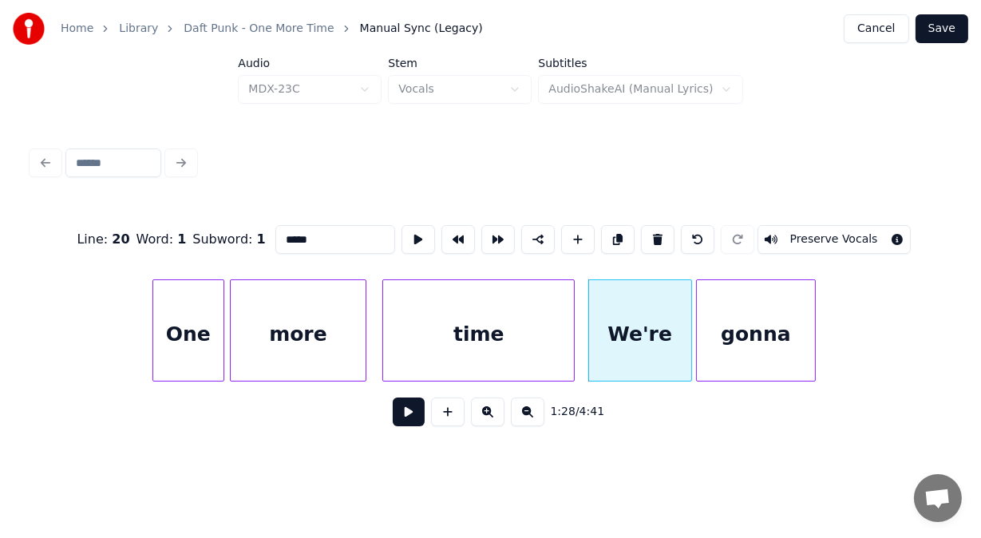
click at [393, 419] on button at bounding box center [409, 411] width 32 height 29
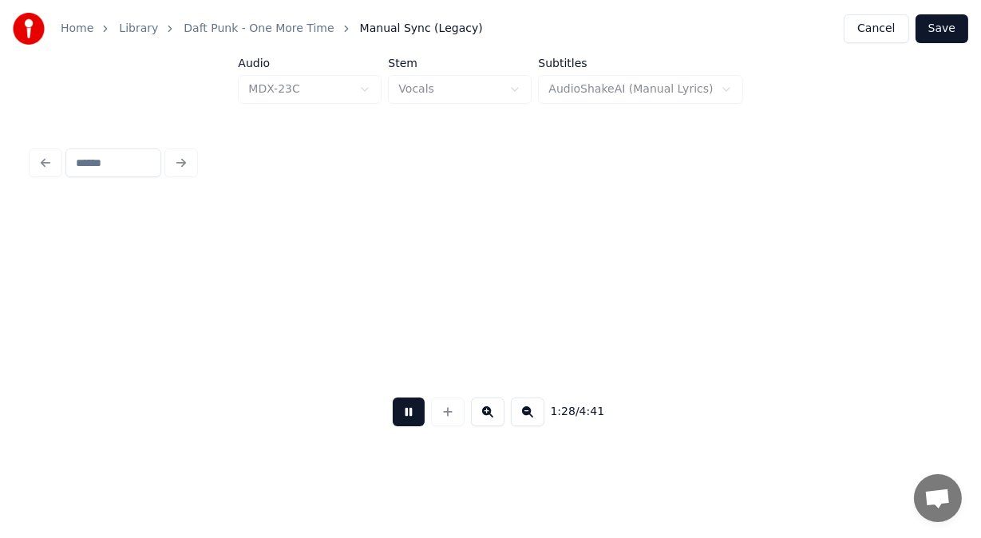
click at [393, 419] on button at bounding box center [409, 411] width 32 height 29
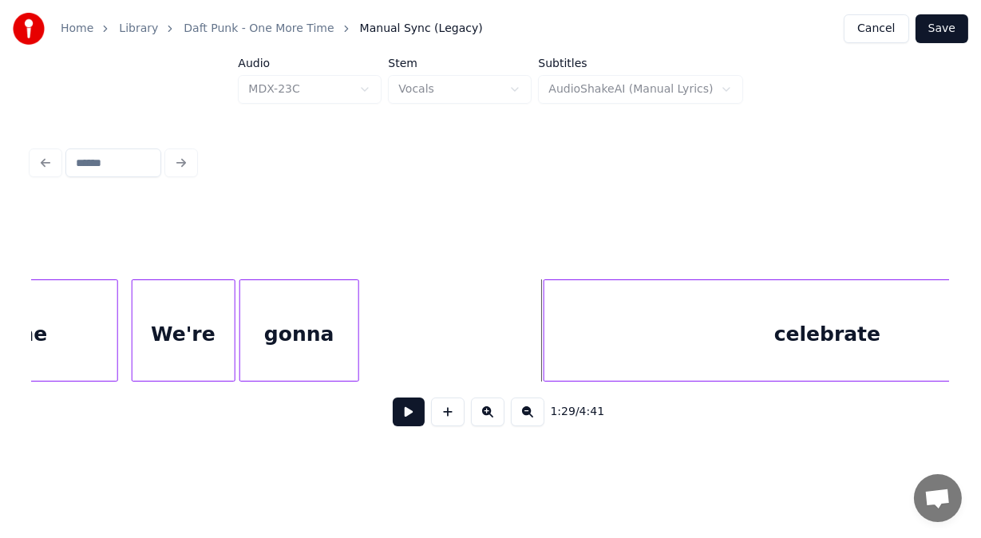
scroll to position [0, 34978]
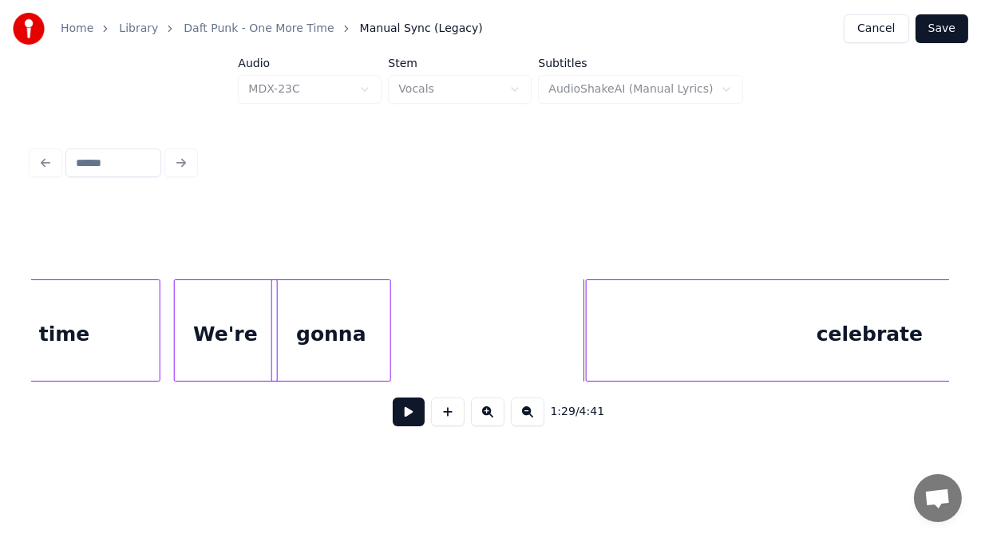
click at [305, 348] on div "gonna" at bounding box center [331, 334] width 118 height 109
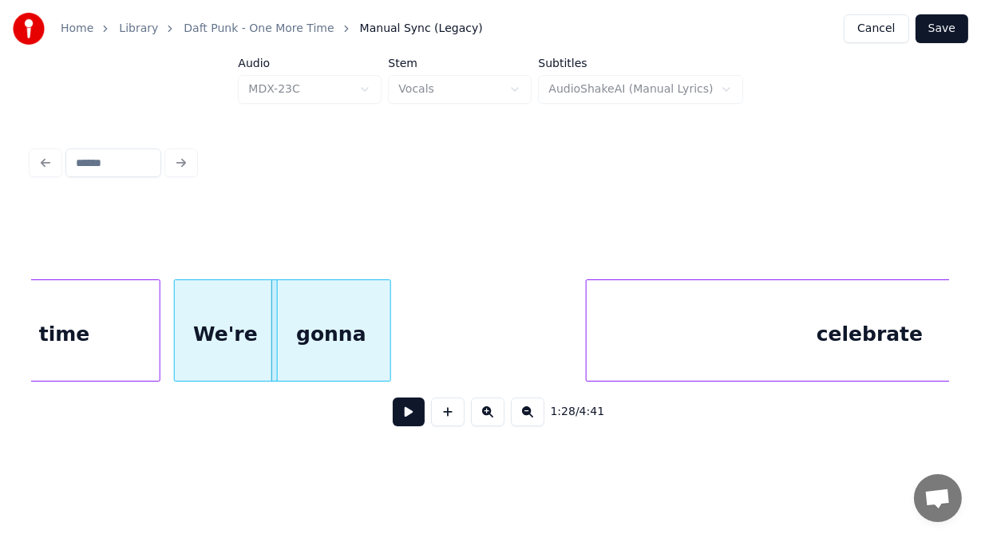
scroll to position [0, 35154]
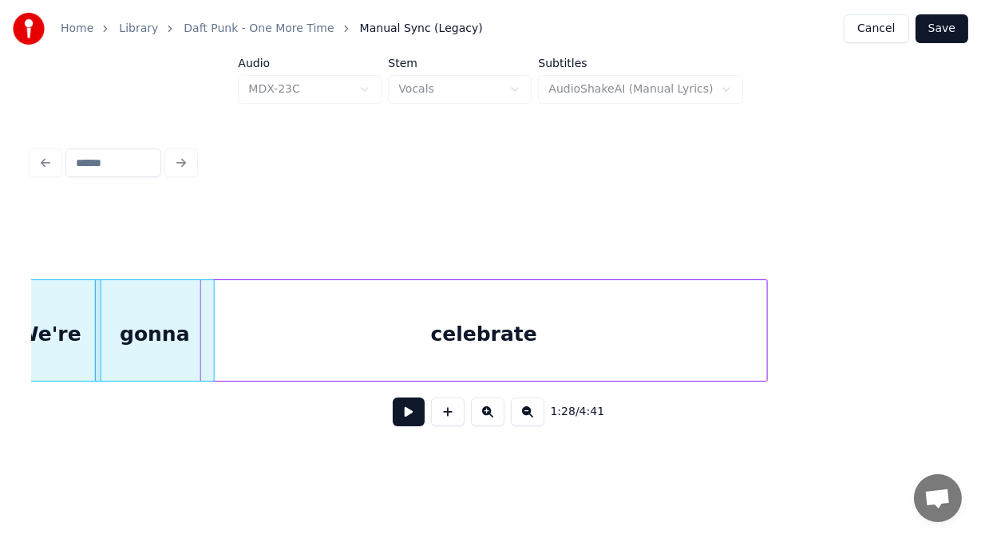
click at [413, 328] on div "celebrate" at bounding box center [484, 334] width 567 height 109
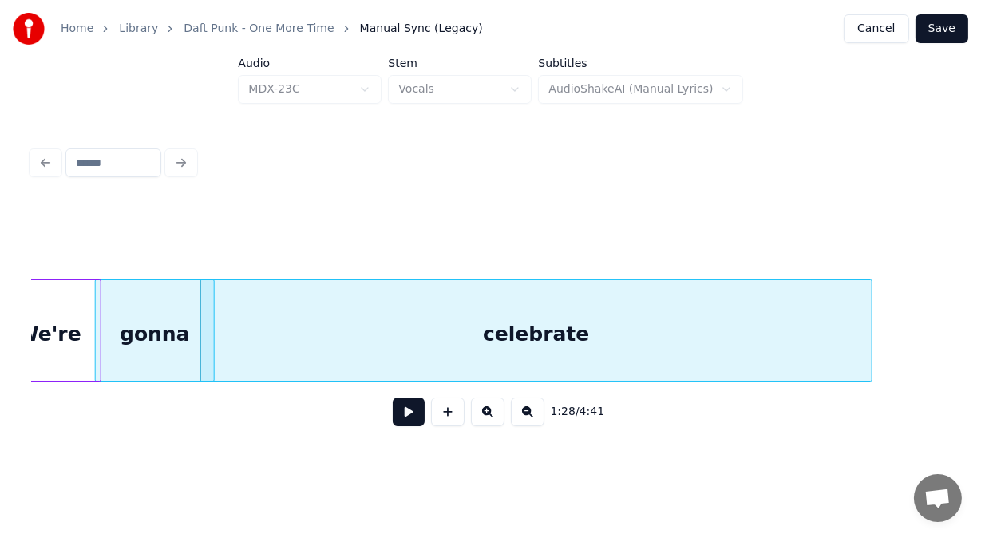
click at [869, 334] on div at bounding box center [869, 330] width 5 height 101
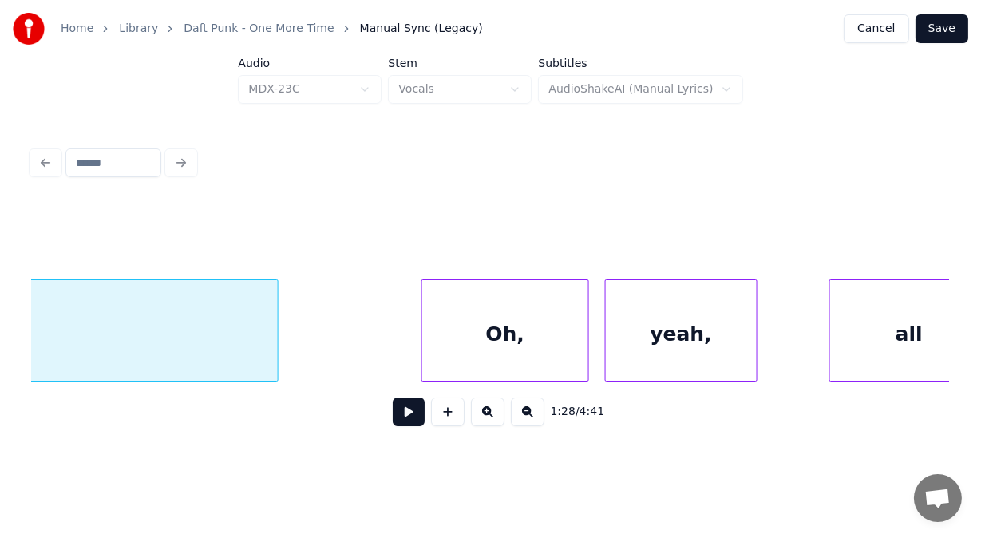
scroll to position [0, 35761]
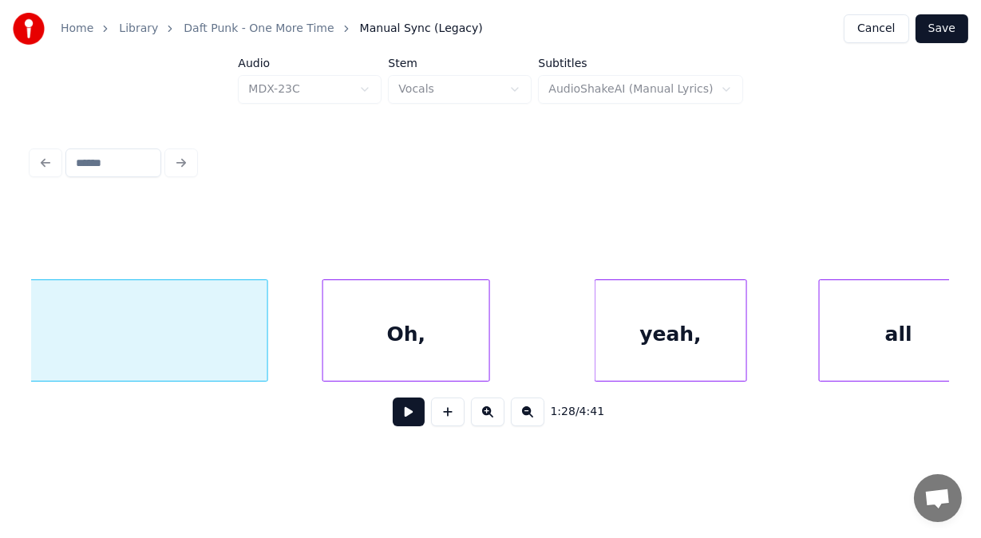
click at [351, 358] on div "Oh," at bounding box center [406, 334] width 166 height 109
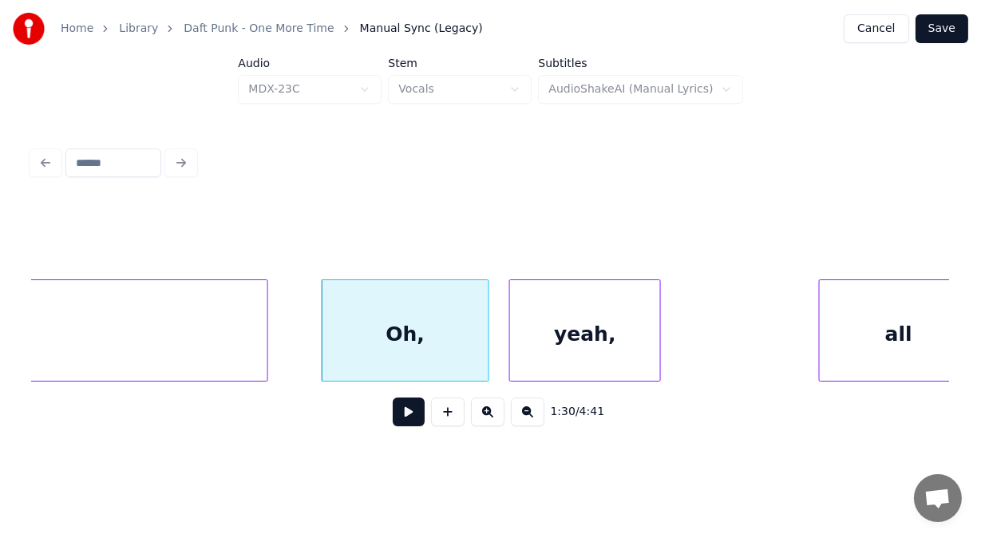
click at [573, 333] on div "yeah," at bounding box center [585, 334] width 151 height 109
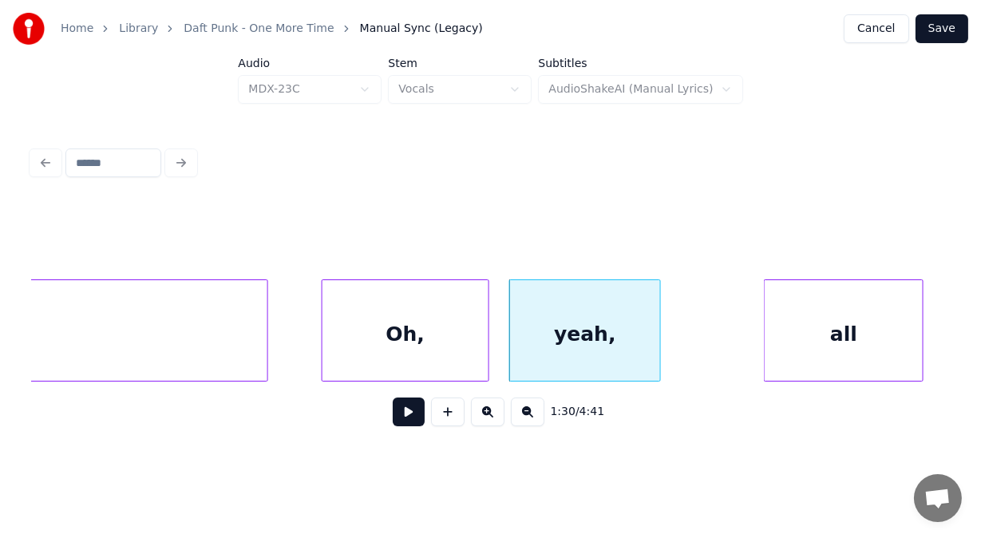
scroll to position [0, 35767]
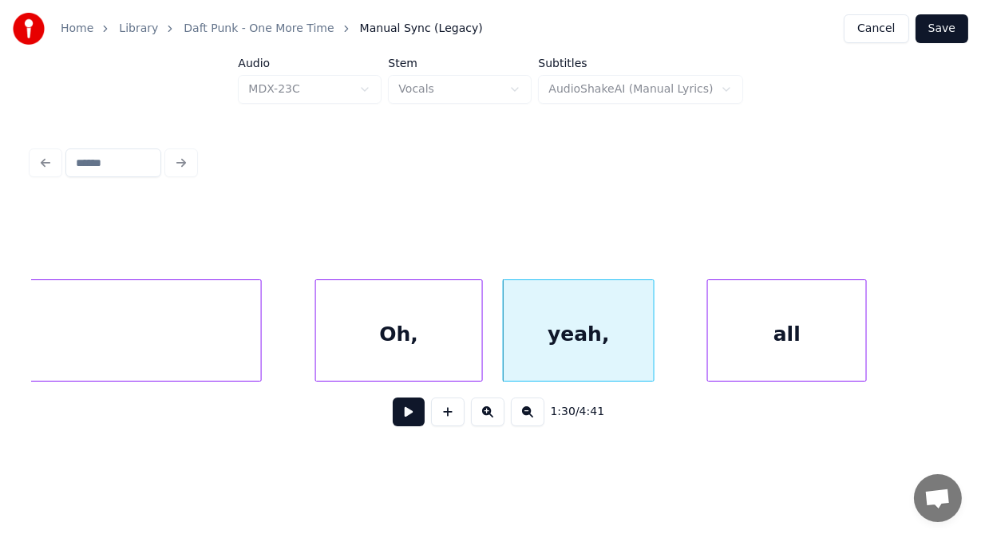
click at [736, 305] on div "all" at bounding box center [787, 334] width 158 height 109
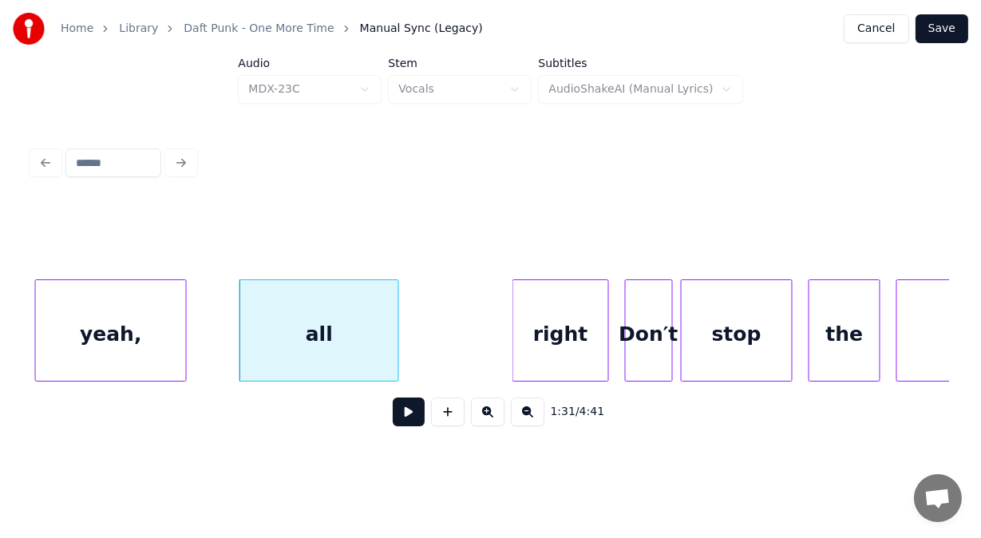
scroll to position [0, 36278]
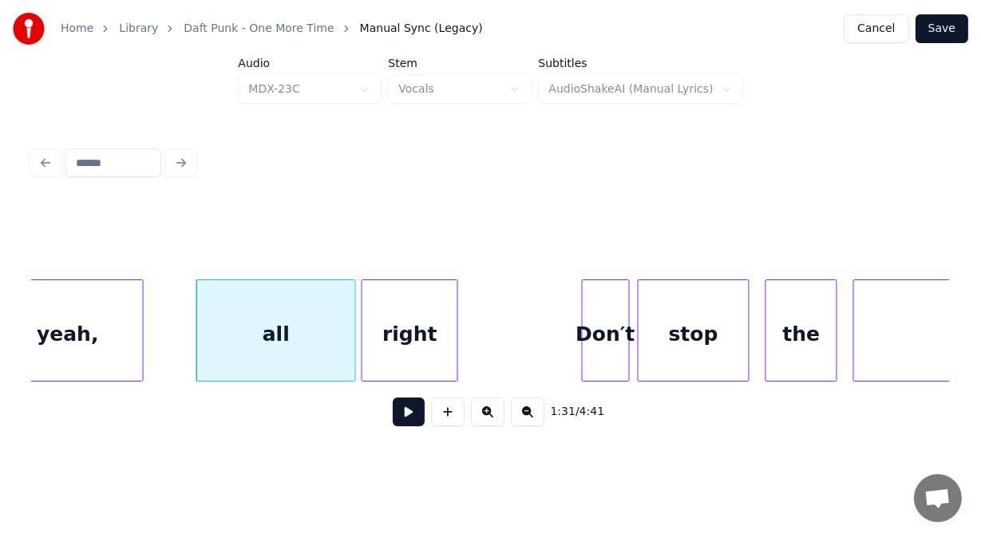
click at [438, 336] on div "right" at bounding box center [409, 334] width 94 height 109
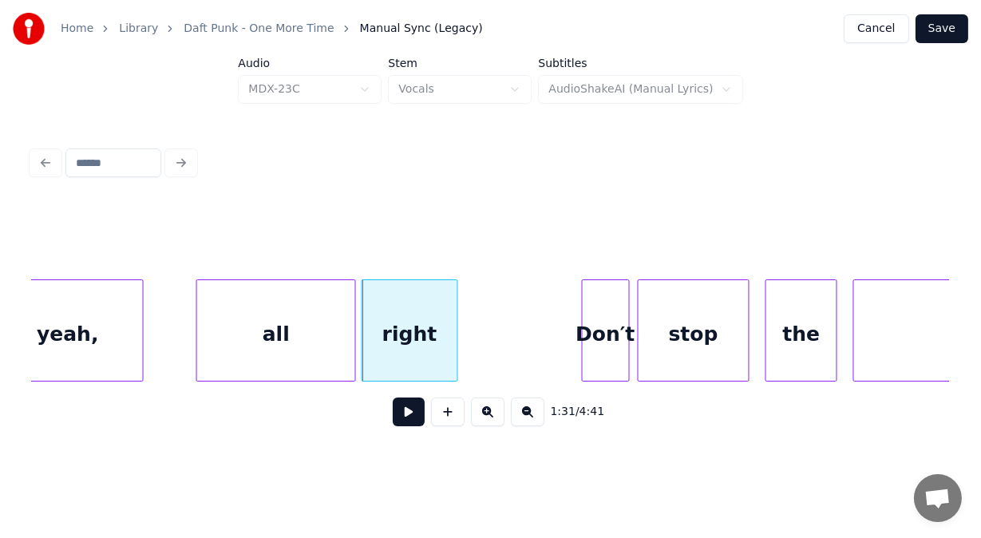
click at [393, 419] on button at bounding box center [409, 411] width 32 height 29
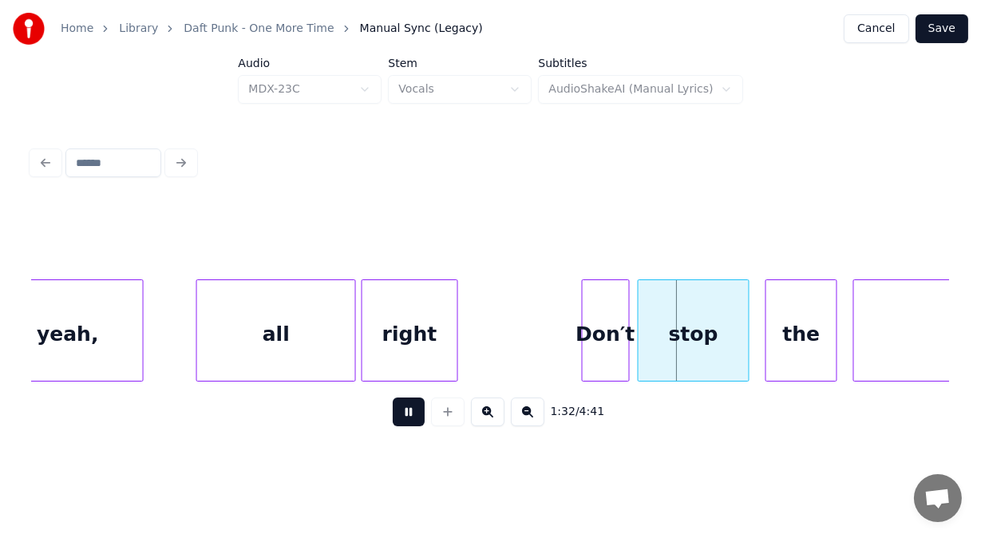
click at [393, 419] on button at bounding box center [409, 411] width 32 height 29
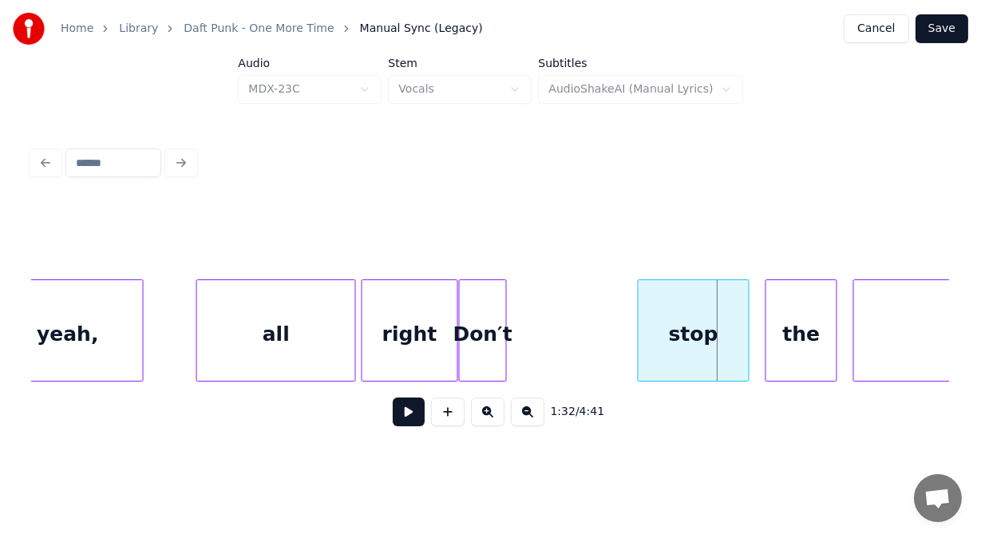
click at [476, 331] on div "Don′t" at bounding box center [483, 334] width 46 height 109
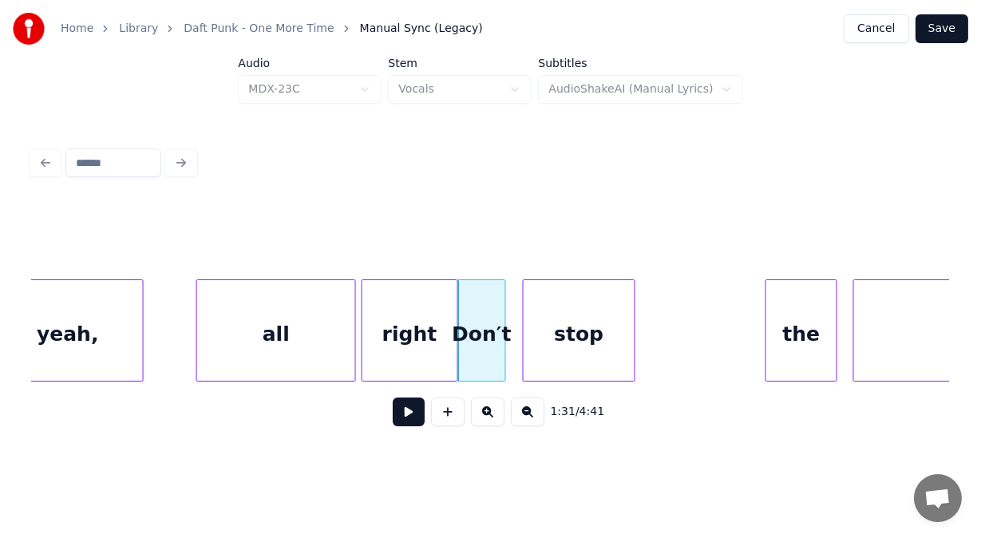
click at [568, 320] on div "stop" at bounding box center [579, 334] width 110 height 109
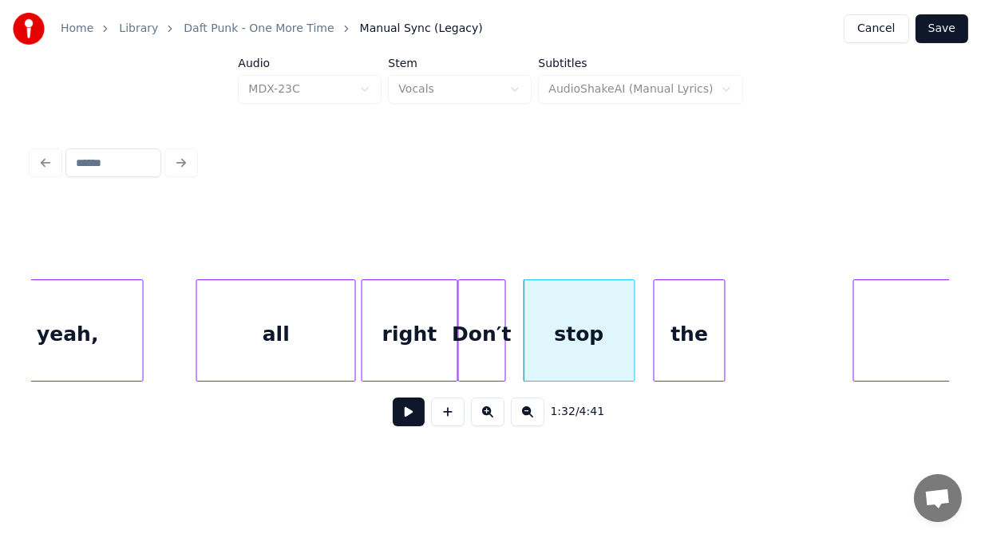
click at [667, 325] on div "the" at bounding box center [689, 334] width 70 height 109
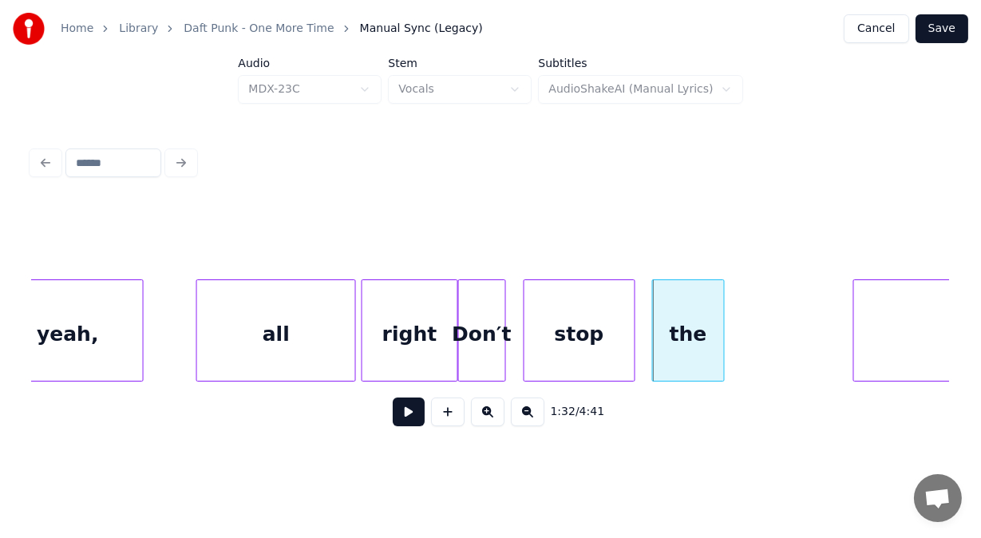
scroll to position [0, 36739]
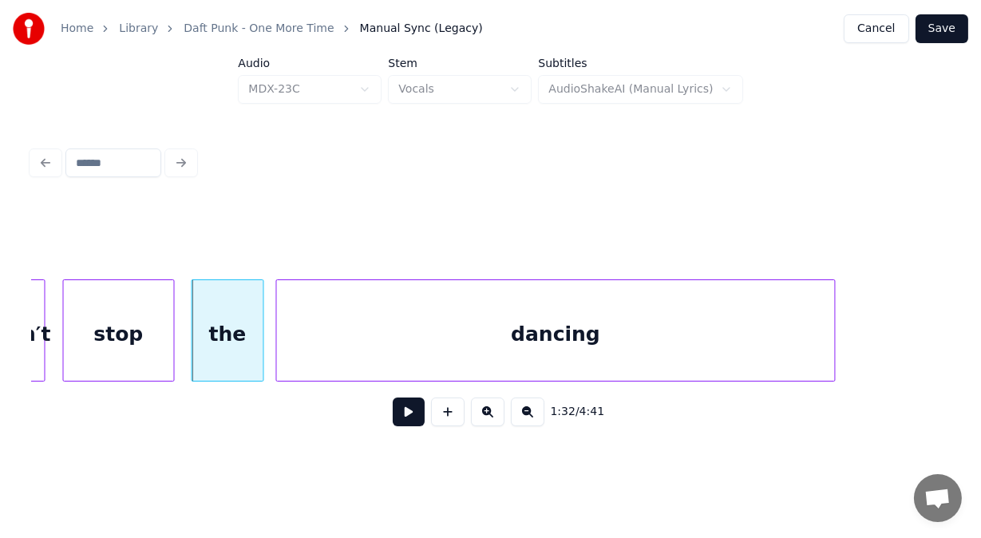
click at [793, 303] on div "dancing" at bounding box center [556, 334] width 559 height 109
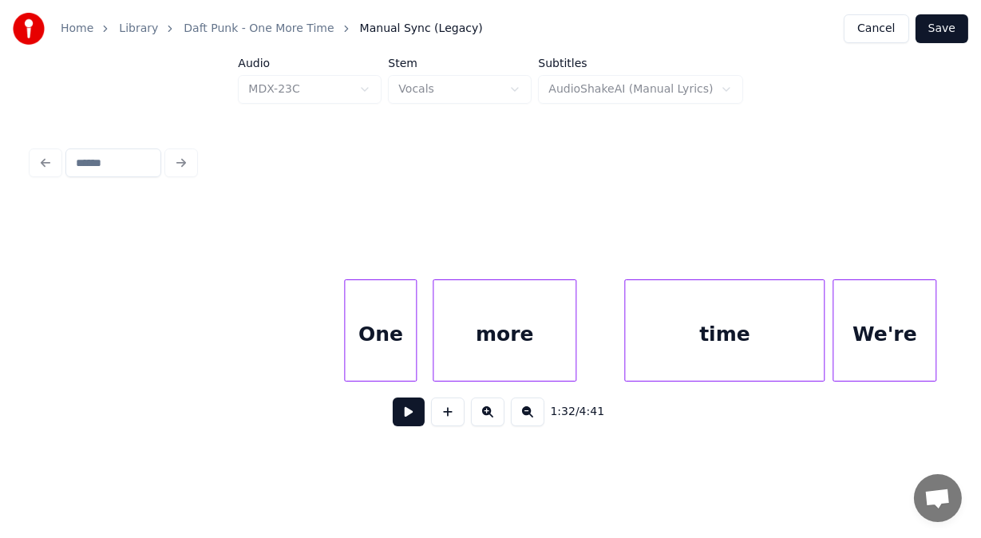
scroll to position [0, 37589]
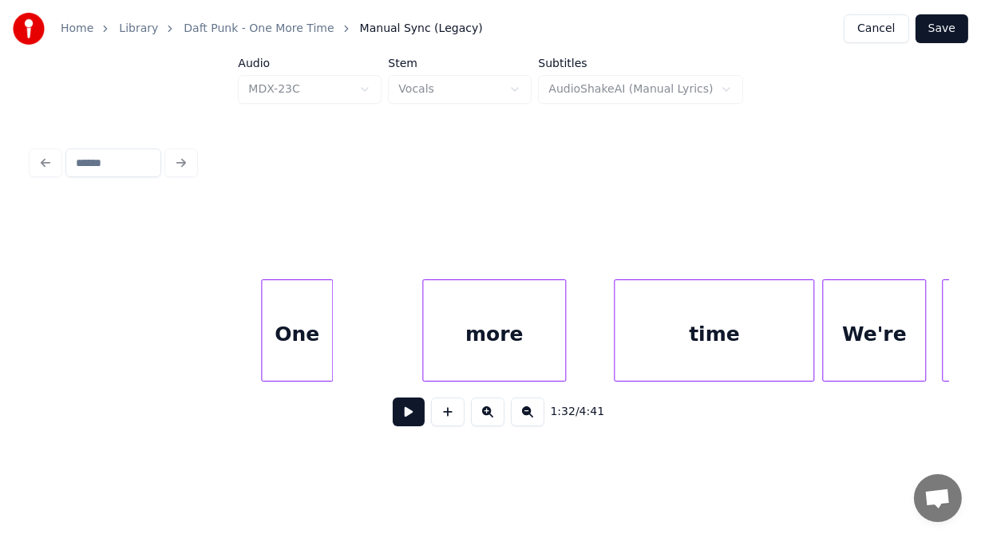
click at [281, 330] on div "One" at bounding box center [297, 334] width 70 height 109
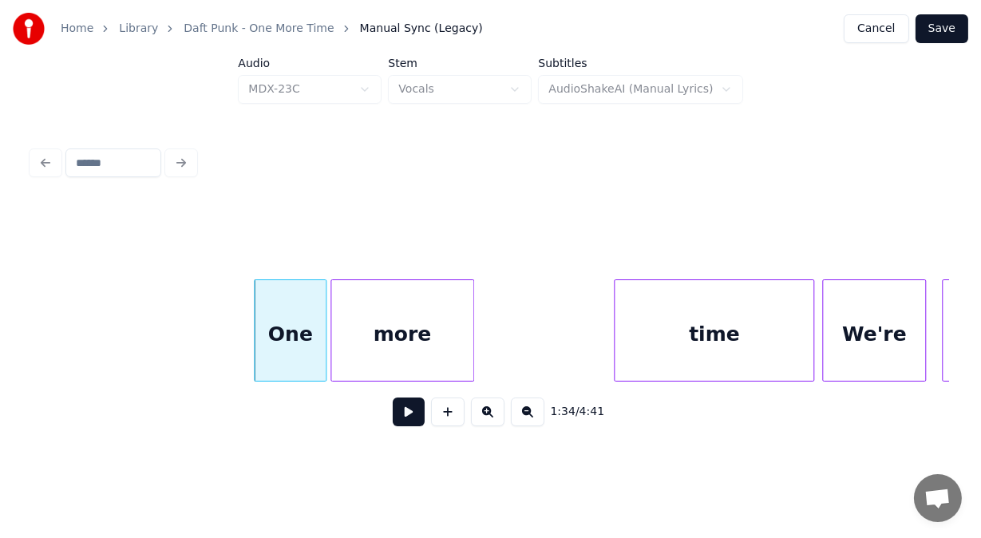
click at [374, 323] on div "more" at bounding box center [402, 334] width 142 height 109
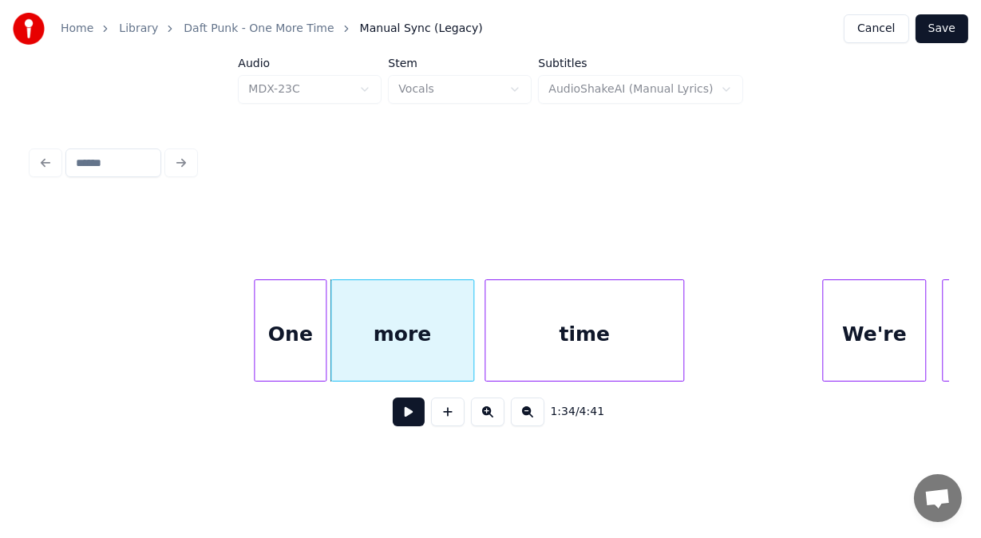
click at [519, 319] on div "time" at bounding box center [584, 334] width 199 height 109
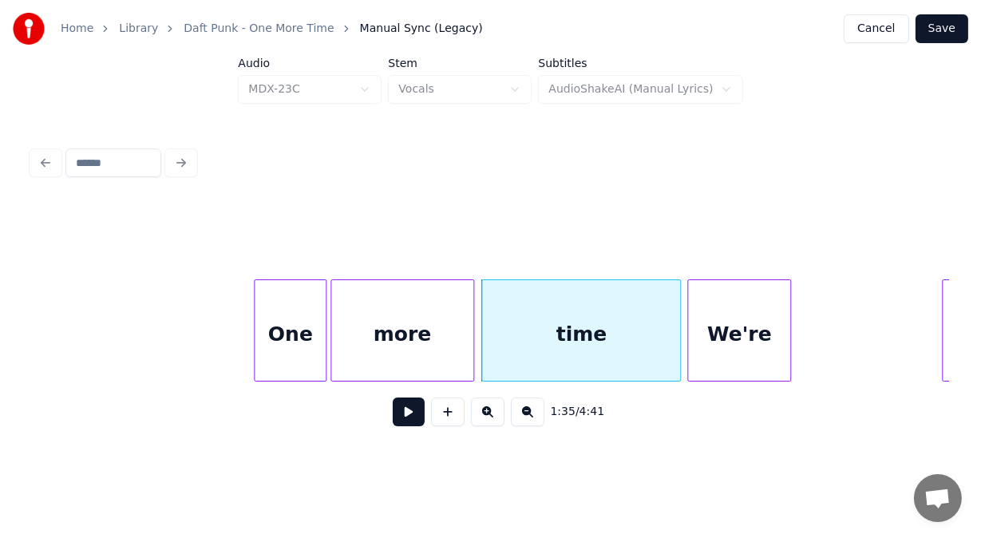
click at [699, 309] on div "We're" at bounding box center [739, 334] width 102 height 109
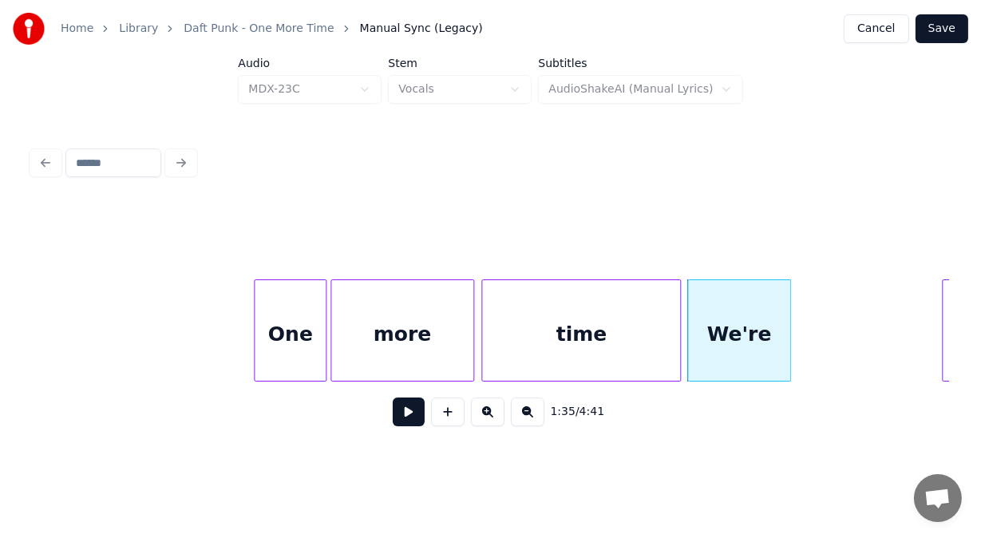
click at [935, 291] on div "1:35 / 4:41" at bounding box center [491, 290] width 930 height 316
click at [785, 306] on div at bounding box center [785, 330] width 5 height 101
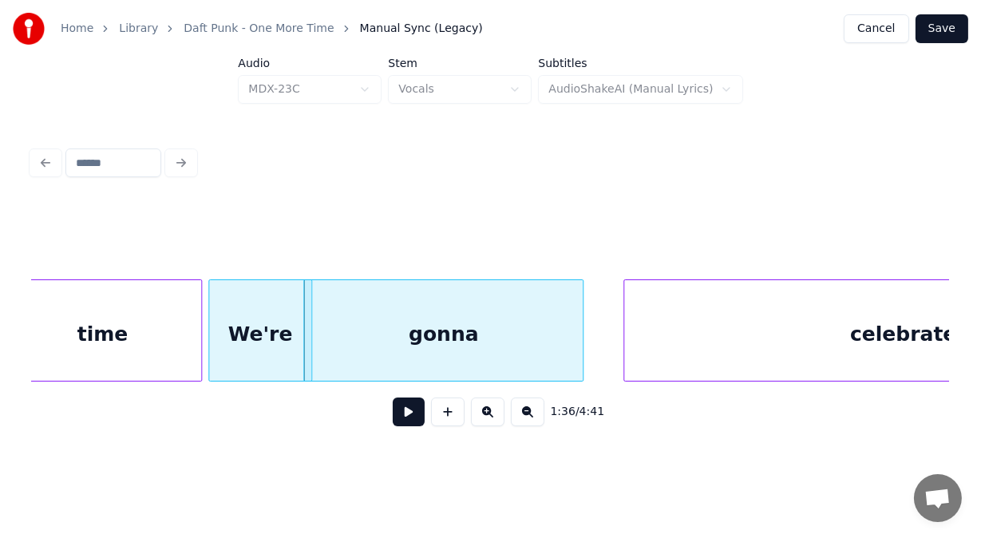
scroll to position [0, 38175]
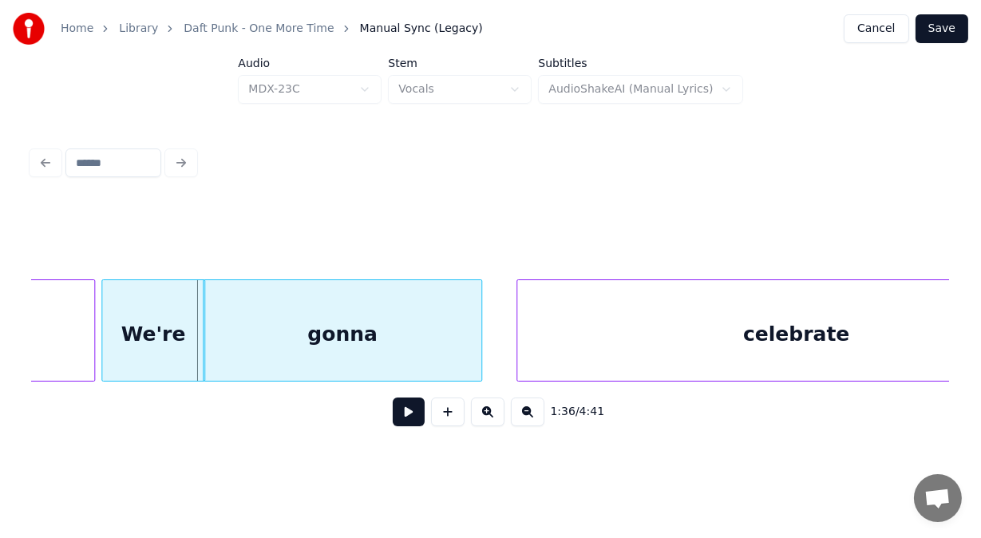
click at [480, 299] on div "gonna" at bounding box center [342, 330] width 279 height 102
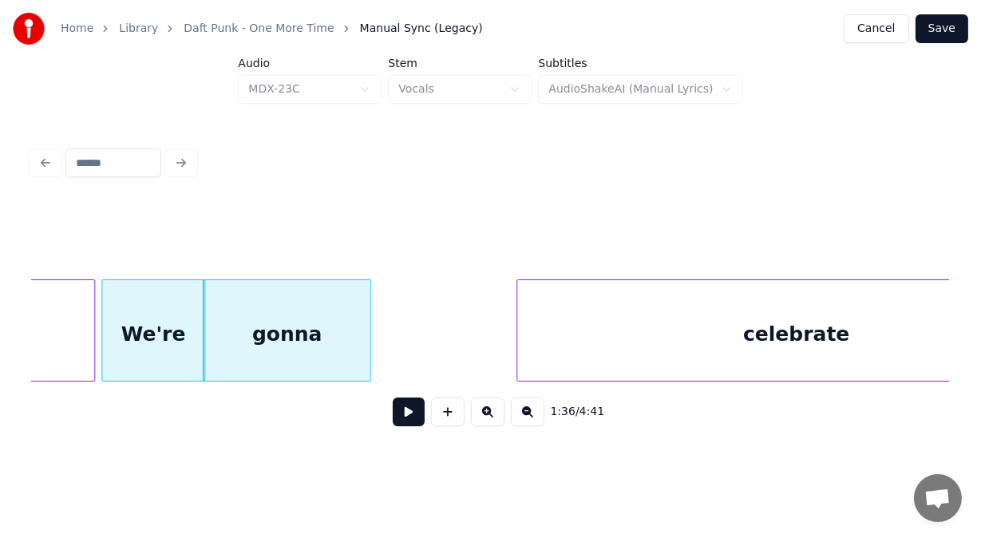
click at [370, 283] on div at bounding box center [368, 330] width 5 height 101
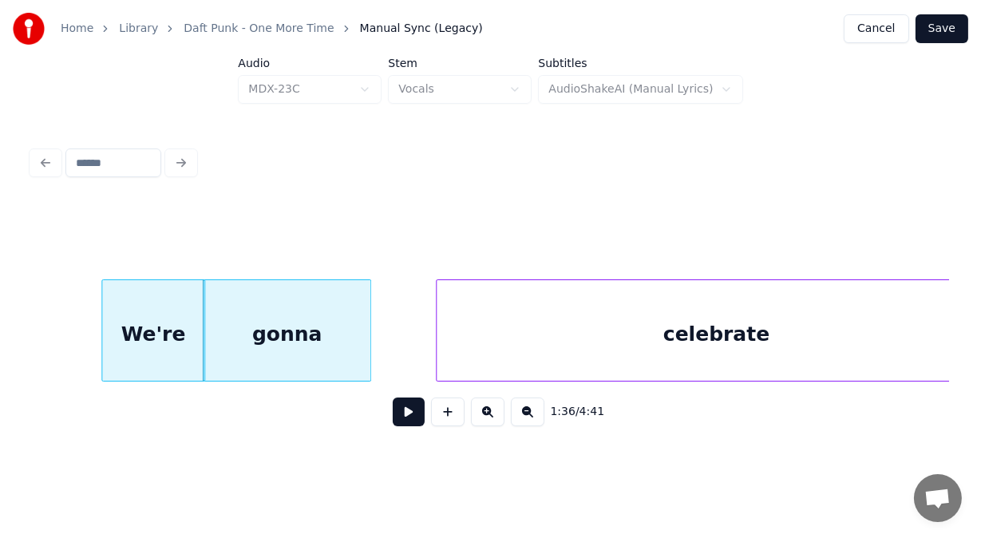
scroll to position [0, 38295]
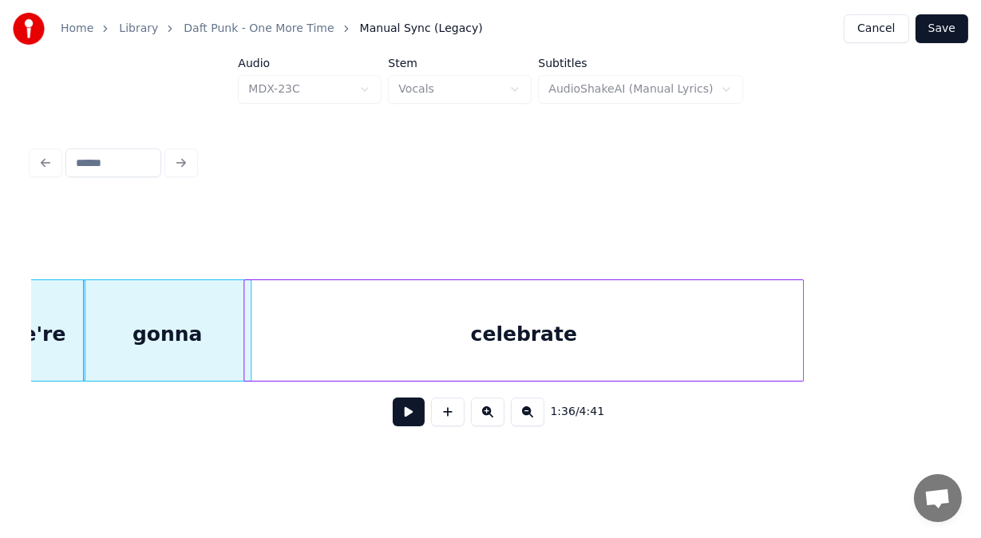
click at [437, 299] on div "celebrate" at bounding box center [523, 334] width 558 height 109
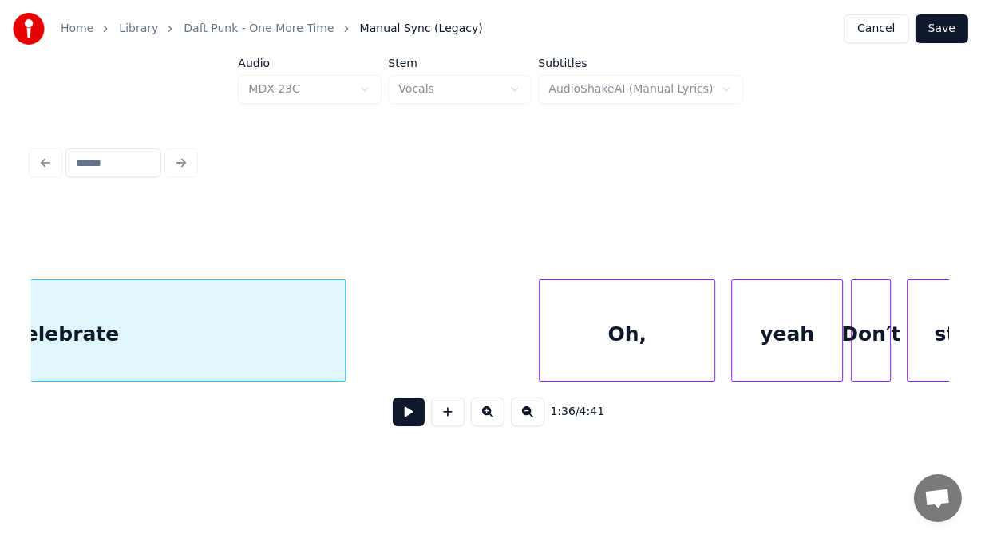
scroll to position [0, 38890]
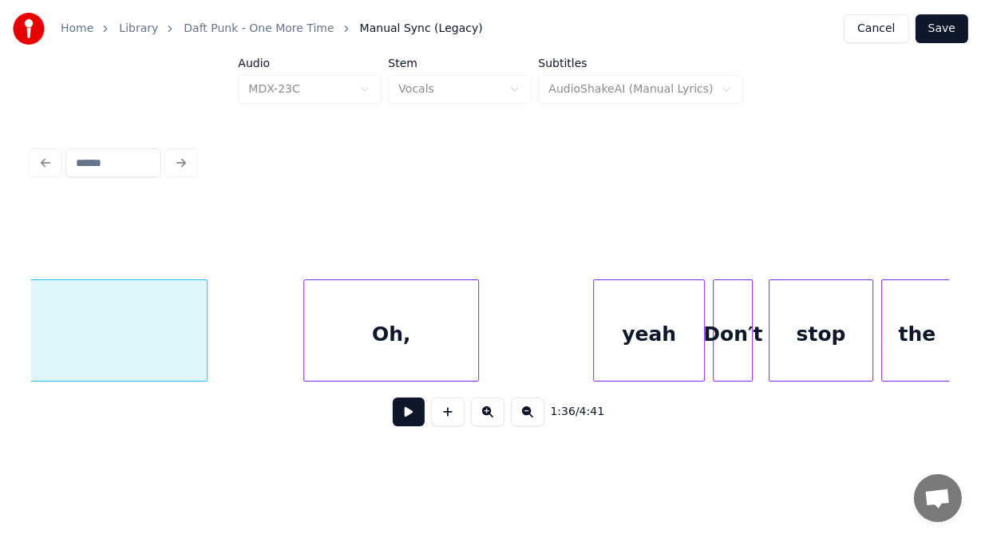
click at [383, 328] on div "Oh," at bounding box center [391, 334] width 174 height 109
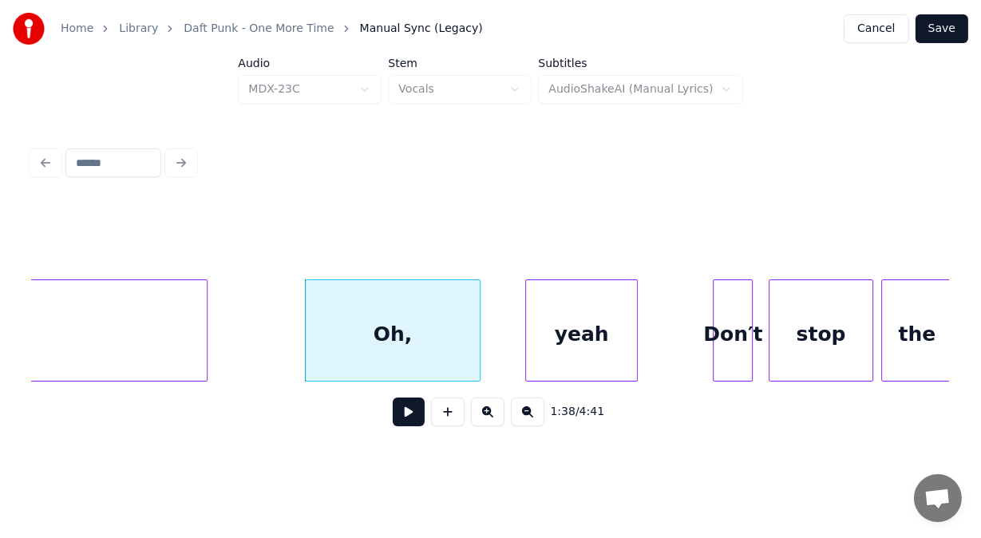
click at [588, 309] on div "yeah" at bounding box center [581, 334] width 110 height 109
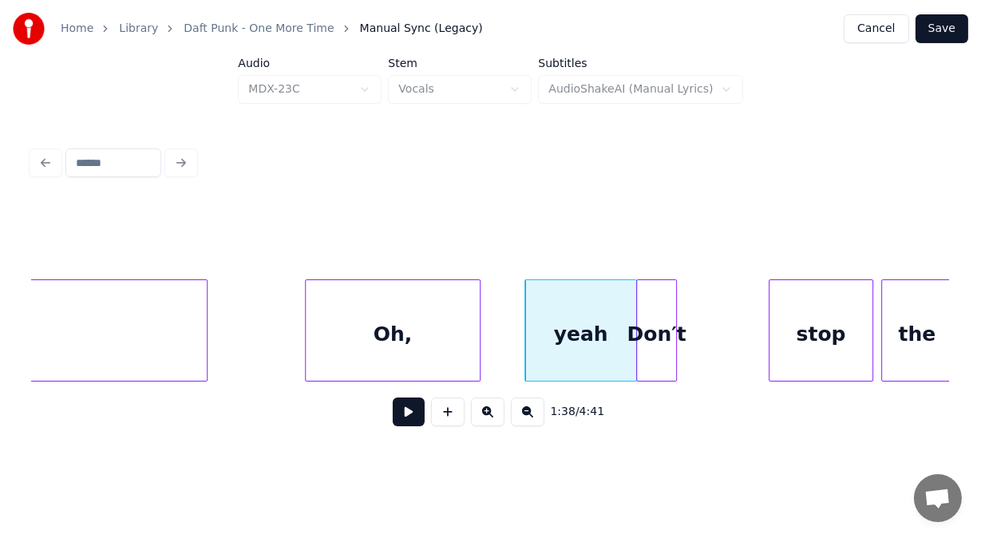
click at [663, 310] on div "Don′t" at bounding box center [656, 334] width 38 height 109
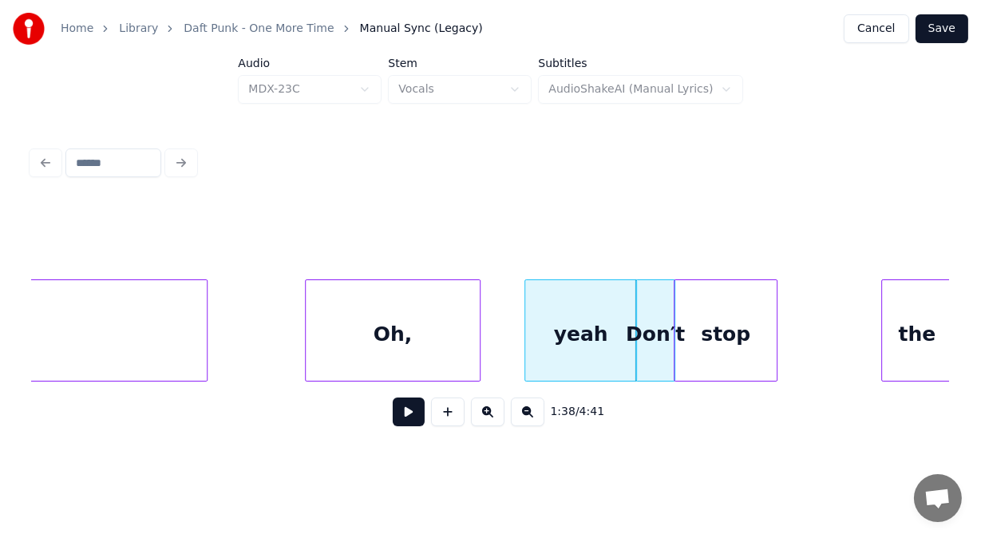
click at [702, 320] on div "stop" at bounding box center [725, 334] width 102 height 109
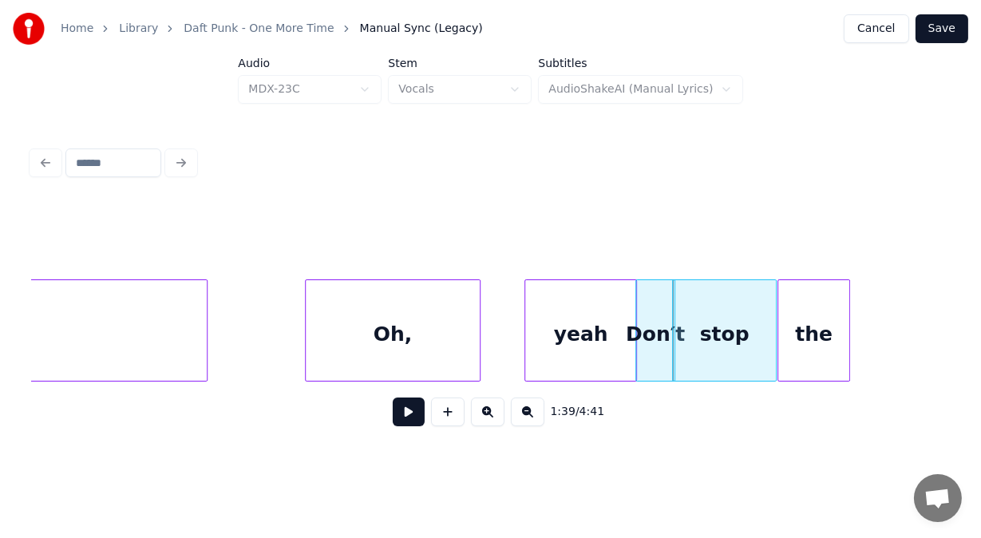
click at [793, 311] on div "the" at bounding box center [813, 334] width 70 height 109
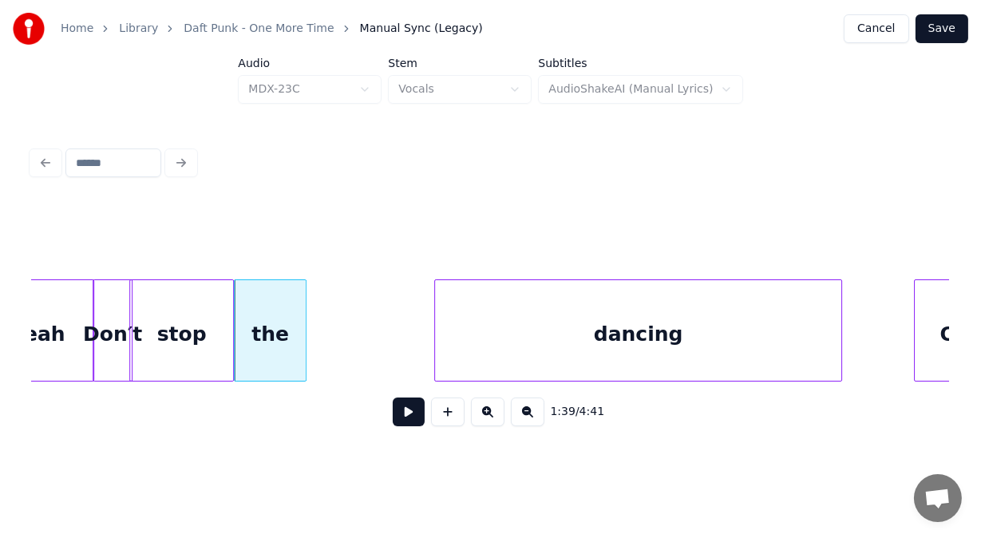
scroll to position [0, 39475]
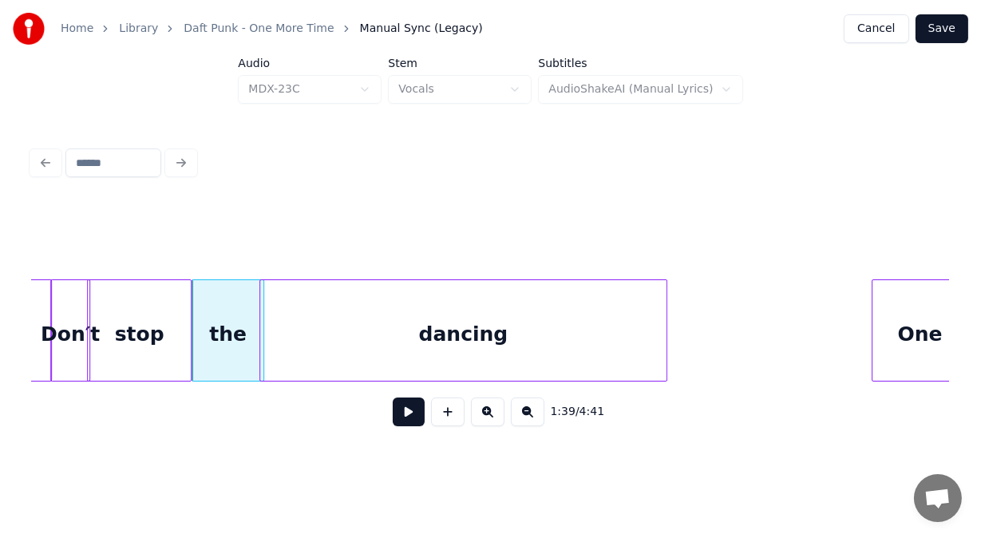
click at [591, 308] on div "dancing" at bounding box center [463, 334] width 406 height 109
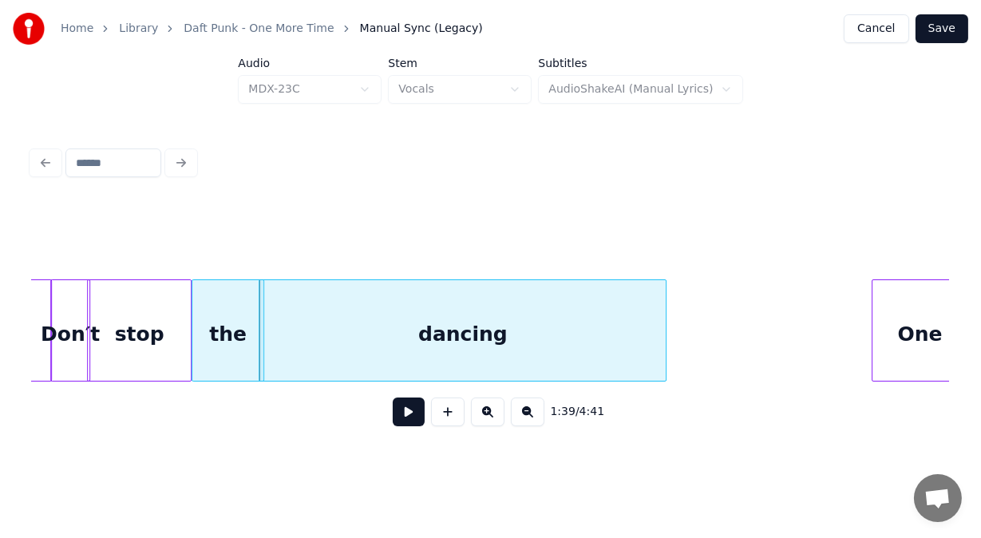
scroll to position [0, 39488]
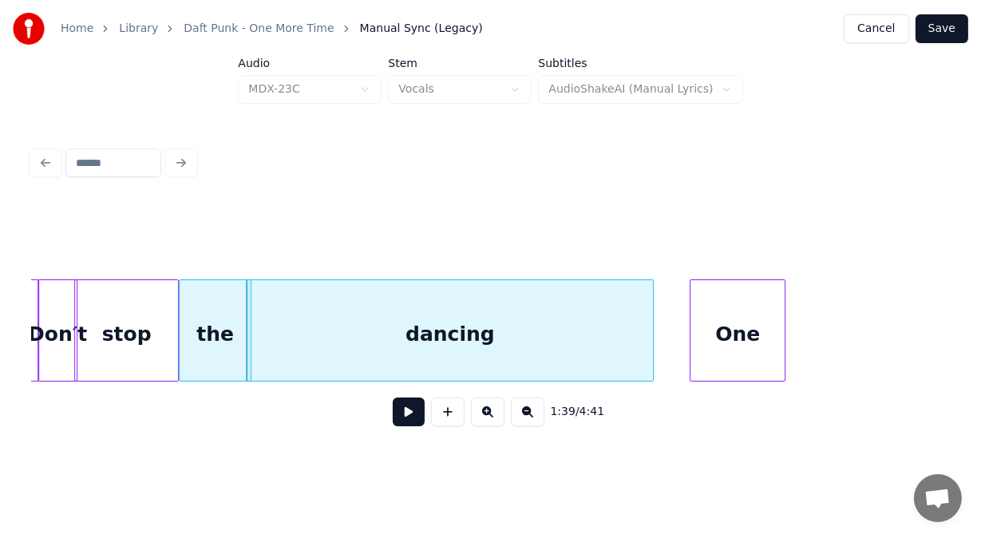
click at [758, 355] on div "One" at bounding box center [737, 334] width 94 height 109
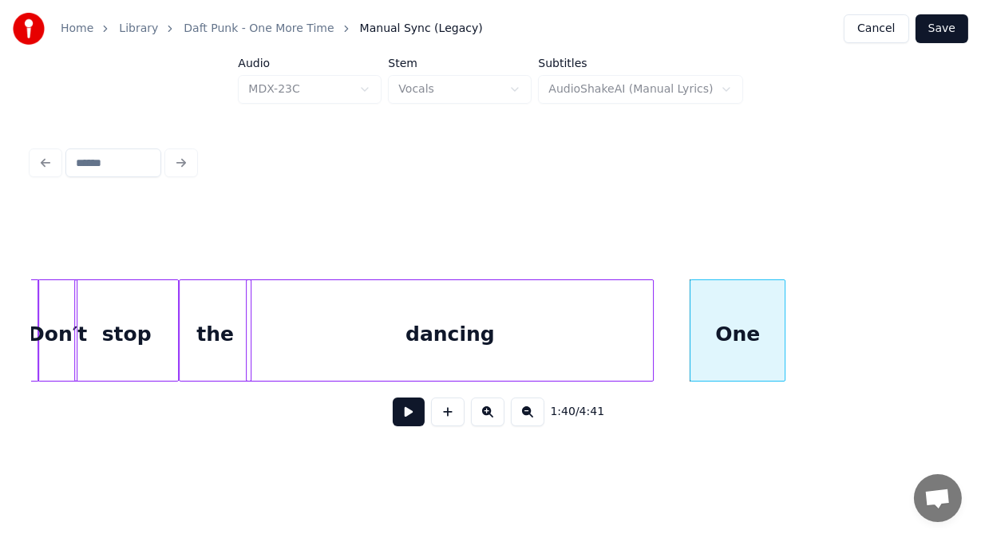
click at [405, 410] on button at bounding box center [409, 411] width 32 height 29
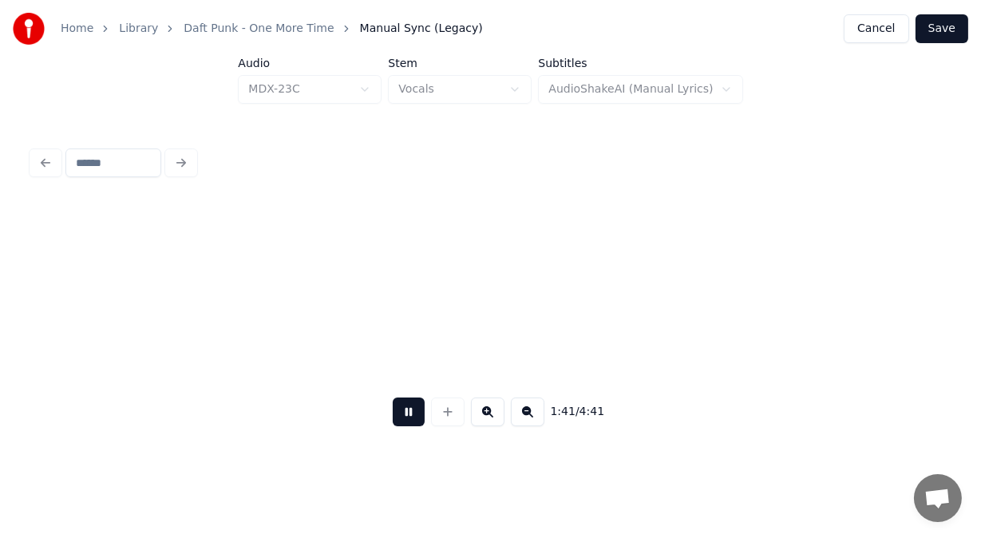
scroll to position [0, 40406]
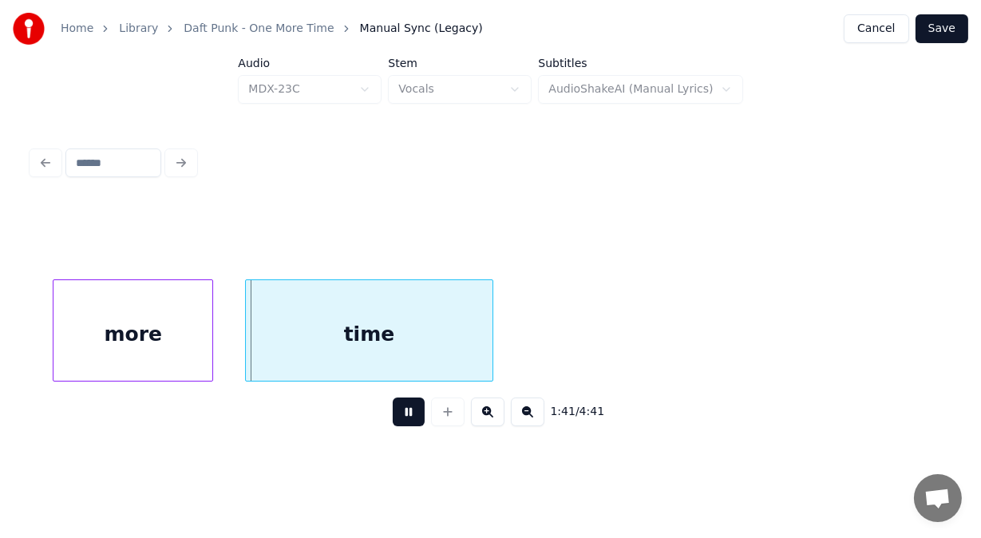
click at [405, 410] on button at bounding box center [409, 411] width 32 height 29
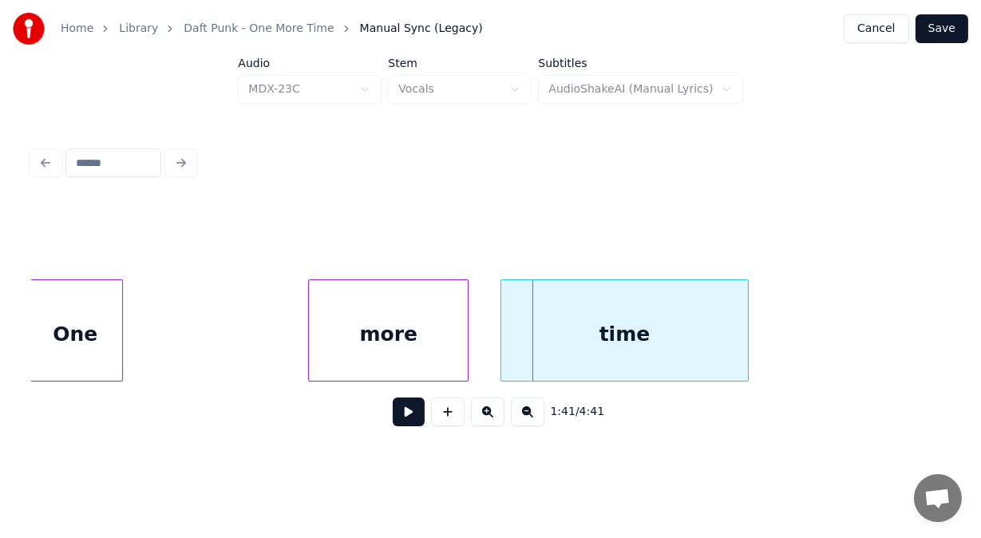
scroll to position [0, 40129]
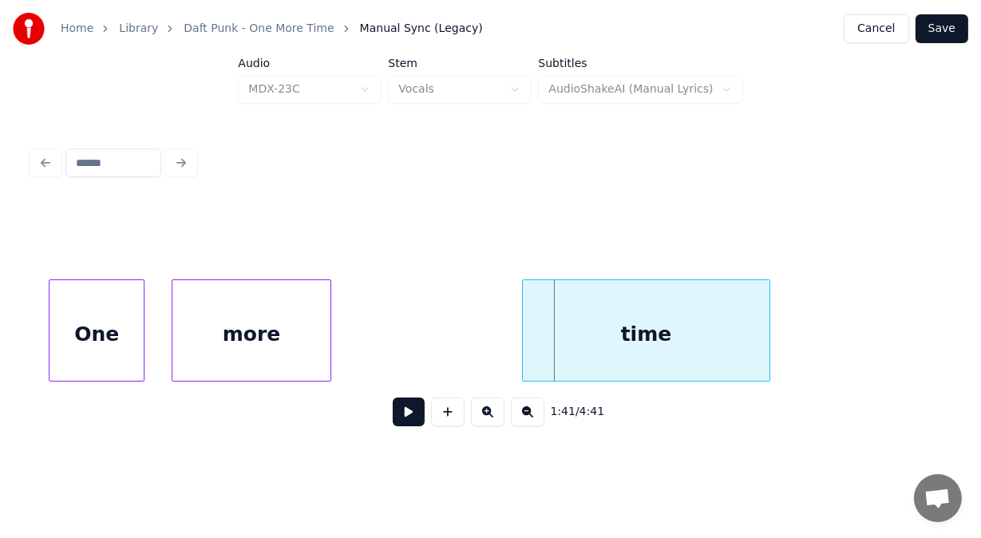
click at [287, 298] on div "more" at bounding box center [251, 334] width 158 height 109
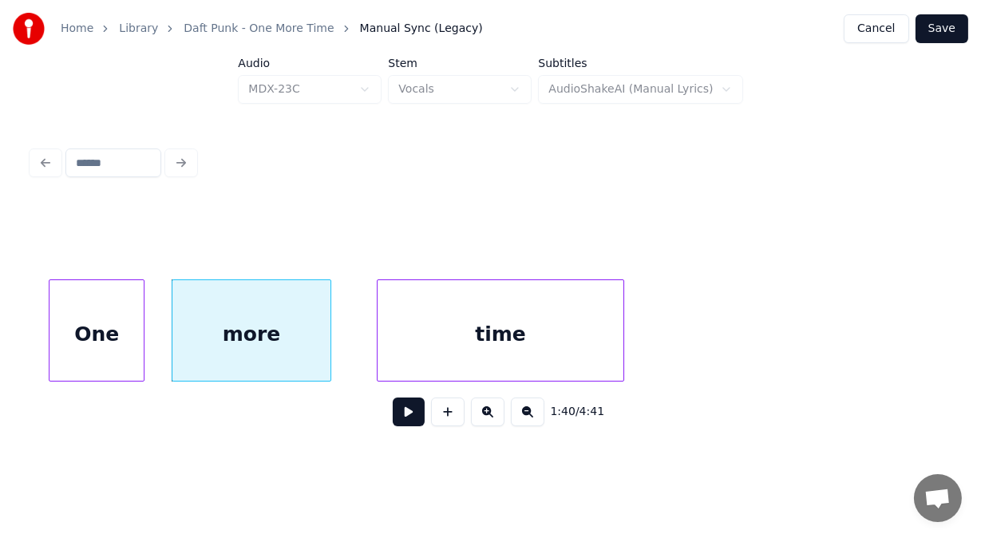
click at [429, 334] on div "time" at bounding box center [501, 334] width 247 height 109
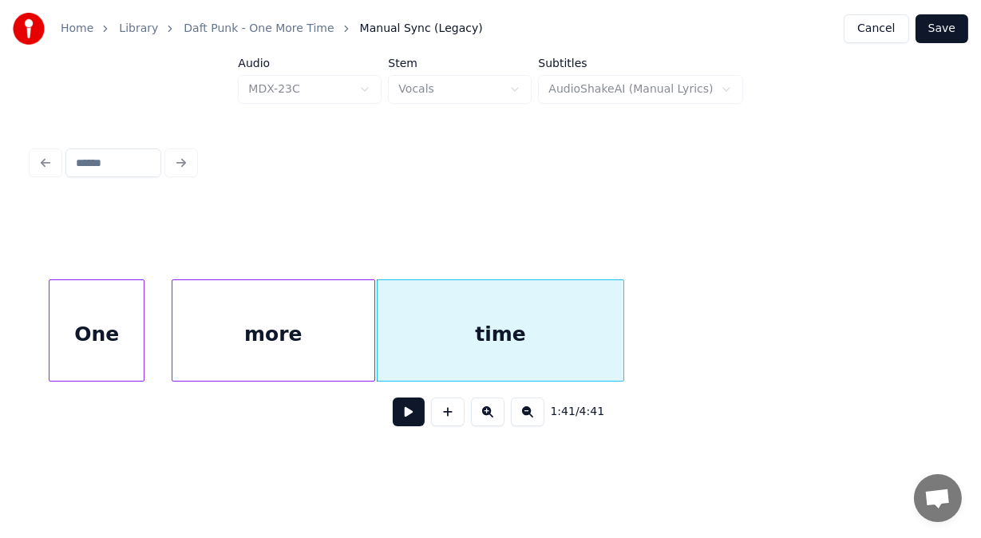
click at [373, 335] on div at bounding box center [372, 330] width 5 height 101
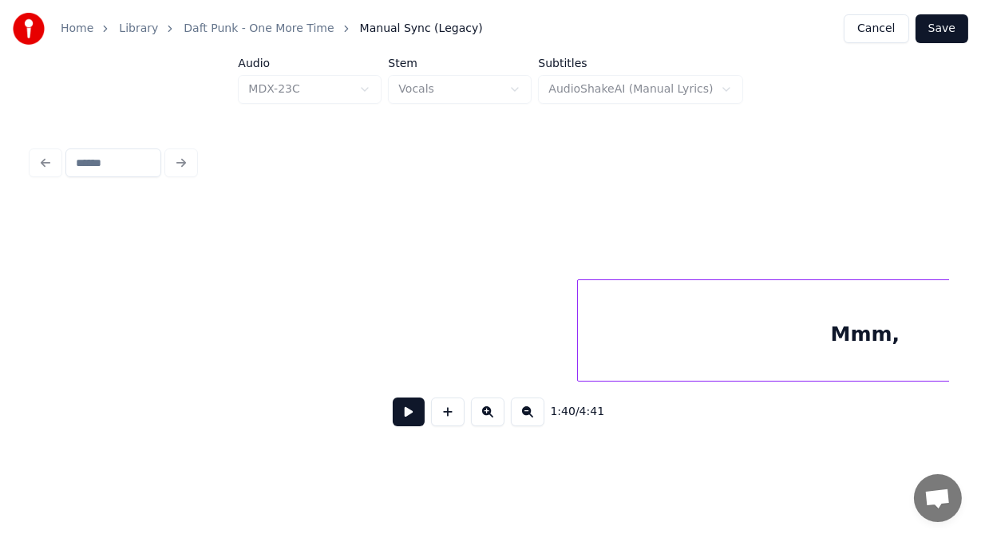
scroll to position [0, 41042]
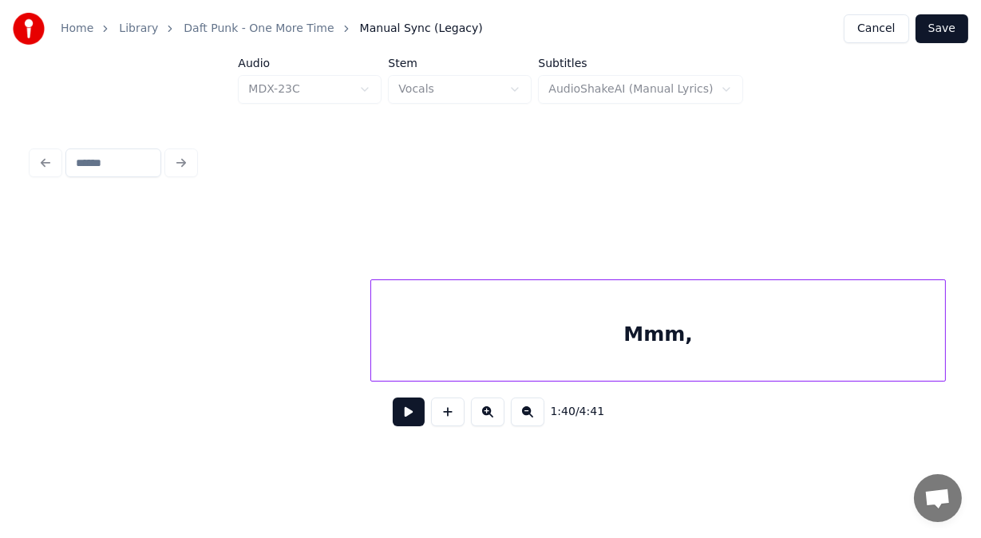
click at [705, 350] on div "Mmm," at bounding box center [658, 334] width 575 height 109
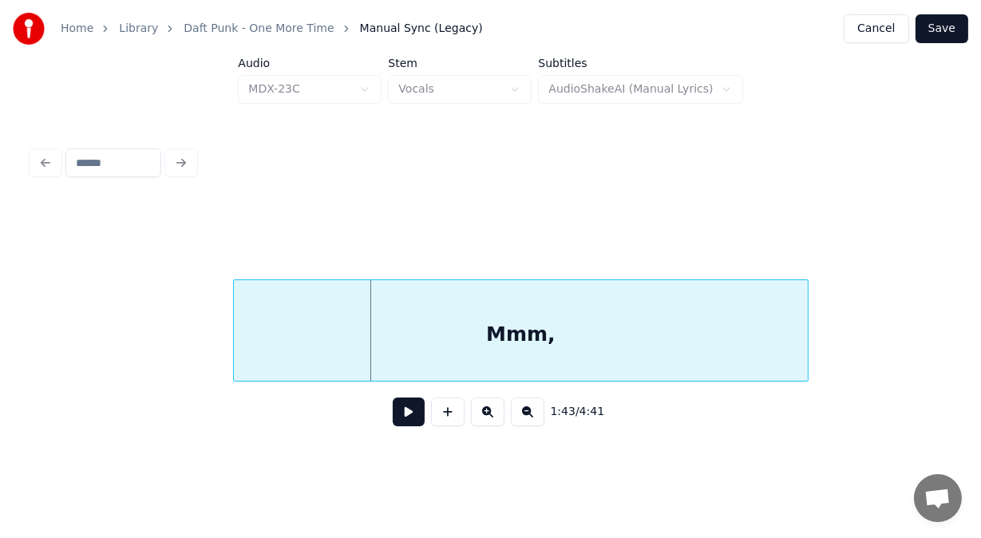
click at [543, 312] on div "Mmm," at bounding box center [521, 334] width 575 height 109
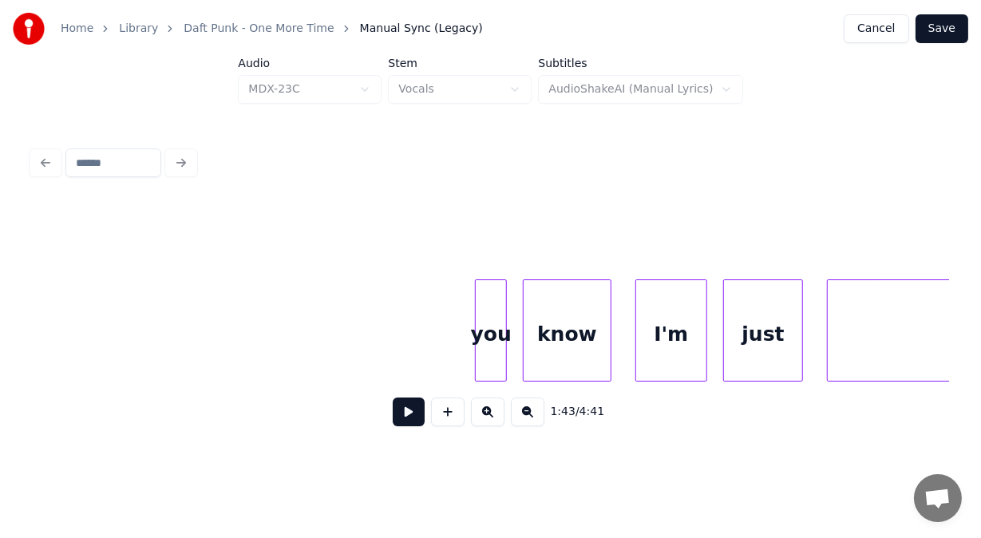
scroll to position [0, 42128]
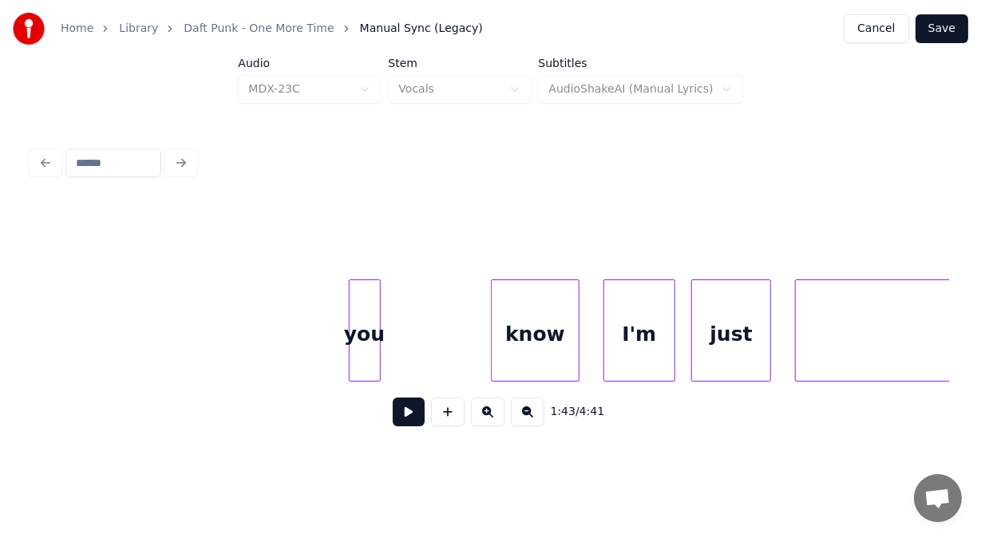
click at [362, 346] on div "you" at bounding box center [365, 334] width 30 height 109
click at [401, 425] on button at bounding box center [409, 411] width 32 height 29
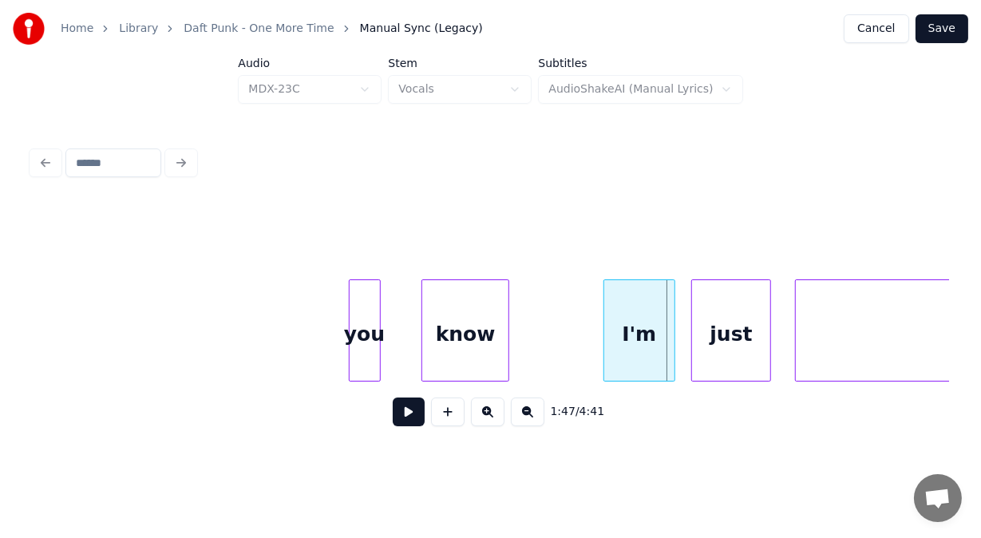
click at [454, 324] on div "know" at bounding box center [465, 334] width 86 height 109
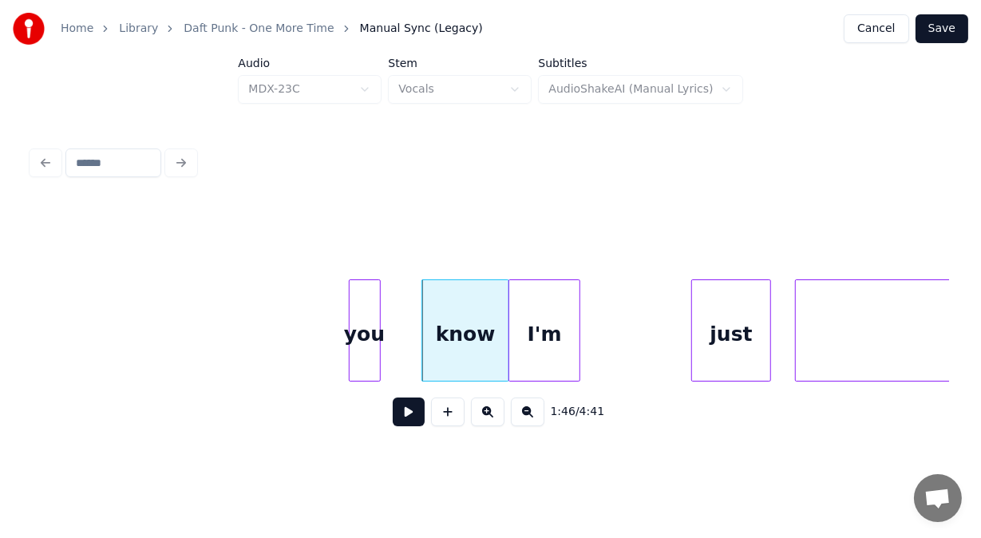
click at [542, 331] on div "I'm" at bounding box center [544, 334] width 70 height 109
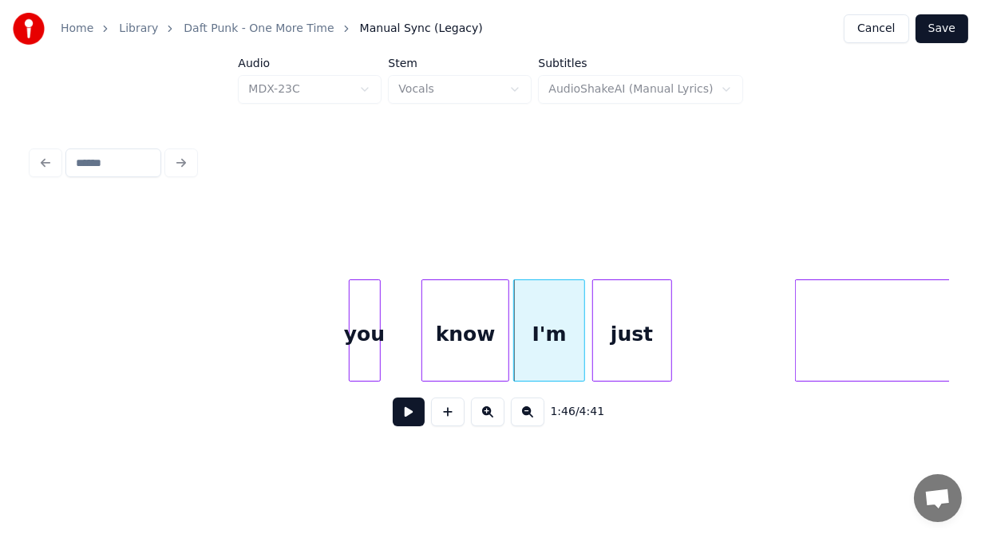
click at [619, 325] on div "just" at bounding box center [632, 334] width 78 height 109
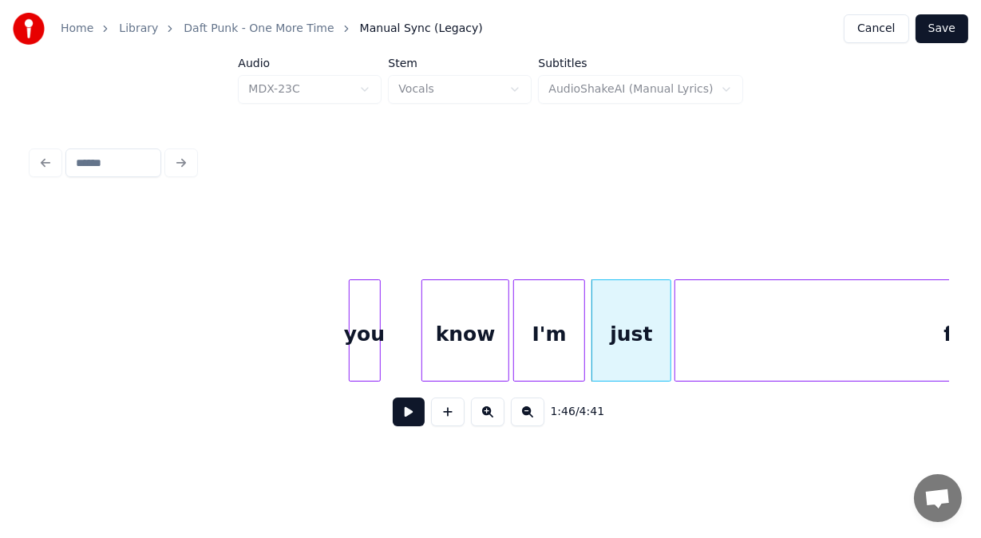
click at [678, 363] on div at bounding box center [677, 330] width 5 height 101
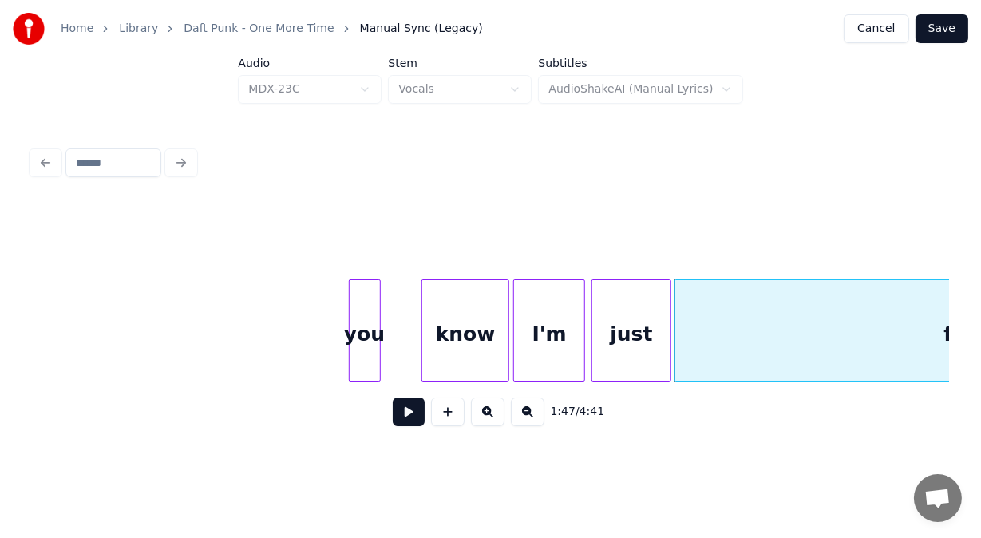
click at [447, 348] on div "know" at bounding box center [465, 334] width 86 height 109
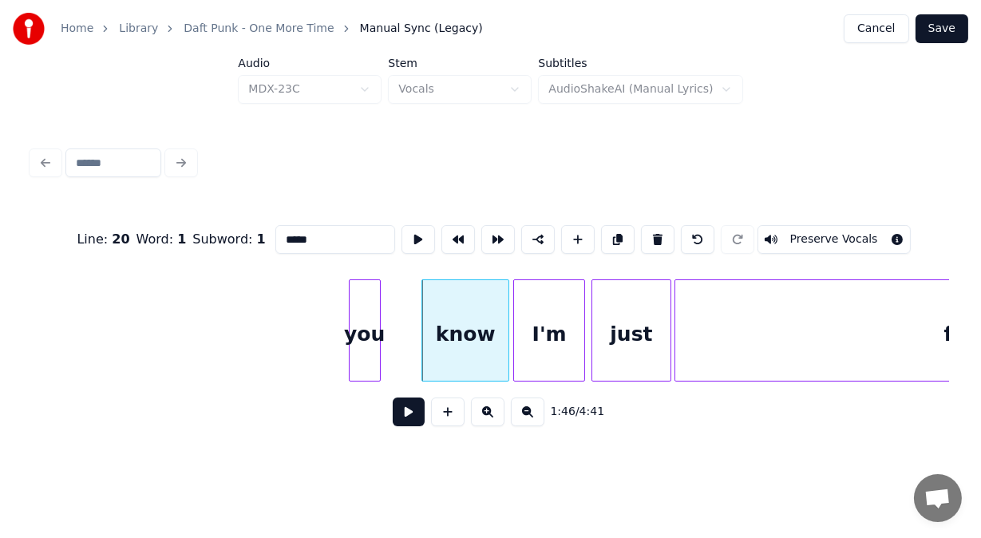
type input "****"
click at [409, 413] on button at bounding box center [409, 411] width 32 height 29
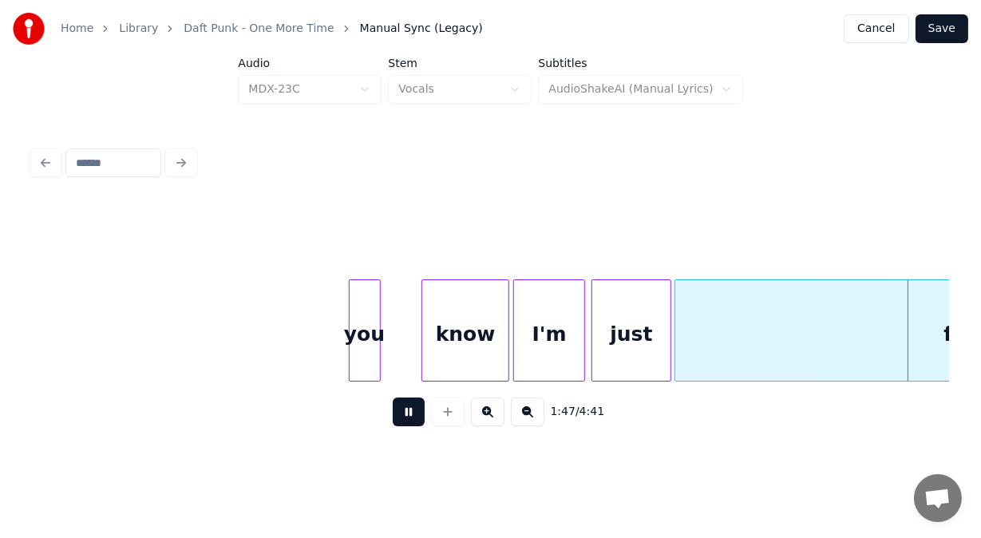
scroll to position [0, 43047]
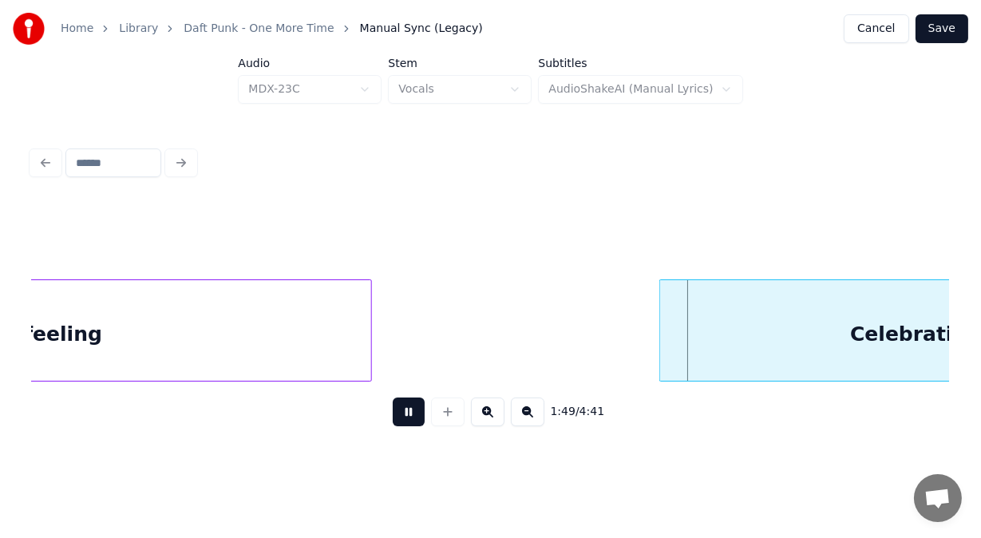
click at [409, 413] on button at bounding box center [409, 411] width 32 height 29
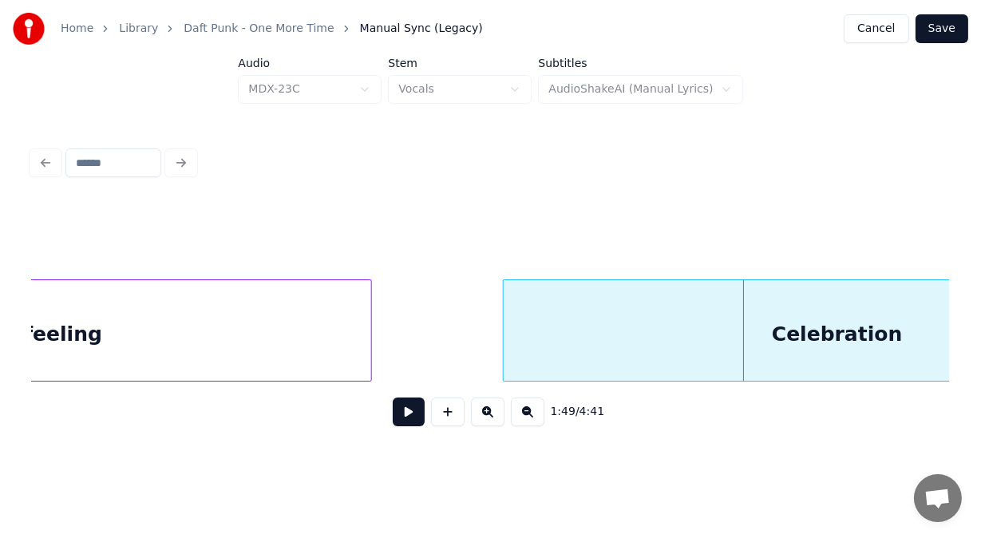
click at [504, 311] on div at bounding box center [506, 330] width 5 height 101
click at [402, 419] on button at bounding box center [409, 411] width 32 height 29
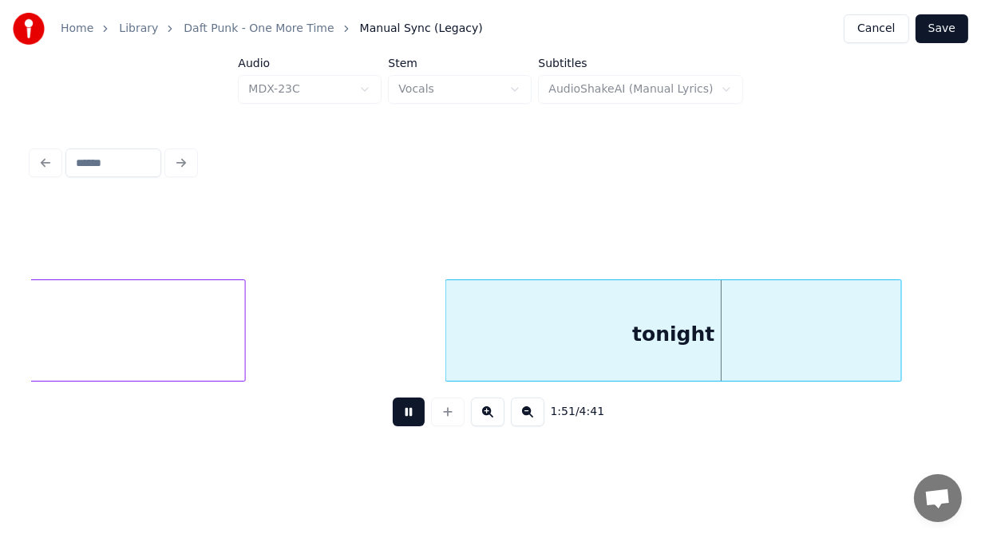
click at [402, 419] on button at bounding box center [409, 411] width 32 height 29
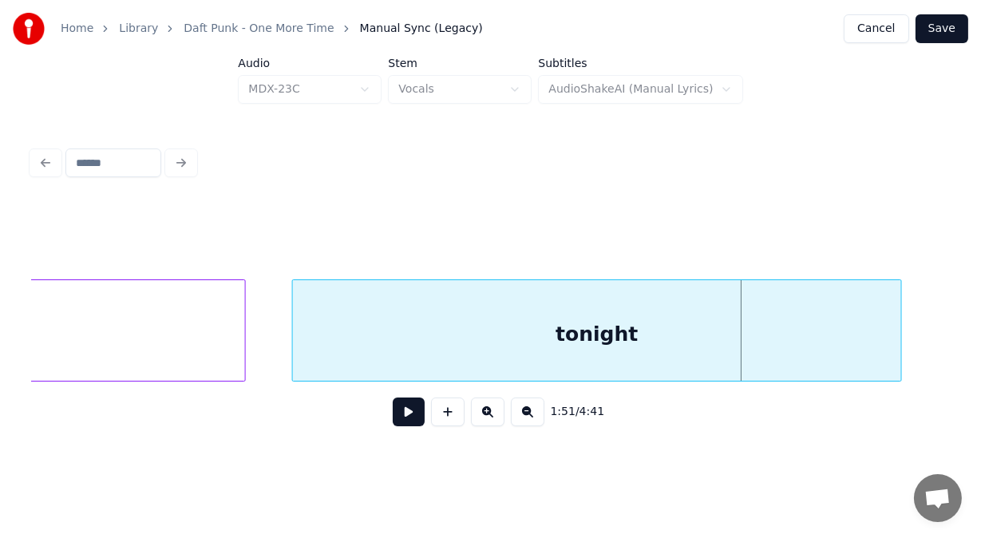
click at [295, 324] on div at bounding box center [295, 330] width 5 height 101
click at [401, 423] on button at bounding box center [409, 411] width 32 height 29
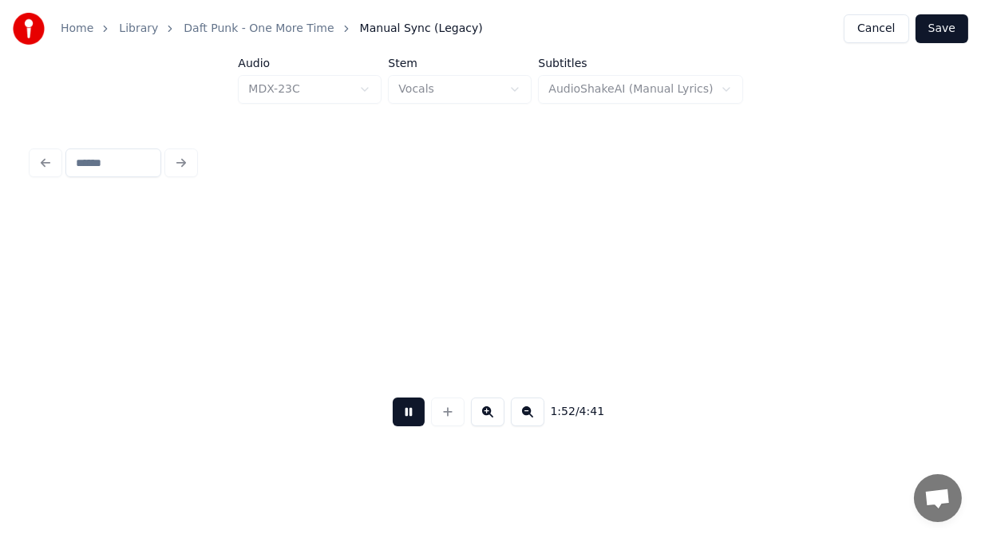
scroll to position [0, 44896]
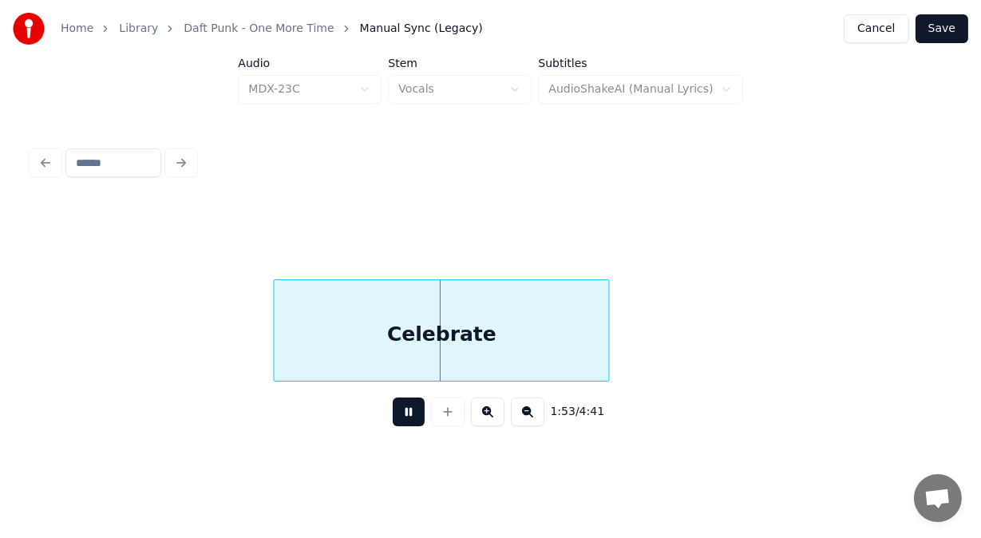
click at [401, 423] on button at bounding box center [409, 411] width 32 height 29
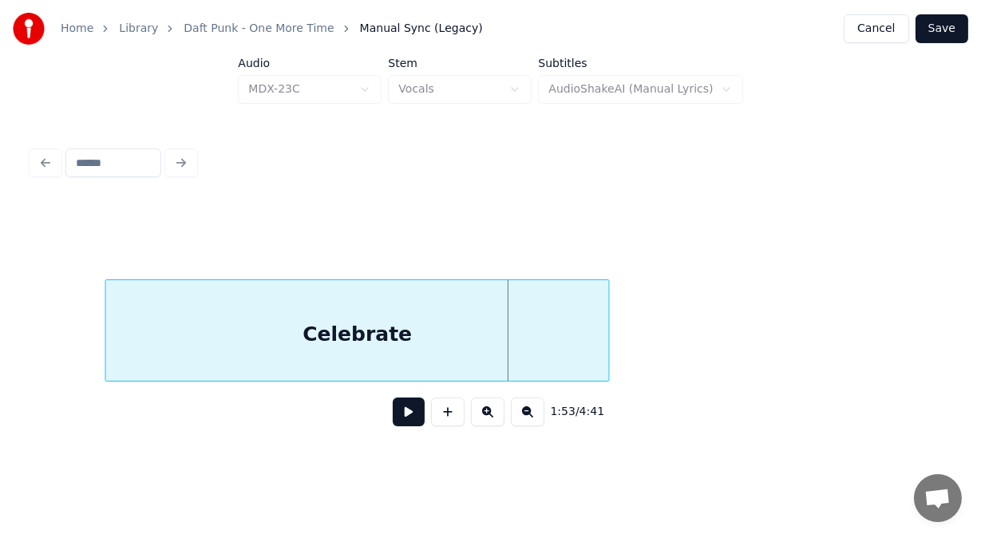
click at [109, 294] on div at bounding box center [108, 330] width 5 height 101
click at [398, 418] on button at bounding box center [409, 411] width 32 height 29
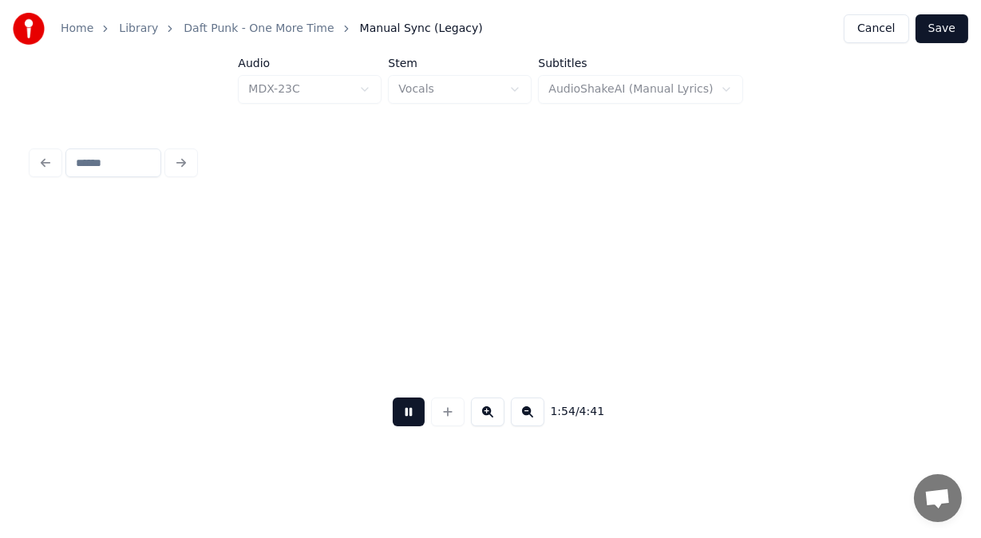
scroll to position [0, 45820]
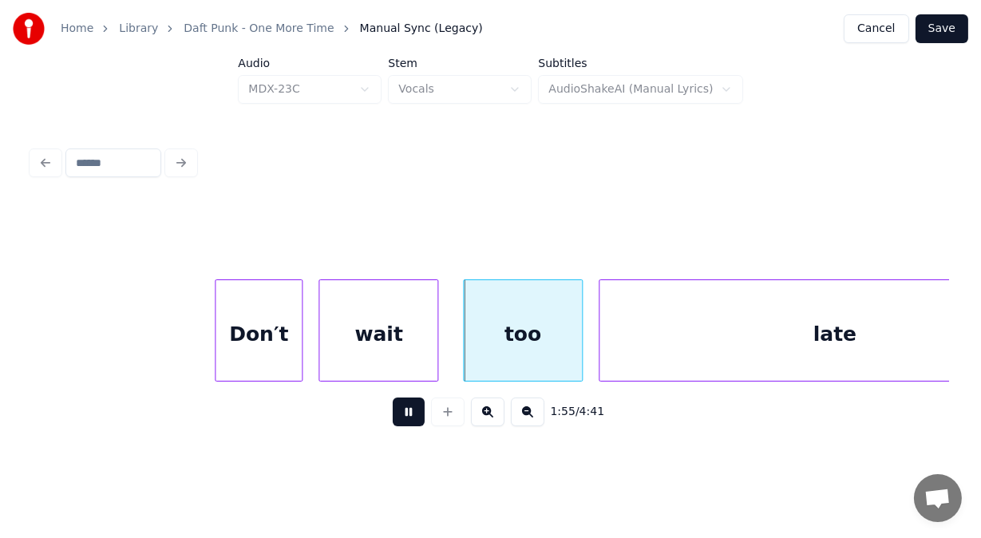
click at [398, 418] on button at bounding box center [409, 411] width 32 height 29
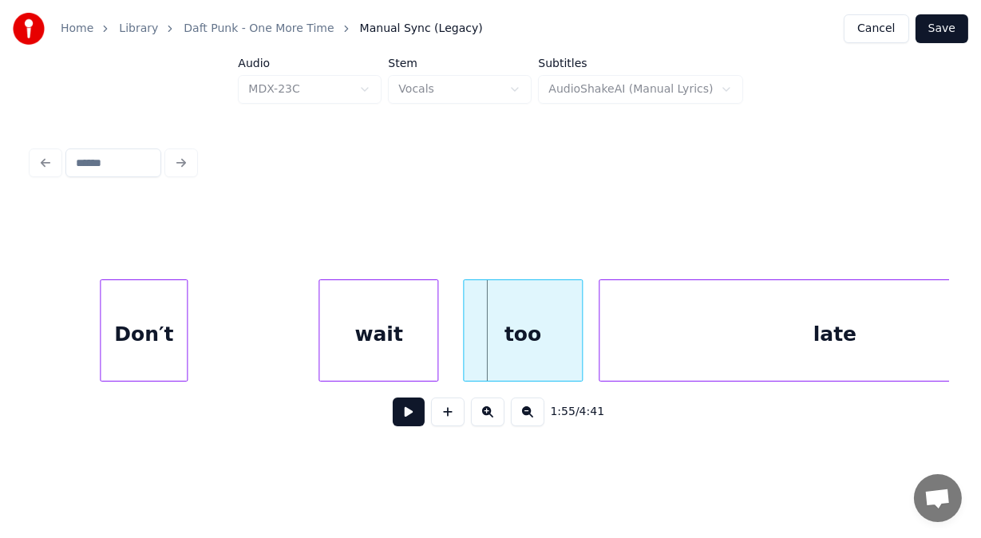
click at [140, 342] on div "Don′t" at bounding box center [144, 334] width 86 height 109
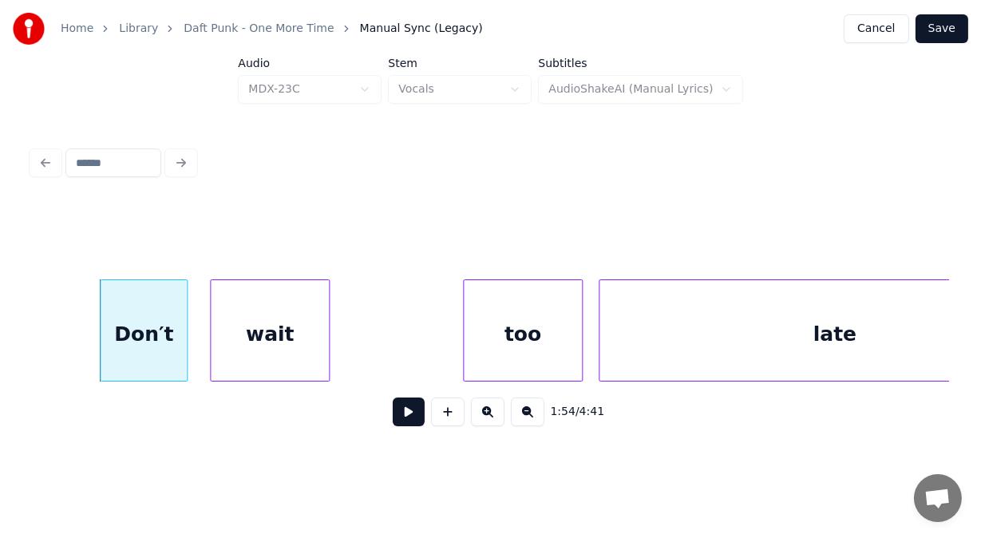
click at [283, 343] on div "wait" at bounding box center [270, 334] width 118 height 109
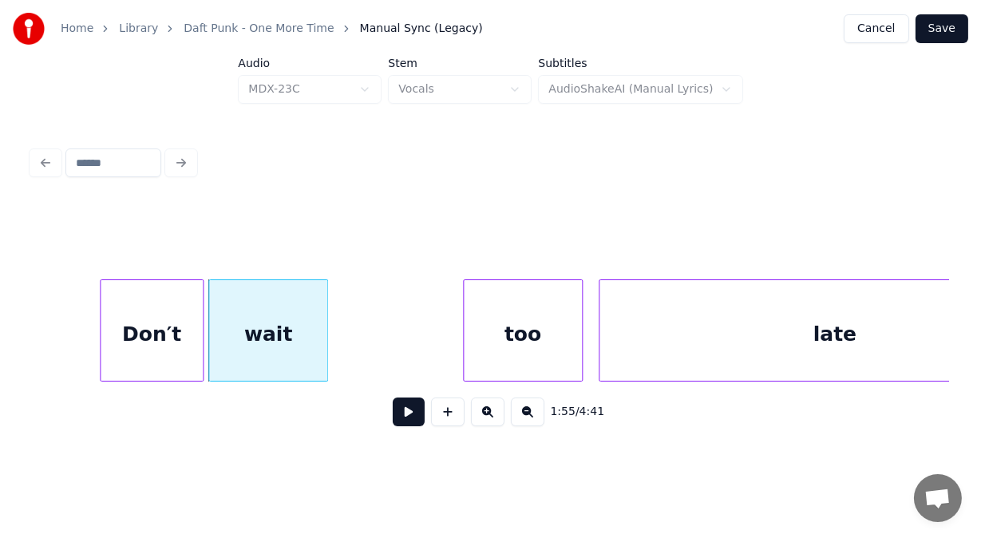
click at [201, 300] on div at bounding box center [200, 330] width 5 height 101
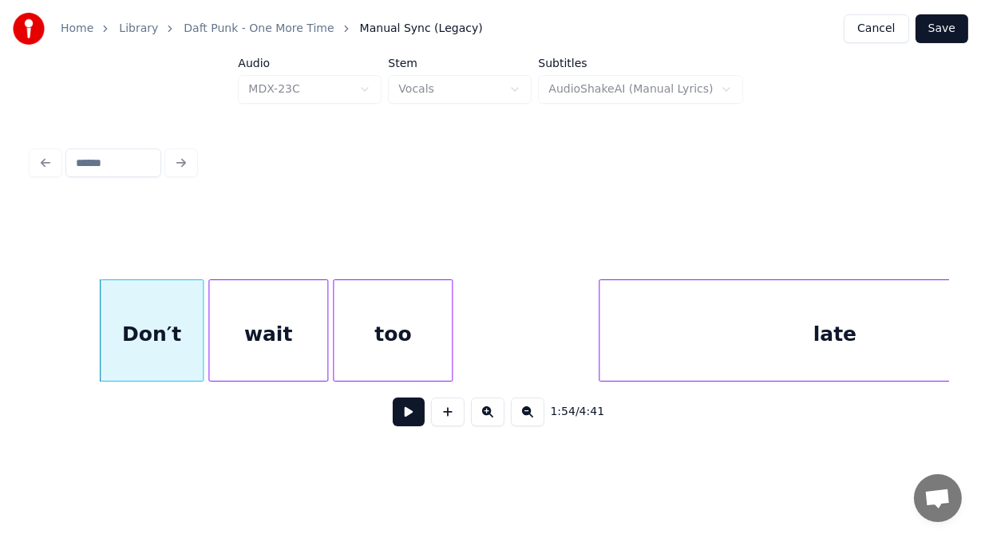
click at [354, 345] on div "too" at bounding box center [393, 334] width 118 height 109
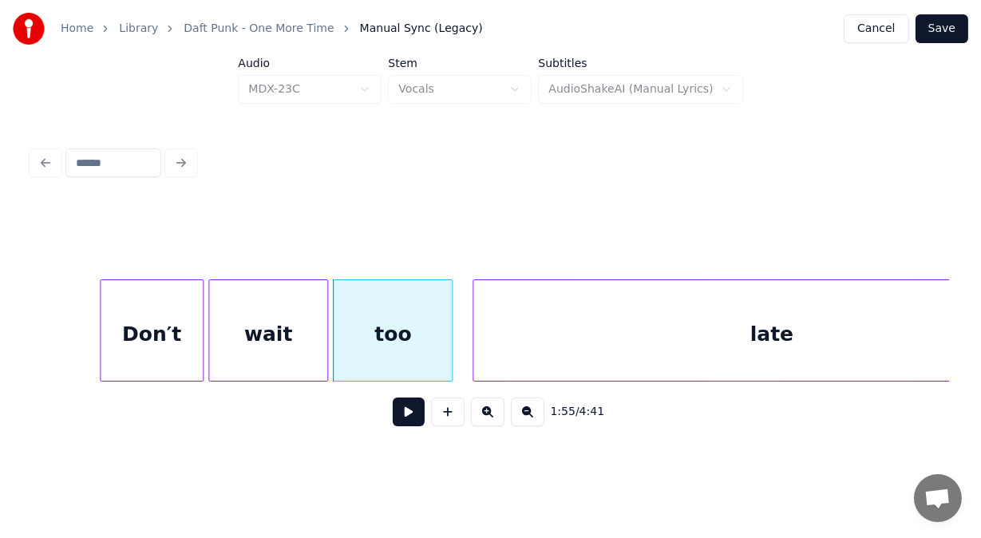
click at [473, 316] on div at bounding box center [475, 330] width 5 height 101
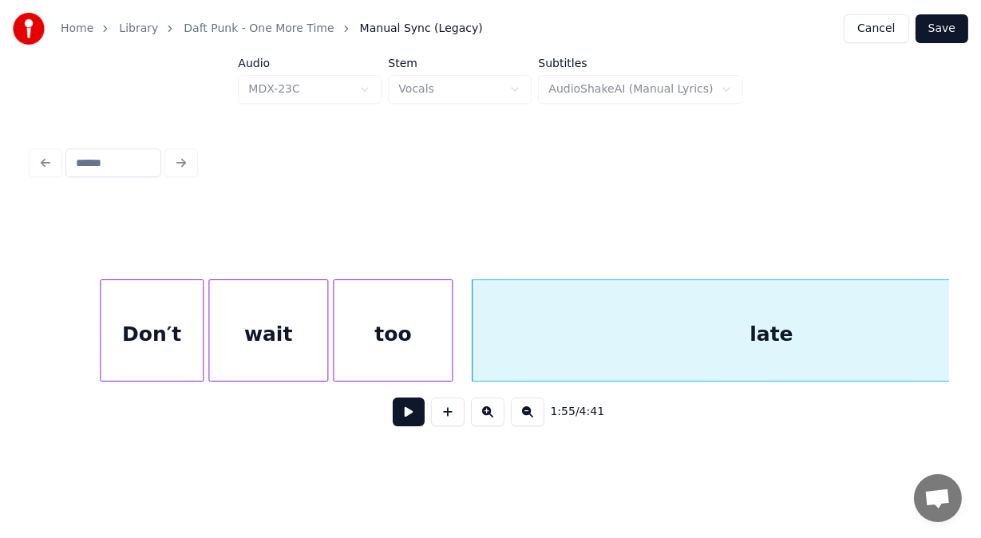
click at [399, 414] on button at bounding box center [409, 411] width 32 height 29
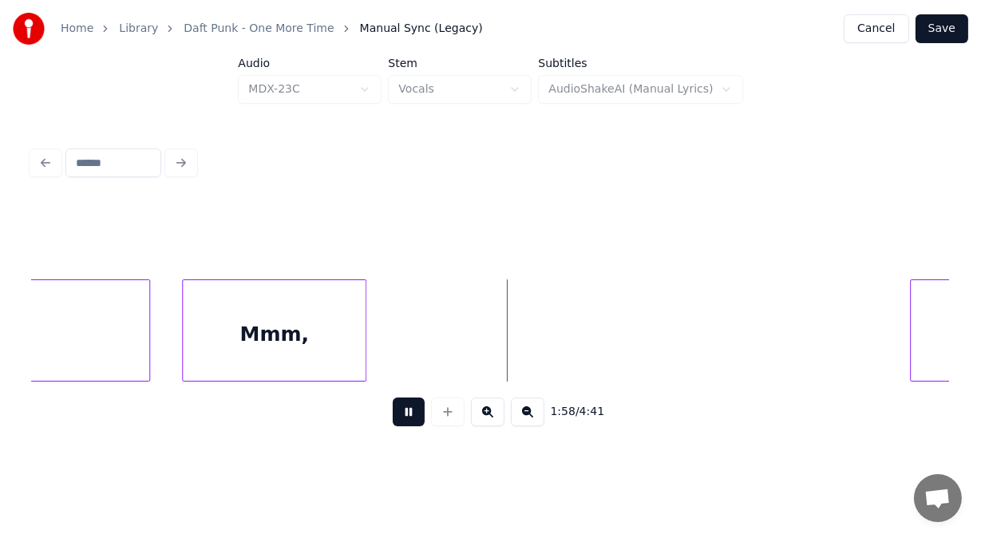
click at [399, 414] on button at bounding box center [409, 411] width 32 height 29
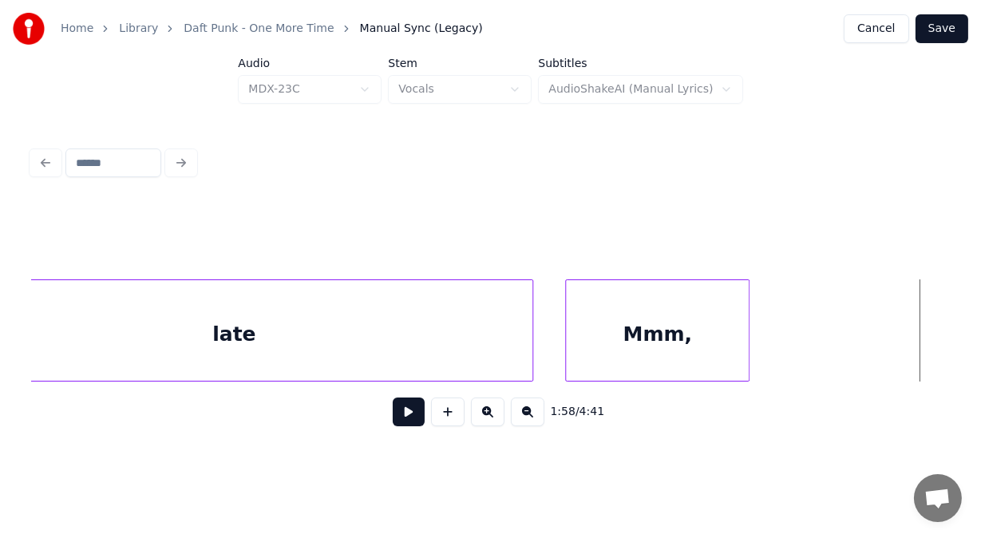
scroll to position [0, 46347]
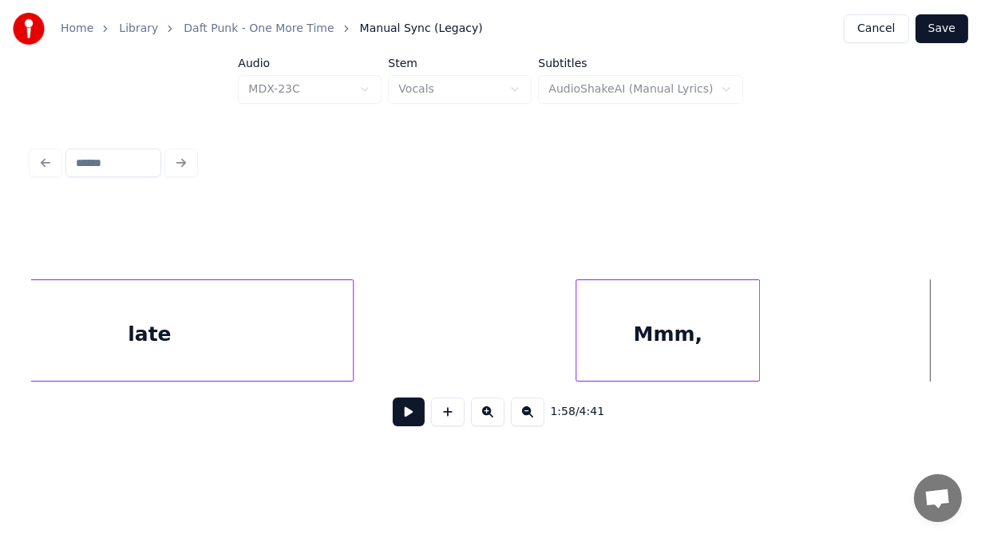
click at [353, 323] on div at bounding box center [350, 330] width 5 height 101
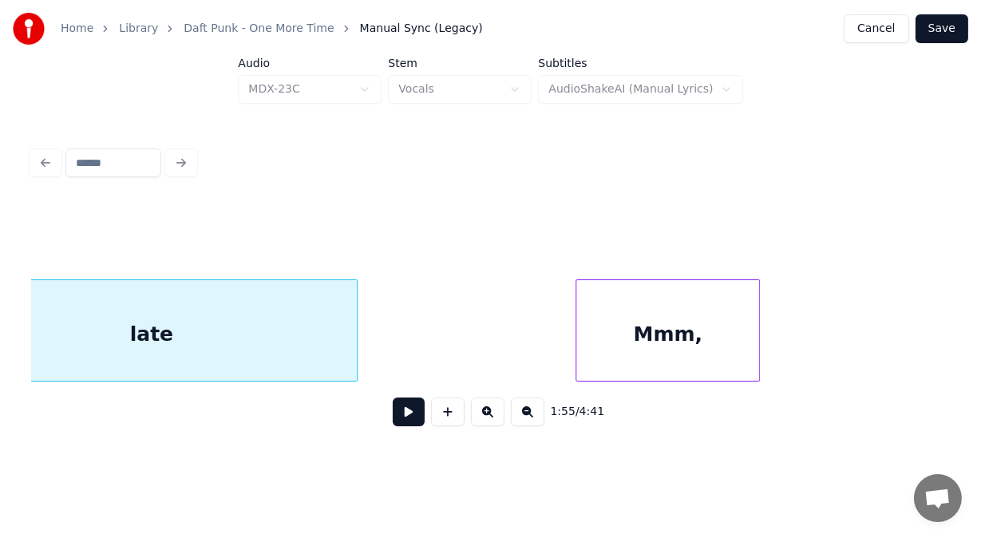
scroll to position [0, 46260]
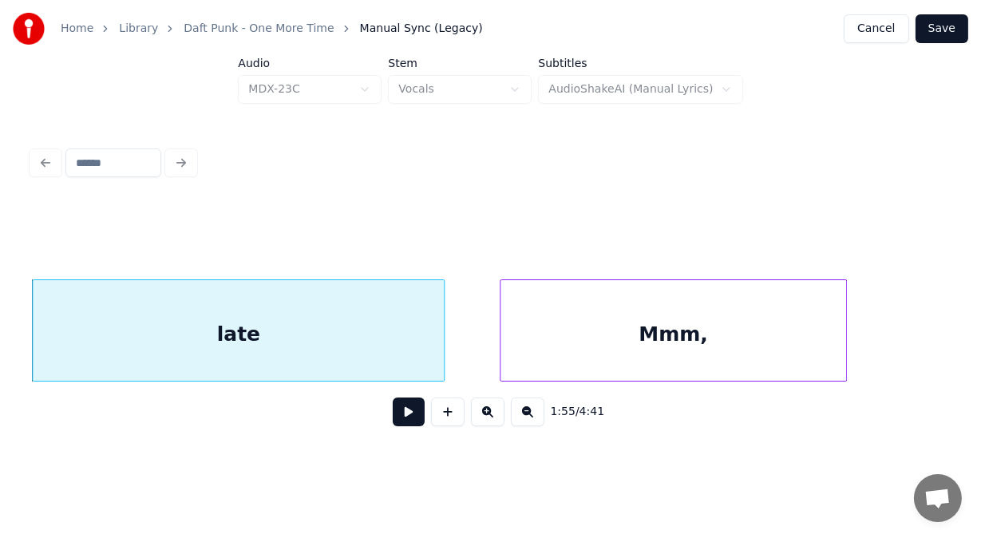
click at [500, 330] on div at bounding box center [502, 330] width 5 height 101
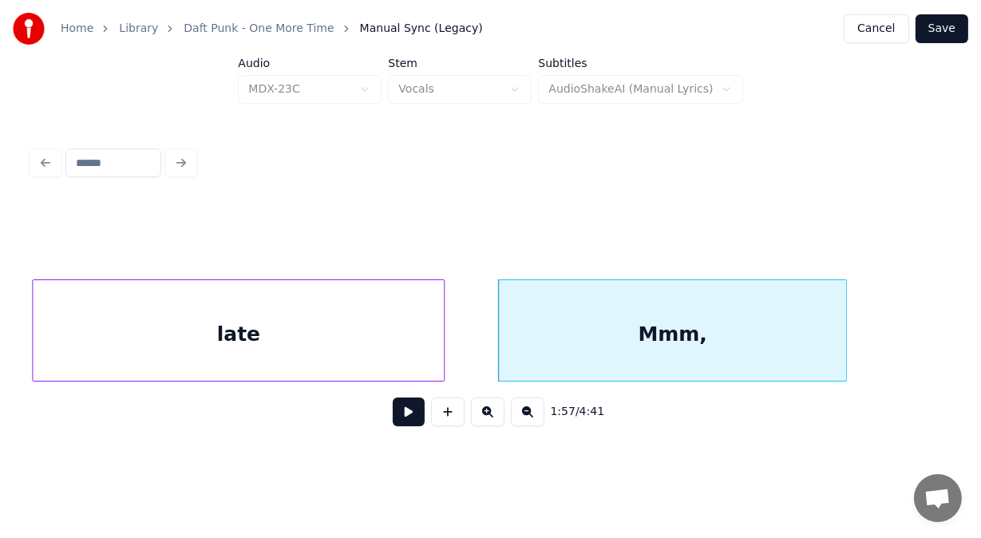
click at [393, 422] on button at bounding box center [409, 411] width 32 height 29
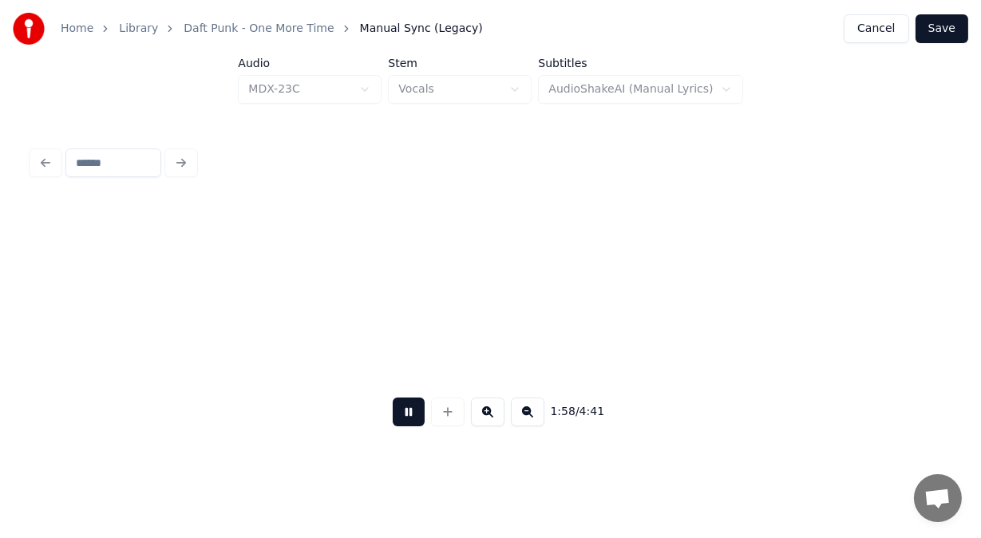
scroll to position [0, 47181]
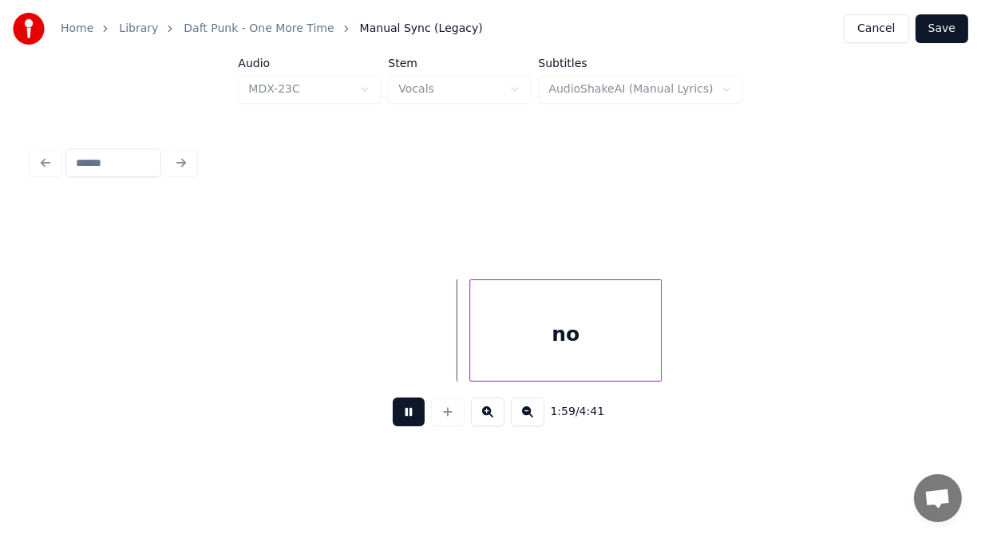
click at [393, 422] on button at bounding box center [409, 411] width 32 height 29
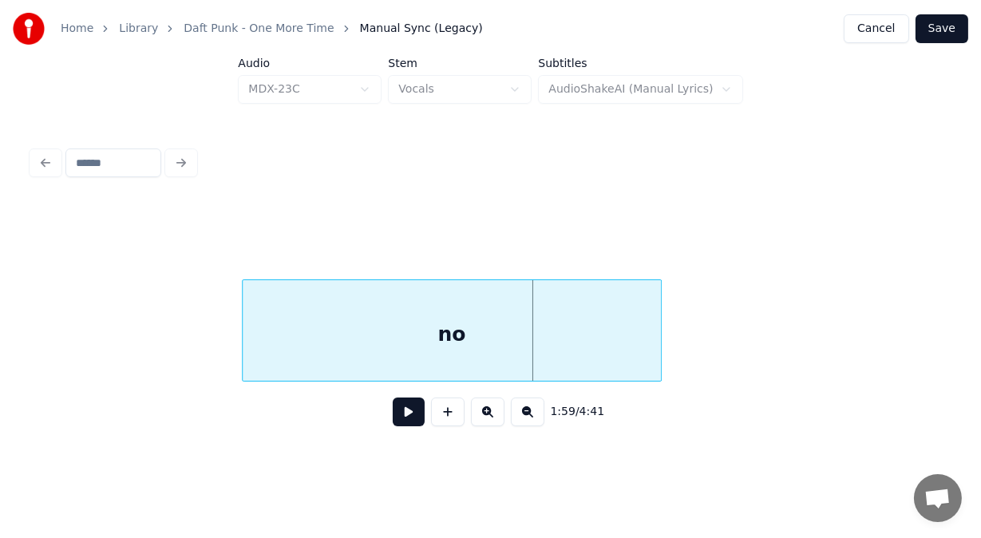
click at [243, 352] on div at bounding box center [245, 330] width 5 height 101
click at [403, 413] on button at bounding box center [409, 411] width 32 height 29
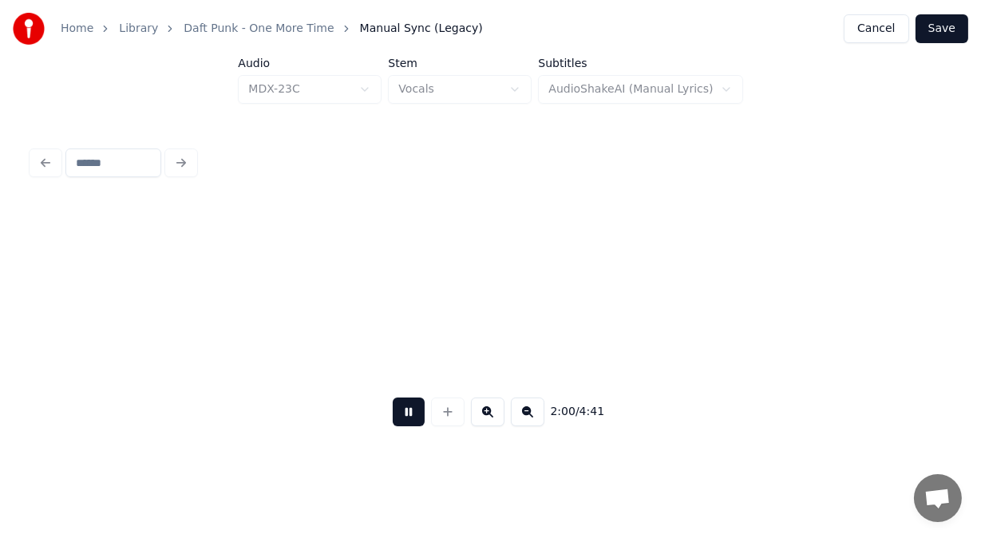
scroll to position [0, 48098]
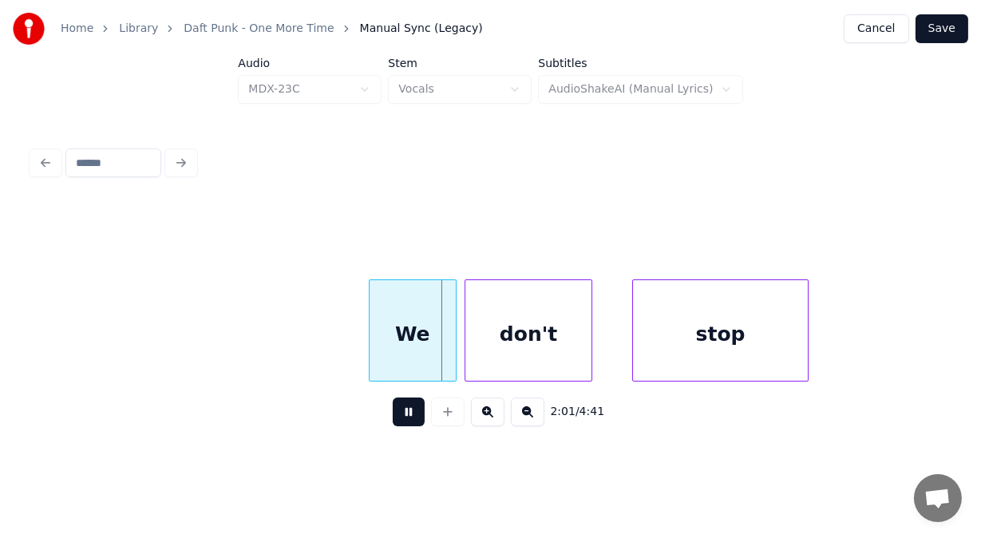
click at [403, 413] on button at bounding box center [409, 411] width 32 height 29
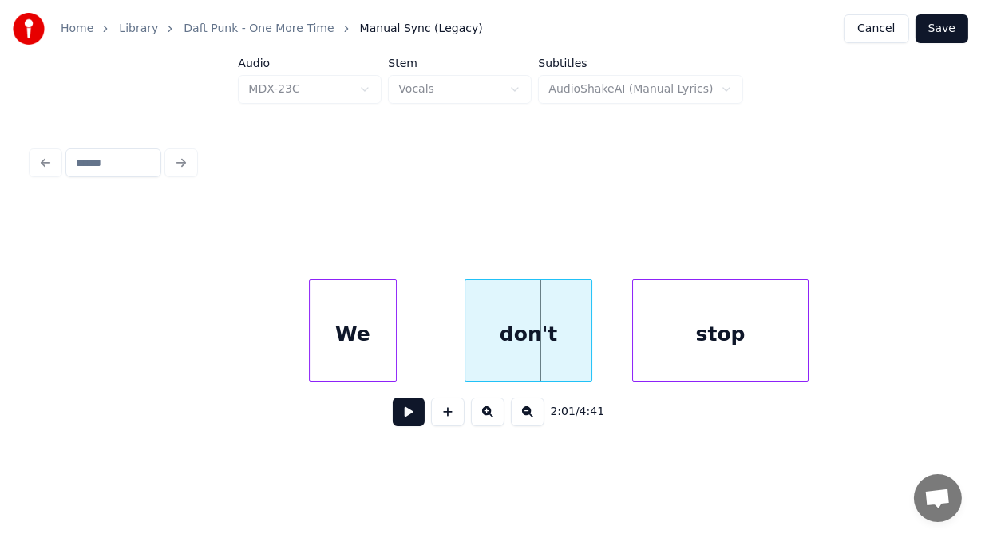
click at [330, 338] on div "We" at bounding box center [353, 334] width 86 height 109
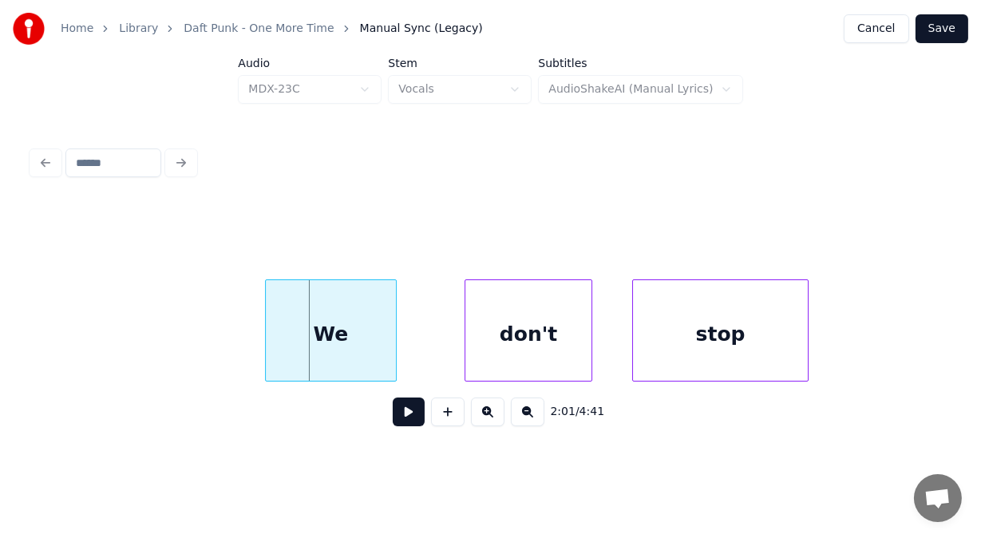
click at [266, 313] on div at bounding box center [268, 330] width 5 height 101
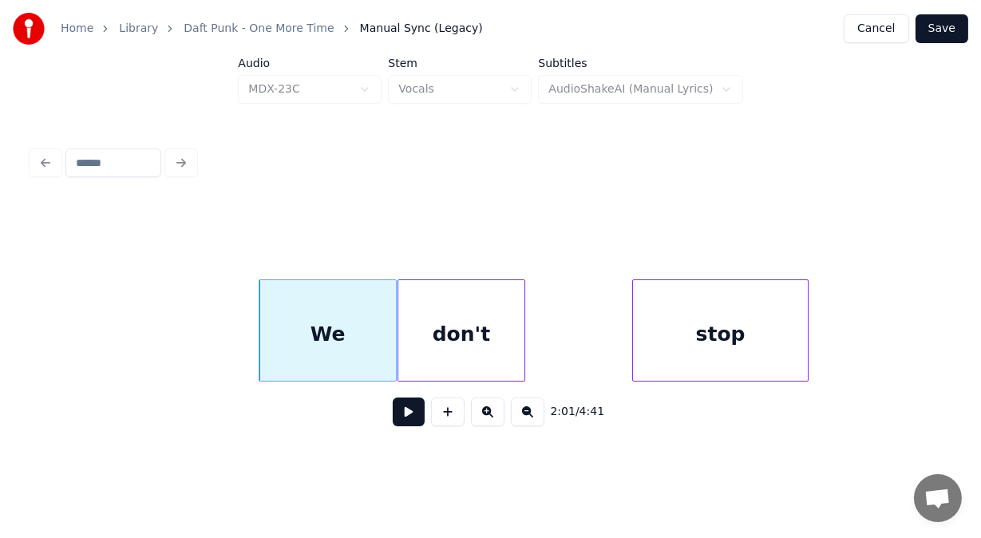
click at [516, 331] on div "don't" at bounding box center [461, 334] width 126 height 109
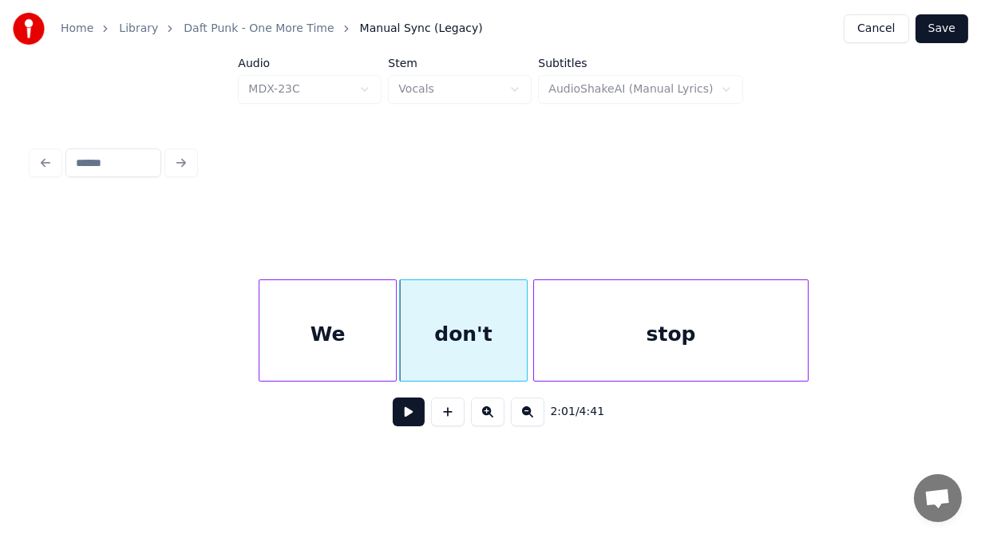
click at [536, 310] on div at bounding box center [536, 330] width 5 height 101
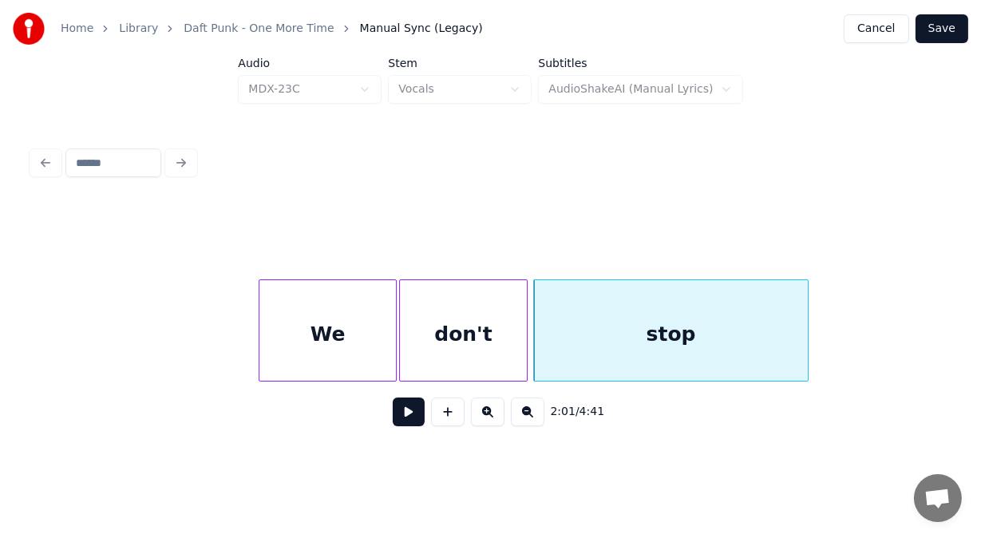
click at [404, 410] on button at bounding box center [409, 411] width 32 height 29
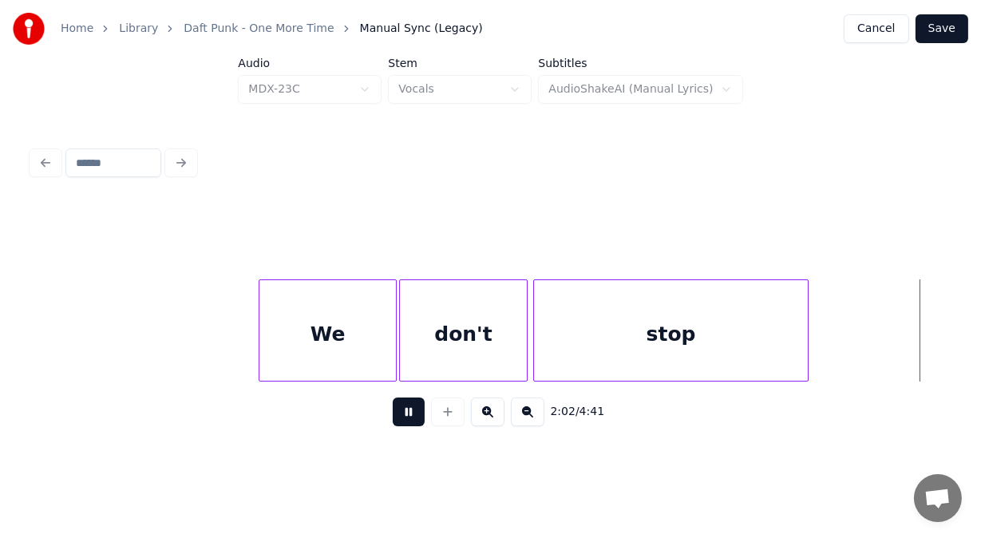
click at [404, 410] on button at bounding box center [409, 411] width 32 height 29
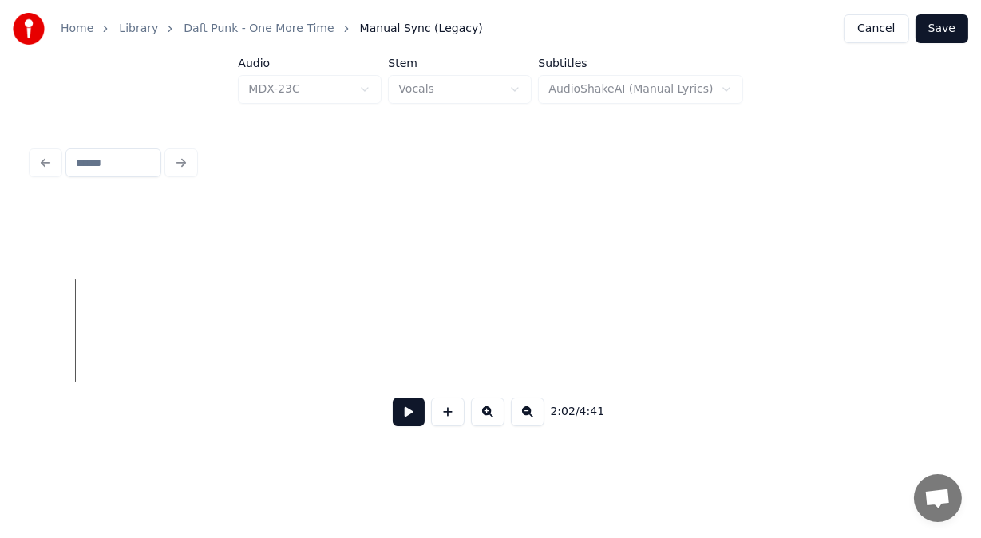
click at [409, 413] on button at bounding box center [409, 411] width 32 height 29
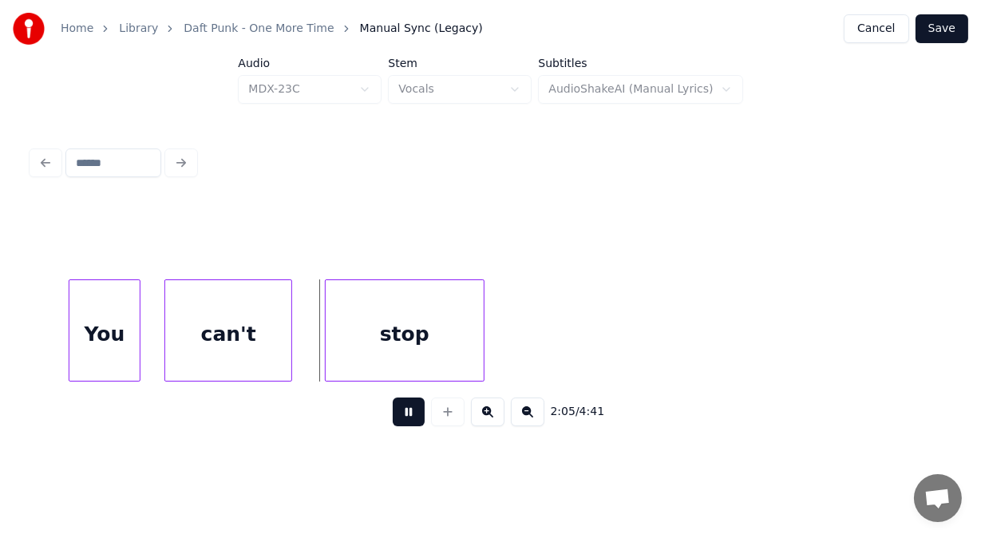
click at [409, 413] on button at bounding box center [409, 411] width 32 height 29
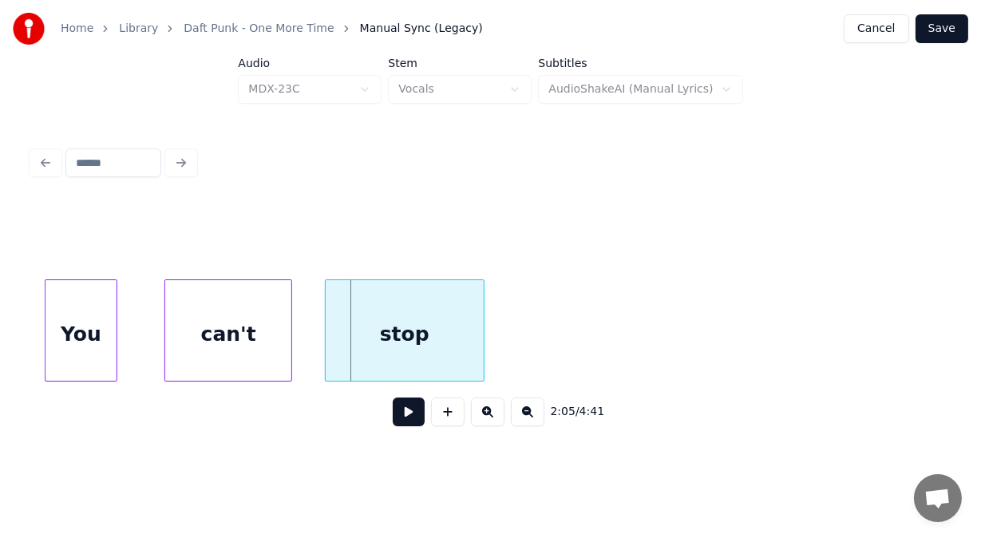
click at [80, 350] on div "You" at bounding box center [80, 334] width 70 height 109
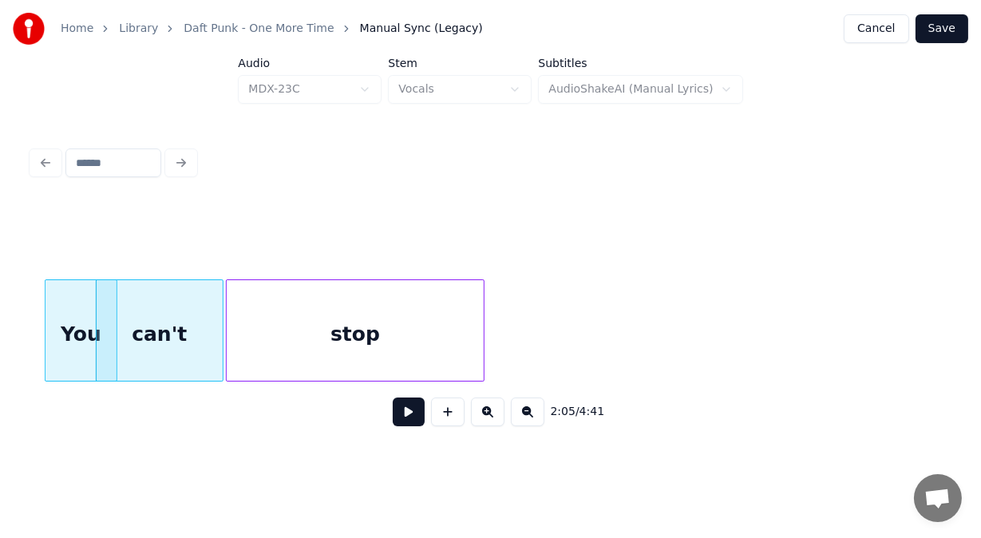
click at [227, 329] on div at bounding box center [229, 330] width 5 height 101
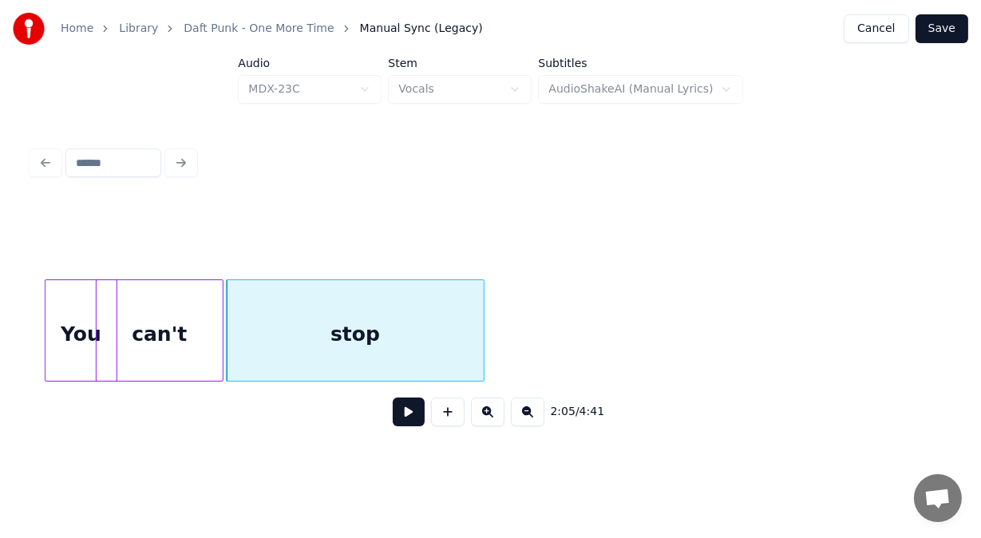
click at [394, 414] on button at bounding box center [409, 411] width 32 height 29
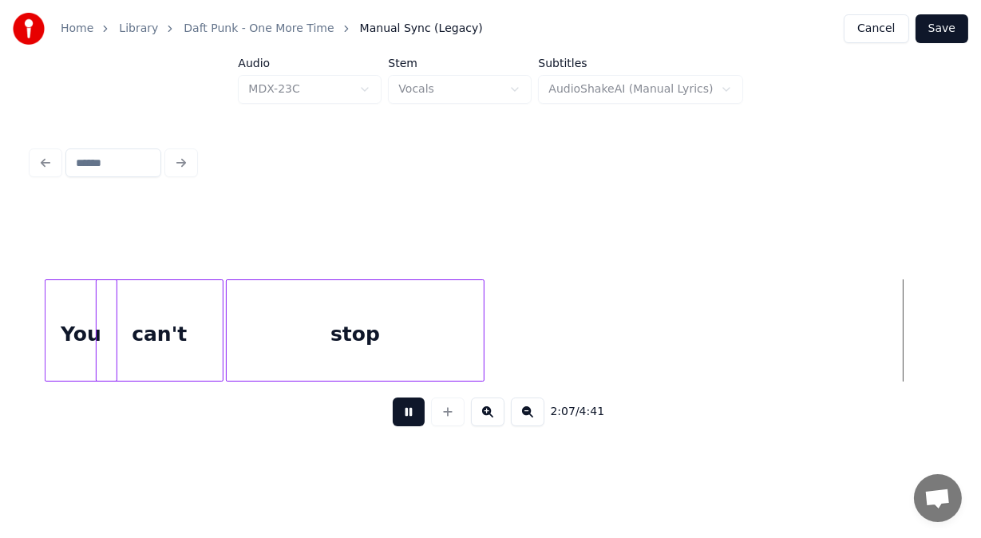
scroll to position [0, 50854]
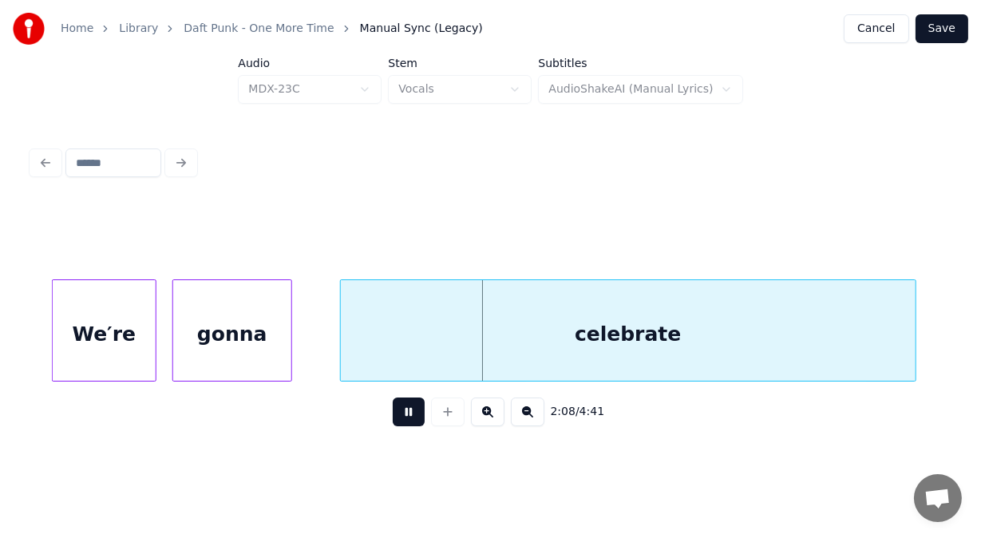
click at [394, 414] on button at bounding box center [409, 411] width 32 height 29
click at [131, 328] on div "We′re" at bounding box center [93, 334] width 102 height 109
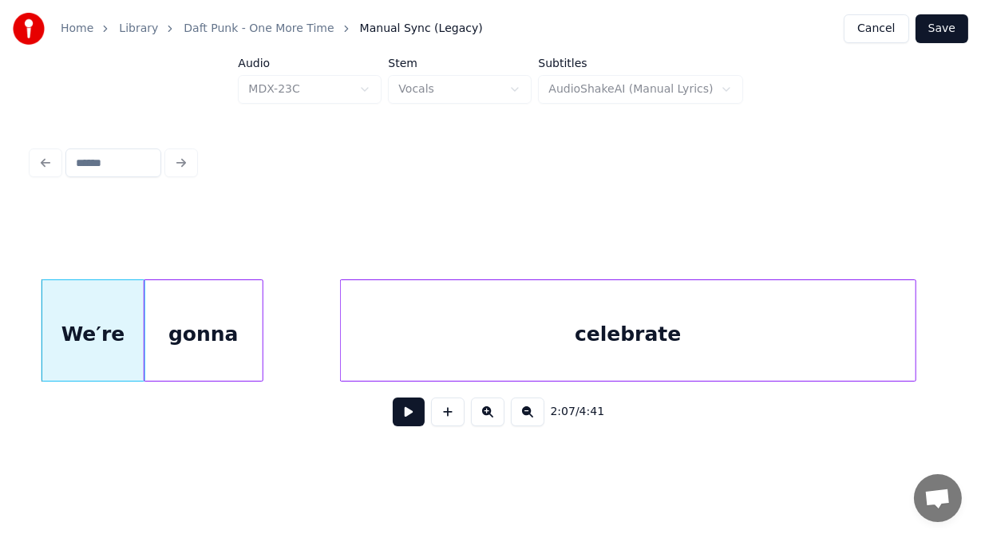
click at [180, 338] on div "gonna" at bounding box center [203, 334] width 118 height 109
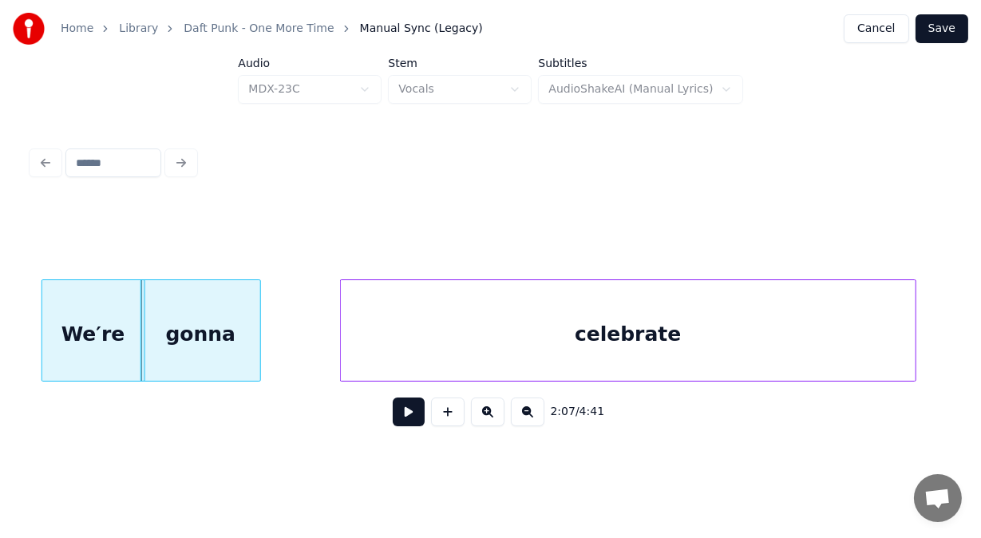
click at [346, 329] on div "celebrate" at bounding box center [628, 334] width 575 height 109
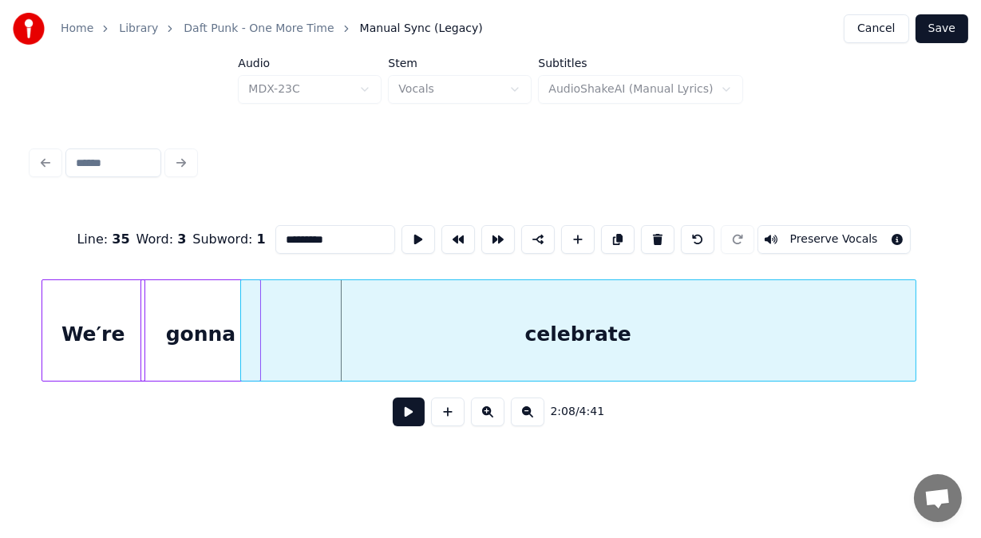
click at [242, 328] on div at bounding box center [243, 330] width 5 height 101
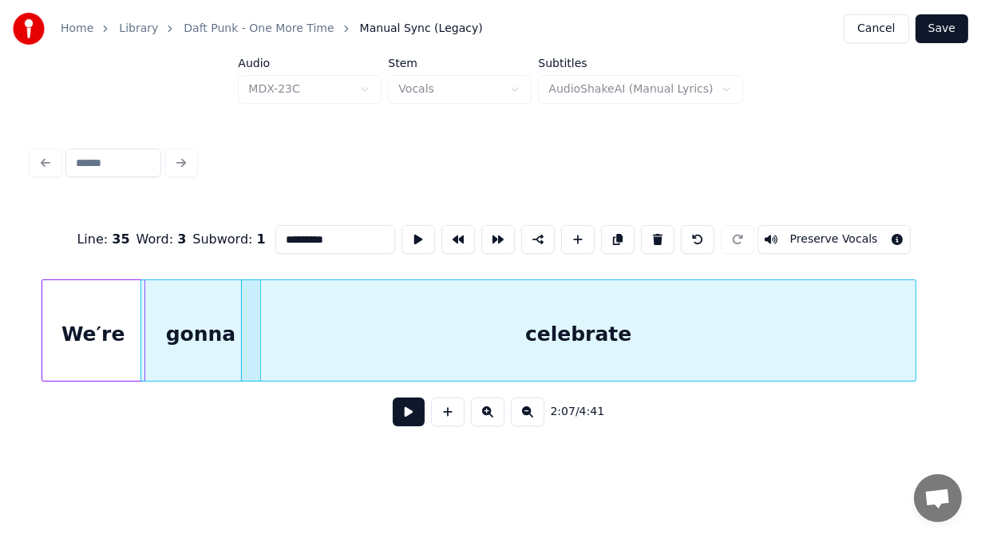
click at [393, 416] on button at bounding box center [409, 411] width 32 height 29
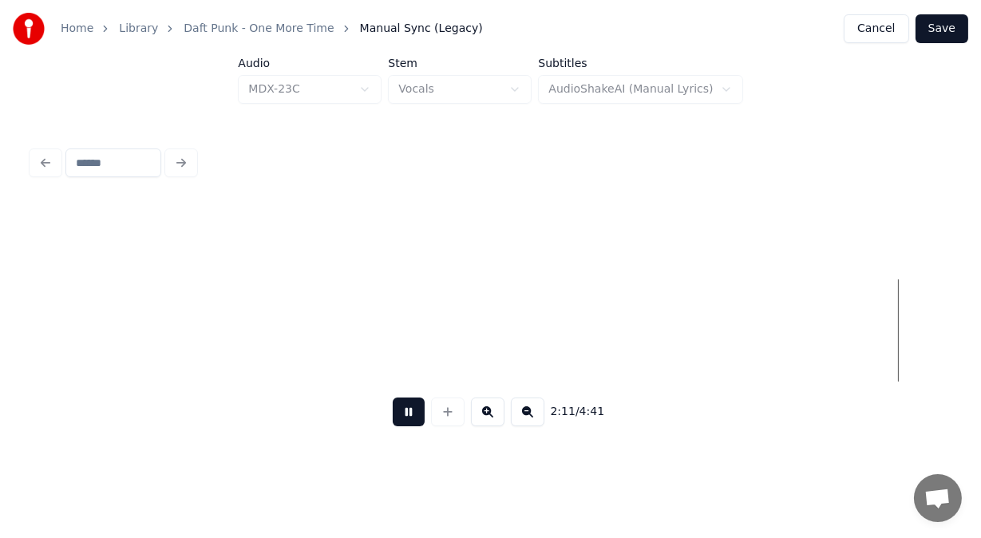
scroll to position [0, 52694]
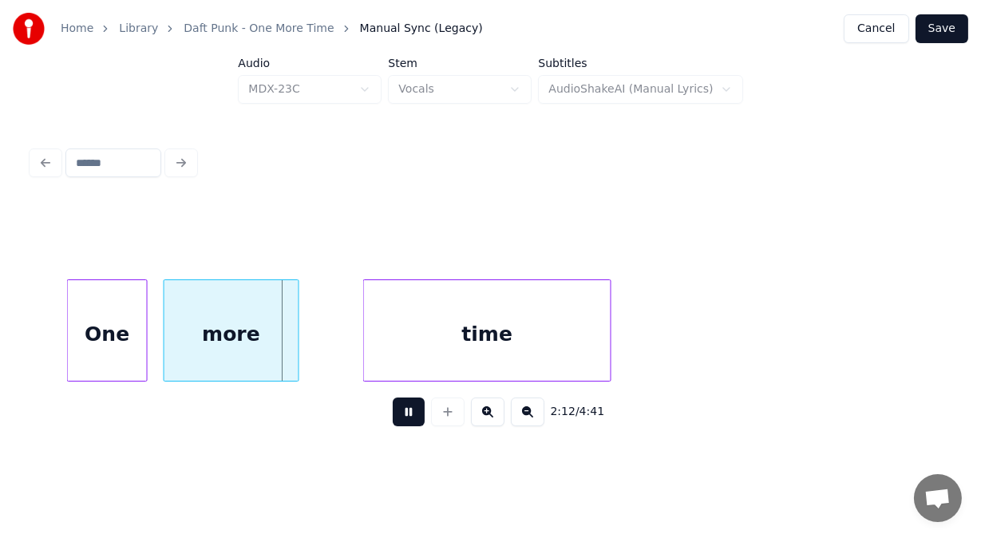
click at [393, 416] on button at bounding box center [409, 411] width 32 height 29
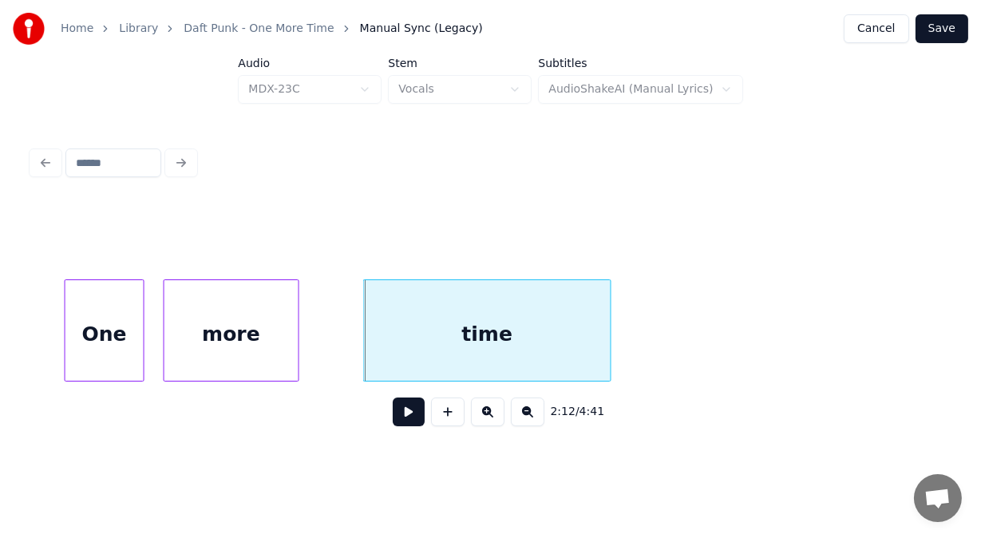
click at [121, 351] on div "One" at bounding box center [104, 334] width 78 height 109
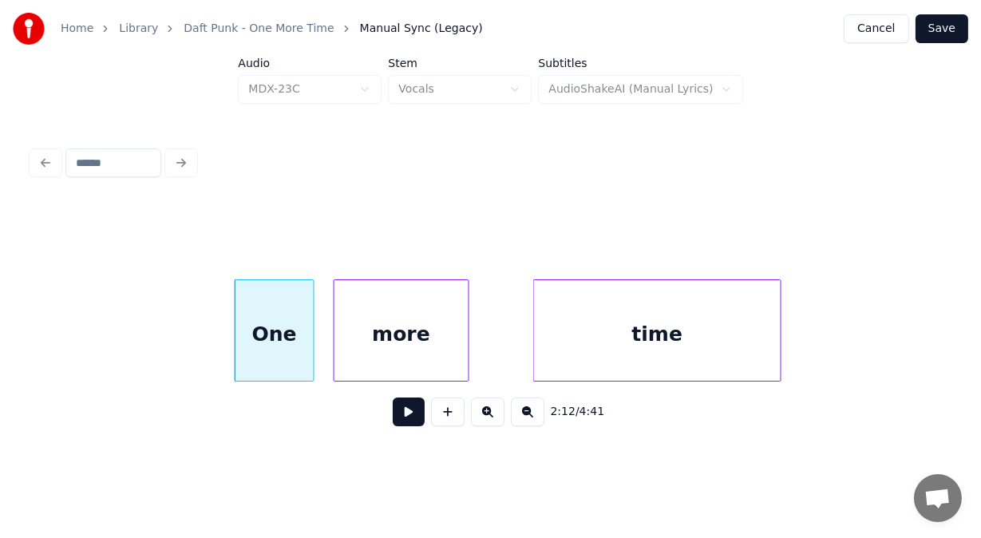
scroll to position [0, 52449]
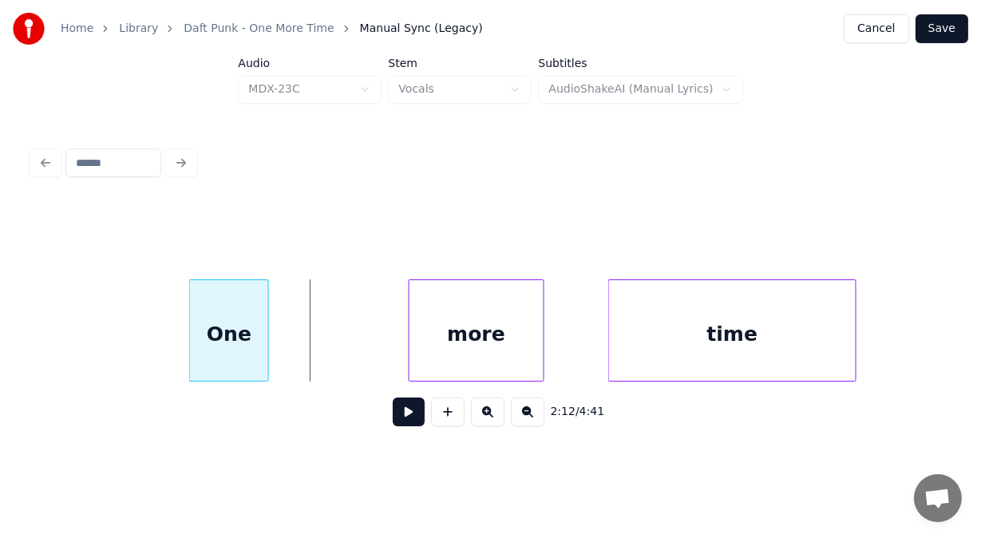
click at [227, 314] on div "One" at bounding box center [229, 334] width 78 height 109
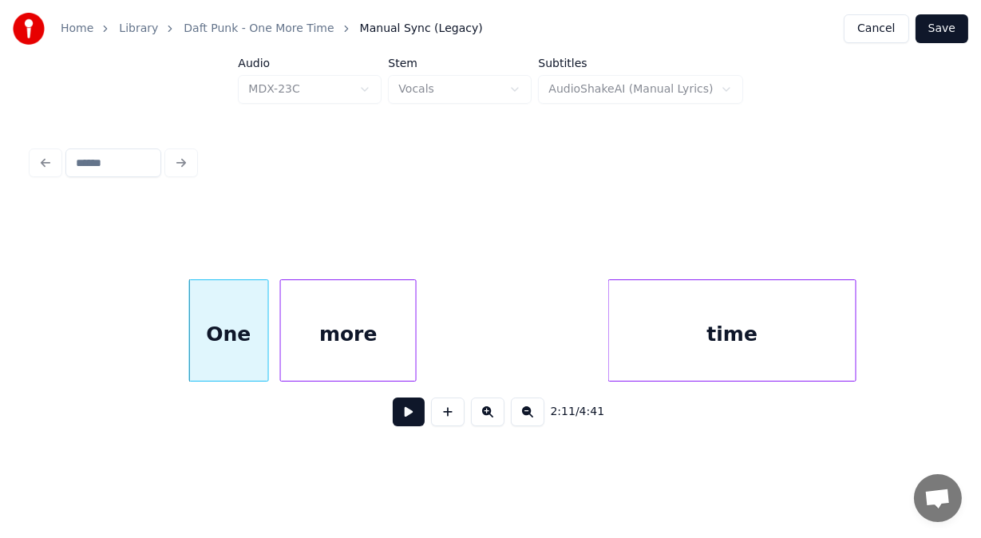
click at [335, 329] on div "more" at bounding box center [348, 334] width 134 height 109
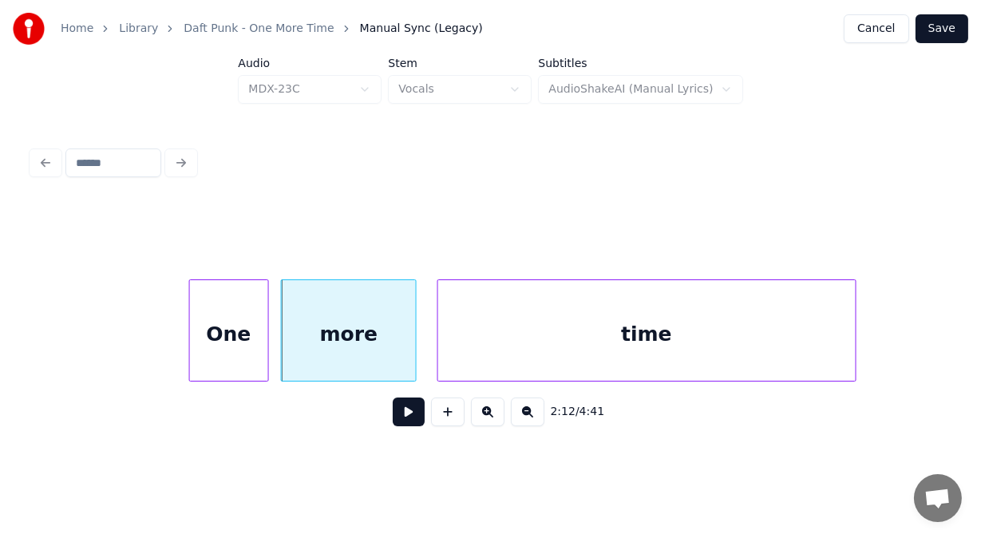
click at [438, 331] on div at bounding box center [440, 330] width 5 height 101
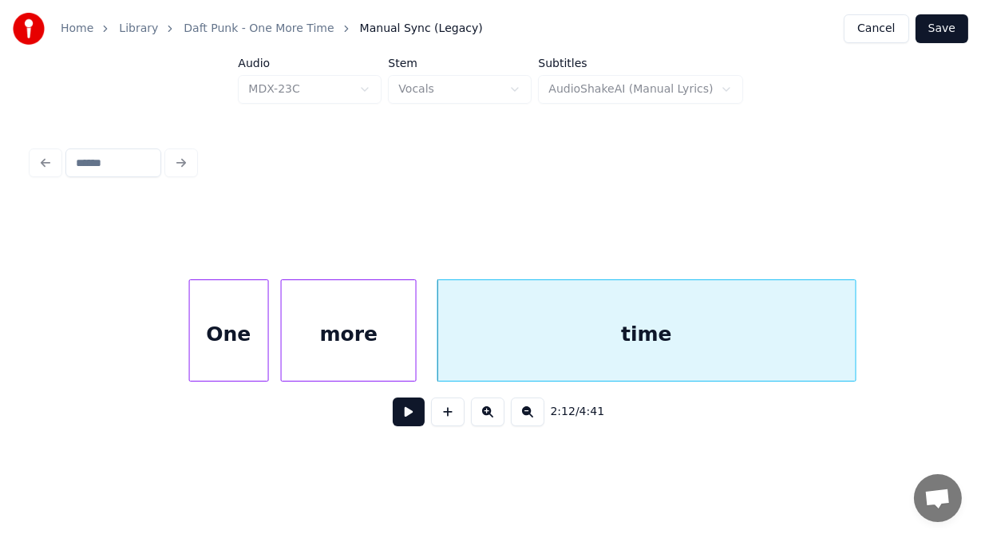
click at [404, 409] on button at bounding box center [409, 411] width 32 height 29
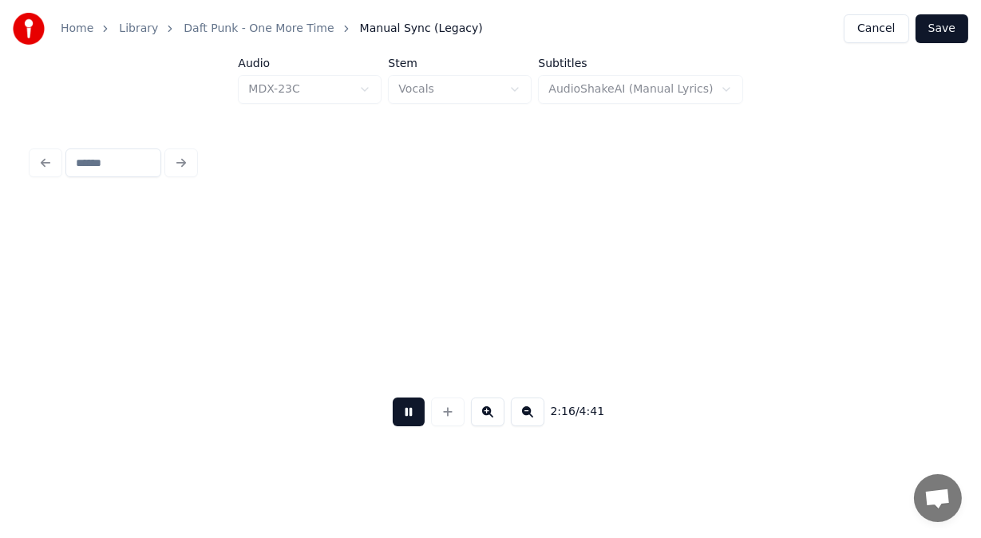
scroll to position [0, 54284]
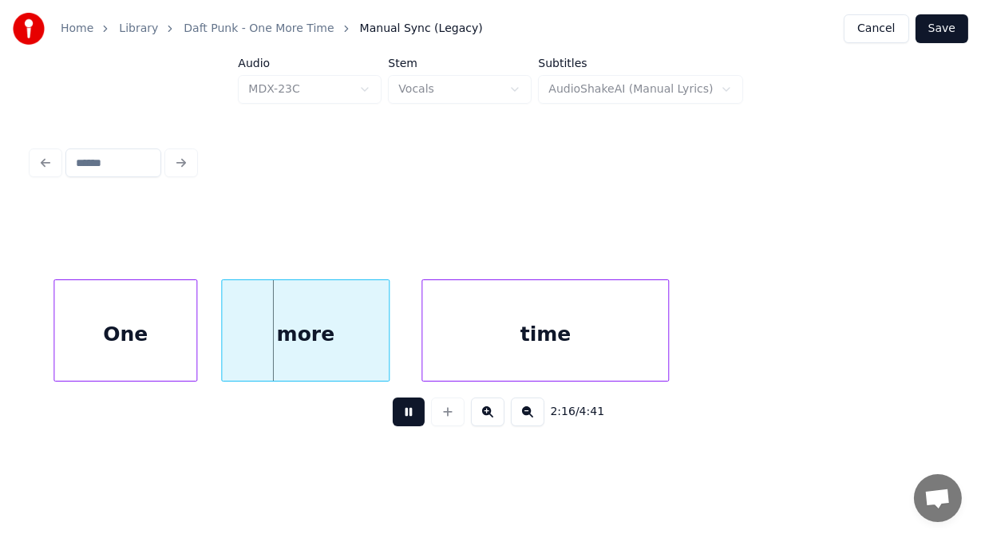
click at [404, 409] on button at bounding box center [409, 411] width 32 height 29
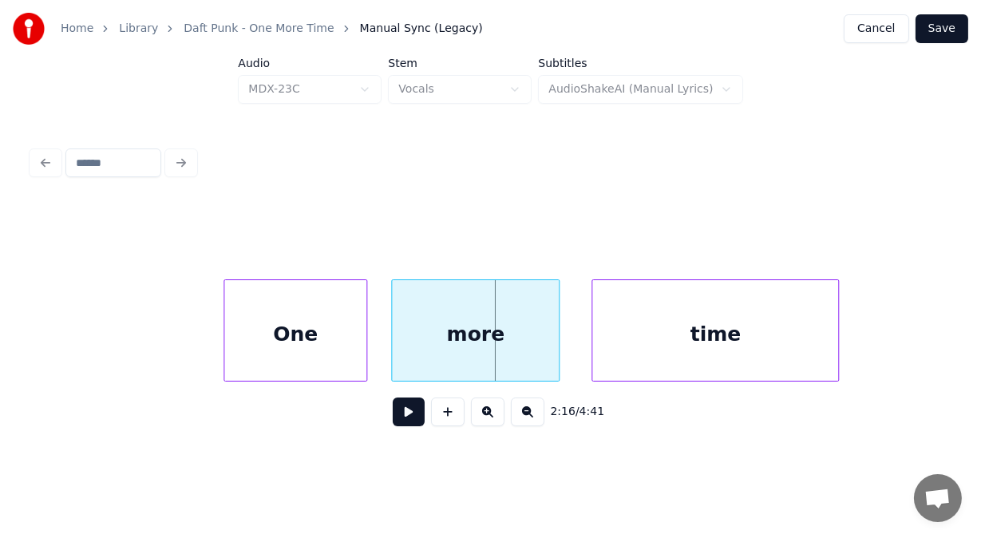
scroll to position [0, 54050]
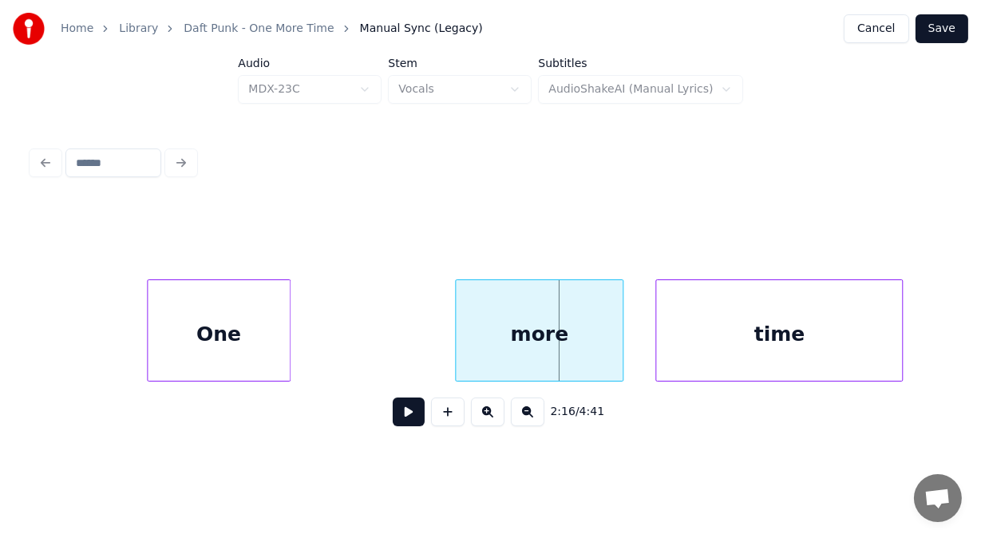
click at [162, 331] on div "One" at bounding box center [219, 334] width 142 height 109
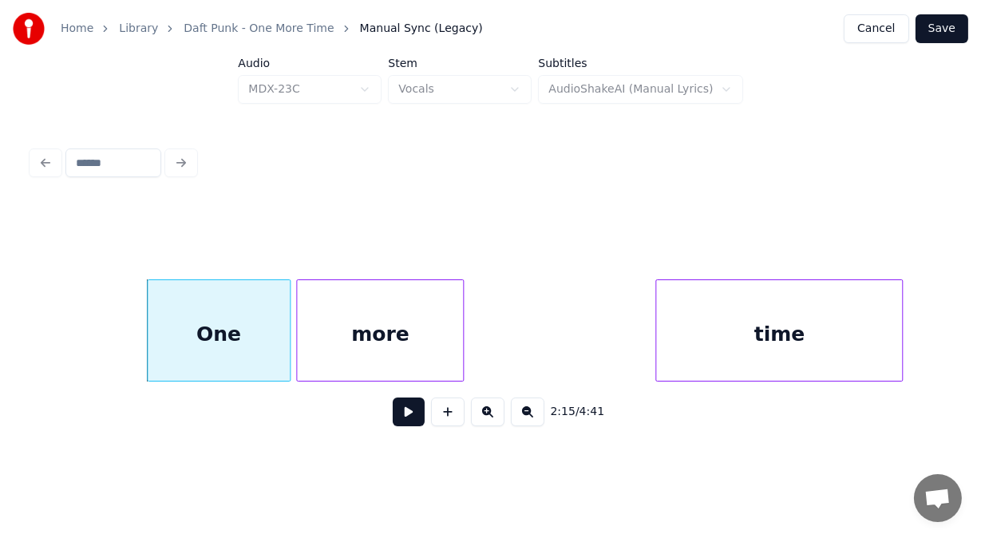
click at [343, 318] on div "more" at bounding box center [380, 334] width 166 height 109
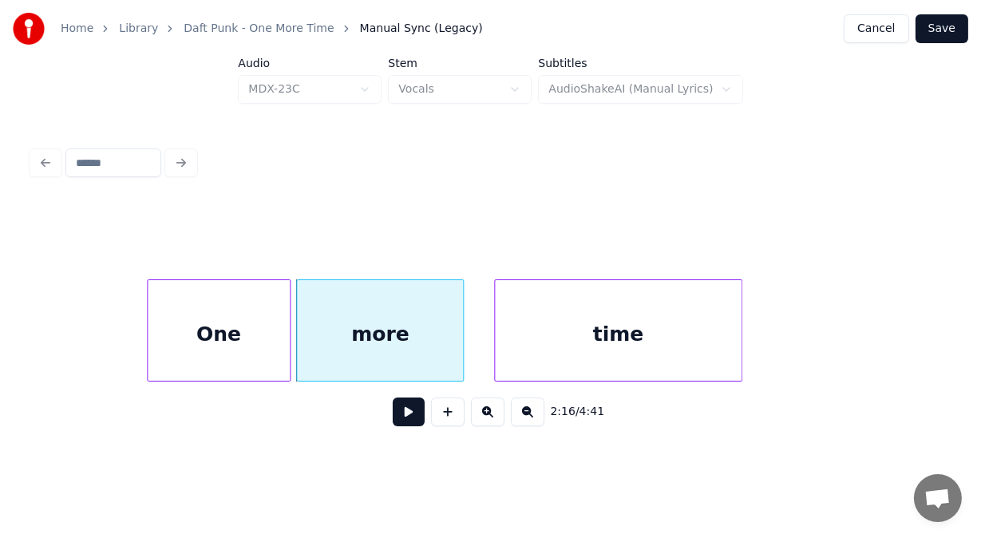
click at [537, 322] on div "time" at bounding box center [618, 334] width 247 height 109
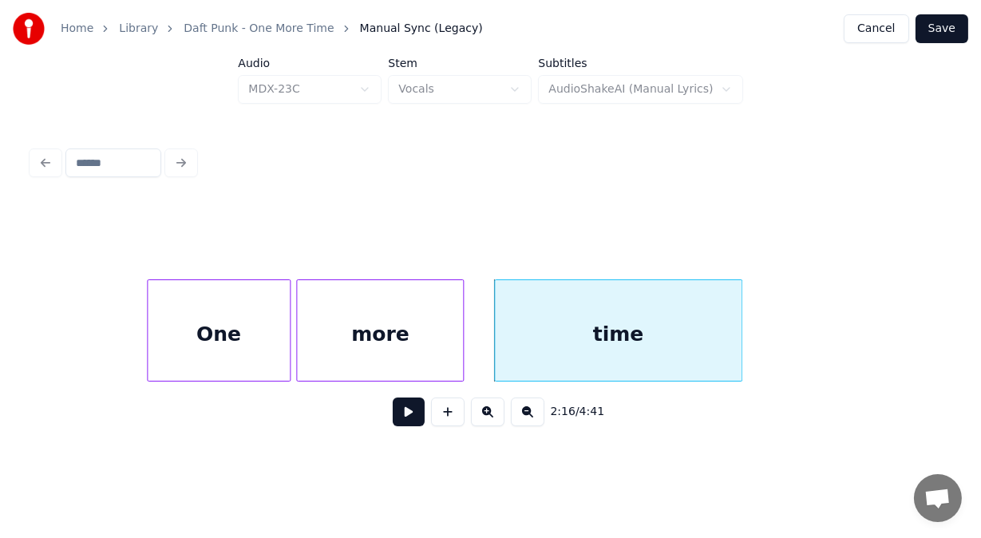
click at [394, 418] on button at bounding box center [409, 411] width 32 height 29
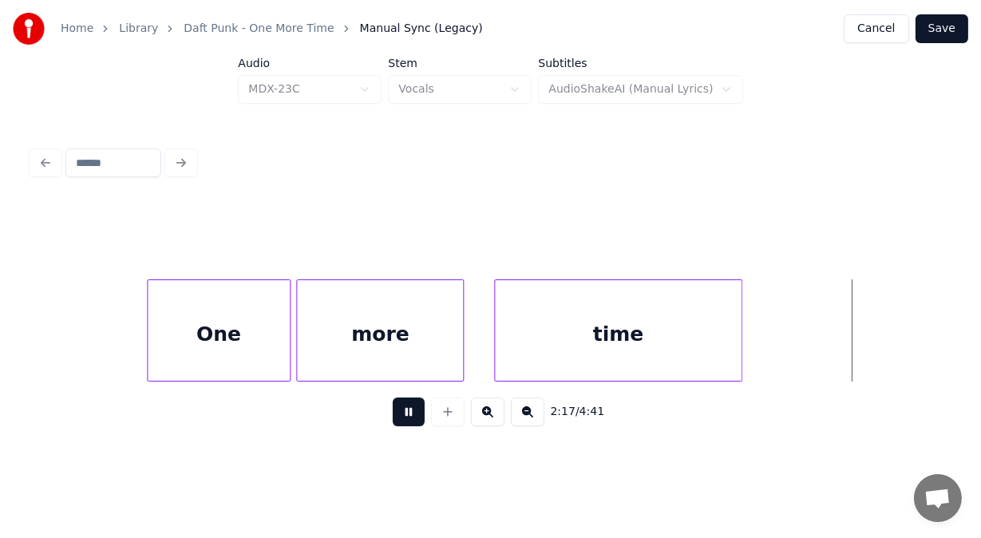
click at [394, 418] on button at bounding box center [409, 411] width 32 height 29
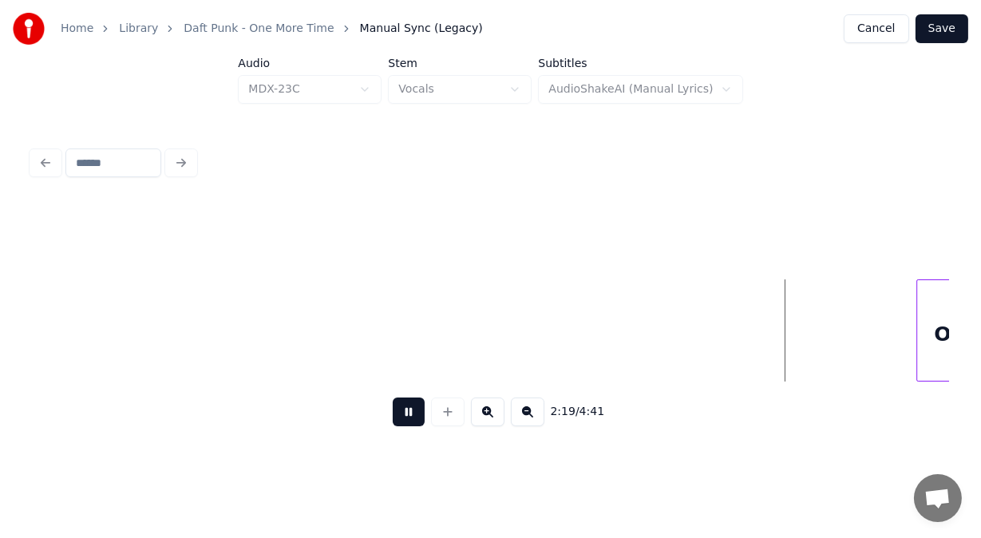
click at [394, 418] on button at bounding box center [409, 411] width 32 height 29
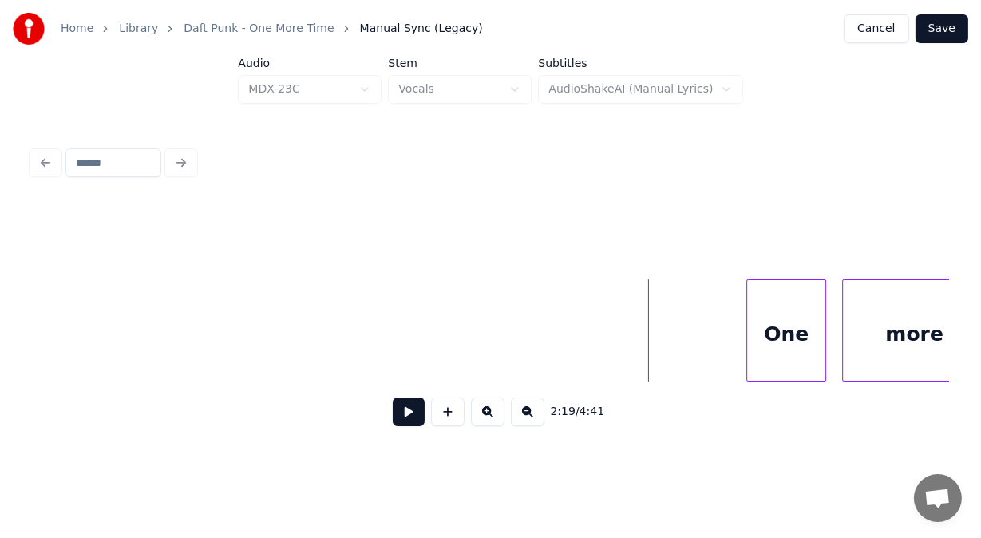
scroll to position [0, 55271]
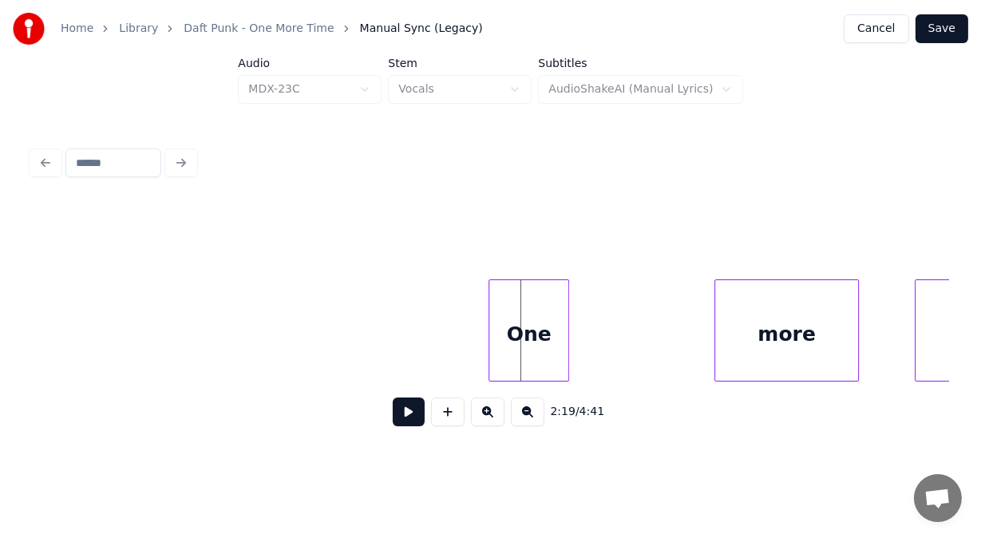
click at [511, 317] on div "One" at bounding box center [528, 334] width 78 height 109
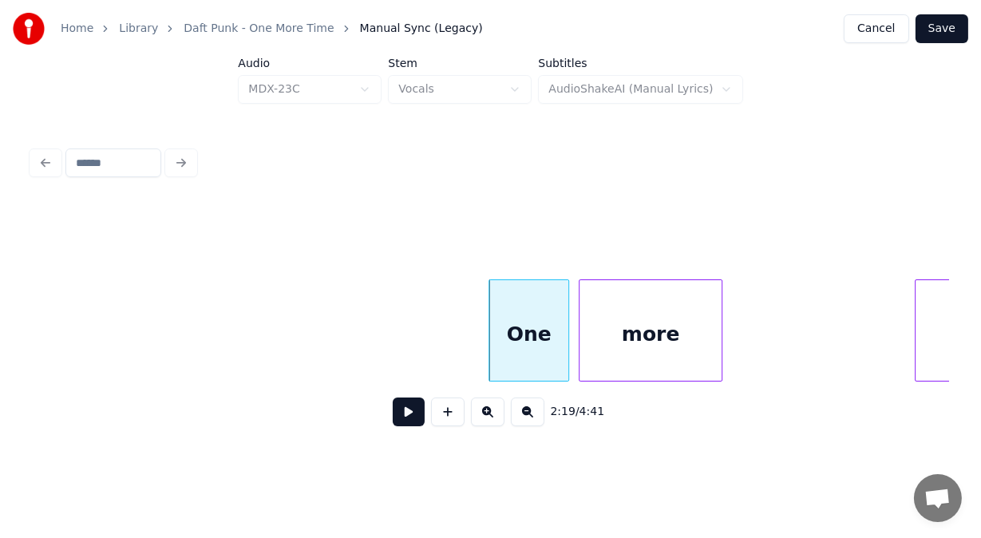
click at [651, 280] on div "more" at bounding box center [650, 334] width 142 height 109
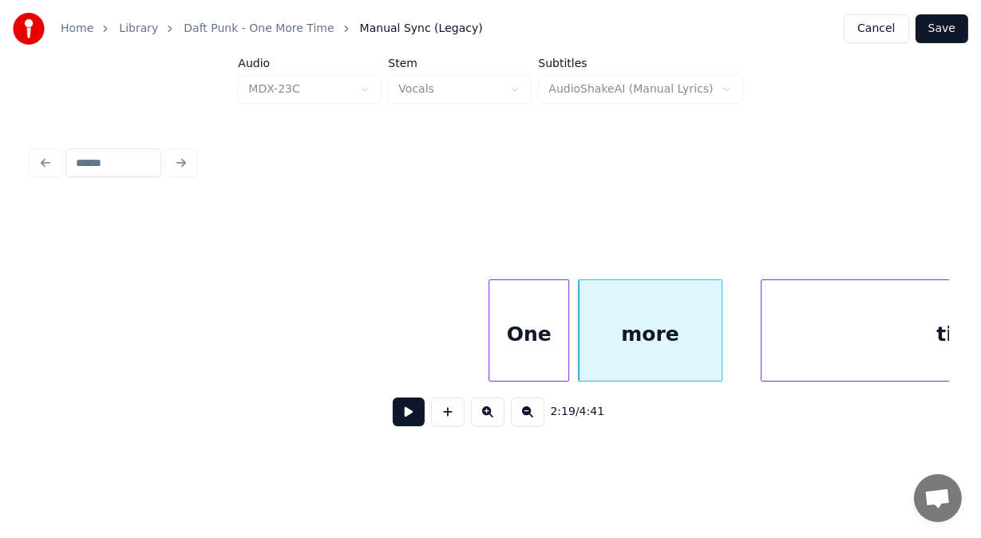
click at [764, 306] on div at bounding box center [763, 330] width 5 height 101
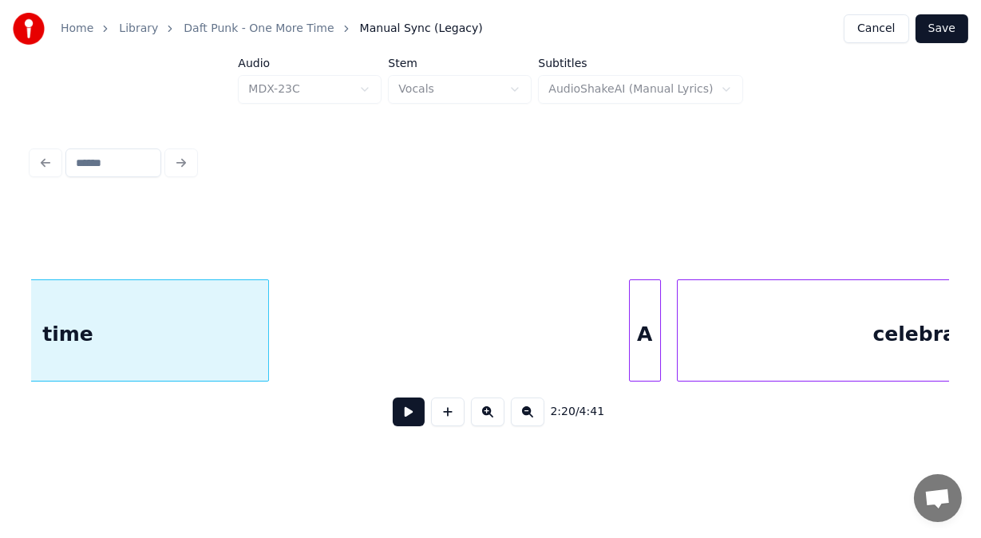
scroll to position [0, 56260]
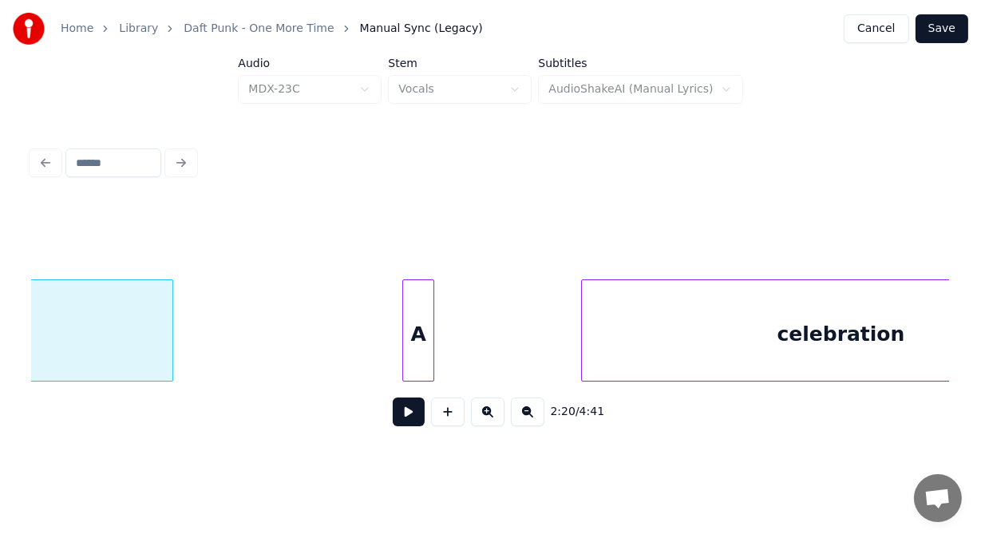
click at [420, 323] on div "A" at bounding box center [418, 334] width 30 height 109
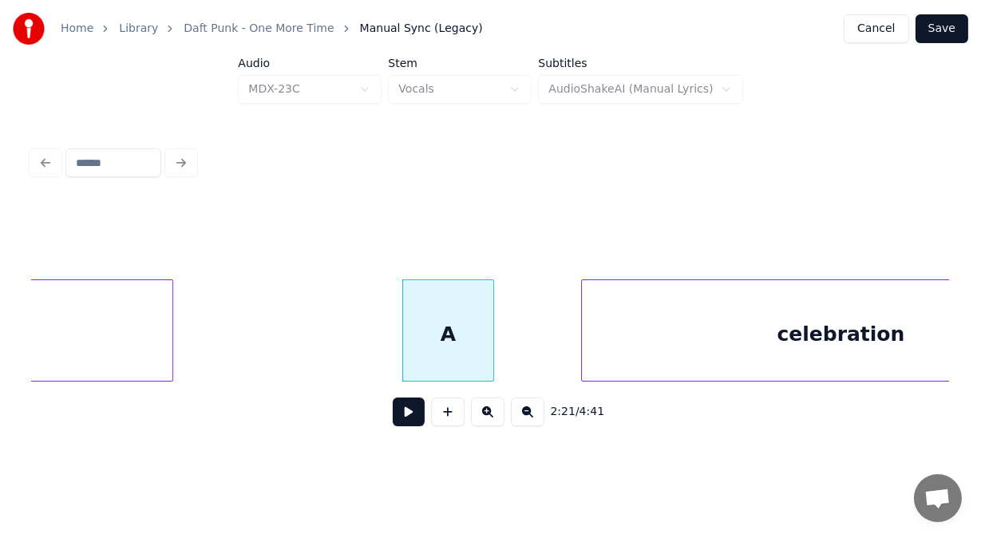
click at [489, 331] on div at bounding box center [490, 330] width 5 height 101
click at [502, 312] on div at bounding box center [500, 330] width 5 height 101
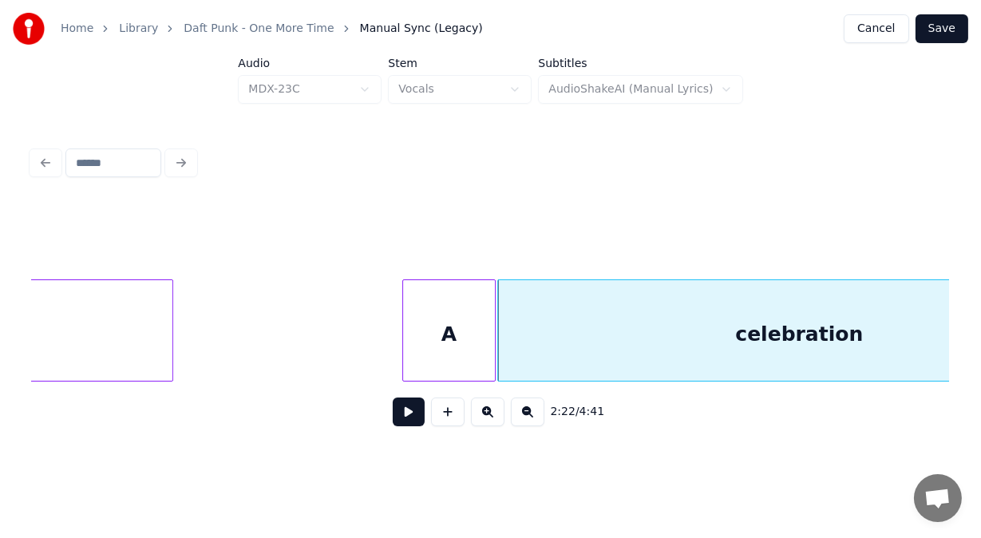
click at [397, 417] on button at bounding box center [409, 411] width 32 height 29
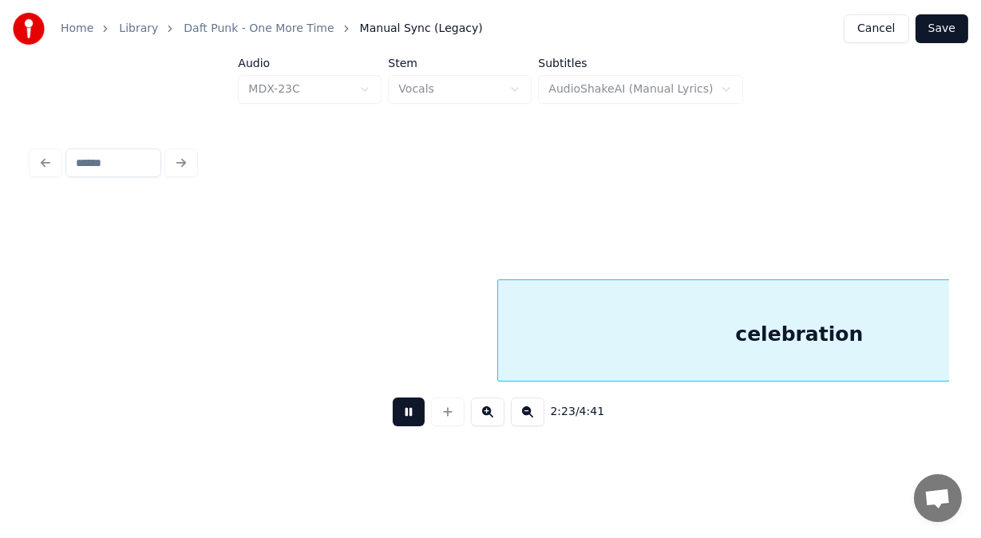
scroll to position [0, 57181]
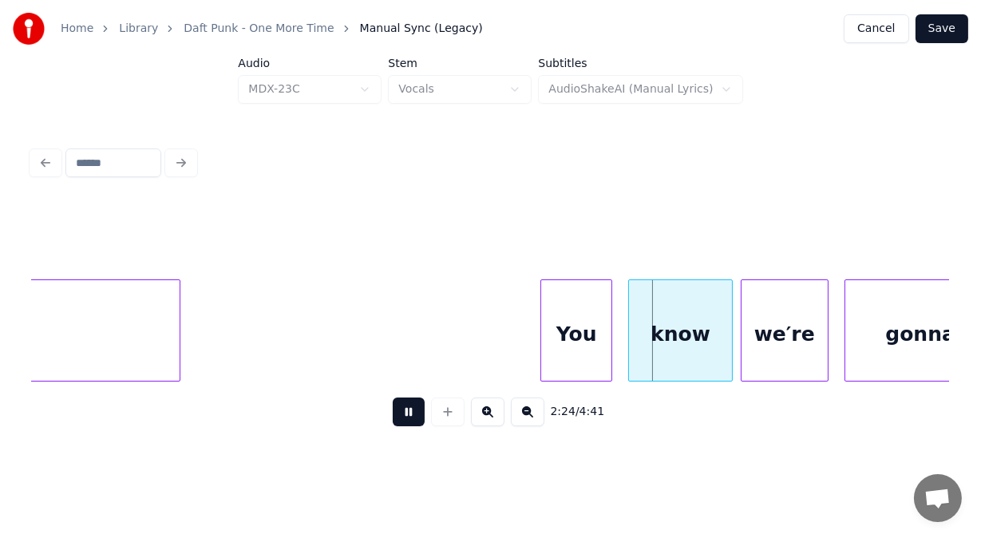
click at [397, 417] on button at bounding box center [409, 411] width 32 height 29
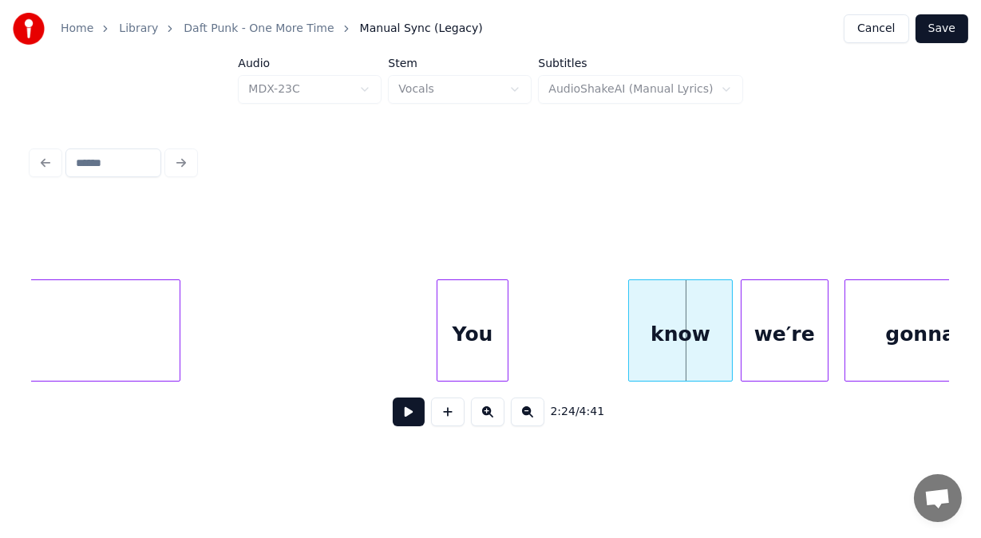
click at [476, 342] on div "You" at bounding box center [472, 334] width 70 height 109
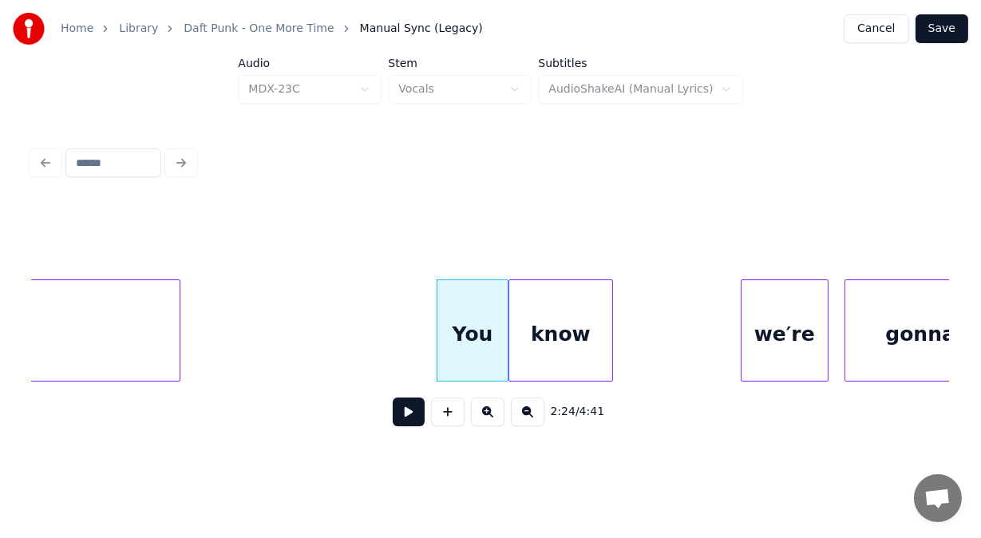
click at [544, 361] on div "know" at bounding box center [560, 334] width 102 height 109
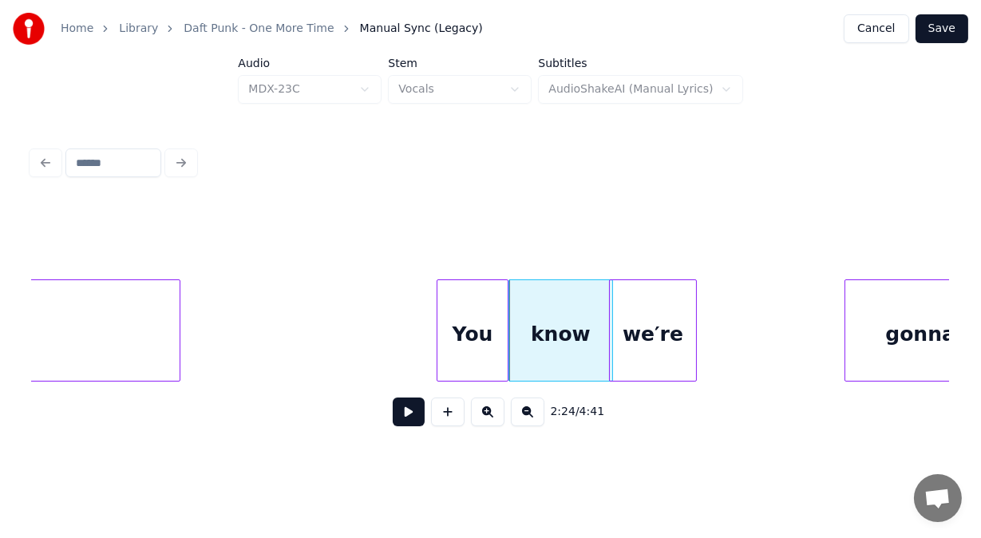
click at [643, 350] on div "we′re" at bounding box center [653, 334] width 86 height 109
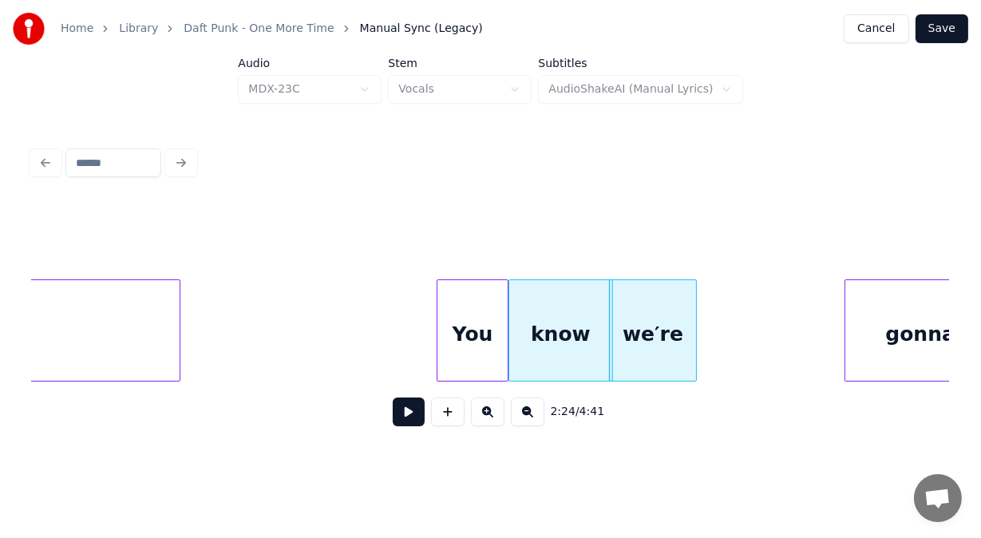
scroll to position [0, 57220]
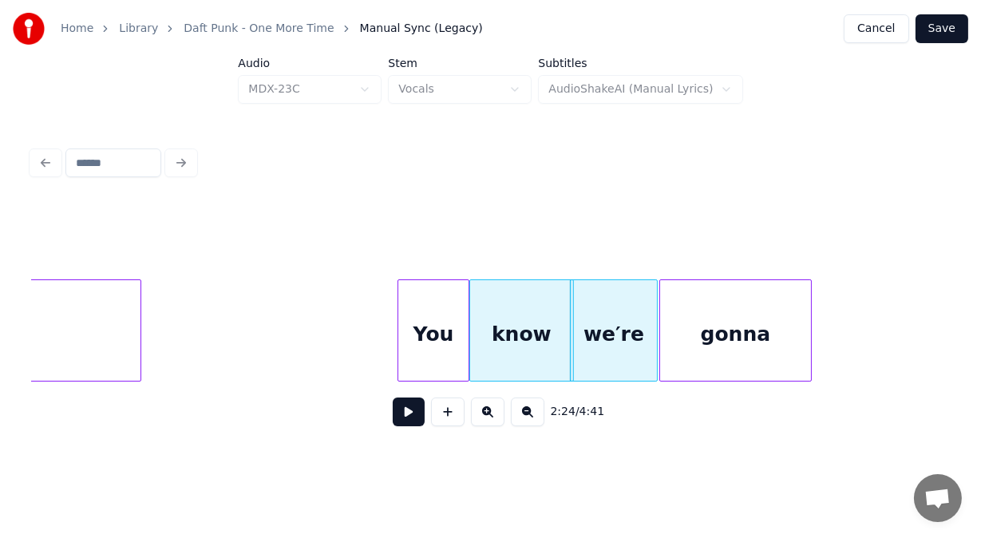
click at [733, 345] on div "gonna" at bounding box center [735, 334] width 151 height 109
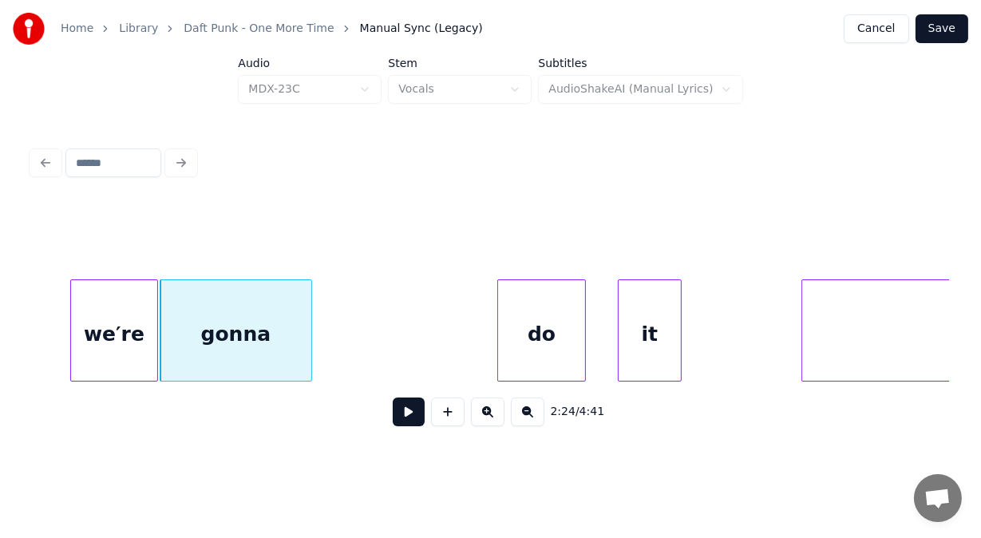
scroll to position [0, 57773]
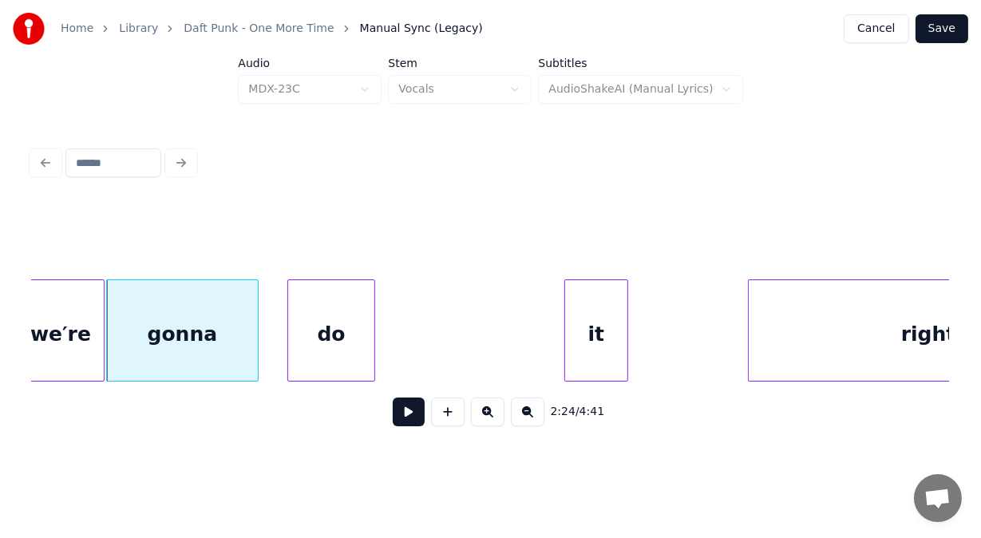
click at [357, 354] on div "do" at bounding box center [331, 334] width 86 height 109
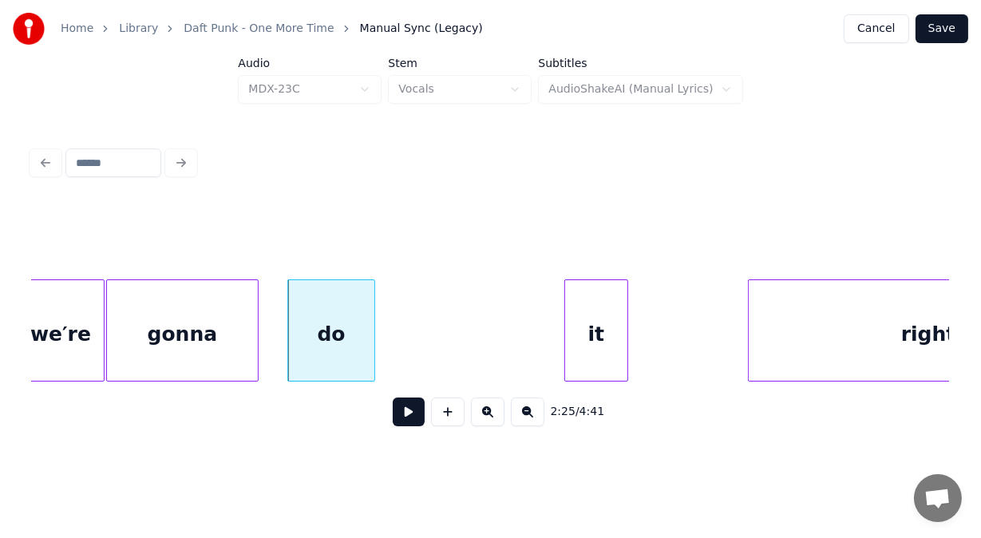
click at [393, 424] on button at bounding box center [409, 411] width 32 height 29
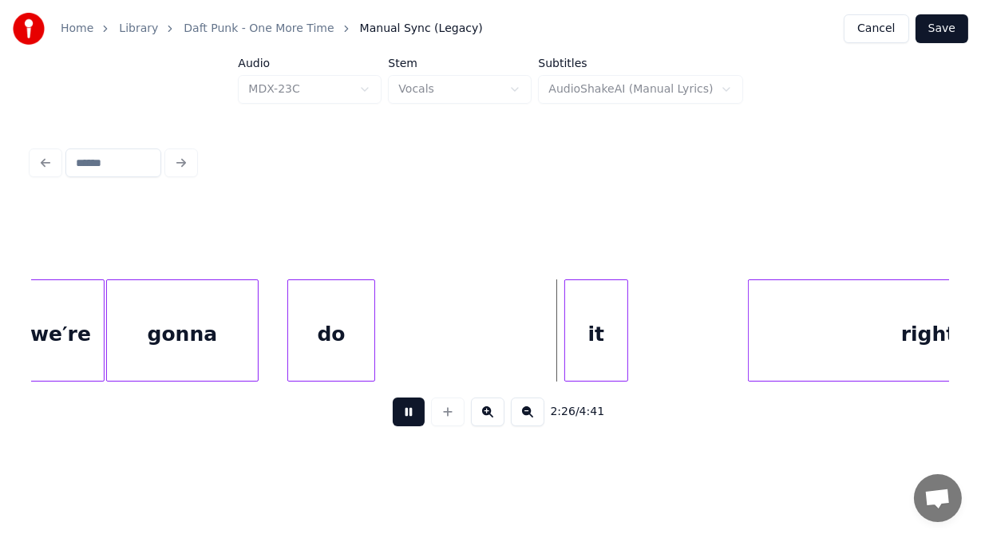
click at [393, 424] on button at bounding box center [409, 411] width 32 height 29
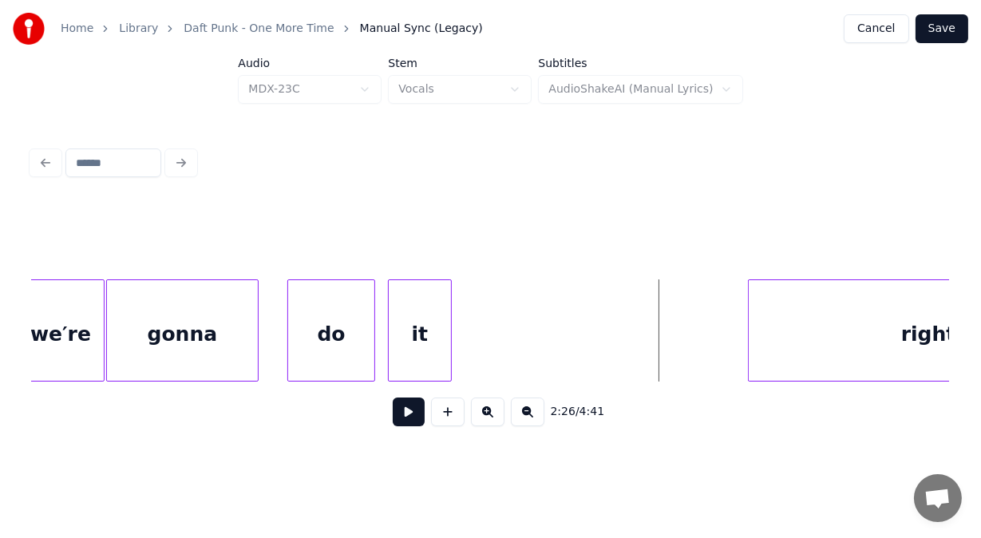
click at [397, 348] on div "it" at bounding box center [420, 334] width 62 height 109
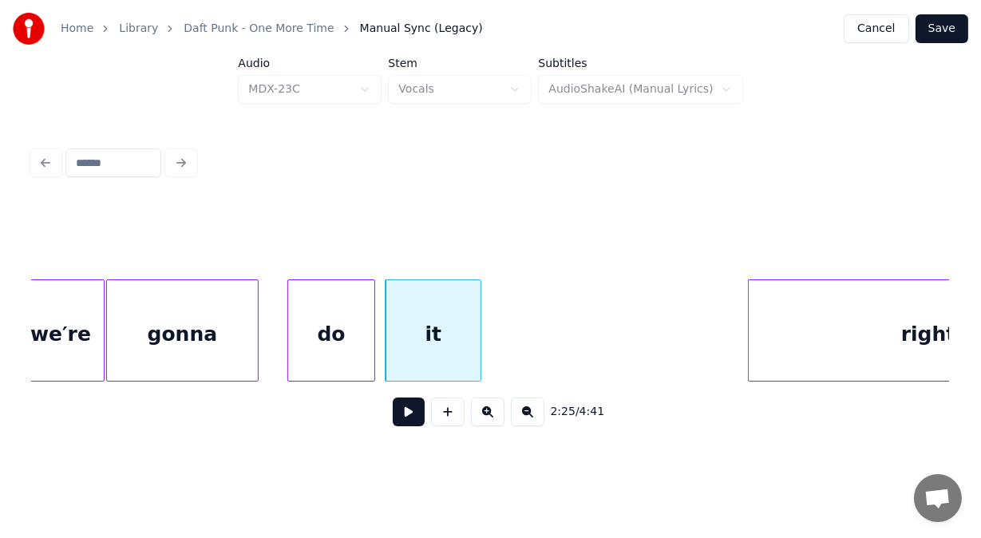
click at [477, 359] on div at bounding box center [478, 330] width 5 height 101
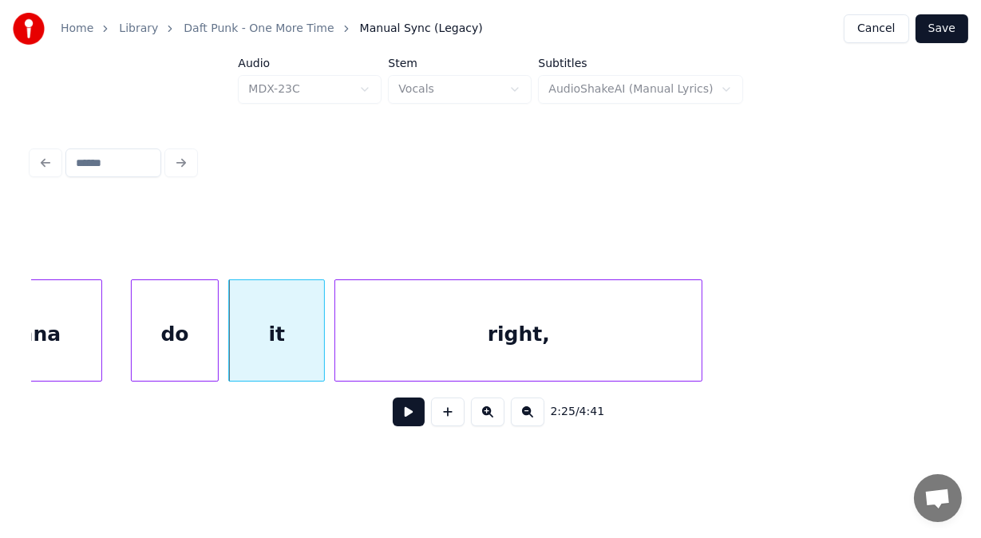
click at [500, 352] on div "right," at bounding box center [518, 334] width 366 height 109
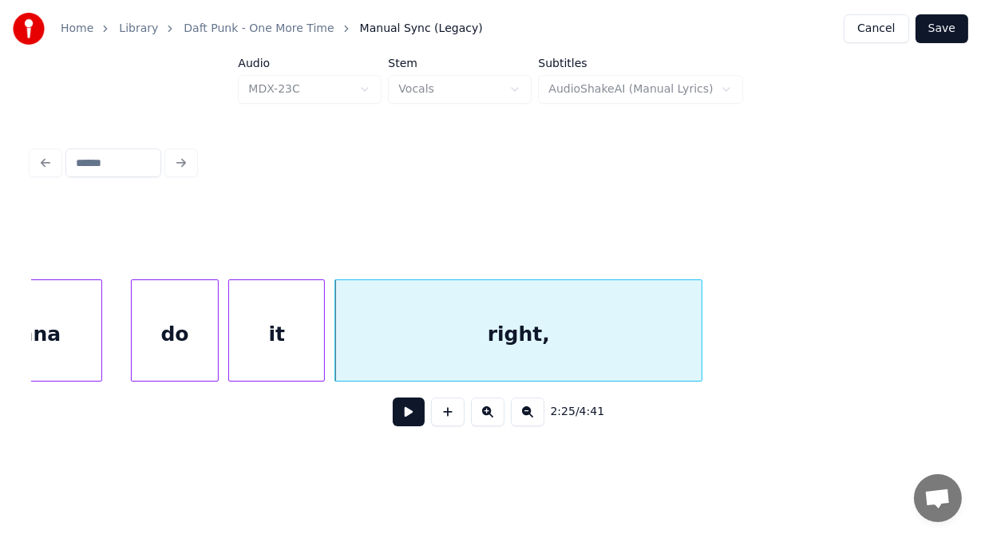
click at [409, 421] on button at bounding box center [409, 411] width 32 height 29
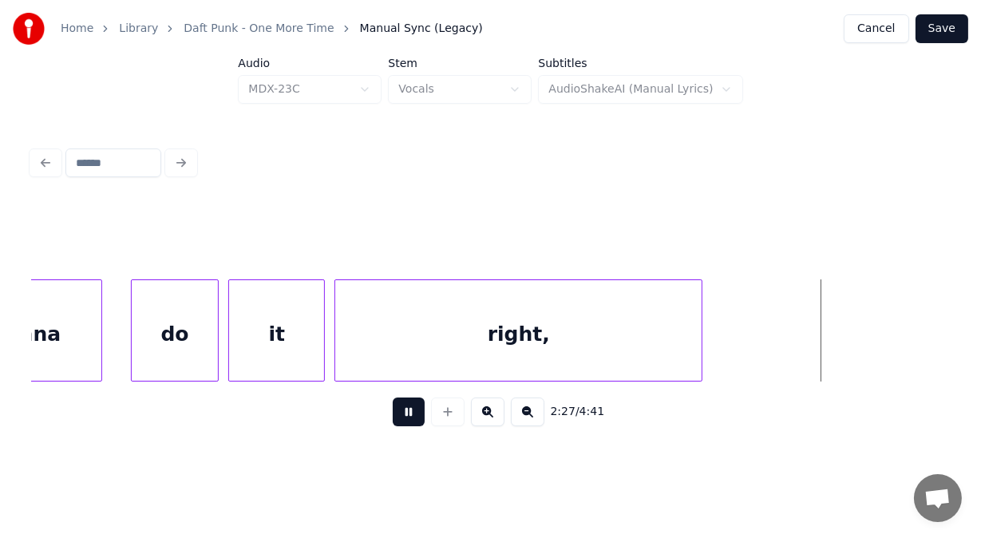
click at [409, 421] on button at bounding box center [409, 411] width 32 height 29
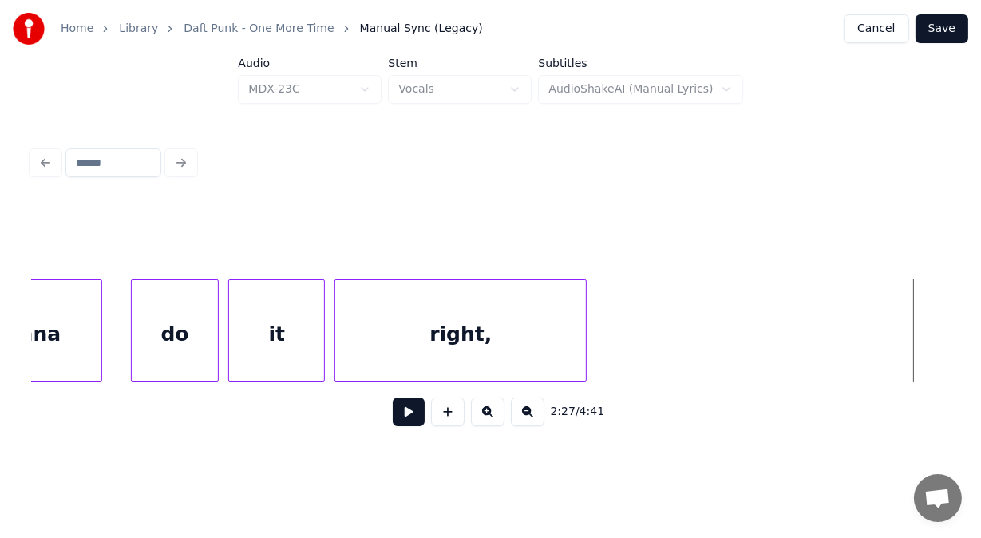
click at [583, 327] on div at bounding box center [583, 330] width 5 height 101
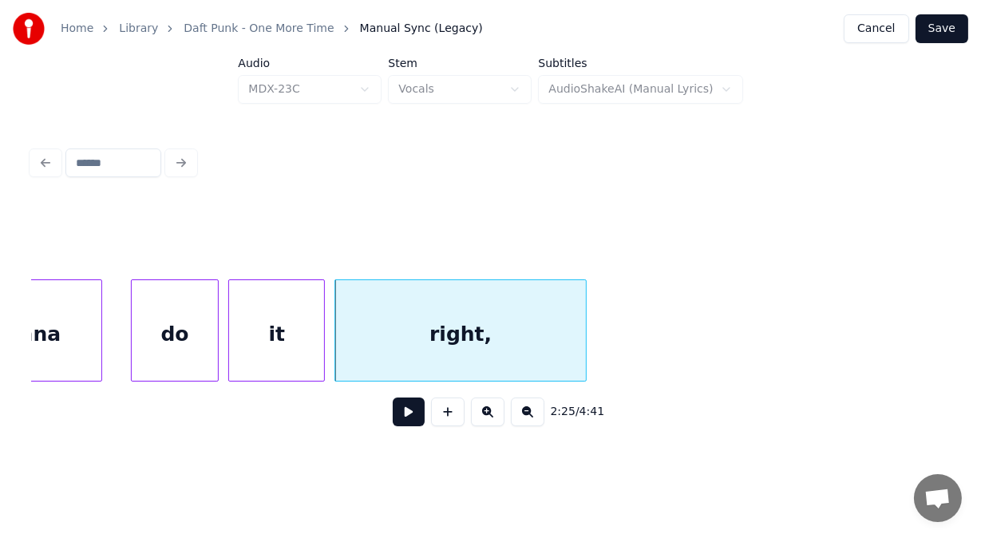
click at [406, 420] on button at bounding box center [409, 411] width 32 height 29
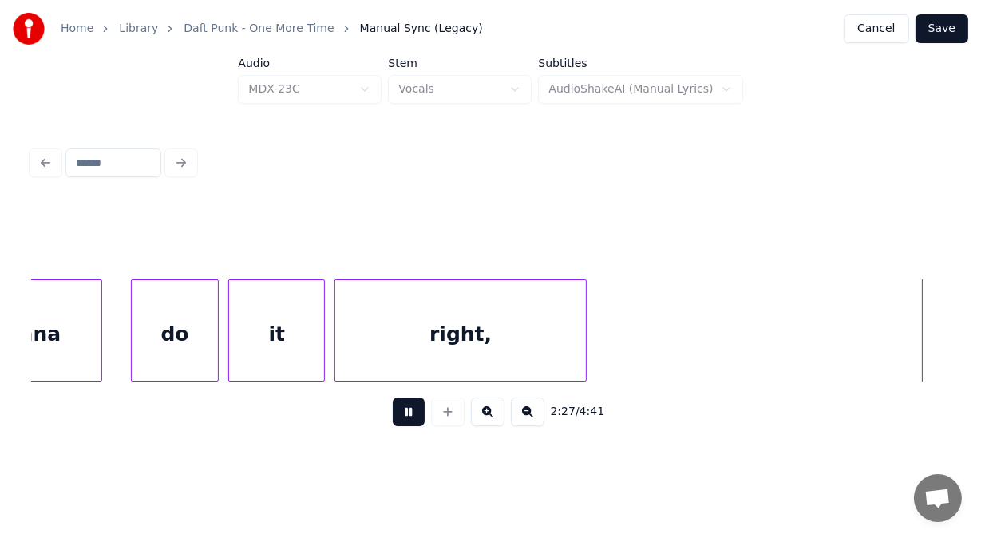
scroll to position [0, 58850]
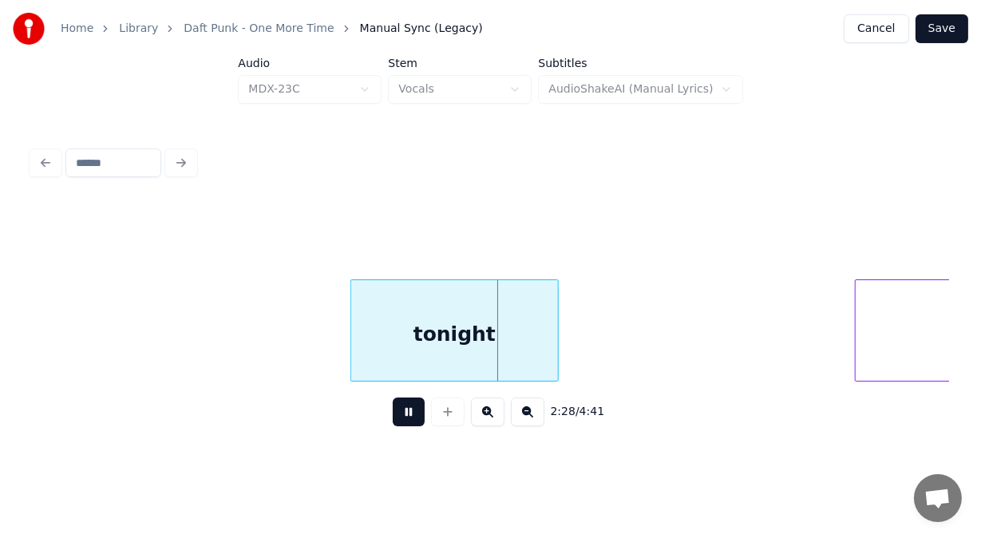
click at [406, 420] on button at bounding box center [409, 411] width 32 height 29
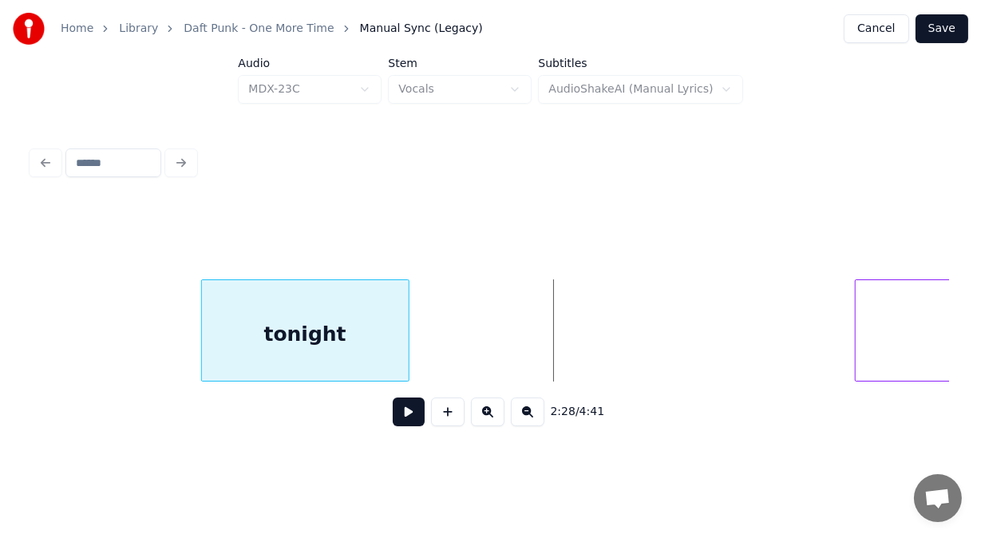
click at [260, 349] on div "tonight" at bounding box center [305, 334] width 207 height 109
click at [414, 413] on button at bounding box center [409, 411] width 32 height 29
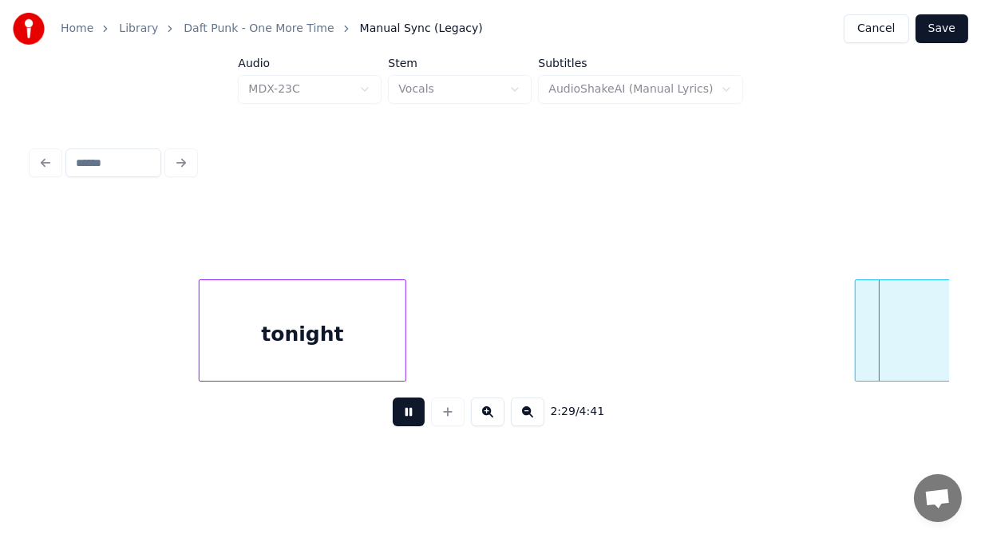
click at [414, 413] on button at bounding box center [409, 411] width 32 height 29
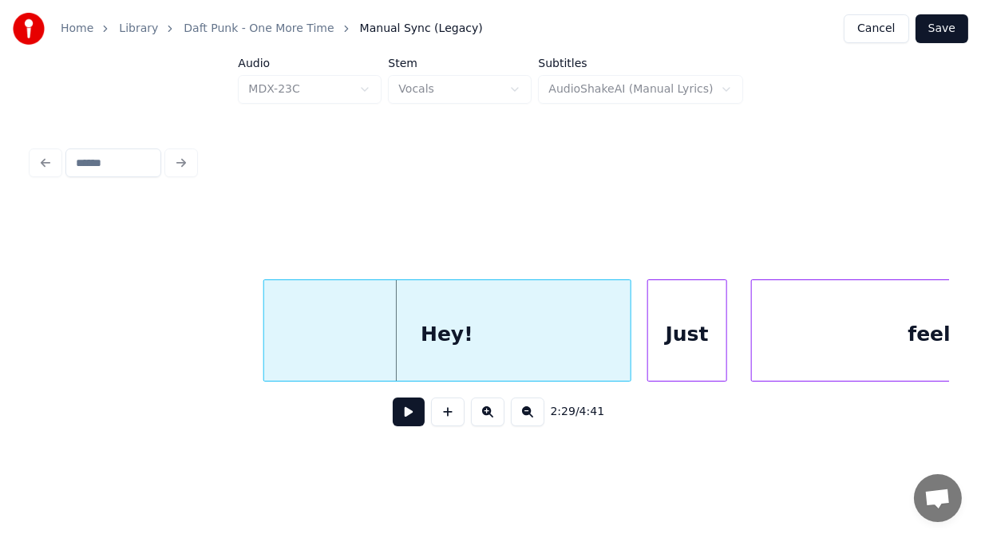
scroll to position [0, 59304]
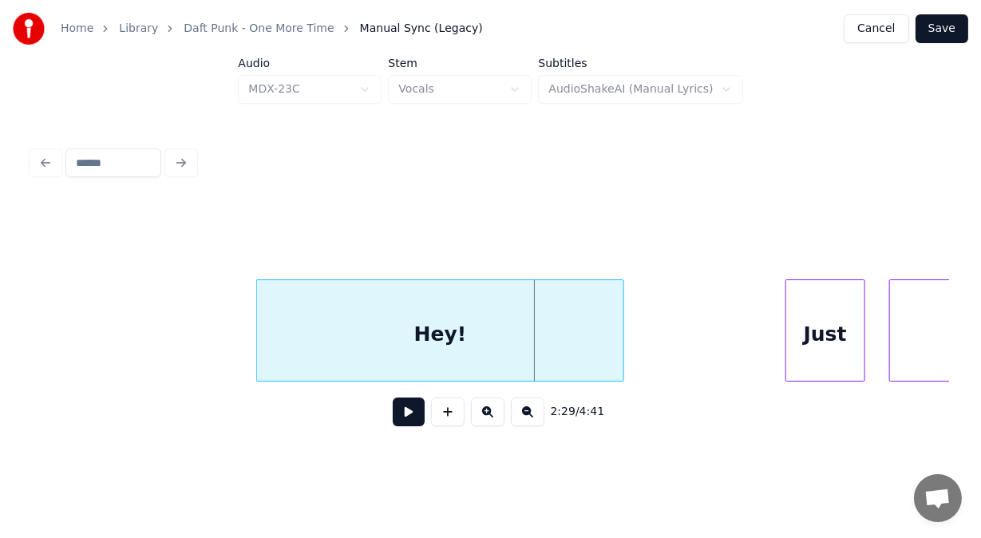
click at [291, 349] on div "Hey!" at bounding box center [440, 334] width 366 height 109
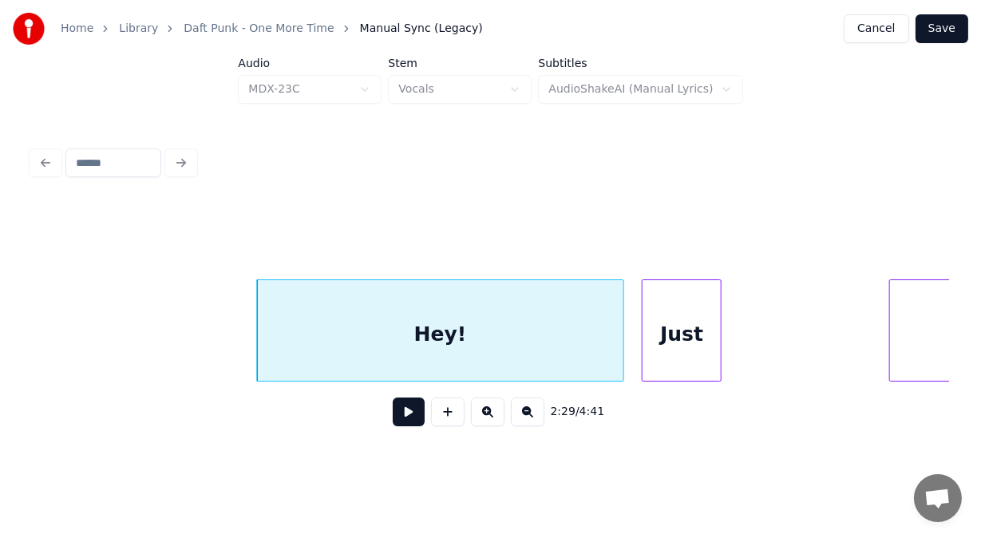
click at [662, 349] on div "Just" at bounding box center [682, 334] width 78 height 109
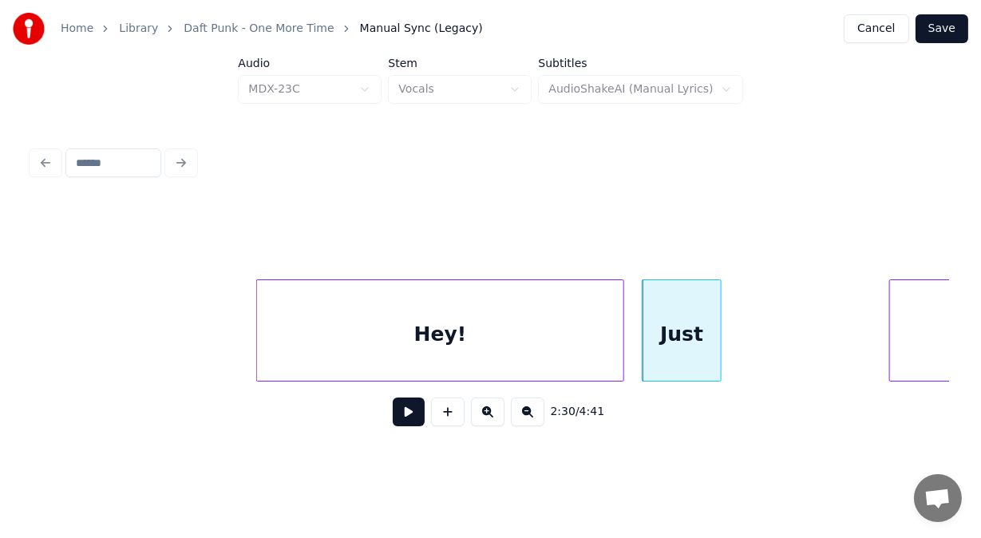
scroll to position [0, 59615]
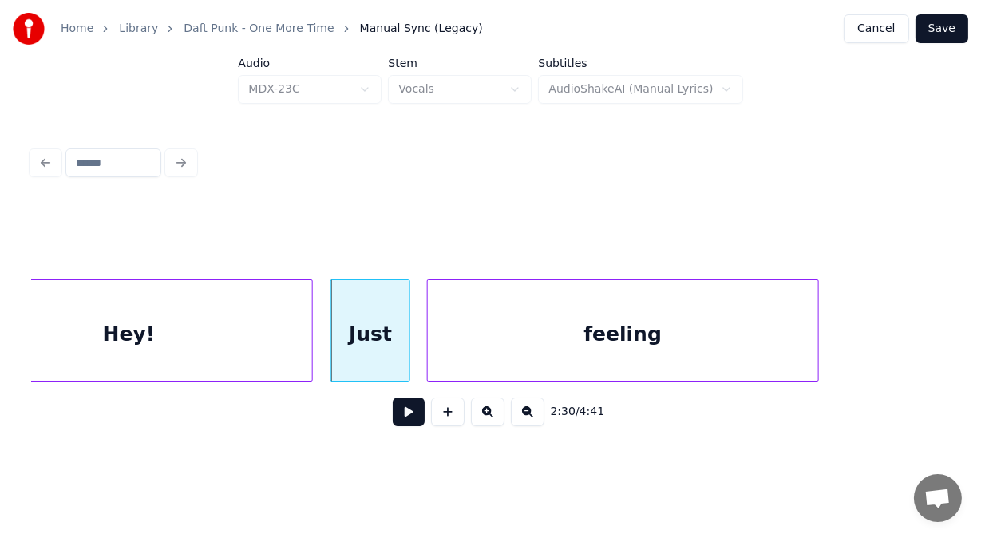
click at [750, 340] on div "feeling" at bounding box center [623, 334] width 390 height 109
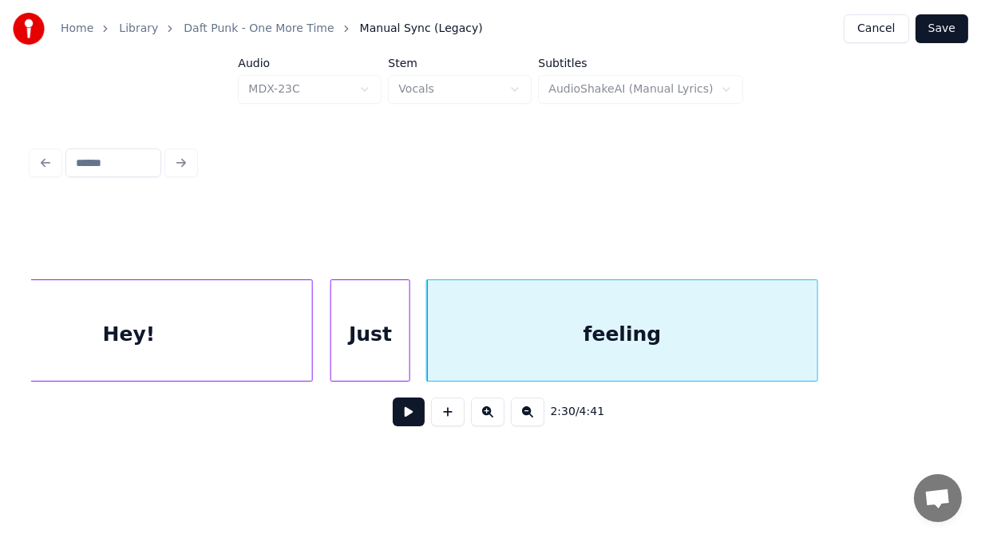
click at [405, 416] on button at bounding box center [409, 411] width 32 height 29
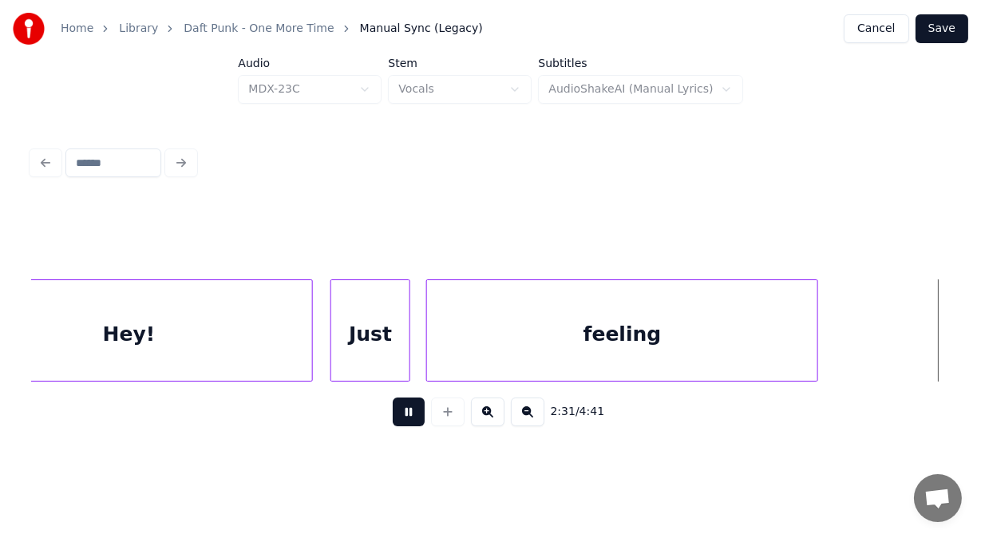
scroll to position [0, 60537]
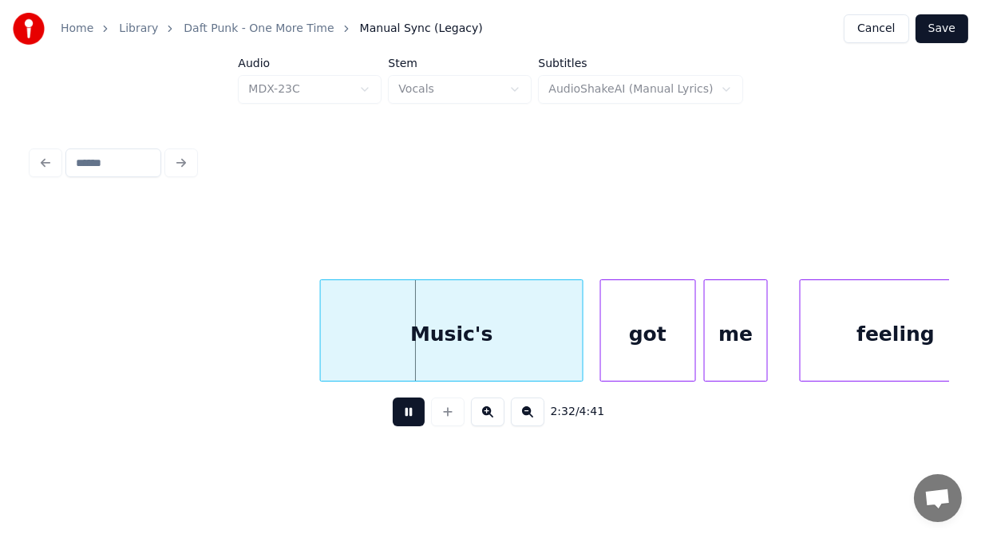
click at [405, 416] on button at bounding box center [409, 411] width 32 height 29
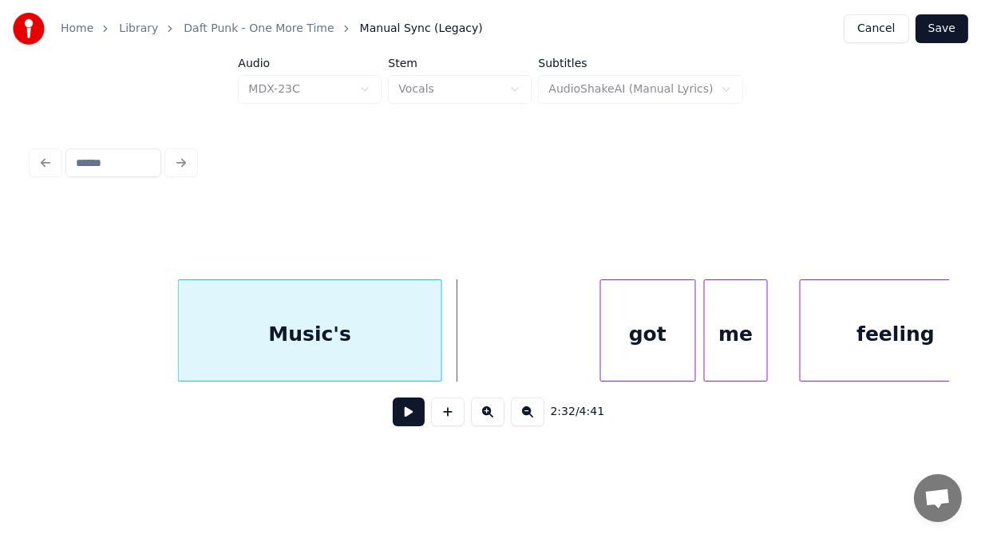
click at [265, 346] on div "Music's" at bounding box center [310, 334] width 263 height 109
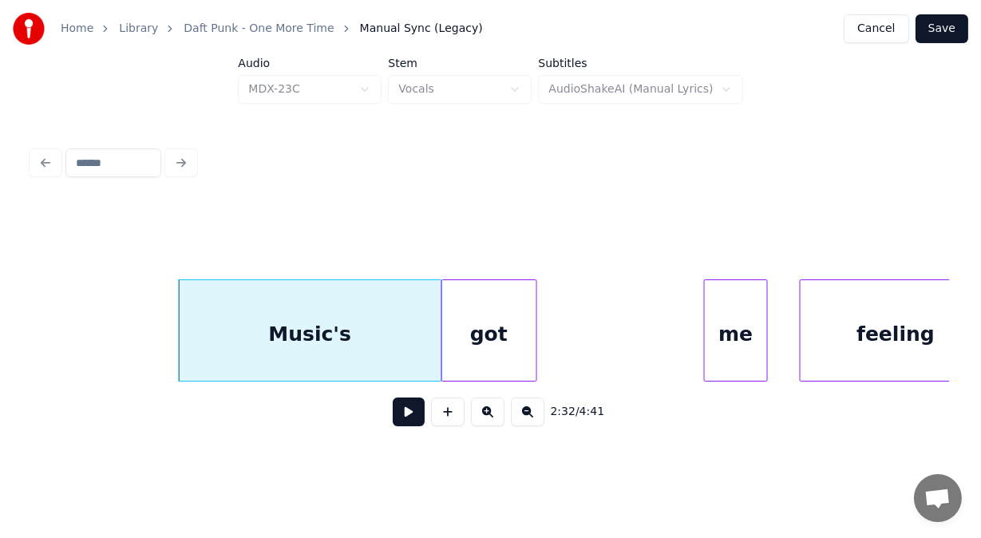
click at [490, 327] on div "got" at bounding box center [489, 334] width 94 height 109
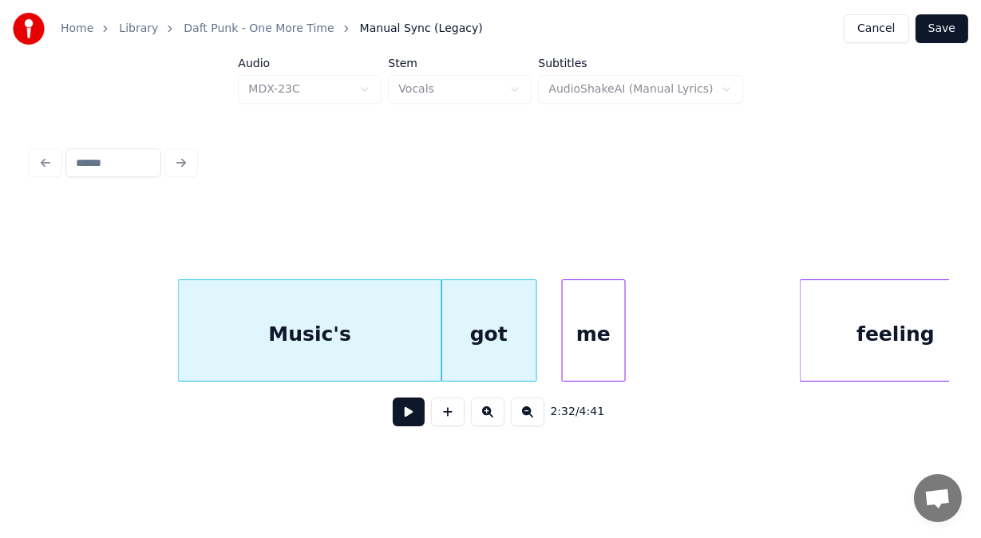
click at [611, 329] on div "me" at bounding box center [594, 334] width 62 height 109
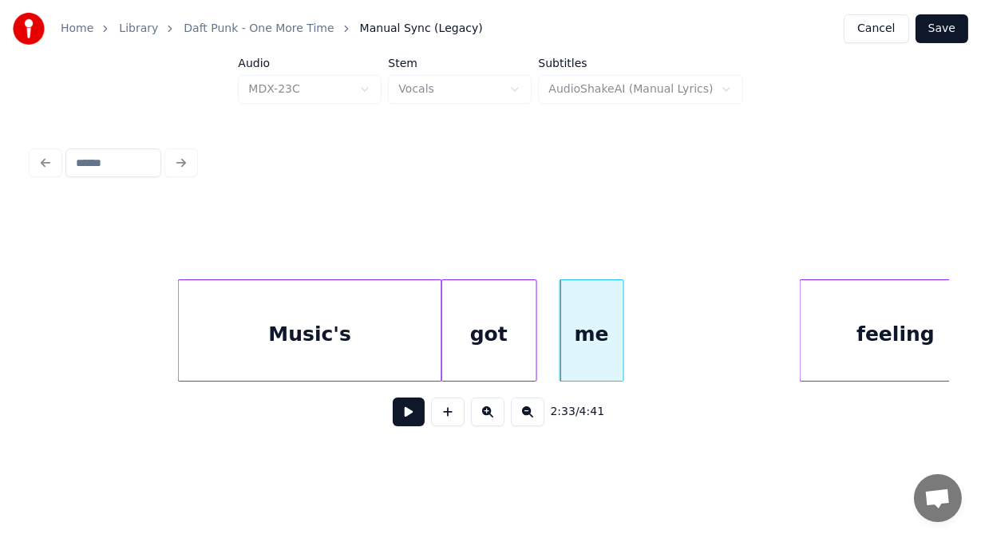
scroll to position [0, 60575]
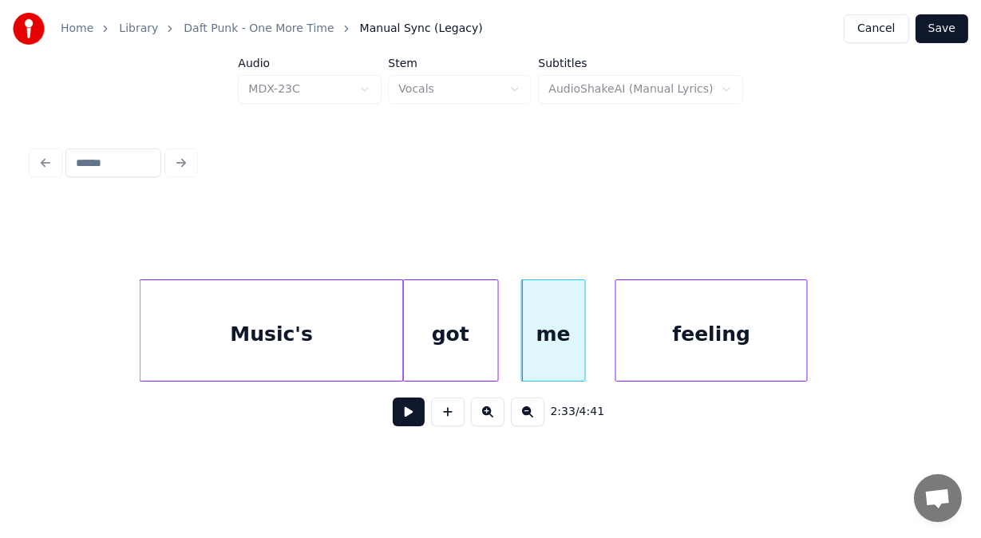
click at [680, 334] on div "feeling" at bounding box center [711, 334] width 190 height 109
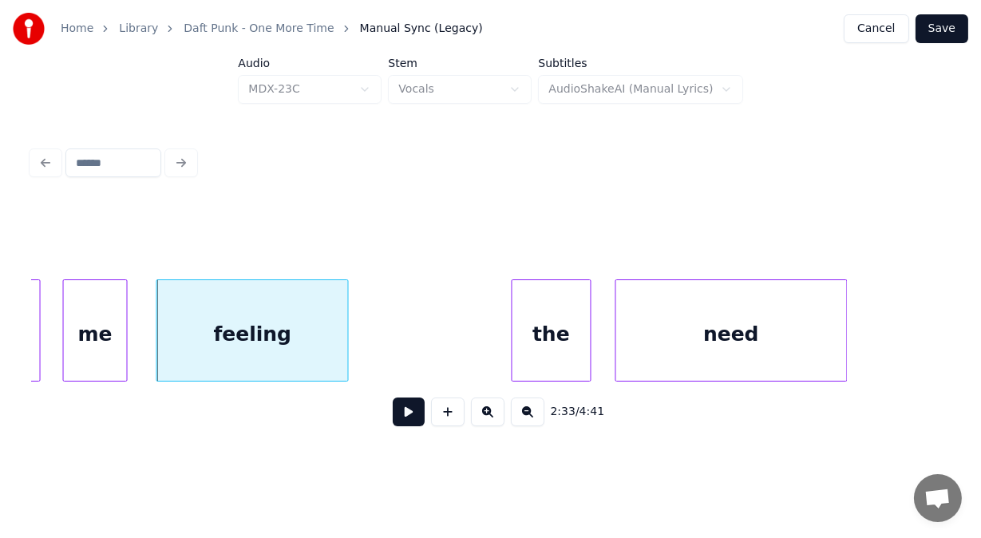
scroll to position [0, 61054]
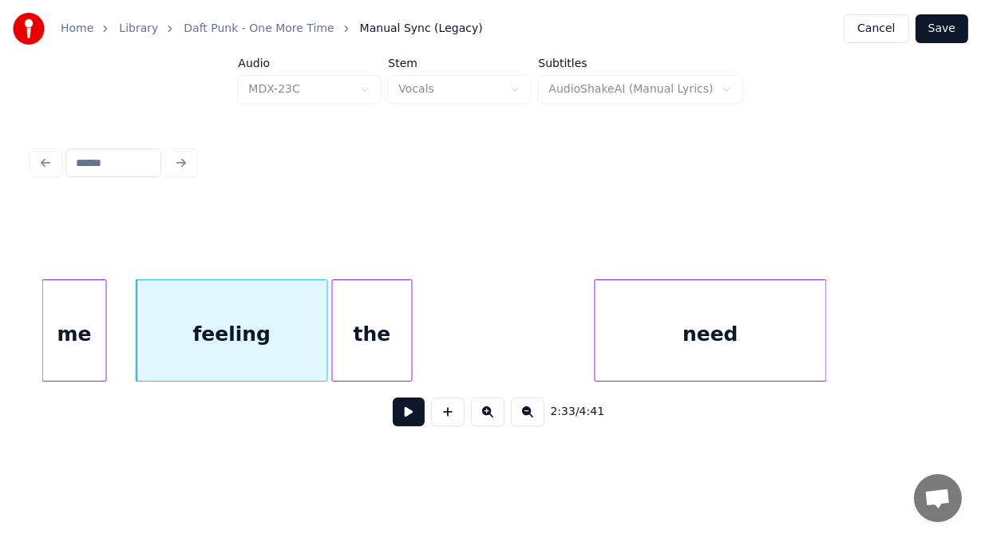
click at [393, 340] on div "the" at bounding box center [372, 334] width 78 height 109
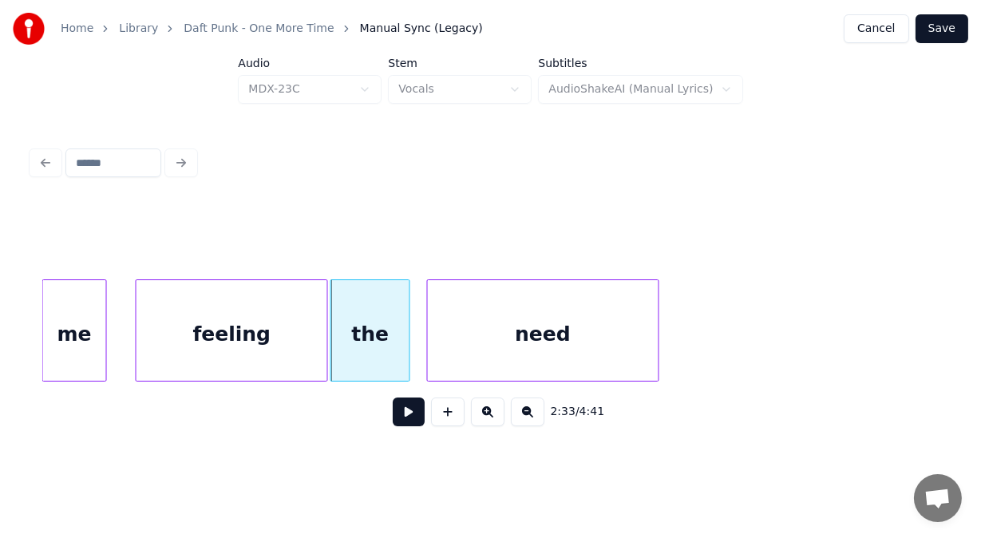
click at [449, 326] on div "need" at bounding box center [543, 334] width 231 height 109
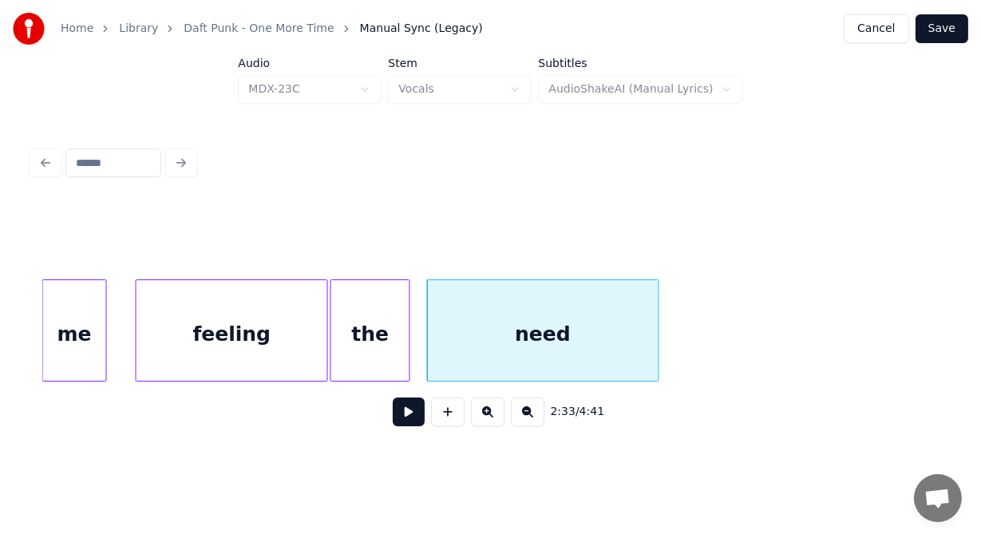
click at [400, 425] on button at bounding box center [409, 411] width 32 height 29
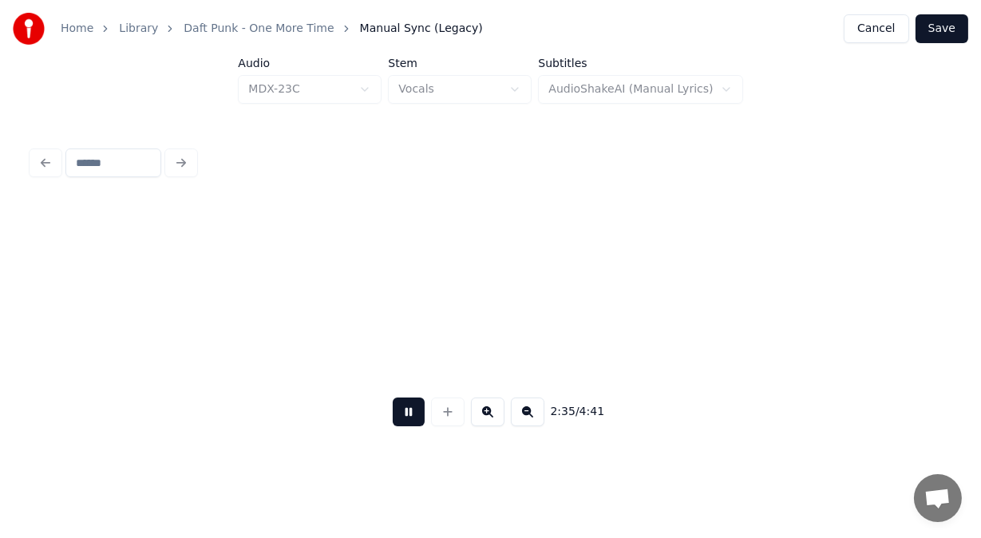
scroll to position [0, 61977]
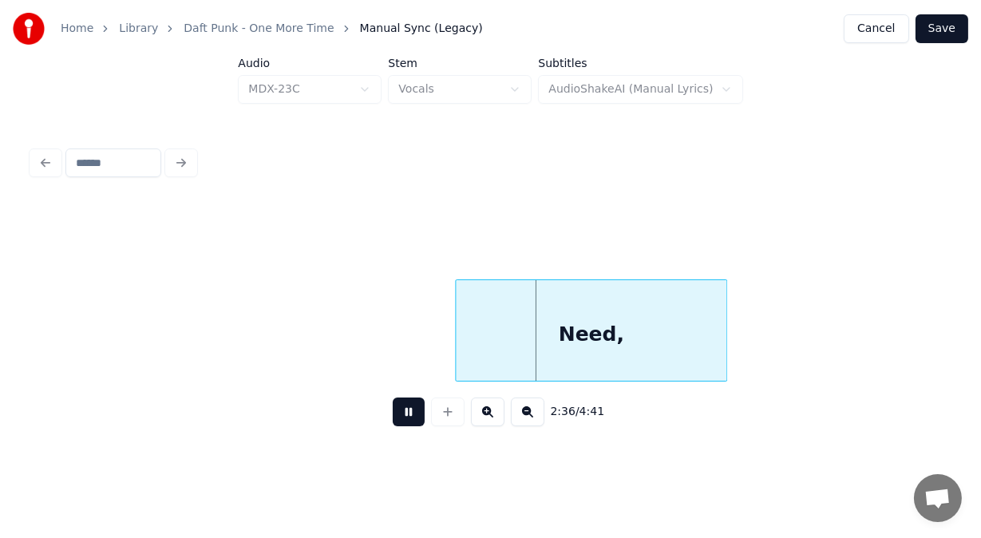
click at [400, 425] on button at bounding box center [409, 411] width 32 height 29
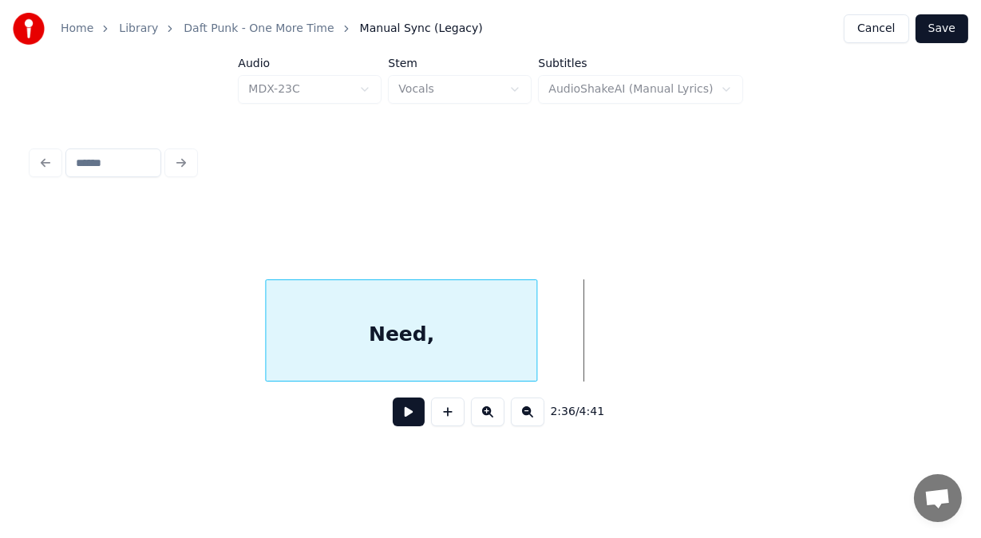
click at [293, 354] on div "Need," at bounding box center [401, 334] width 271 height 109
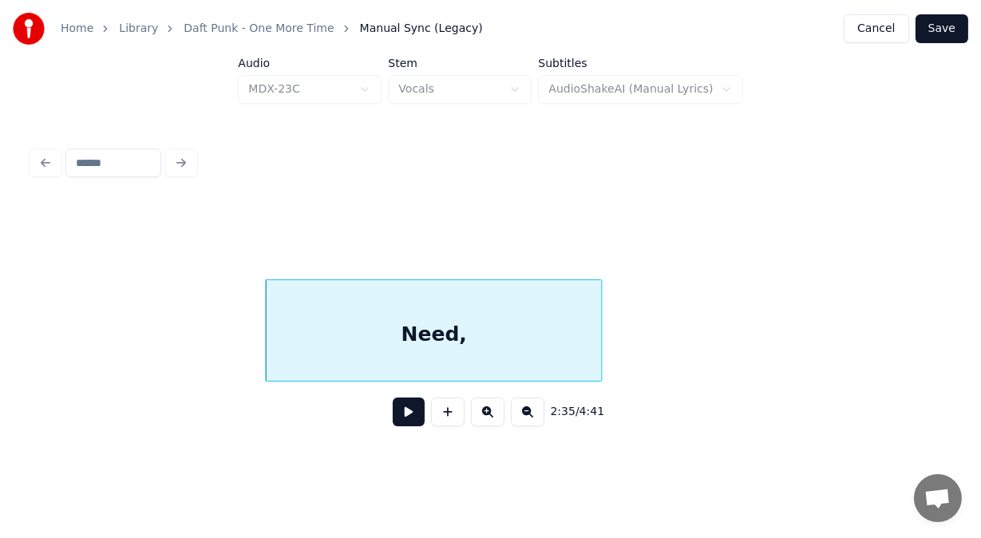
click at [599, 353] on div at bounding box center [598, 330] width 5 height 101
click at [403, 419] on button at bounding box center [409, 411] width 32 height 29
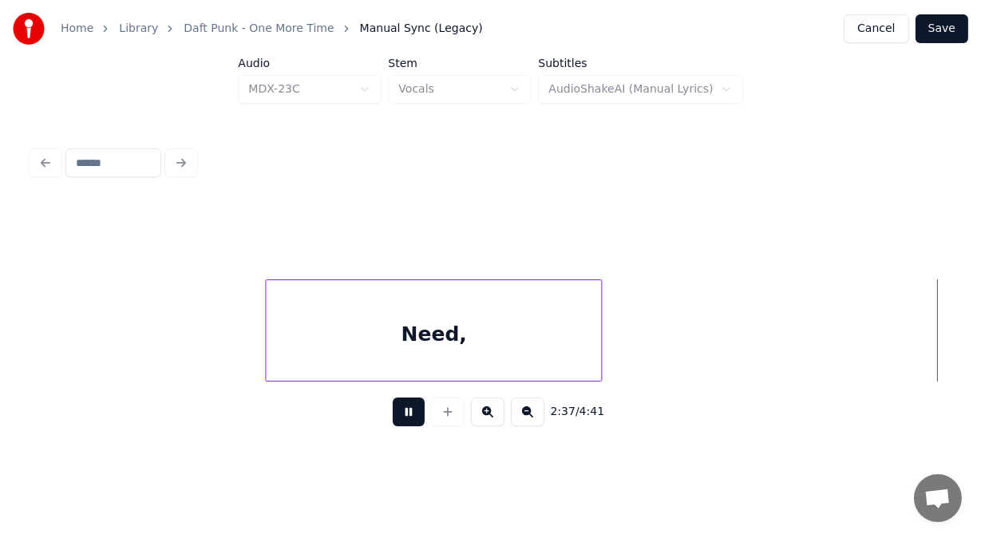
scroll to position [0, 62900]
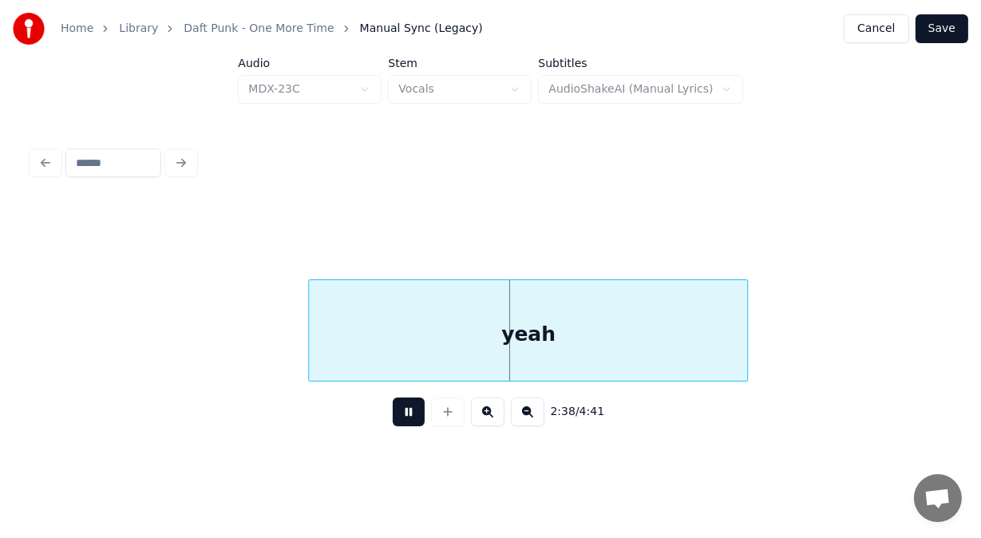
click at [403, 419] on button at bounding box center [409, 411] width 32 height 29
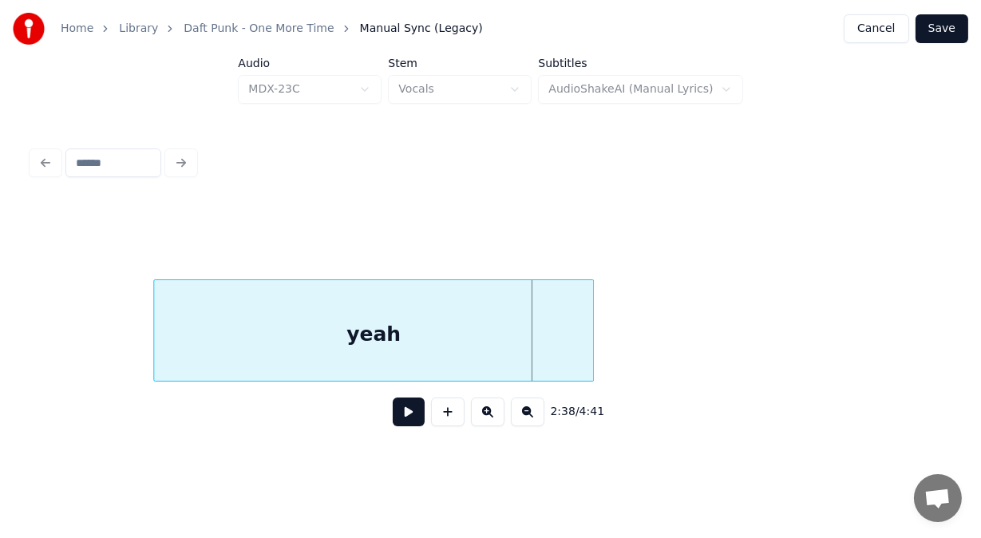
click at [187, 367] on div "yeah" at bounding box center [373, 334] width 438 height 109
click at [396, 417] on button at bounding box center [409, 411] width 32 height 29
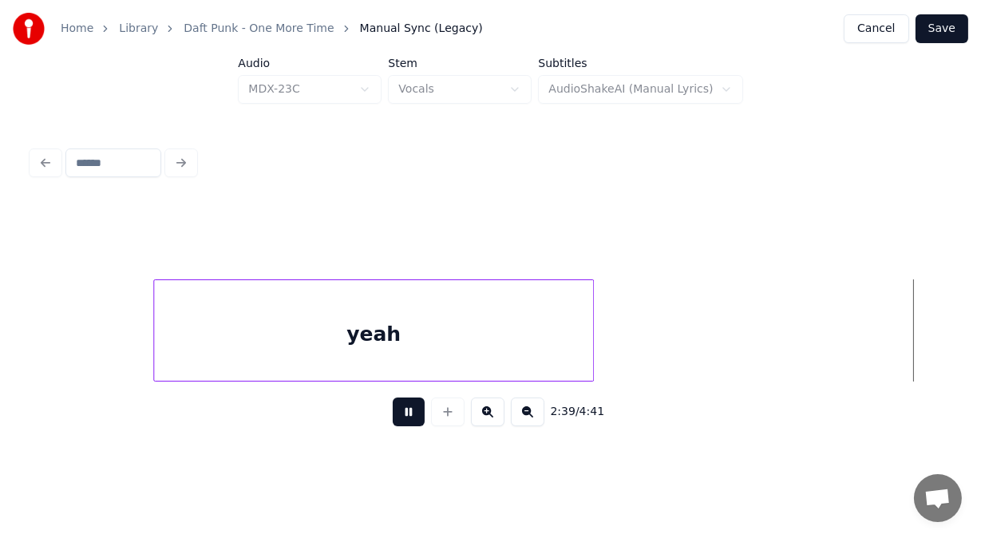
scroll to position [0, 63818]
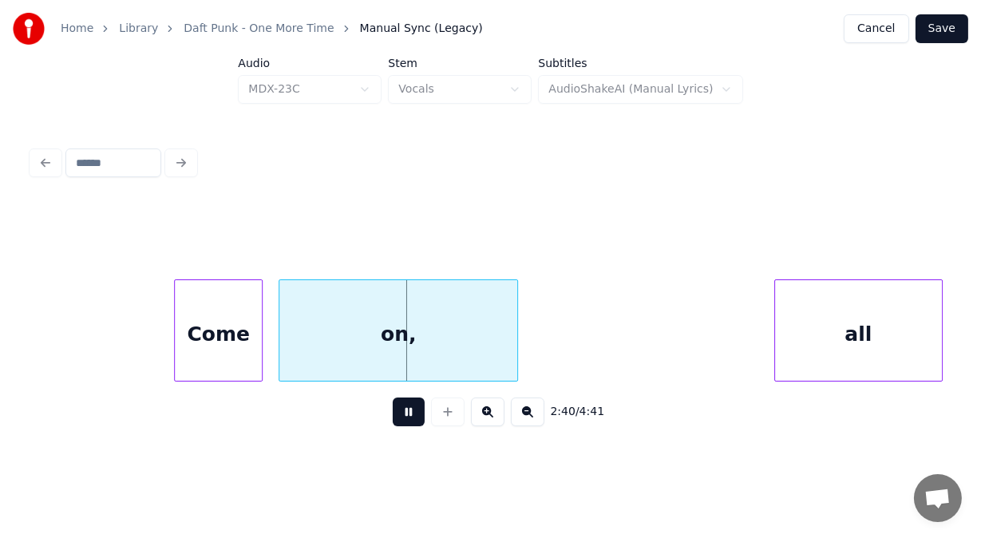
click at [396, 417] on button at bounding box center [409, 411] width 32 height 29
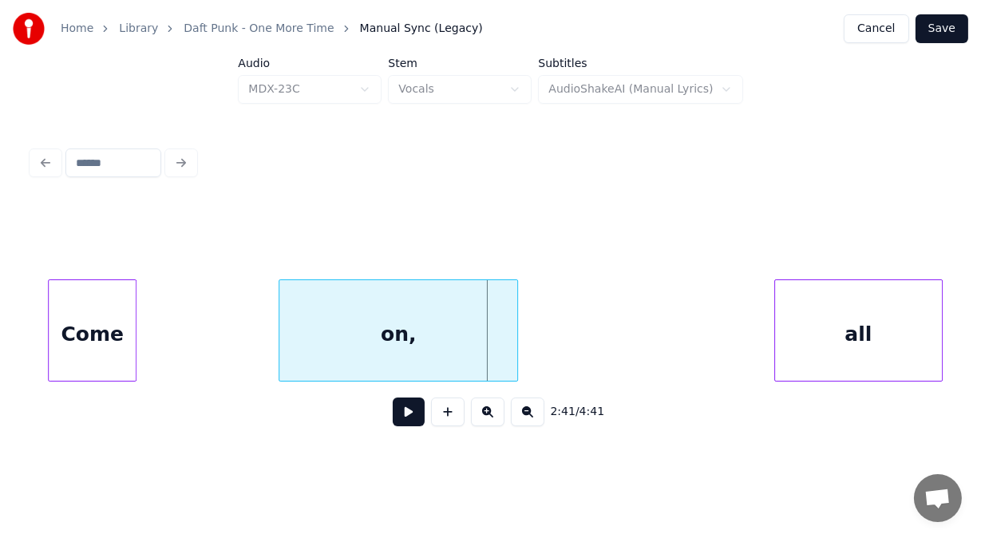
click at [78, 338] on div "Come" at bounding box center [92, 334] width 86 height 109
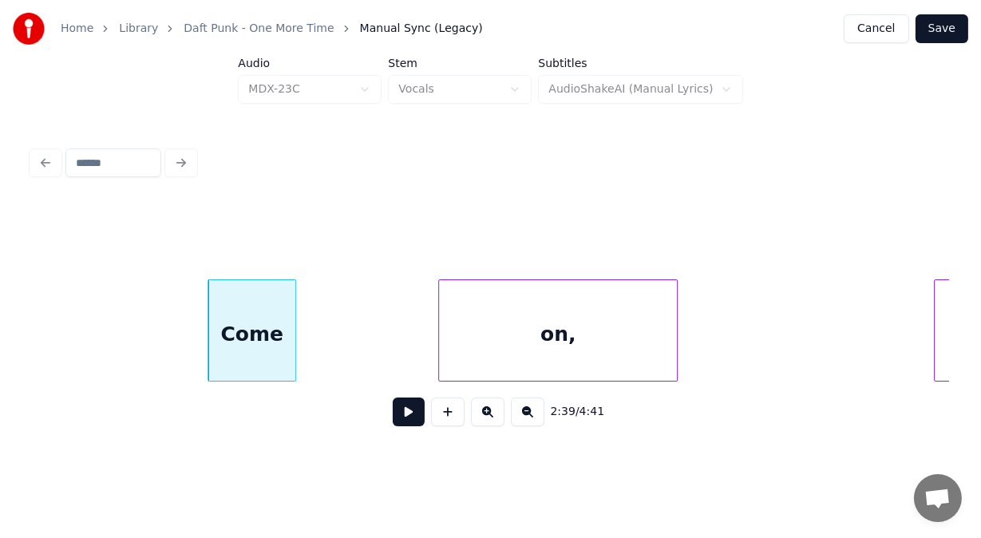
scroll to position [0, 63626]
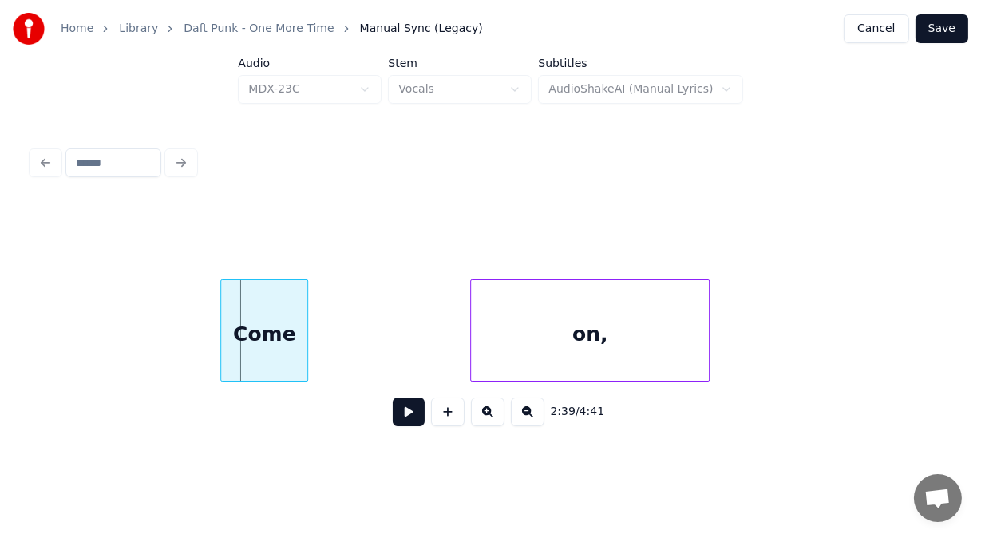
click at [226, 336] on div "Come" at bounding box center [264, 334] width 86 height 109
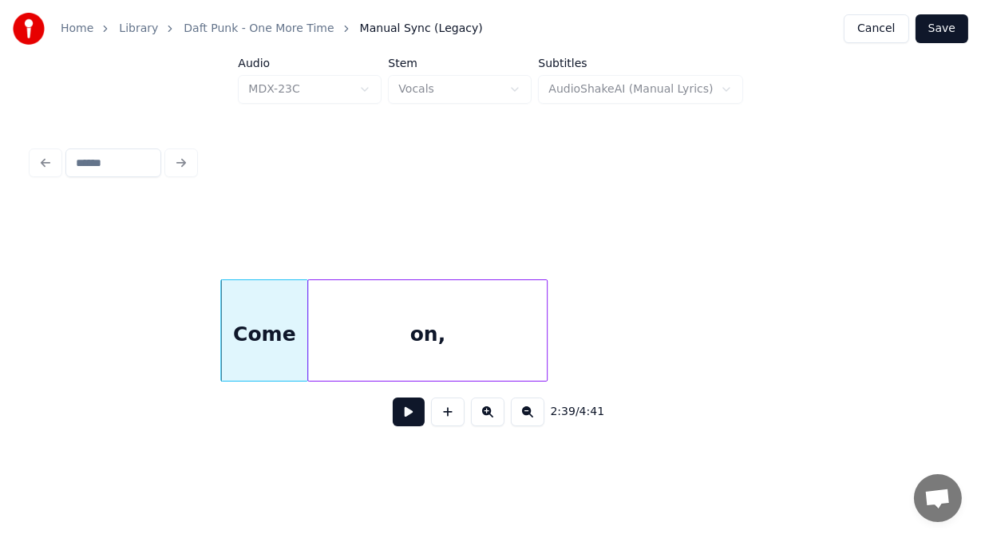
click at [342, 343] on div "on," at bounding box center [427, 334] width 239 height 109
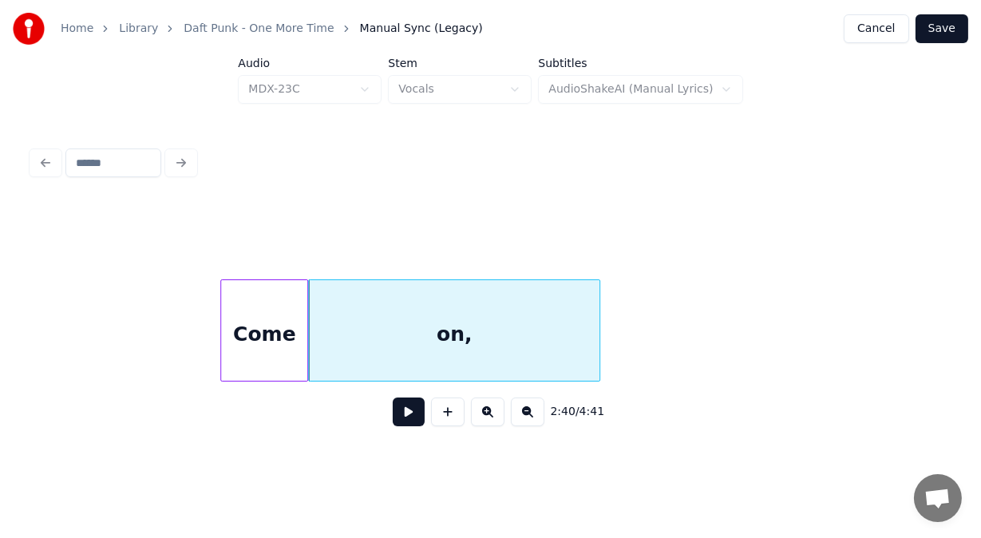
click at [597, 306] on div at bounding box center [597, 330] width 5 height 101
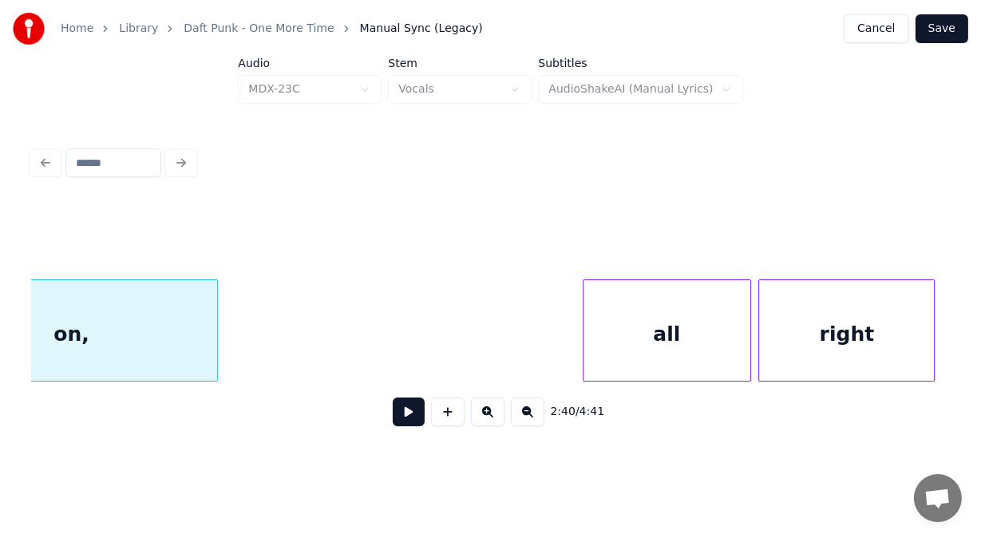
scroll to position [0, 64084]
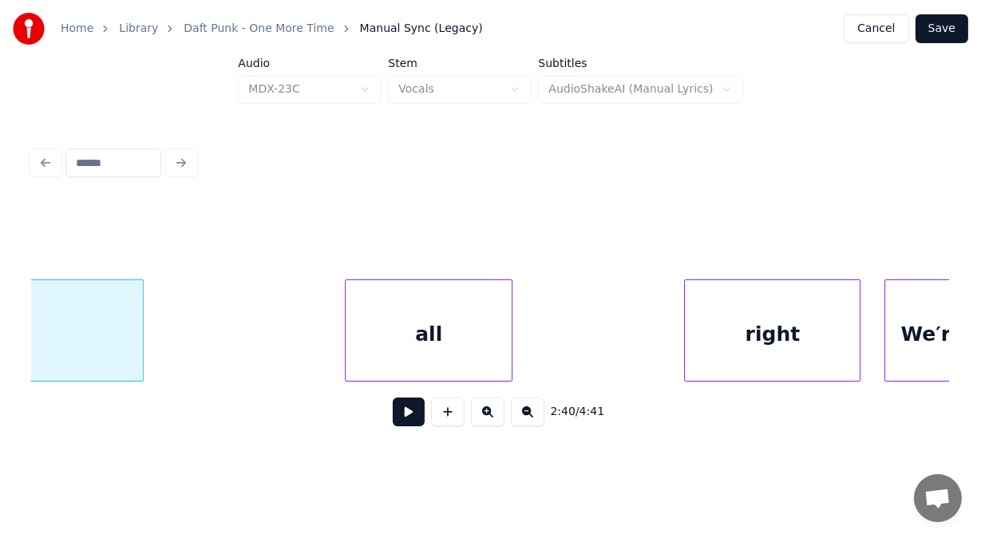
click at [461, 378] on div "on, all right We′re" at bounding box center [490, 330] width 917 height 102
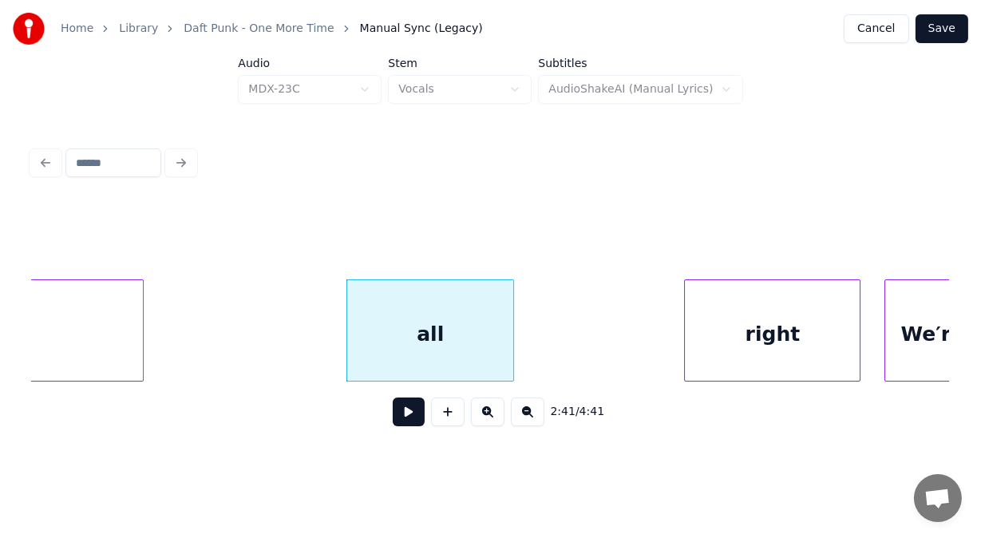
click at [407, 417] on button at bounding box center [409, 411] width 32 height 29
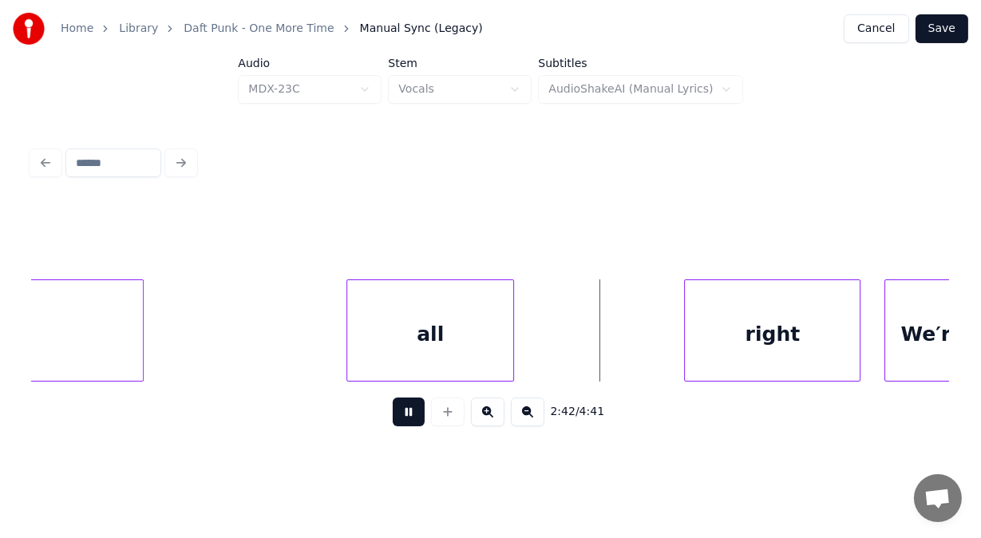
click at [407, 417] on button at bounding box center [409, 411] width 32 height 29
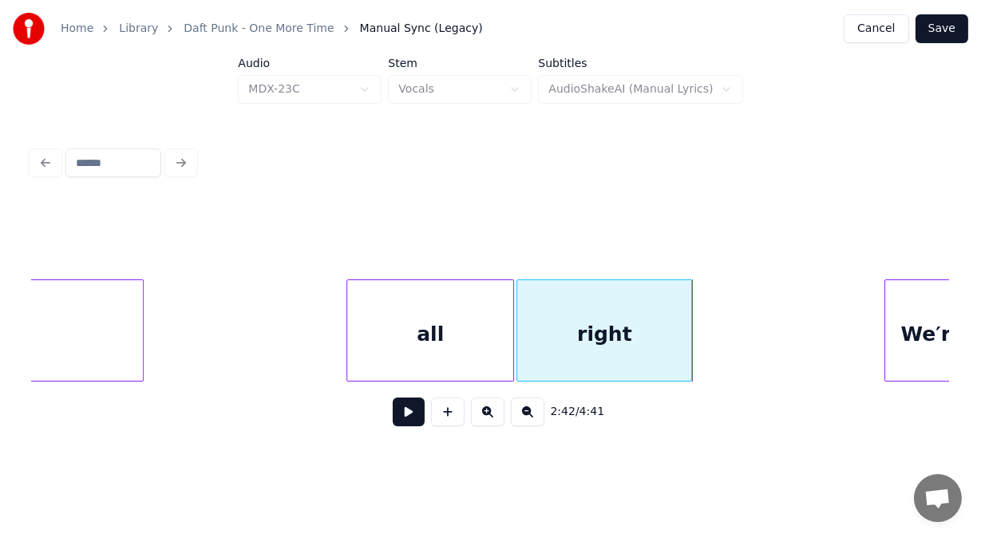
click at [543, 348] on div "right" at bounding box center [604, 334] width 174 height 109
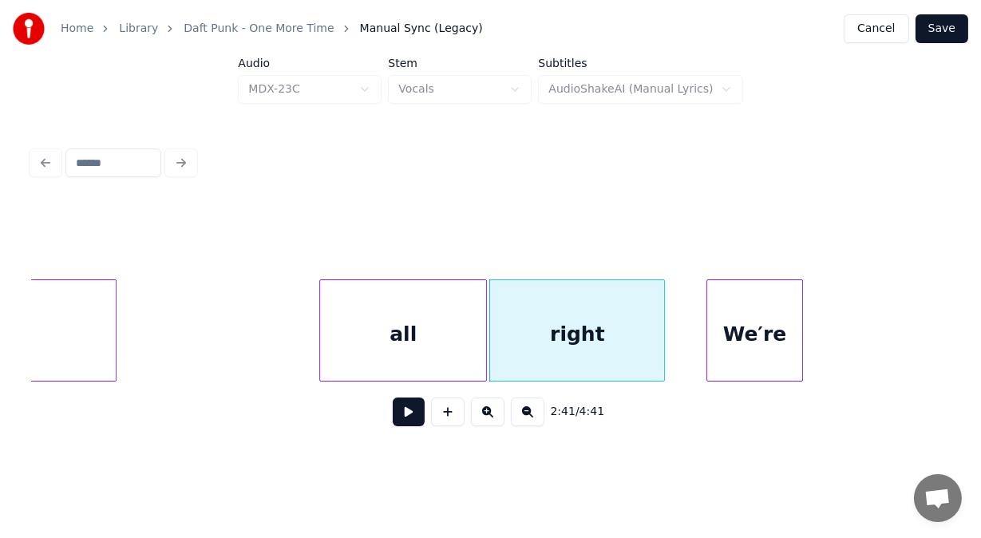
click at [761, 351] on div "We′re" at bounding box center [754, 334] width 94 height 109
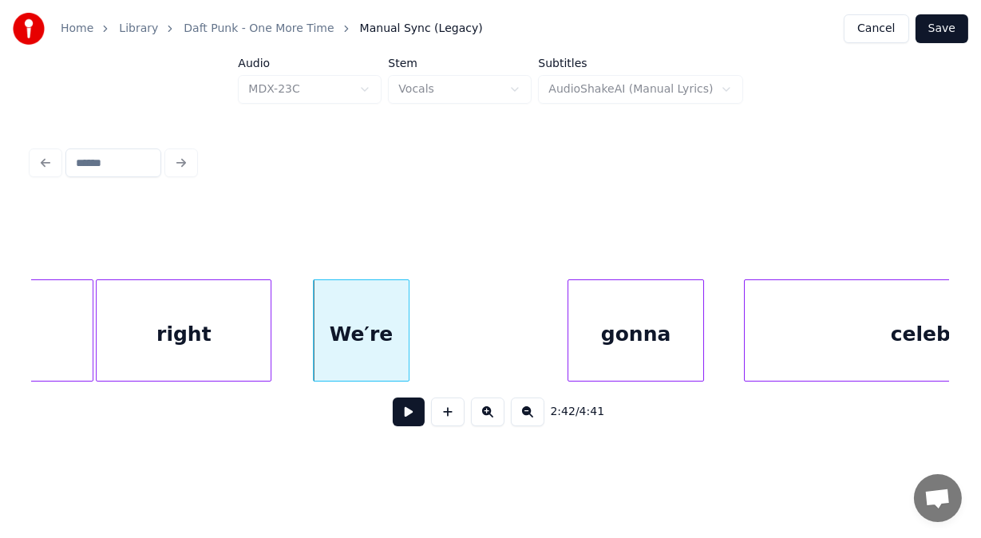
scroll to position [0, 64557]
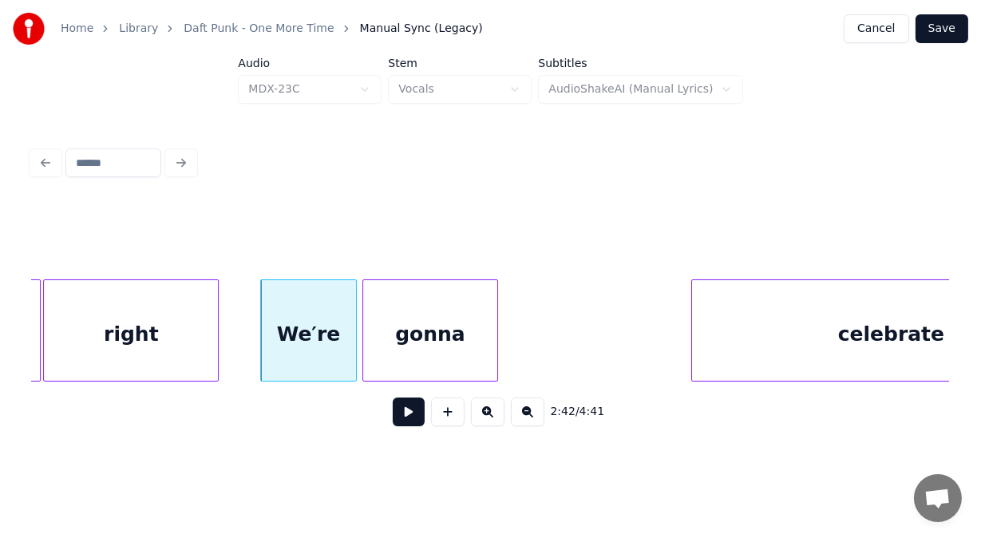
click at [484, 344] on div "gonna" at bounding box center [430, 334] width 134 height 109
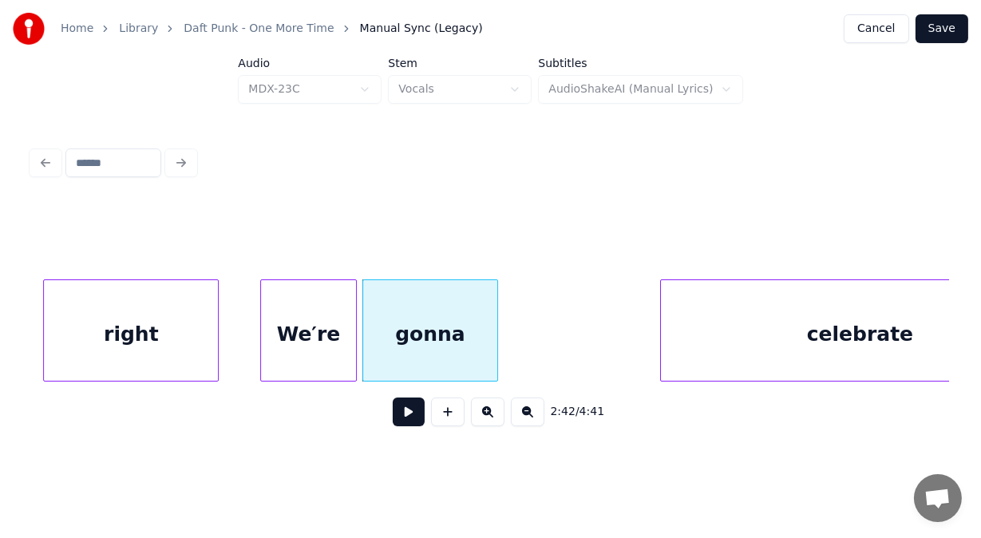
scroll to position [0, 64693]
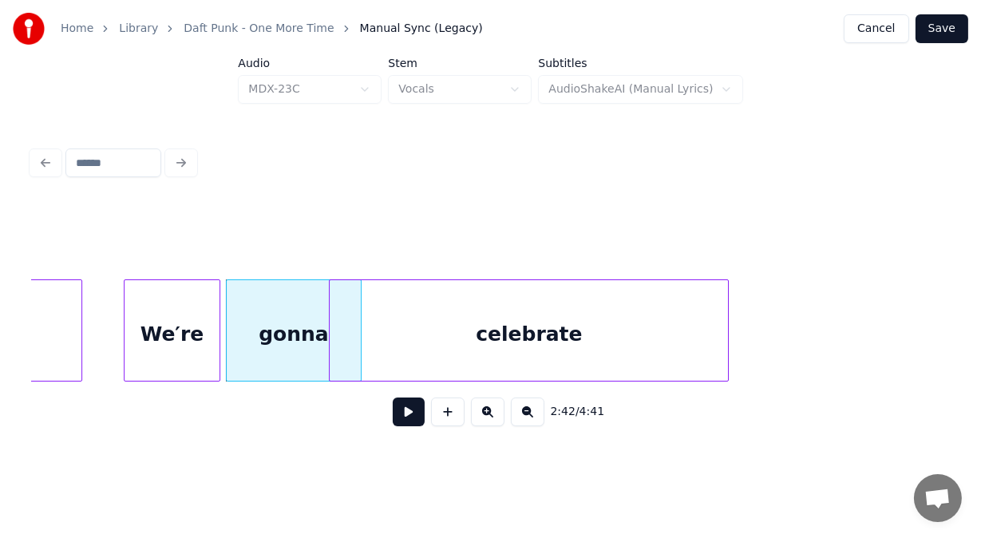
click at [568, 327] on div "celebrate" at bounding box center [529, 334] width 398 height 109
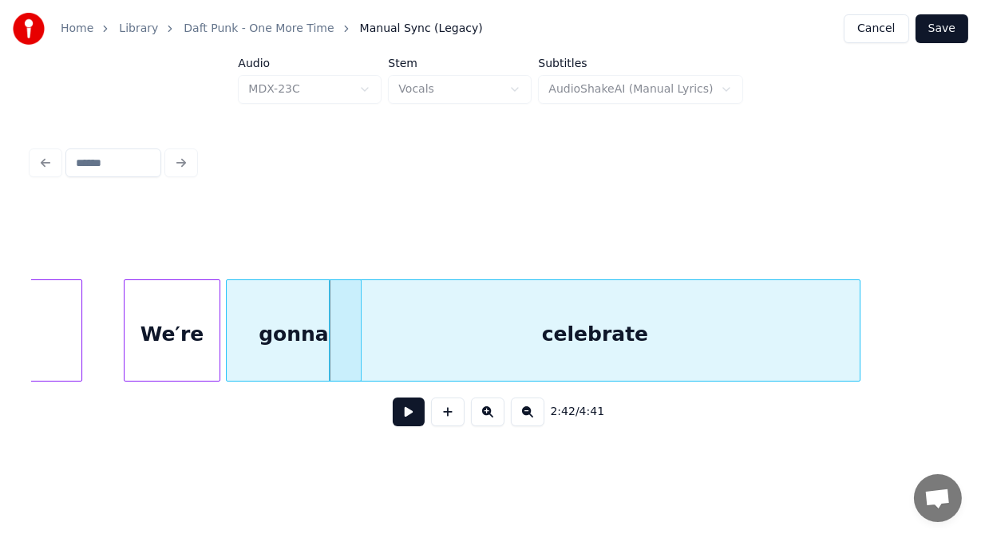
click at [860, 317] on div at bounding box center [857, 330] width 5 height 101
click at [406, 416] on button at bounding box center [409, 411] width 32 height 29
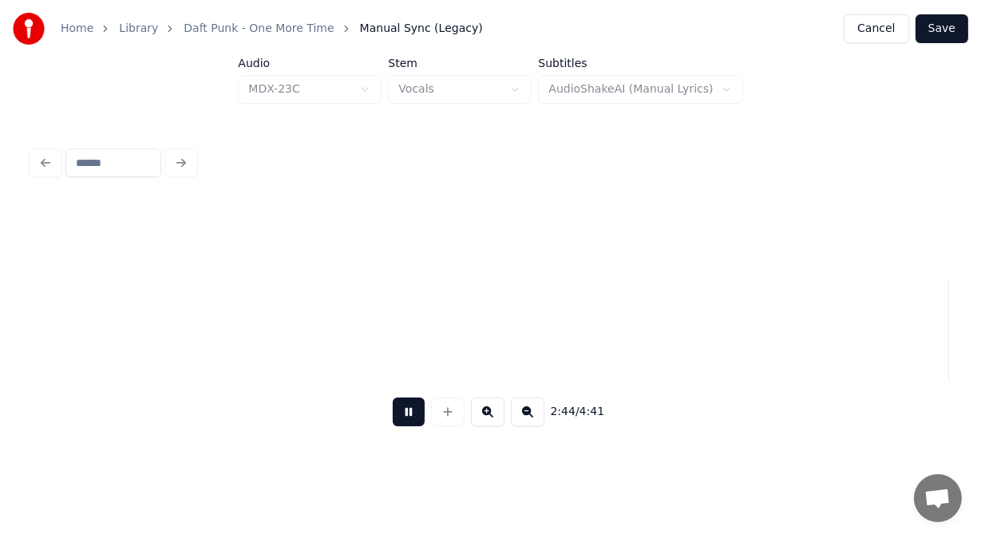
scroll to position [0, 65611]
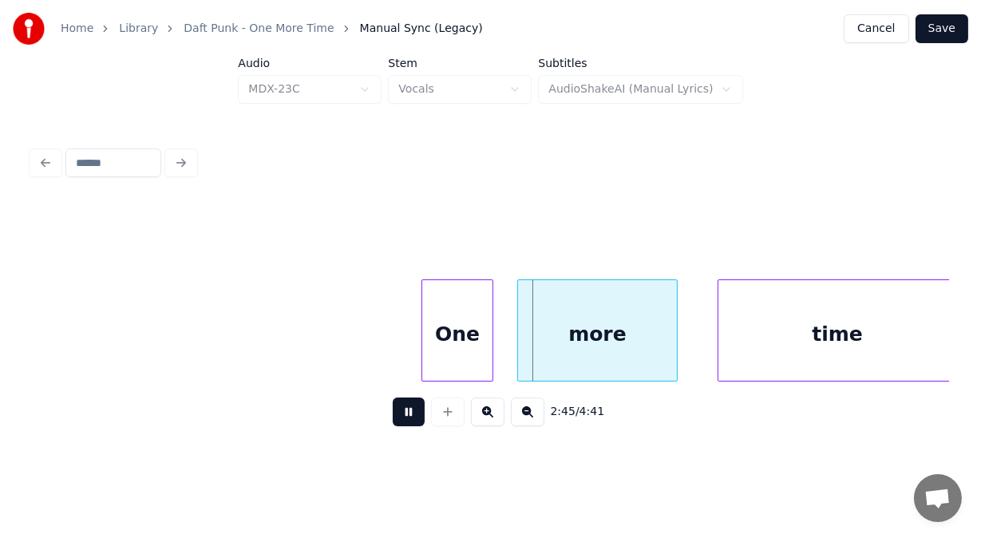
click at [406, 416] on button at bounding box center [409, 411] width 32 height 29
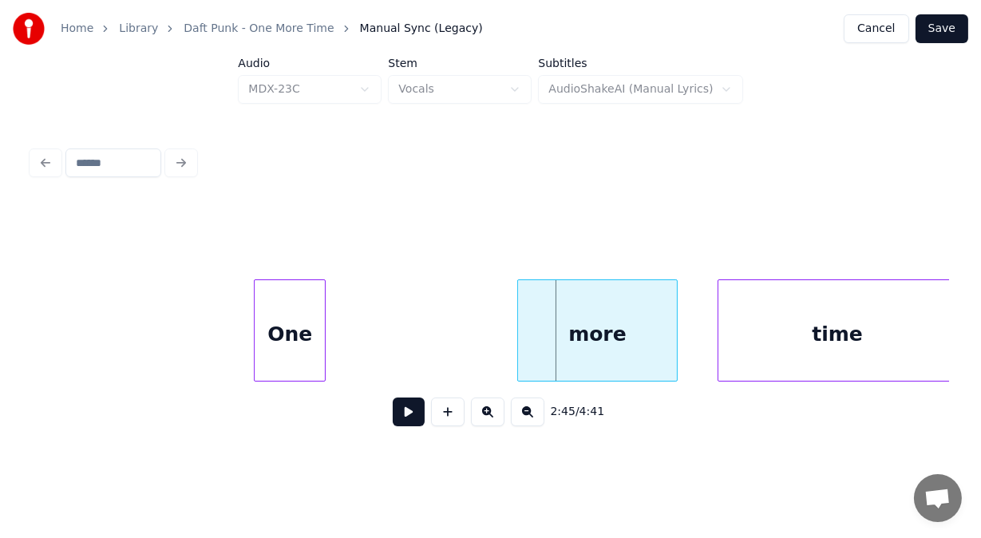
click at [291, 346] on div "One" at bounding box center [290, 334] width 70 height 109
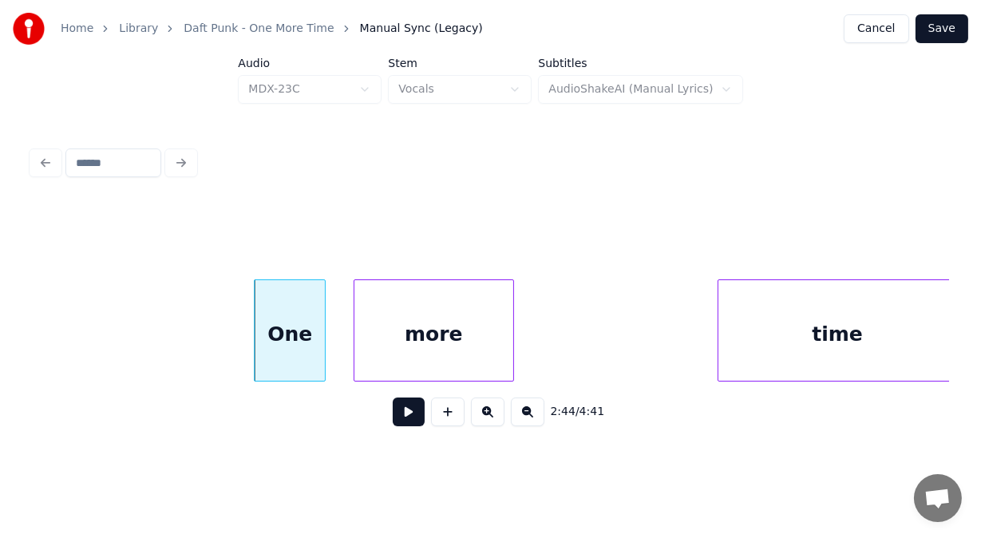
click at [408, 350] on div "more" at bounding box center [433, 334] width 159 height 109
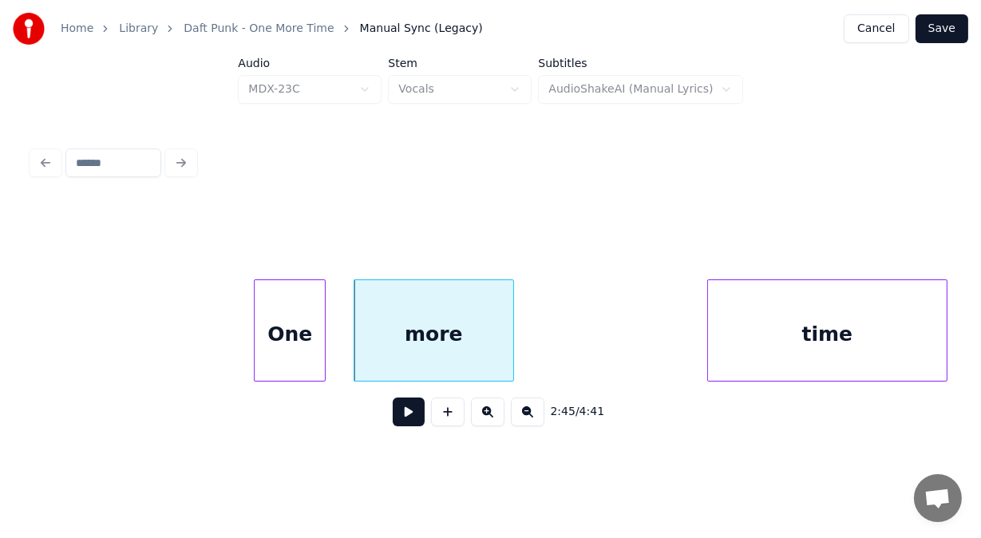
scroll to position [0, 65614]
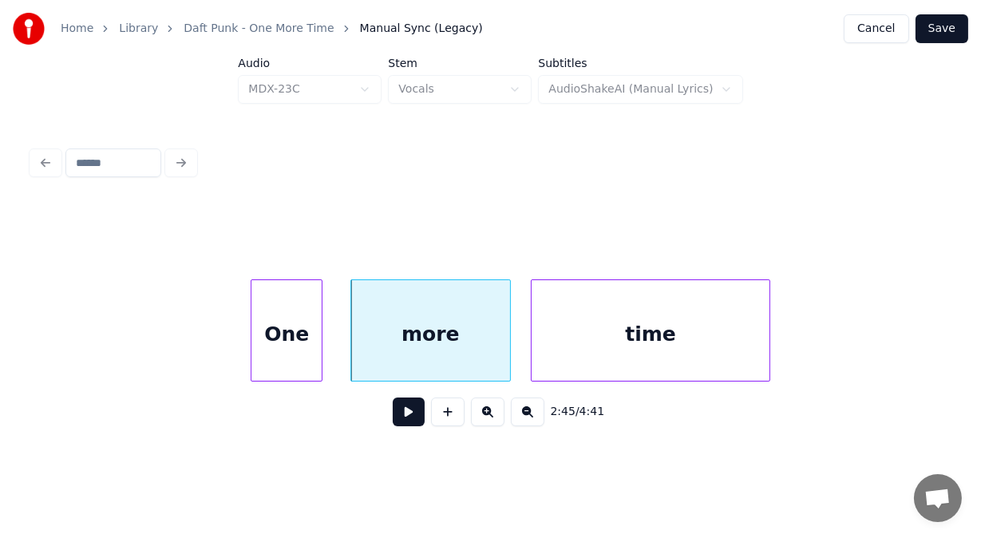
click at [561, 350] on div "time" at bounding box center [651, 334] width 239 height 109
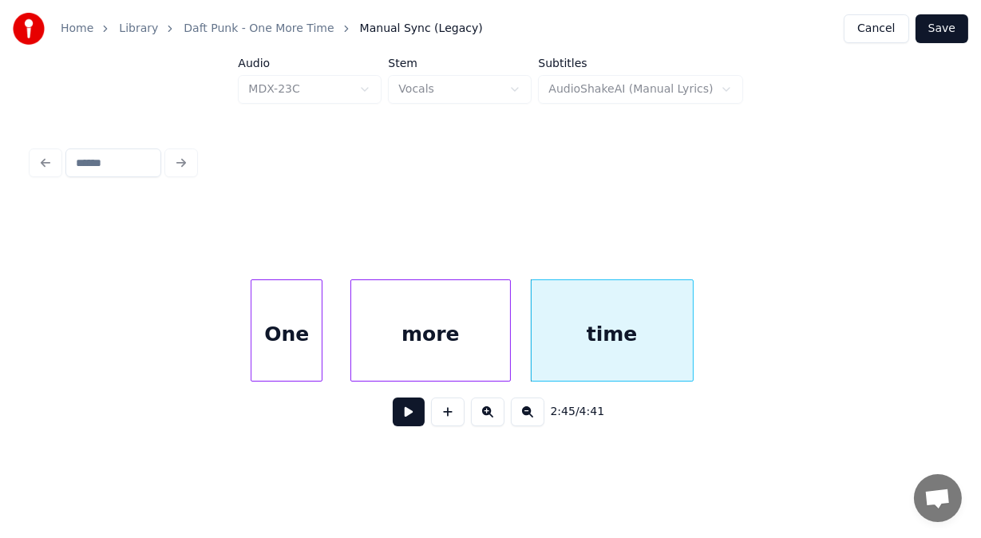
click at [688, 350] on div at bounding box center [690, 330] width 5 height 101
click at [400, 421] on button at bounding box center [409, 411] width 32 height 29
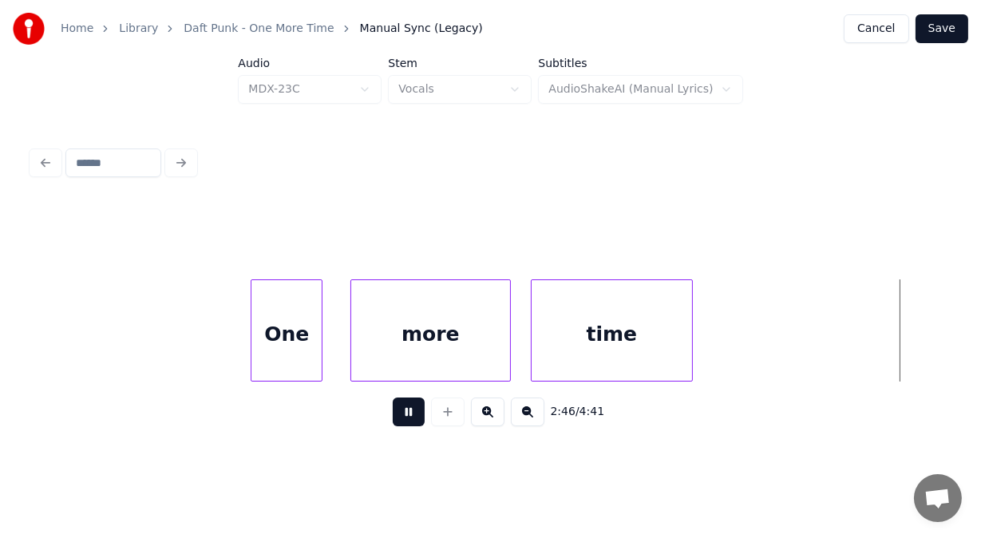
scroll to position [0, 66534]
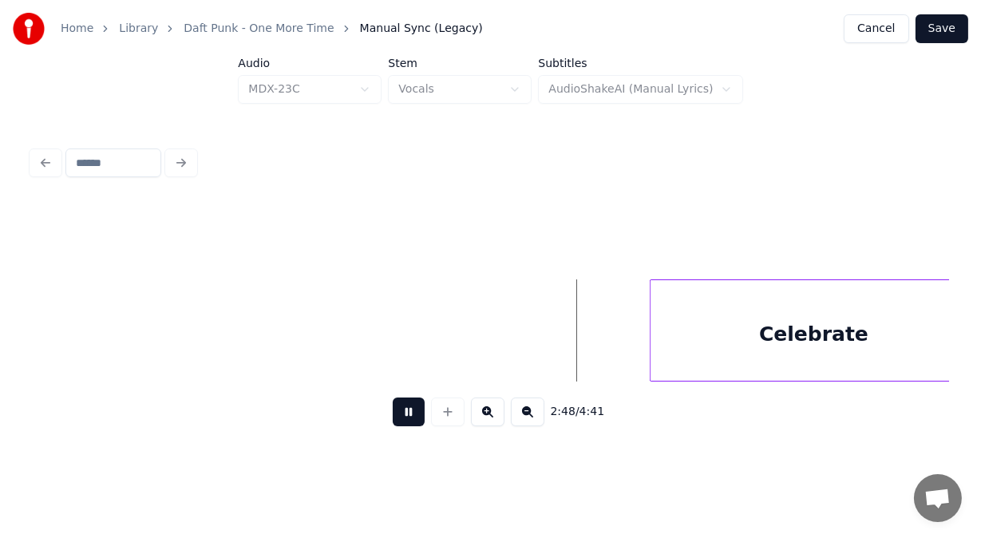
click at [400, 421] on button at bounding box center [409, 411] width 32 height 29
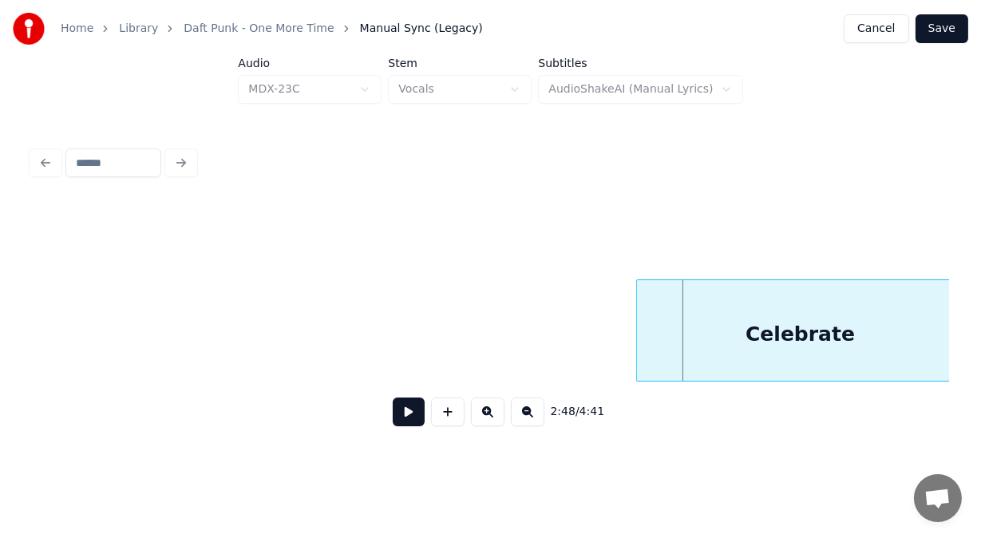
scroll to position [0, 66559]
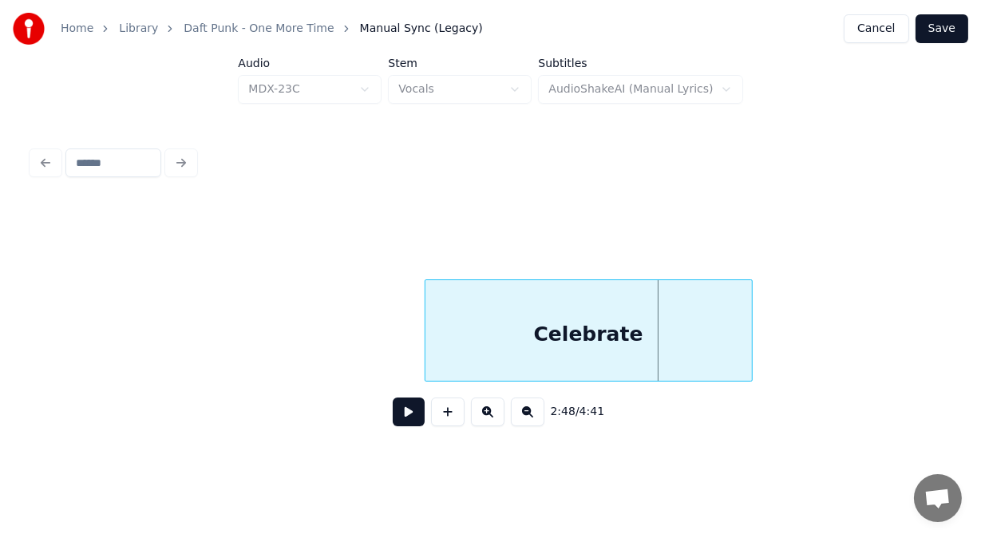
click at [508, 346] on div "Celebrate" at bounding box center [588, 334] width 326 height 109
click at [408, 418] on button at bounding box center [409, 411] width 32 height 29
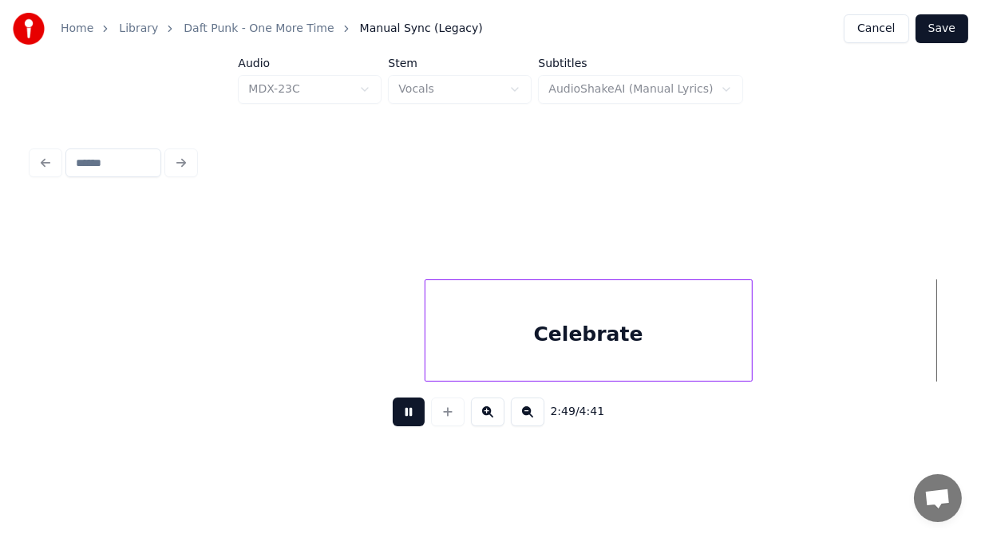
click at [408, 418] on button at bounding box center [409, 411] width 32 height 29
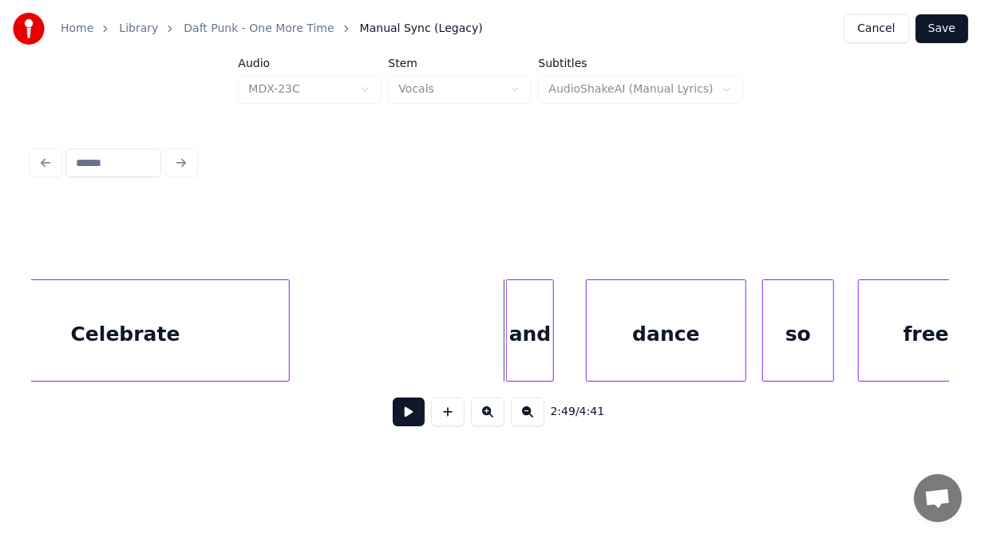
scroll to position [0, 66893]
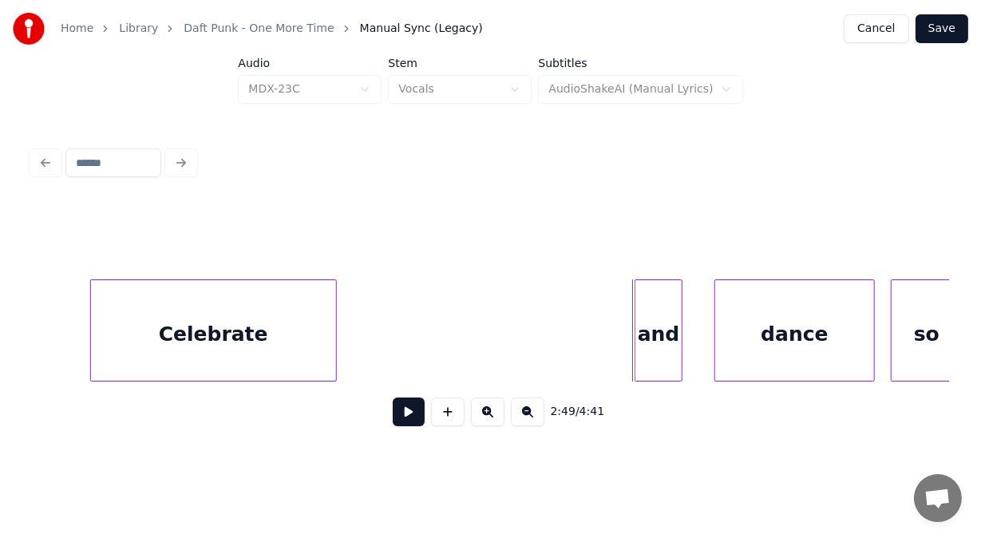
click at [334, 307] on div at bounding box center [333, 330] width 5 height 101
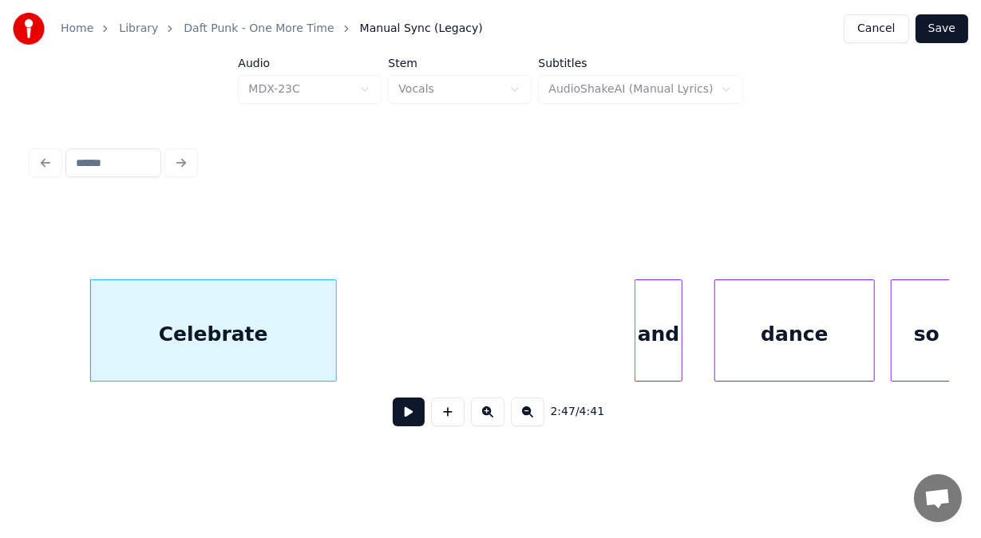
click at [396, 426] on button at bounding box center [409, 411] width 32 height 29
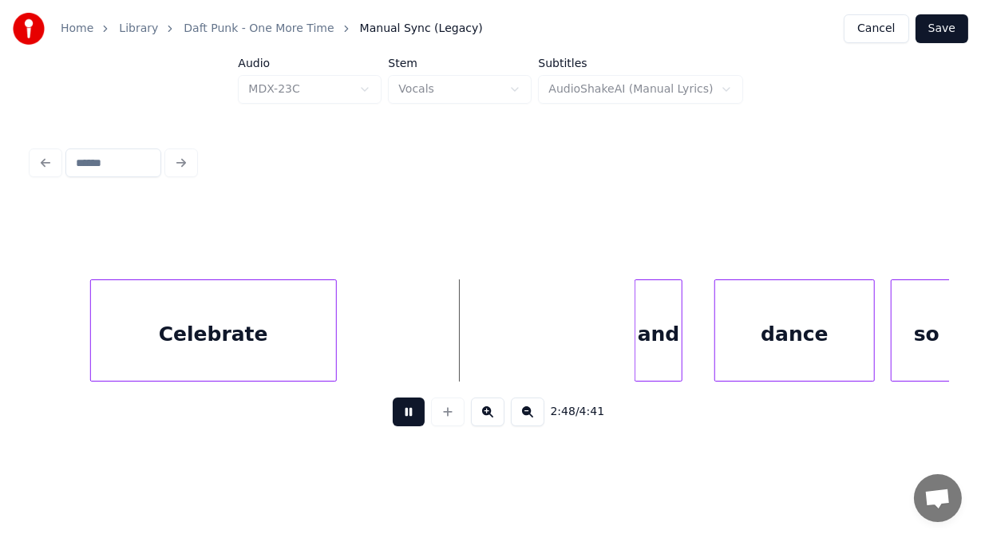
click at [396, 426] on button at bounding box center [409, 411] width 32 height 29
click at [489, 358] on div "and" at bounding box center [483, 334] width 46 height 109
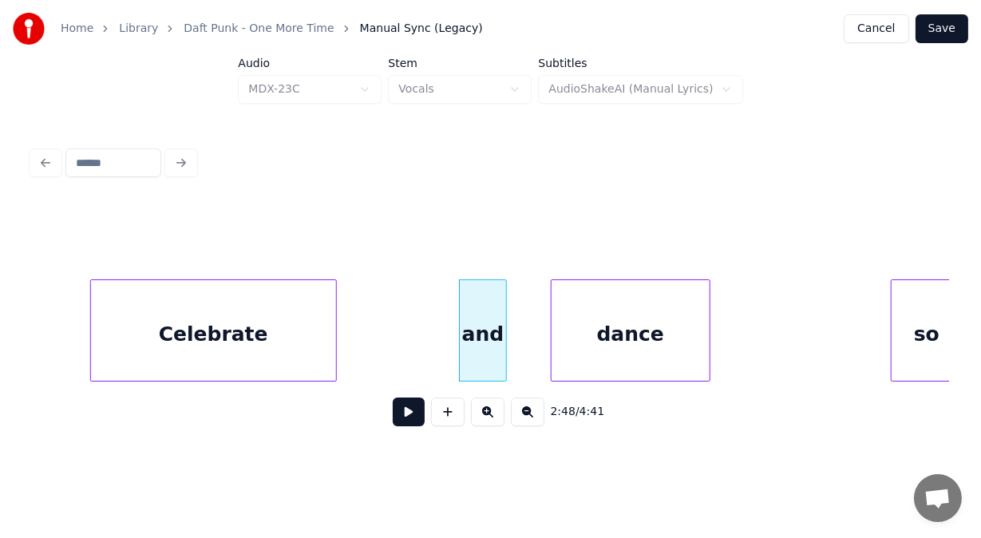
click at [629, 346] on div "dance" at bounding box center [631, 334] width 159 height 109
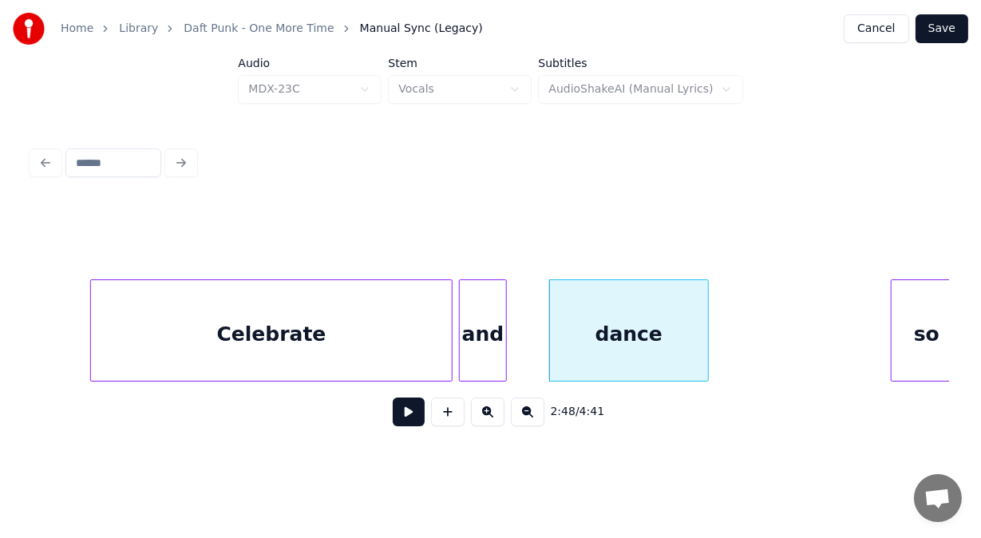
click at [449, 324] on div at bounding box center [449, 330] width 5 height 101
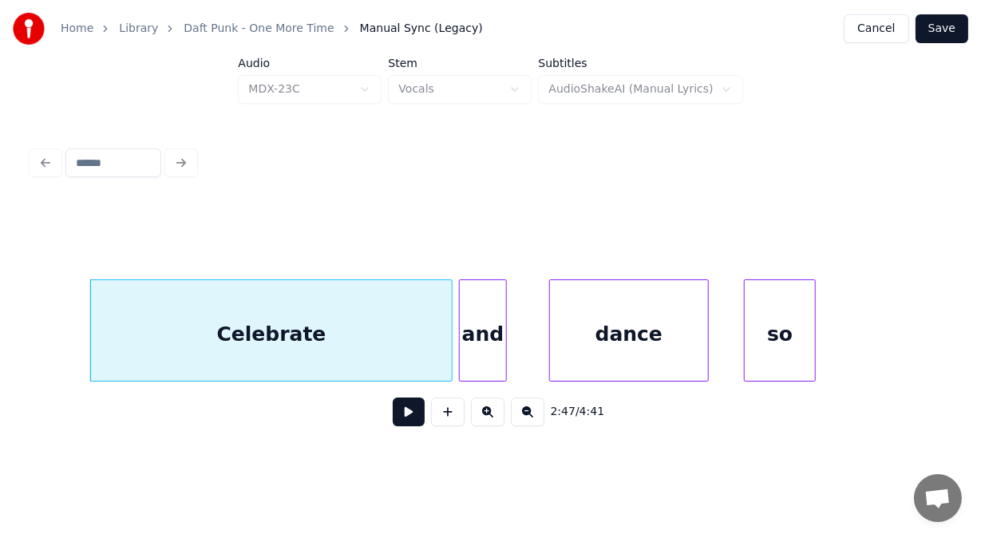
click at [757, 358] on div "so" at bounding box center [780, 334] width 70 height 109
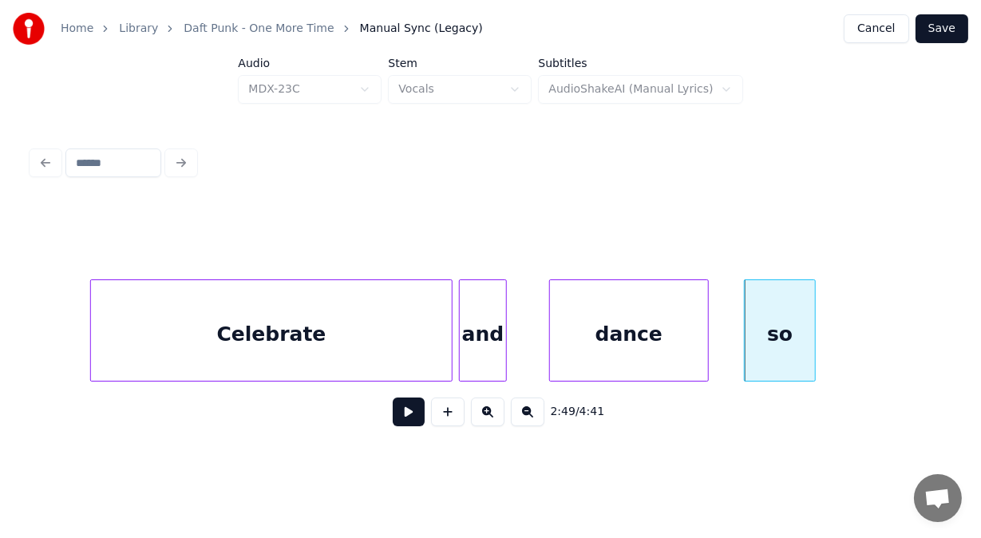
click at [401, 419] on button at bounding box center [409, 411] width 32 height 29
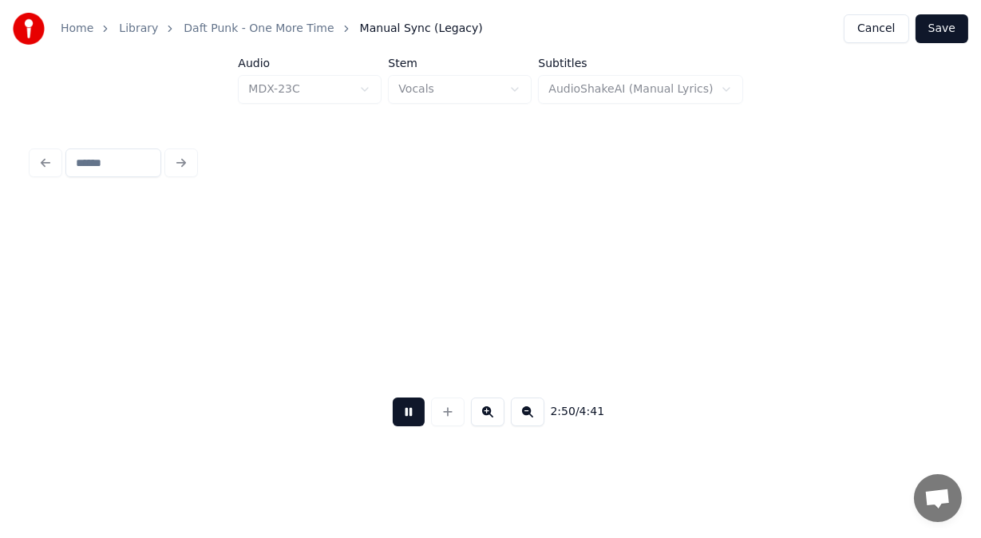
scroll to position [0, 67818]
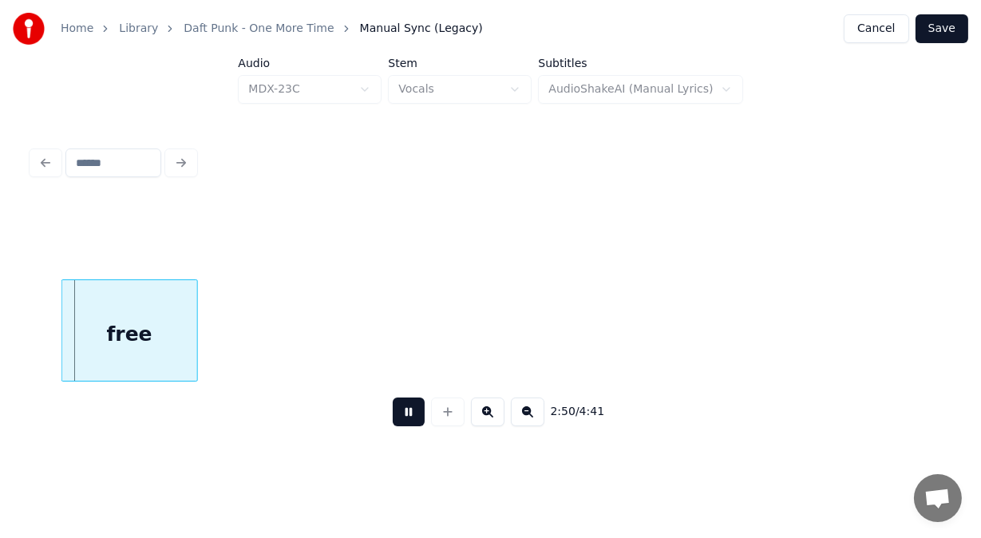
click at [401, 419] on button at bounding box center [409, 411] width 32 height 29
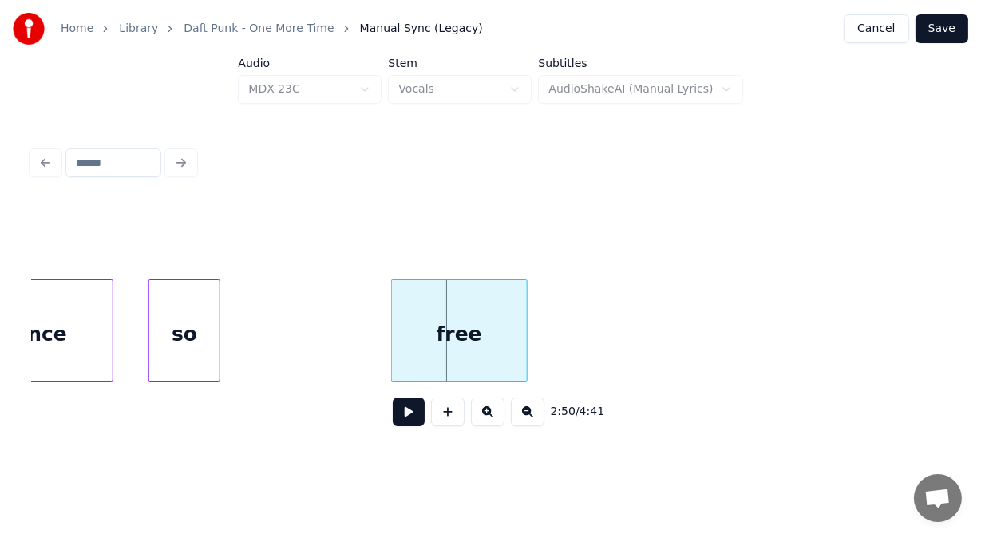
scroll to position [0, 67361]
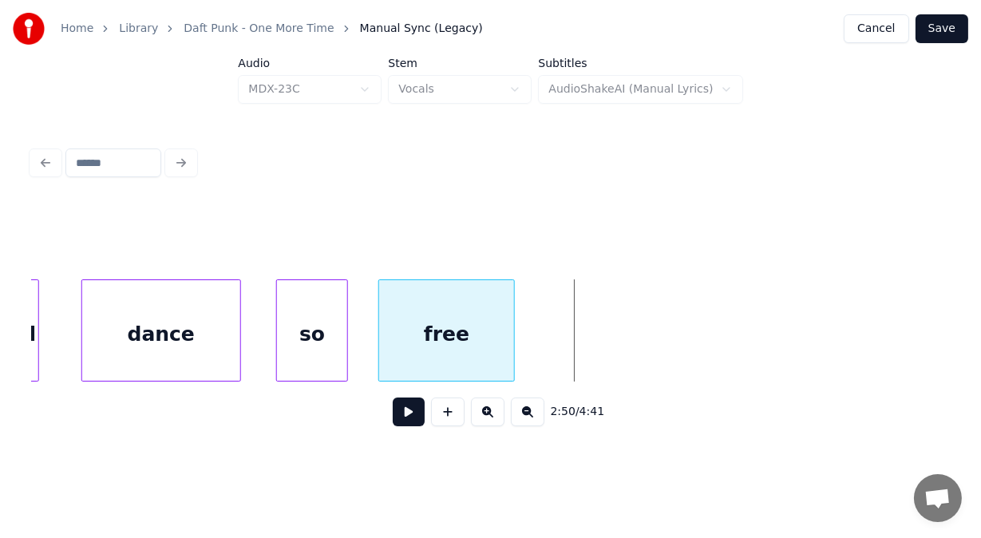
click at [407, 360] on div "free" at bounding box center [446, 334] width 134 height 109
click at [242, 347] on div at bounding box center [240, 330] width 5 height 101
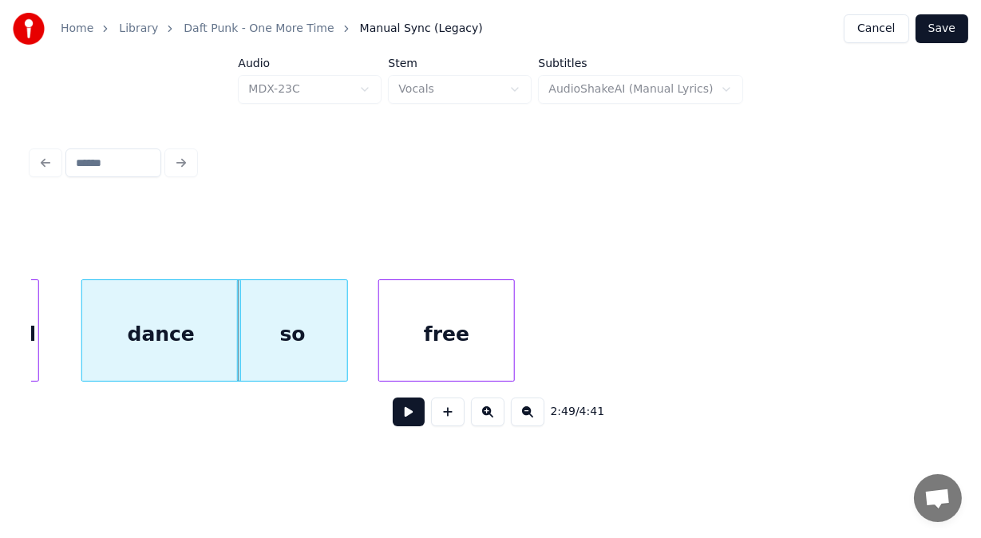
click at [393, 425] on button at bounding box center [409, 411] width 32 height 29
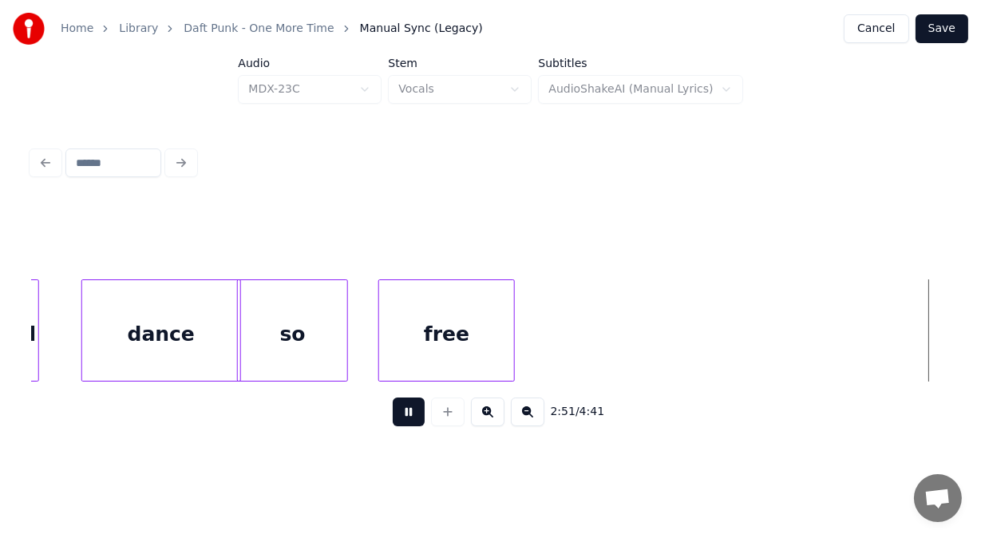
scroll to position [0, 68284]
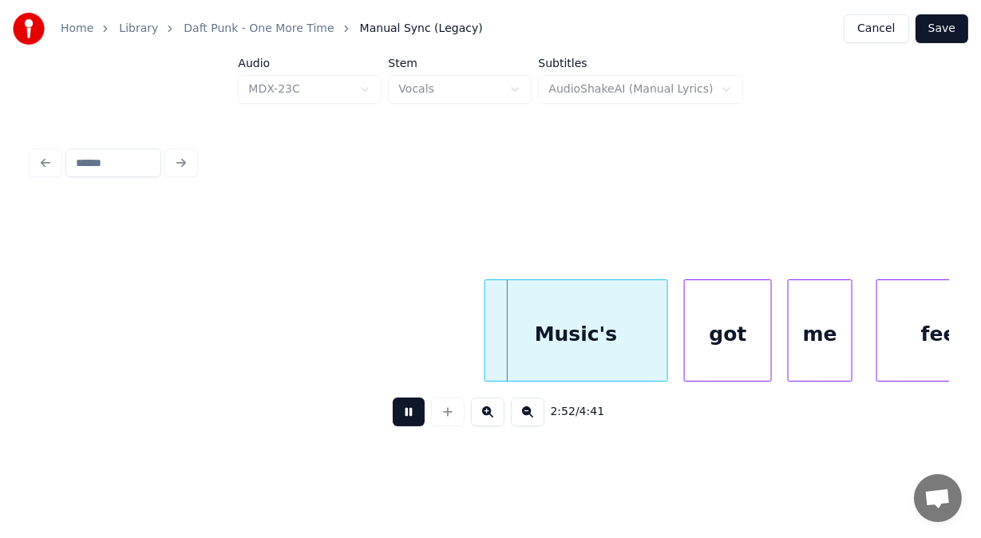
click at [393, 425] on button at bounding box center [409, 411] width 32 height 29
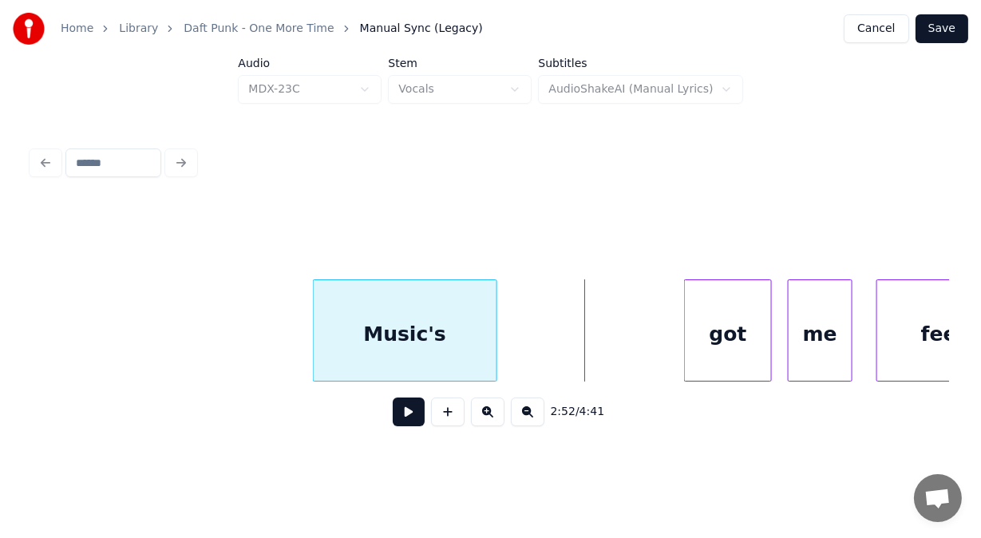
click at [332, 354] on div "Music's" at bounding box center [405, 334] width 182 height 109
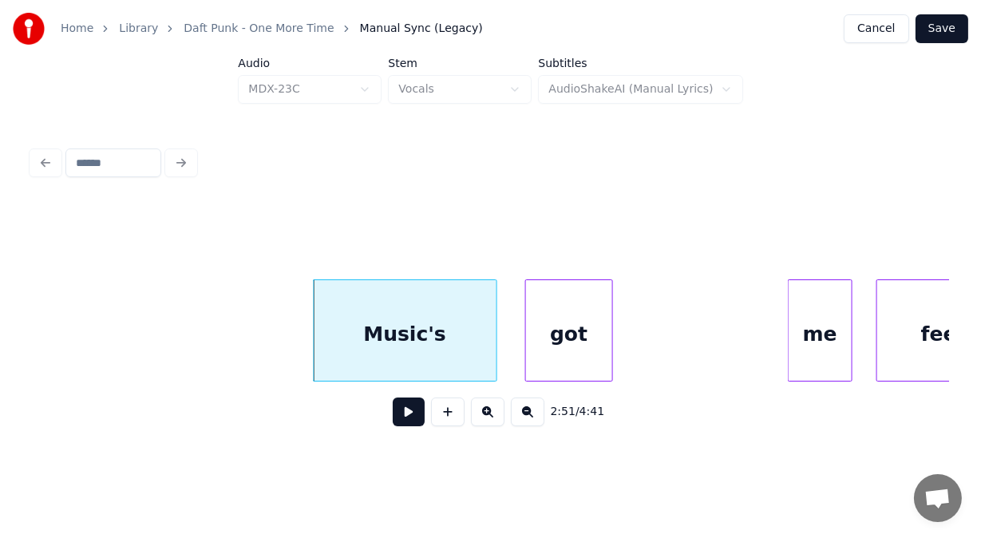
click at [555, 346] on div "got" at bounding box center [569, 334] width 86 height 109
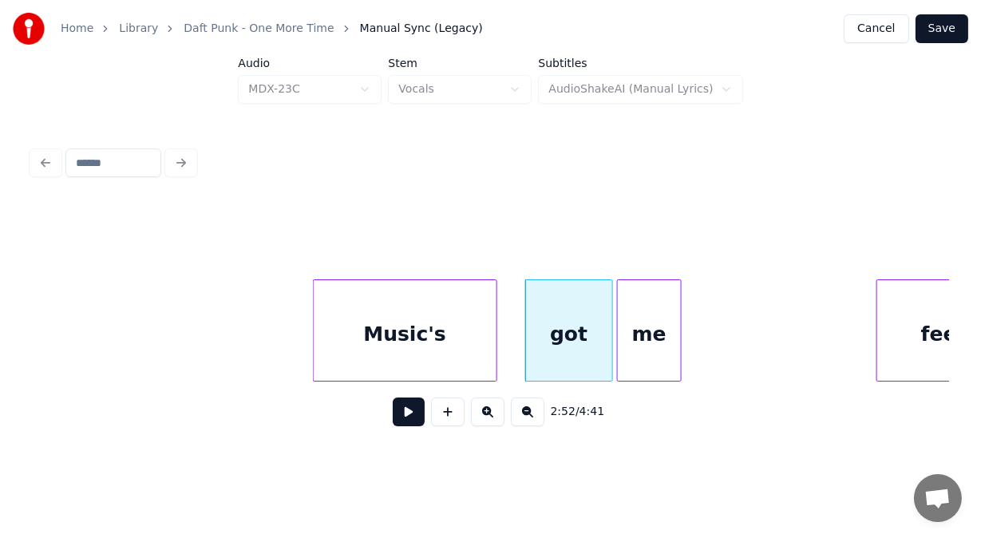
click at [638, 342] on div "me" at bounding box center [649, 334] width 62 height 109
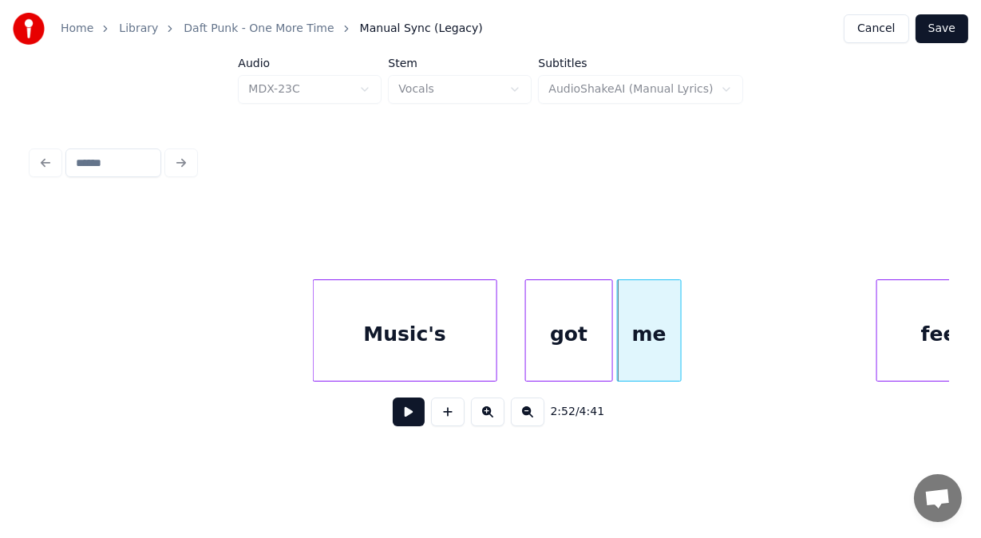
scroll to position [0, 68372]
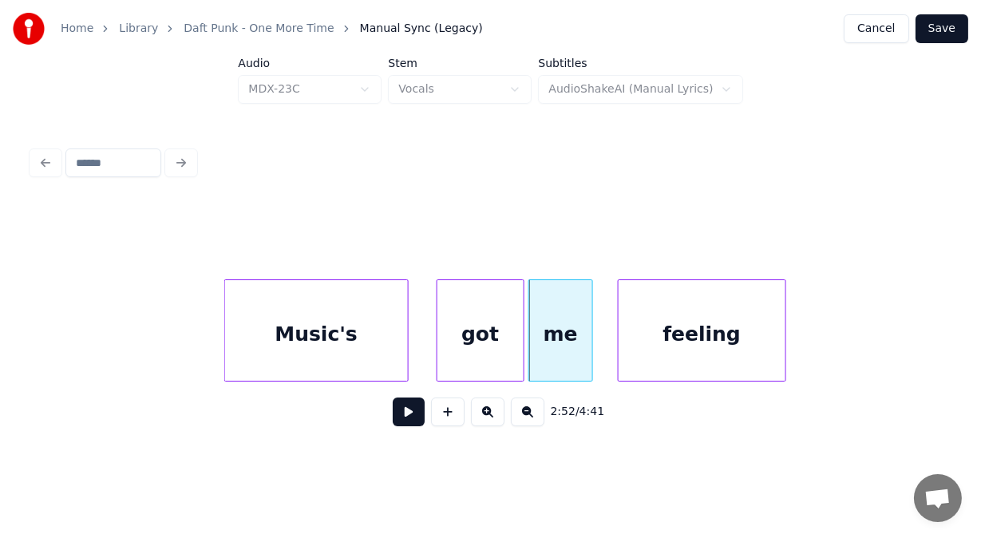
click at [741, 344] on div "feeling" at bounding box center [702, 334] width 166 height 109
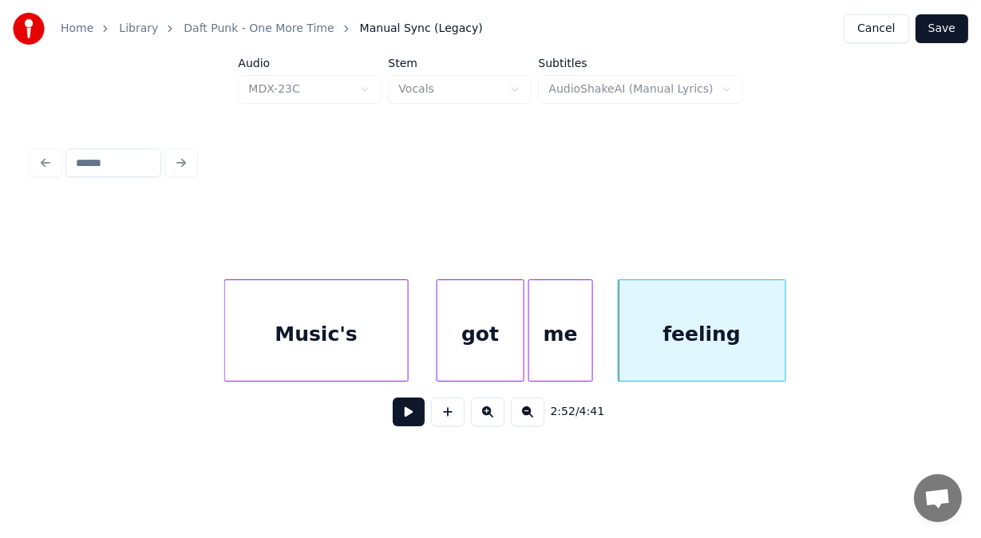
click at [393, 426] on button at bounding box center [409, 411] width 32 height 29
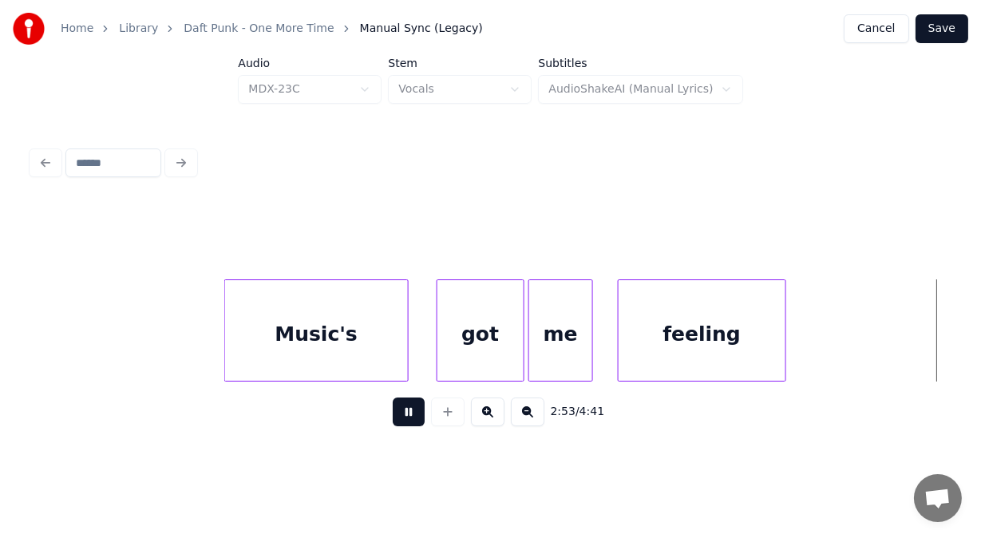
scroll to position [0, 69290]
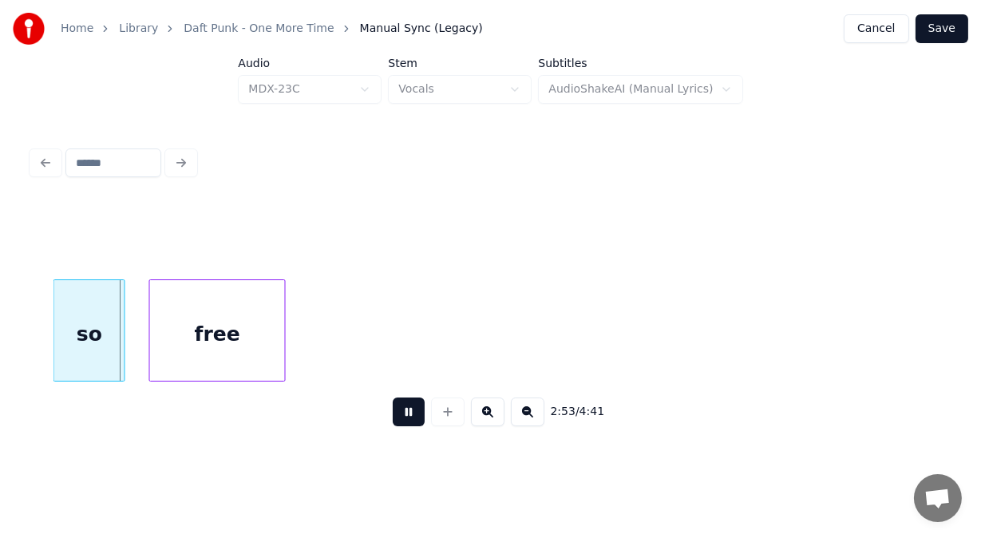
click at [393, 426] on button at bounding box center [409, 411] width 32 height 29
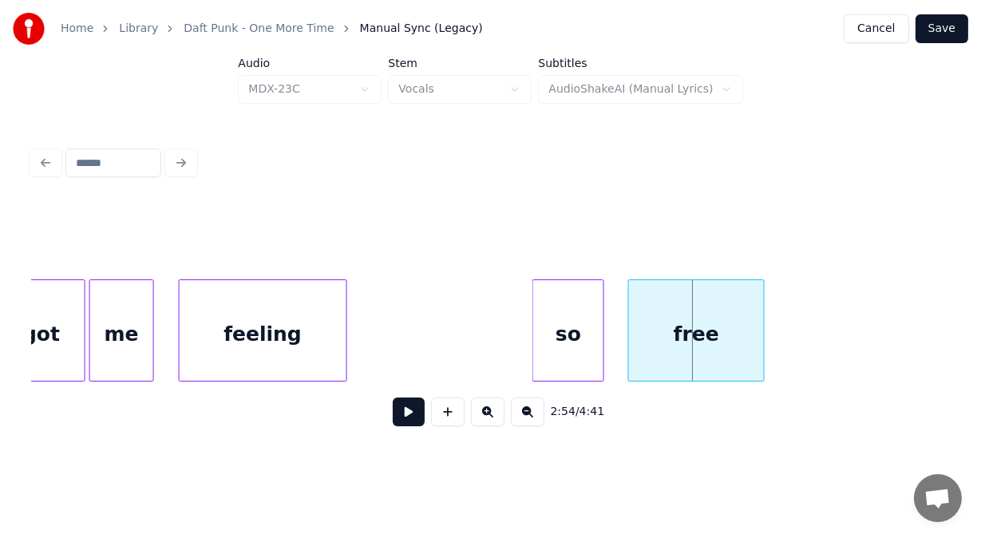
scroll to position [0, 68758]
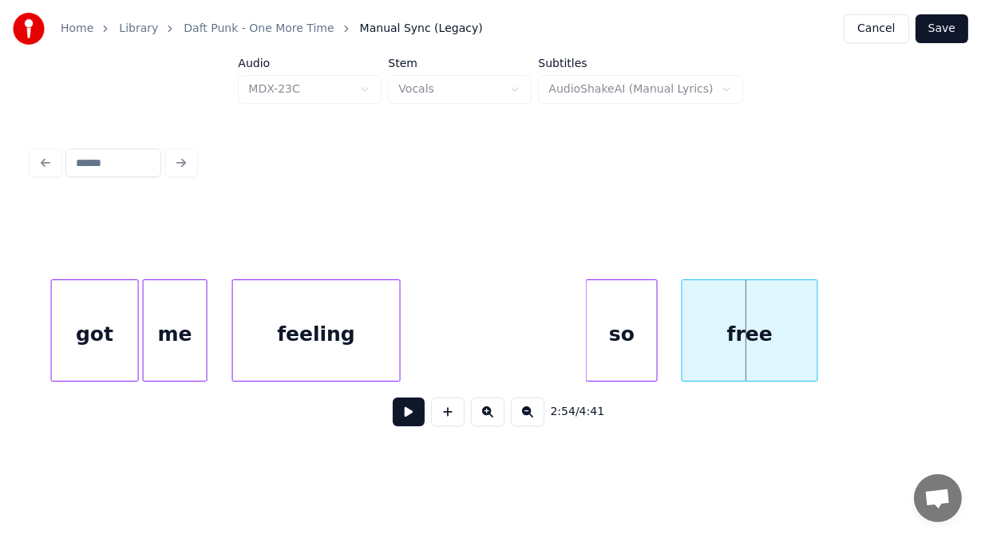
click at [341, 350] on div "feeling" at bounding box center [316, 334] width 166 height 109
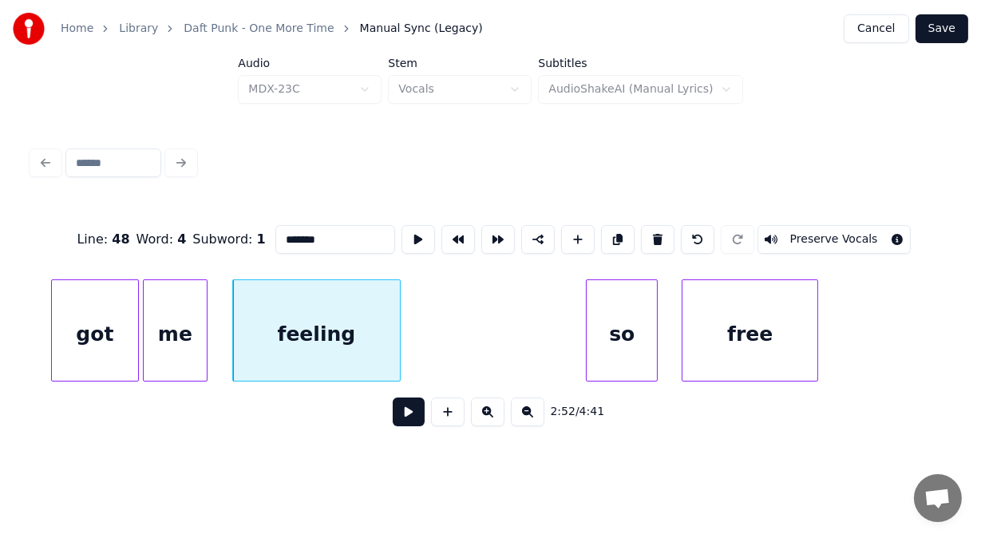
click at [393, 413] on button at bounding box center [409, 411] width 32 height 29
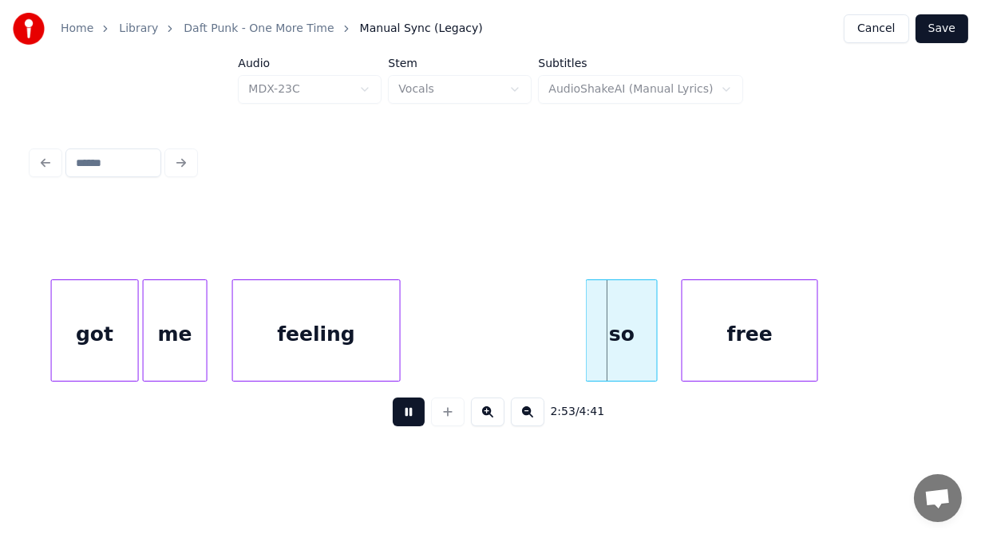
click at [393, 413] on button at bounding box center [409, 411] width 32 height 29
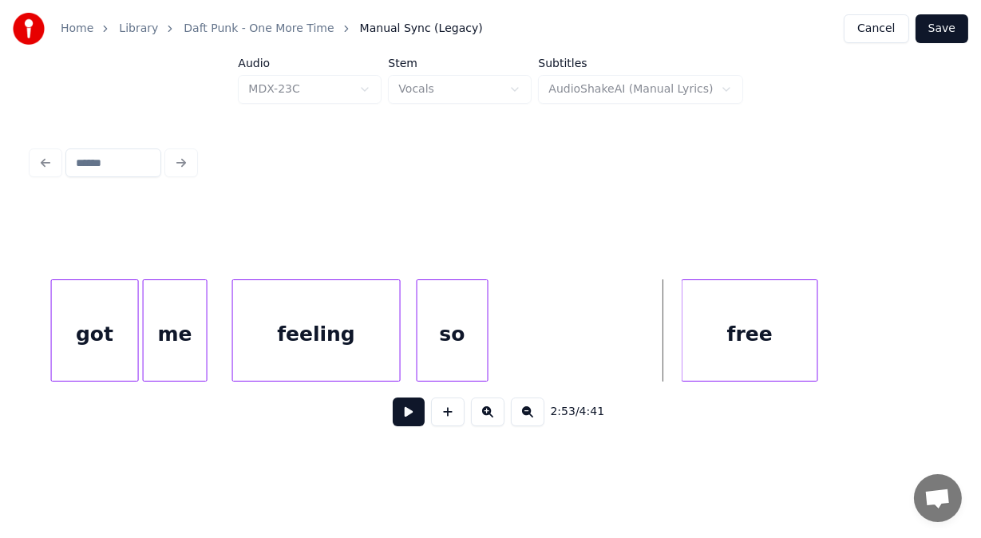
click at [461, 318] on div "so" at bounding box center [452, 334] width 70 height 109
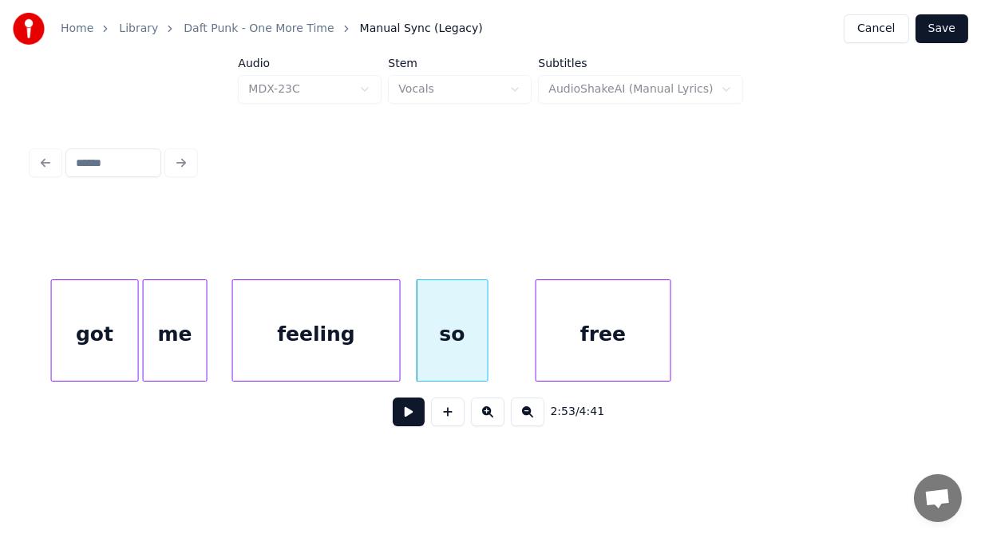
click at [571, 305] on div "free" at bounding box center [603, 334] width 134 height 109
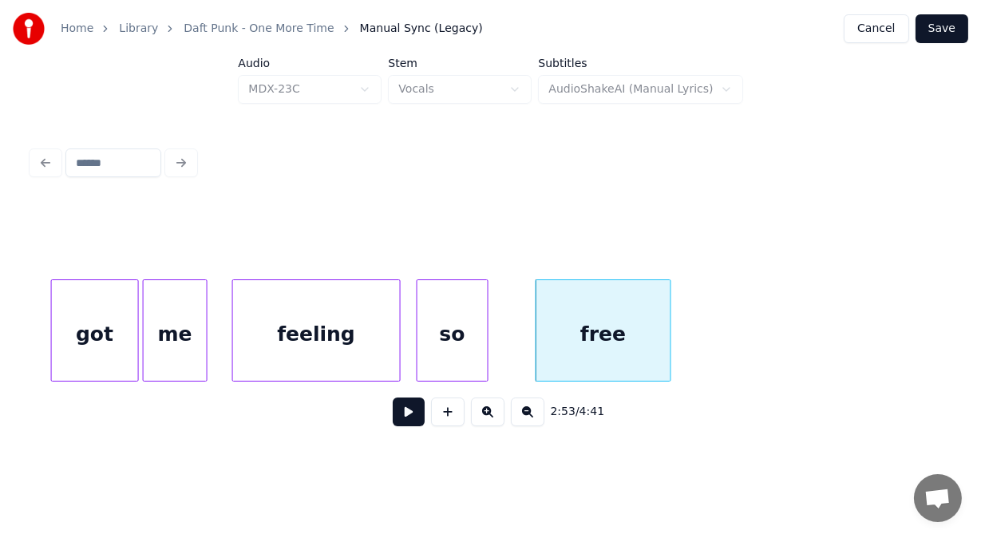
click at [404, 418] on button at bounding box center [409, 411] width 32 height 29
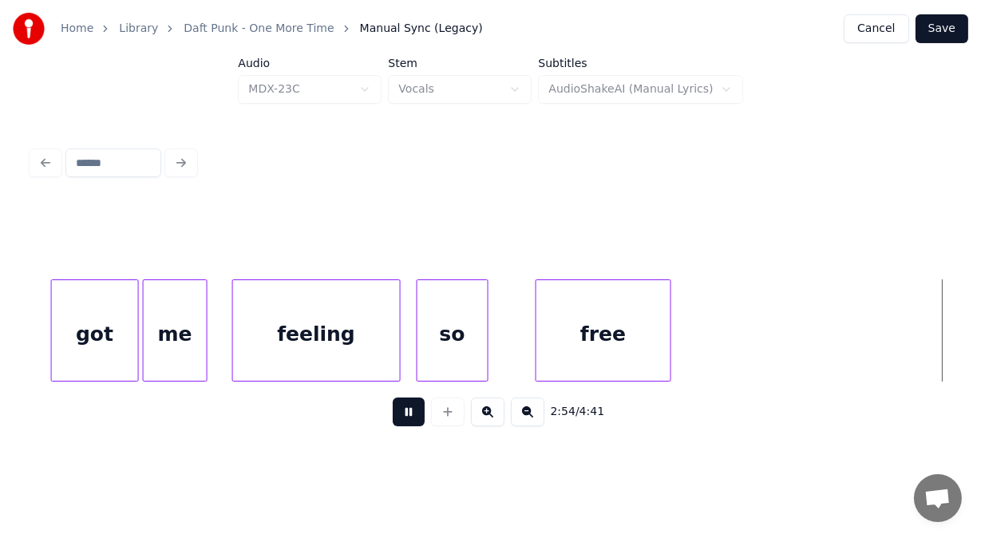
scroll to position [0, 69681]
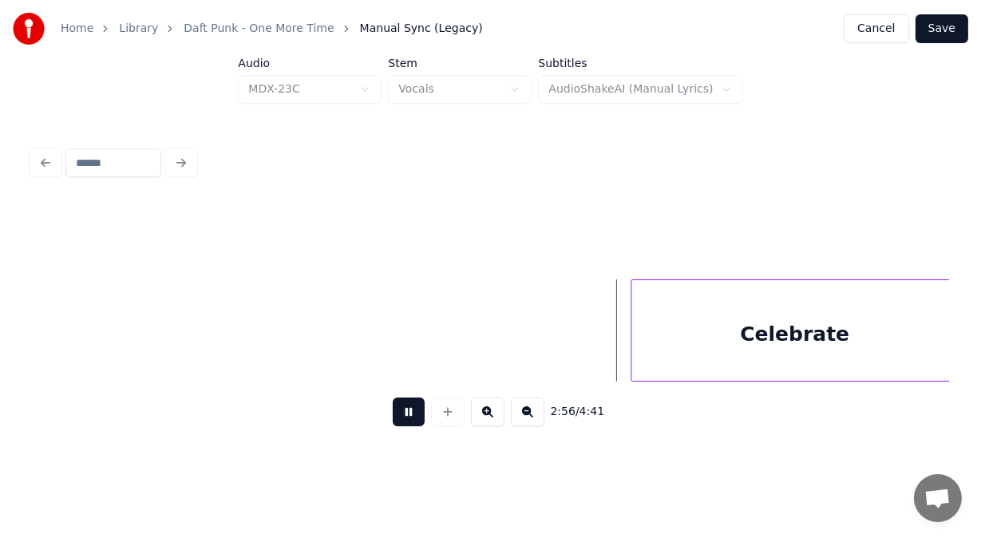
click at [404, 418] on button at bounding box center [409, 411] width 32 height 29
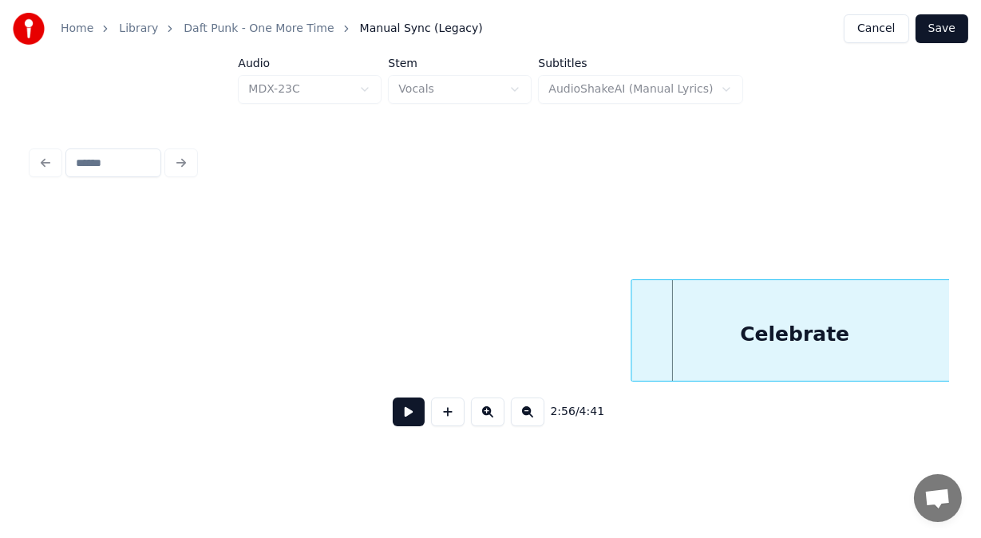
scroll to position [0, 69684]
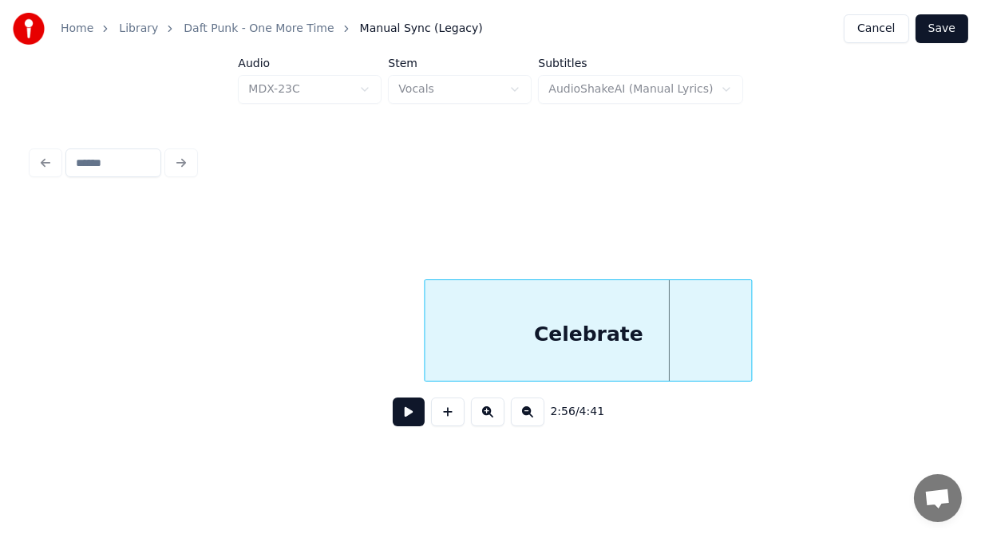
click at [510, 335] on div "Celebrate" at bounding box center [588, 334] width 326 height 109
click at [404, 417] on button at bounding box center [409, 411] width 32 height 29
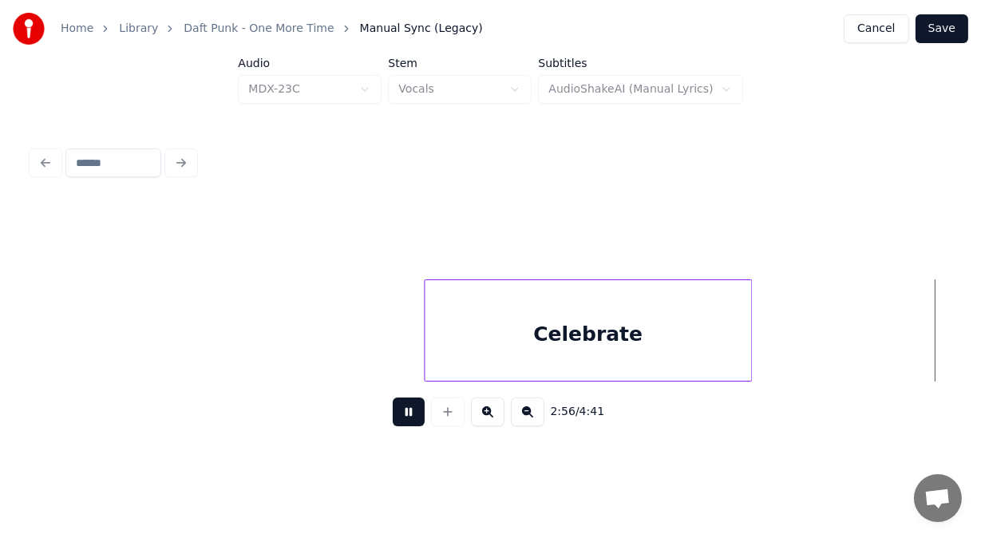
scroll to position [0, 70607]
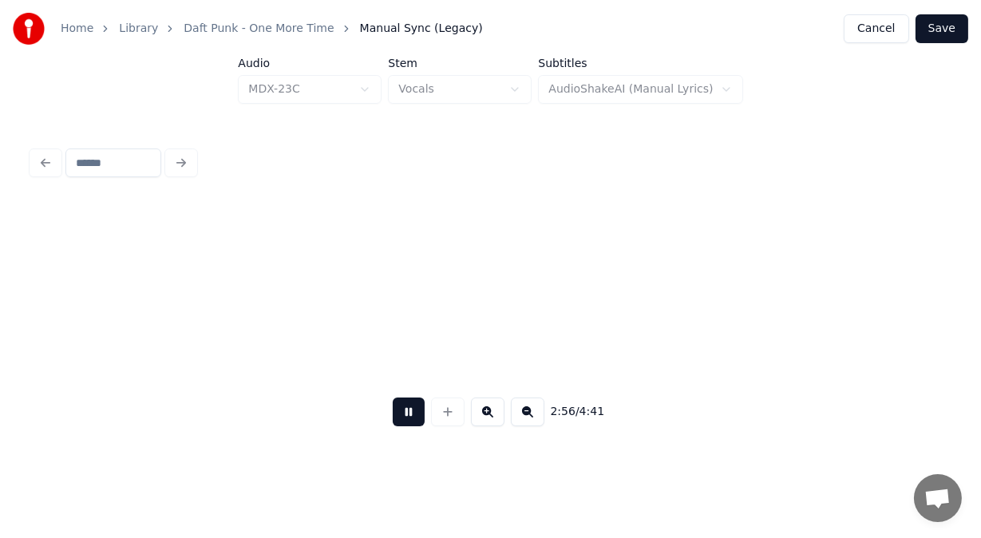
click at [404, 417] on button at bounding box center [409, 411] width 32 height 29
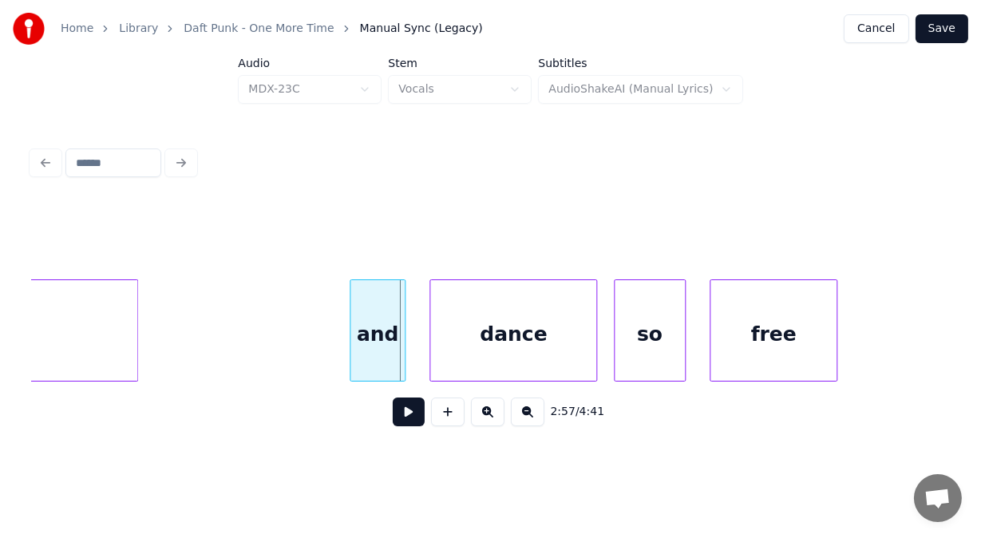
scroll to position [0, 70213]
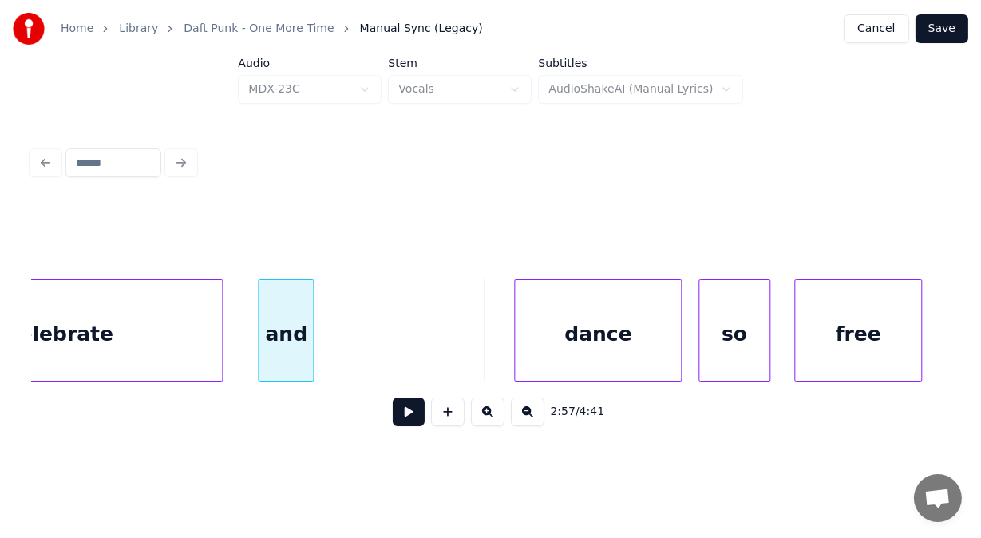
click at [288, 318] on div "and" at bounding box center [286, 334] width 54 height 109
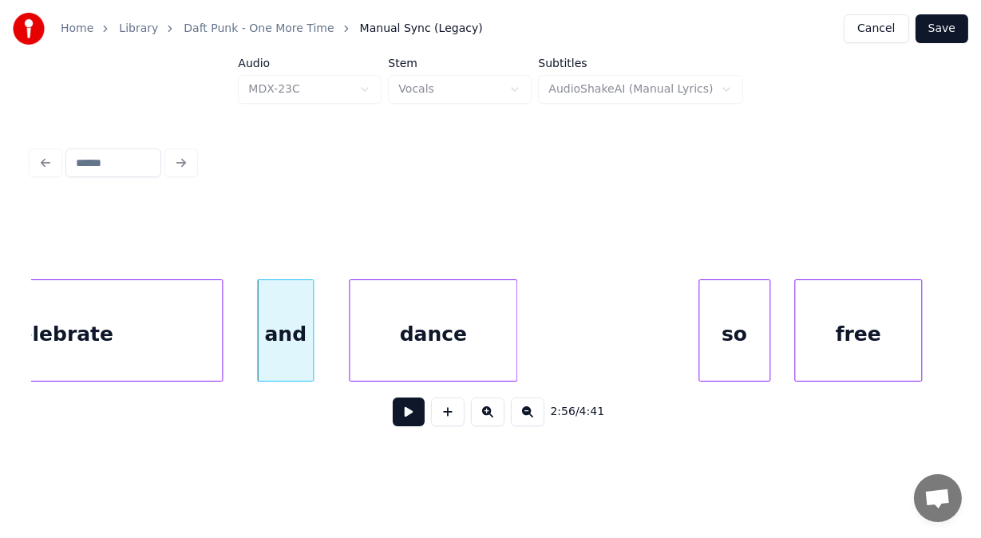
click at [407, 303] on div "dance" at bounding box center [433, 334] width 166 height 109
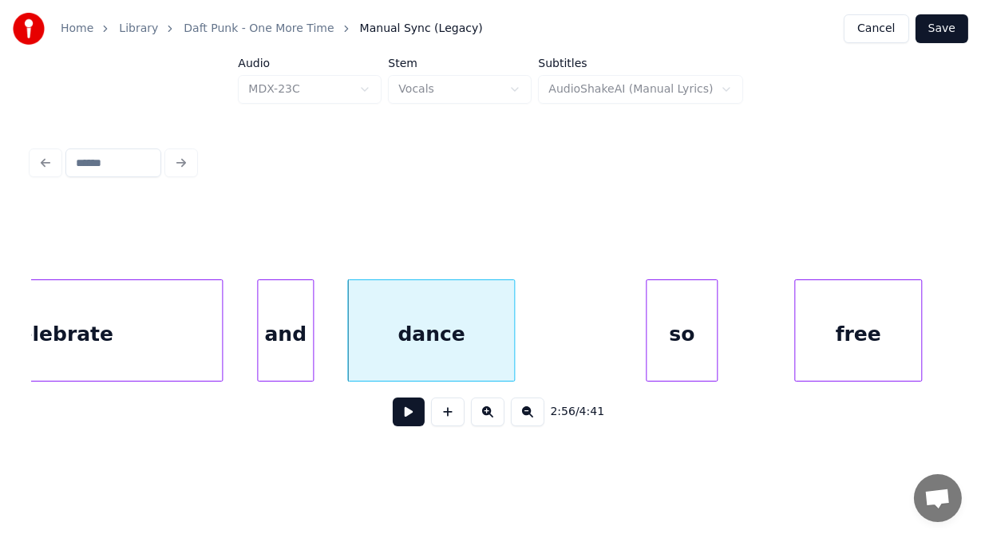
click at [684, 308] on div "so" at bounding box center [681, 334] width 70 height 109
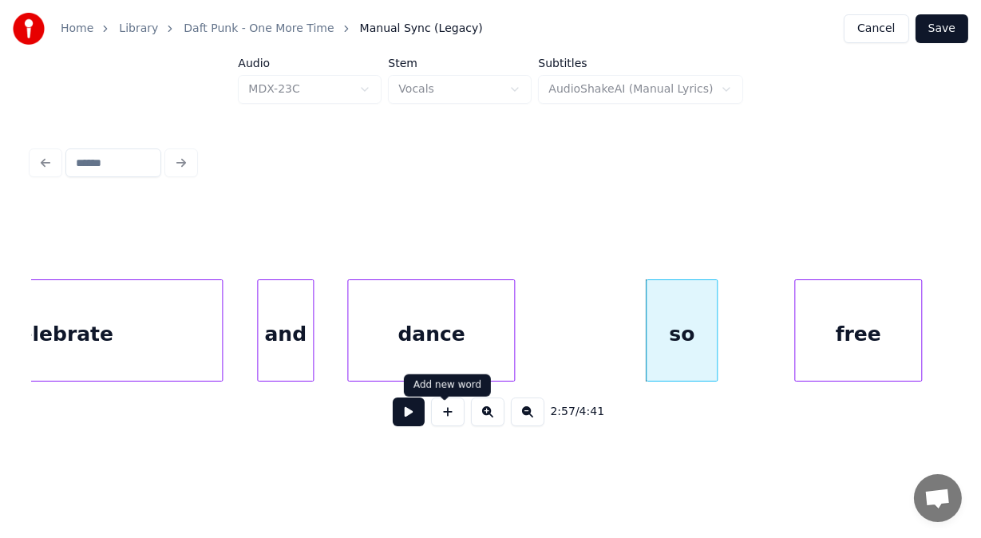
click at [400, 414] on button at bounding box center [409, 411] width 32 height 29
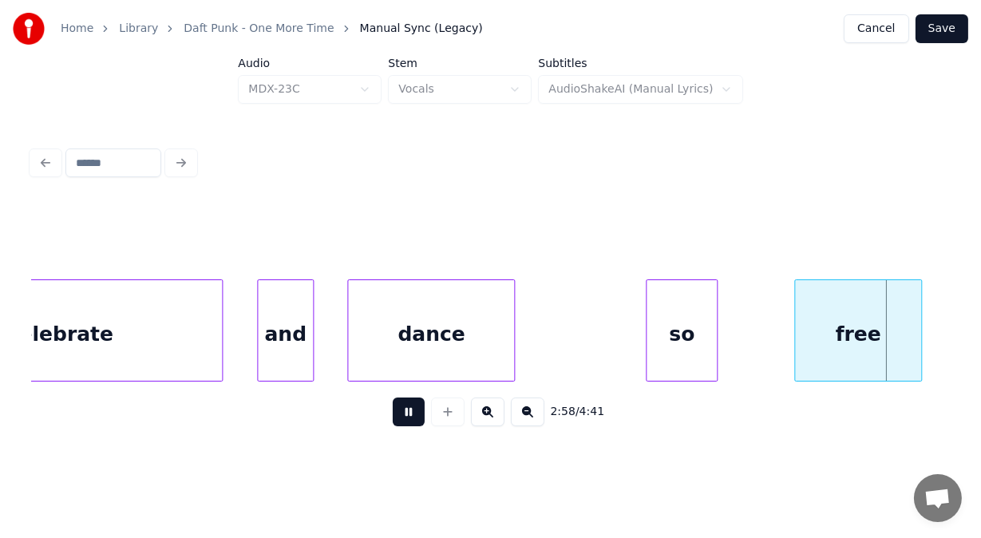
click at [400, 414] on button at bounding box center [409, 411] width 32 height 29
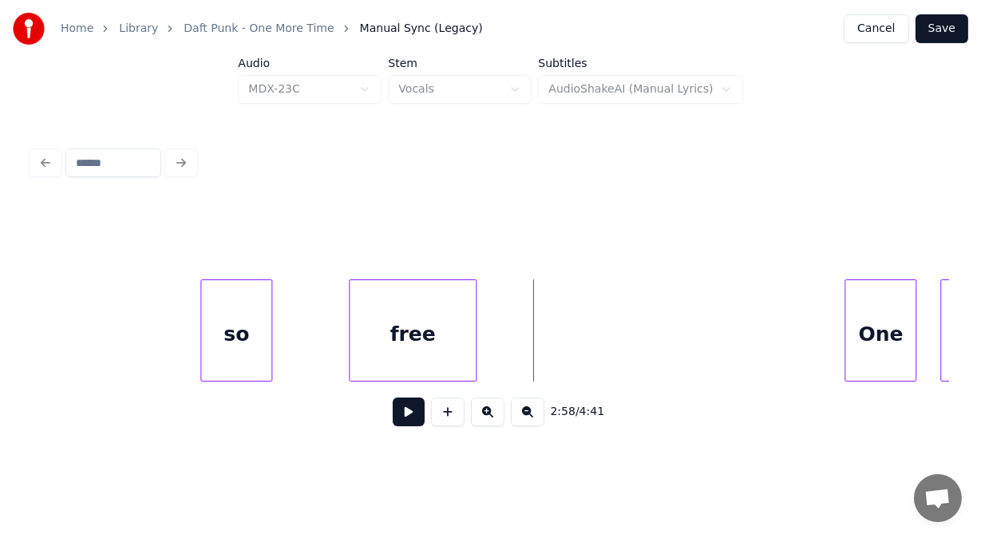
scroll to position [0, 70584]
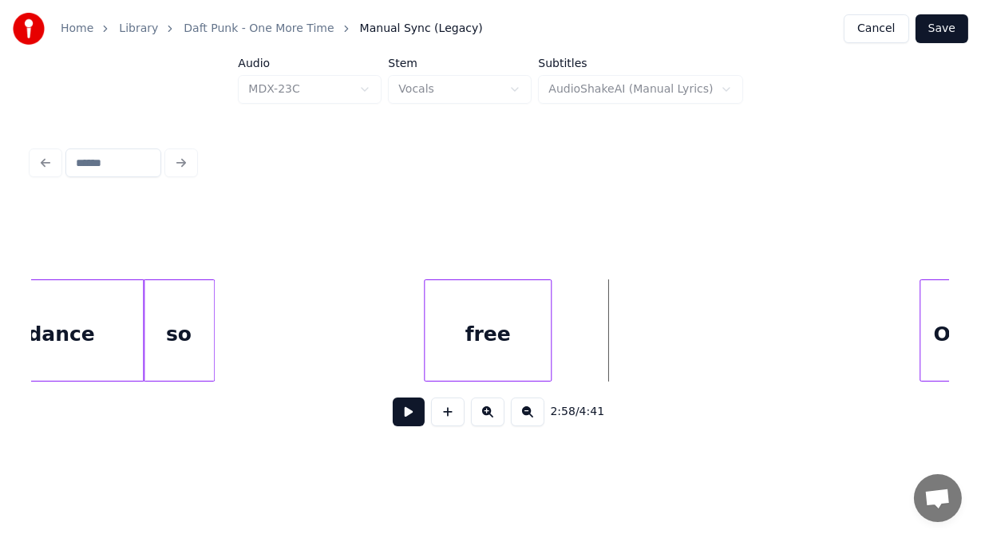
click at [171, 344] on div "so" at bounding box center [179, 334] width 70 height 109
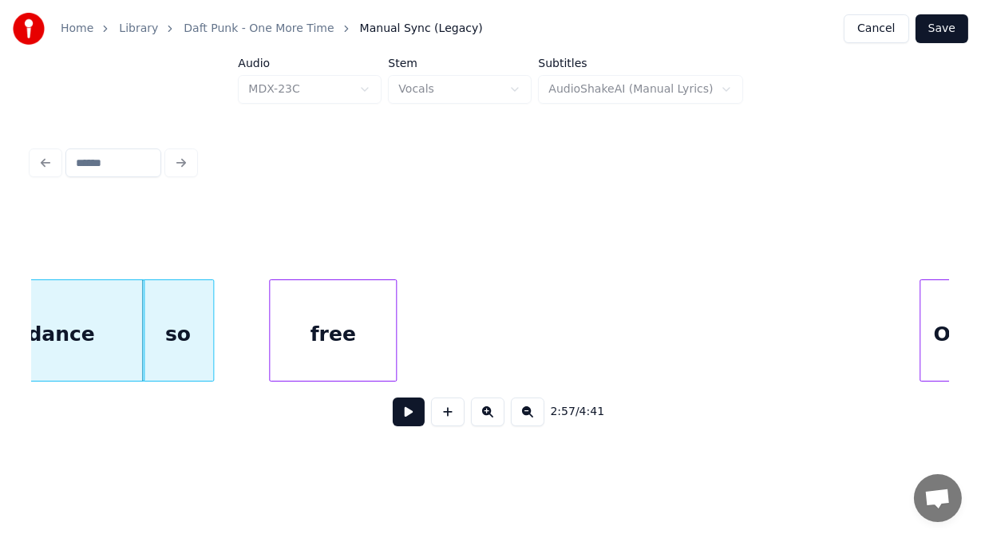
click at [299, 332] on div "free" at bounding box center [333, 334] width 126 height 109
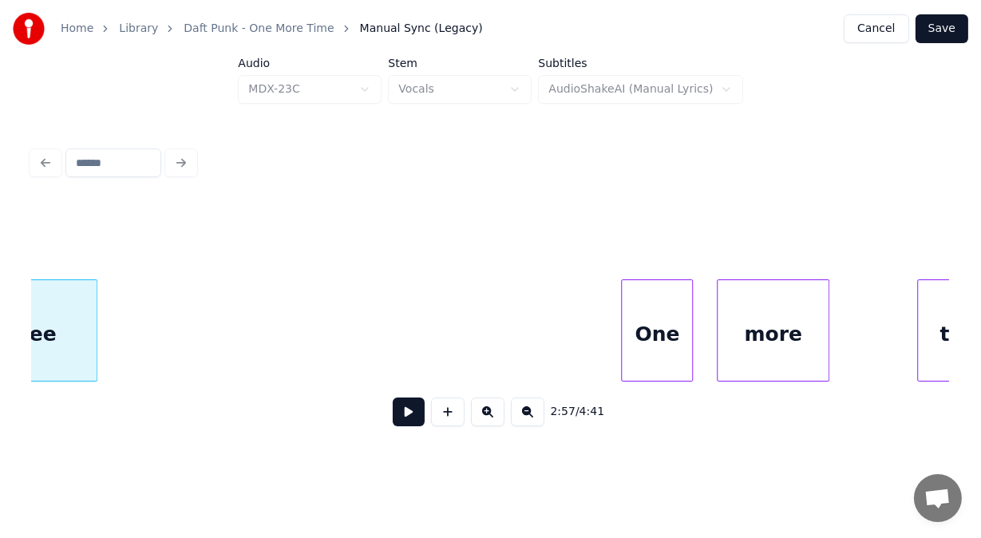
scroll to position [0, 71020]
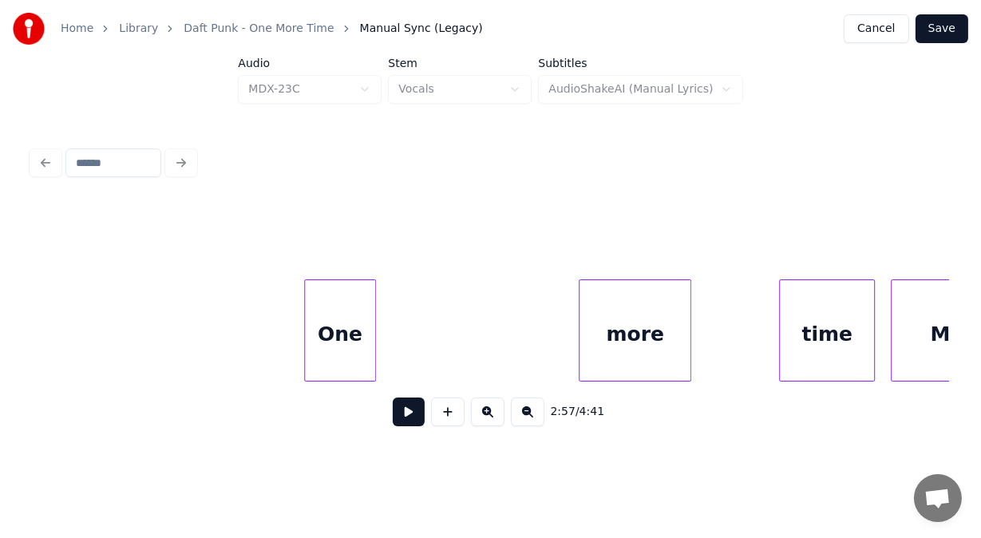
click at [348, 334] on div "One" at bounding box center [340, 334] width 70 height 109
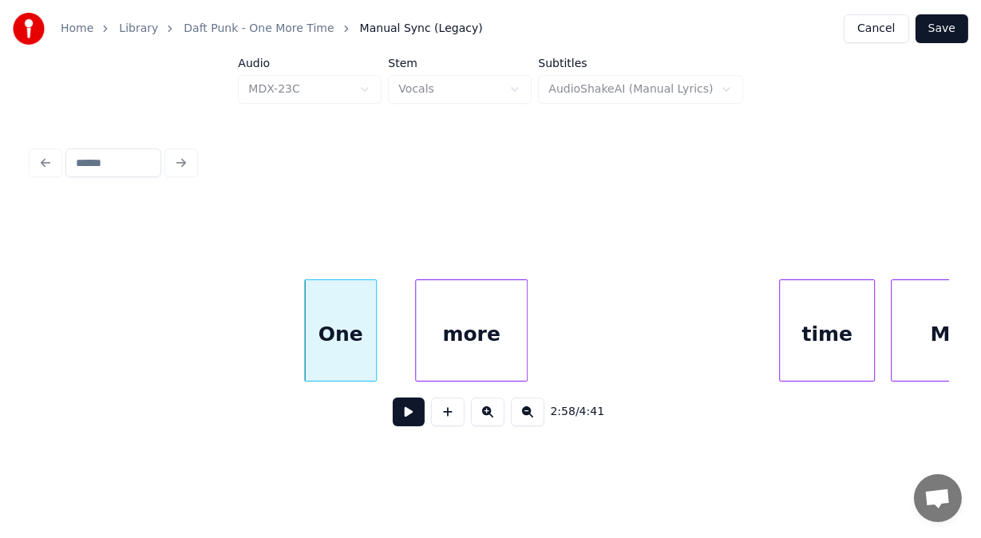
click at [509, 332] on div "more" at bounding box center [471, 334] width 110 height 109
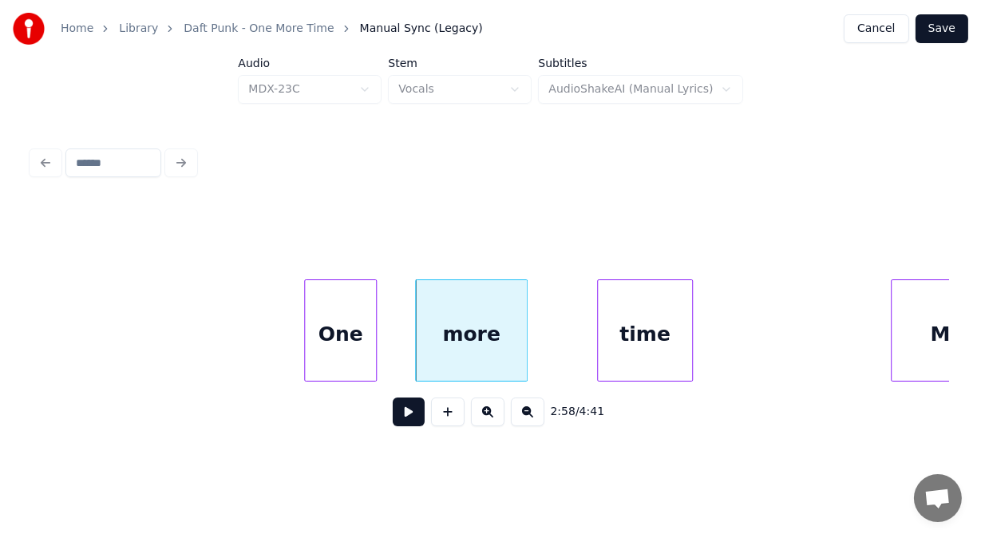
click at [658, 327] on div "time" at bounding box center [645, 334] width 94 height 109
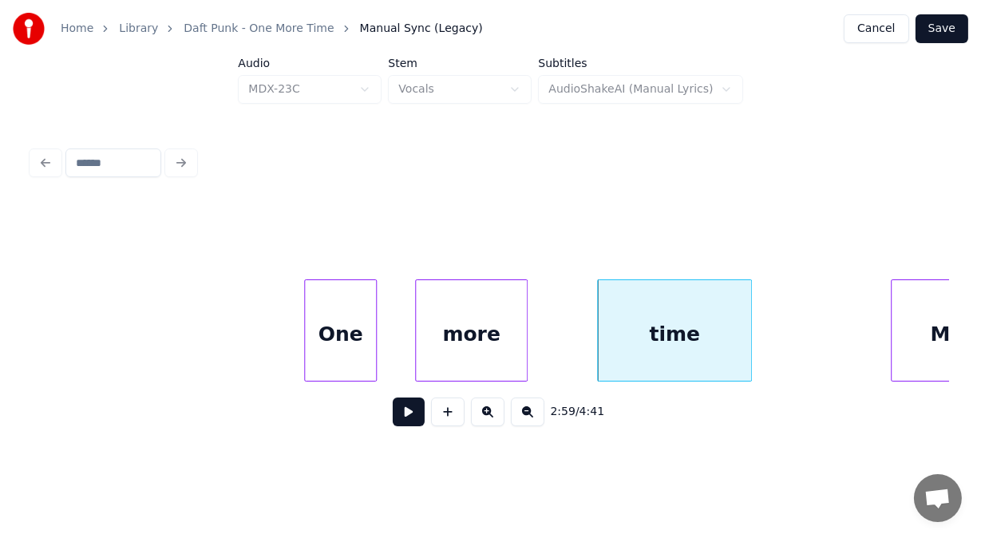
click at [749, 337] on div at bounding box center [748, 330] width 5 height 101
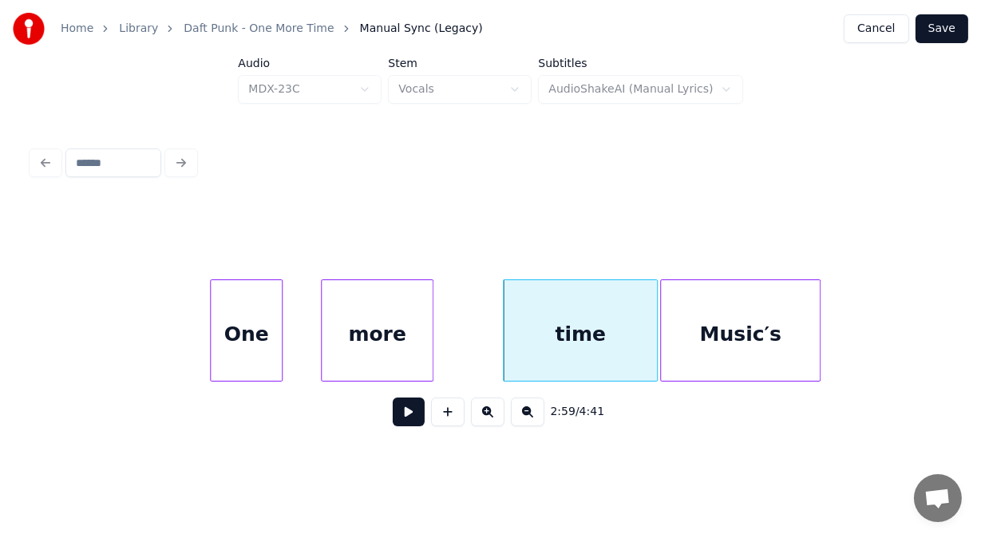
click at [761, 345] on div "Music′s" at bounding box center [740, 334] width 158 height 109
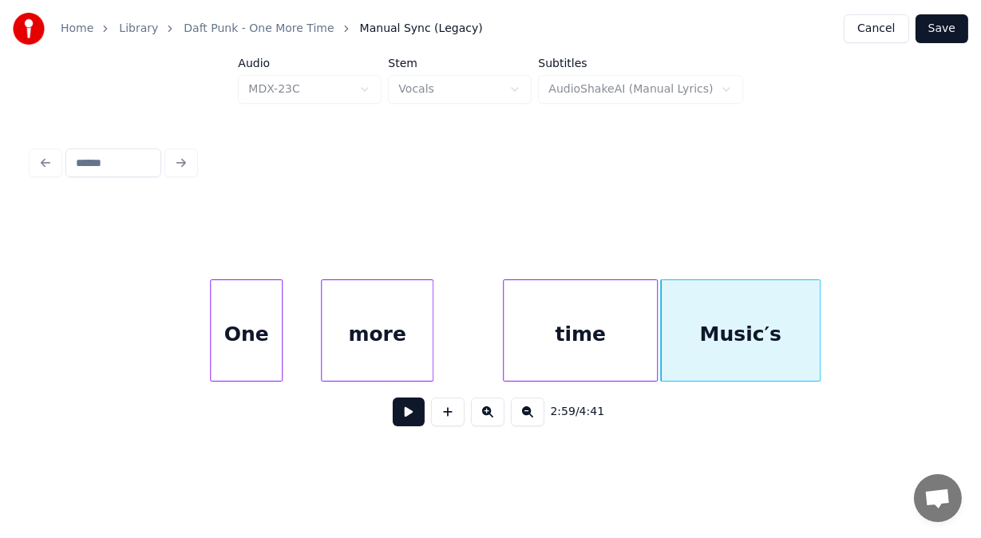
click at [412, 420] on button at bounding box center [409, 411] width 32 height 29
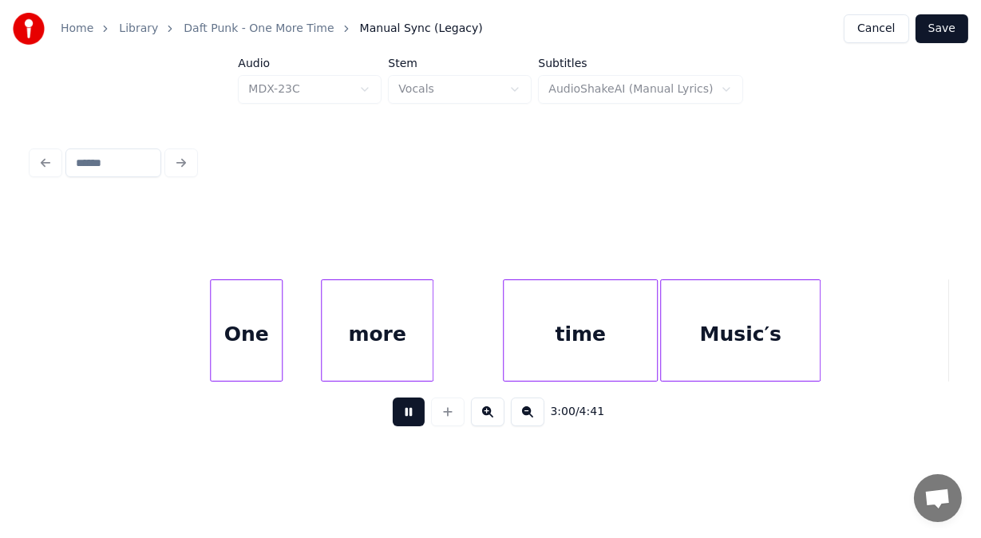
scroll to position [0, 72040]
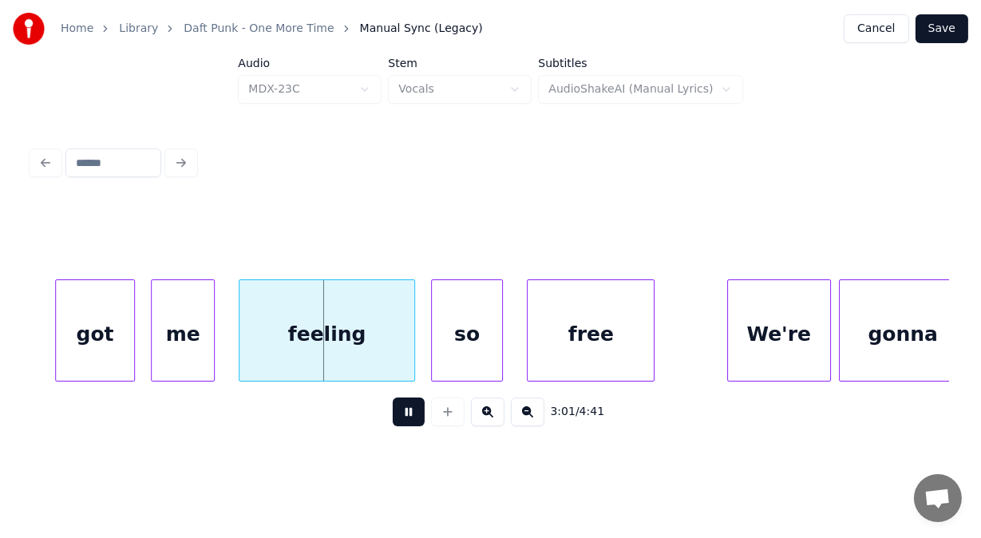
click at [412, 420] on button at bounding box center [409, 411] width 32 height 29
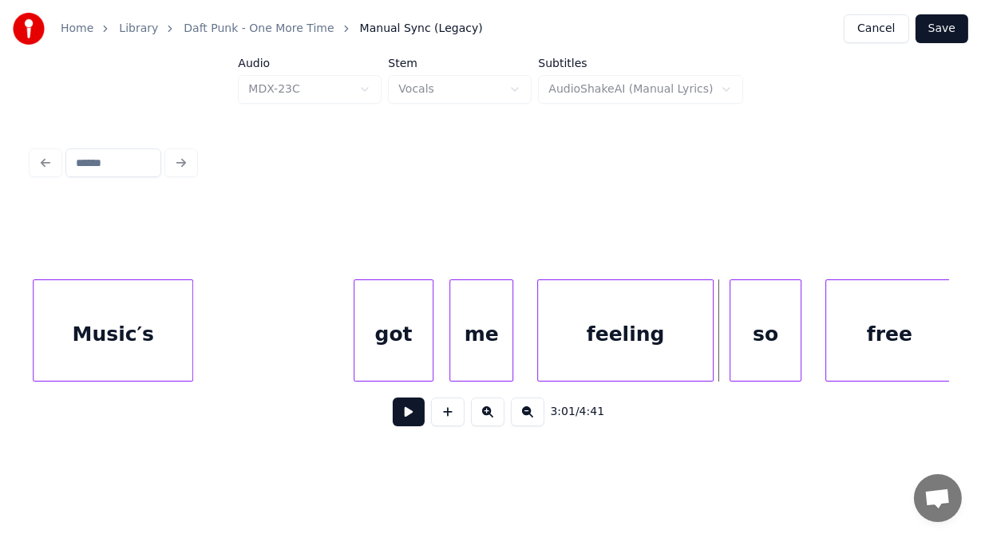
scroll to position [0, 71700]
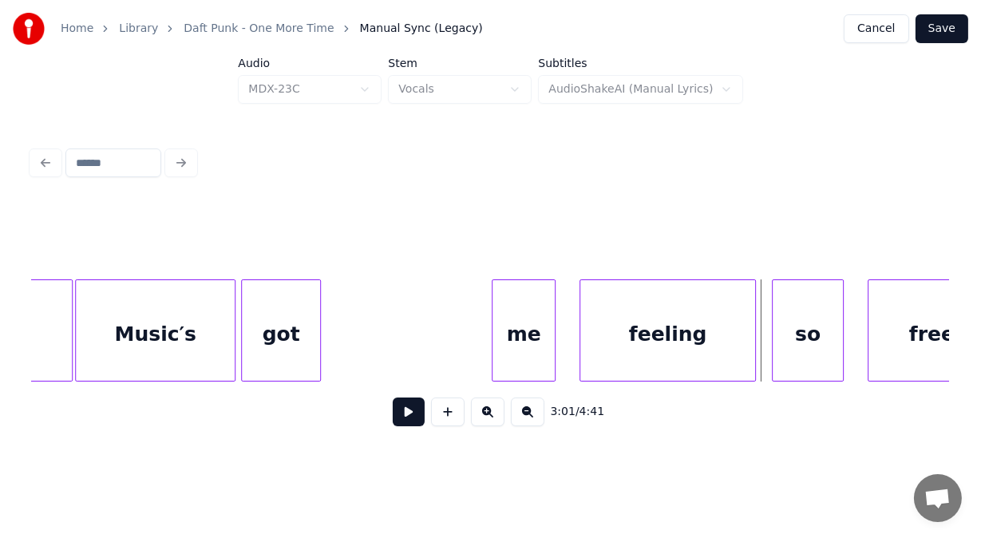
click at [271, 352] on div "got" at bounding box center [281, 334] width 78 height 109
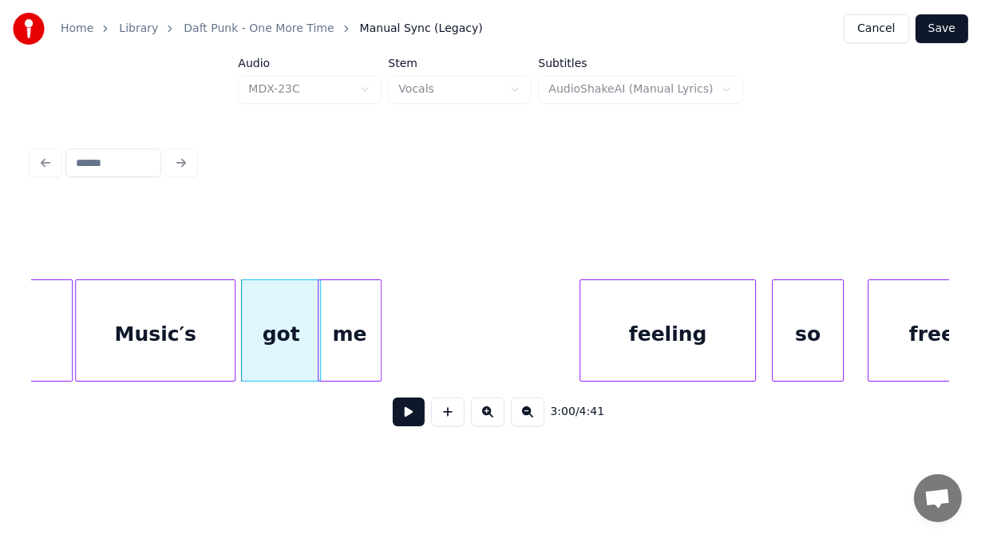
click at [345, 334] on div "me" at bounding box center [349, 334] width 62 height 109
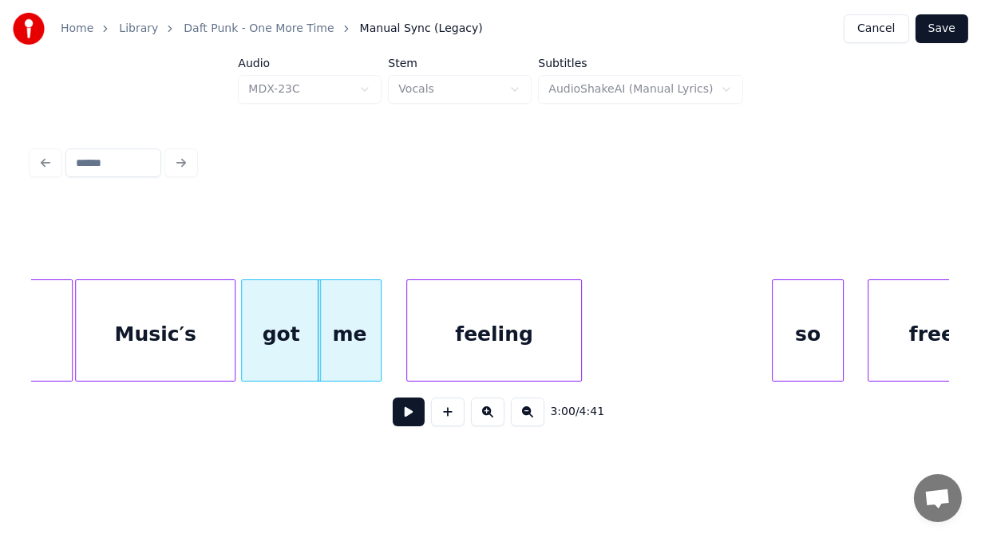
click at [479, 310] on div "feeling" at bounding box center [494, 334] width 175 height 109
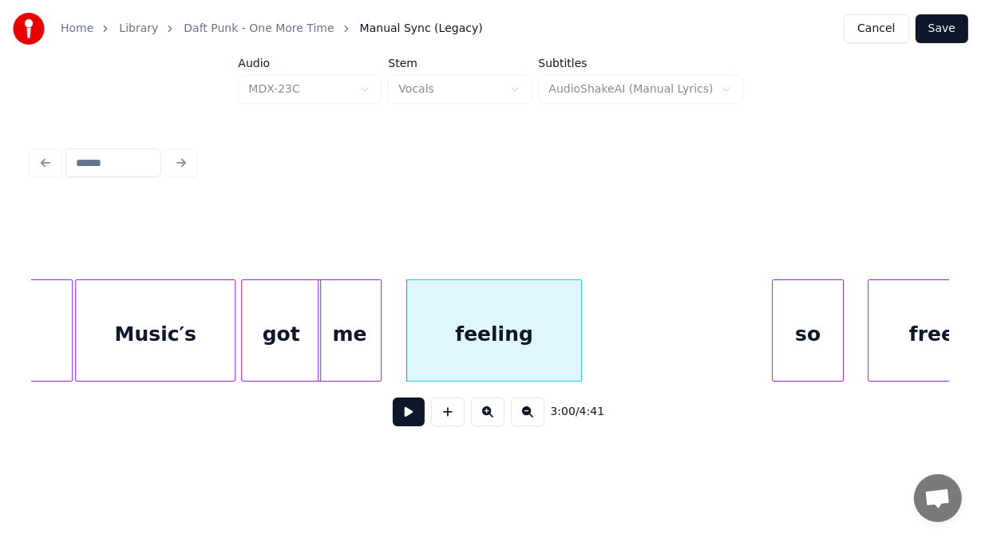
click at [395, 423] on button at bounding box center [409, 411] width 32 height 29
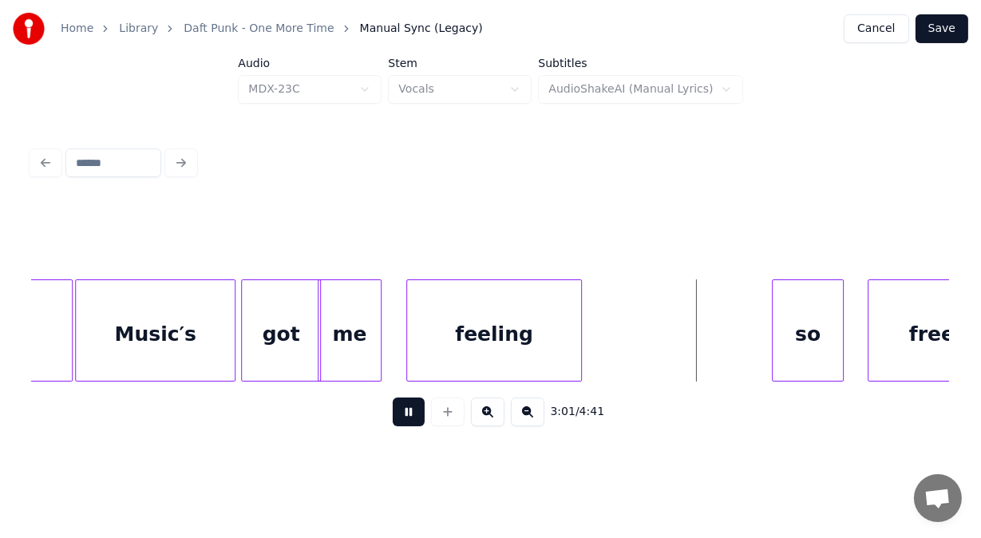
click at [395, 423] on button at bounding box center [409, 411] width 32 height 29
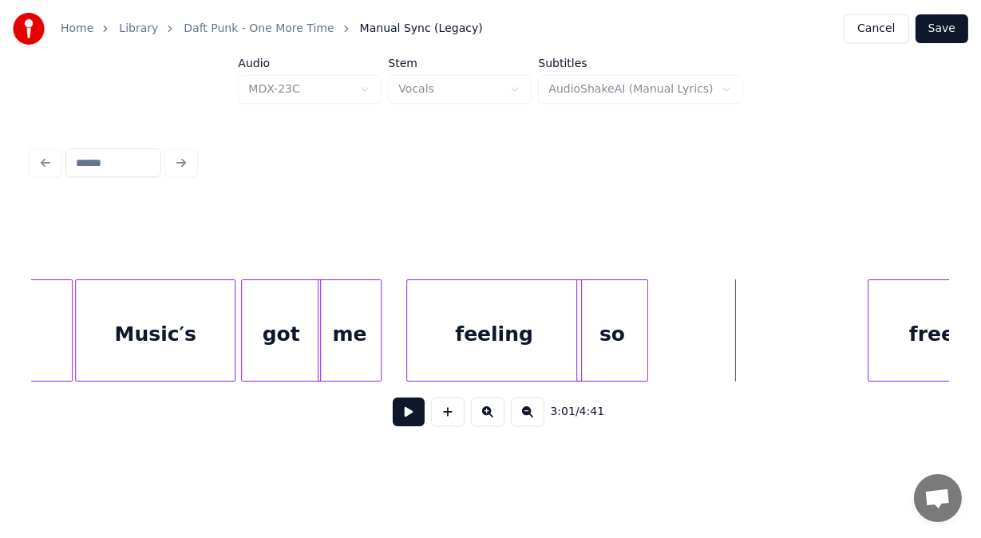
click at [627, 324] on div "so" at bounding box center [612, 334] width 70 height 109
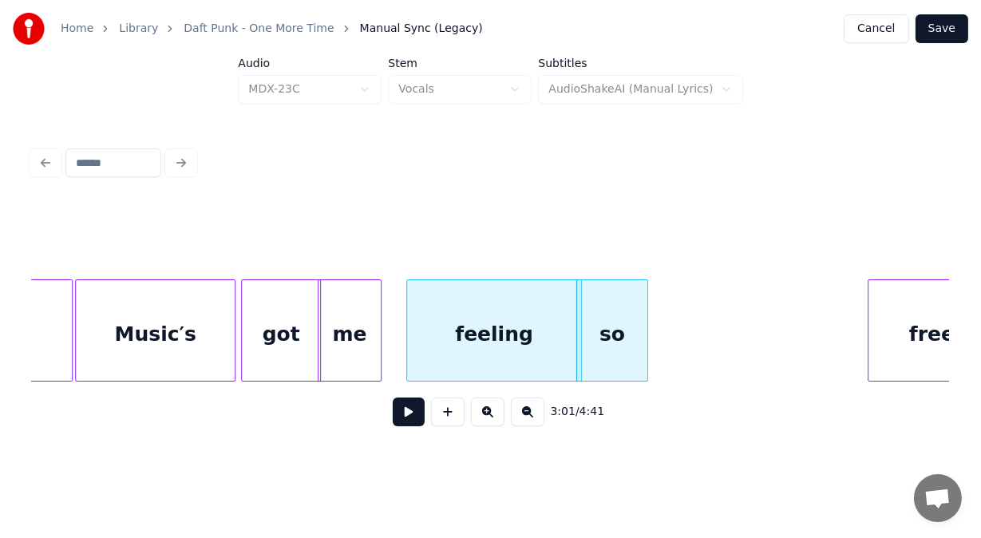
drag, startPoint x: 951, startPoint y: 305, endPoint x: 900, endPoint y: 305, distance: 51.1
click at [900, 305] on div "3:01 / 4:41" at bounding box center [491, 290] width 930 height 316
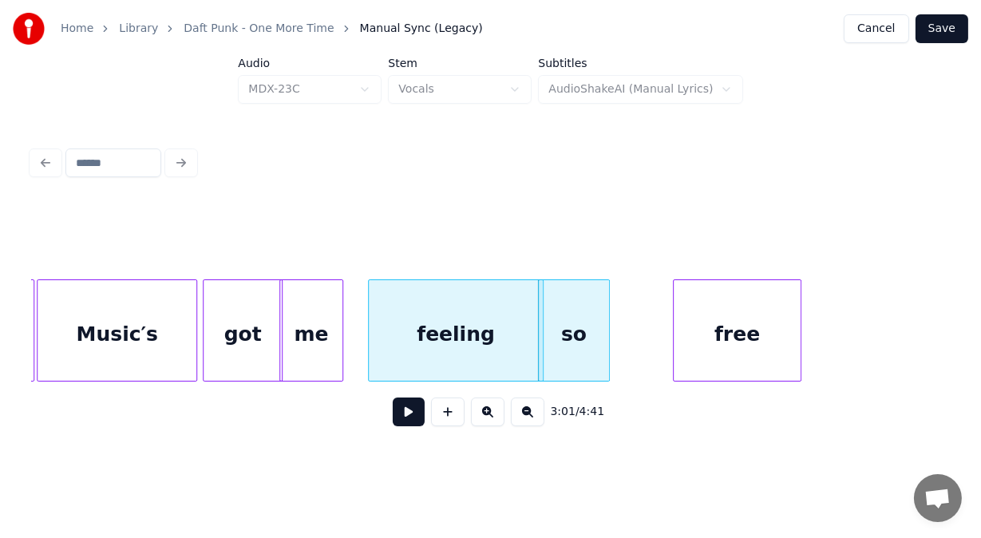
click at [743, 327] on div "free" at bounding box center [737, 334] width 126 height 109
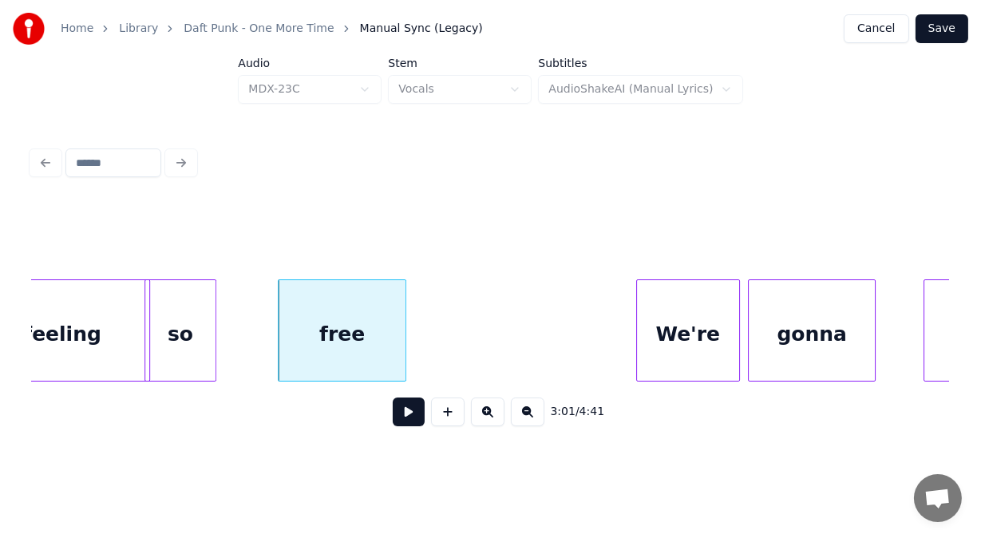
scroll to position [0, 72153]
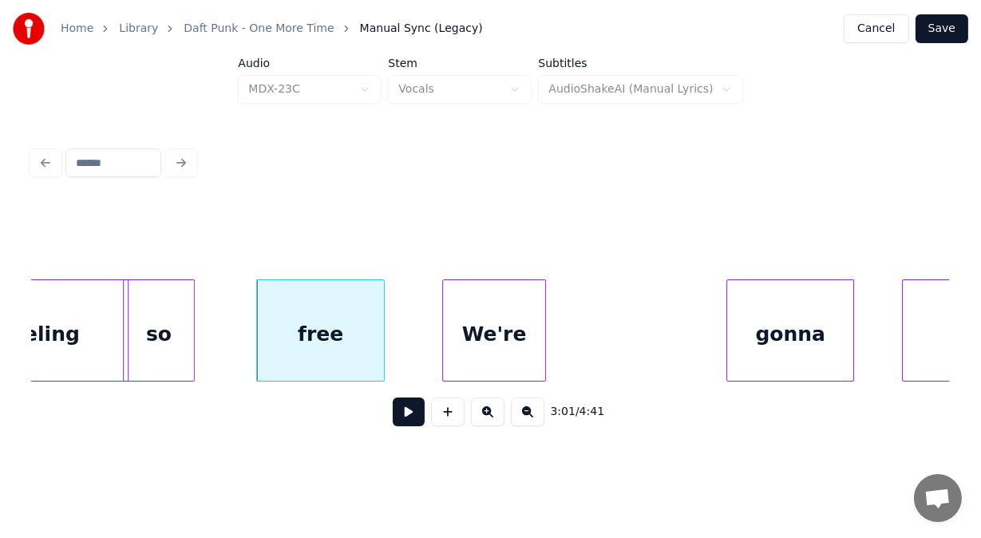
click at [502, 334] on div "We're" at bounding box center [494, 334] width 102 height 109
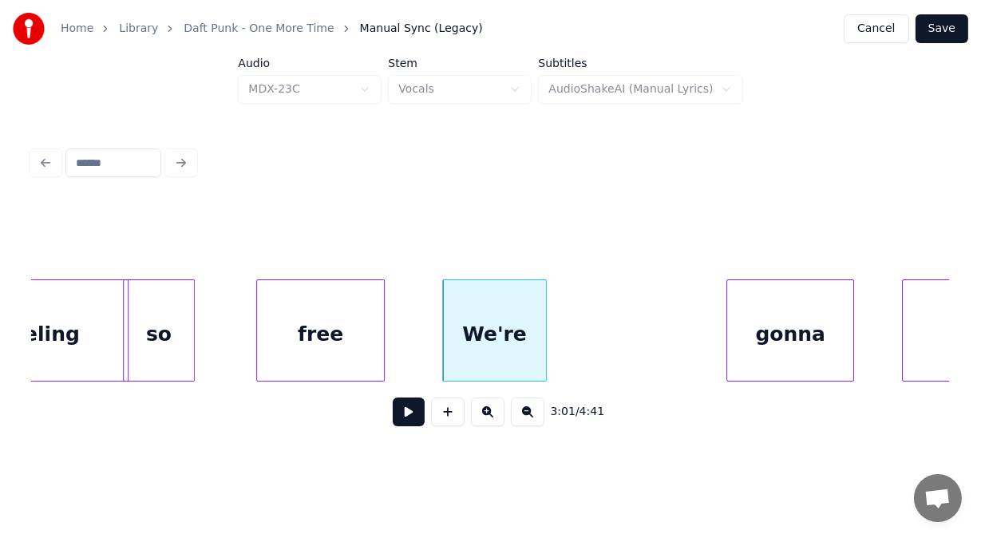
click at [404, 414] on button at bounding box center [409, 411] width 32 height 29
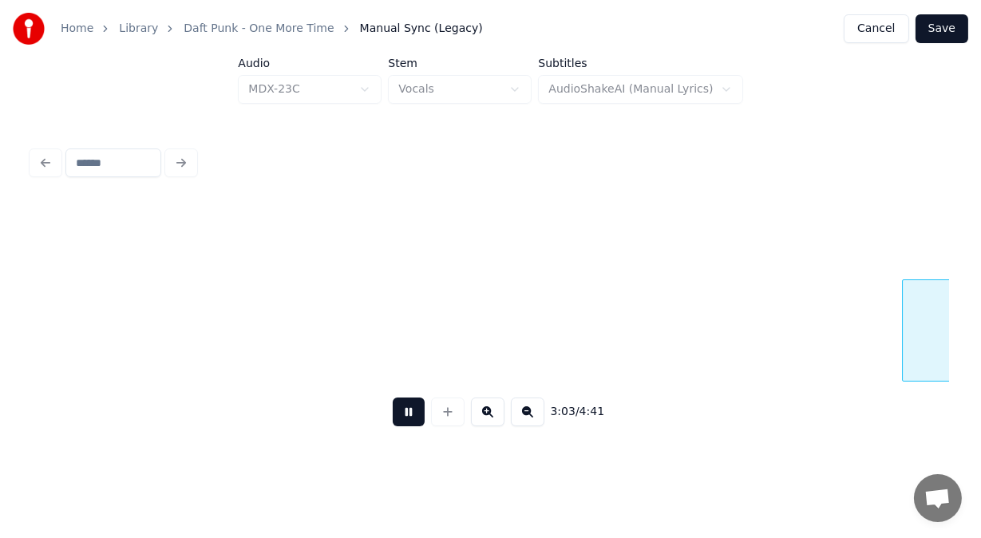
scroll to position [0, 73072]
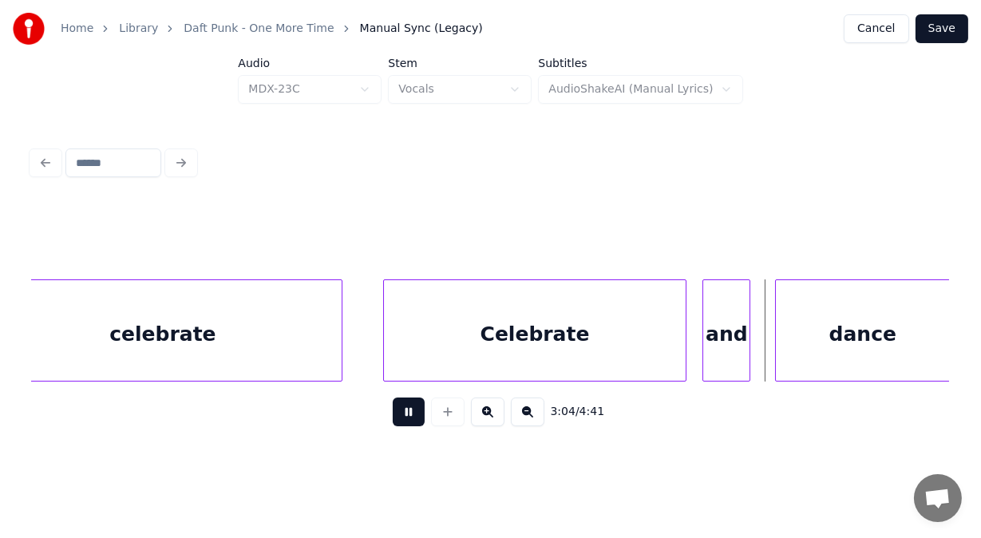
click at [406, 416] on button at bounding box center [409, 411] width 32 height 29
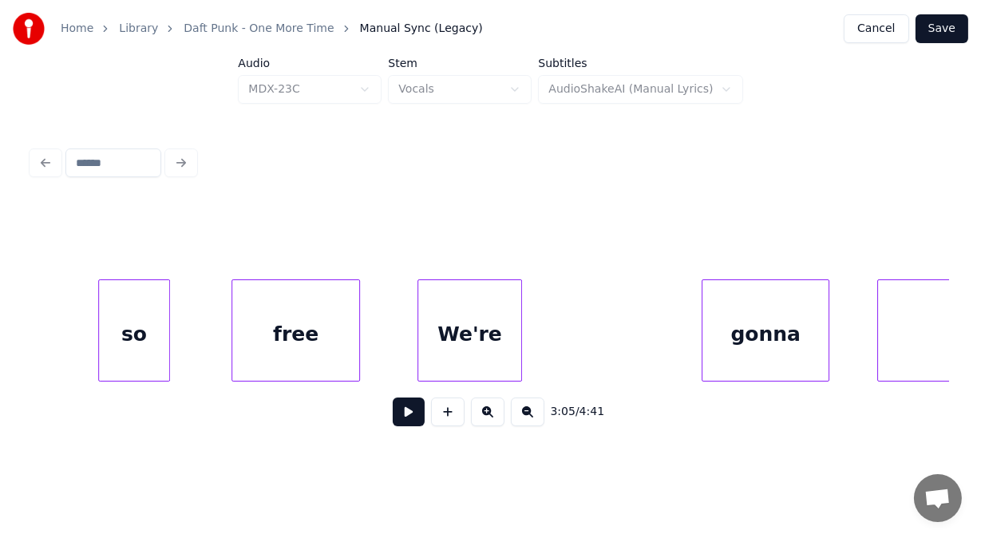
scroll to position [0, 72114]
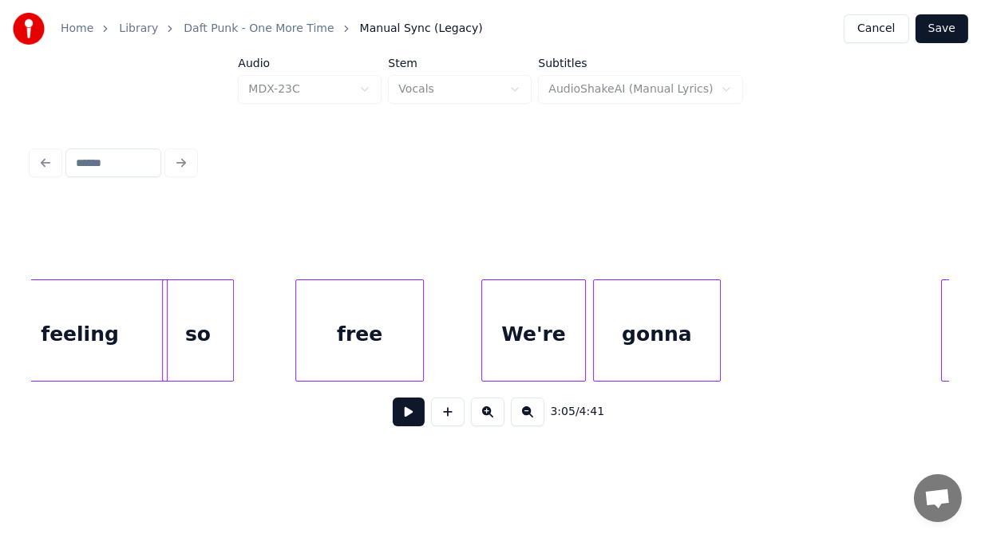
click at [644, 343] on div "gonna" at bounding box center [657, 334] width 126 height 109
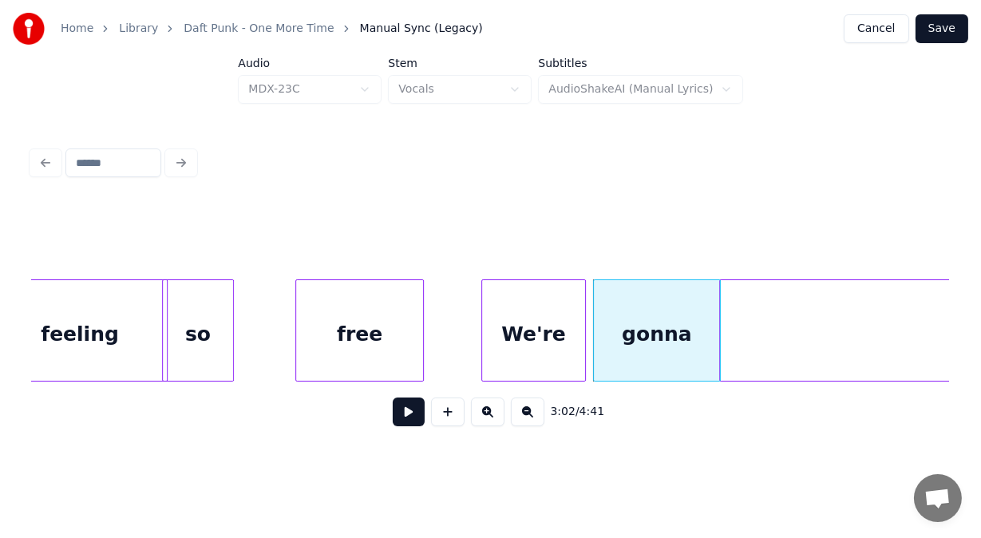
click at [720, 356] on div at bounding box center [722, 330] width 5 height 101
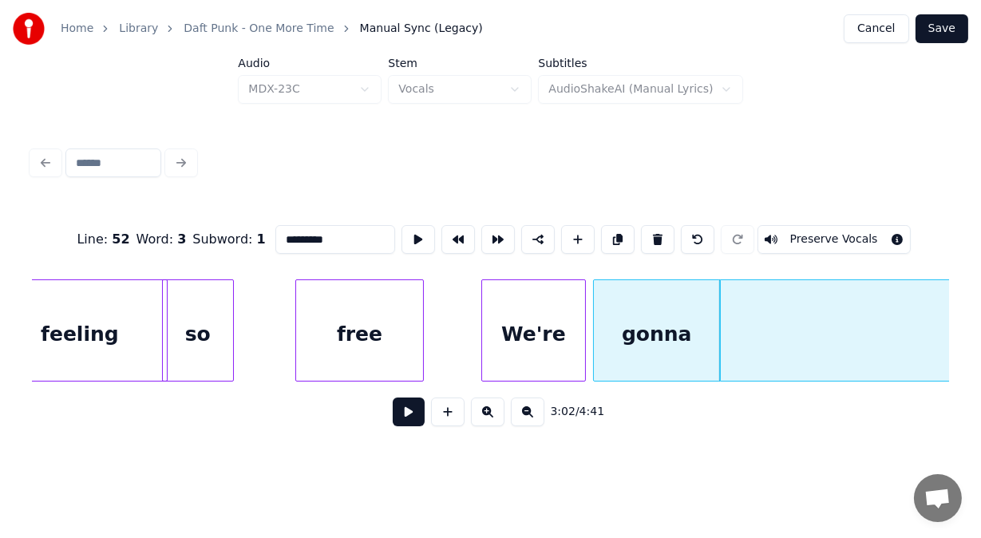
click at [405, 420] on button at bounding box center [409, 411] width 32 height 29
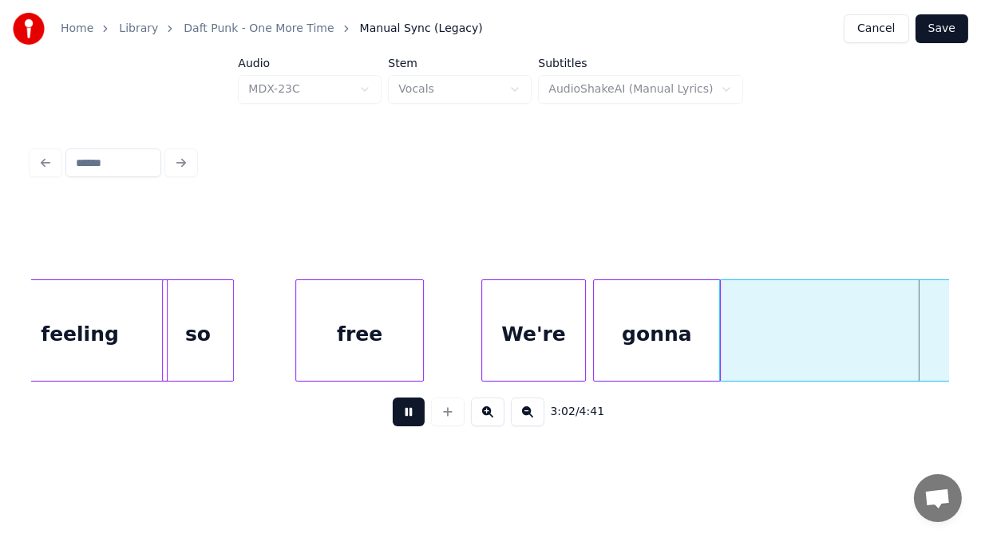
scroll to position [0, 73033]
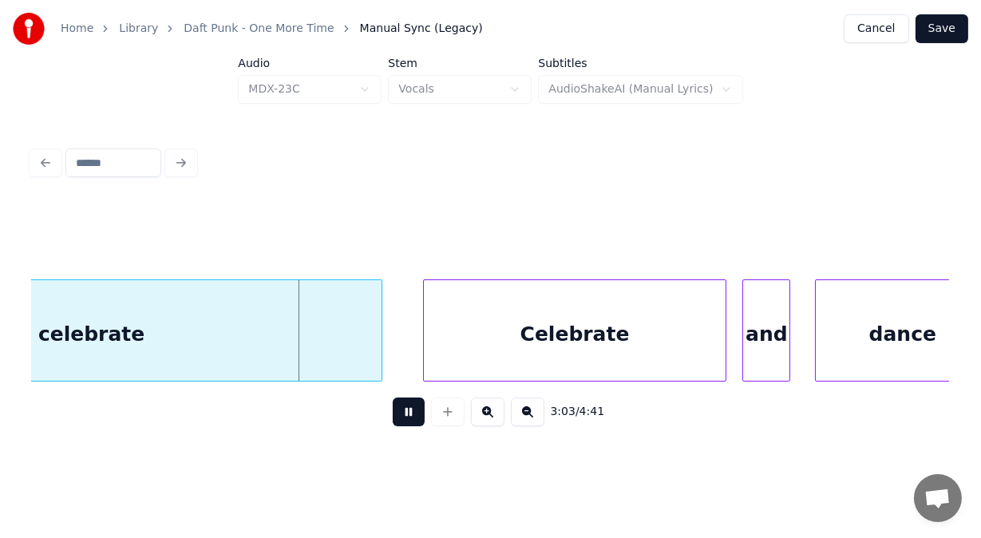
click at [405, 420] on button at bounding box center [409, 411] width 32 height 29
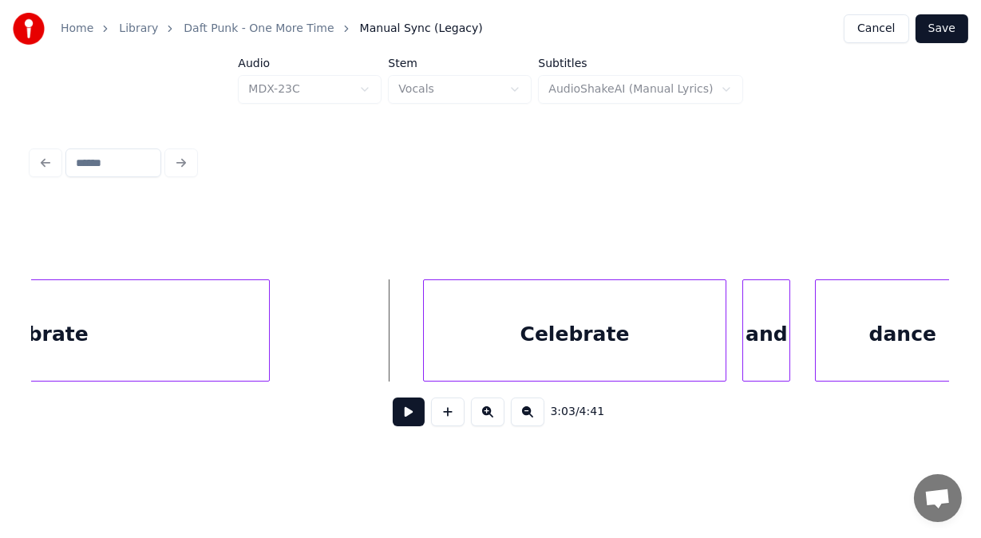
click at [268, 354] on div at bounding box center [266, 330] width 5 height 101
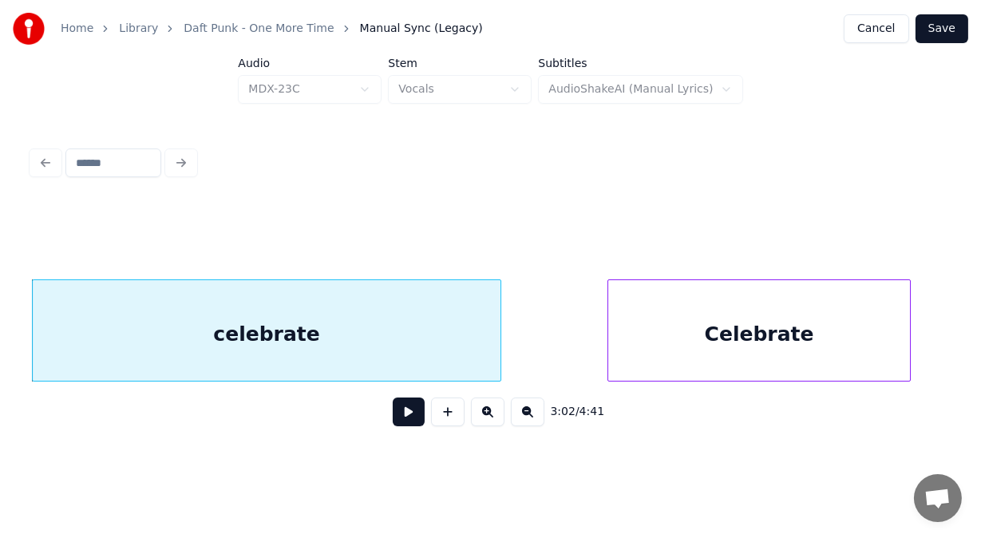
scroll to position [0, 72803]
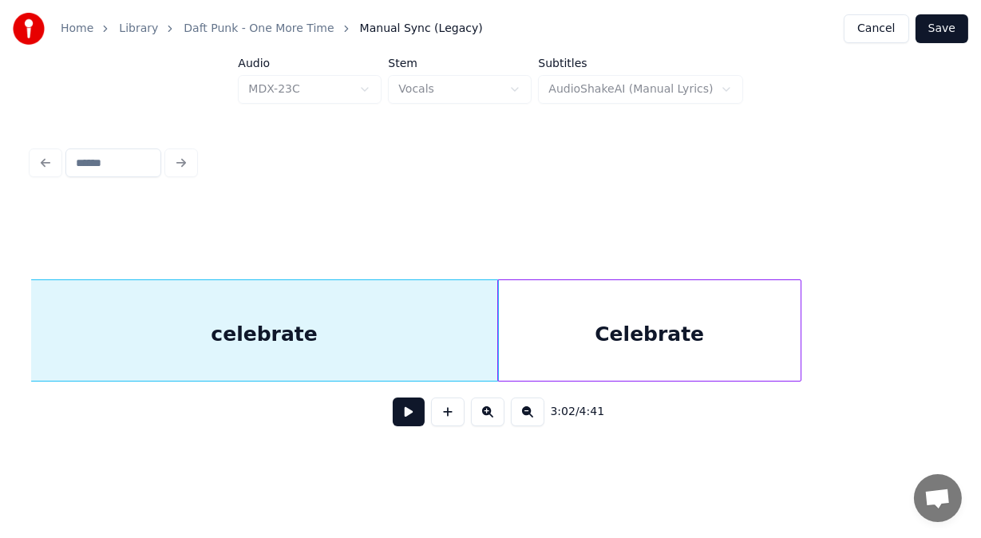
click at [545, 346] on div "Celebrate" at bounding box center [649, 334] width 302 height 109
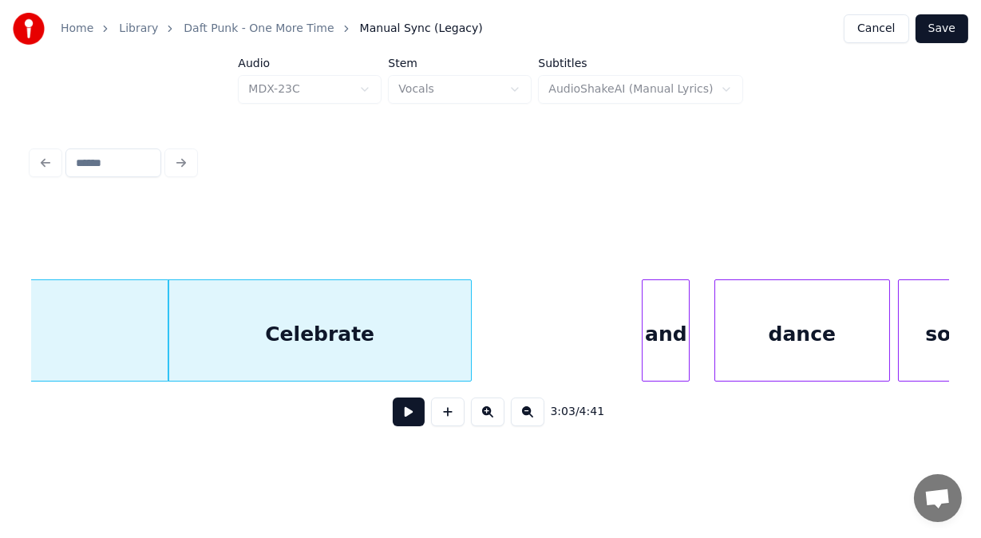
scroll to position [0, 73239]
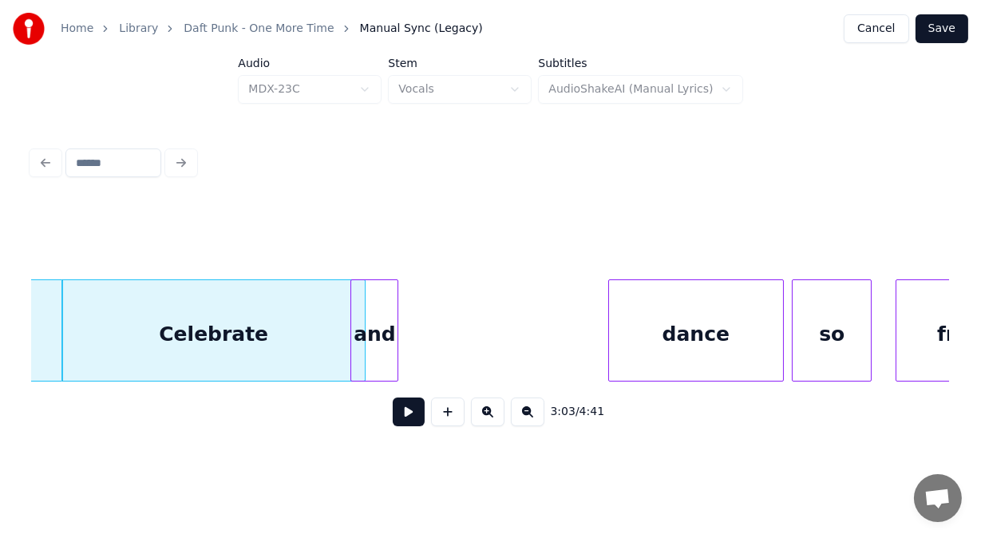
click at [382, 362] on div "and" at bounding box center [374, 334] width 46 height 109
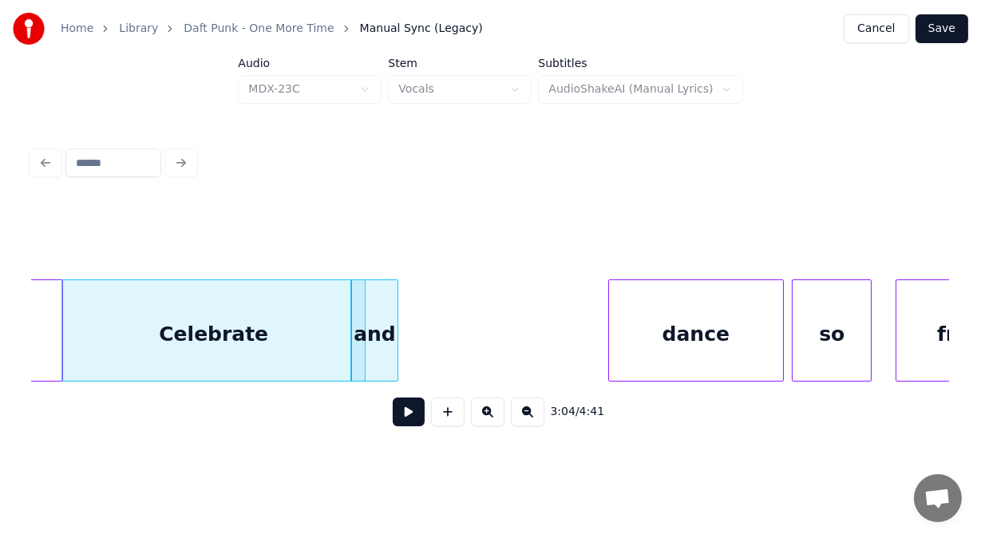
click at [396, 415] on button at bounding box center [409, 411] width 32 height 29
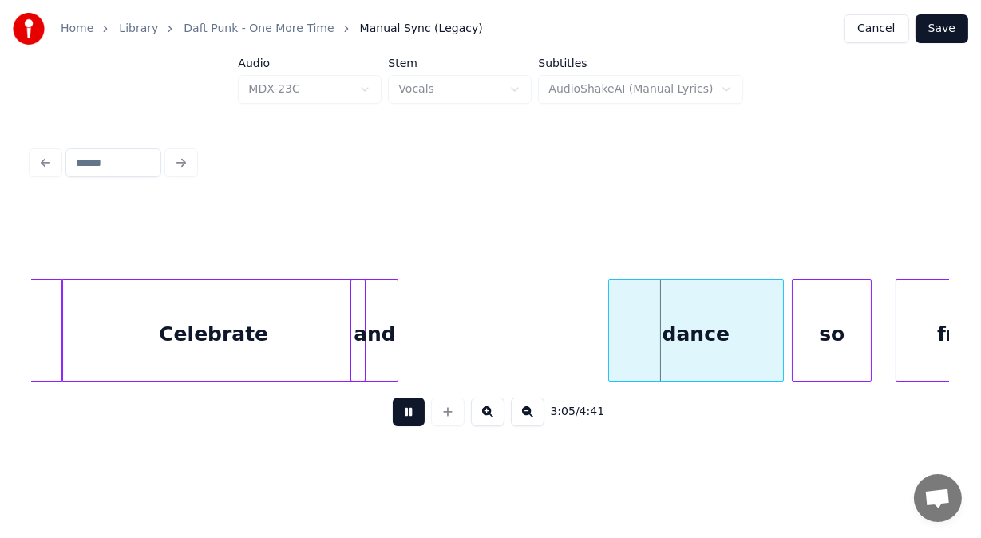
click at [396, 415] on button at bounding box center [409, 411] width 32 height 29
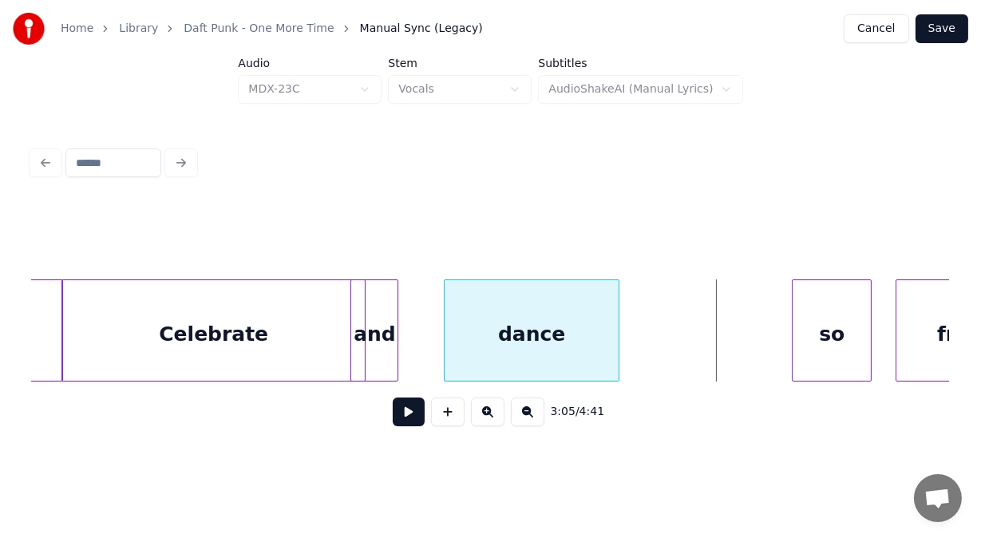
click at [500, 345] on div "dance" at bounding box center [532, 334] width 174 height 109
click at [734, 334] on div "so" at bounding box center [745, 334] width 78 height 109
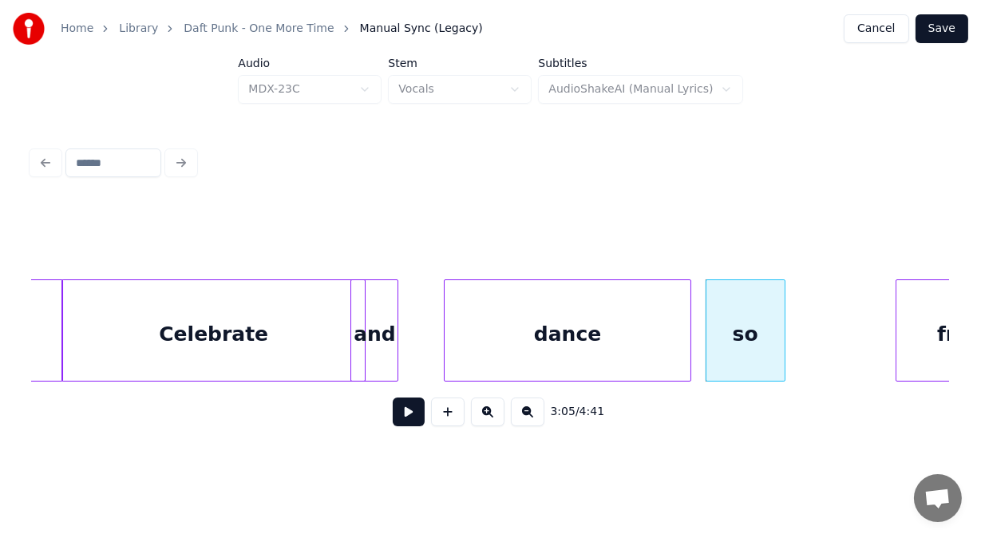
click at [688, 354] on div at bounding box center [688, 330] width 5 height 101
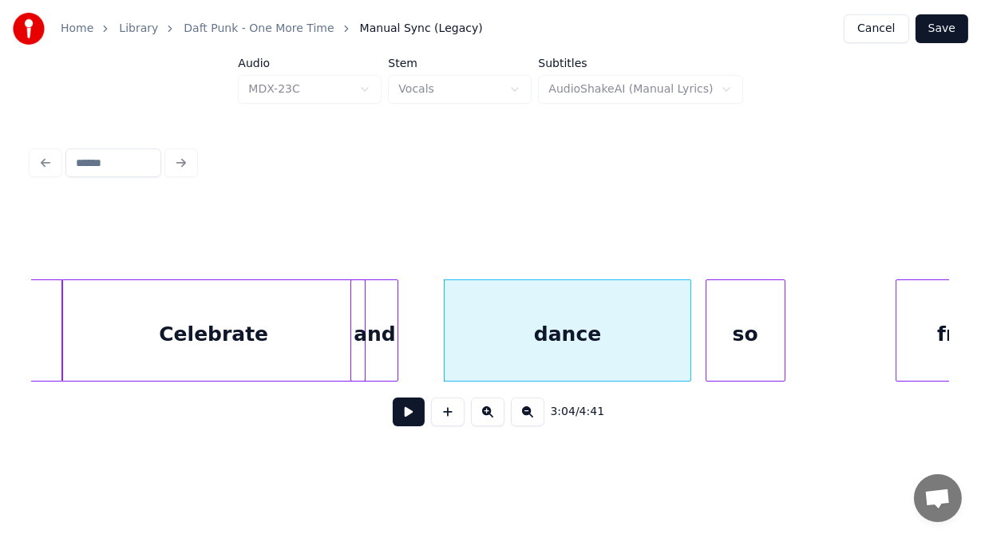
click at [406, 423] on button at bounding box center [409, 411] width 32 height 29
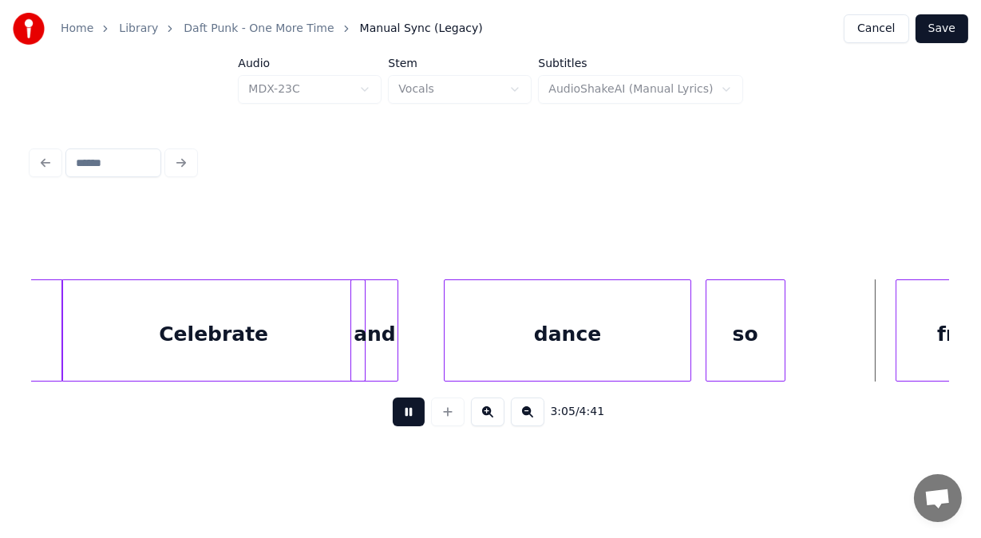
click at [406, 423] on button at bounding box center [409, 411] width 32 height 29
click at [602, 353] on div at bounding box center [601, 330] width 5 height 101
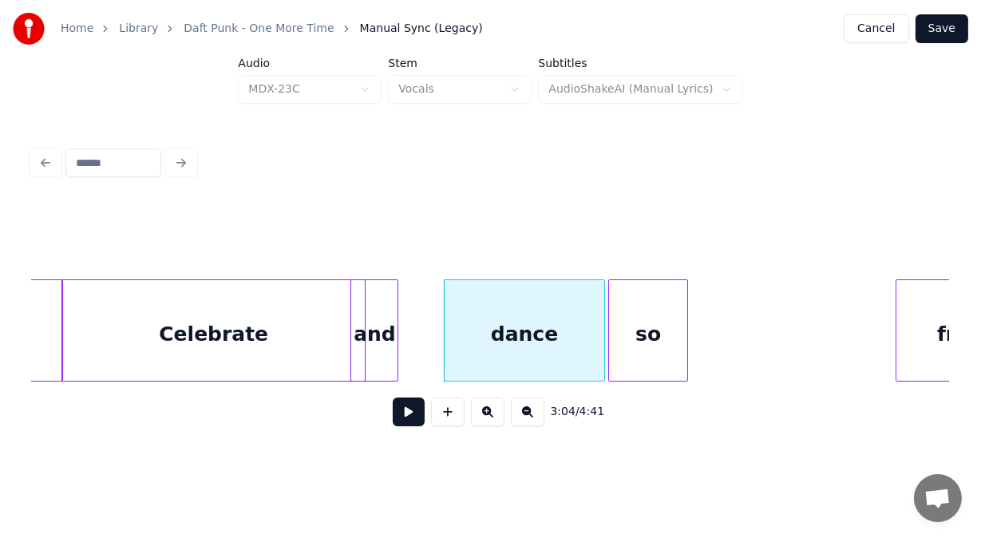
click at [662, 338] on div "so" at bounding box center [648, 334] width 78 height 109
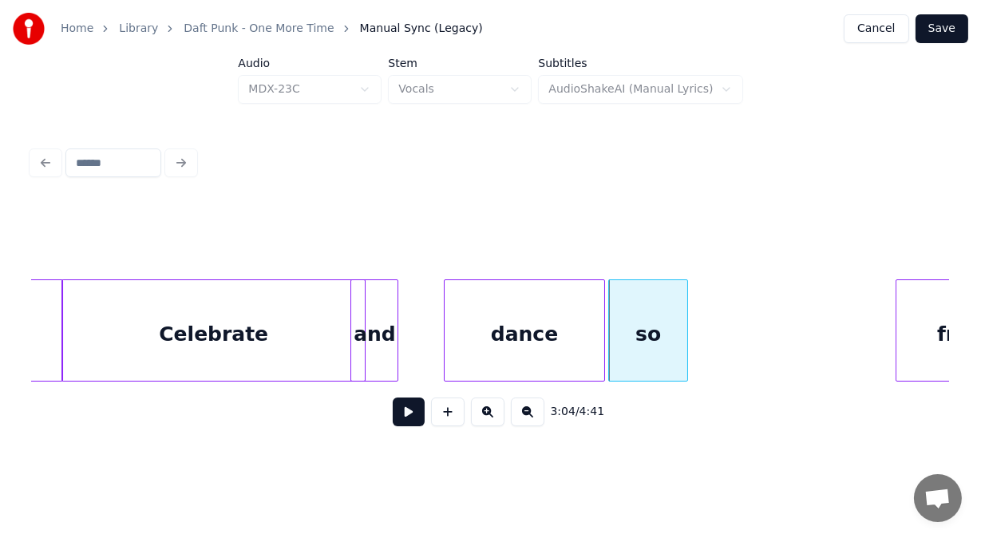
scroll to position [0, 73300]
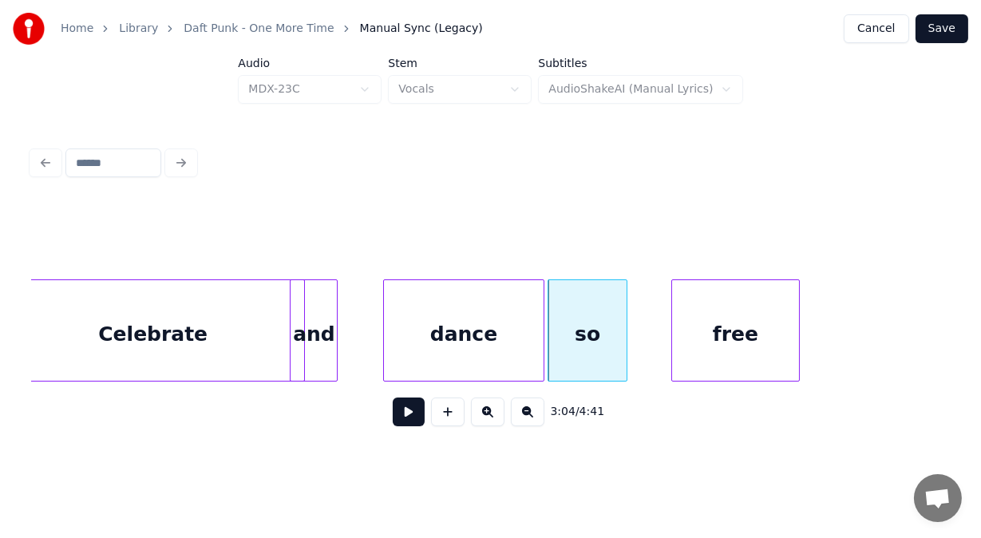
click at [741, 344] on div "free" at bounding box center [735, 334] width 126 height 109
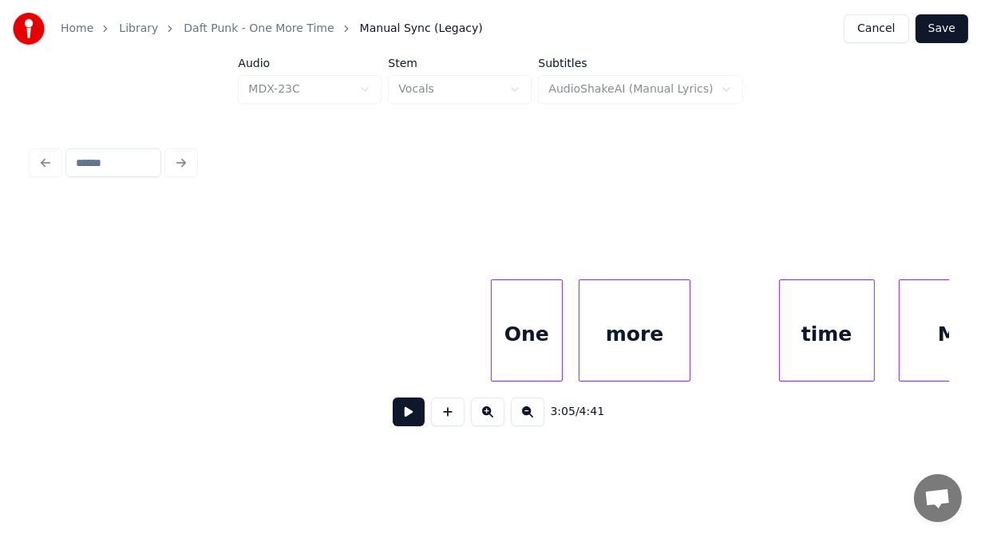
scroll to position [0, 74151]
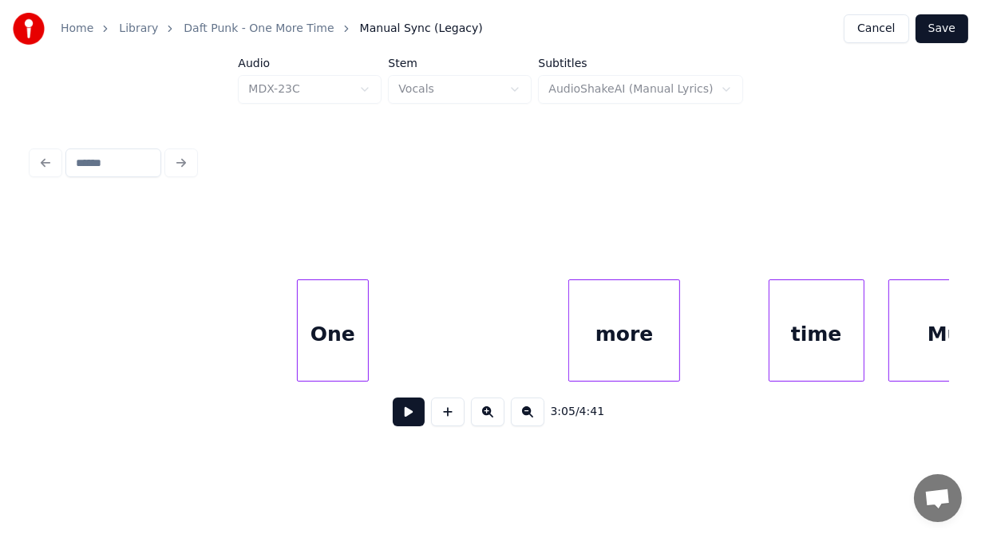
click at [356, 336] on div "One" at bounding box center [333, 334] width 70 height 109
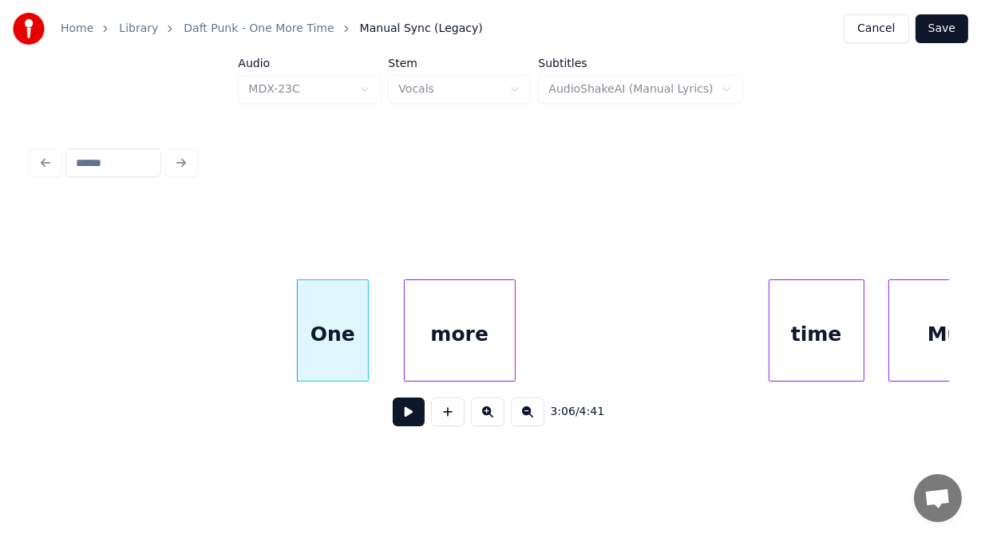
click at [480, 314] on div "more" at bounding box center [460, 334] width 110 height 109
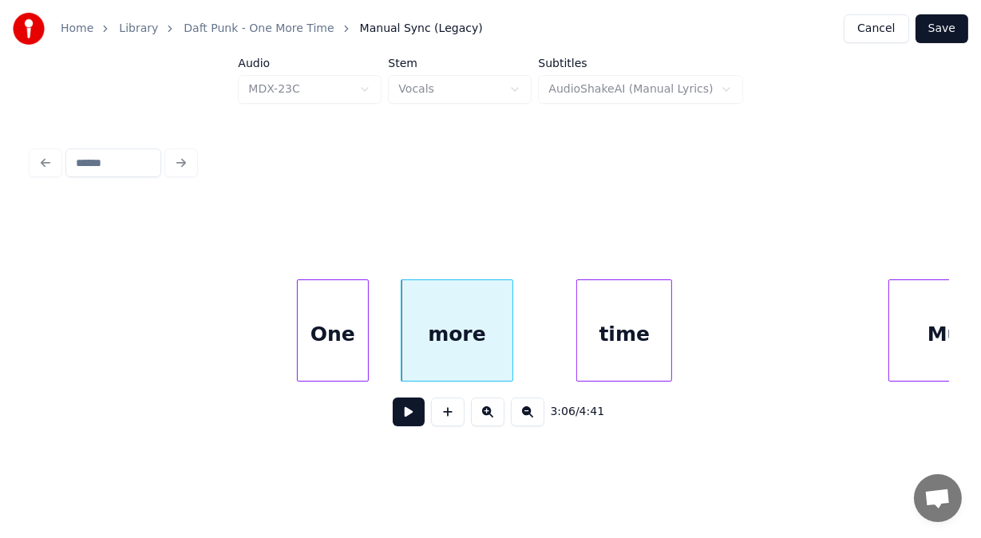
click at [638, 313] on div "time" at bounding box center [624, 334] width 94 height 109
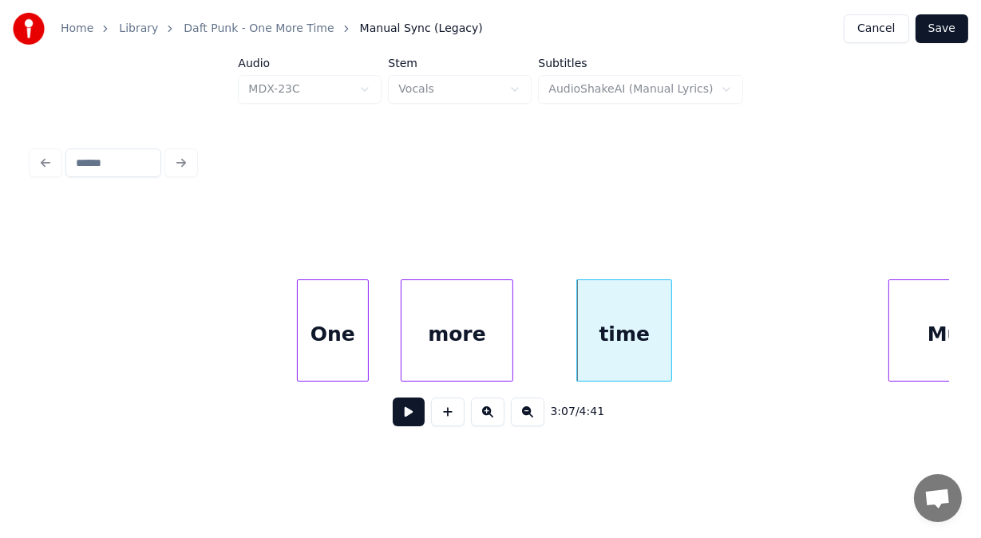
scroll to position [0, 74237]
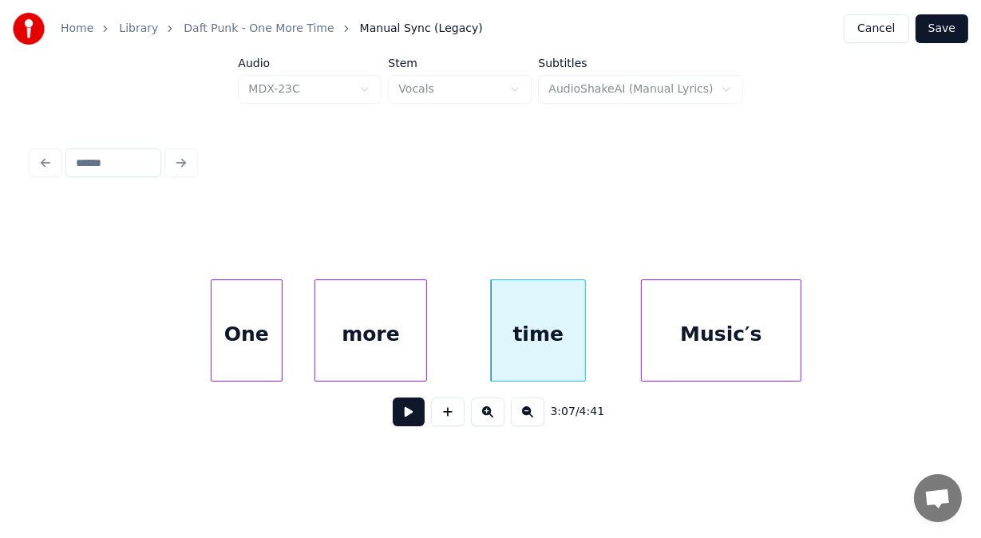
click at [745, 361] on div "Music′s" at bounding box center [721, 334] width 159 height 109
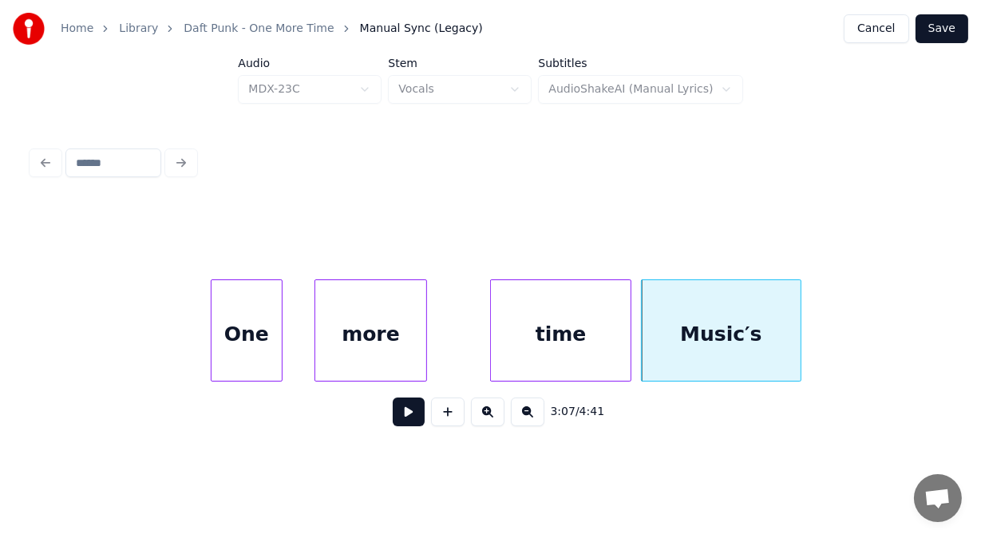
click at [629, 358] on div at bounding box center [628, 330] width 5 height 101
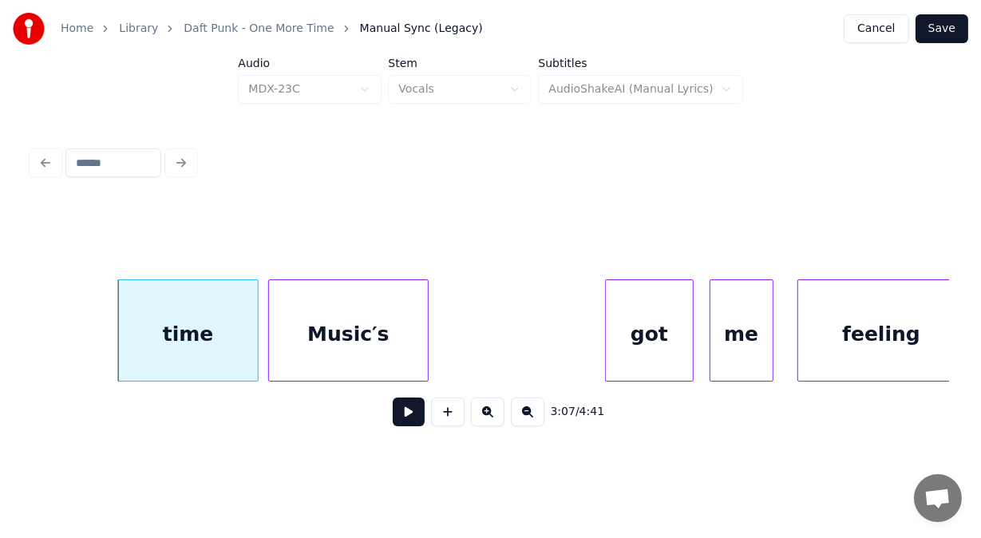
scroll to position [0, 74673]
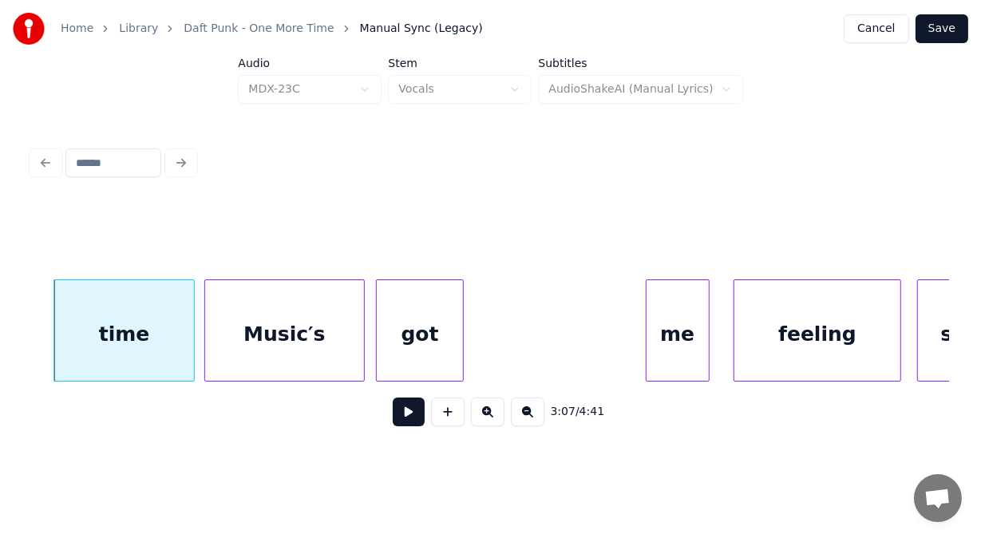
click at [440, 338] on div "got" at bounding box center [420, 334] width 86 height 109
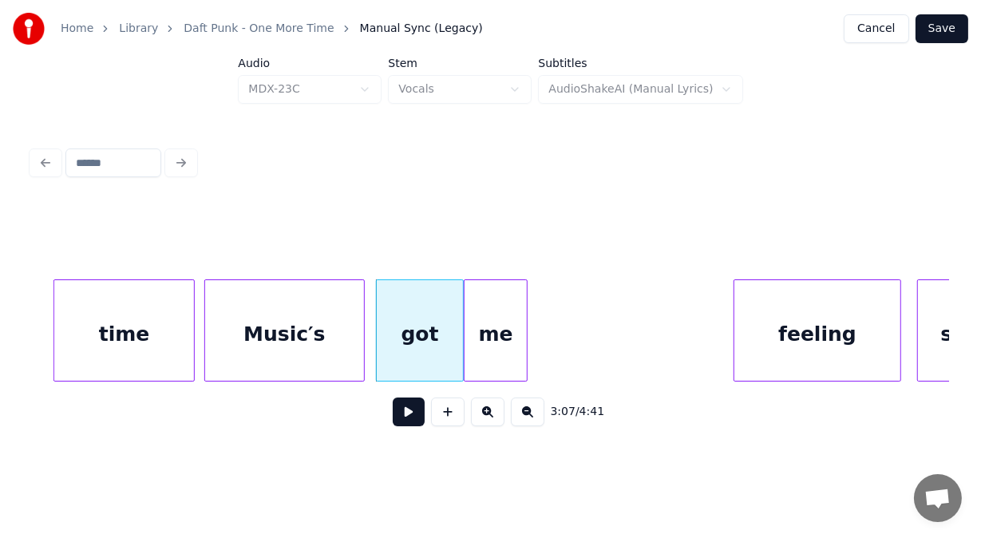
click at [477, 340] on div "me" at bounding box center [496, 334] width 62 height 109
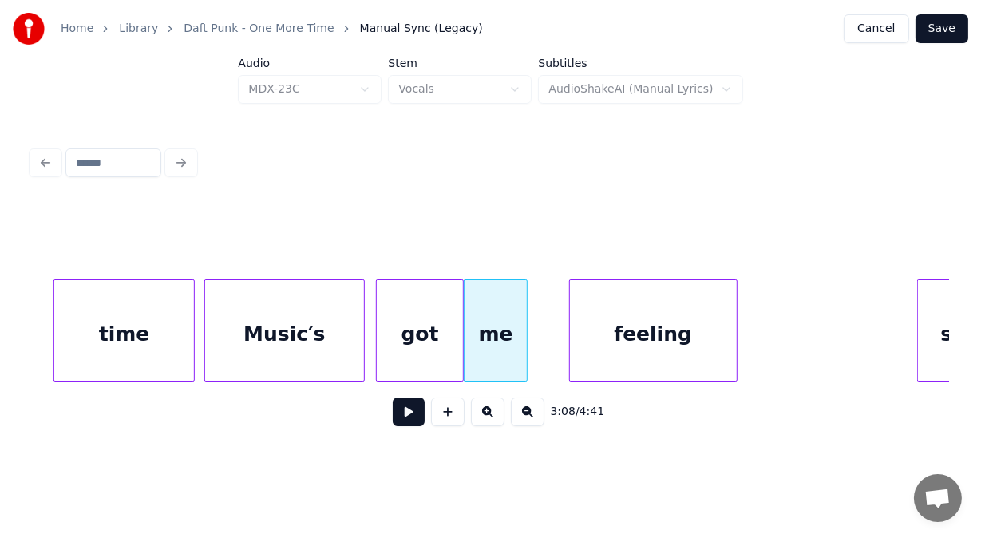
click at [674, 306] on div "feeling" at bounding box center [653, 334] width 166 height 109
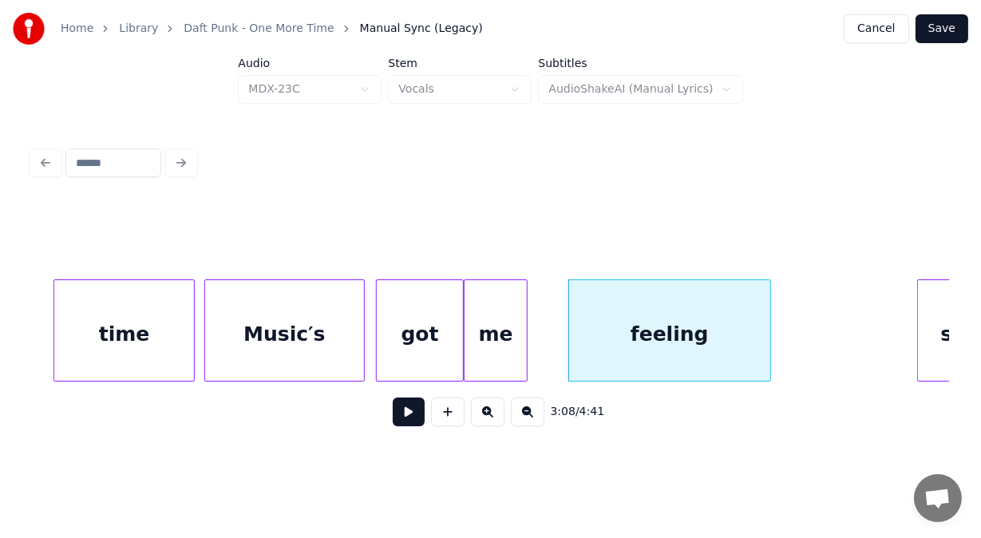
click at [768, 311] on div at bounding box center [767, 330] width 5 height 101
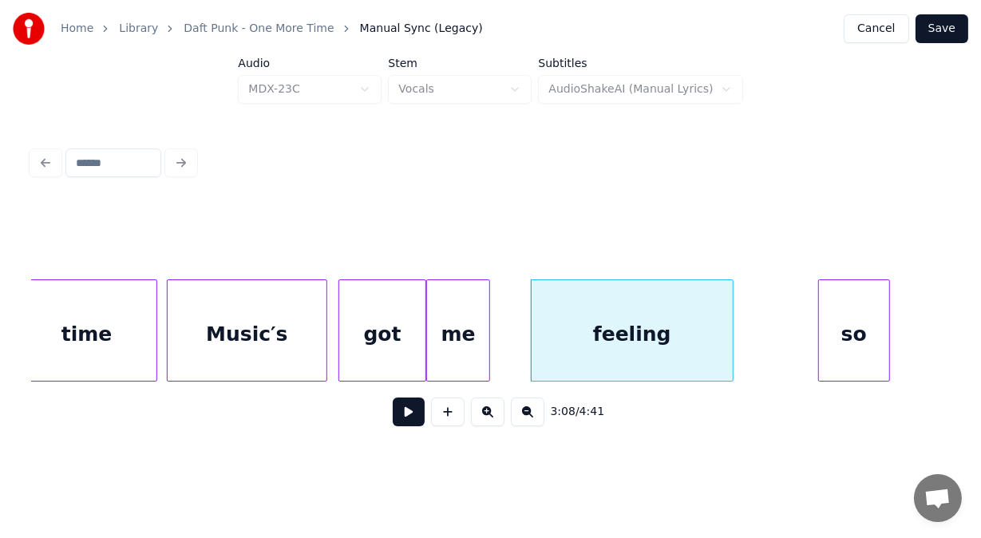
click at [862, 344] on div "so" at bounding box center [854, 334] width 70 height 109
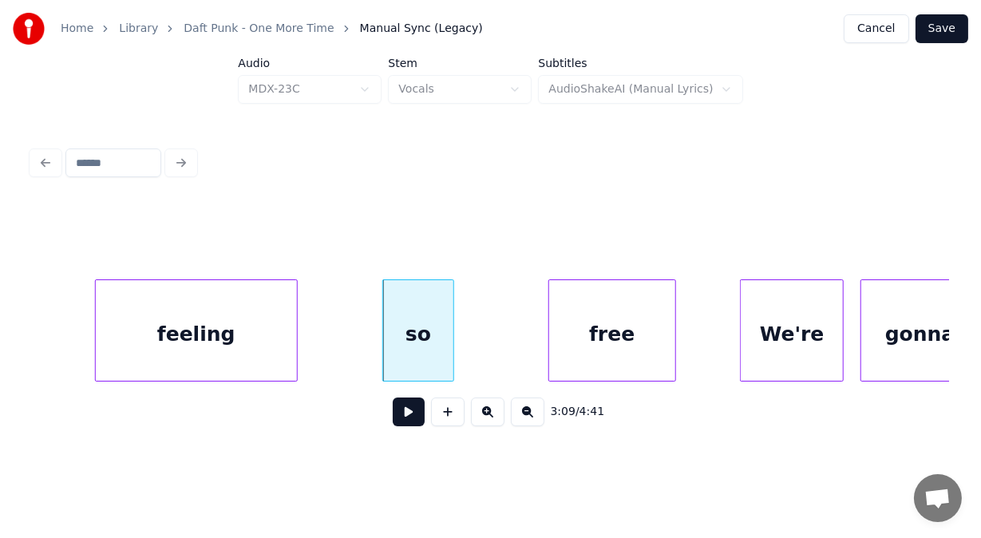
scroll to position [0, 75179]
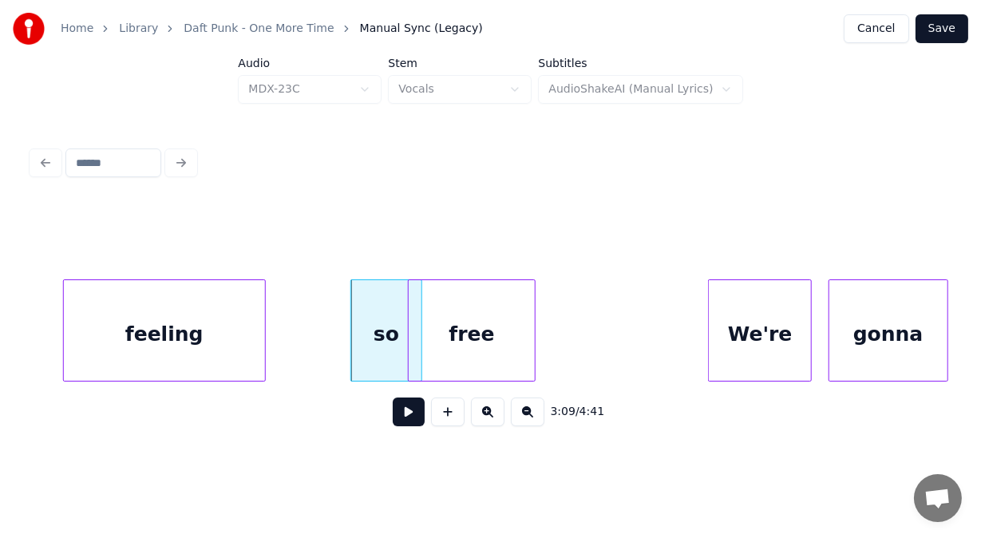
click at [493, 359] on div "free" at bounding box center [472, 334] width 126 height 109
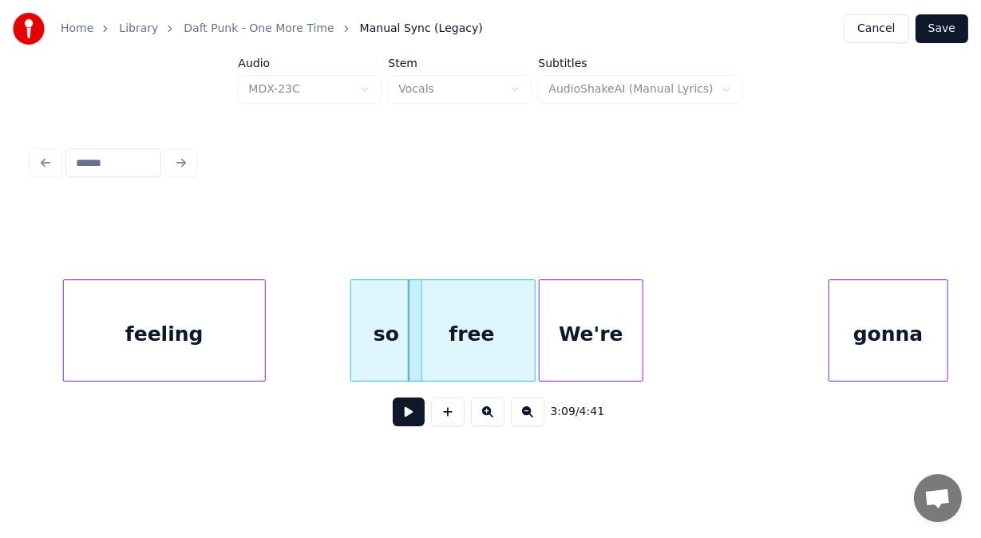
click at [579, 356] on div "We're" at bounding box center [591, 334] width 102 height 109
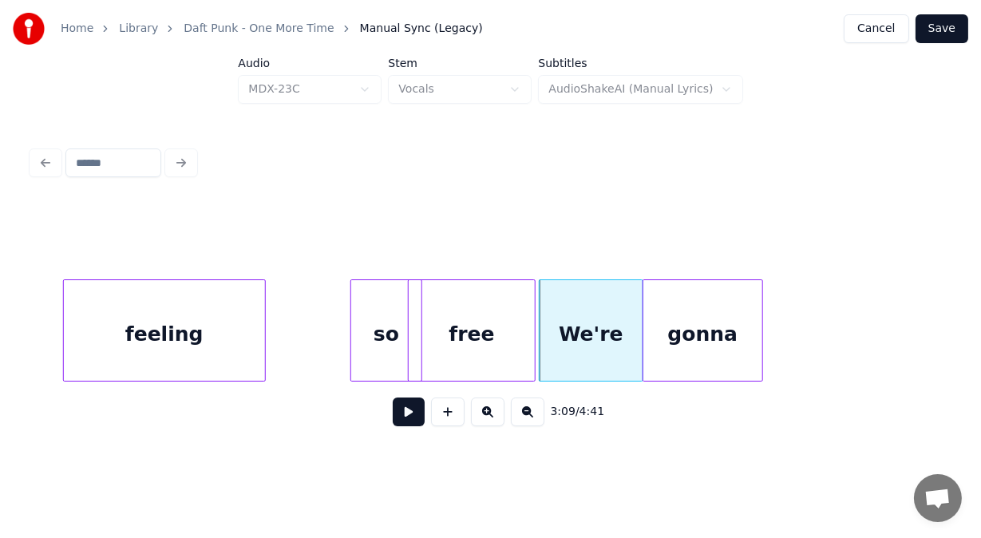
click at [663, 362] on div "gonna" at bounding box center [702, 334] width 118 height 109
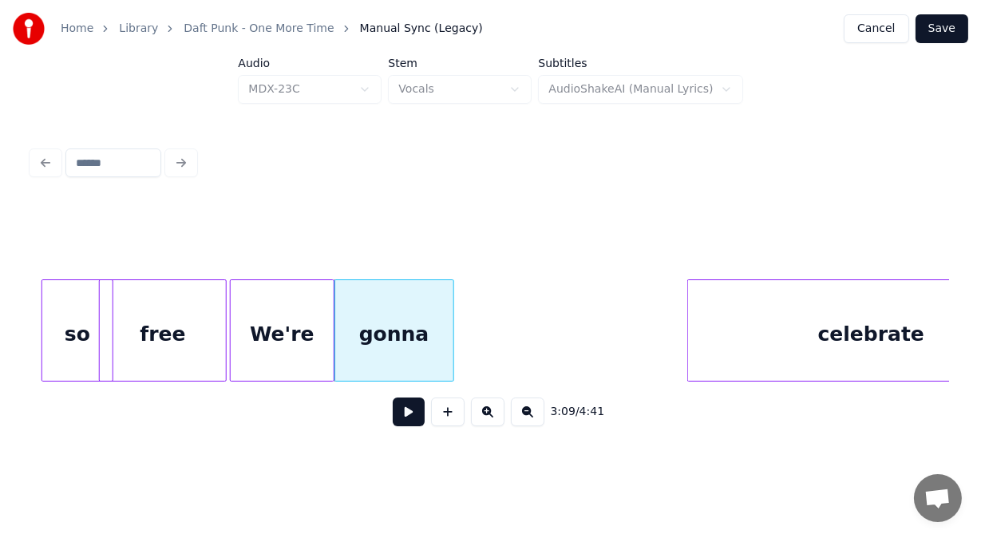
scroll to position [0, 75573]
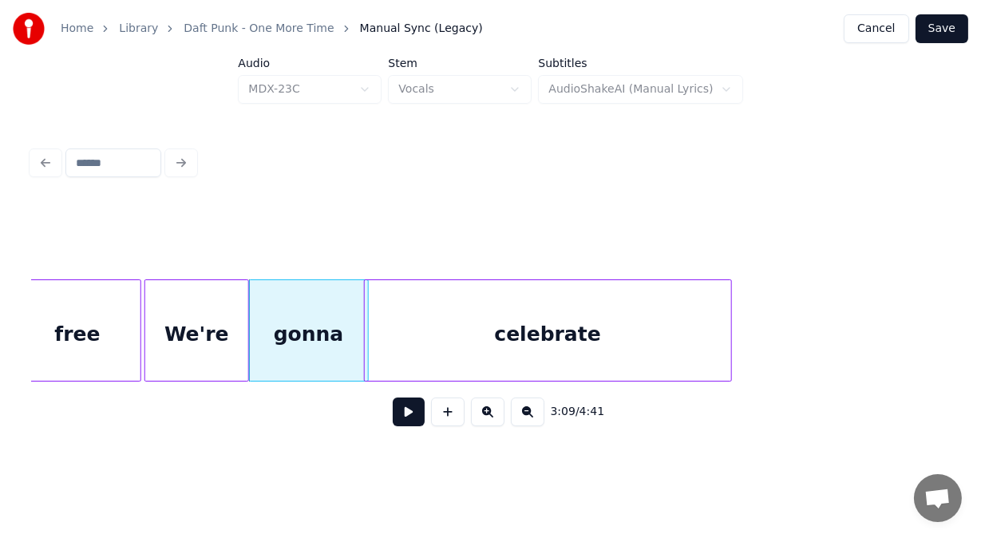
click at [561, 360] on div "celebrate" at bounding box center [548, 334] width 366 height 109
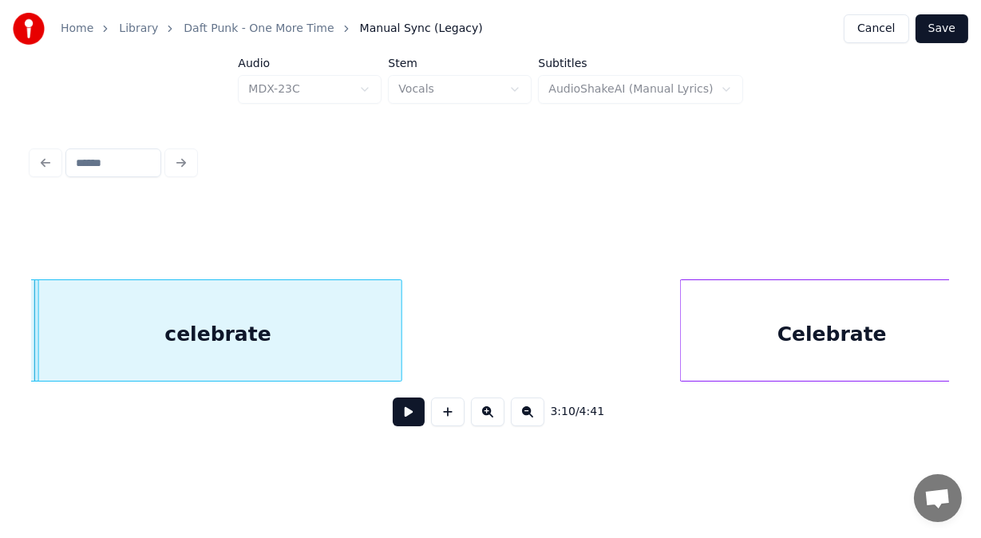
scroll to position [0, 75966]
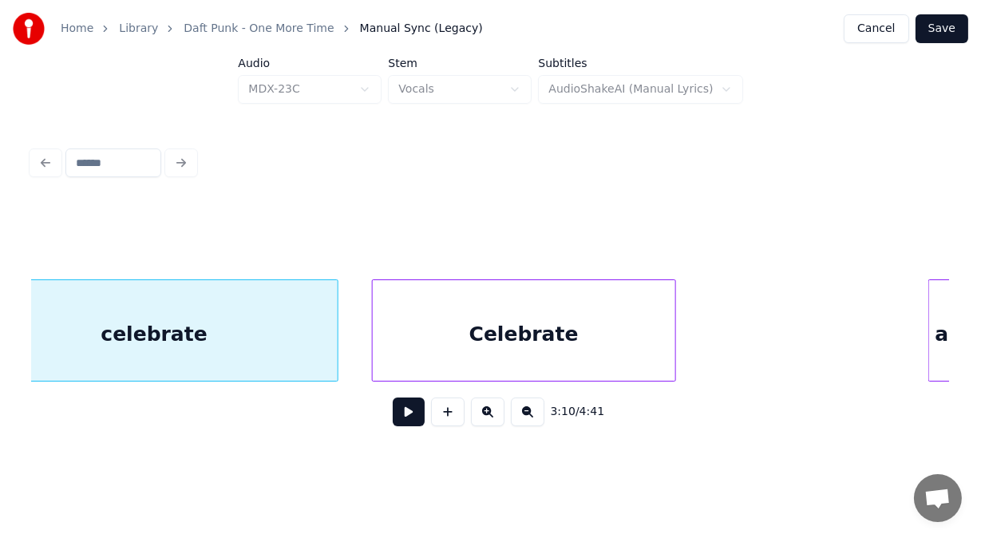
click at [554, 365] on div "Celebrate" at bounding box center [524, 334] width 302 height 109
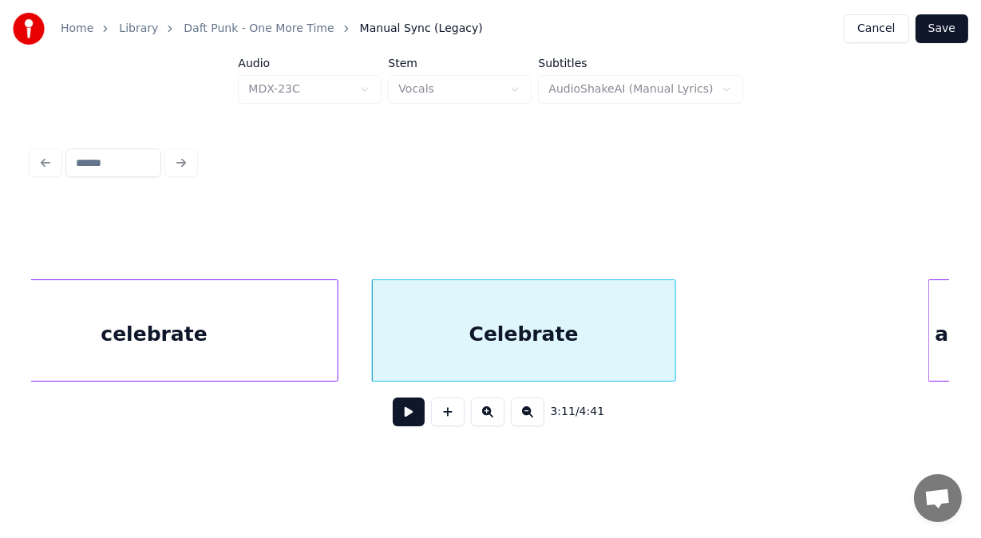
click at [280, 349] on div "celebrate" at bounding box center [154, 334] width 366 height 109
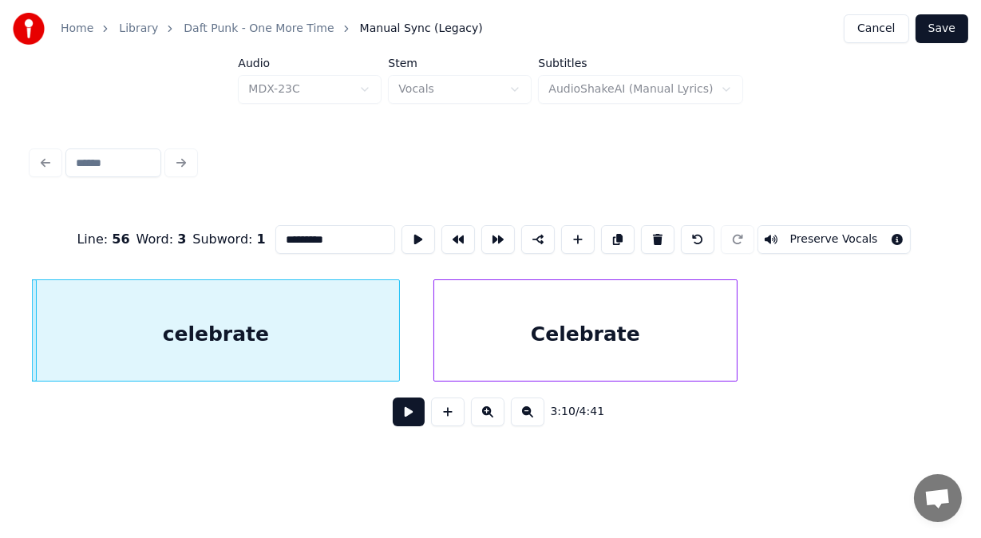
click at [393, 421] on button at bounding box center [409, 411] width 32 height 29
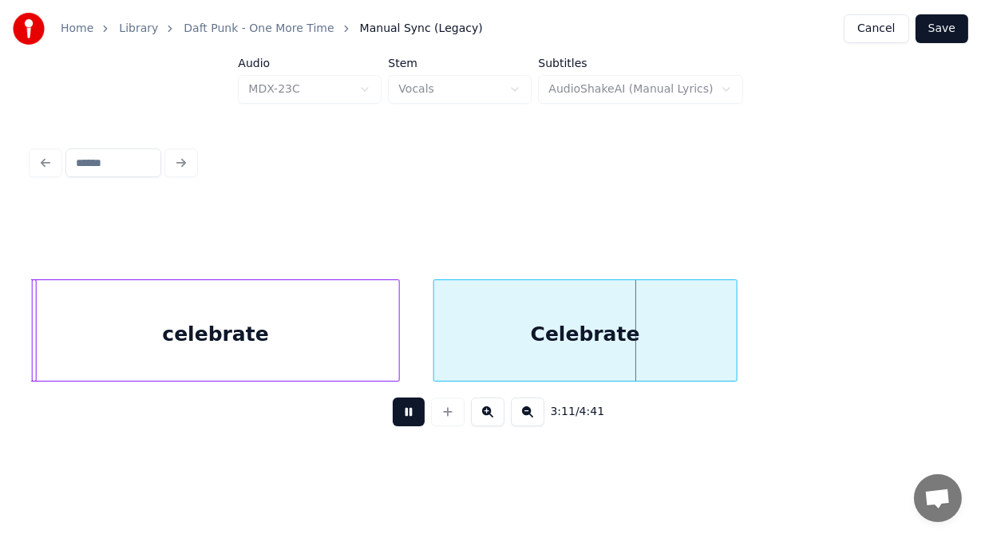
click at [393, 421] on button at bounding box center [409, 411] width 32 height 29
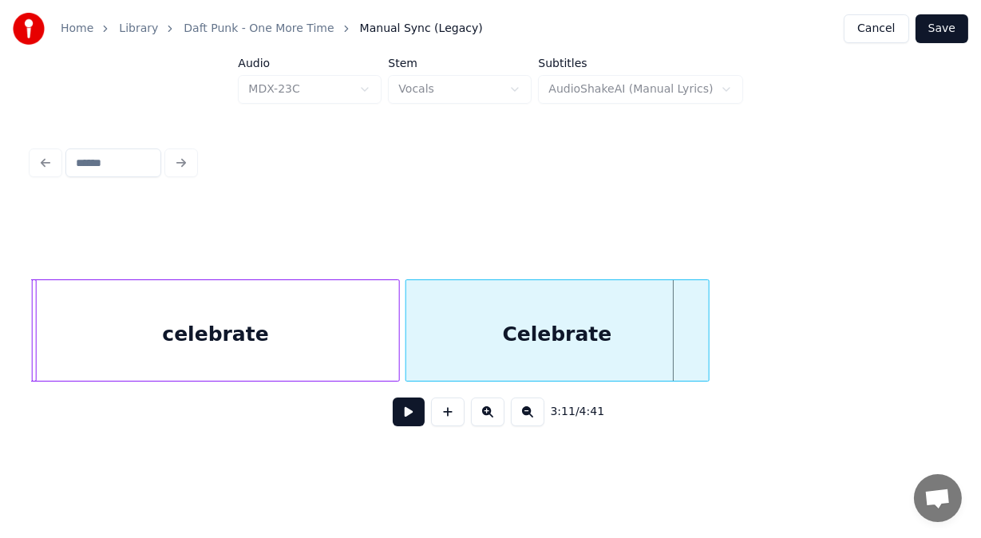
click at [424, 342] on div "Celebrate" at bounding box center [557, 334] width 302 height 109
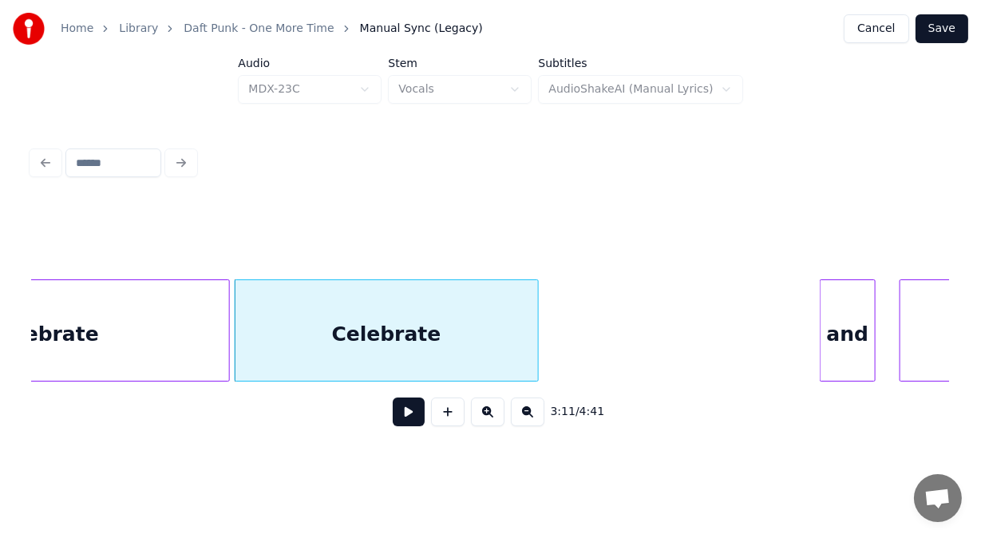
scroll to position [0, 76213]
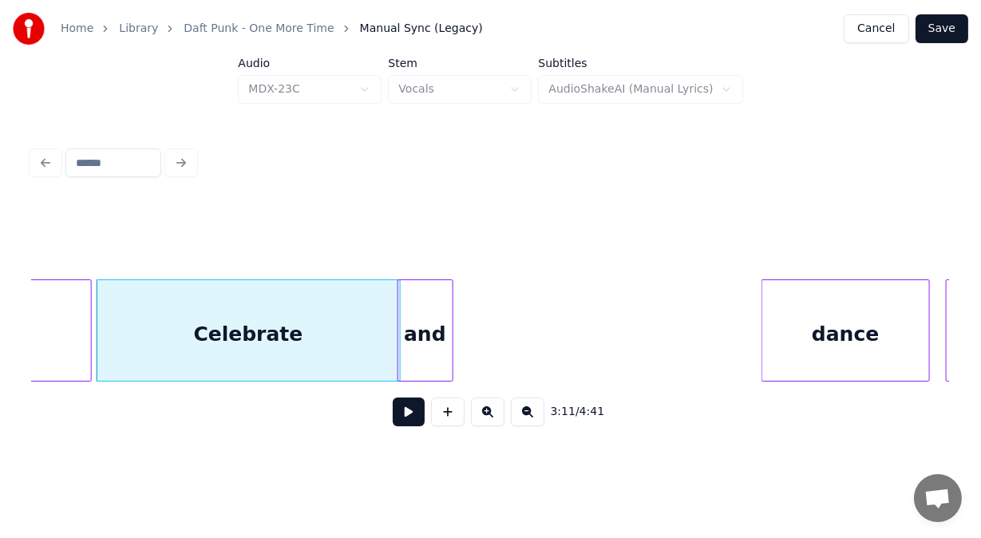
click at [424, 379] on div "celebrate Celebrate and dance so" at bounding box center [490, 330] width 917 height 102
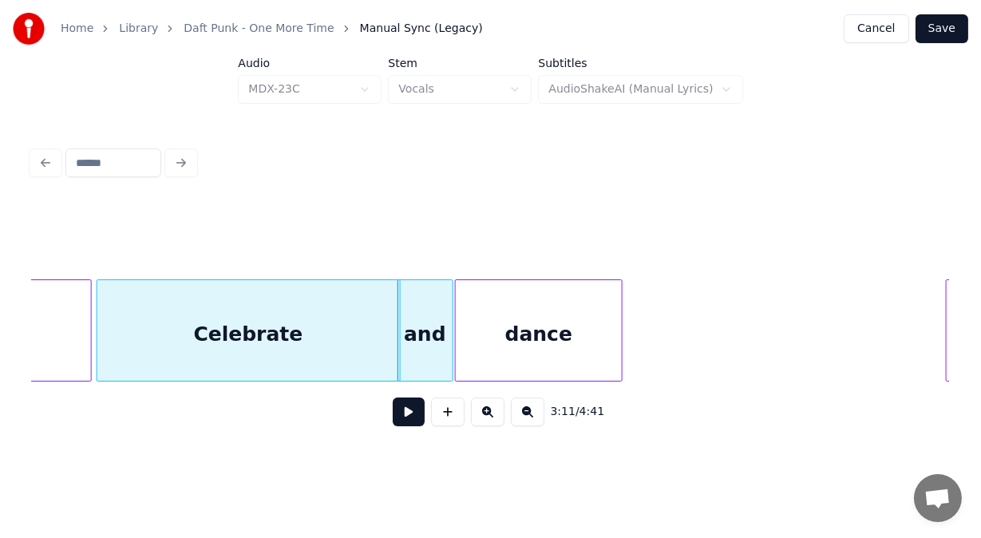
click at [518, 338] on div "dance" at bounding box center [539, 334] width 166 height 109
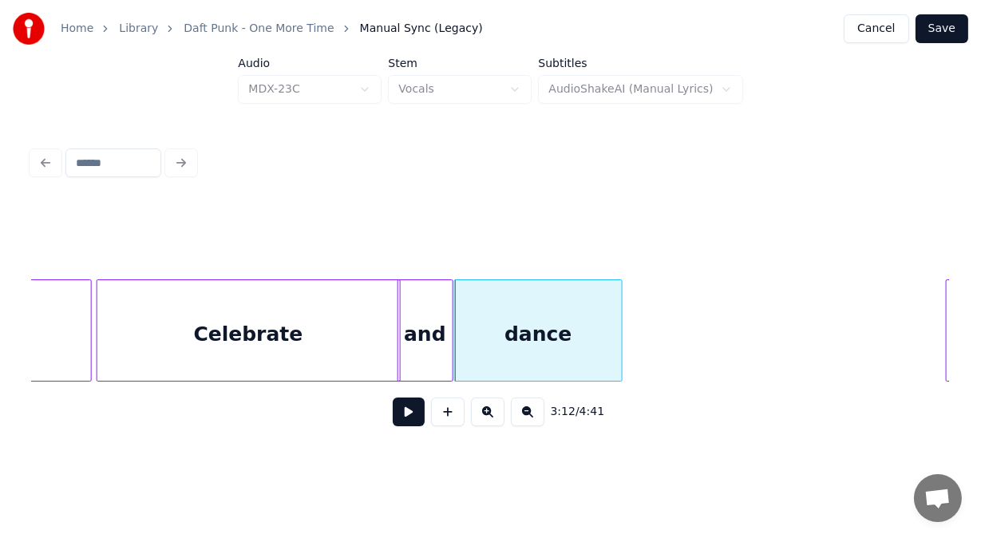
click at [396, 425] on button at bounding box center [409, 411] width 32 height 29
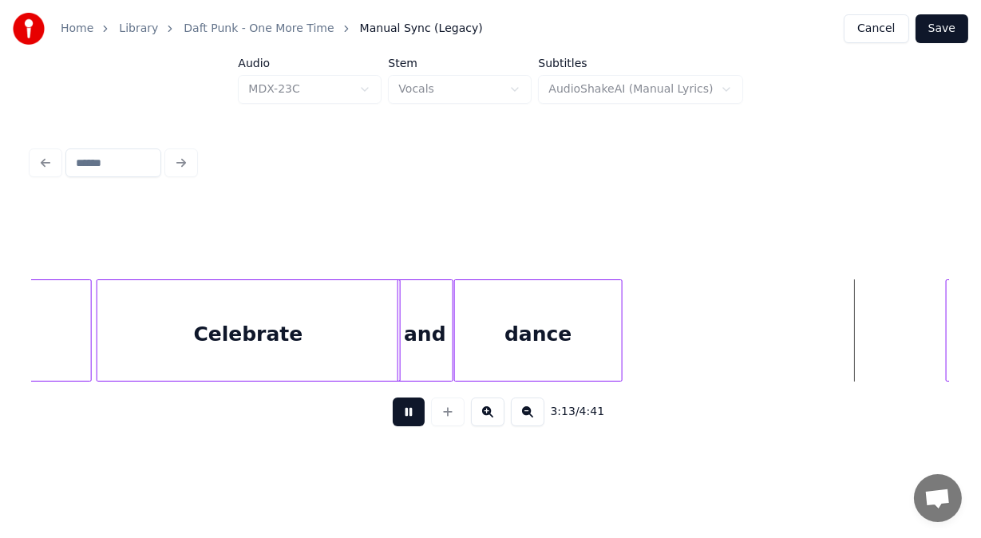
click at [396, 425] on button at bounding box center [409, 411] width 32 height 29
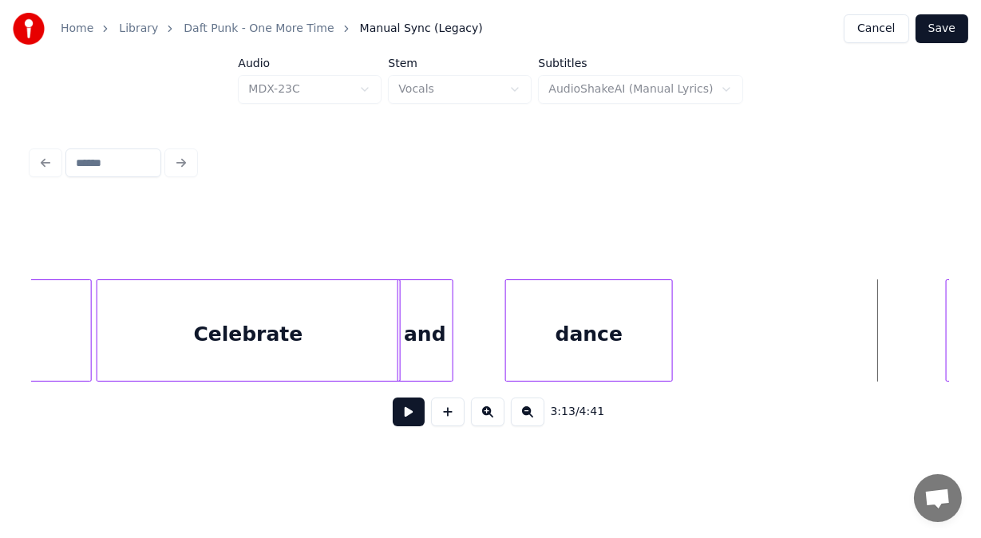
click at [583, 357] on div "dance" at bounding box center [589, 334] width 166 height 109
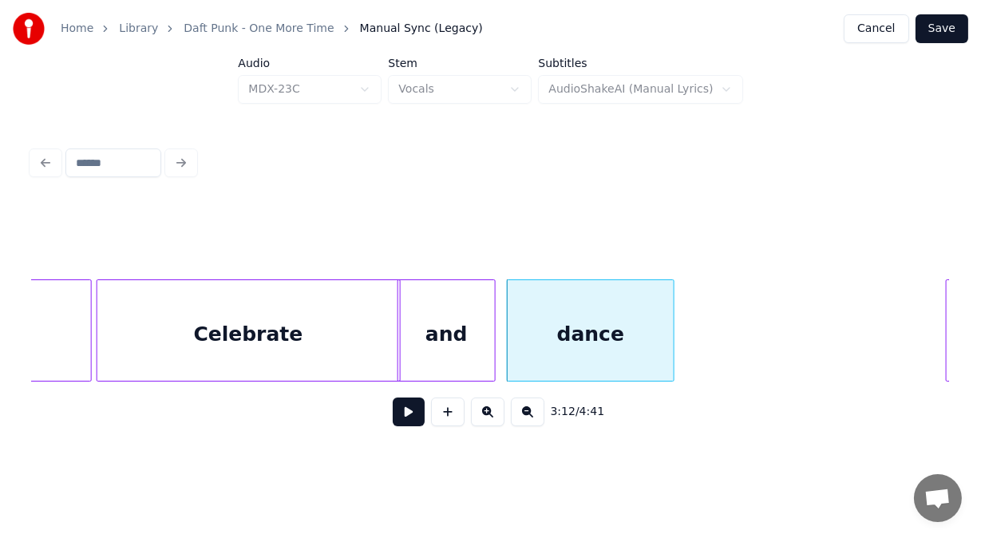
click at [495, 328] on div at bounding box center [492, 330] width 5 height 101
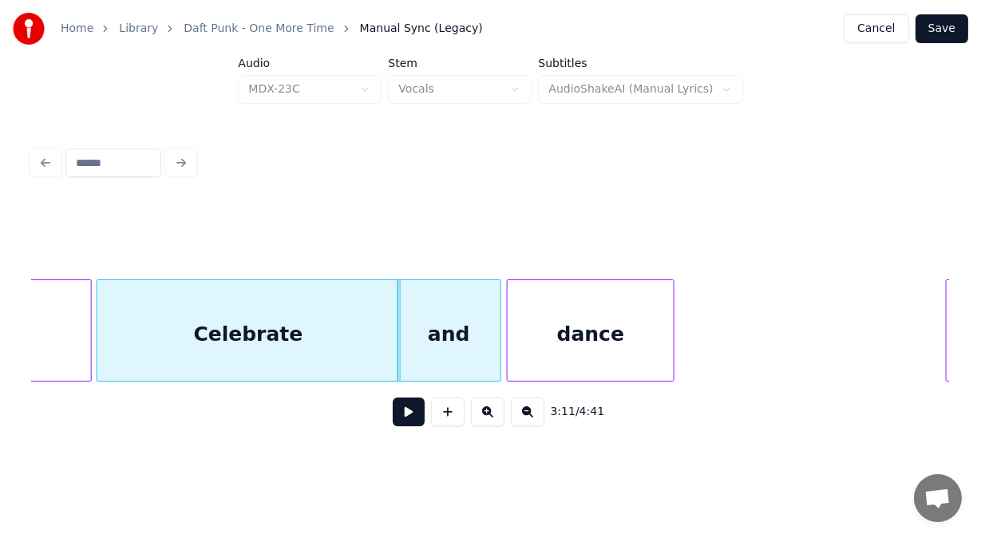
click at [411, 413] on button at bounding box center [409, 411] width 32 height 29
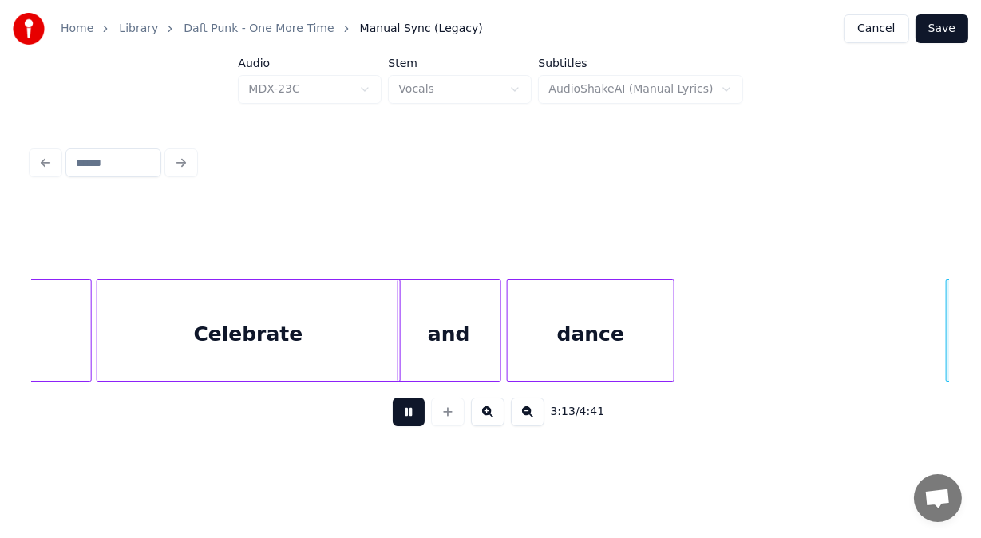
scroll to position [0, 77135]
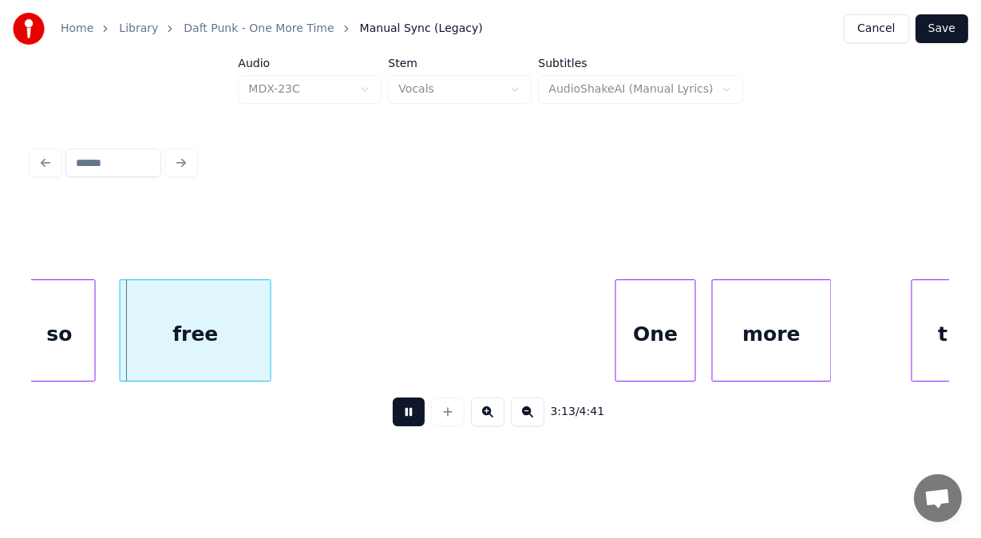
click at [411, 413] on button at bounding box center [409, 411] width 32 height 29
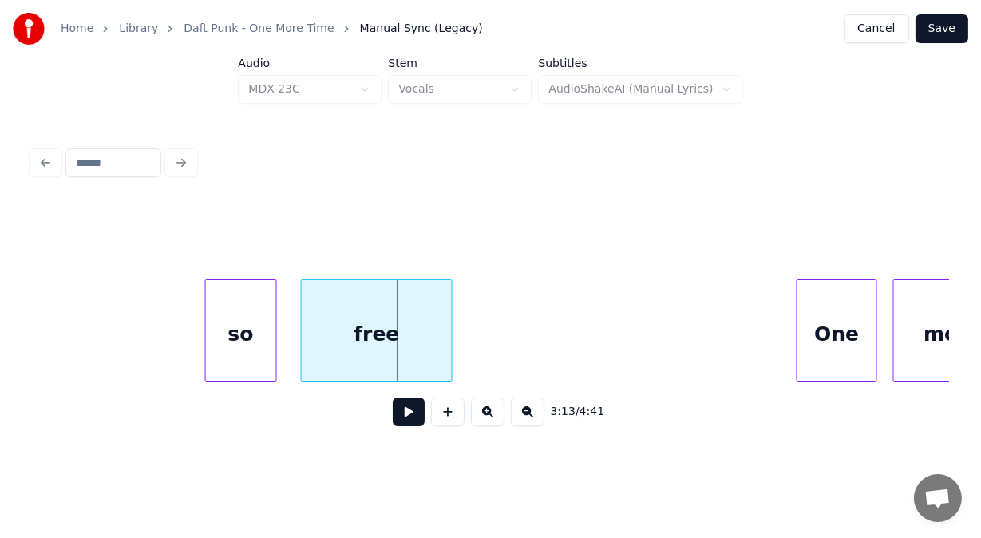
scroll to position [0, 76816]
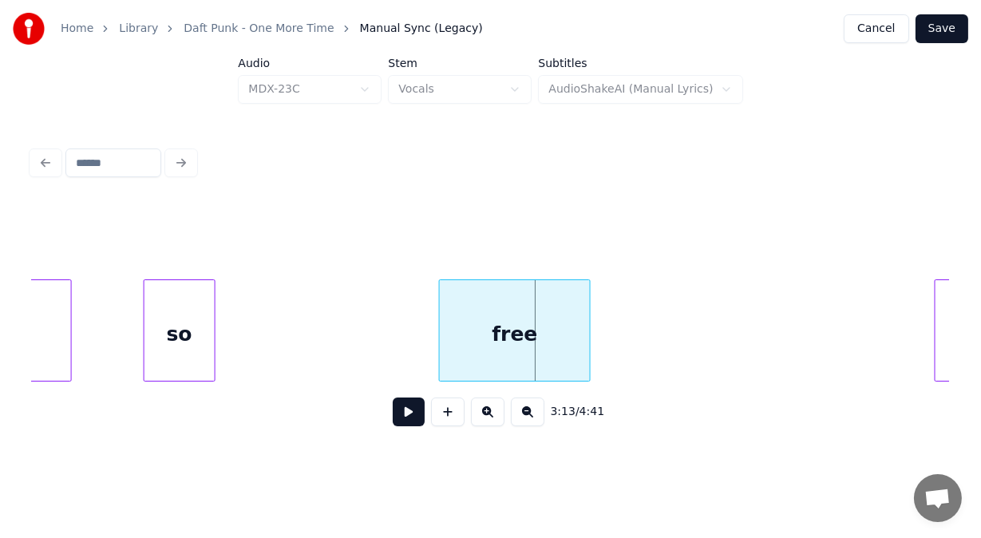
click at [176, 329] on div "so" at bounding box center [179, 334] width 70 height 109
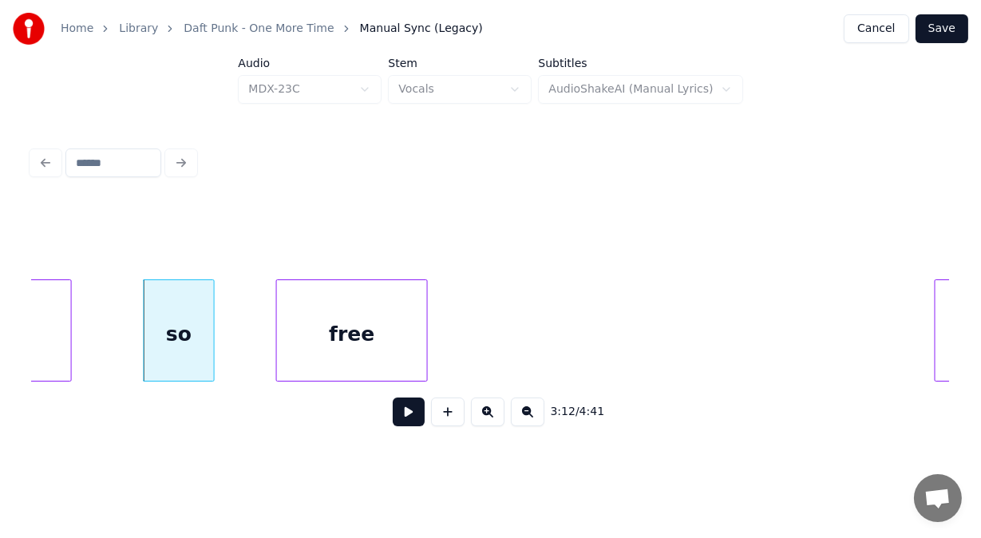
click at [362, 317] on div "free" at bounding box center [352, 334] width 151 height 109
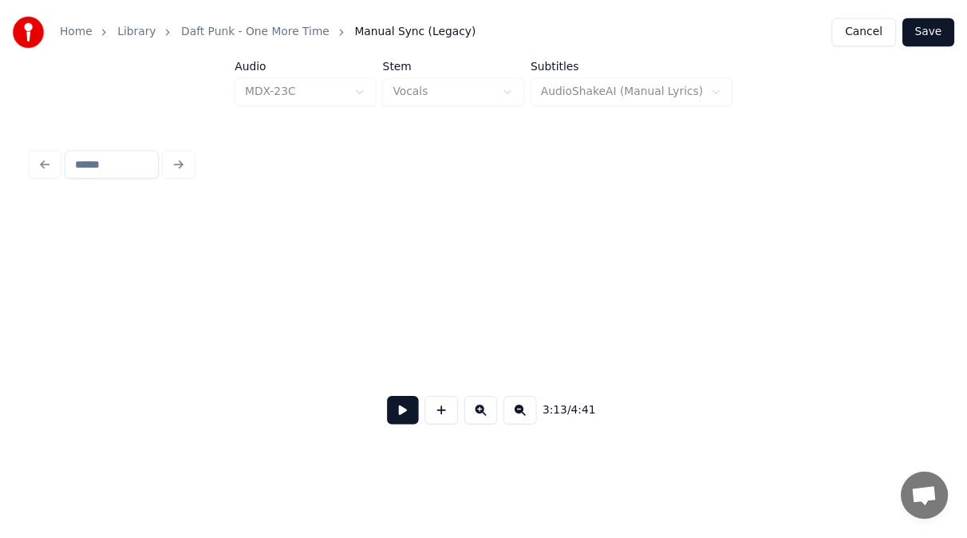
scroll to position [0, 80293]
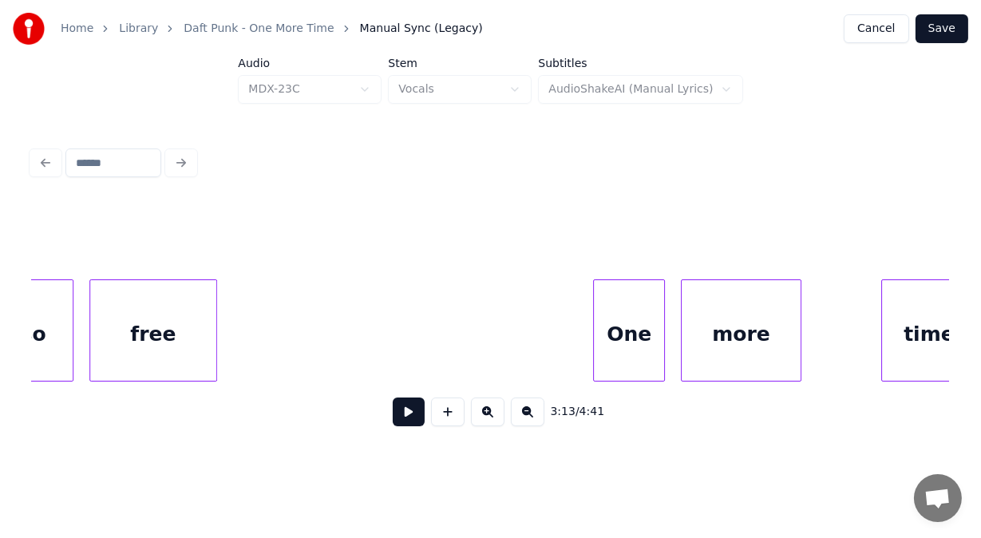
click at [951, 29] on button "Save" at bounding box center [941, 28] width 53 height 29
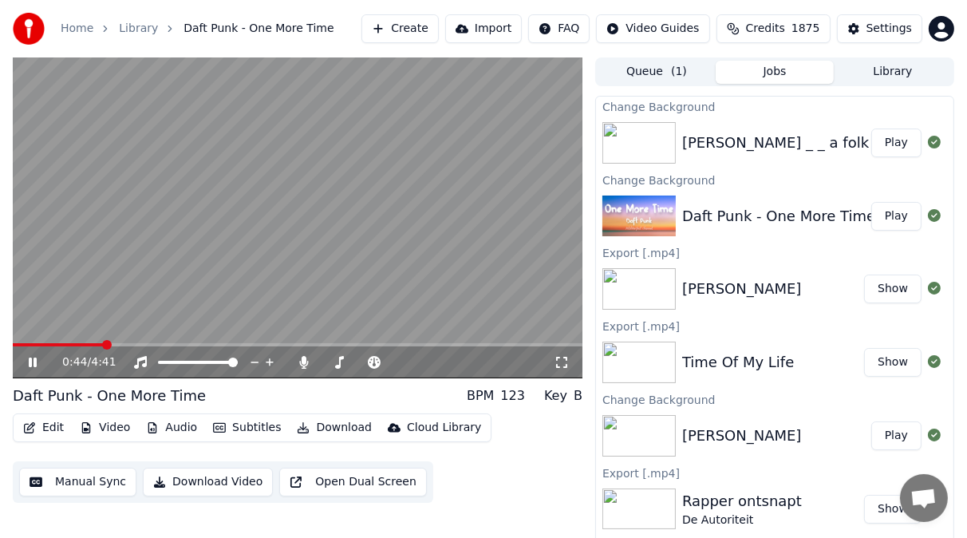
click at [32, 363] on icon at bounding box center [44, 362] width 37 height 13
click at [302, 365] on icon at bounding box center [304, 362] width 9 height 13
click at [34, 362] on icon at bounding box center [33, 362] width 10 height 11
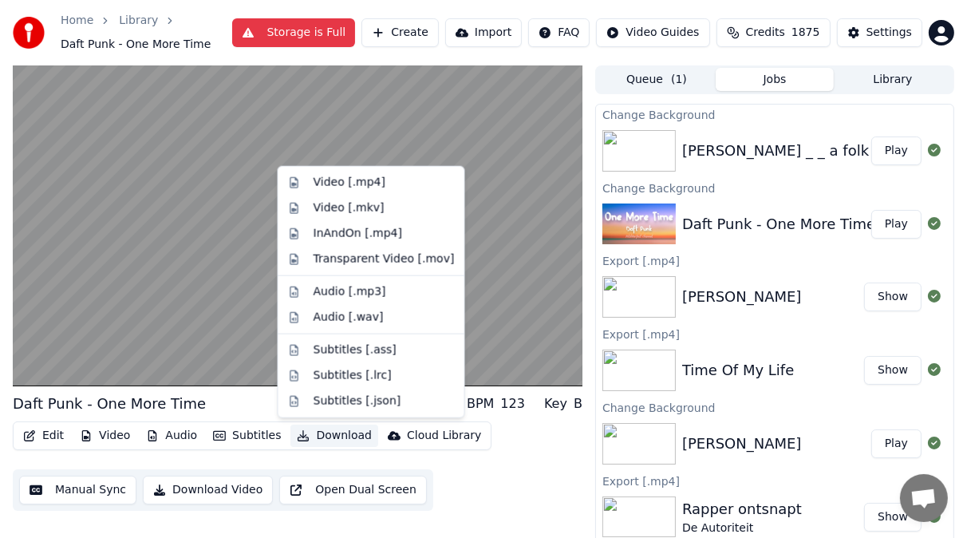
click at [338, 437] on button "Download" at bounding box center [335, 436] width 88 height 22
click at [362, 184] on div "Video [.mp4]" at bounding box center [350, 183] width 72 height 16
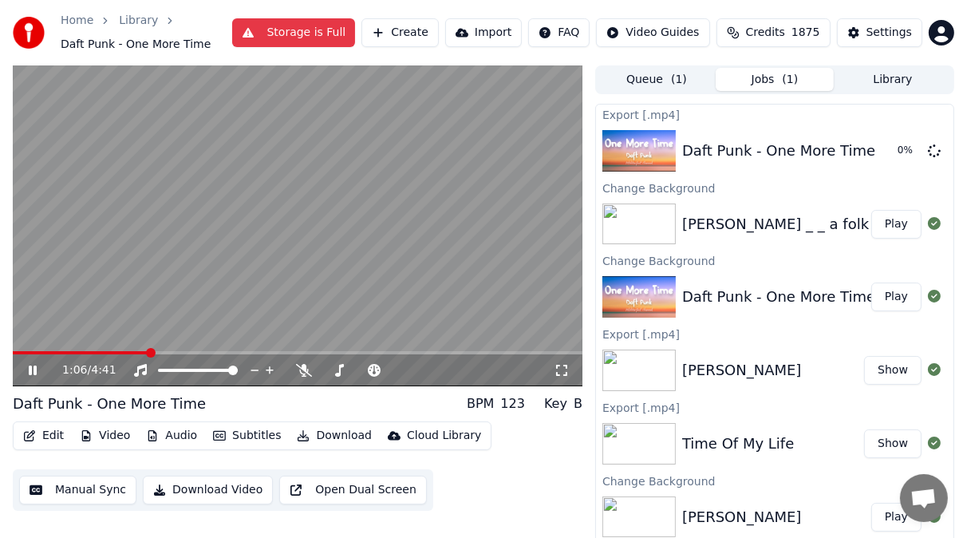
click at [34, 373] on icon at bounding box center [33, 371] width 8 height 10
click at [896, 219] on button "Play" at bounding box center [897, 224] width 50 height 29
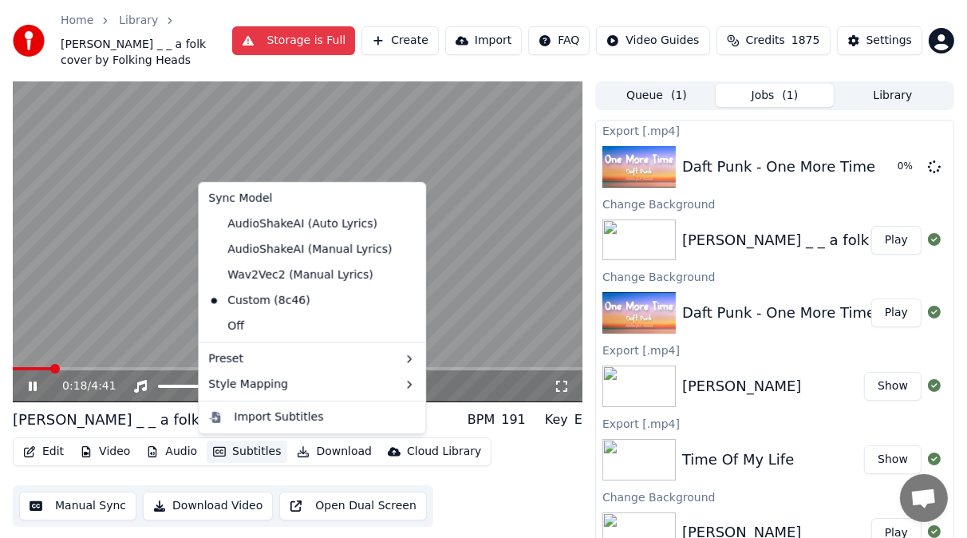
click at [243, 453] on button "Subtitles" at bounding box center [247, 452] width 81 height 22
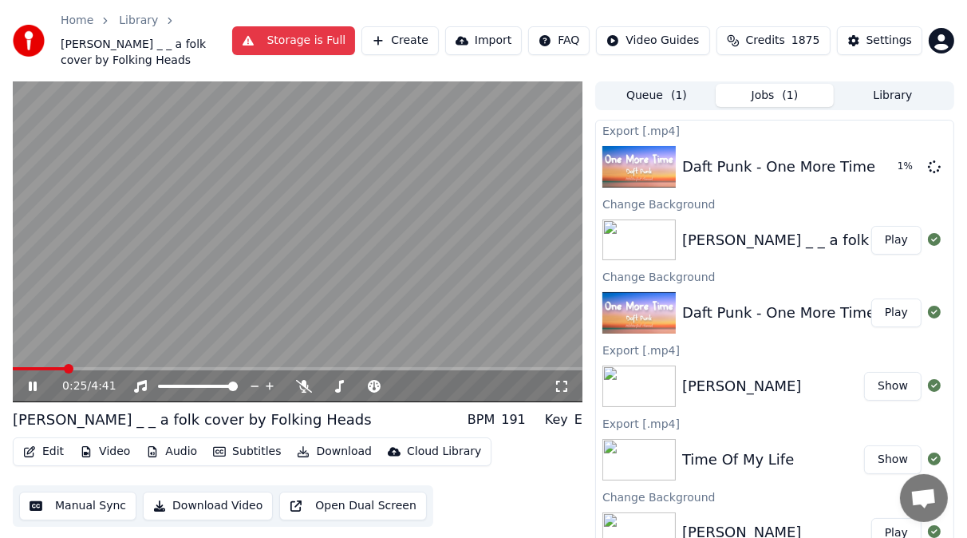
click at [142, 341] on video at bounding box center [298, 241] width 570 height 321
click at [388, 386] on span at bounding box center [391, 387] width 10 height 10
click at [32, 383] on icon at bounding box center [33, 386] width 10 height 11
click at [33, 386] on icon at bounding box center [44, 386] width 37 height 13
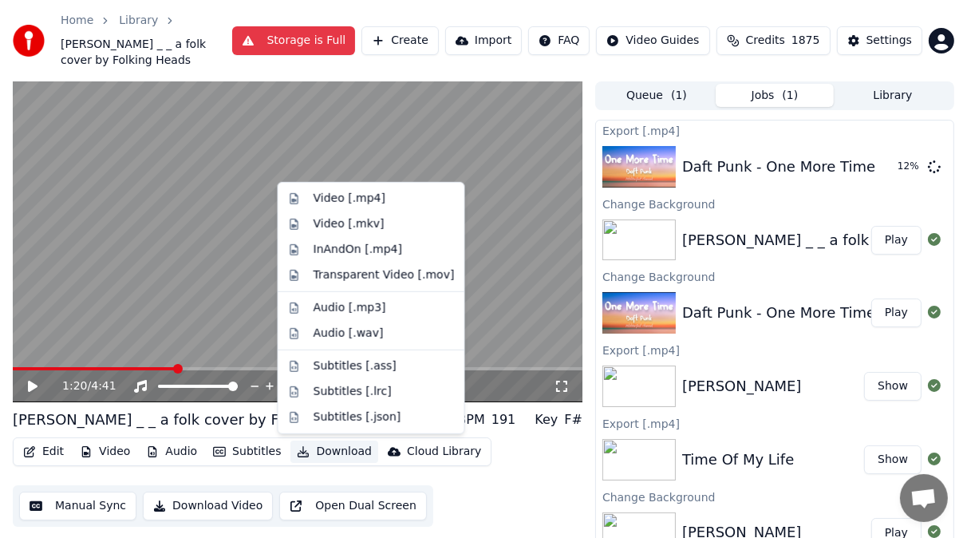
click at [332, 451] on button "Download" at bounding box center [335, 452] width 88 height 22
click at [338, 196] on div "Video [.mp4]" at bounding box center [350, 199] width 72 height 16
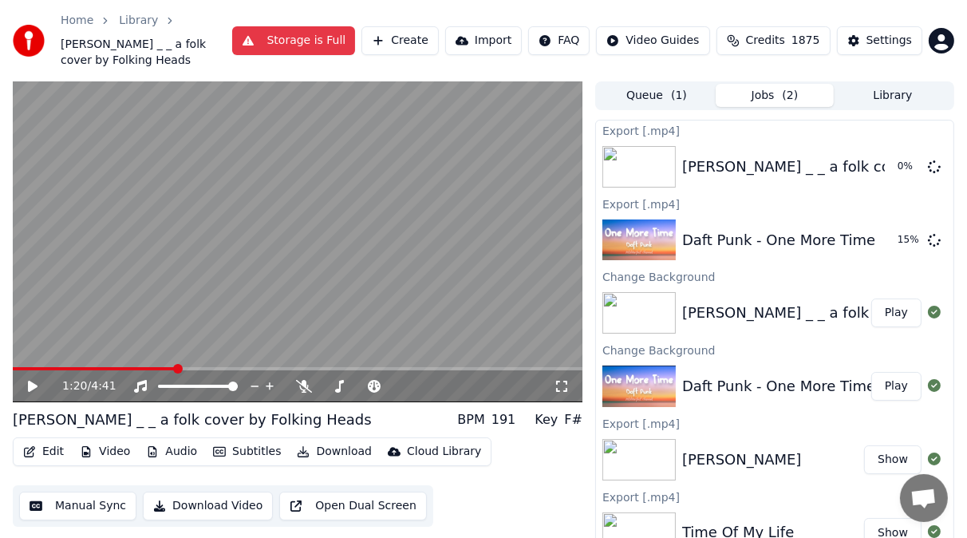
click at [946, 62] on div "Home Library VALERIE _ _ a folk cover by Folking Heads Storage is Full Create I…" at bounding box center [483, 40] width 967 height 81
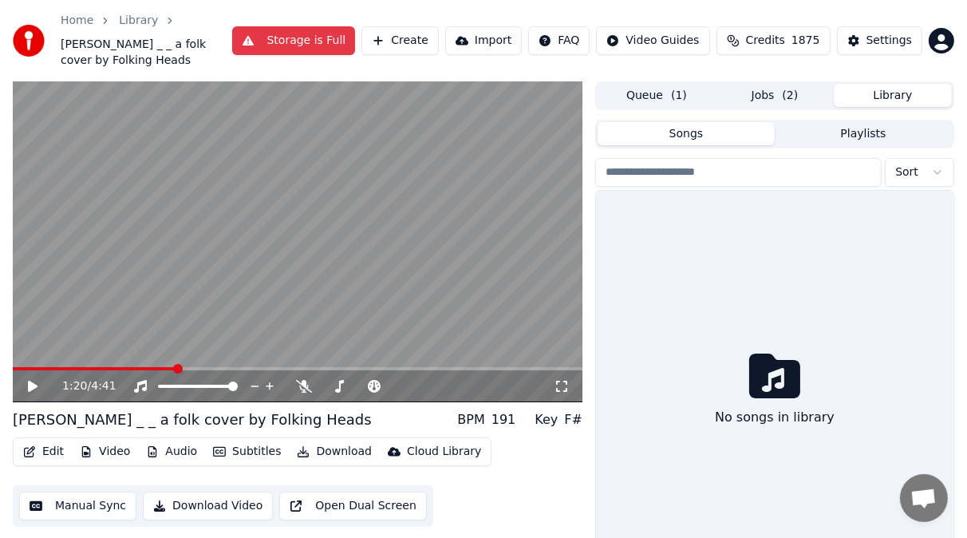
click at [900, 97] on button "Library" at bounding box center [893, 95] width 118 height 23
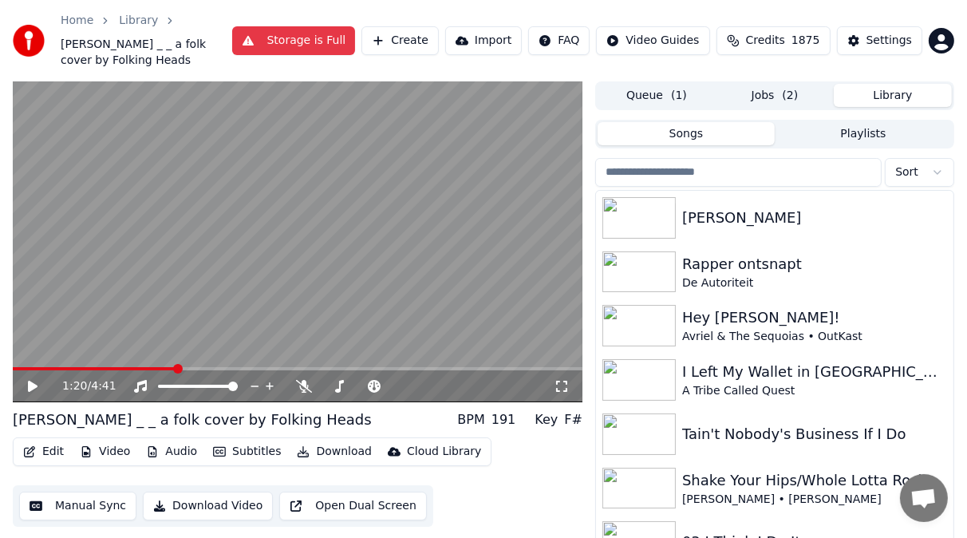
click at [631, 177] on input "search" at bounding box center [738, 172] width 287 height 29
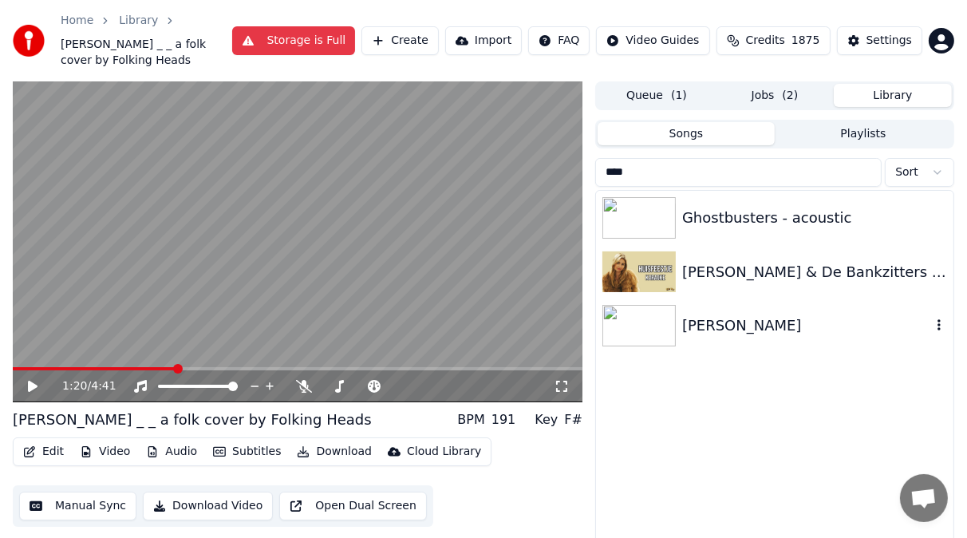
type input "****"
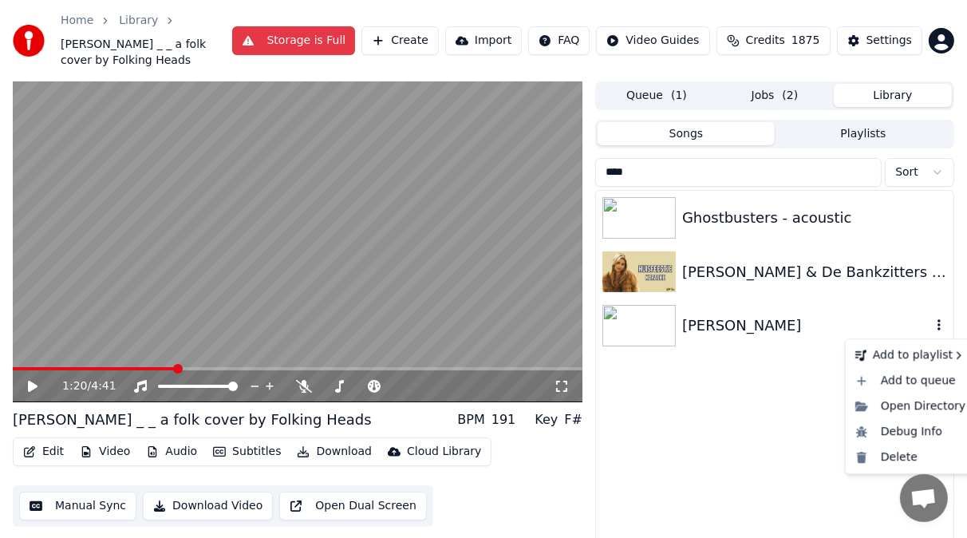
click at [938, 328] on icon "button" at bounding box center [939, 324] width 16 height 13
click at [895, 456] on div "Delete" at bounding box center [910, 458] width 123 height 26
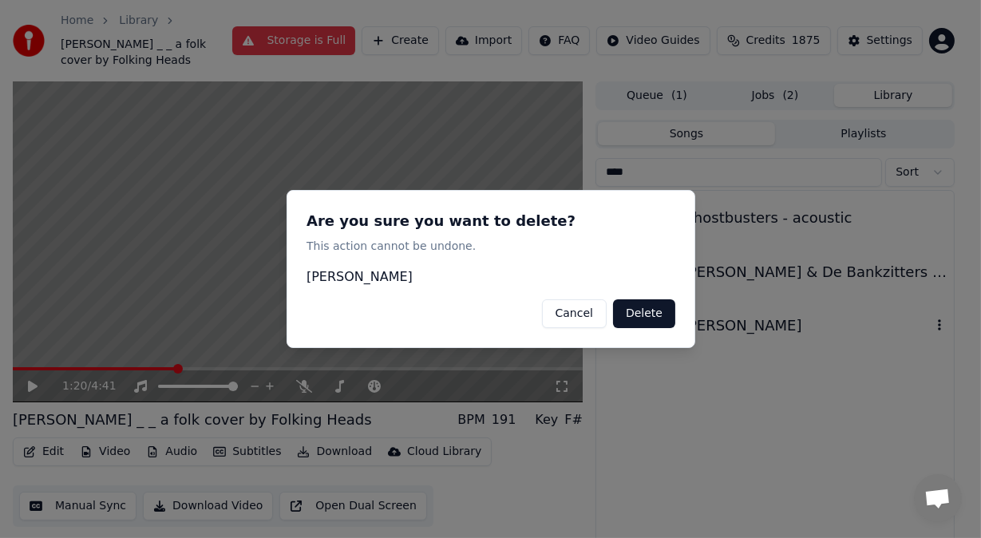
click at [642, 312] on button "Delete" at bounding box center [644, 313] width 62 height 29
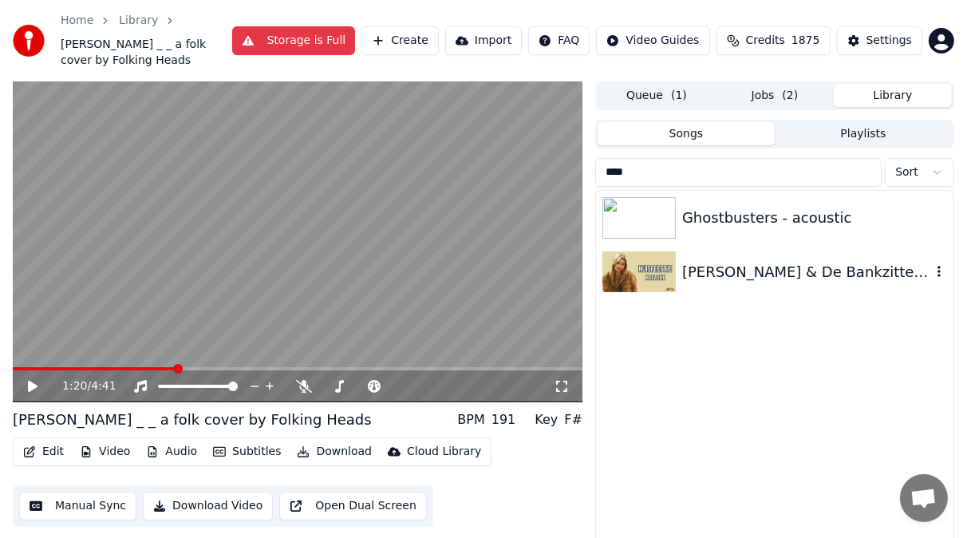
click at [669, 263] on img at bounding box center [639, 272] width 73 height 42
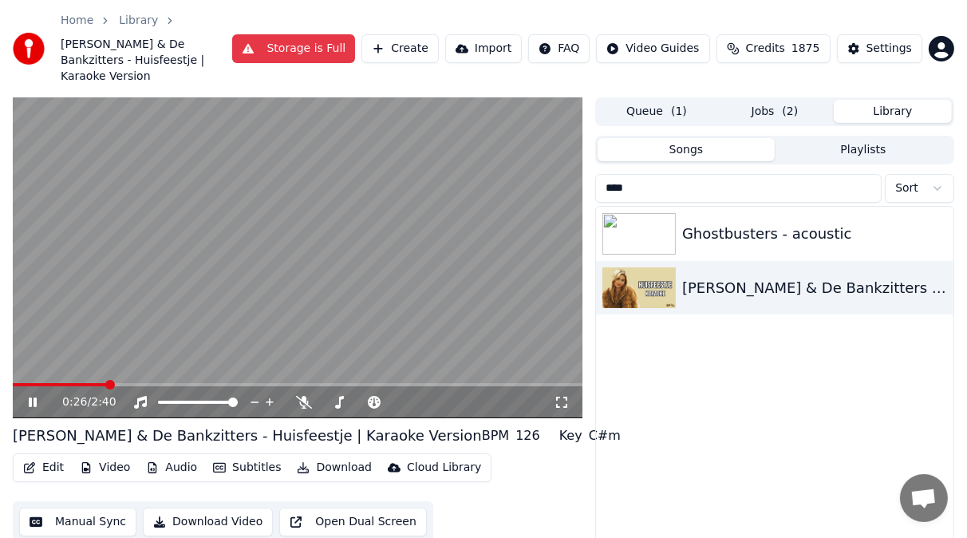
click at [33, 396] on icon at bounding box center [44, 402] width 37 height 13
click at [306, 396] on icon at bounding box center [304, 402] width 16 height 13
click at [398, 401] on span at bounding box center [397, 402] width 80 height 3
click at [329, 457] on button "Download" at bounding box center [335, 468] width 88 height 22
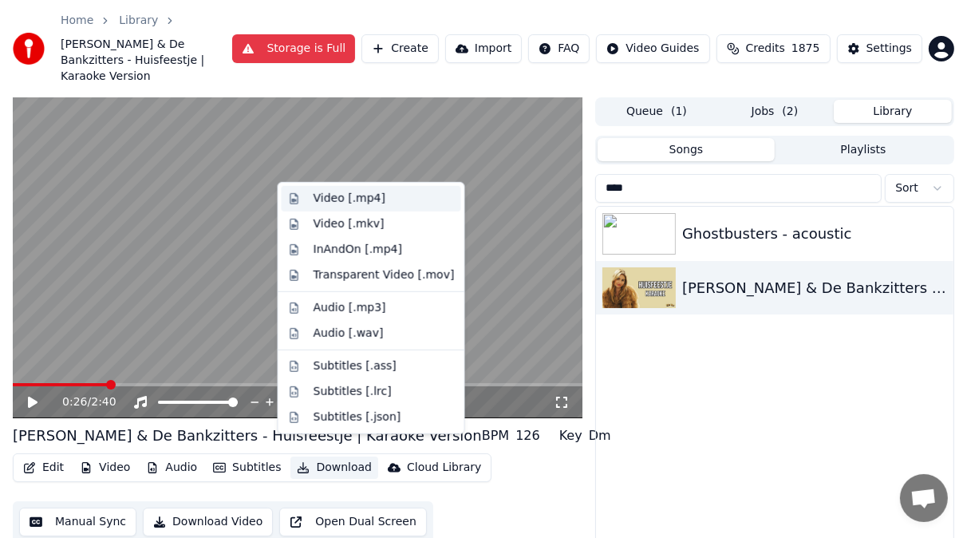
click at [342, 199] on div "Video [.mp4]" at bounding box center [350, 199] width 72 height 16
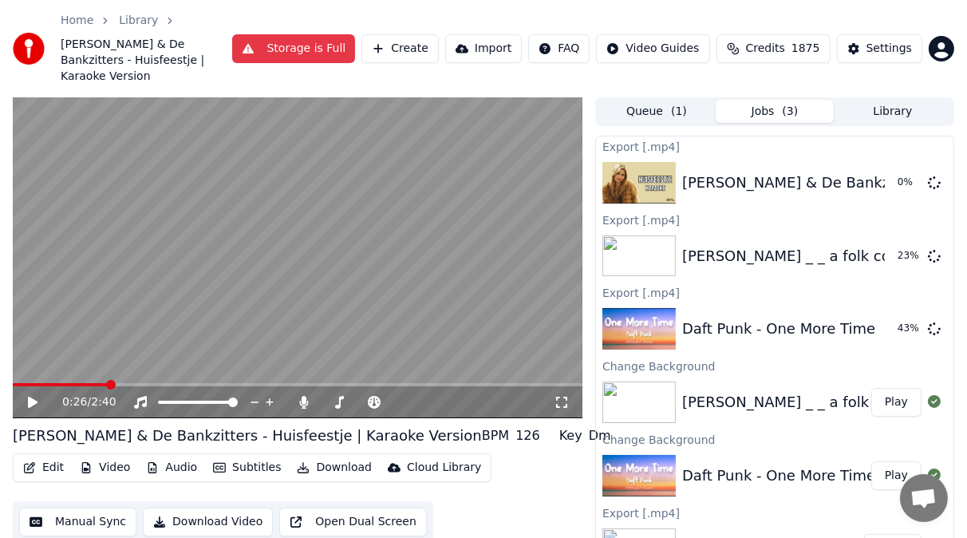
click at [906, 100] on button "Library" at bounding box center [893, 111] width 118 height 23
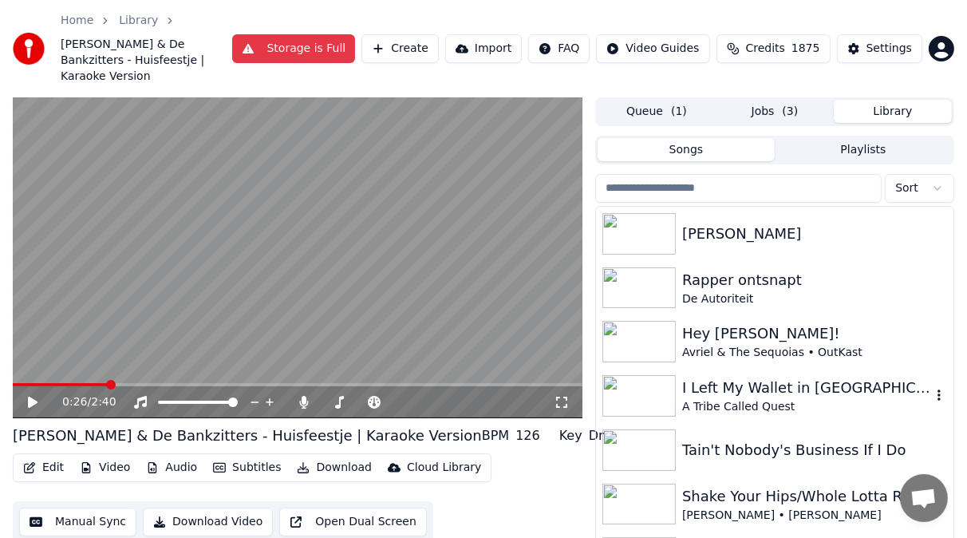
click at [658, 375] on img at bounding box center [639, 396] width 73 height 42
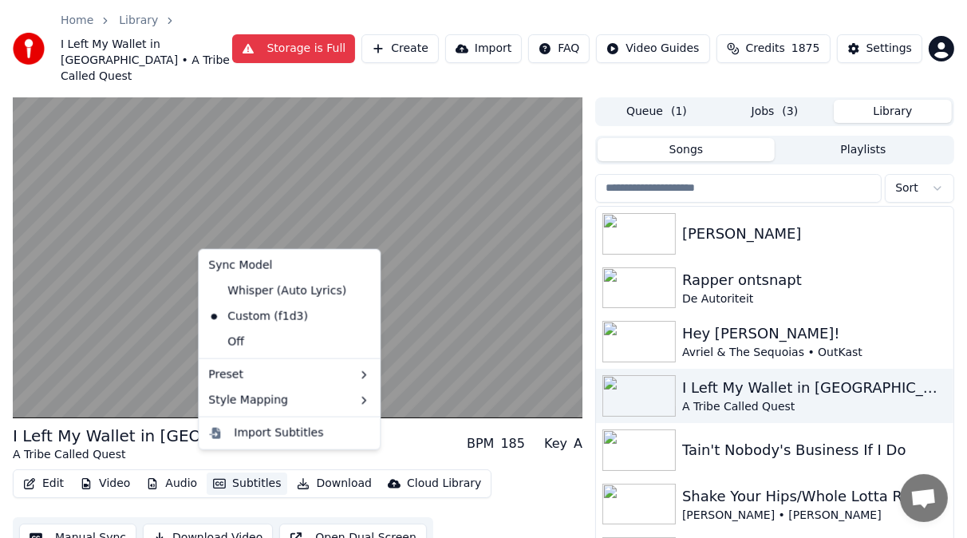
click at [252, 473] on button "Subtitles" at bounding box center [247, 484] width 81 height 22
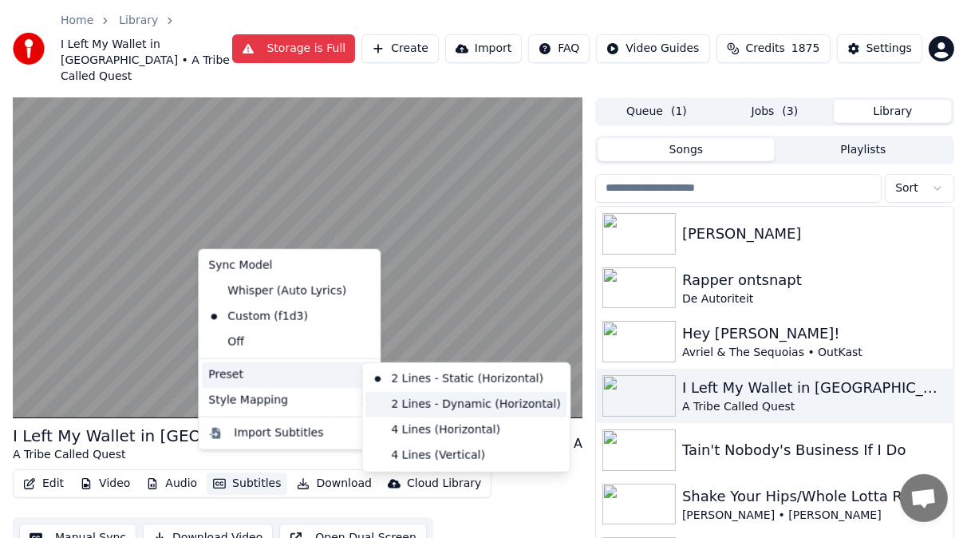
click at [398, 406] on div "2 Lines - Dynamic (Horizontal)" at bounding box center [466, 405] width 201 height 26
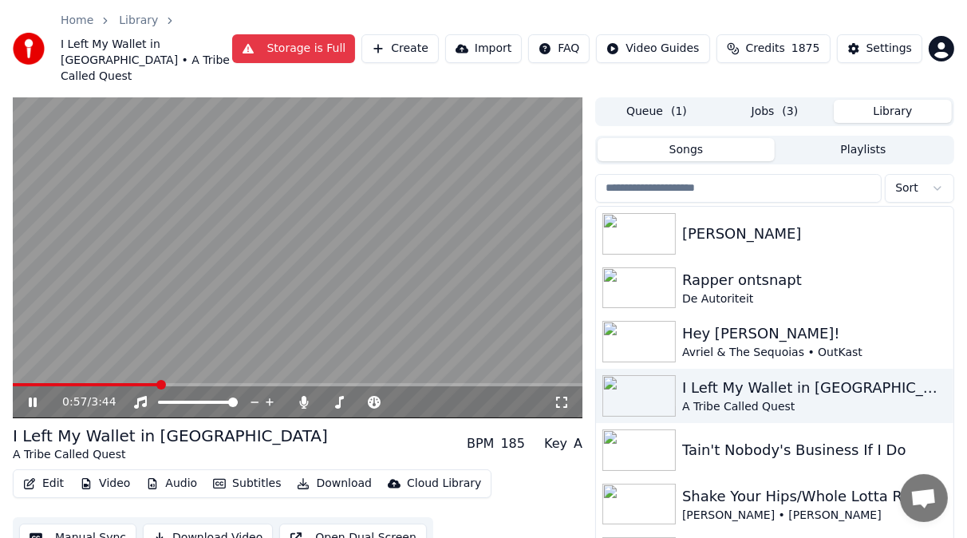
click at [31, 397] on icon at bounding box center [33, 402] width 8 height 10
click at [628, 178] on input "search" at bounding box center [738, 188] width 287 height 29
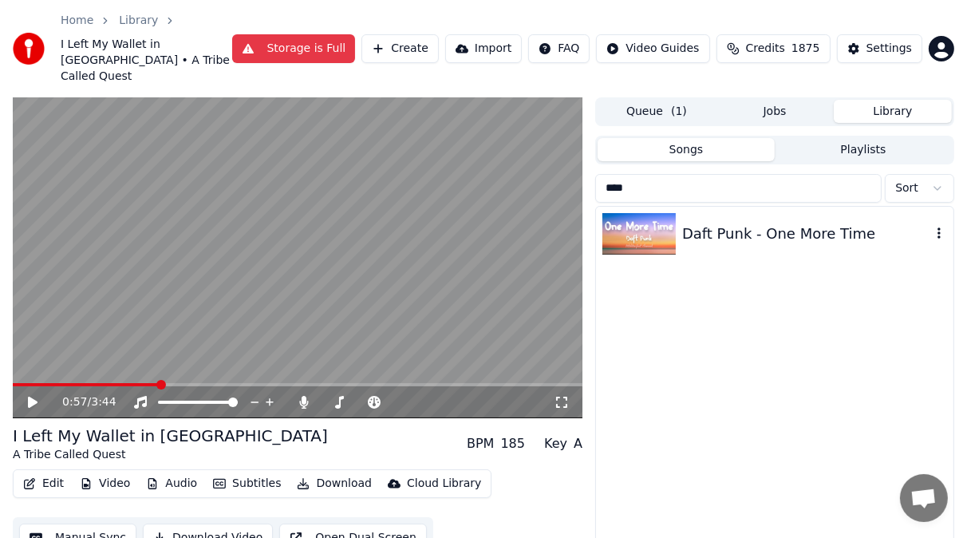
type input "****"
click at [639, 223] on img at bounding box center [639, 234] width 73 height 42
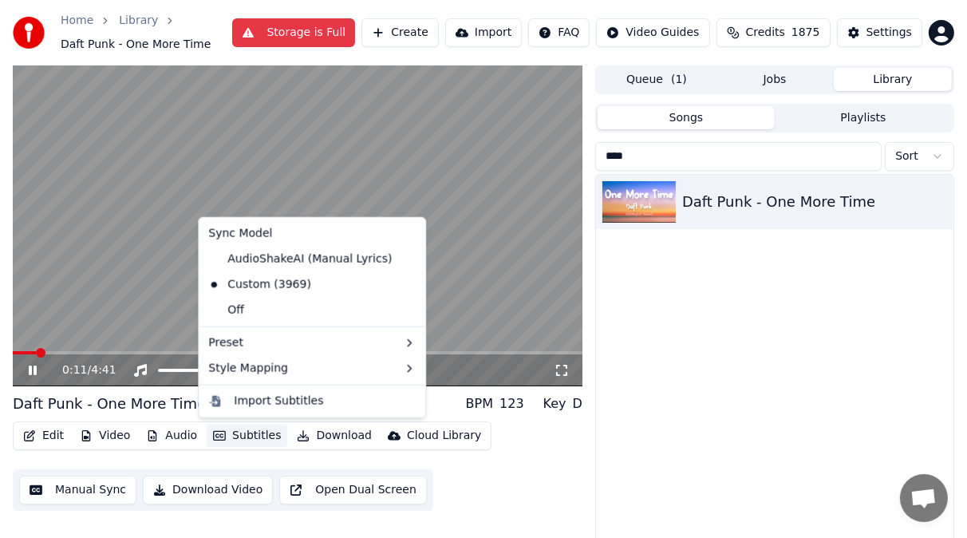
click at [251, 435] on button "Subtitles" at bounding box center [247, 436] width 81 height 22
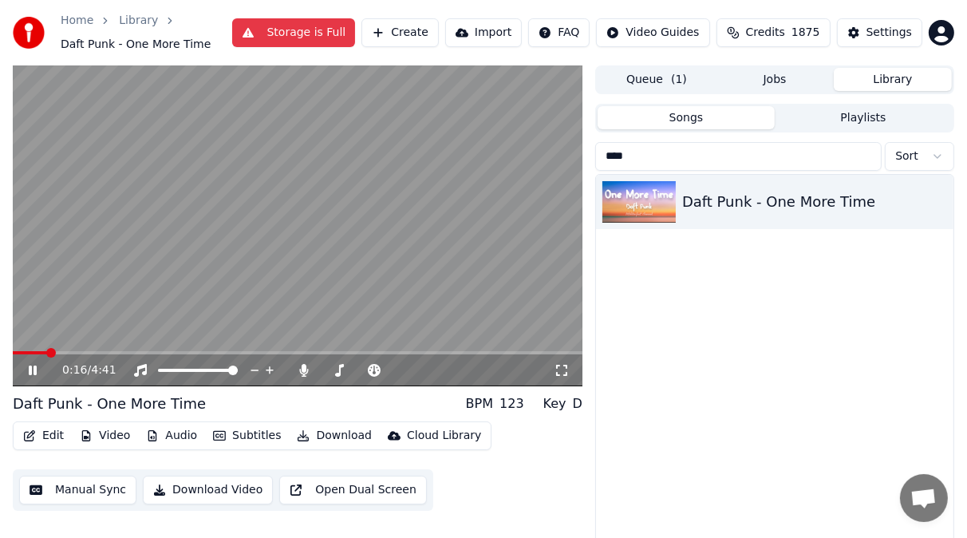
click at [678, 295] on div "Daft Punk - One More Time" at bounding box center [775, 376] width 358 height 402
click at [326, 434] on button "Download" at bounding box center [335, 436] width 88 height 22
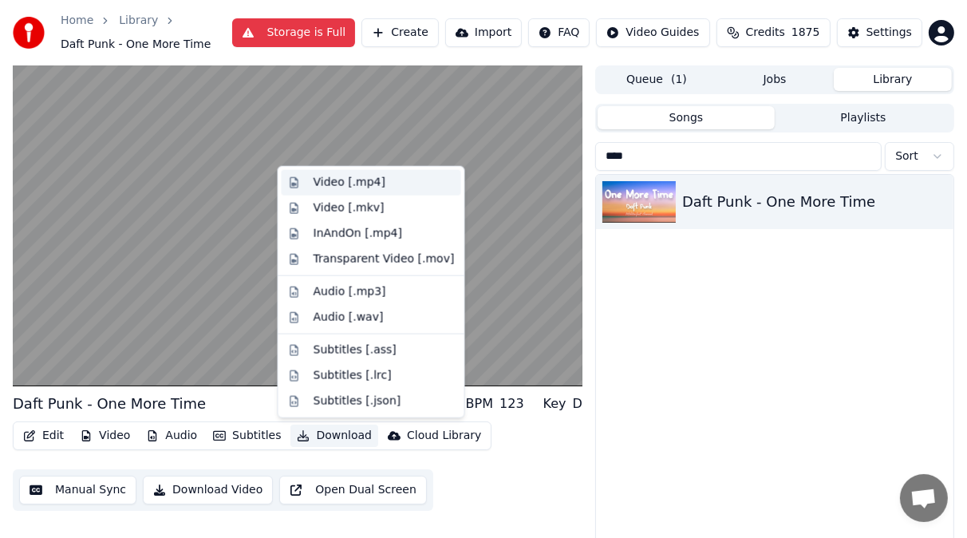
click at [332, 183] on div "Video [.mp4]" at bounding box center [350, 183] width 72 height 16
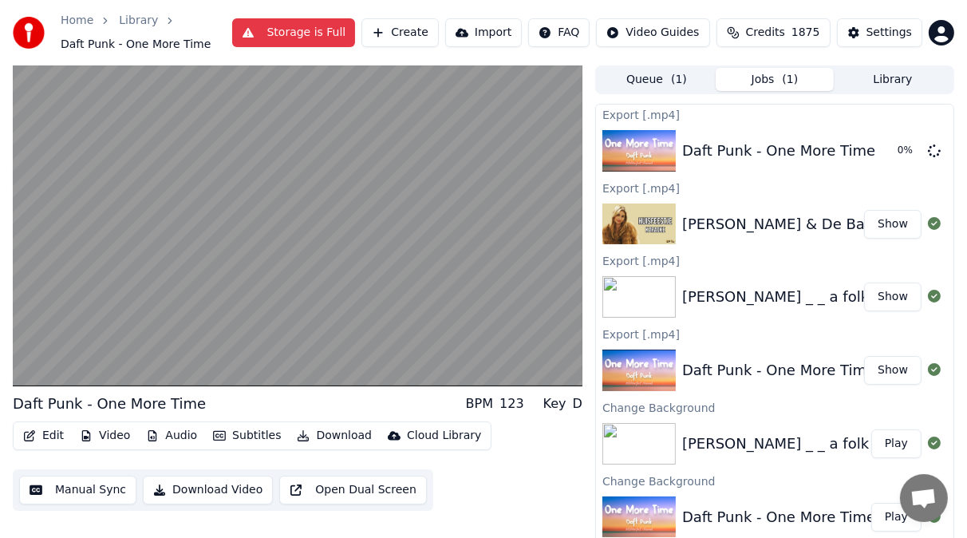
click at [879, 216] on button "Show" at bounding box center [892, 224] width 57 height 29
click at [548, 517] on div "Daft Punk - One More Time BPM 123 Key D Edit Video Audio Subtitles Download Clo…" at bounding box center [298, 313] width 570 height 496
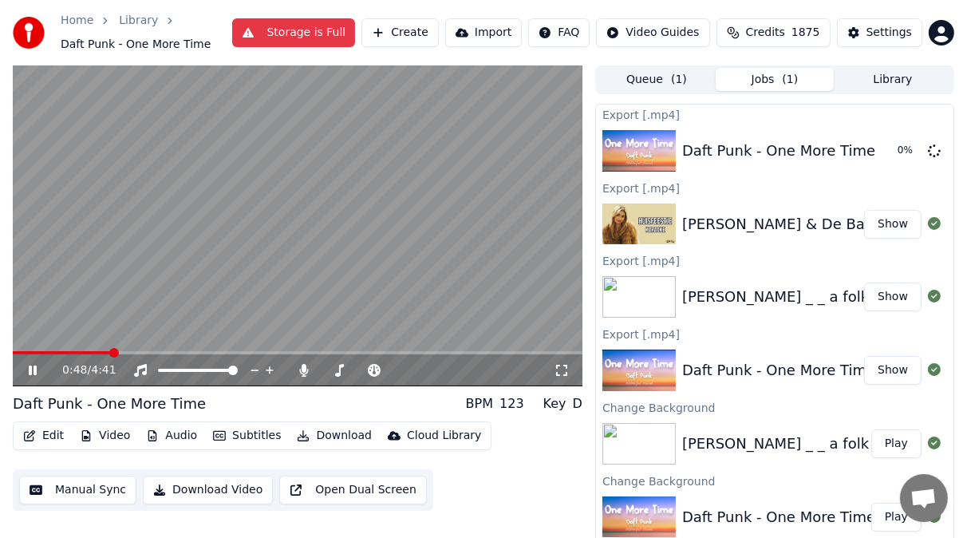
click at [34, 367] on icon at bounding box center [33, 371] width 8 height 10
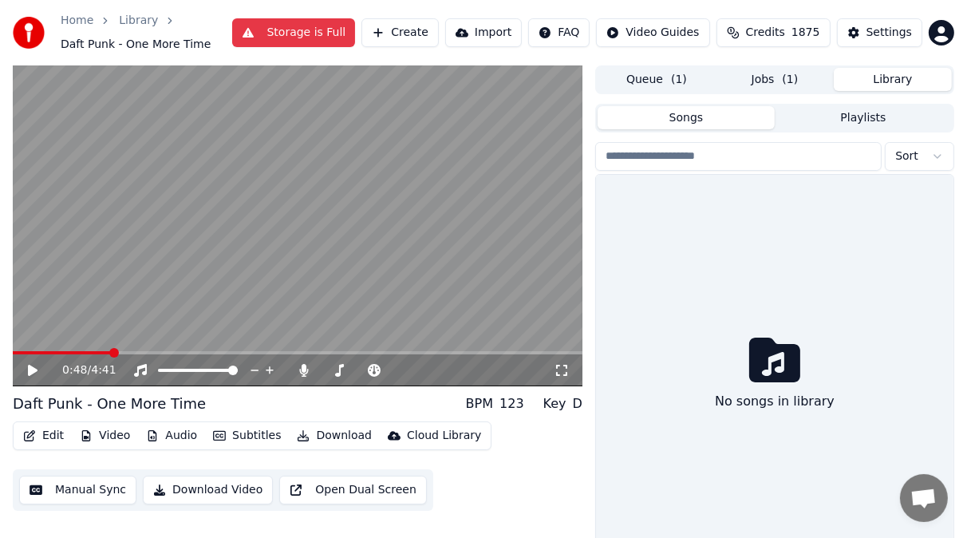
click at [893, 85] on button "Library" at bounding box center [893, 79] width 118 height 23
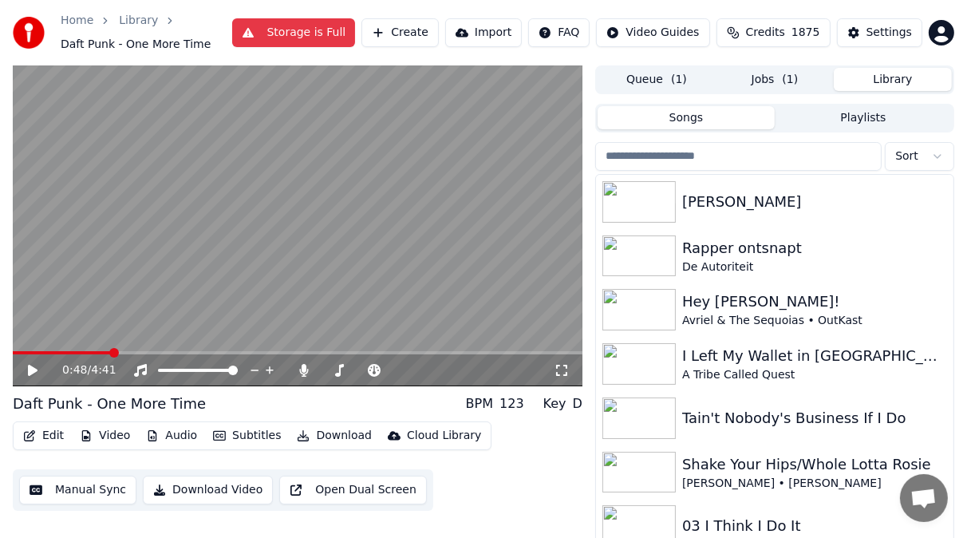
click at [615, 157] on input "search" at bounding box center [738, 156] width 287 height 29
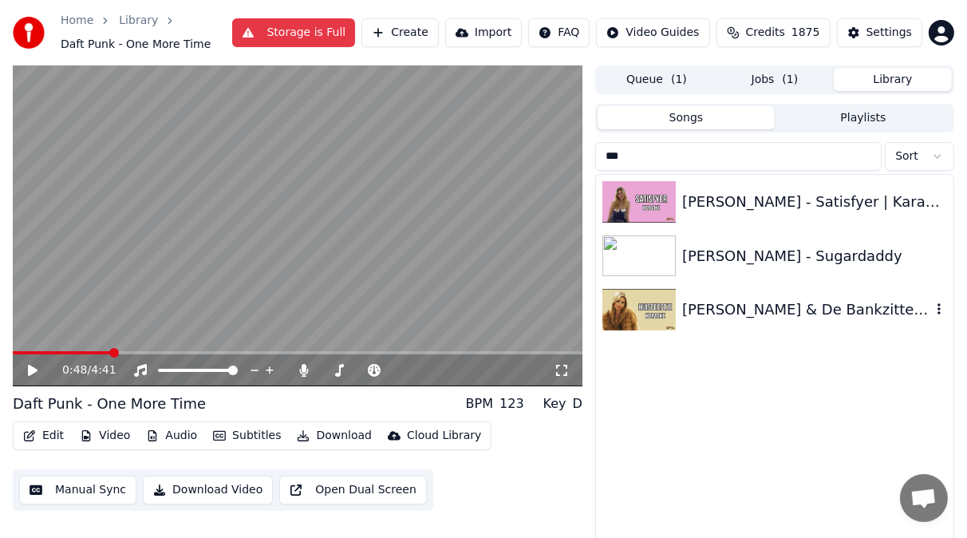
type input "***"
click at [942, 310] on icon "button" at bounding box center [939, 308] width 16 height 13
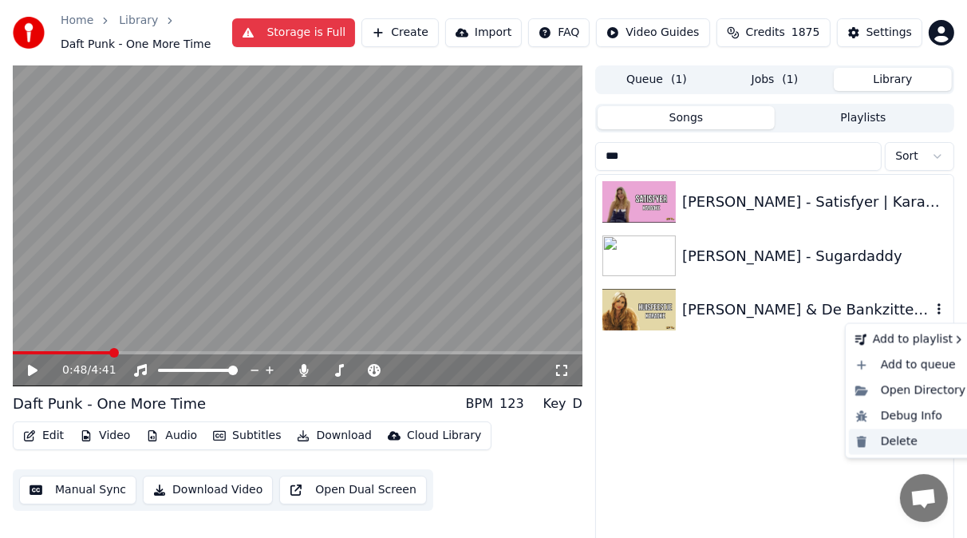
click at [900, 442] on div "Delete" at bounding box center [910, 442] width 123 height 26
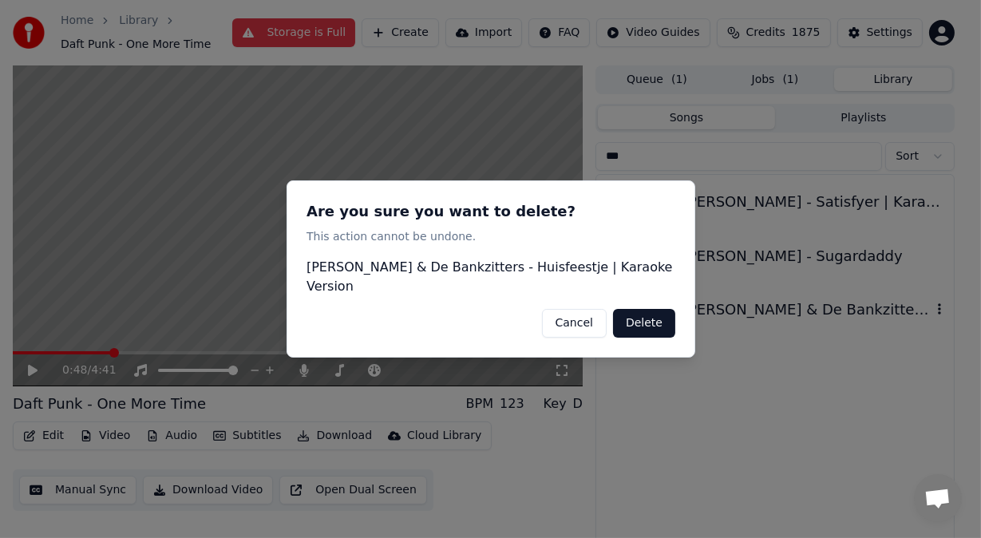
click at [657, 313] on button "Delete" at bounding box center [644, 323] width 62 height 29
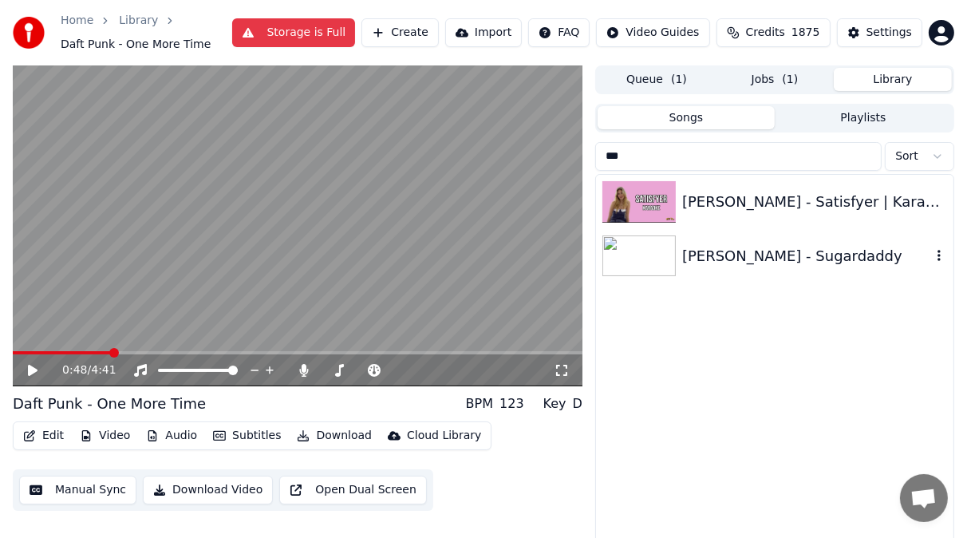
click at [649, 254] on img at bounding box center [639, 256] width 73 height 42
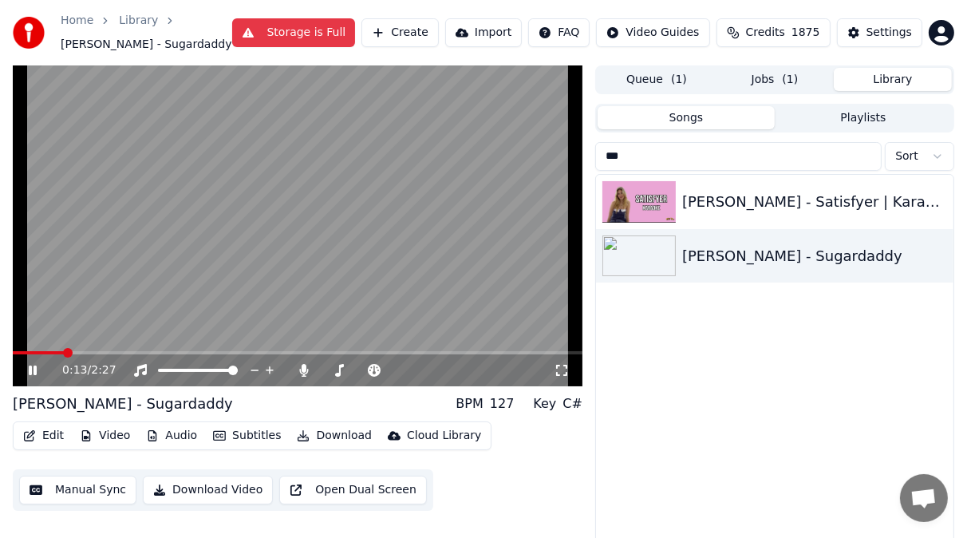
click at [34, 369] on icon at bounding box center [33, 371] width 8 height 10
click at [338, 432] on button "Download" at bounding box center [335, 436] width 88 height 22
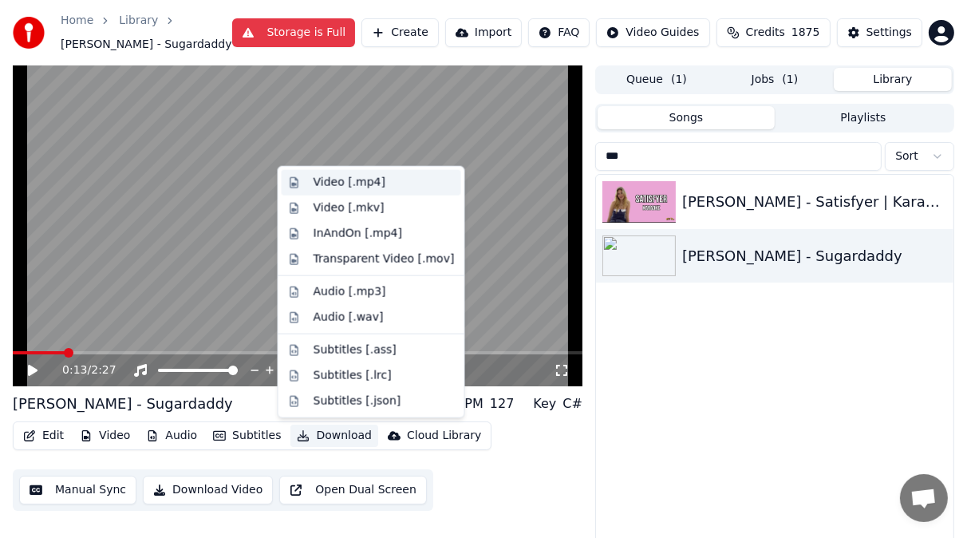
click at [338, 184] on div "Video [.mp4]" at bounding box center [350, 183] width 72 height 16
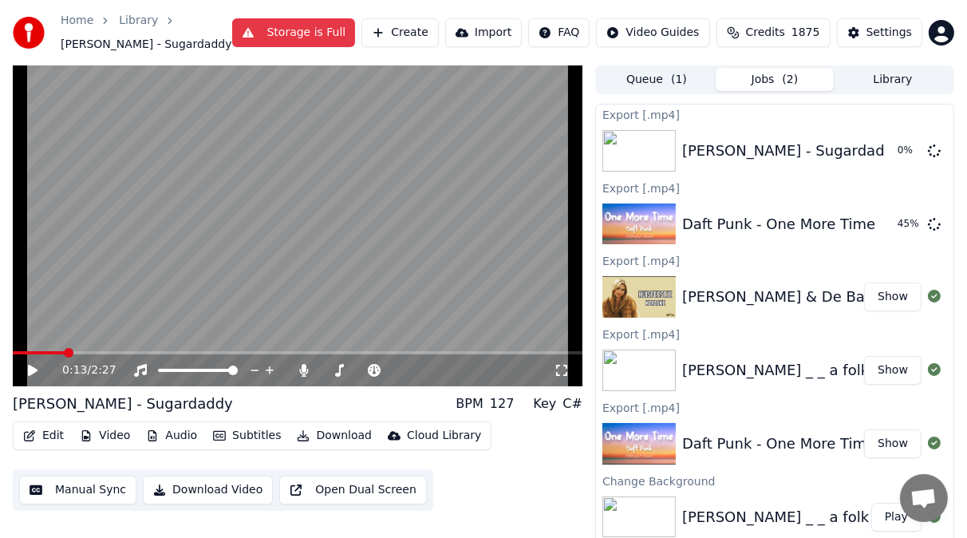
click at [885, 77] on button "Library" at bounding box center [893, 79] width 118 height 23
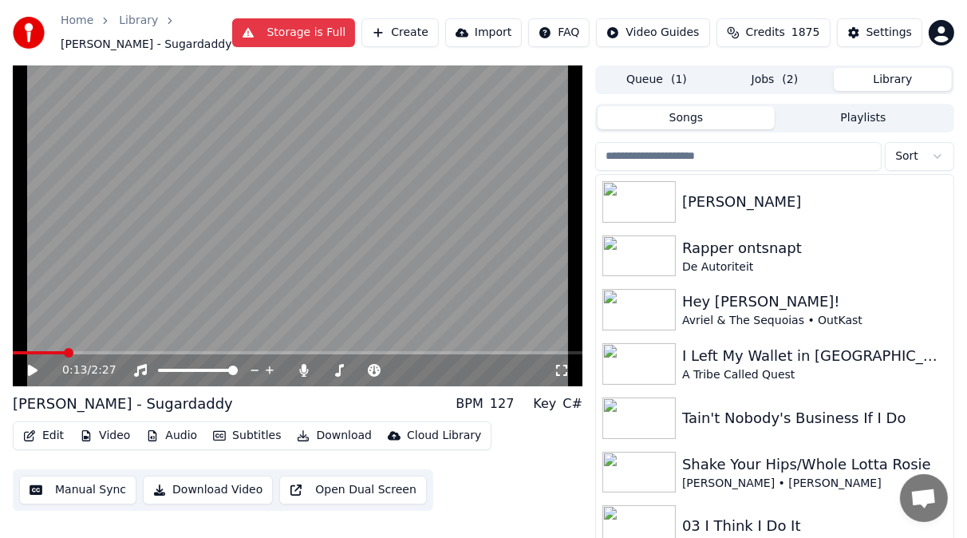
click at [625, 160] on input "search" at bounding box center [738, 156] width 287 height 29
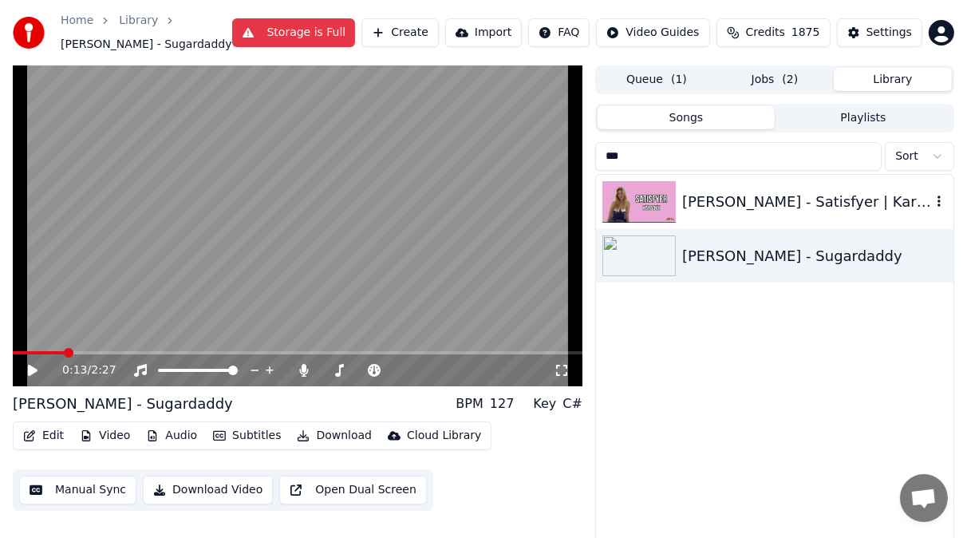
click at [660, 192] on img at bounding box center [639, 202] width 73 height 42
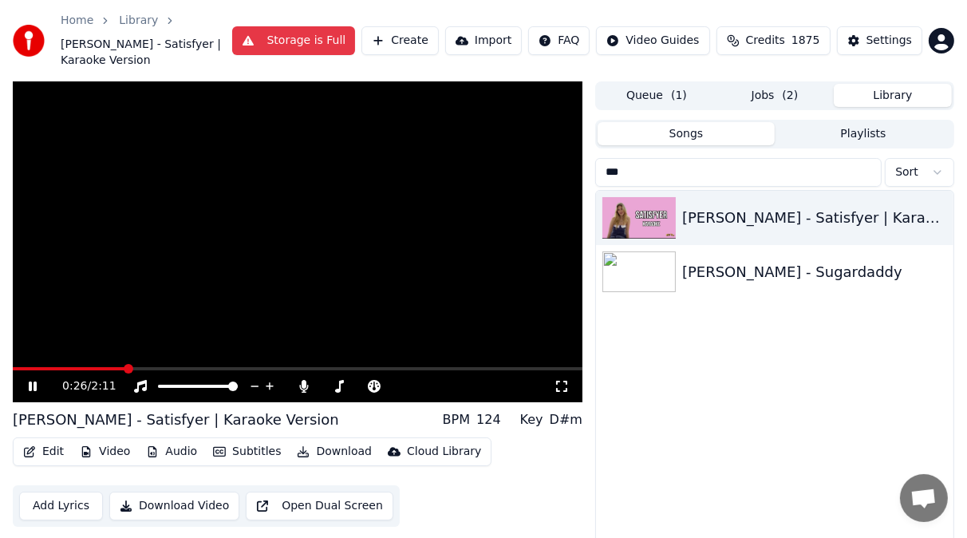
click at [32, 386] on icon at bounding box center [44, 386] width 37 height 13
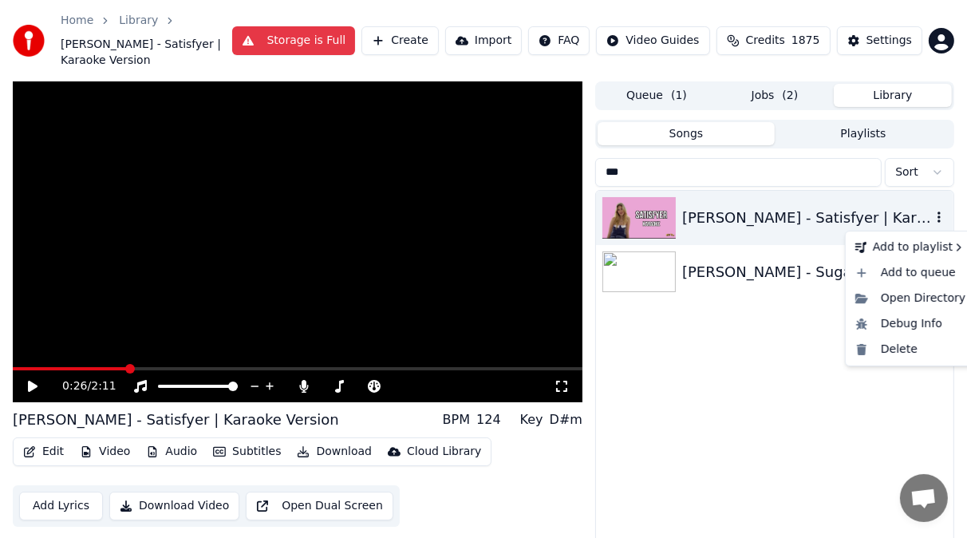
click at [939, 223] on icon "button" at bounding box center [939, 217] width 3 height 11
click at [895, 354] on div "Delete" at bounding box center [910, 350] width 123 height 26
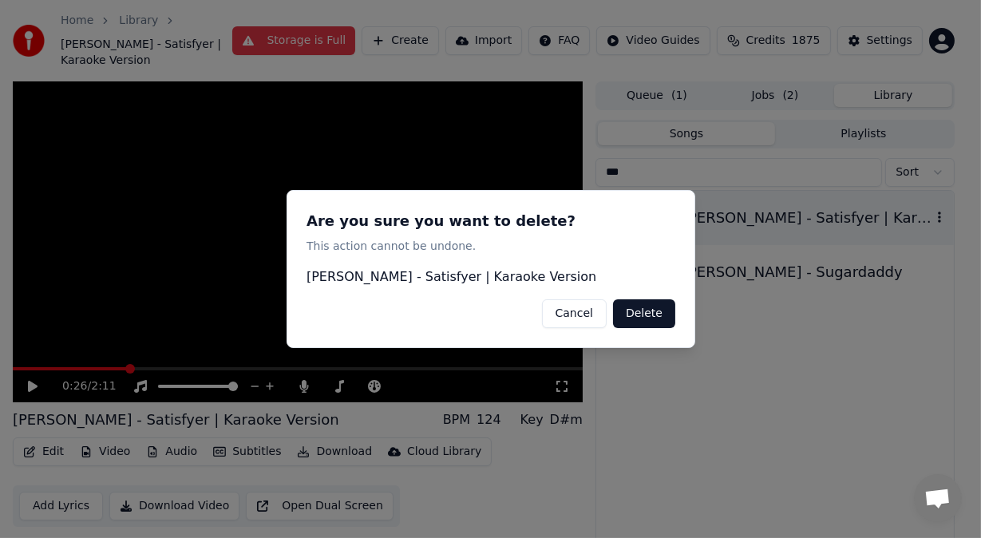
click at [655, 315] on button "Delete" at bounding box center [644, 313] width 62 height 29
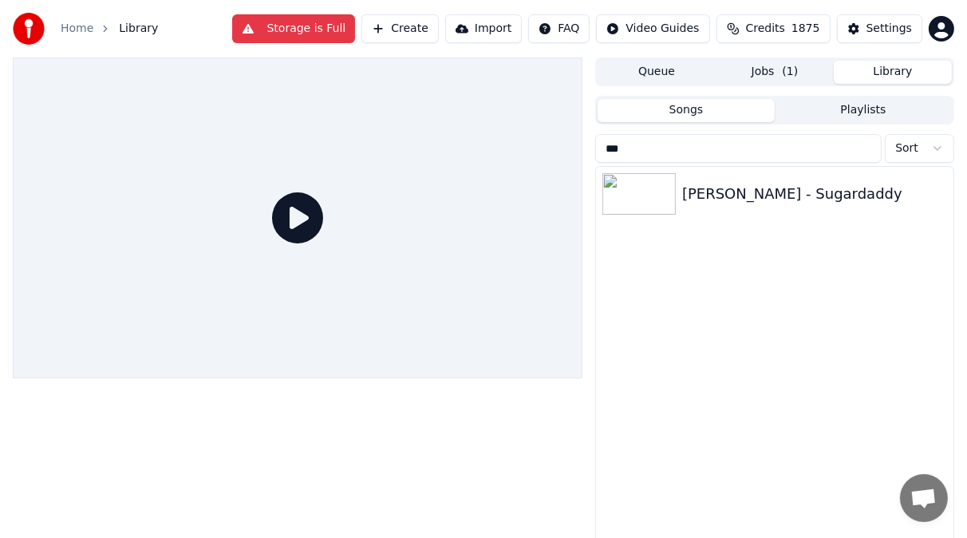
click at [908, 67] on button "Library" at bounding box center [893, 72] width 118 height 23
click at [633, 156] on input "***" at bounding box center [738, 148] width 287 height 29
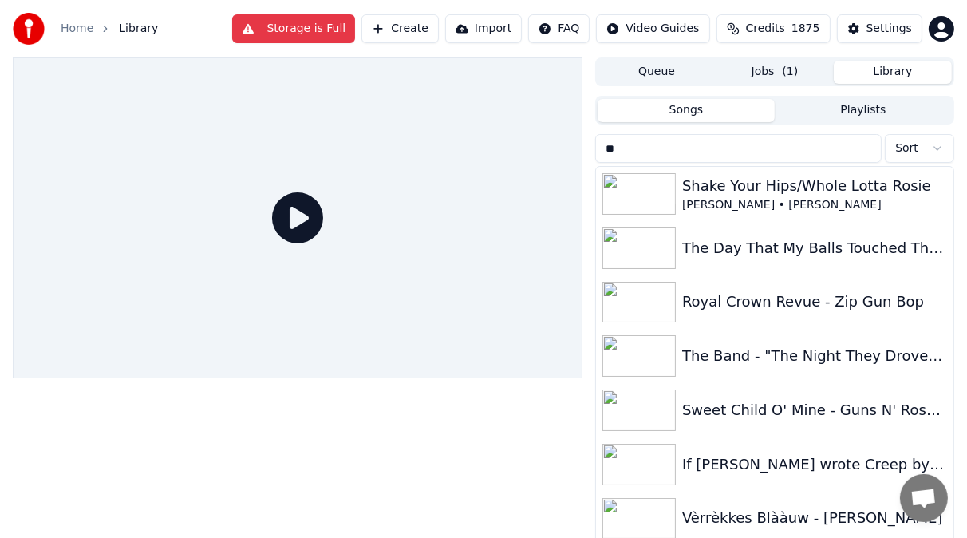
type input "**"
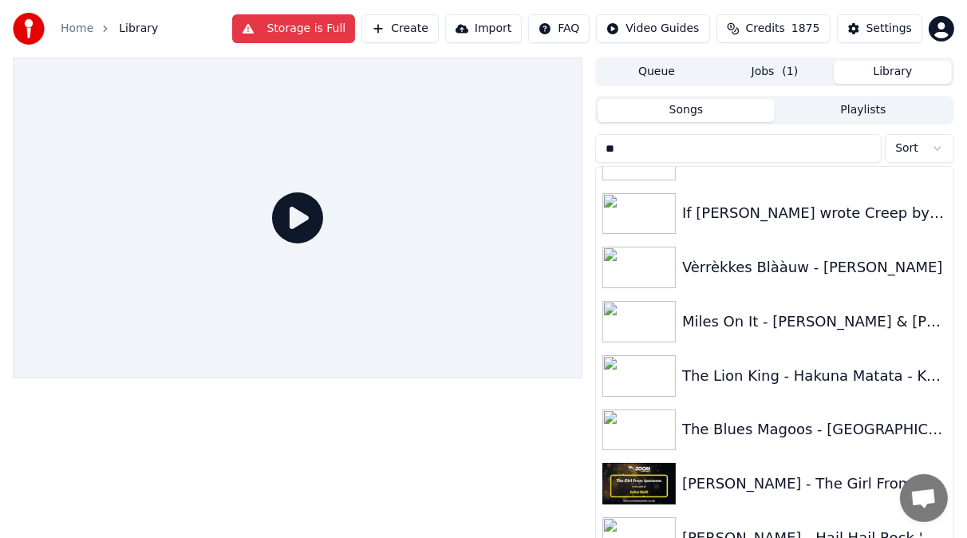
scroll to position [252, 0]
click at [850, 267] on div "Vèrrèkkes Blààuw - [PERSON_NAME]" at bounding box center [806, 266] width 249 height 22
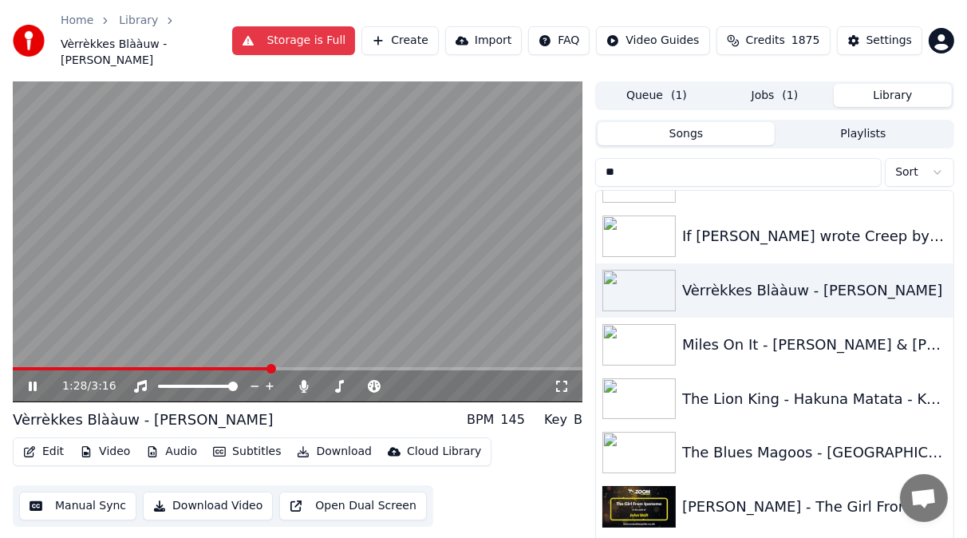
click at [34, 384] on icon at bounding box center [33, 387] width 8 height 10
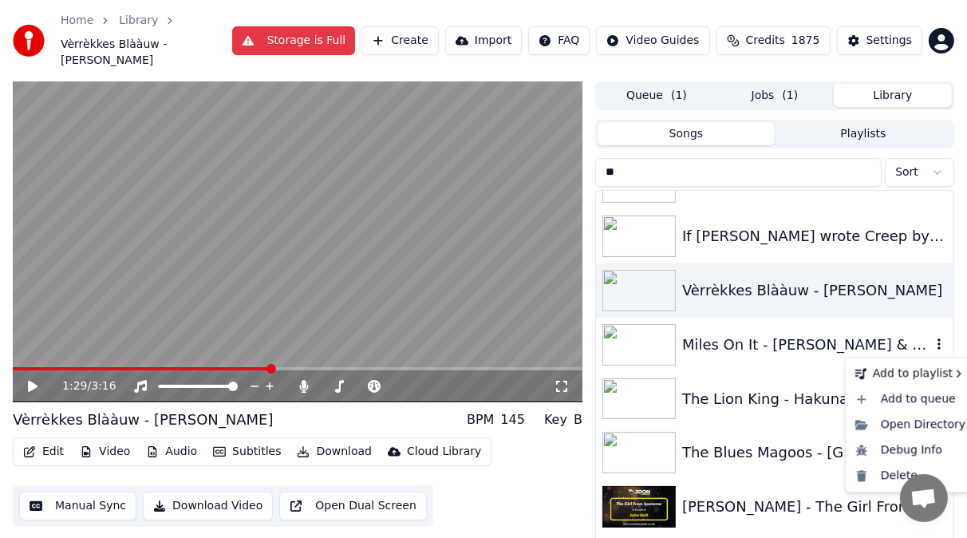
click at [938, 348] on icon "button" at bounding box center [939, 343] width 3 height 11
click at [888, 475] on div "Delete" at bounding box center [910, 476] width 123 height 26
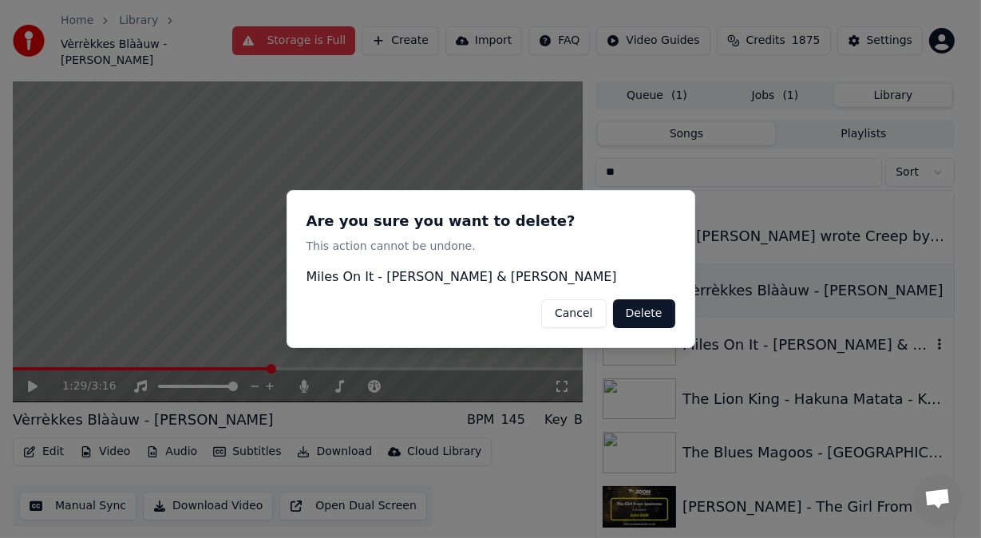
click at [643, 311] on button "Delete" at bounding box center [644, 313] width 62 height 29
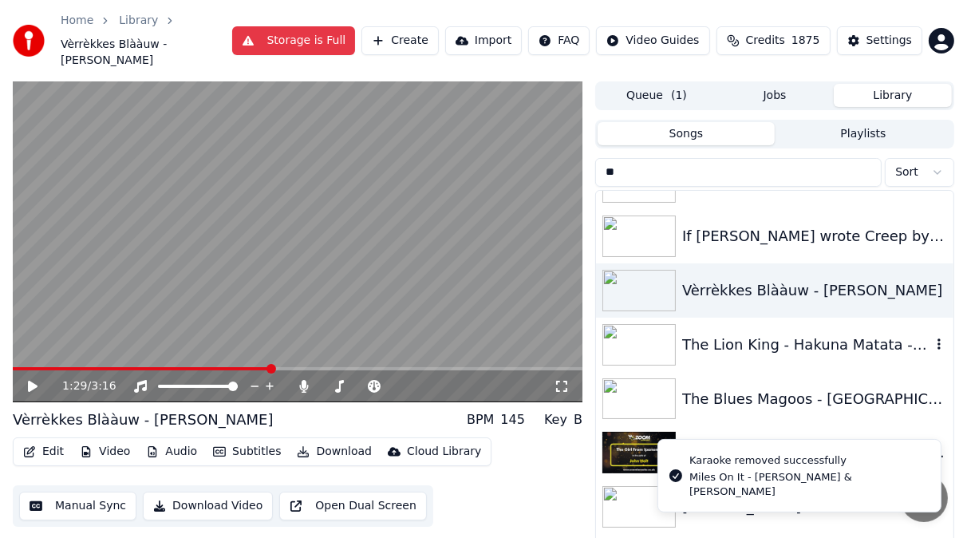
click at [761, 343] on div "The Lion King - Hakuna Matata - Karaoke Version from Zoom Karaoke" at bounding box center [806, 345] width 249 height 22
click at [761, 343] on div "The Lion King - Hakuna Matata - Karaoke Version from Zoom Karaoke" at bounding box center [775, 345] width 358 height 54
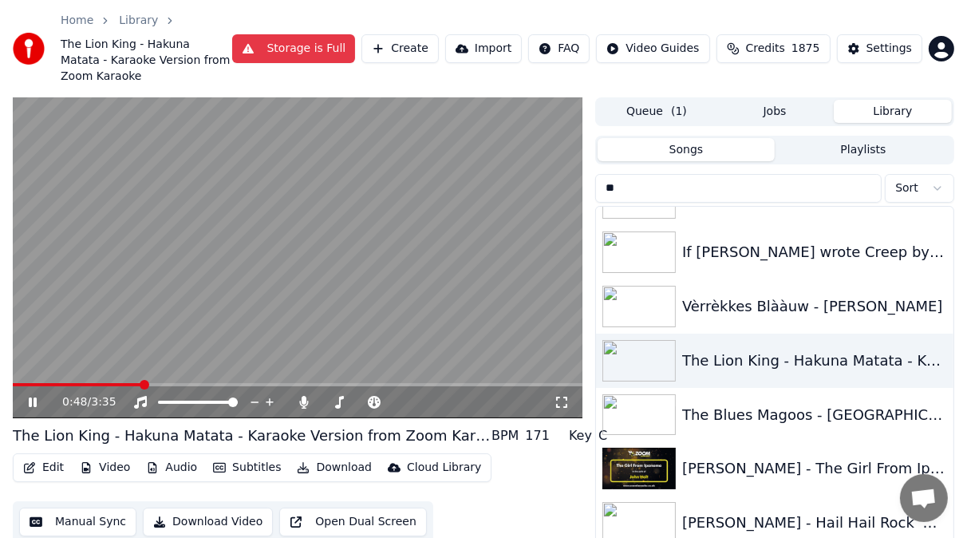
click at [34, 400] on icon at bounding box center [33, 402] width 8 height 10
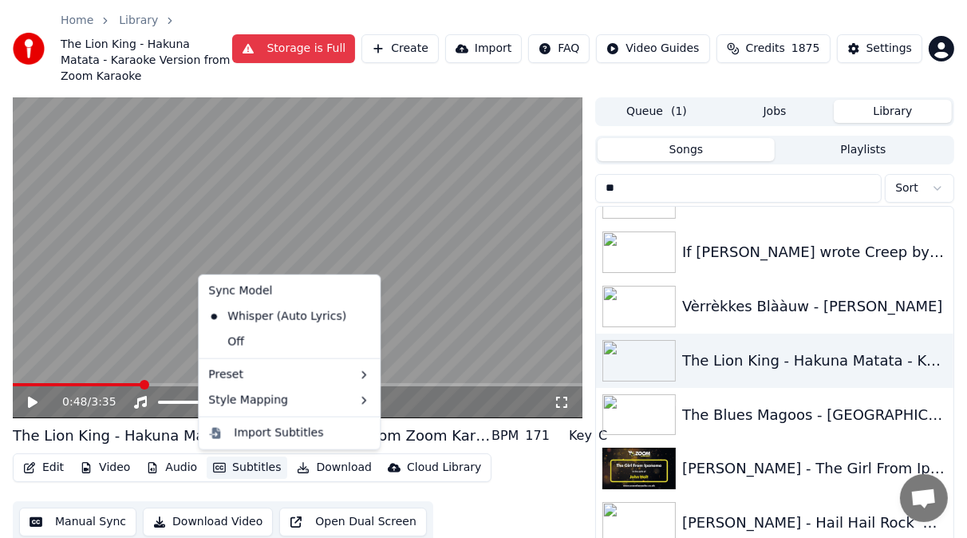
click at [254, 473] on button "Subtitles" at bounding box center [247, 468] width 81 height 22
click at [279, 342] on div "Off" at bounding box center [289, 343] width 175 height 26
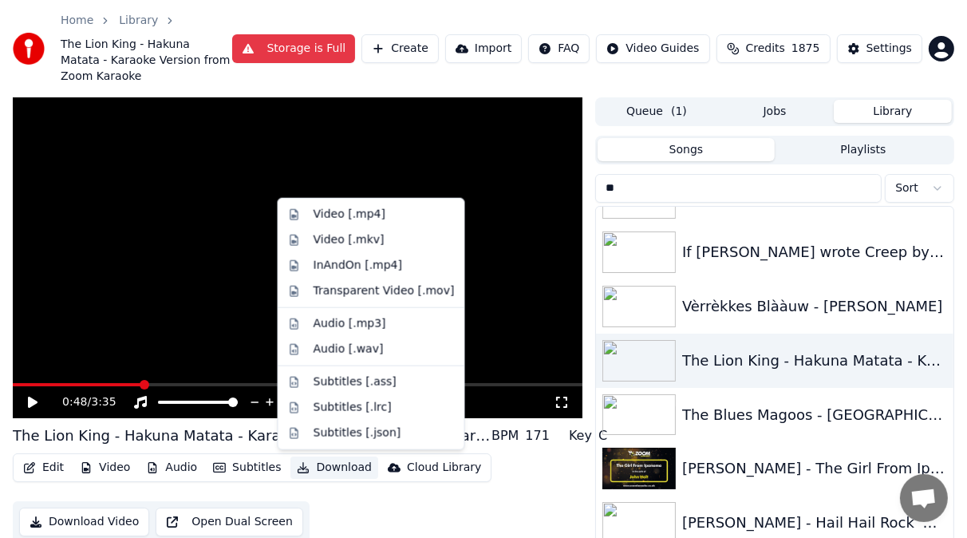
click at [326, 473] on button "Download" at bounding box center [335, 468] width 88 height 22
click at [330, 216] on div "Video [.mp4]" at bounding box center [350, 215] width 72 height 16
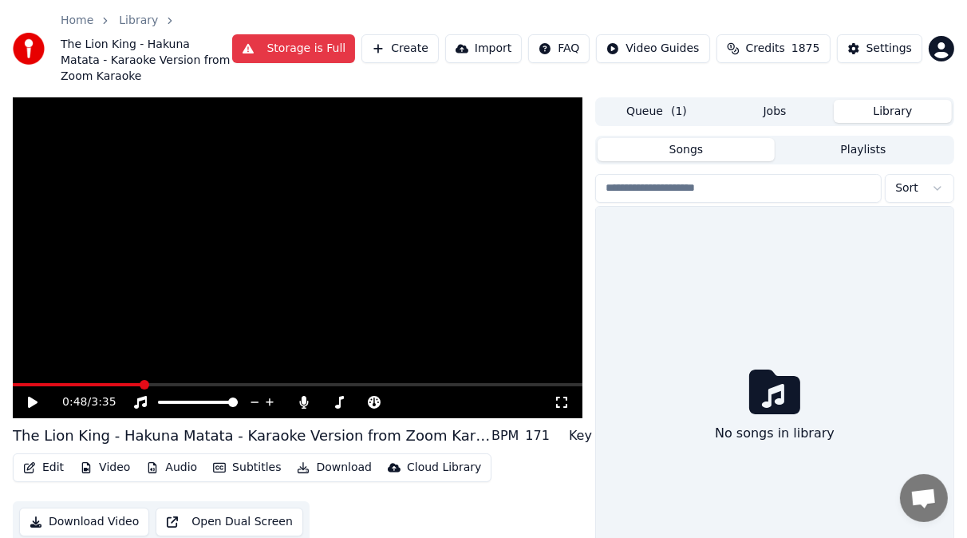
click at [884, 111] on button "Library" at bounding box center [893, 111] width 118 height 23
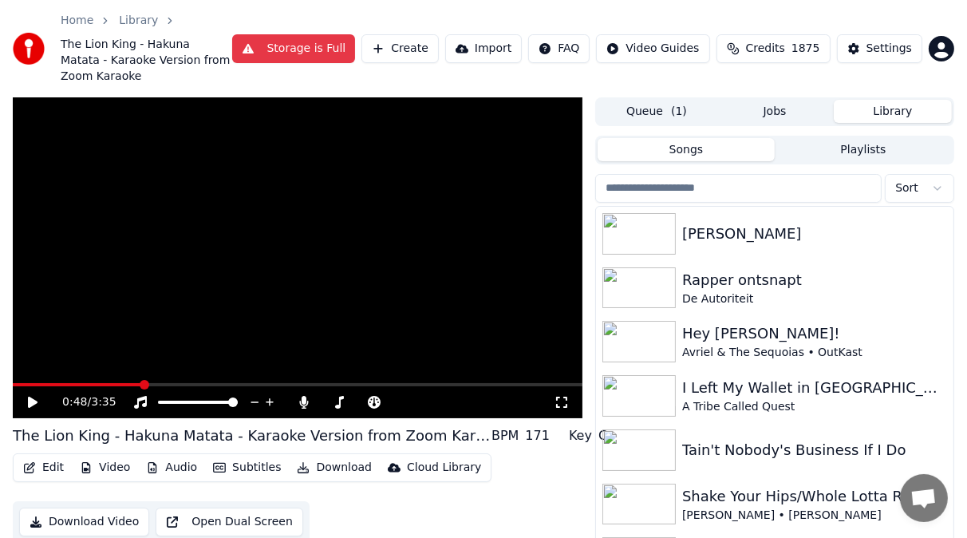
click at [643, 190] on input "search" at bounding box center [738, 188] width 287 height 29
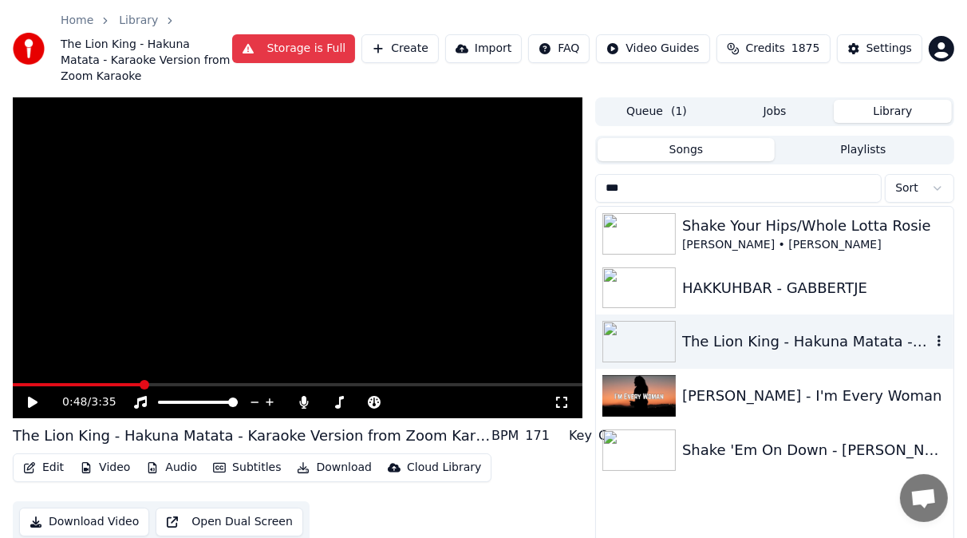
type input "***"
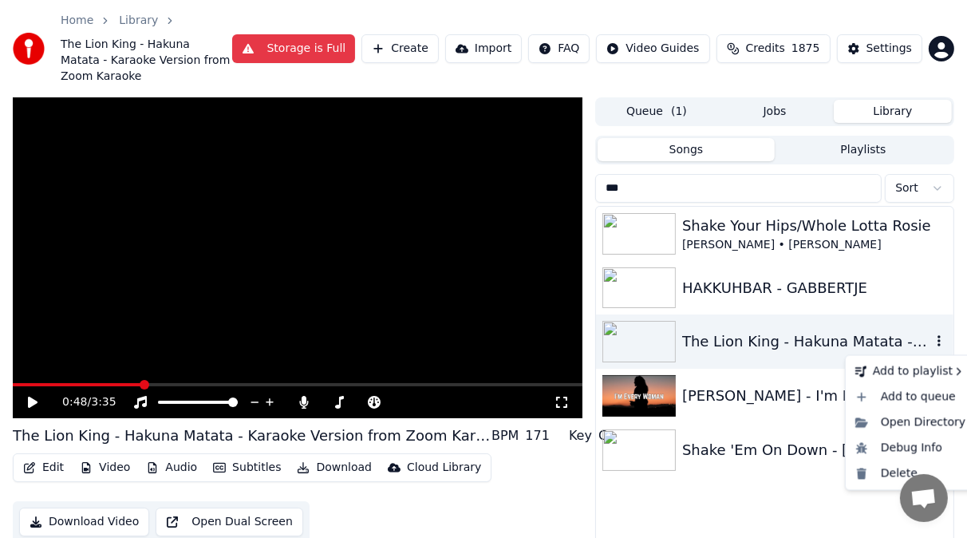
click at [939, 345] on icon "button" at bounding box center [939, 340] width 16 height 13
click at [903, 473] on div "Delete" at bounding box center [910, 474] width 123 height 26
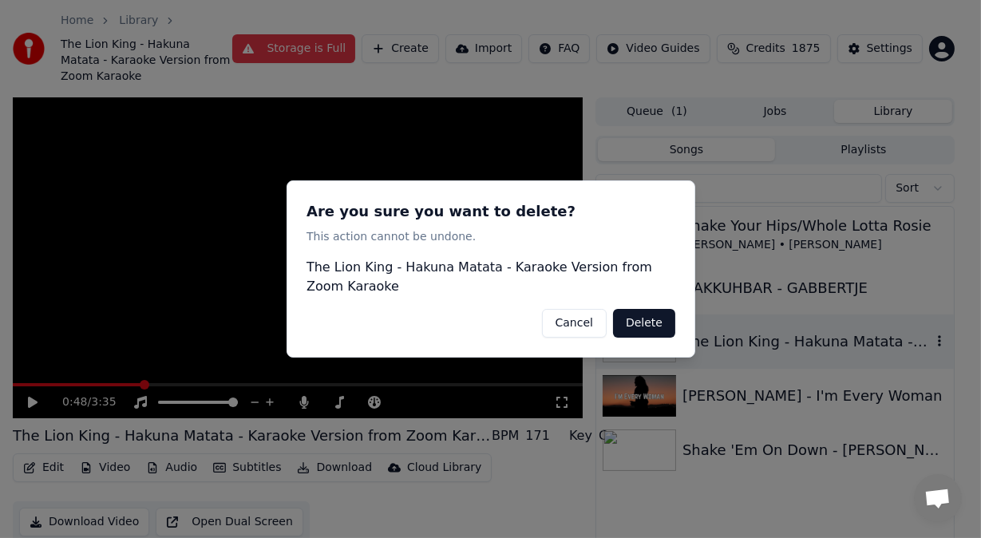
click at [646, 315] on button "Delete" at bounding box center [644, 323] width 62 height 29
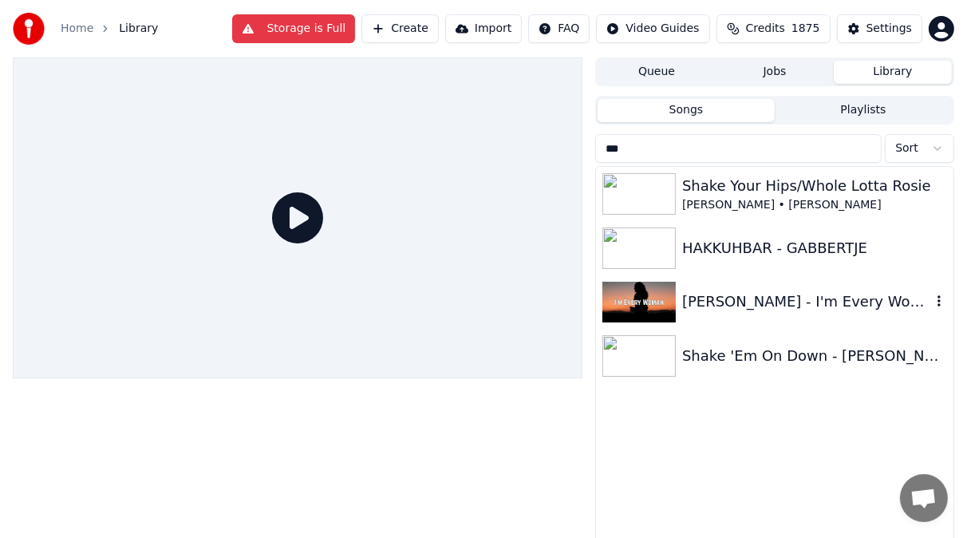
click at [655, 299] on img at bounding box center [639, 303] width 73 height 42
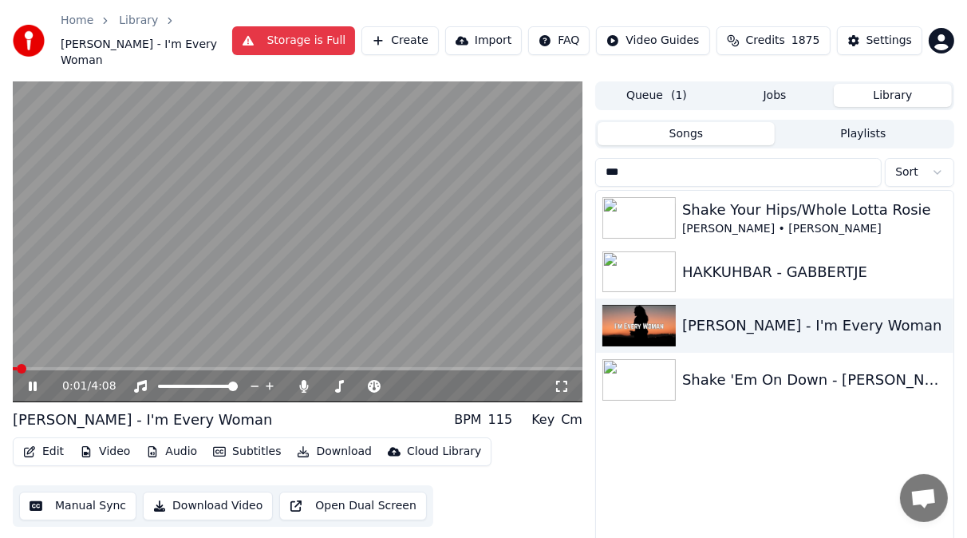
click at [34, 382] on icon at bounding box center [33, 387] width 8 height 10
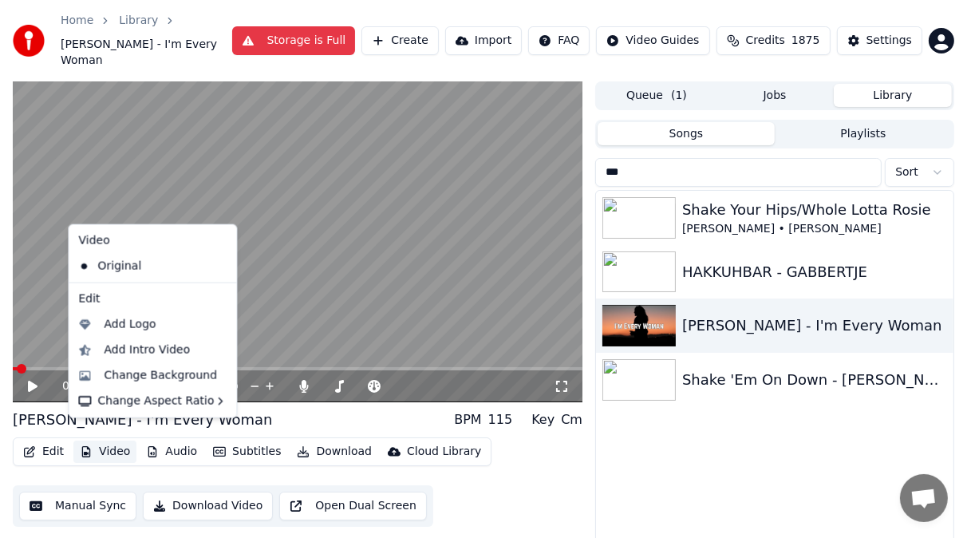
click at [110, 441] on button "Video" at bounding box center [104, 452] width 63 height 22
click at [130, 376] on div "Change Background" at bounding box center [160, 376] width 113 height 16
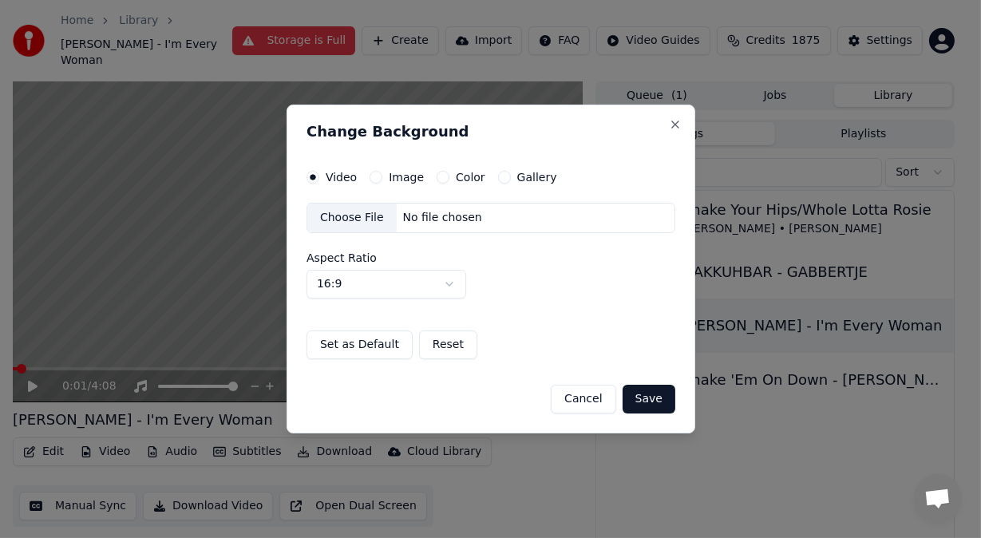
click at [372, 177] on button "Image" at bounding box center [376, 177] width 13 height 13
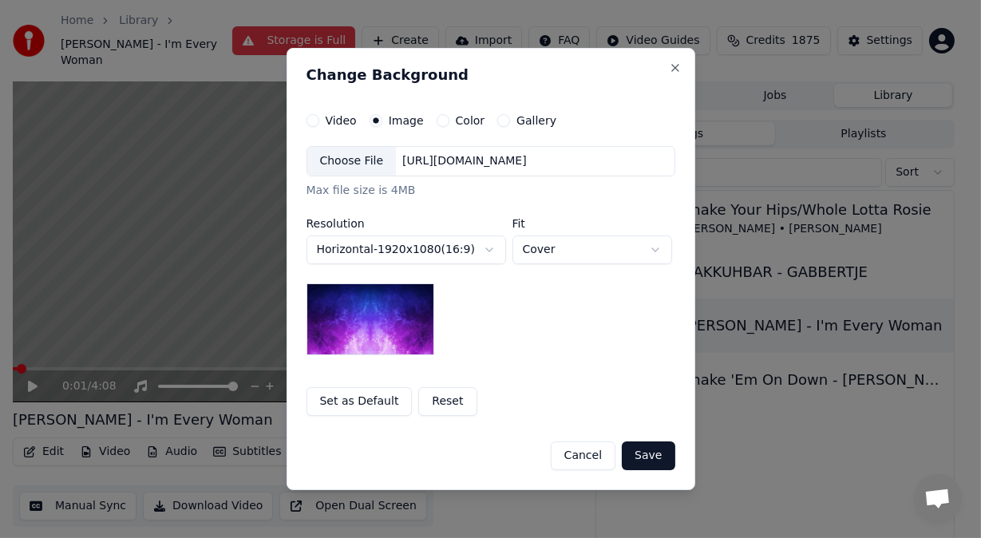
click at [345, 158] on div "Choose File" at bounding box center [351, 161] width 89 height 29
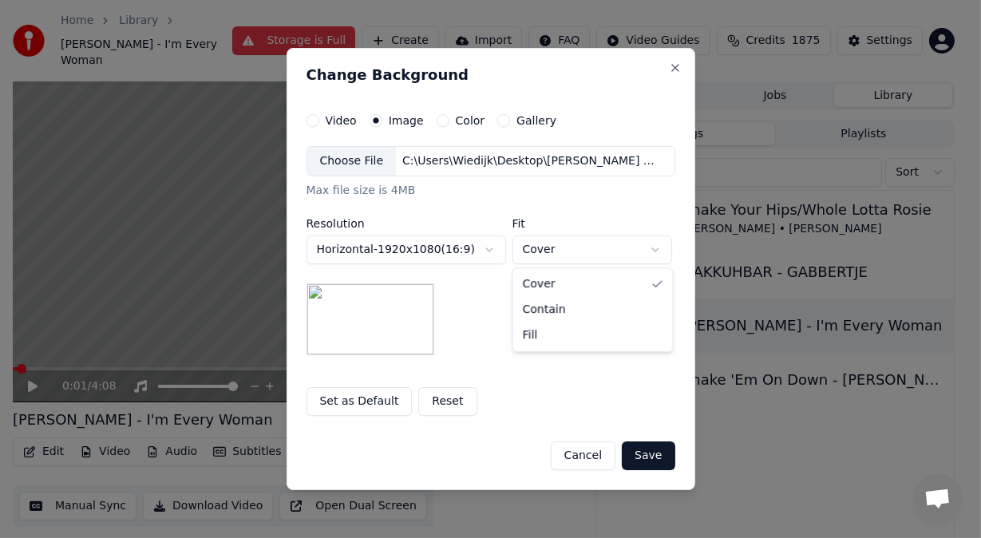
click at [657, 248] on body "**********" at bounding box center [483, 269] width 967 height 538
select select "****"
click at [648, 451] on button "Save" at bounding box center [648, 455] width 53 height 29
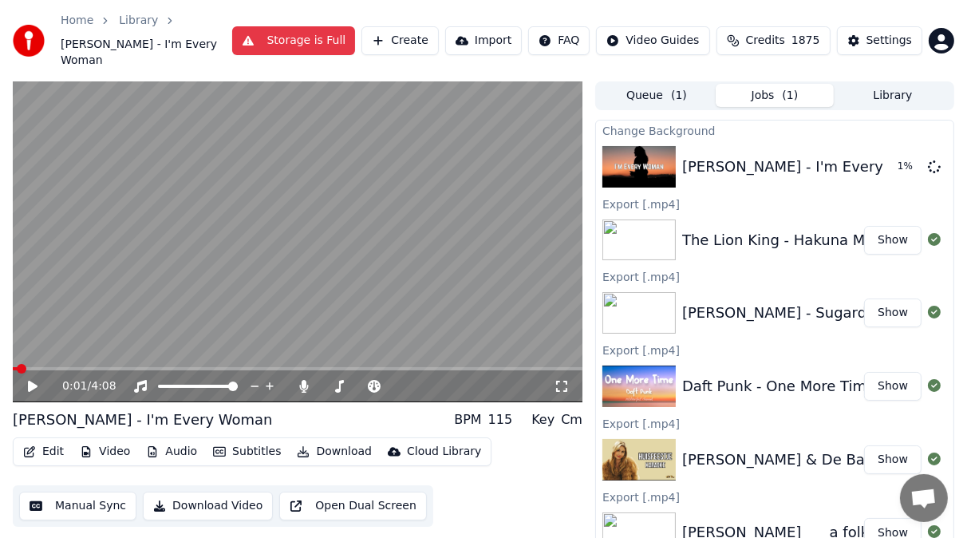
click at [886, 84] on button "Library" at bounding box center [893, 95] width 118 height 23
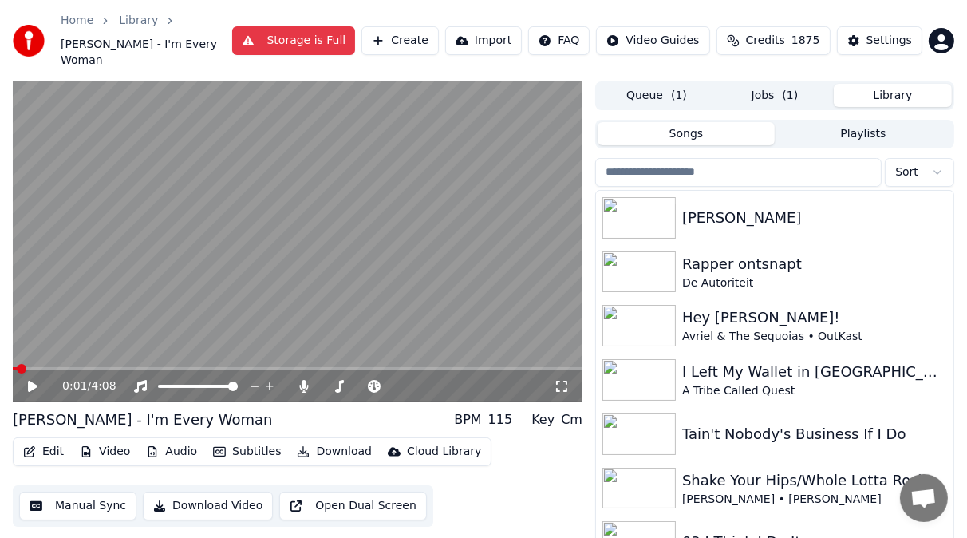
click at [645, 158] on input "search" at bounding box center [738, 172] width 287 height 29
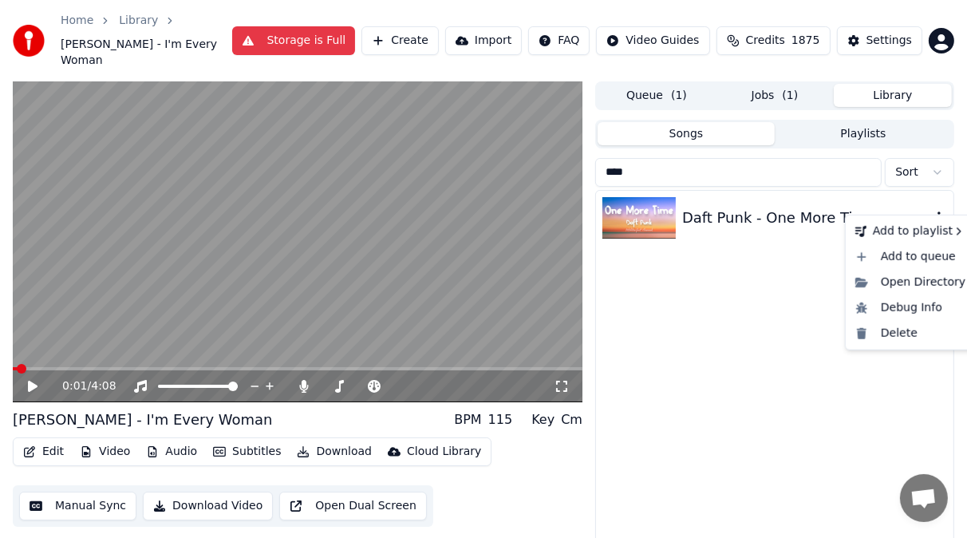
click at [939, 212] on icon "button" at bounding box center [939, 217] width 3 height 11
click at [900, 330] on div "Delete" at bounding box center [910, 334] width 123 height 26
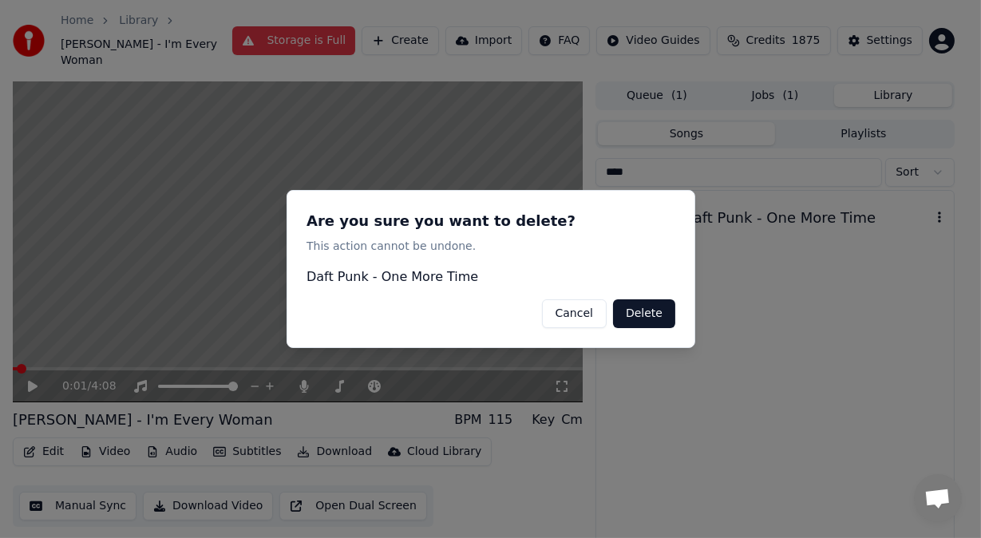
click at [646, 308] on button "Delete" at bounding box center [644, 313] width 62 height 29
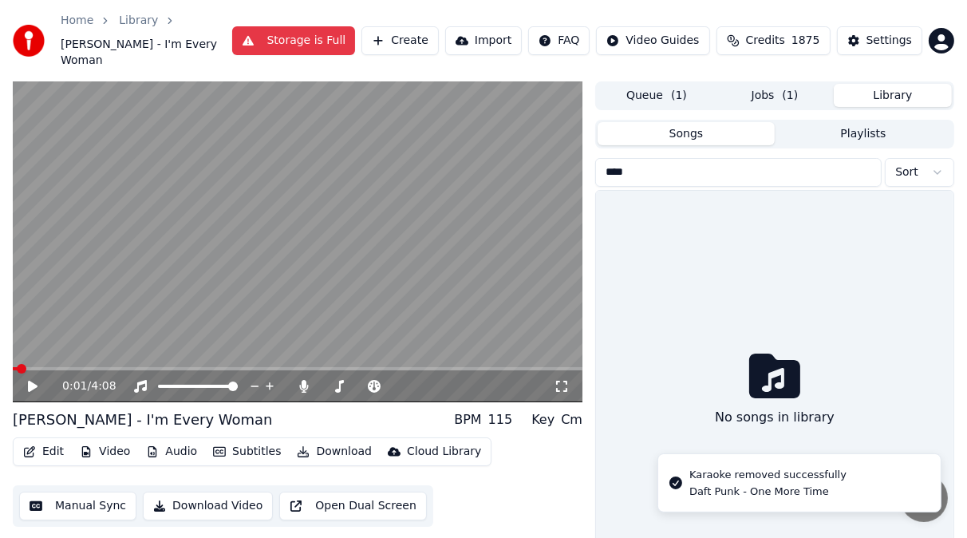
click at [638, 159] on input "****" at bounding box center [738, 172] width 287 height 29
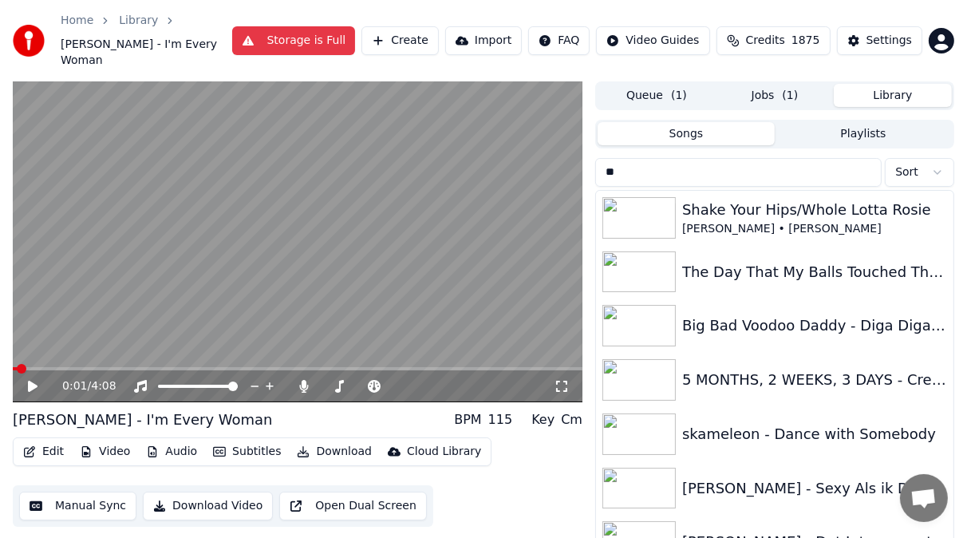
type input "*"
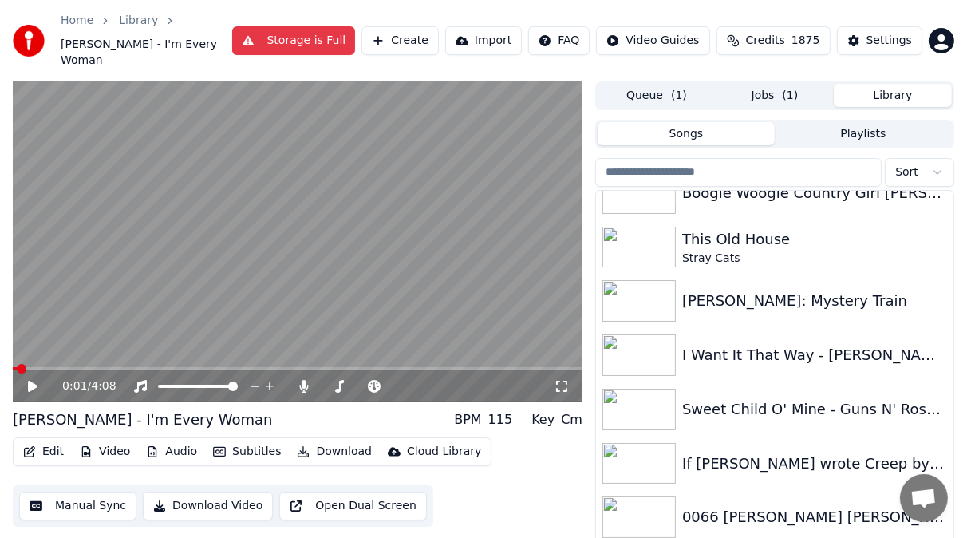
scroll to position [1315, 0]
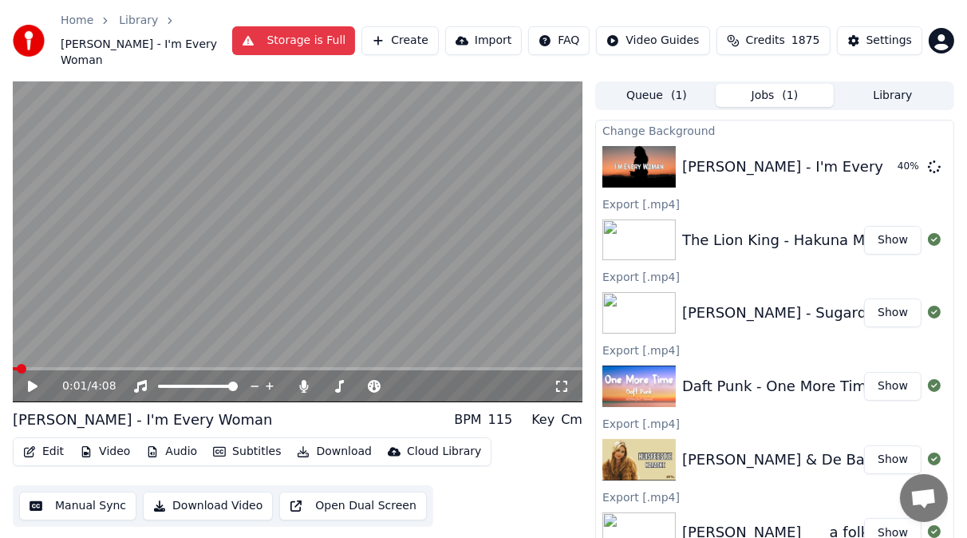
click at [765, 84] on button "Jobs ( 1 )" at bounding box center [775, 95] width 118 height 23
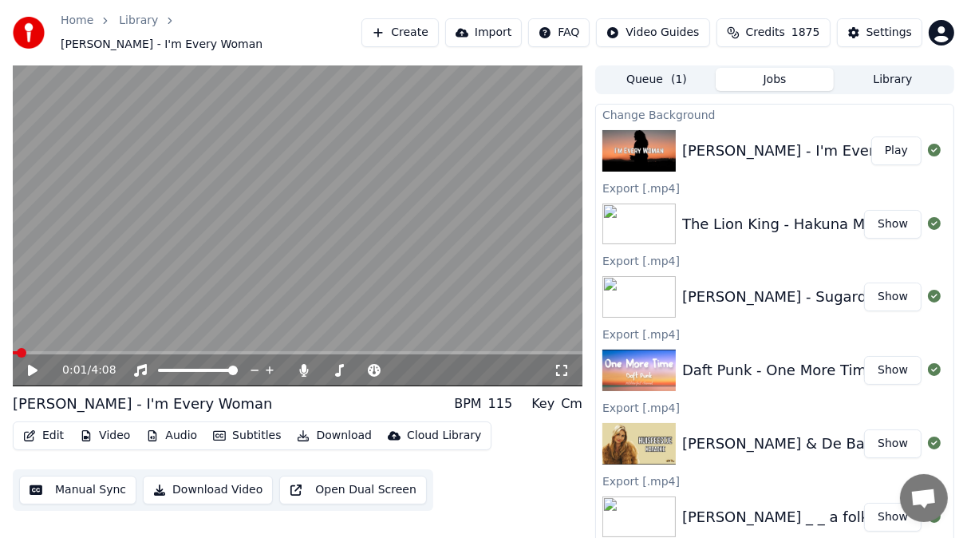
click at [892, 137] on button "Play" at bounding box center [897, 150] width 50 height 29
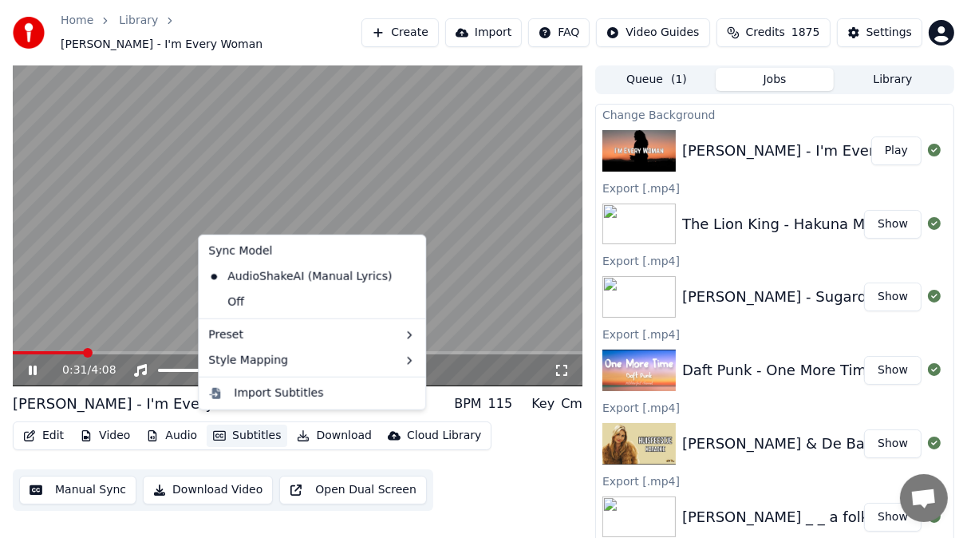
click at [261, 429] on button "Subtitles" at bounding box center [247, 436] width 81 height 22
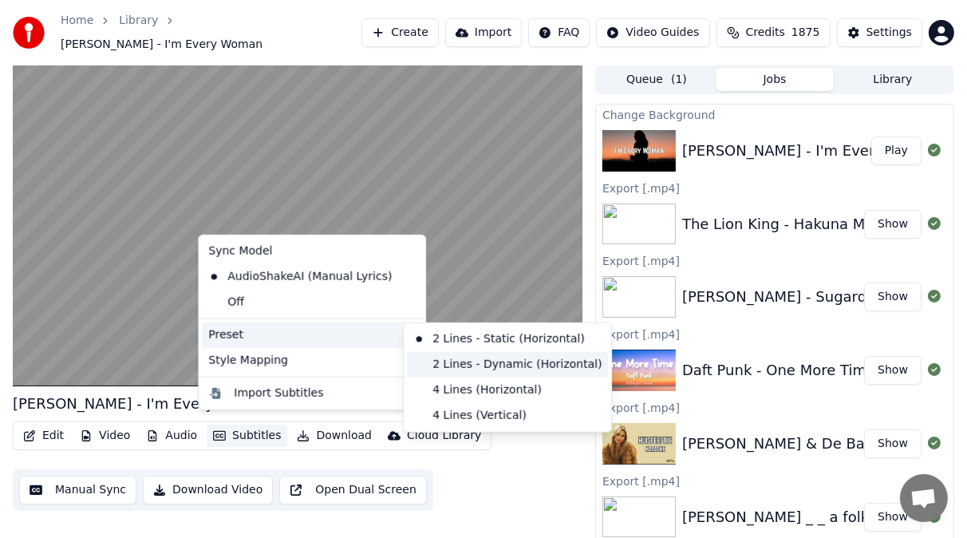
click at [436, 366] on div "2 Lines - Dynamic (Horizontal)" at bounding box center [507, 365] width 201 height 26
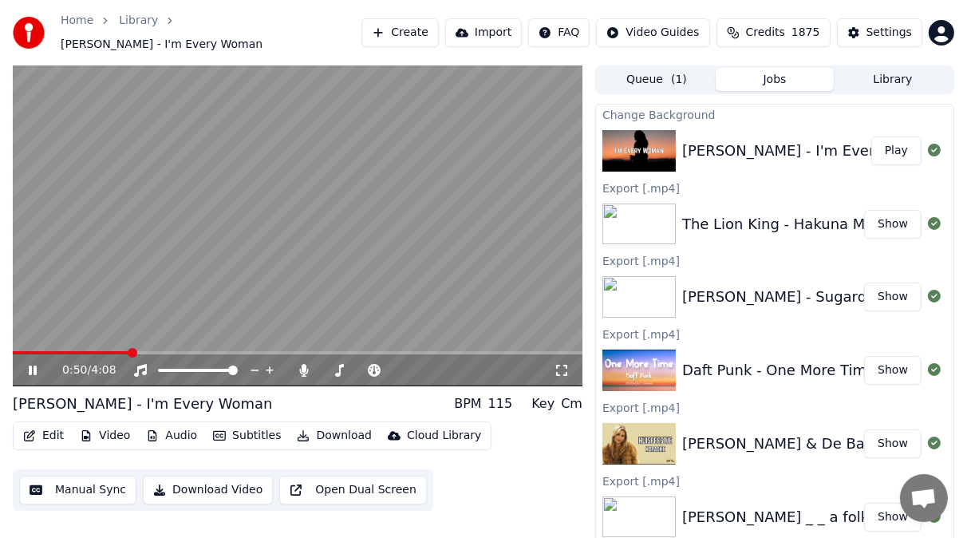
click at [32, 364] on icon at bounding box center [44, 370] width 37 height 13
click at [18, 351] on span at bounding box center [15, 352] width 5 height 3
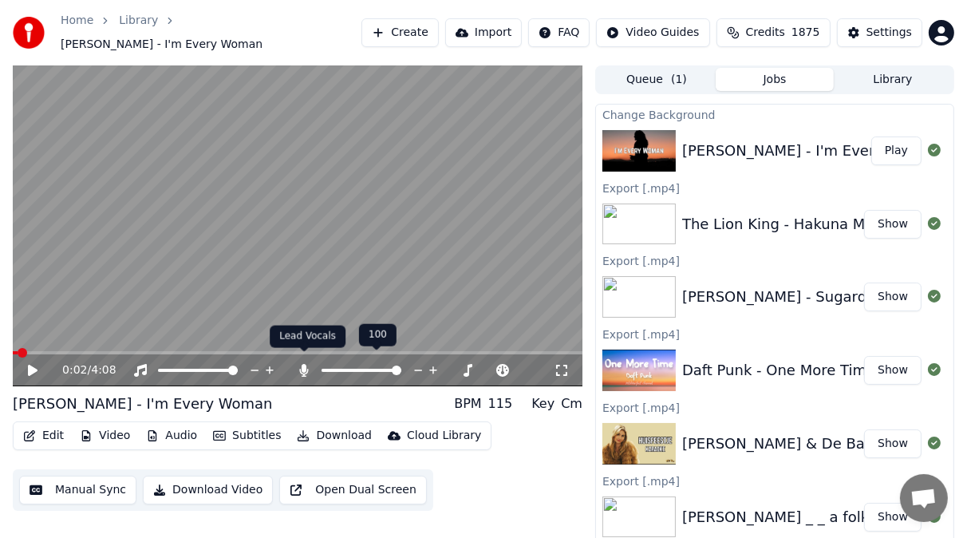
click at [304, 364] on icon at bounding box center [304, 370] width 9 height 13
click at [377, 369] on span at bounding box center [367, 370] width 20 height 3
click at [385, 369] on span at bounding box center [397, 370] width 80 height 3
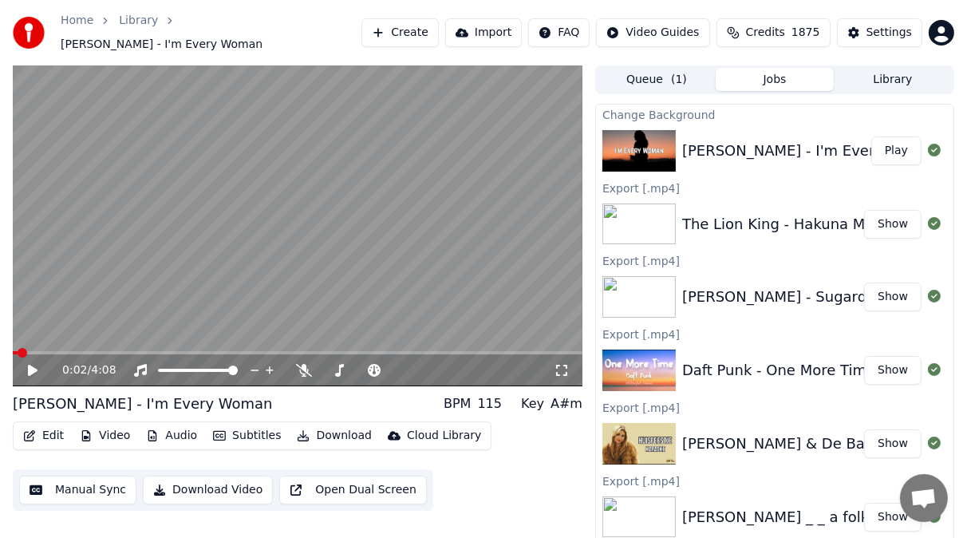
click at [33, 365] on icon at bounding box center [33, 370] width 10 height 11
click at [394, 369] on span at bounding box center [397, 370] width 80 height 3
click at [393, 366] on span at bounding box center [397, 371] width 10 height 10
click at [390, 369] on span at bounding box center [374, 370] width 34 height 3
click at [34, 366] on icon at bounding box center [33, 371] width 8 height 10
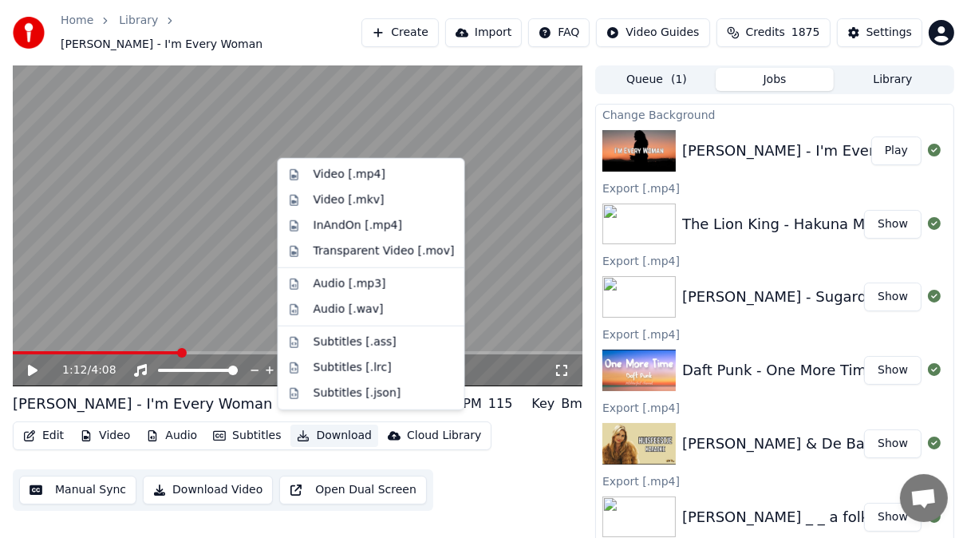
click at [314, 425] on button "Download" at bounding box center [335, 436] width 88 height 22
click at [334, 171] on div "Video [.mp4]" at bounding box center [350, 175] width 72 height 16
